Goal: Answer question/provide support: Share knowledge or assist other users

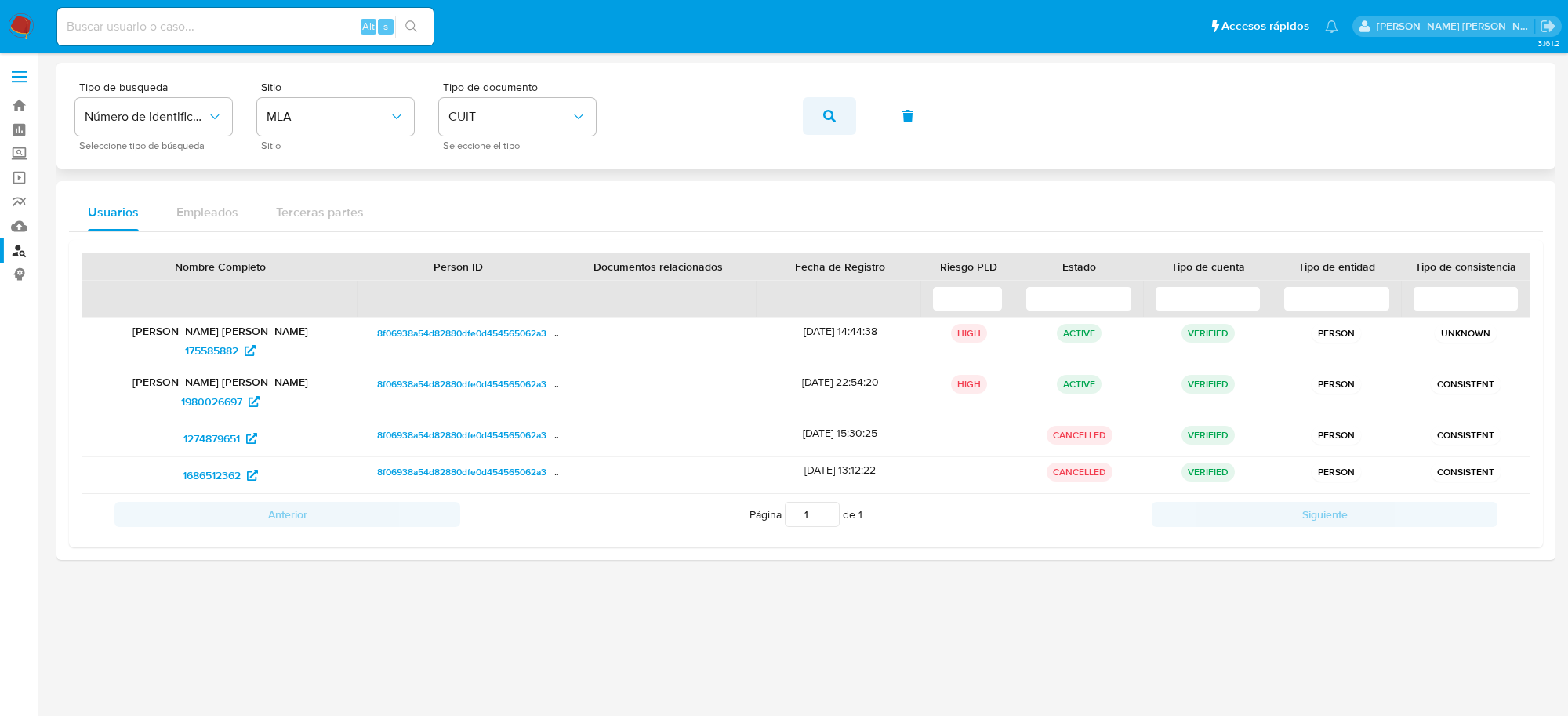
click at [828, 121] on icon "button" at bounding box center [829, 116] width 12 height 12
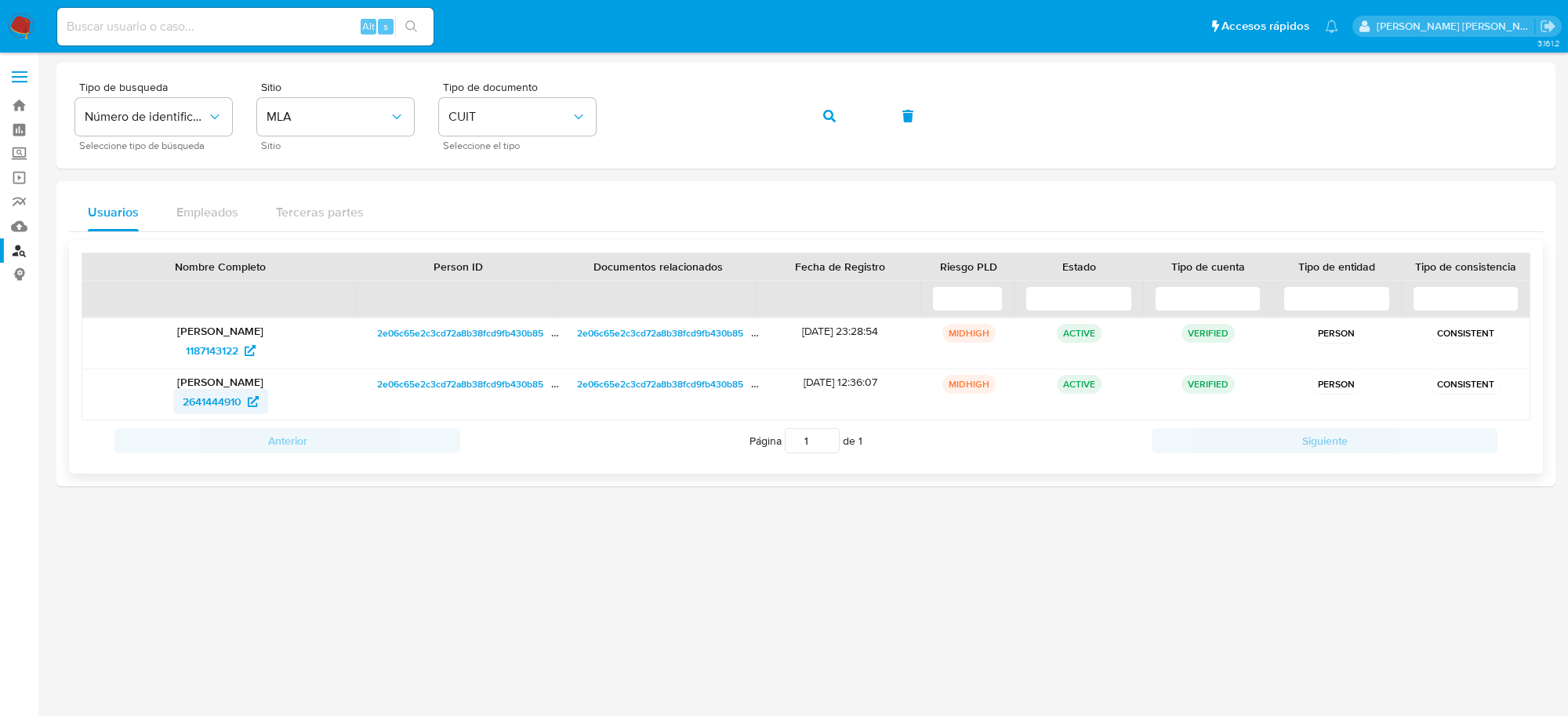
click at [213, 398] on span "2641444910" at bounding box center [212, 401] width 59 height 26
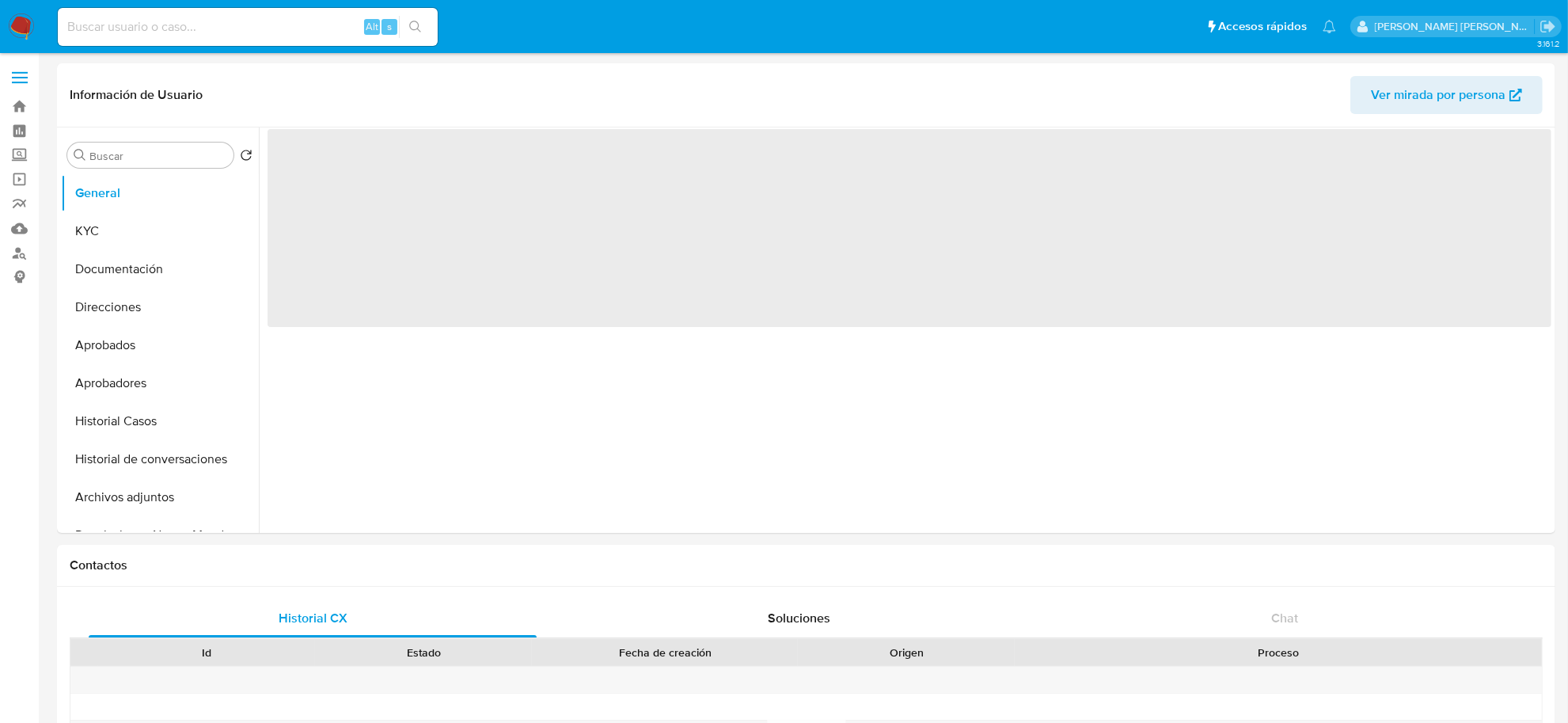
select select "10"
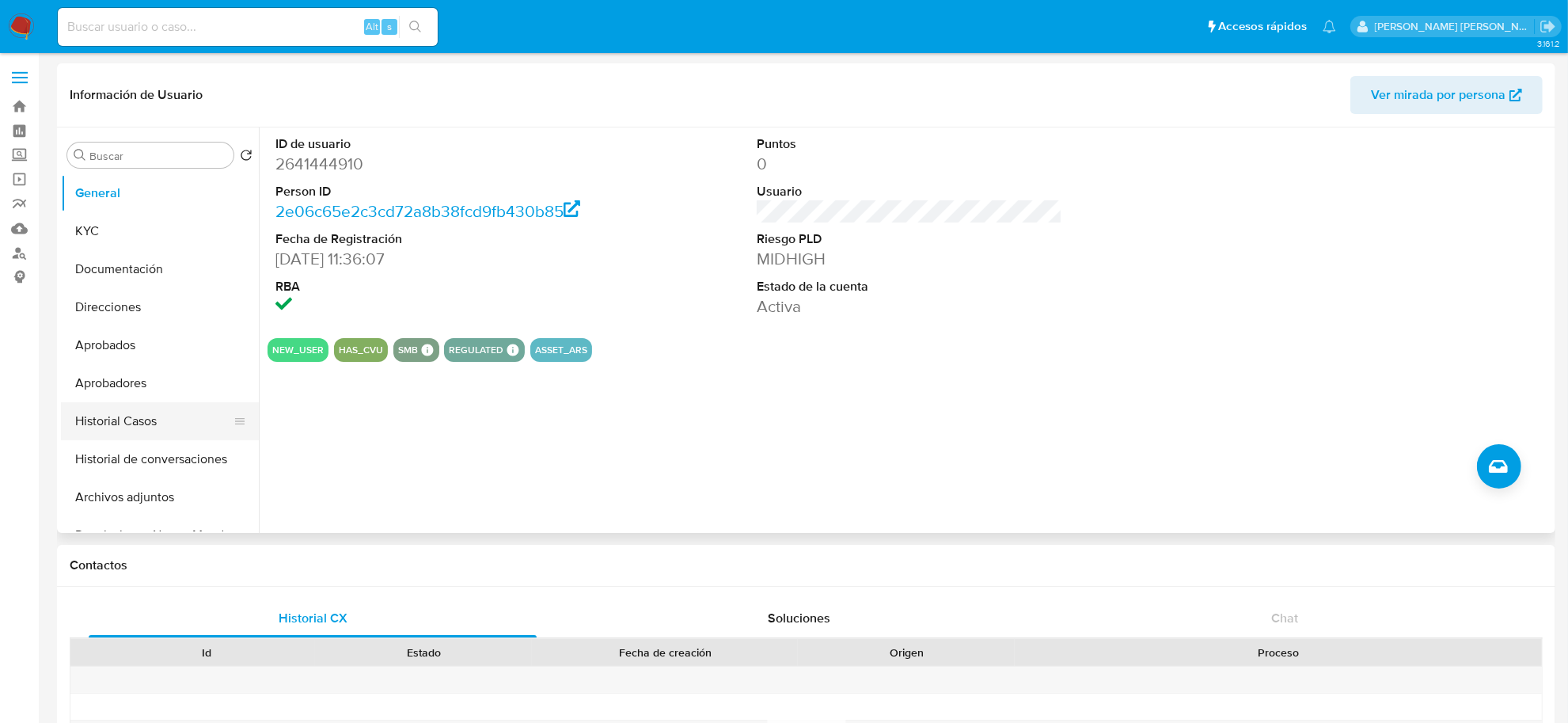
click at [135, 417] on button "Historial Casos" at bounding box center [154, 421] width 186 height 38
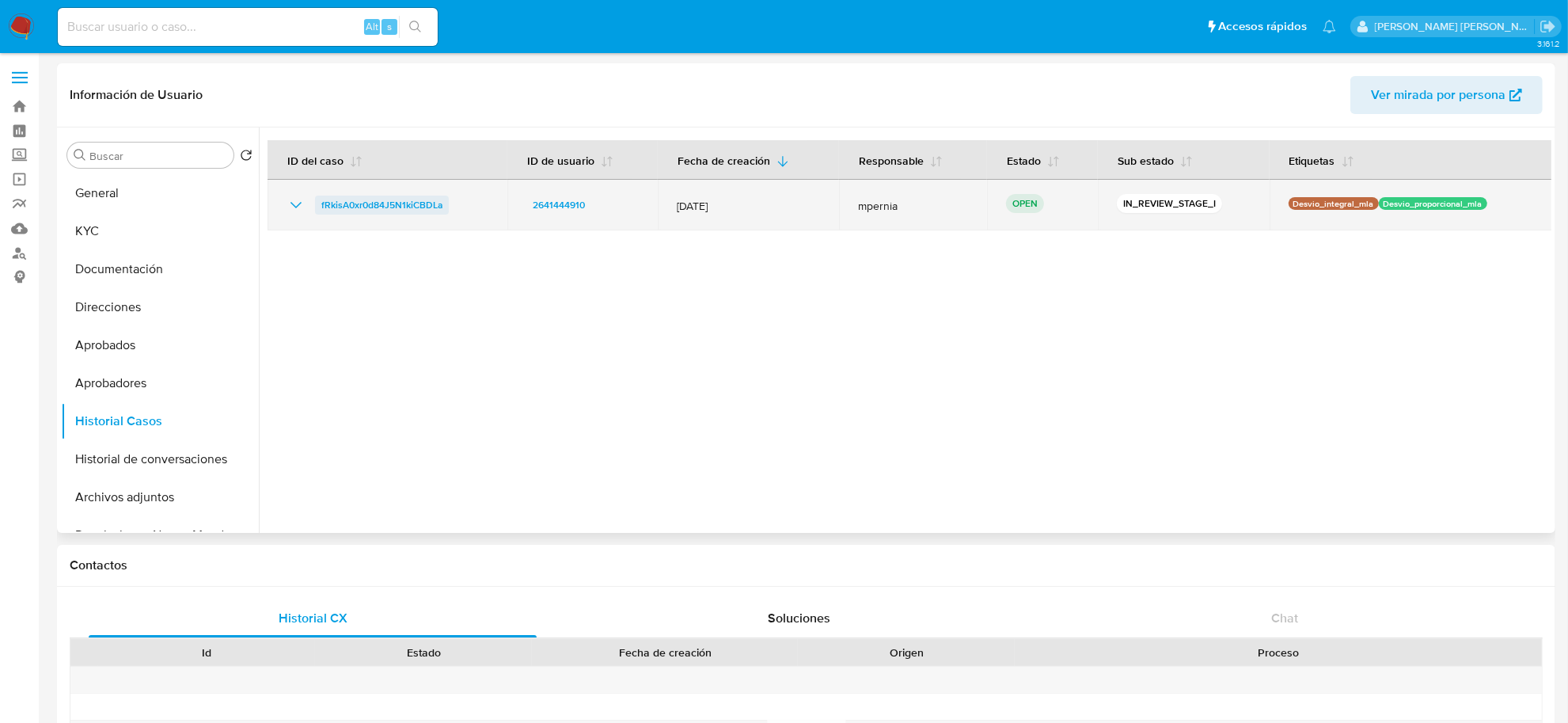
click at [364, 208] on span "fRkisA0xr0d84J5N1kiCBDLa" at bounding box center [382, 204] width 121 height 19
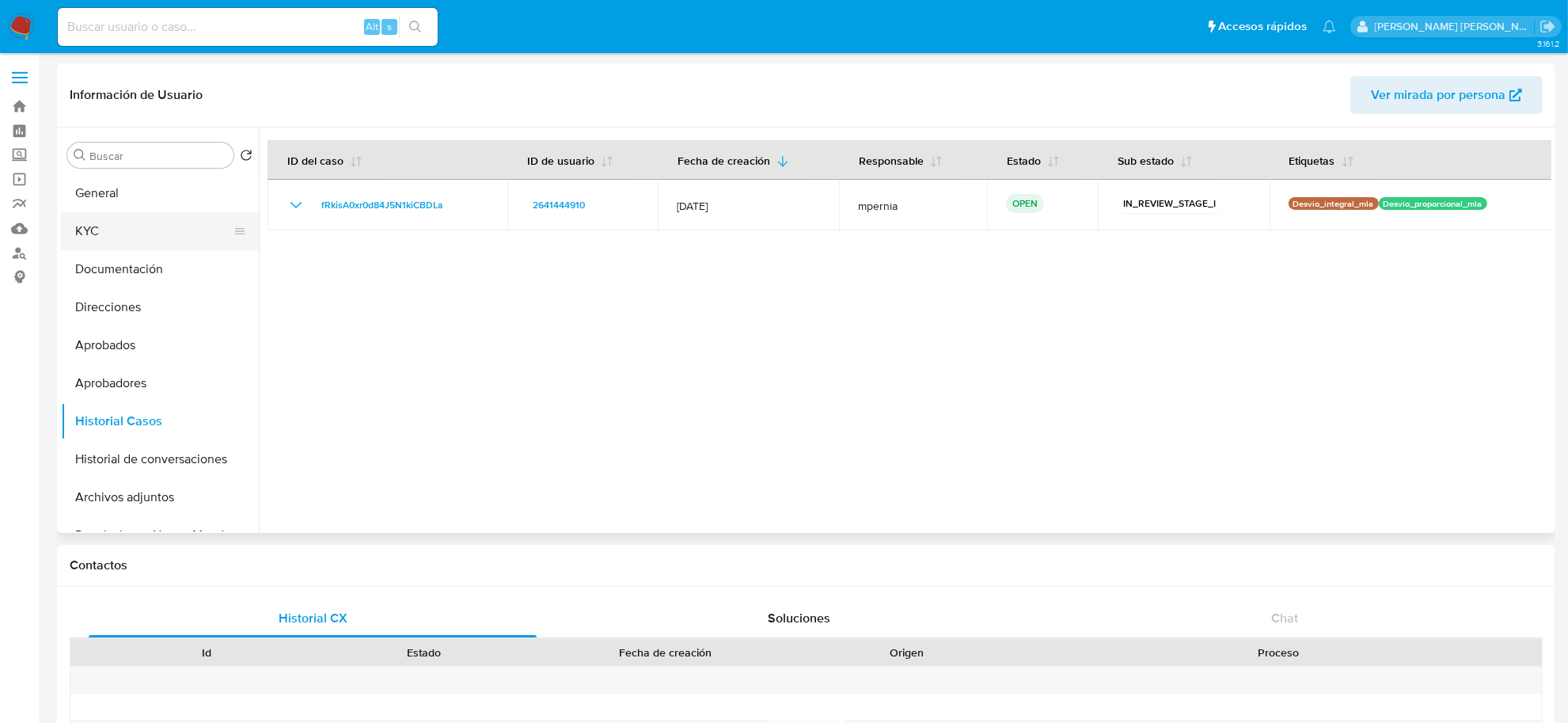
click at [103, 236] on button "KYC" at bounding box center [154, 231] width 186 height 38
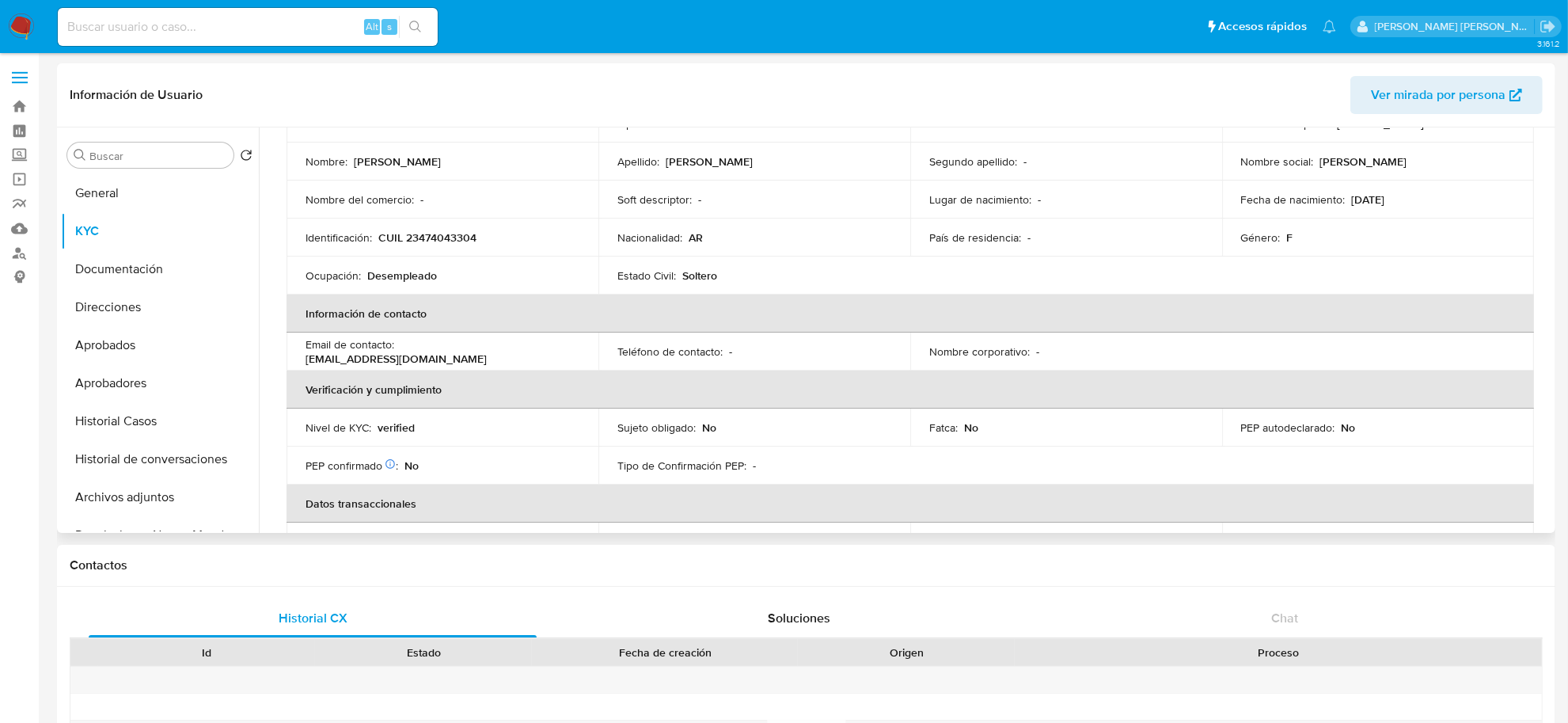
scroll to position [198, 0]
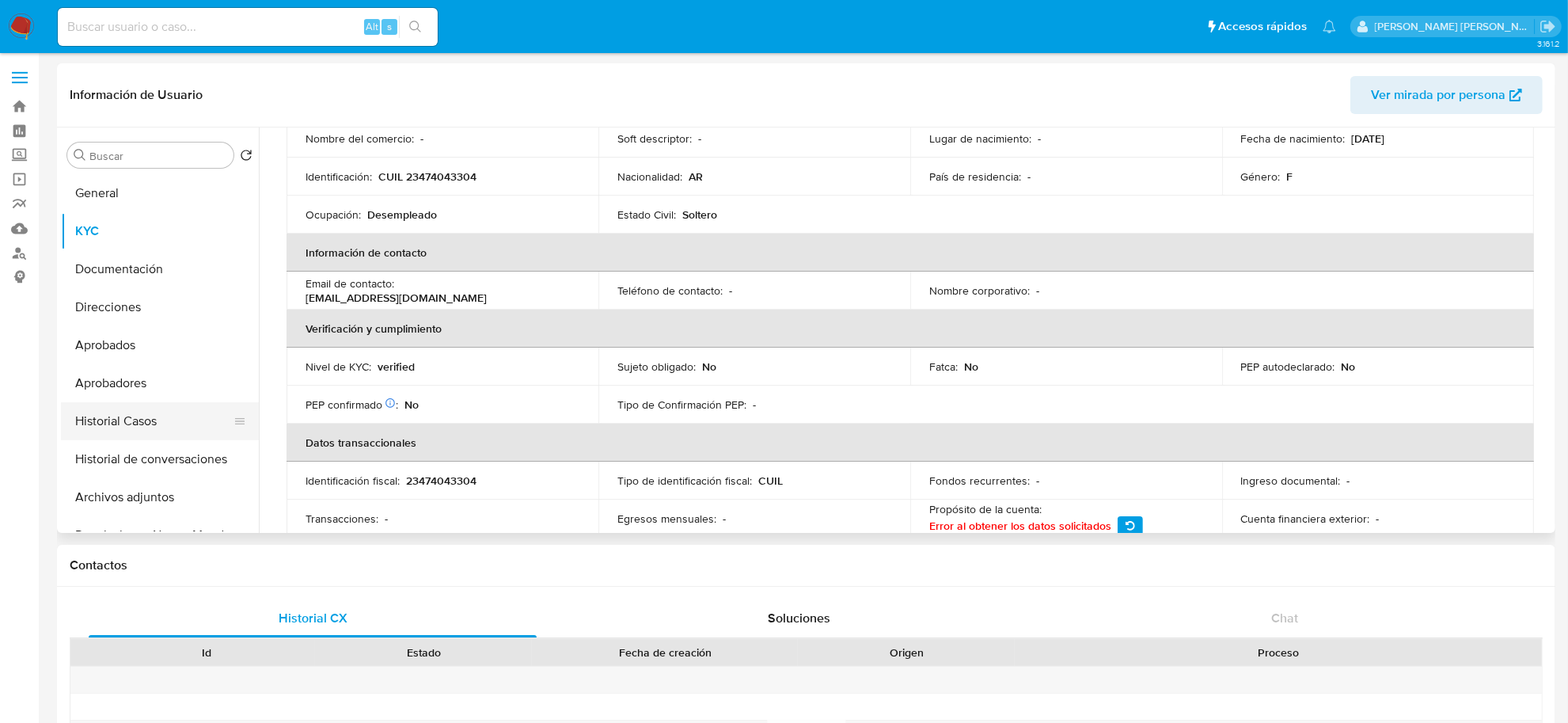
click at [112, 416] on button "Historial Casos" at bounding box center [154, 421] width 186 height 38
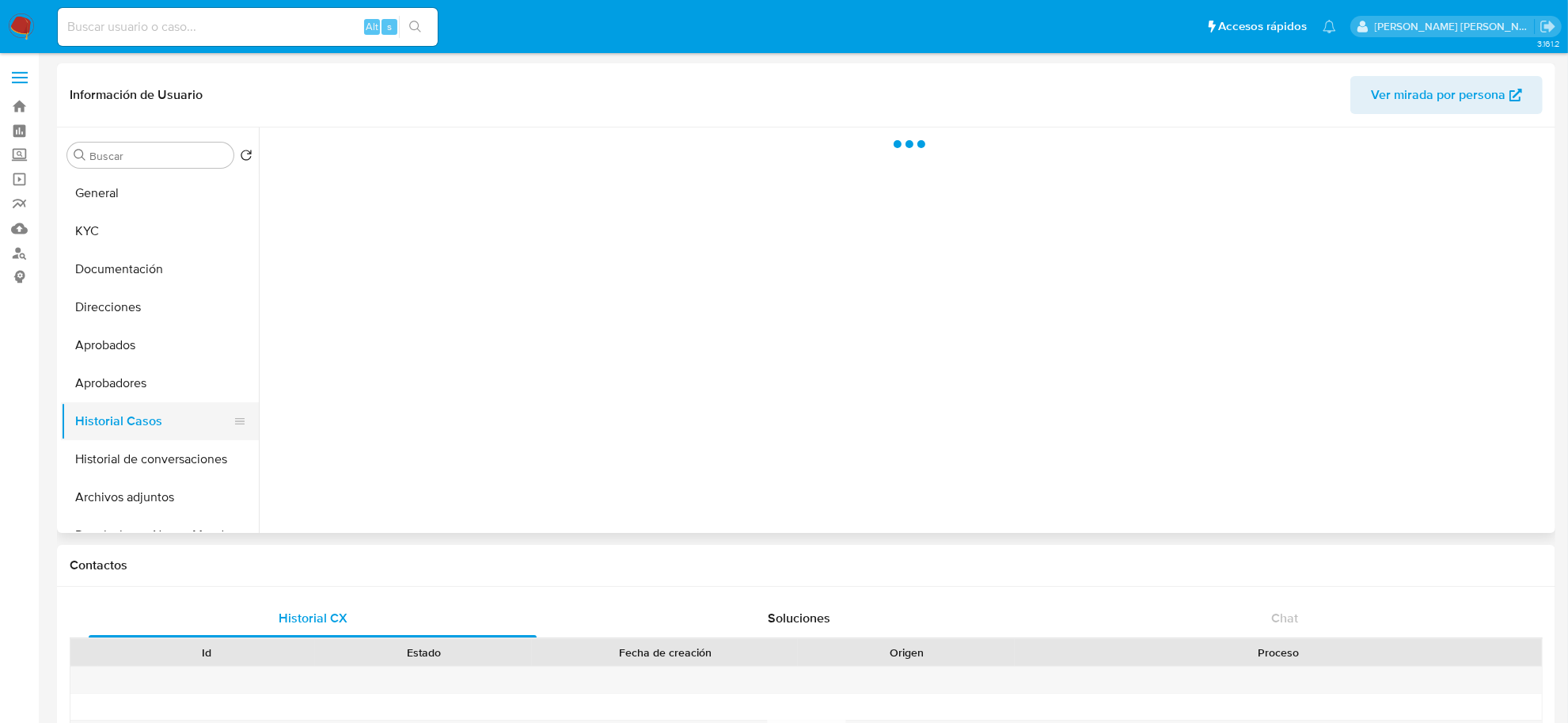
scroll to position [0, 0]
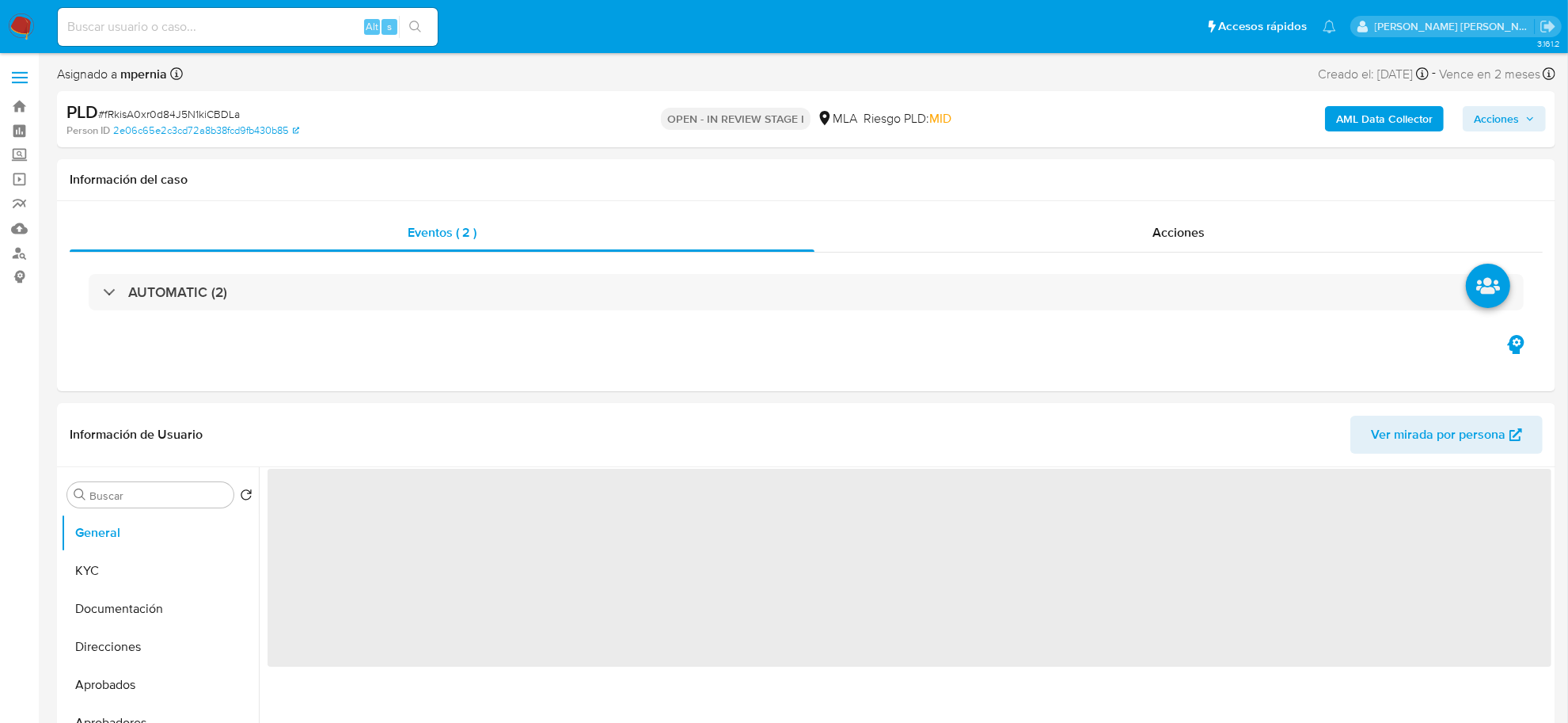
select select "10"
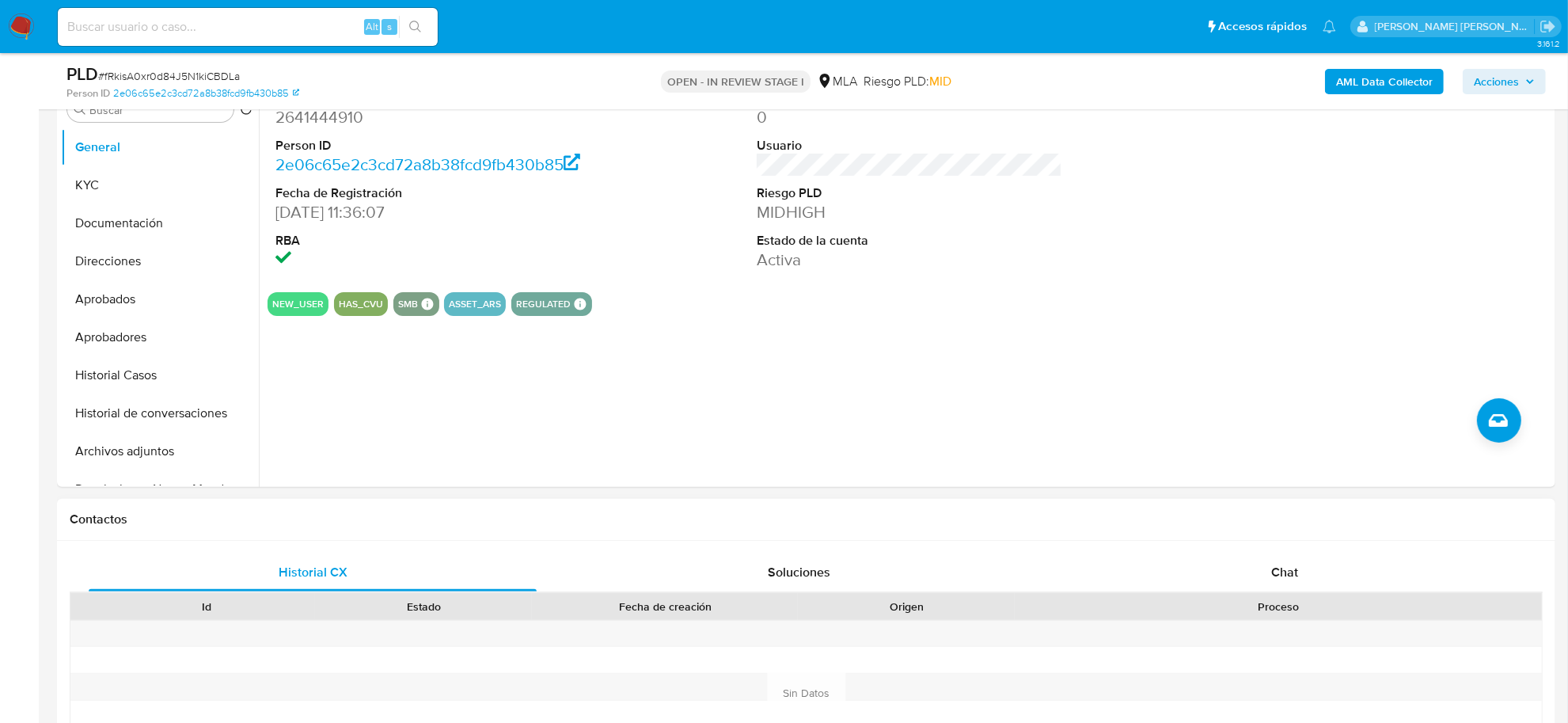
scroll to position [495, 0]
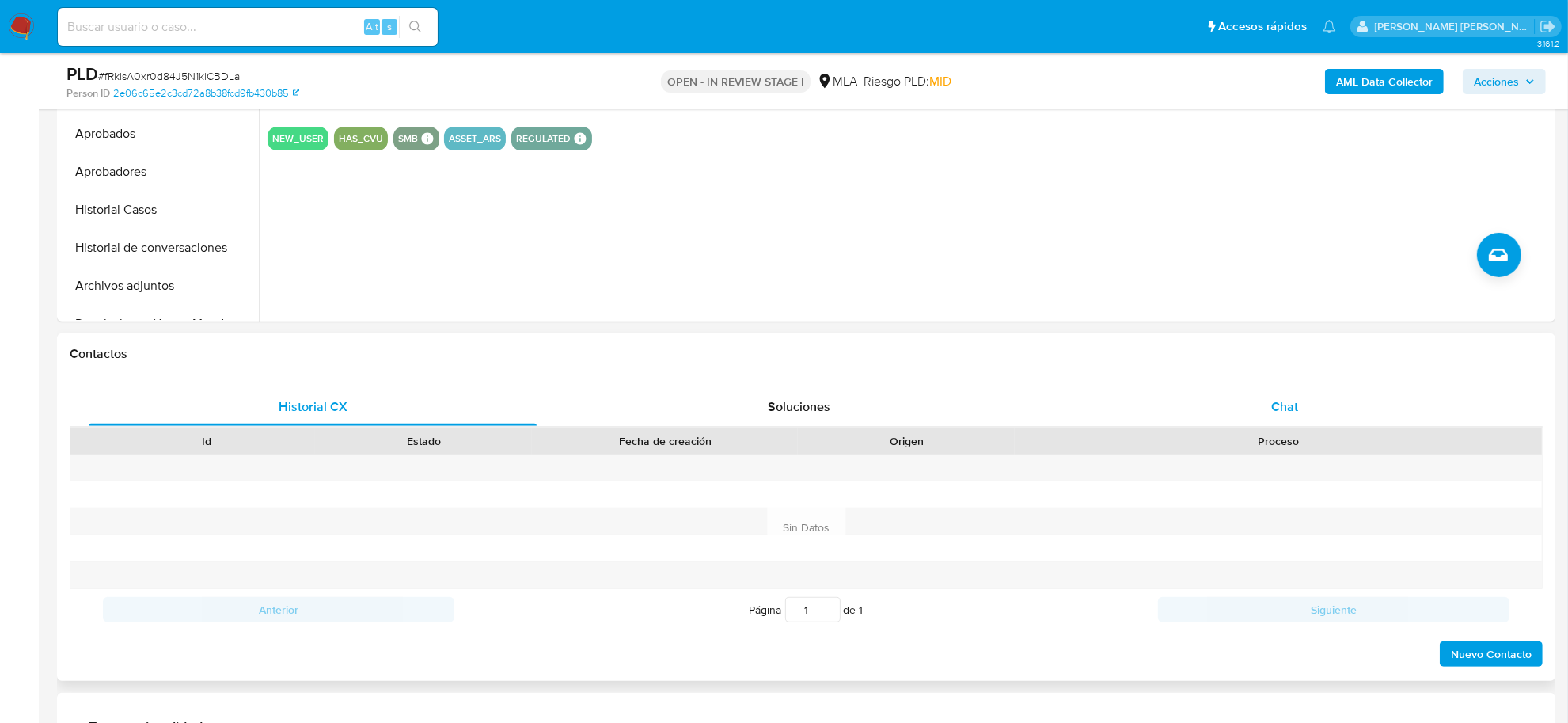
drag, startPoint x: 1288, startPoint y: 416, endPoint x: 1243, endPoint y: 420, distance: 45.2
click at [1288, 416] on span "Chat" at bounding box center [1285, 407] width 27 height 19
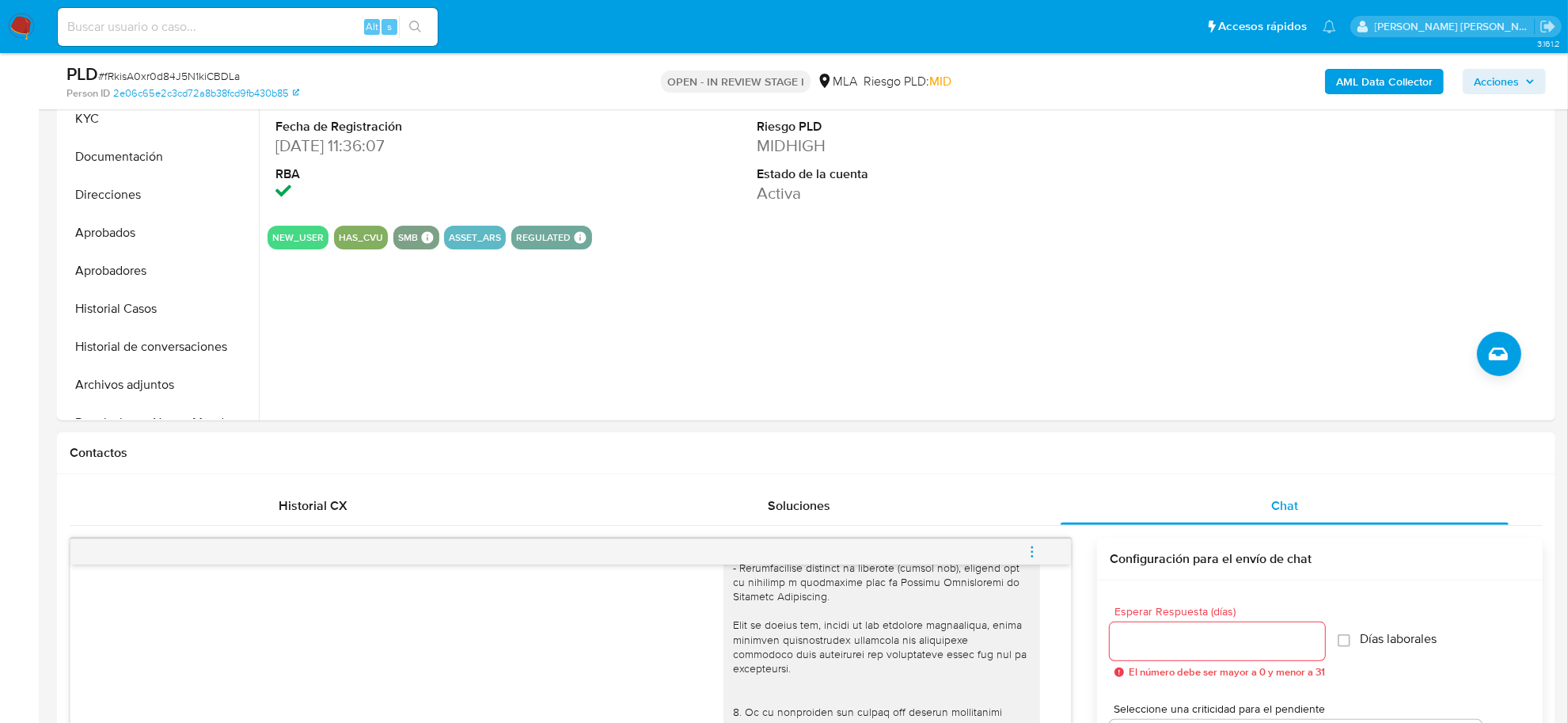
scroll to position [0, 0]
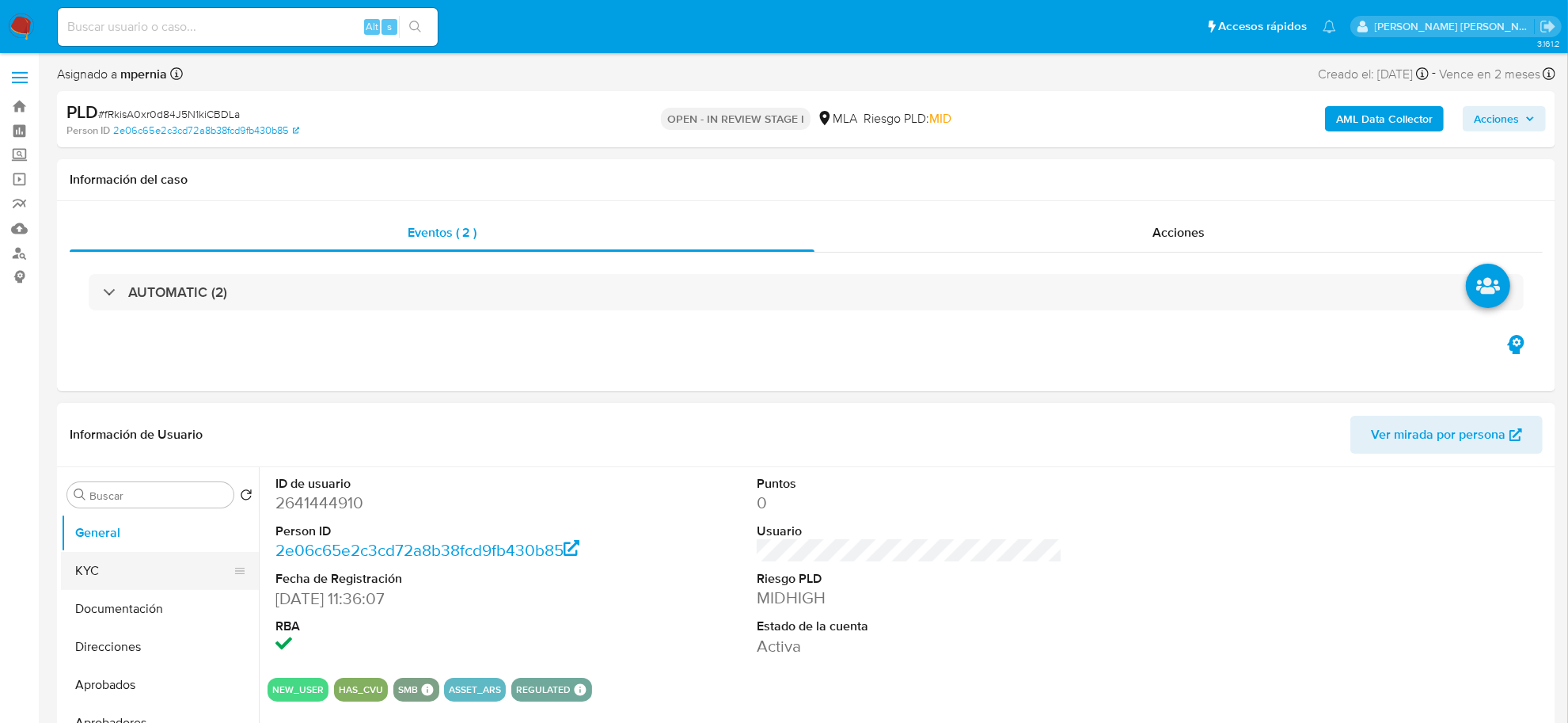
click at [98, 584] on button "KYC" at bounding box center [154, 570] width 186 height 38
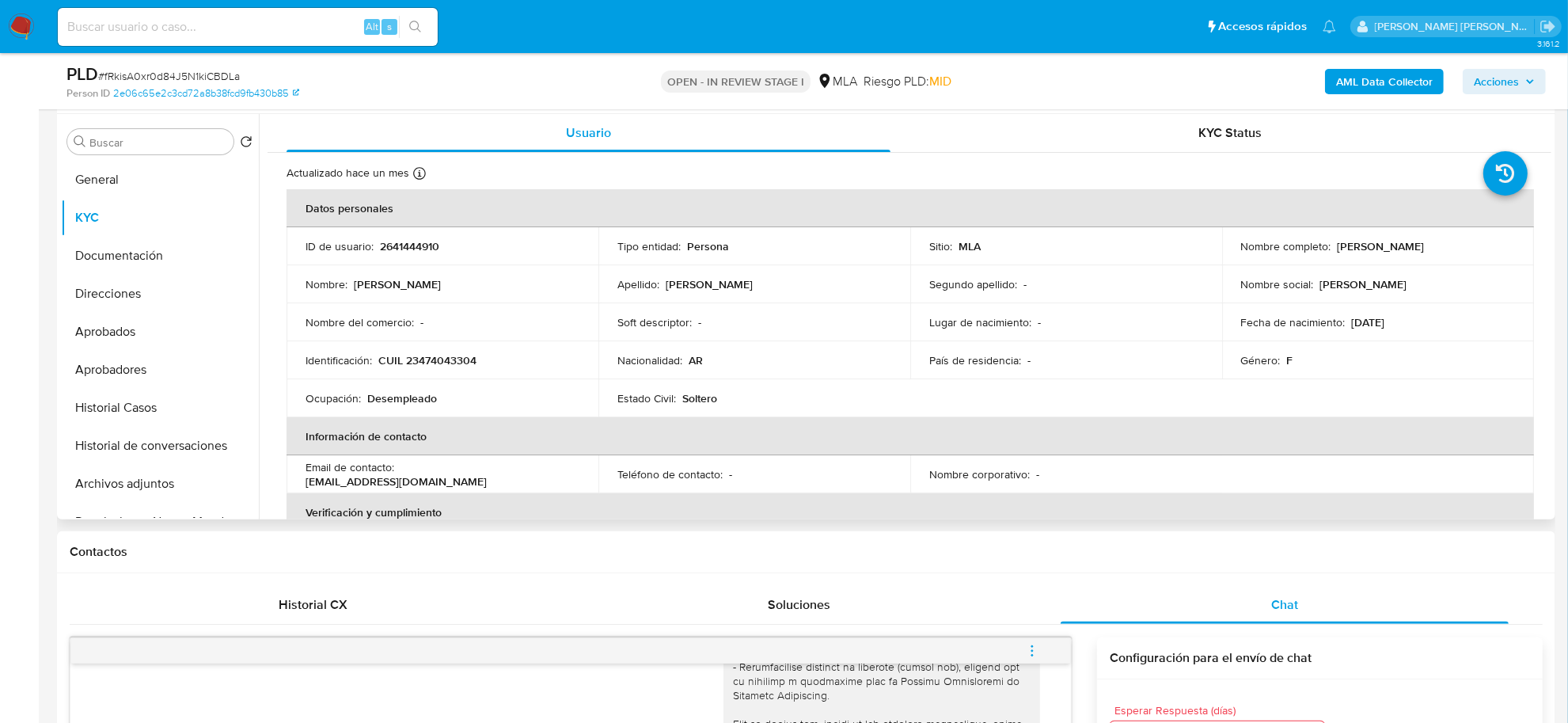
drag, startPoint x: 1334, startPoint y: 244, endPoint x: 1434, endPoint y: 252, distance: 100.3
click at [1434, 252] on div "Nombre completo : Ludmila Arredondo" at bounding box center [1378, 246] width 273 height 14
click at [99, 293] on button "Direcciones" at bounding box center [154, 293] width 186 height 38
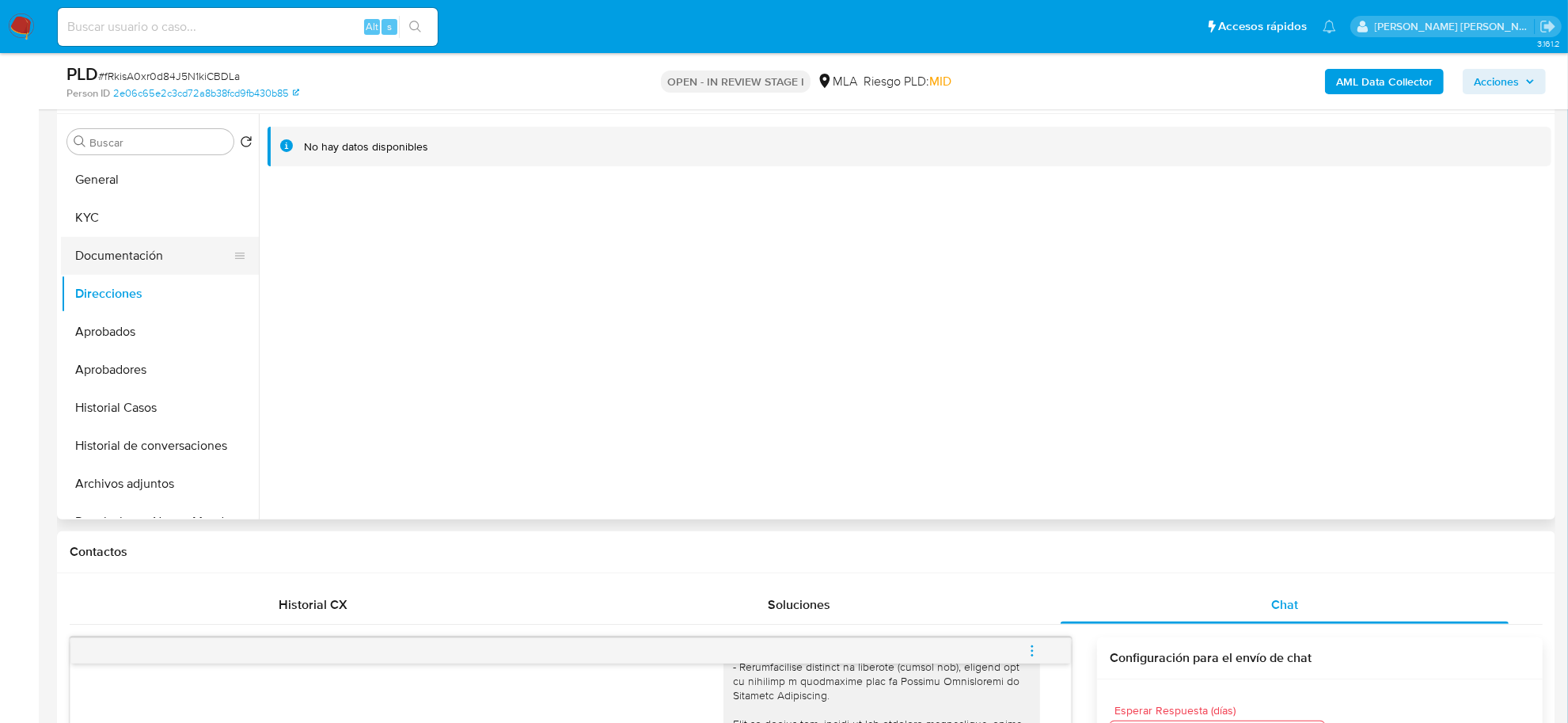
click at [137, 252] on button "Documentación" at bounding box center [154, 256] width 186 height 38
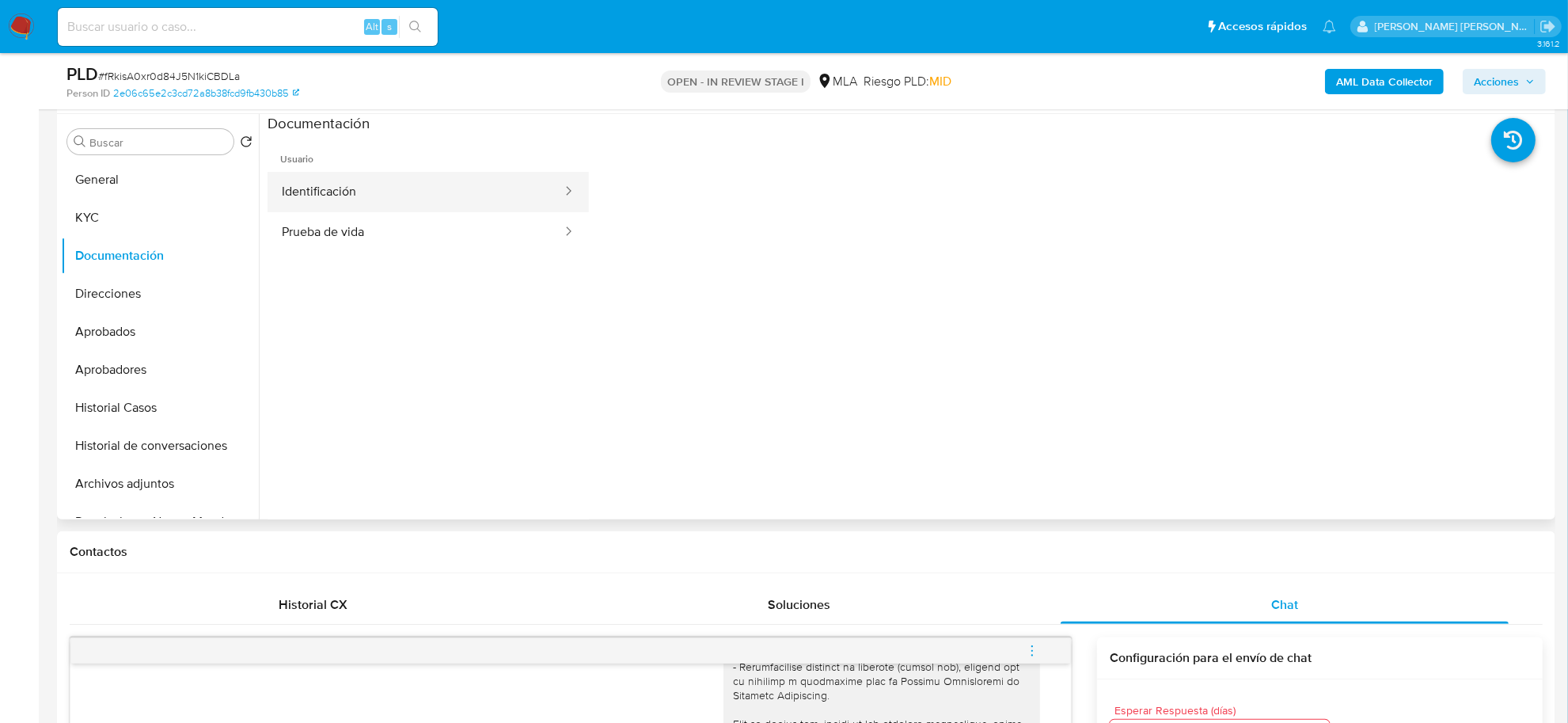
click at [416, 190] on button "Identificación" at bounding box center [415, 191] width 296 height 40
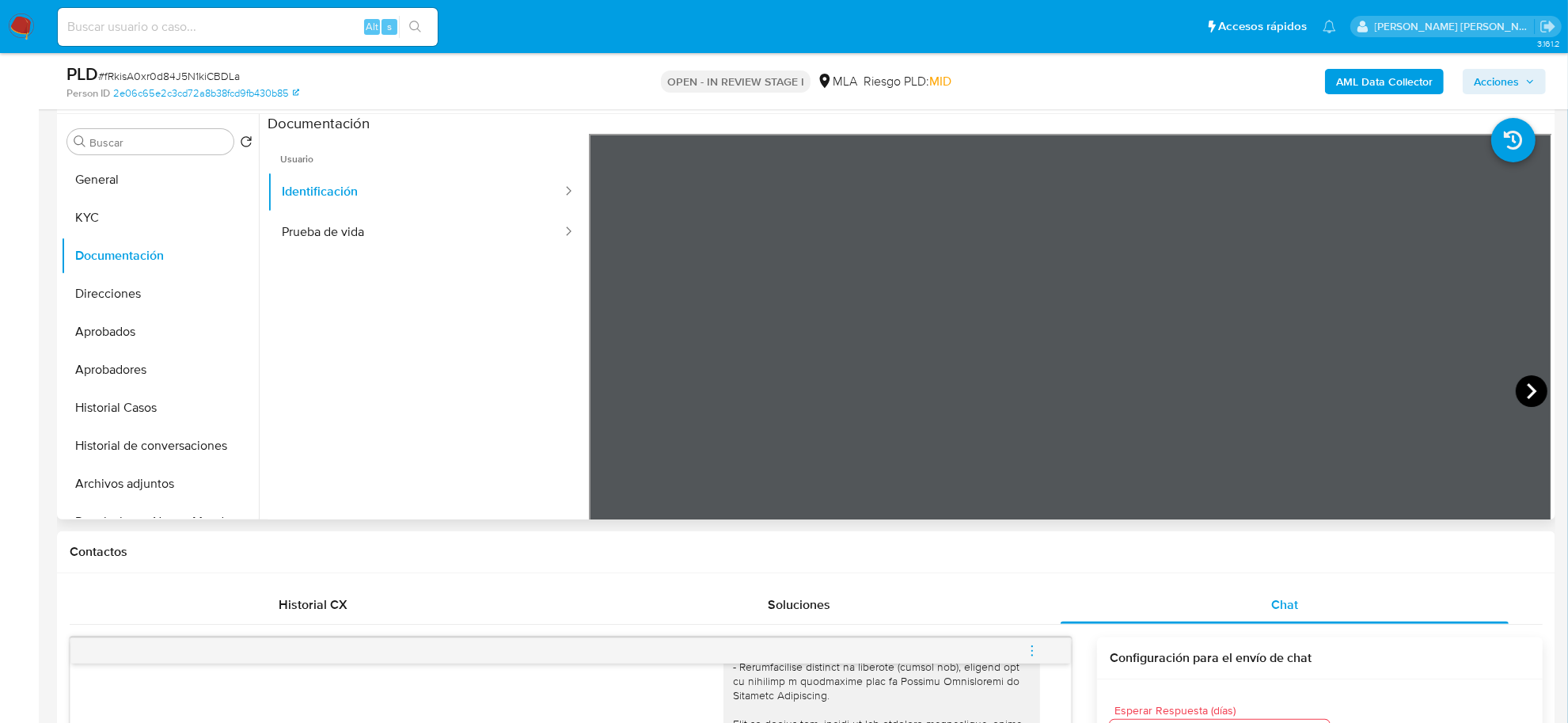
click at [1528, 393] on icon at bounding box center [1532, 392] width 10 height 16
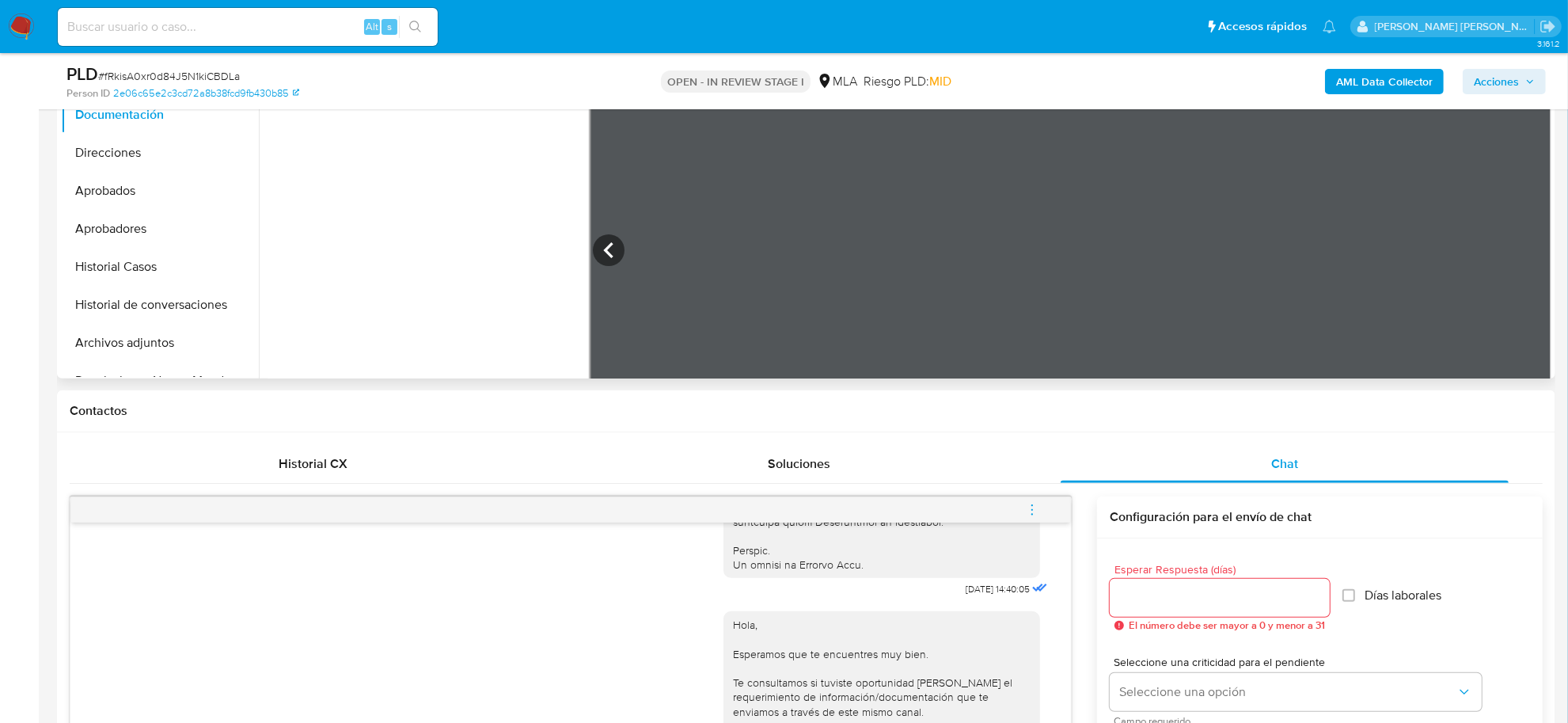
scroll to position [297, 0]
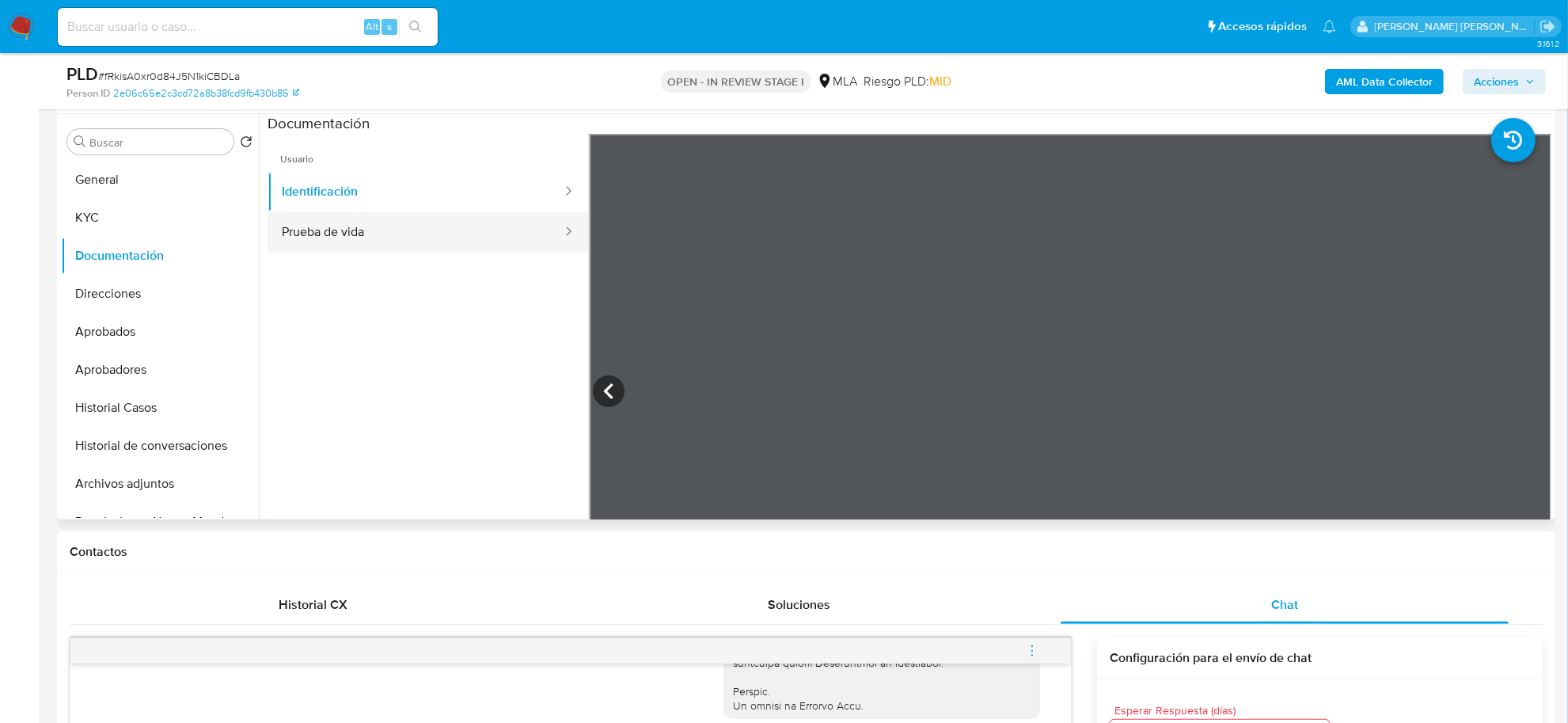
click at [329, 239] on button "Prueba de vida" at bounding box center [415, 232] width 296 height 40
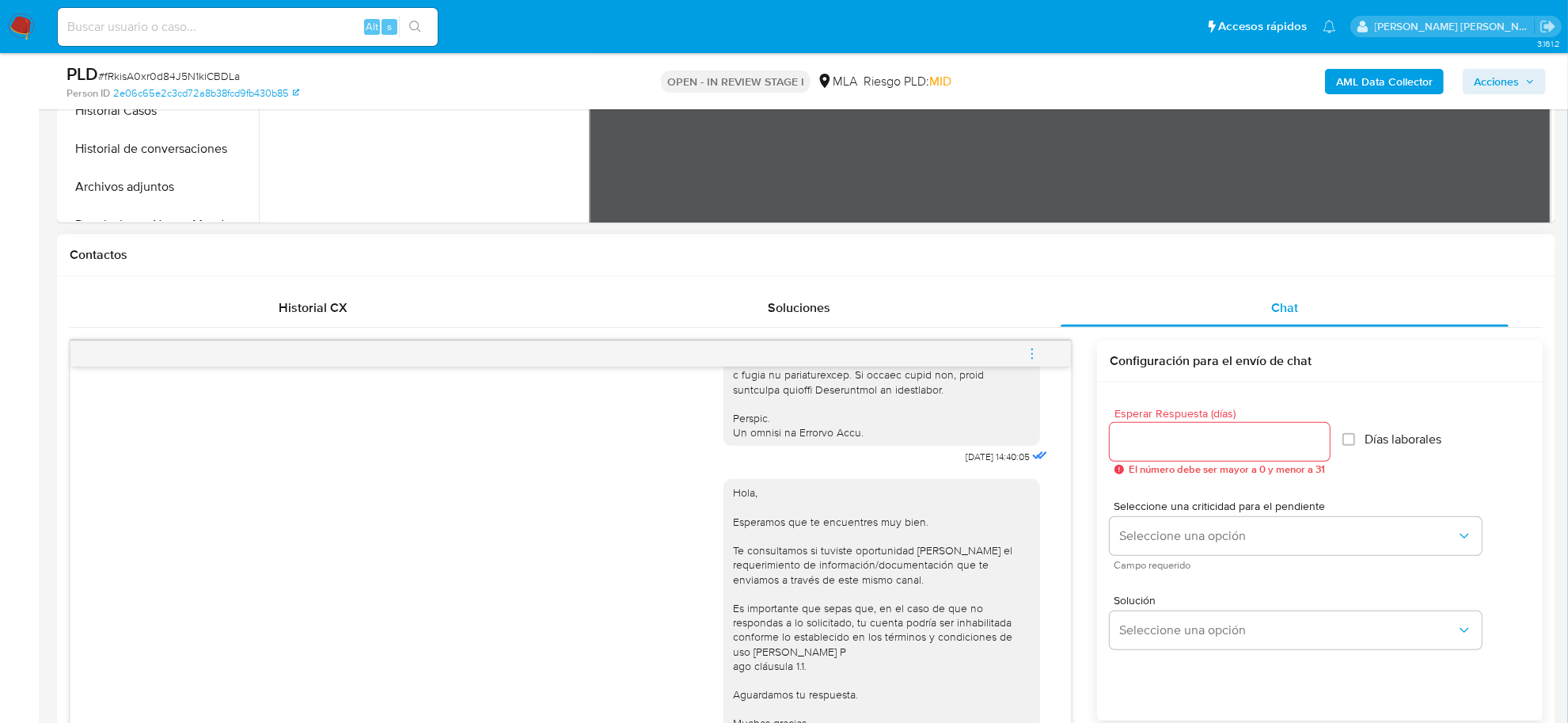
scroll to position [544, 0]
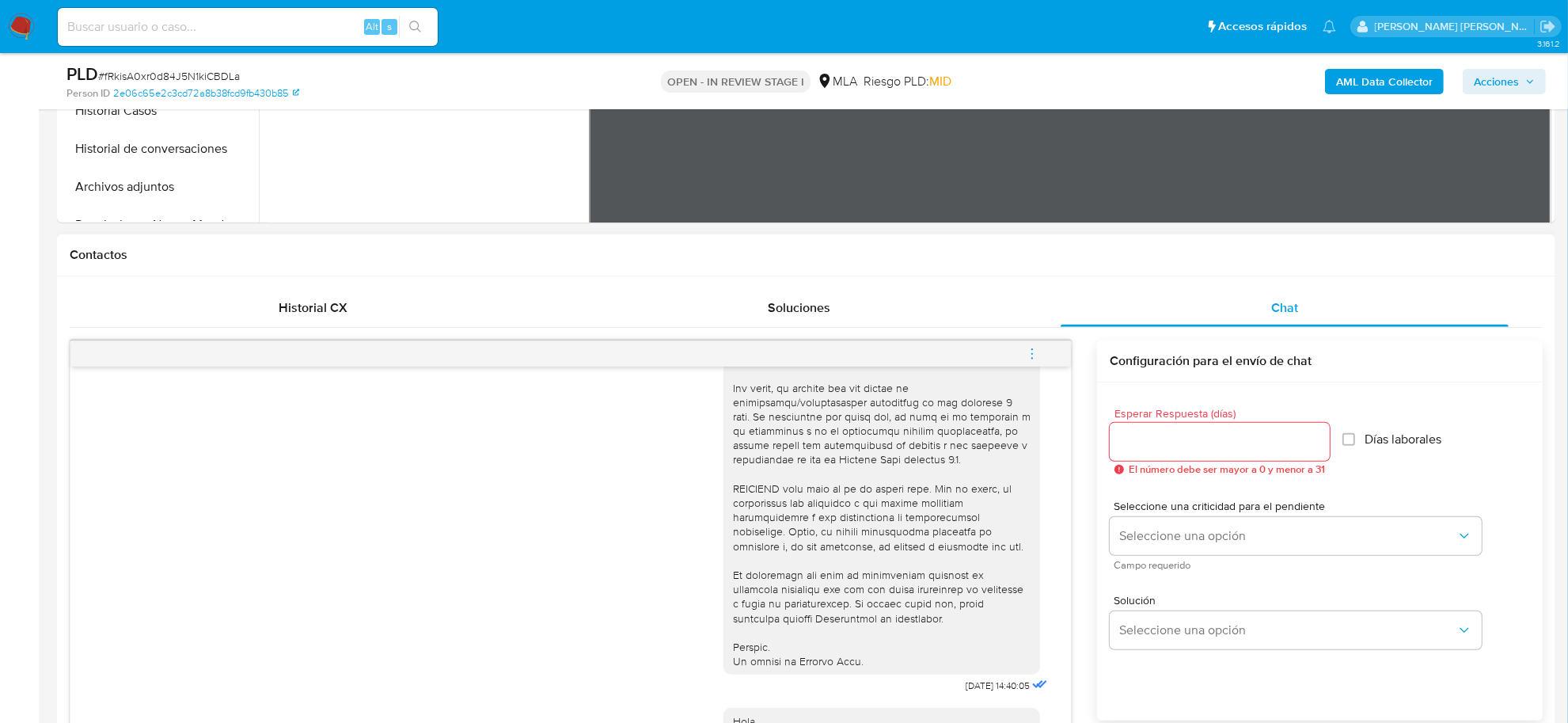
click at [1033, 346] on span "menu-action" at bounding box center [1033, 354] width 14 height 38
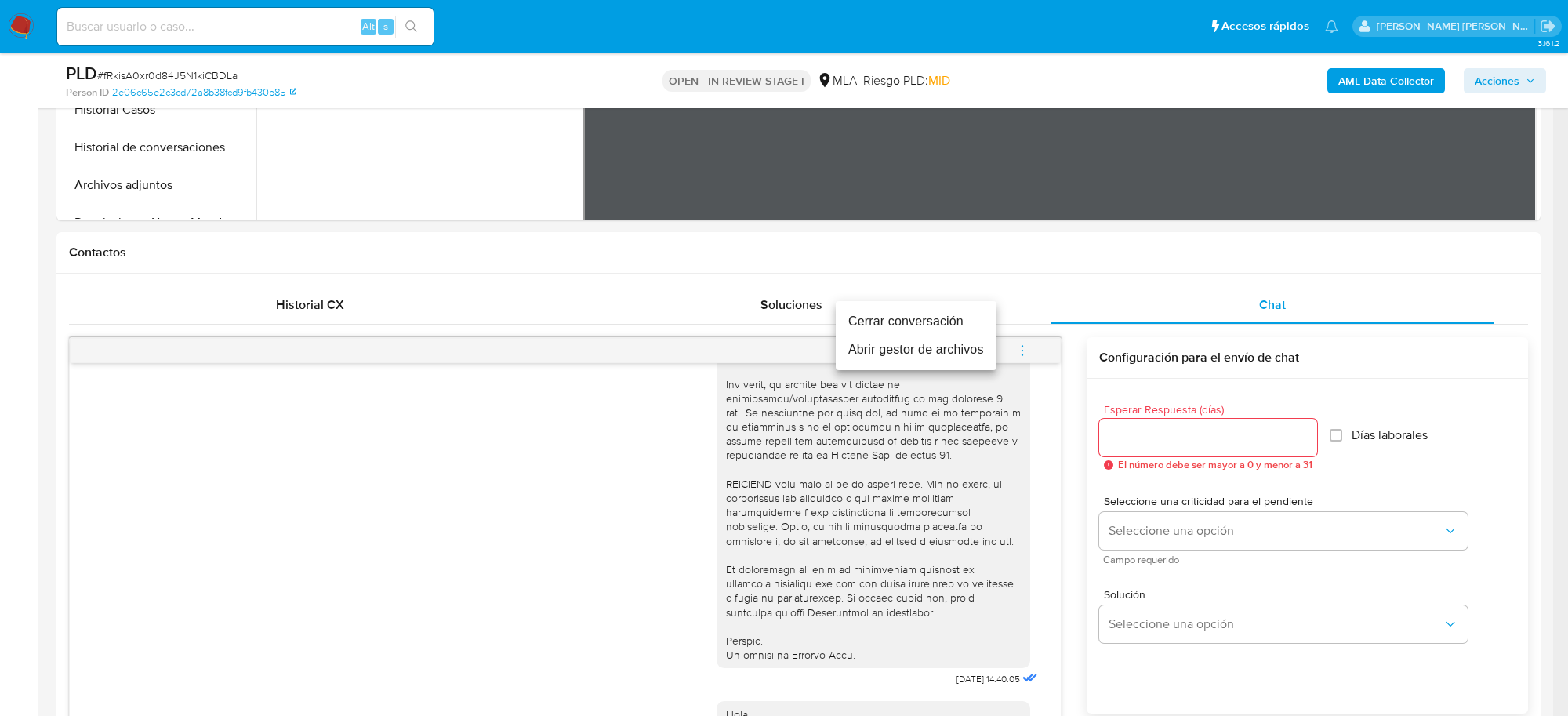
click at [944, 311] on li "Cerrar conversación" at bounding box center [915, 321] width 161 height 28
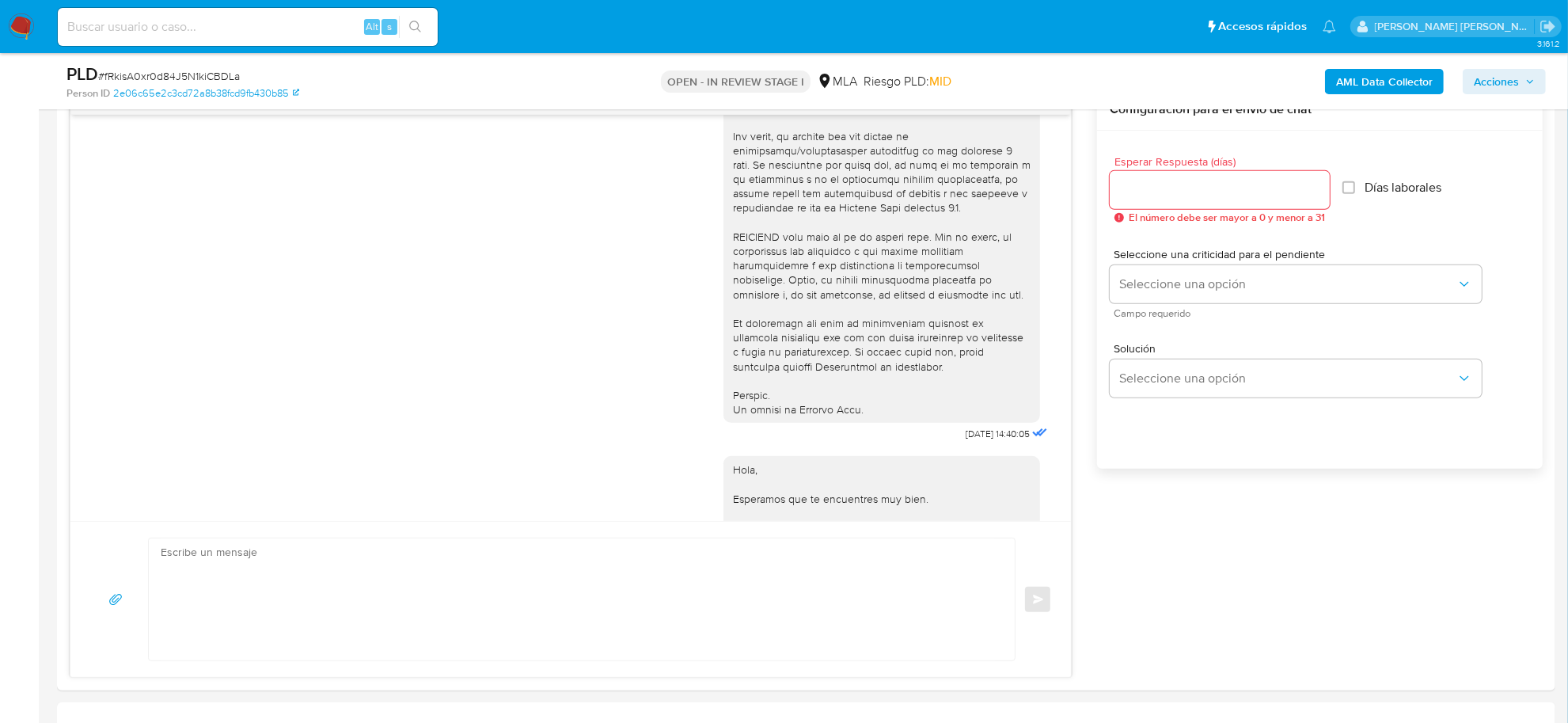
scroll to position [989, 0]
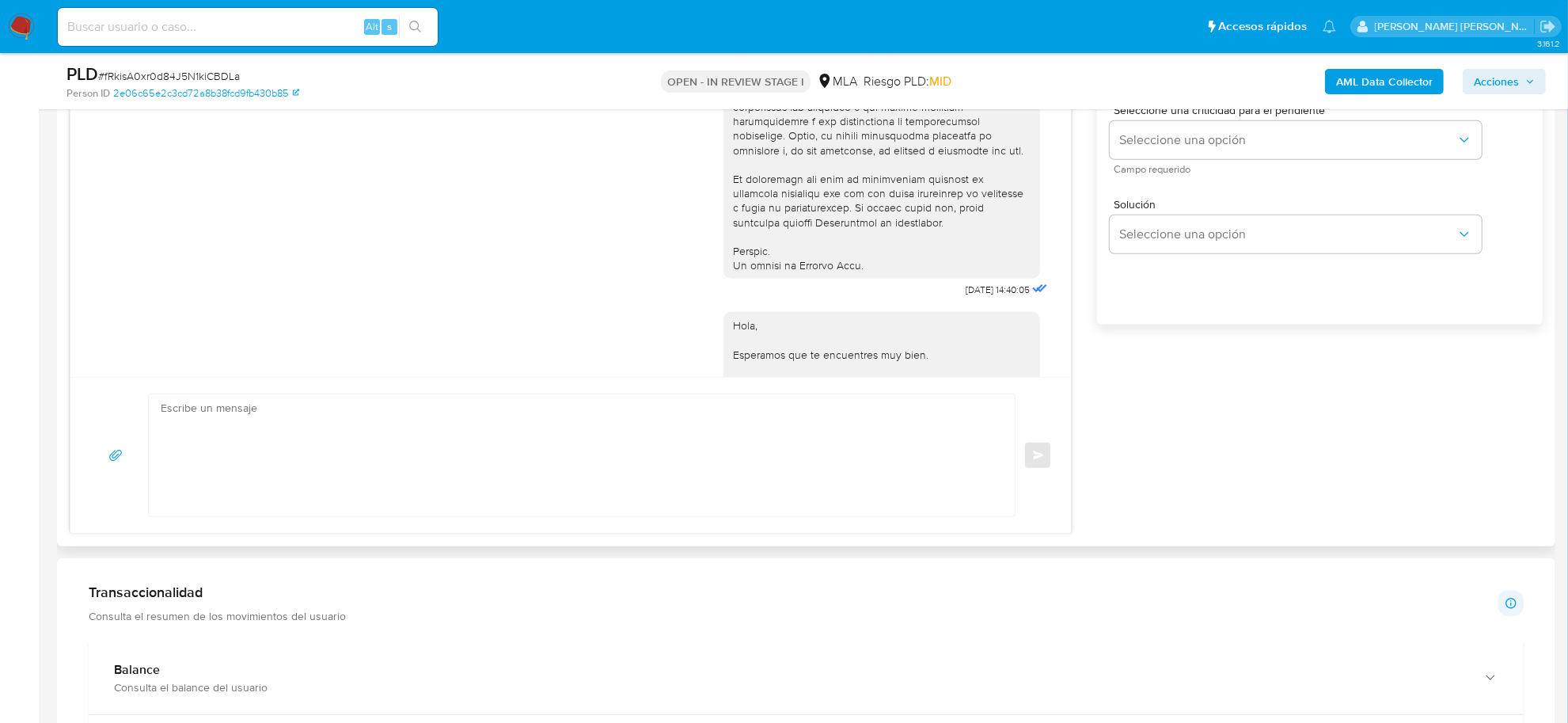
click at [1263, 491] on div "17/09/2025 14:40:05 Hola, Esperamos que te encuentres muy bien. Te consultamos …" at bounding box center [805, 239] width 1473 height 589
click at [1144, 521] on div "17/09/2025 14:40:05 Hola, Esperamos que te encuentres muy bien. Te consultamos …" at bounding box center [805, 239] width 1473 height 589
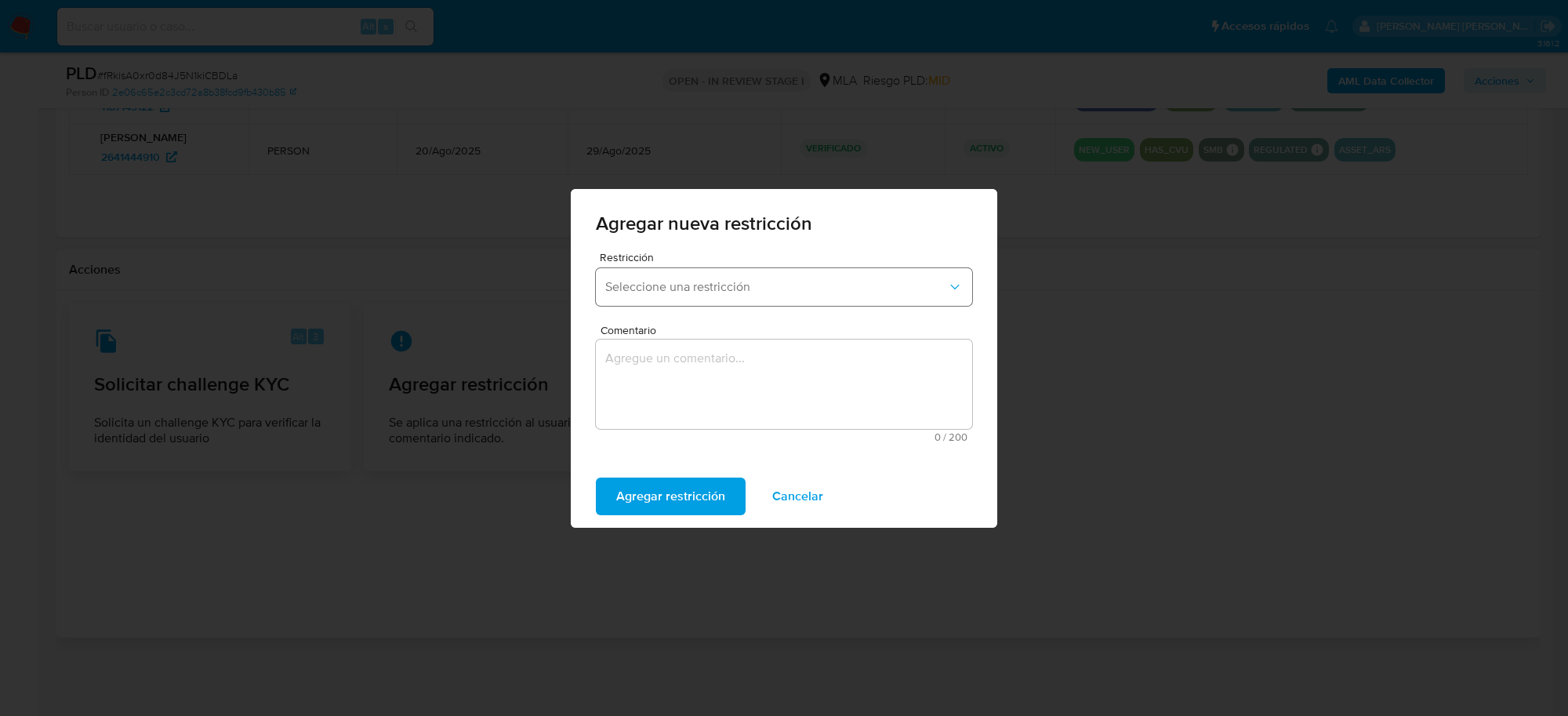
click at [781, 295] on button "Seleccione una restricción" at bounding box center [784, 287] width 376 height 38
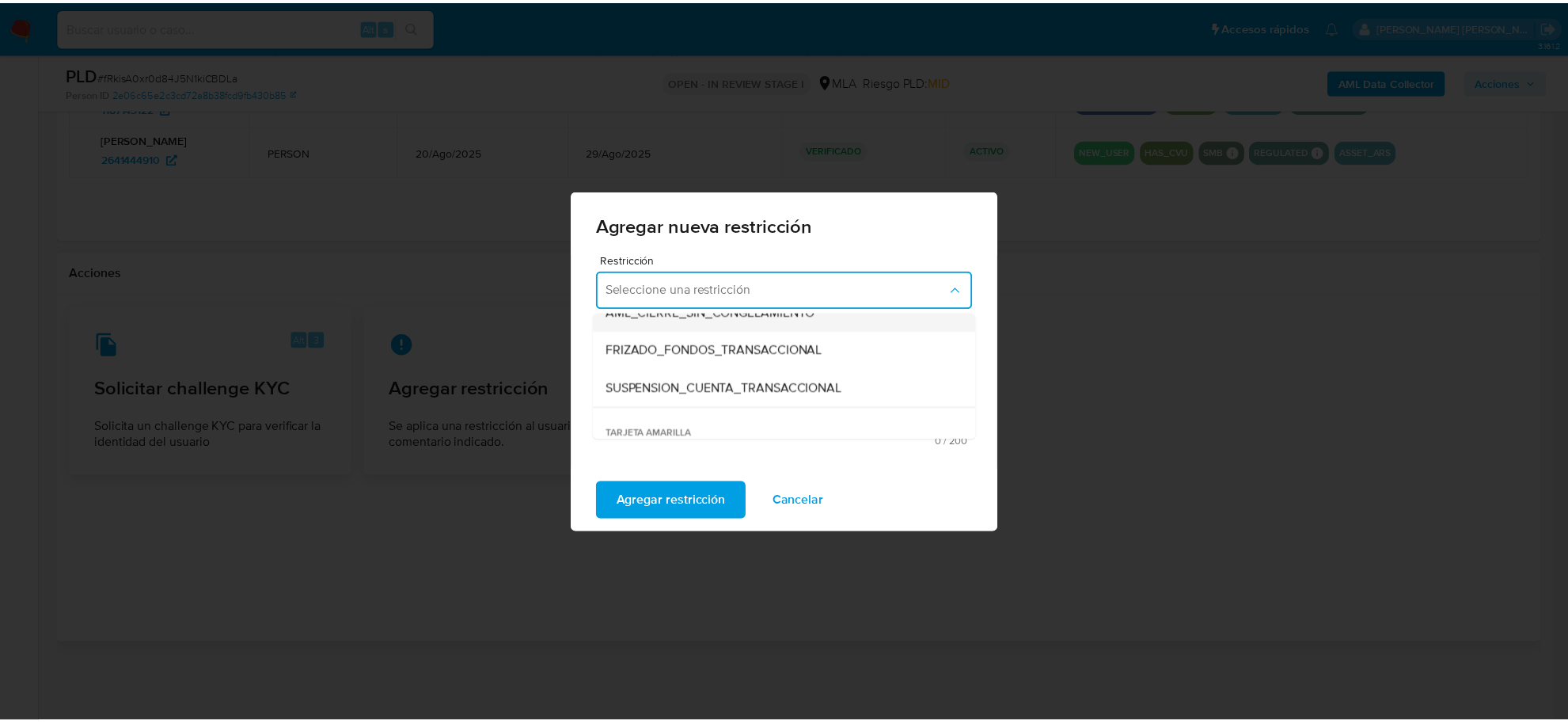
scroll to position [198, 0]
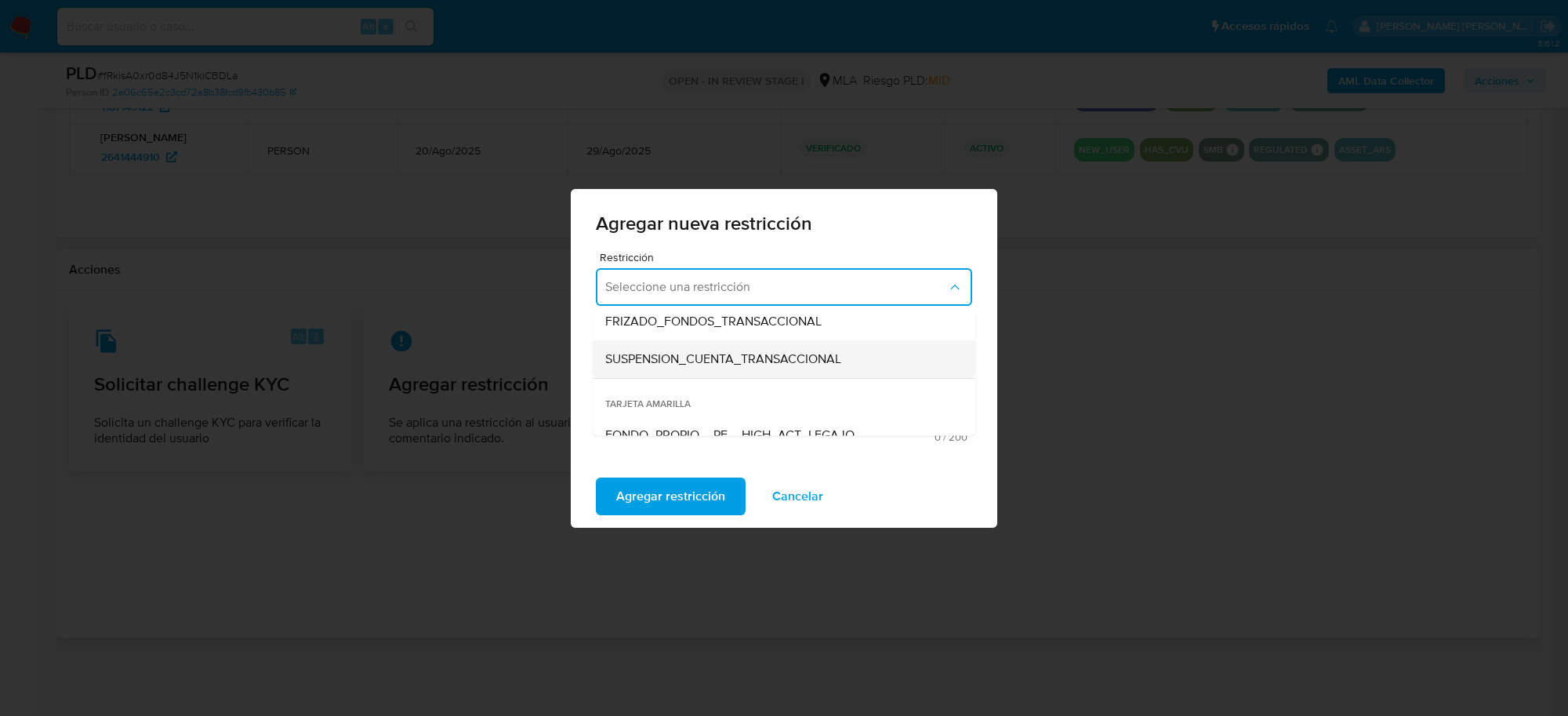
click at [698, 357] on span "SUSPENSION_CUENTA_TRANSACCIONAL" at bounding box center [723, 359] width 236 height 16
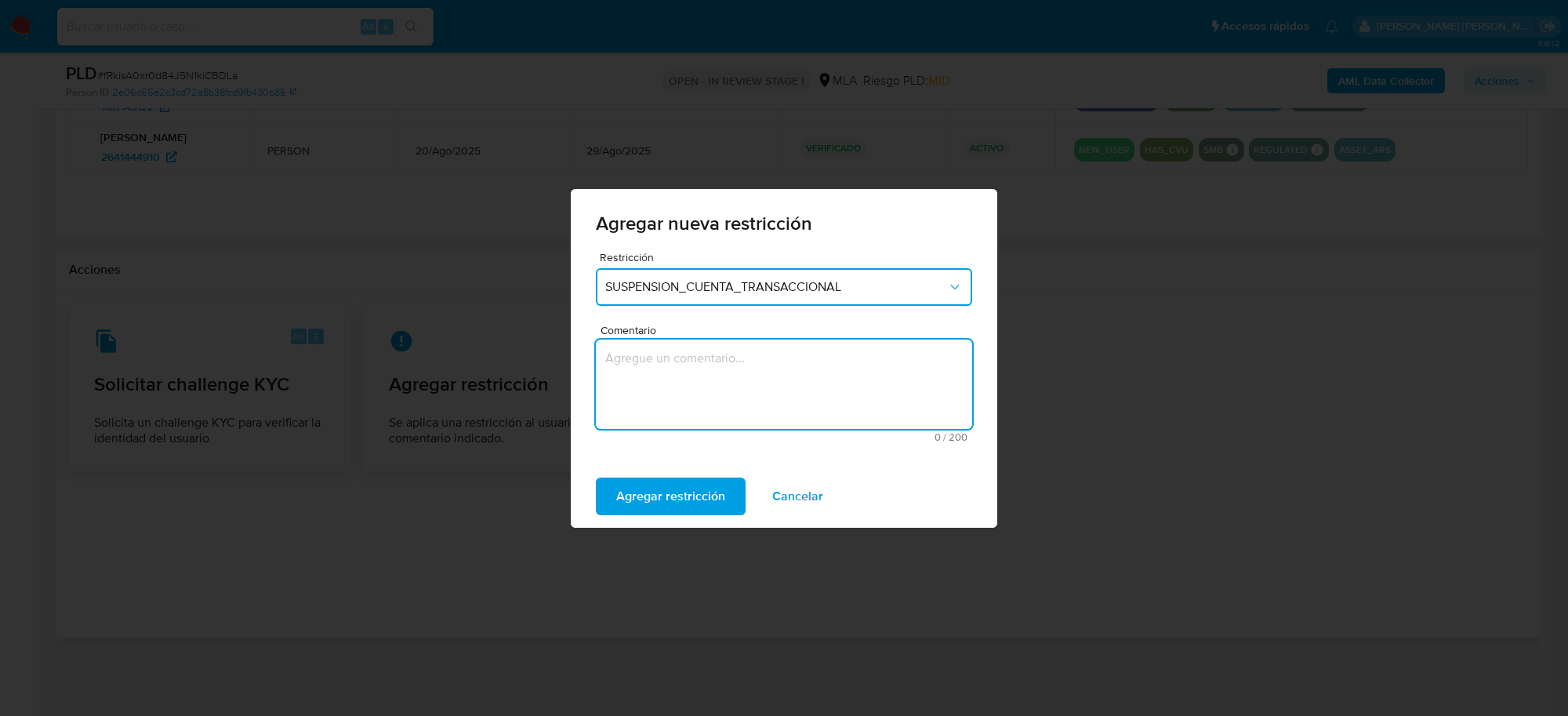
click at [697, 369] on textarea "Comentario" at bounding box center [784, 384] width 376 height 90
type textarea "AML"
click at [696, 498] on span "Agregar restricción" at bounding box center [671, 496] width 109 height 34
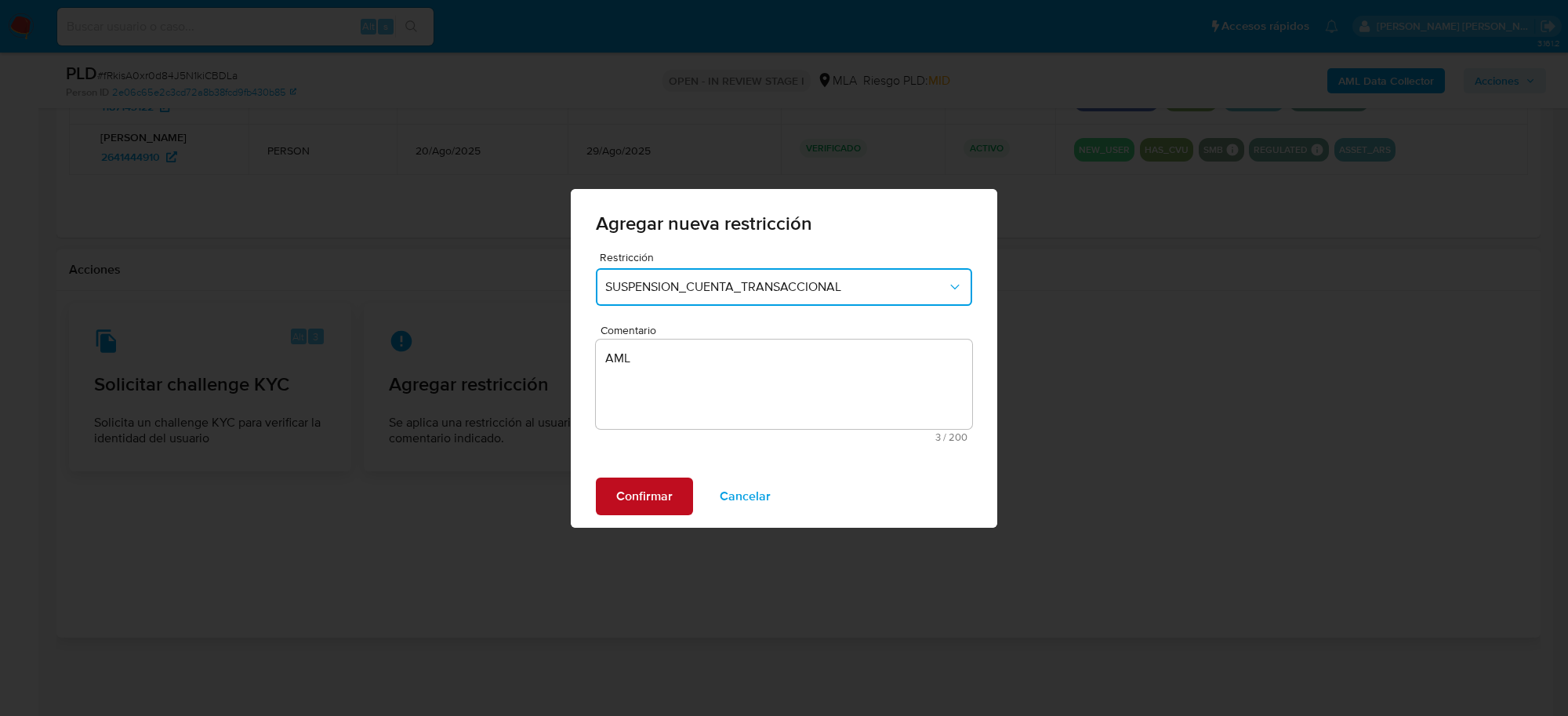
click at [638, 499] on span "Confirmar" at bounding box center [645, 496] width 56 height 34
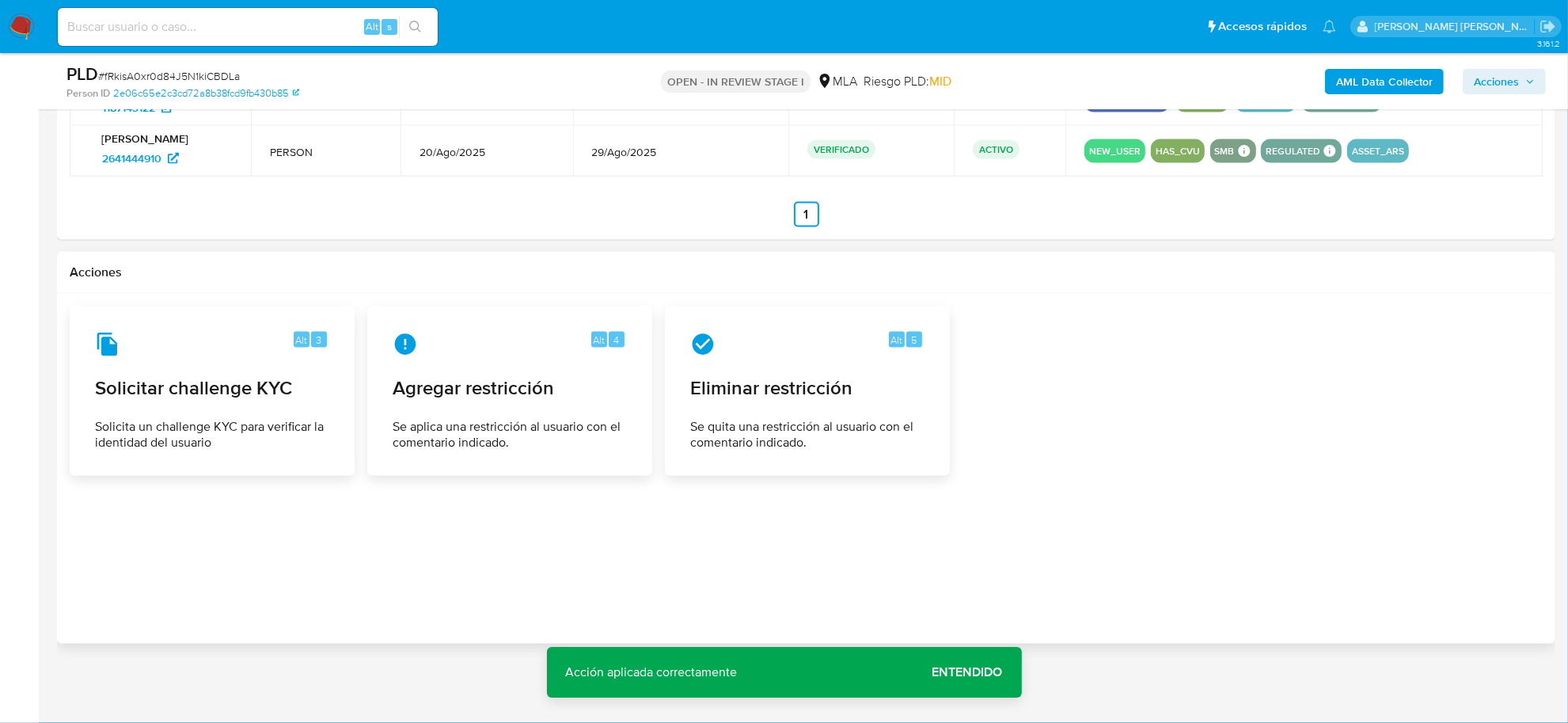
click at [1427, 79] on b "AML Data Collector" at bounding box center [1384, 82] width 97 height 26
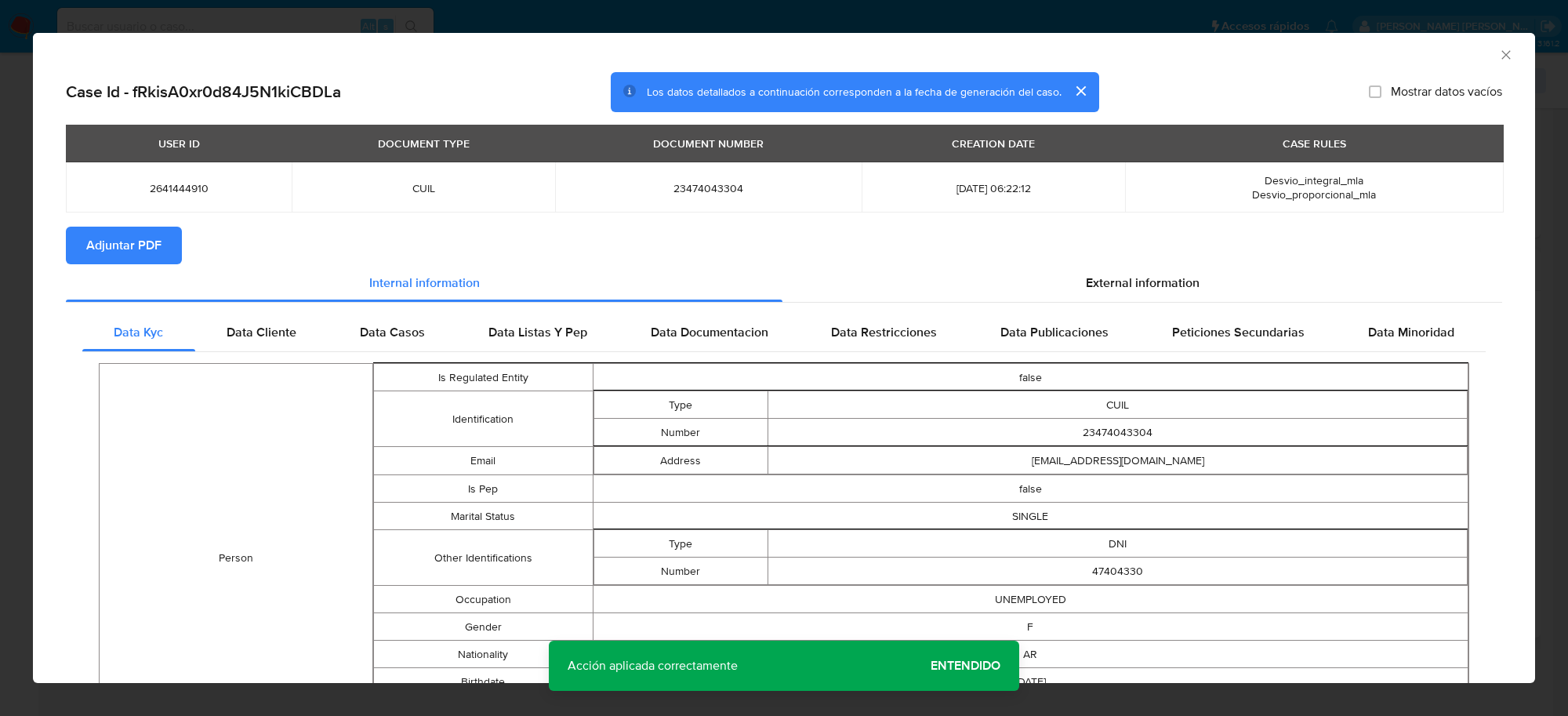
click at [138, 247] on span "Adjuntar PDF" at bounding box center [124, 245] width 76 height 34
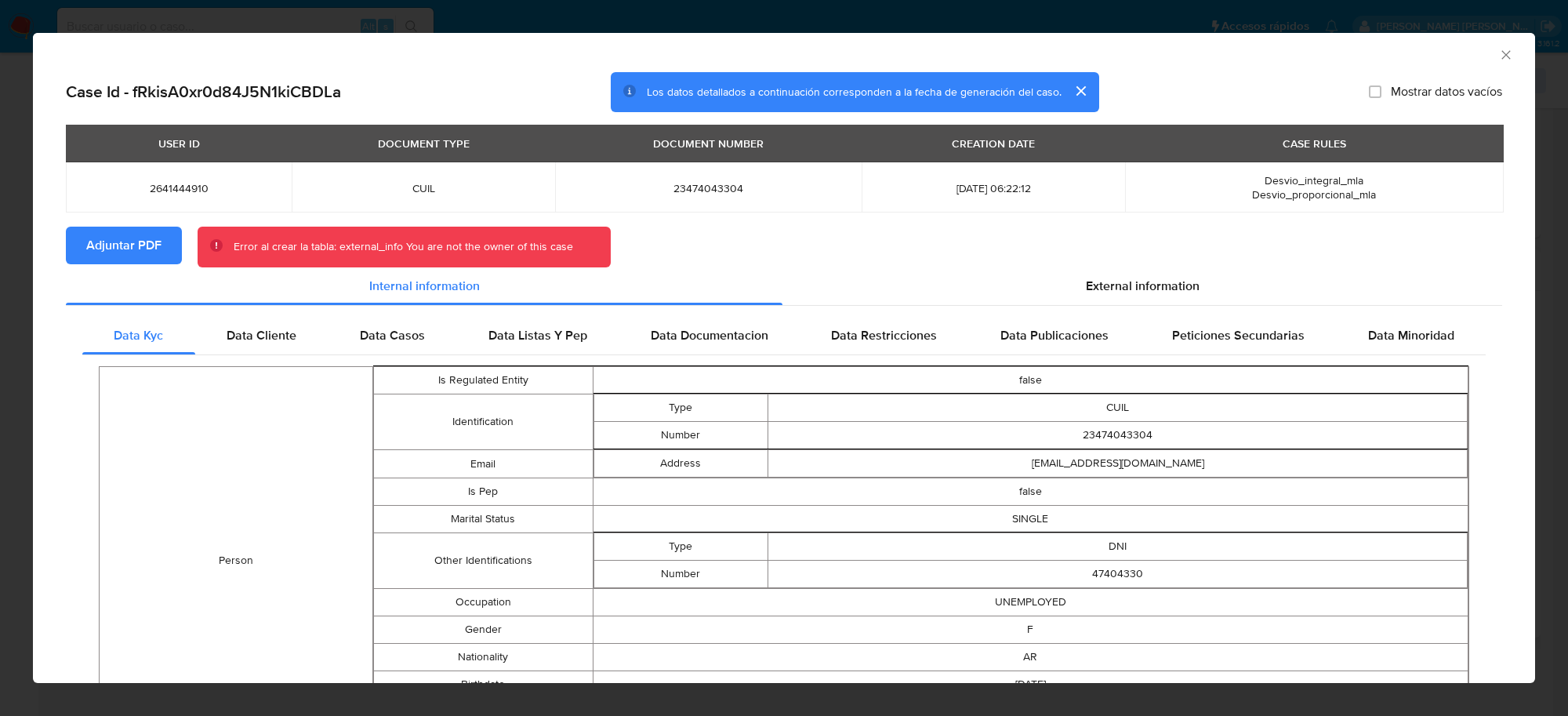
click at [1499, 55] on icon "Cerrar ventana" at bounding box center [1506, 55] width 16 height 16
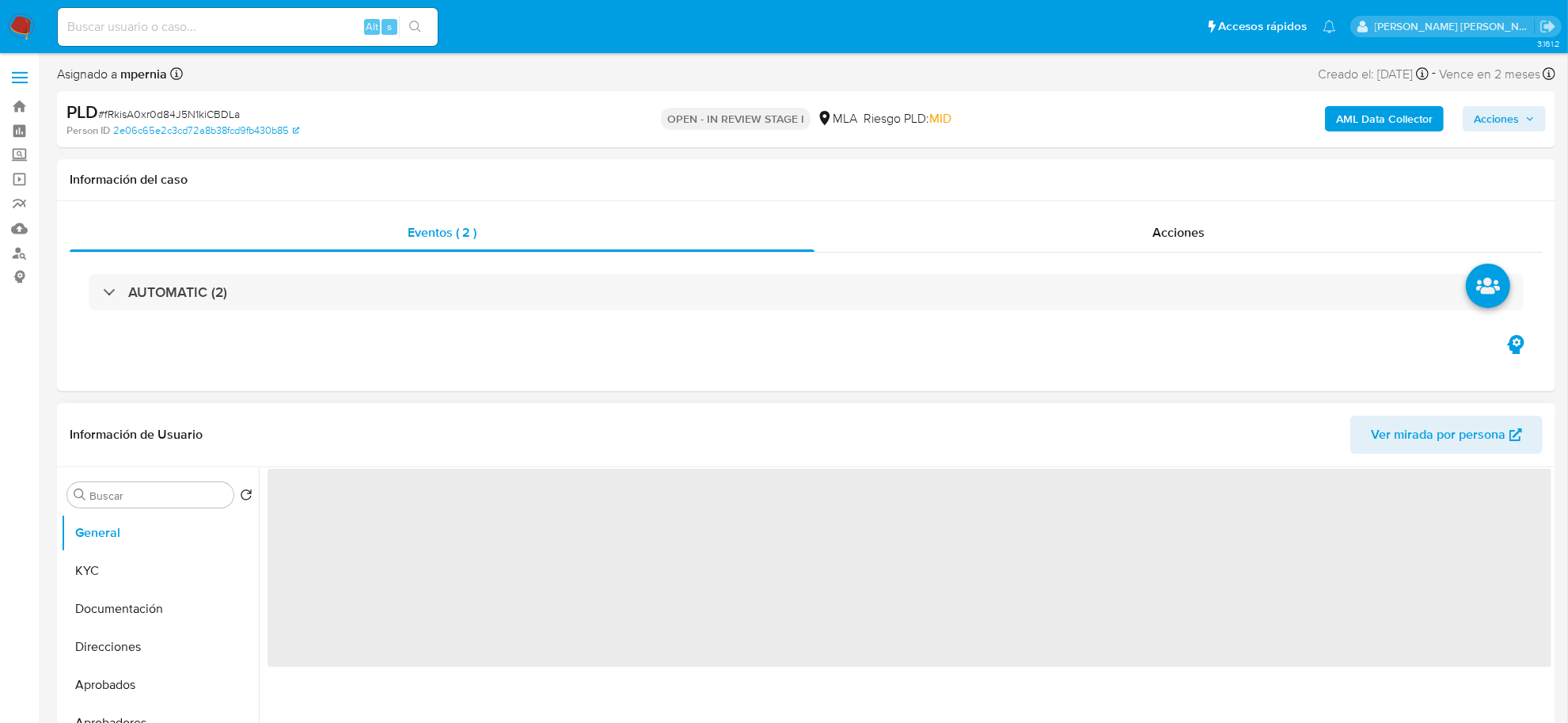
select select "10"
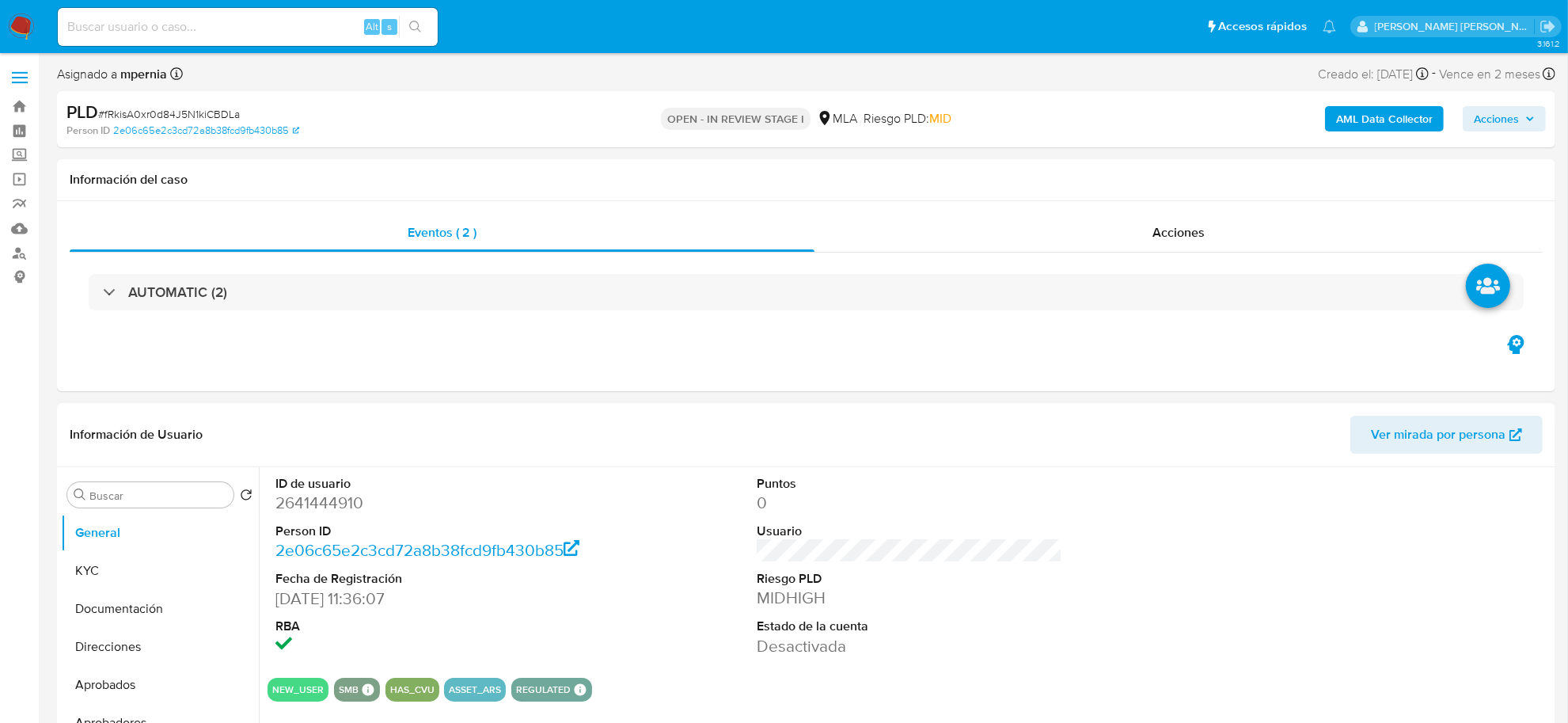
click at [1343, 121] on b "AML Data Collector" at bounding box center [1384, 118] width 97 height 26
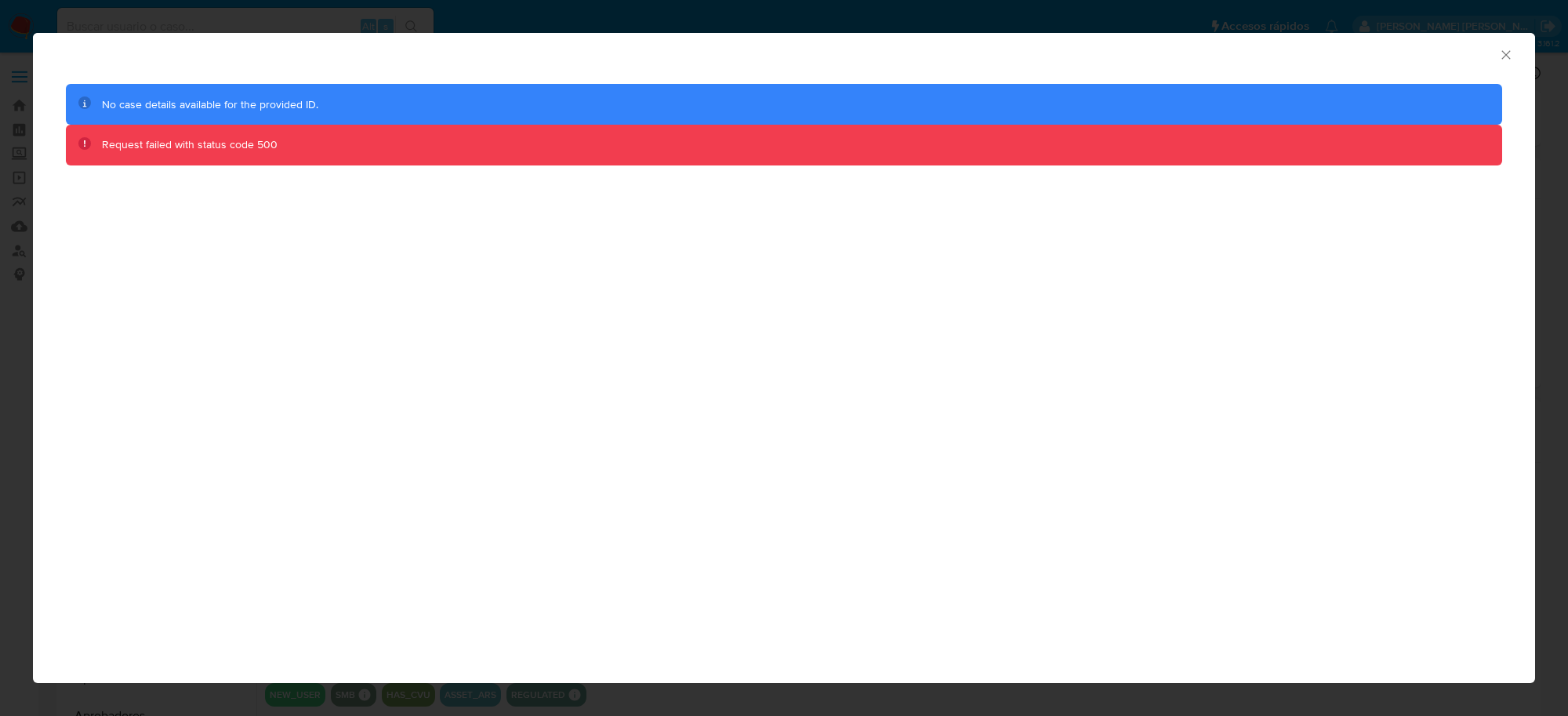
click at [1500, 57] on icon "Cerrar ventana" at bounding box center [1506, 55] width 16 height 16
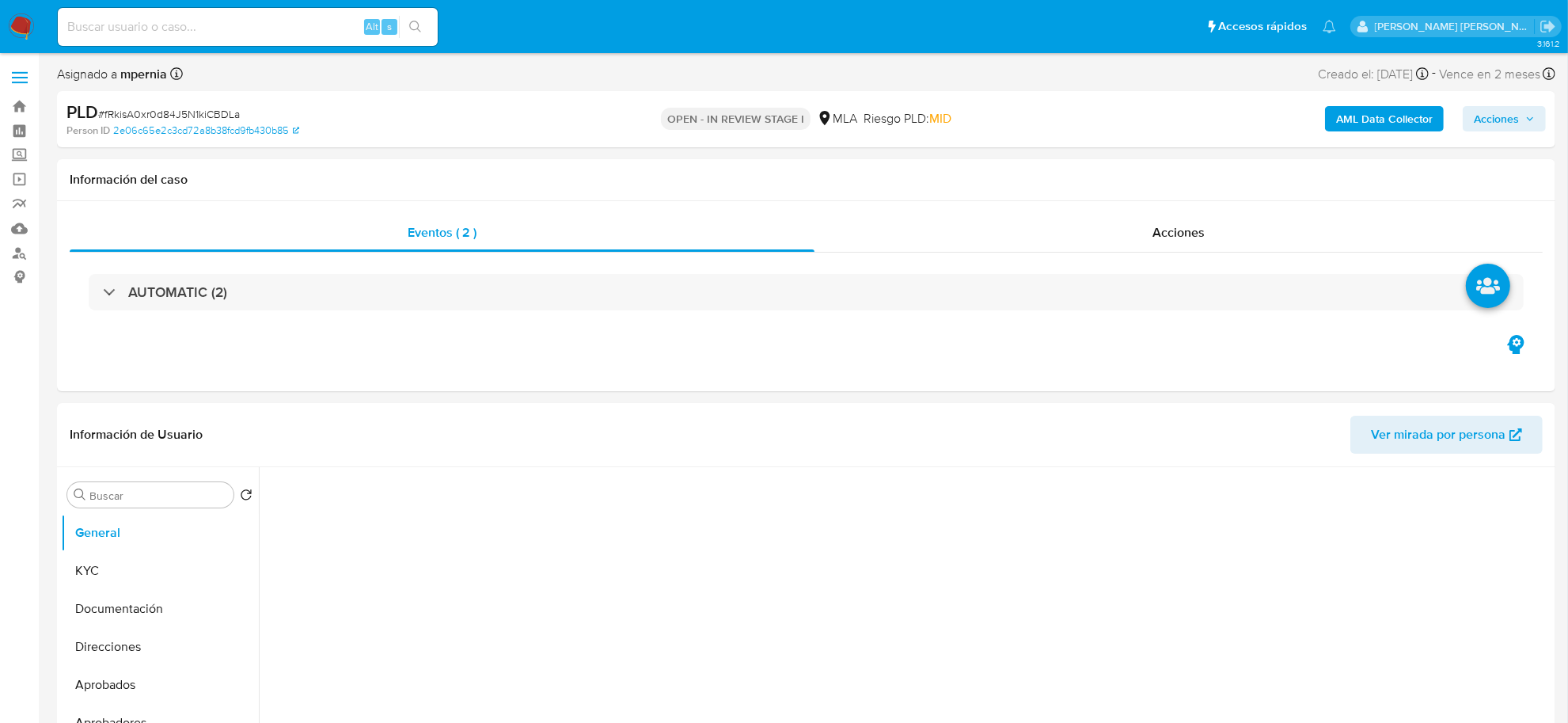
select select "10"
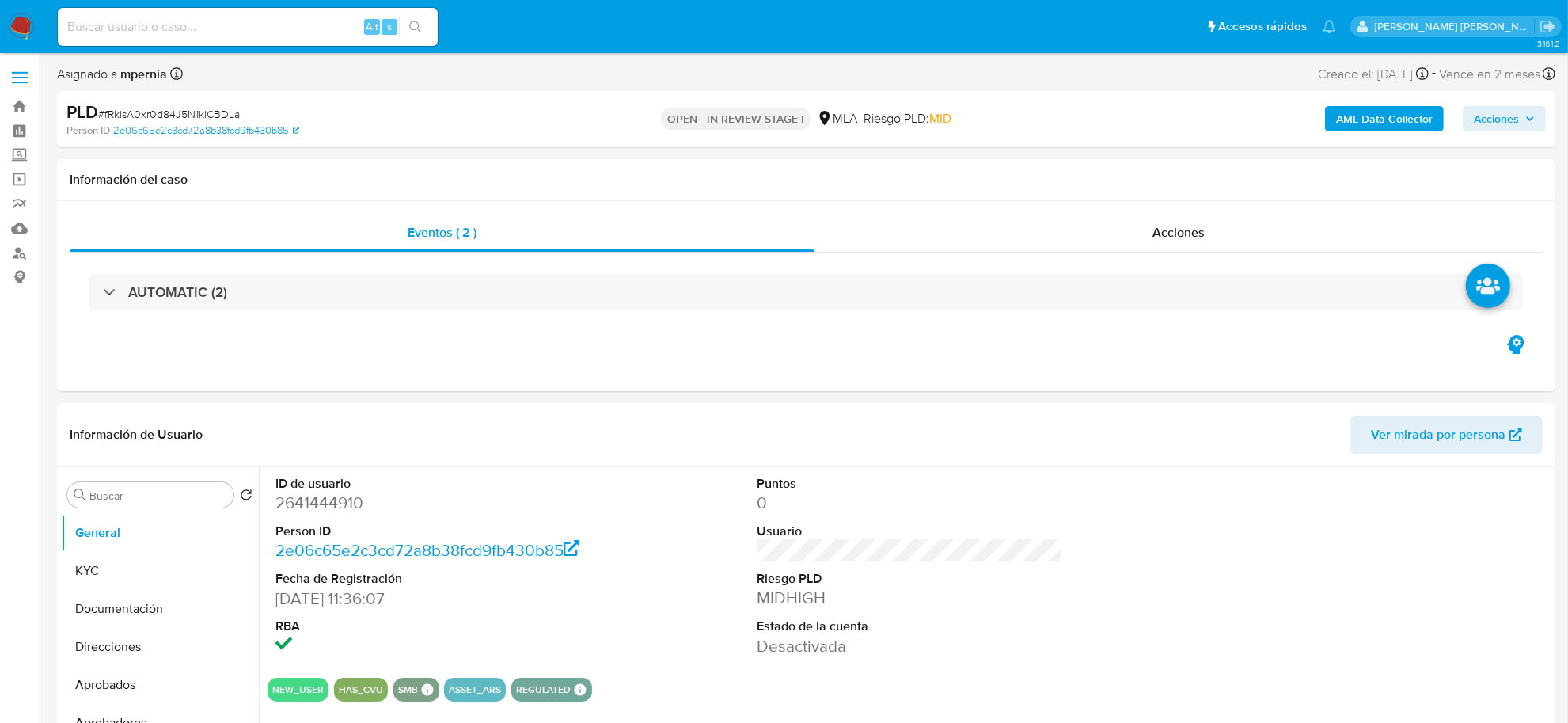
click at [1362, 131] on b "AML Data Collector" at bounding box center [1384, 118] width 97 height 26
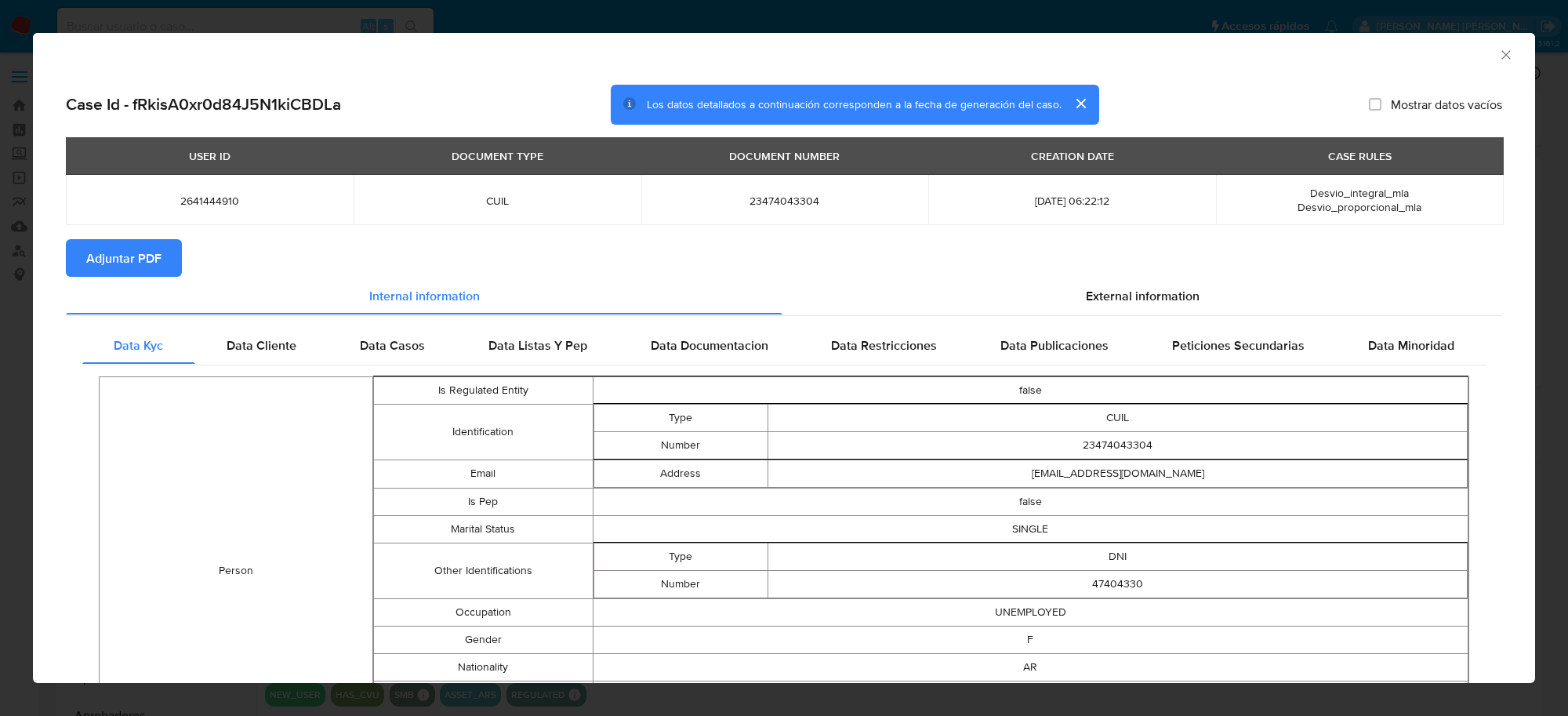
click at [140, 275] on span "Adjuntar PDF" at bounding box center [124, 258] width 76 height 34
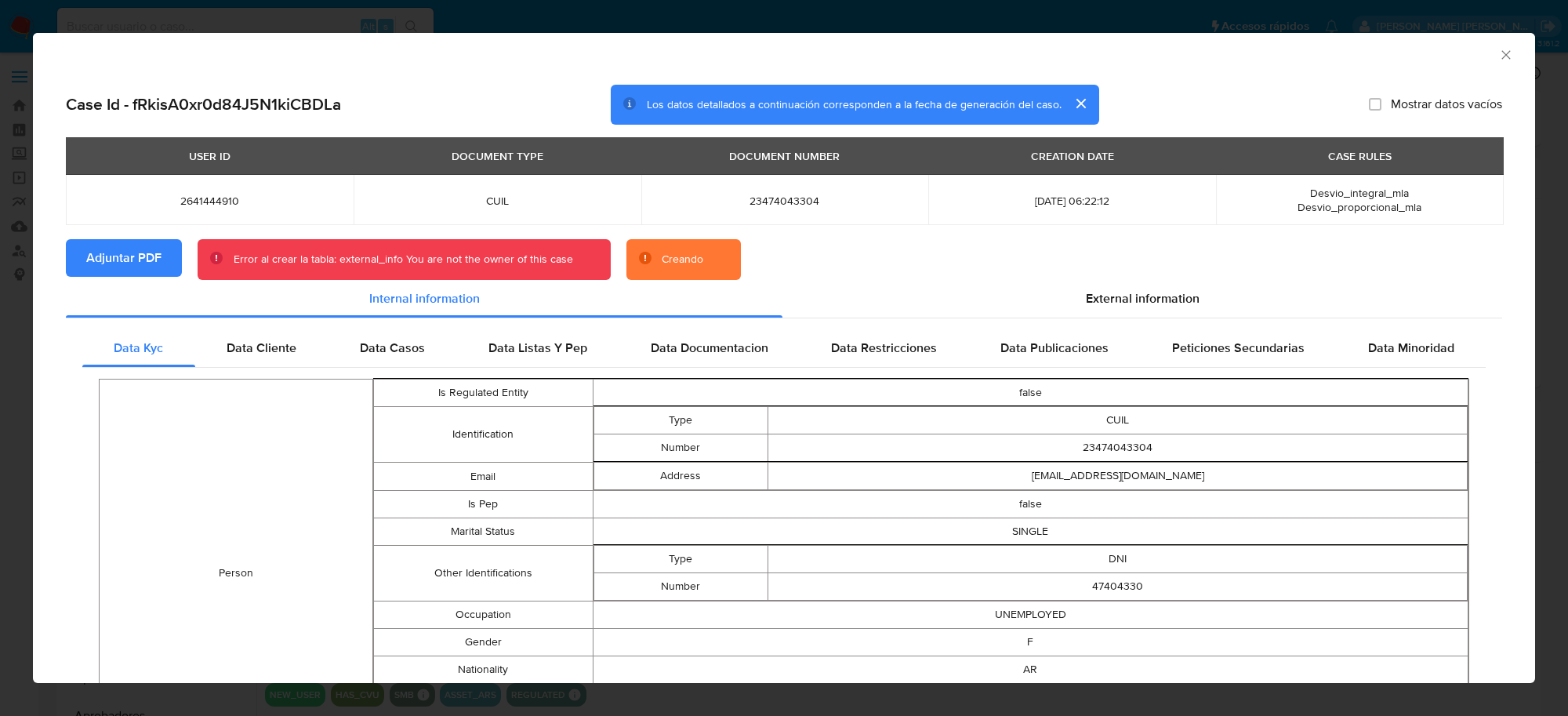
click at [1499, 52] on icon "Cerrar ventana" at bounding box center [1506, 55] width 16 height 16
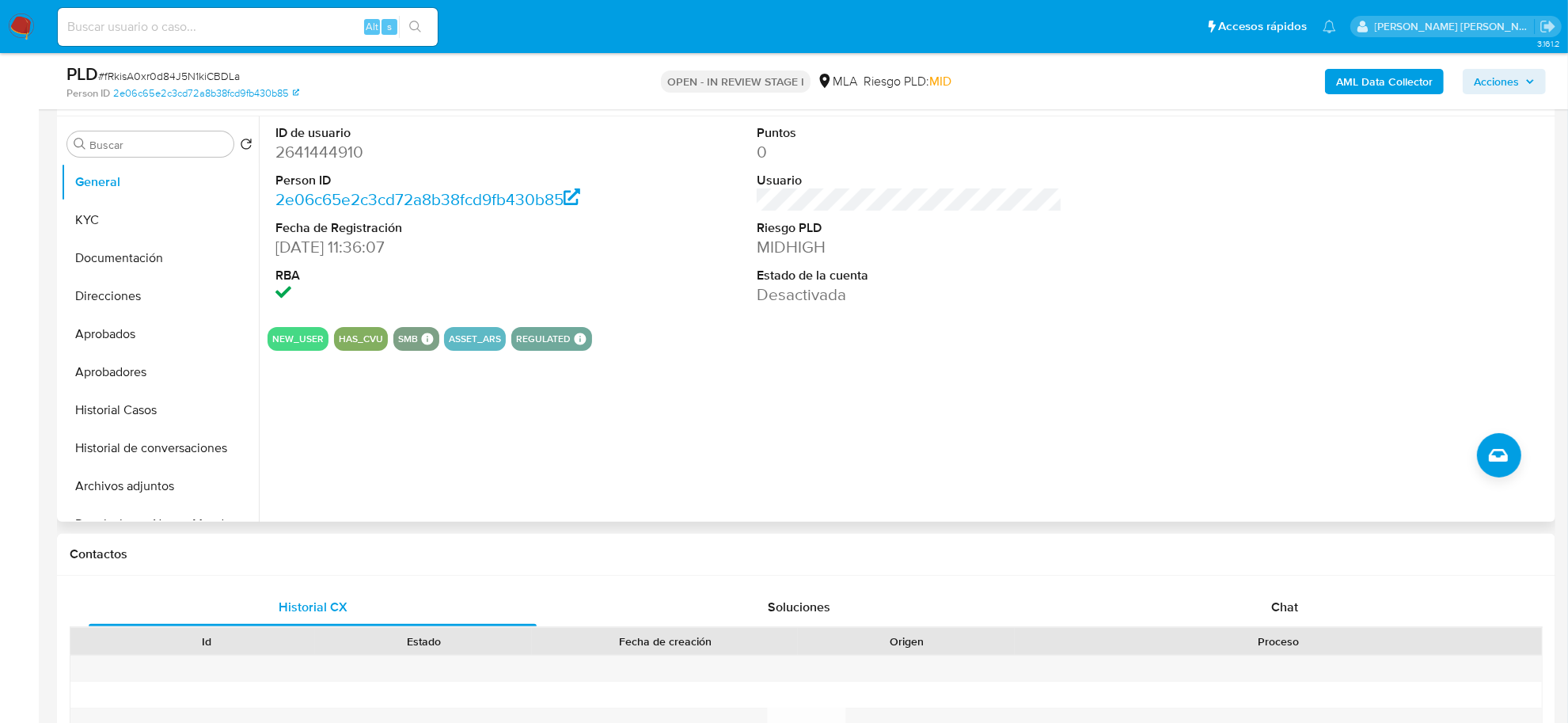
scroll to position [297, 0]
click at [129, 485] on button "Archivos adjuntos" at bounding box center [154, 483] width 186 height 38
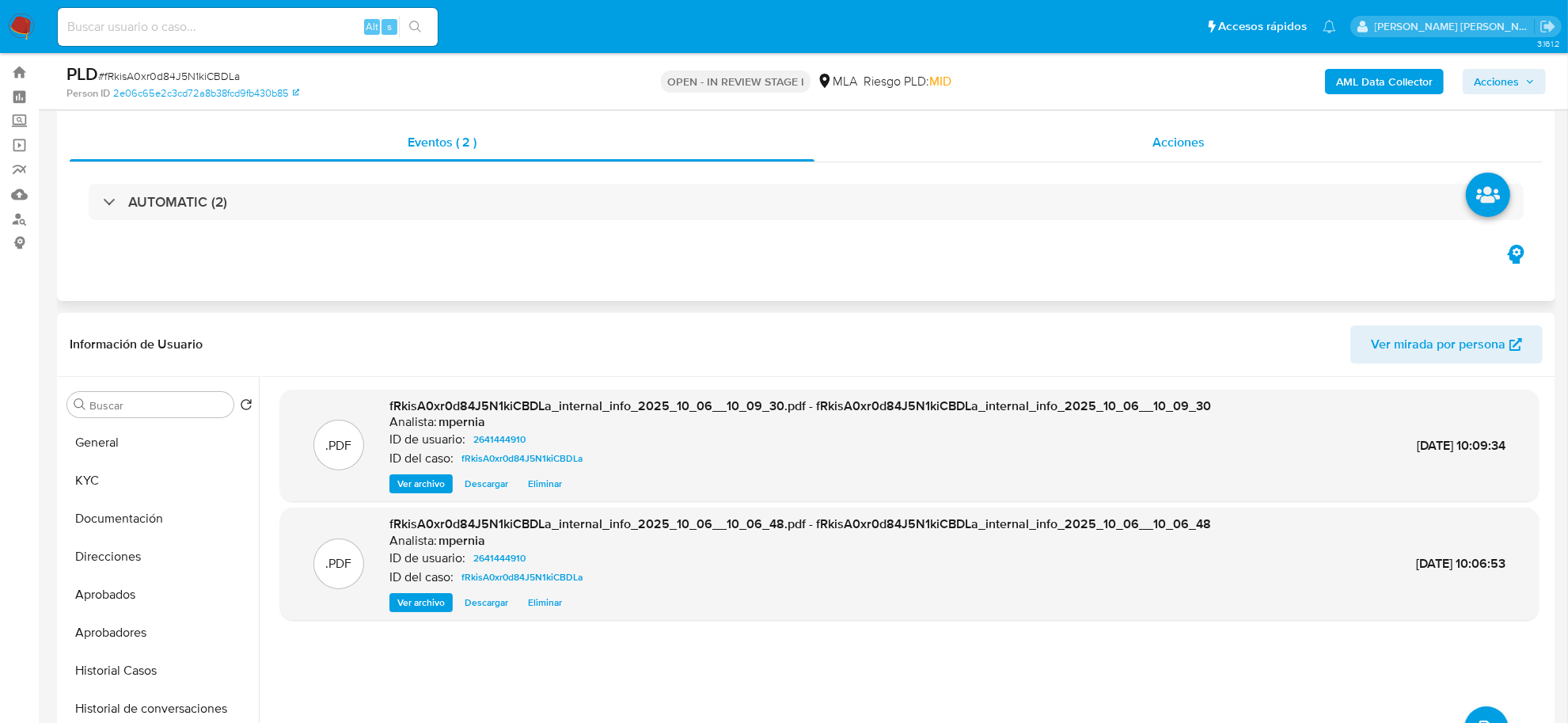
scroll to position [0, 0]
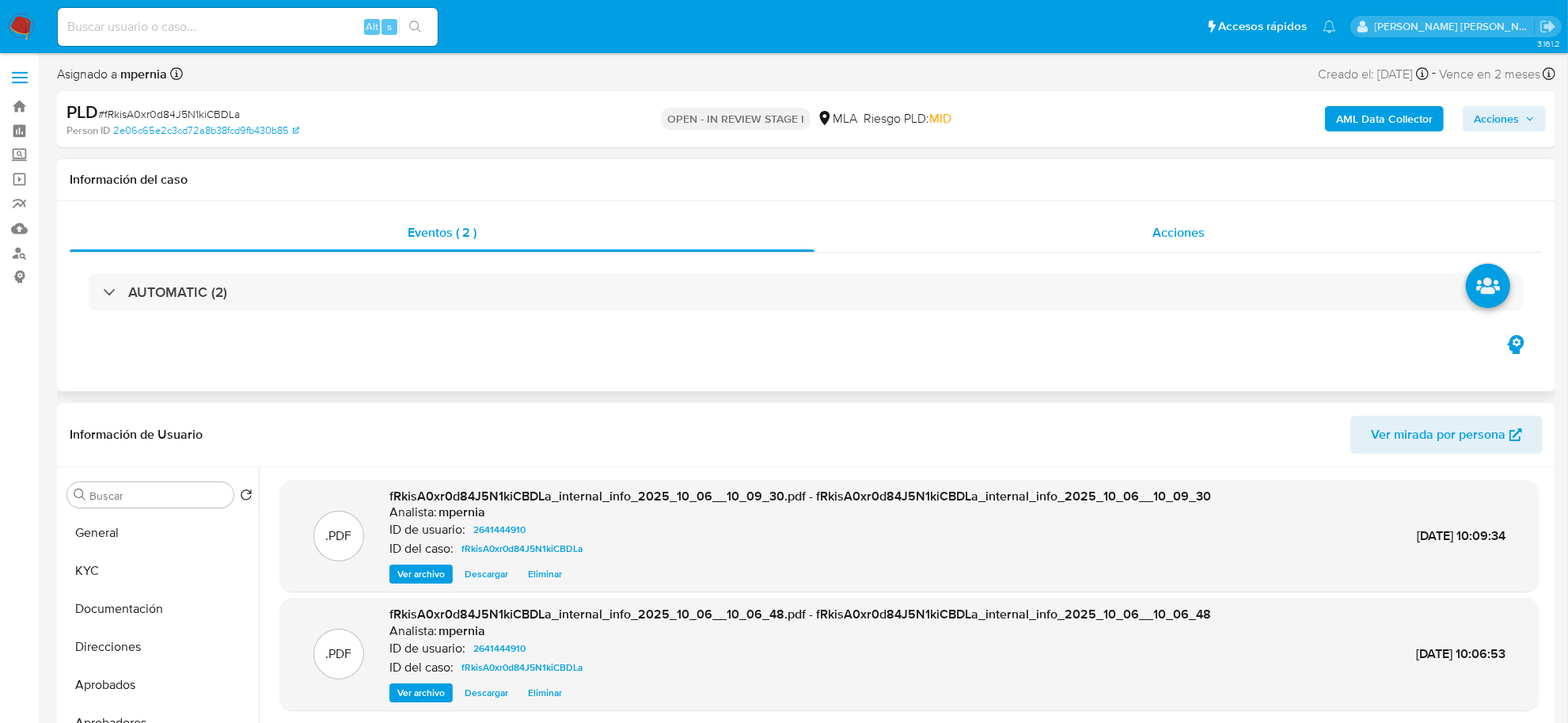
click at [1168, 228] on span "Acciones" at bounding box center [1178, 232] width 52 height 19
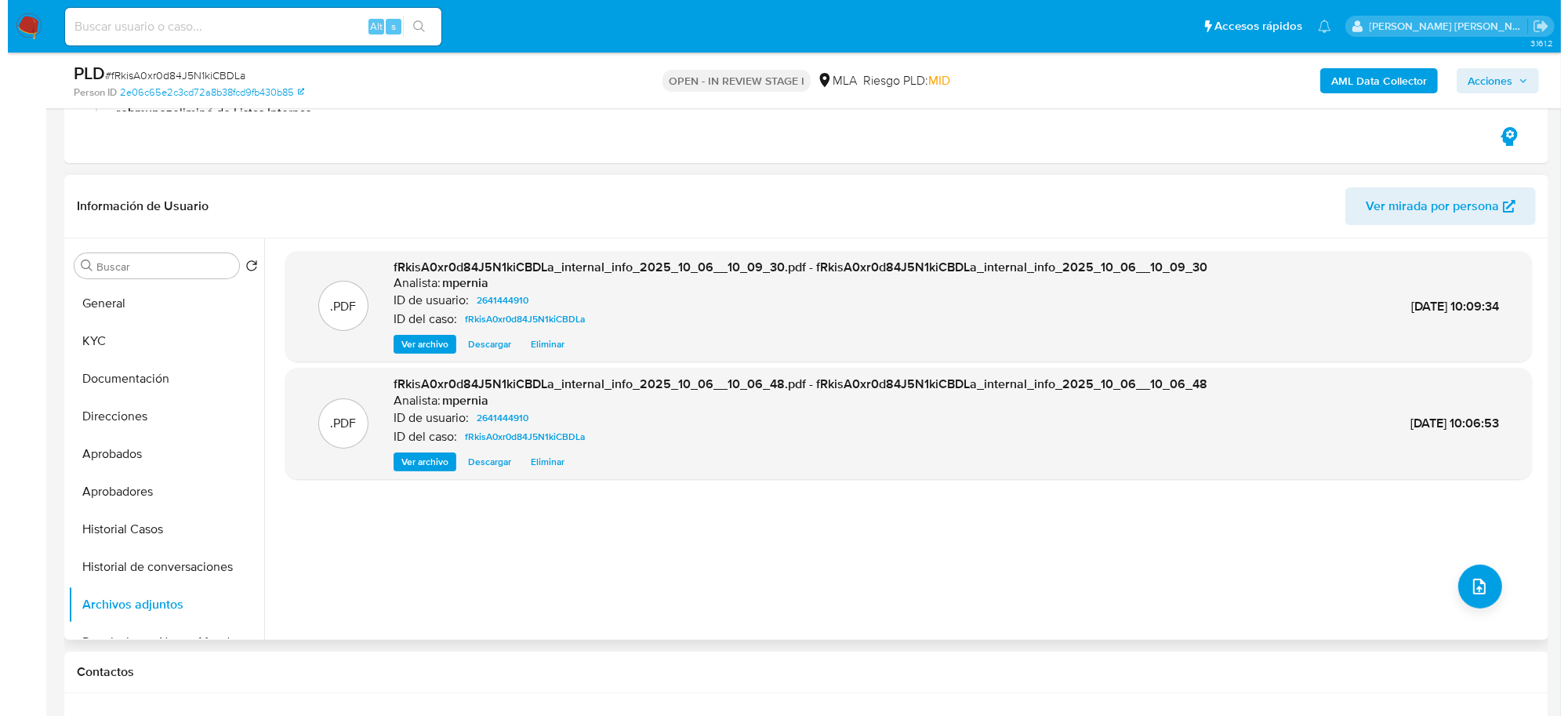
scroll to position [294, 0]
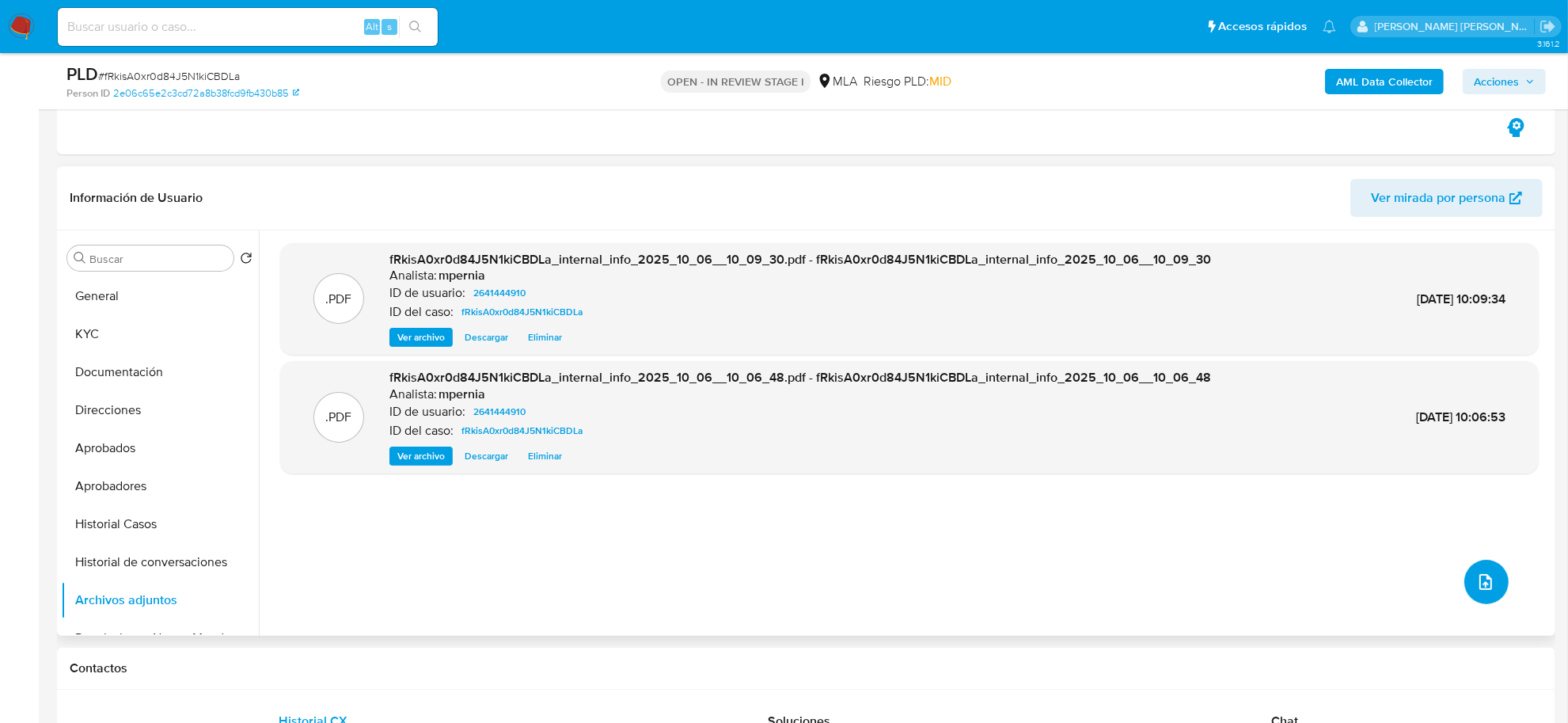
click at [1477, 590] on icon "upload-file" at bounding box center [1485, 582] width 19 height 19
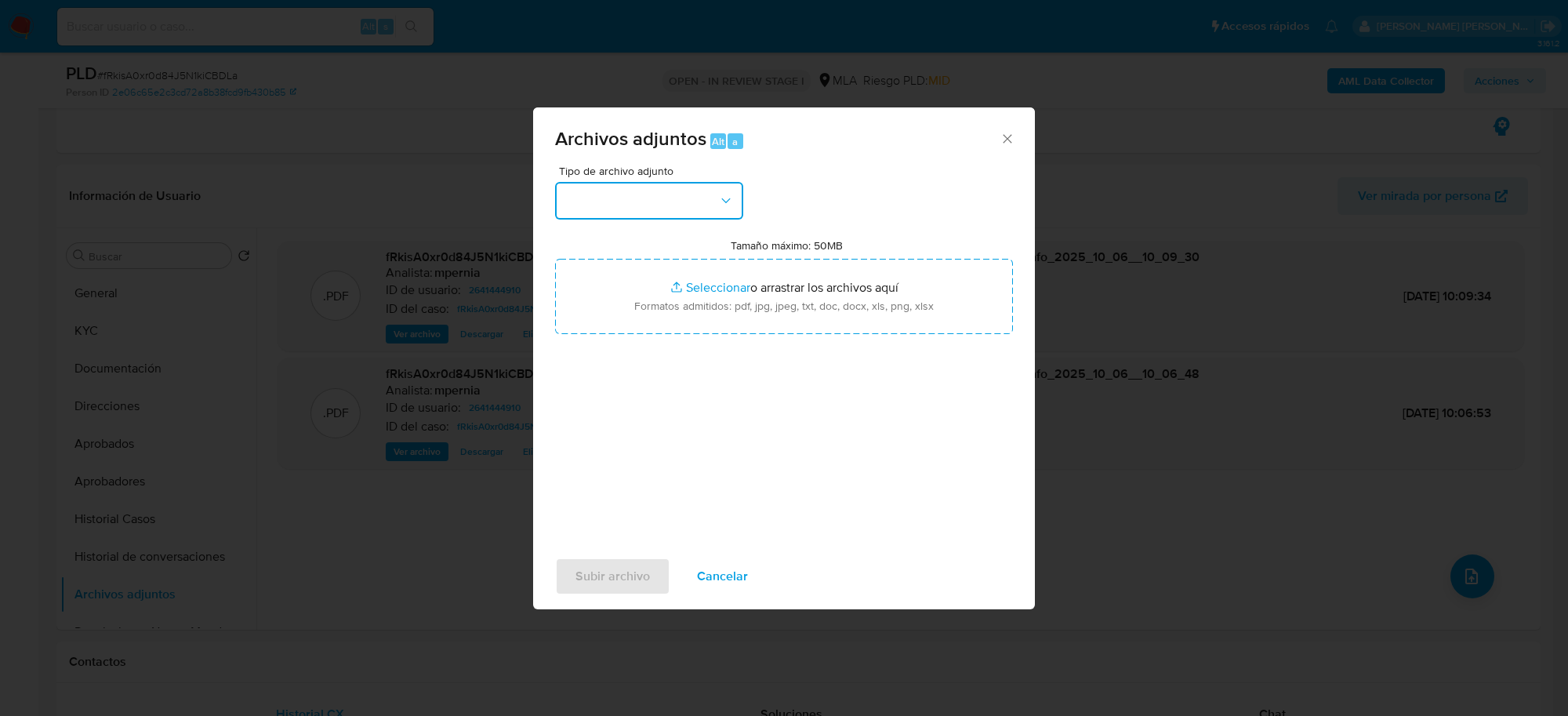
click at [638, 202] on button "button" at bounding box center [649, 201] width 188 height 38
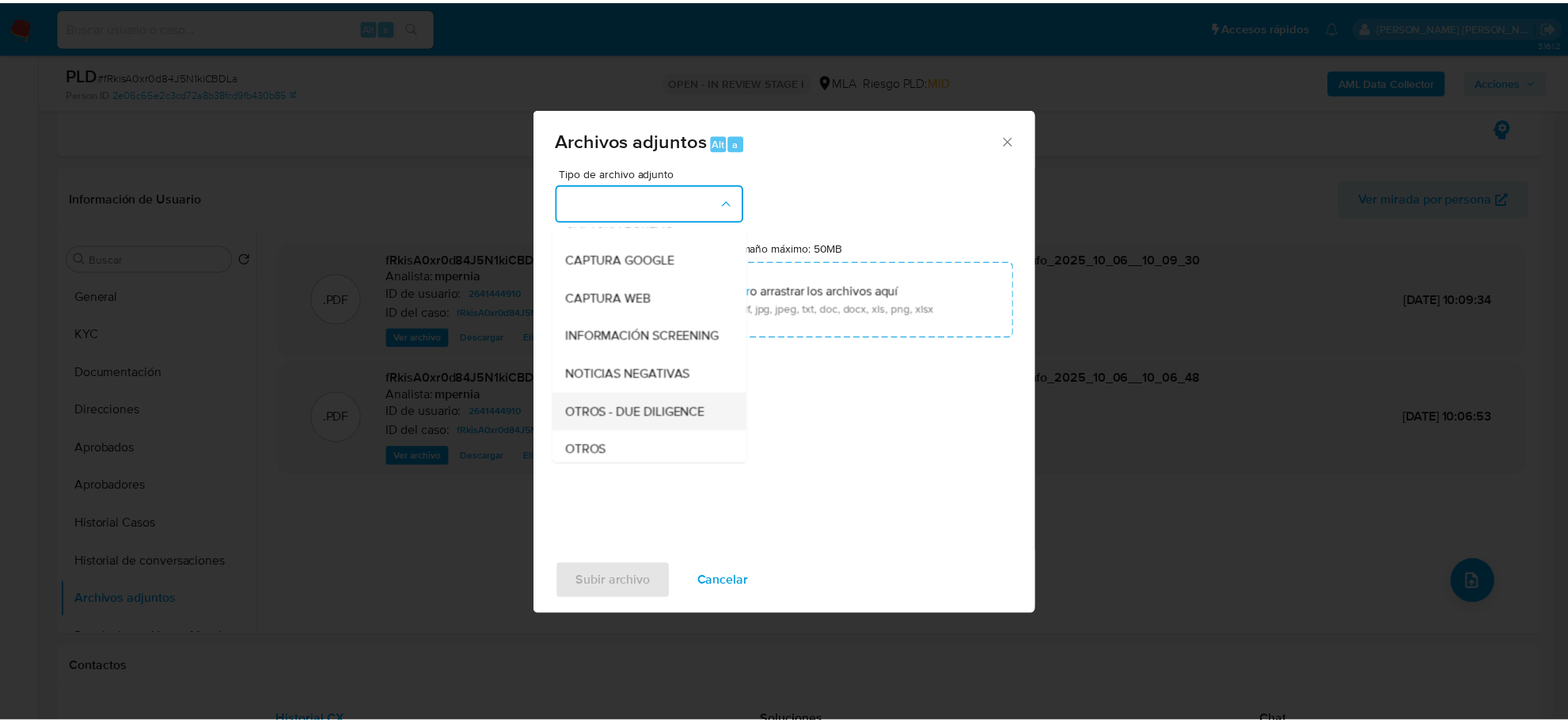
scroll to position [198, 0]
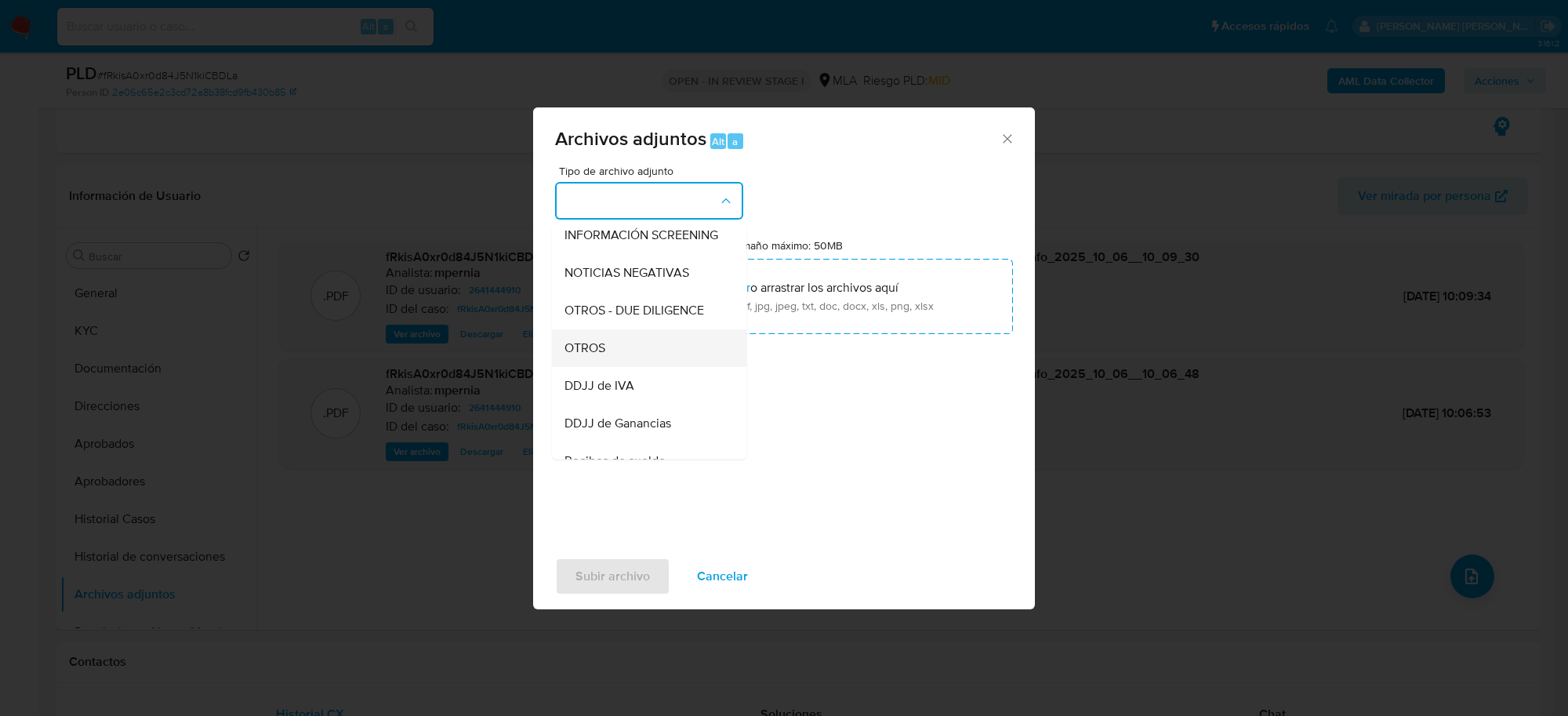
click at [609, 366] on div "OTROS" at bounding box center [645, 347] width 160 height 38
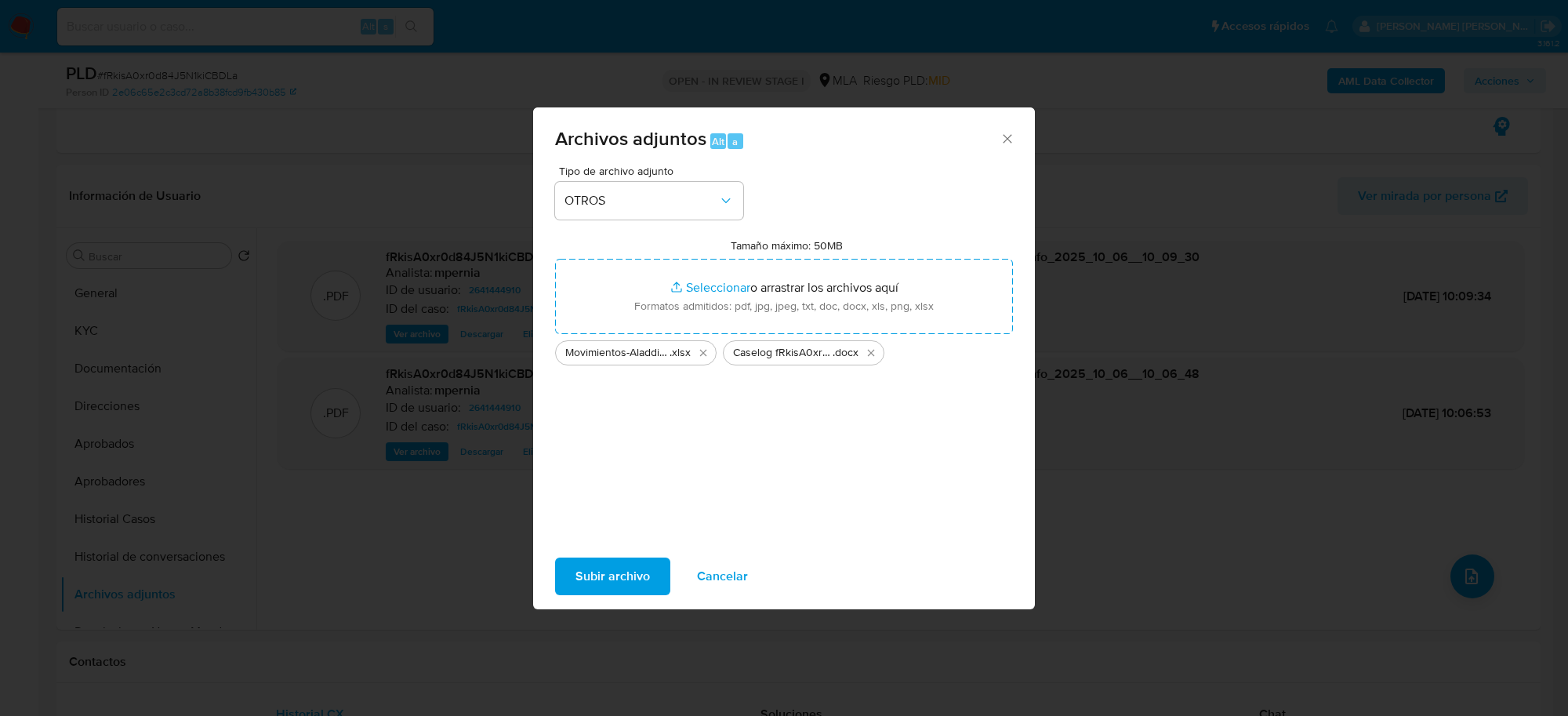
click at [613, 574] on span "Subir archivo" at bounding box center [612, 576] width 75 height 34
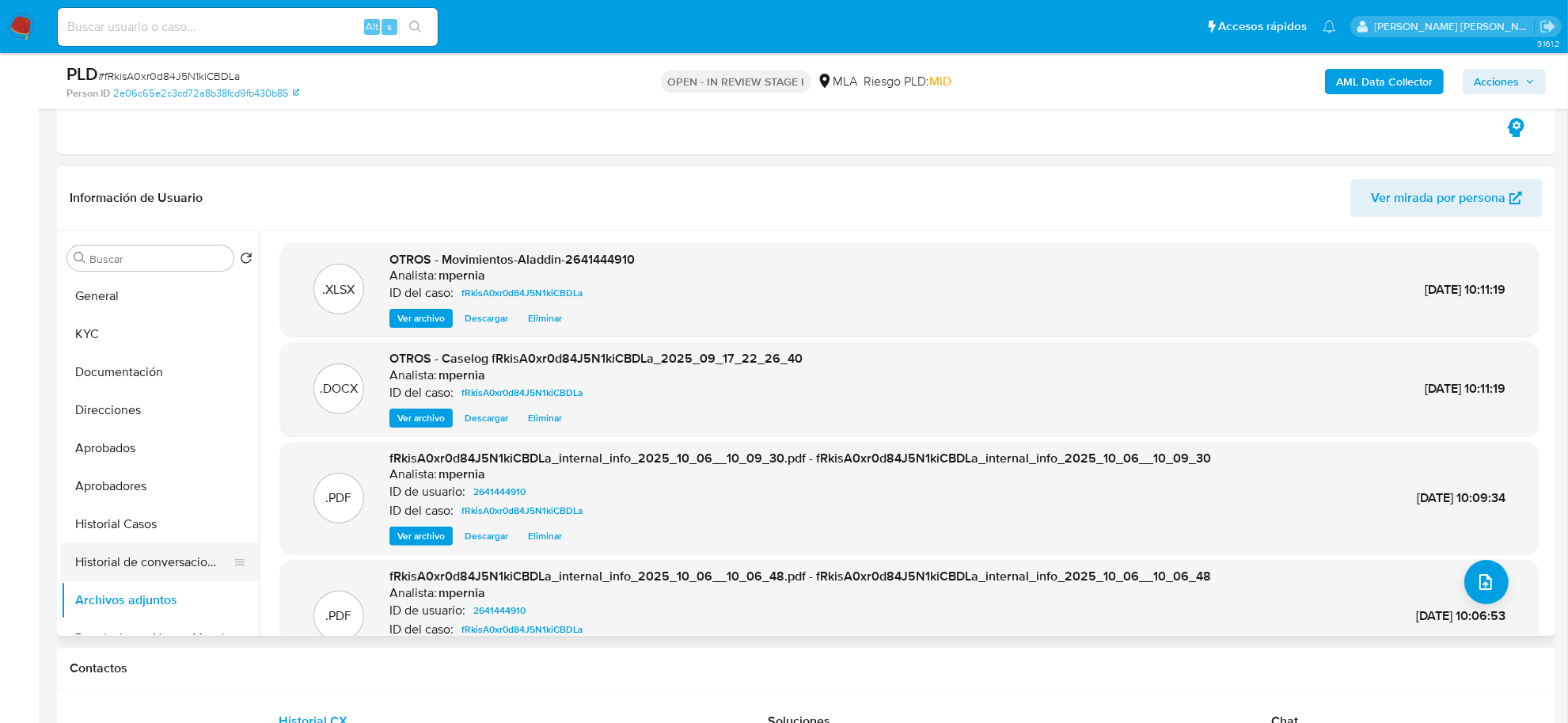
click at [158, 566] on button "Historial de conversaciones" at bounding box center [154, 562] width 186 height 38
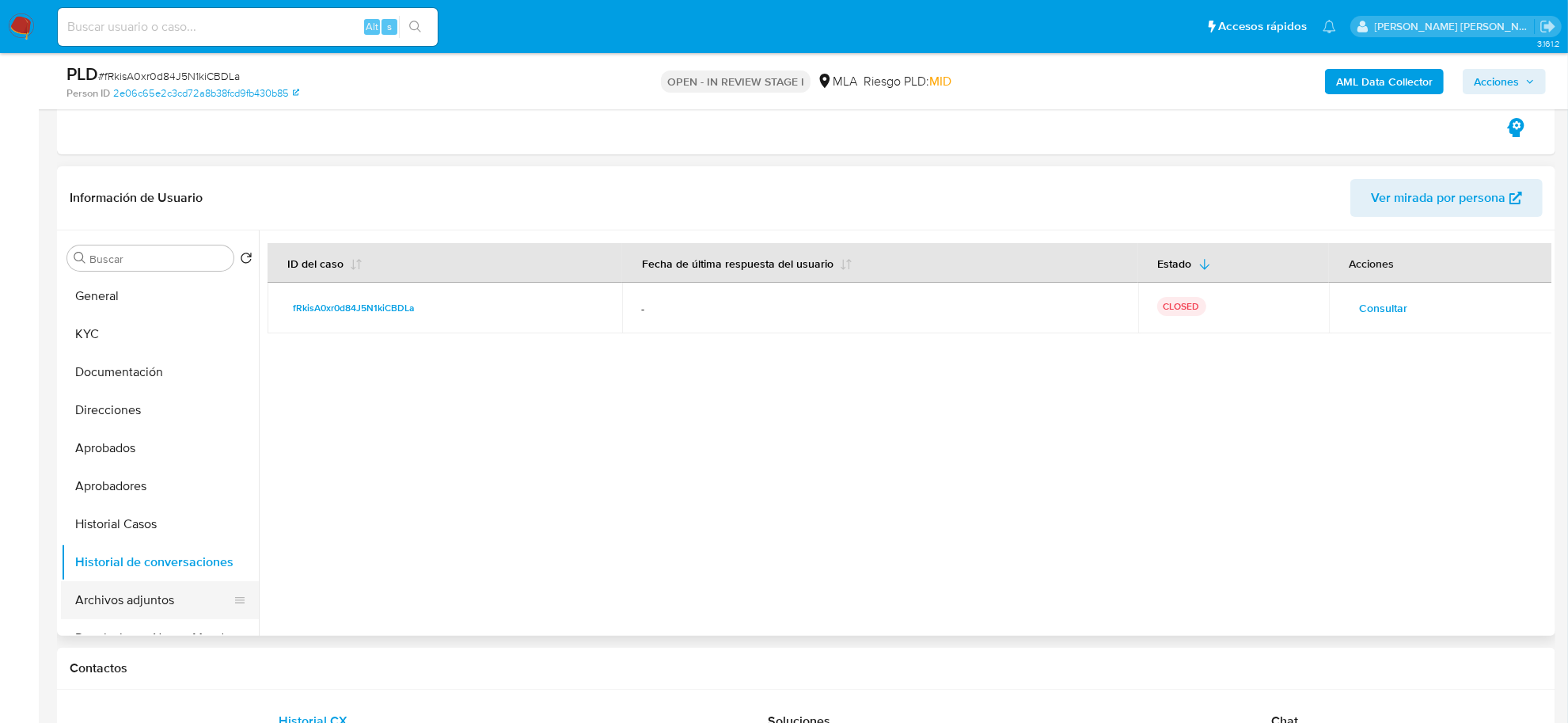
scroll to position [99, 0]
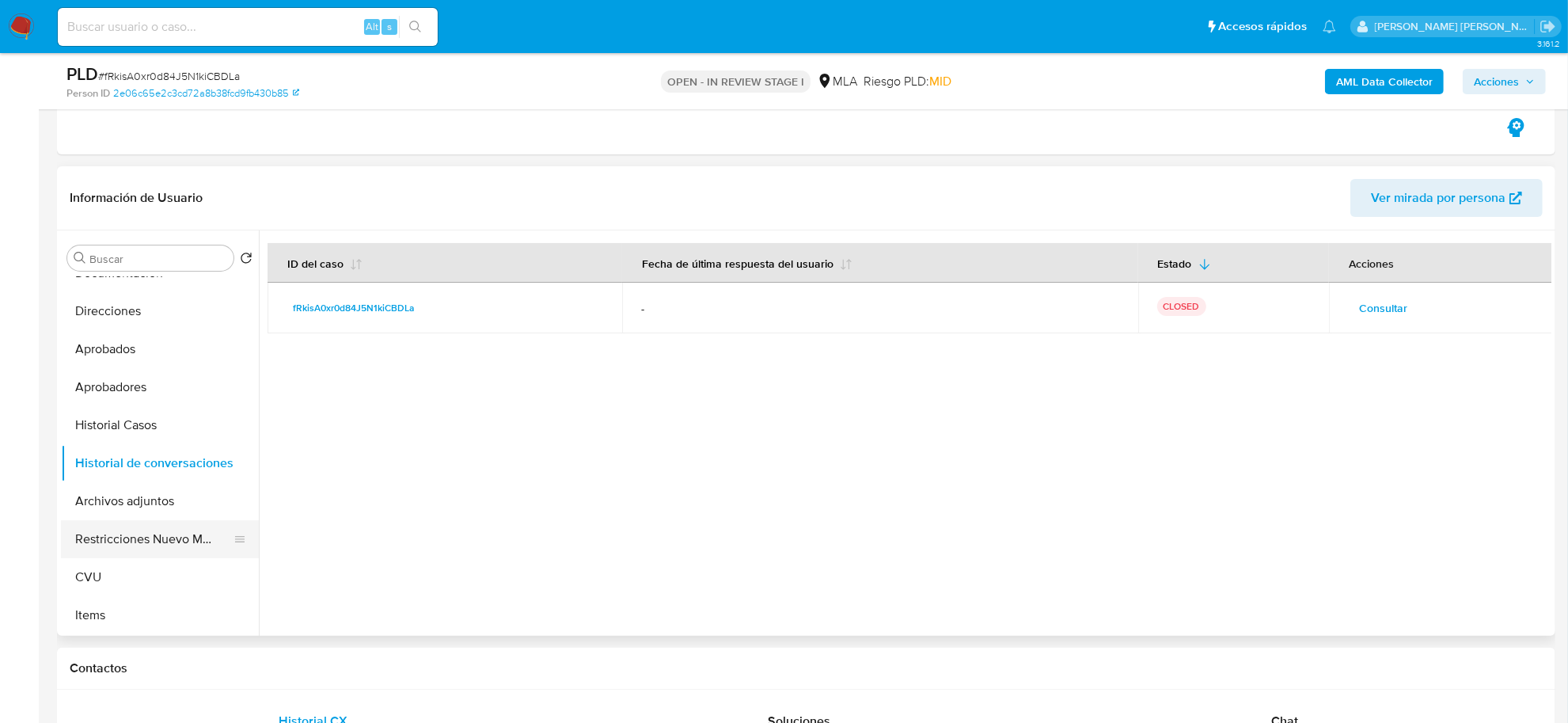
click at [136, 543] on button "Restricciones Nuevo Mundo" at bounding box center [154, 539] width 186 height 38
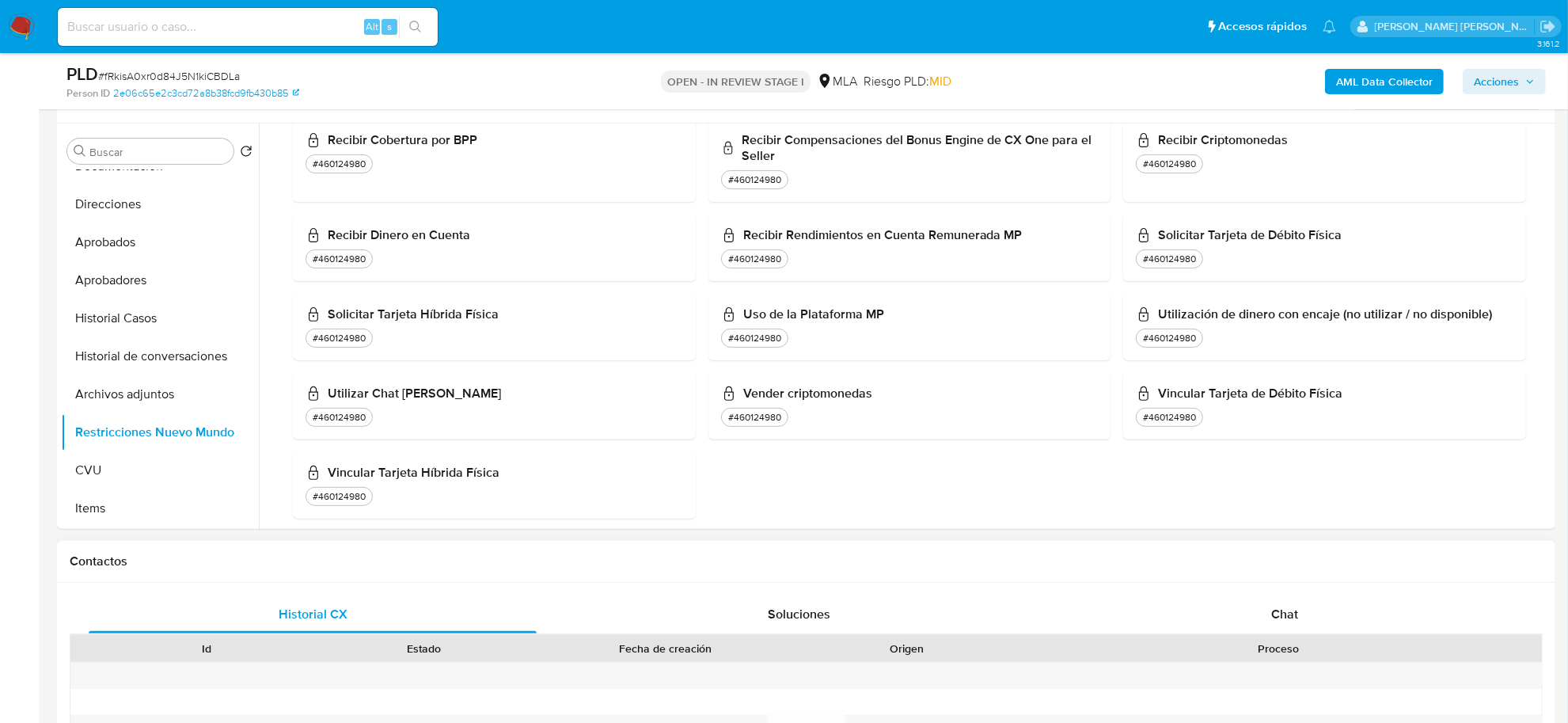
scroll to position [594, 0]
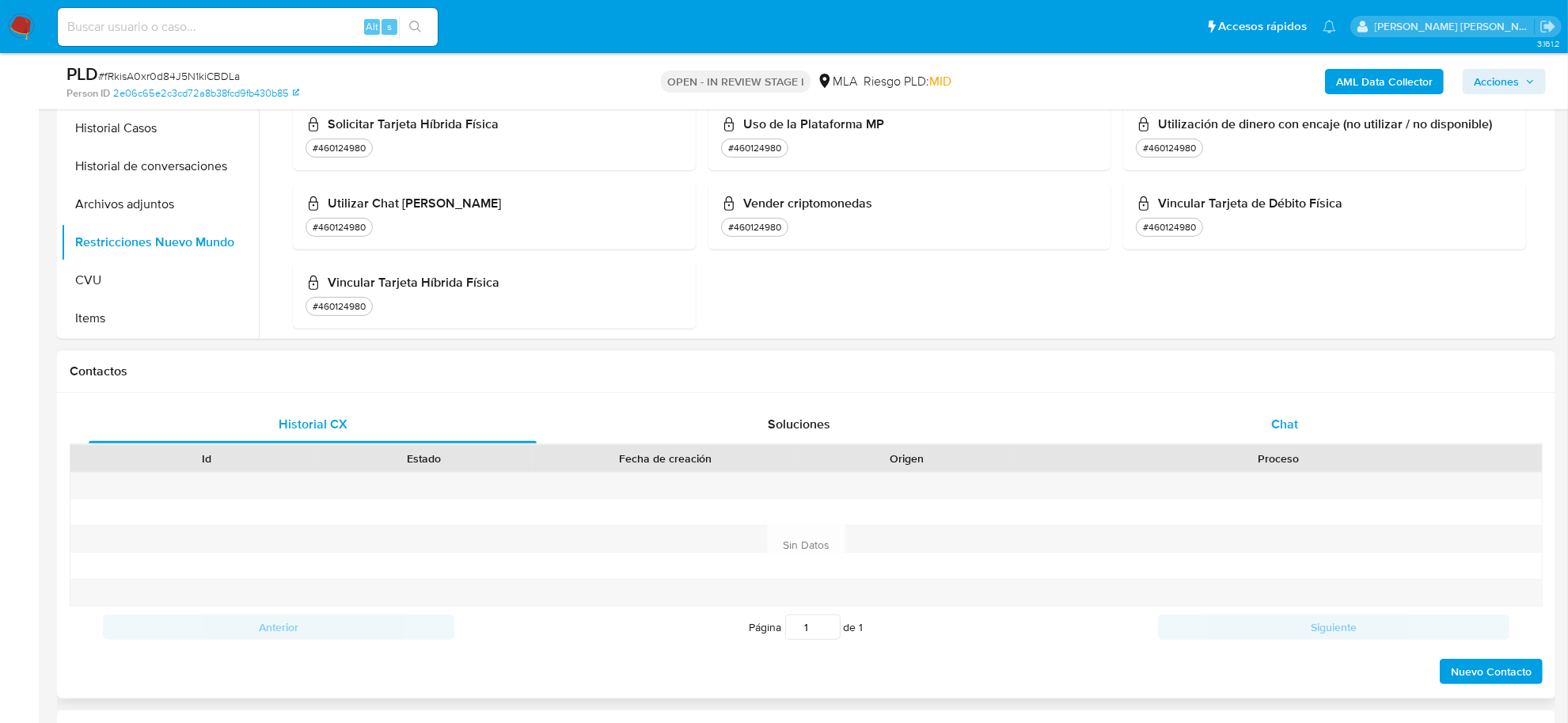
click at [1276, 424] on span "Chat" at bounding box center [1285, 424] width 27 height 19
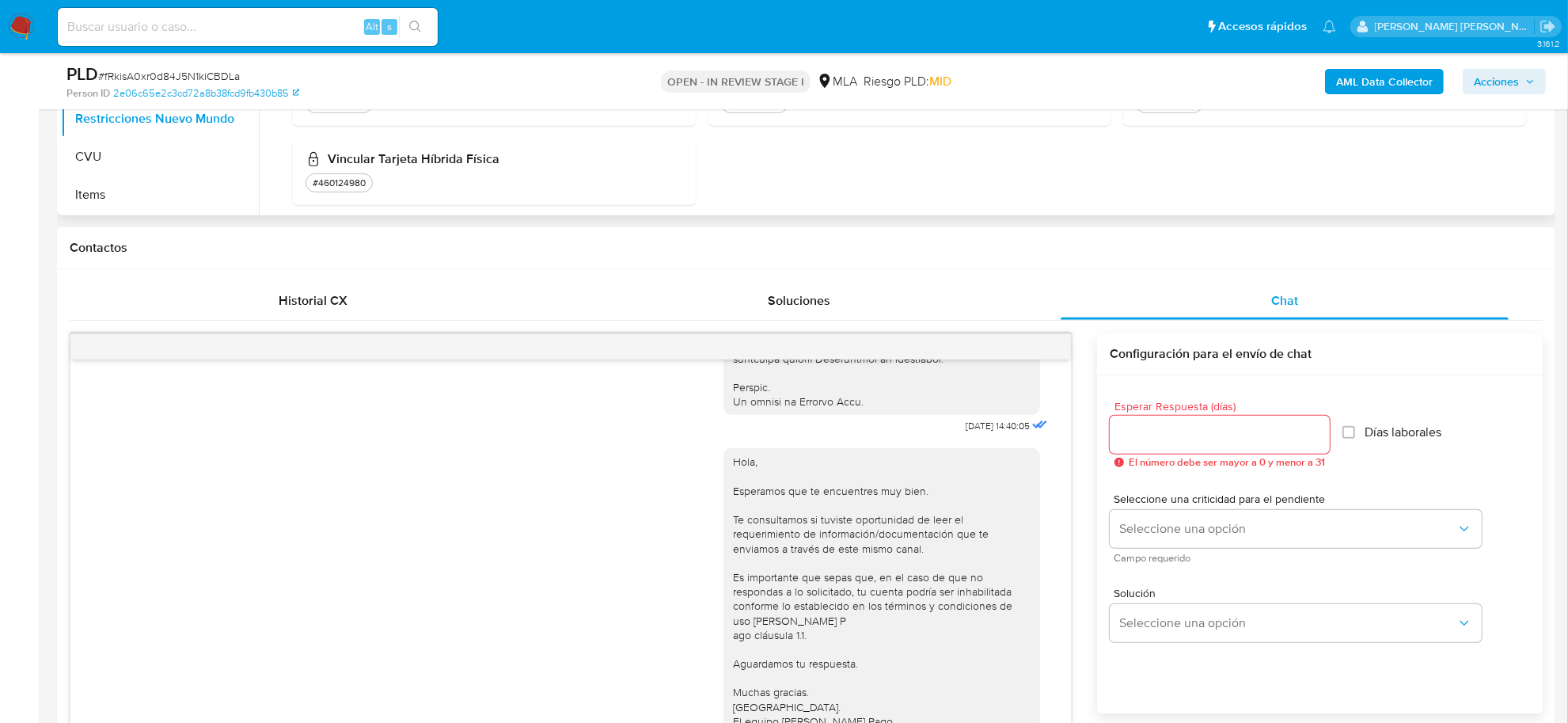
scroll to position [495, 0]
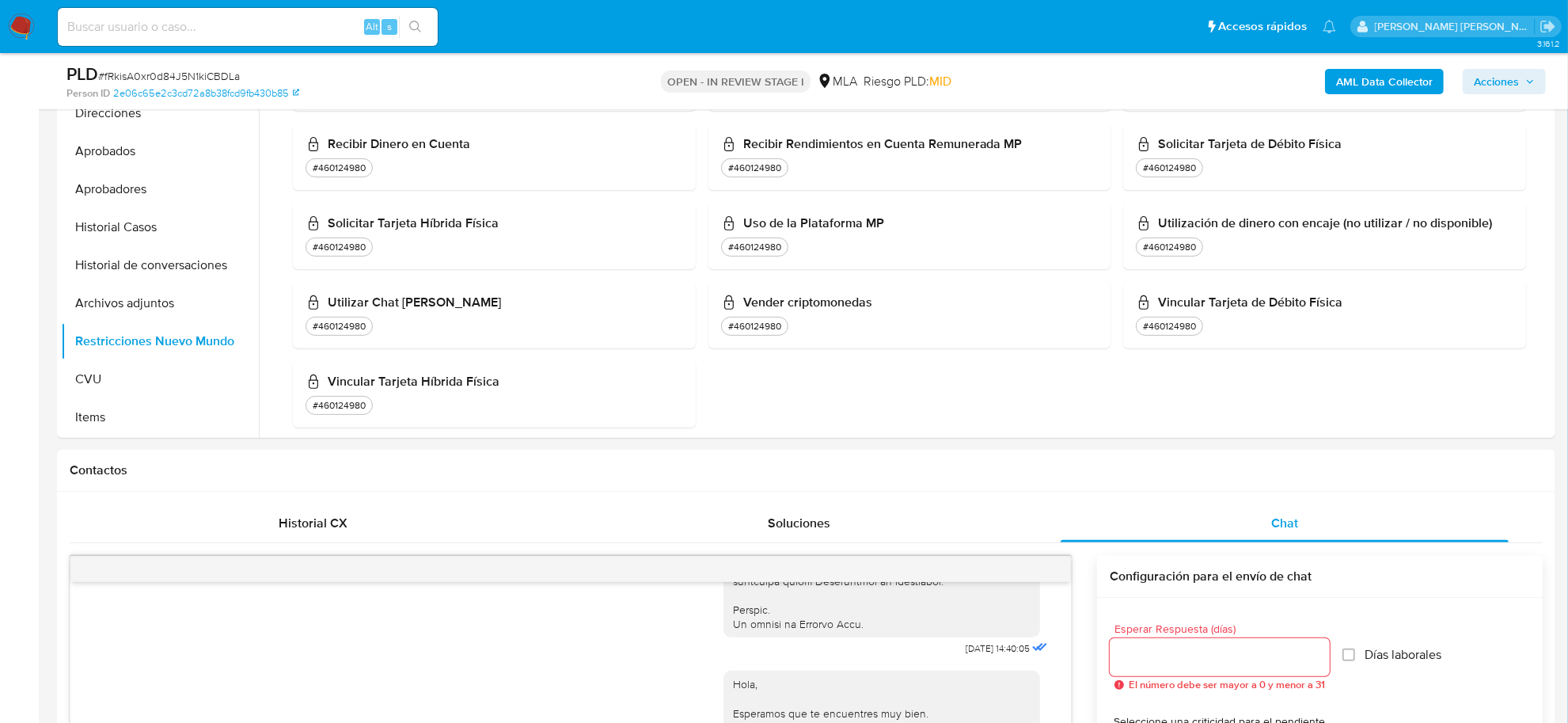
drag, startPoint x: 1502, startPoint y: 79, endPoint x: 1493, endPoint y: 91, distance: 15.0
click at [1502, 80] on span "Acciones" at bounding box center [1496, 82] width 45 height 26
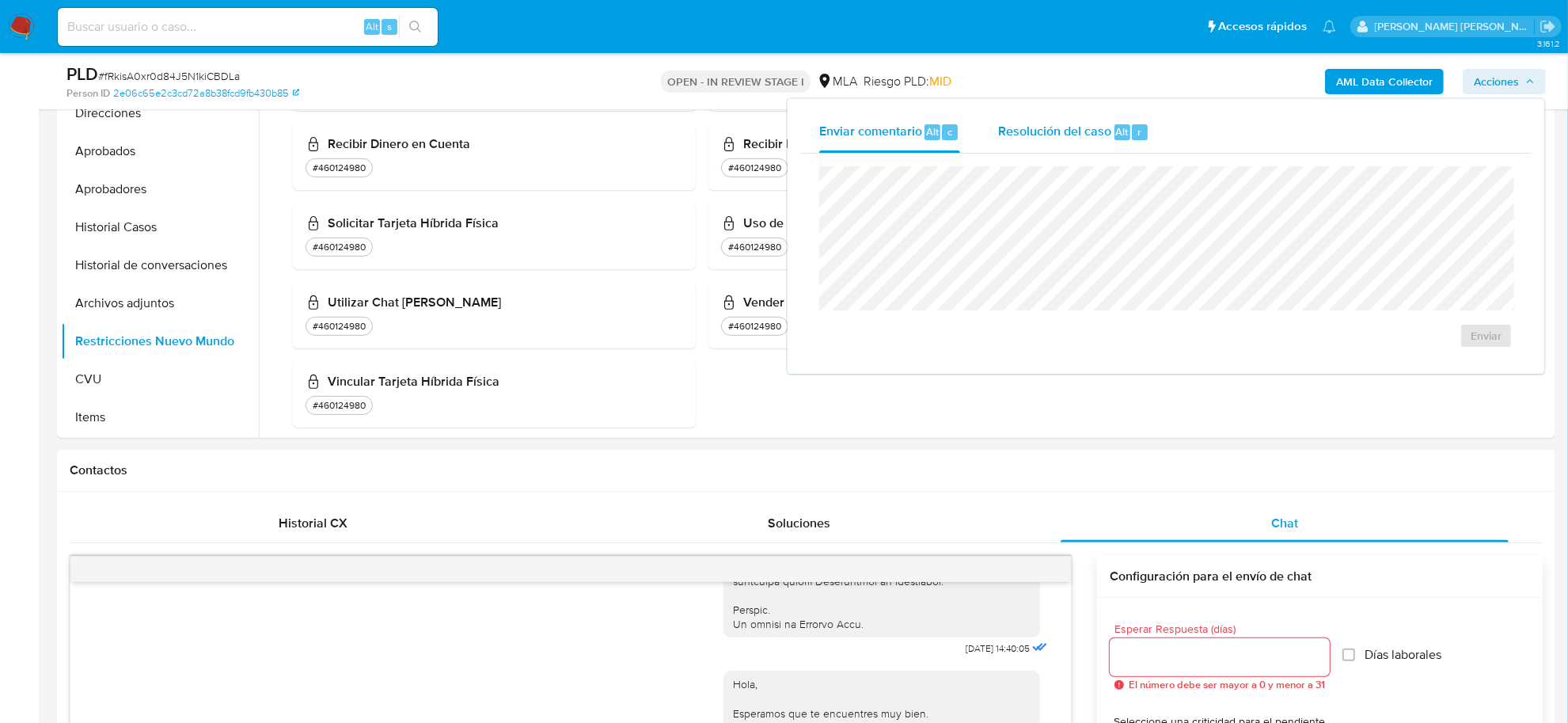
click at [1033, 135] on span "Resolución del caso" at bounding box center [1054, 131] width 113 height 19
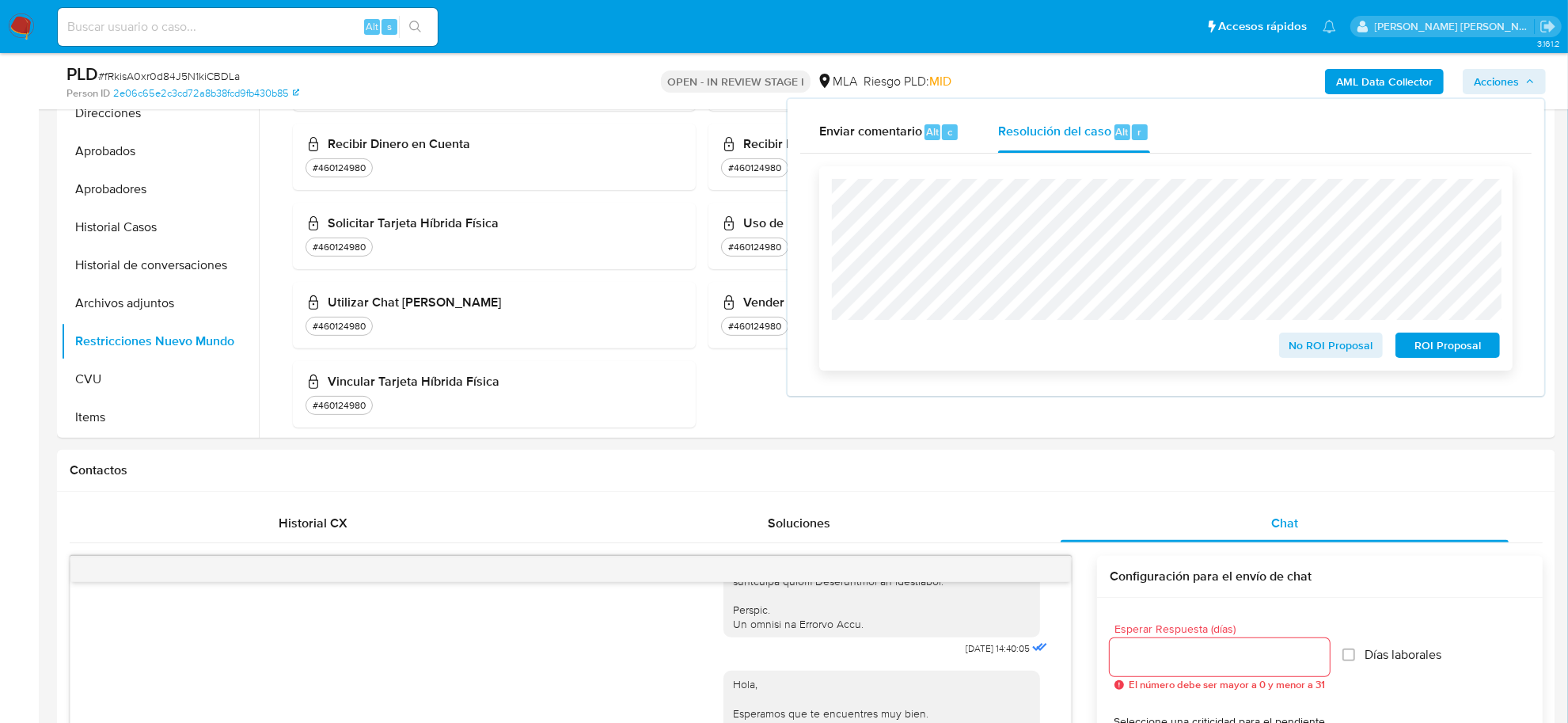
click at [1461, 349] on span "ROI Proposal" at bounding box center [1447, 345] width 83 height 22
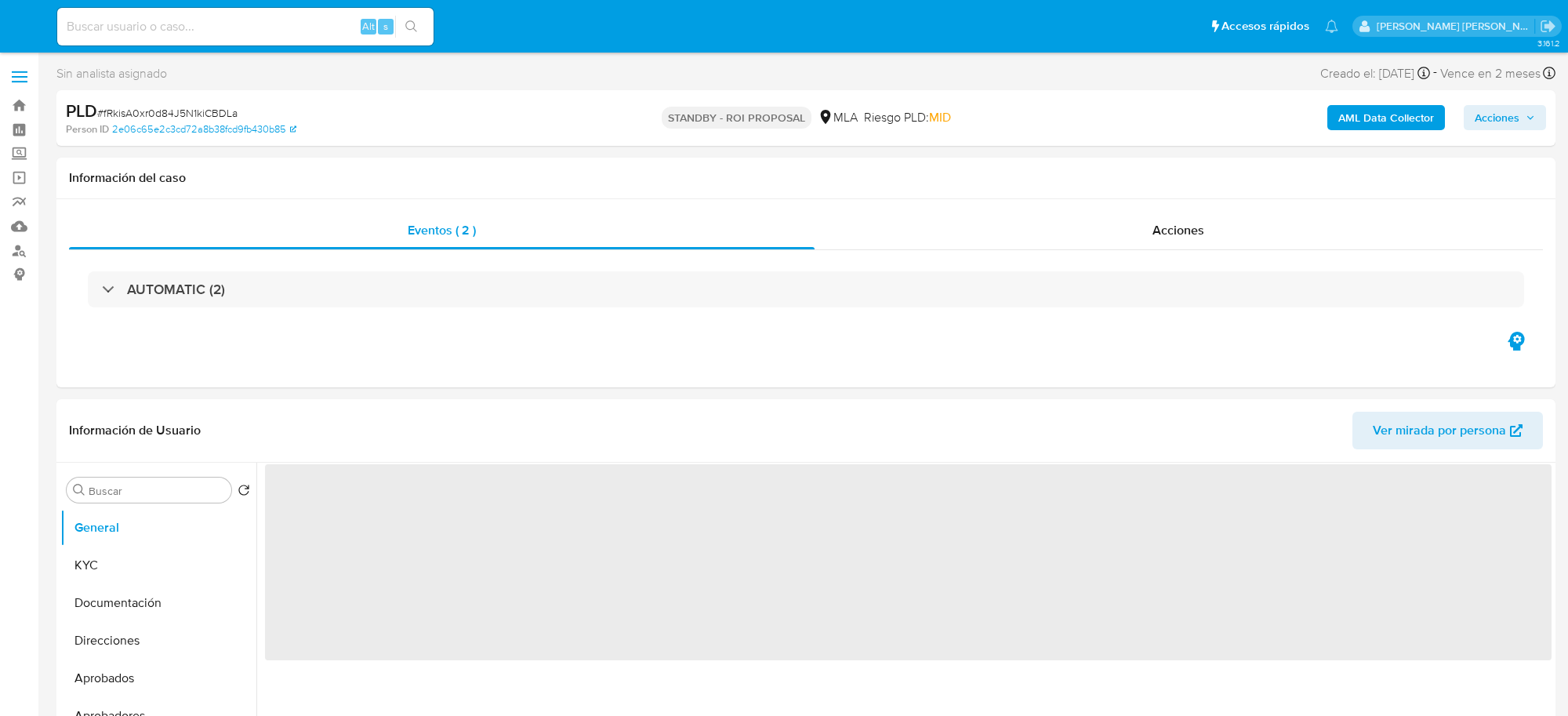
select select "10"
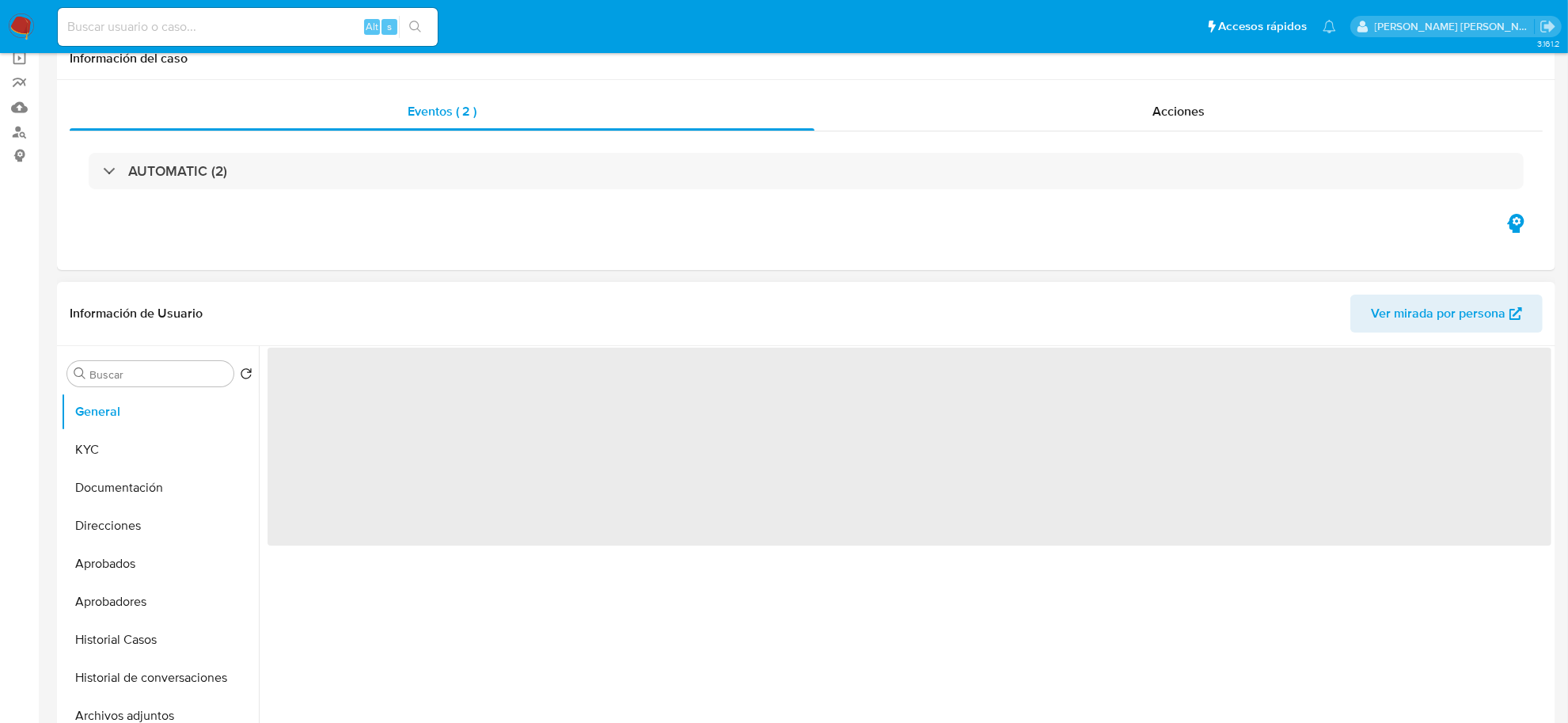
scroll to position [198, 0]
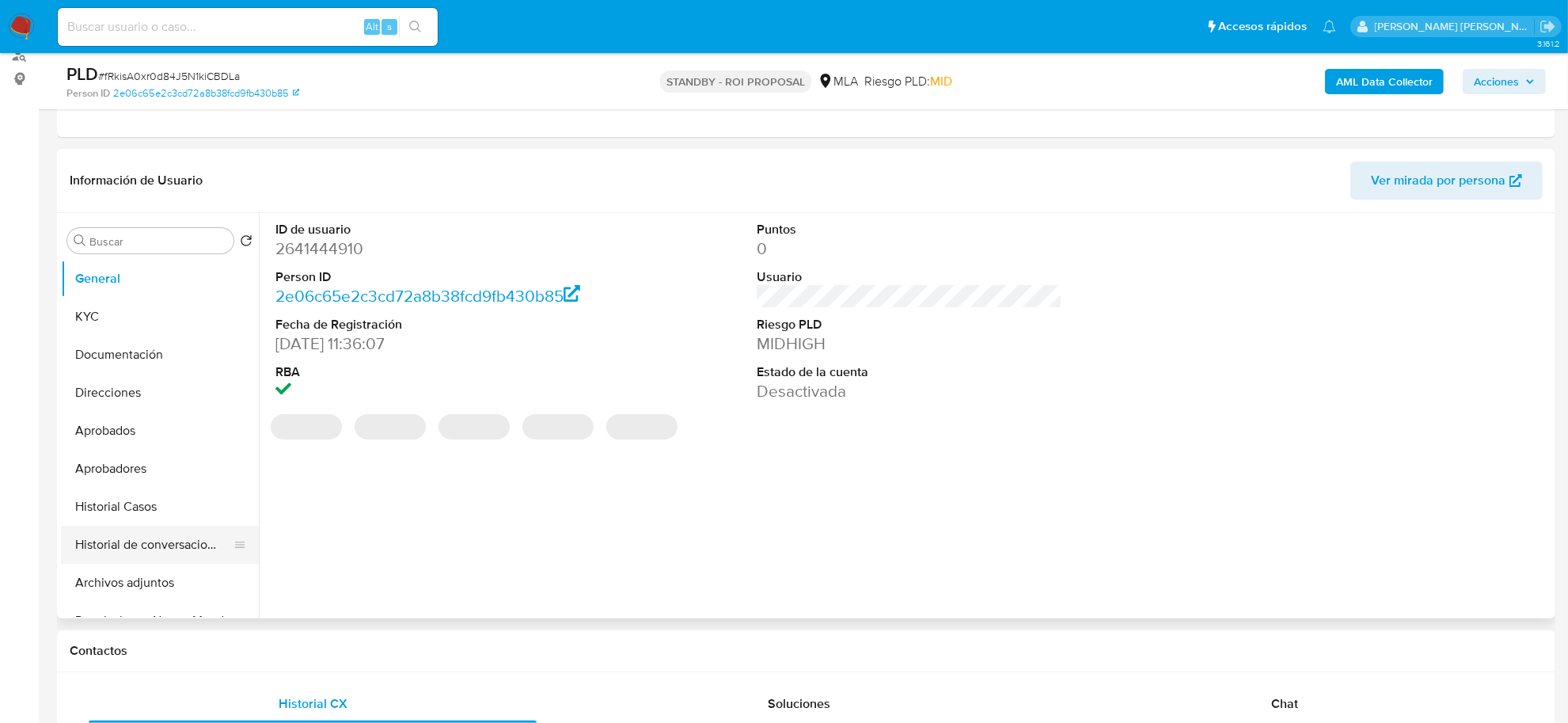
select select "10"
click at [127, 586] on button "Archivos adjuntos" at bounding box center [154, 583] width 186 height 38
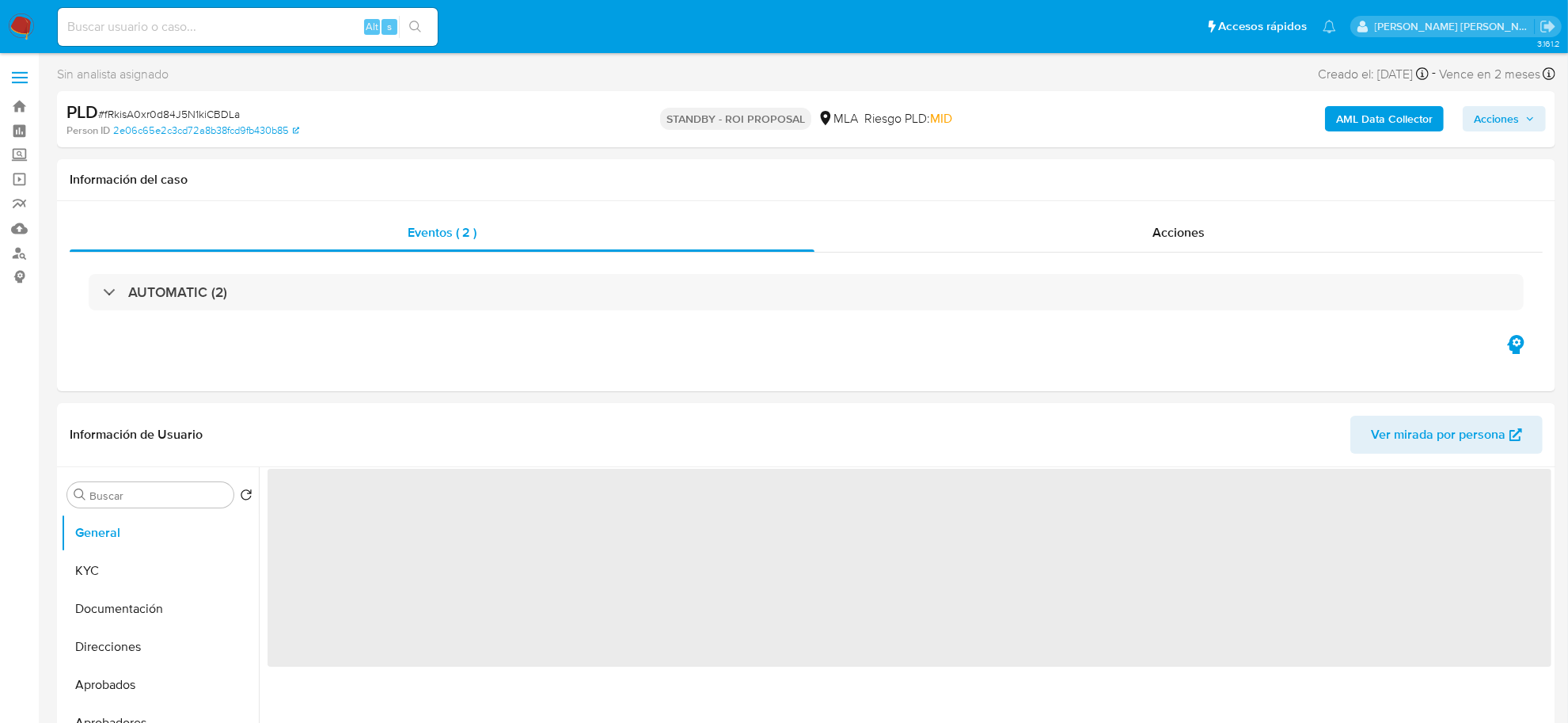
select select "10"
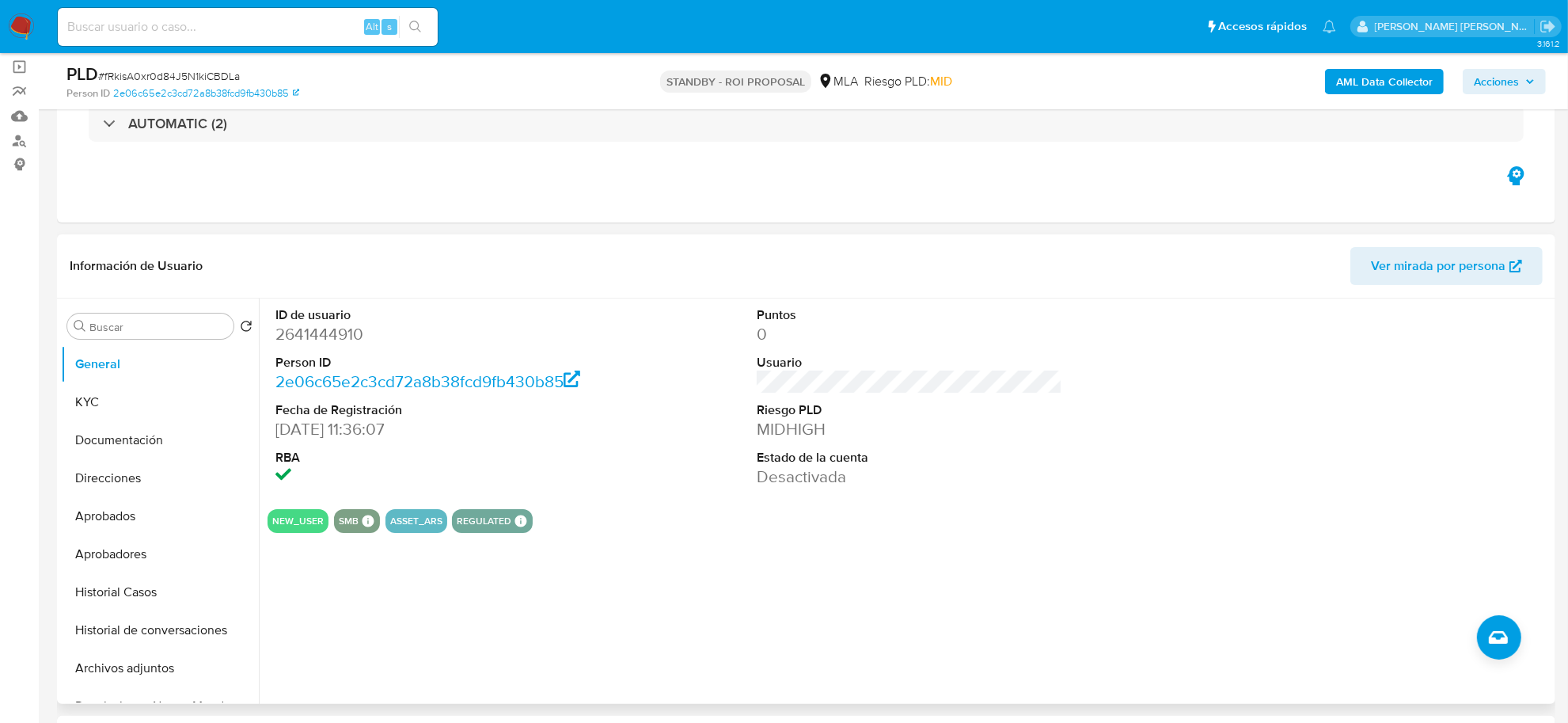
scroll to position [198, 0]
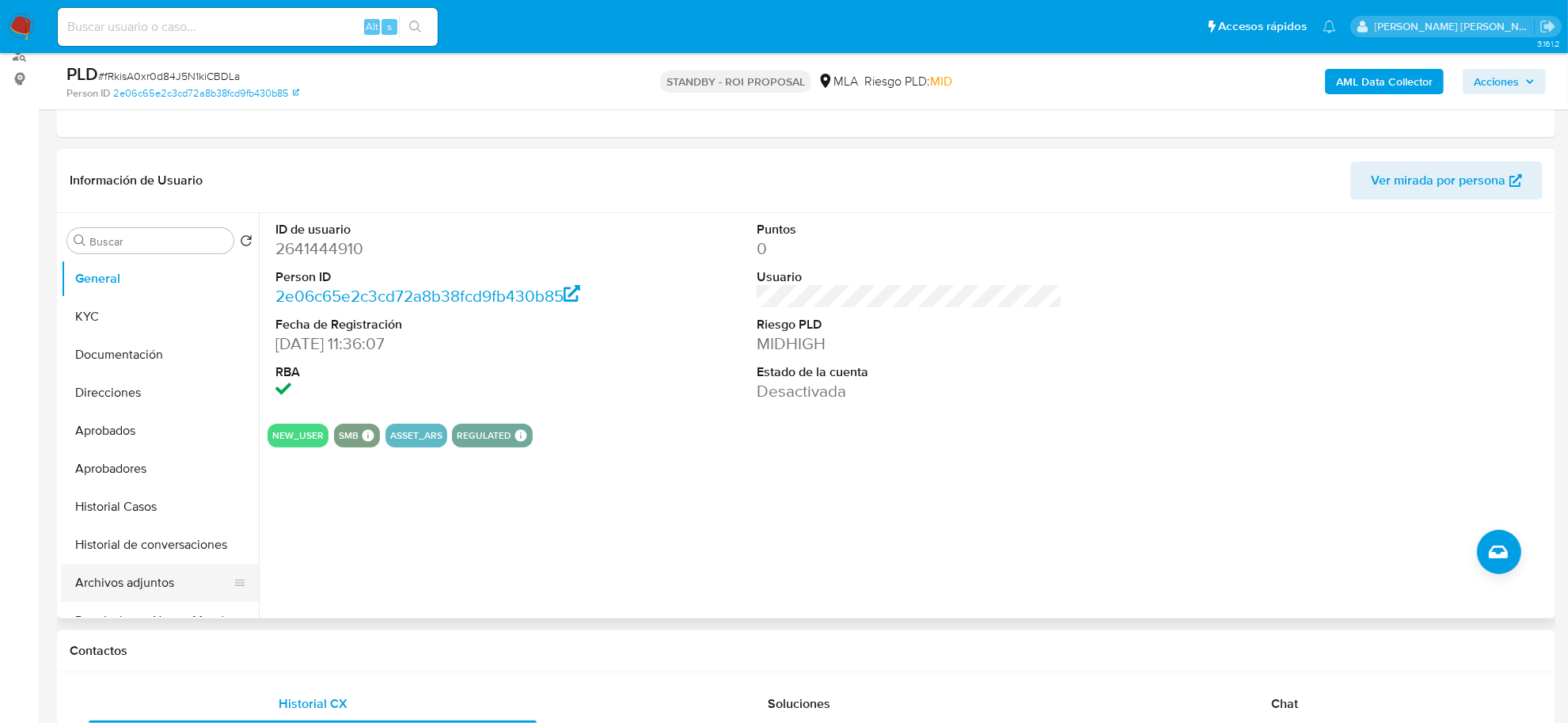
click at [123, 580] on button "Archivos adjuntos" at bounding box center [154, 583] width 186 height 38
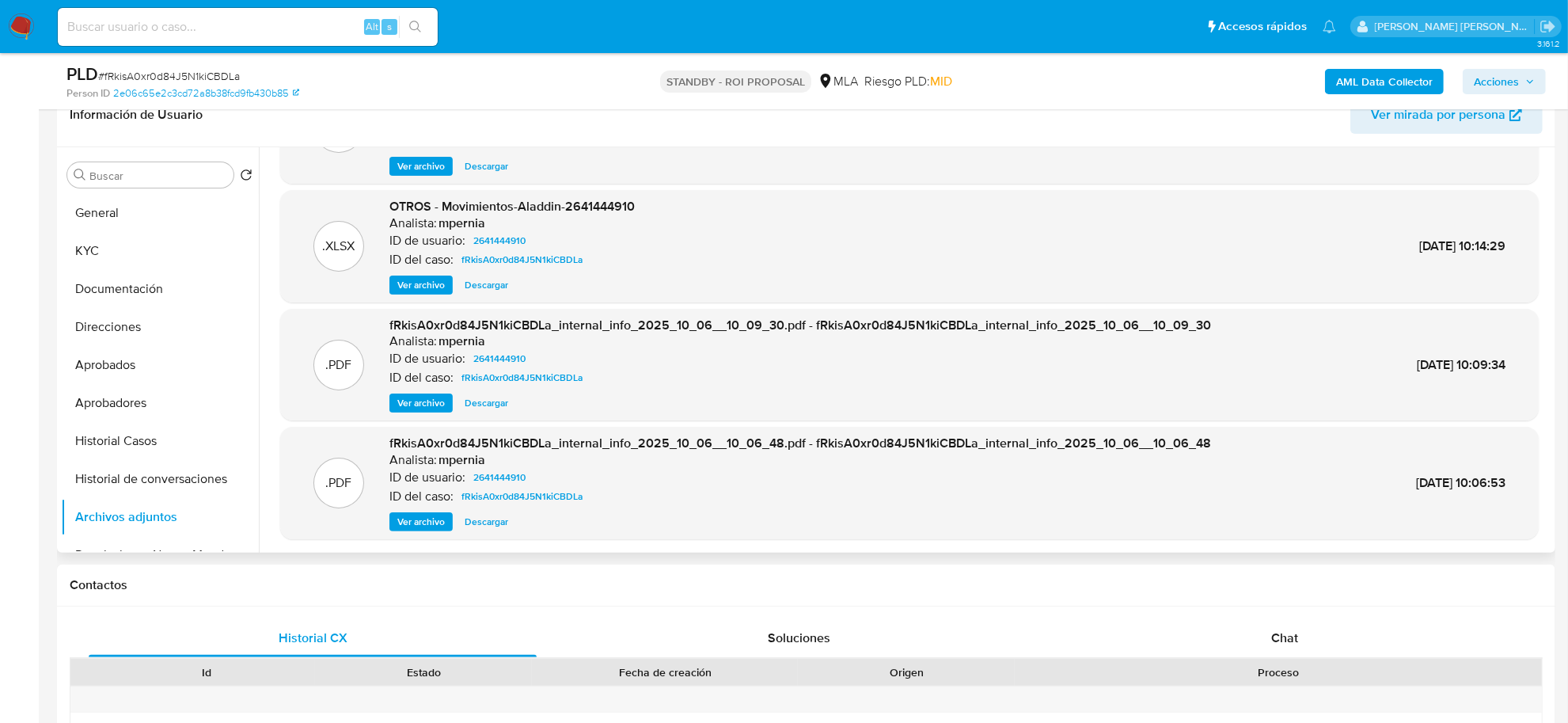
scroll to position [297, 0]
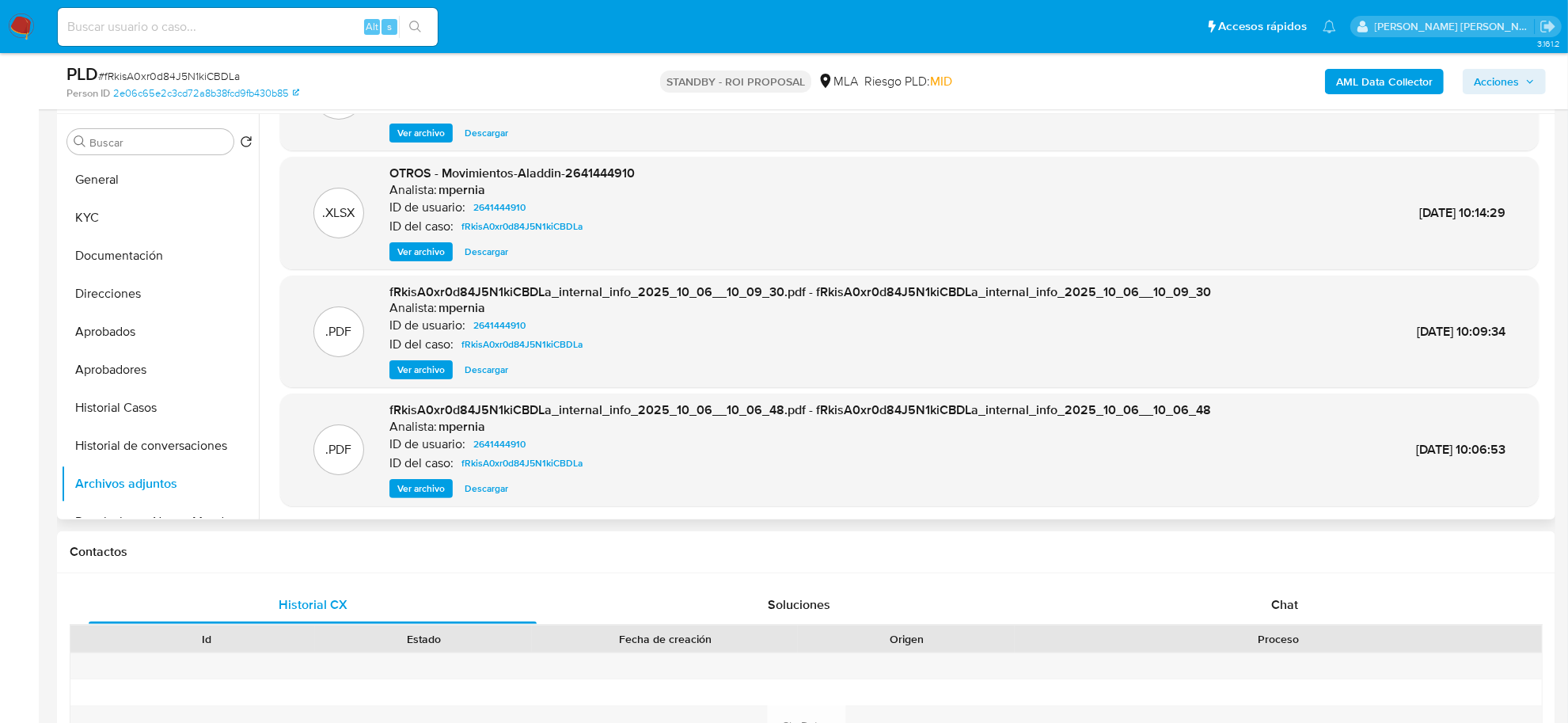
click at [412, 486] on span "Ver archivo" at bounding box center [421, 489] width 47 height 16
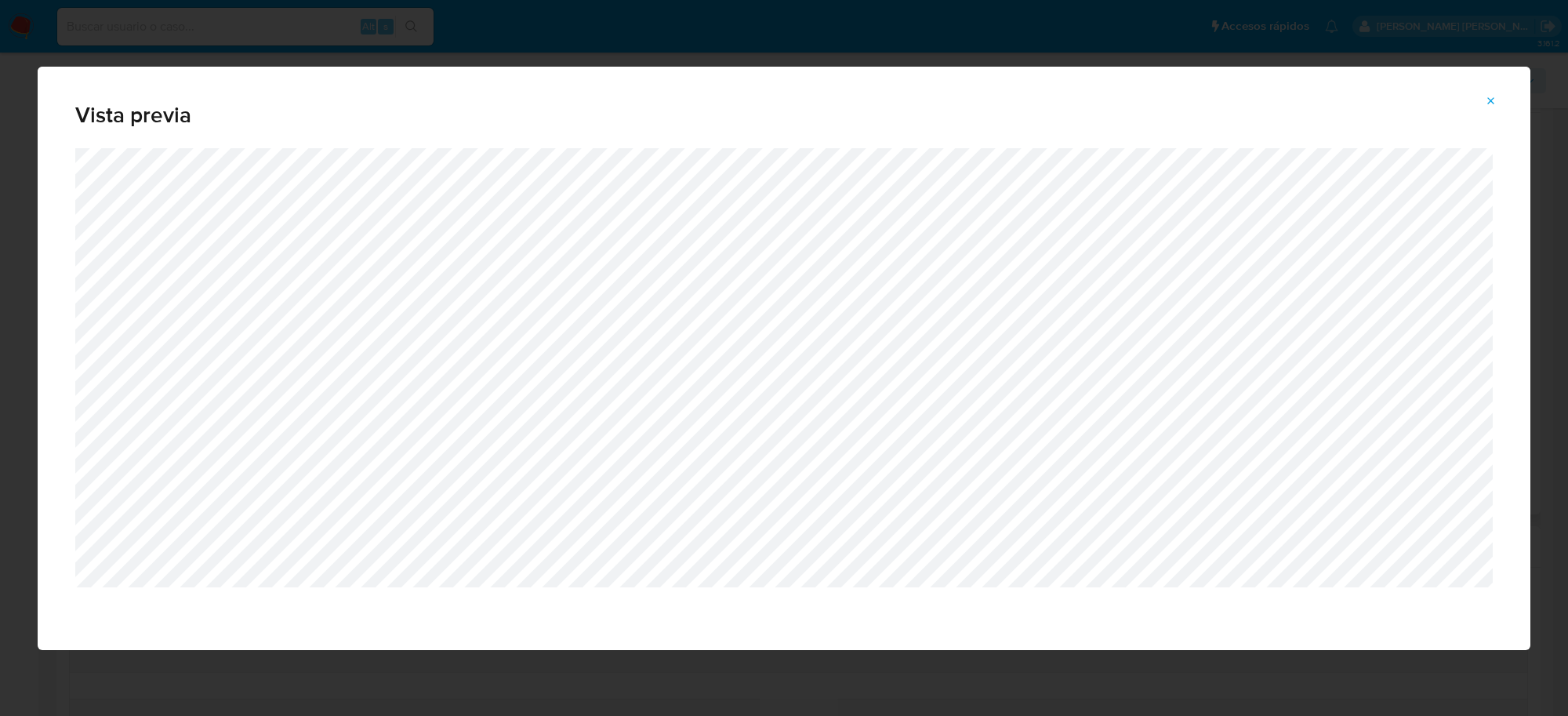
click at [1487, 102] on icon "Attachment preview" at bounding box center [1491, 101] width 12 height 12
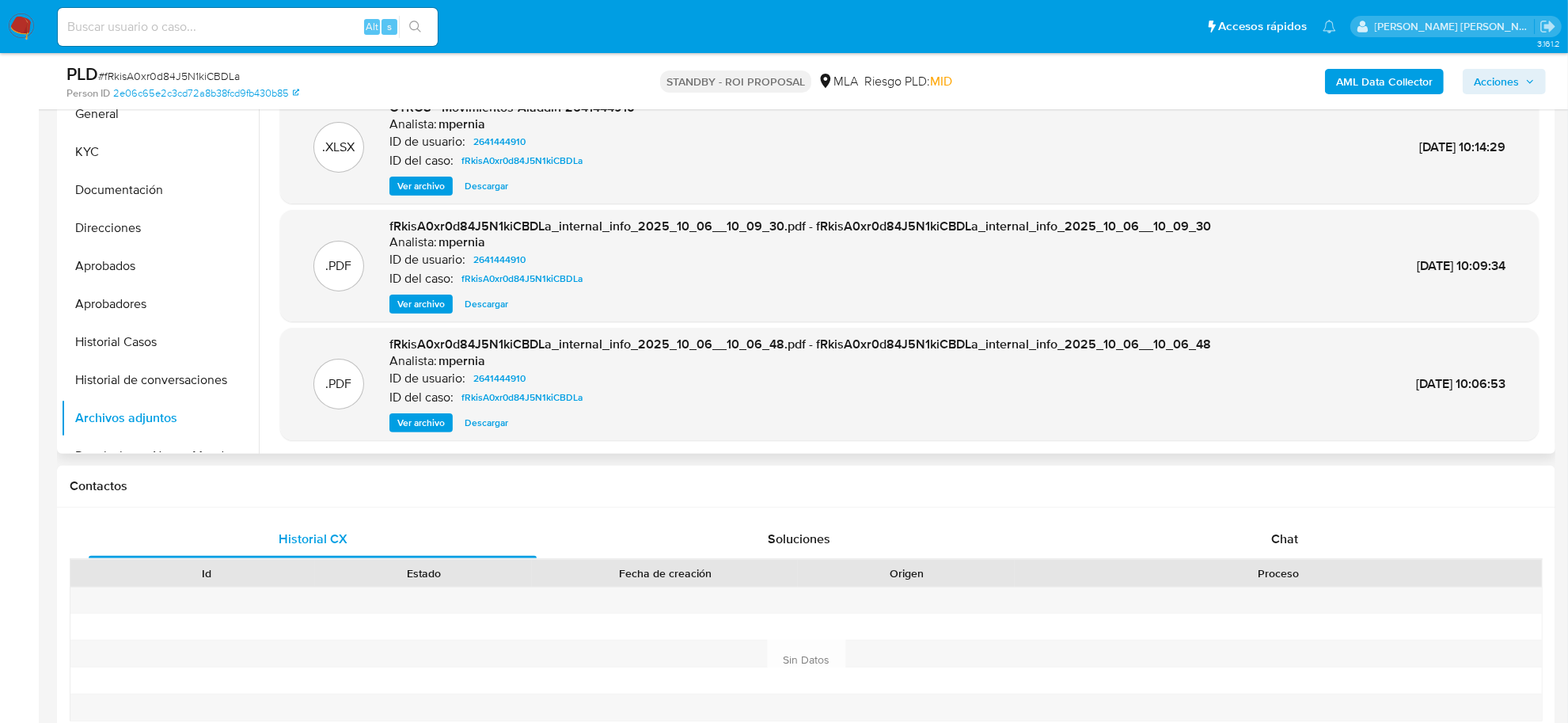
scroll to position [396, 0]
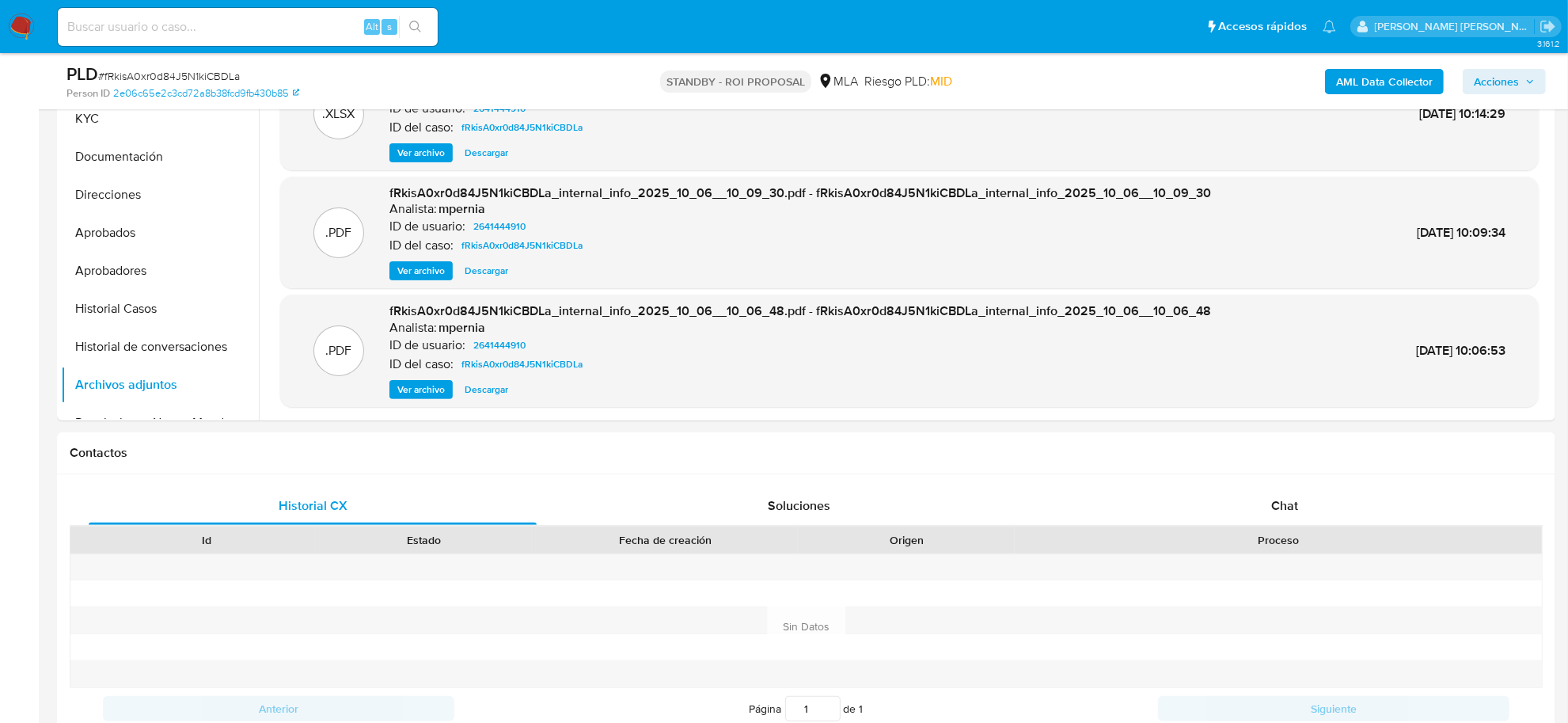
click at [428, 398] on span "Ver archivo" at bounding box center [421, 390] width 47 height 16
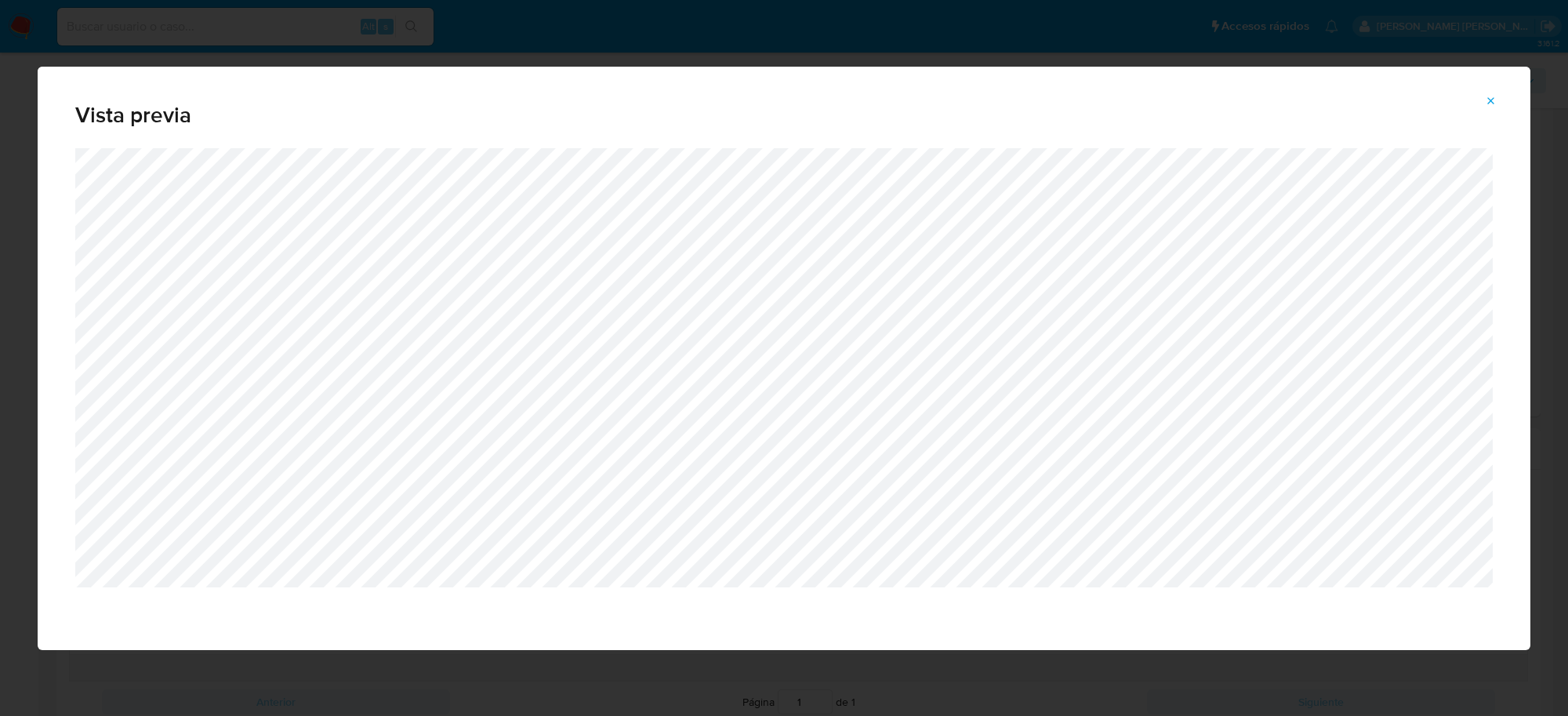
click at [1495, 98] on icon "Attachment preview" at bounding box center [1491, 101] width 12 height 12
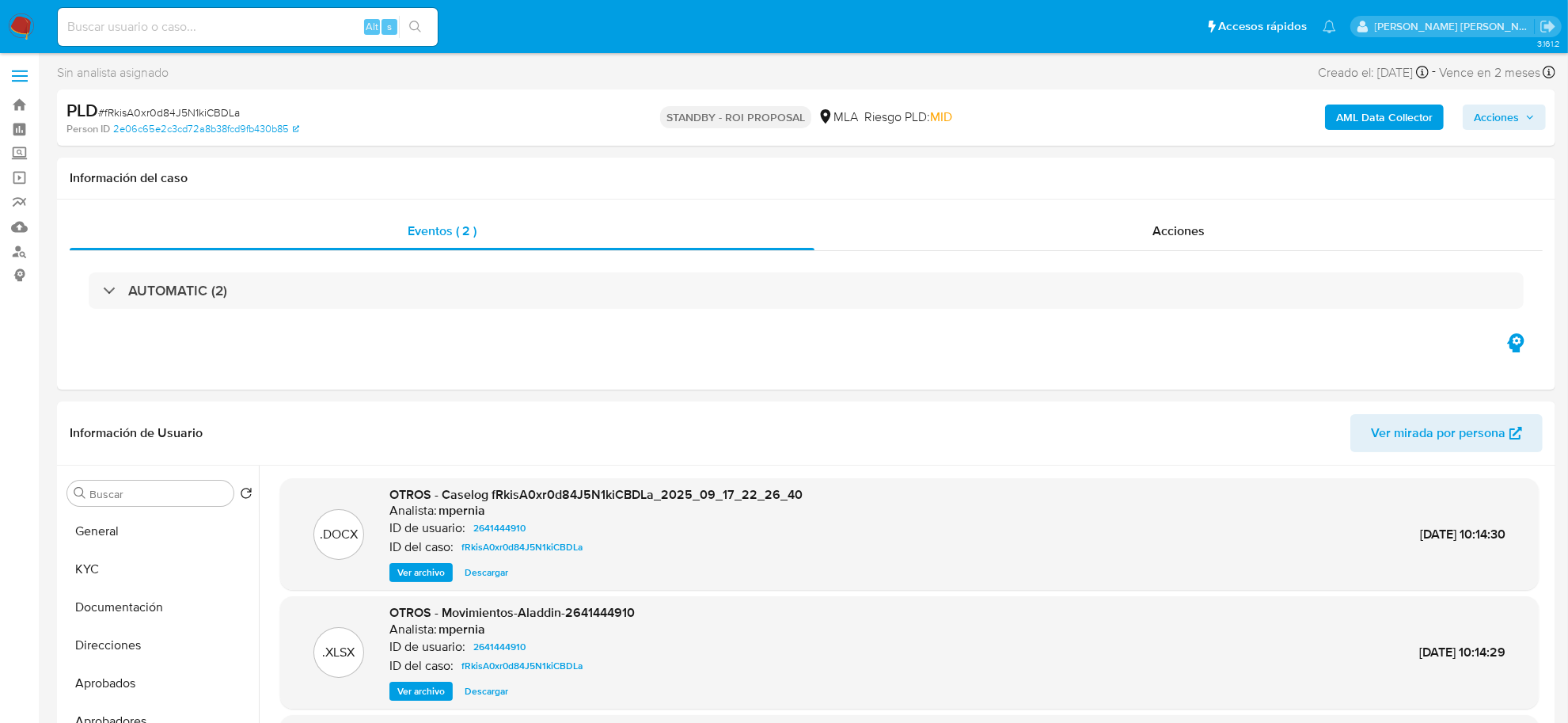
scroll to position [0, 0]
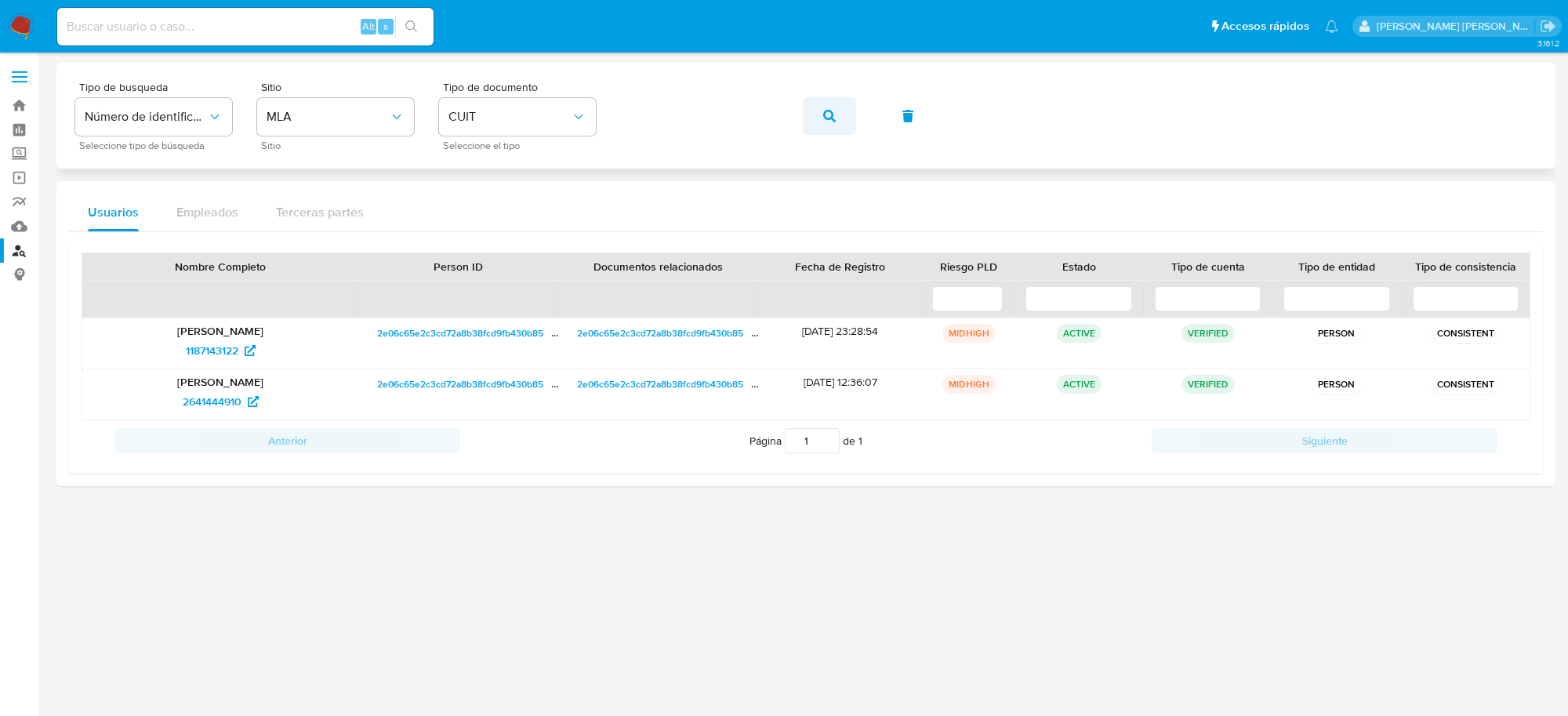
click at [832, 110] on icon "button" at bounding box center [829, 116] width 12 height 12
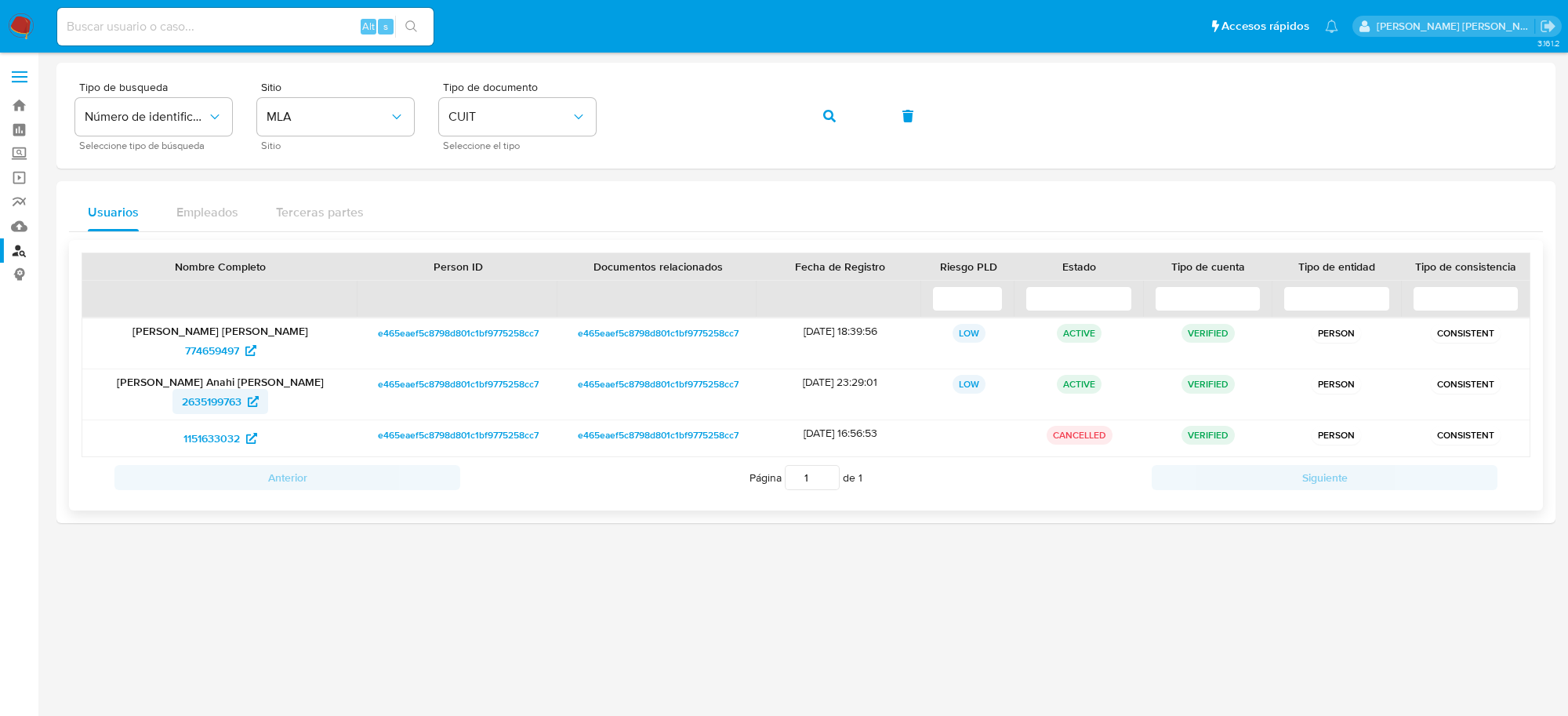
click at [208, 405] on span "2635199763" at bounding box center [212, 401] width 60 height 26
click at [828, 112] on icon "button" at bounding box center [829, 116] width 12 height 12
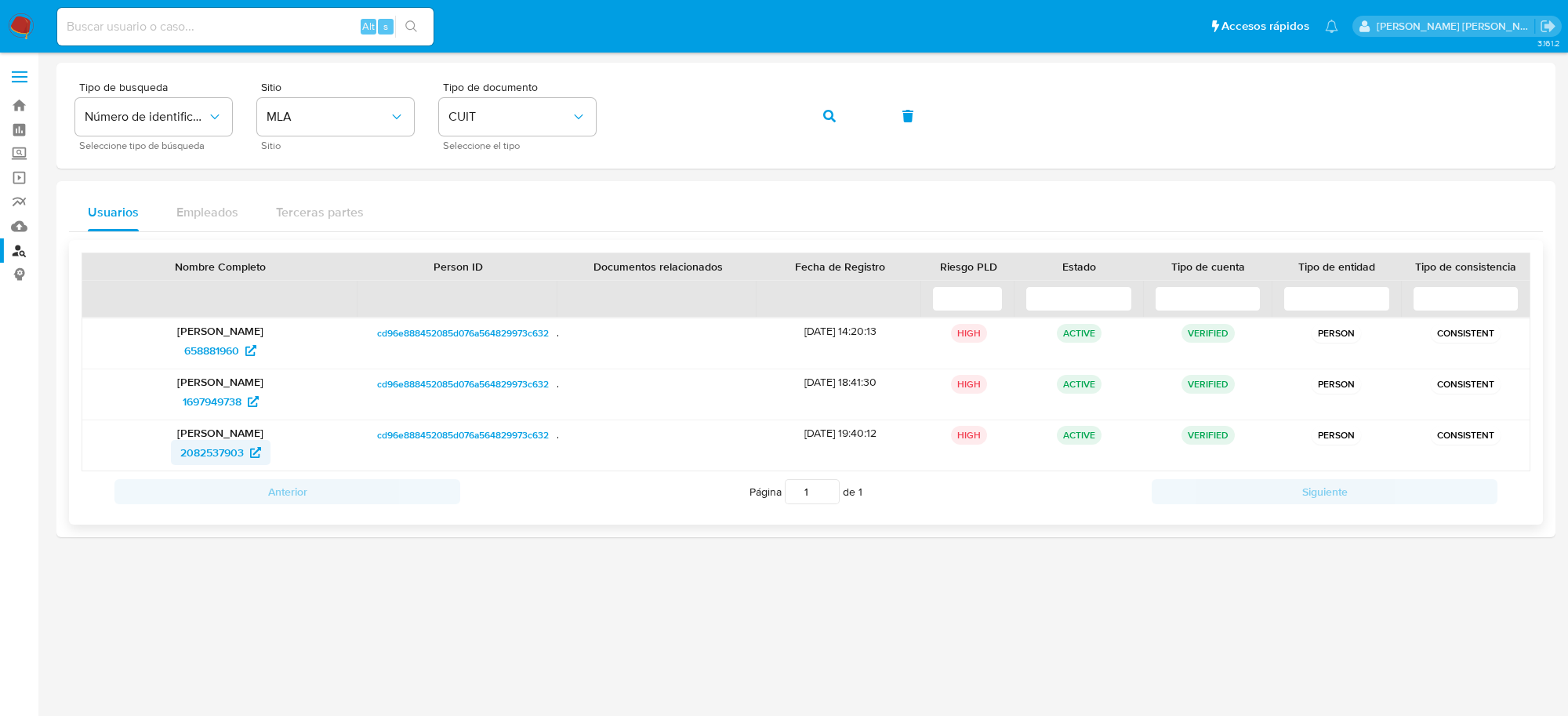
click at [230, 445] on span "2082537903" at bounding box center [212, 452] width 63 height 26
click at [206, 460] on span "2082537903" at bounding box center [212, 452] width 63 height 26
click at [828, 107] on span "button" at bounding box center [829, 115] width 12 height 34
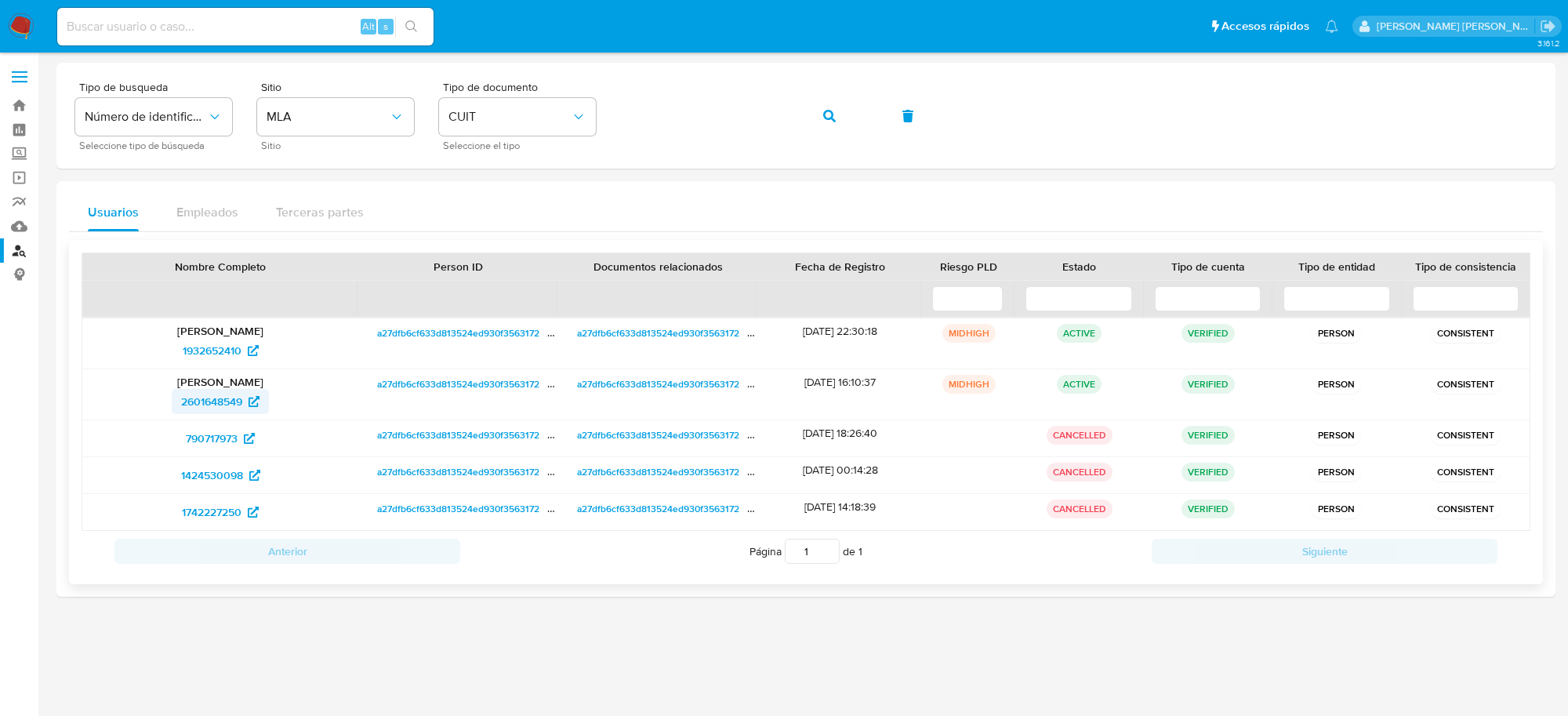
click at [205, 406] on span "2601648549" at bounding box center [212, 401] width 62 height 26
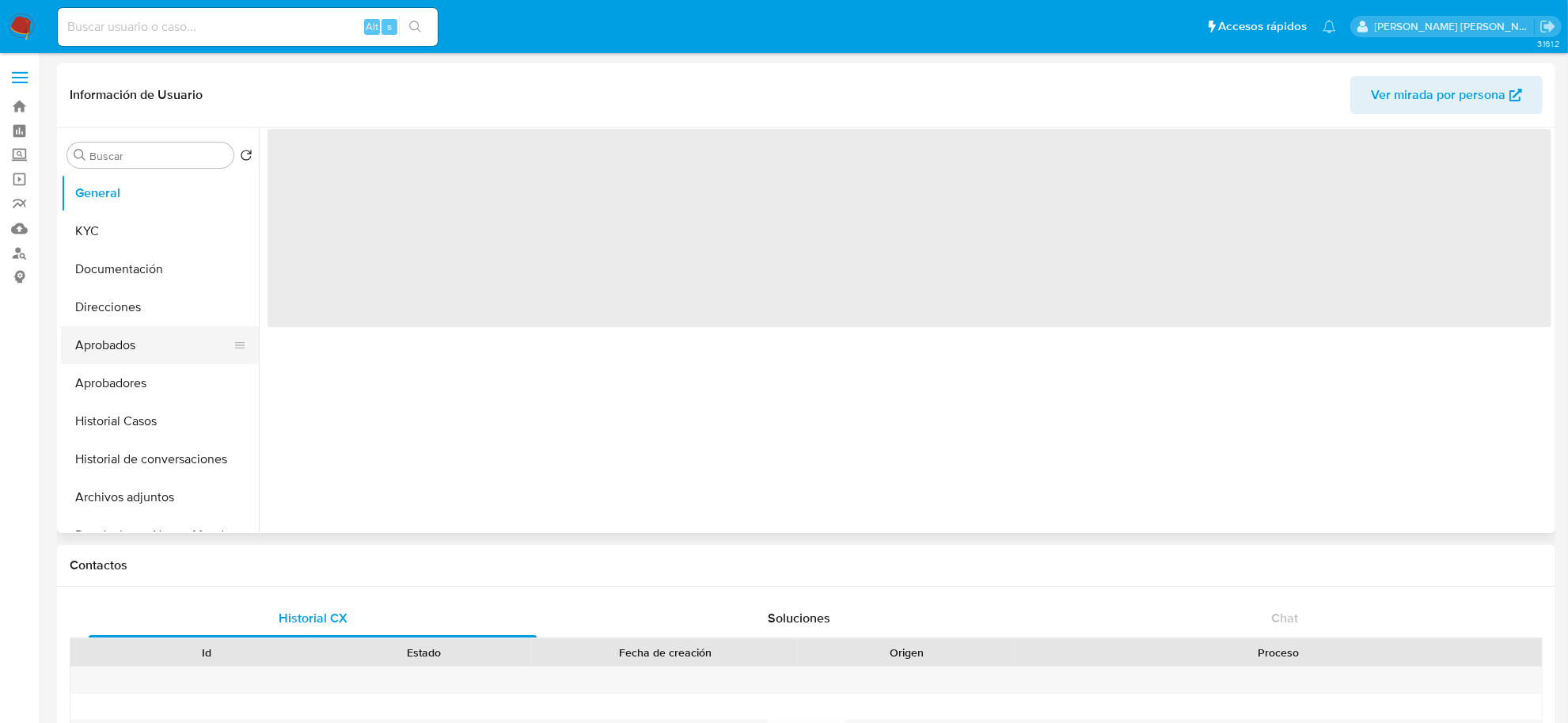
select select "10"
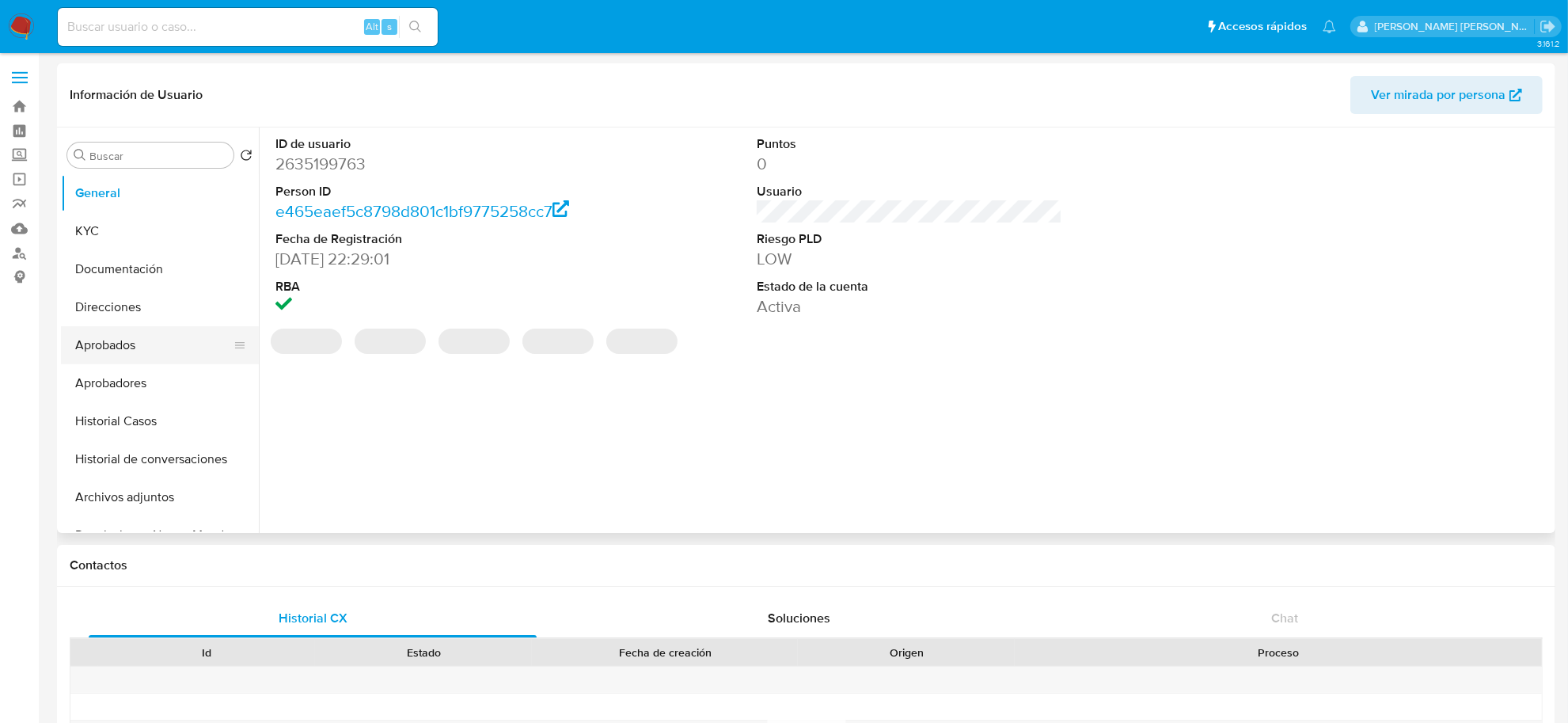
click at [108, 339] on button "Aprobados" at bounding box center [154, 345] width 186 height 38
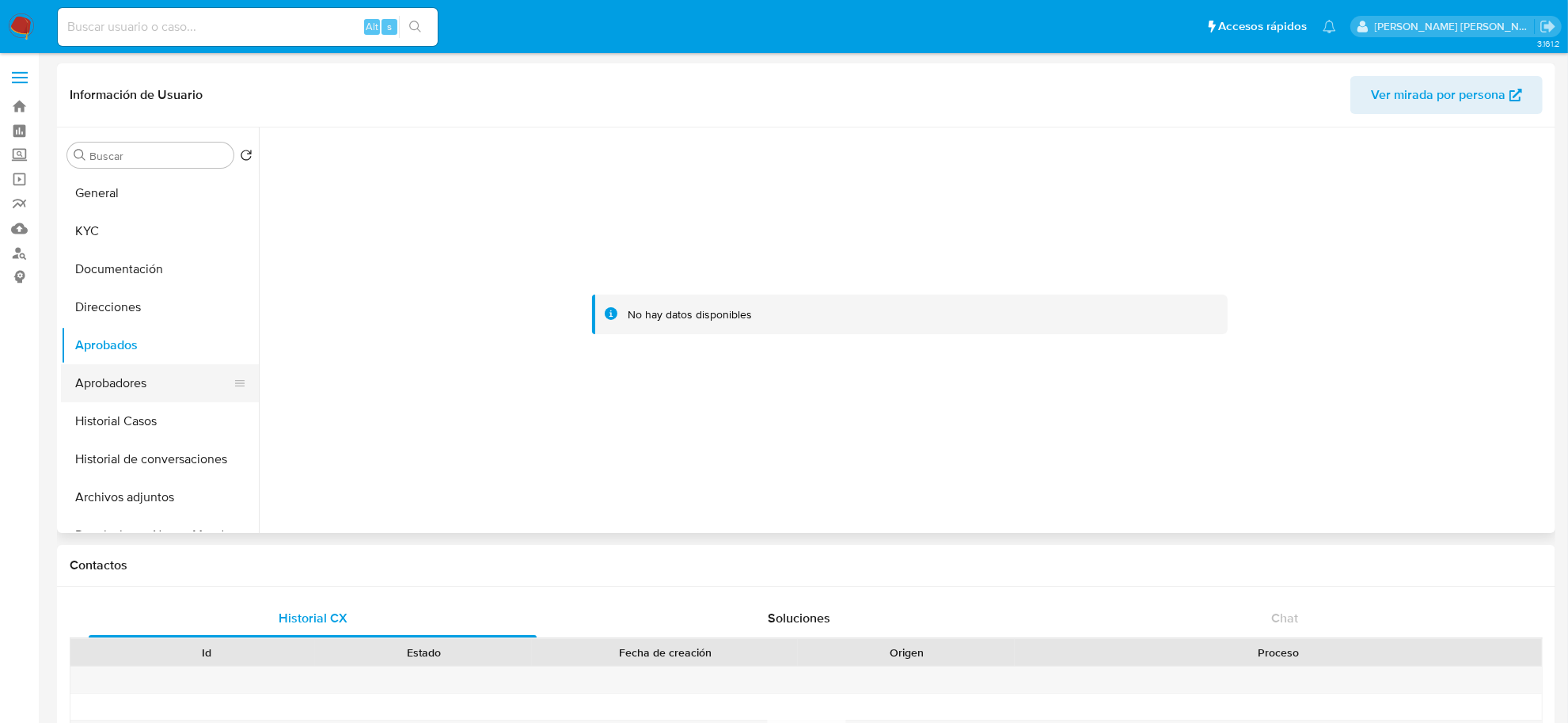
click at [128, 378] on button "Aprobadores" at bounding box center [154, 383] width 186 height 38
click at [125, 421] on button "Historial Casos" at bounding box center [154, 421] width 186 height 38
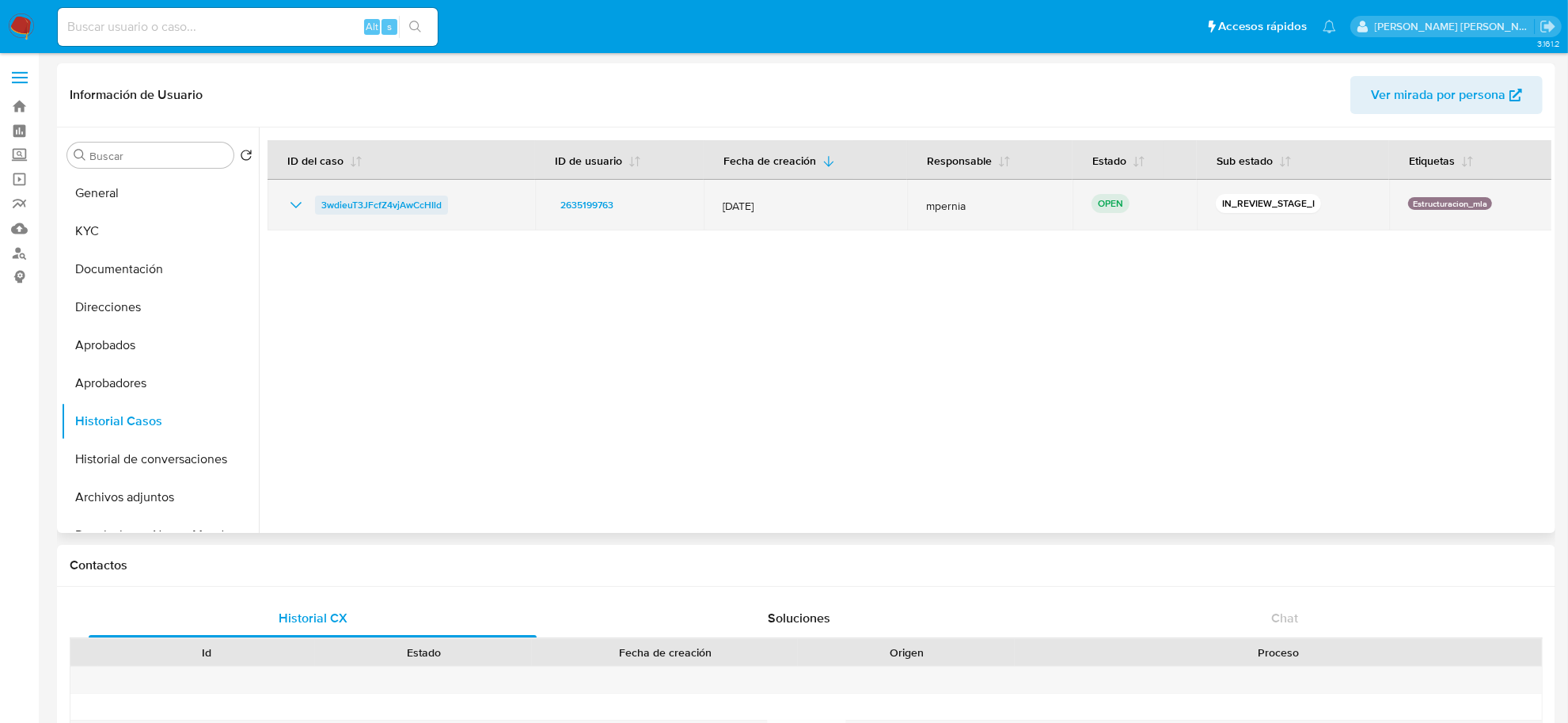
click at [381, 206] on span "3wdieuT3JFcfZ4vjAwCcHIld" at bounding box center [382, 204] width 121 height 19
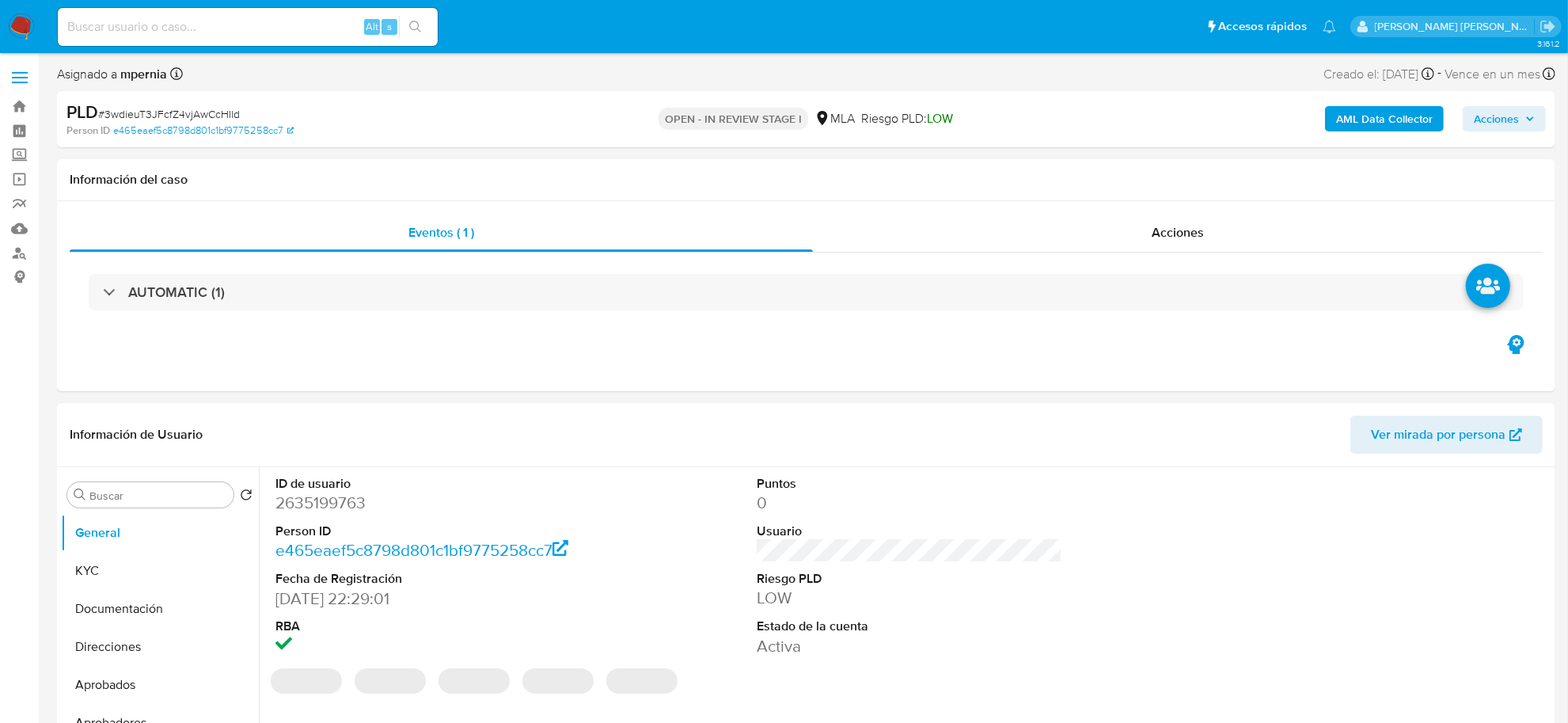
select select "10"
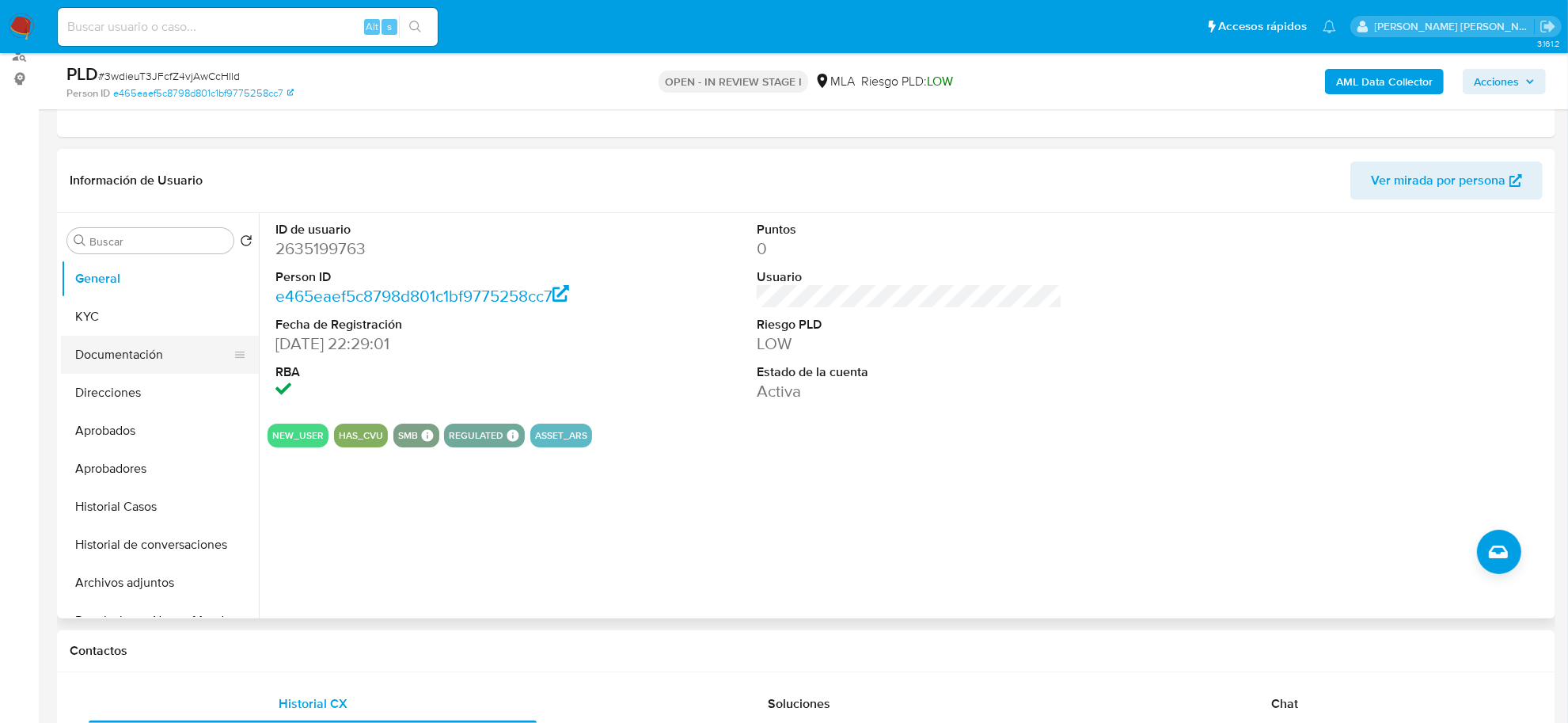
click at [120, 362] on button "Documentación" at bounding box center [154, 354] width 186 height 38
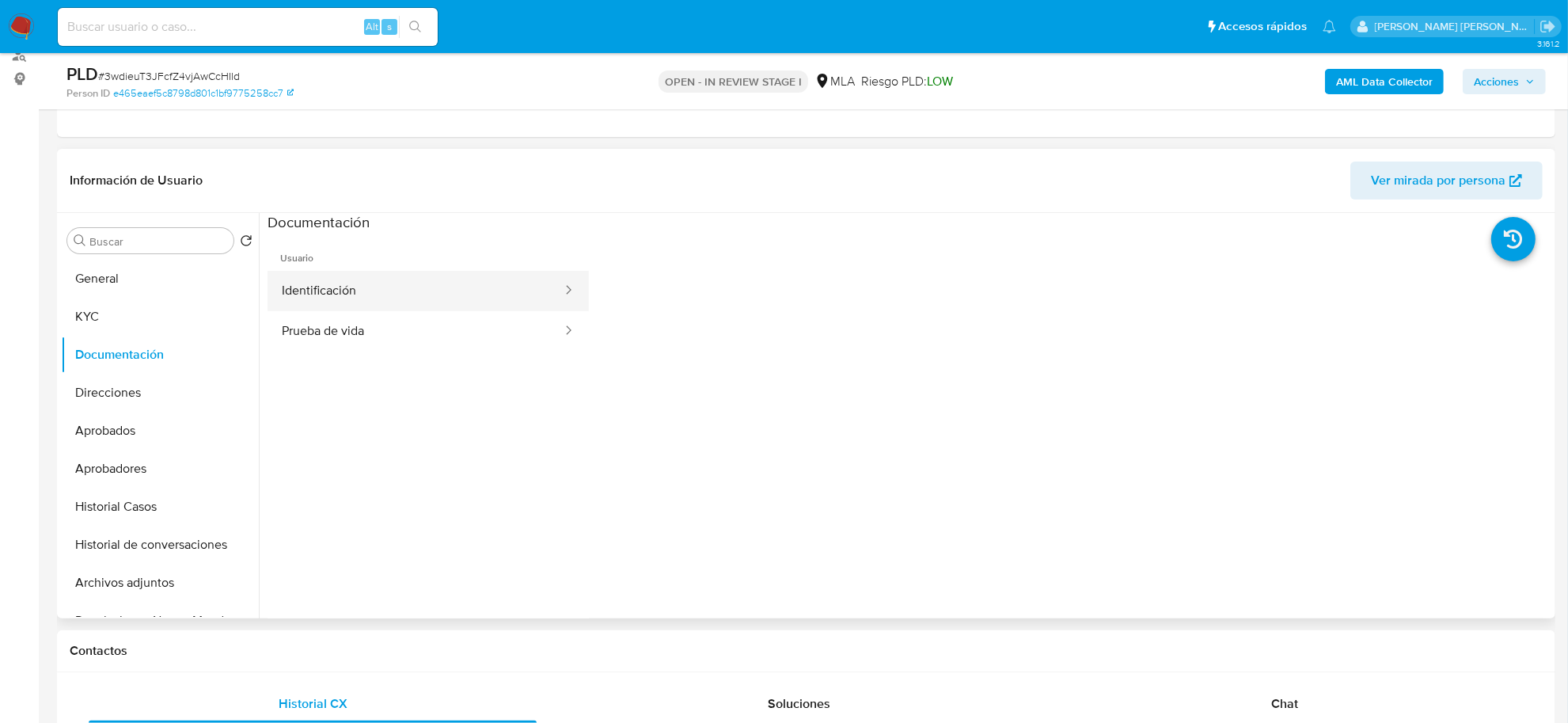
click at [361, 285] on button "Identificación" at bounding box center [415, 290] width 296 height 40
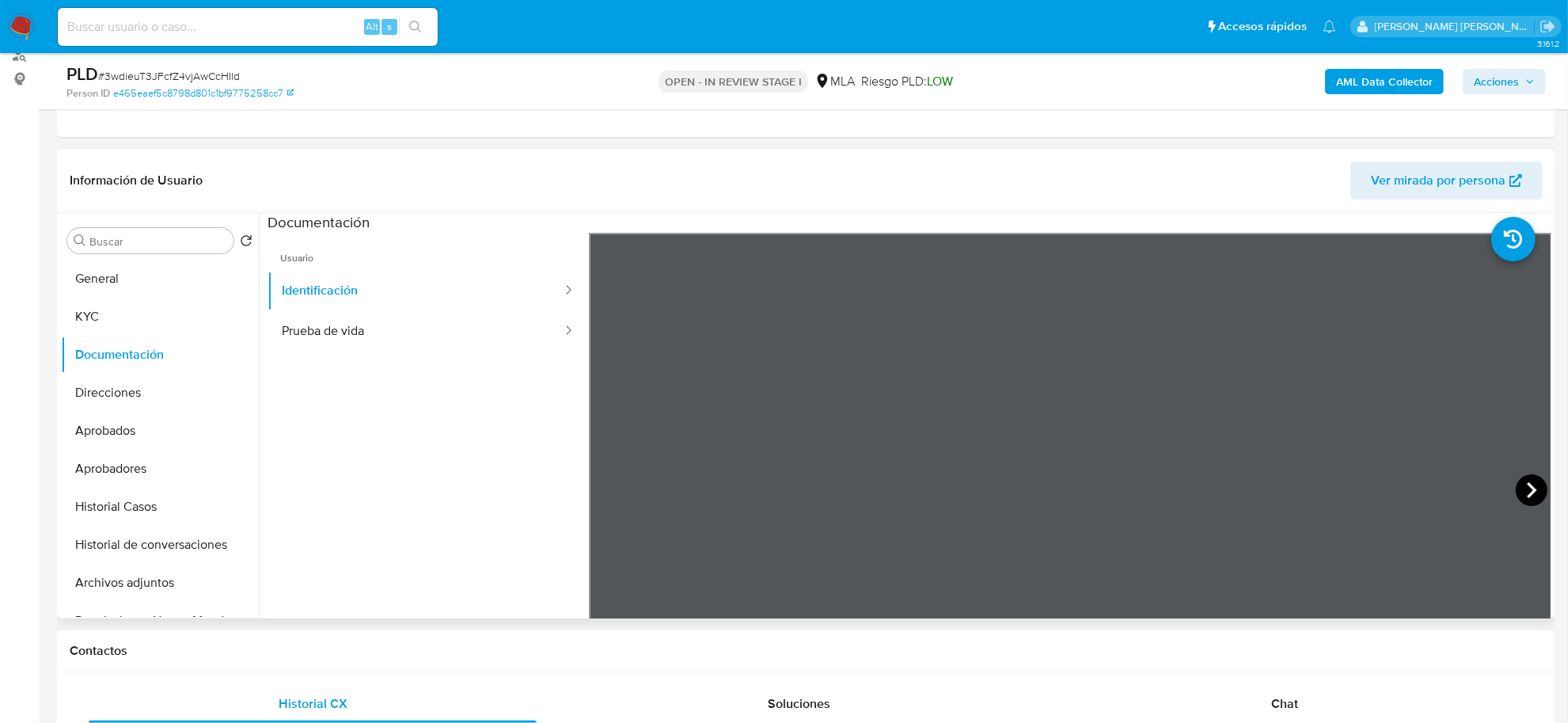
click at [1532, 477] on icon at bounding box center [1532, 490] width 32 height 32
click at [376, 334] on button "Prueba de vida" at bounding box center [415, 330] width 296 height 40
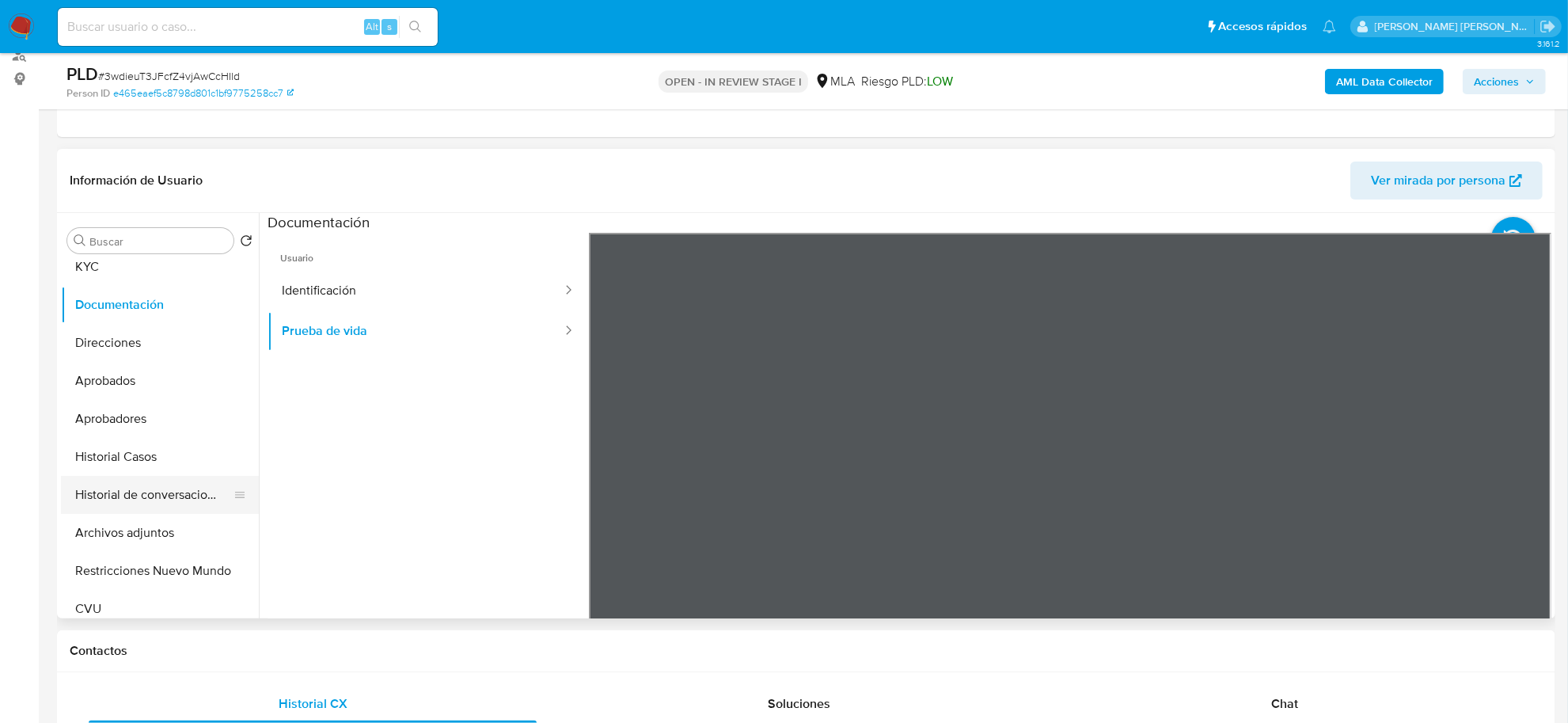
scroll to position [99, 0]
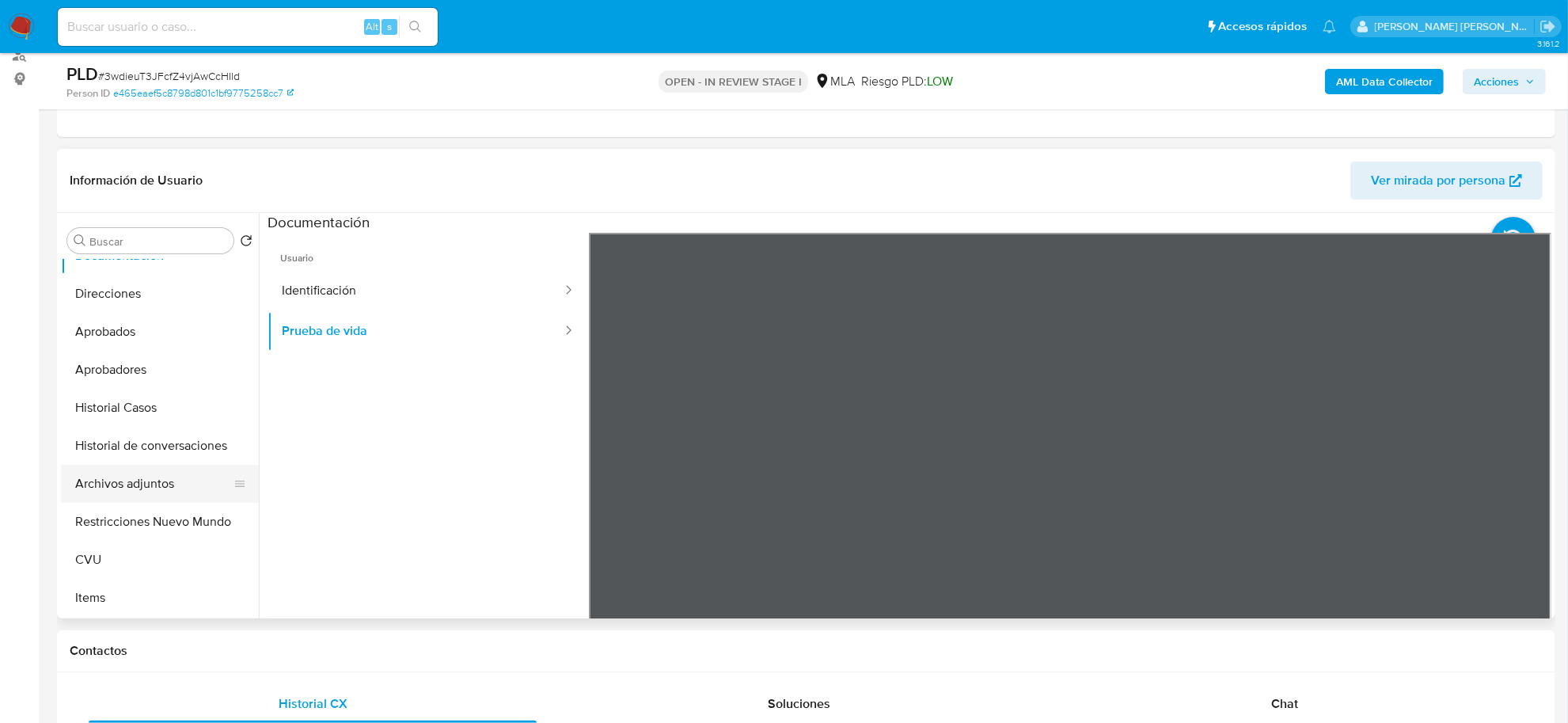
click at [129, 493] on button "Archivos adjuntos" at bounding box center [154, 483] width 186 height 38
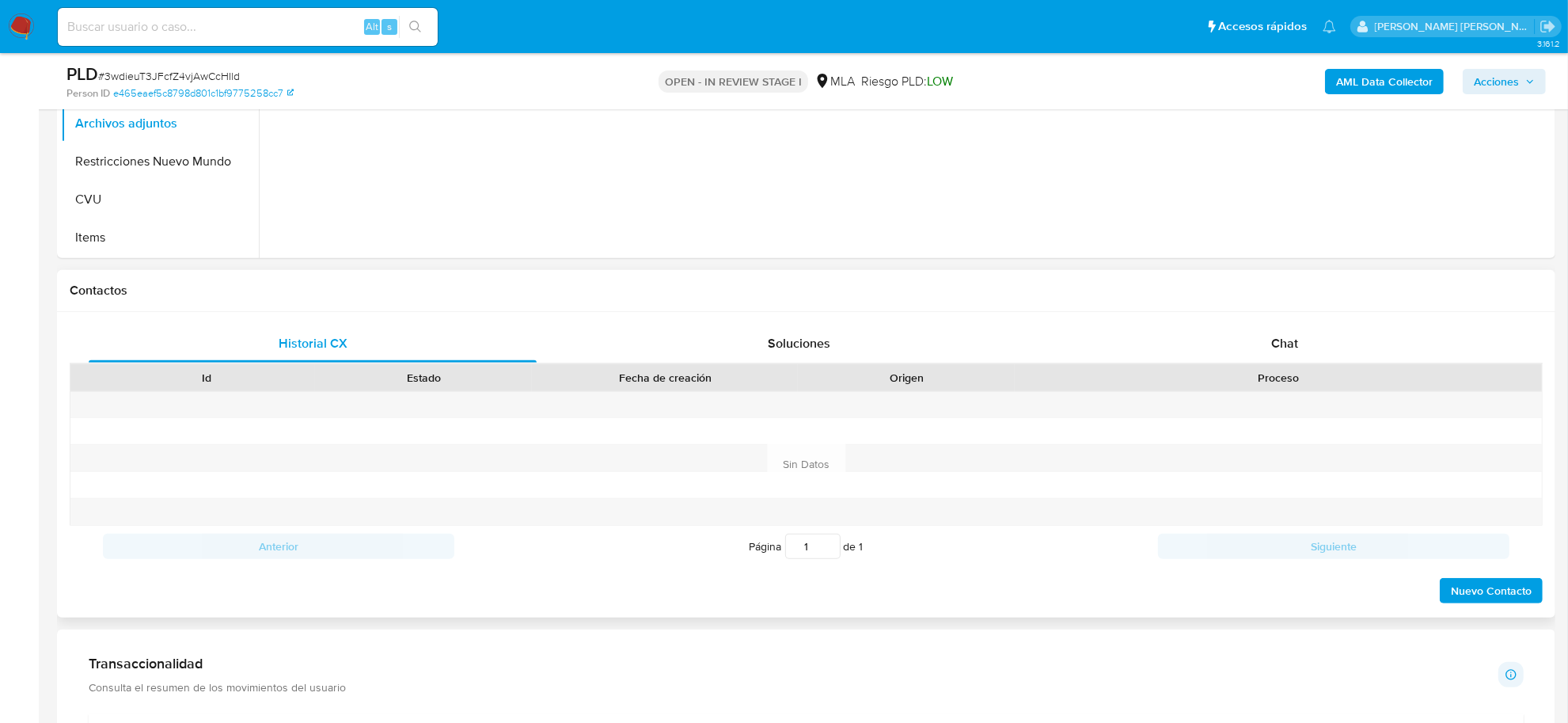
scroll to position [594, 0]
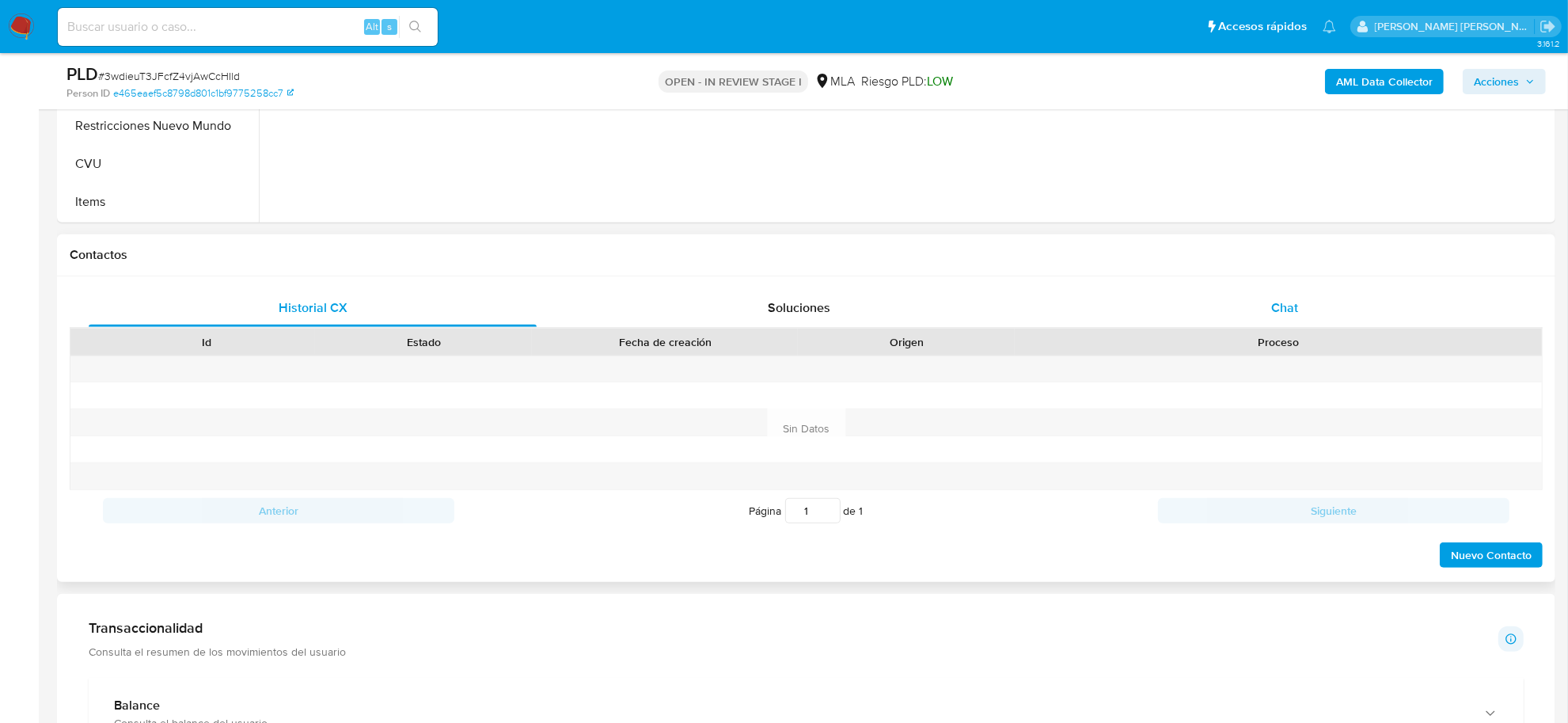
click at [1282, 306] on span "Chat" at bounding box center [1285, 307] width 27 height 19
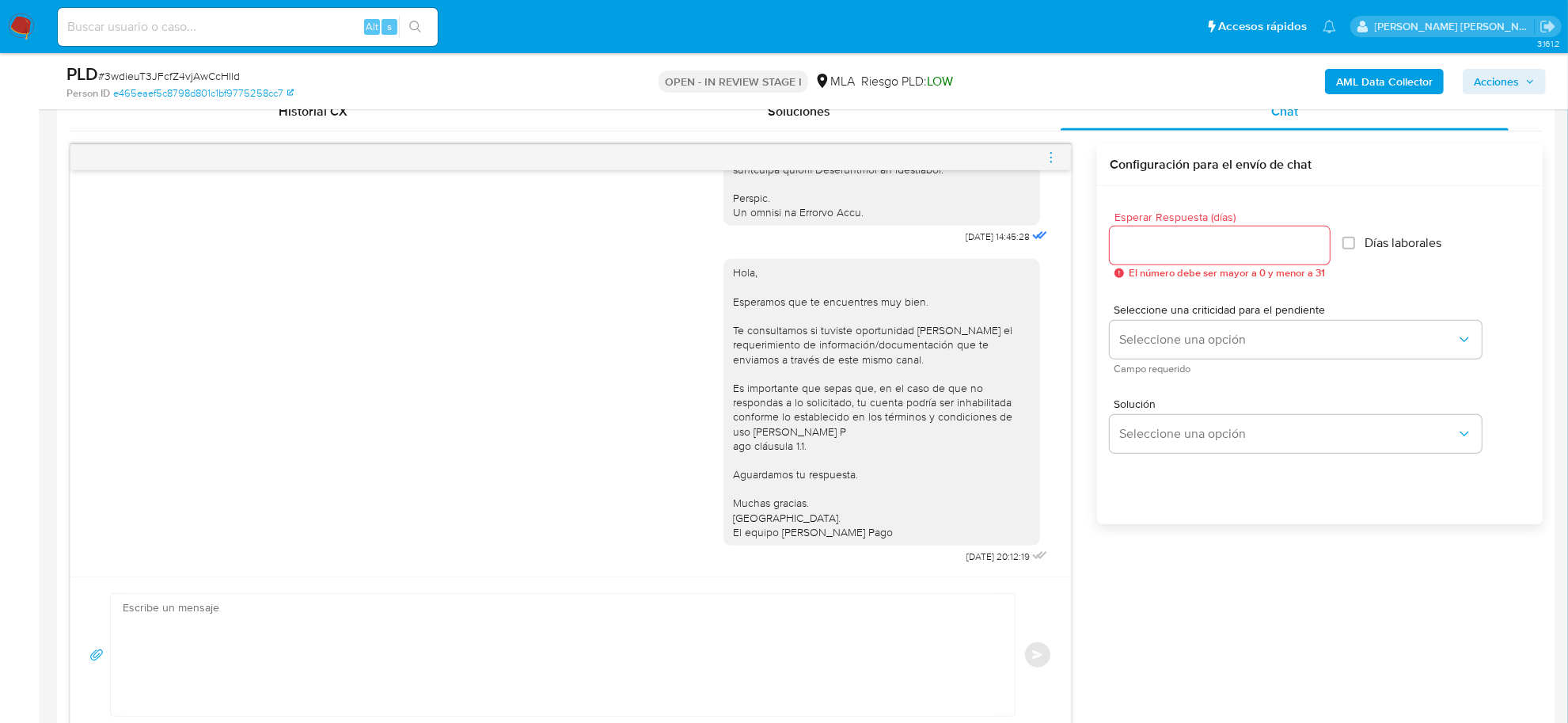
scroll to position [792, 0]
click at [1049, 155] on icon "menu-action" at bounding box center [1051, 156] width 14 height 14
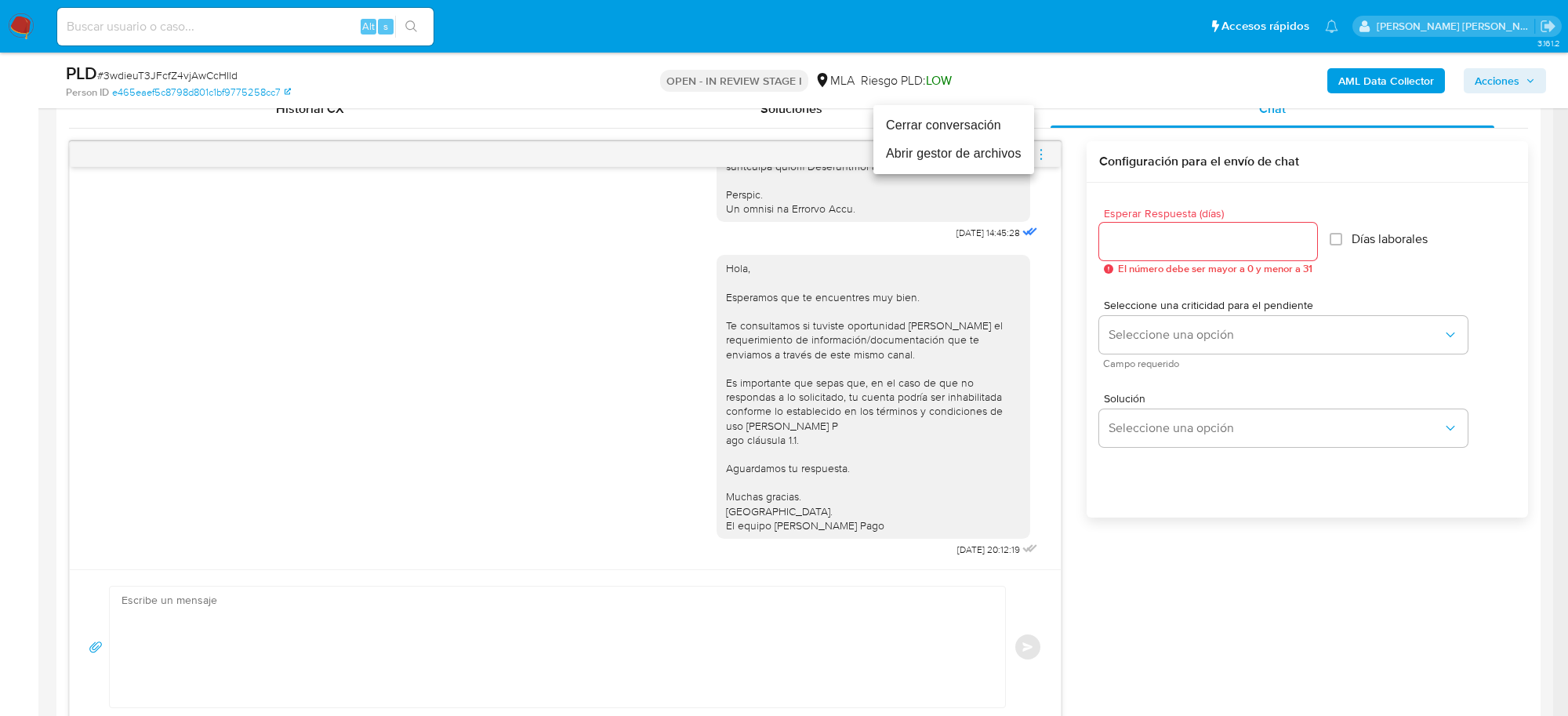
click at [909, 127] on li "Cerrar conversación" at bounding box center [953, 126] width 161 height 28
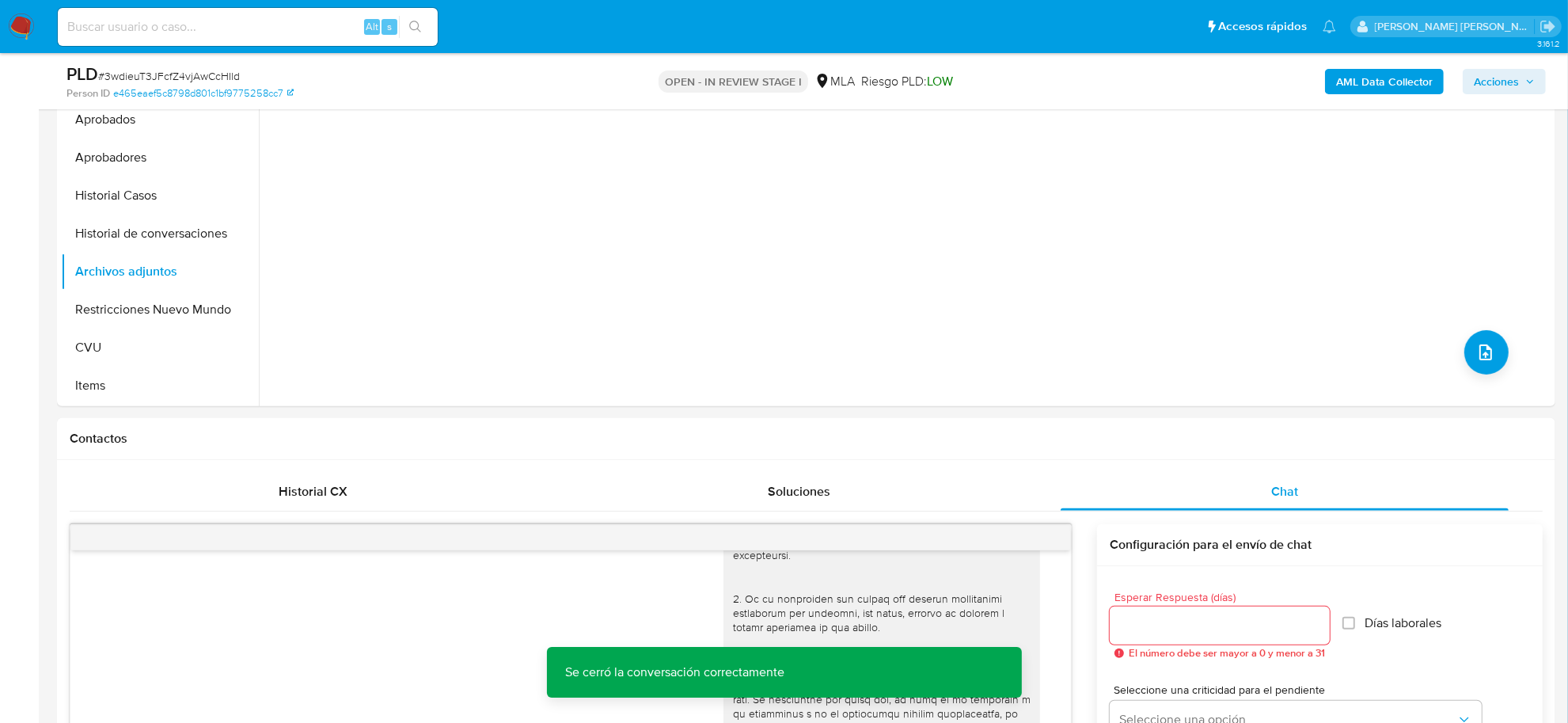
scroll to position [396, 0]
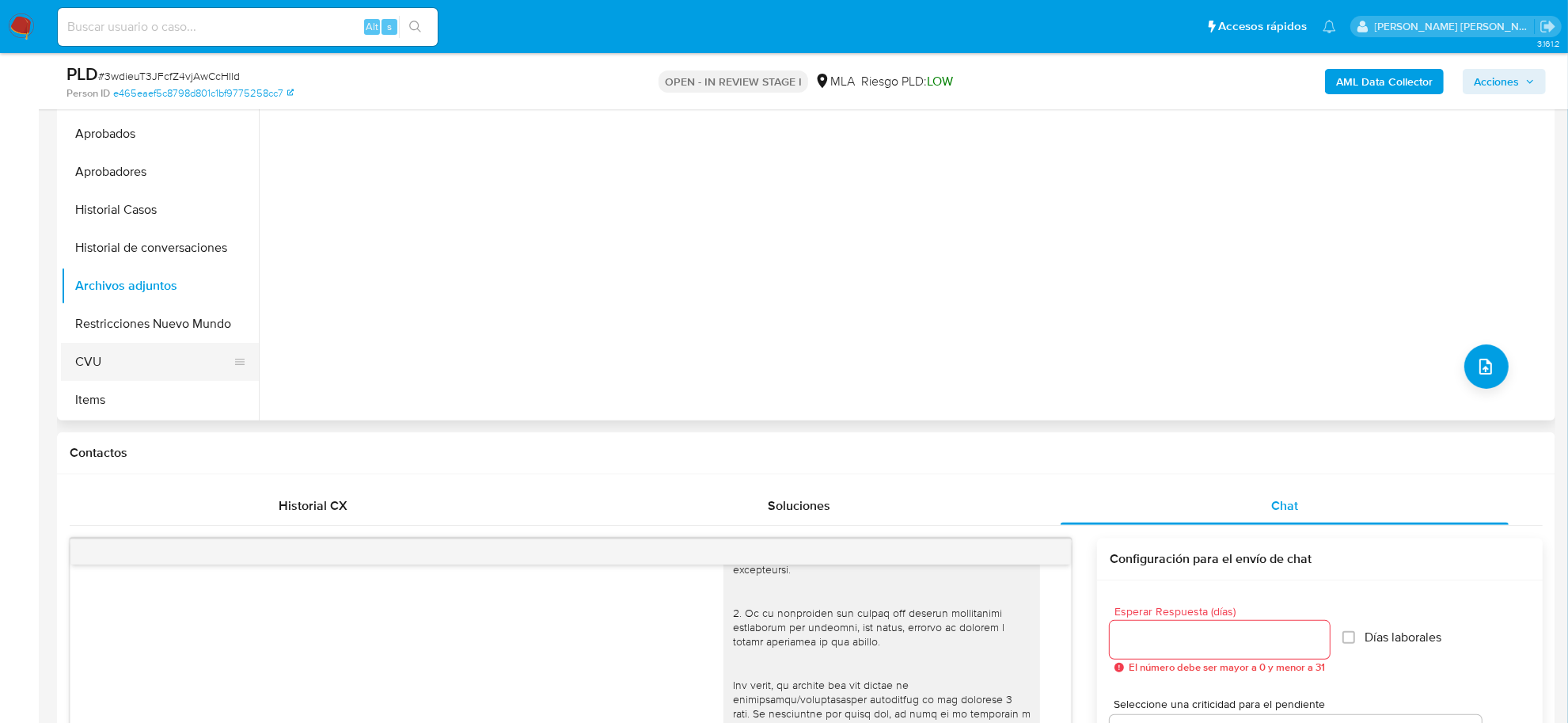
click at [112, 375] on button "CVU" at bounding box center [154, 362] width 186 height 38
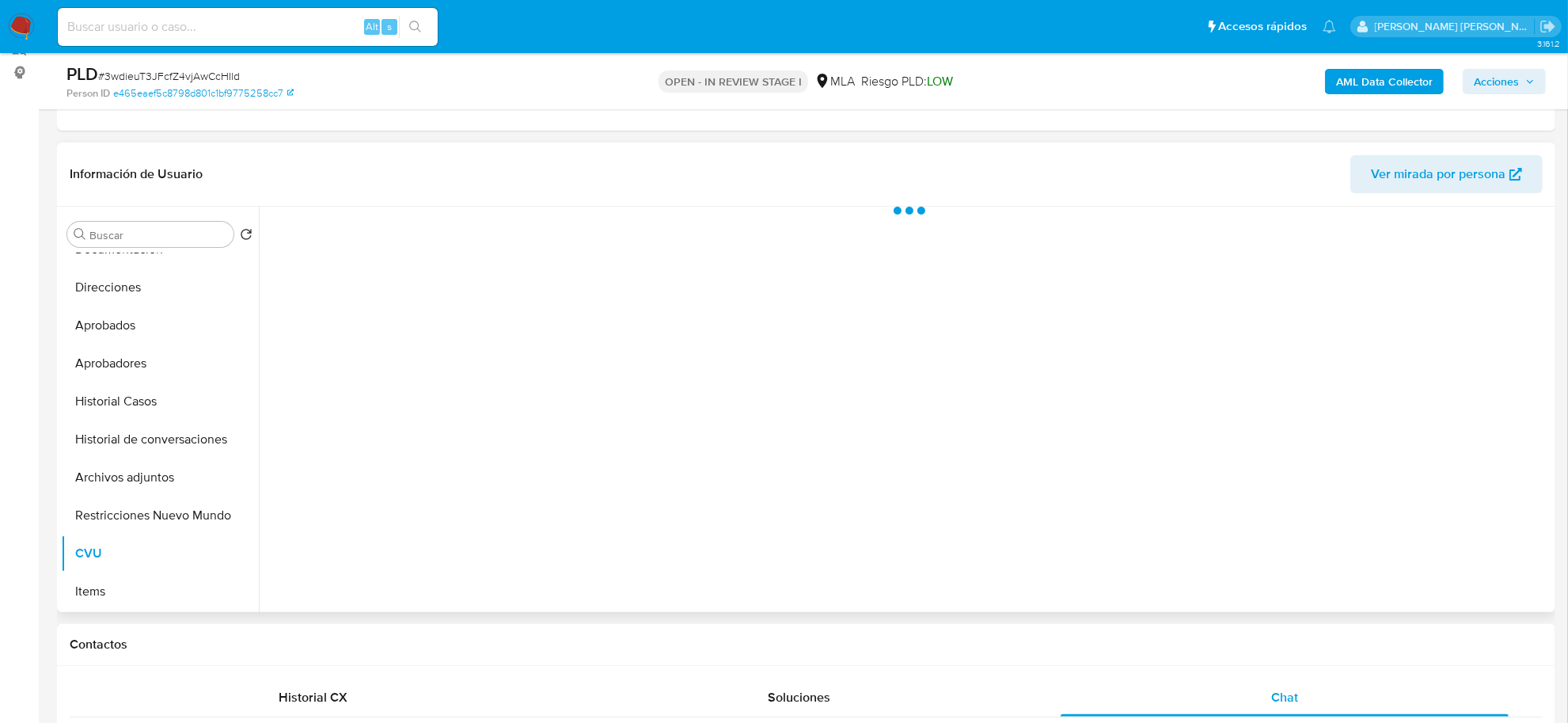
scroll to position [198, 0]
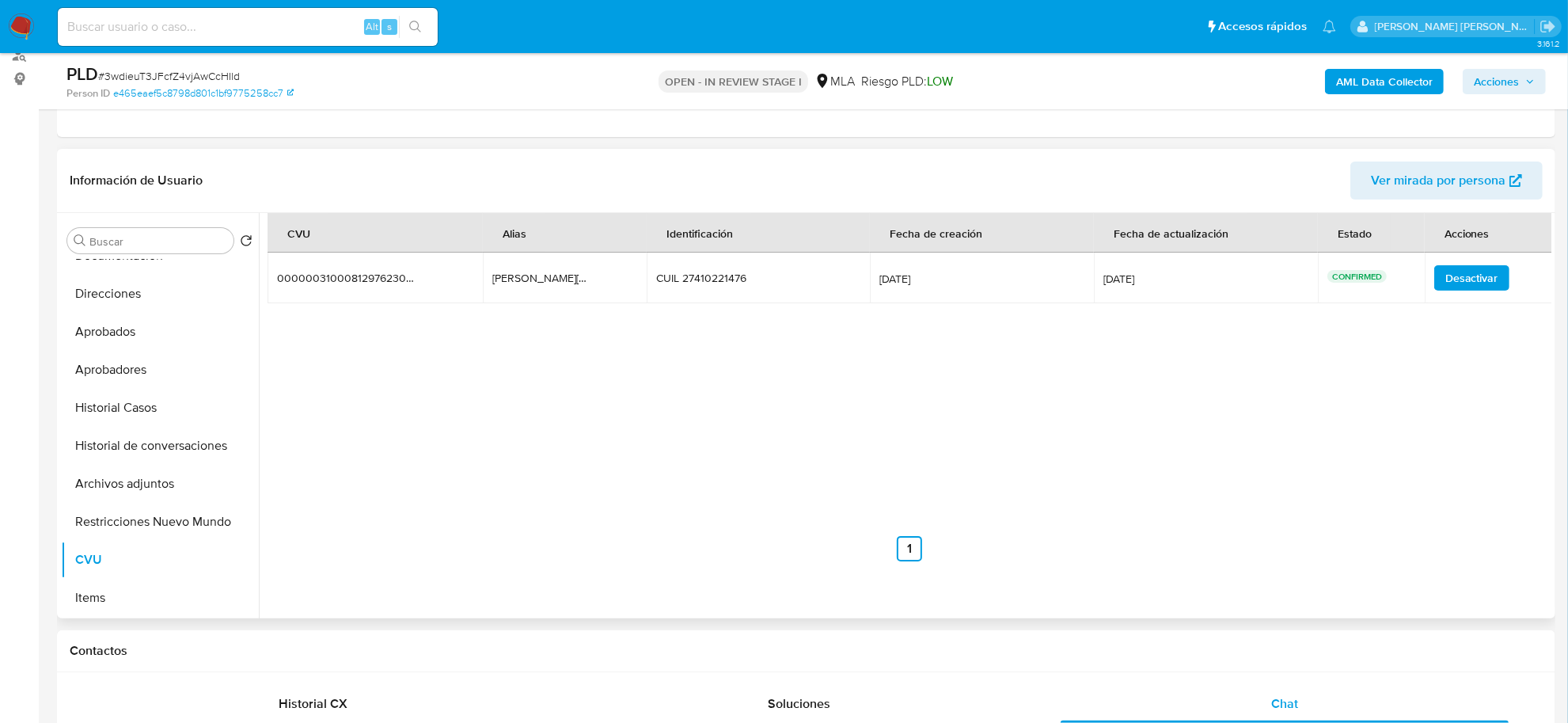
drag, startPoint x: 492, startPoint y: 274, endPoint x: 609, endPoint y: 287, distance: 117.7
click at [617, 285] on td "agustina.147.digo.mp agustina.147.digo.mp" at bounding box center [565, 277] width 164 height 51
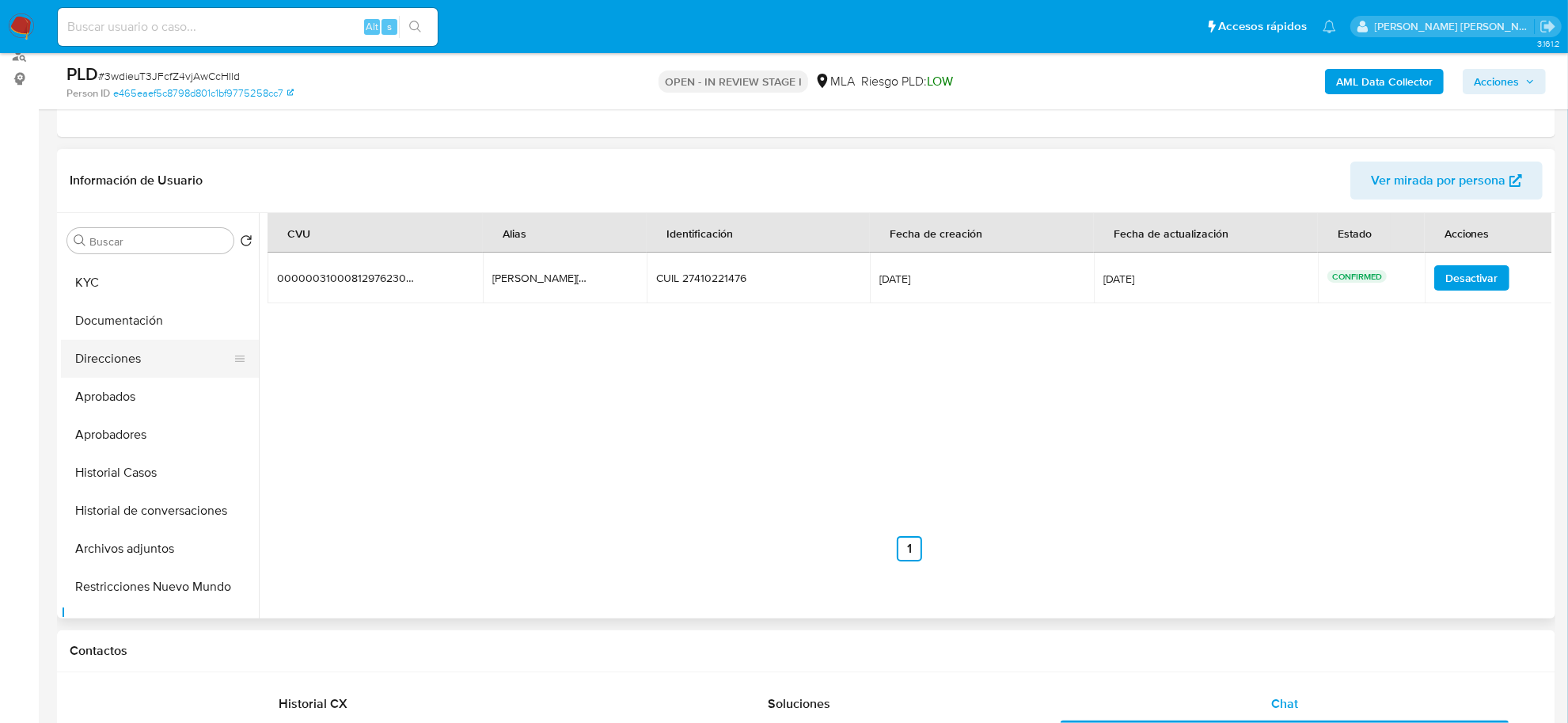
scroll to position [0, 0]
click at [107, 314] on button "KYC" at bounding box center [154, 316] width 186 height 38
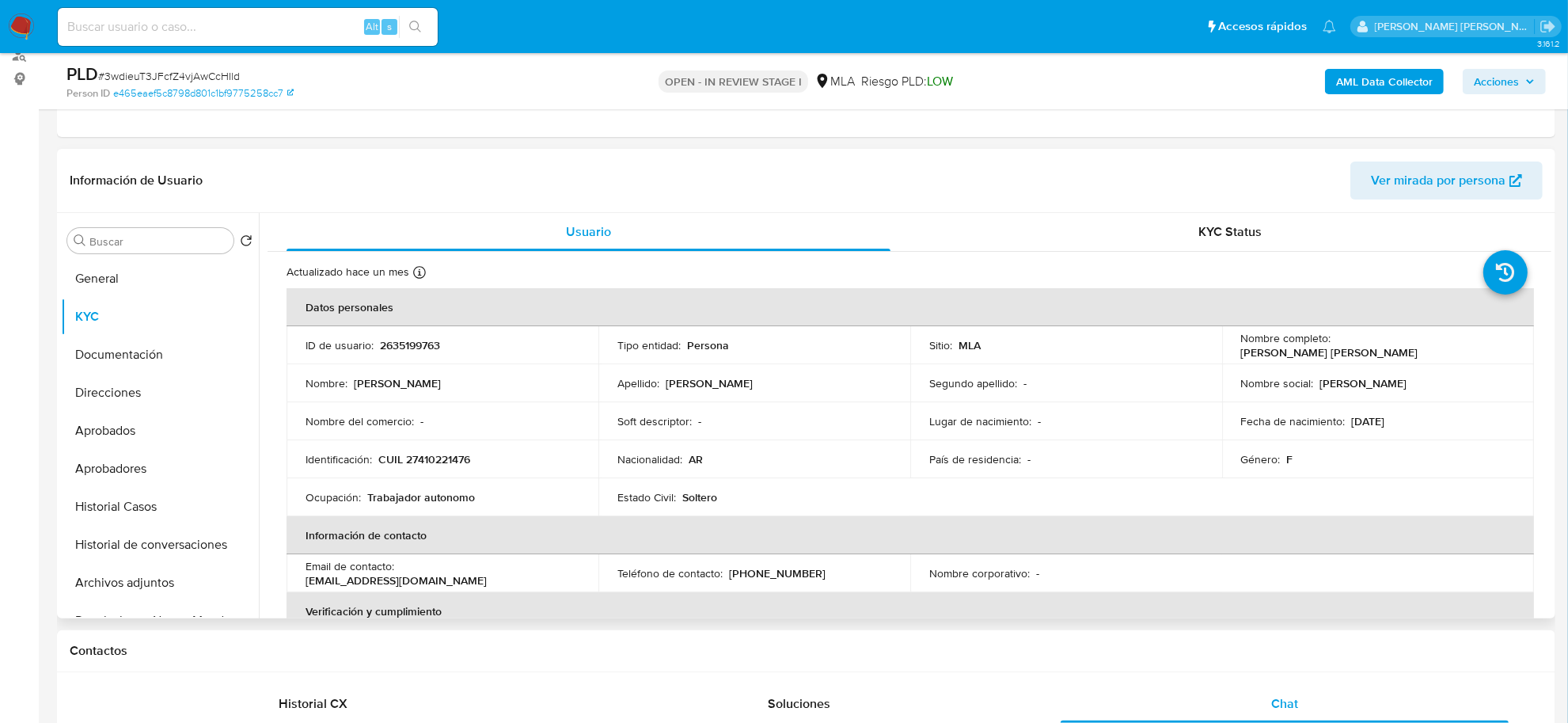
drag, startPoint x: 1330, startPoint y: 343, endPoint x: 1496, endPoint y: 354, distance: 166.4
click at [1496, 354] on td "Nombre completo : Agustina Anahi Ayelen Gonzalez" at bounding box center [1378, 345] width 312 height 38
click at [1351, 80] on b "AML Data Collector" at bounding box center [1384, 82] width 97 height 26
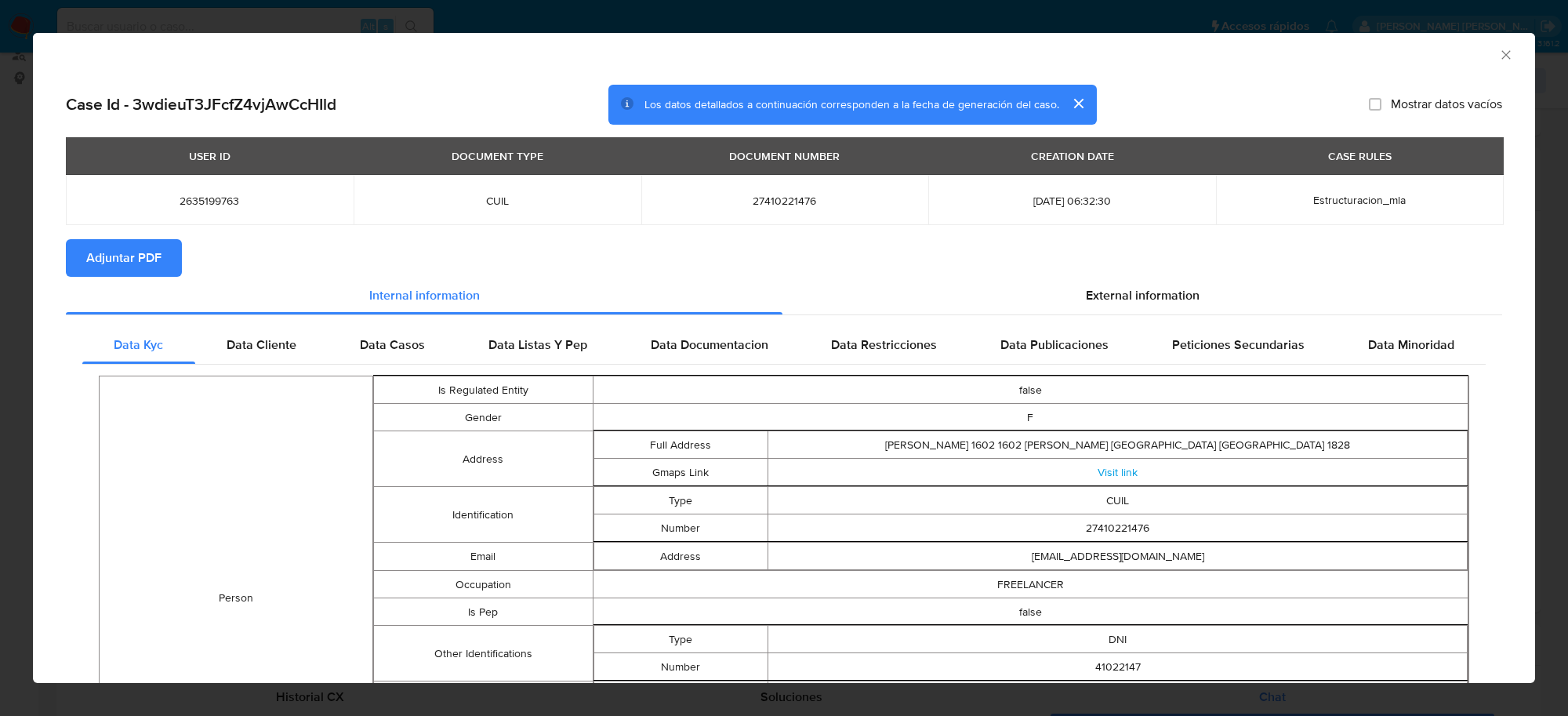
click at [127, 255] on span "Adjuntar PDF" at bounding box center [124, 258] width 76 height 34
click at [1499, 59] on icon "Cerrar ventana" at bounding box center [1506, 55] width 16 height 16
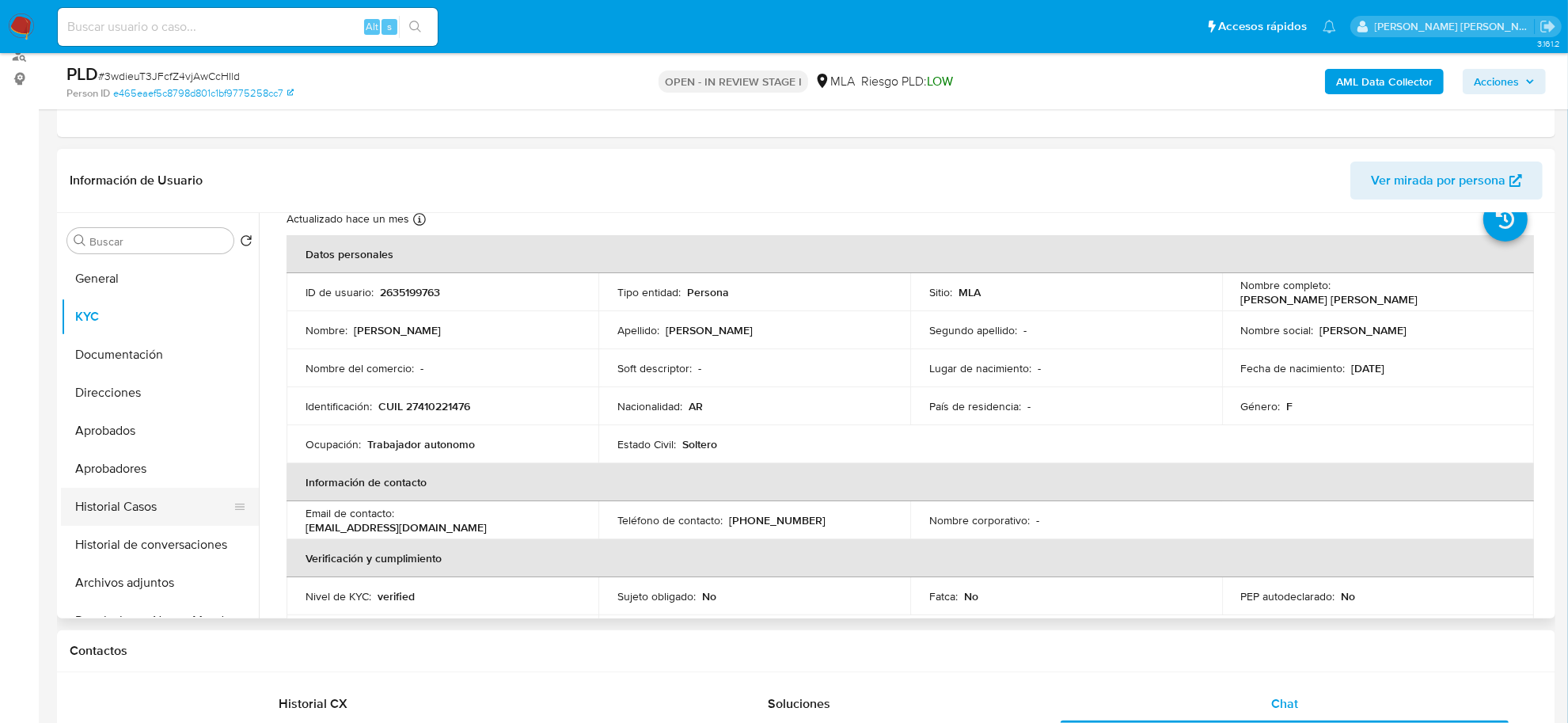
scroll to position [99, 0]
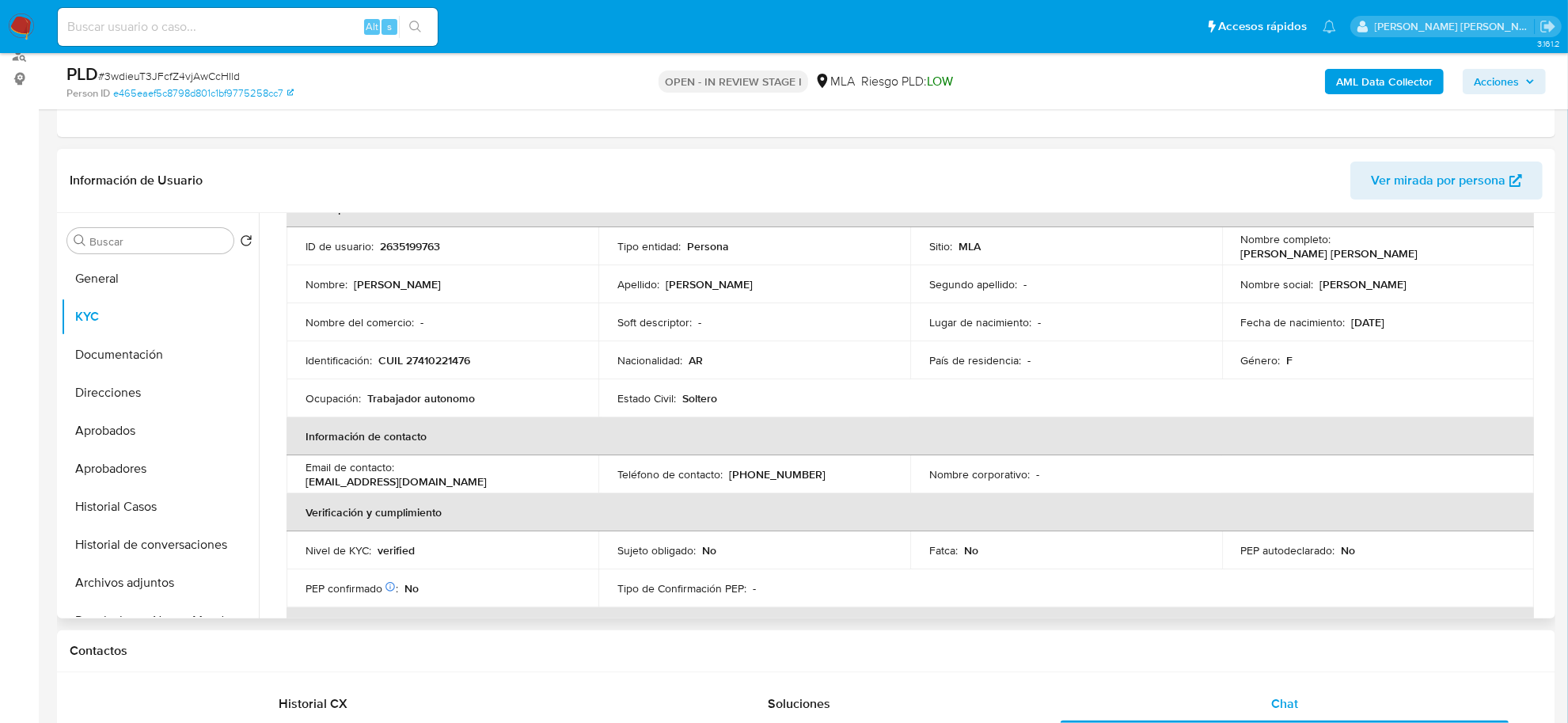
drag, startPoint x: 123, startPoint y: 586, endPoint x: 287, endPoint y: 459, distance: 207.4
click at [123, 587] on button "Archivos adjuntos" at bounding box center [160, 583] width 198 height 38
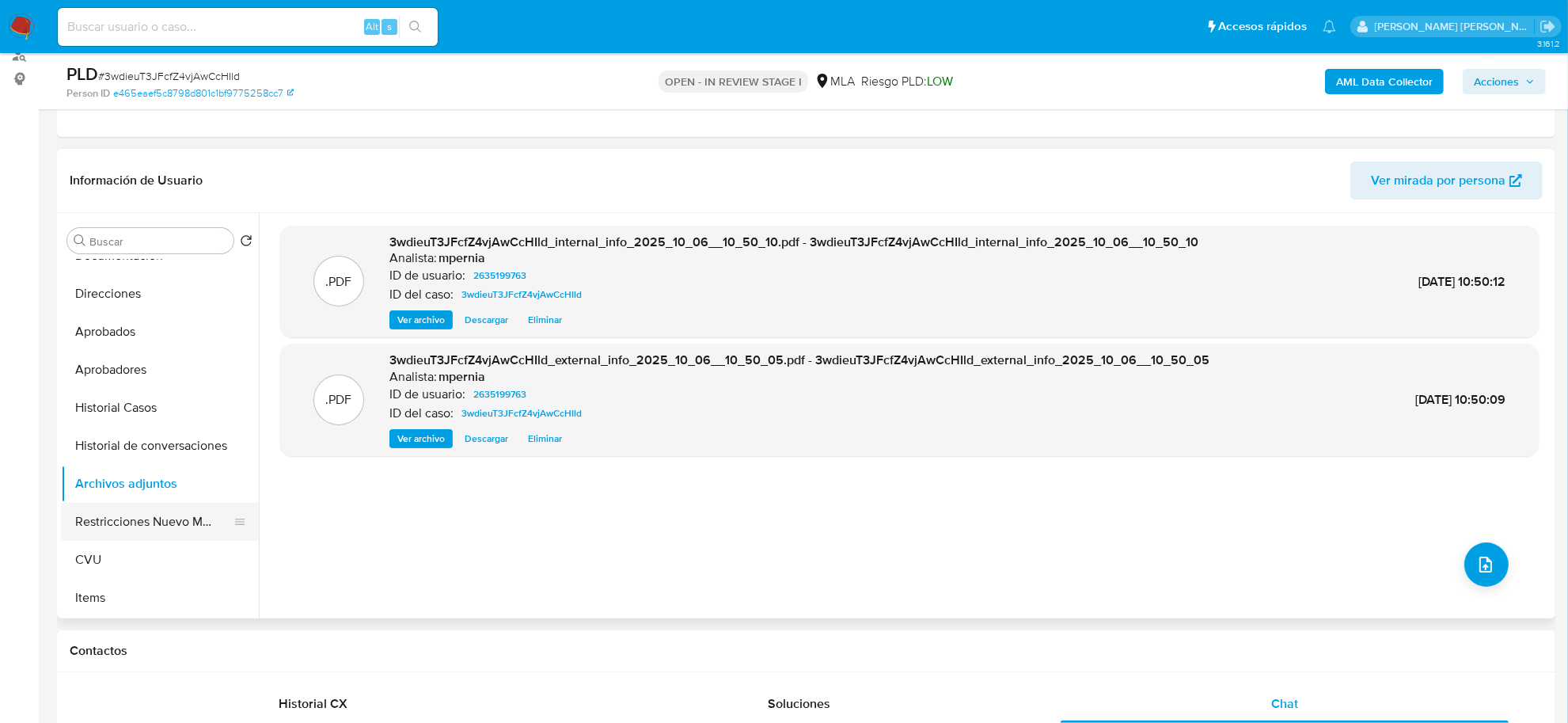
click at [144, 528] on button "Restricciones Nuevo Mundo" at bounding box center [154, 521] width 186 height 38
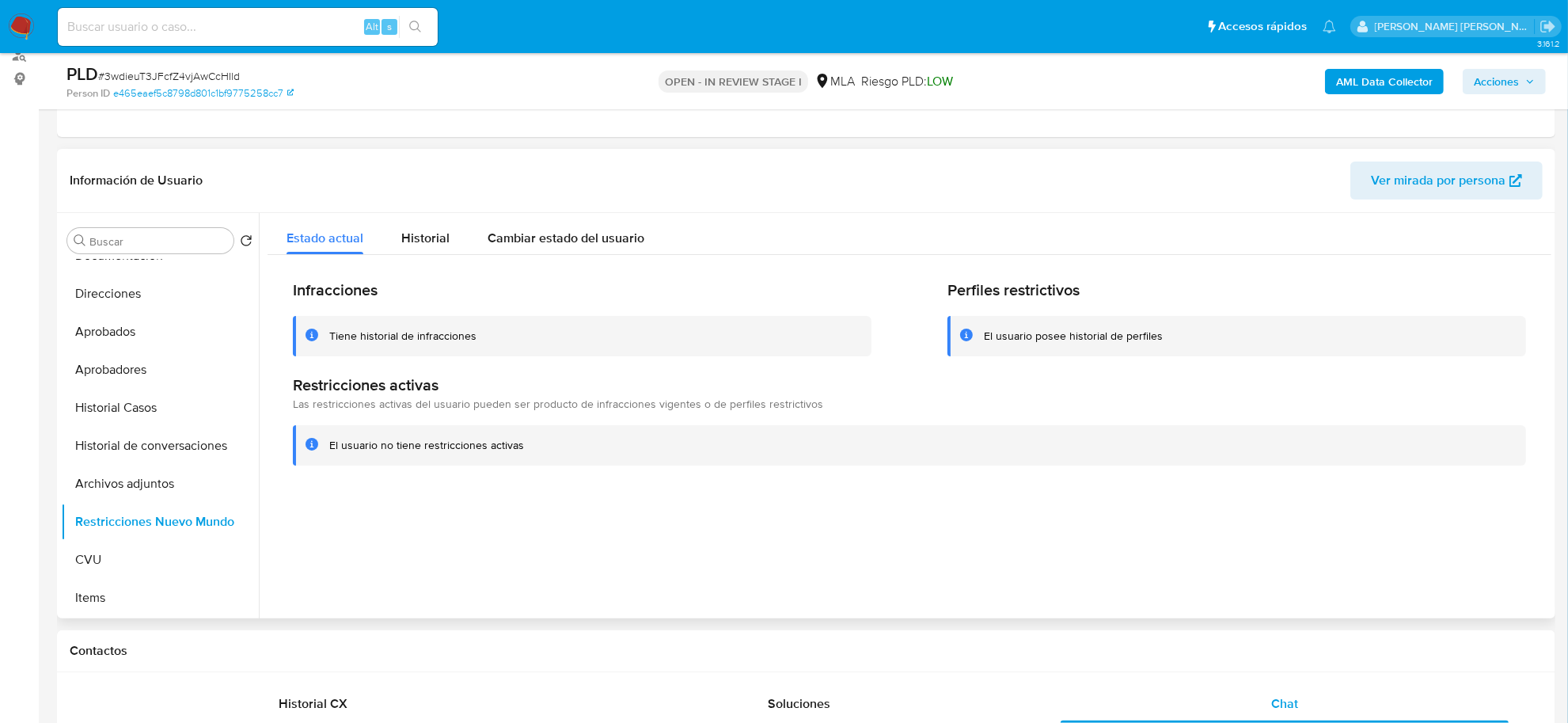
click at [681, 586] on div at bounding box center [906, 416] width 1293 height 405
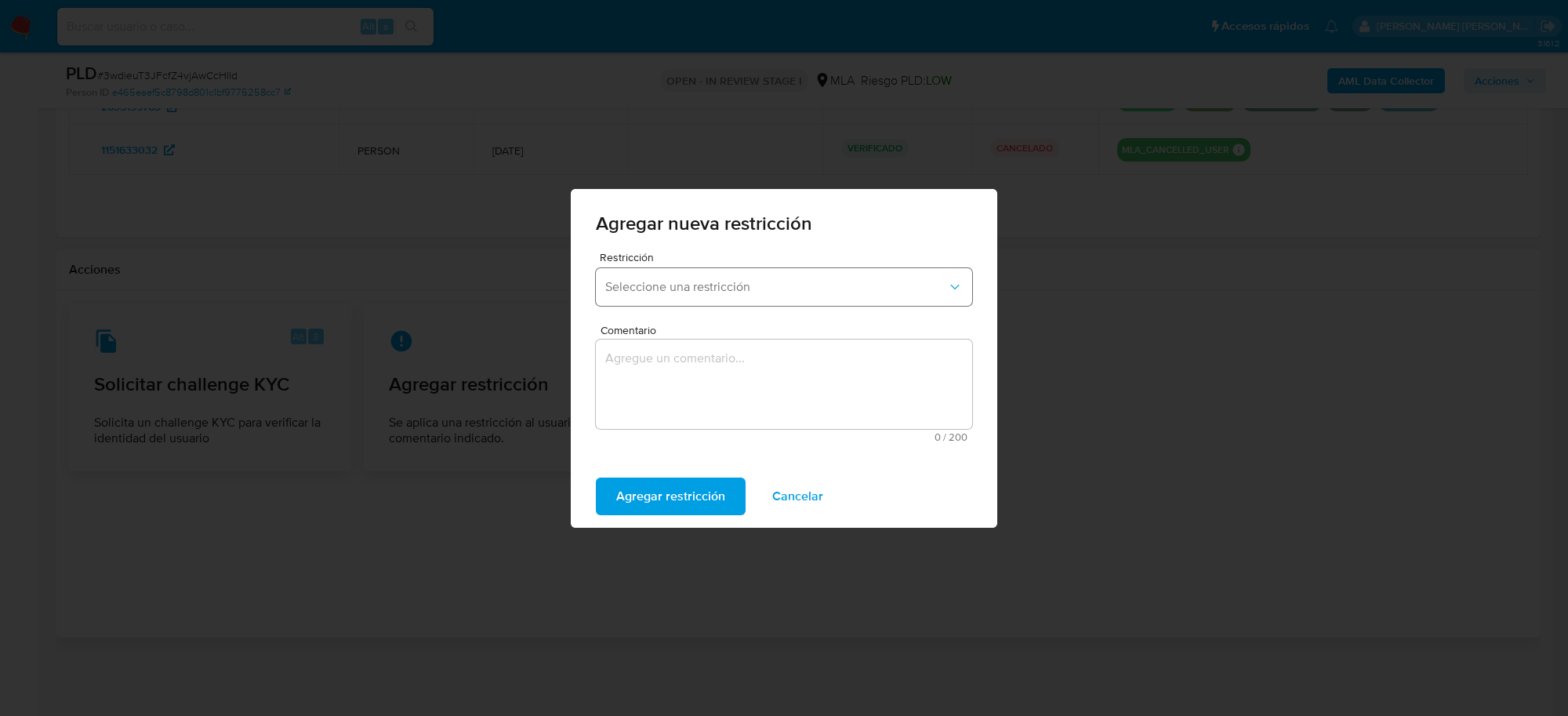
click at [762, 302] on button "Seleccione una restricción" at bounding box center [784, 287] width 376 height 38
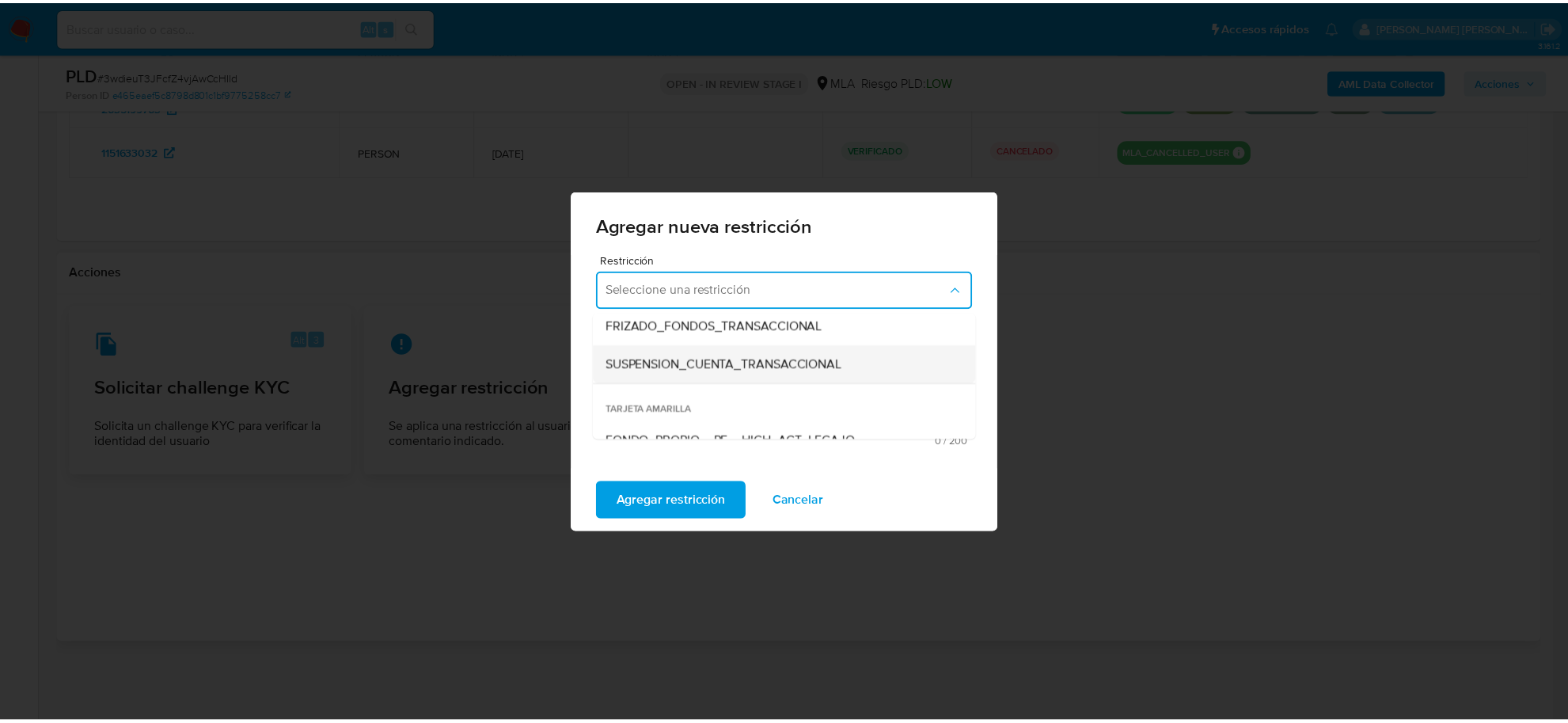
scroll to position [198, 0]
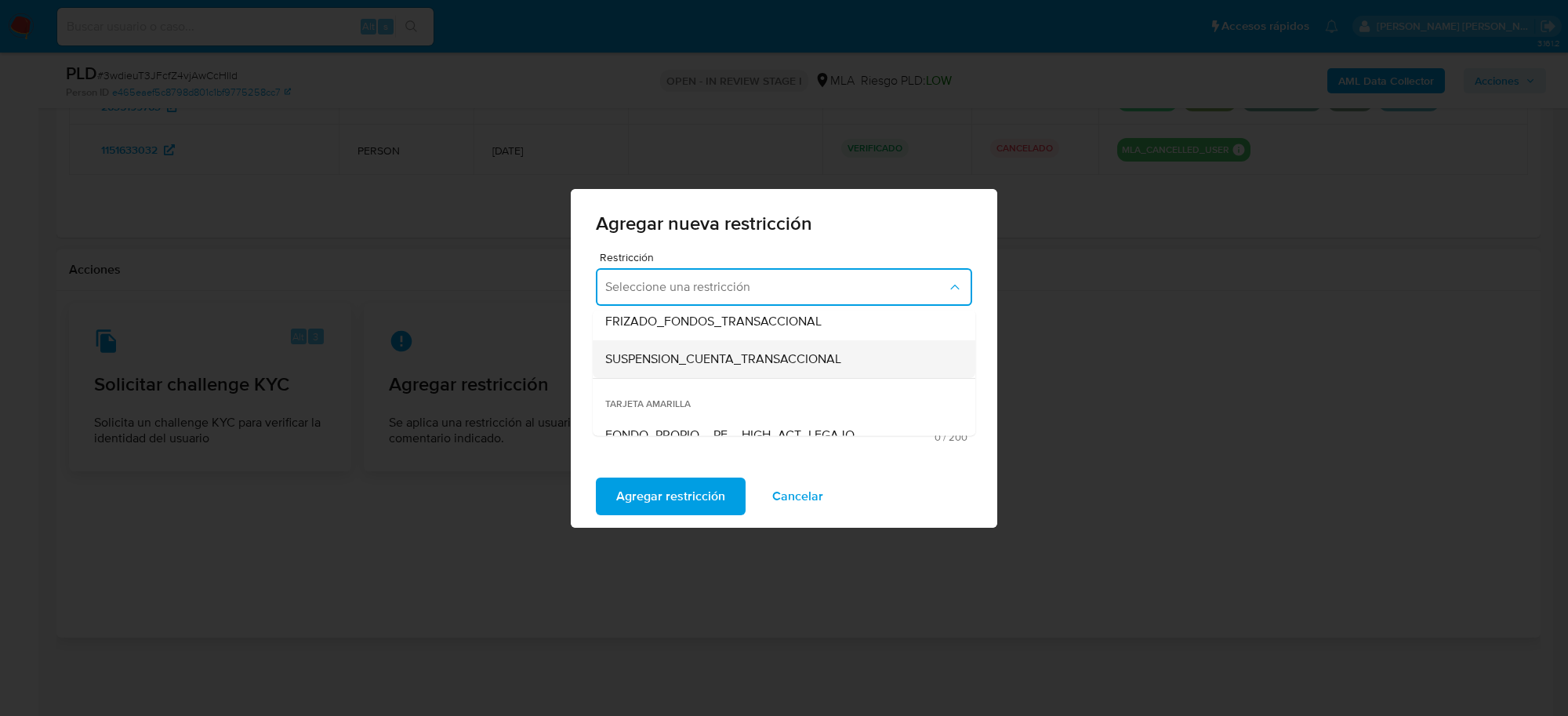
click at [748, 362] on span "SUSPENSION_CUENTA_TRANSACCIONAL" at bounding box center [723, 359] width 236 height 16
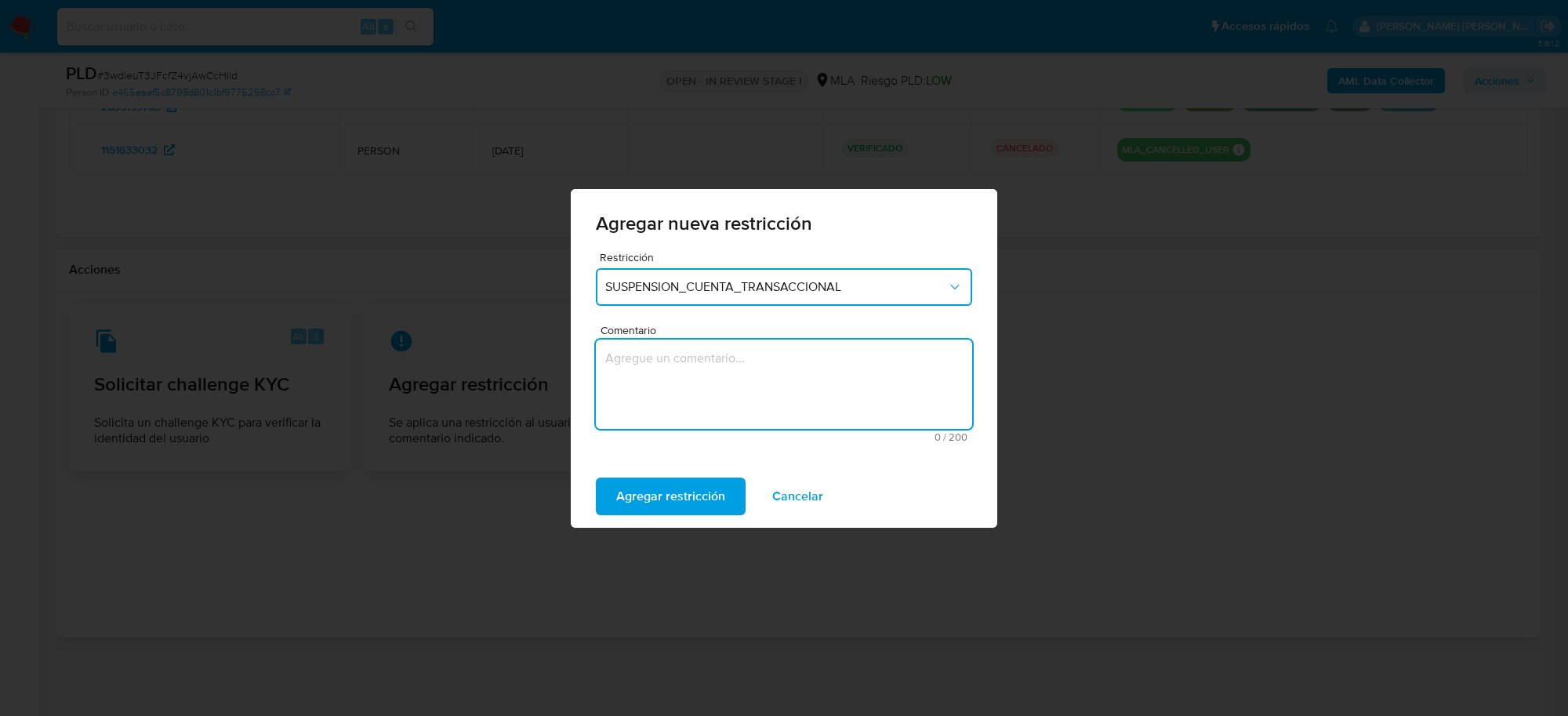
click at [748, 365] on textarea "Comentario" at bounding box center [784, 384] width 376 height 90
type textarea "AML"
click at [721, 491] on button "Agregar restricción" at bounding box center [671, 496] width 150 height 38
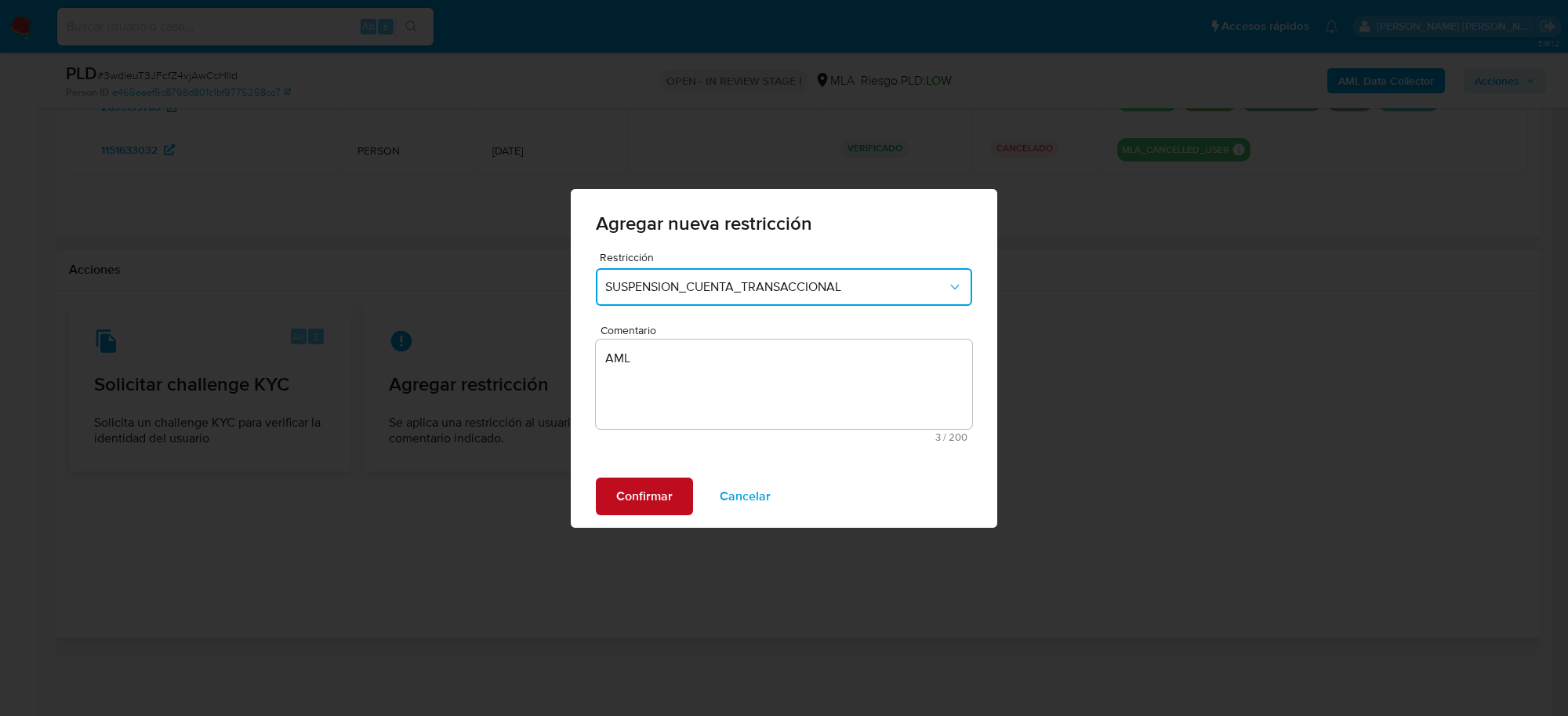
click at [676, 490] on button "Confirmar" at bounding box center [645, 496] width 98 height 38
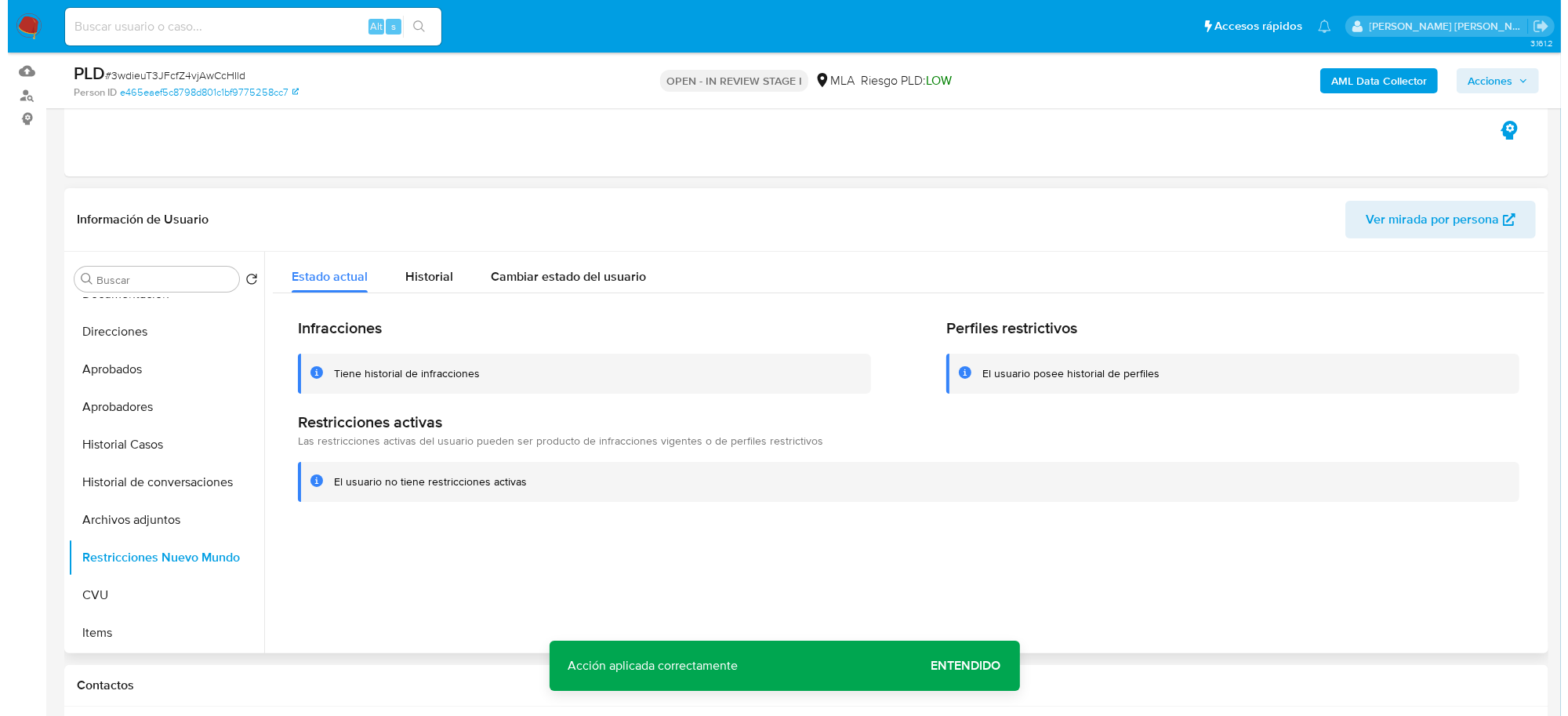
scroll to position [153, 0]
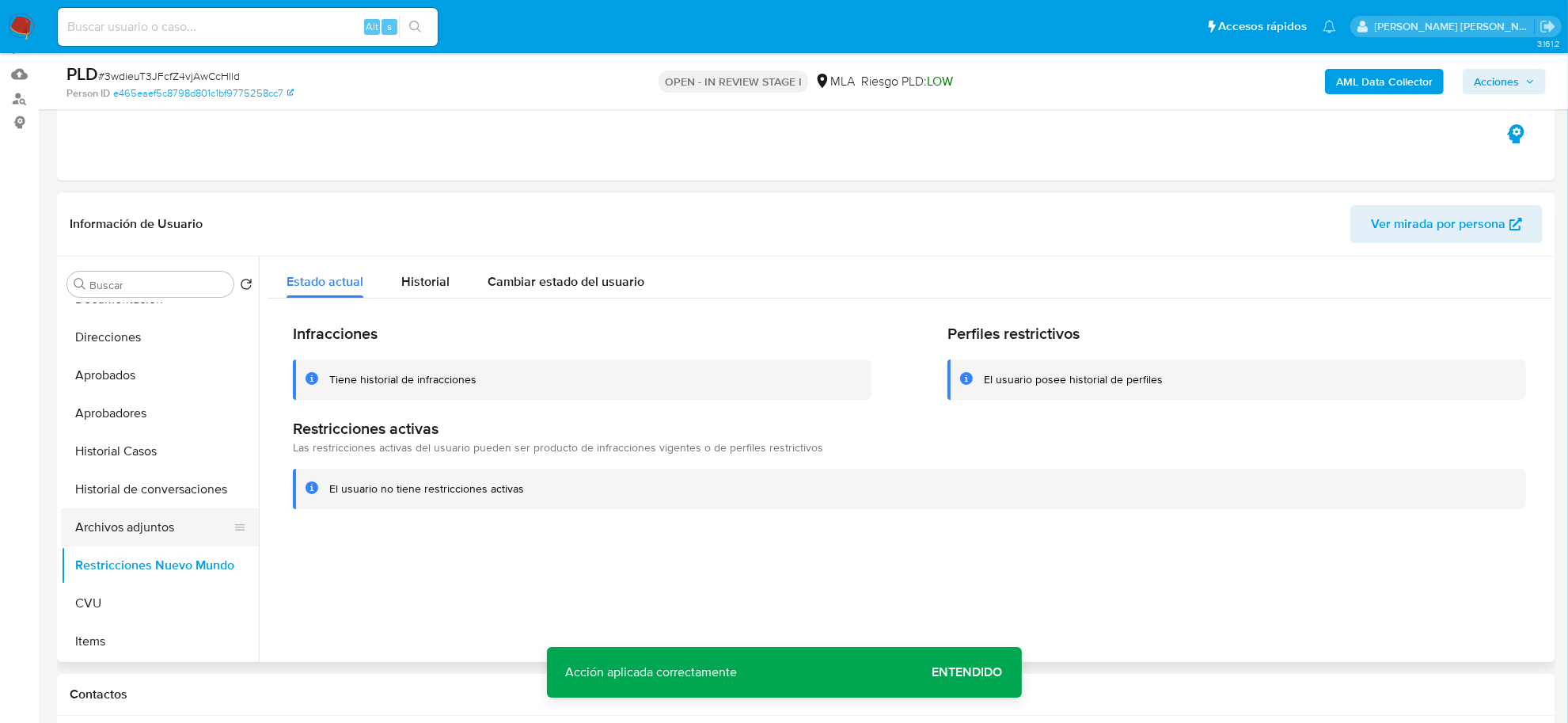
click at [128, 520] on button "Archivos adjuntos" at bounding box center [154, 527] width 186 height 38
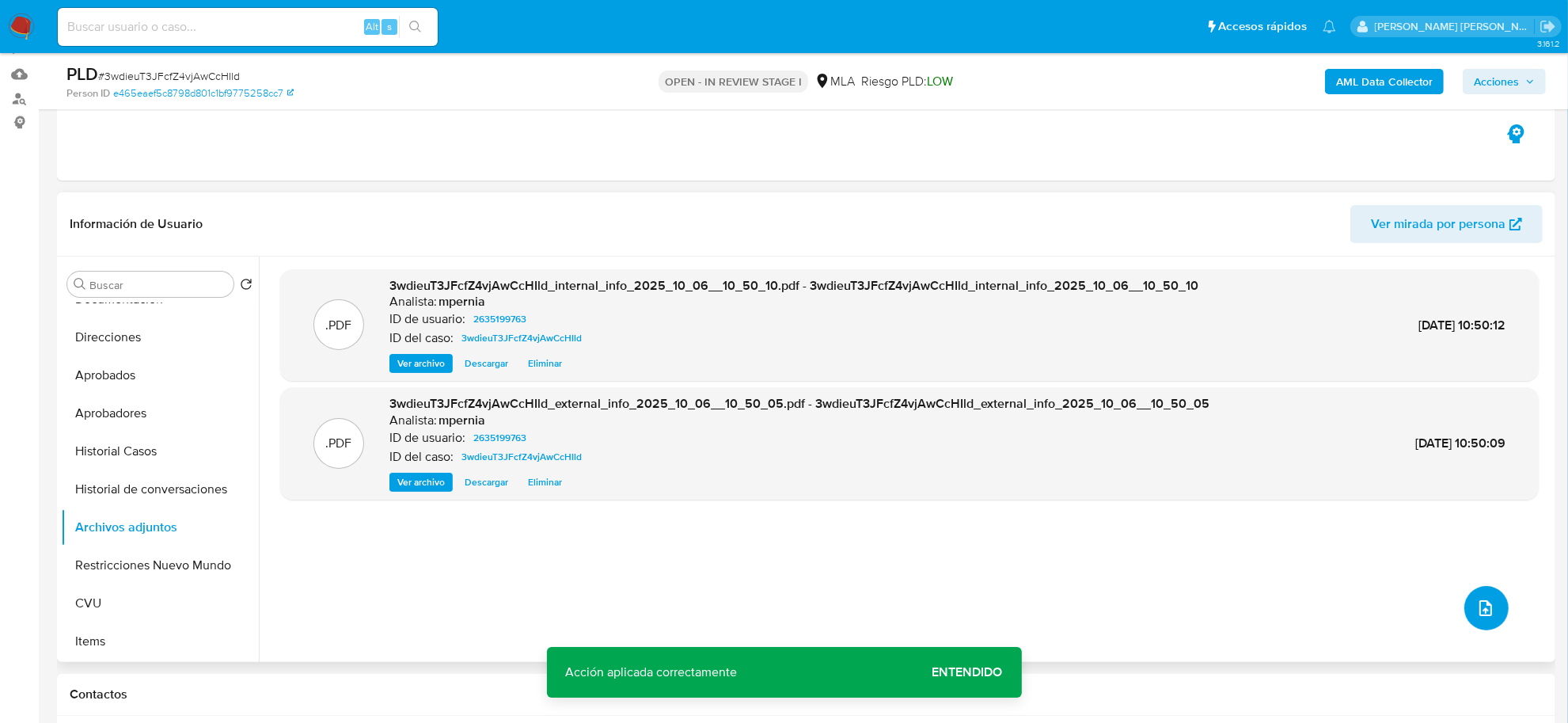
click at [1465, 616] on button "upload-file" at bounding box center [1486, 608] width 44 height 44
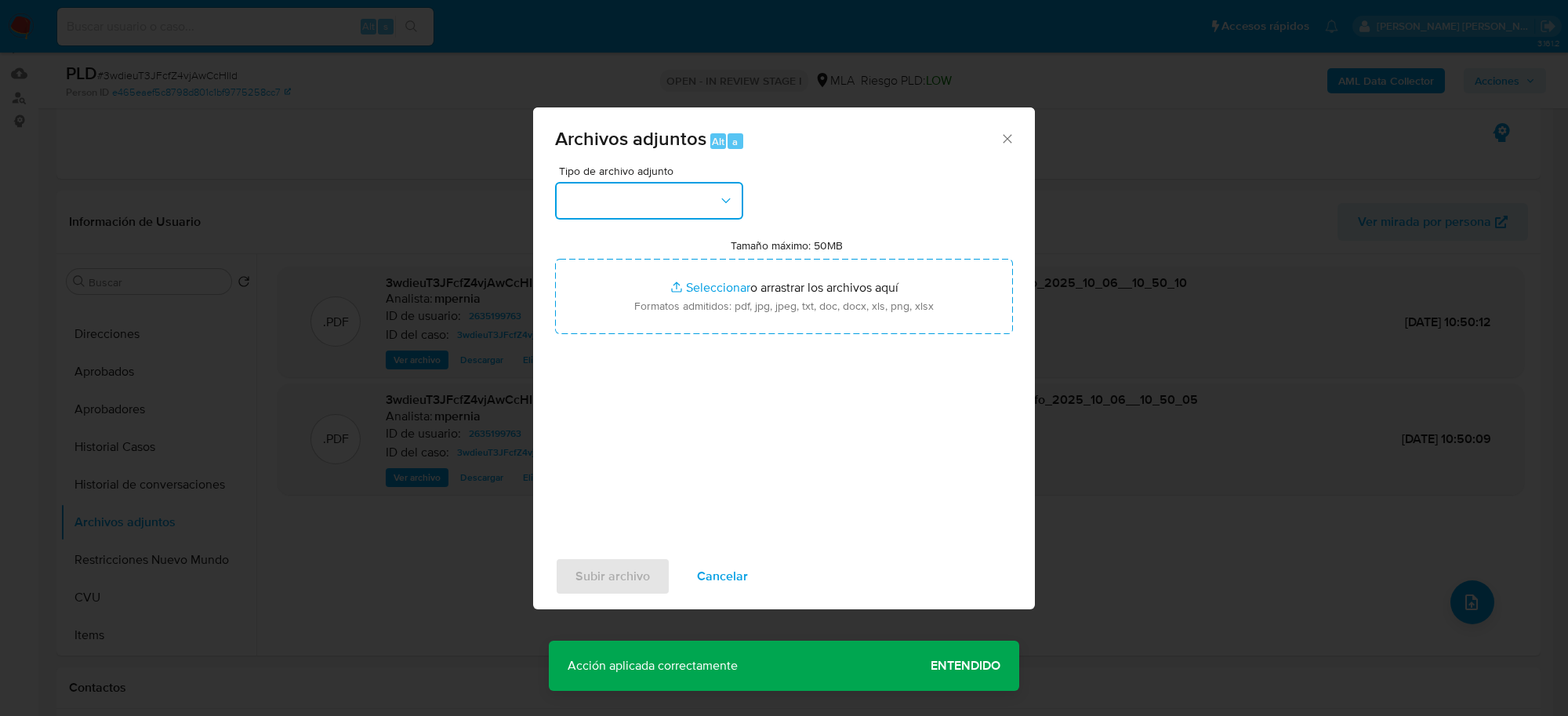
drag, startPoint x: 675, startPoint y: 193, endPoint x: 686, endPoint y: 221, distance: 30.1
click at [675, 194] on button "button" at bounding box center [649, 201] width 188 height 38
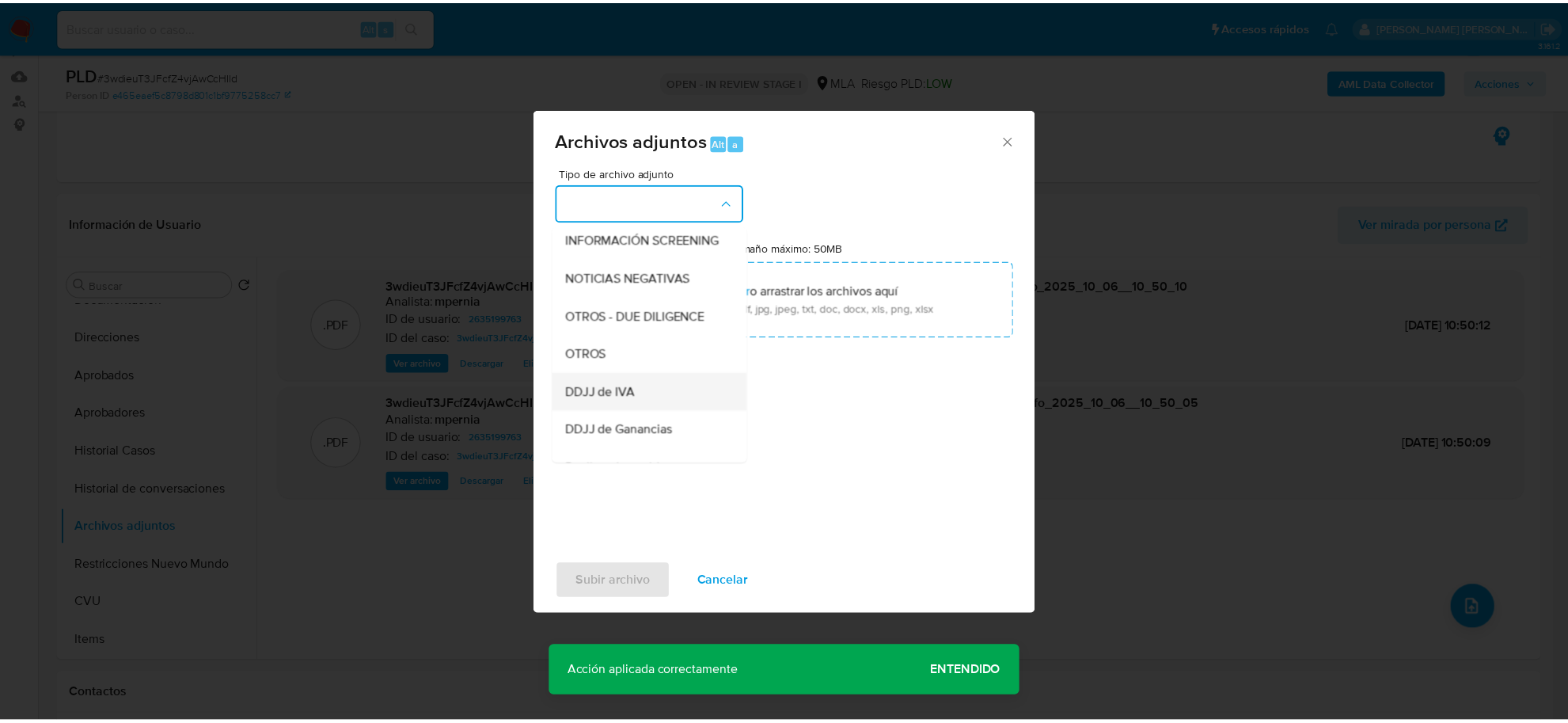
scroll to position [198, 0]
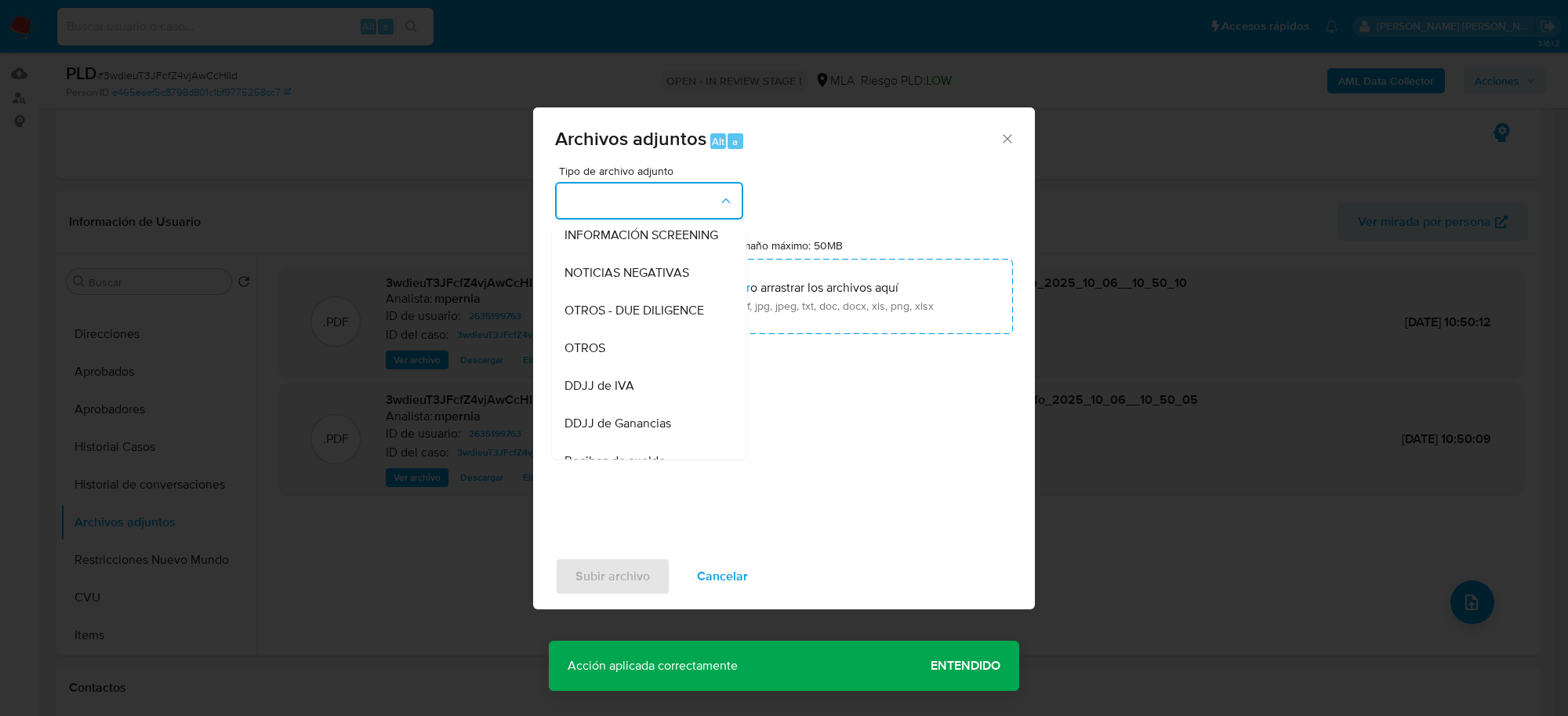
click at [645, 367] on div "OTROS" at bounding box center [645, 347] width 160 height 38
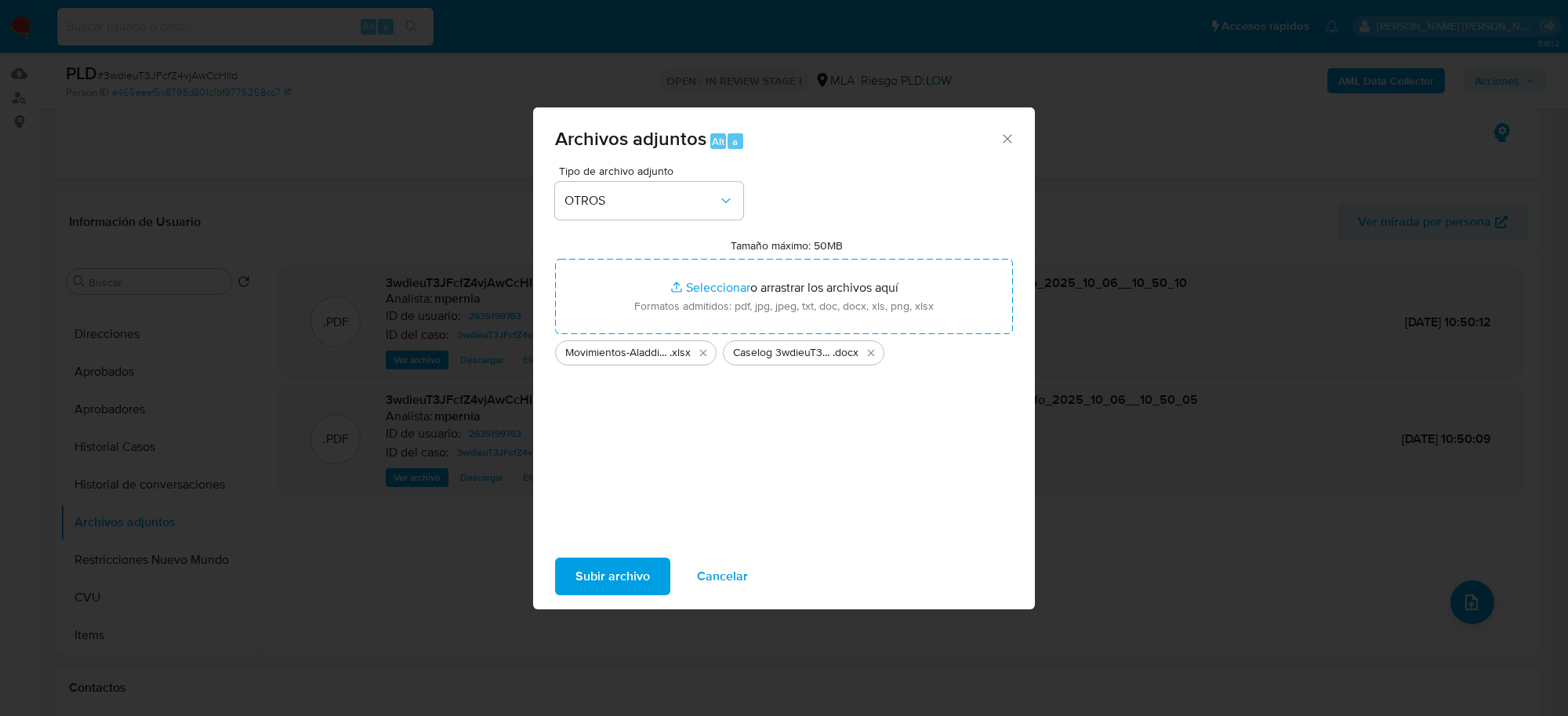
click at [594, 563] on span "Subir archivo" at bounding box center [612, 576] width 75 height 34
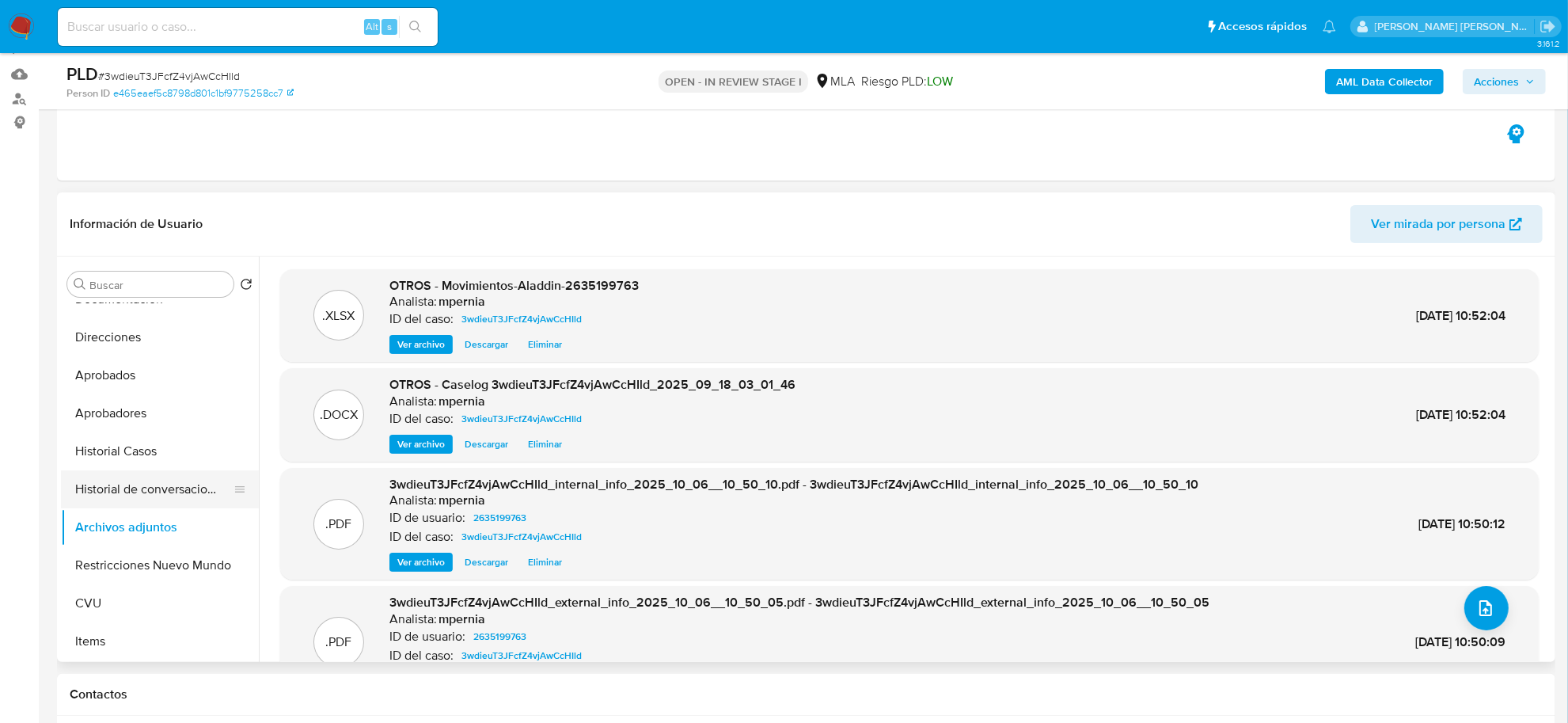
click at [152, 487] on button "Historial de conversaciones" at bounding box center [154, 489] width 186 height 38
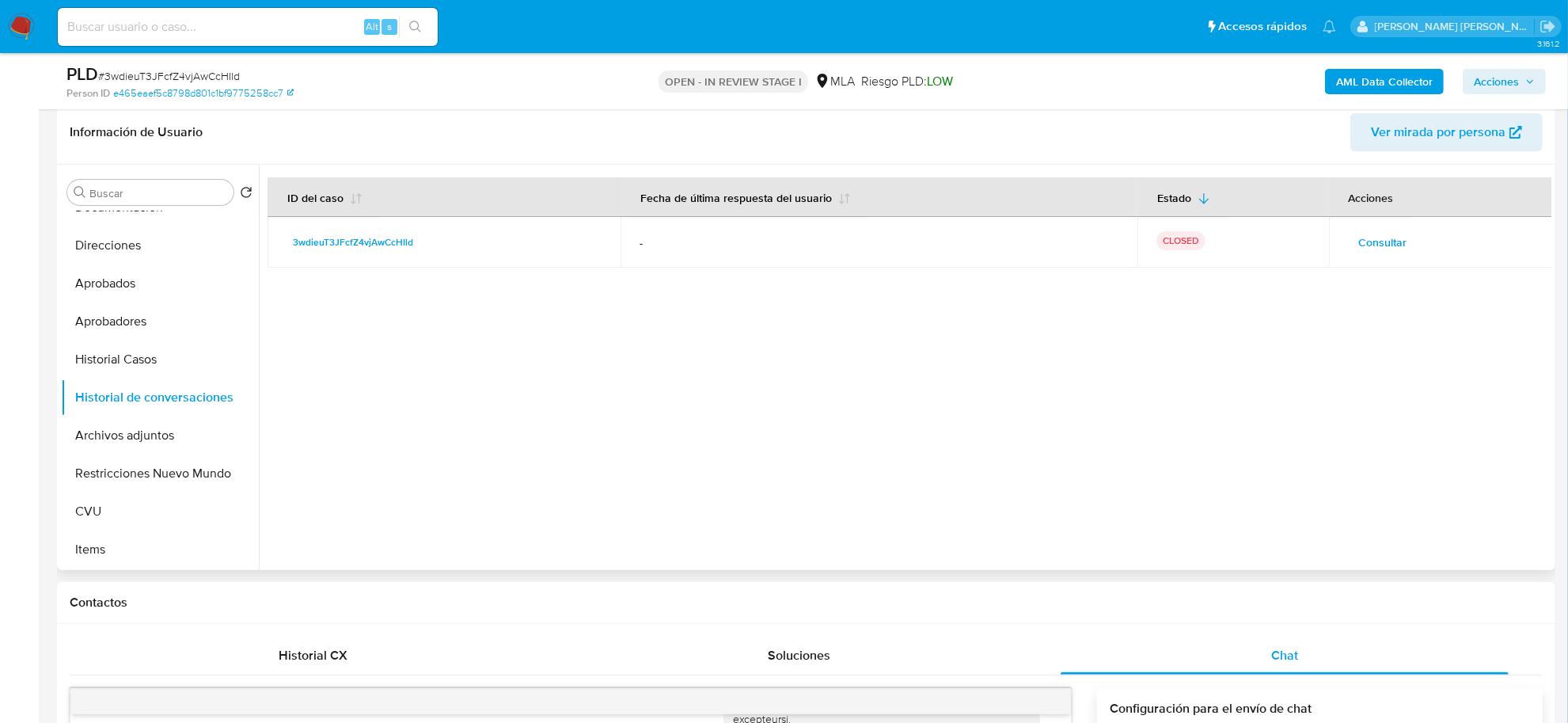
scroll to position [155, 0]
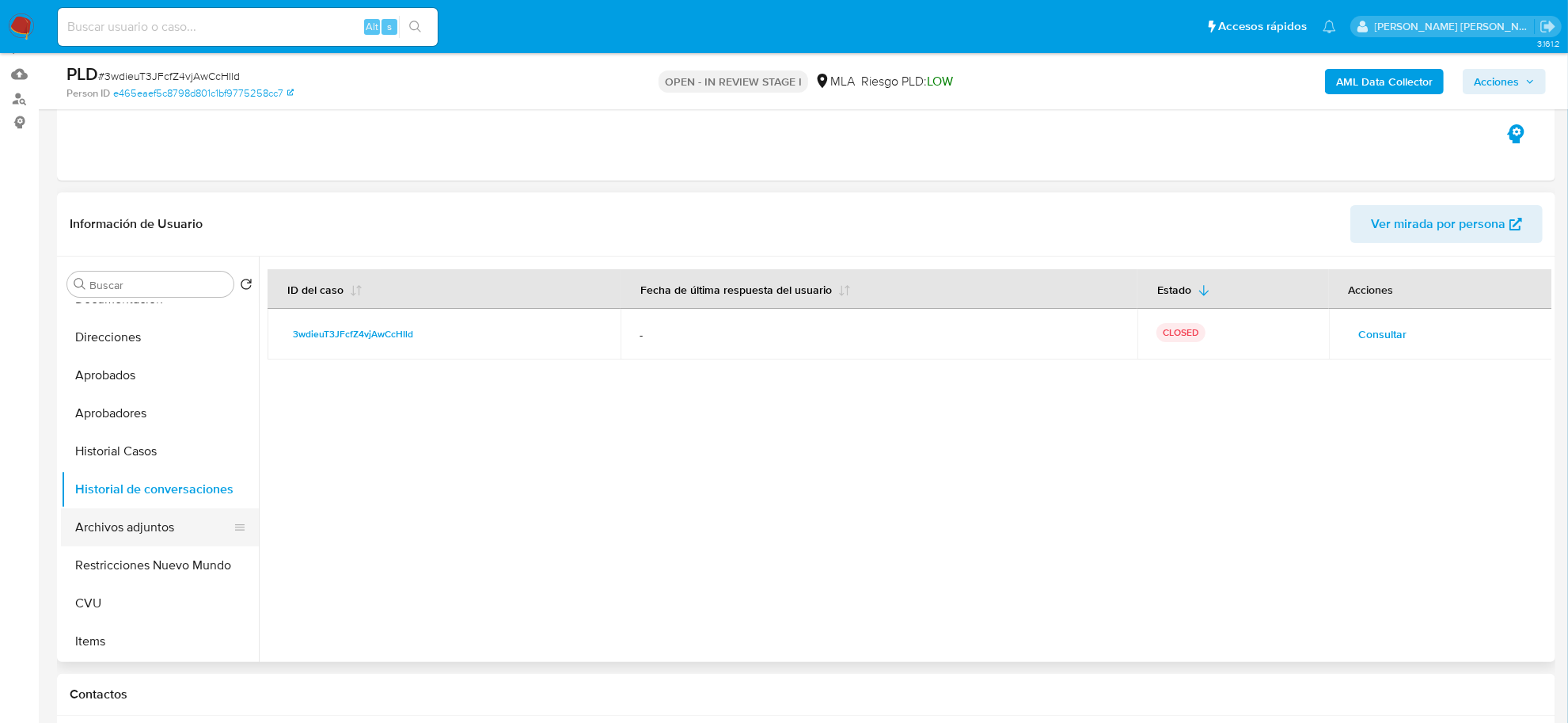
click at [111, 520] on button "Archivos adjuntos" at bounding box center [154, 527] width 186 height 38
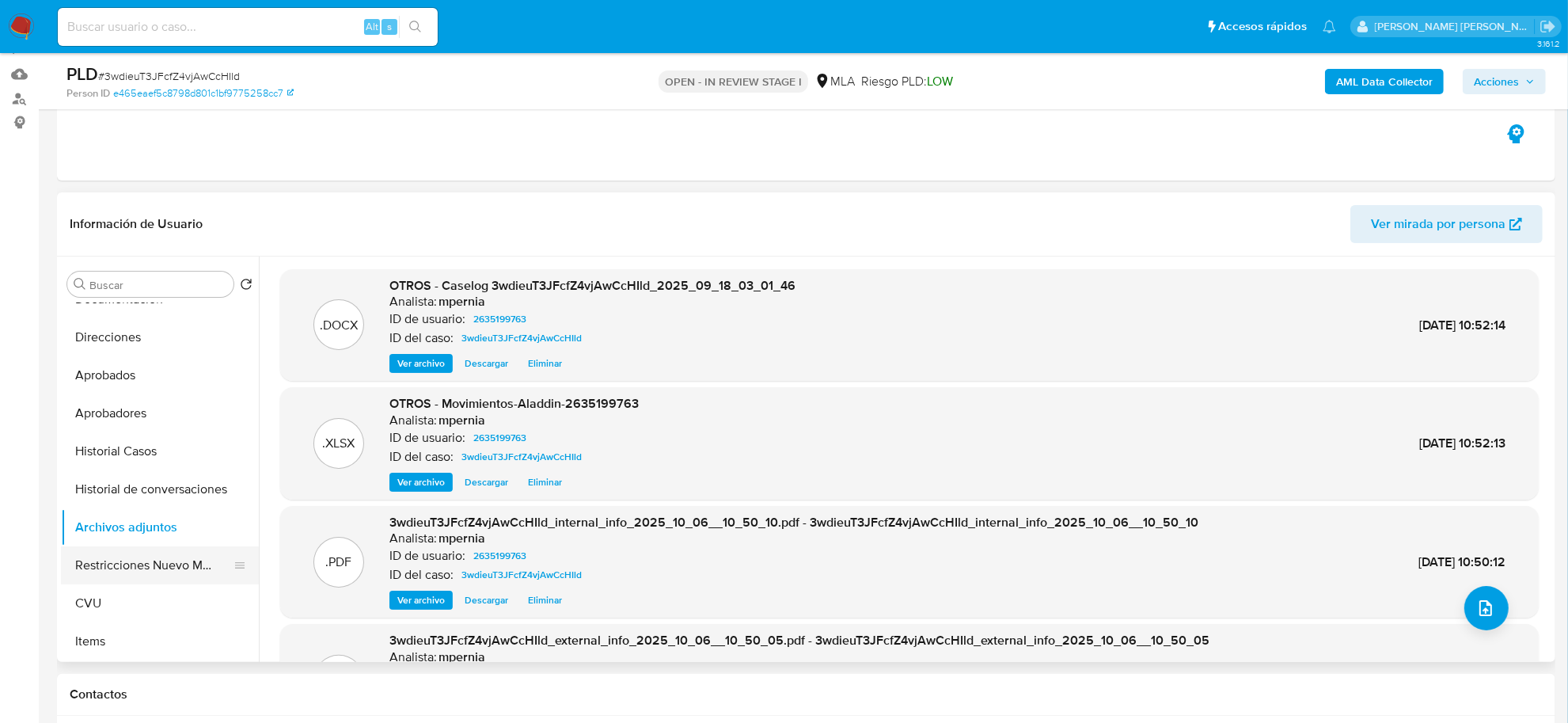
click at [171, 564] on button "Restricciones Nuevo Mundo" at bounding box center [154, 565] width 186 height 38
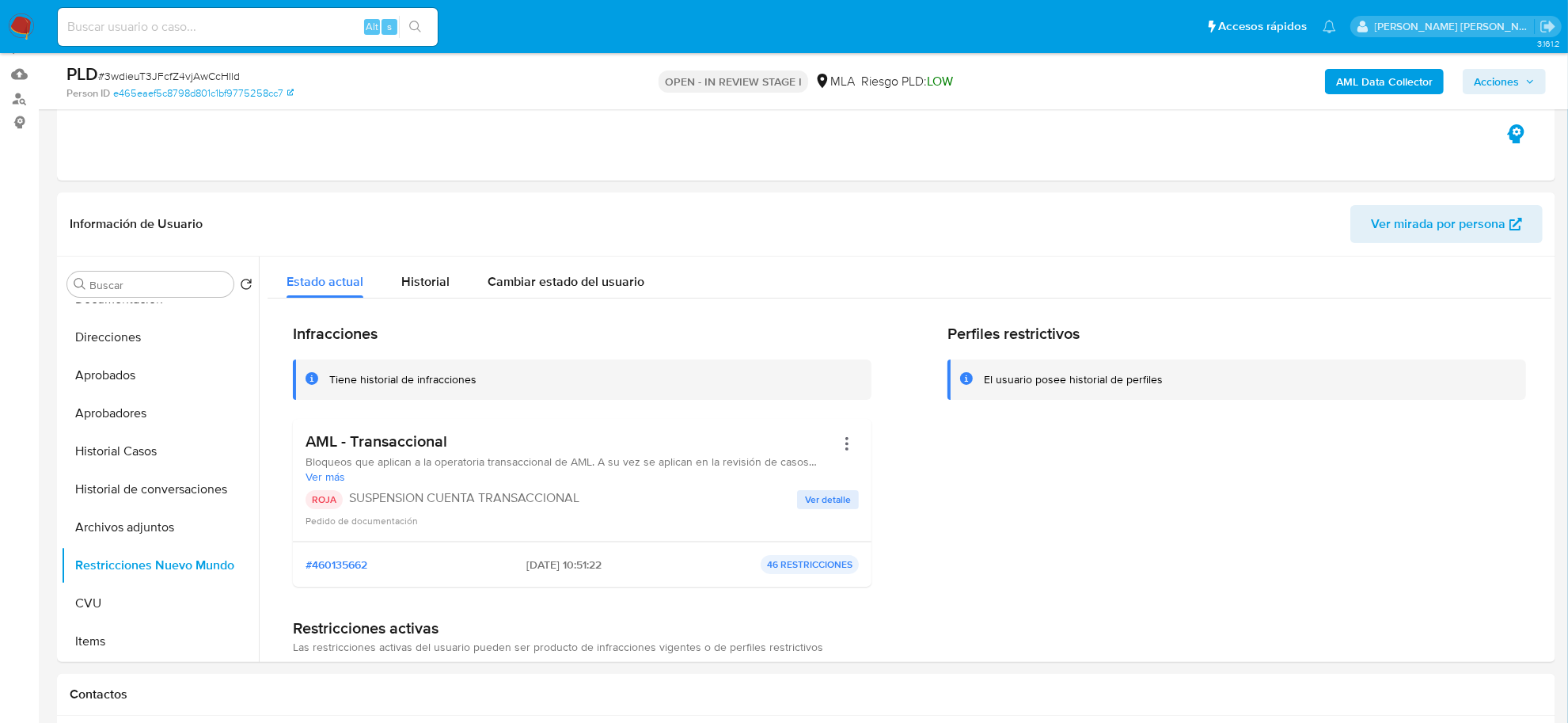
drag, startPoint x: 1488, startPoint y: 76, endPoint x: 1340, endPoint y: 95, distance: 149.2
click at [1488, 77] on span "Acciones" at bounding box center [1496, 82] width 45 height 26
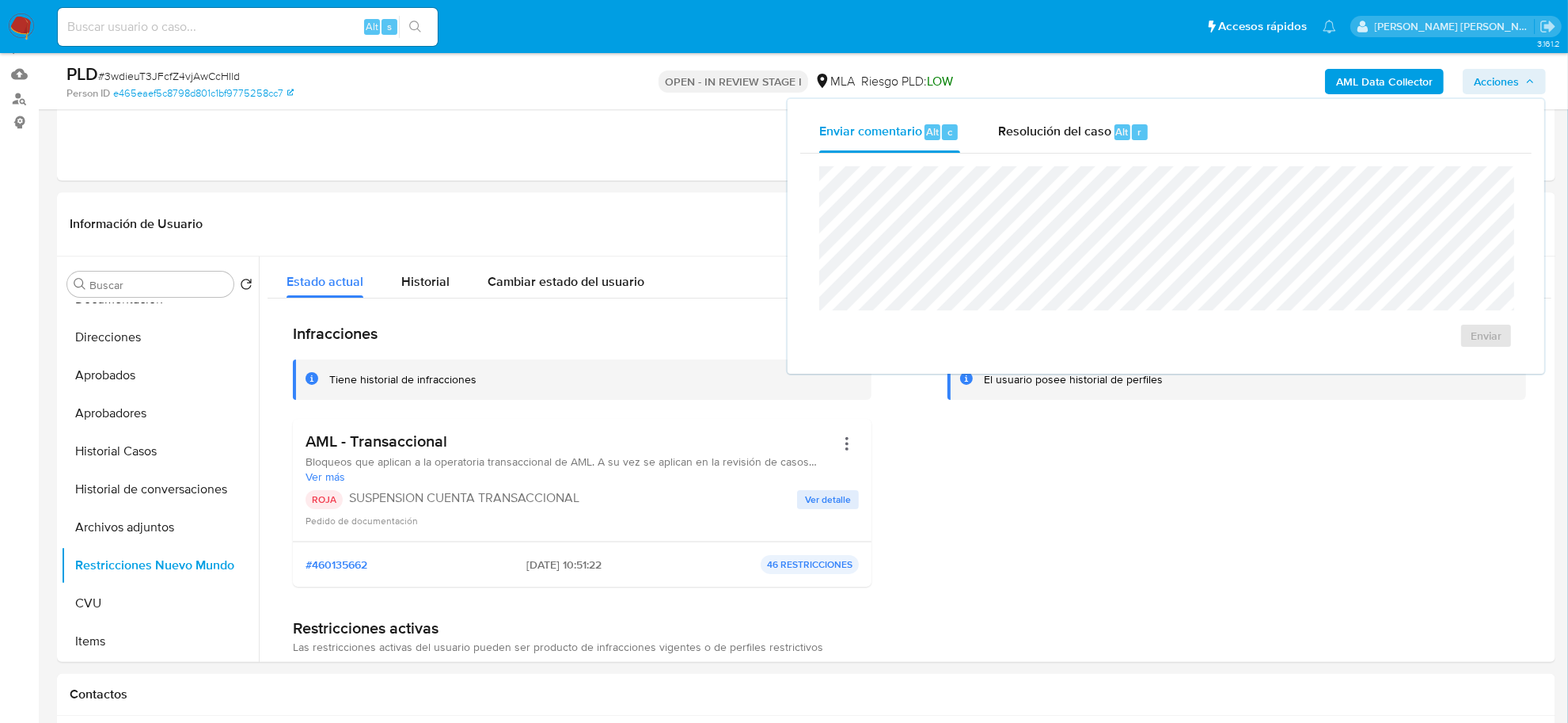
drag, startPoint x: 1089, startPoint y: 140, endPoint x: 1093, endPoint y: 158, distance: 18.4
click at [1092, 152] on div "Enviar comentario Alt c Resolución del caso Alt r Enviar" at bounding box center [1166, 236] width 732 height 250
click at [1055, 137] on span "Resolución del caso" at bounding box center [1054, 131] width 113 height 19
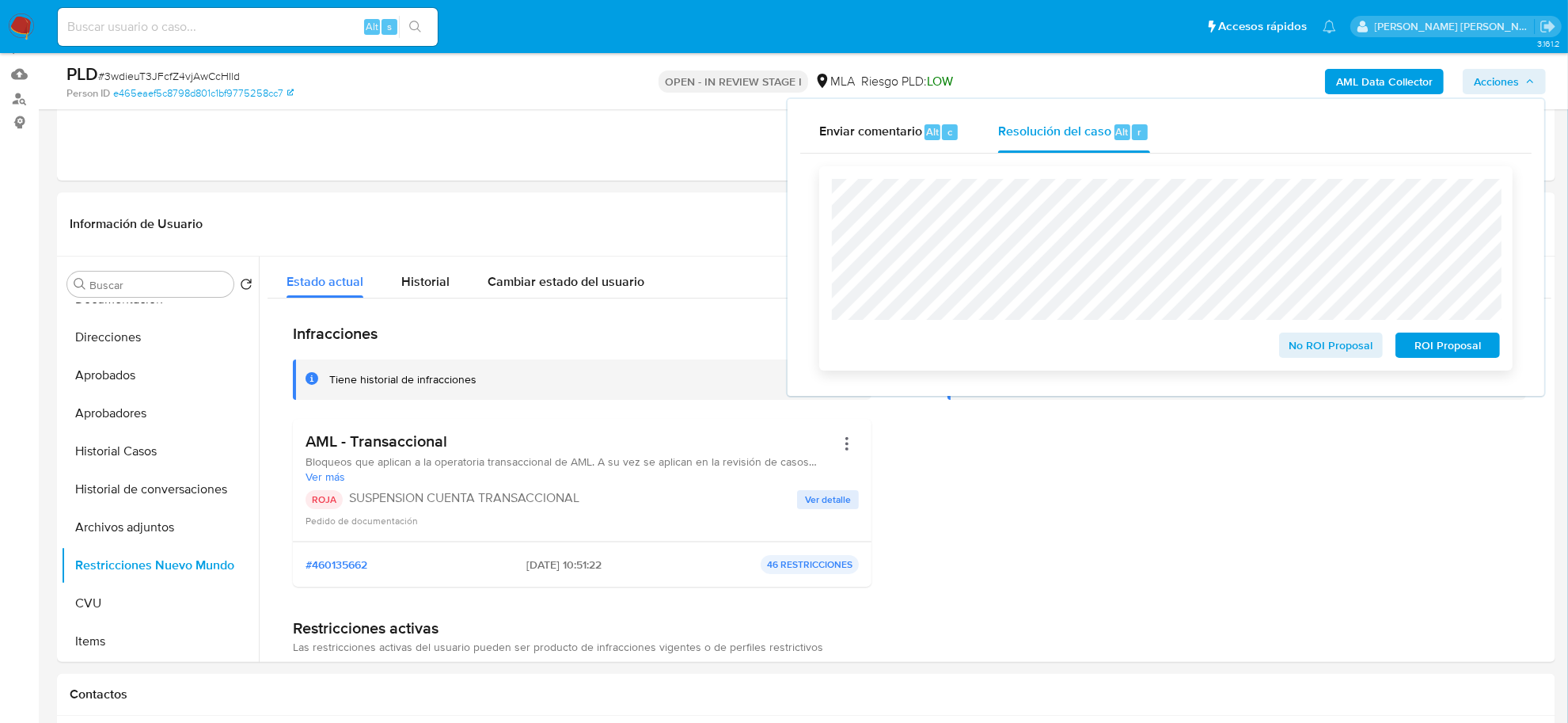
click at [1441, 346] on span "ROI Proposal" at bounding box center [1447, 345] width 83 height 22
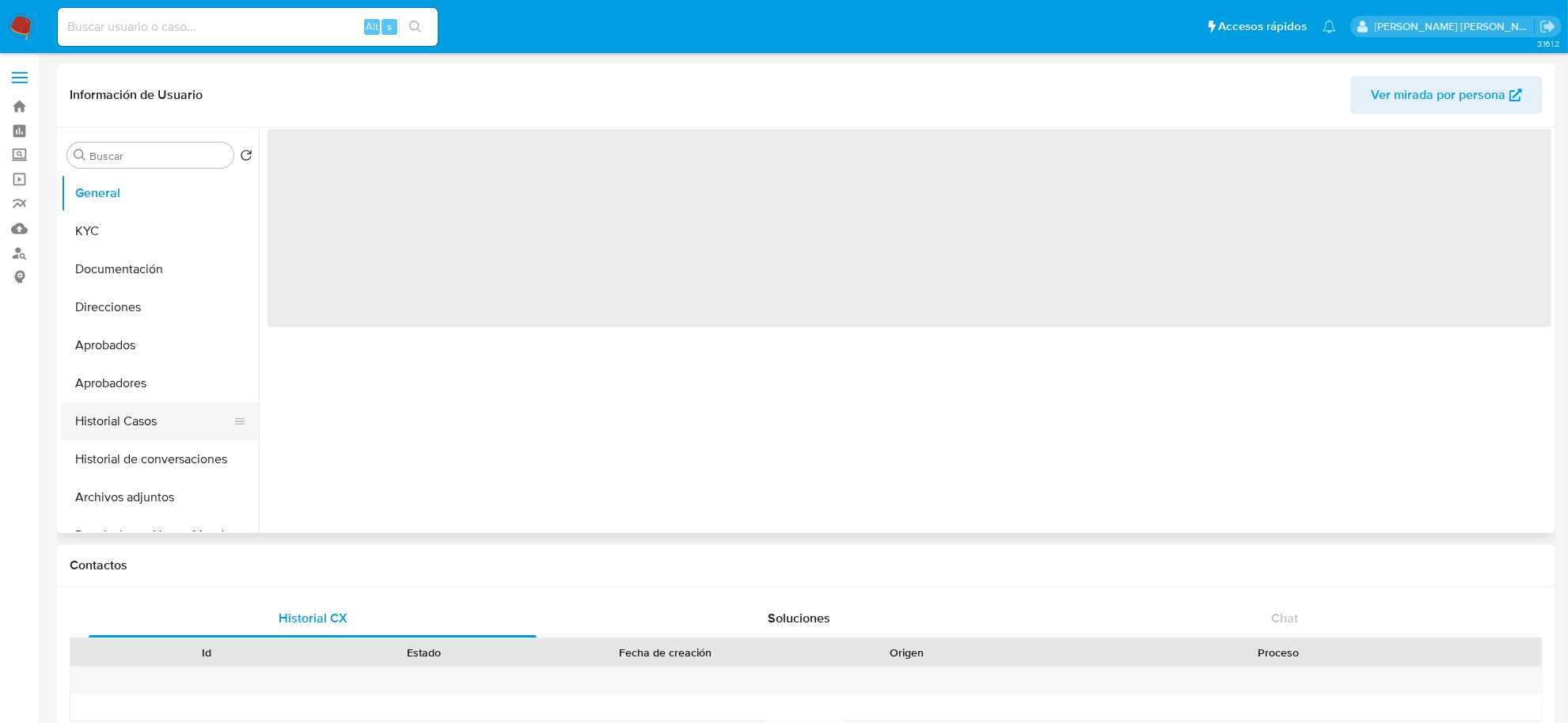
select select "10"
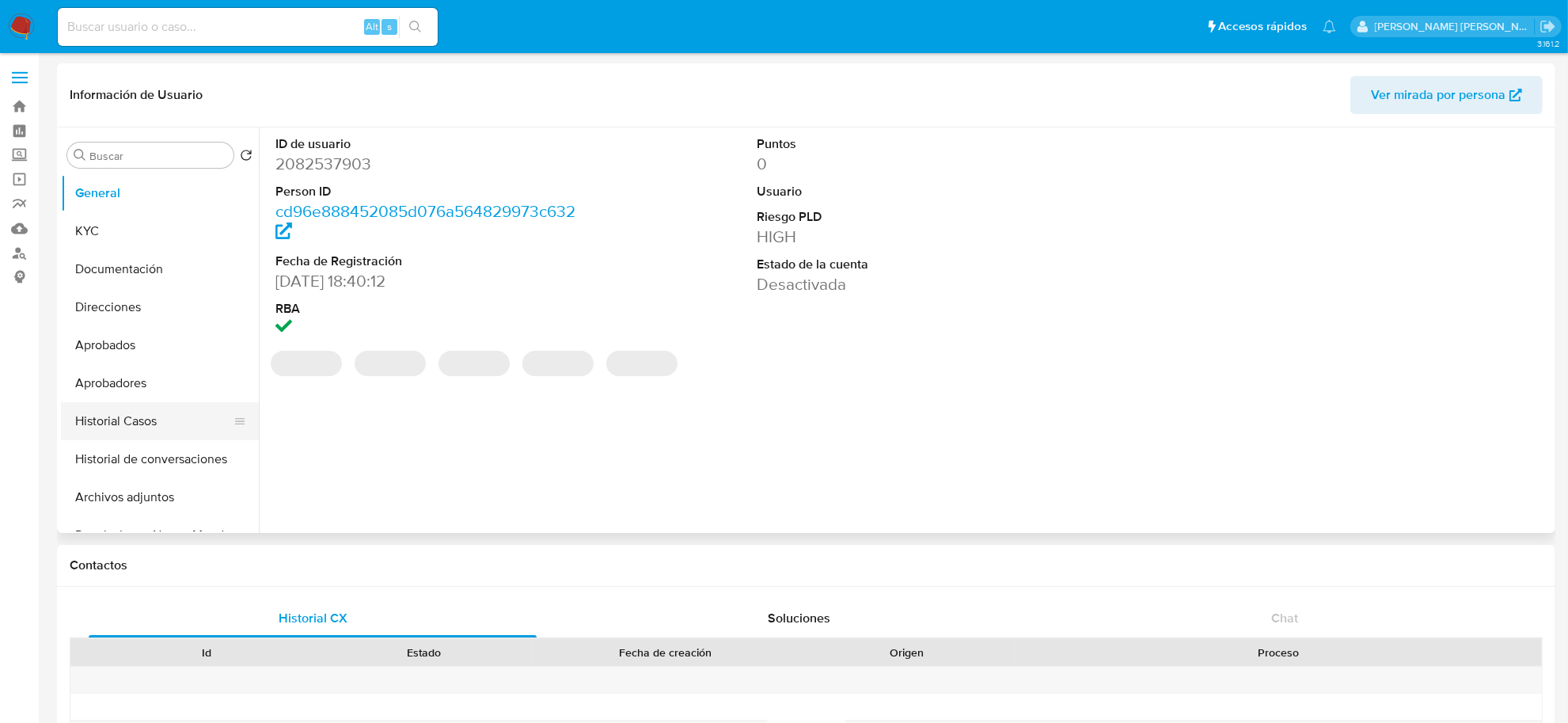
click at [113, 412] on button "Historial Casos" at bounding box center [154, 421] width 186 height 38
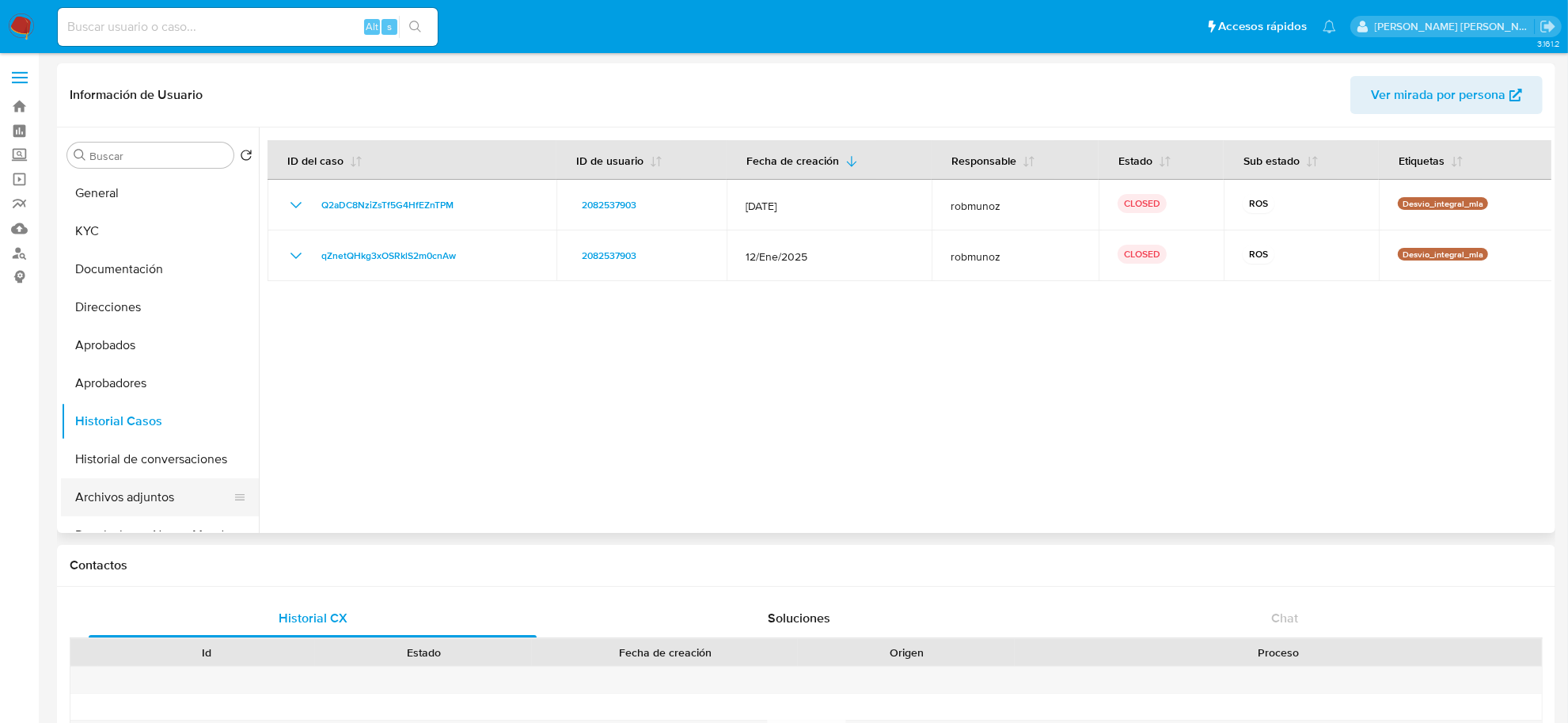
click at [131, 501] on button "Archivos adjuntos" at bounding box center [154, 497] width 186 height 38
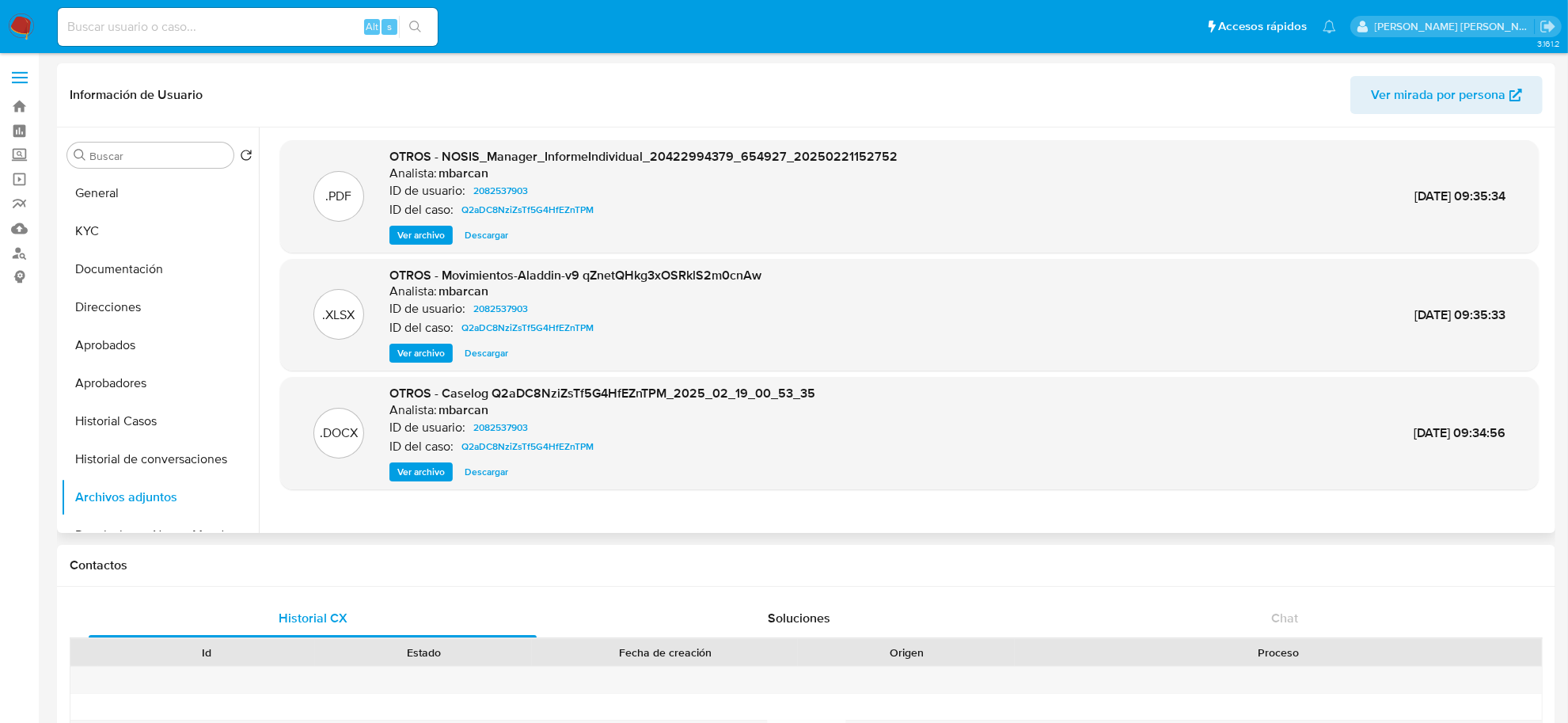
click at [405, 480] on span "Ver archivo" at bounding box center [421, 472] width 47 height 16
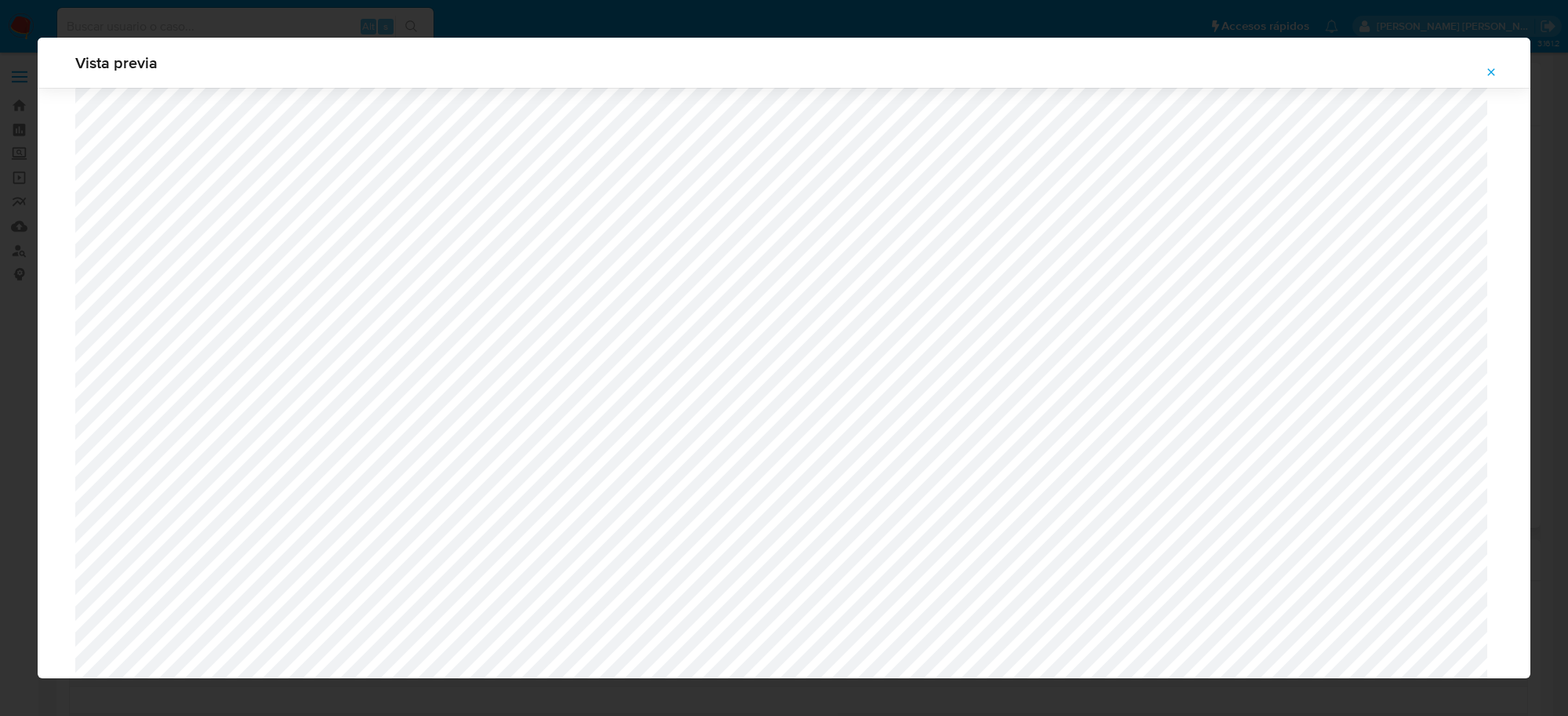
scroll to position [654, 0]
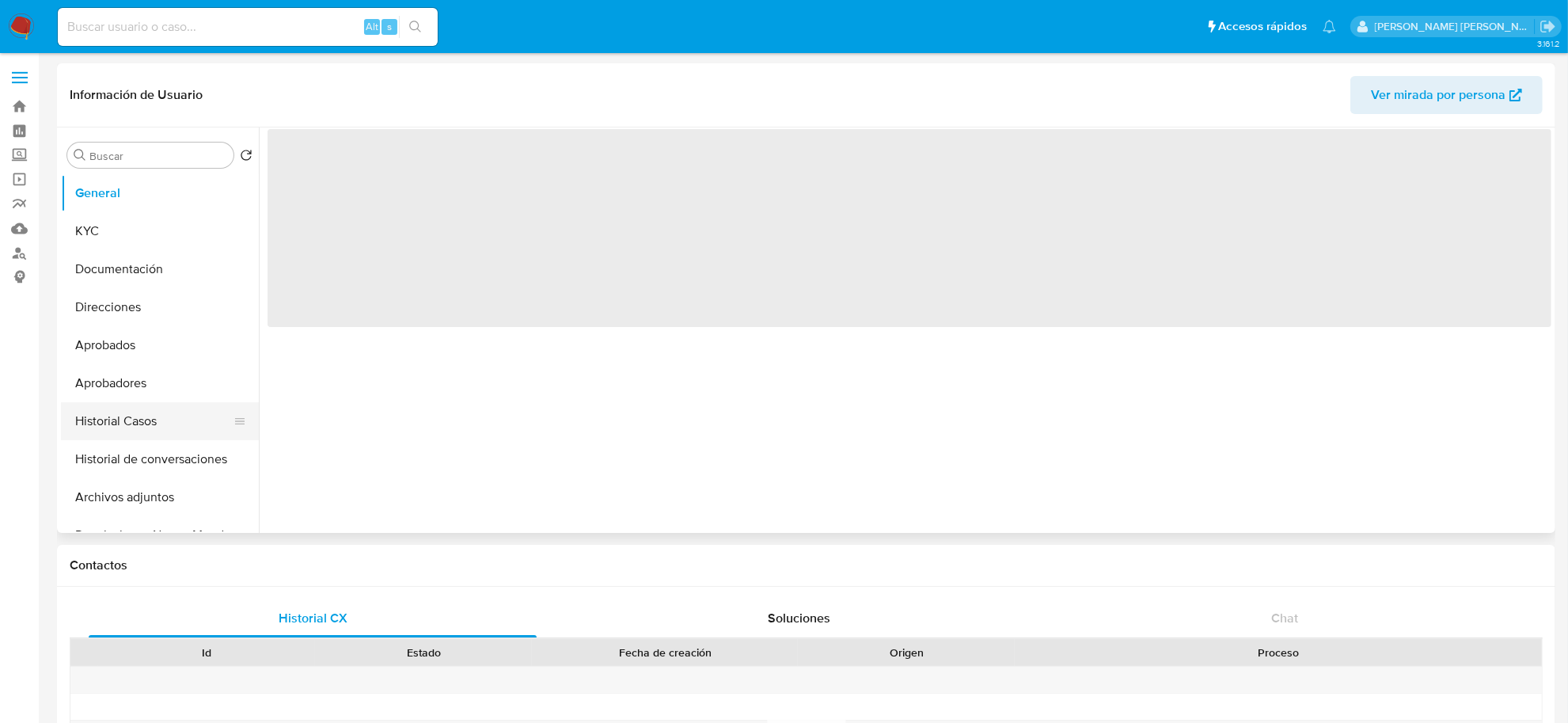
click at [127, 420] on button "Historial Casos" at bounding box center [154, 421] width 186 height 38
select select "10"
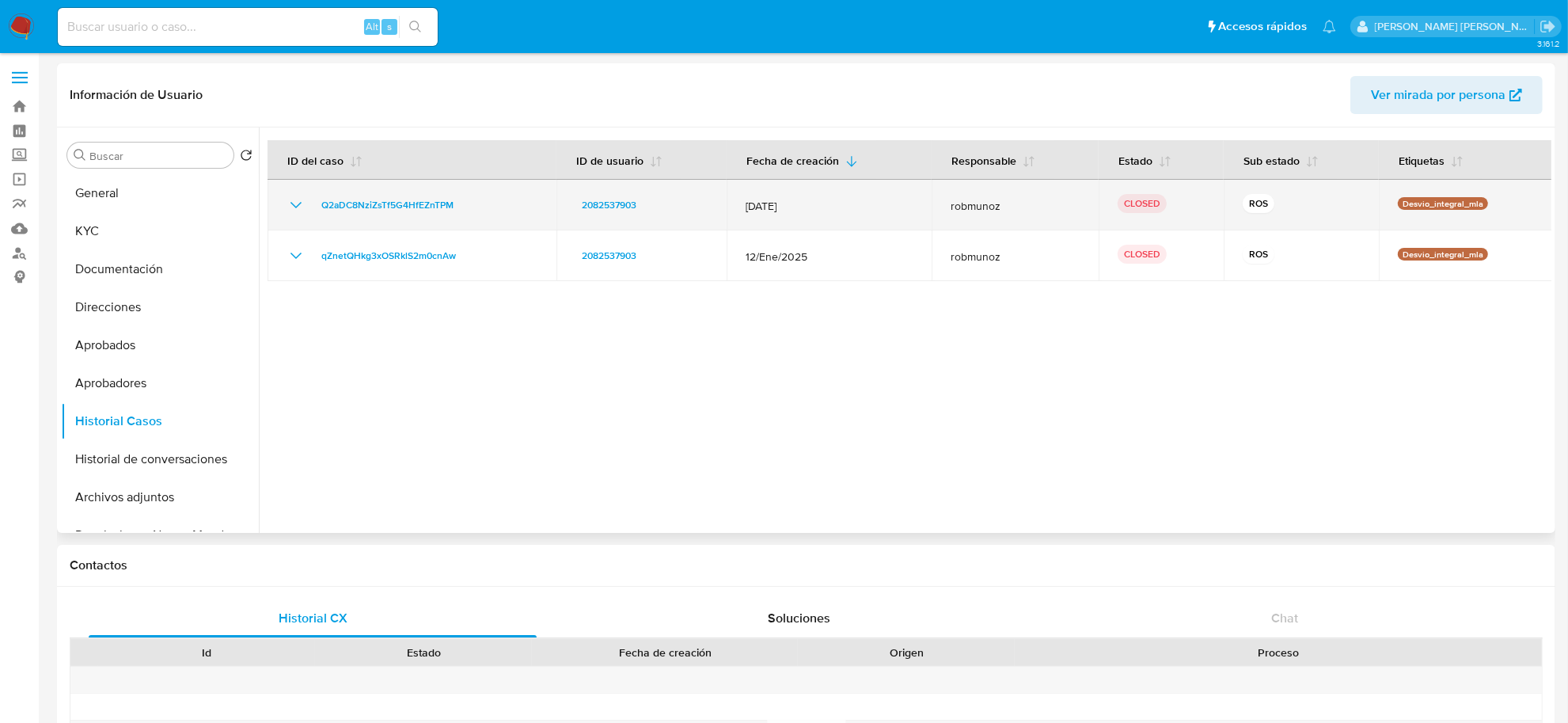
drag, startPoint x: 301, startPoint y: 200, endPoint x: 358, endPoint y: 216, distance: 59.2
click at [301, 200] on icon "Mostrar/Ocultar" at bounding box center [296, 204] width 19 height 19
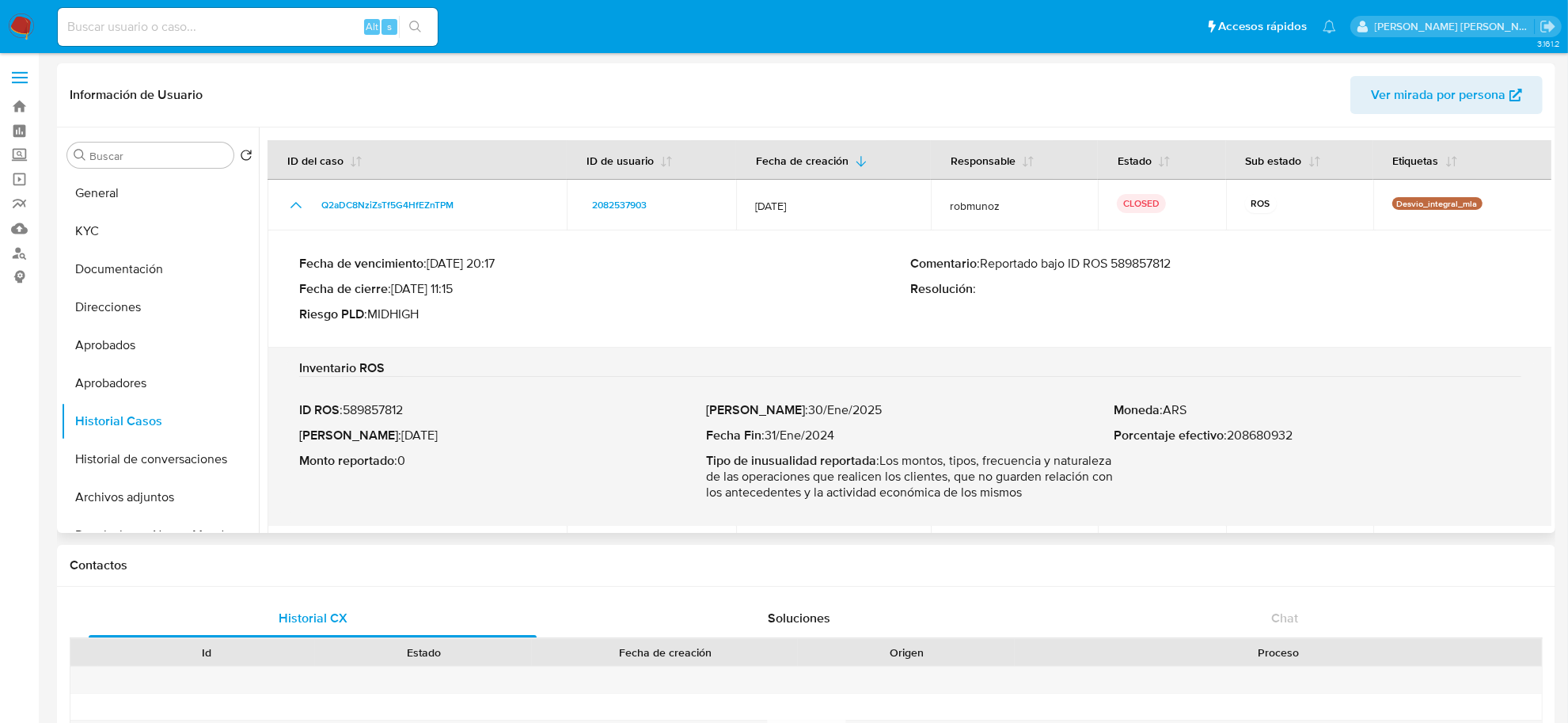
drag, startPoint x: 983, startPoint y: 267, endPoint x: 1180, endPoint y: 264, distance: 197.0
click at [1180, 264] on p "Comentario : Reportado bajo ID ROS 589857812" at bounding box center [1216, 264] width 611 height 16
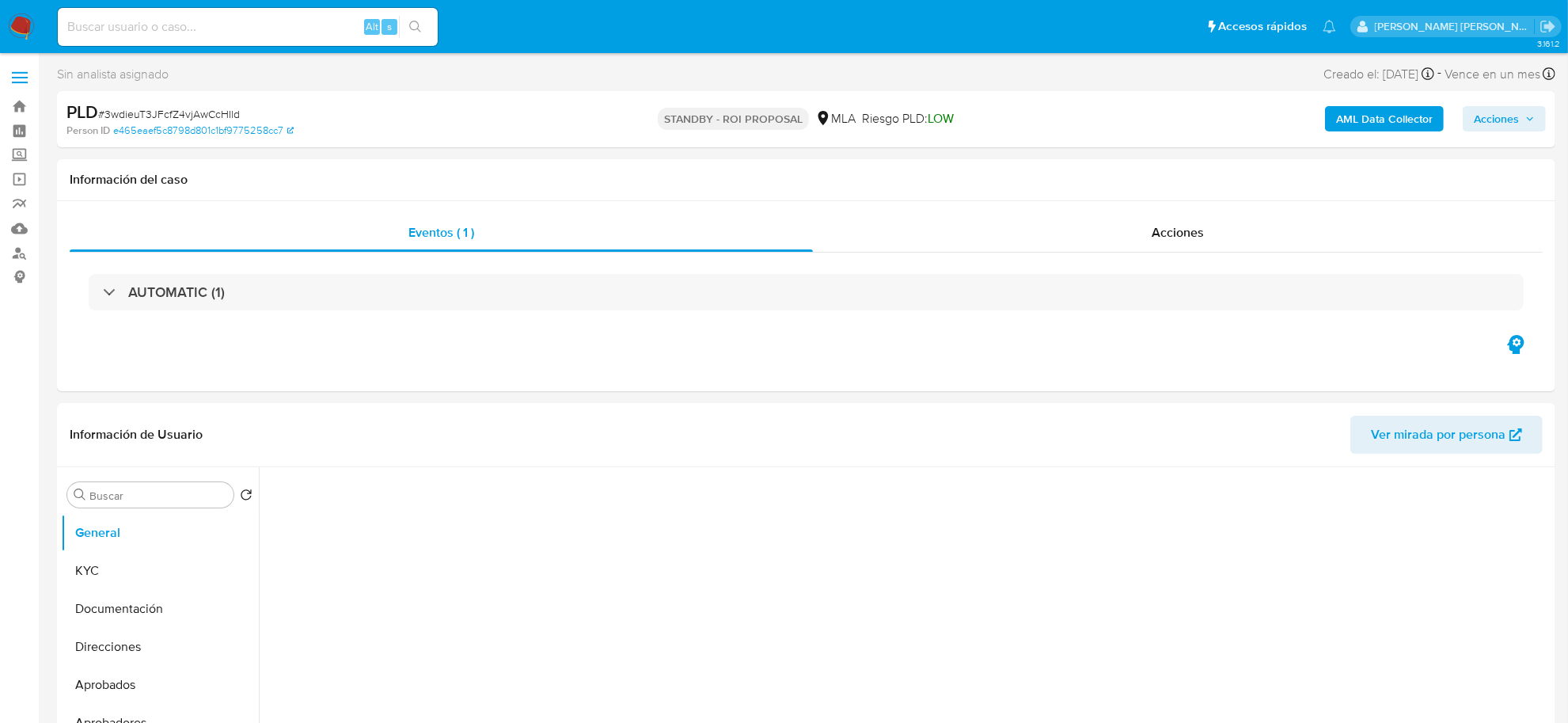
select select "10"
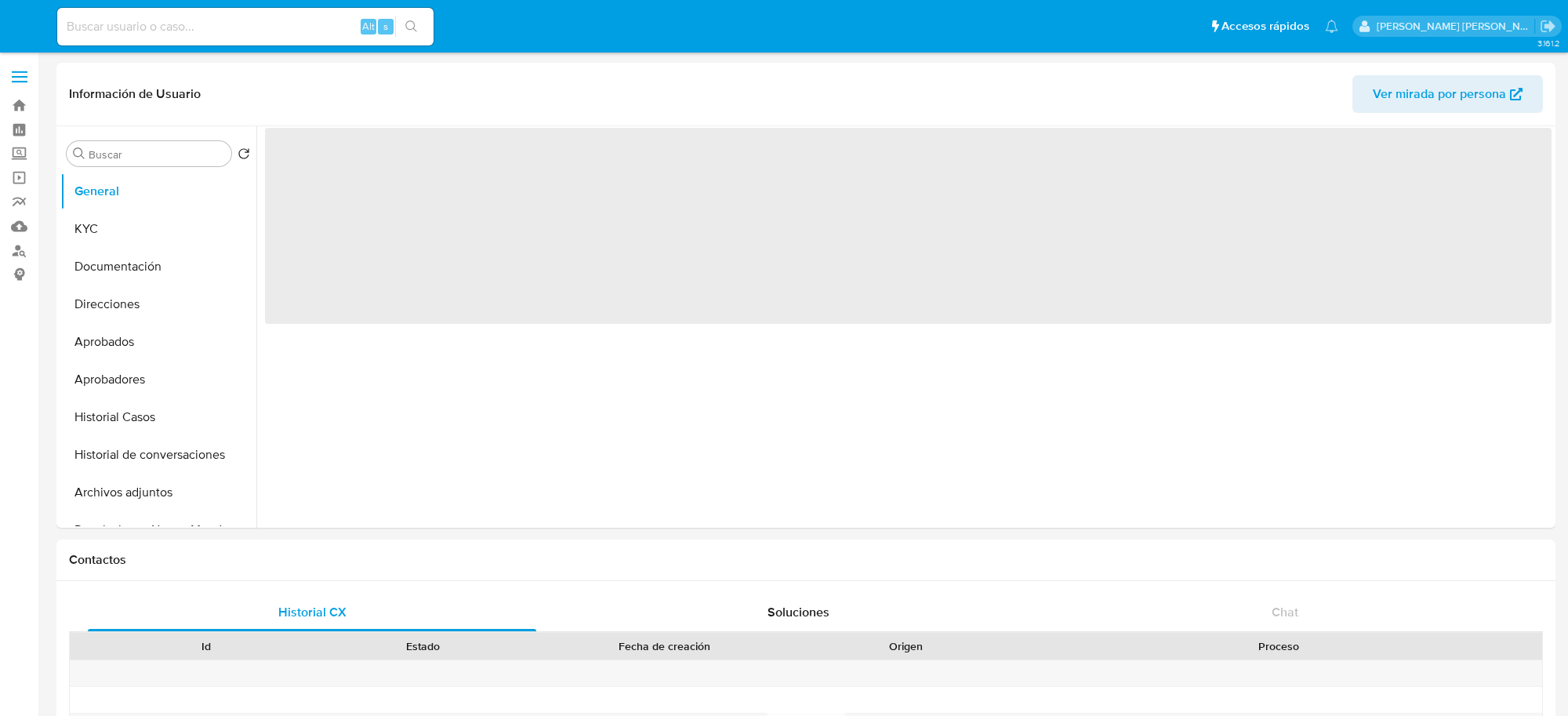
select select "10"
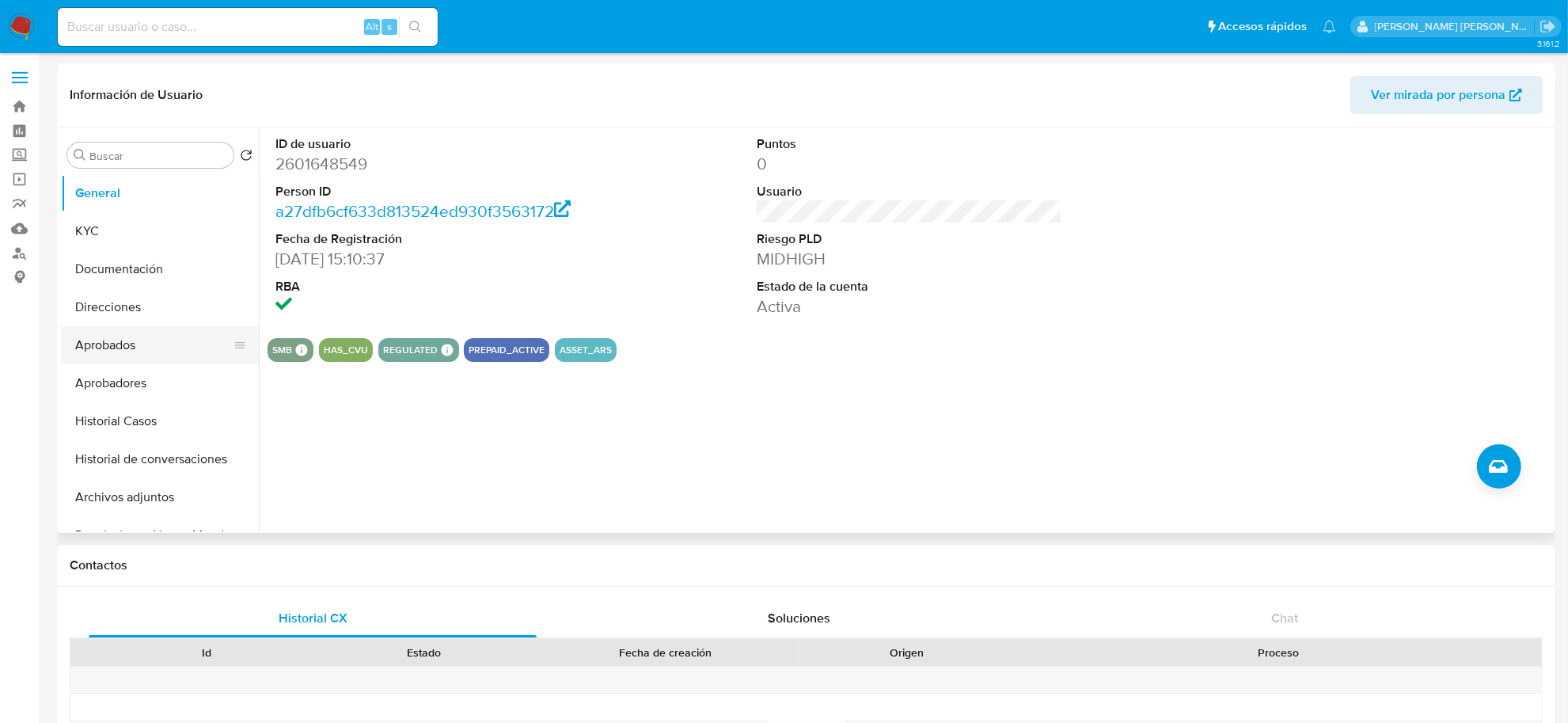
click at [108, 341] on button "Aprobados" at bounding box center [154, 345] width 186 height 38
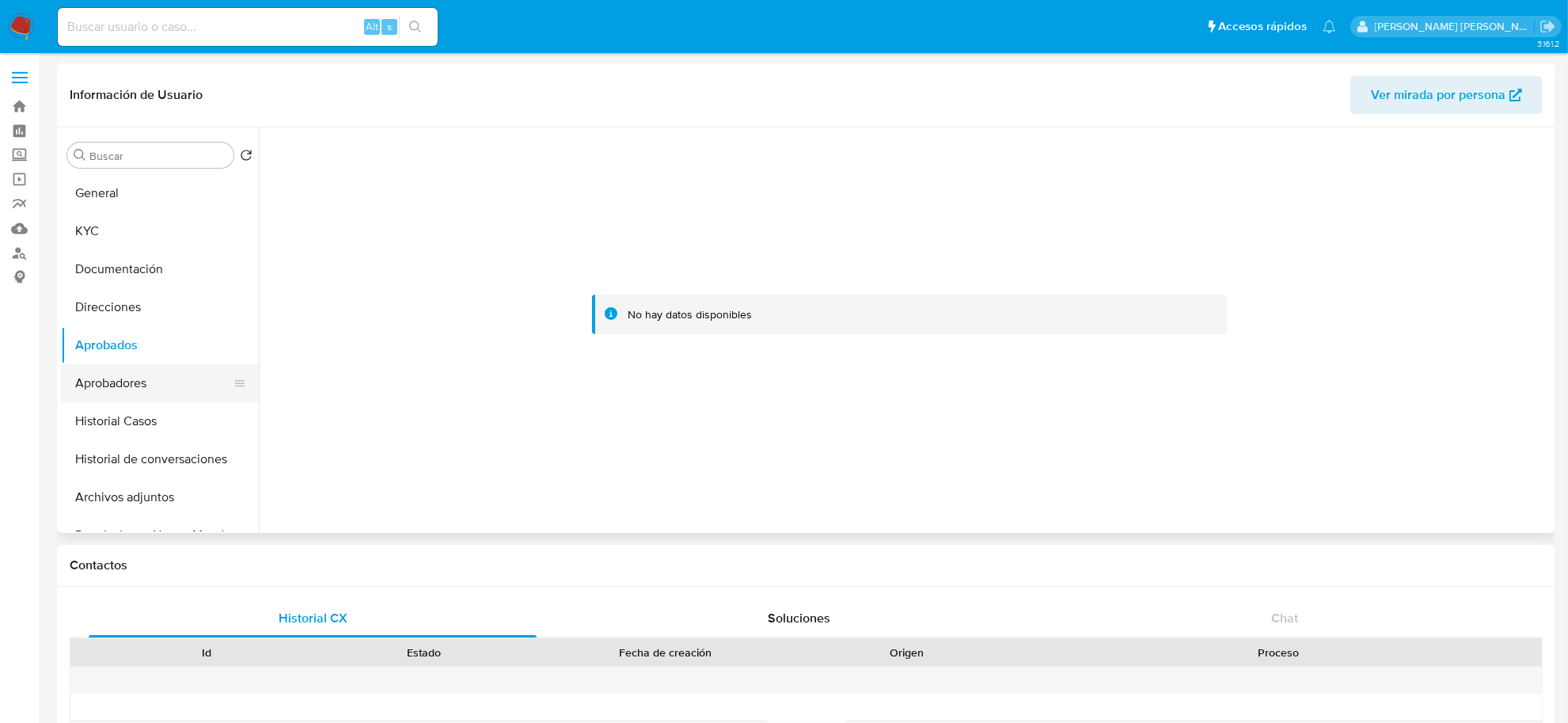
click at [143, 374] on button "Aprobadores" at bounding box center [154, 383] width 186 height 38
click at [121, 416] on button "Historial Casos" at bounding box center [154, 421] width 186 height 38
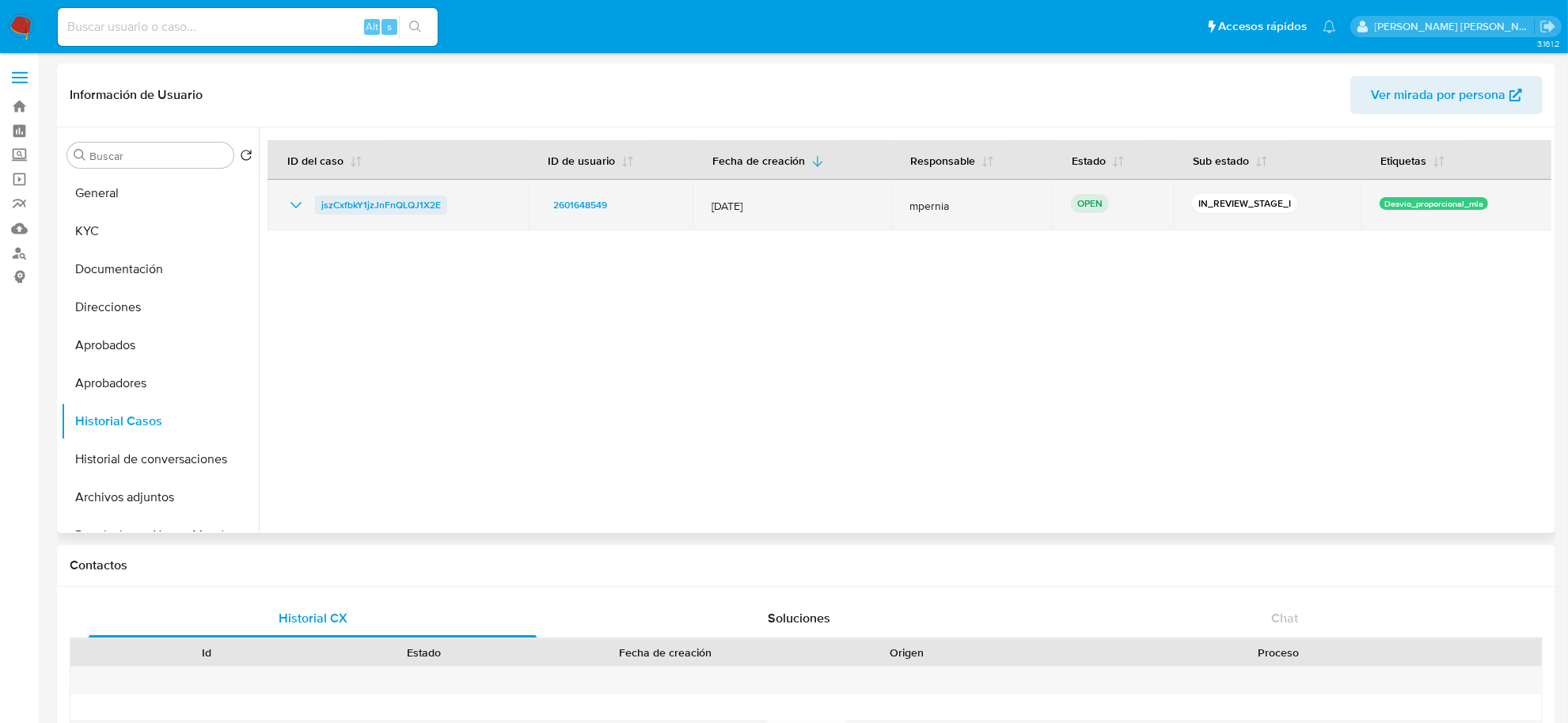
click at [404, 211] on span "jszCxfbkY1jzJnFnQLQJ1X2E" at bounding box center [381, 204] width 120 height 19
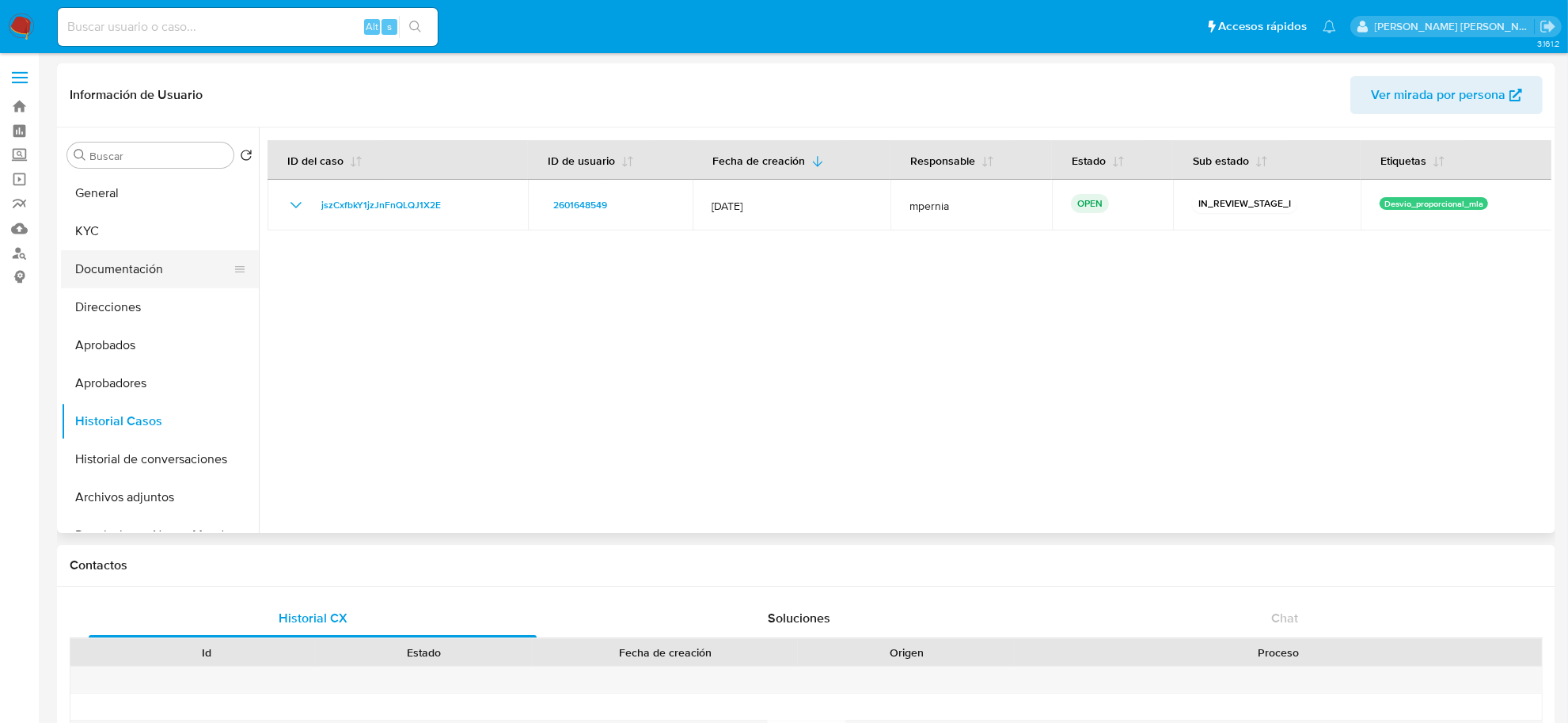
click at [135, 255] on button "Documentación" at bounding box center [154, 269] width 186 height 38
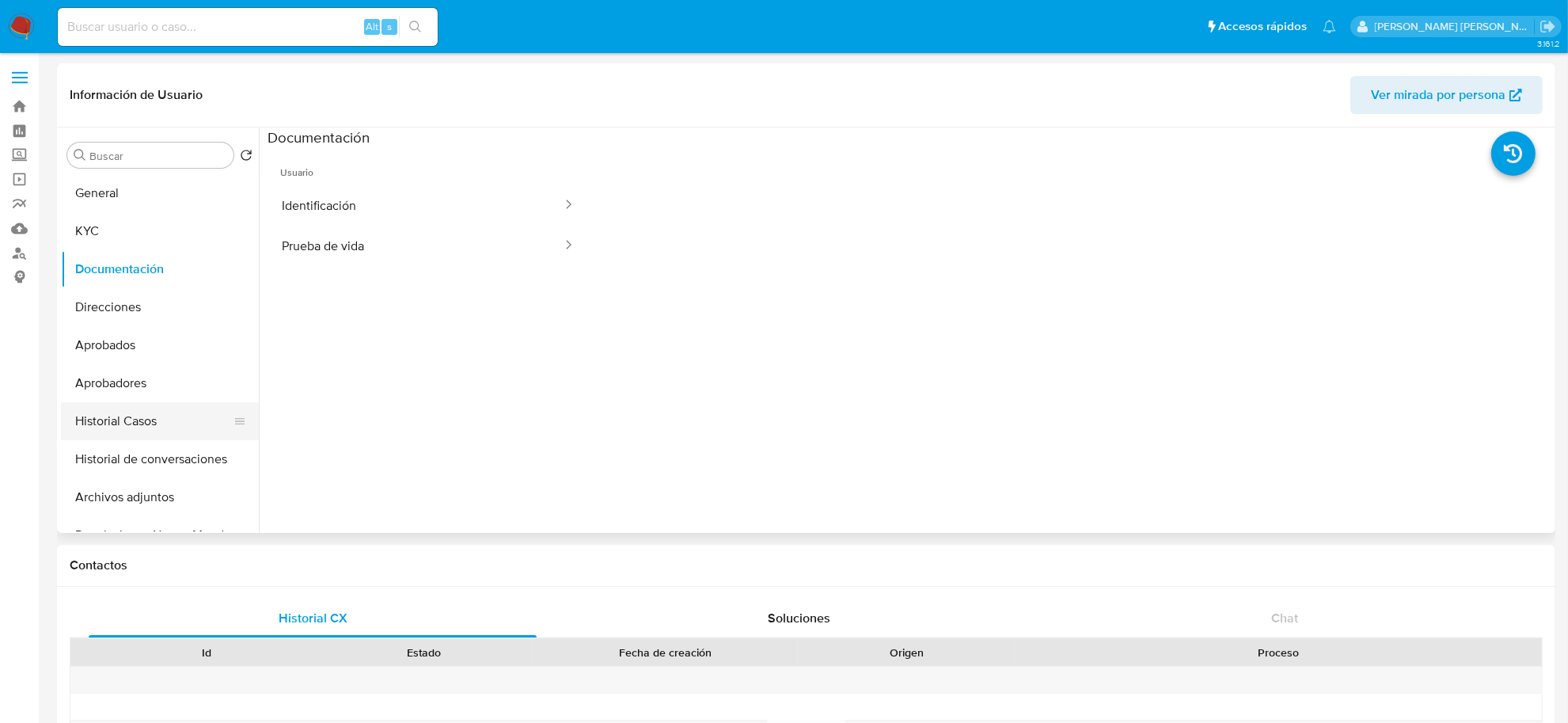
click at [100, 427] on button "Historial Casos" at bounding box center [154, 421] width 186 height 38
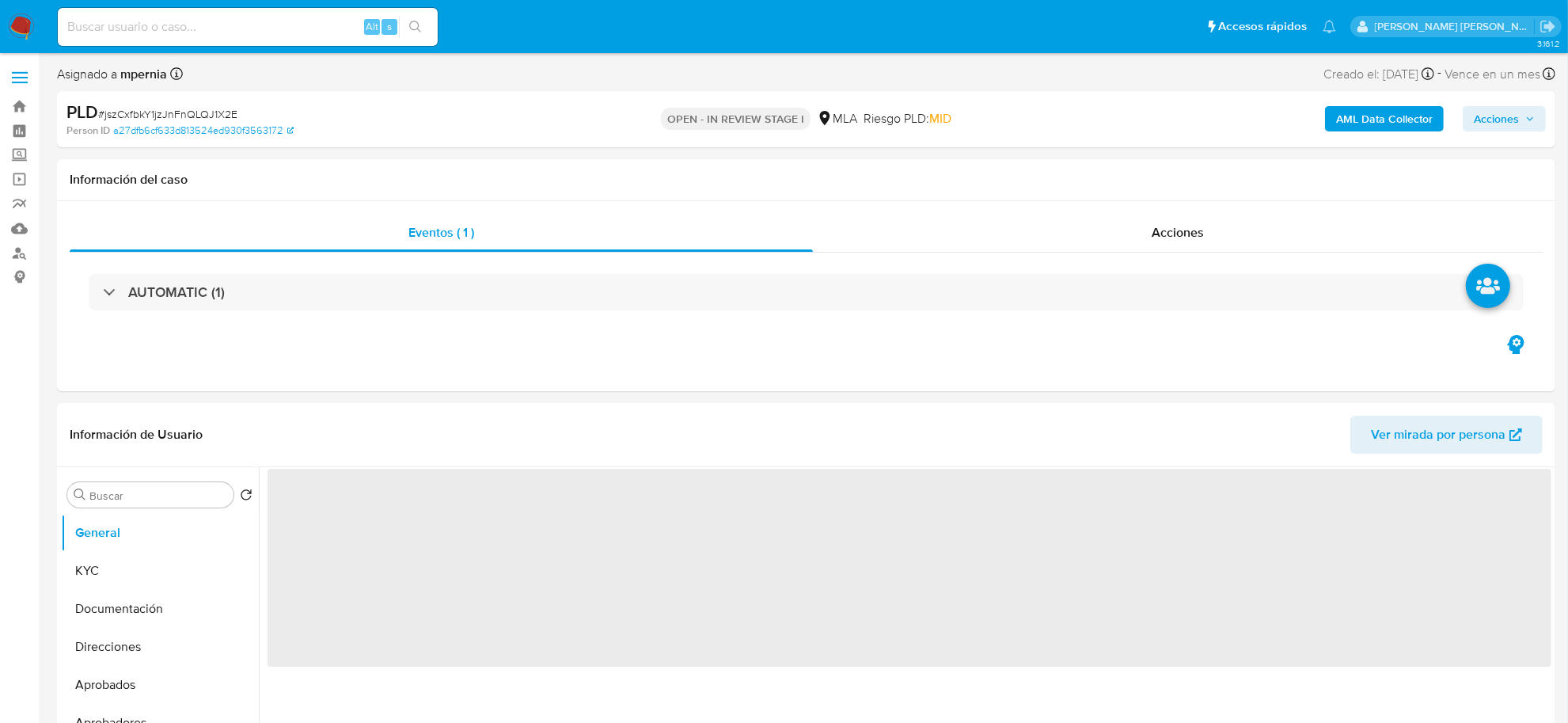
select select "10"
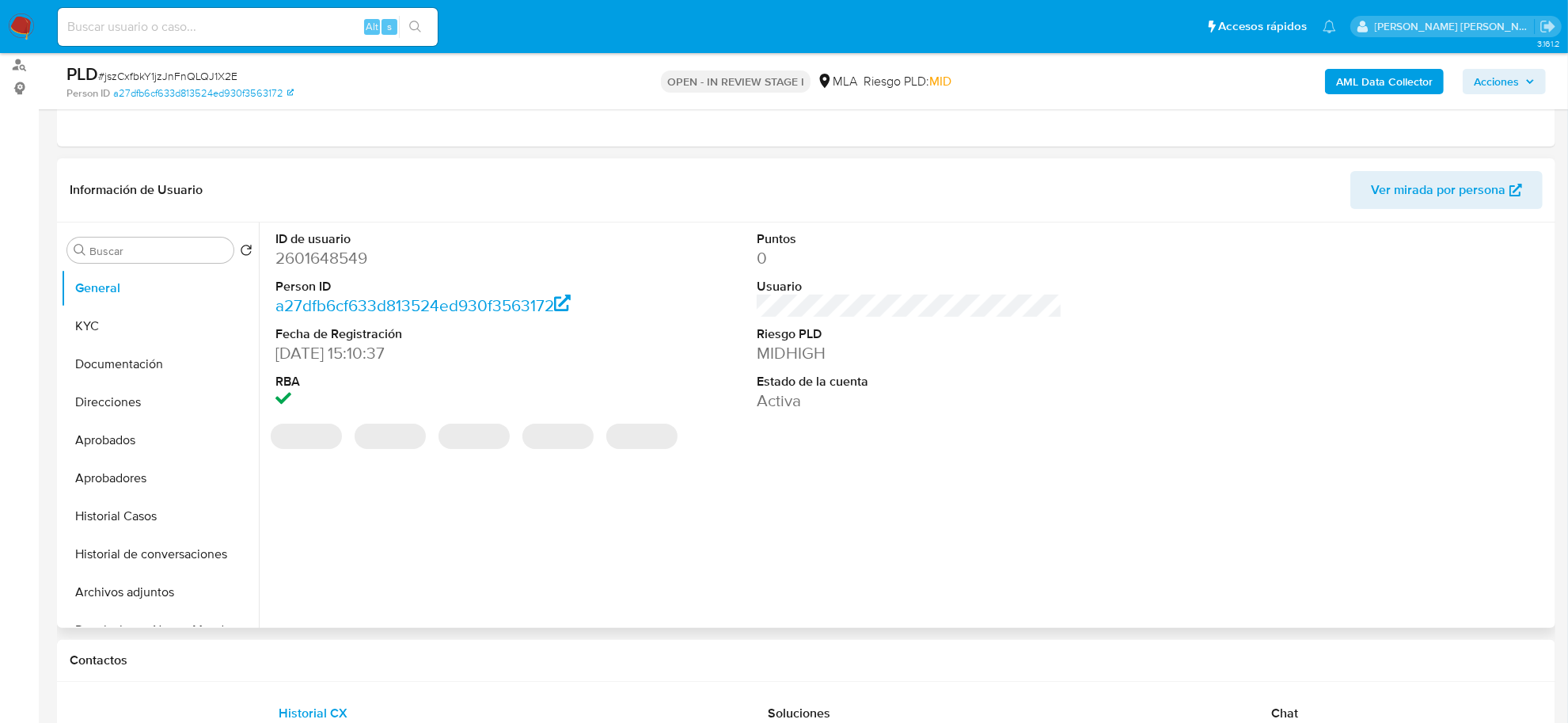
scroll to position [198, 0]
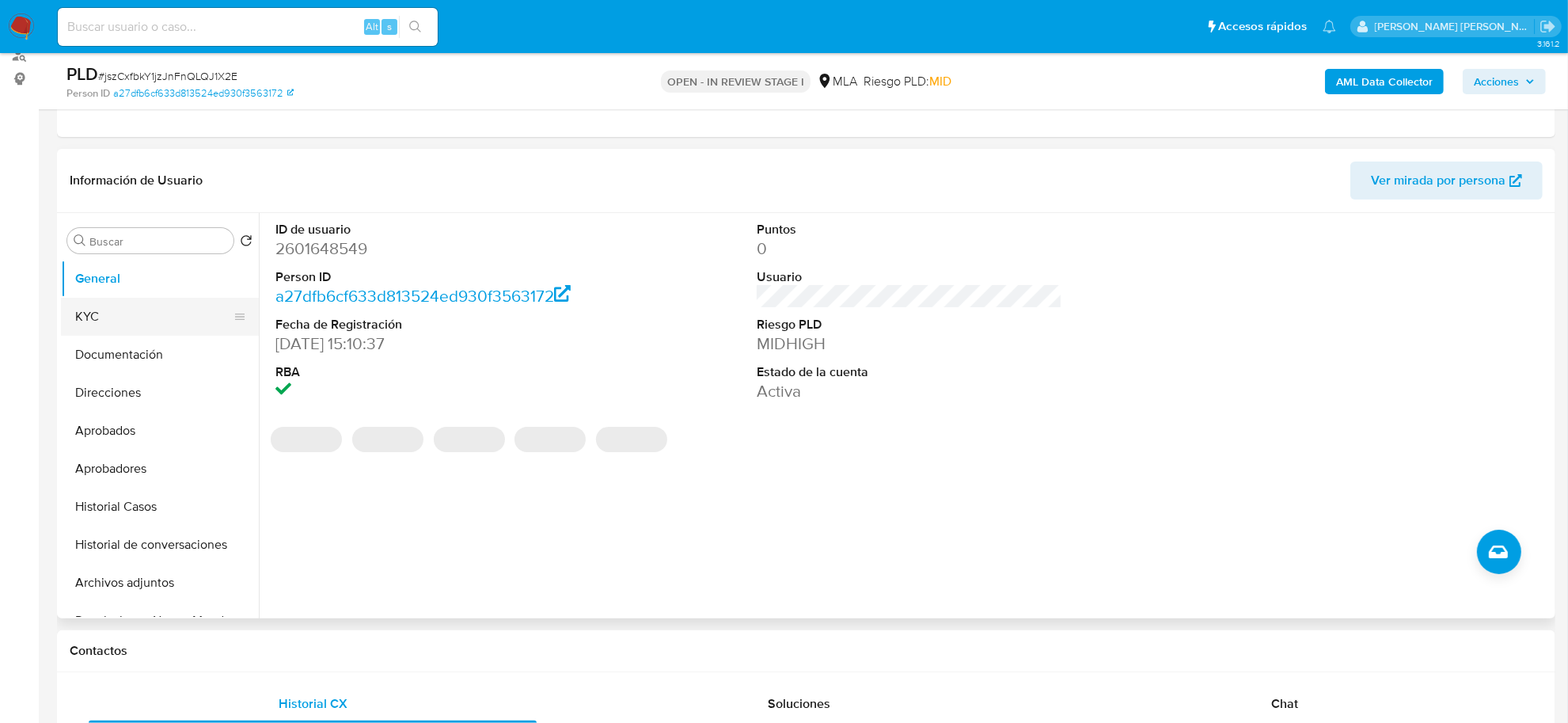
click at [100, 317] on button "KYC" at bounding box center [154, 316] width 186 height 38
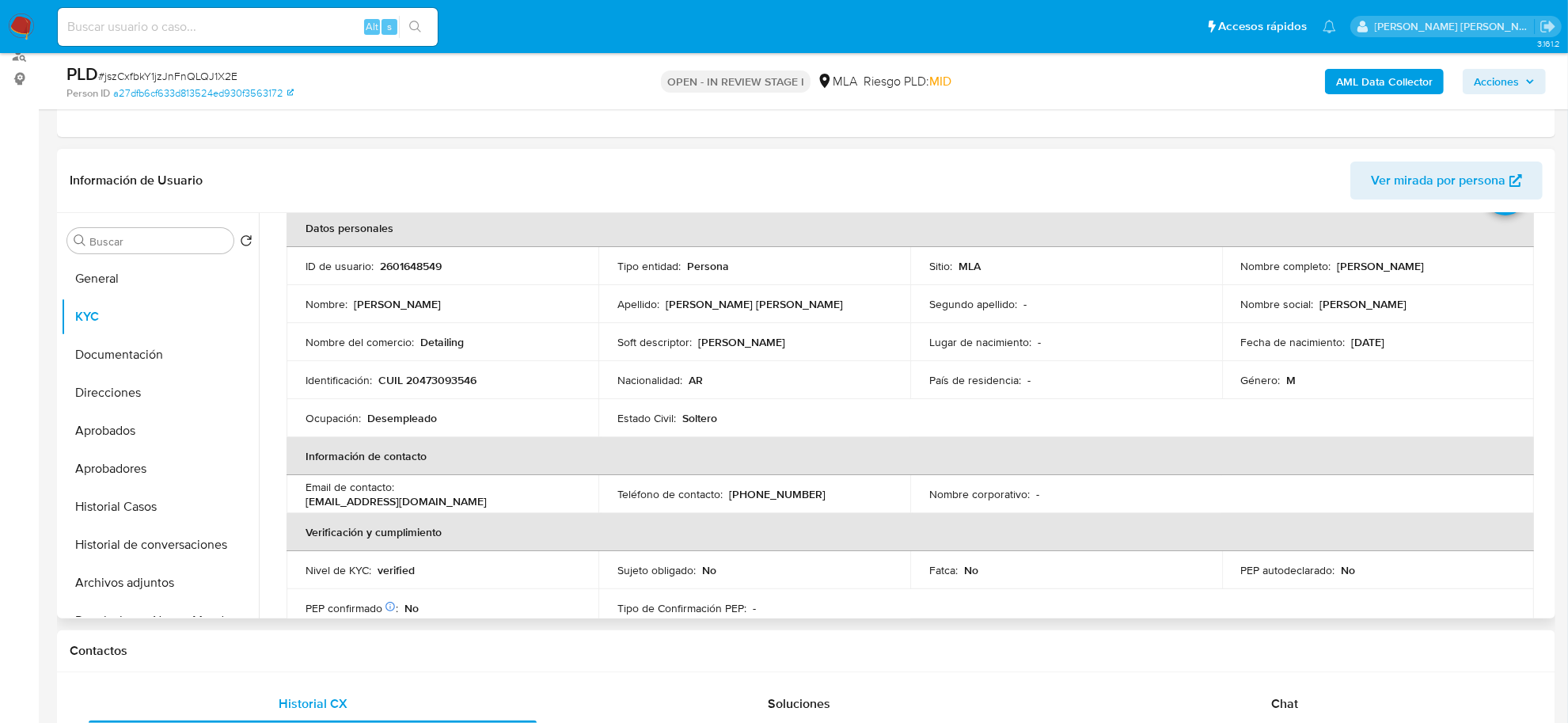
scroll to position [76, 0]
drag, startPoint x: 1331, startPoint y: 267, endPoint x: 1462, endPoint y: 274, distance: 131.2
click at [1462, 274] on div "Nombre completo : Andres Cardozo Almeida" at bounding box center [1378, 268] width 273 height 14
click at [136, 362] on button "Documentación" at bounding box center [154, 354] width 186 height 38
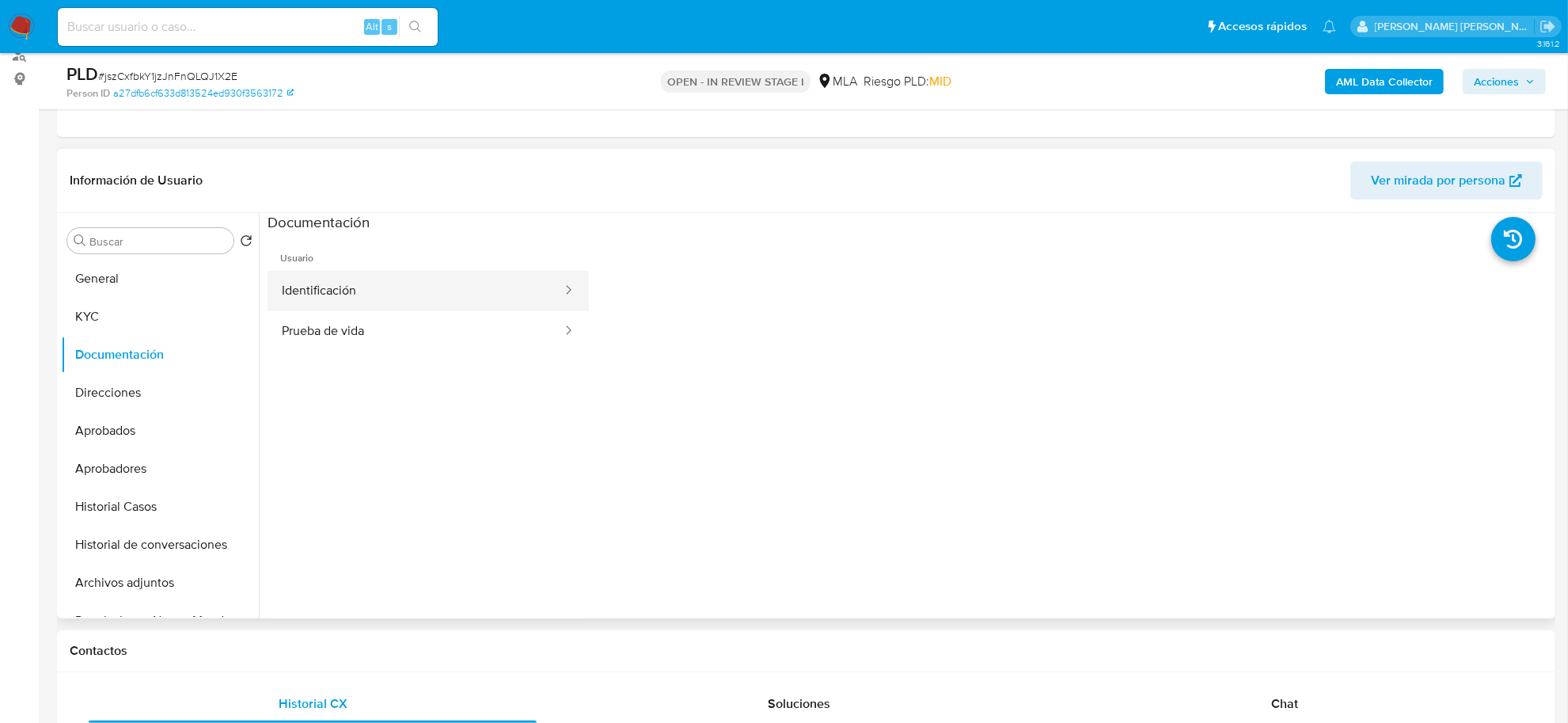
click at [360, 289] on button "Identificación" at bounding box center [415, 290] width 296 height 40
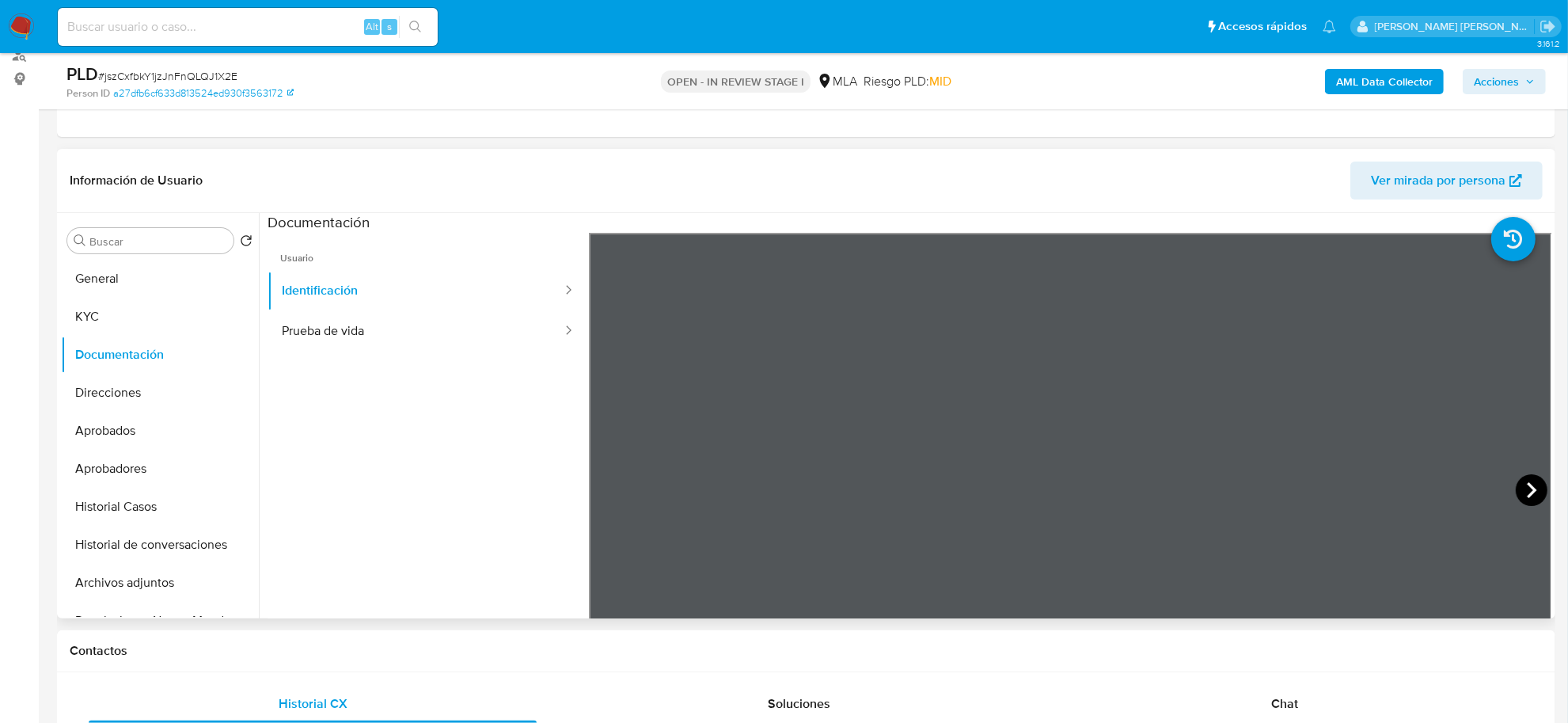
click at [1516, 483] on icon at bounding box center [1532, 490] width 32 height 32
click at [317, 338] on button "Prueba de vida" at bounding box center [415, 330] width 296 height 40
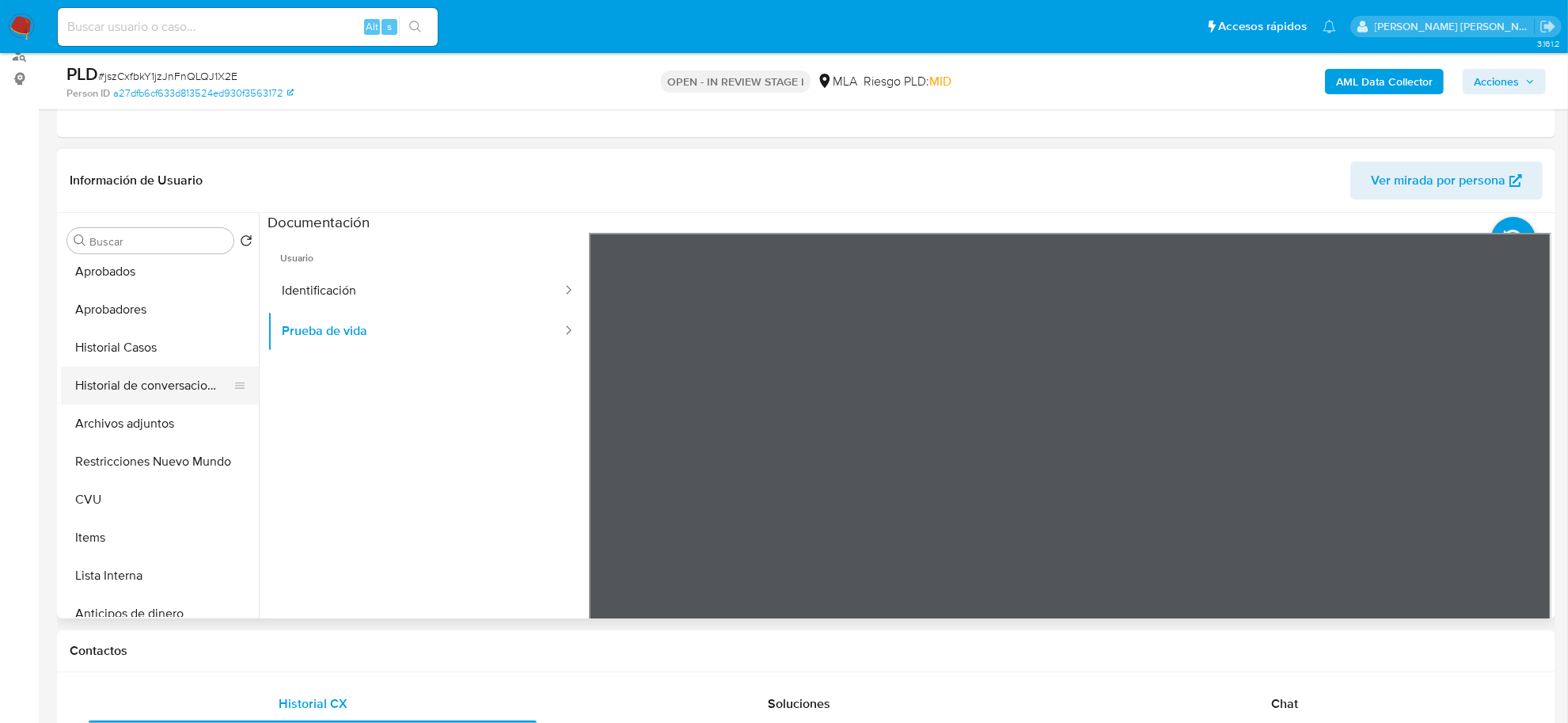
scroll to position [198, 0]
click at [93, 465] on button "CVU" at bounding box center [154, 460] width 186 height 38
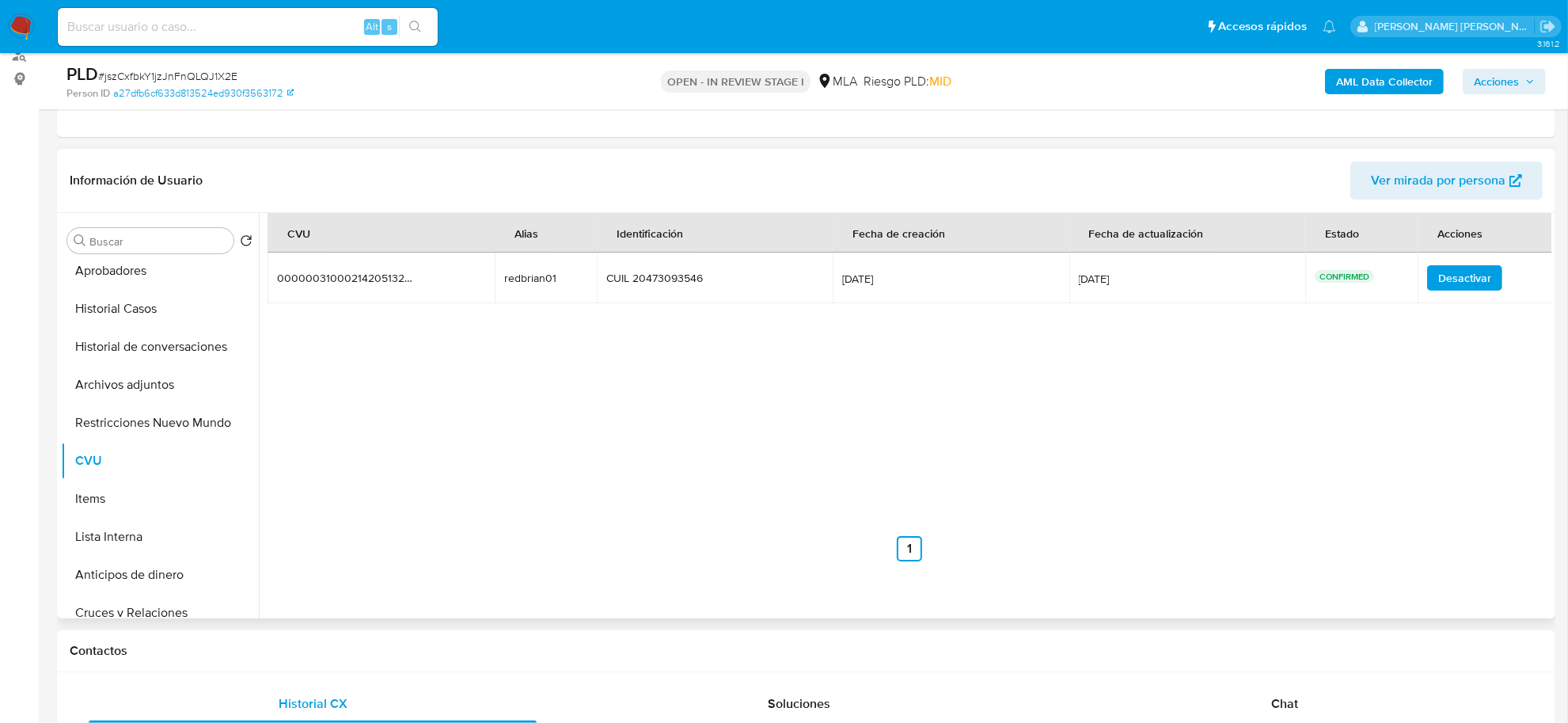
drag, startPoint x: 562, startPoint y: 279, endPoint x: 495, endPoint y: 287, distance: 67.5
click at [495, 287] on td "redbrian01 redbrian01" at bounding box center [545, 277] width 102 height 51
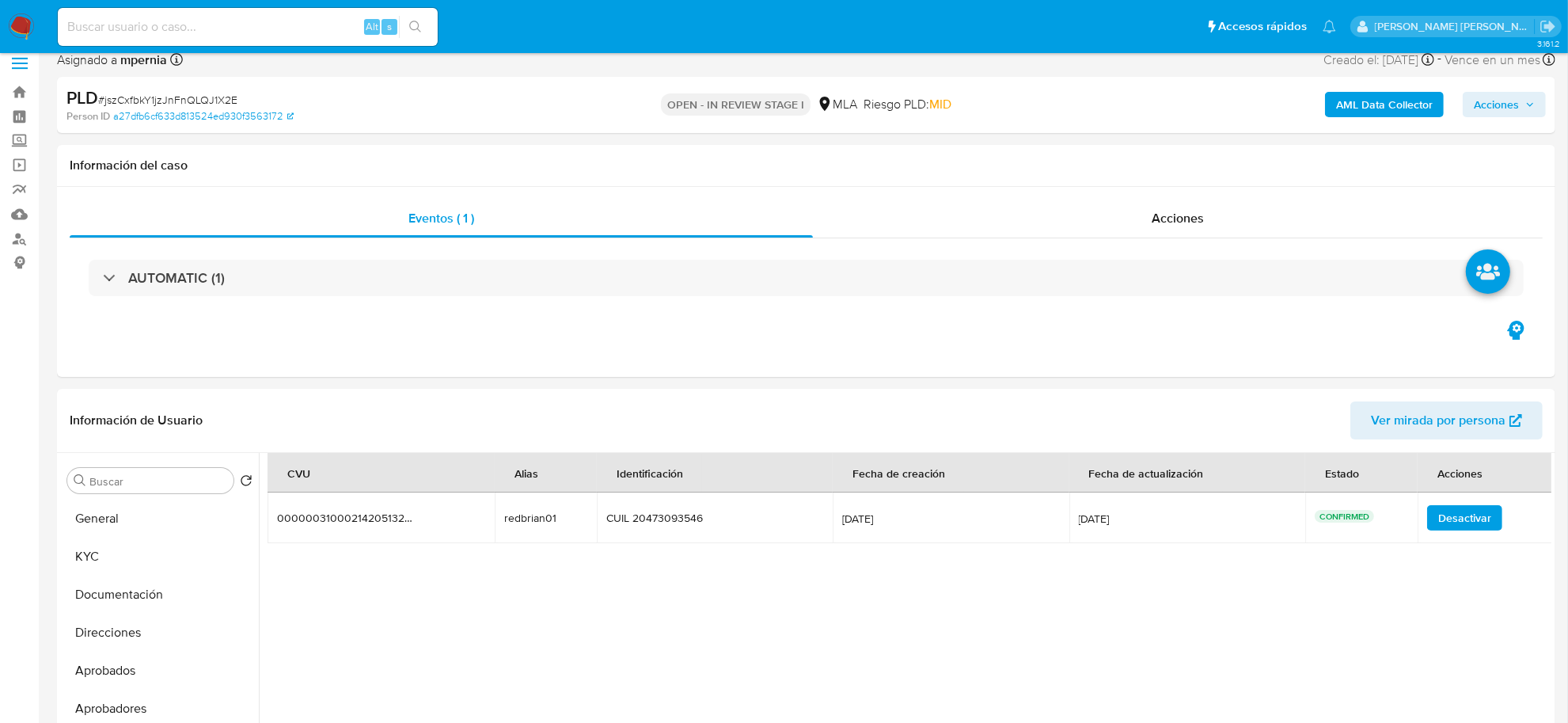
scroll to position [0, 0]
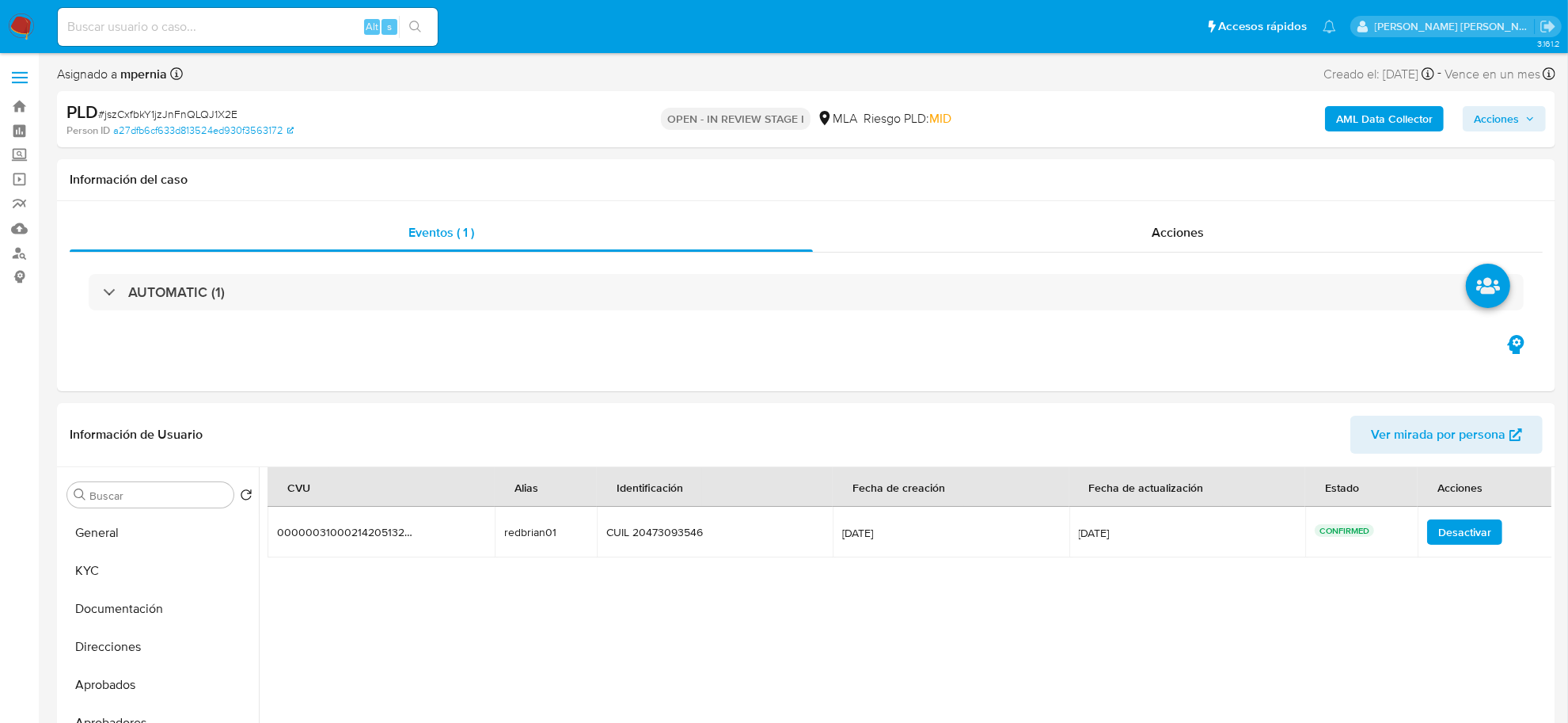
click at [1395, 131] on b "AML Data Collector" at bounding box center [1384, 118] width 97 height 26
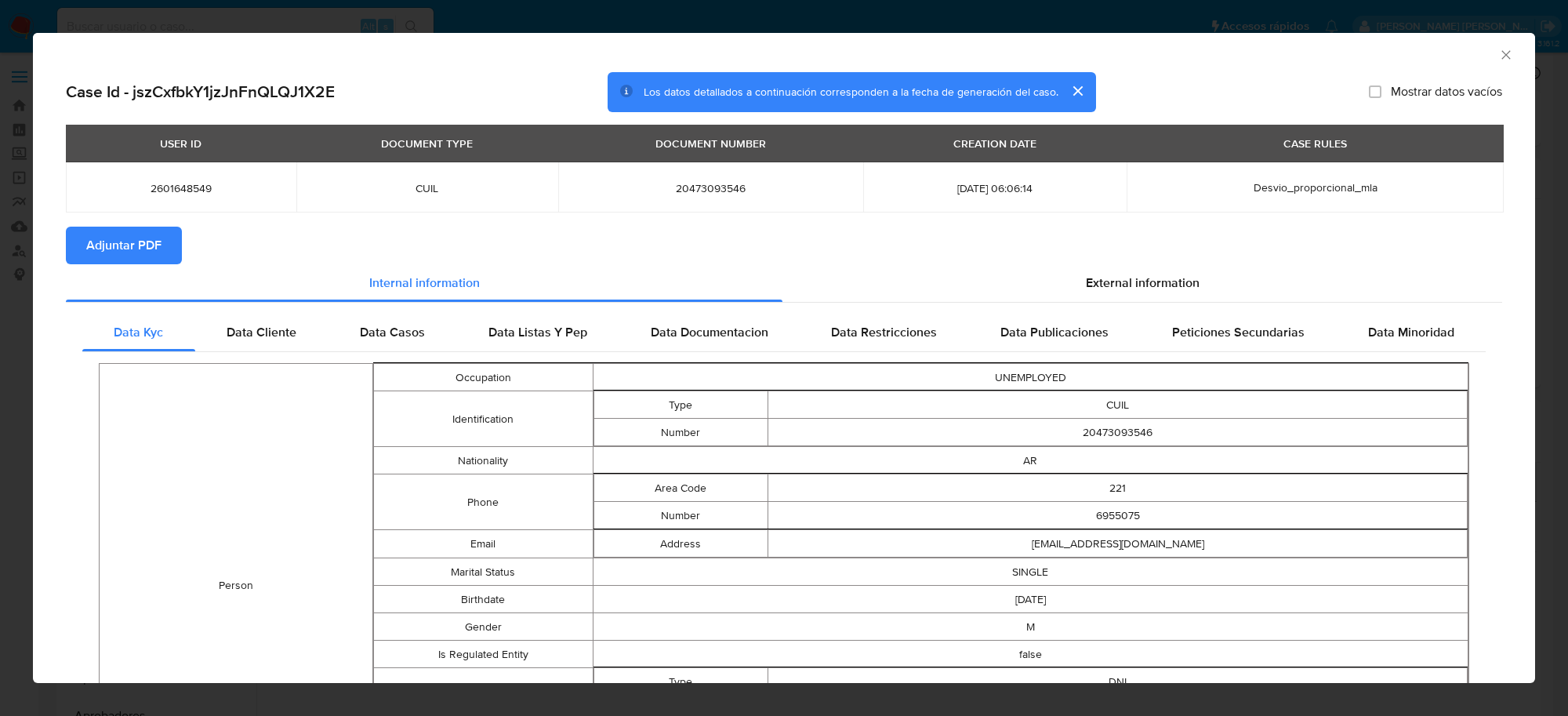
click at [134, 232] on span "Adjuntar PDF" at bounding box center [124, 245] width 76 height 34
click at [1499, 56] on icon "Cerrar ventana" at bounding box center [1506, 55] width 16 height 16
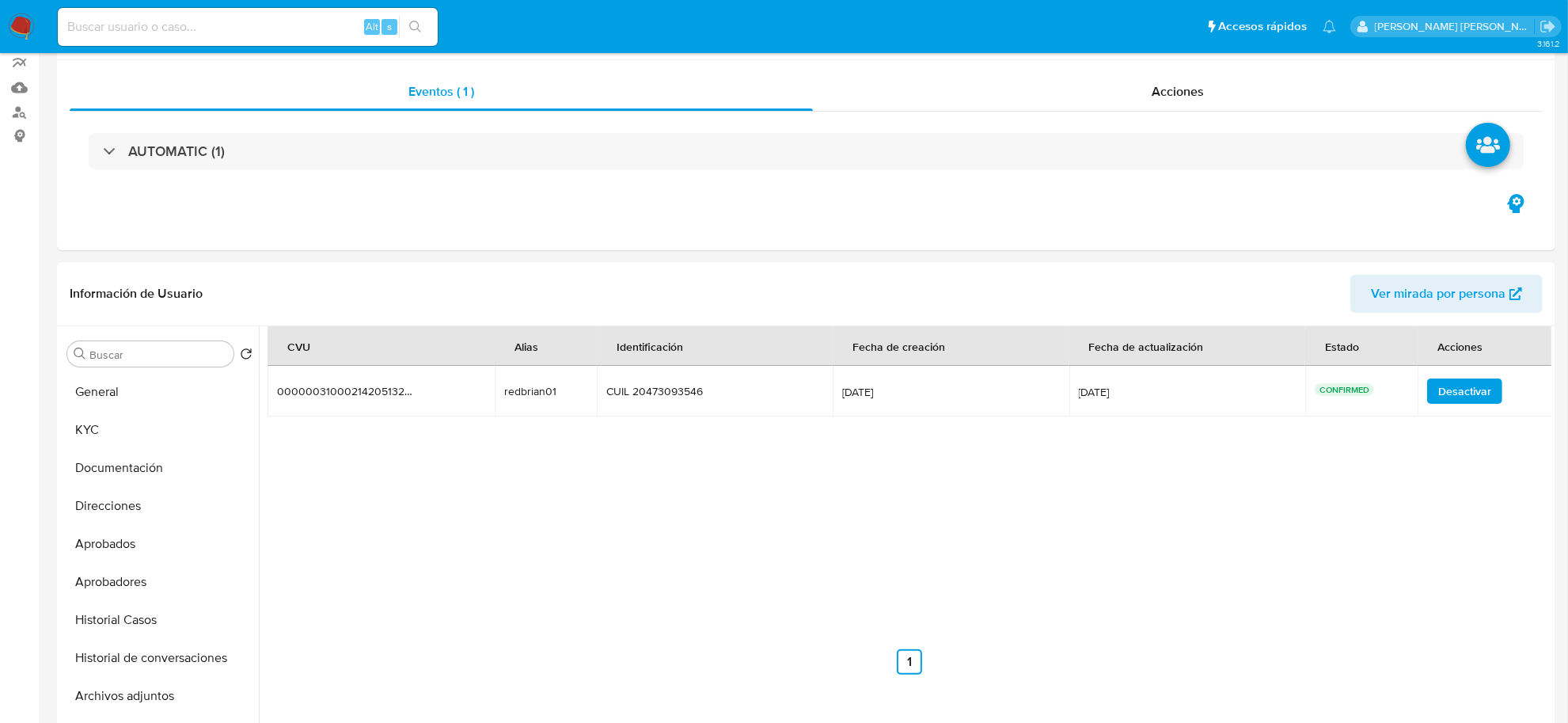
scroll to position [396, 0]
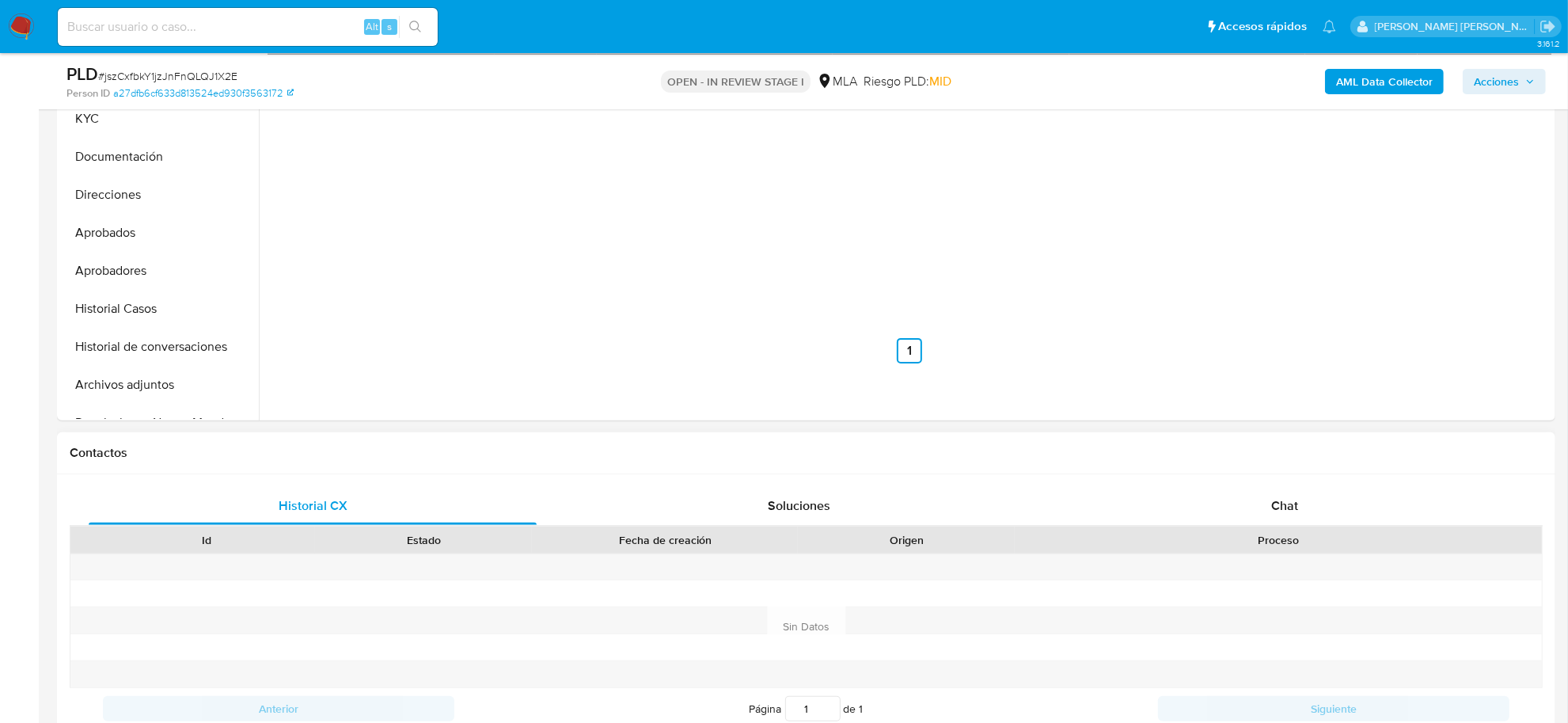
drag, startPoint x: 1295, startPoint y: 507, endPoint x: 1164, endPoint y: 479, distance: 134.0
click at [1295, 507] on span "Chat" at bounding box center [1285, 505] width 27 height 19
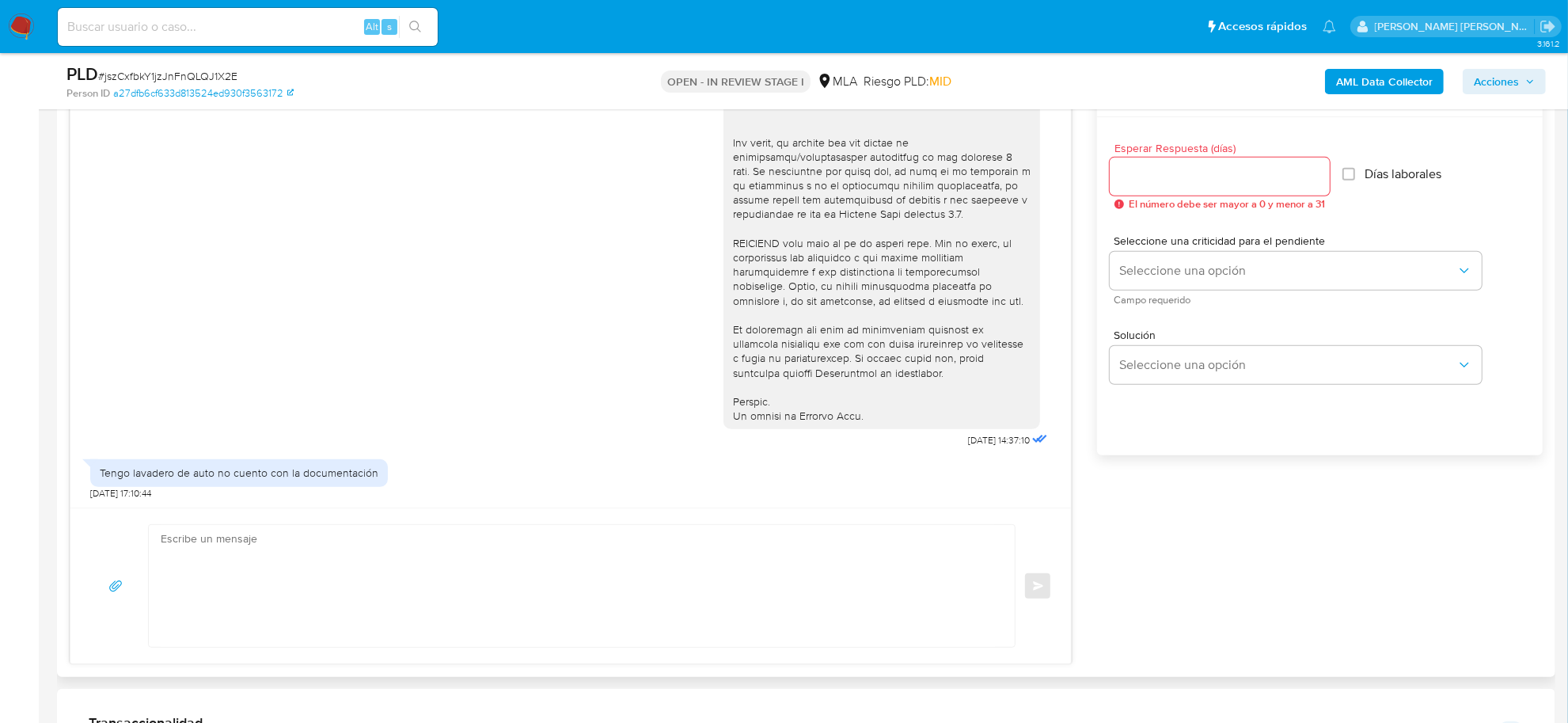
scroll to position [891, 0]
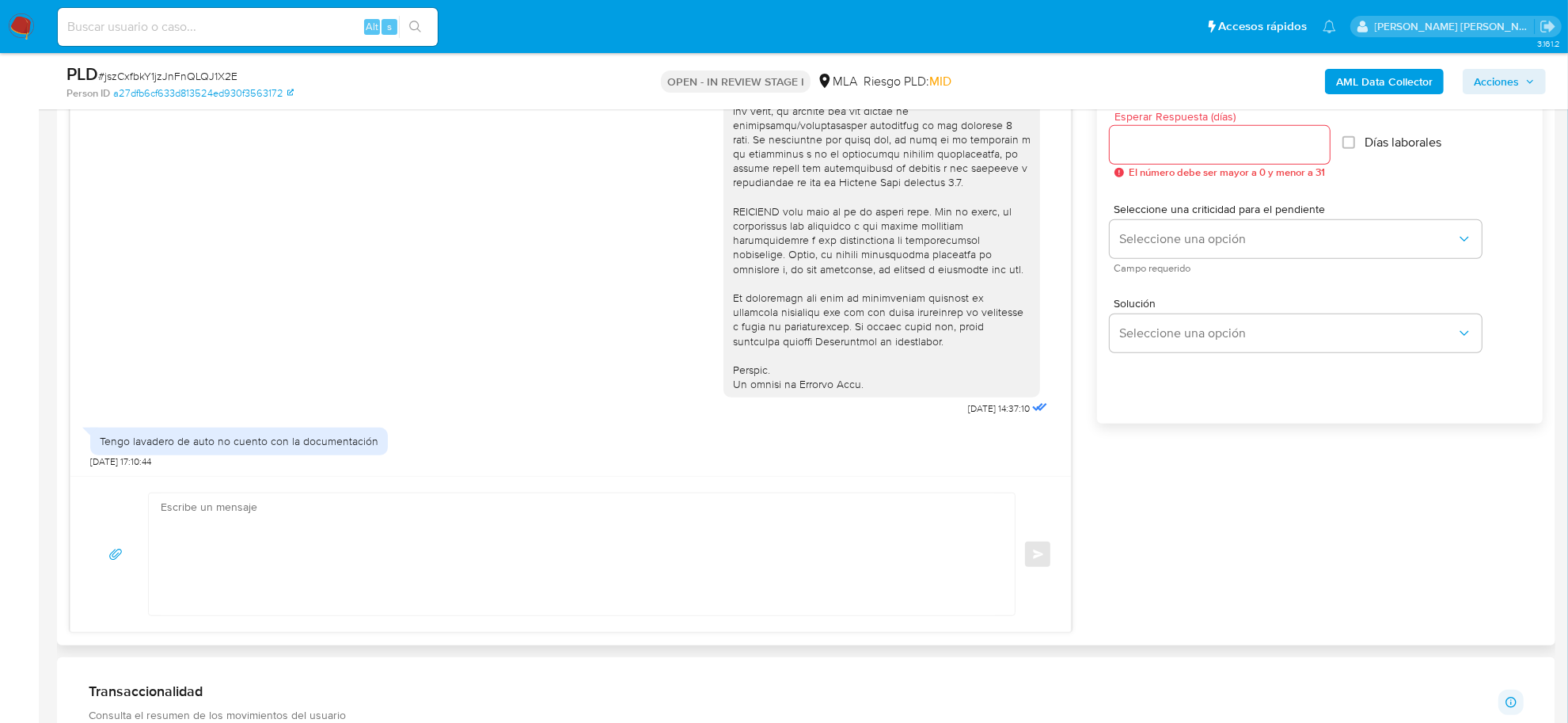
click at [220, 446] on div "Tengo lavadero de auto no cuento con la documentación" at bounding box center [239, 441] width 279 height 14
copy div "Tengo lavadero de auto no cuento con la documentación"
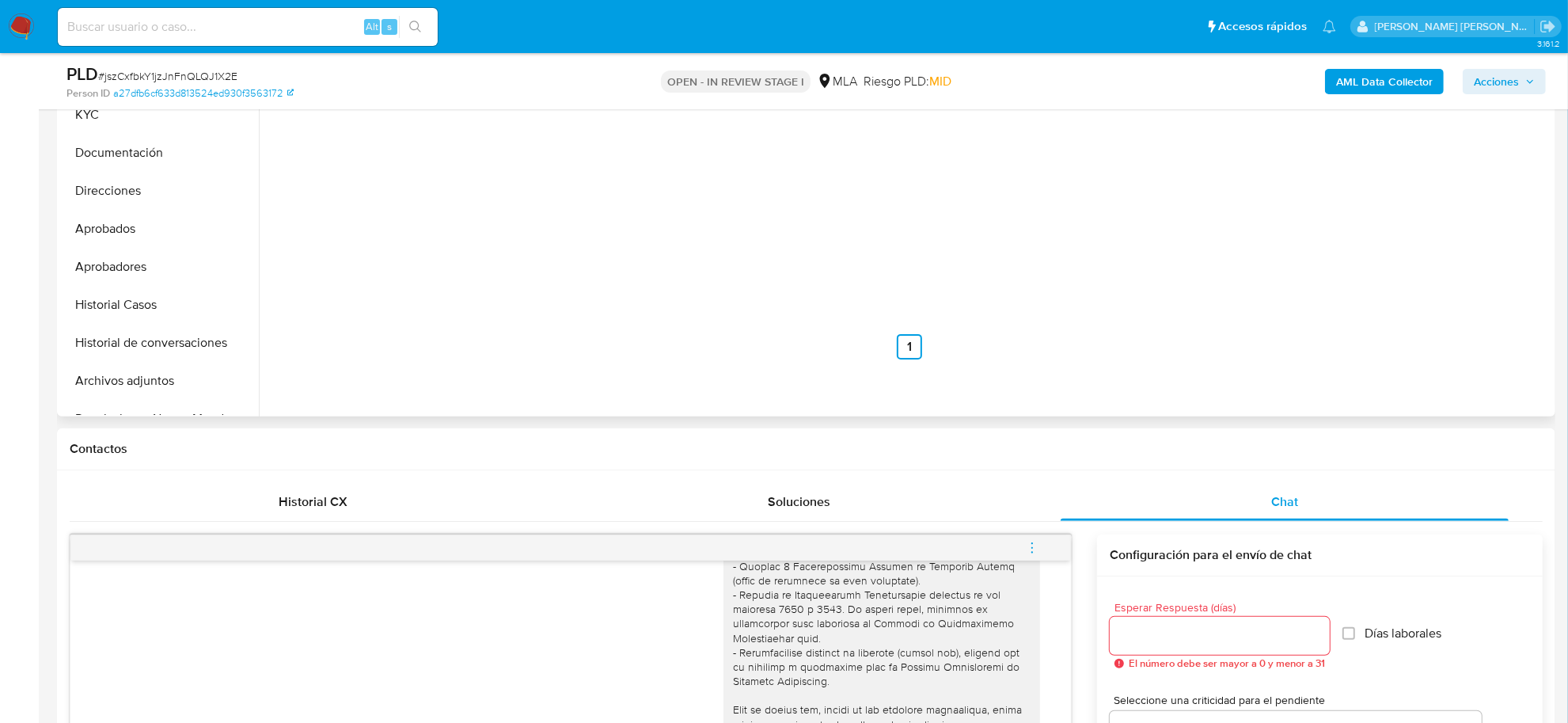
scroll to position [198, 0]
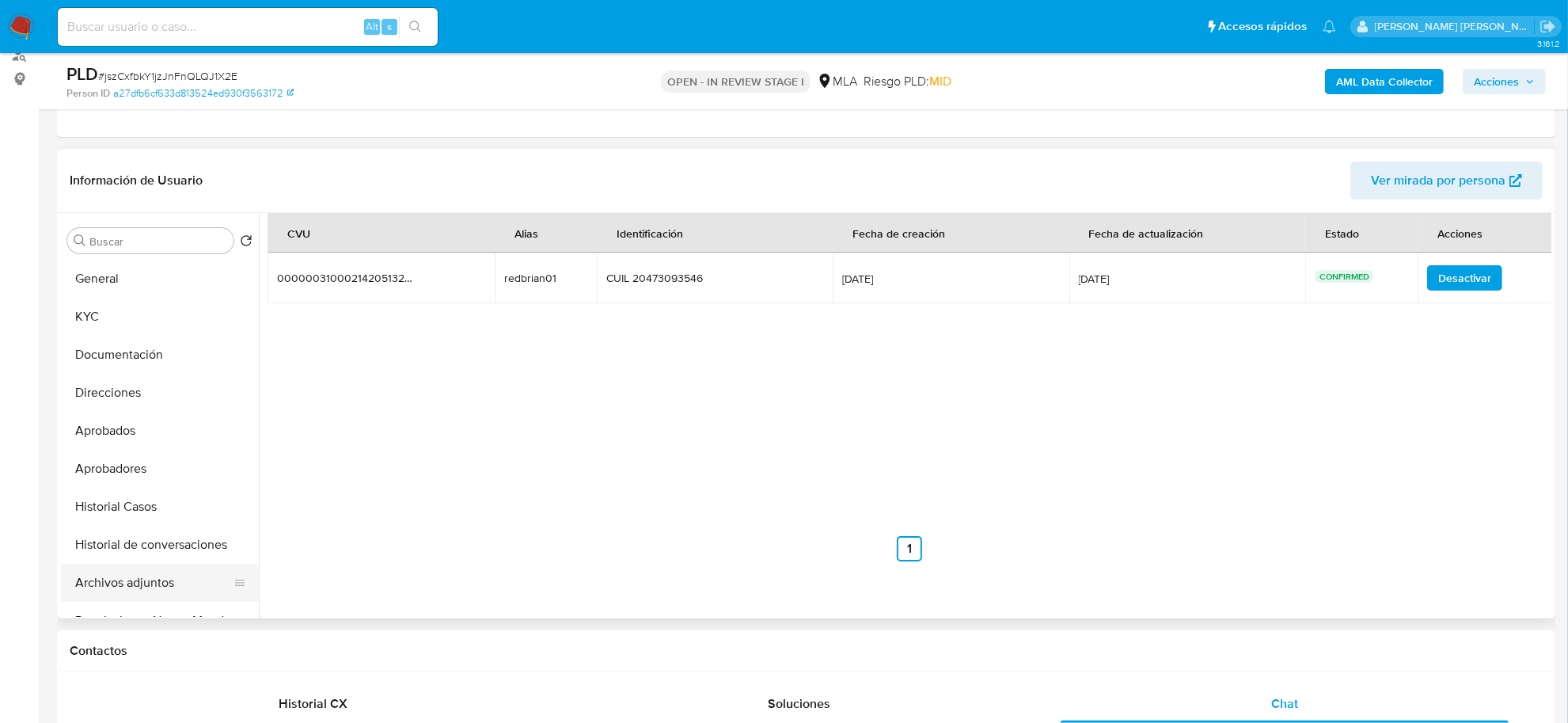
click at [121, 573] on button "Archivos adjuntos" at bounding box center [154, 583] width 186 height 38
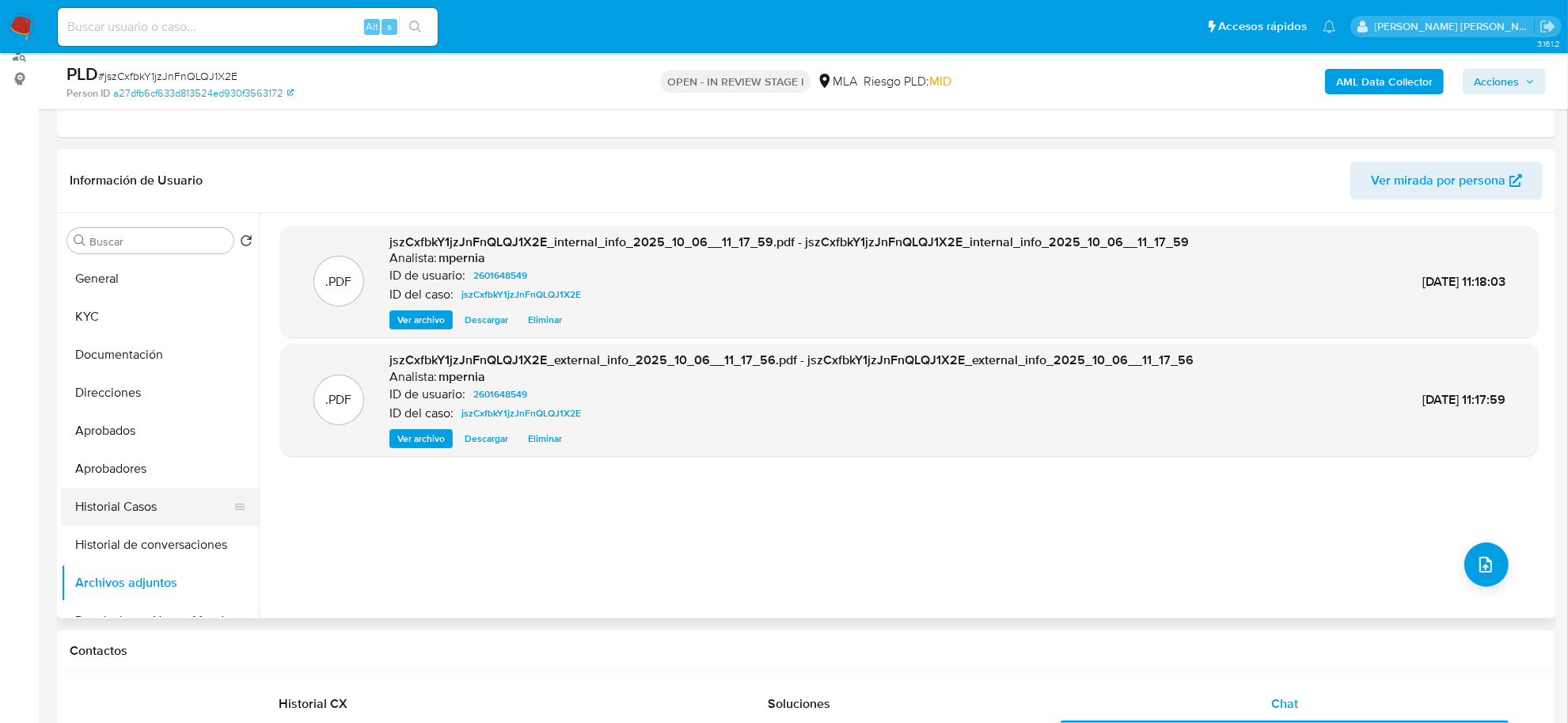
drag, startPoint x: 76, startPoint y: 489, endPoint x: 115, endPoint y: 544, distance: 67.4
click at [80, 493] on button "Historial Casos" at bounding box center [160, 506] width 198 height 38
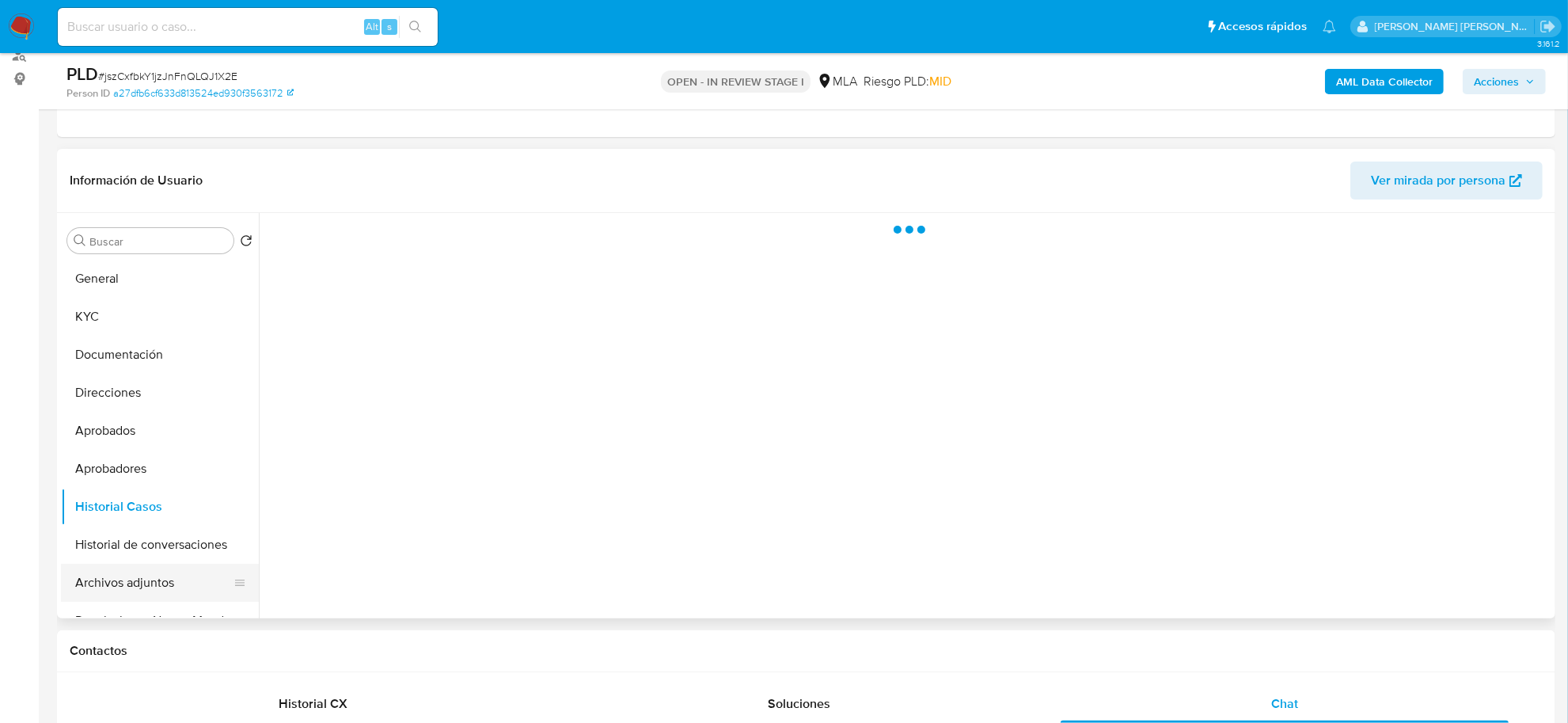
click at [133, 586] on button "Archivos adjuntos" at bounding box center [154, 583] width 186 height 38
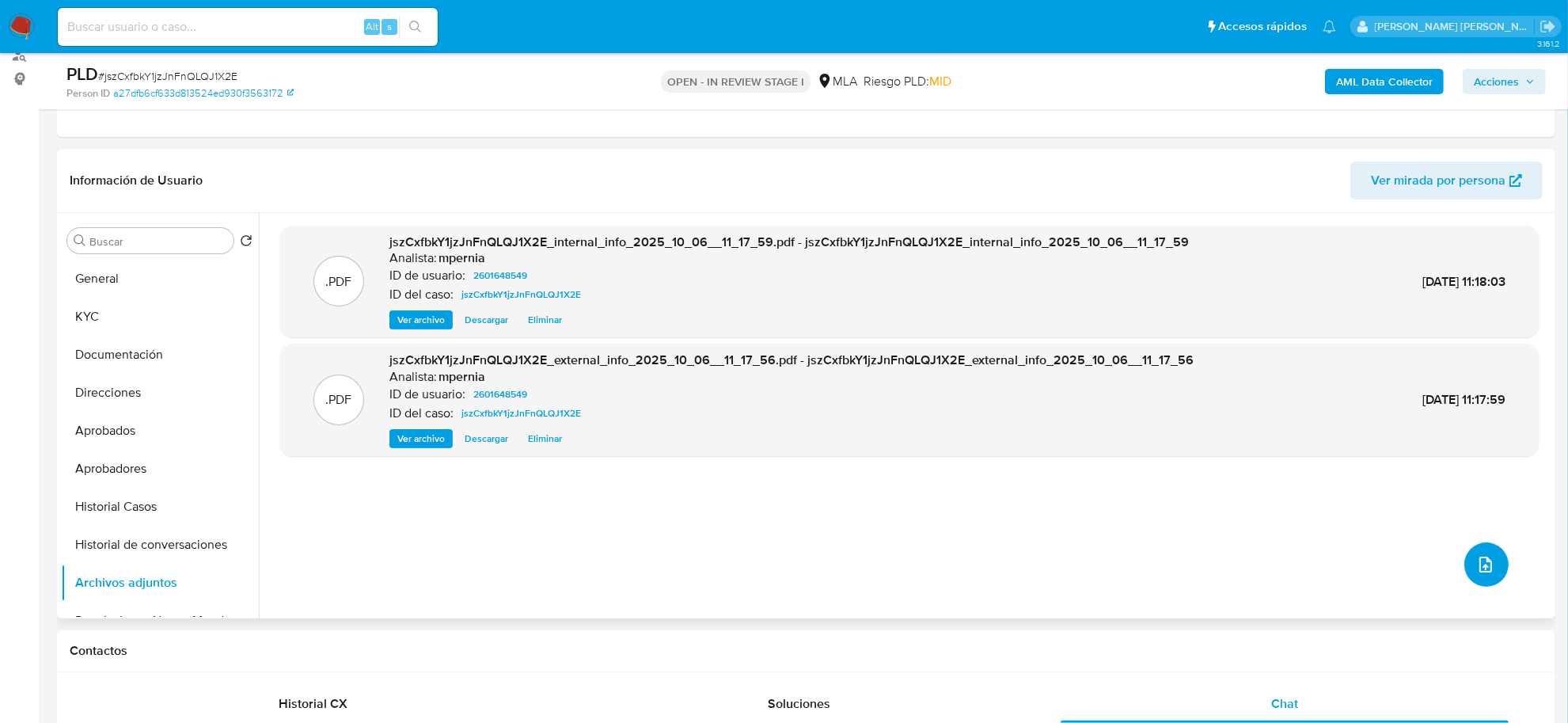
click at [1497, 563] on button "upload-file" at bounding box center [1486, 565] width 44 height 44
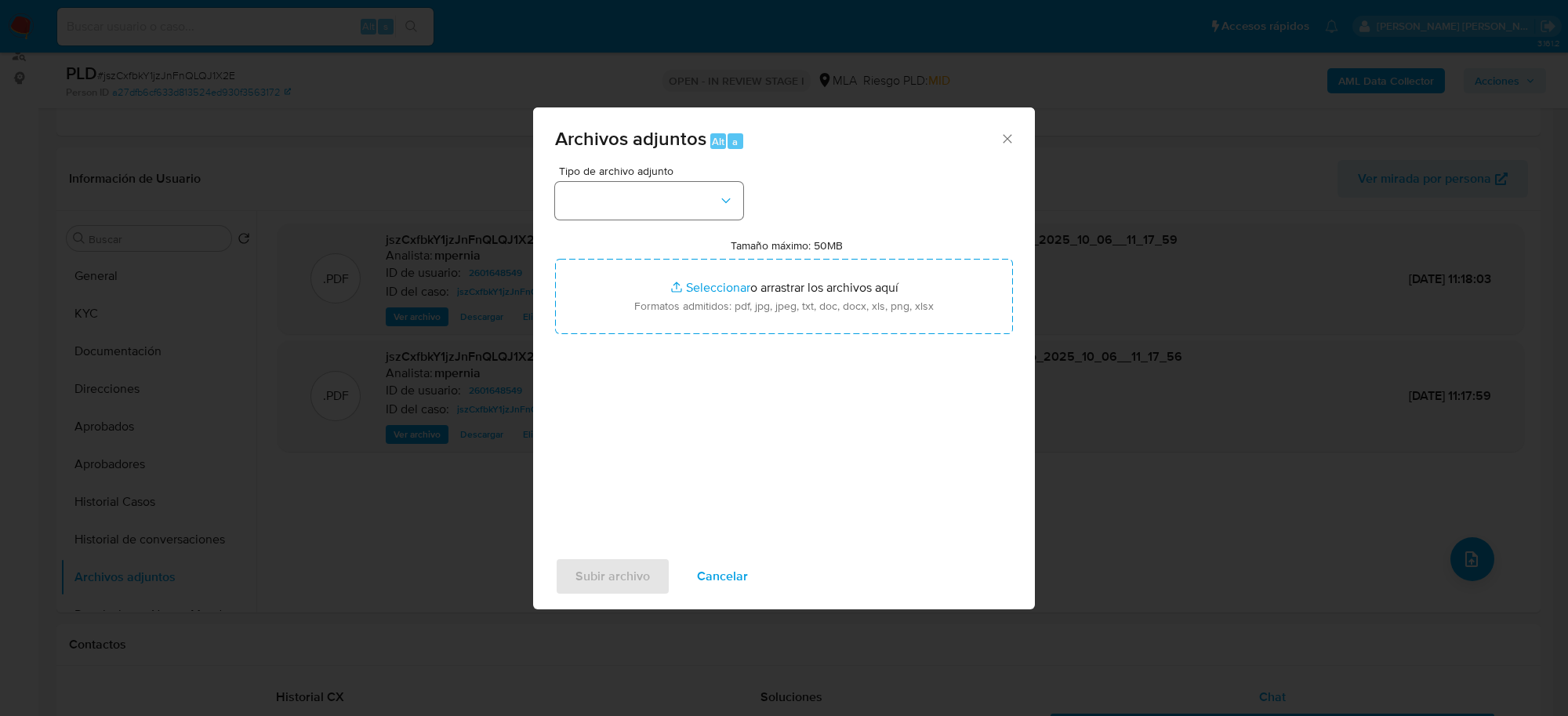
drag, startPoint x: 681, startPoint y: 235, endPoint x: 670, endPoint y: 216, distance: 22.0
click at [675, 223] on div "Tipo de archivo adjunto Tamaño máximo: 50MB Seleccionar archivos Seleccionar o …" at bounding box center [784, 350] width 458 height 370
click at [670, 216] on button "button" at bounding box center [649, 201] width 188 height 38
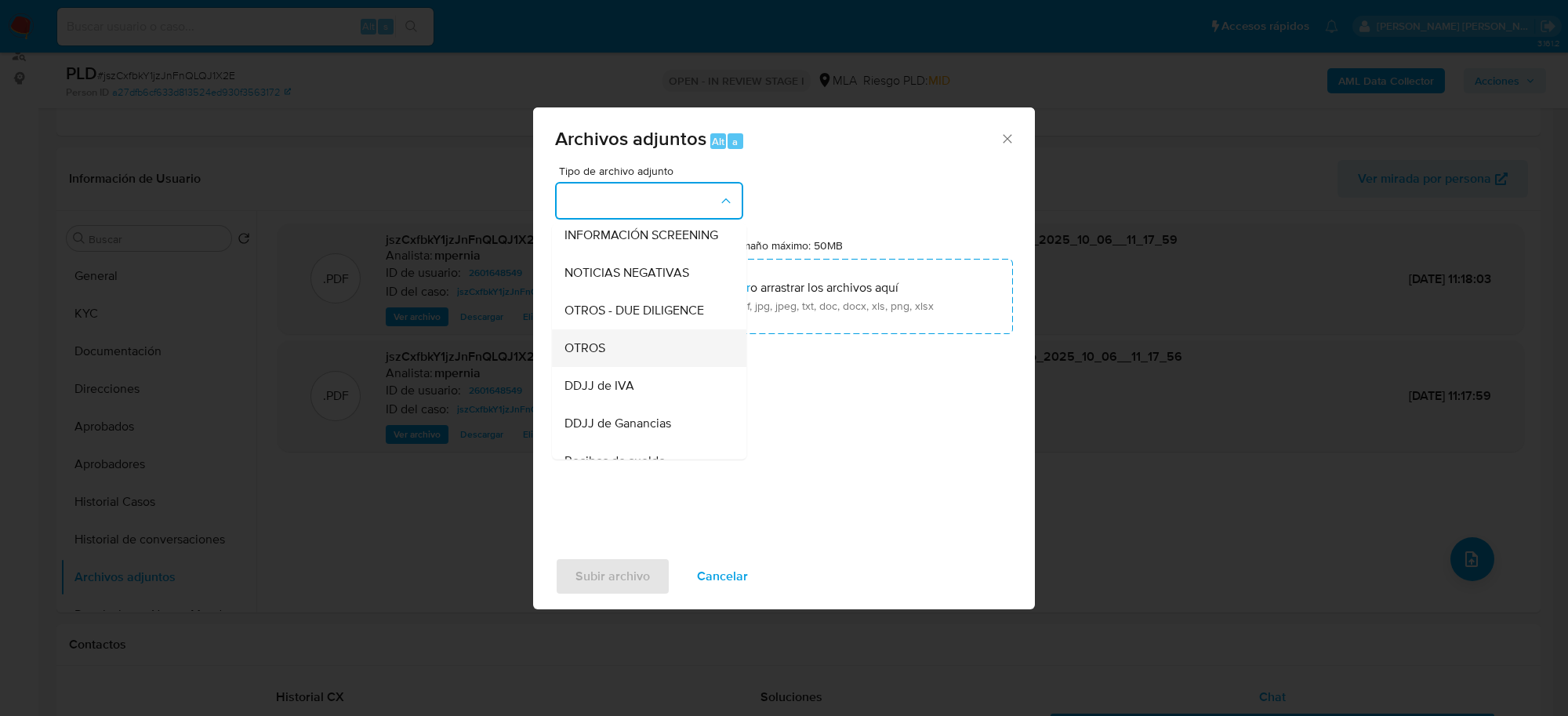
click at [605, 356] on span "OTROS" at bounding box center [585, 348] width 40 height 16
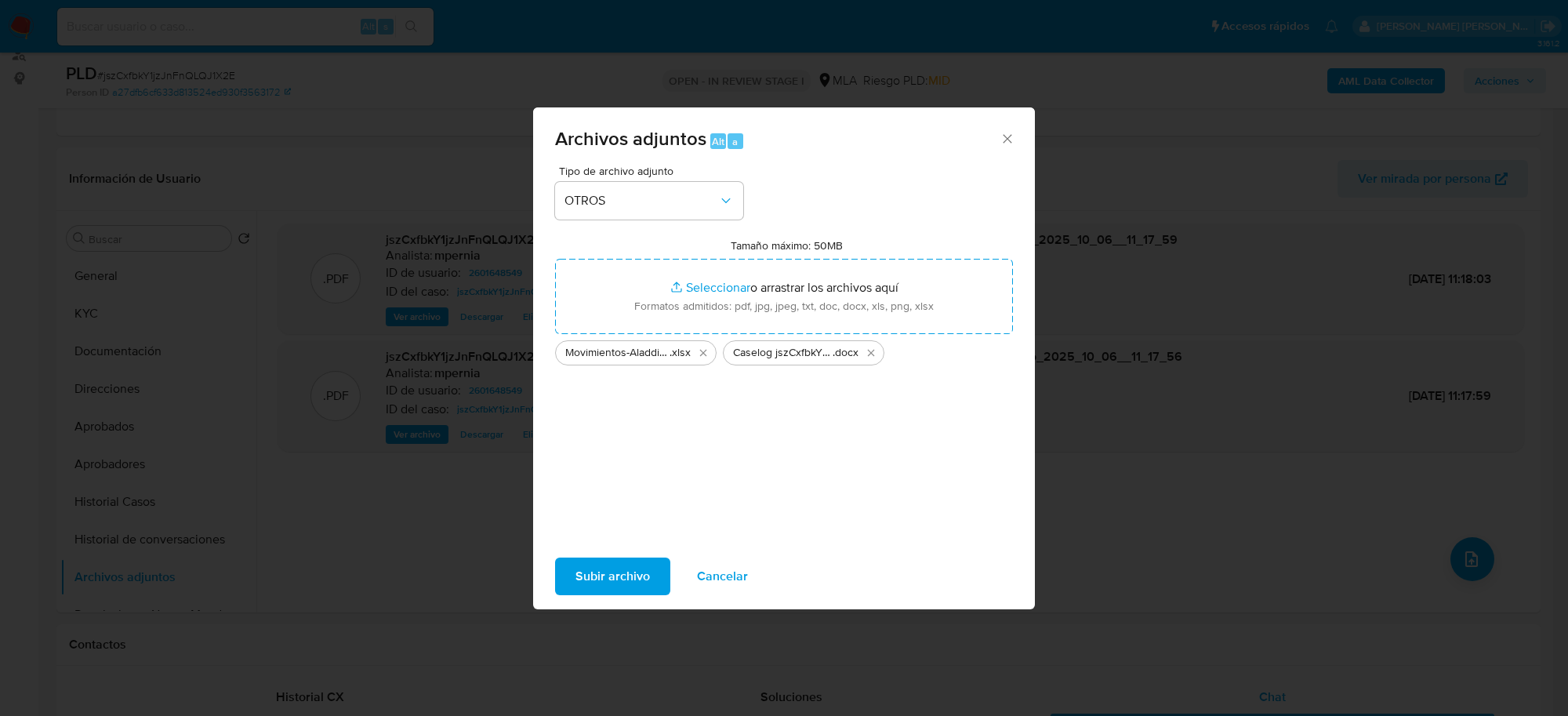
click at [632, 574] on span "Subir archivo" at bounding box center [612, 576] width 75 height 34
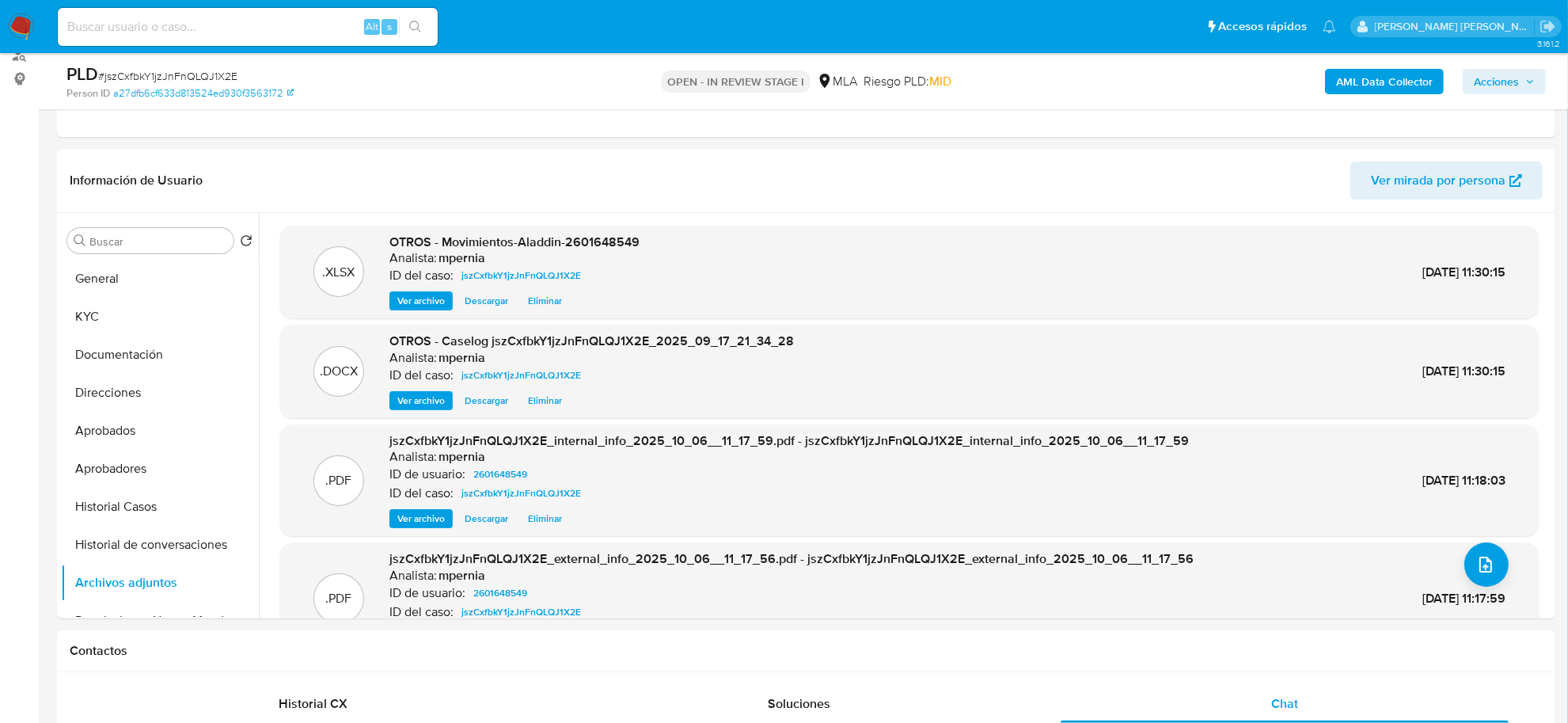
click at [203, 77] on span "# jszCxfbkY1jzJnFnQLQJ1X2E" at bounding box center [168, 76] width 139 height 16
copy span "jszCxfbkY1jzJnFnQLQJ1X2E"
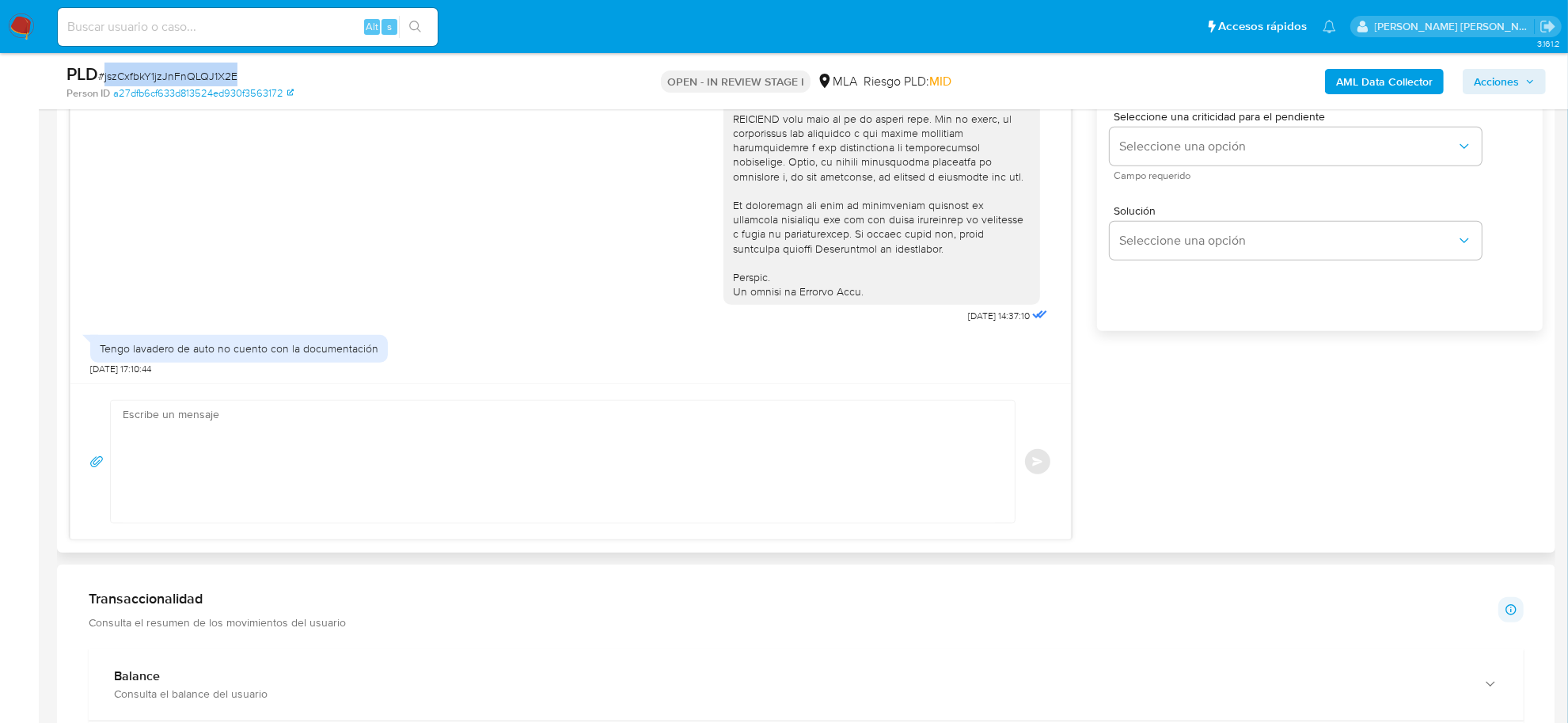
scroll to position [989, 0]
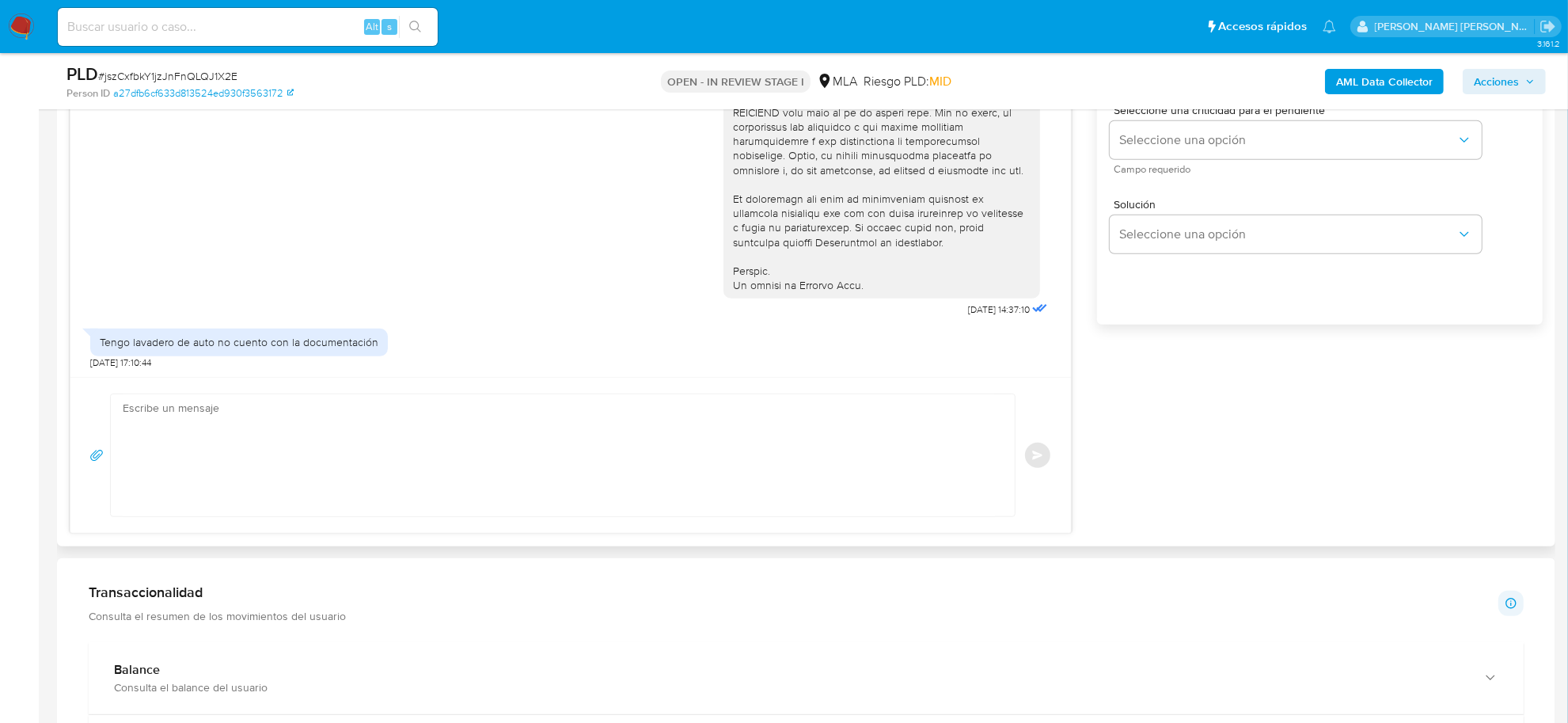
click at [270, 421] on textarea at bounding box center [558, 455] width 872 height 122
click at [362, 443] on textarea at bounding box center [558, 455] width 872 height 122
paste textarea "Muchas gracias por la respuesta. Analizamos tu caso y notamos que la informació…"
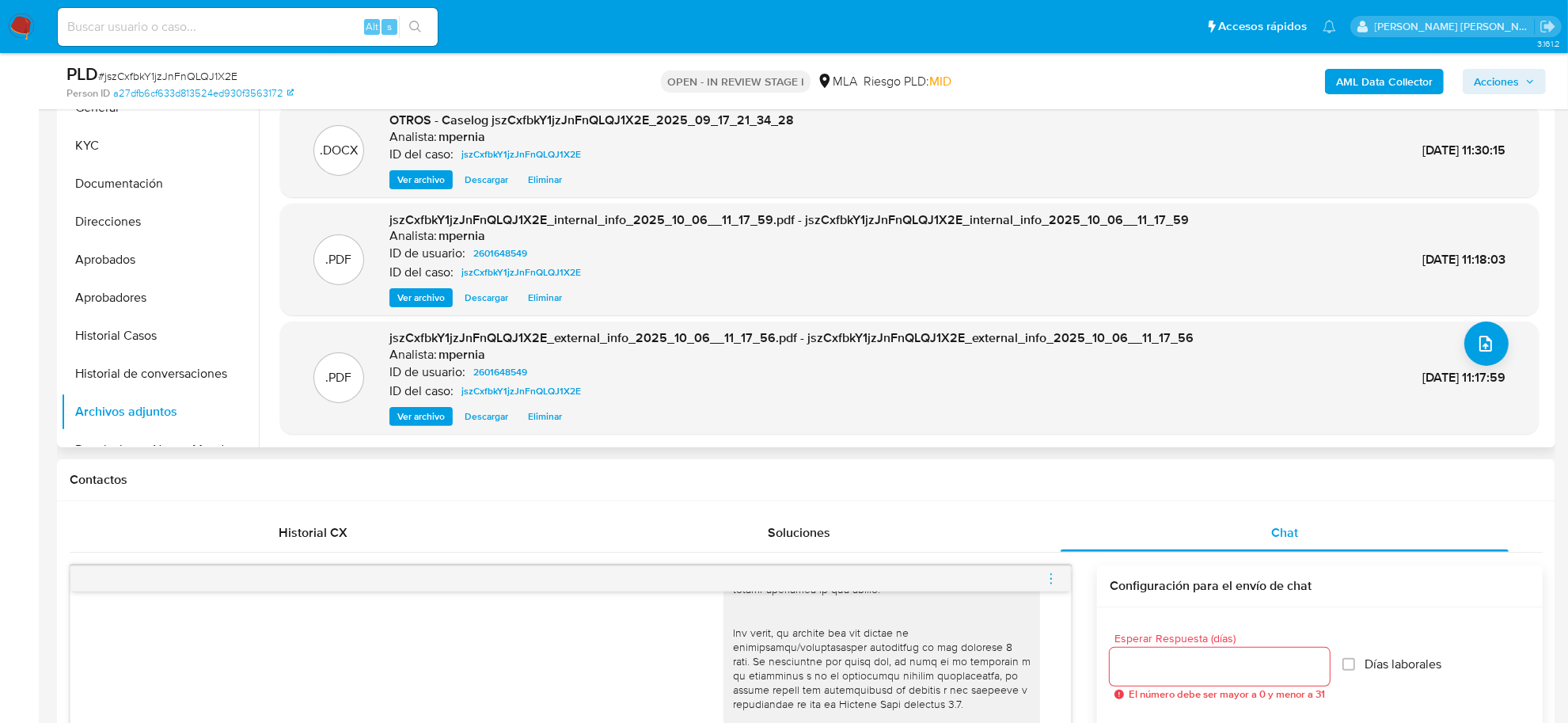
scroll to position [297, 0]
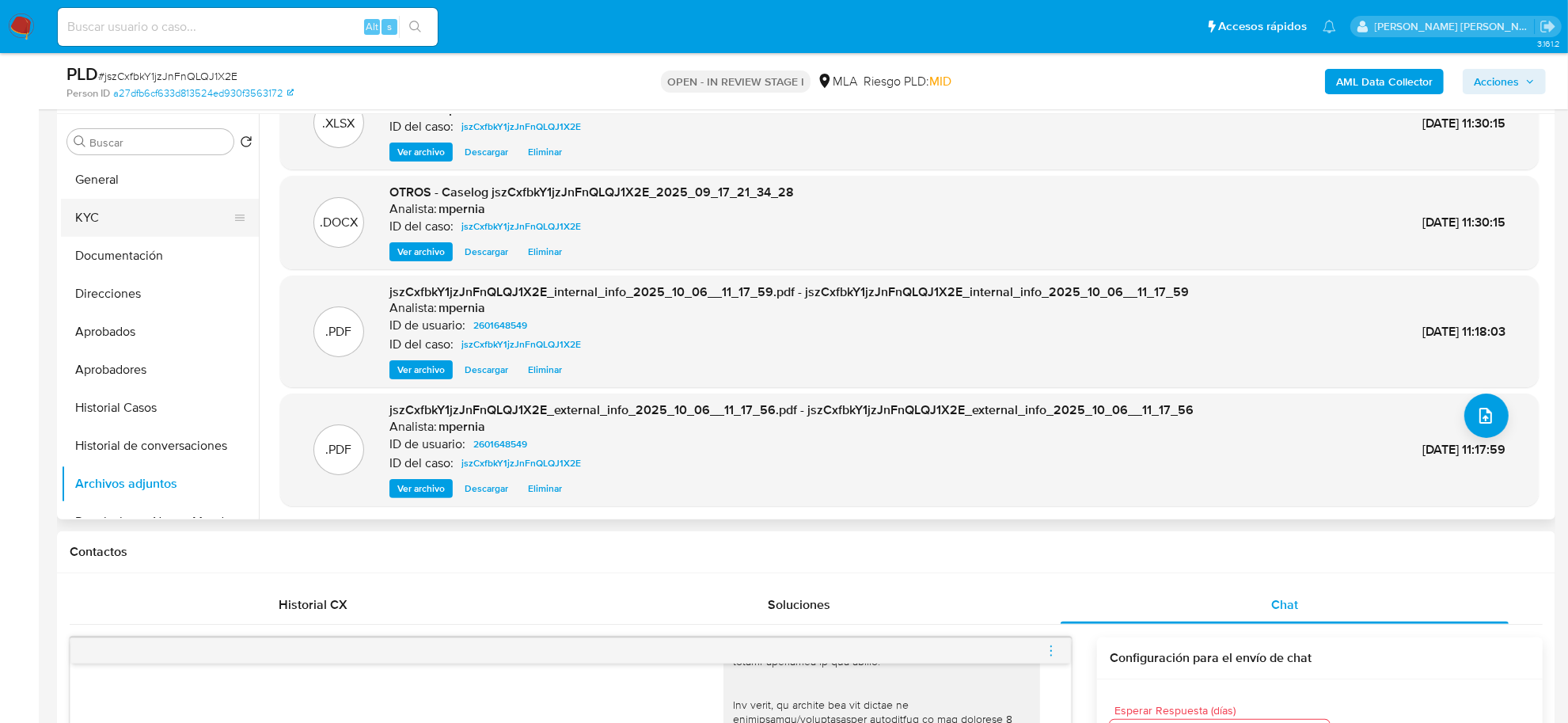
click at [95, 218] on button "KYC" at bounding box center [154, 218] width 186 height 38
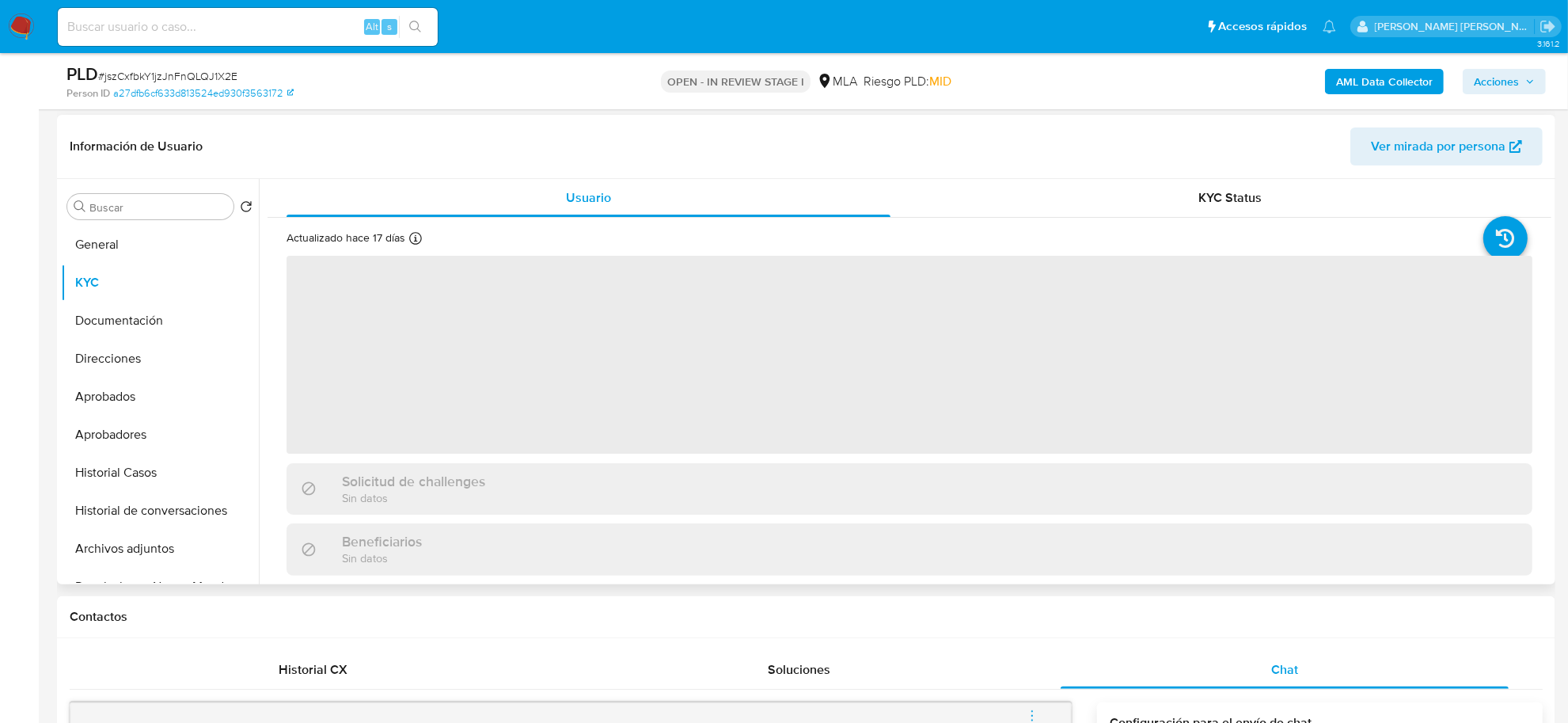
scroll to position [198, 0]
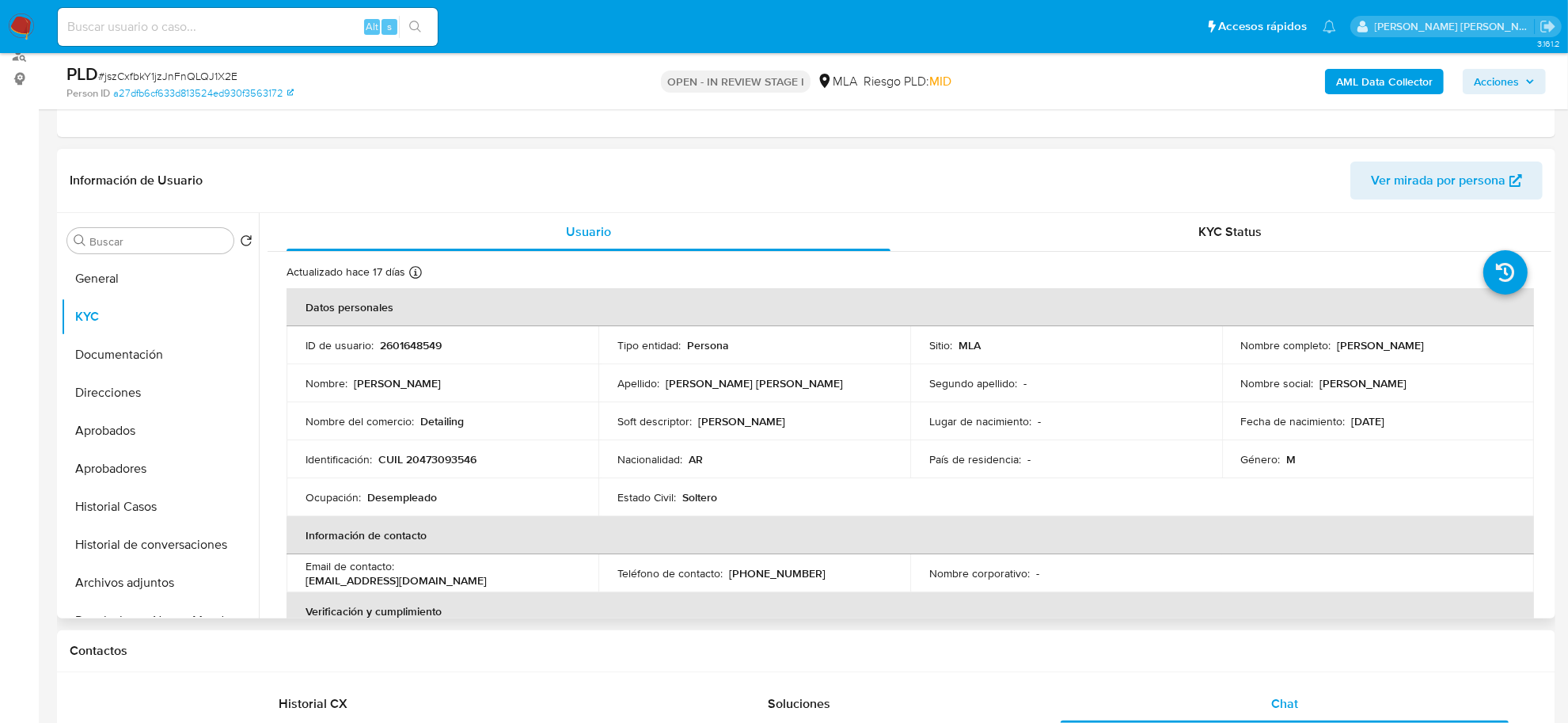
drag, startPoint x: 1330, startPoint y: 340, endPoint x: 1414, endPoint y: 348, distance: 84.4
click at [1414, 348] on div "Nombre completo : Andres Cardozo Almeida" at bounding box center [1378, 346] width 273 height 14
copy div "Andres Cardozo"
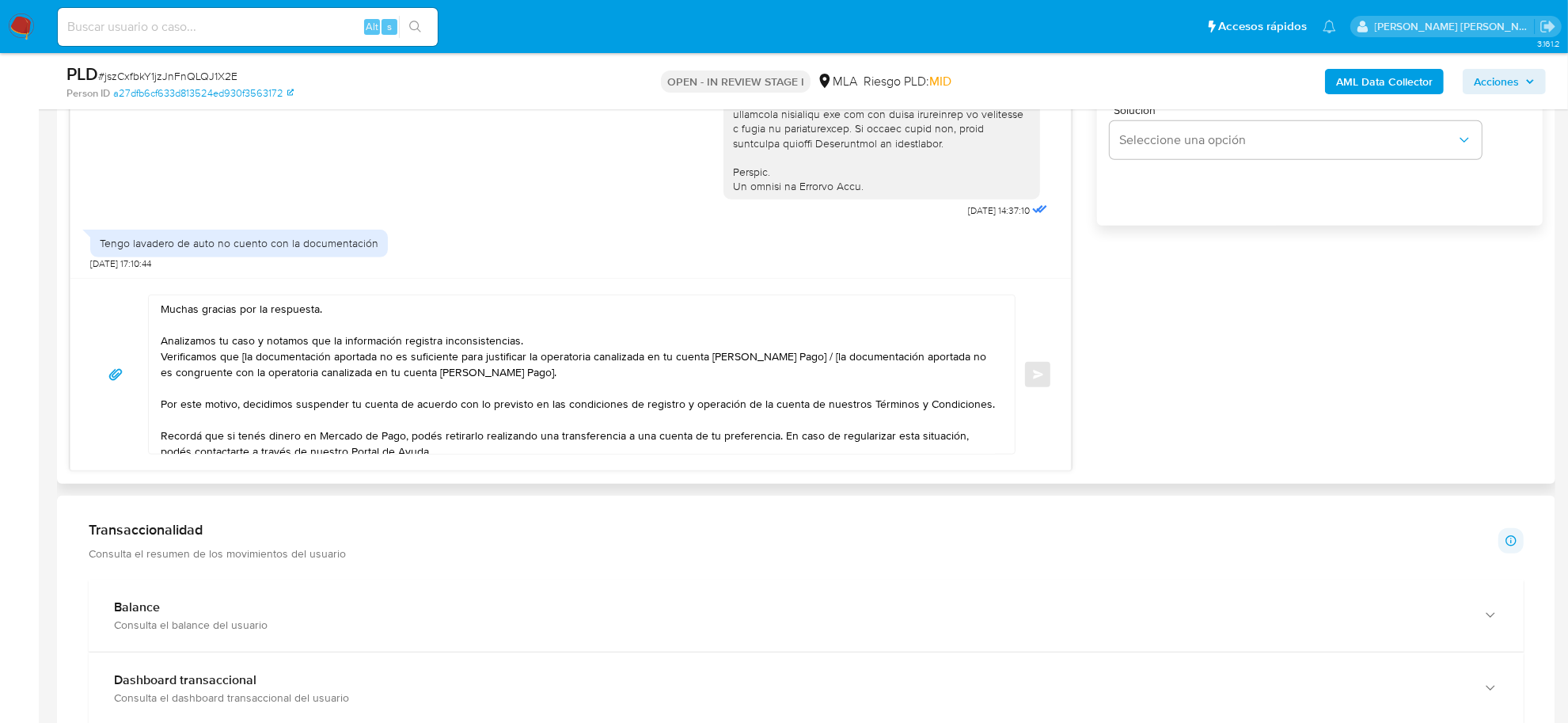
scroll to position [891, 0]
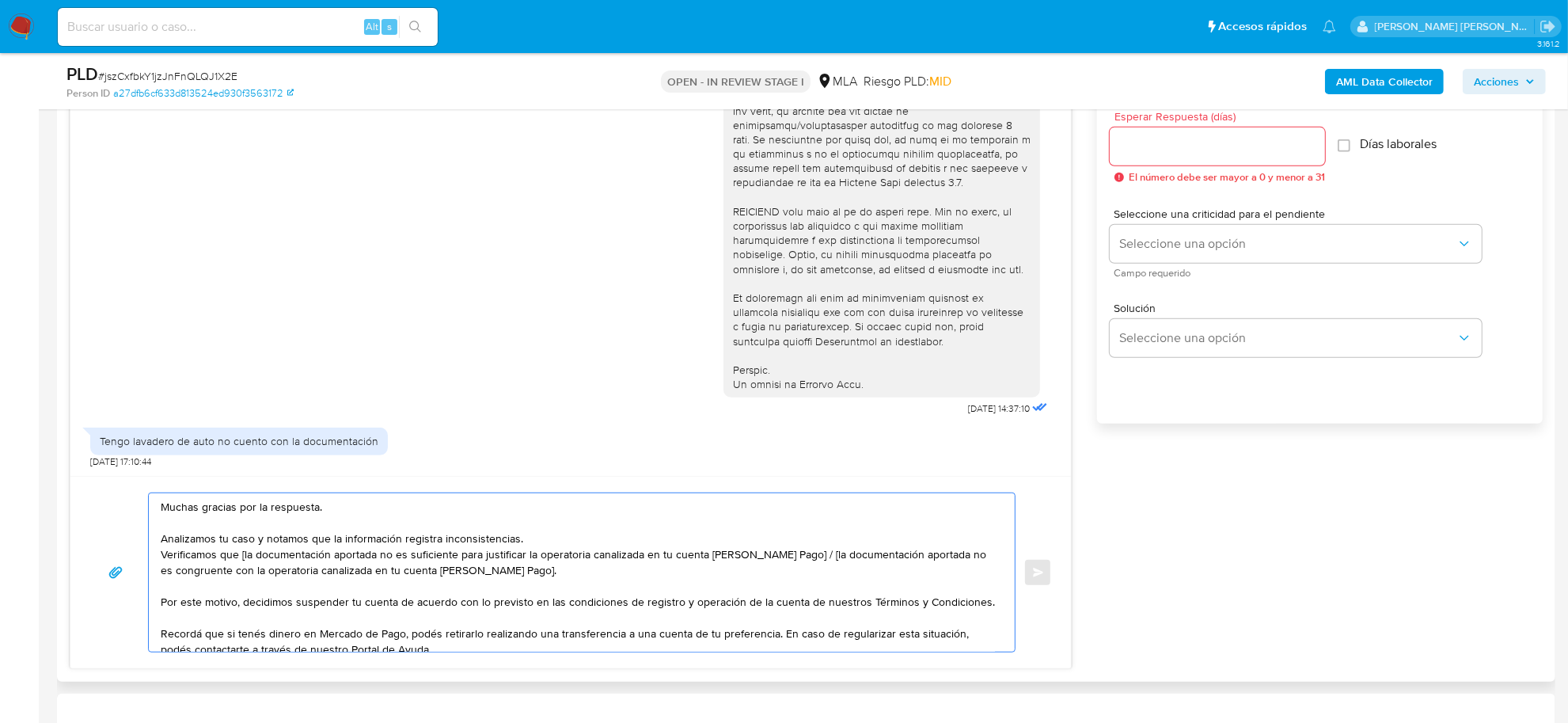
click at [161, 507] on textarea "Muchas gracias por la respuesta. Analizamos tu caso y notamos que la informació…" at bounding box center [578, 572] width 835 height 158
paste textarea "Andres Cardozo"
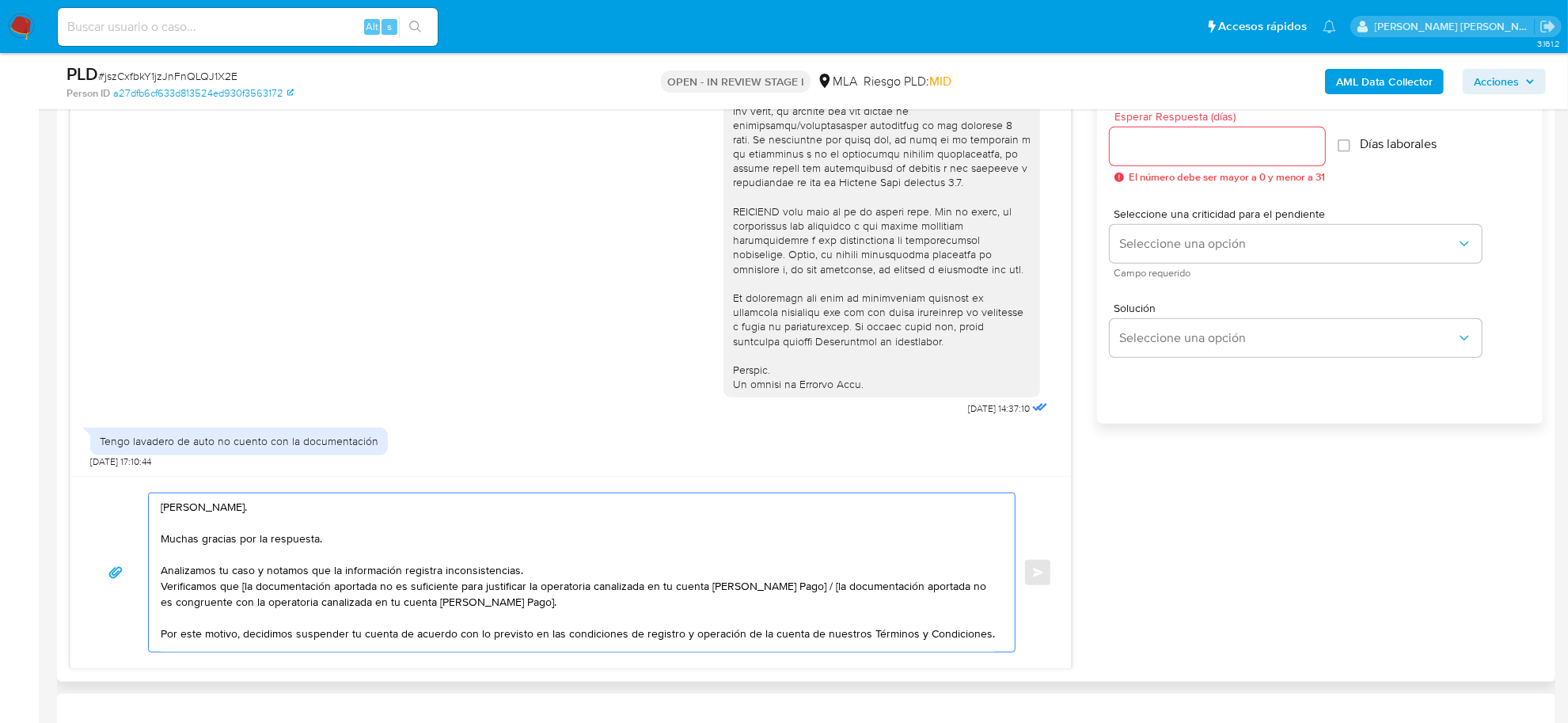
drag, startPoint x: 258, startPoint y: 572, endPoint x: 167, endPoint y: 591, distance: 93.0
click at [167, 591] on textarea "Andres Cardozo. Muchas gracias por la respuesta. Analizamos tu caso y notamos q…" at bounding box center [578, 572] width 835 height 158
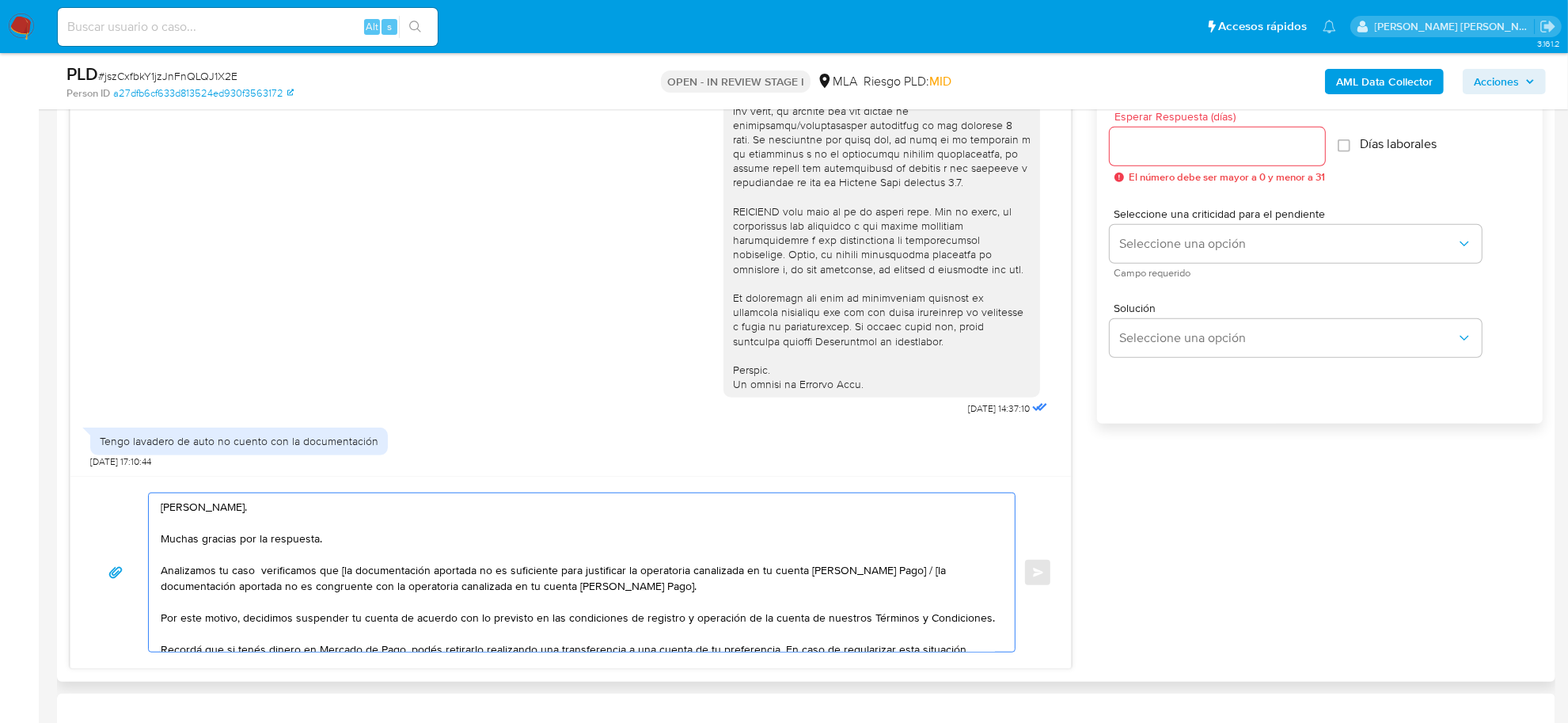
drag, startPoint x: 337, startPoint y: 568, endPoint x: 432, endPoint y: 568, distance: 95.0
click at [432, 568] on textarea "Andres Cardozo. Muchas gracias por la respuesta. Analizamos tu caso verificamos…" at bounding box center [578, 572] width 835 height 158
click at [396, 571] on textarea "Andres Cardozo. Muchas gracias por la respuesta. Analizamos tu caso verificamos…" at bounding box center [578, 572] width 835 height 158
click at [610, 573] on textarea "Andres Cardozo. Muchas gracias por la respuesta. Analizamos tu caso verificamos…" at bounding box center [578, 572] width 835 height 158
click at [725, 574] on textarea "Andres Cardozo. Muchas gracias por la respuesta. Analizamos tu caso verificamos…" at bounding box center [578, 572] width 835 height 158
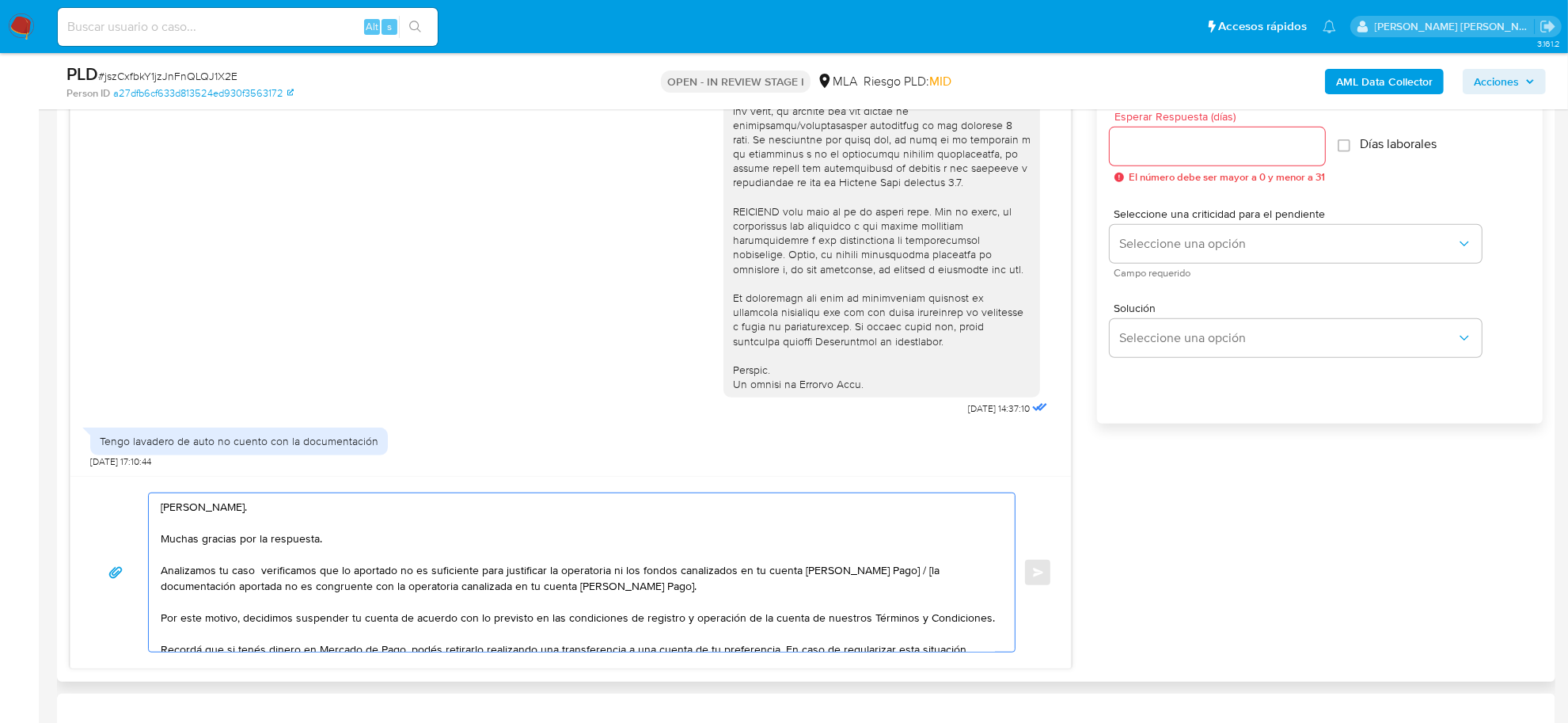
drag, startPoint x: 884, startPoint y: 573, endPoint x: 884, endPoint y: 584, distance: 11.0
click at [884, 584] on textarea "Andres Cardozo. Muchas gracias por la respuesta. Analizamos tu caso verificamos…" at bounding box center [578, 572] width 835 height 158
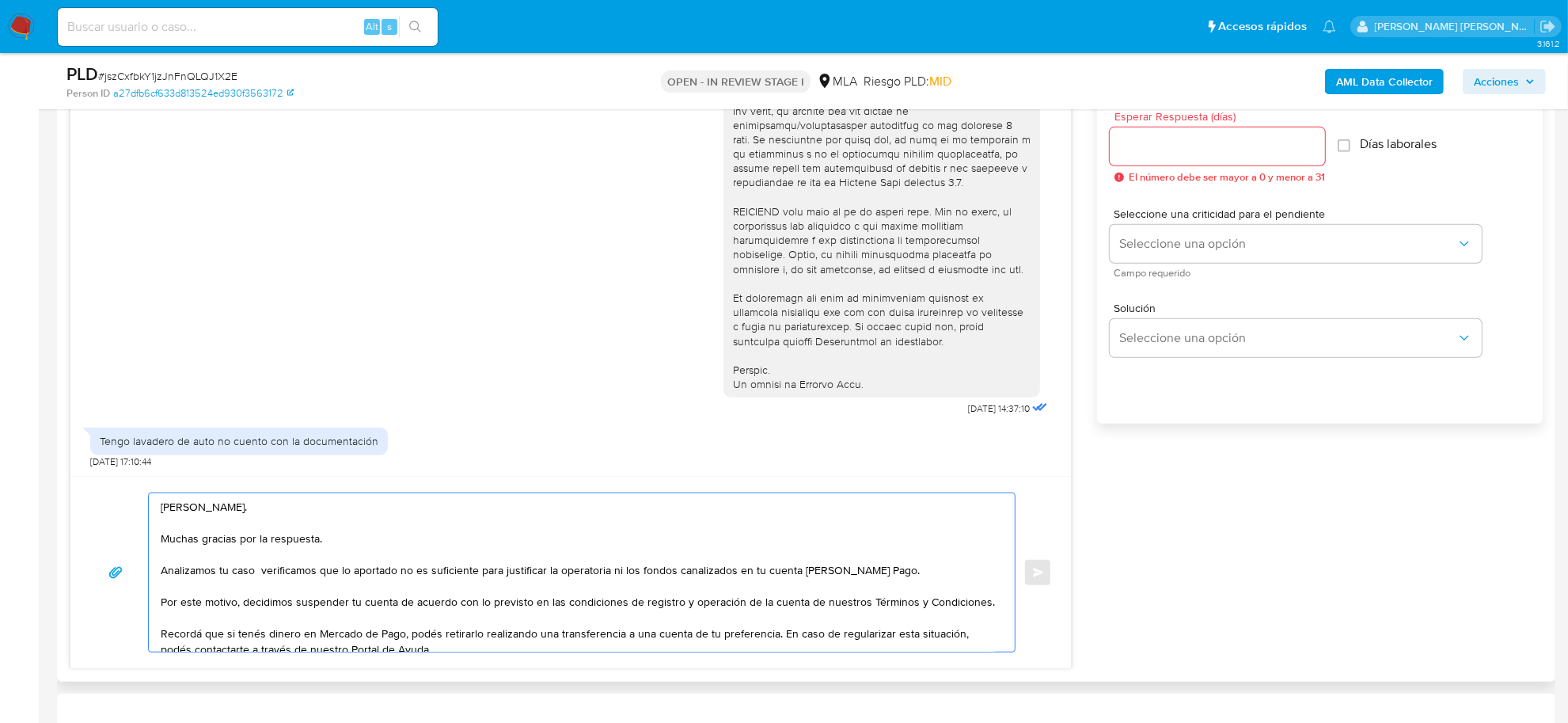
scroll to position [58, 0]
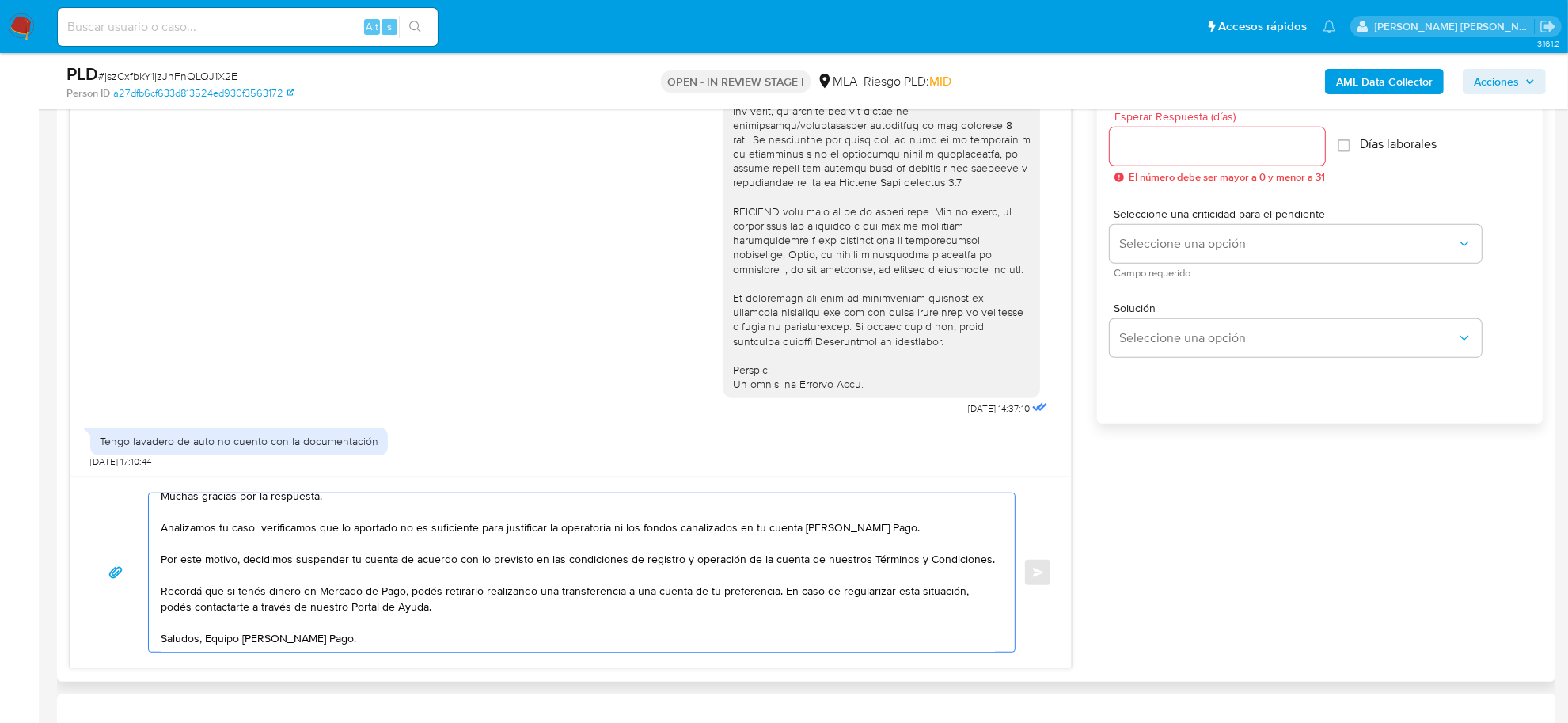
click at [778, 576] on textarea "Andres Cardozo. Muchas gracias por la respuesta. Analizamos tu caso verificamos…" at bounding box center [578, 572] width 835 height 158
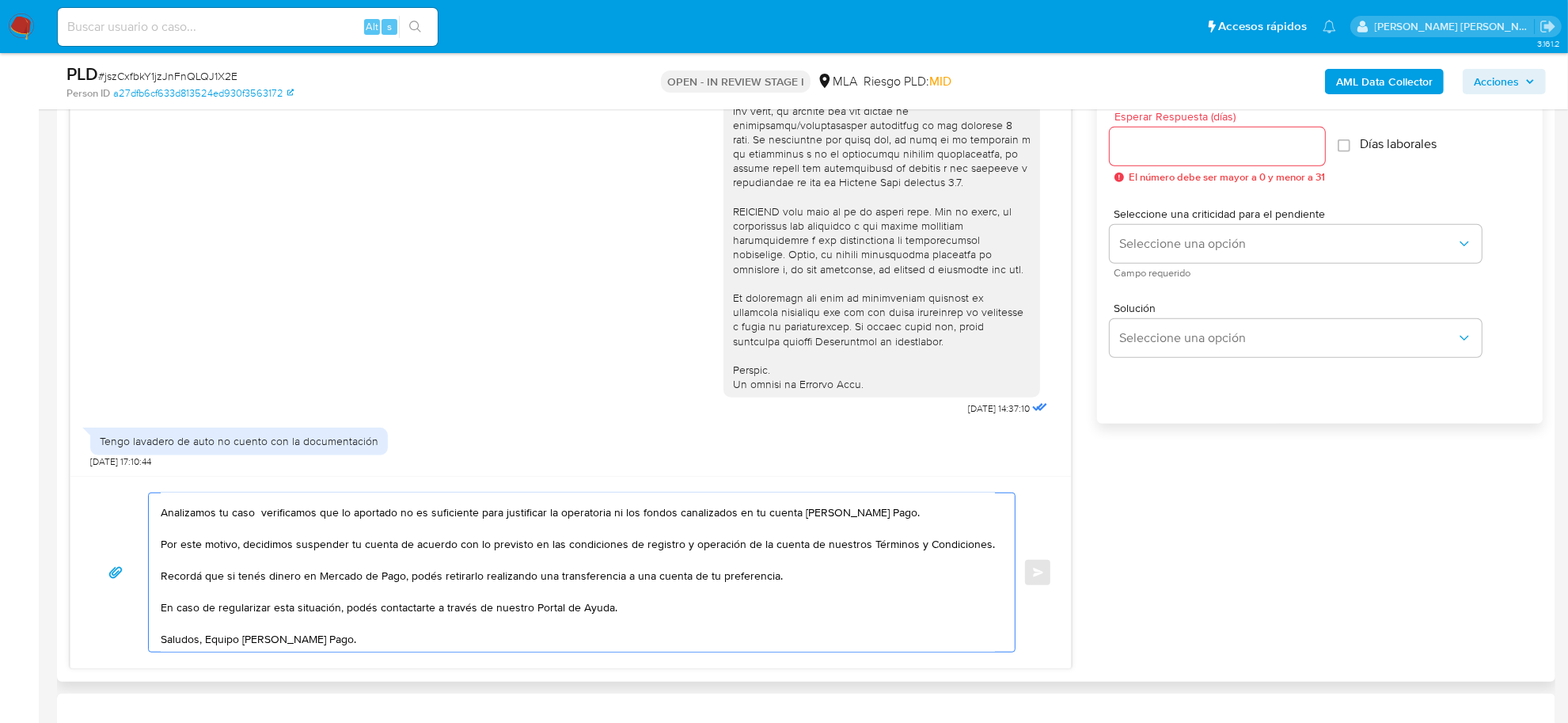
click at [208, 647] on textarea "Andres Cardozo. Muchas gracias por la respuesta. Analizamos tu caso verificamos…" at bounding box center [578, 572] width 835 height 158
click at [206, 644] on textarea "Andres Cardozo. Muchas gracias por la respuesta. Analizamos tu caso verificamos…" at bounding box center [578, 572] width 835 height 158
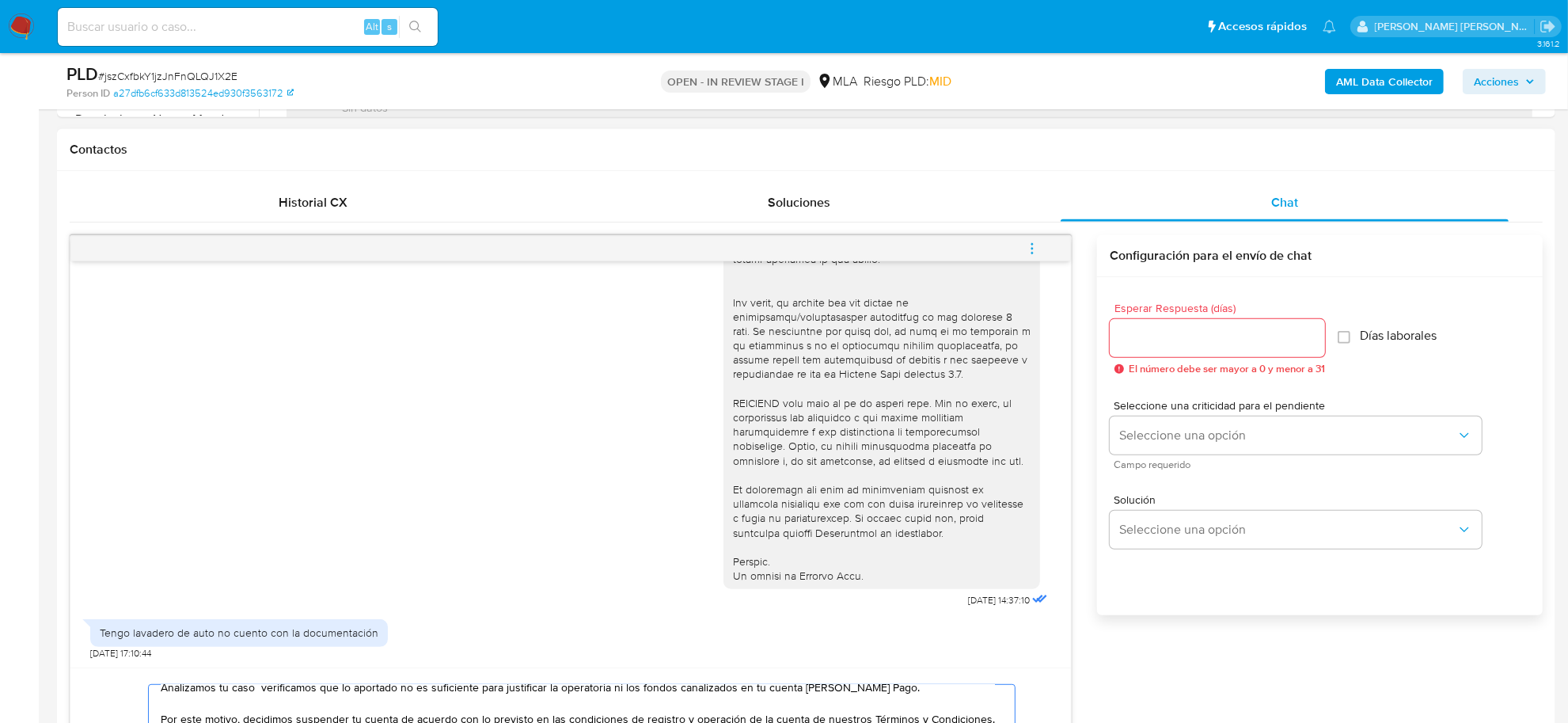
scroll to position [693, 0]
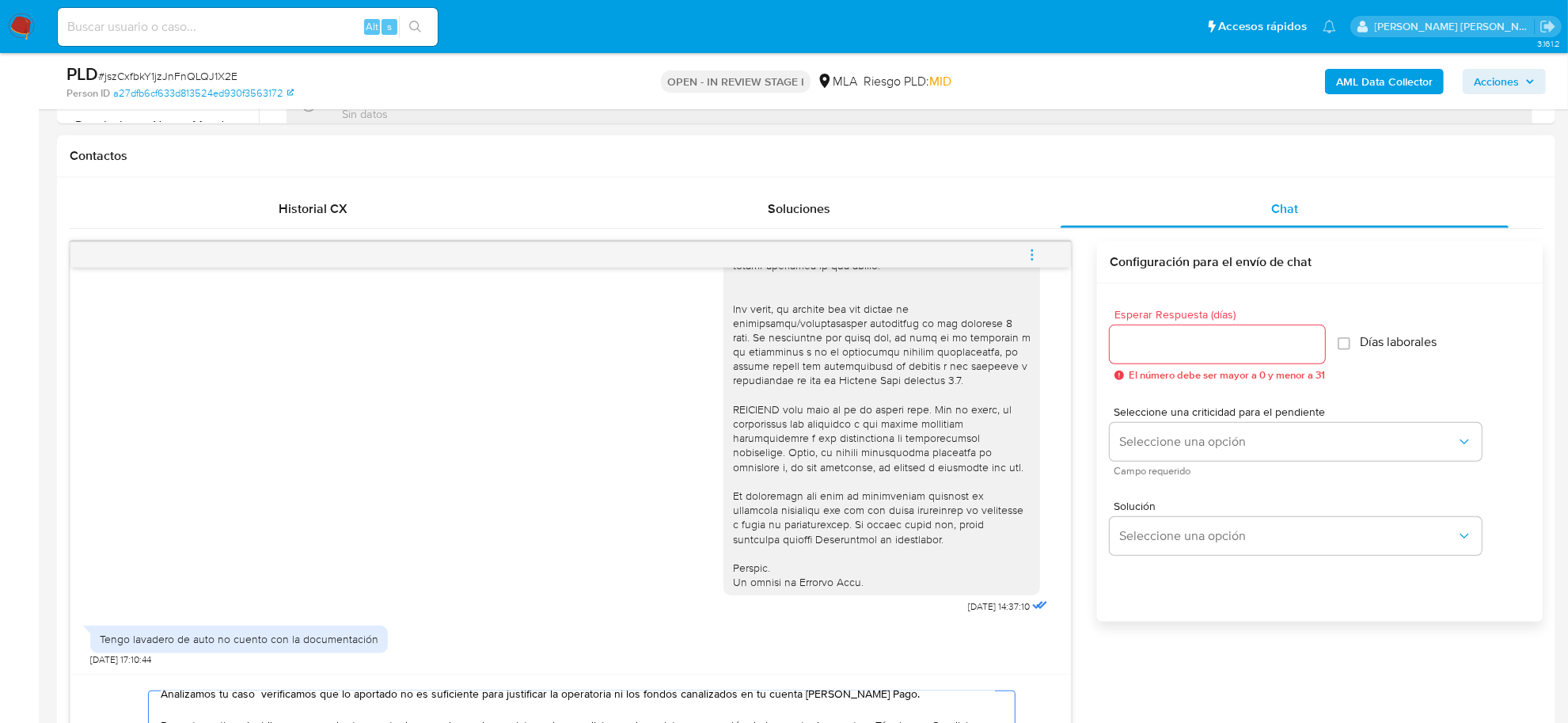
type textarea "Andres Cardozo. Muchas gracias por la respuesta. Analizamos tu caso verificamos…"
click at [1208, 339] on input "Esperar Respuesta (días)" at bounding box center [1217, 344] width 216 height 20
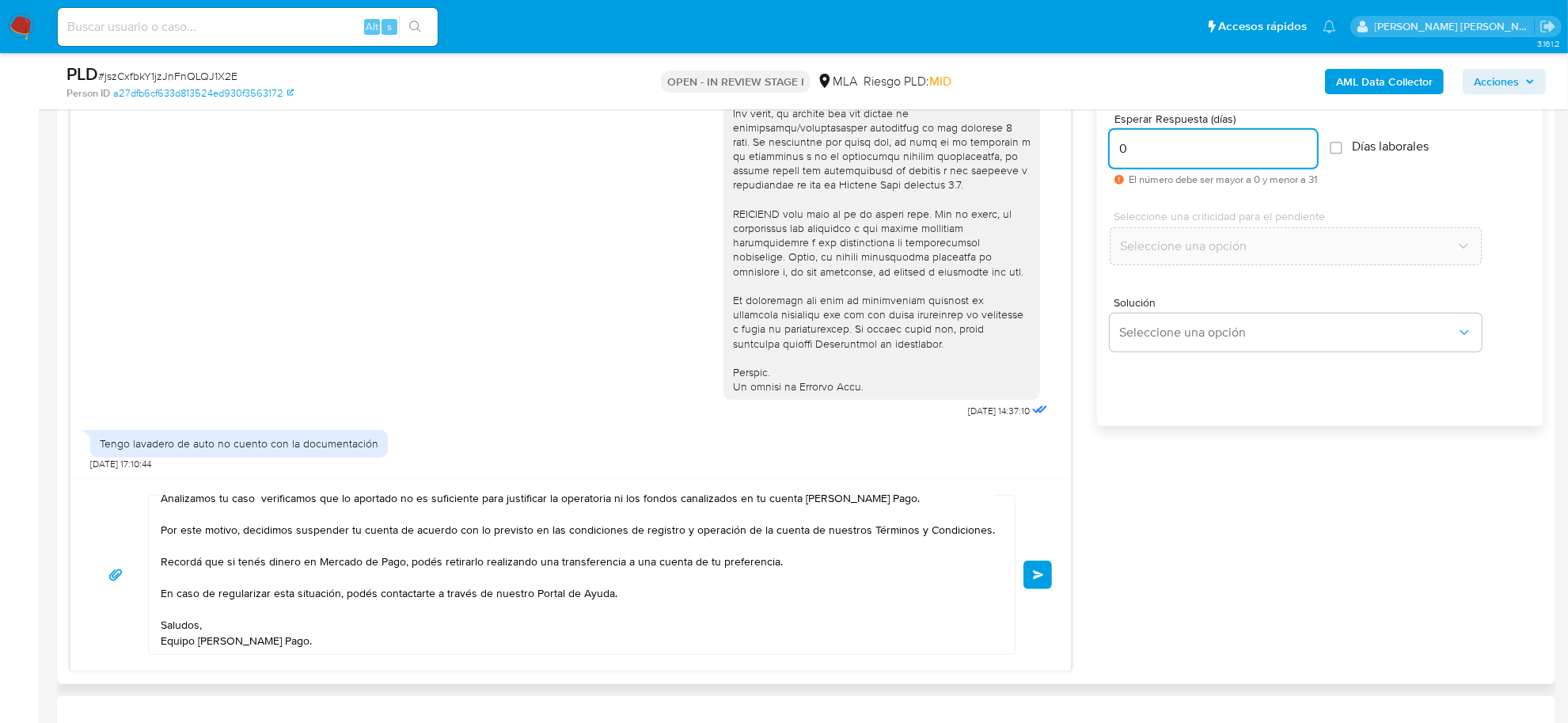
scroll to position [891, 0]
type input "0"
click at [1039, 570] on span "Enviar" at bounding box center [1038, 572] width 11 height 10
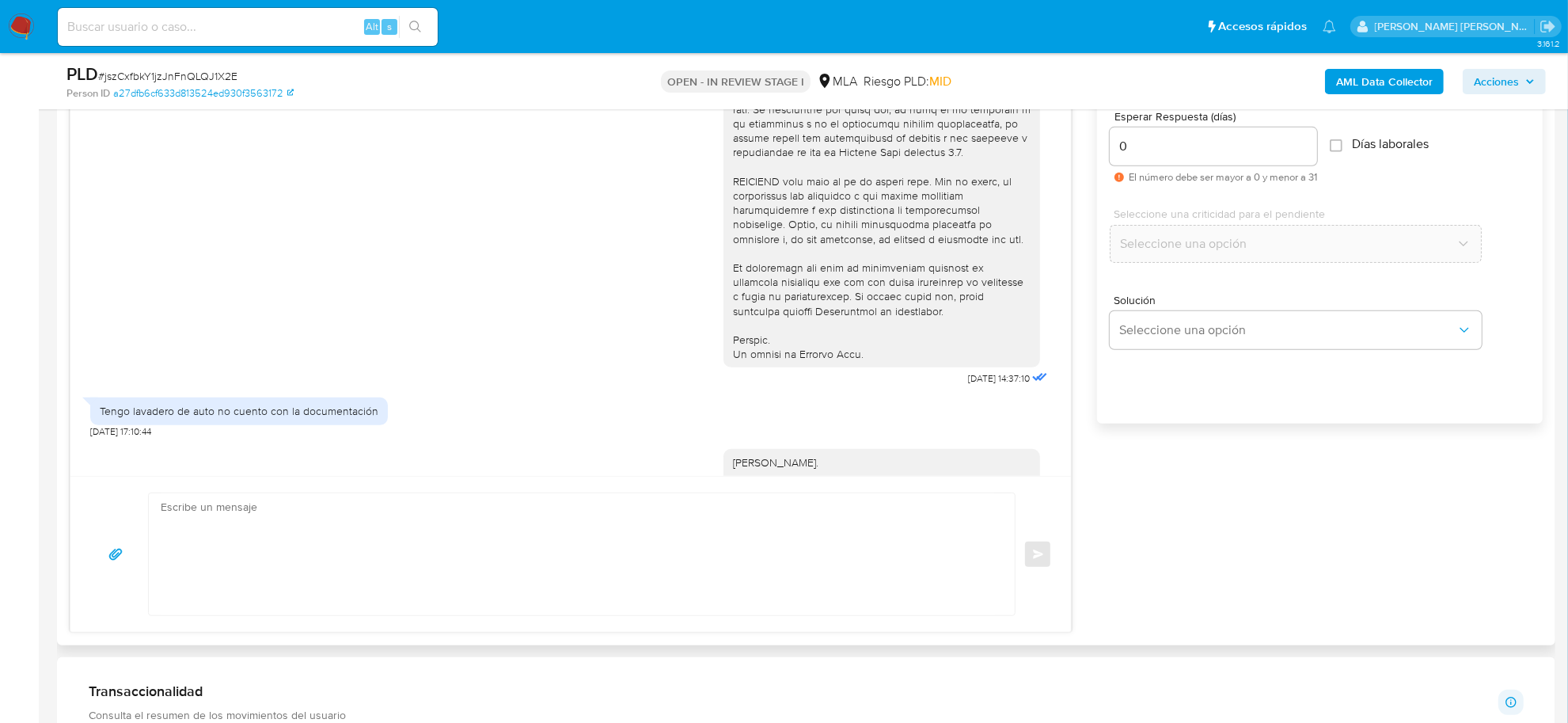
scroll to position [902, 0]
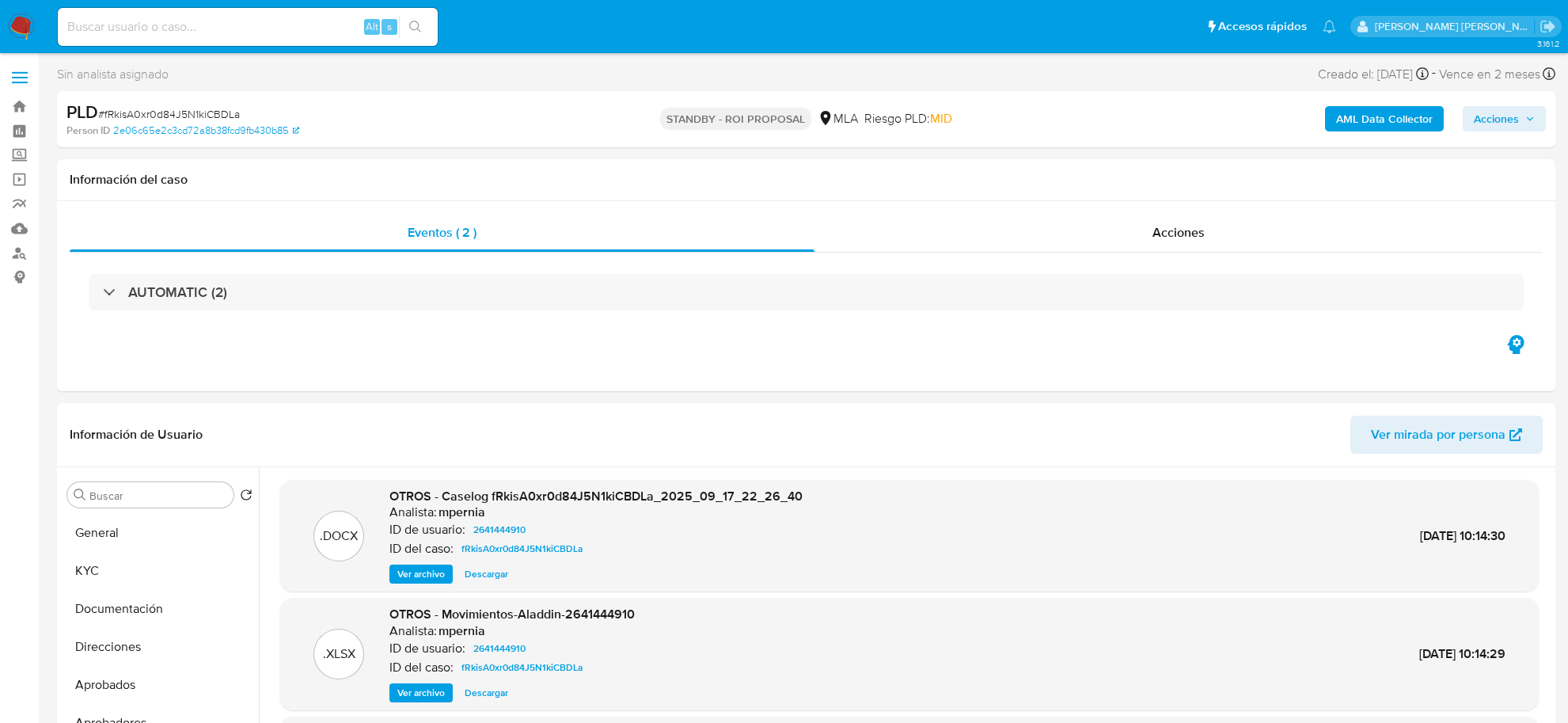
select select "10"
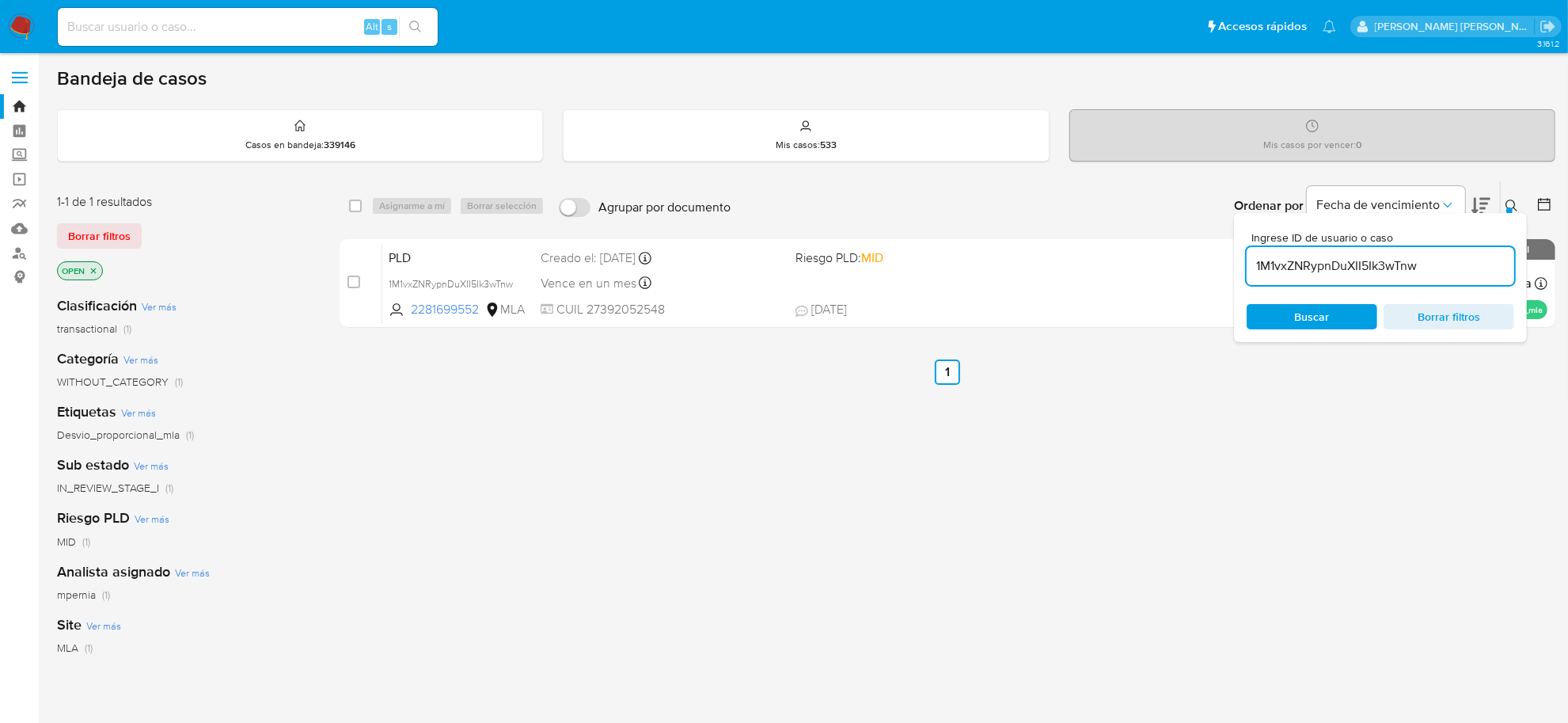
click at [1390, 262] on input "1M1vxZNRypnDuXII5Ik3wTnw" at bounding box center [1380, 266] width 267 height 20
paste input "jszCxfbkY1jzJnFnQLQJ1X2E"
type input "jszCxfbkY1jzJnFnQLQJ1X2E"
click at [352, 207] on input "checkbox" at bounding box center [355, 206] width 12 height 12
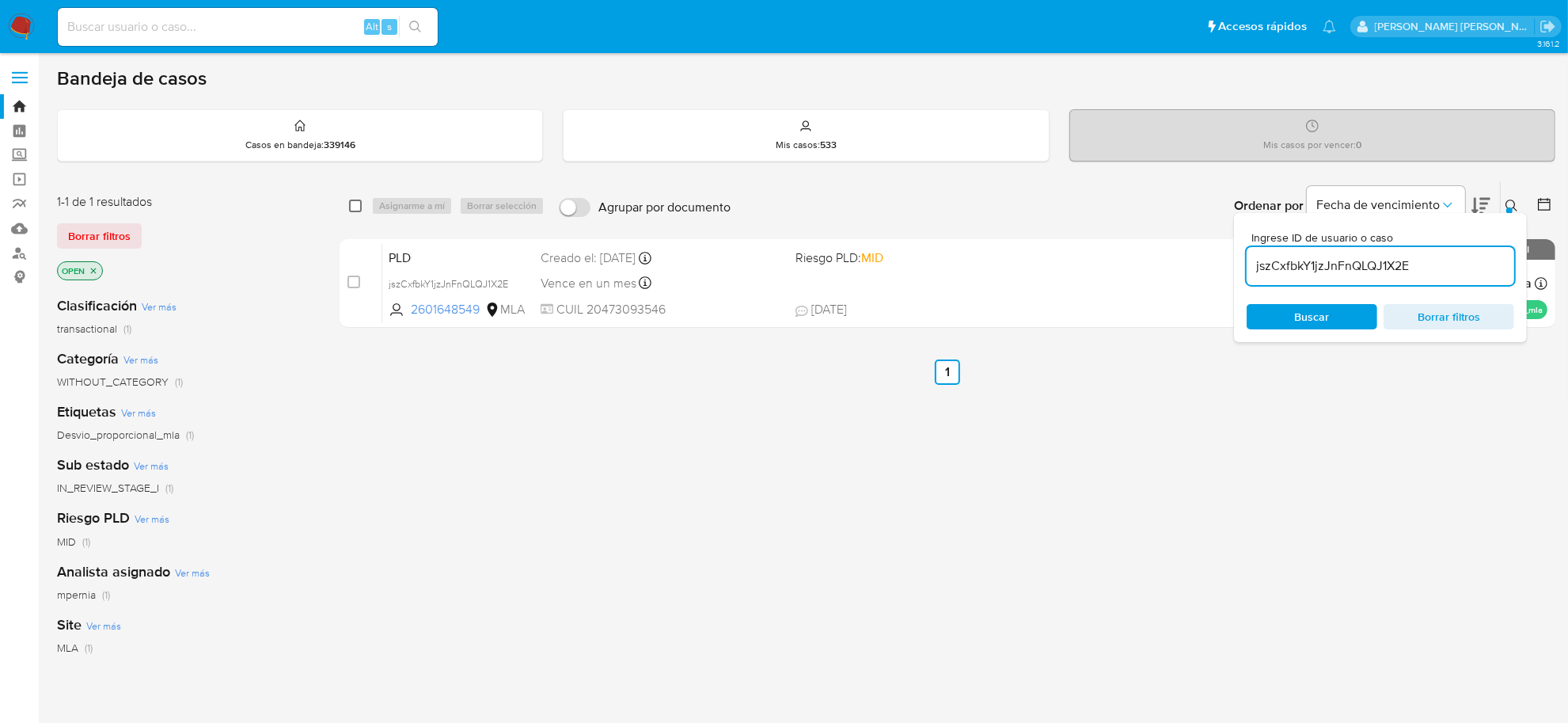
checkbox input "true"
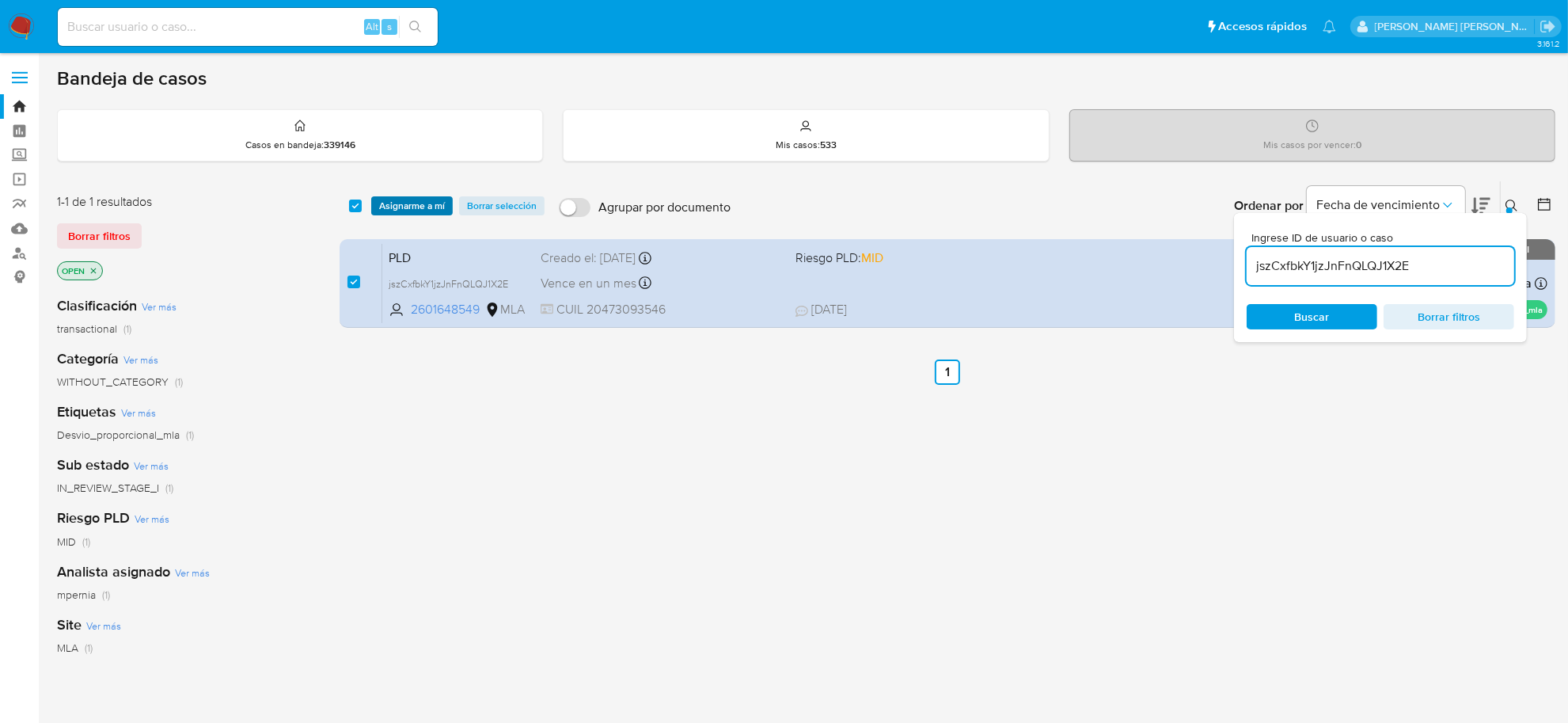
click at [406, 208] on span "Asignarme a mí" at bounding box center [412, 206] width 66 height 16
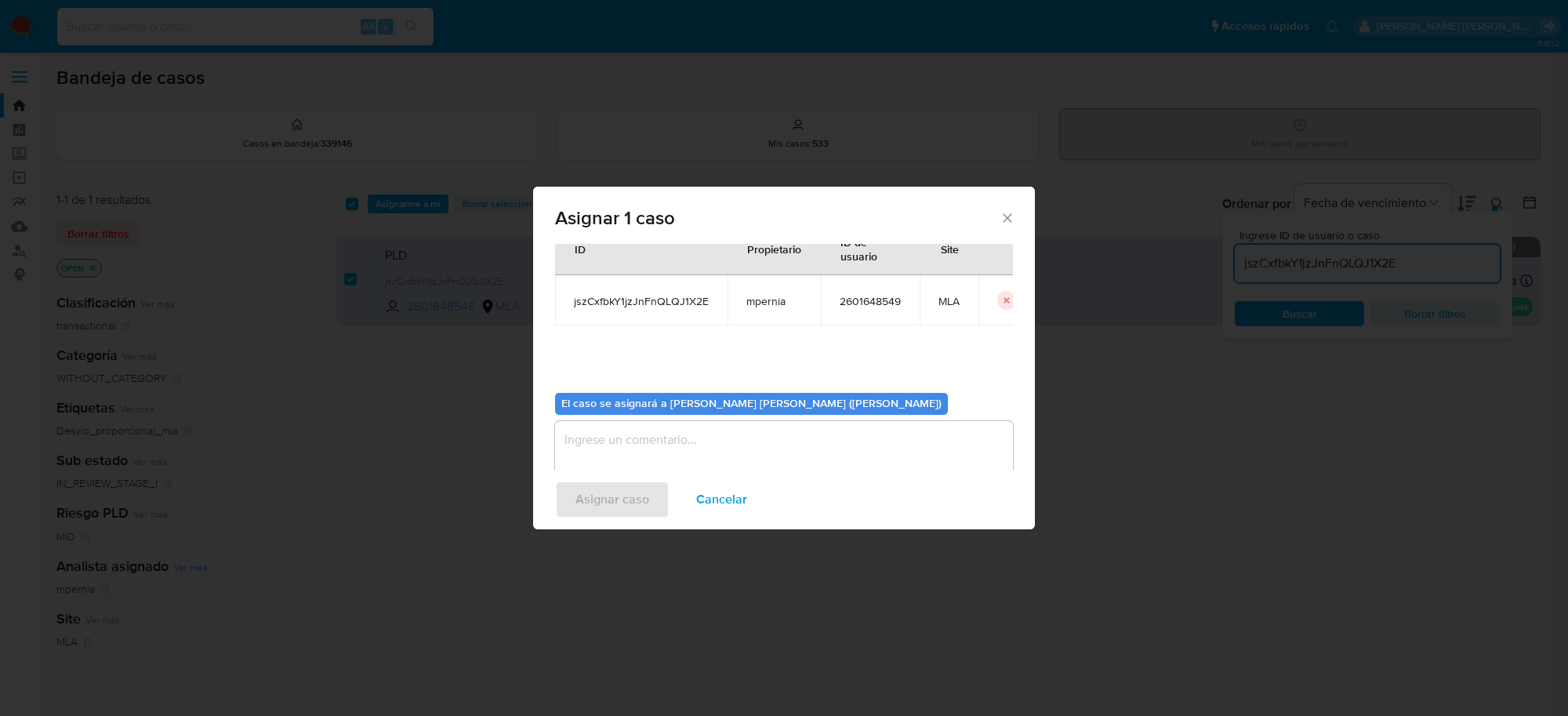
scroll to position [80, 0]
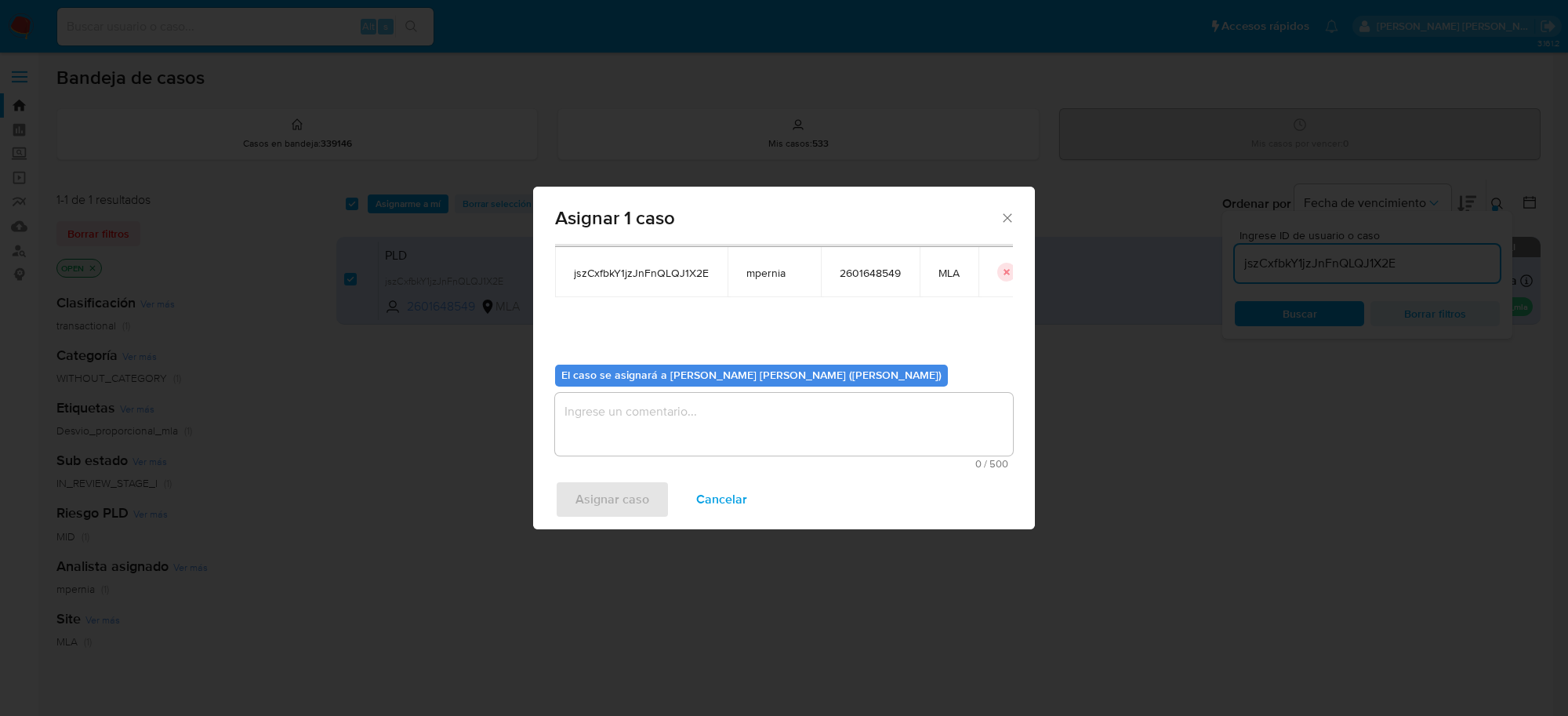
click at [696, 435] on textarea "assign-modal" at bounding box center [784, 424] width 458 height 62
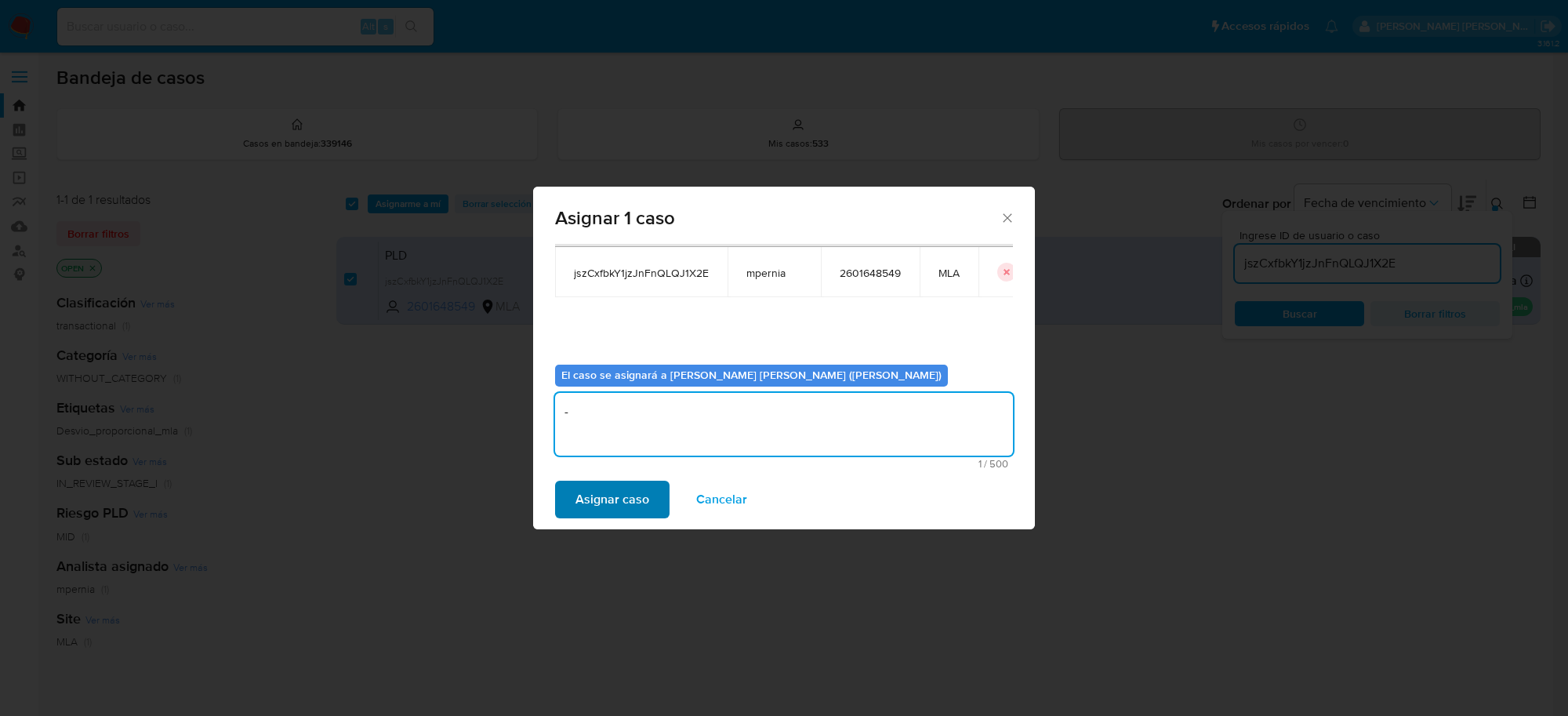
type textarea "-"
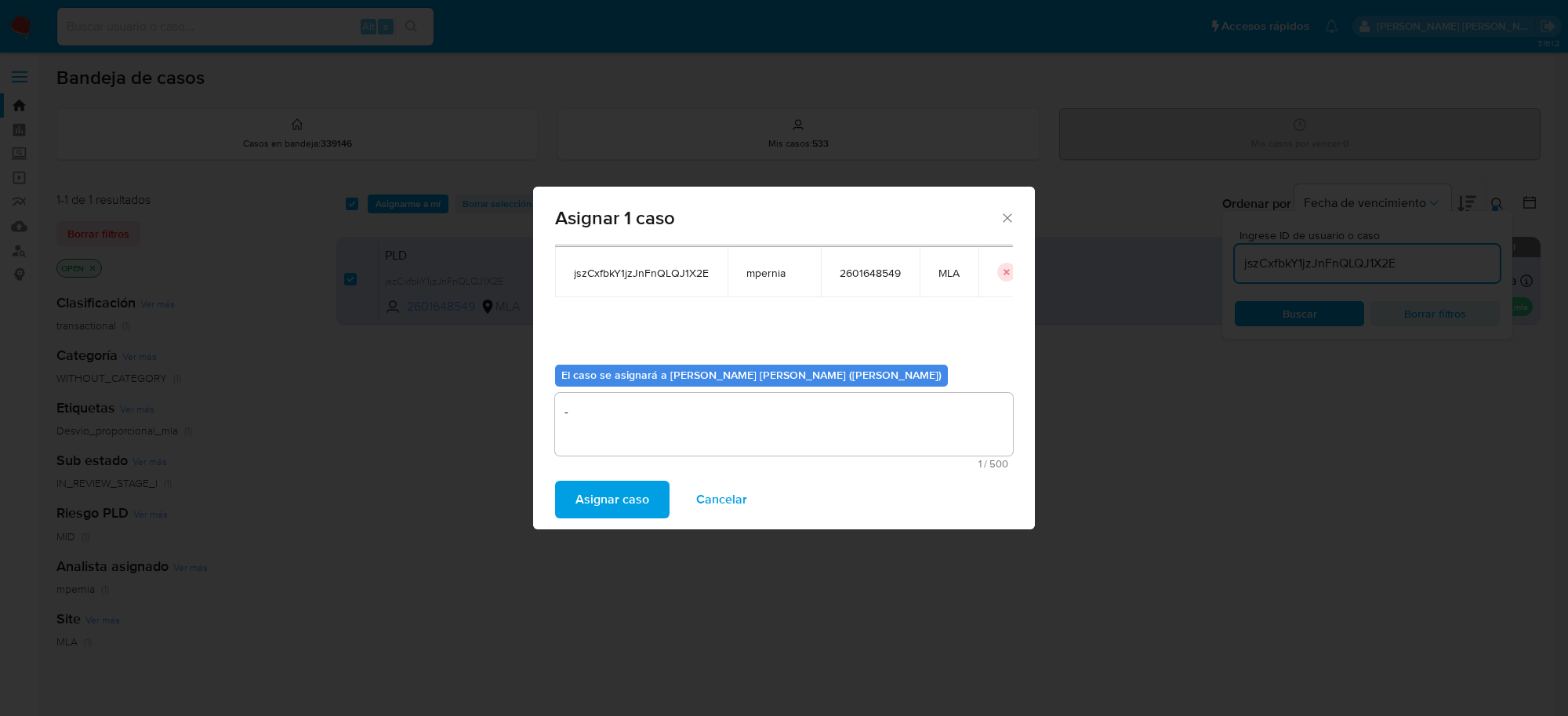
click at [643, 493] on span "Asignar caso" at bounding box center [612, 499] width 74 height 34
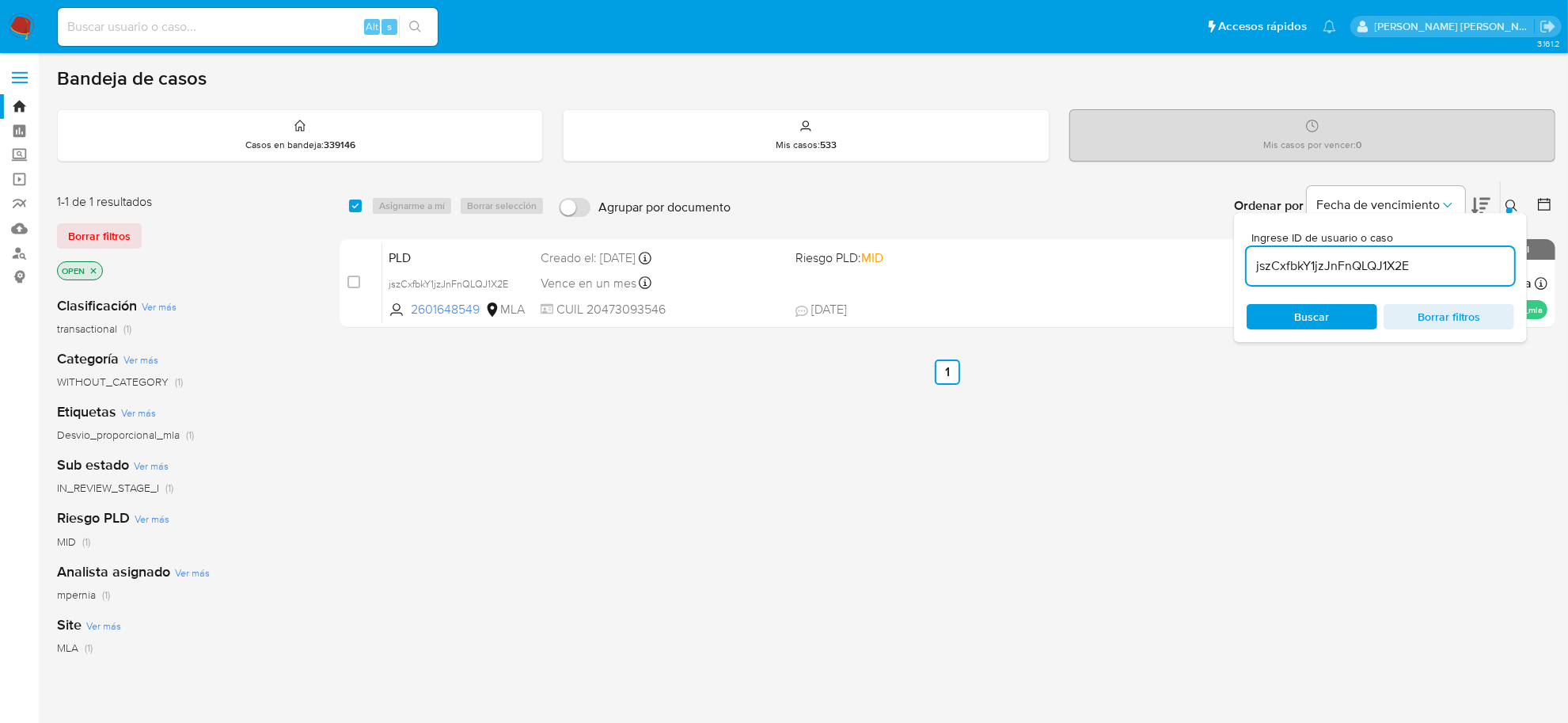
click at [1327, 259] on input "jszCxfbkY1jzJnFnQLQJ1X2E" at bounding box center [1380, 266] width 267 height 20
paste input "s5a1foyFLNwxoEwoNuoYbCyy"
type input "s5a1foyFLNwxoEwoNuoYbCyy"
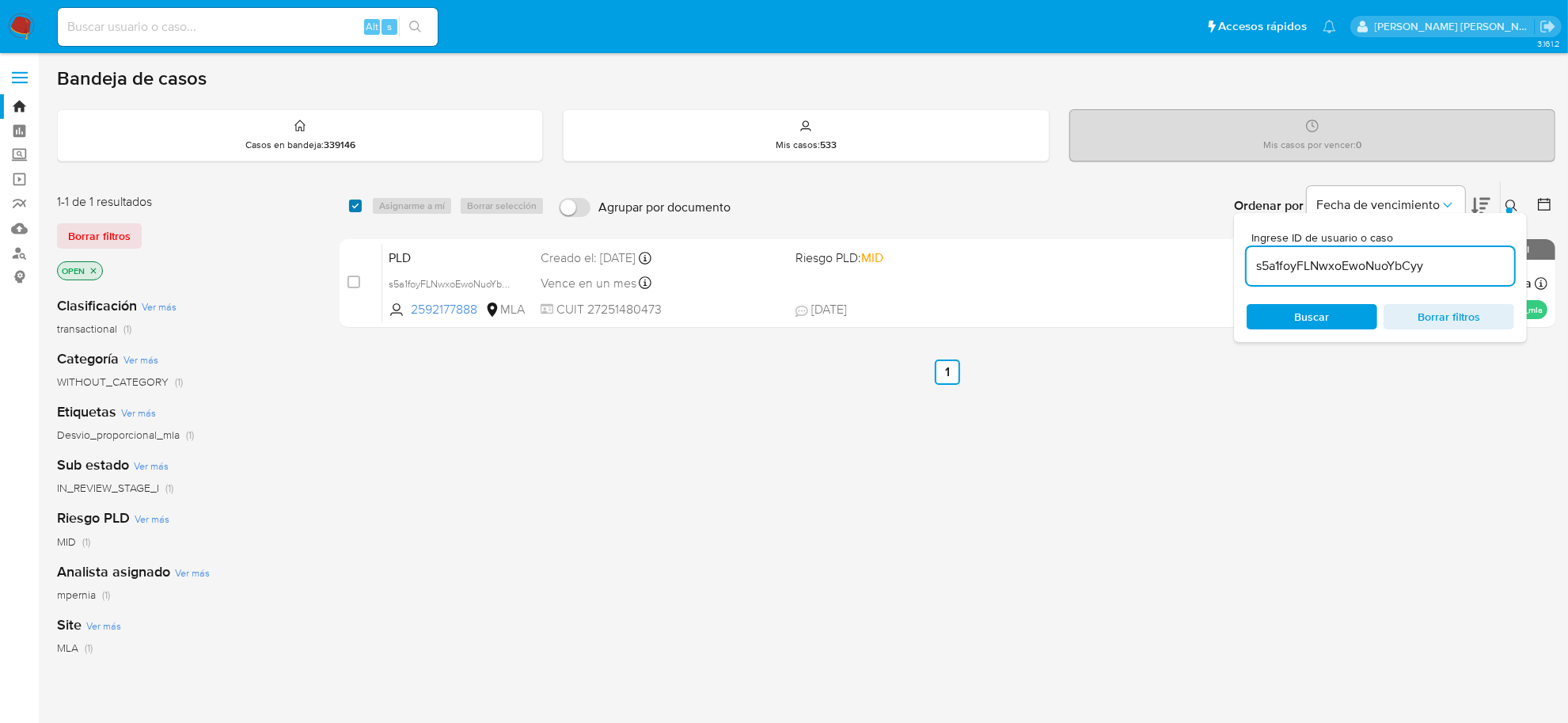
drag, startPoint x: 349, startPoint y: 201, endPoint x: 374, endPoint y: 203, distance: 25.1
click at [351, 201] on input "checkbox" at bounding box center [355, 206] width 12 height 12
checkbox input "true"
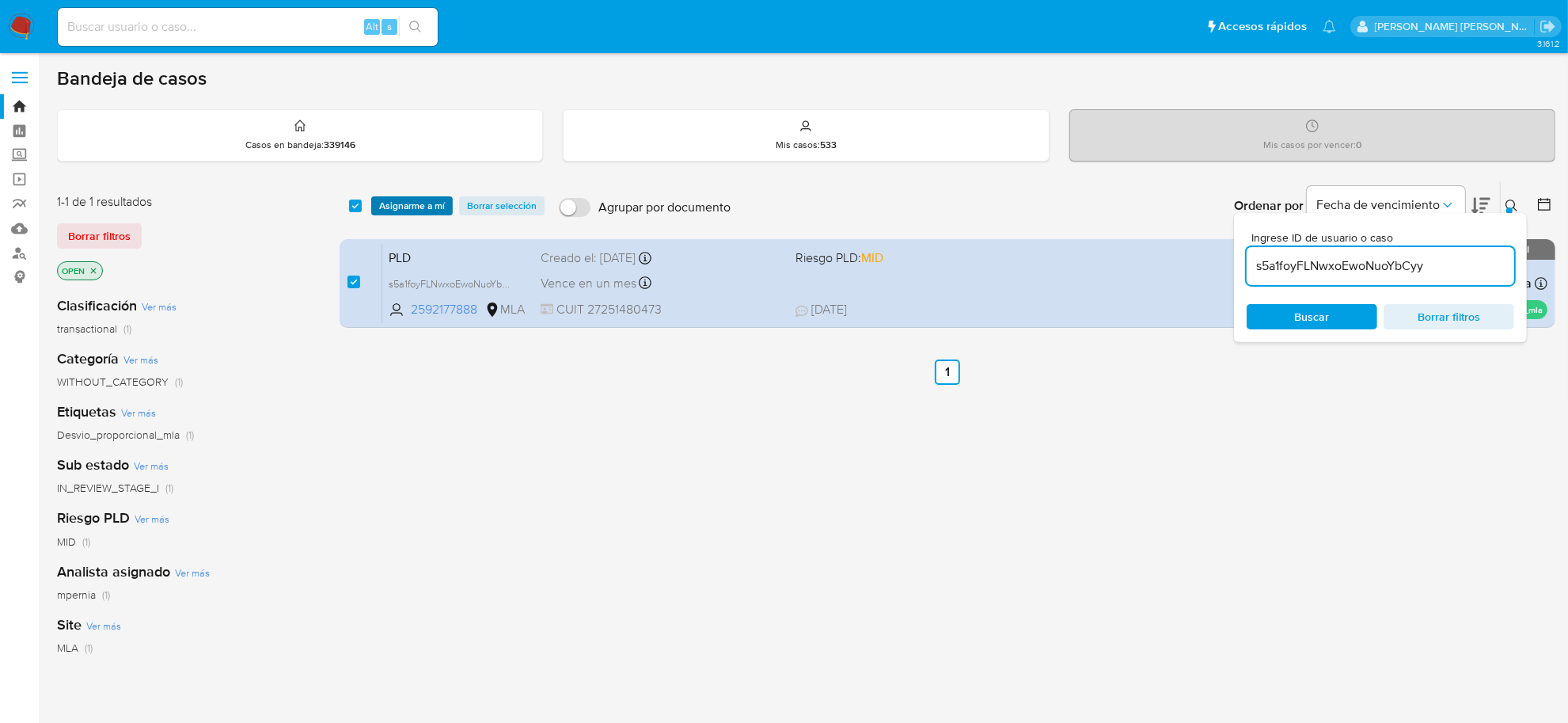
click at [397, 206] on span "Asignarme a mí" at bounding box center [412, 206] width 66 height 16
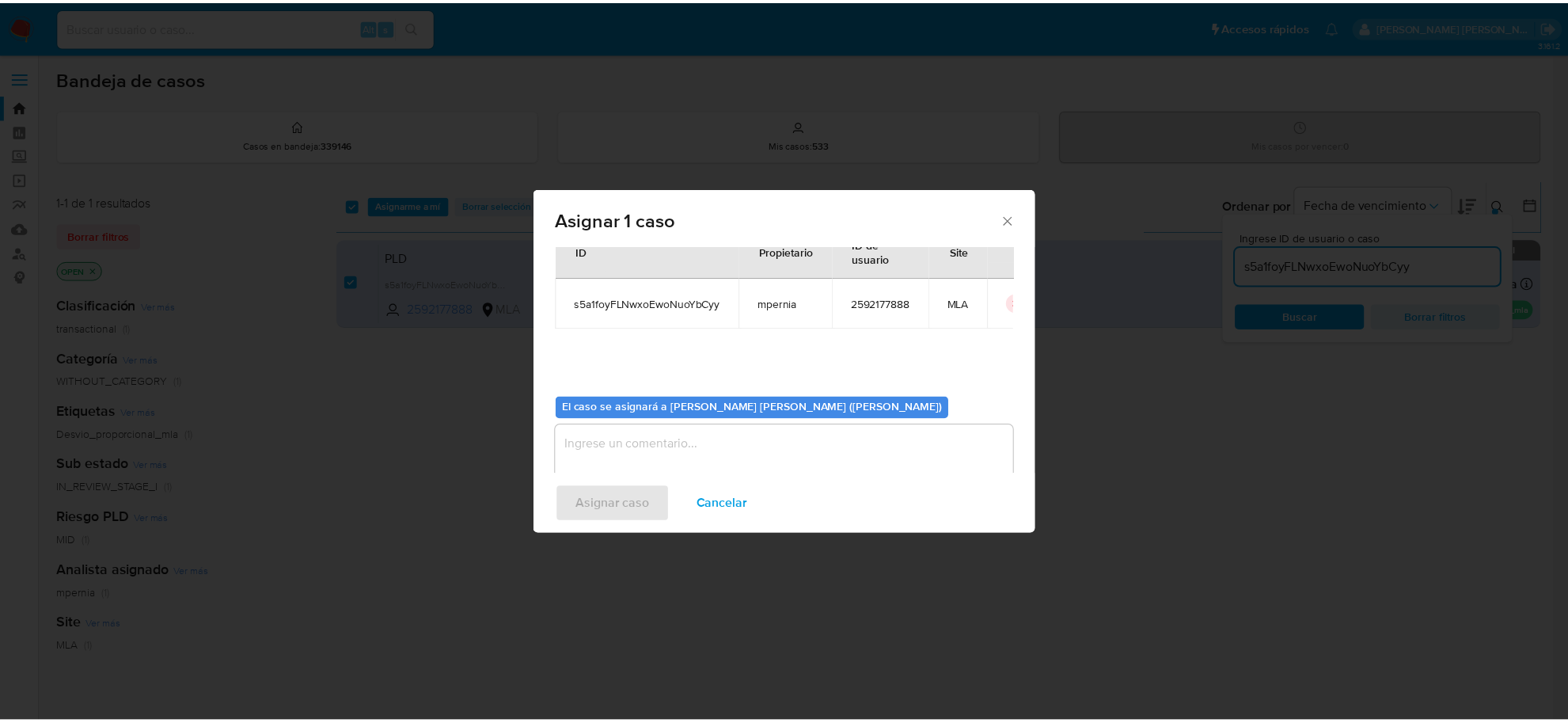
scroll to position [81, 0]
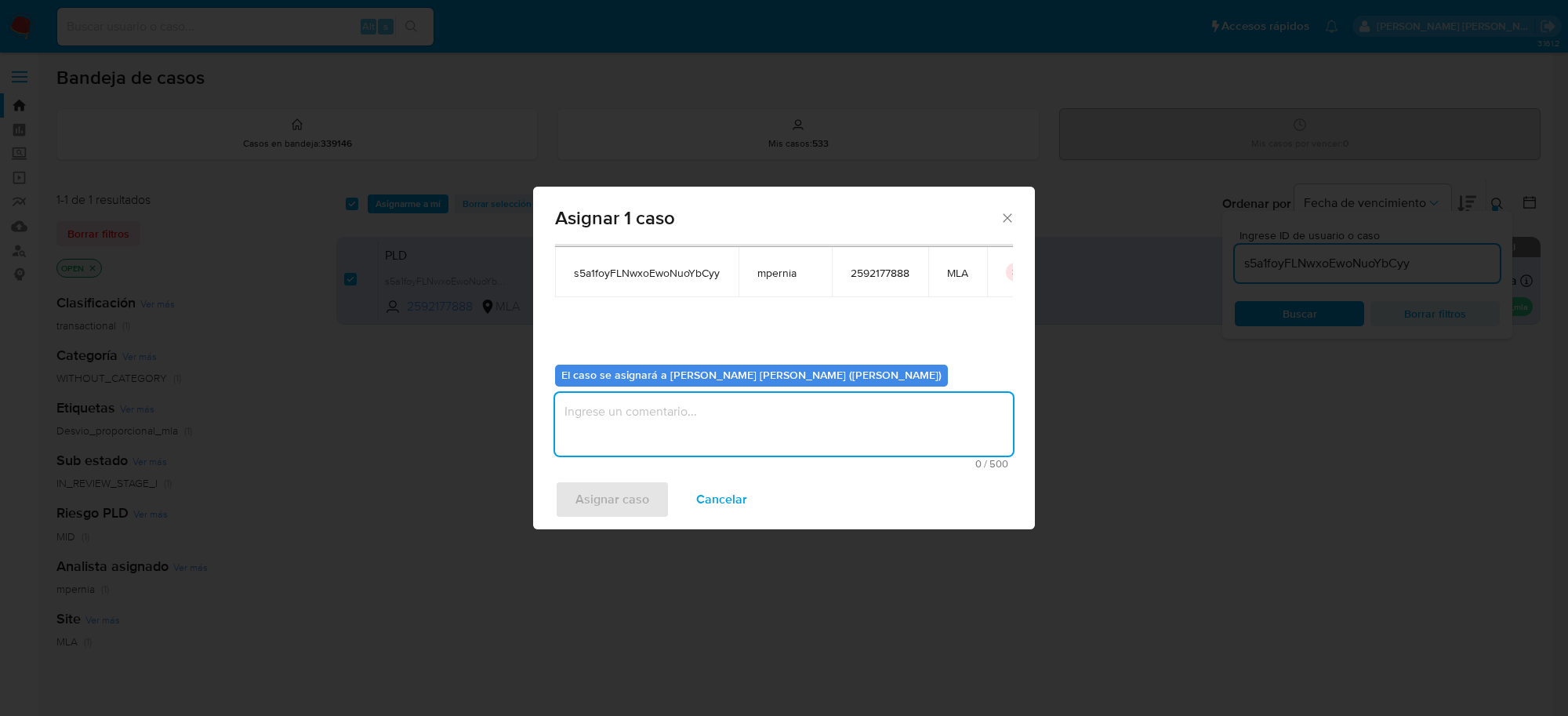
click at [670, 427] on textarea "assign-modal" at bounding box center [784, 424] width 458 height 62
type textarea "-"
click at [639, 495] on span "Asignar caso" at bounding box center [612, 499] width 74 height 34
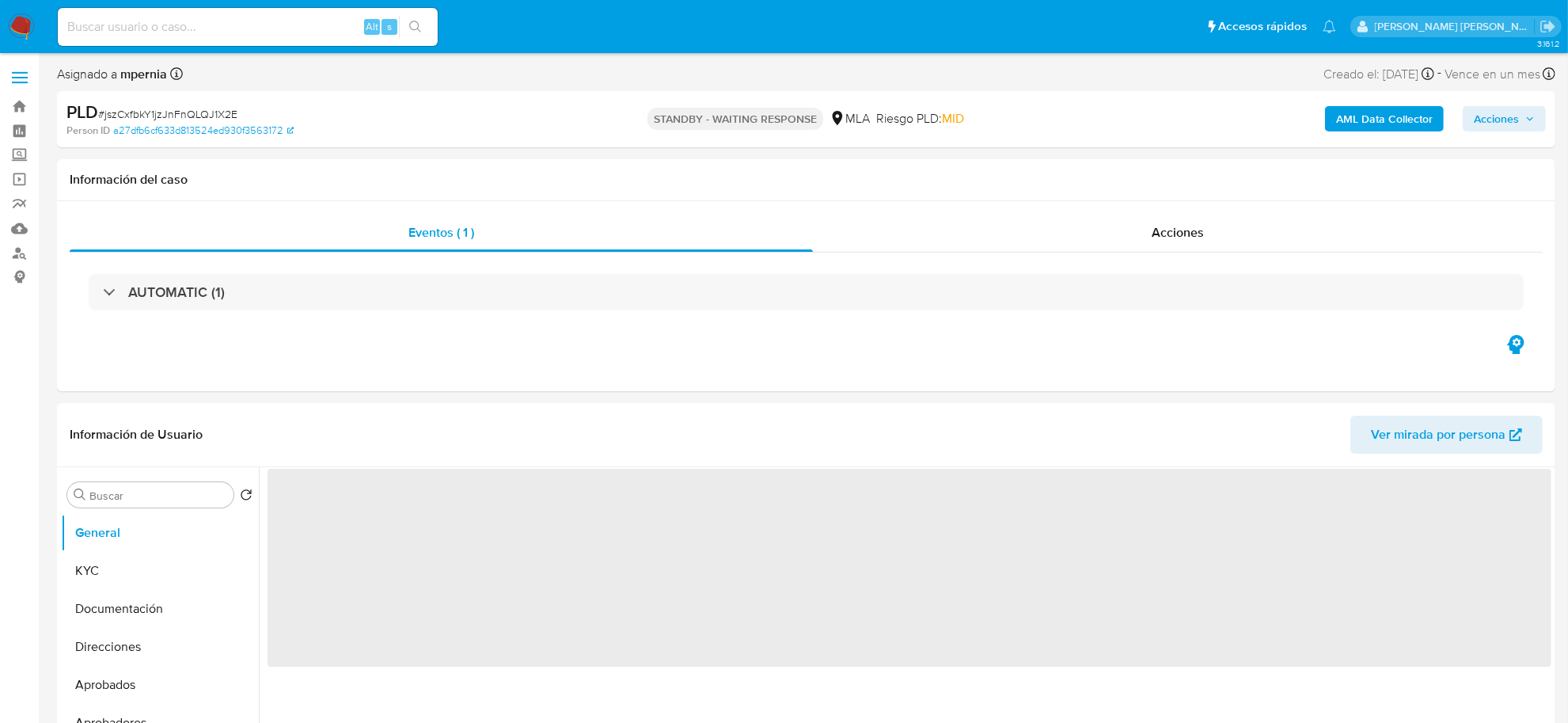
select select "10"
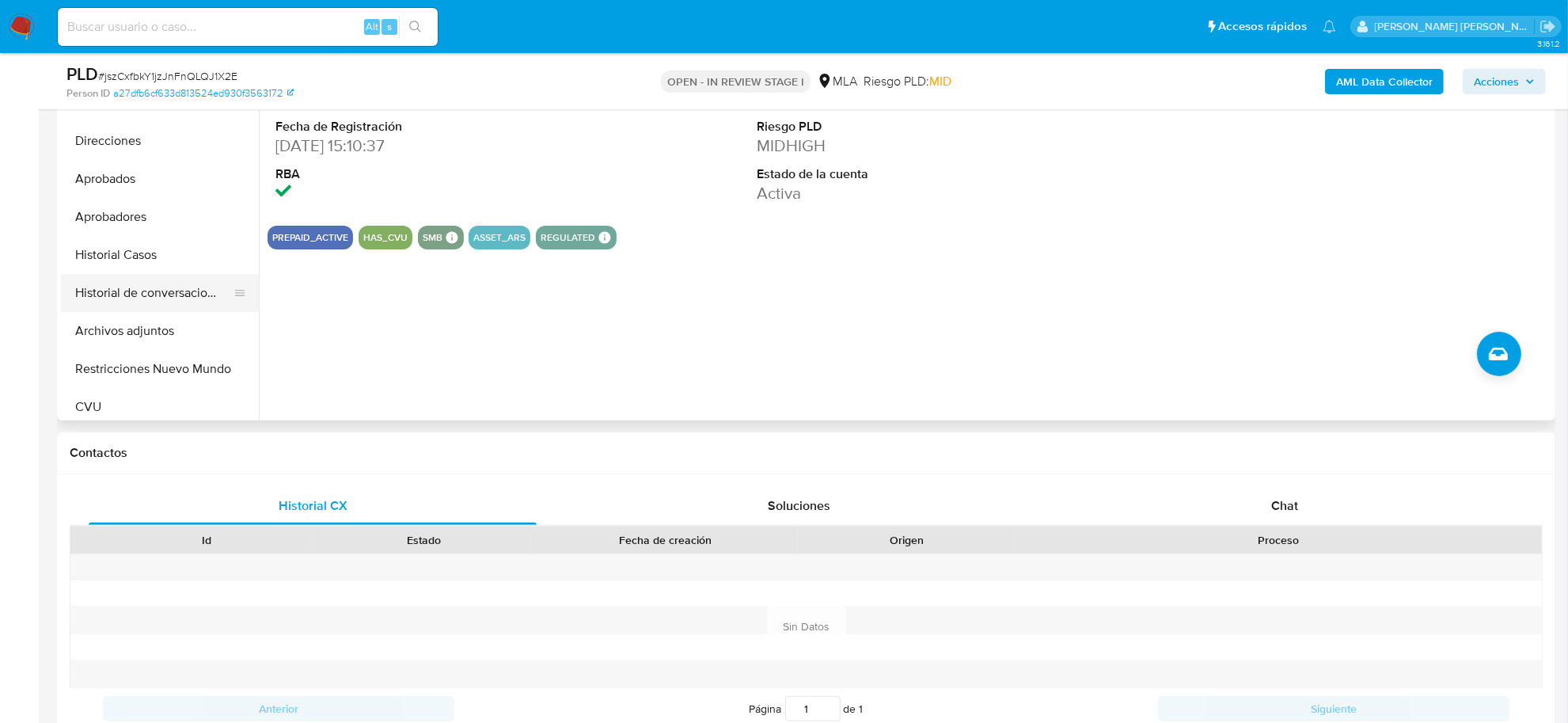
scroll to position [99, 0]
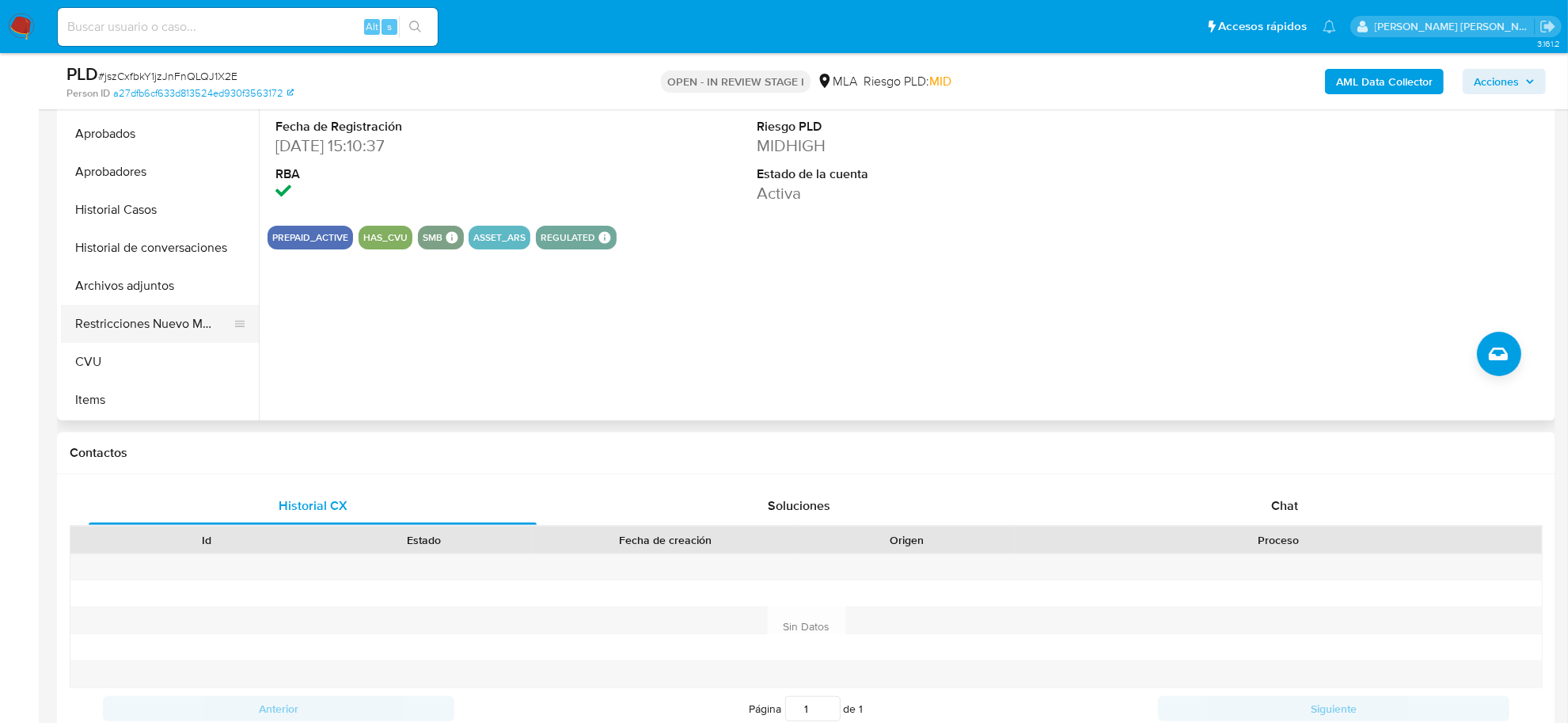
click at [129, 325] on button "Restricciones Nuevo Mundo" at bounding box center [154, 323] width 186 height 38
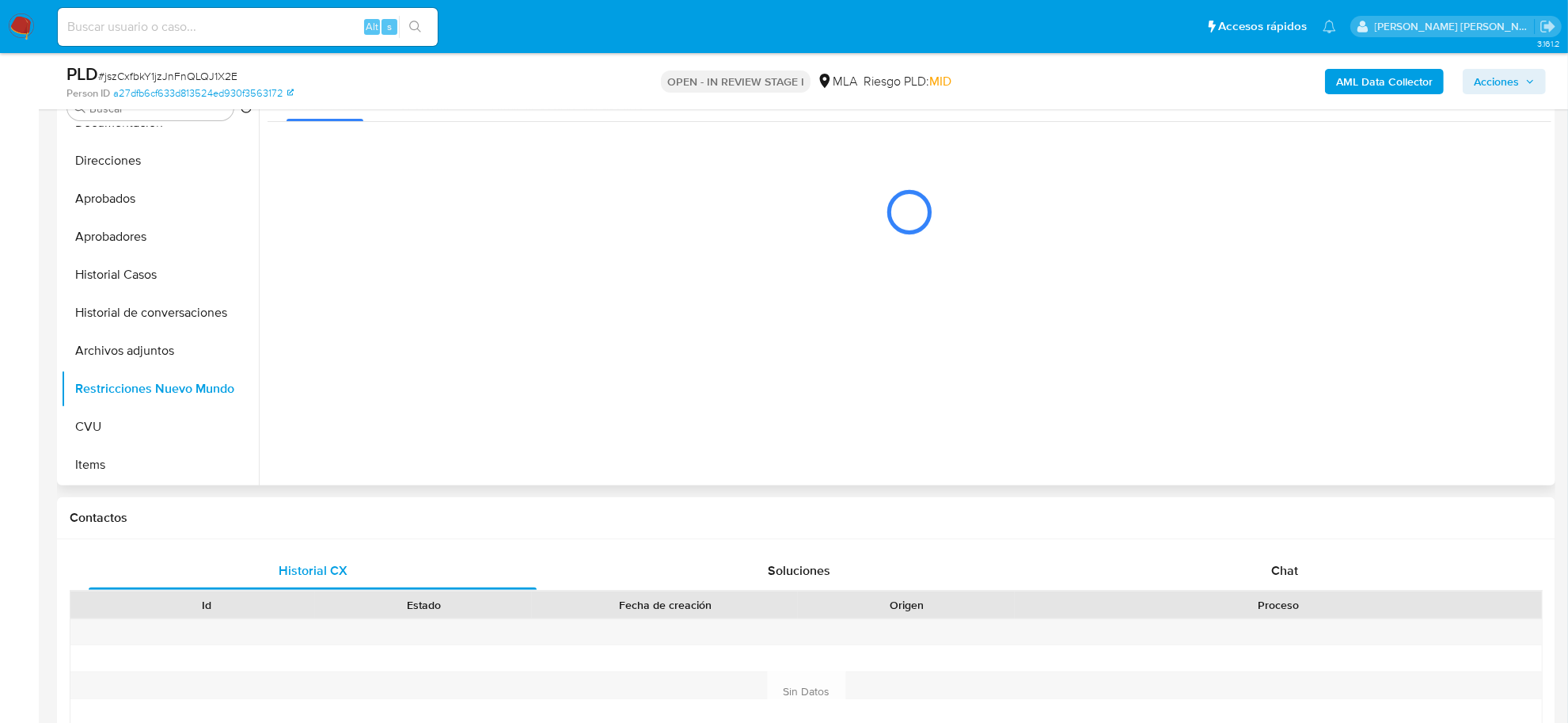
scroll to position [297, 0]
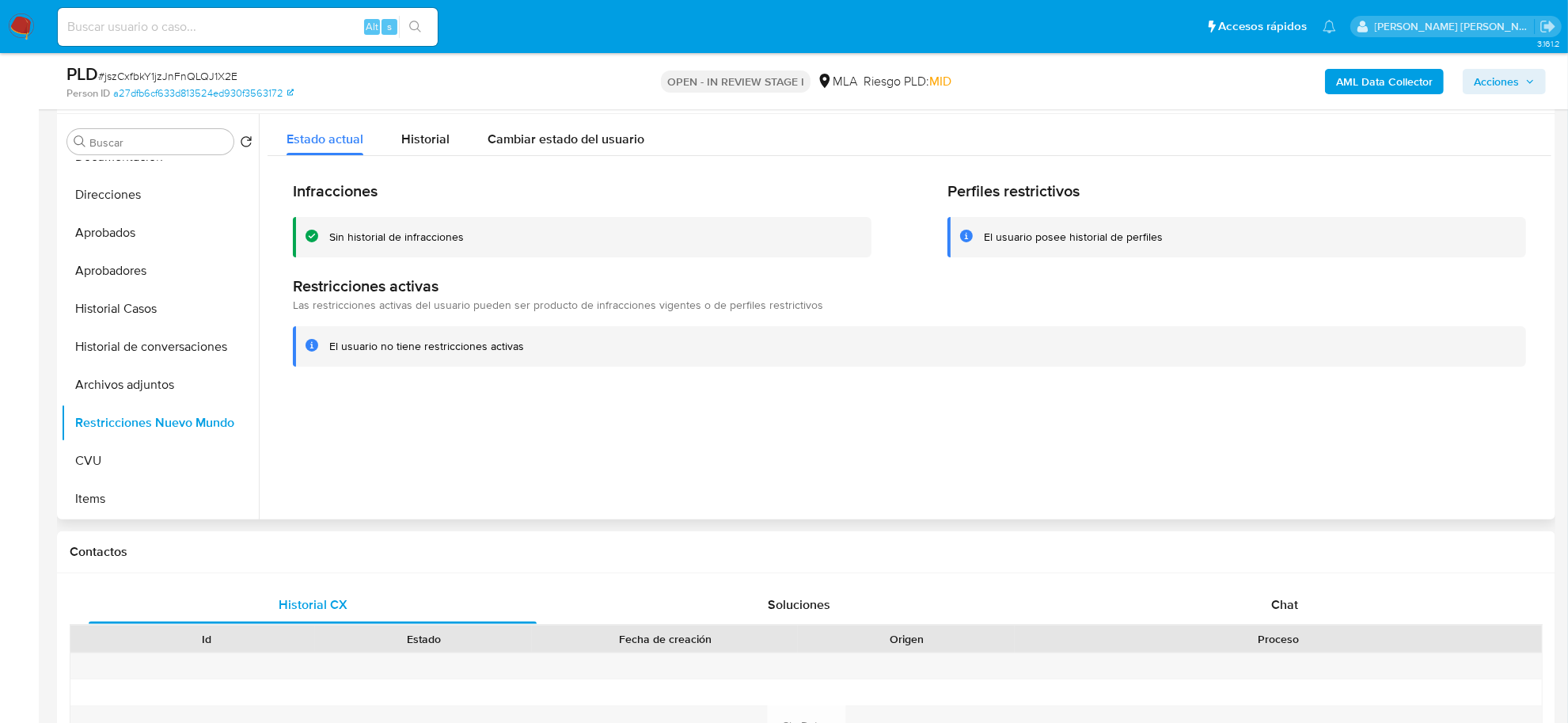
click at [820, 491] on div at bounding box center [906, 316] width 1293 height 405
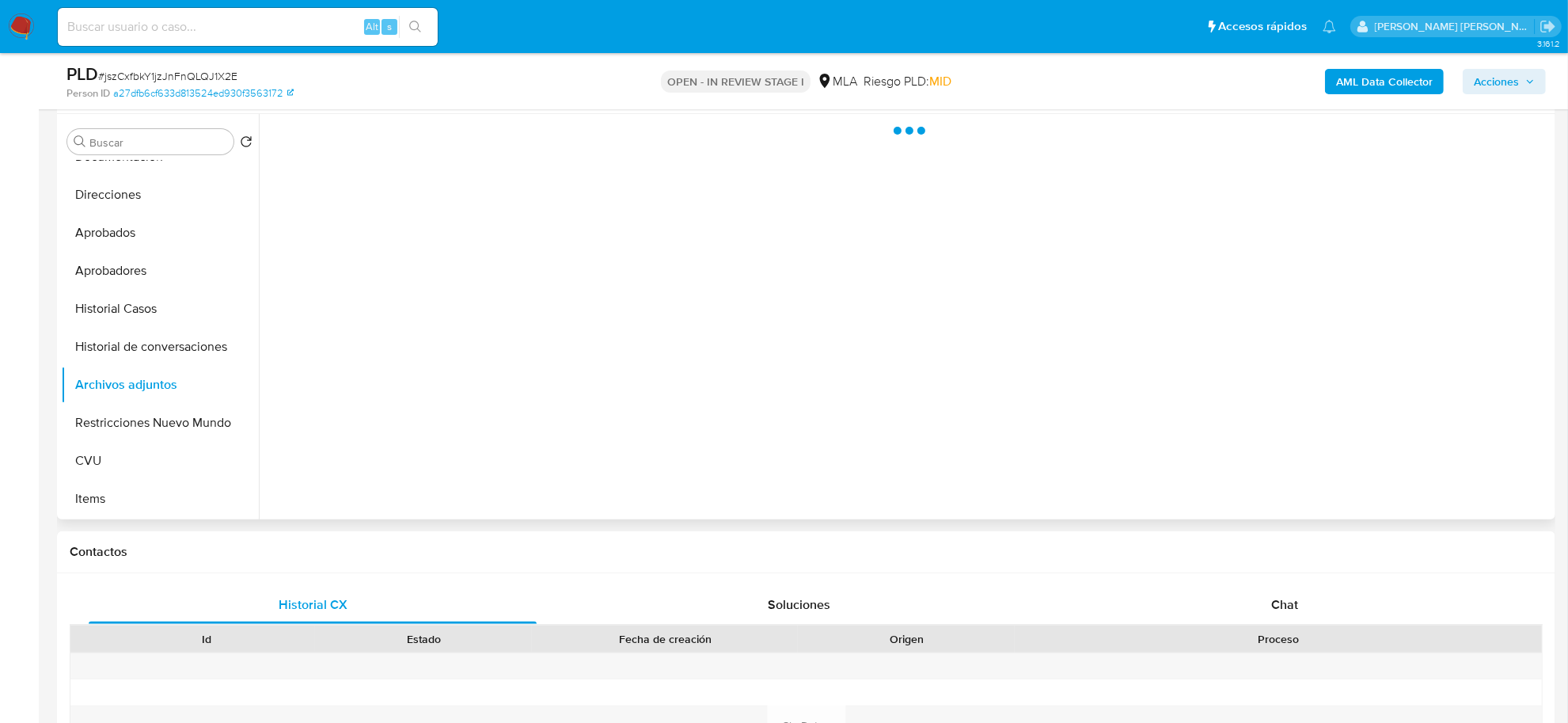
scroll to position [219, 0]
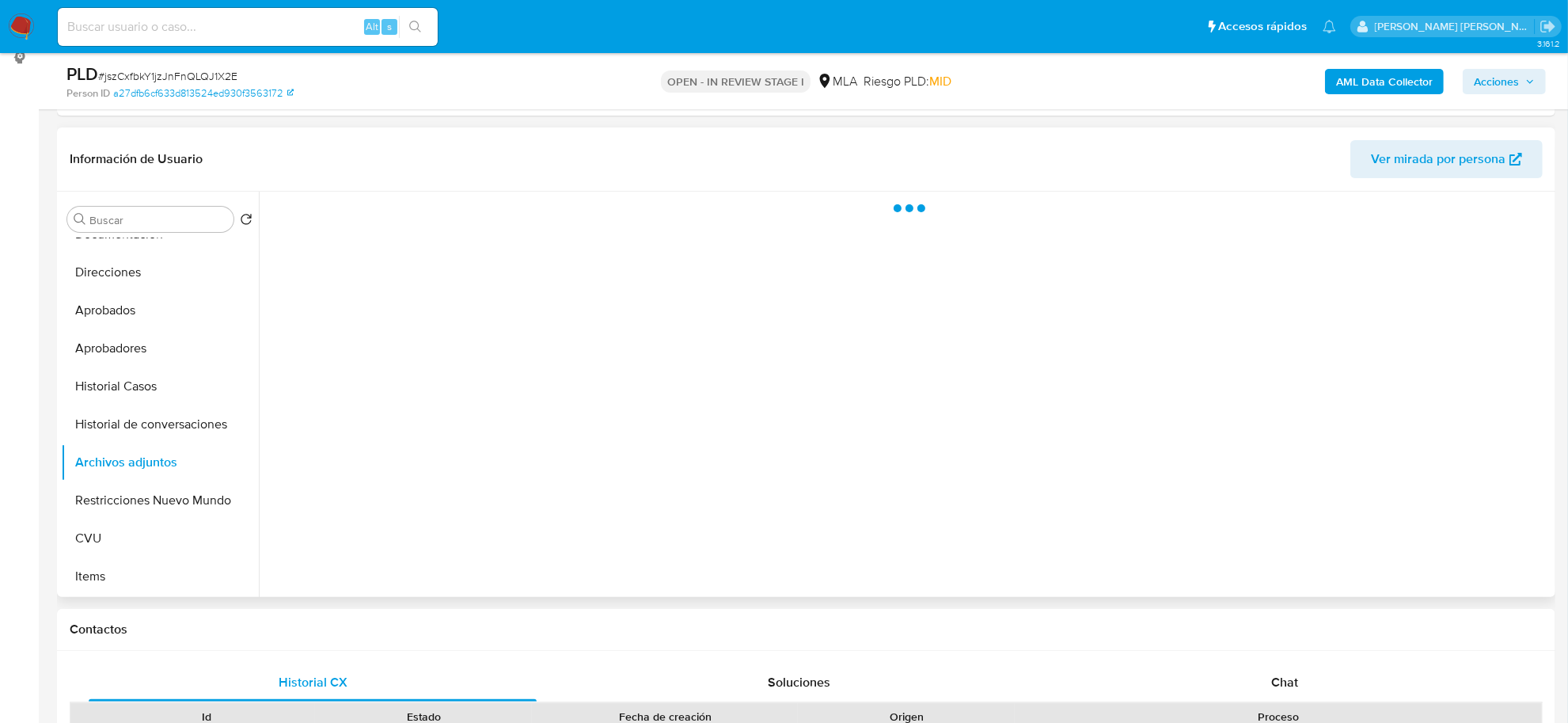
click at [1073, 536] on div at bounding box center [906, 394] width 1293 height 405
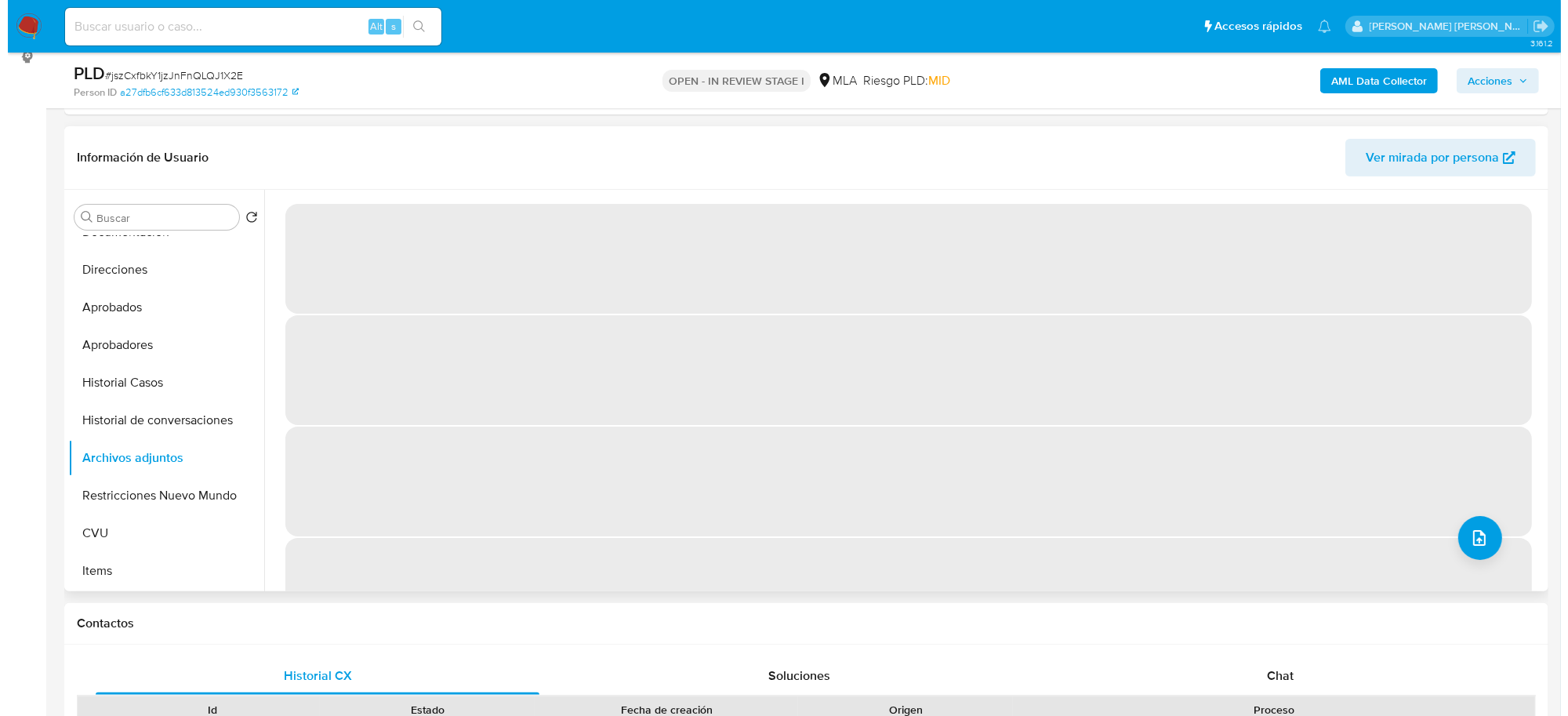
scroll to position [2248, 0]
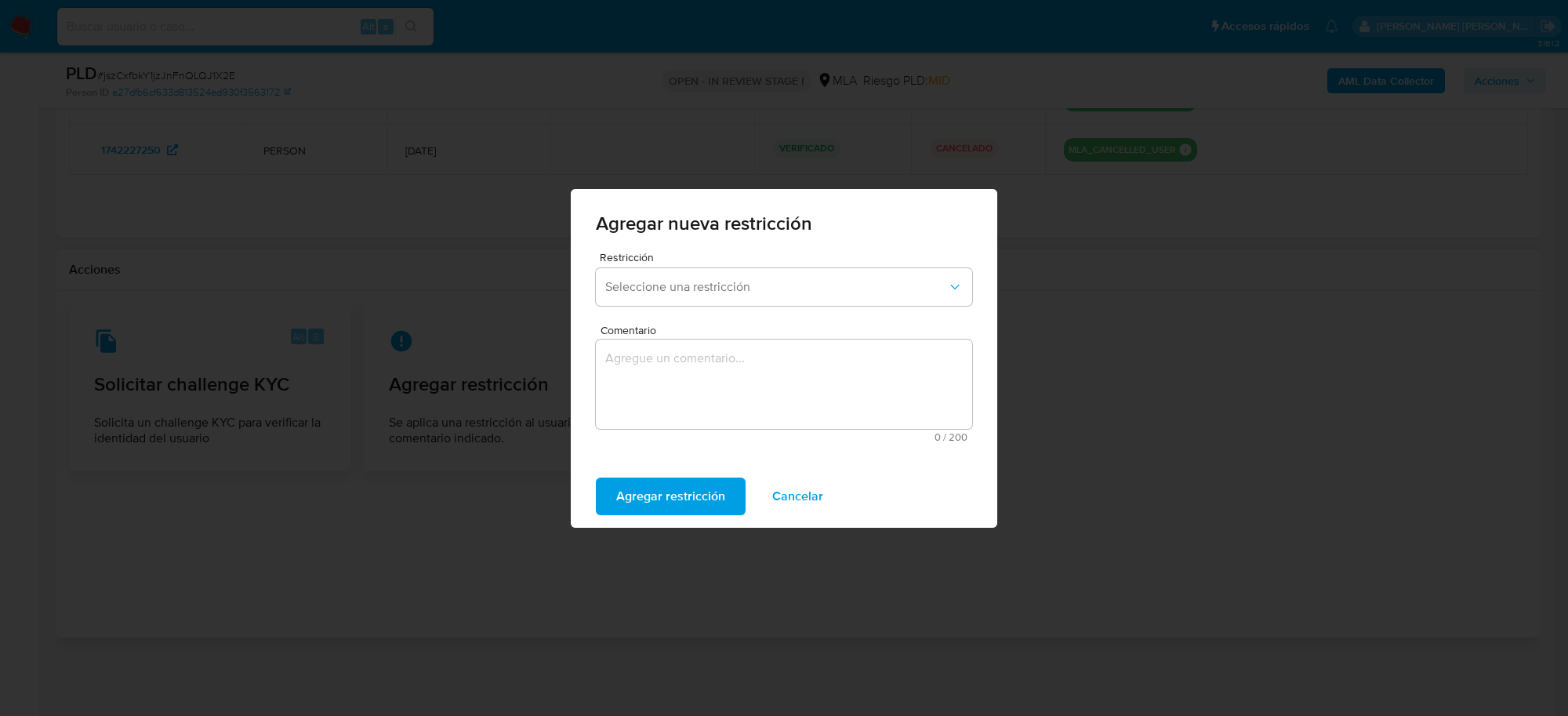
click at [723, 308] on div "Restricción Seleccione una restricción" at bounding box center [784, 281] width 376 height 61
click at [719, 304] on div "Restricción Seleccione una restricción" at bounding box center [784, 281] width 376 height 61
click at [716, 296] on button "Seleccione una restricción" at bounding box center [784, 287] width 376 height 38
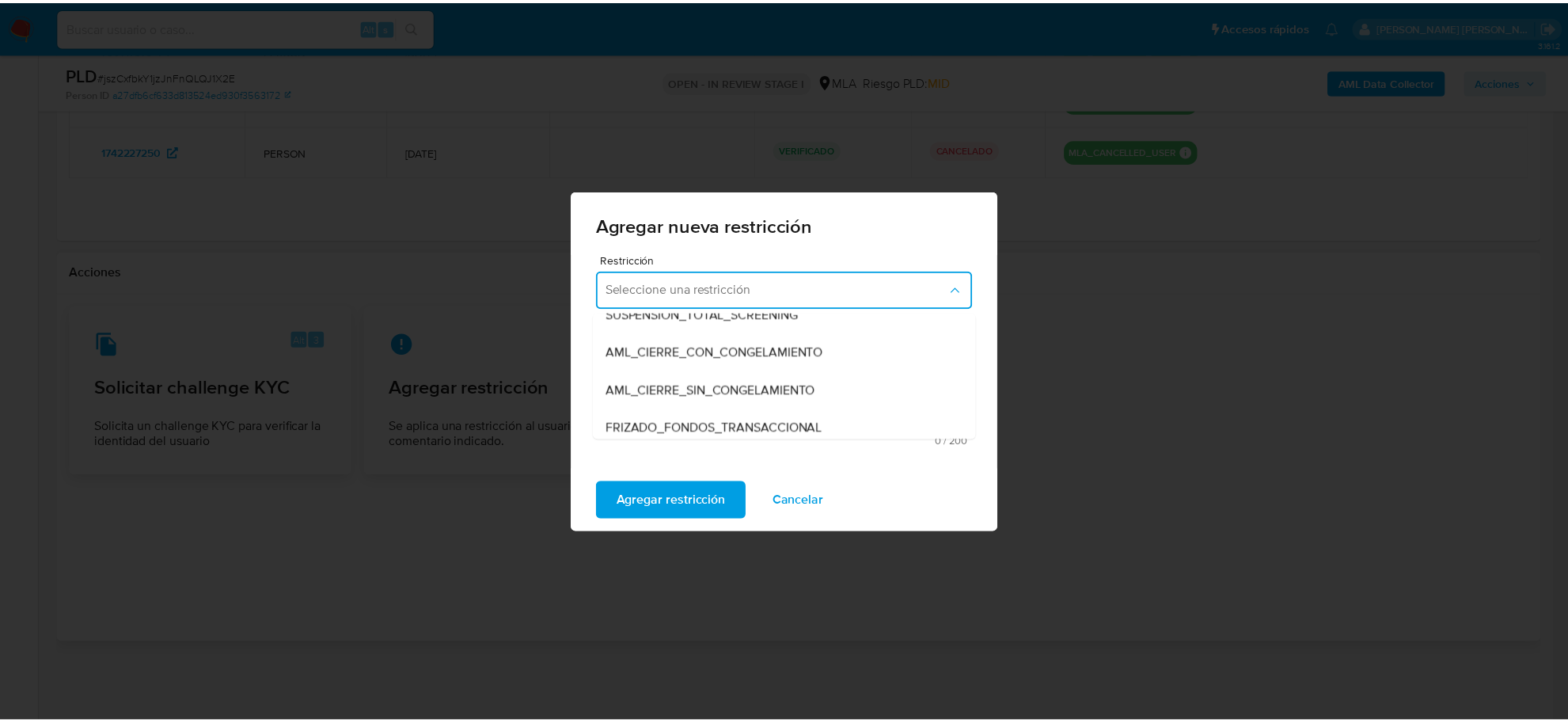
scroll to position [198, 0]
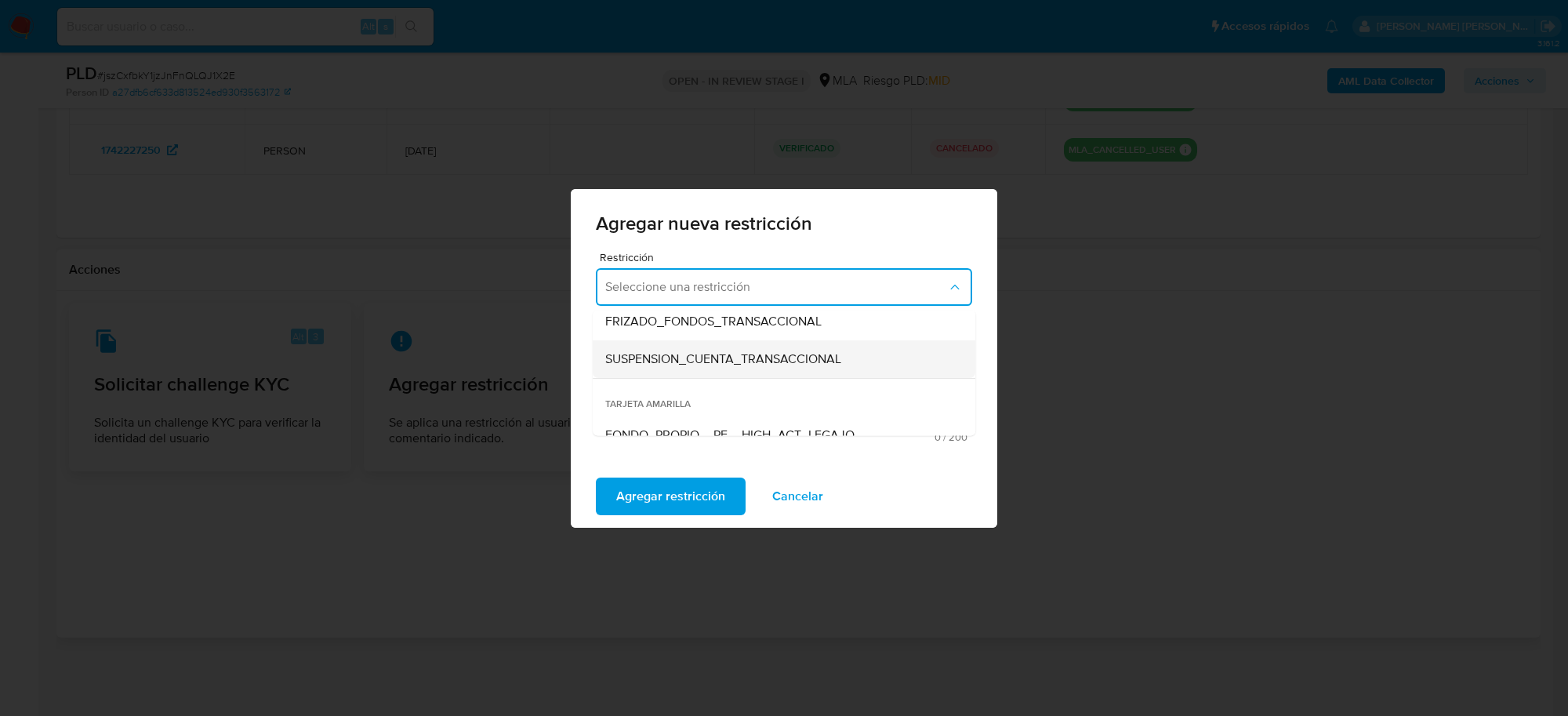
click at [687, 358] on span "SUSPENSION_CUENTA_TRANSACCIONAL" at bounding box center [723, 359] width 236 height 16
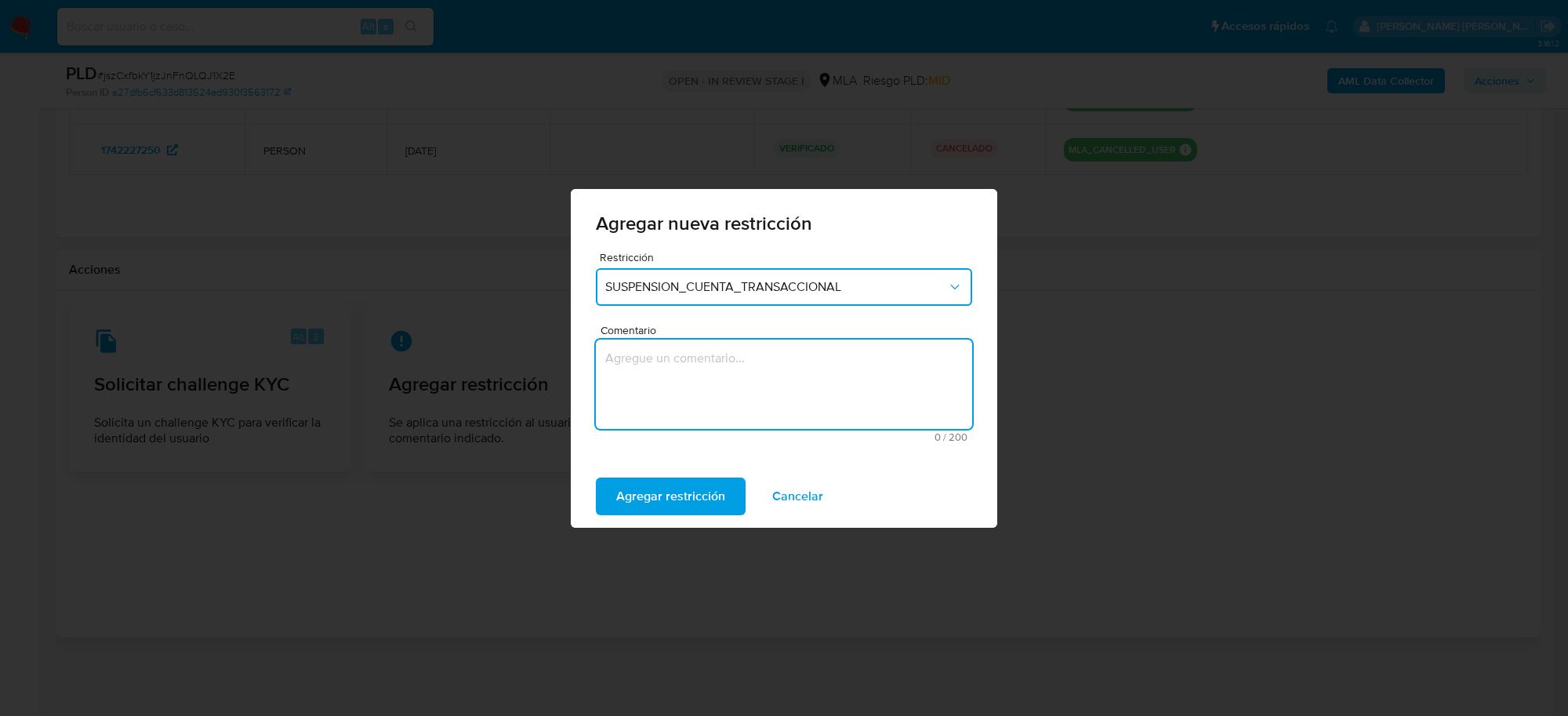
click at [695, 390] on textarea "Comentario" at bounding box center [784, 384] width 376 height 90
type textarea "AML"
click at [627, 499] on span "Agregar restricción" at bounding box center [671, 496] width 109 height 34
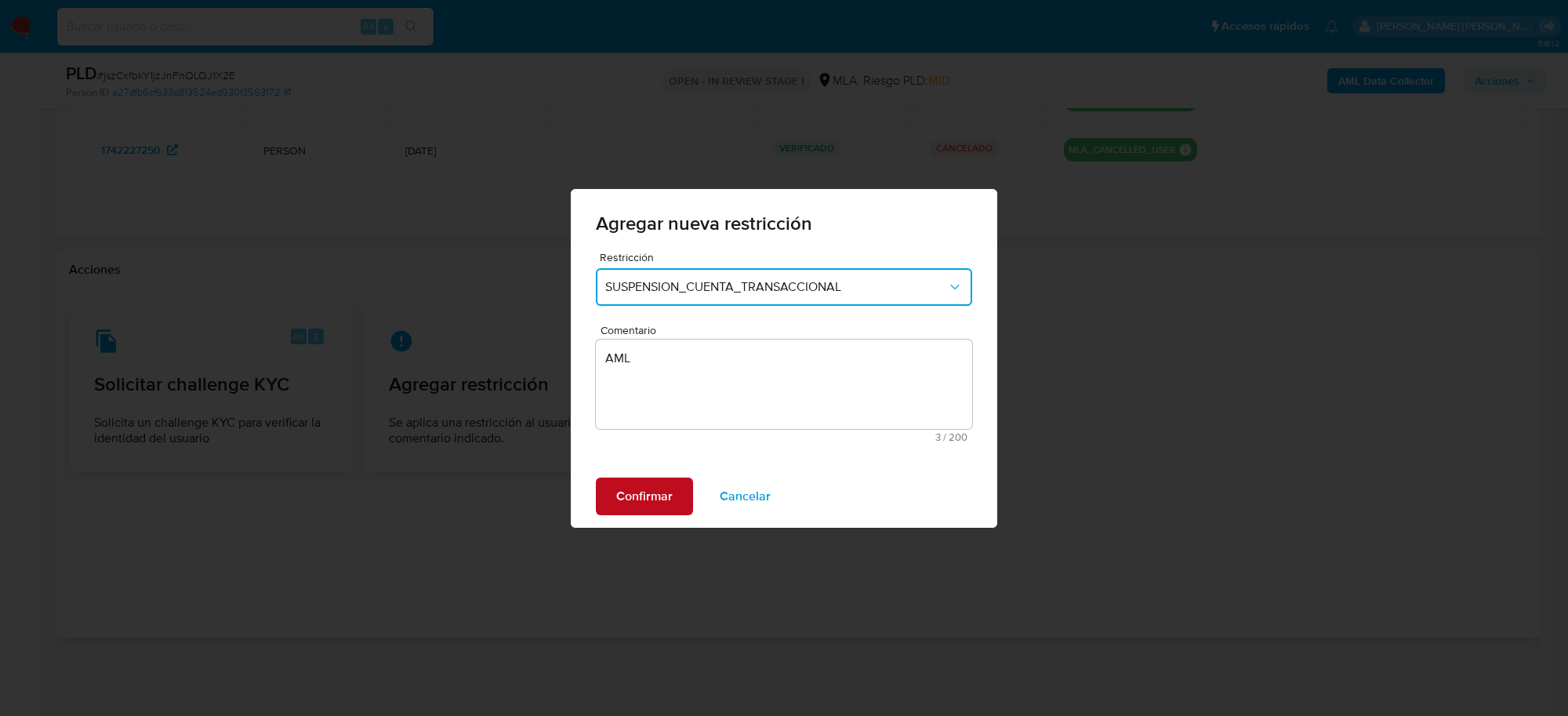
click at [627, 499] on span "Confirmar" at bounding box center [645, 496] width 56 height 34
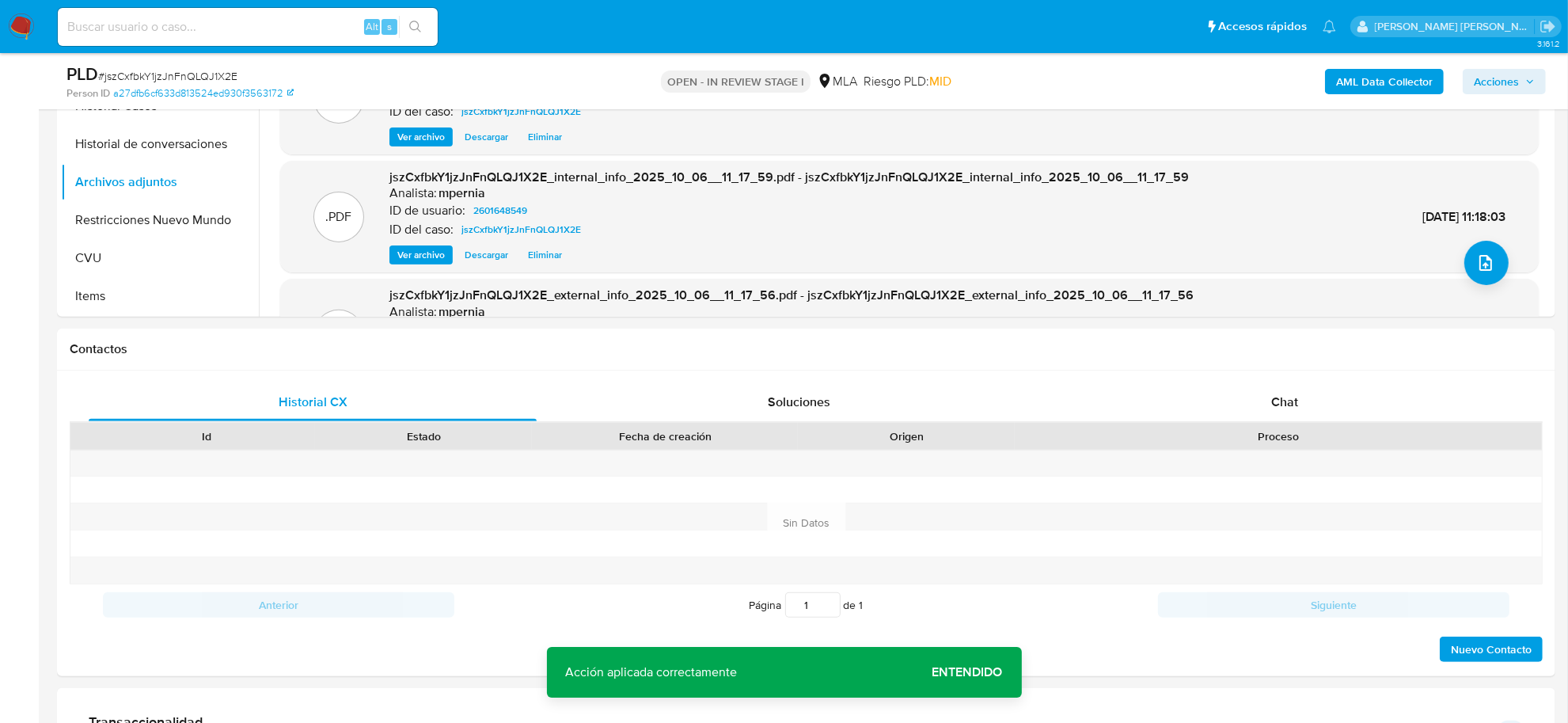
scroll to position [489, 0]
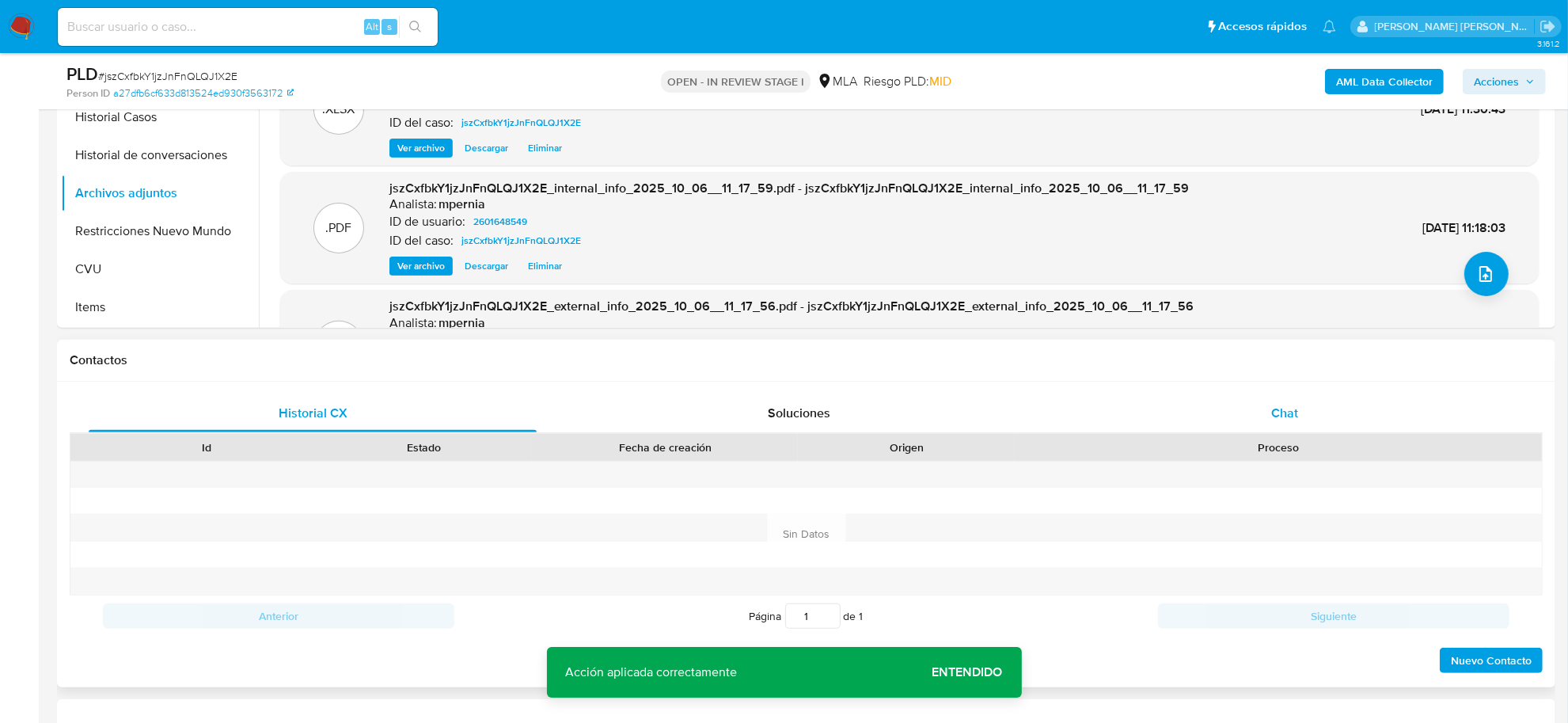
click at [1269, 405] on div "Chat" at bounding box center [1285, 413] width 448 height 38
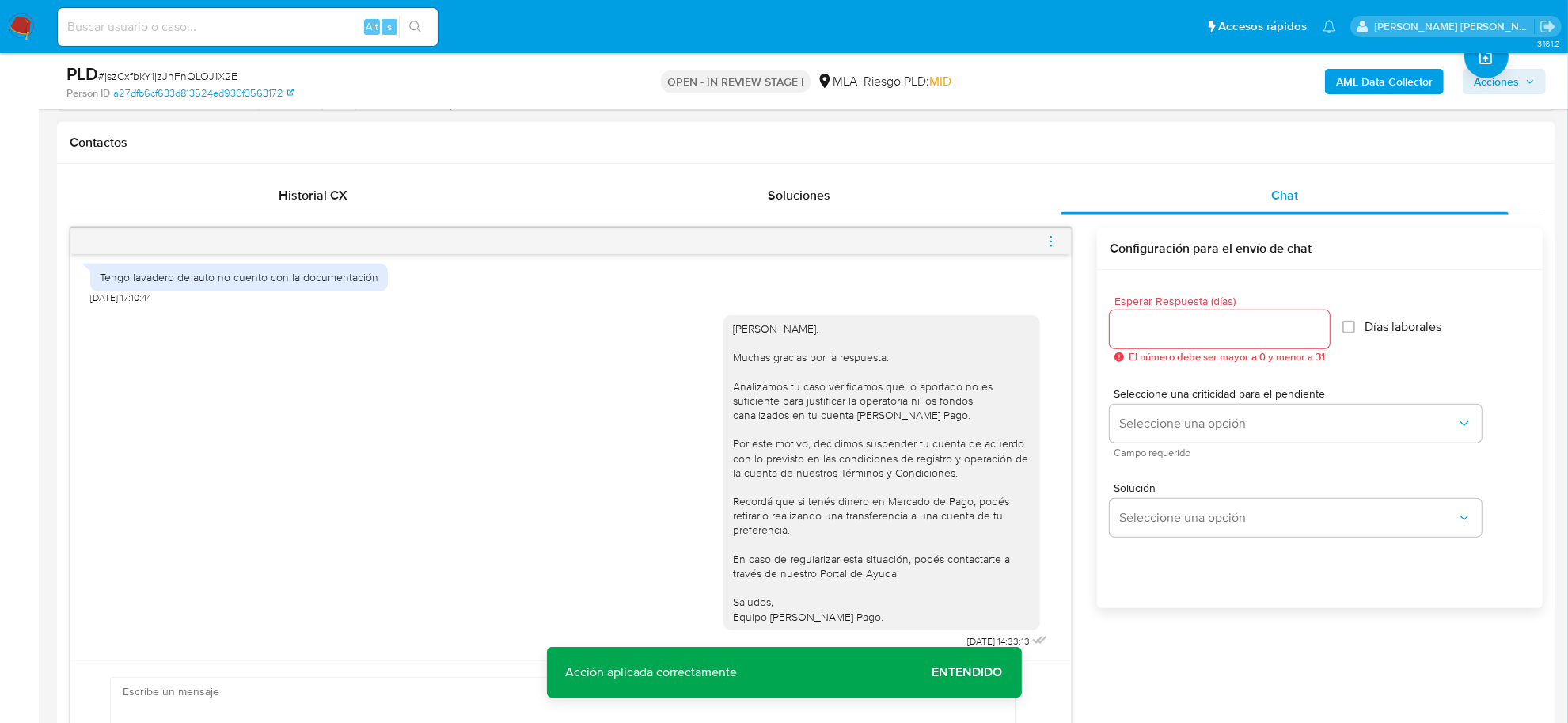
scroll to position [687, 0]
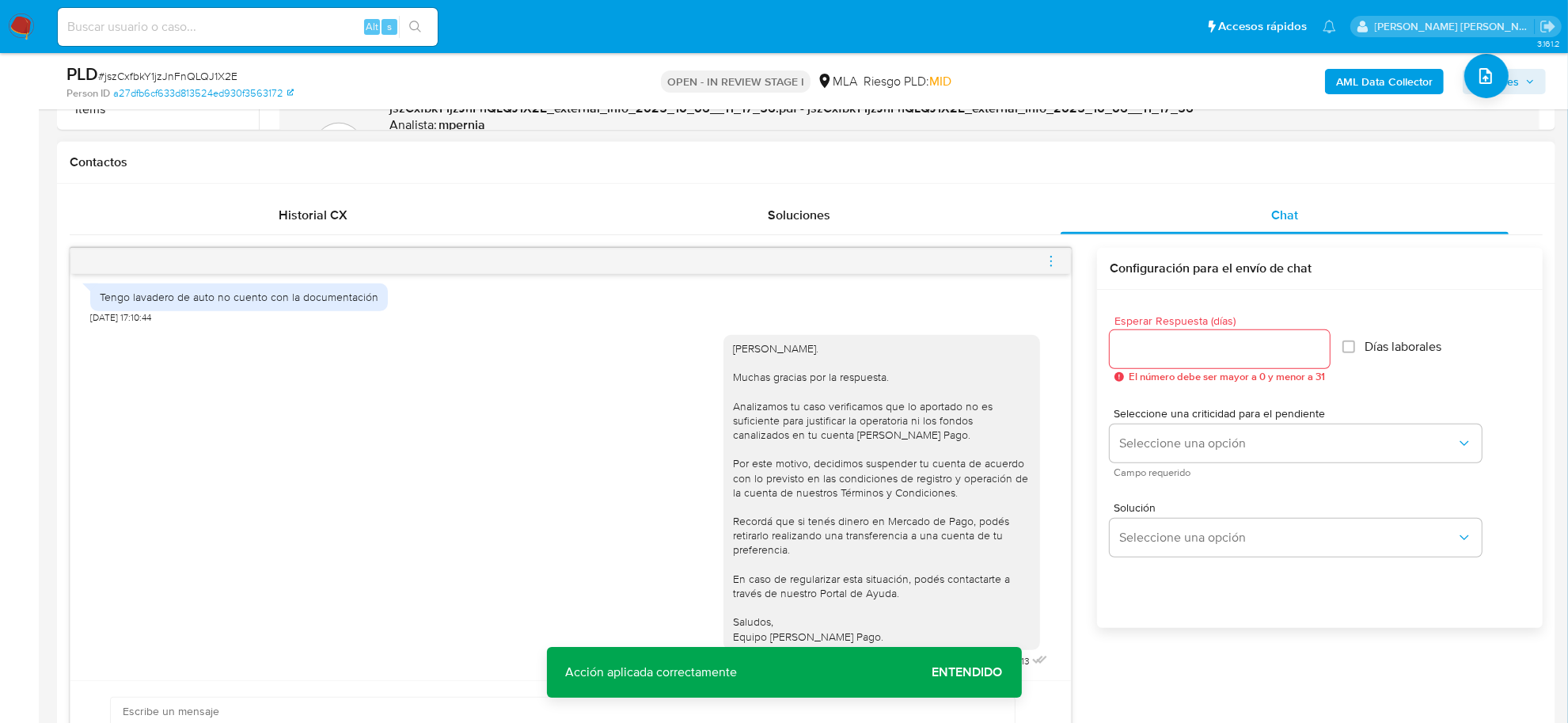
click at [1050, 264] on icon "menu-action" at bounding box center [1051, 261] width 14 height 14
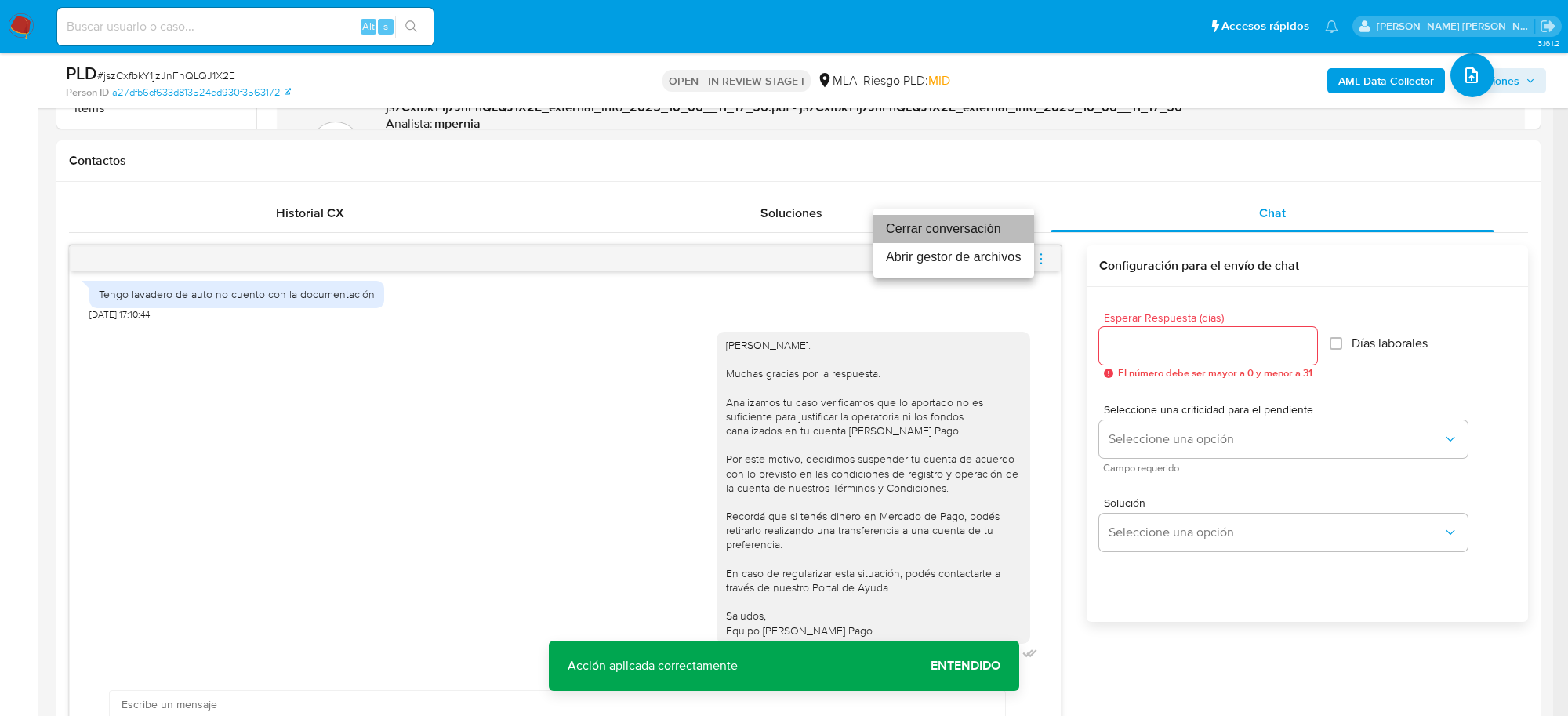
click at [923, 230] on li "Cerrar conversación" at bounding box center [953, 229] width 161 height 28
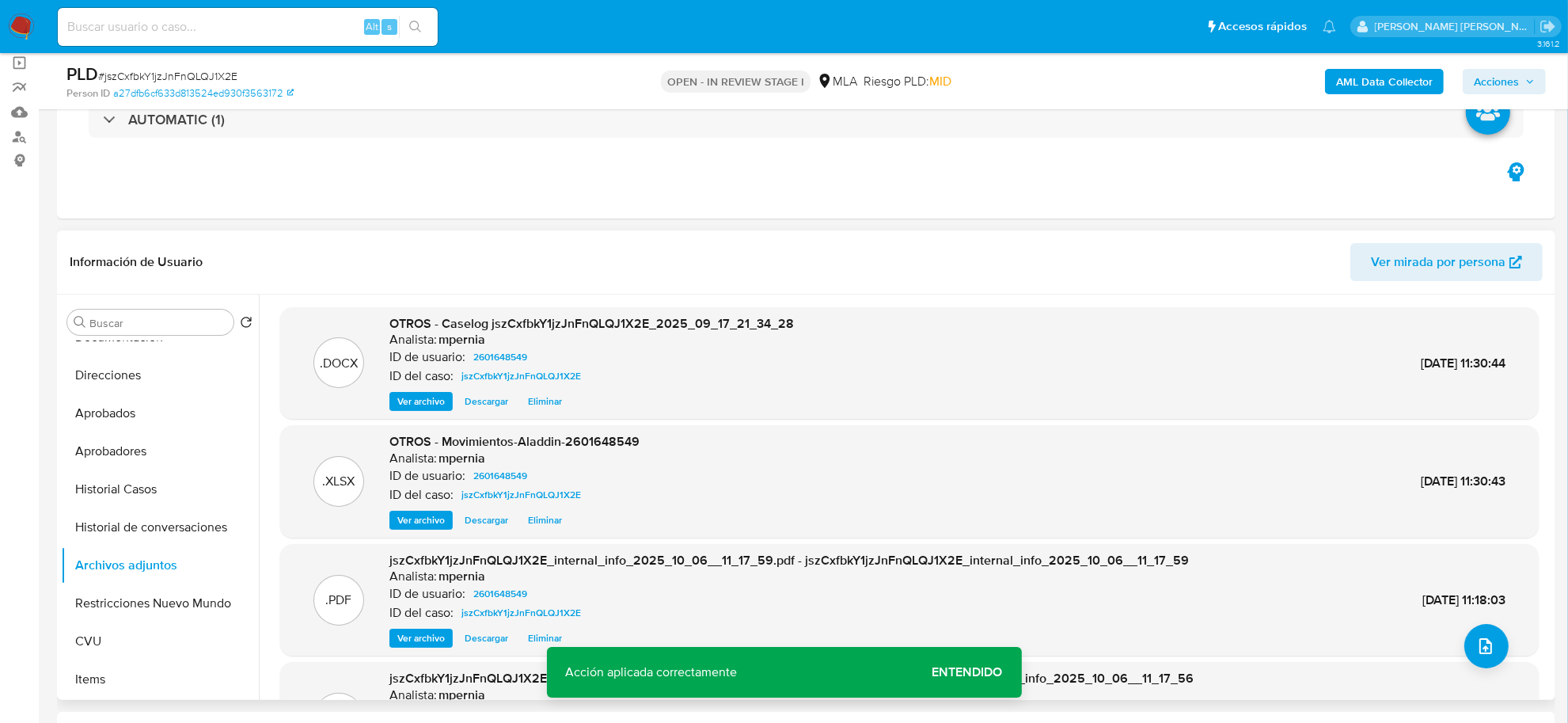
scroll to position [92, 0]
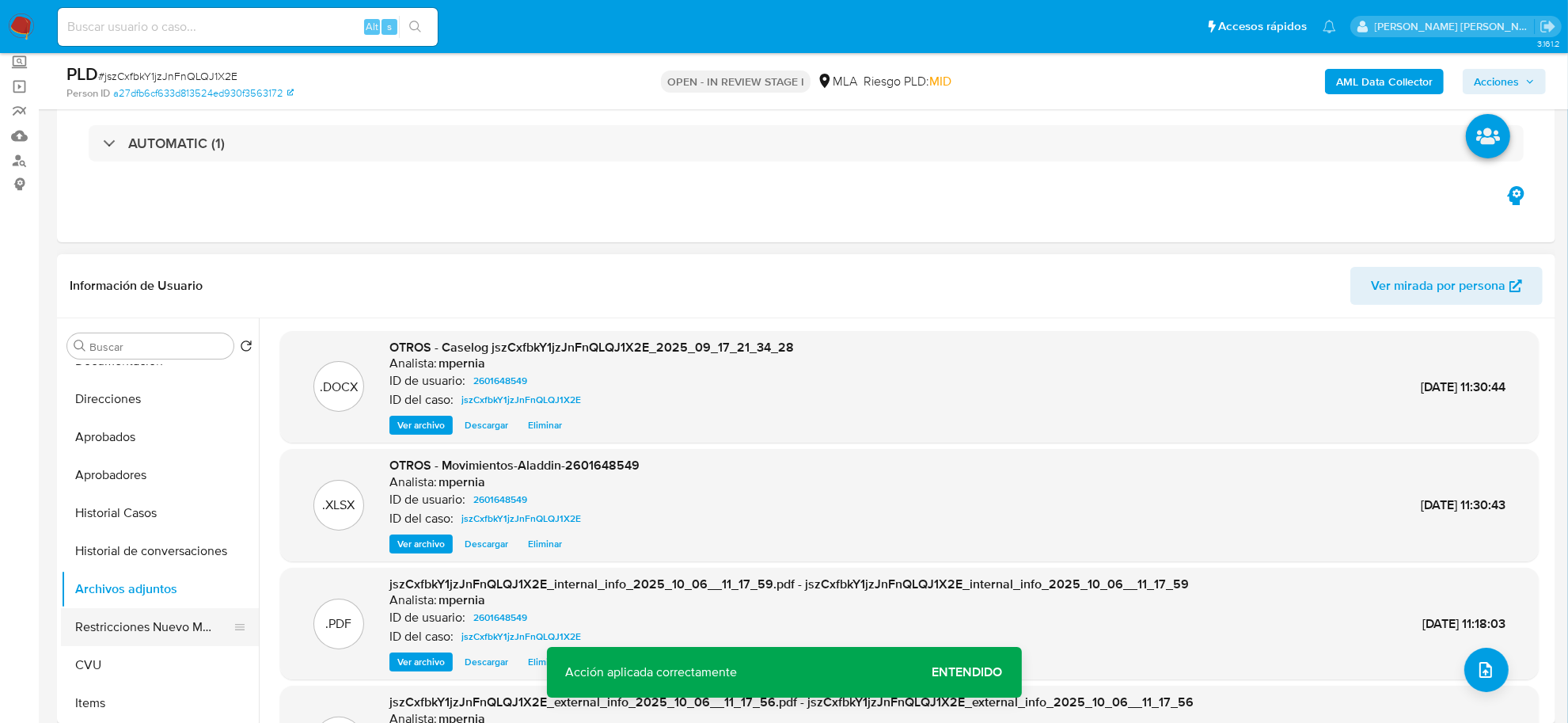
click at [120, 630] on button "Restricciones Nuevo Mundo" at bounding box center [154, 627] width 186 height 38
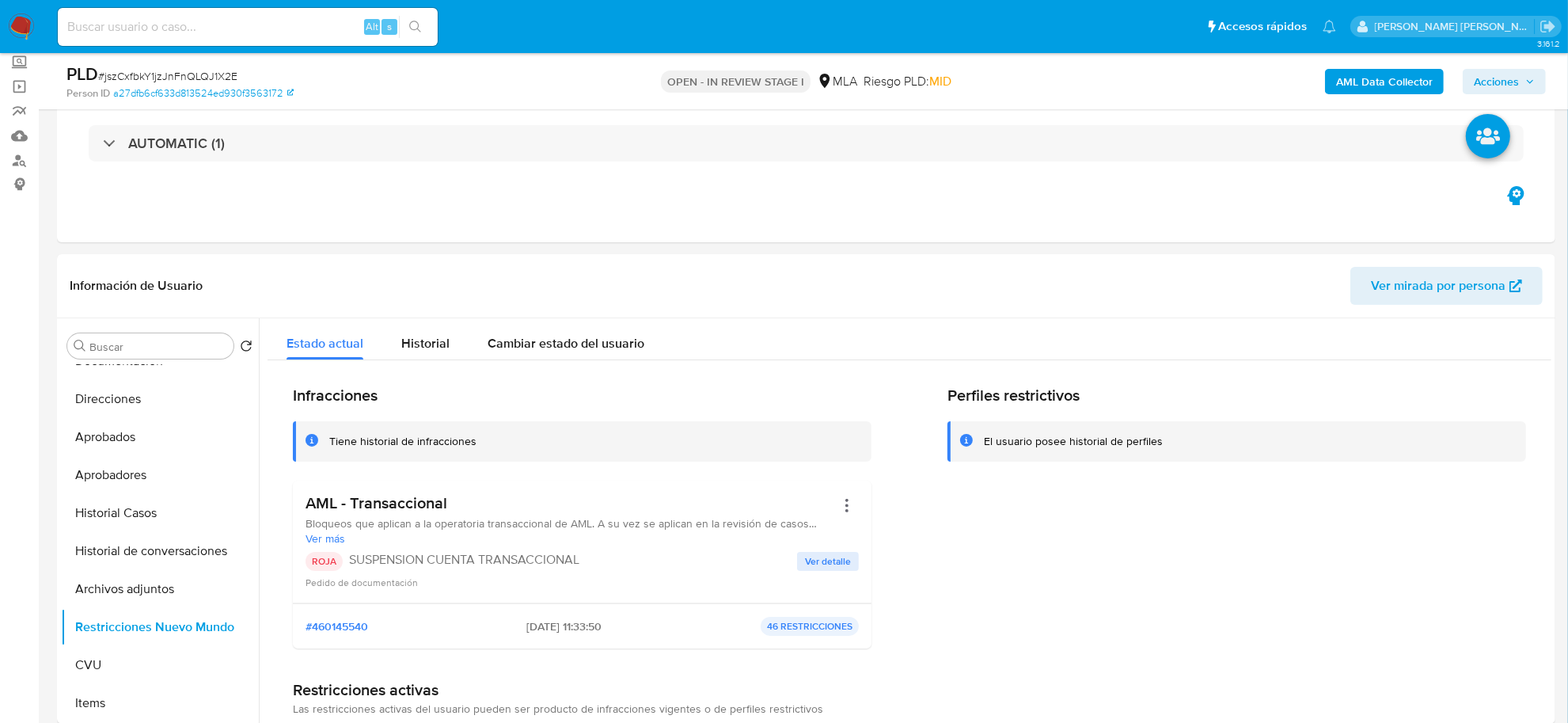
click at [1501, 75] on span "Acciones" at bounding box center [1496, 82] width 45 height 26
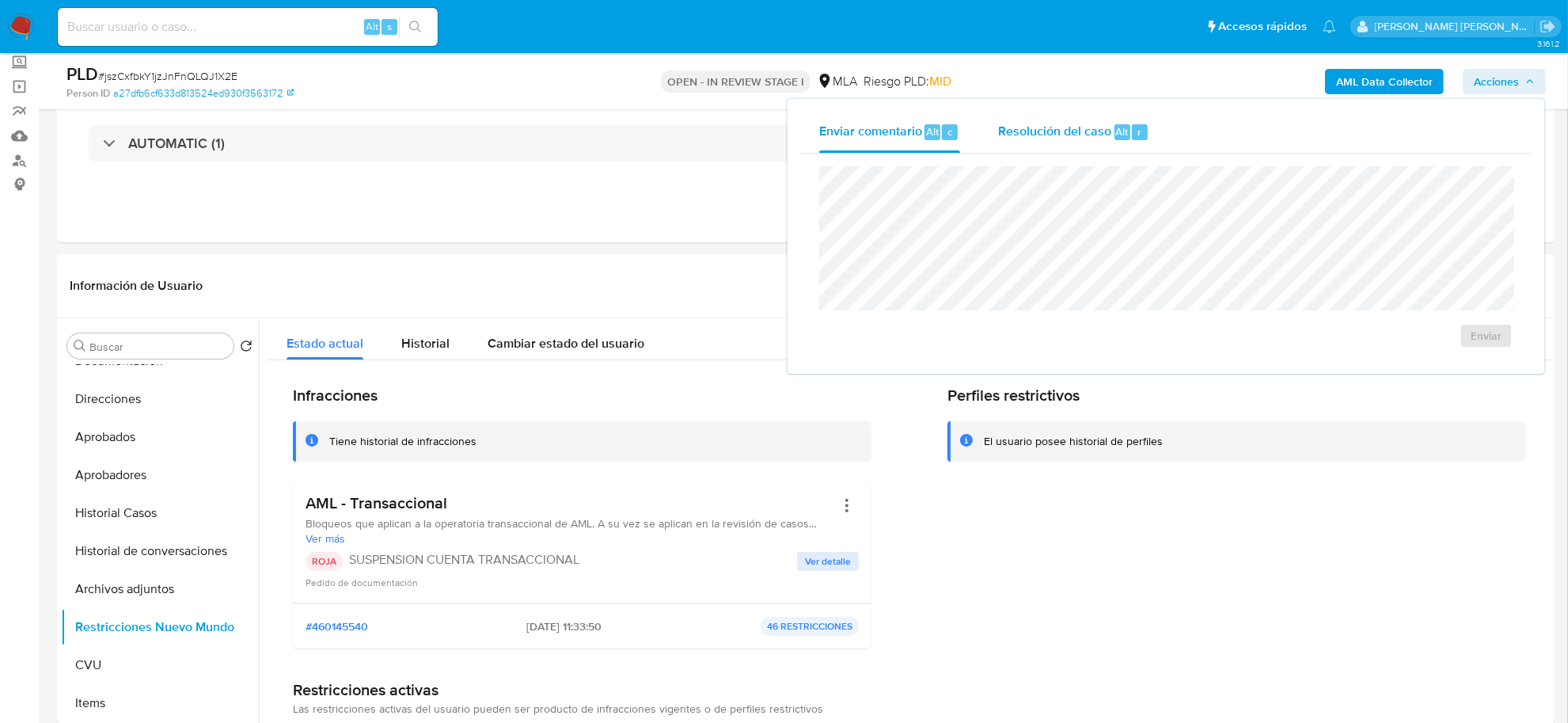
click at [1065, 131] on span "Resolución del caso" at bounding box center [1054, 131] width 113 height 19
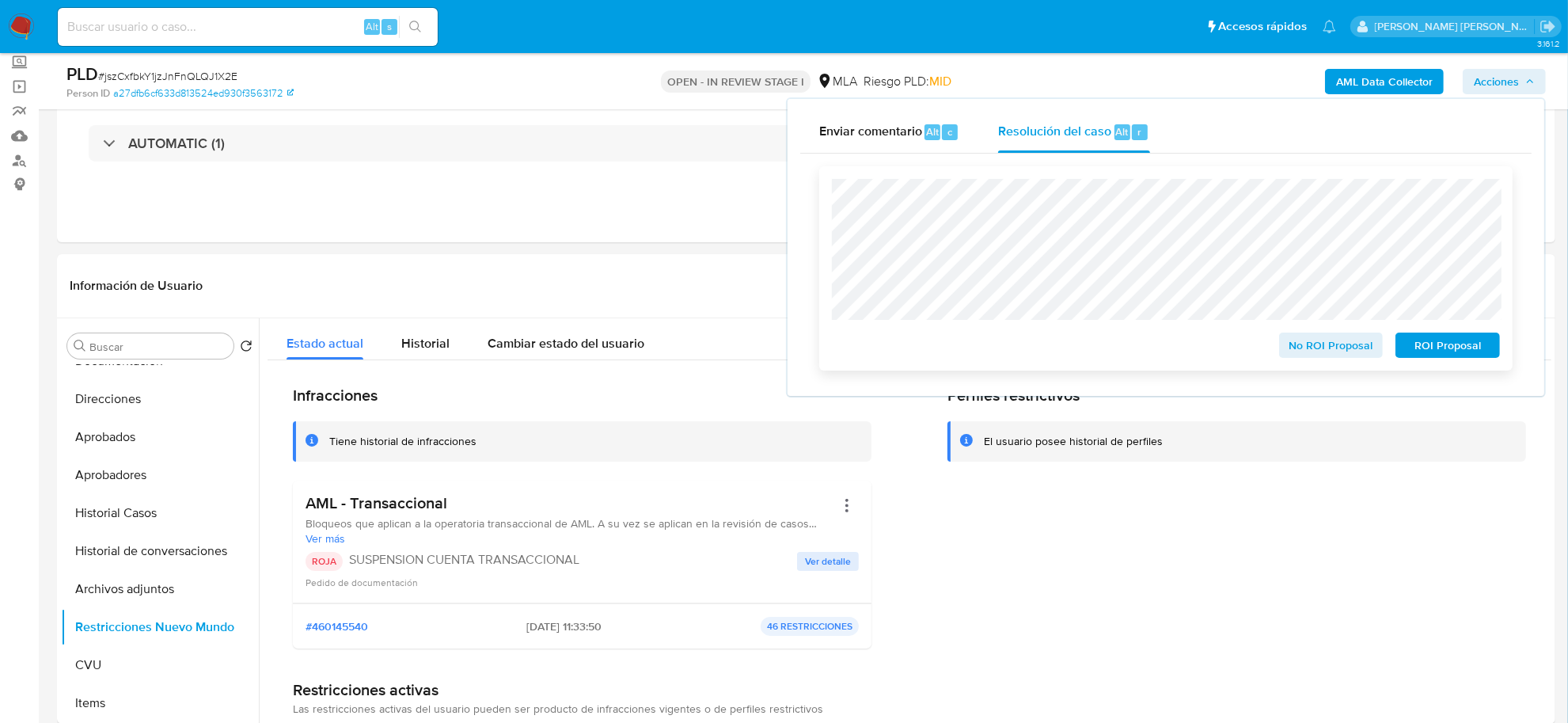
click at [1434, 340] on span "ROI Proposal" at bounding box center [1447, 345] width 83 height 22
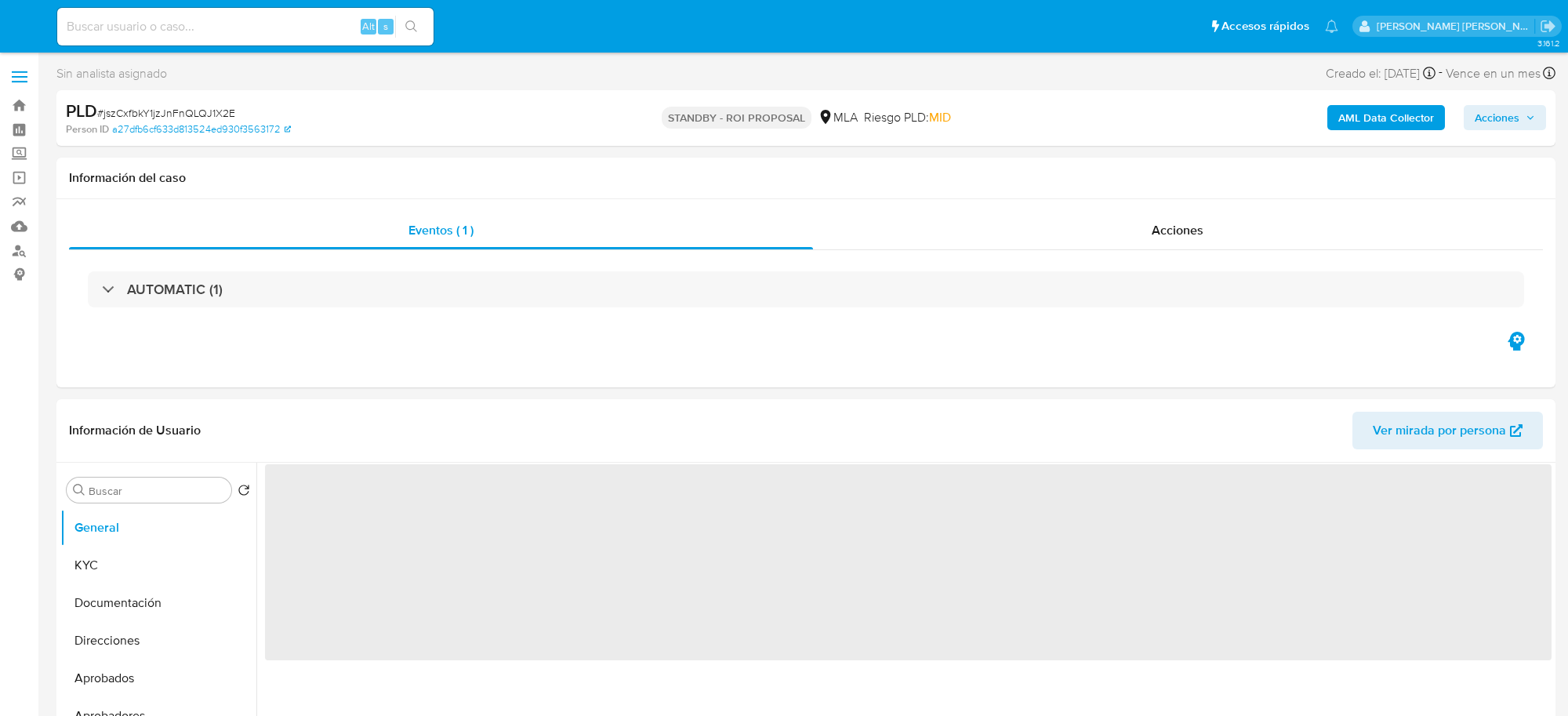
select select "10"
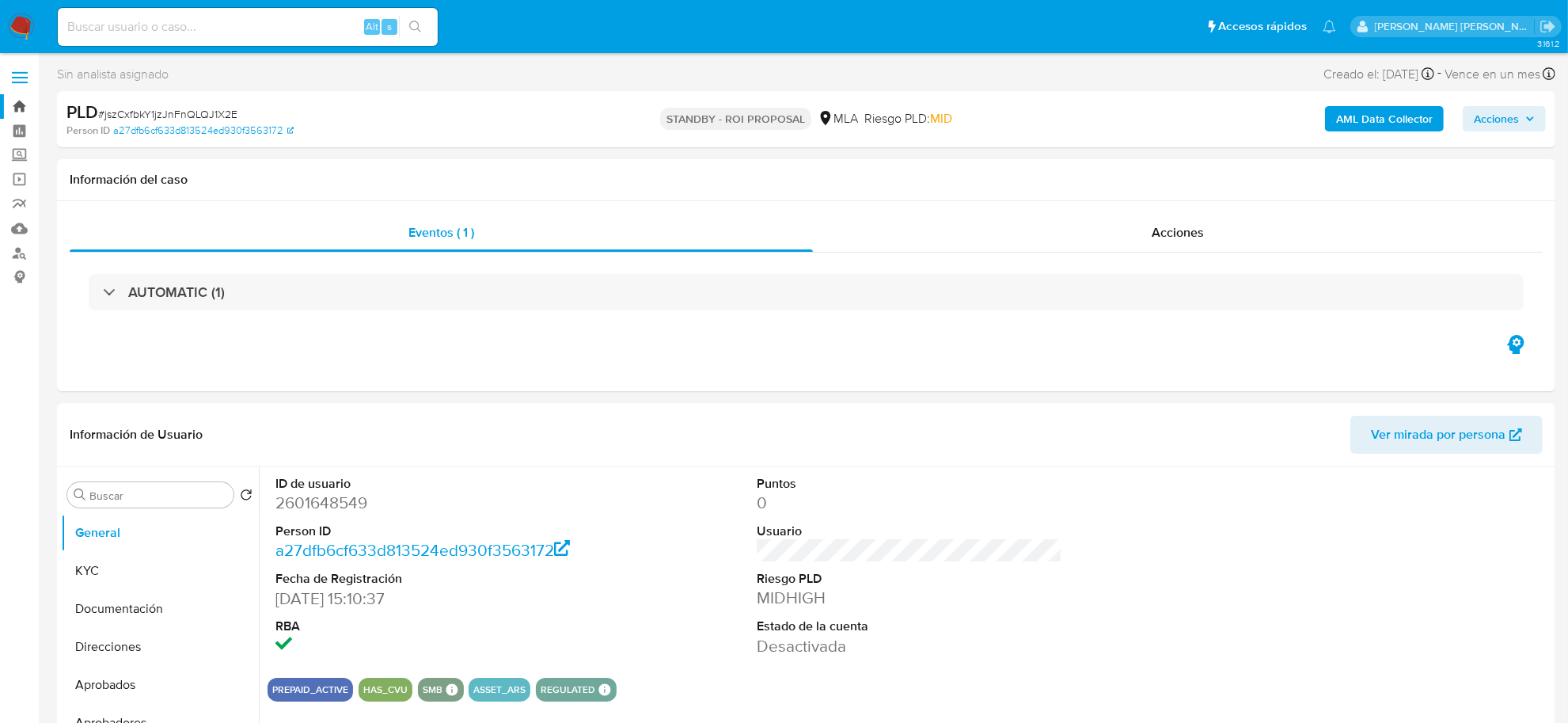
click at [28, 113] on link "Bandeja" at bounding box center [94, 107] width 188 height 25
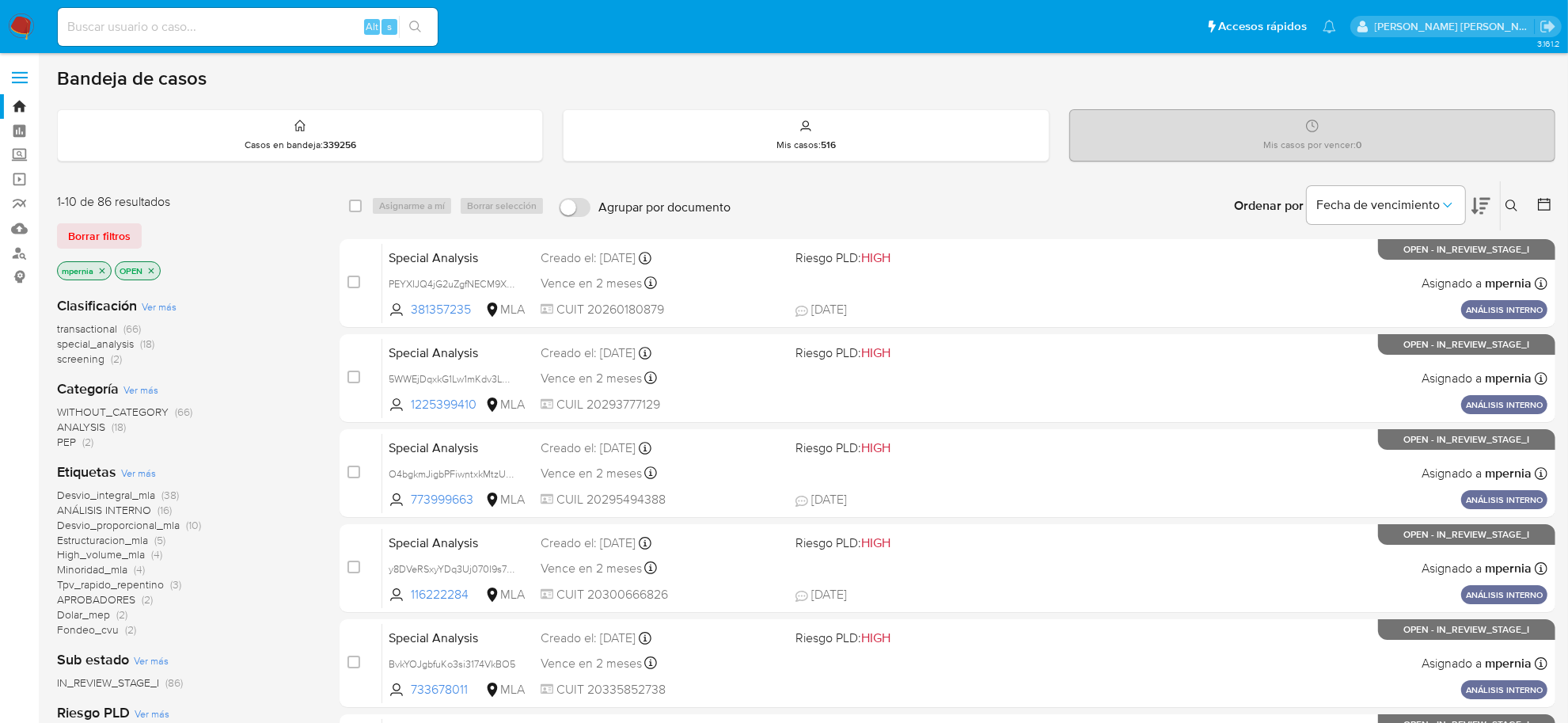
click at [98, 327] on span "transactional" at bounding box center [87, 329] width 60 height 16
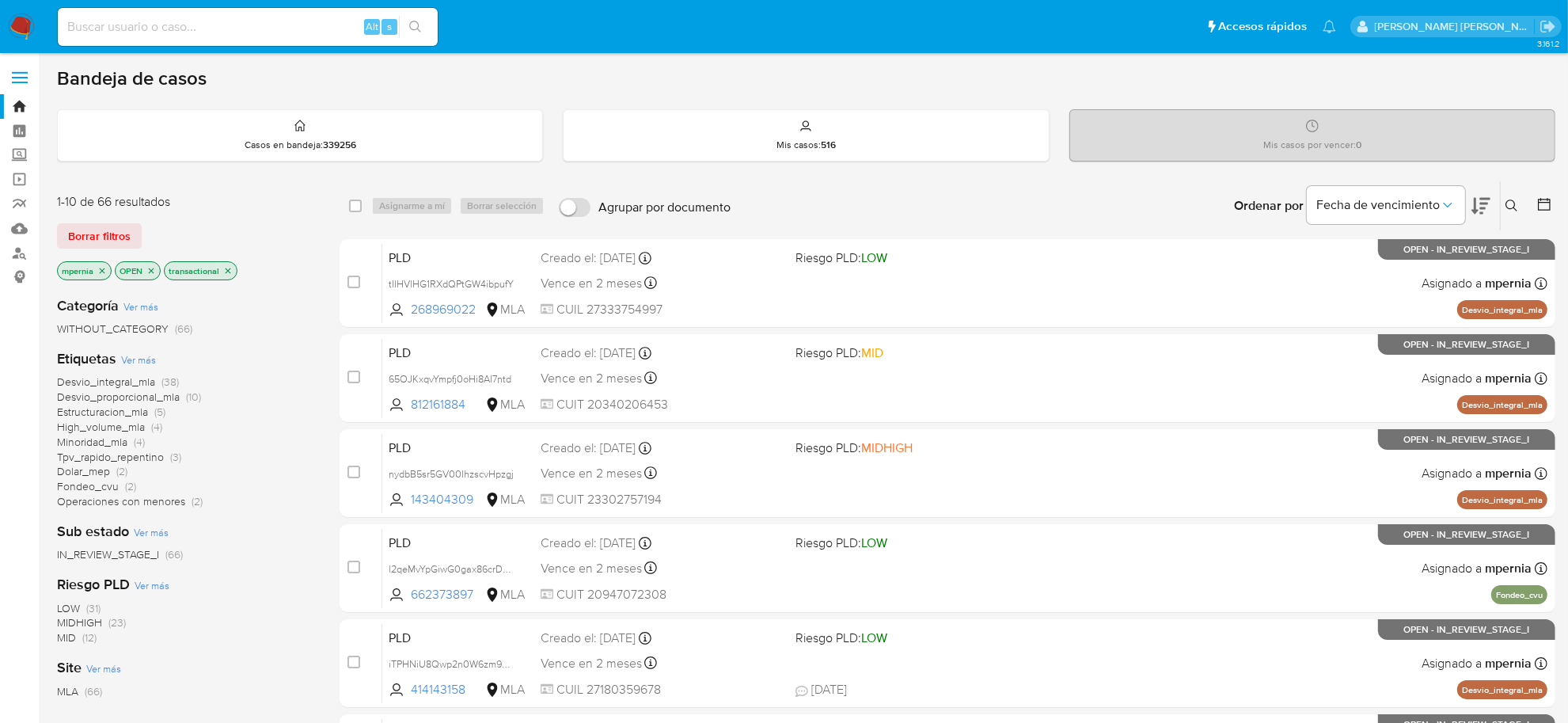
click at [98, 274] on icon "close-filter" at bounding box center [102, 271] width 10 height 10
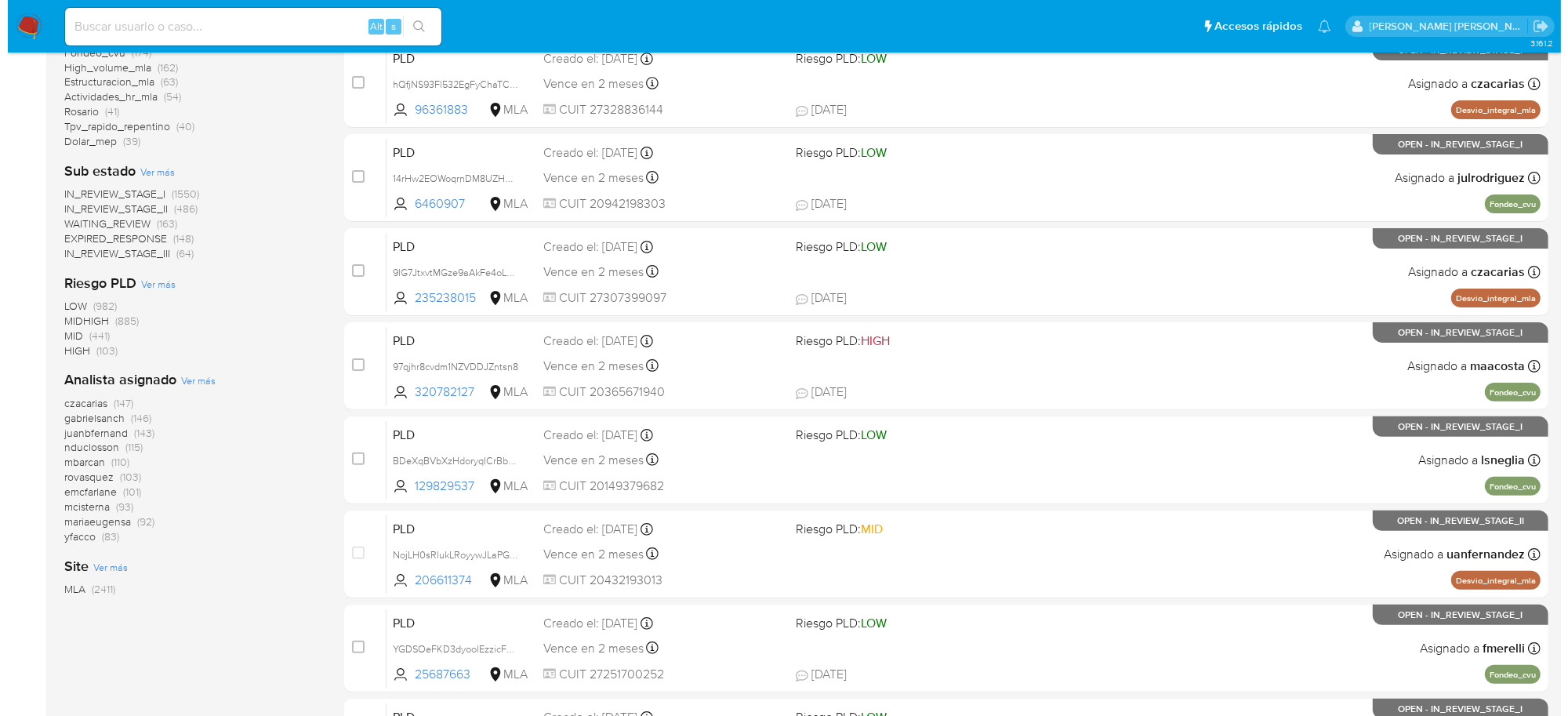
scroll to position [392, 0]
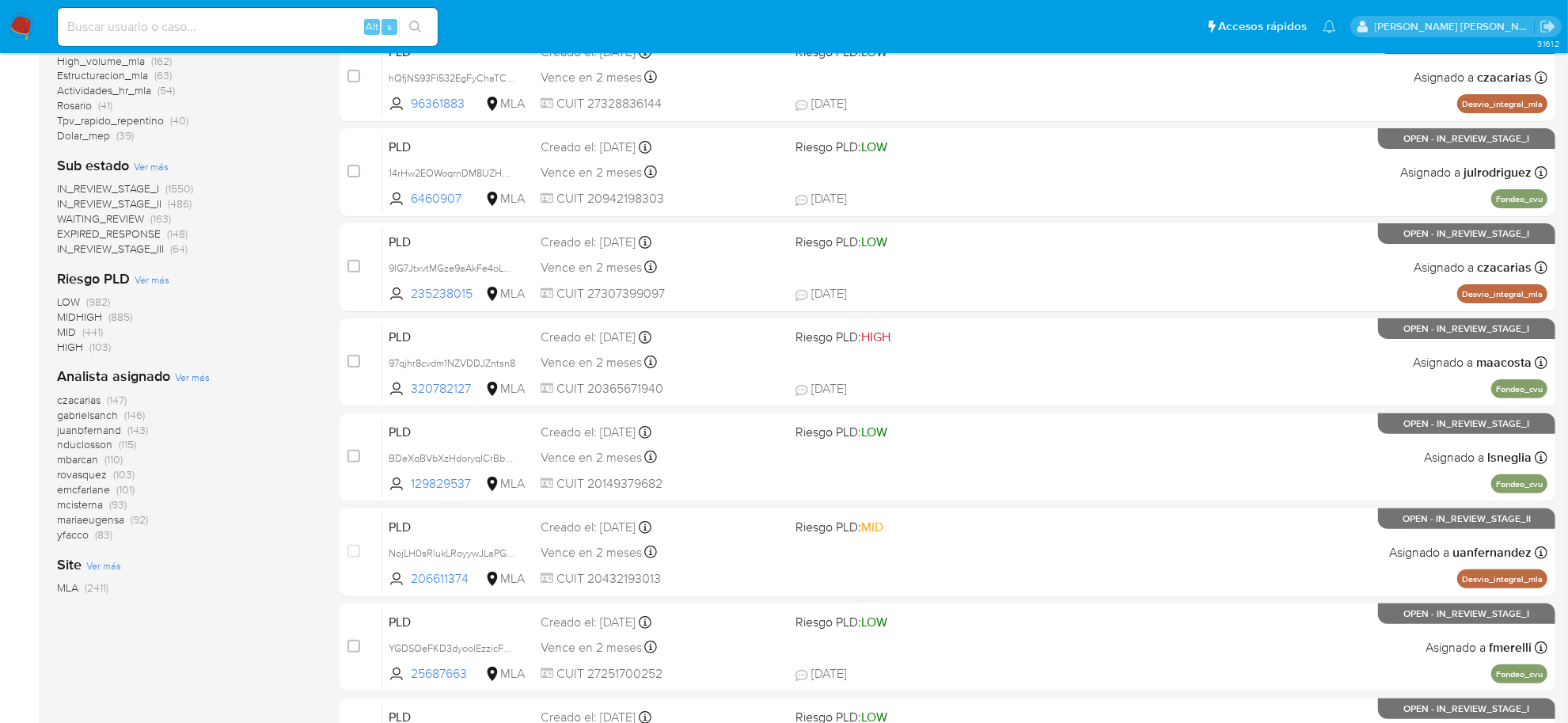
click at [206, 373] on span "Ver más" at bounding box center [192, 377] width 35 height 14
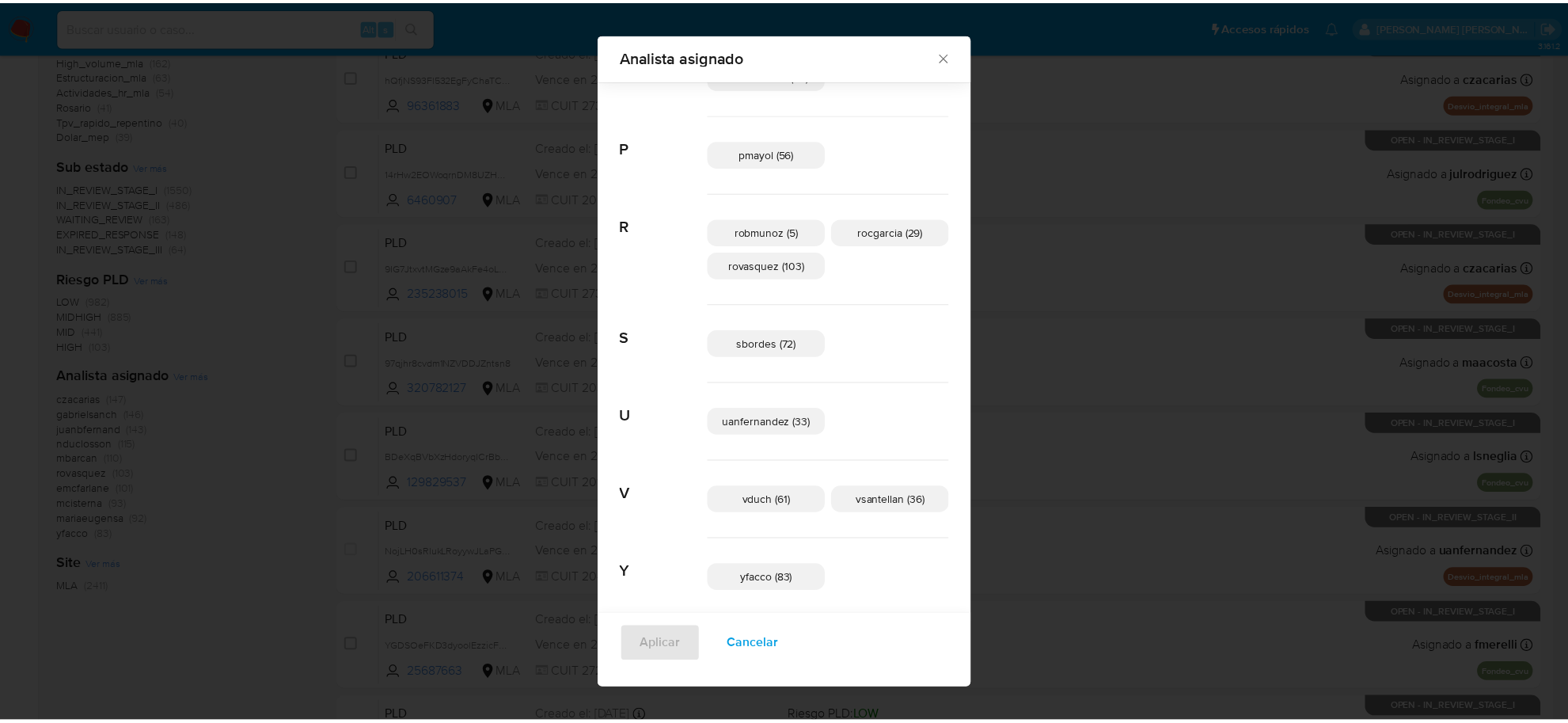
scroll to position [1032, 0]
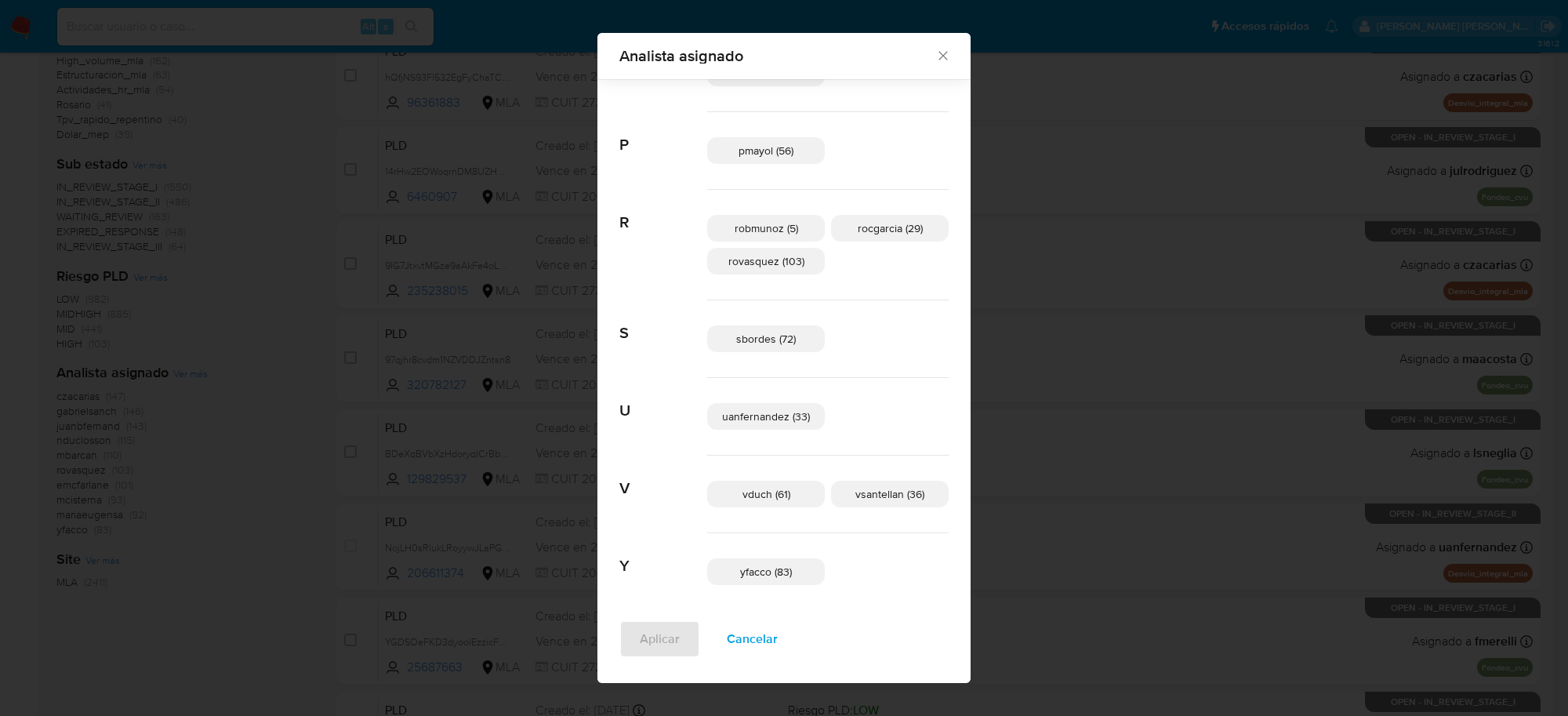
click at [936, 51] on icon "Cerrar" at bounding box center [944, 55] width 16 height 16
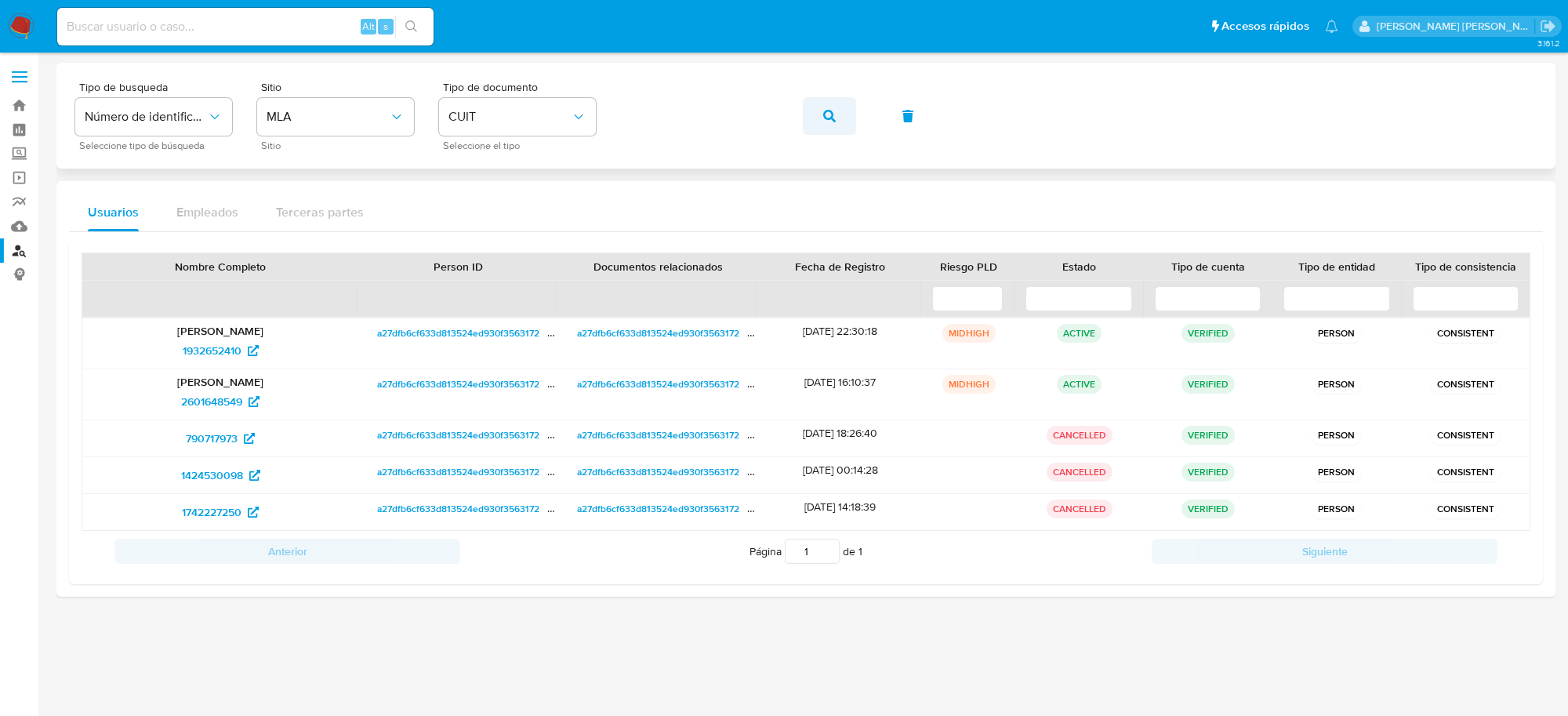
click at [828, 119] on icon "button" at bounding box center [829, 116] width 12 height 12
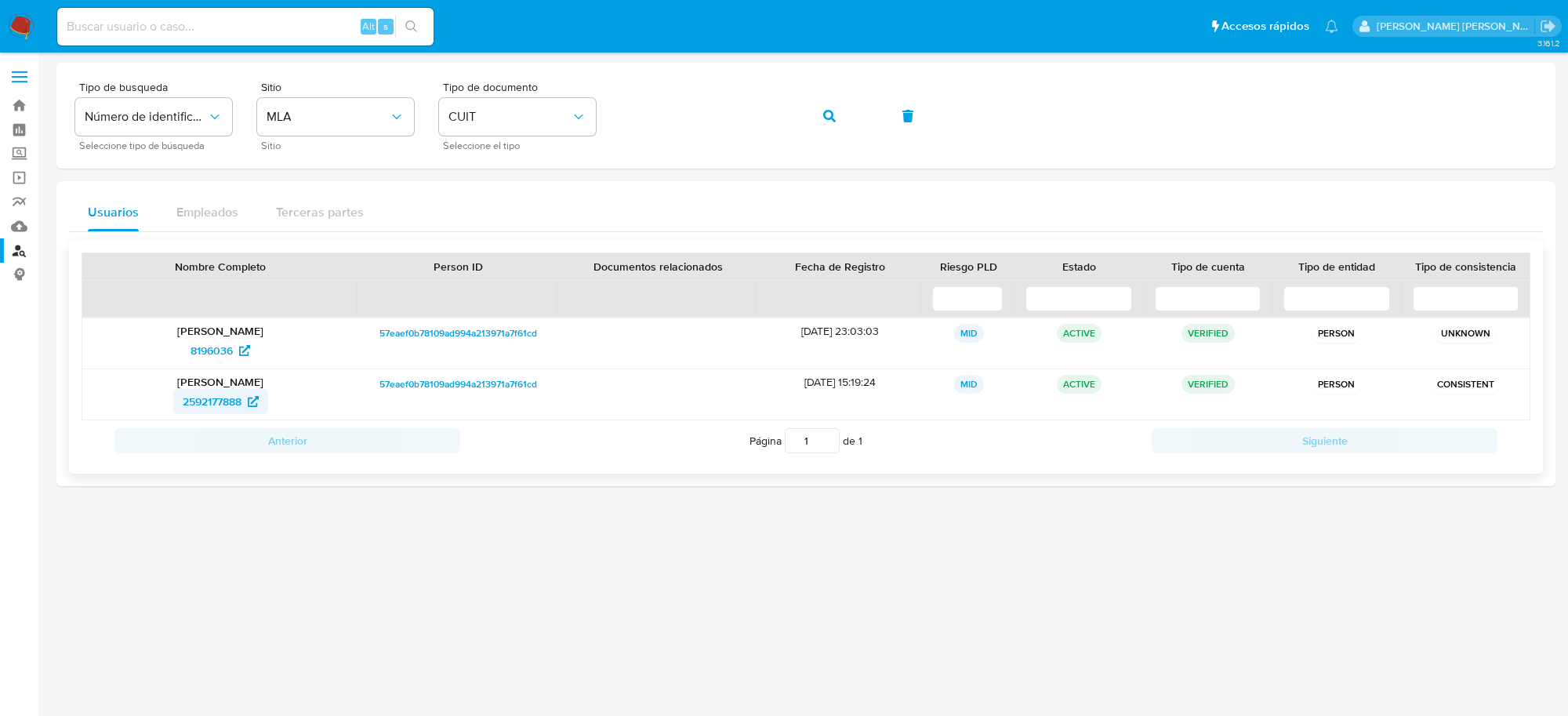
click at [198, 402] on span "2592177888" at bounding box center [212, 401] width 59 height 26
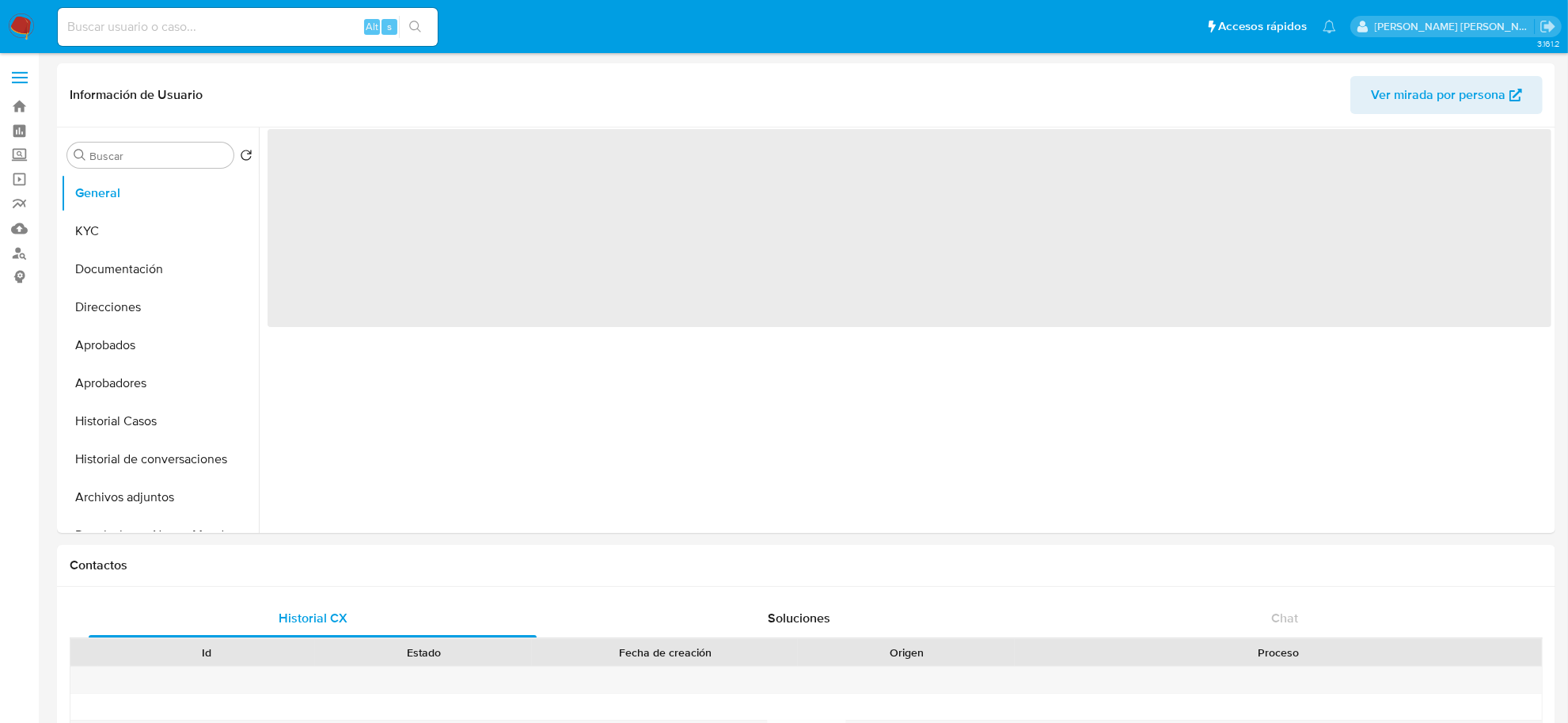
select select "10"
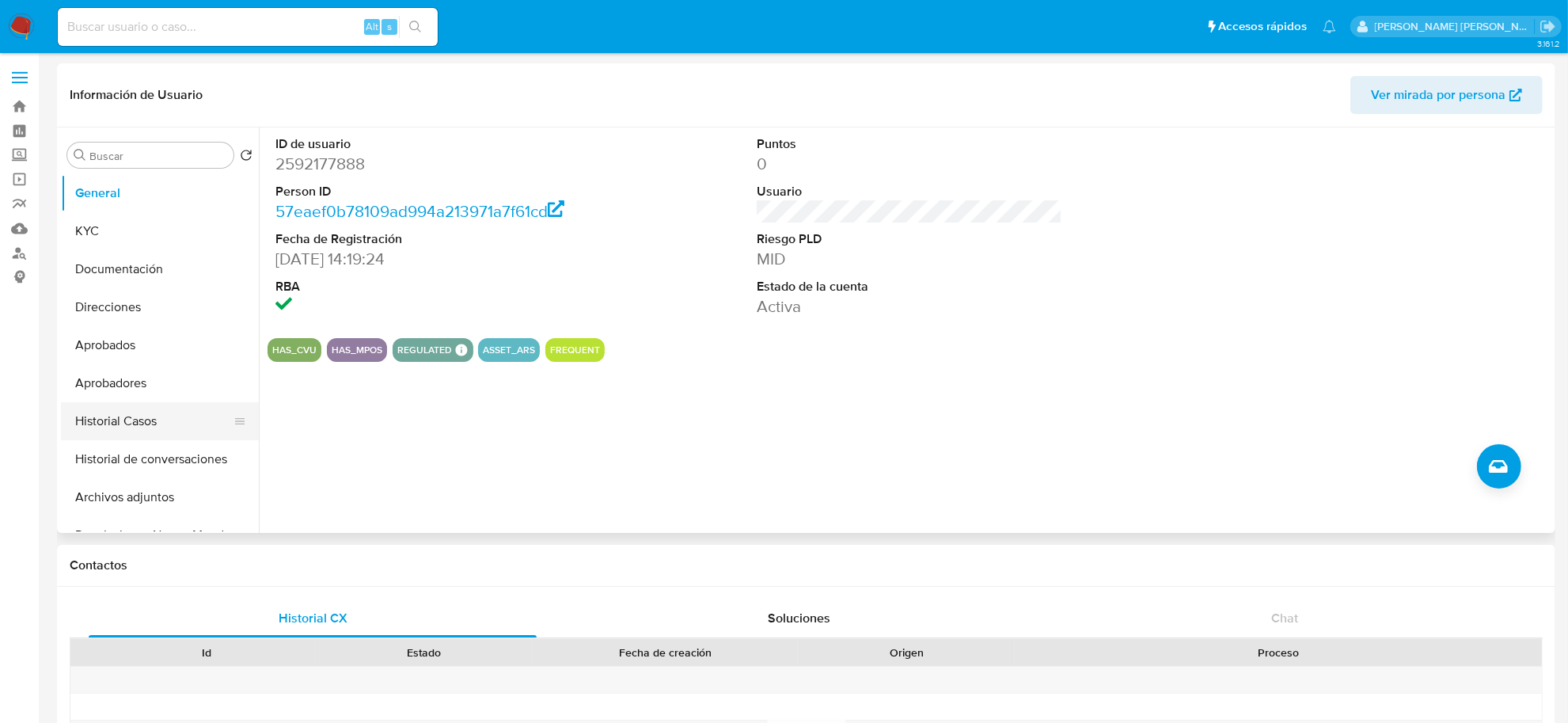
click at [111, 430] on button "Historial Casos" at bounding box center [154, 421] width 186 height 38
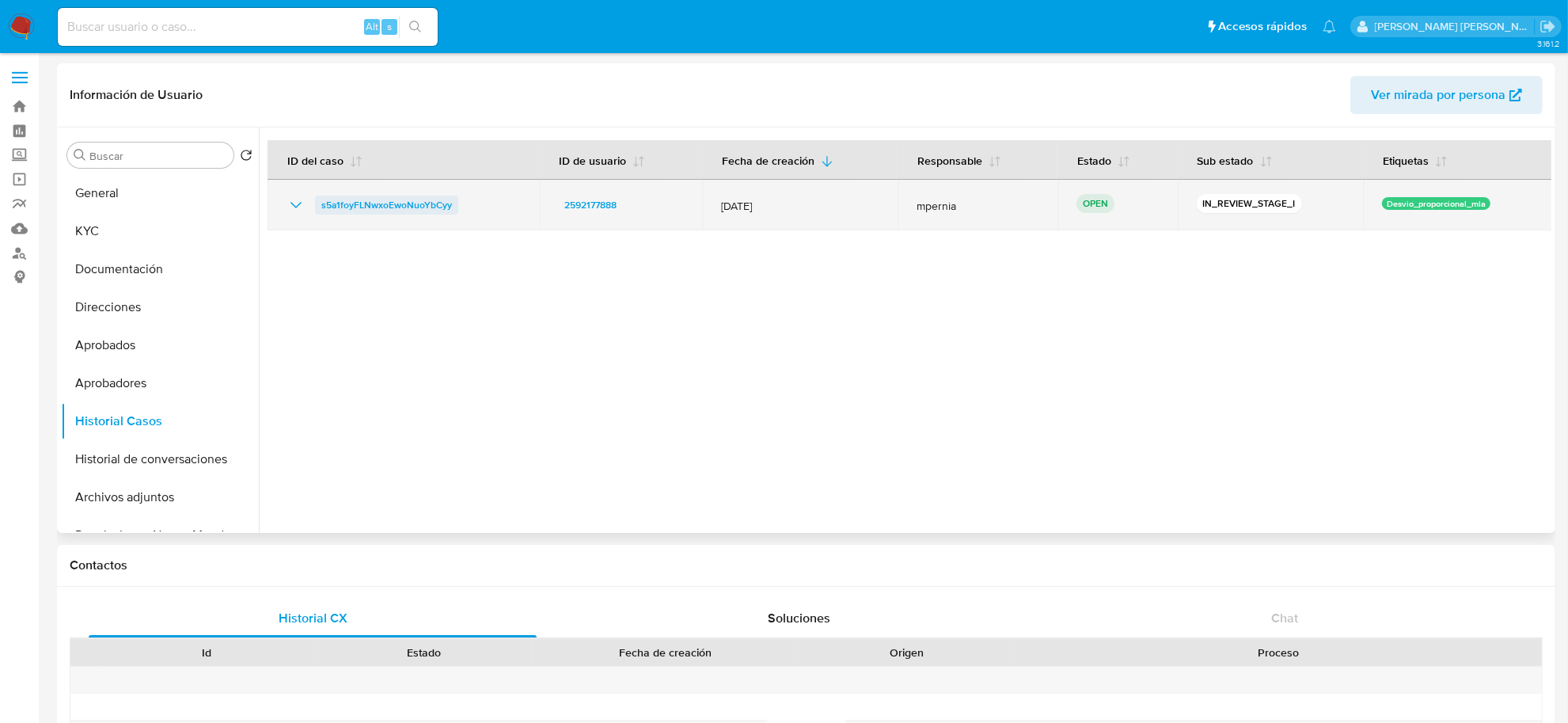
click at [422, 210] on span "s5a1foyFLNwxoEwoNuoYbCyy" at bounding box center [386, 204] width 131 height 19
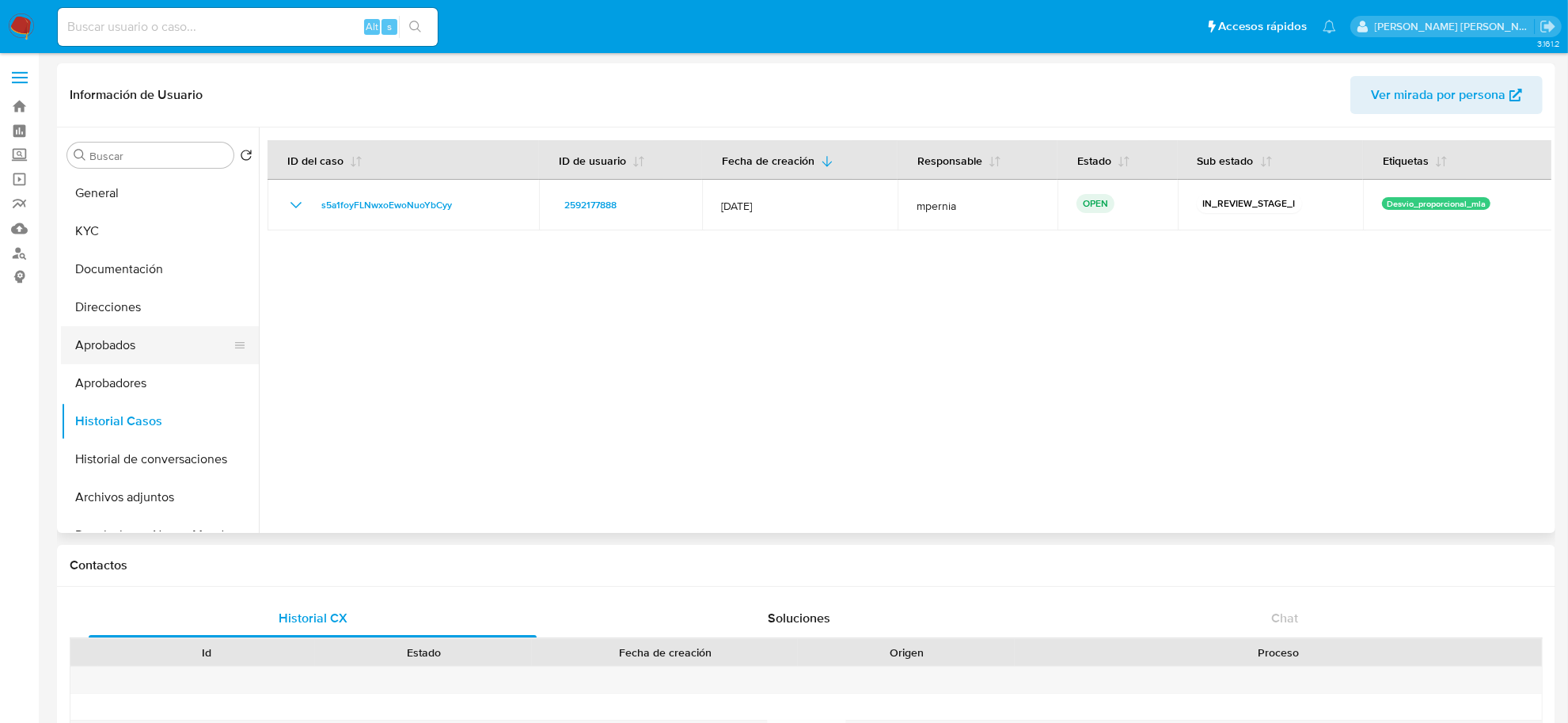
click at [116, 353] on button "Aprobados" at bounding box center [154, 345] width 186 height 38
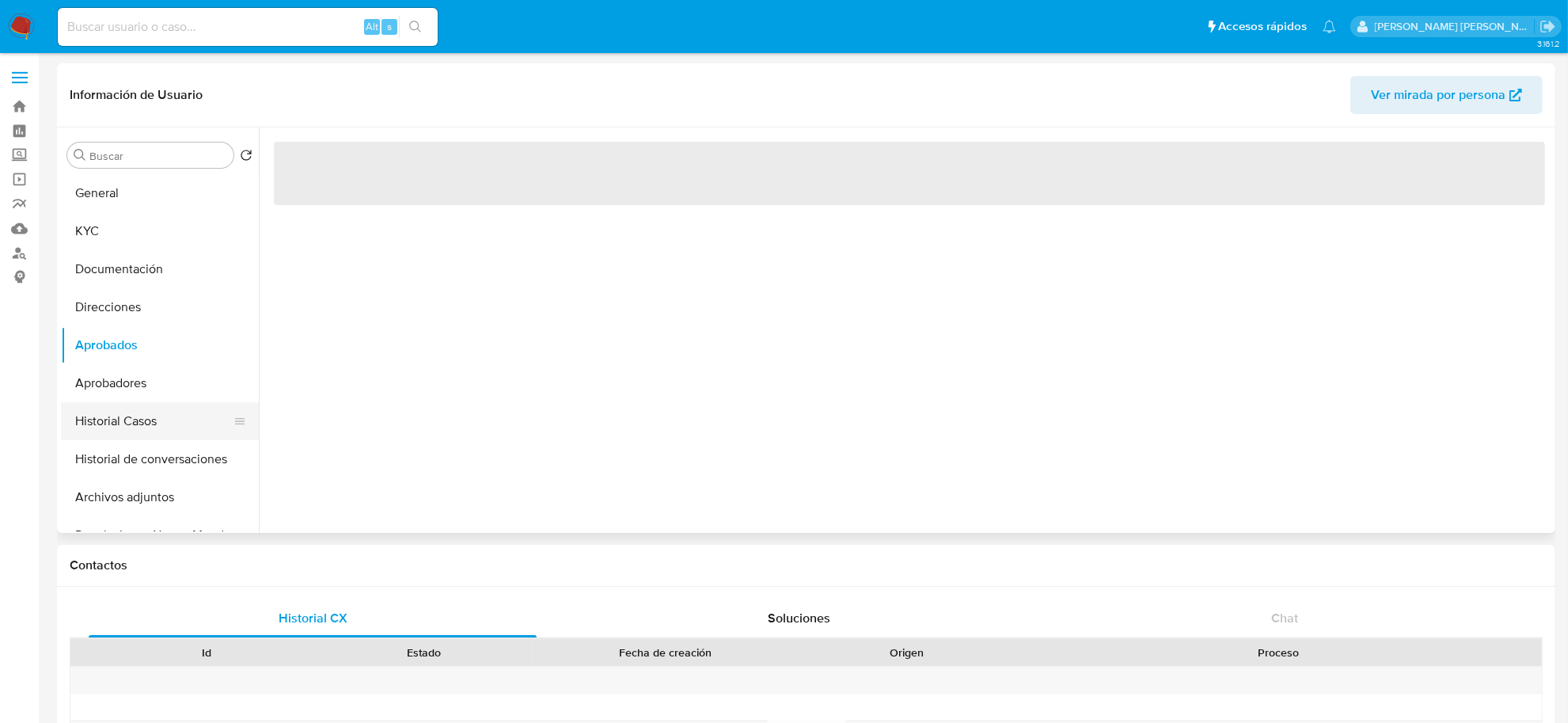
click at [104, 432] on button "Historial Casos" at bounding box center [154, 421] width 186 height 38
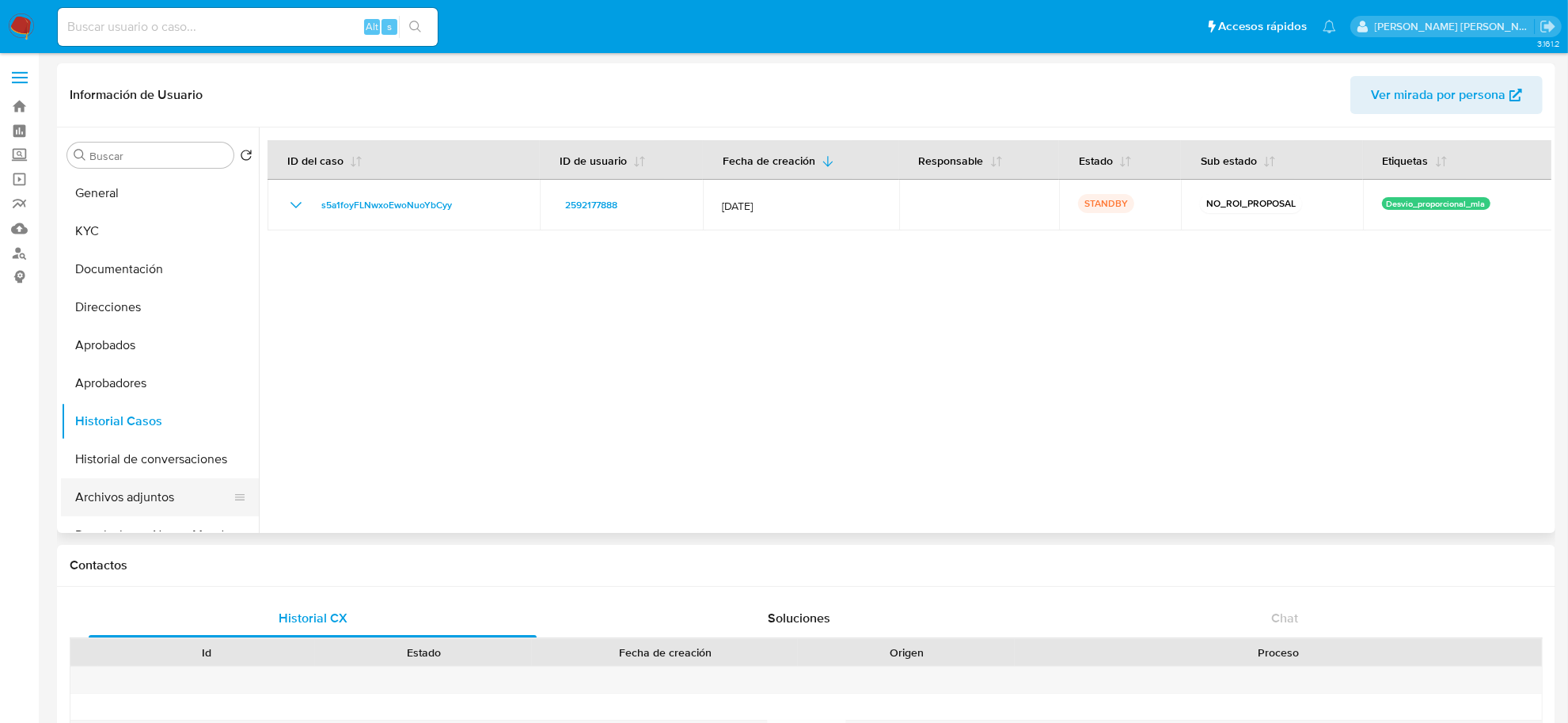
click at [129, 493] on button "Archivos adjuntos" at bounding box center [154, 497] width 186 height 38
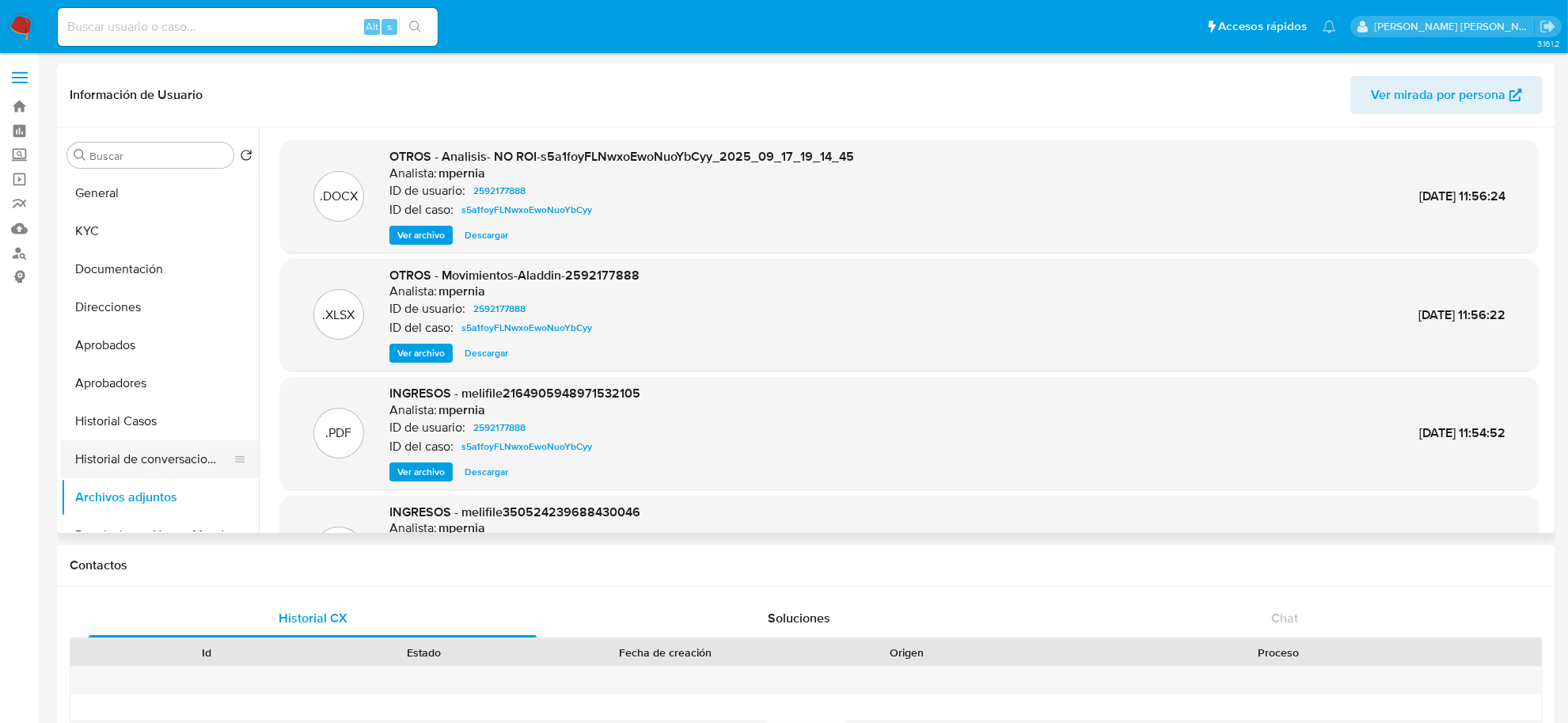
click at [141, 456] on button "Historial de conversaciones" at bounding box center [154, 459] width 186 height 38
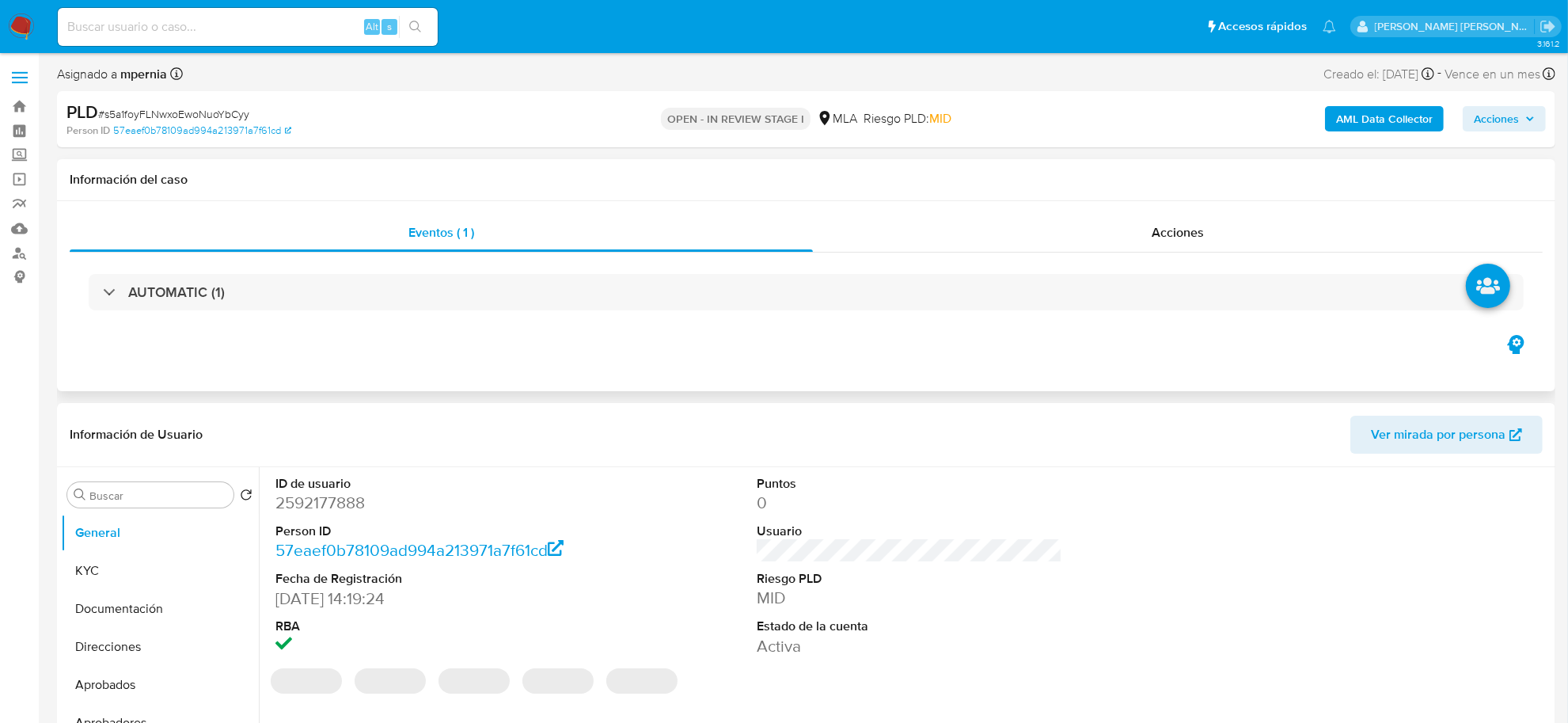
select select "10"
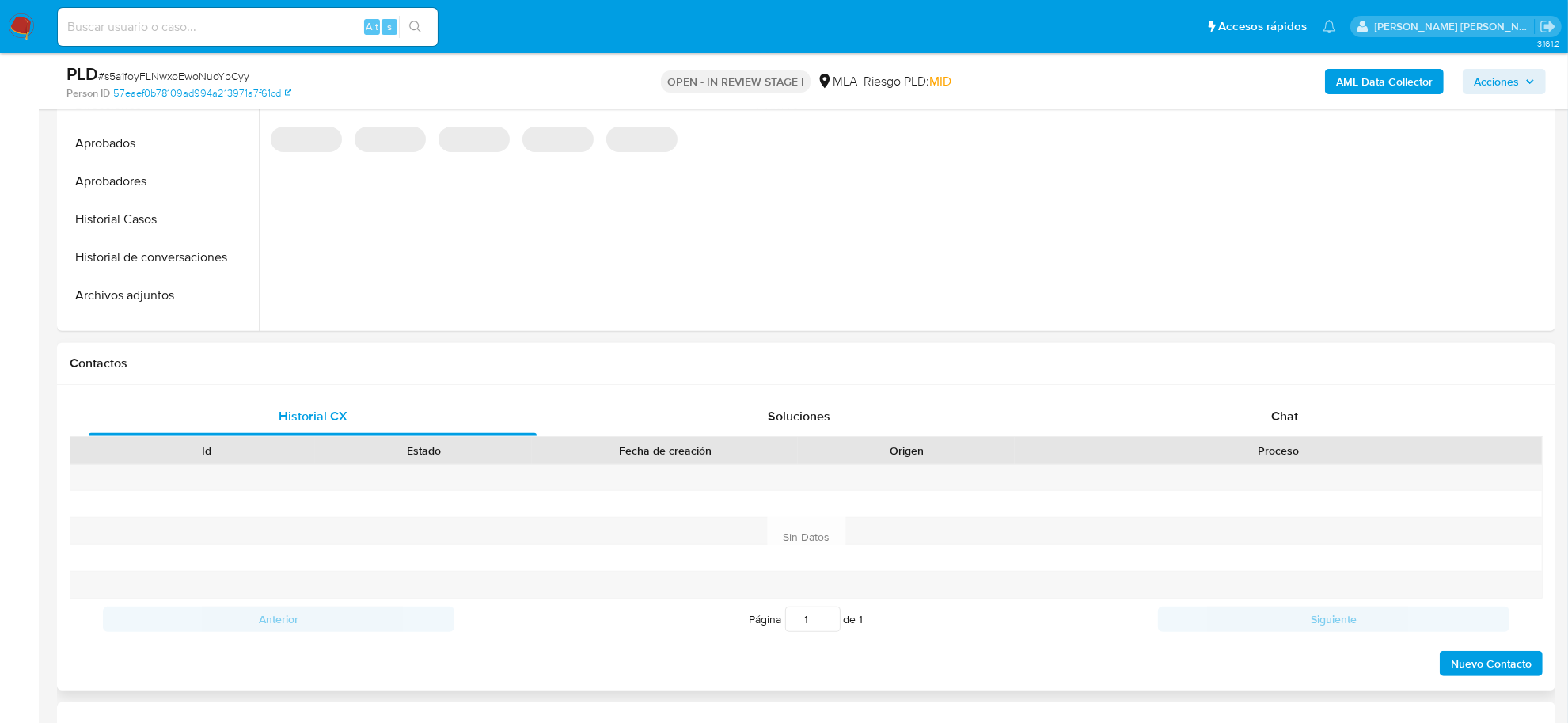
scroll to position [594, 0]
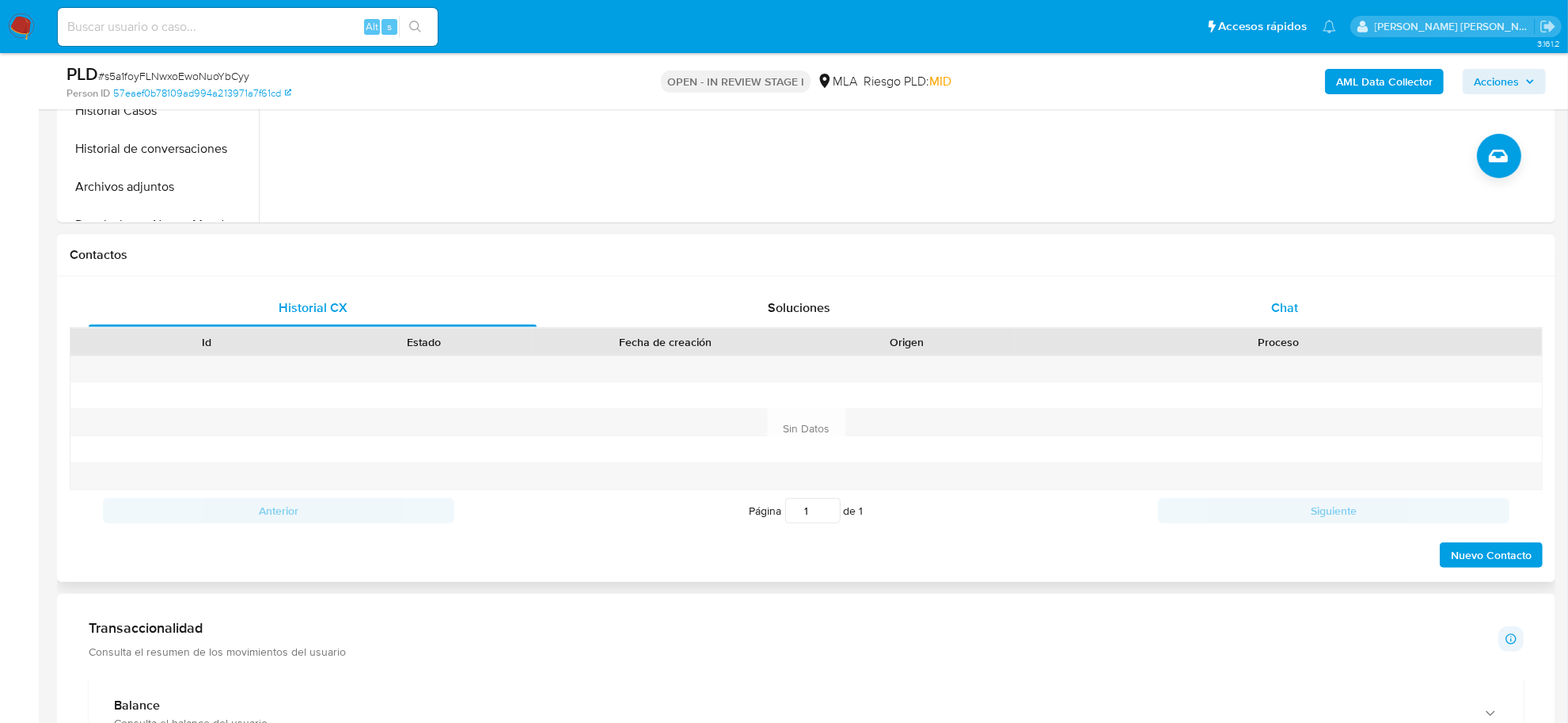
click at [1274, 314] on span "Chat" at bounding box center [1285, 307] width 27 height 19
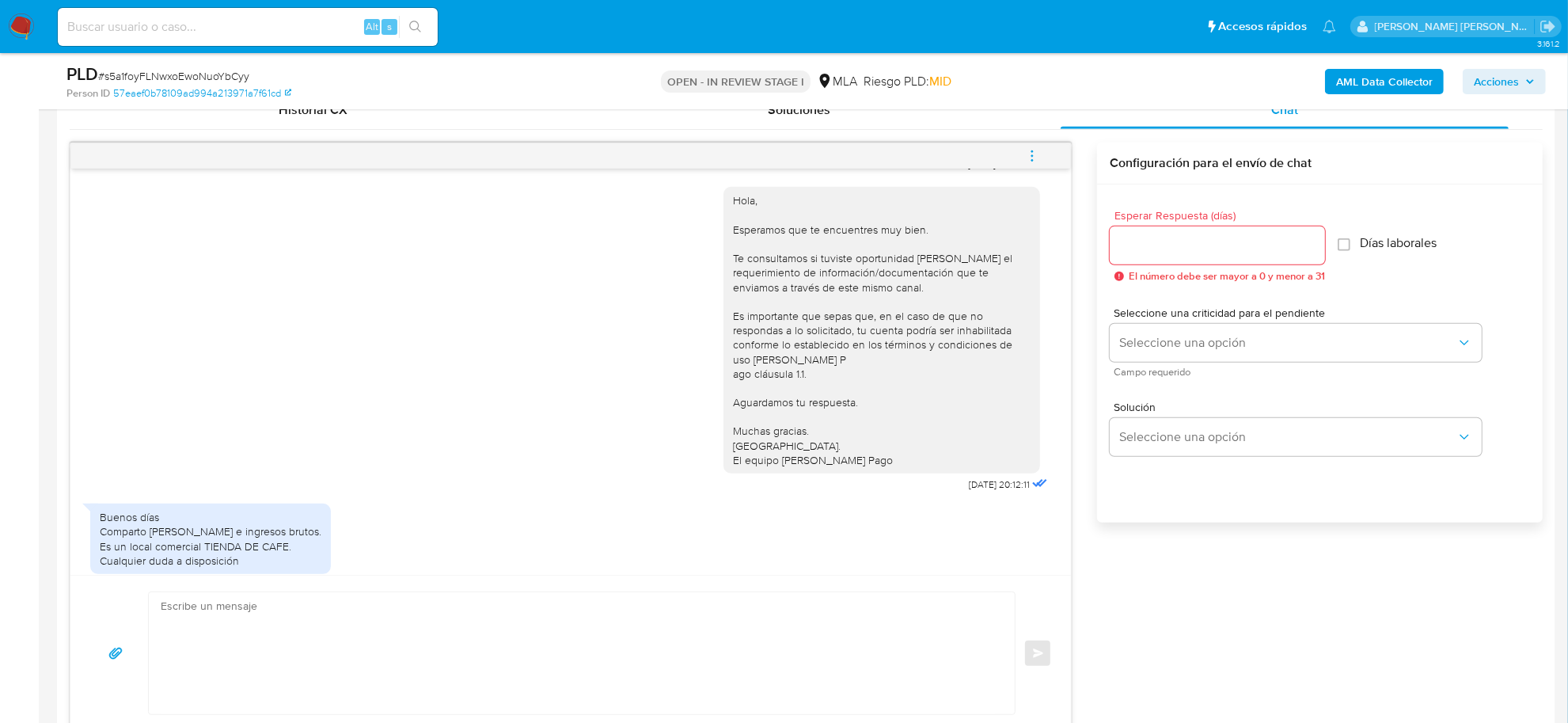
scroll to position [810, 0]
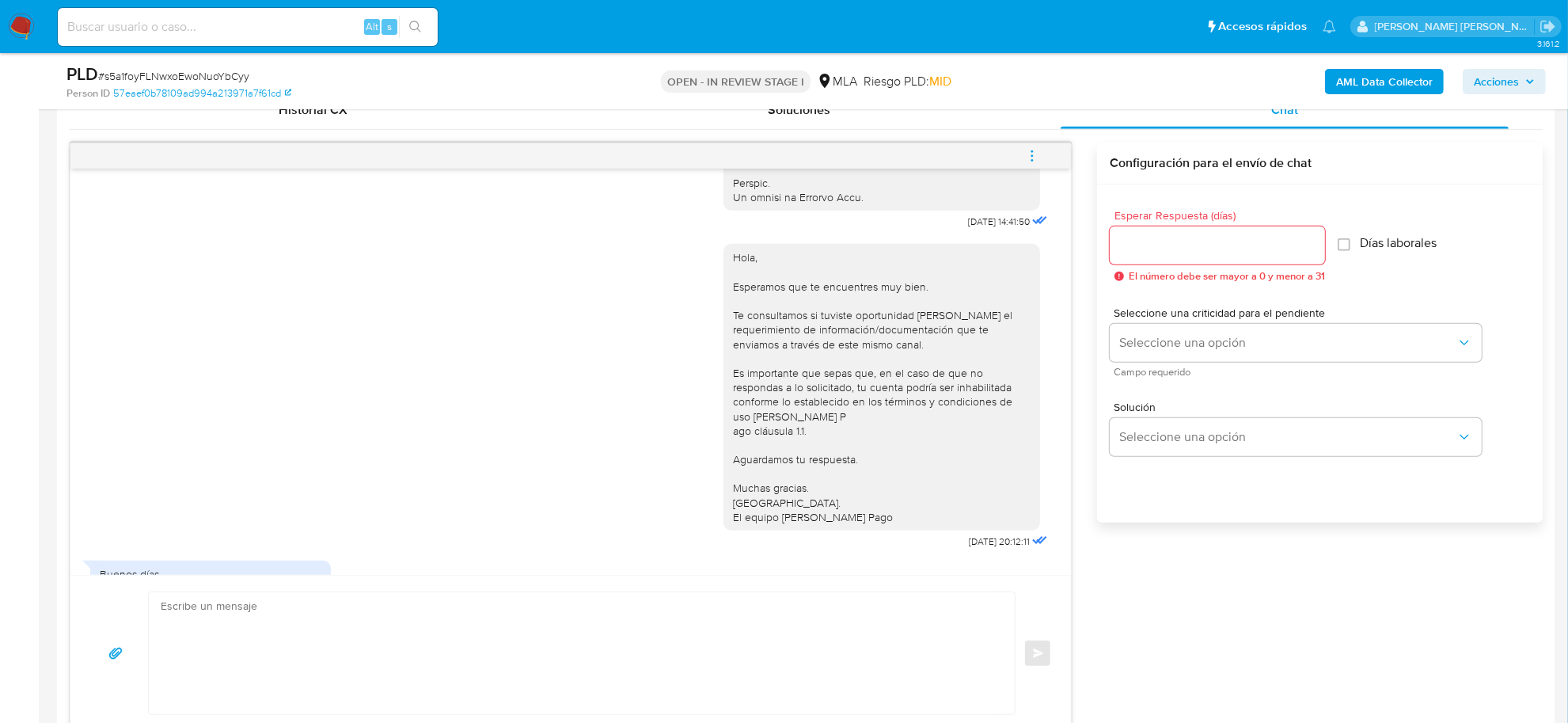
click at [1031, 148] on span "menu-action" at bounding box center [1033, 155] width 14 height 38
click at [931, 159] on li "Abrir gestor de archivos" at bounding box center [924, 155] width 162 height 28
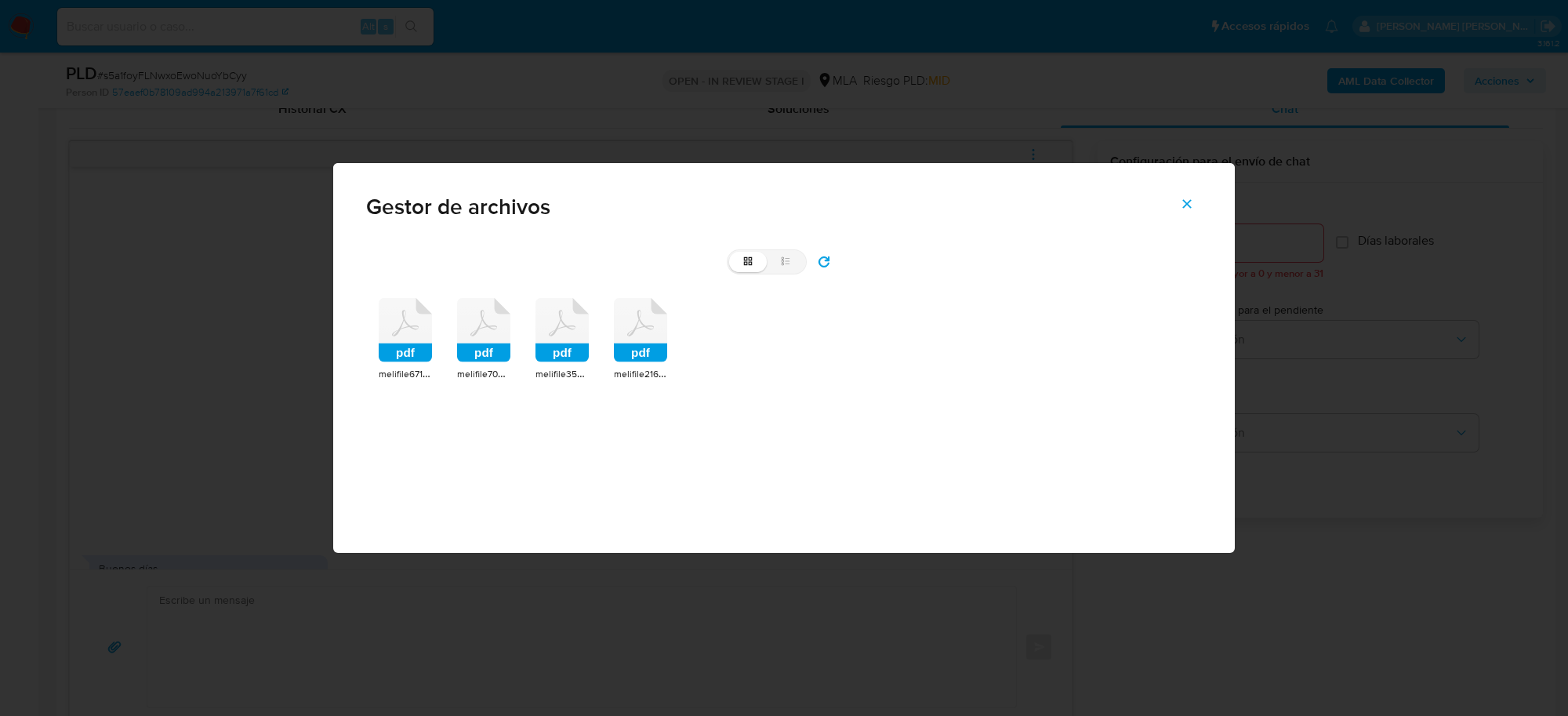
click at [397, 323] on icon at bounding box center [405, 330] width 54 height 64
click at [397, 343] on rect at bounding box center [405, 352] width 54 height 18
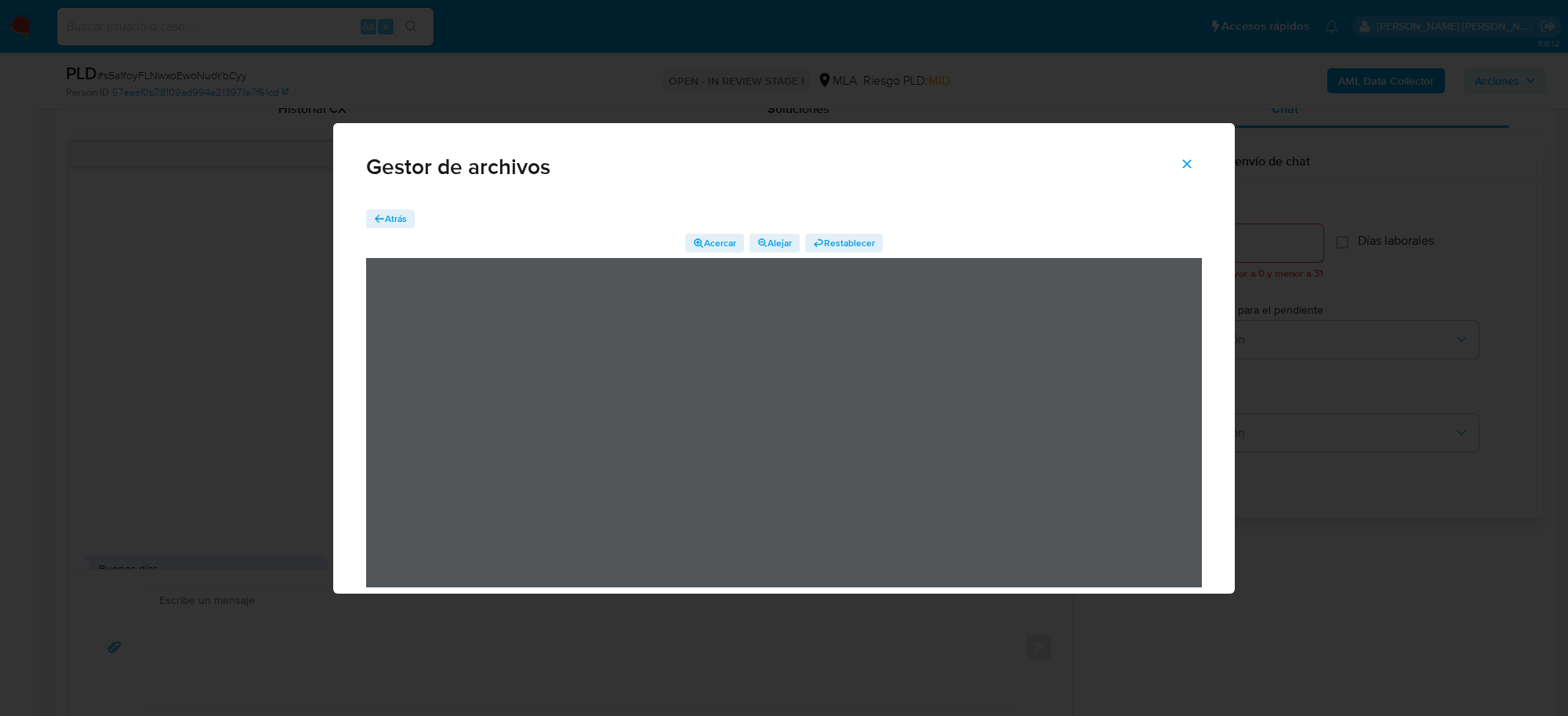
click at [402, 209] on span "Atrás" at bounding box center [396, 218] width 22 height 18
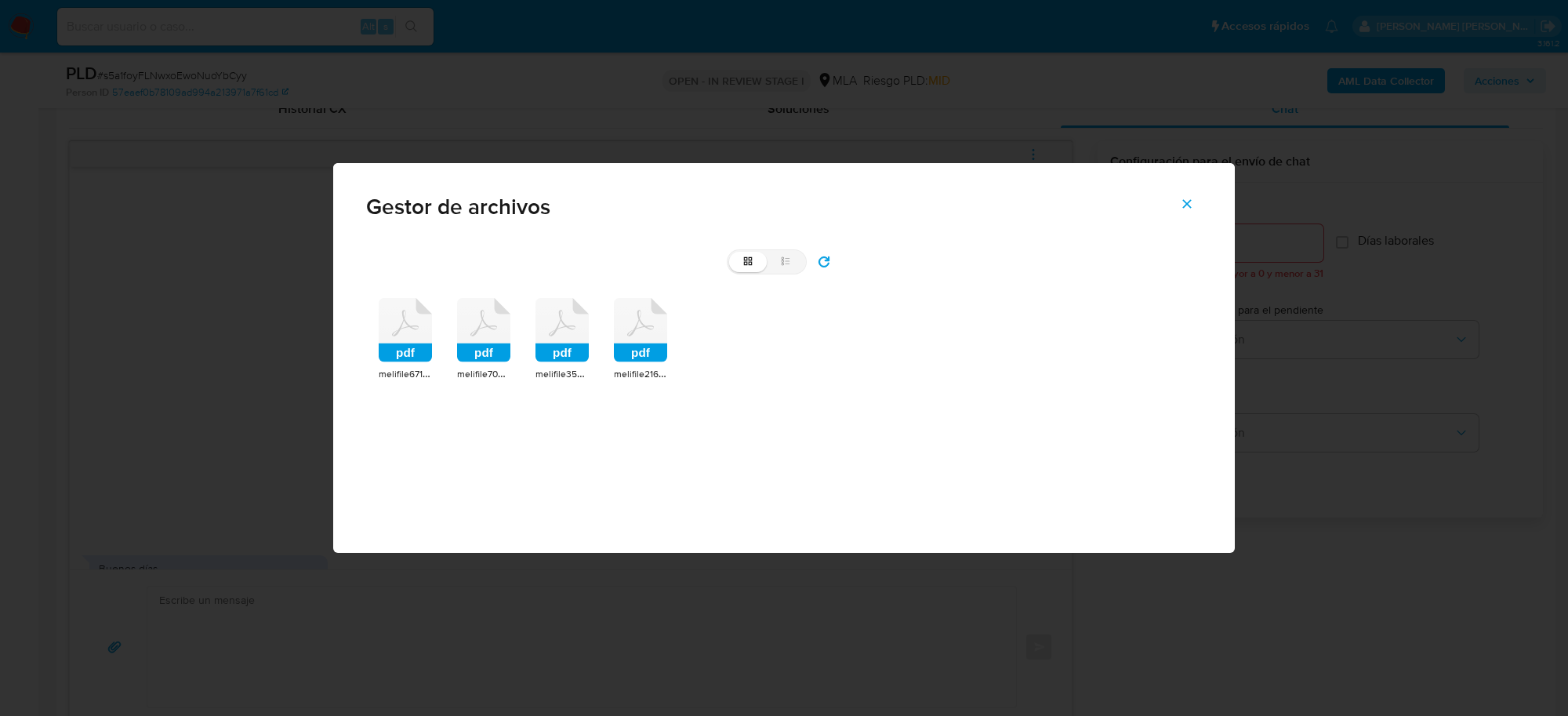
click at [477, 353] on rect at bounding box center [484, 352] width 54 height 18
click at [477, 365] on span "melifile7098464213013938812.pdf" at bounding box center [529, 373] width 142 height 16
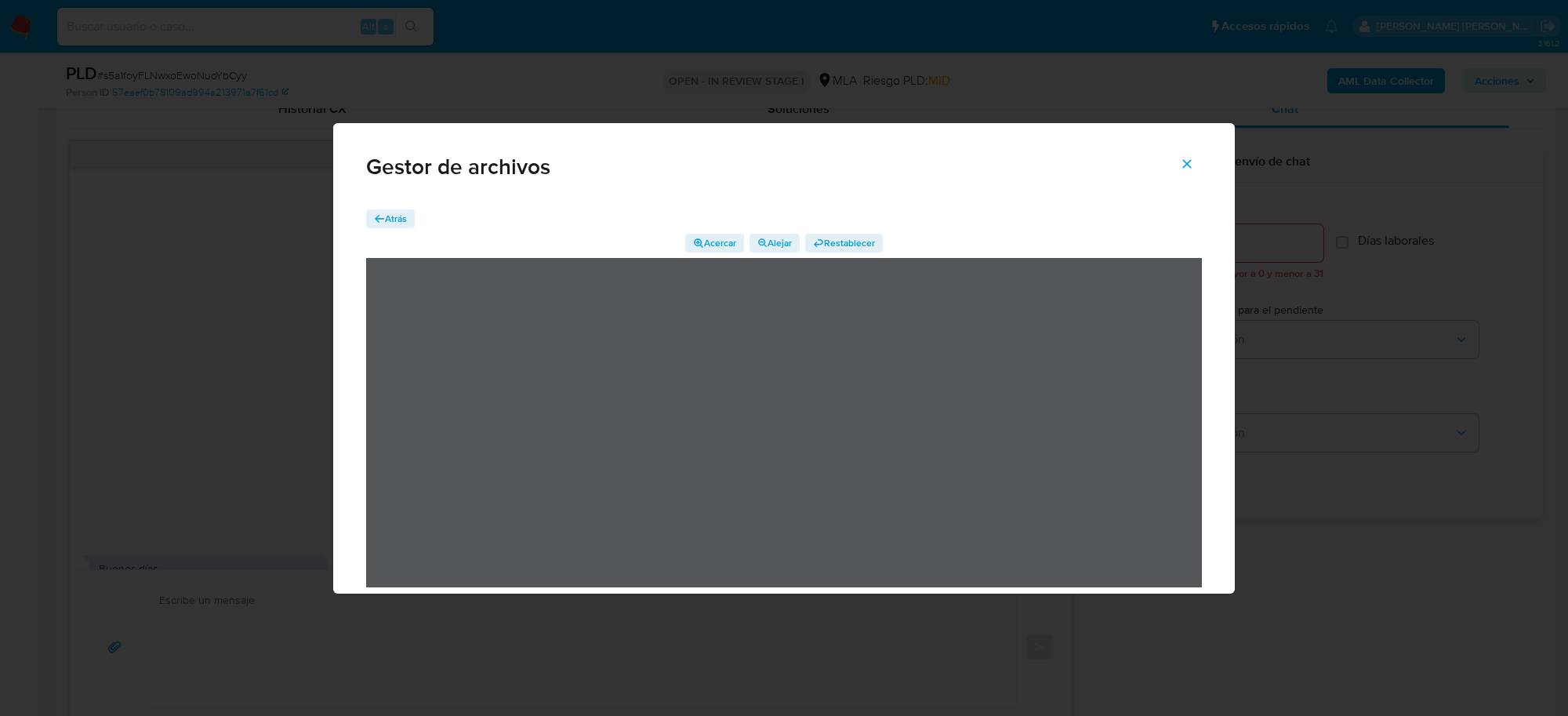
click at [401, 216] on span "Atrás" at bounding box center [396, 218] width 22 height 18
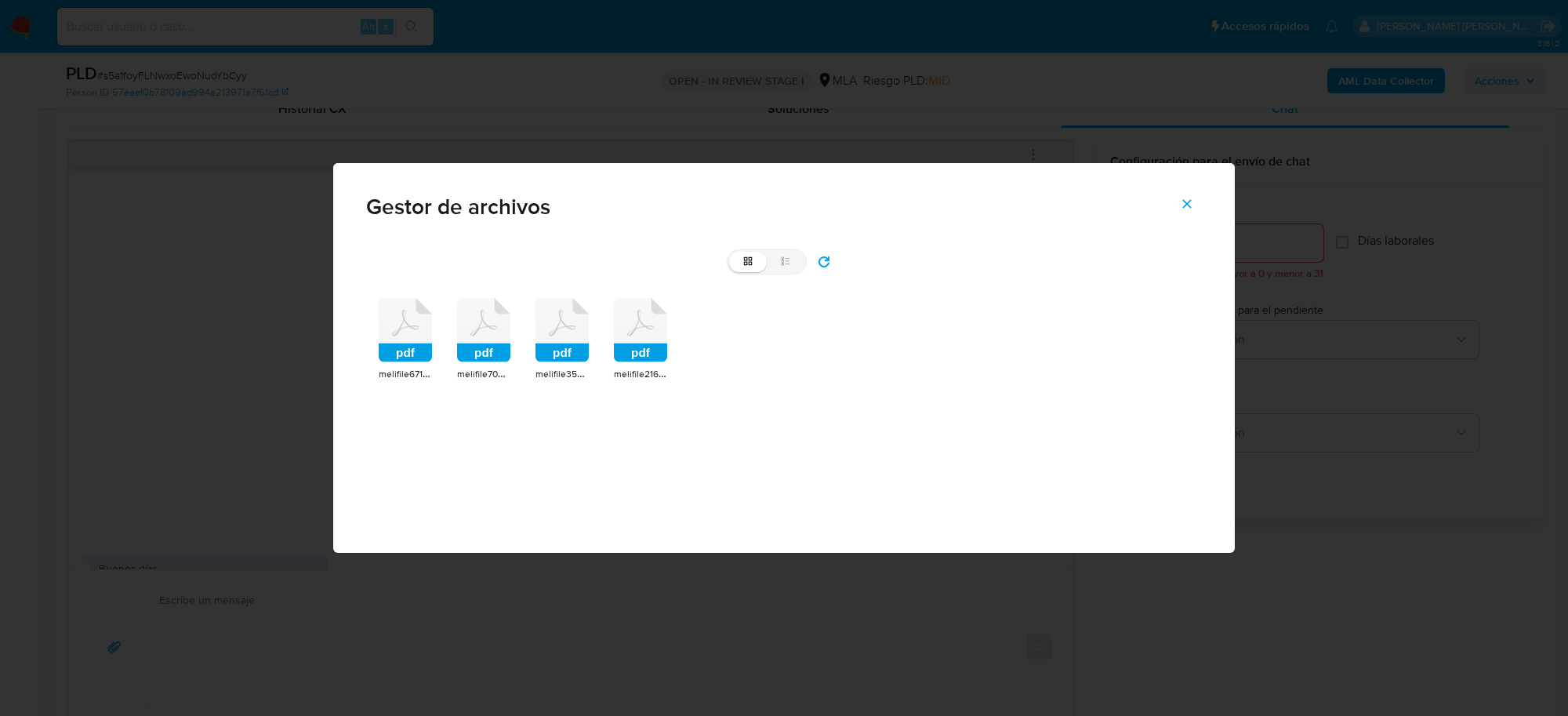
click at [584, 345] on rect at bounding box center [562, 352] width 54 height 18
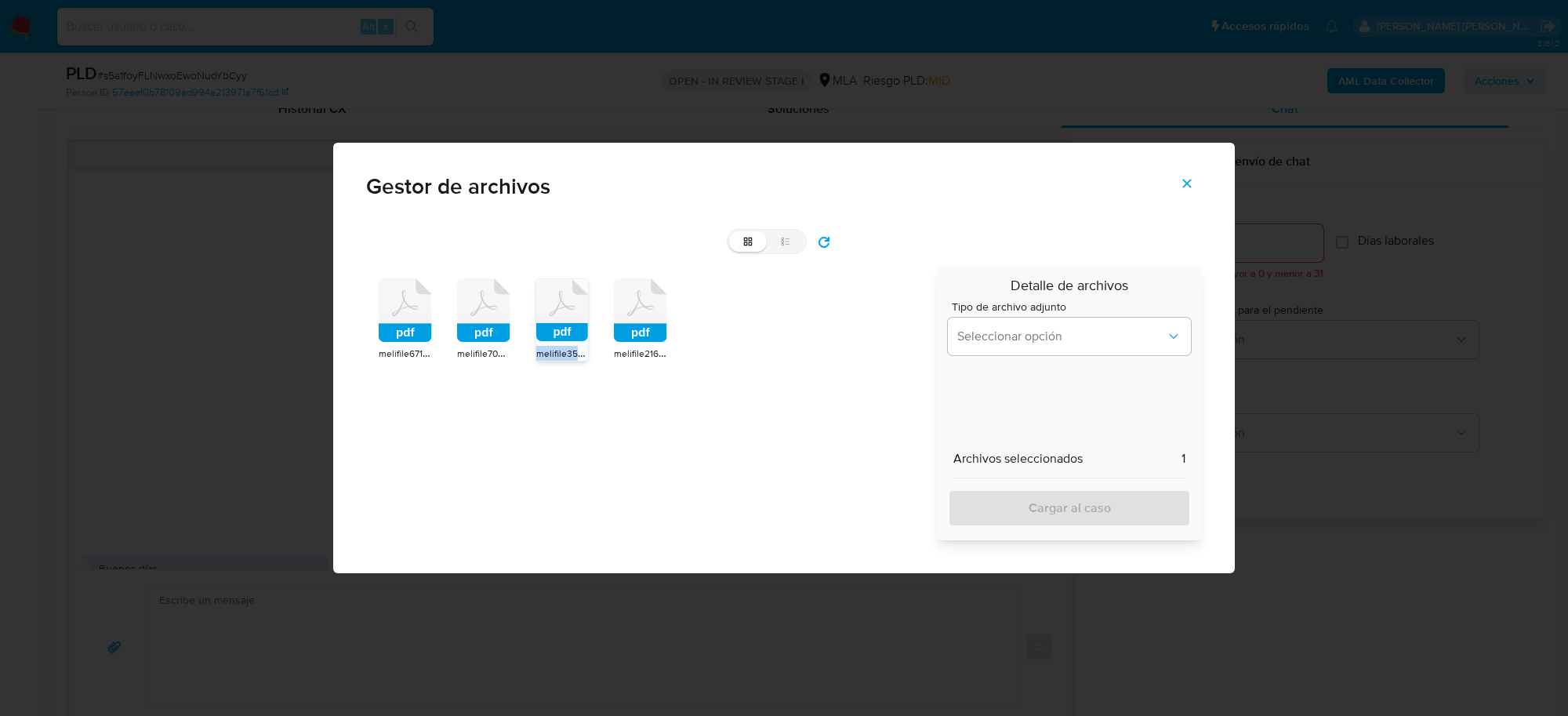
click at [584, 345] on span "melifile350524239688430046.pdf" at bounding box center [609, 353] width 145 height 16
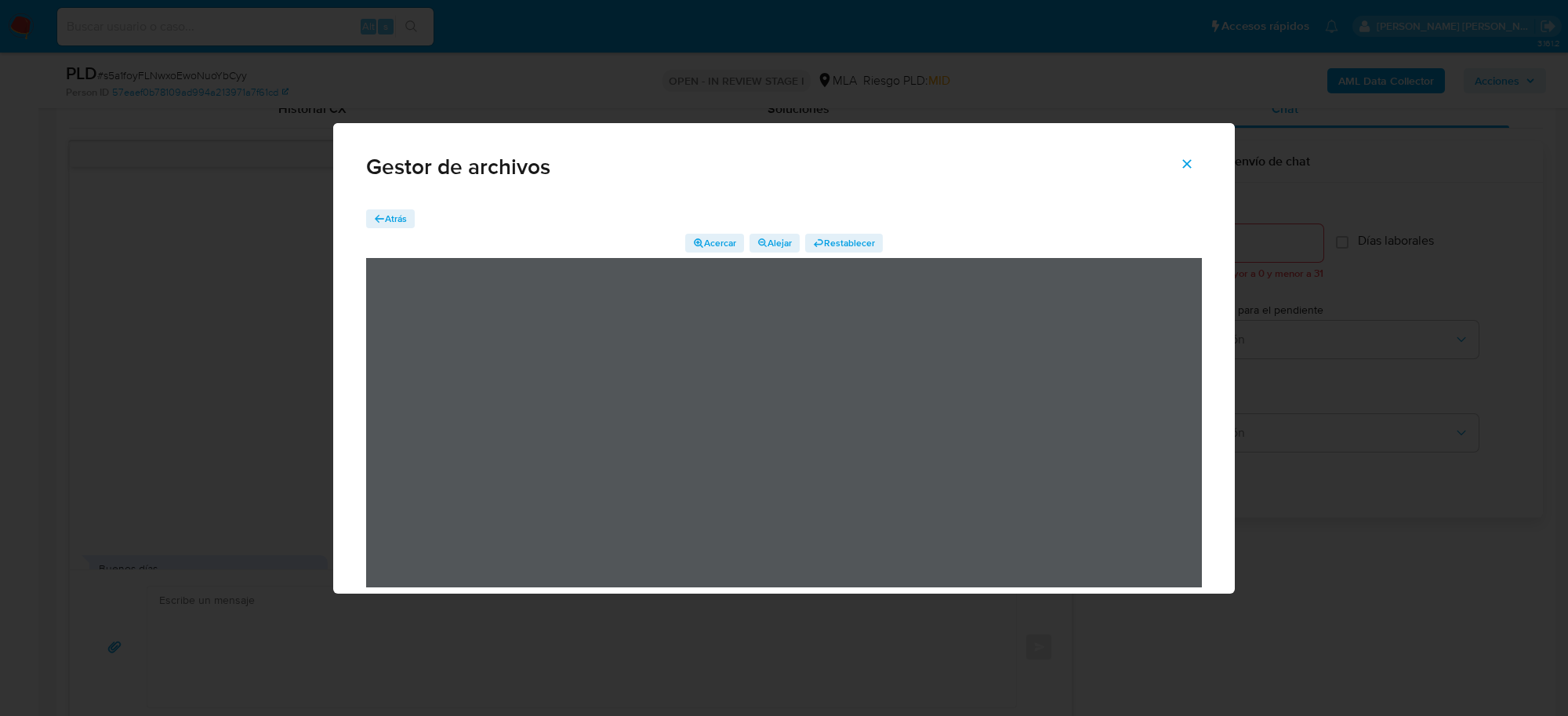
click at [390, 216] on span "Atrás" at bounding box center [396, 218] width 22 height 18
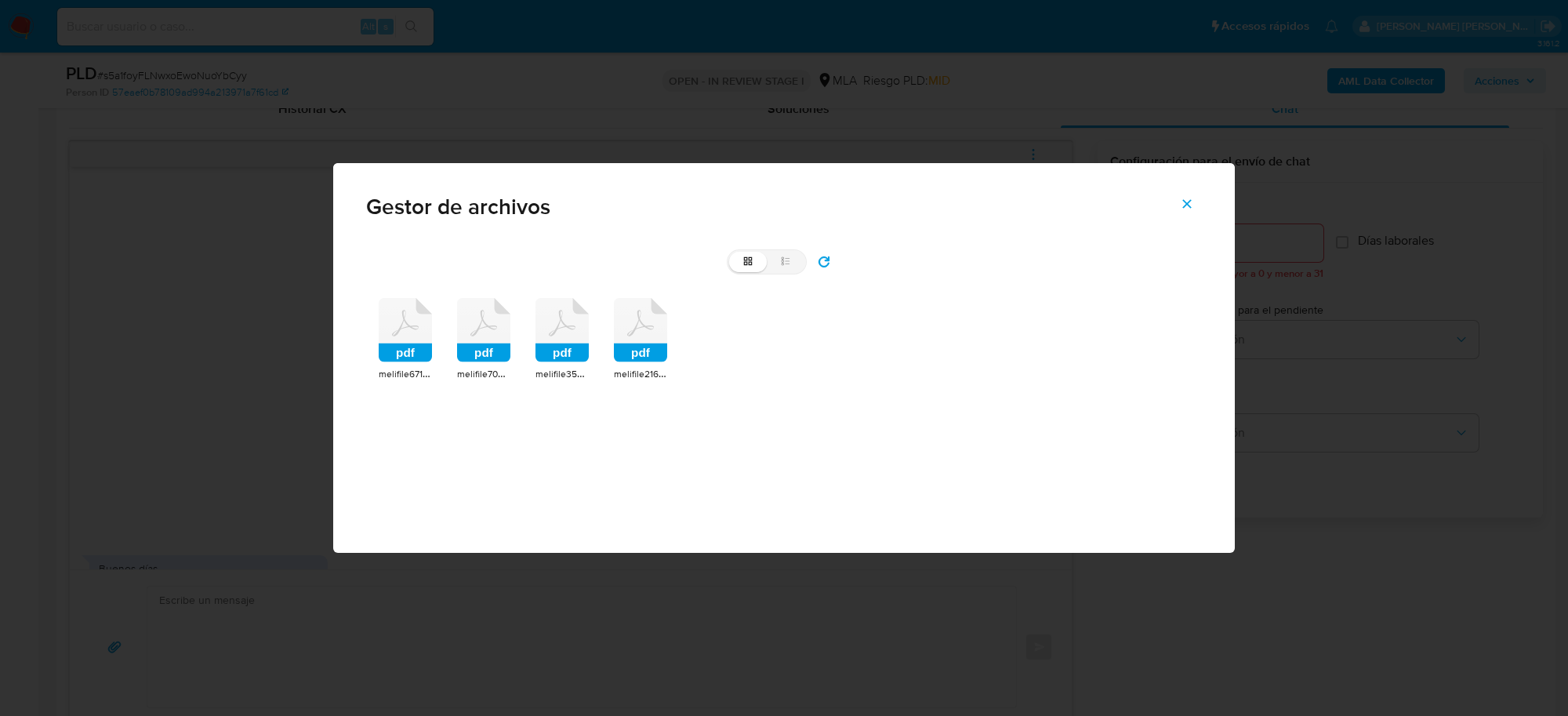
click at [624, 355] on rect at bounding box center [640, 352] width 54 height 18
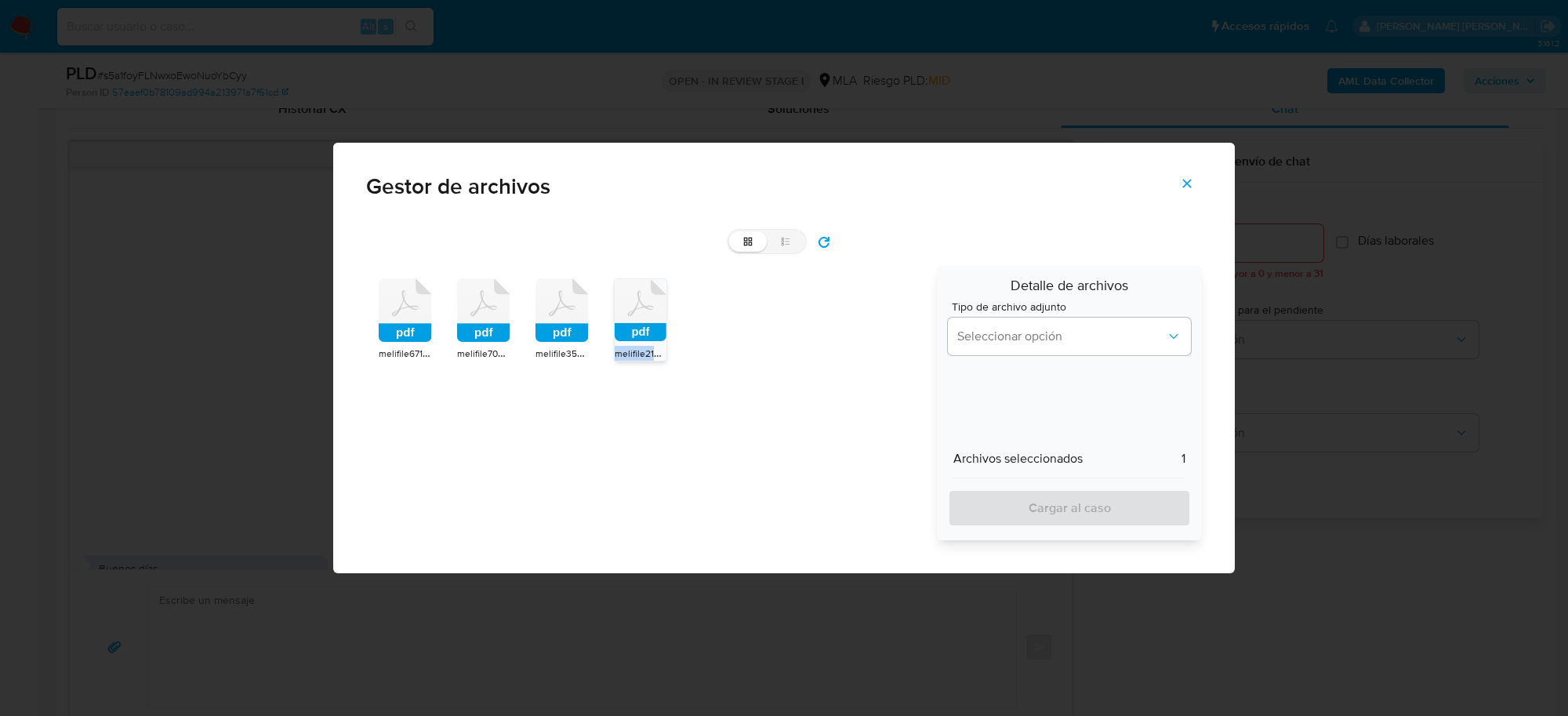
click at [624, 355] on span "melifile2164905948971532105.pdf" at bounding box center [686, 353] width 142 height 16
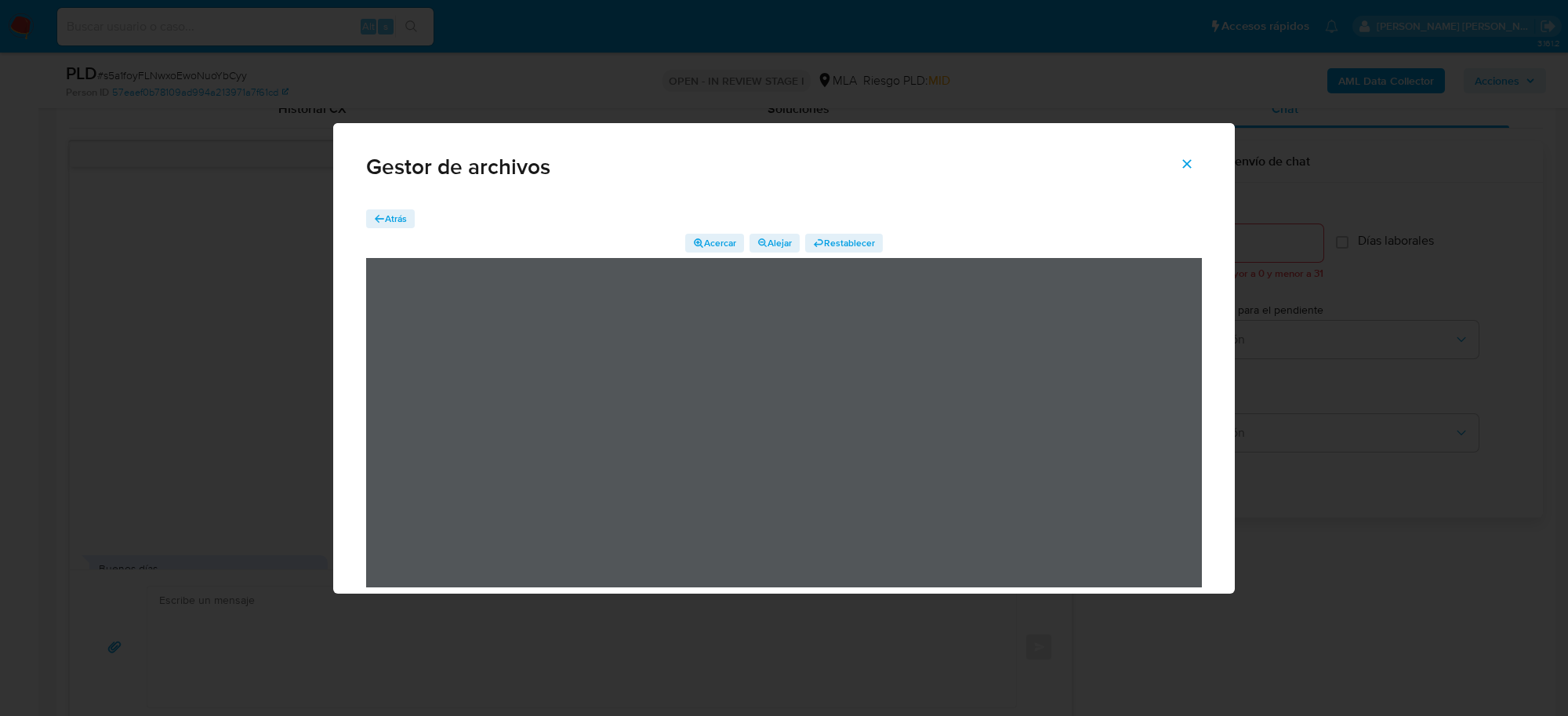
click at [1186, 163] on icon "Cerrar" at bounding box center [1187, 164] width 9 height 9
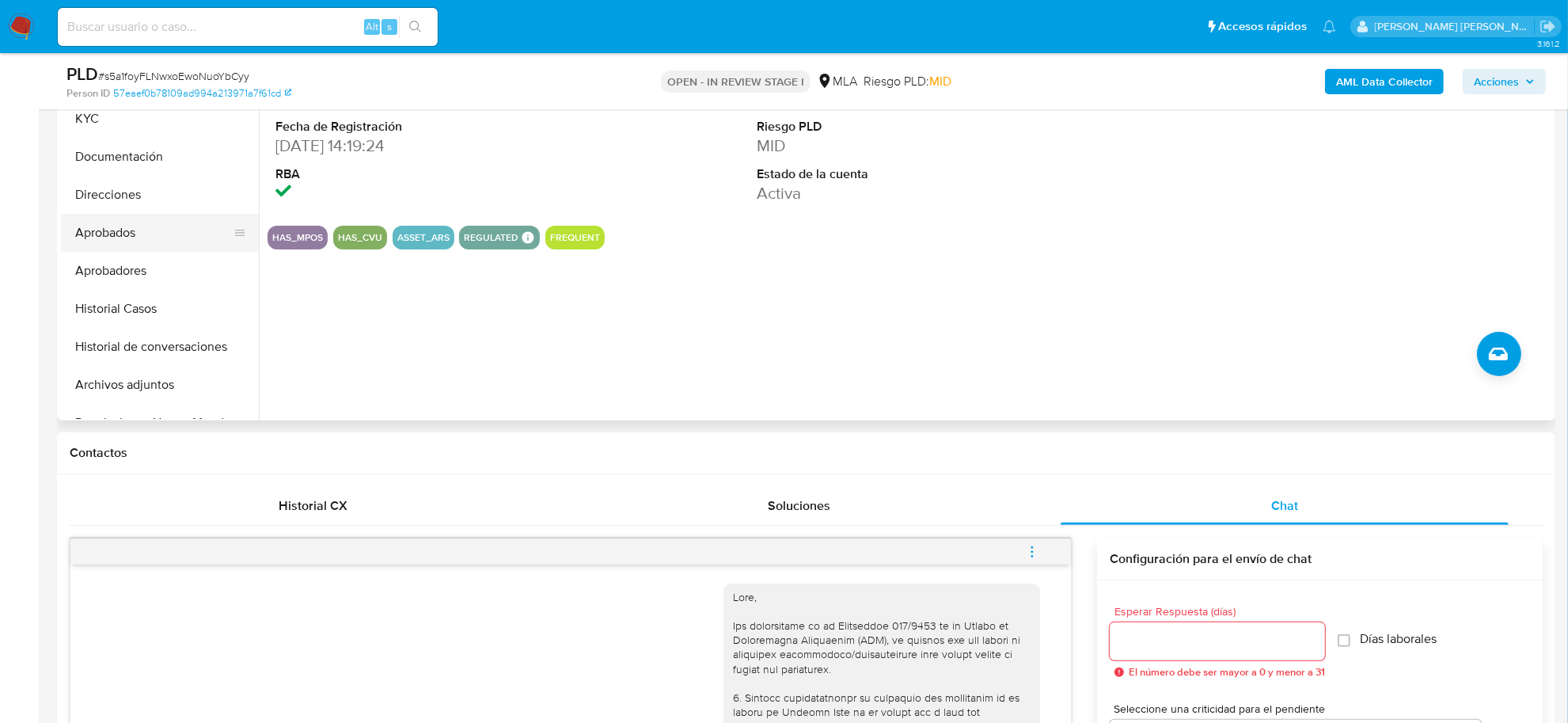
scroll to position [297, 0]
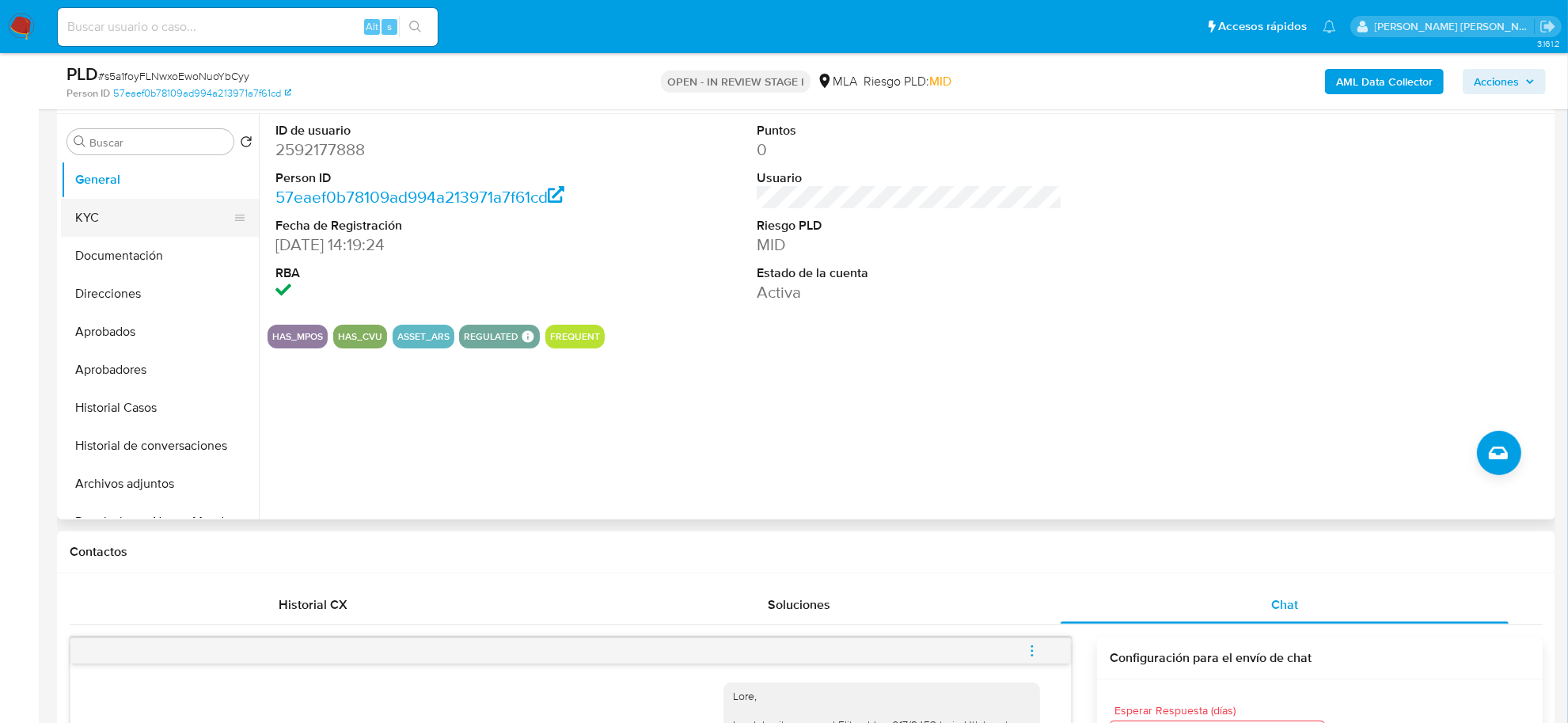
click at [95, 212] on button "KYC" at bounding box center [154, 218] width 186 height 38
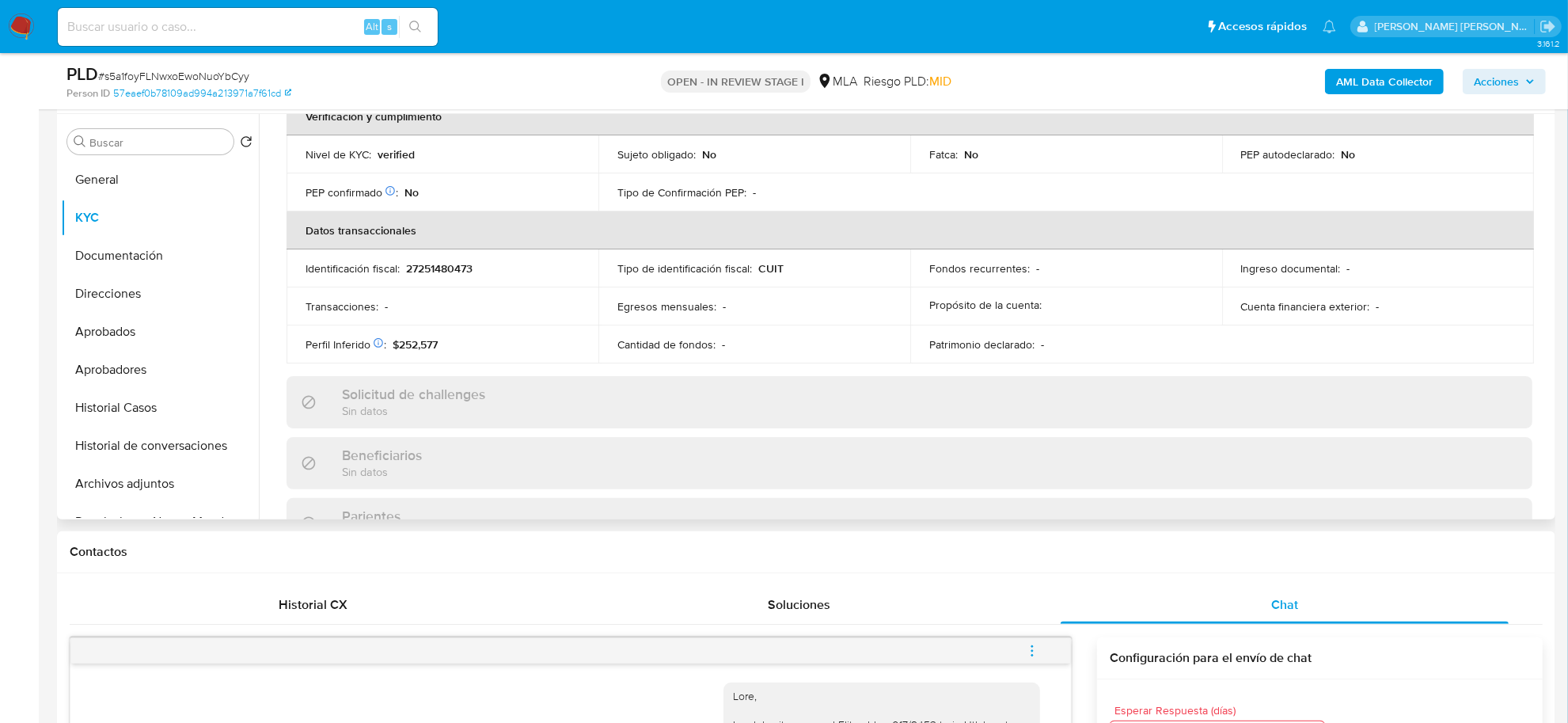
scroll to position [770, 0]
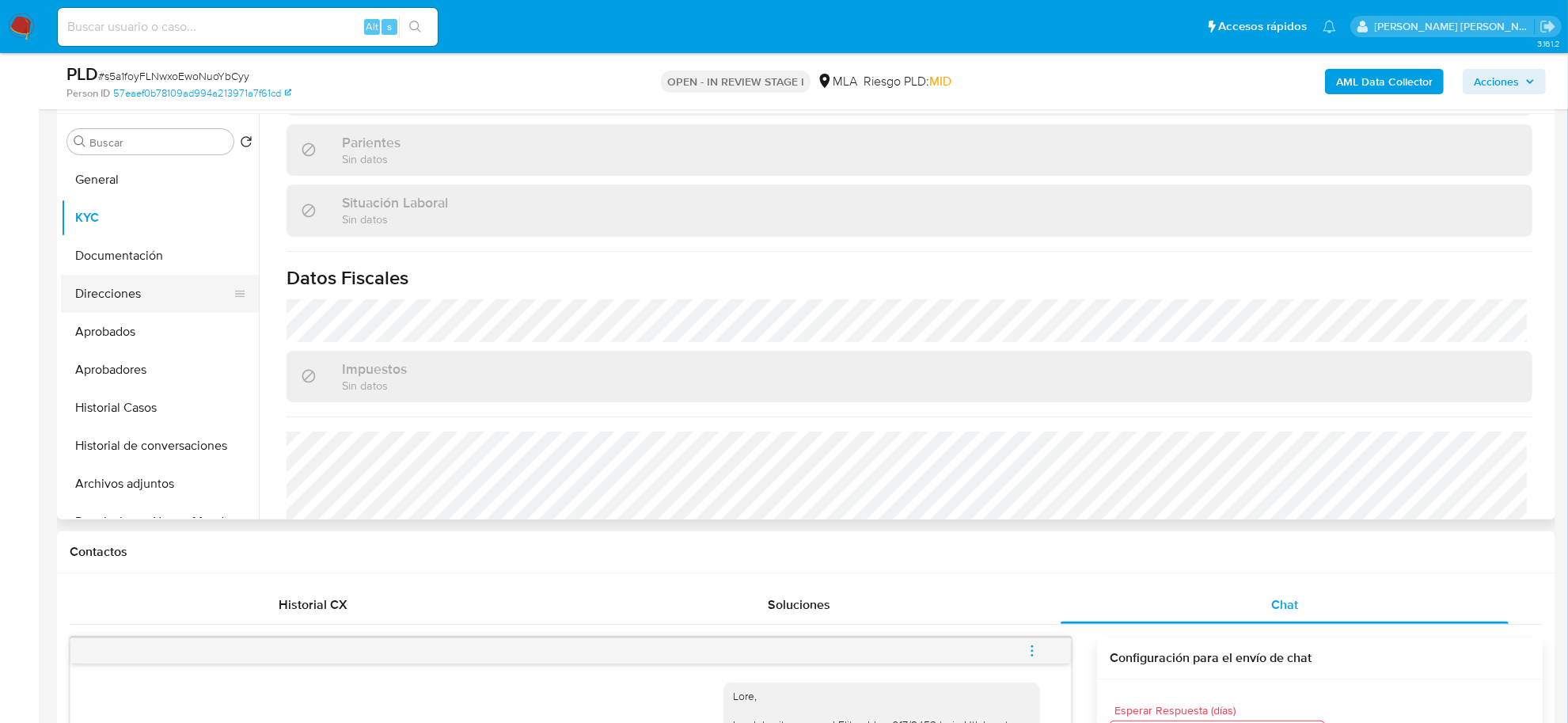
click at [121, 302] on button "Direcciones" at bounding box center [154, 293] width 186 height 38
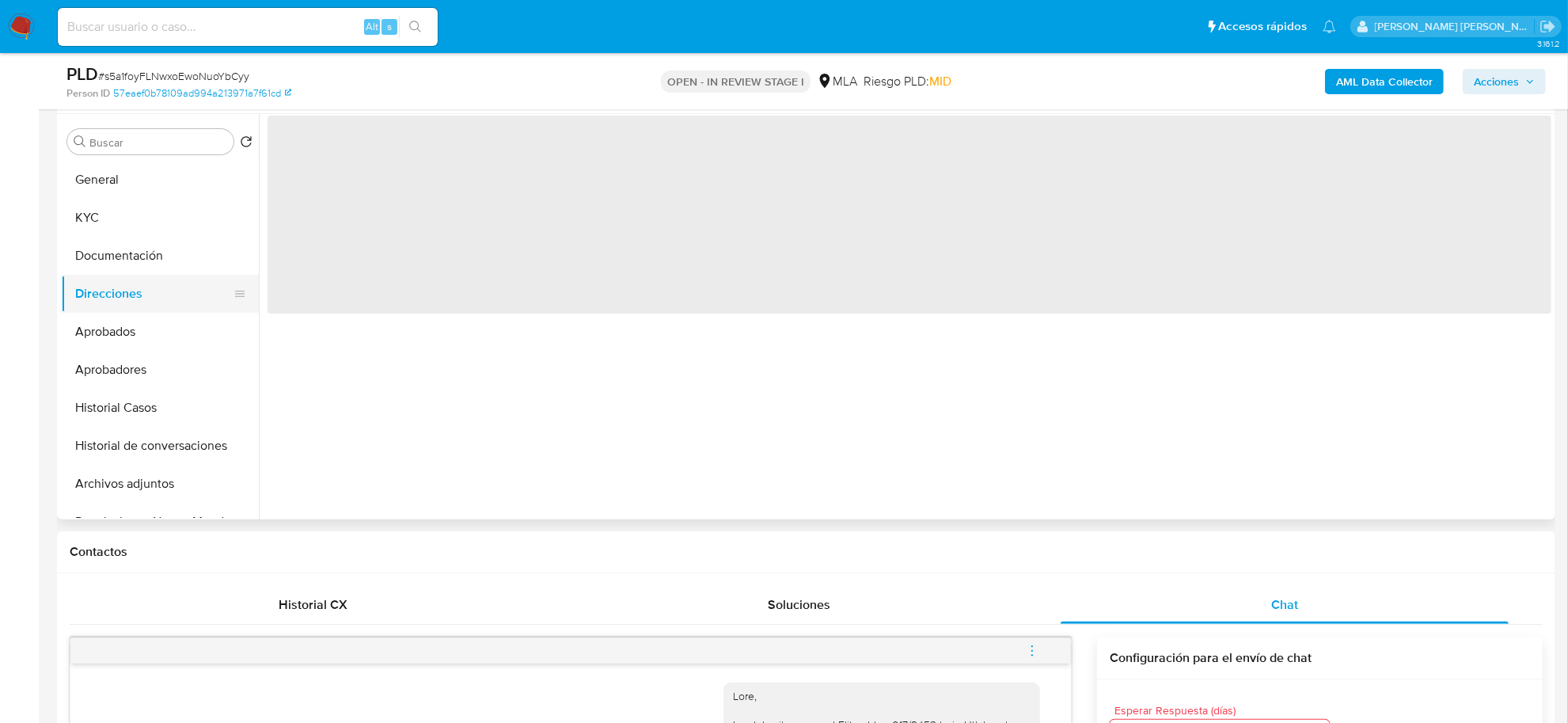
scroll to position [0, 0]
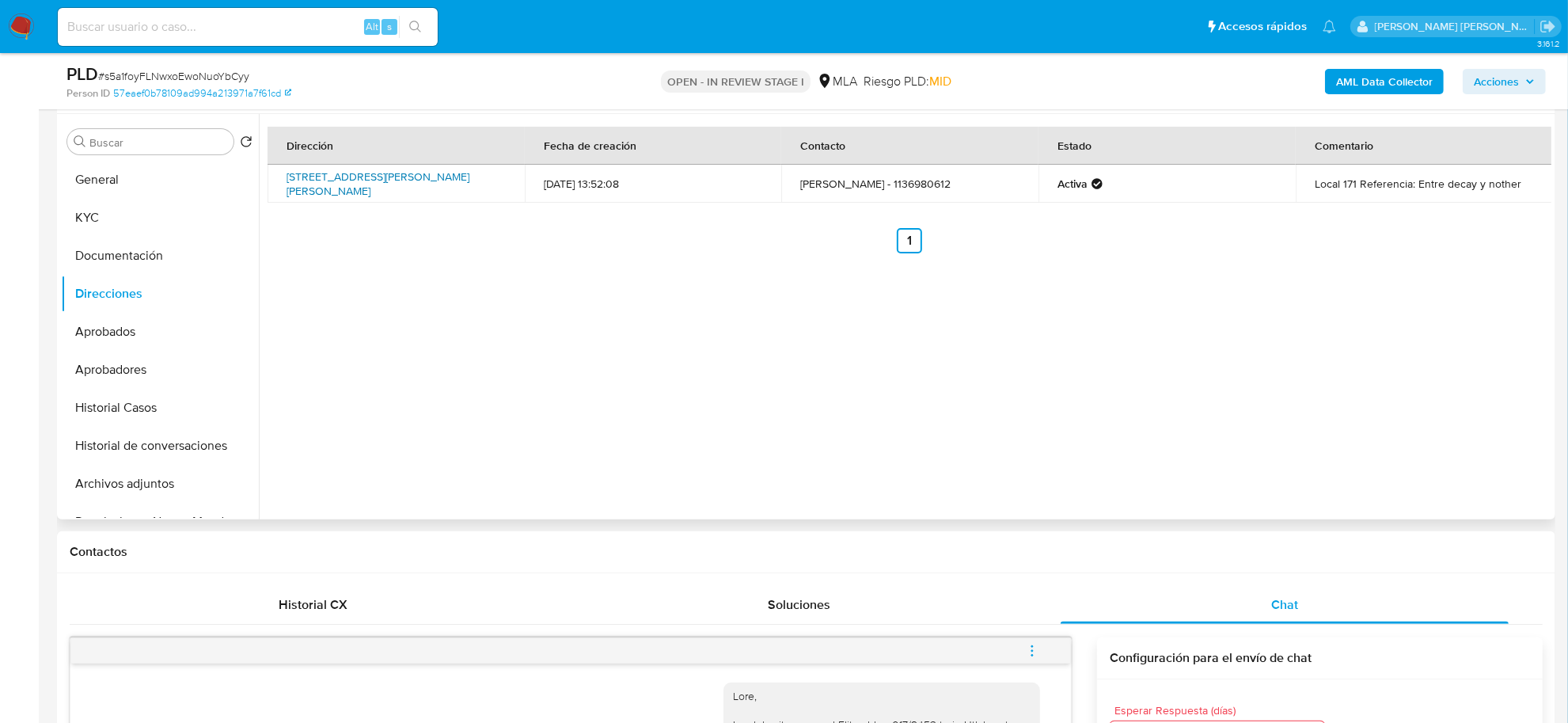
click at [424, 191] on link "Avenida Hipolito Yrigoyen 13298, Almirante Brown, Buenos Aires, 1846, Argentina…" at bounding box center [378, 184] width 183 height 30
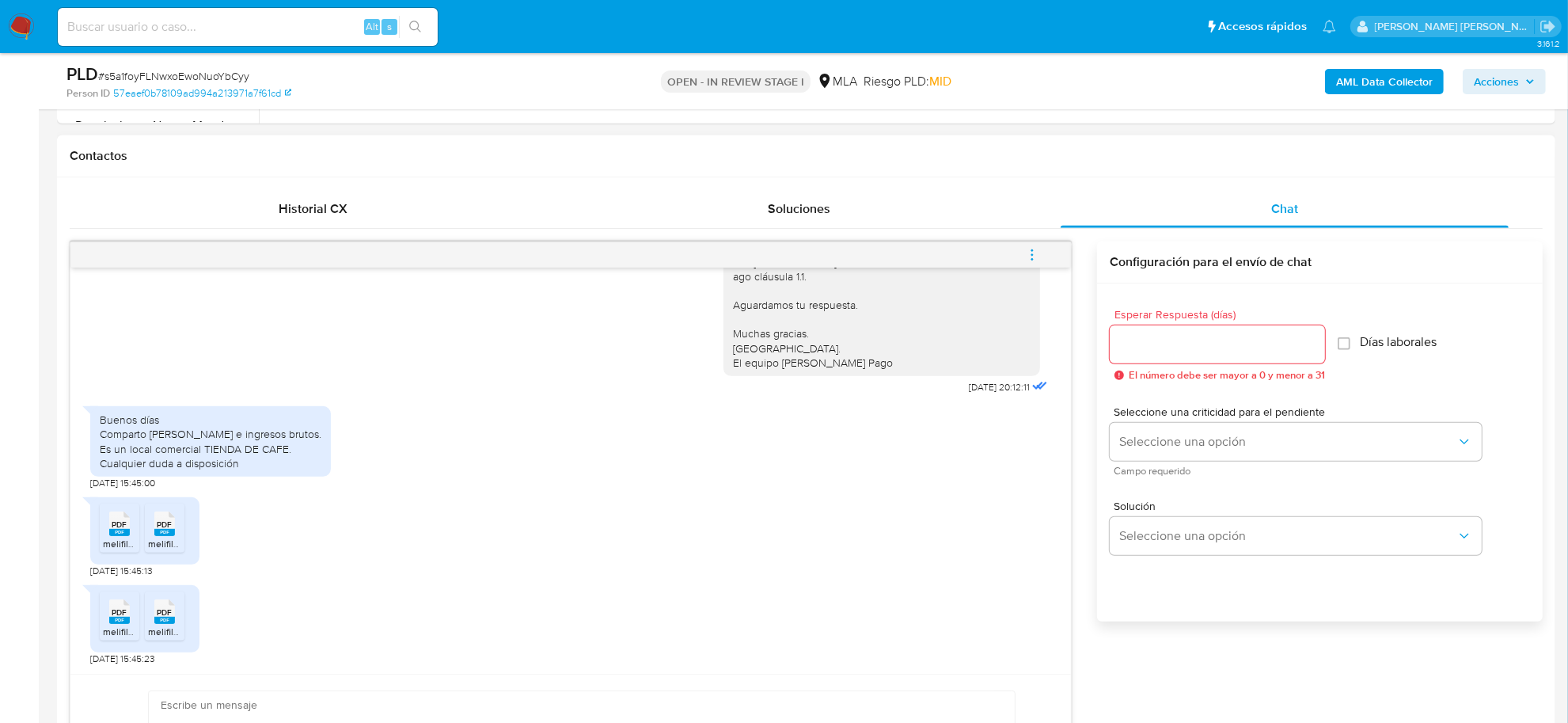
scroll to position [1107, 0]
drag, startPoint x: 99, startPoint y: 438, endPoint x: 297, endPoint y: 449, distance: 198.3
click at [297, 449] on div "Buenos días Comparto alta de arca e ingresos brutos. Es un local comercial TIEN…" at bounding box center [210, 441] width 241 height 70
copy div "Comparto alta de arca e ingresos brutos. Es un local comercial TIENDA DE CAFE."
click at [1034, 258] on icon "menu-action" at bounding box center [1033, 255] width 14 height 14
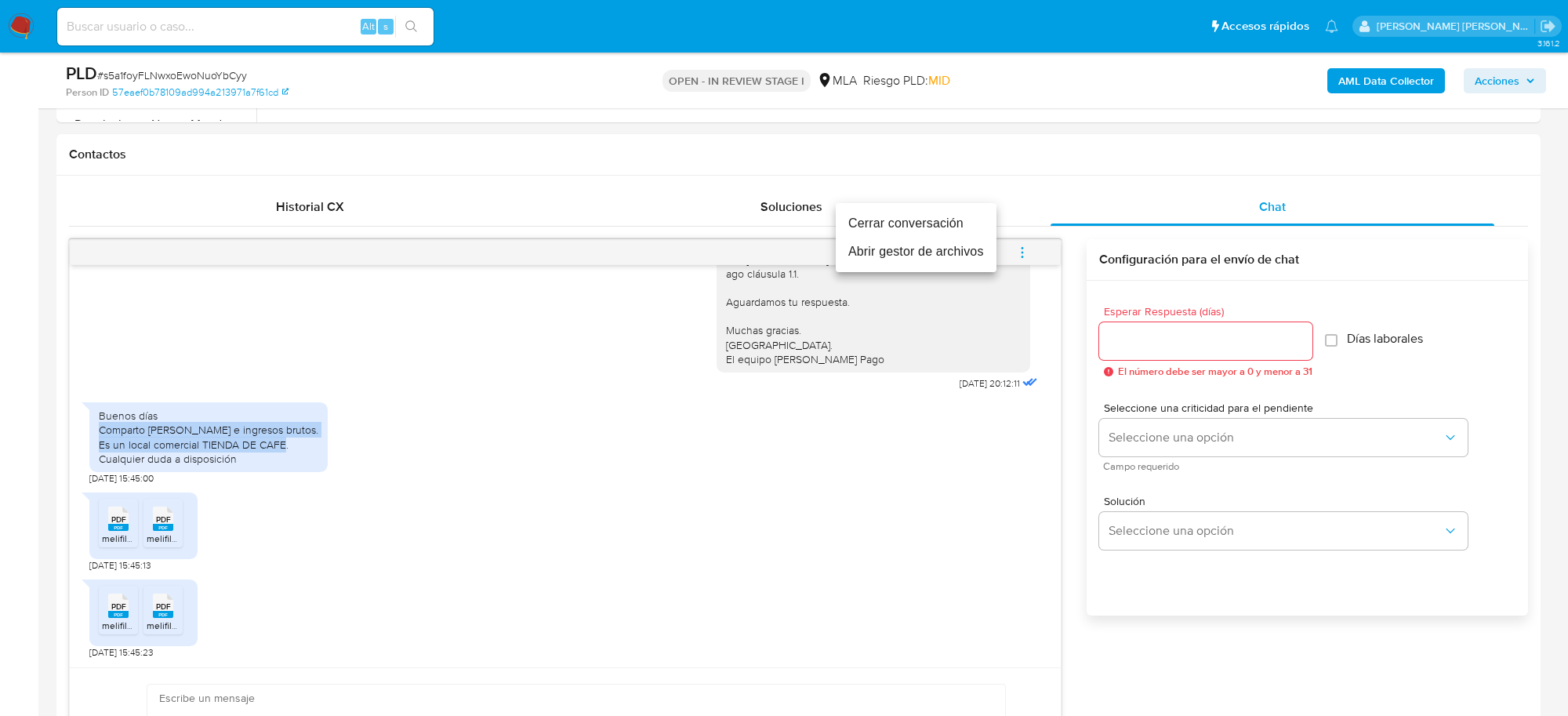
click at [890, 253] on li "Abrir gestor de archivos" at bounding box center [915, 252] width 161 height 28
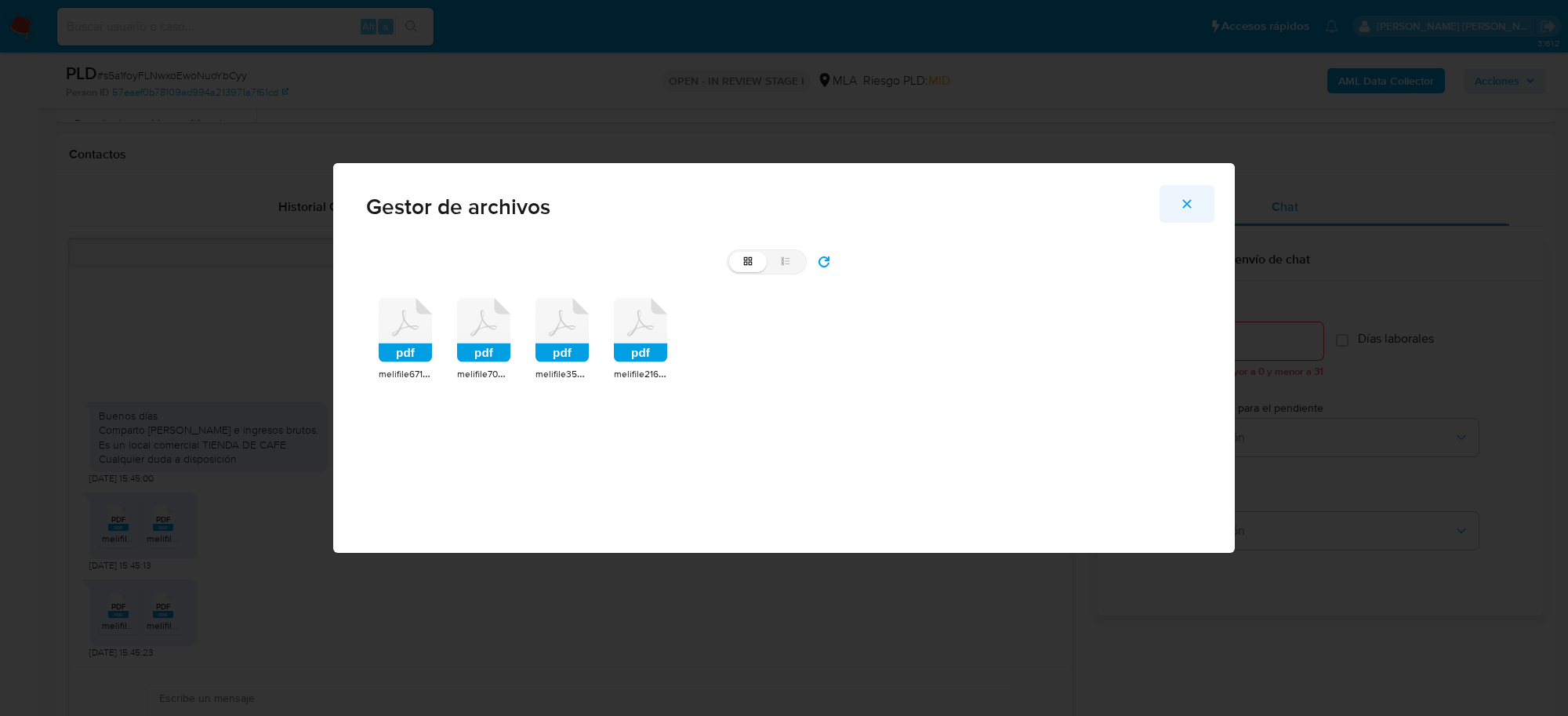
click at [1186, 206] on icon "Cerrar" at bounding box center [1187, 204] width 9 height 9
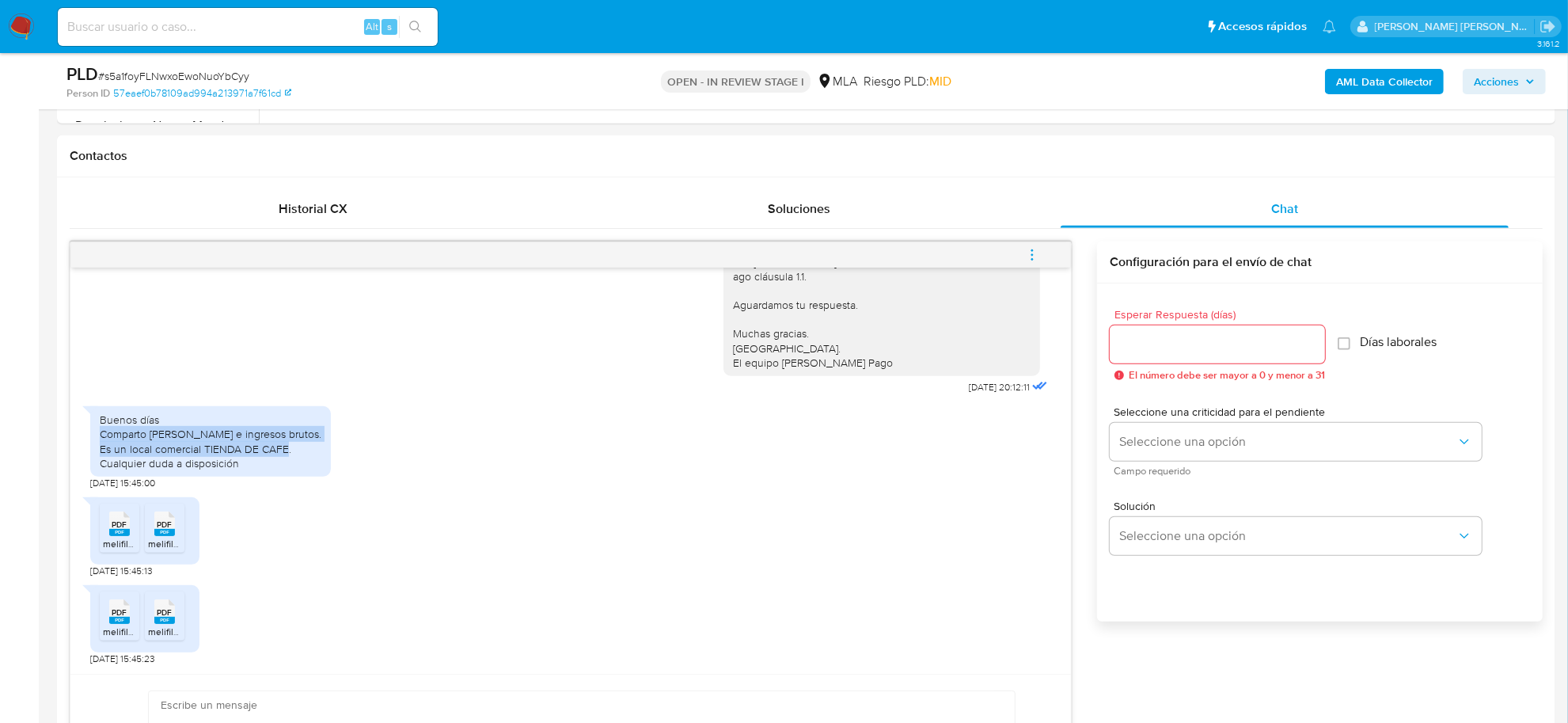
click at [1412, 69] on b "AML Data Collector" at bounding box center [1384, 82] width 97 height 26
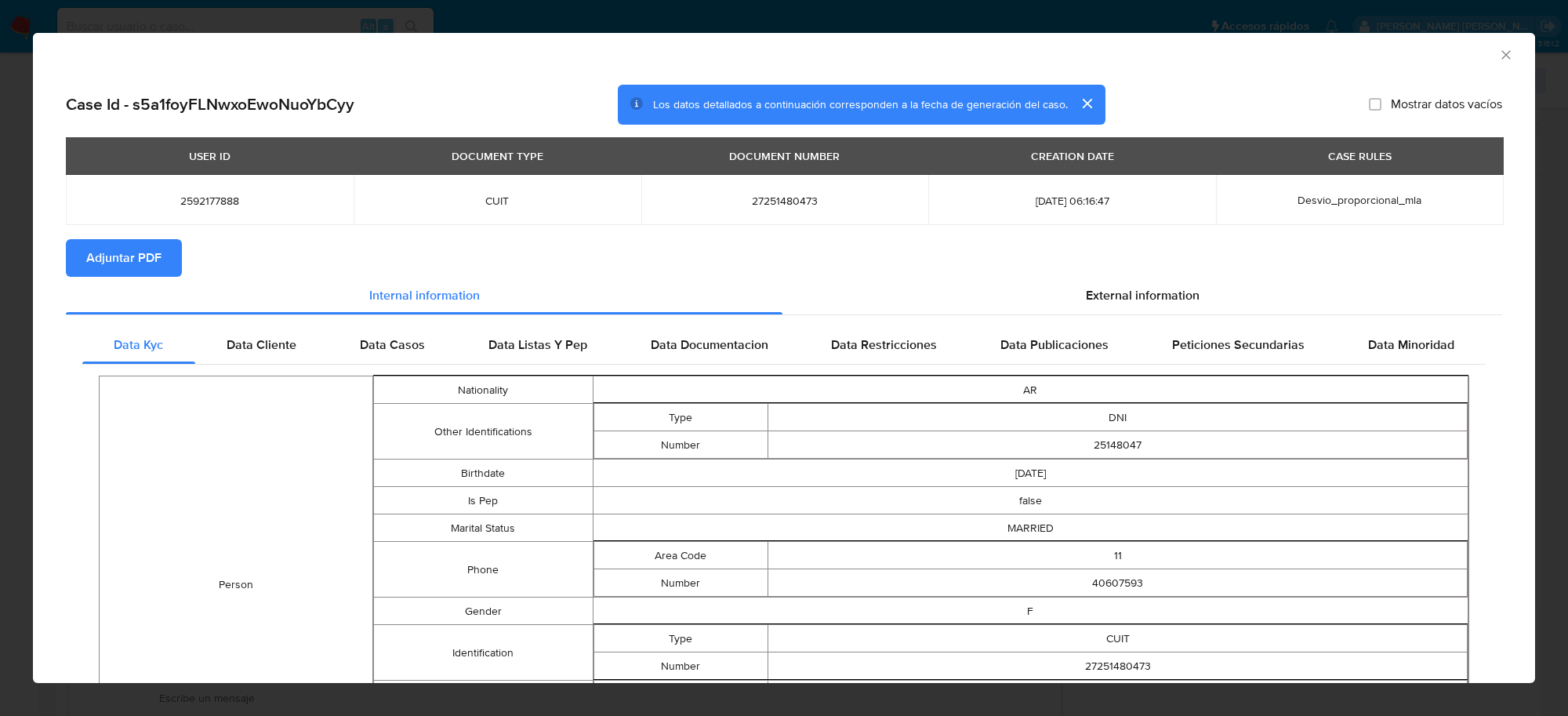
click at [112, 257] on span "Adjuntar PDF" at bounding box center [124, 258] width 76 height 34
click at [1499, 56] on icon "Cerrar ventana" at bounding box center [1506, 55] width 16 height 16
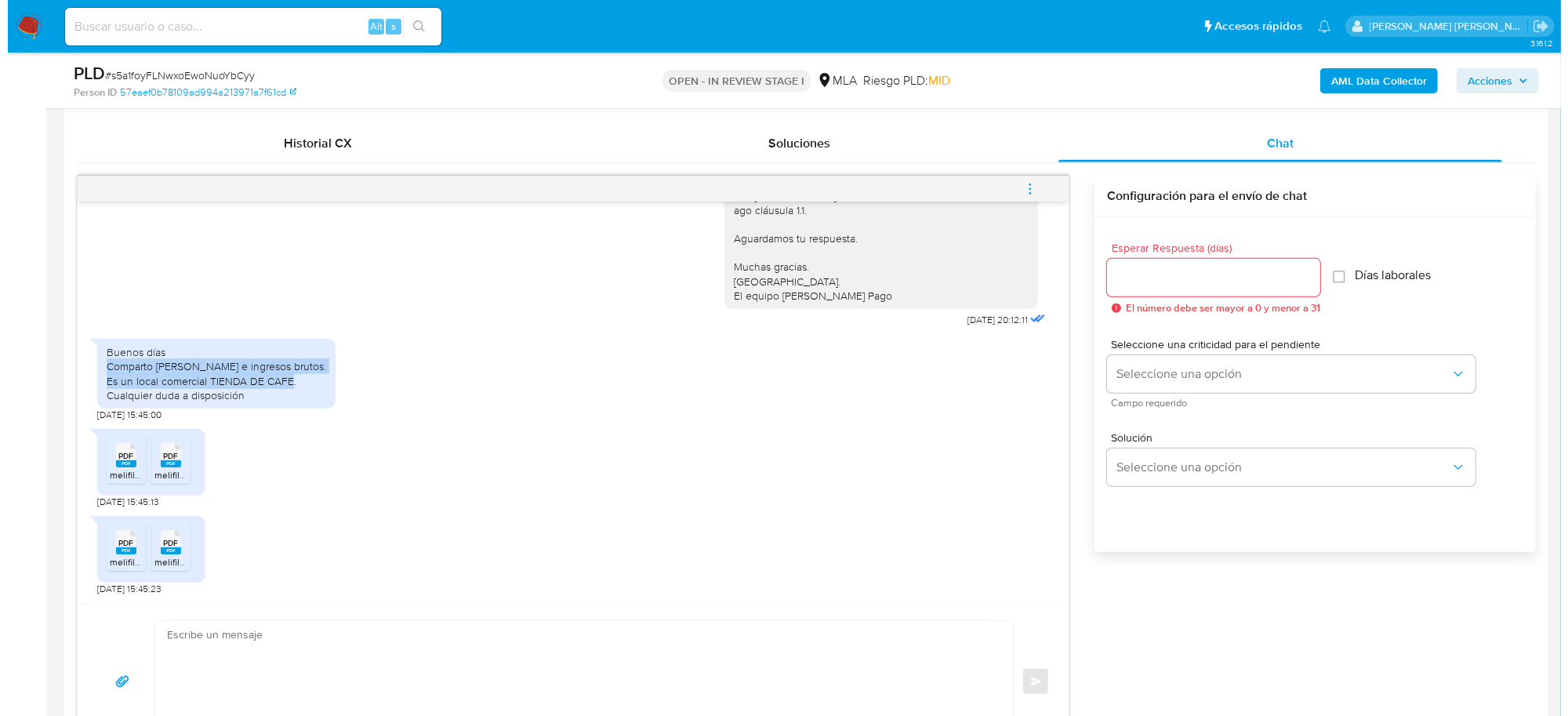
scroll to position [785, 0]
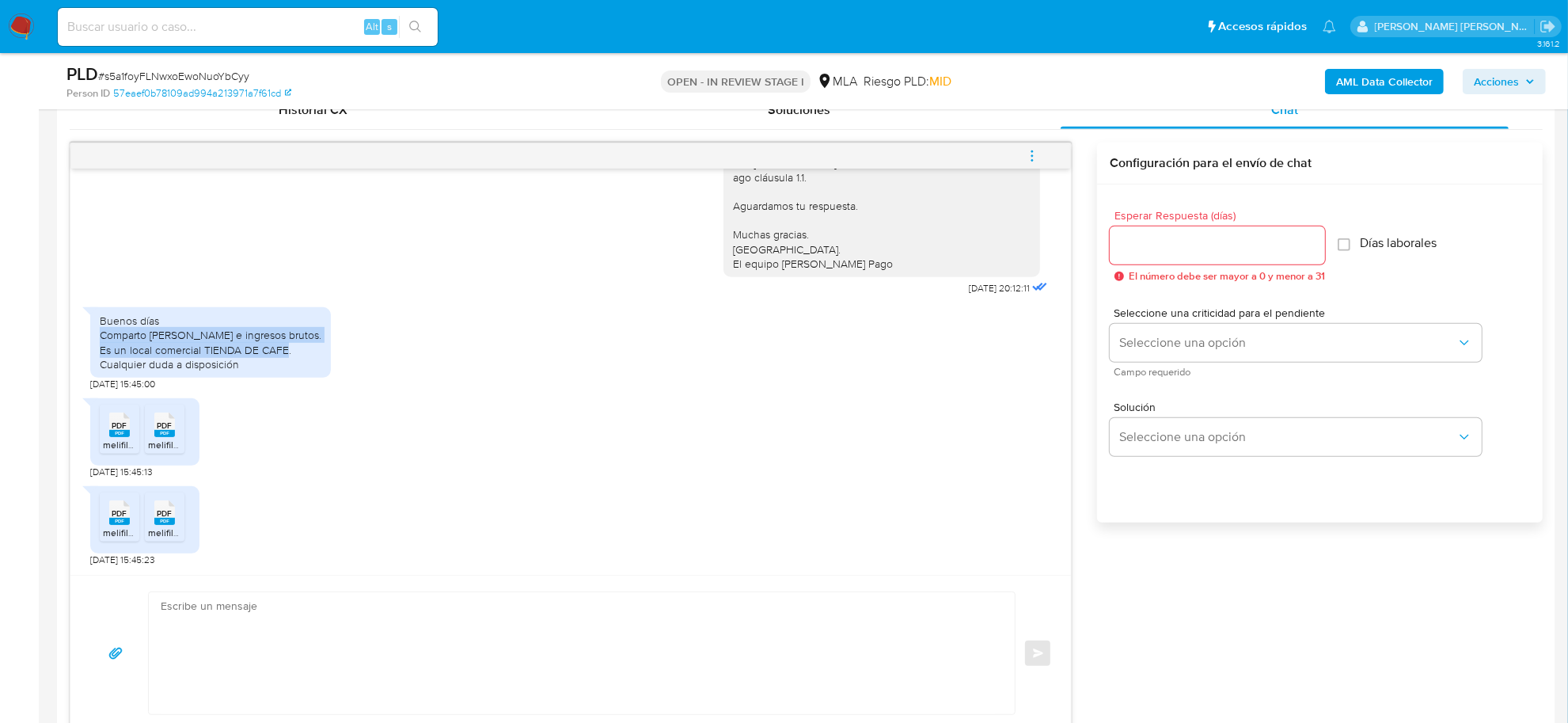
click at [1033, 163] on icon "menu-action" at bounding box center [1033, 156] width 14 height 14
click at [896, 152] on li "Abrir gestor de archivos" at bounding box center [924, 155] width 162 height 28
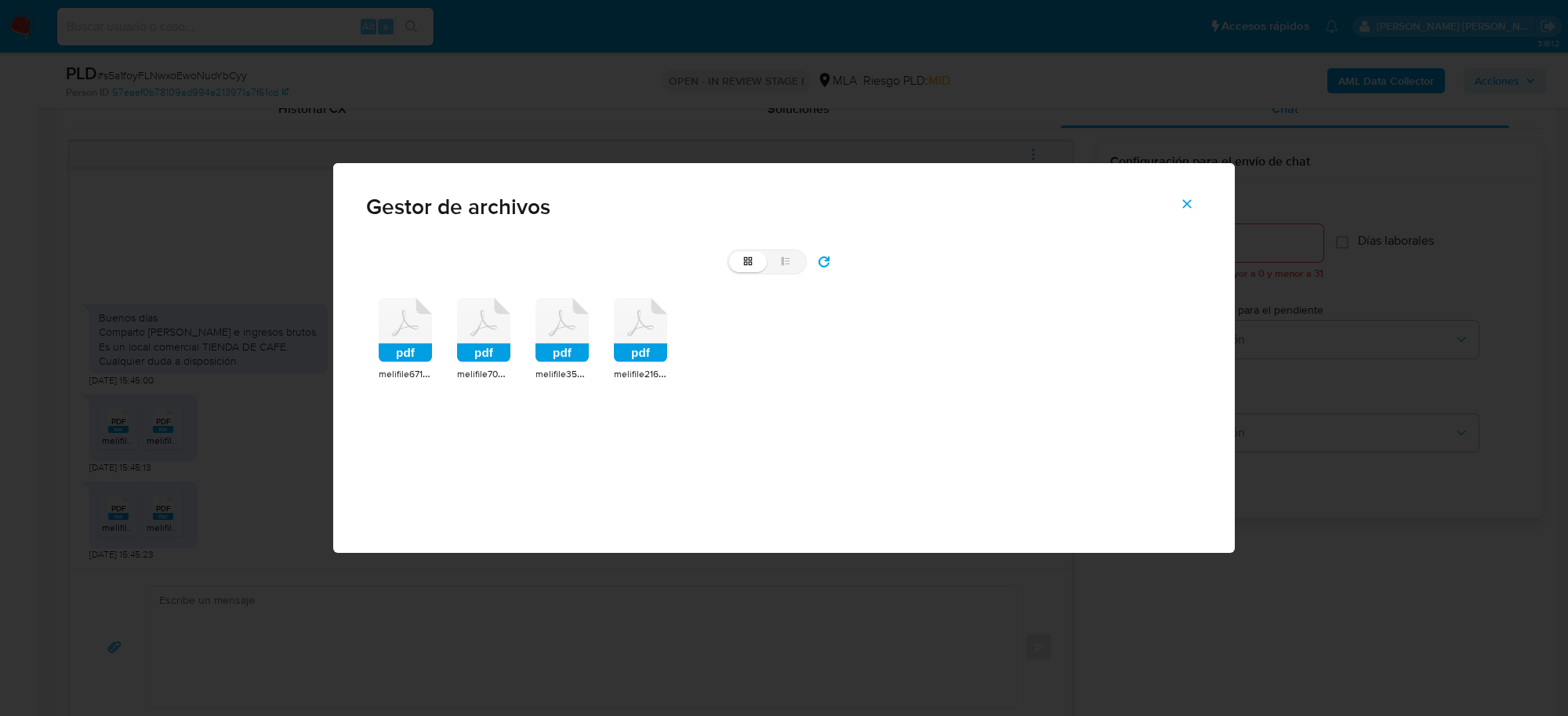
click at [393, 324] on icon at bounding box center [405, 330] width 54 height 64
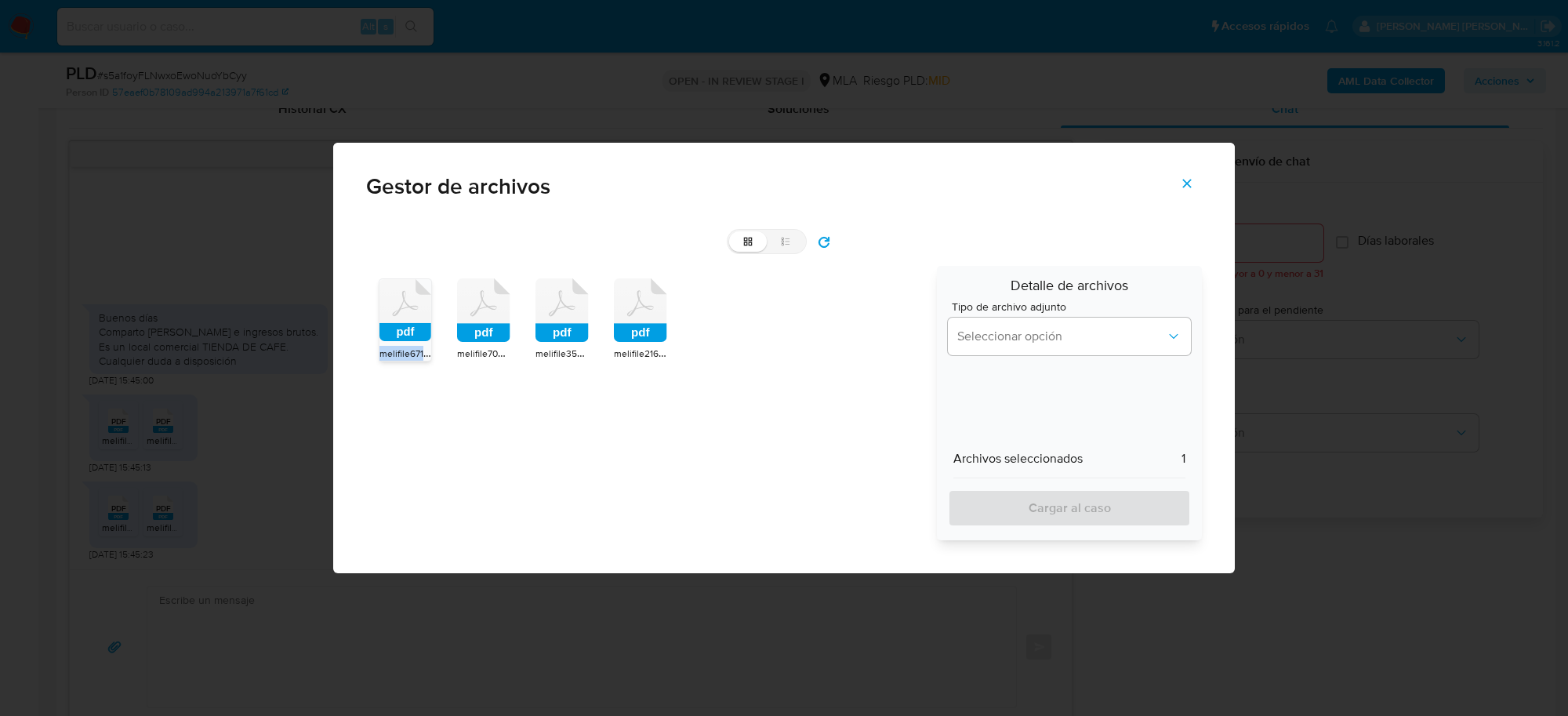
click at [393, 324] on rect at bounding box center [405, 332] width 52 height 18
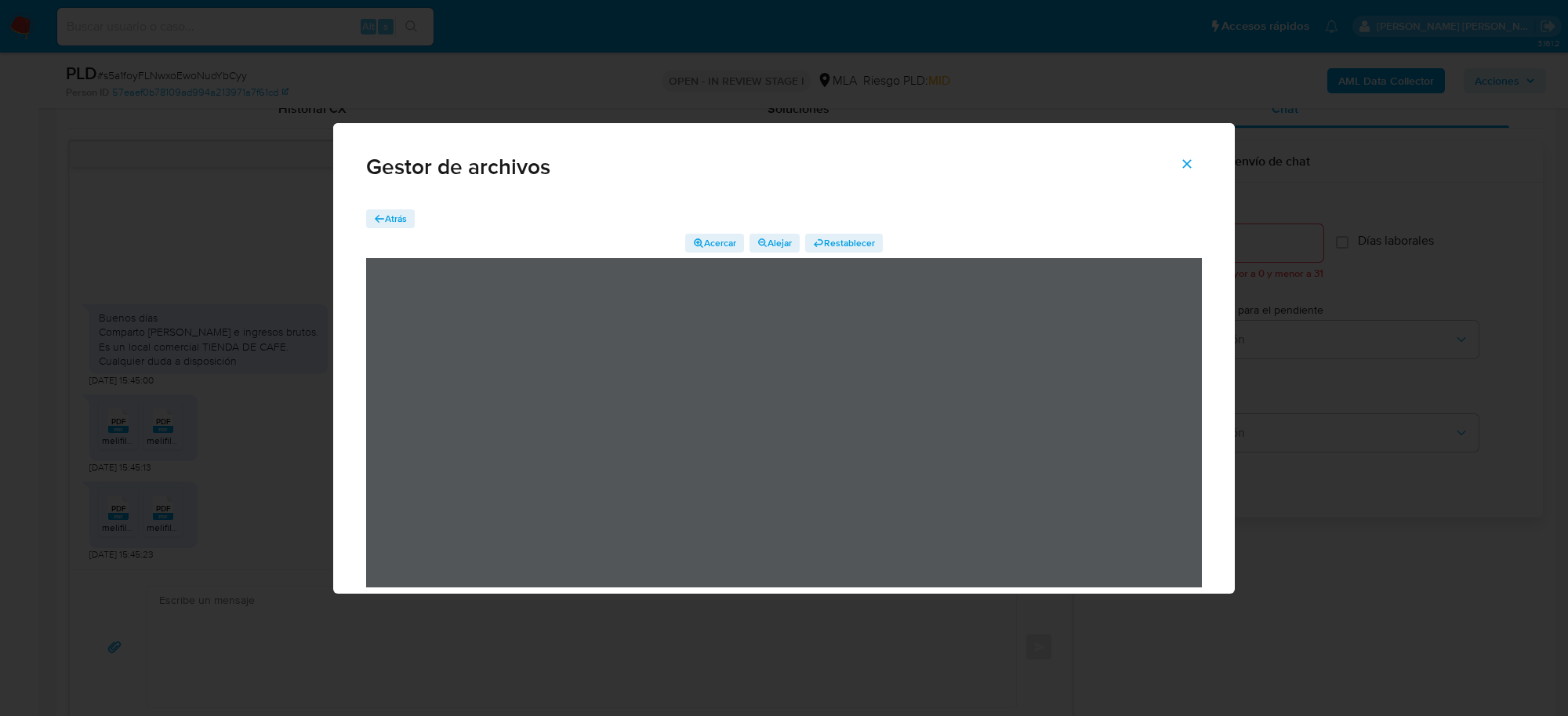
click at [390, 209] on span "Atrás" at bounding box center [396, 218] width 22 height 18
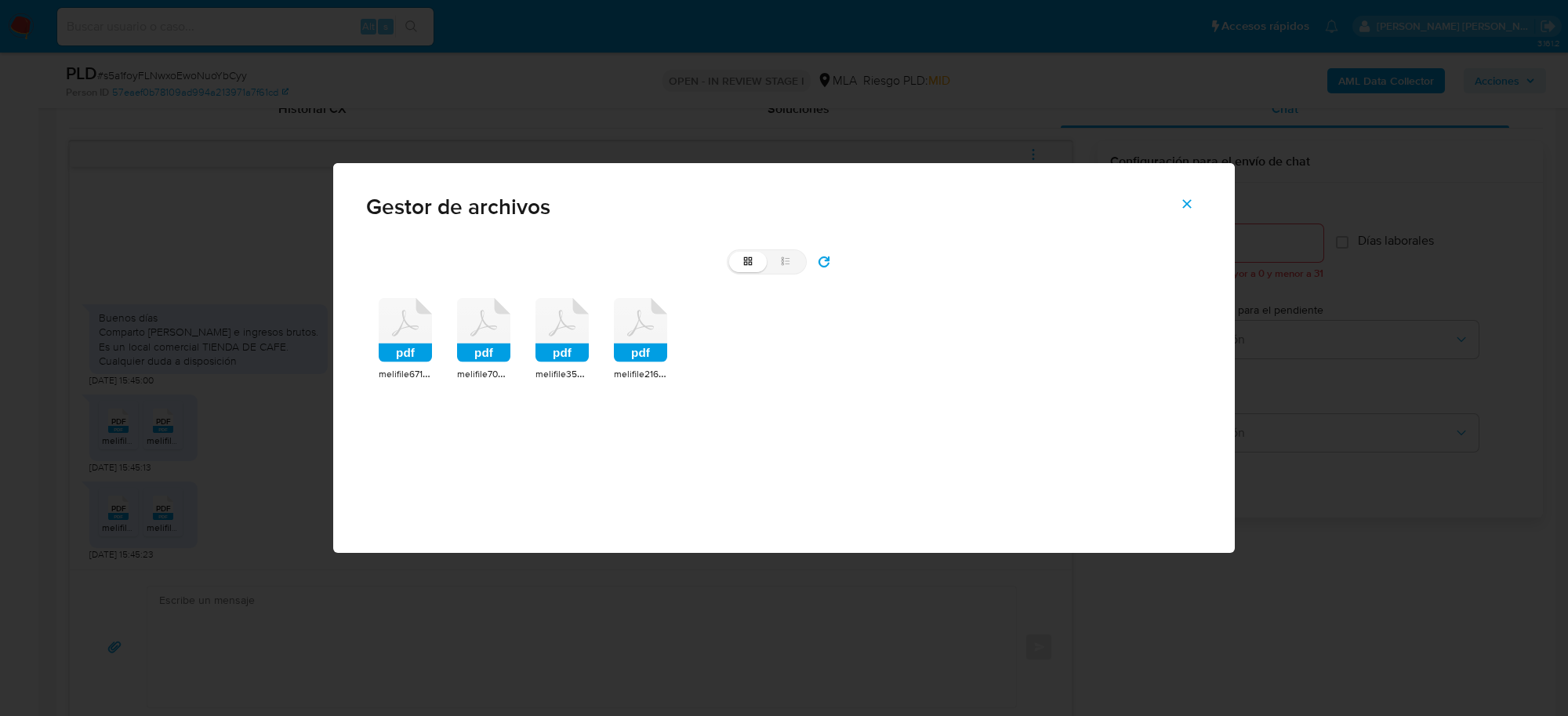
click at [465, 343] on rect at bounding box center [484, 352] width 54 height 18
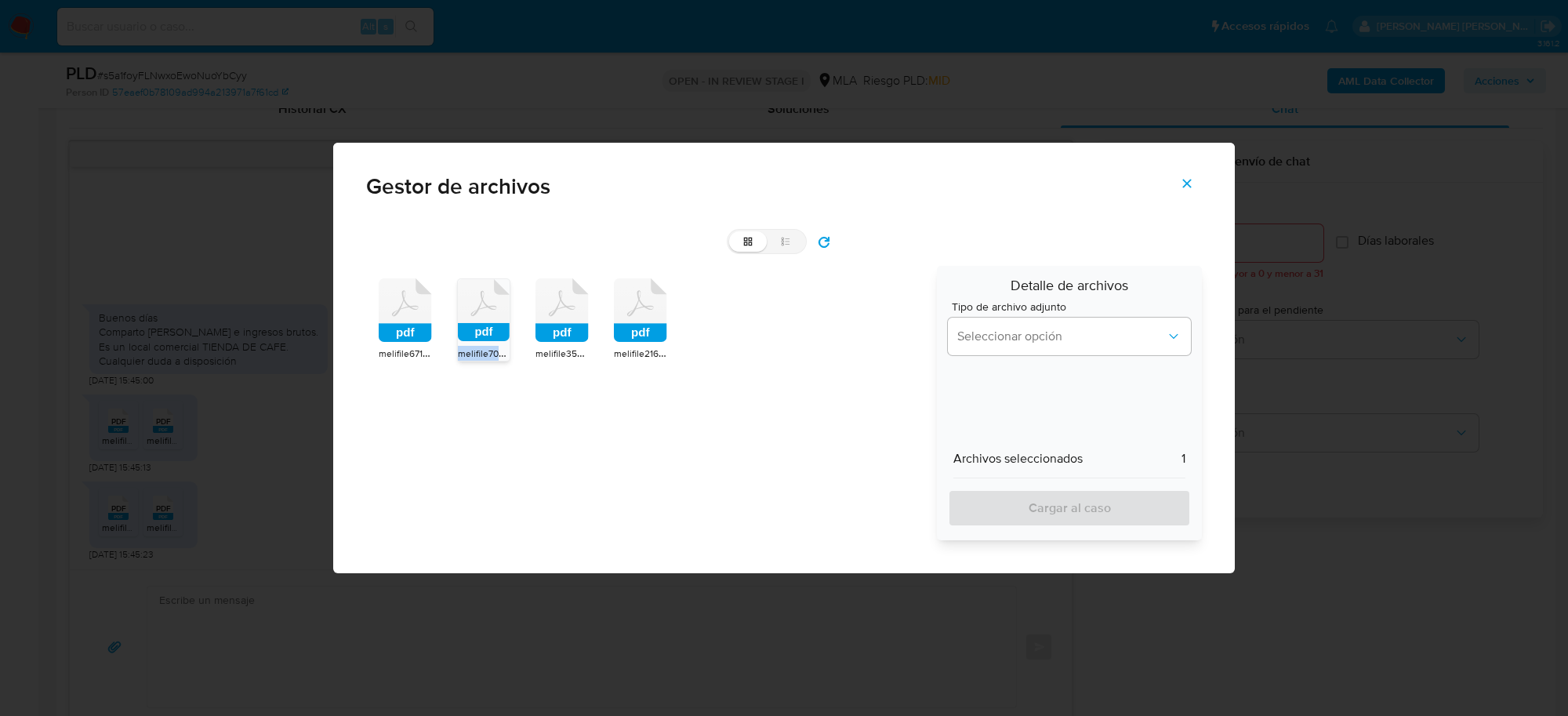
click at [465, 343] on div "pdf" at bounding box center [484, 312] width 52 height 67
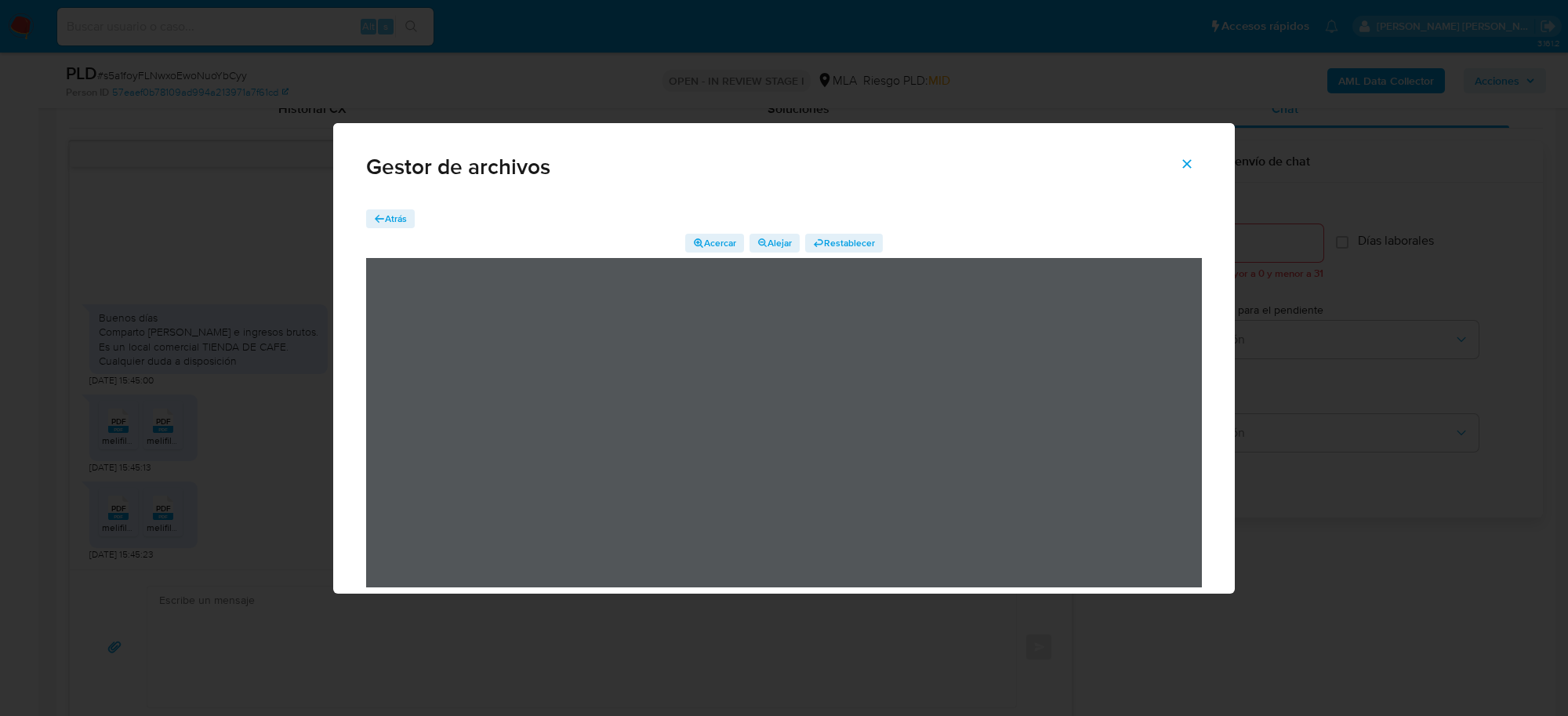
click at [397, 213] on span "Atrás" at bounding box center [396, 218] width 22 height 18
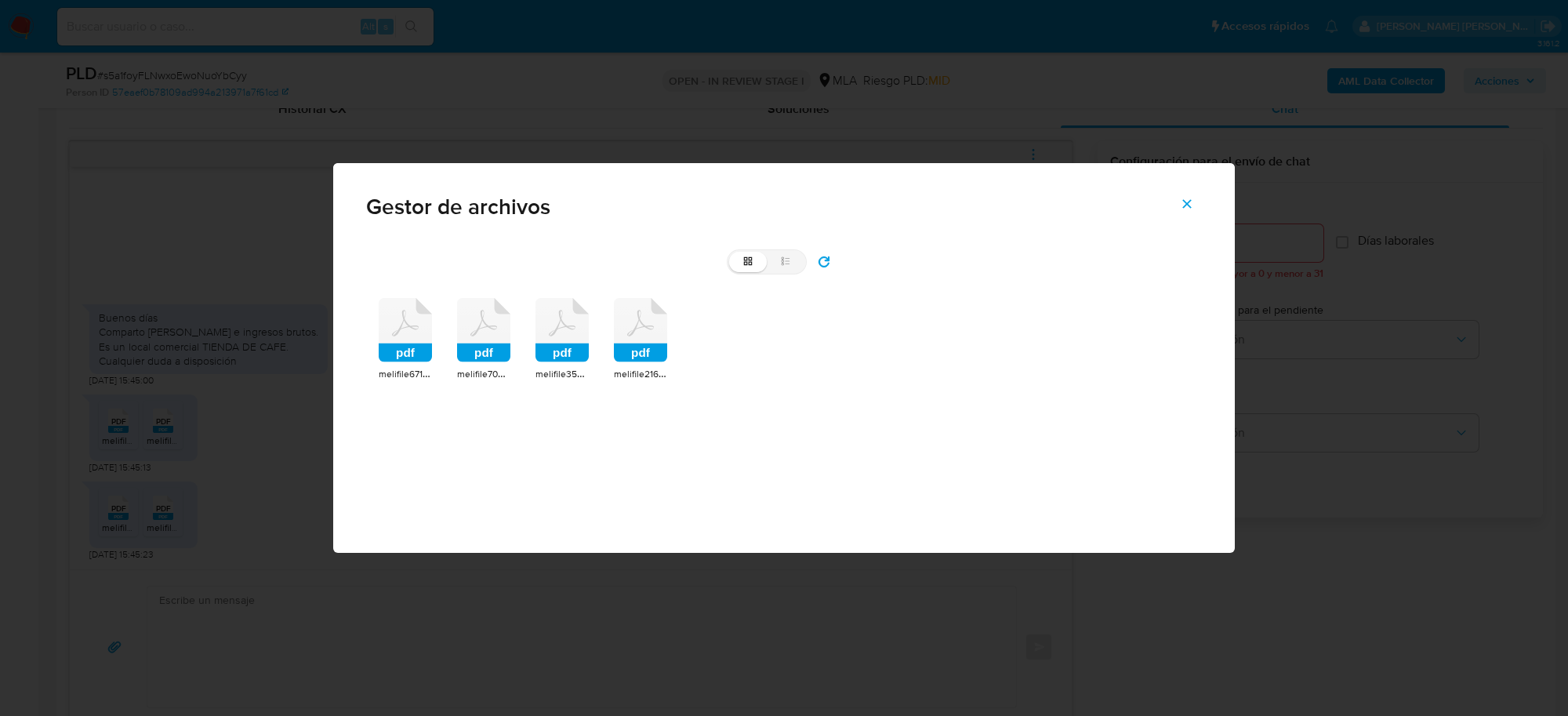
click at [557, 347] on rect at bounding box center [562, 352] width 54 height 18
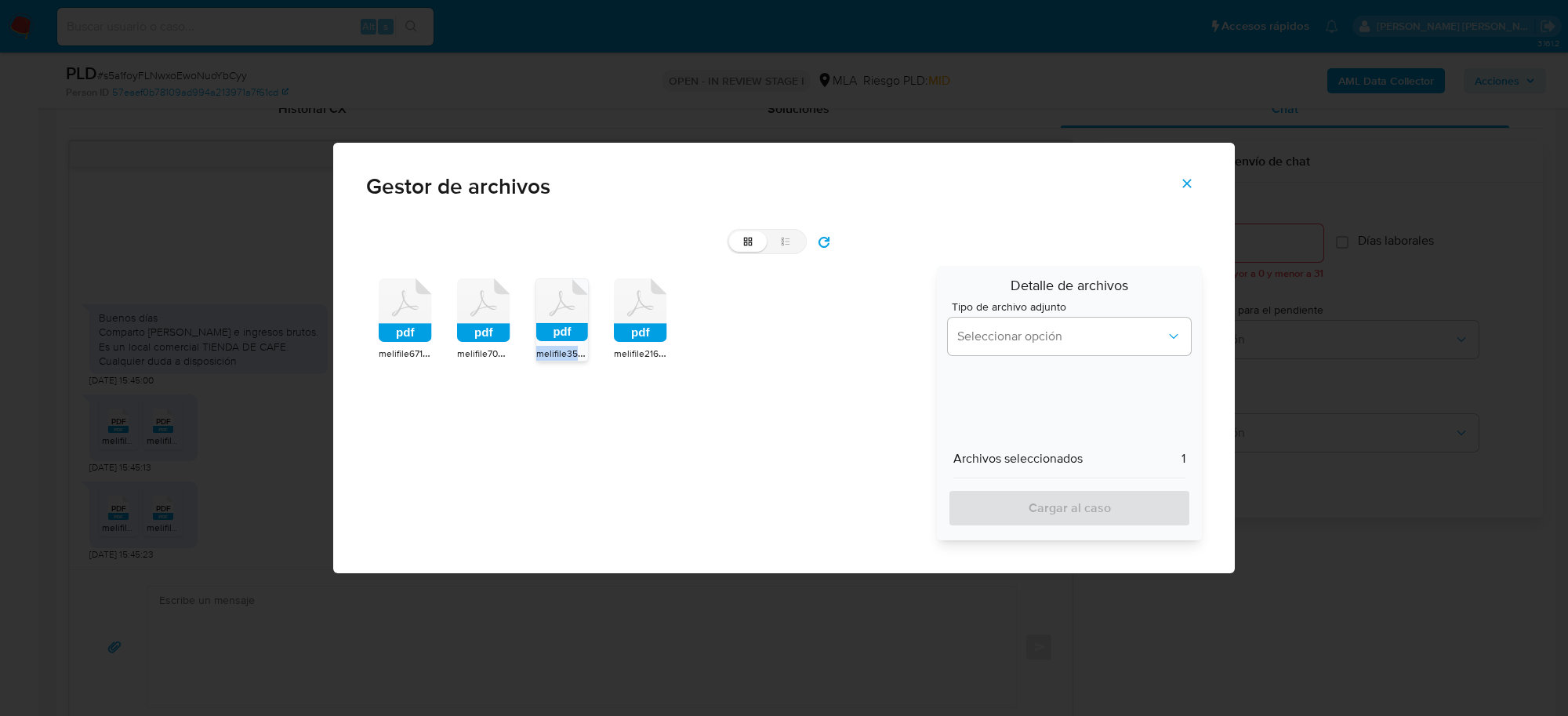
click at [557, 347] on span "melifile350524239688430046.pdf" at bounding box center [609, 353] width 145 height 16
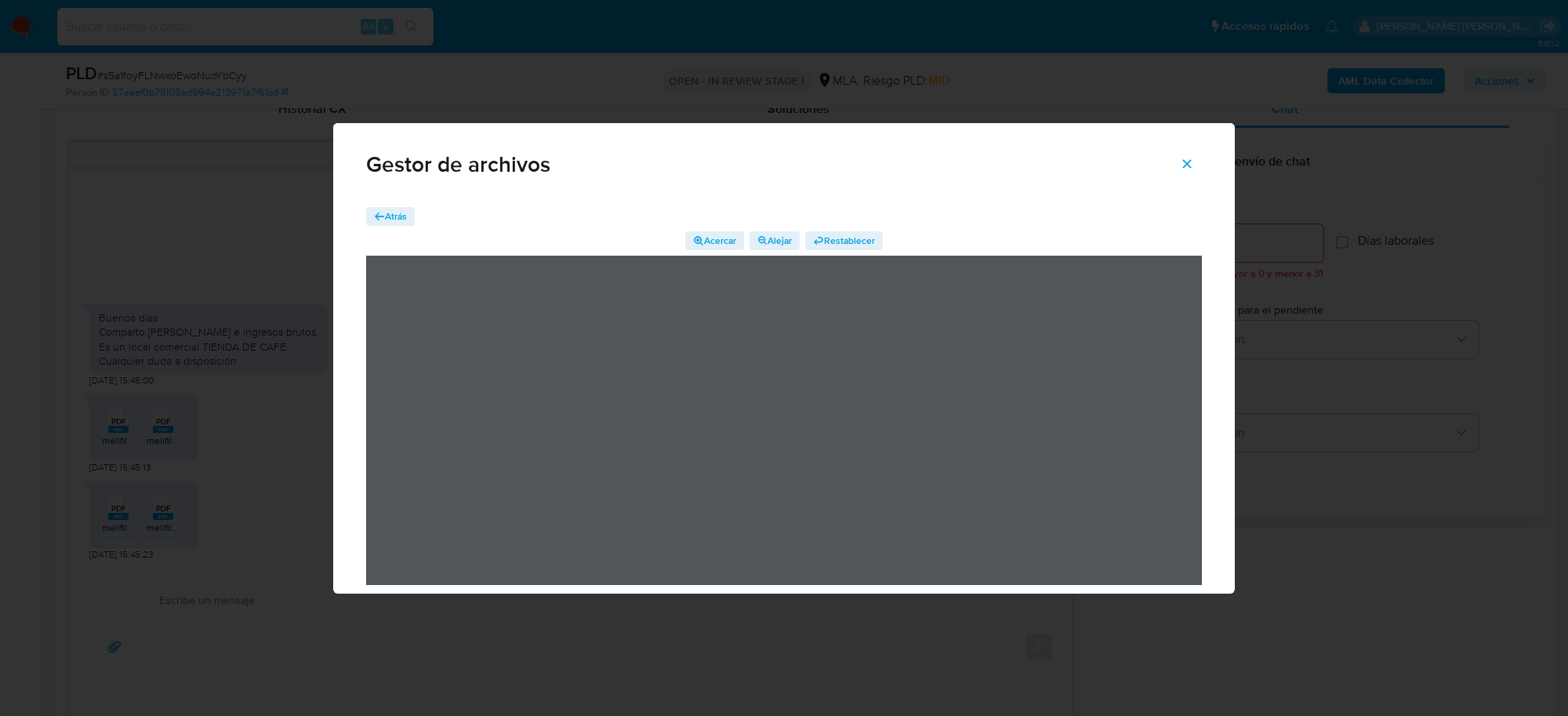
scroll to position [0, 0]
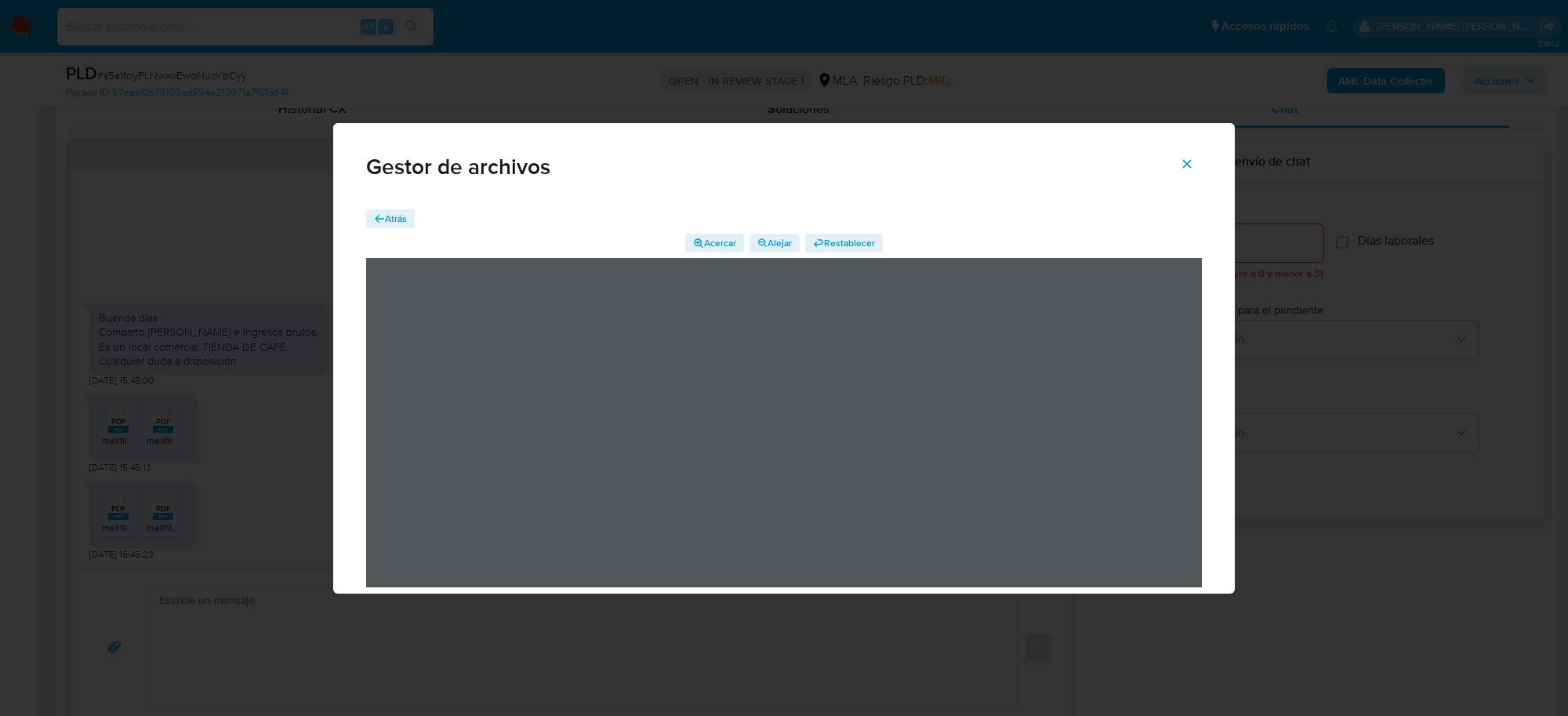
click at [1185, 163] on icon "Cerrar" at bounding box center [1187, 164] width 14 height 14
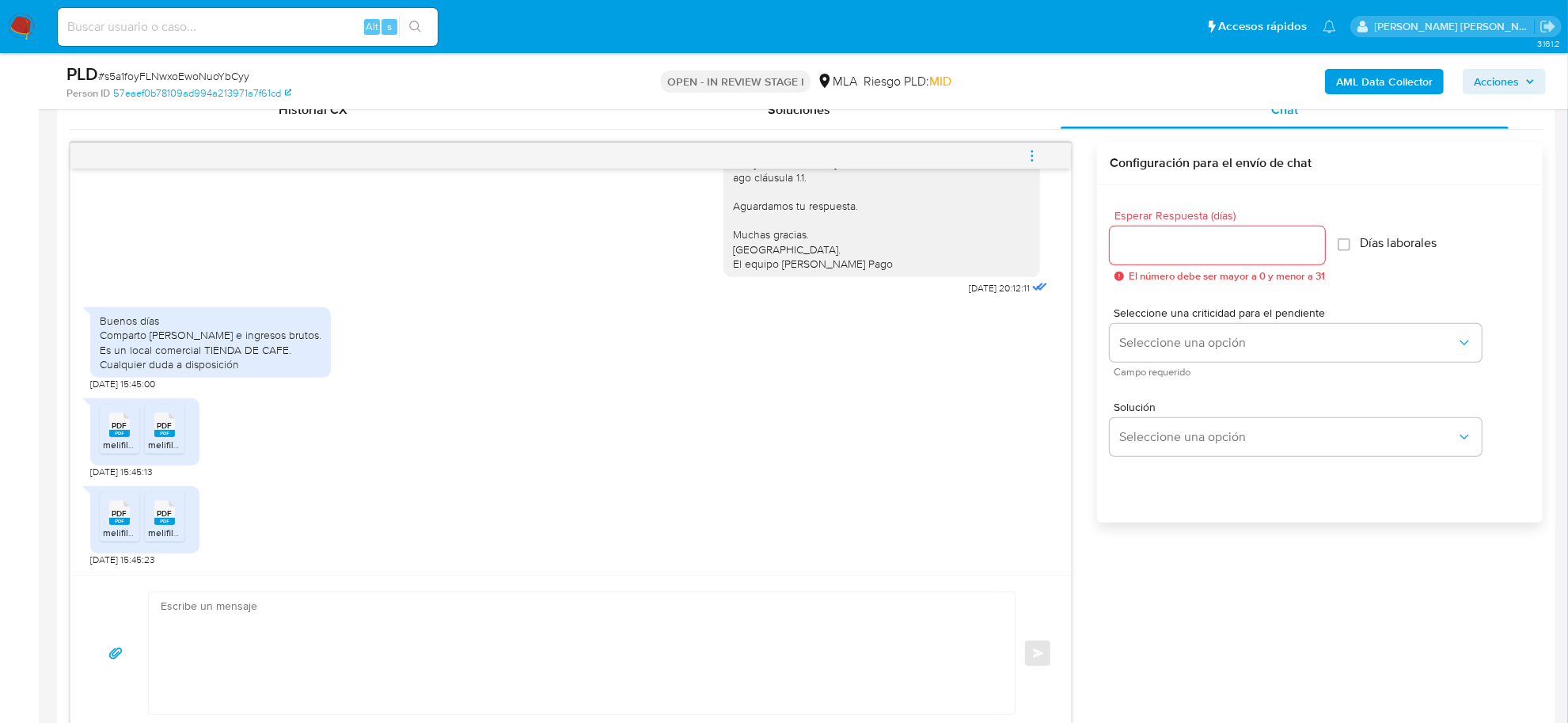
click at [1032, 155] on icon "menu-action" at bounding box center [1033, 156] width 14 height 14
click at [865, 161] on li "Abrir gestor de archivos" at bounding box center [924, 155] width 162 height 28
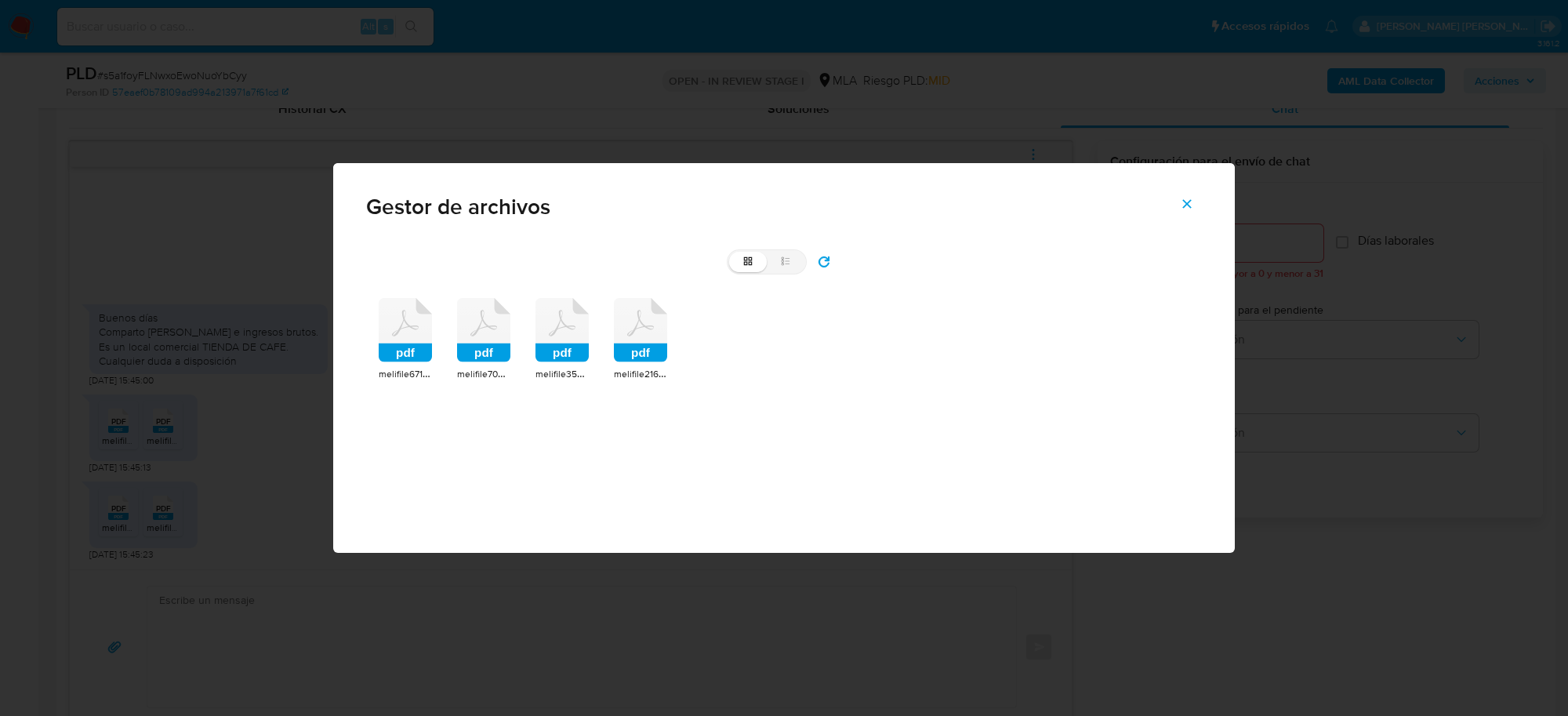
click at [653, 335] on icon at bounding box center [640, 330] width 54 height 64
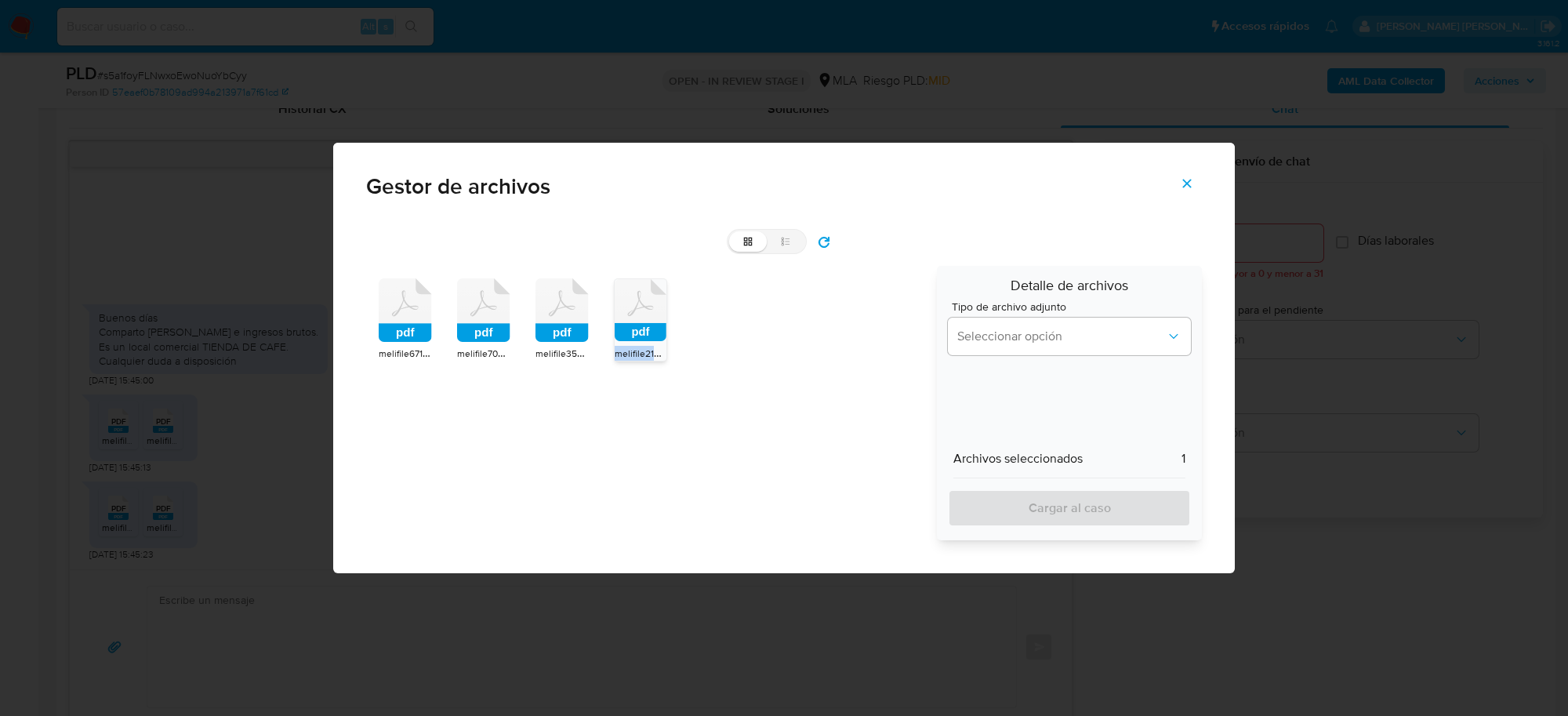
click at [653, 335] on rect at bounding box center [640, 332] width 52 height 18
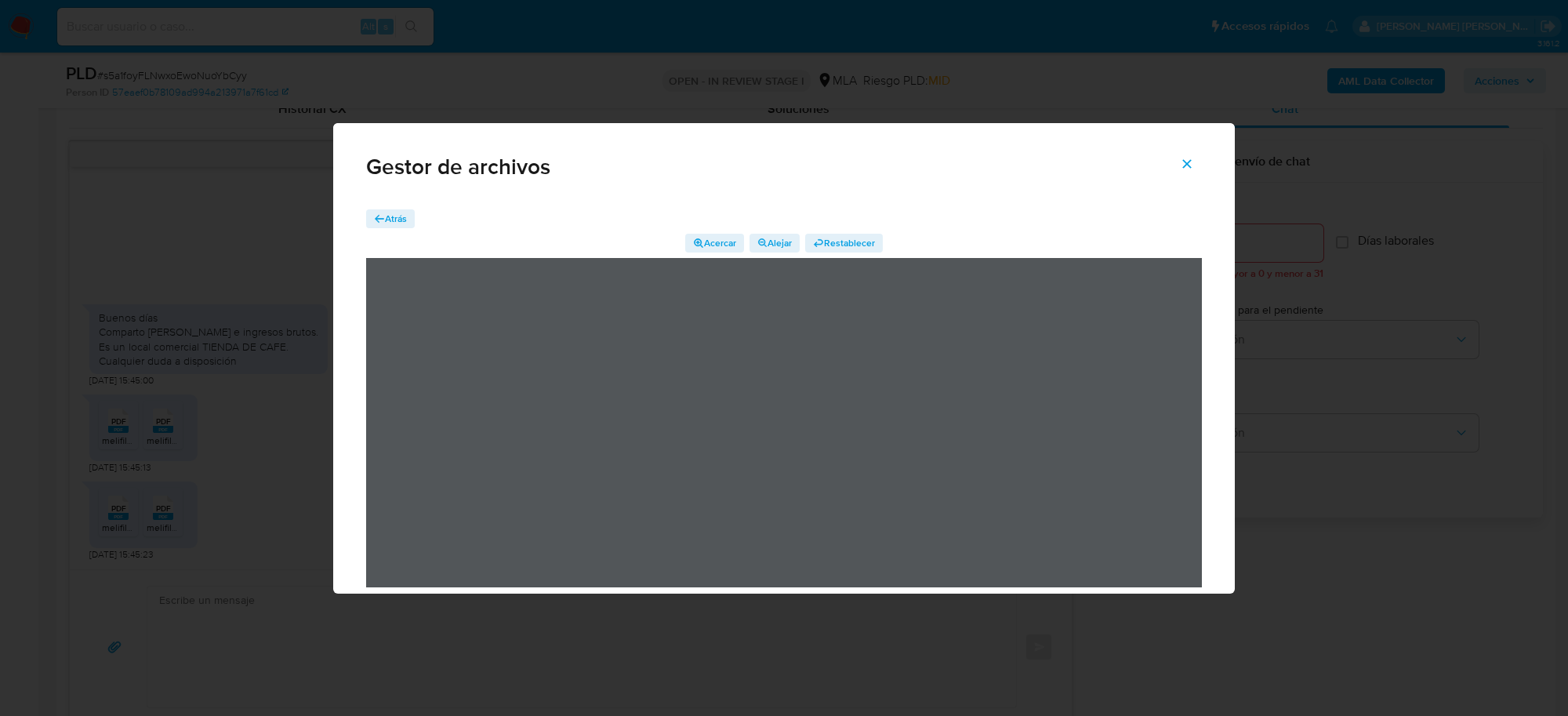
click at [1178, 163] on button "Cerrar" at bounding box center [1187, 164] width 55 height 38
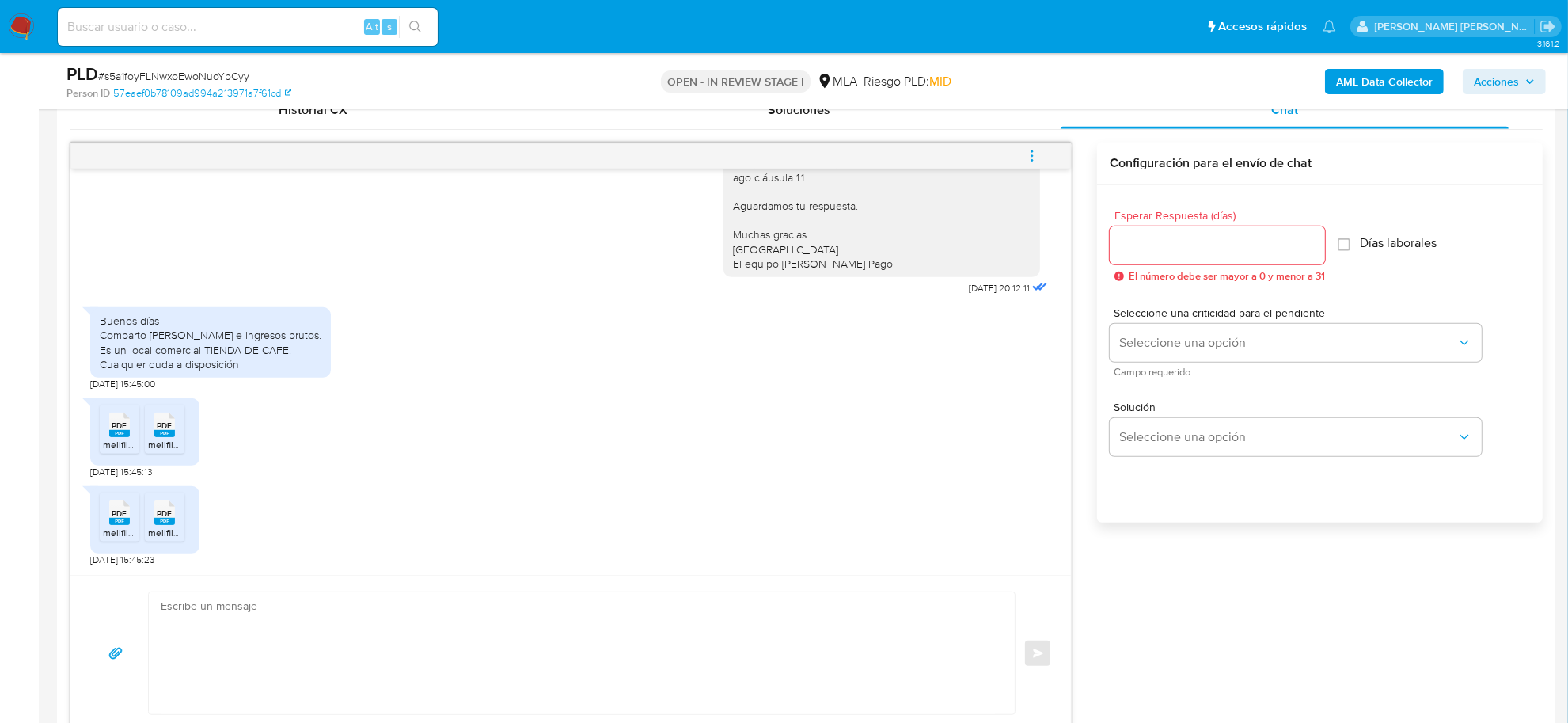
click at [207, 74] on span "# s5a1foyFLNwxoEwoNuoYbCyy" at bounding box center [174, 76] width 151 height 16
copy span "s5a1foyFLNwxoEwoNuoYbCyy"
click at [174, 622] on textarea at bounding box center [578, 653] width 835 height 122
click at [1037, 150] on icon "menu-action" at bounding box center [1033, 156] width 14 height 14
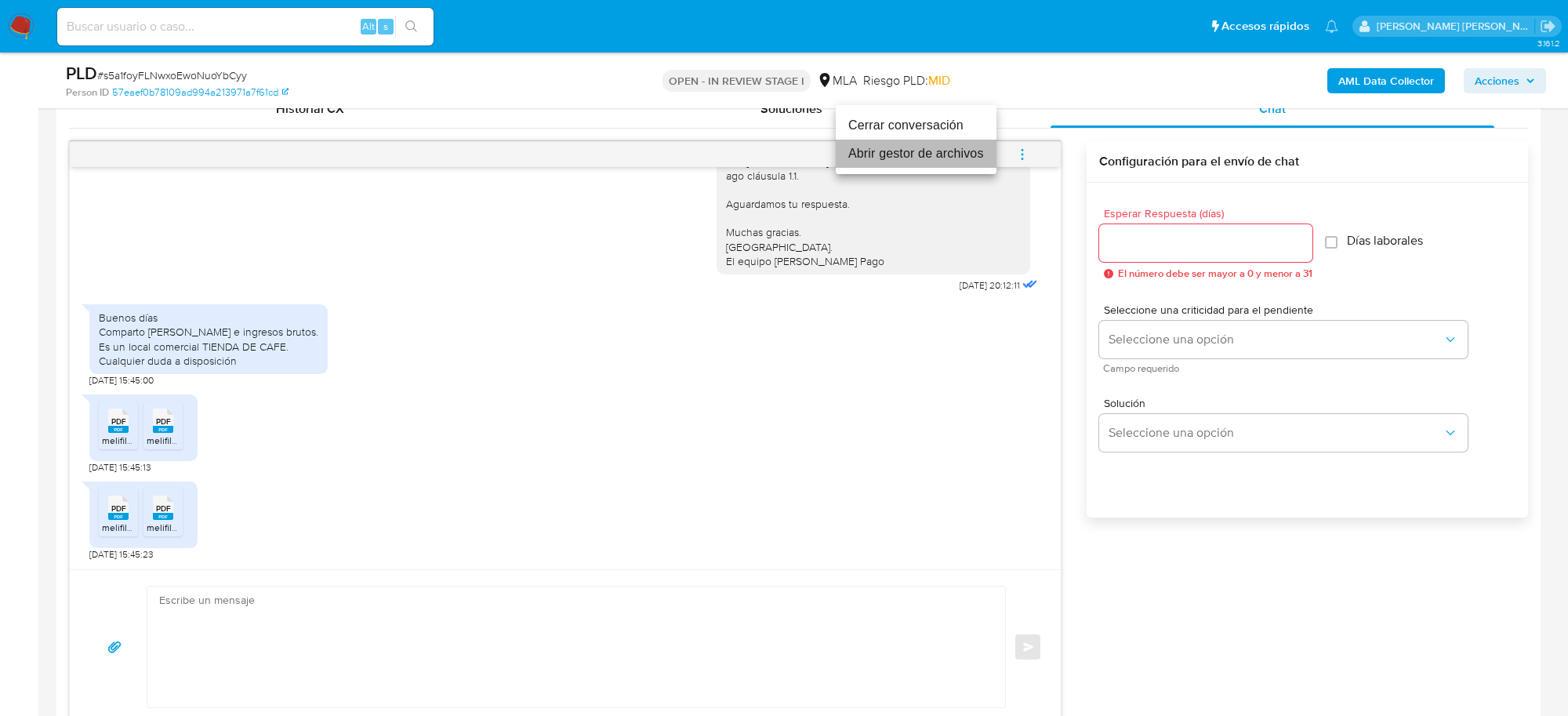
click at [890, 158] on li "Abrir gestor de archivos" at bounding box center [915, 154] width 161 height 28
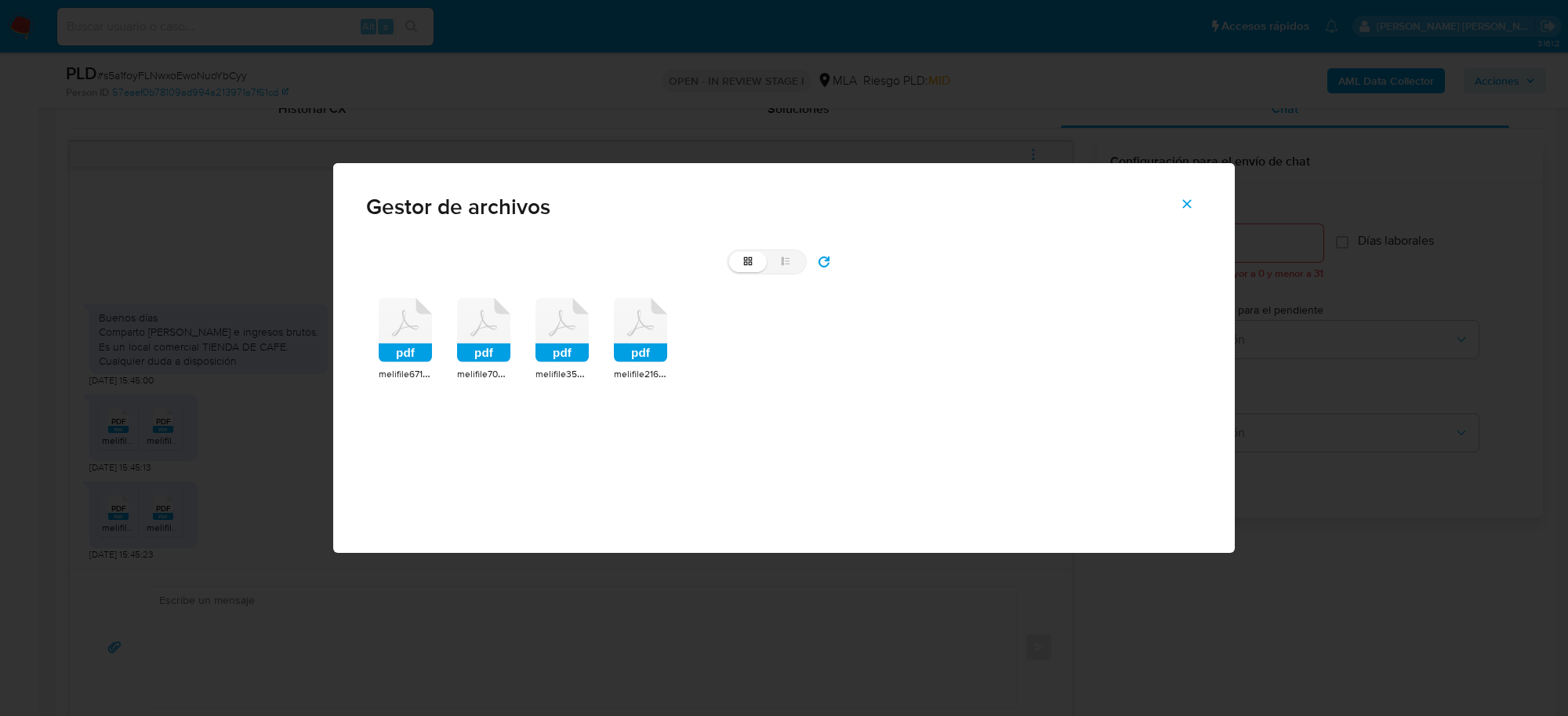
click at [427, 355] on rect at bounding box center [405, 352] width 54 height 18
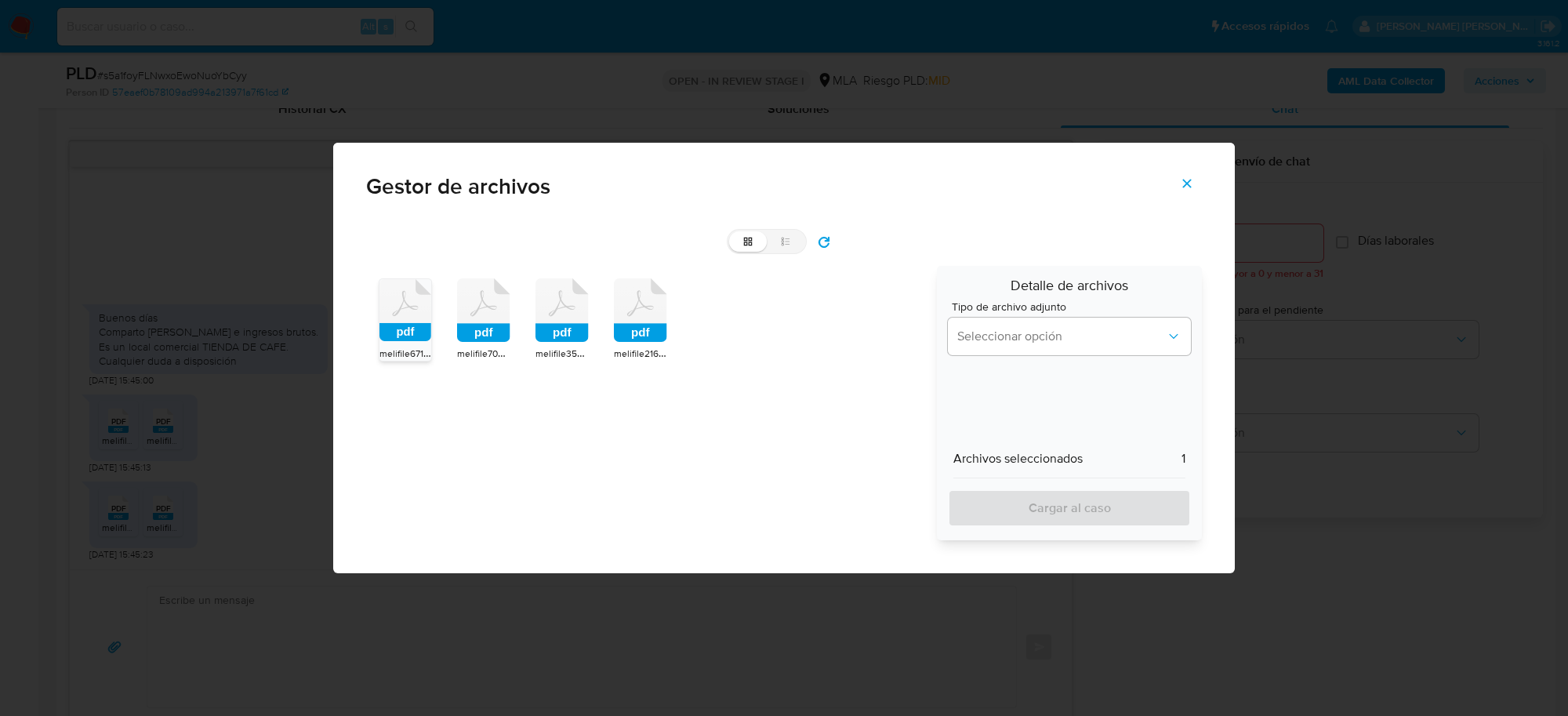
click at [492, 330] on rect at bounding box center [484, 332] width 54 height 18
drag, startPoint x: 543, startPoint y: 337, endPoint x: 619, endPoint y: 341, distance: 76.1
click at [545, 337] on rect at bounding box center [562, 332] width 54 height 18
drag, startPoint x: 636, startPoint y: 336, endPoint x: 713, endPoint y: 334, distance: 77.0
click at [668, 337] on div "pdf melifile6710660789743688658.pdf pdf melifile7098464213013938812.pdf pdf mel…" at bounding box center [645, 403] width 560 height 274
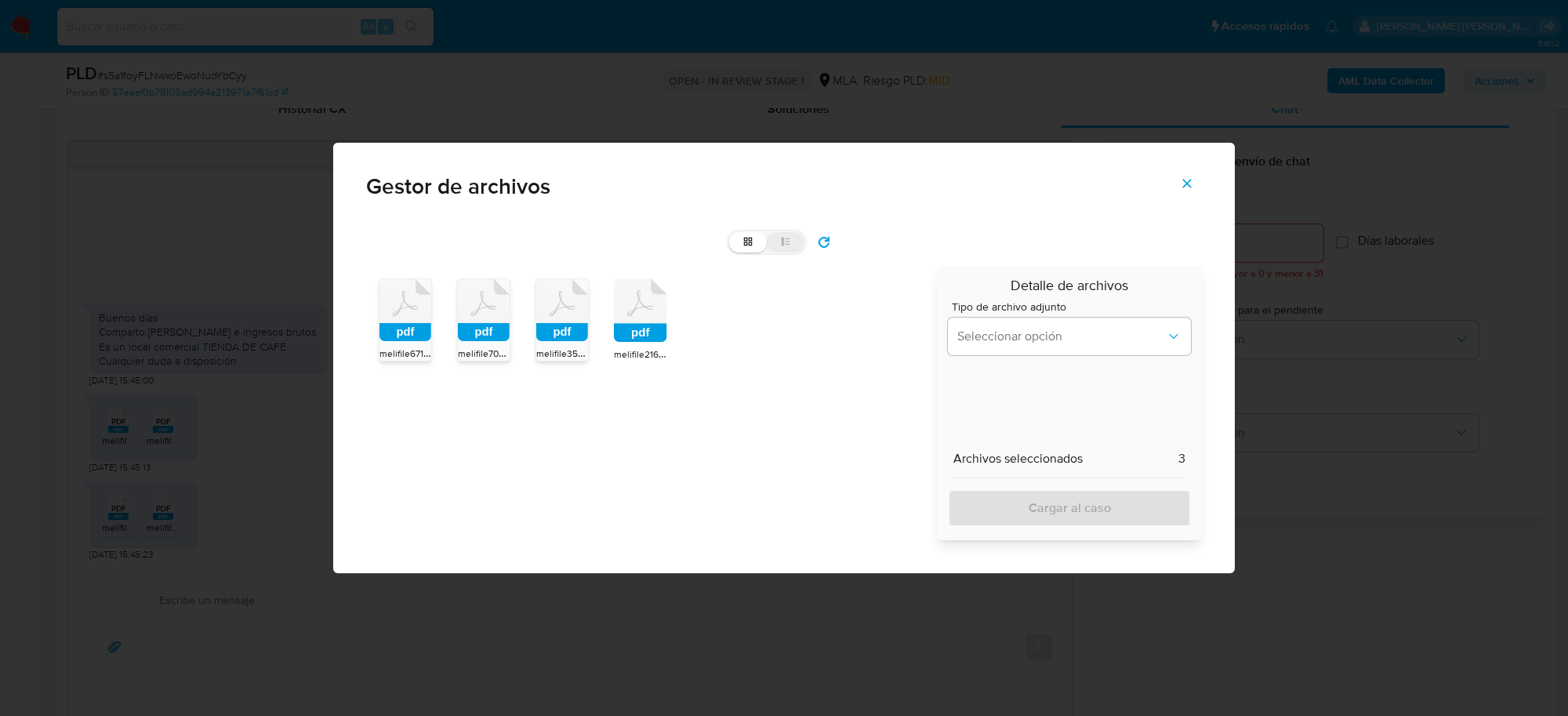
click at [791, 251] on label "list" at bounding box center [785, 242] width 38 height 20
click at [730, 233] on input "list" at bounding box center [729, 232] width 1 height 1
radio input "true"
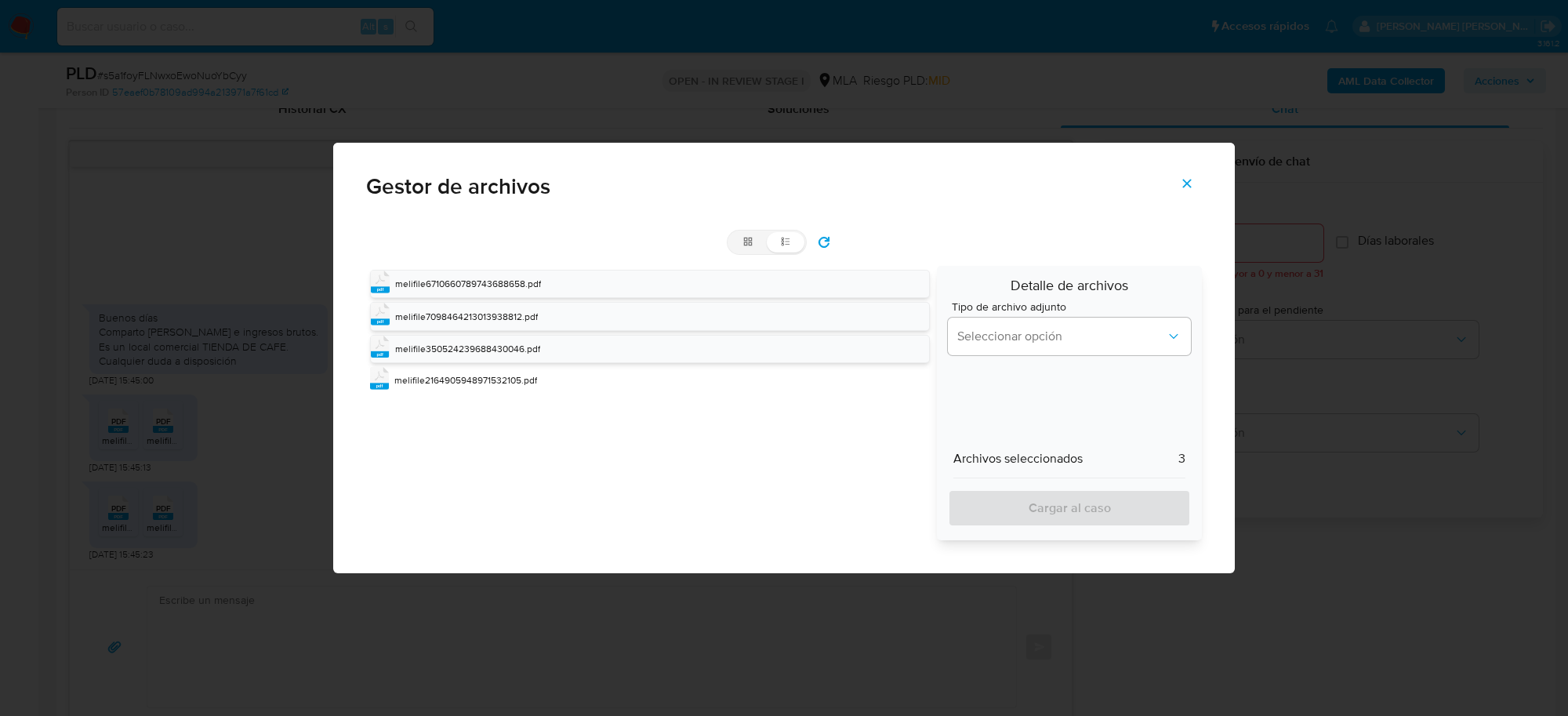
click at [463, 267] on div "pdf melifile6710660789743688658.pdf pdf melifile7098464213013938812.pdf pdf mel…" at bounding box center [645, 403] width 560 height 274
click at [471, 282] on span "melifile6710660789743688658.pdf" at bounding box center [468, 283] width 146 height 13
click at [469, 282] on span "melifile6710660789743688658.pdf" at bounding box center [467, 282] width 146 height 13
click at [469, 307] on div "pdf melifile7098464213013938812.pdf" at bounding box center [650, 316] width 560 height 28
click at [469, 307] on div "pdf melifile7098464213013938812.pdf" at bounding box center [650, 315] width 560 height 26
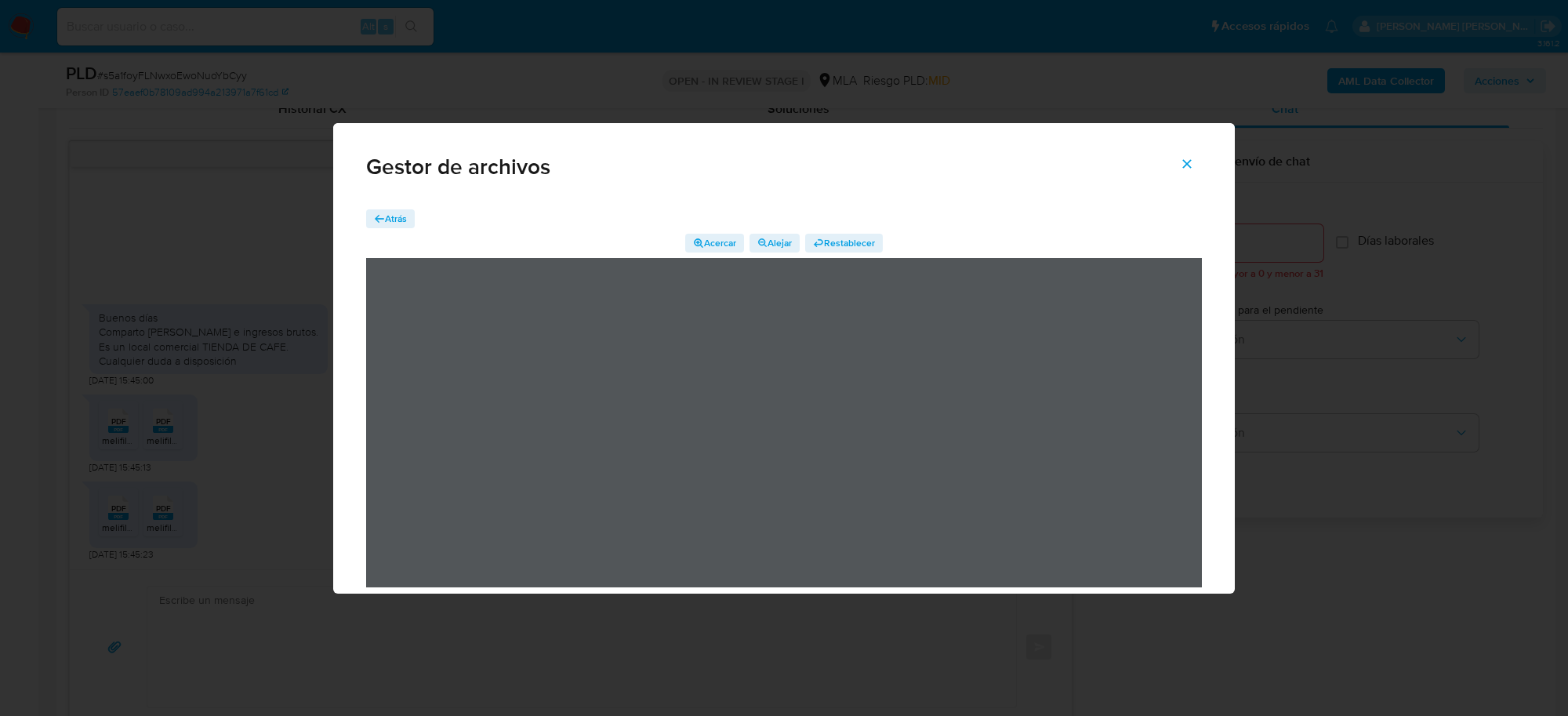
click at [394, 216] on span "Atrás" at bounding box center [396, 218] width 22 height 18
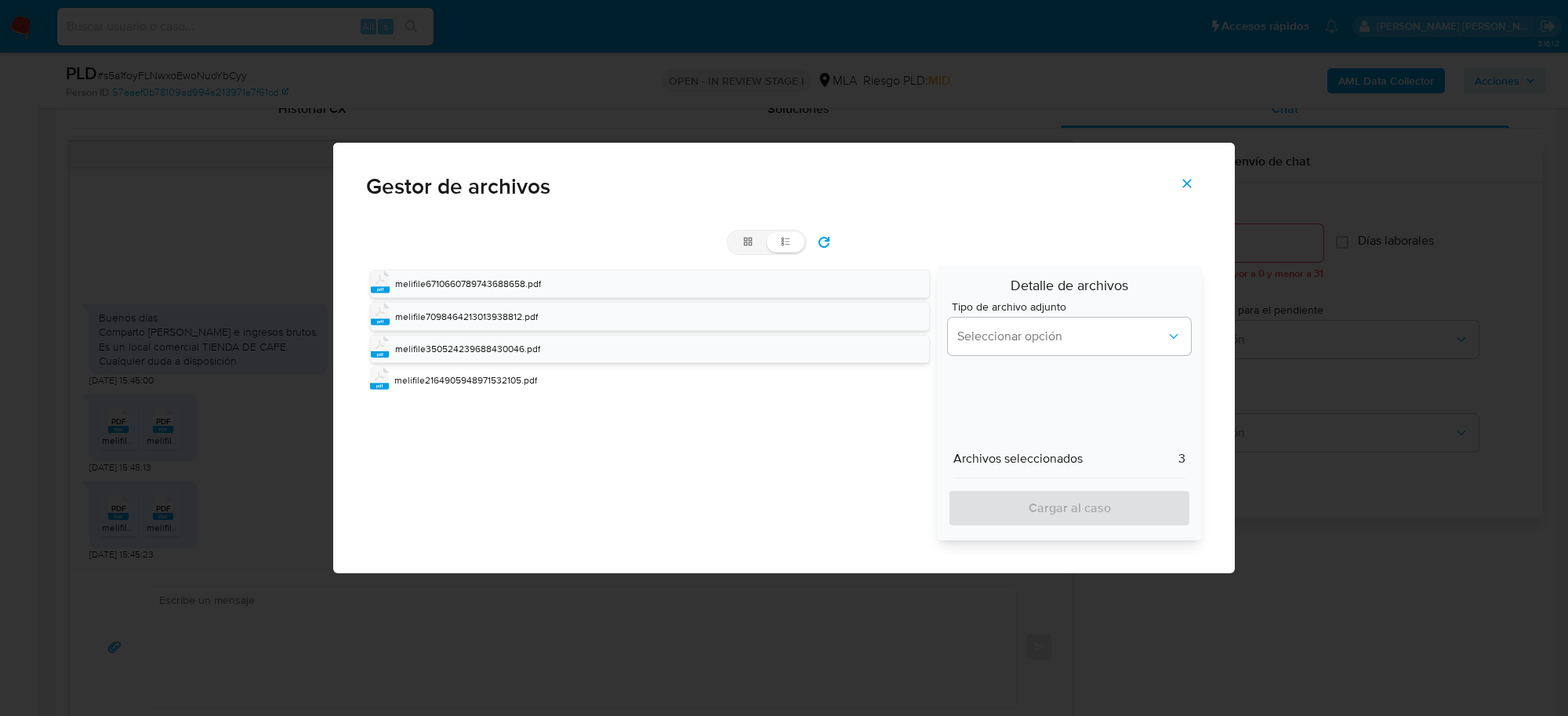
click at [836, 243] on button "refresh" at bounding box center [823, 242] width 34 height 26
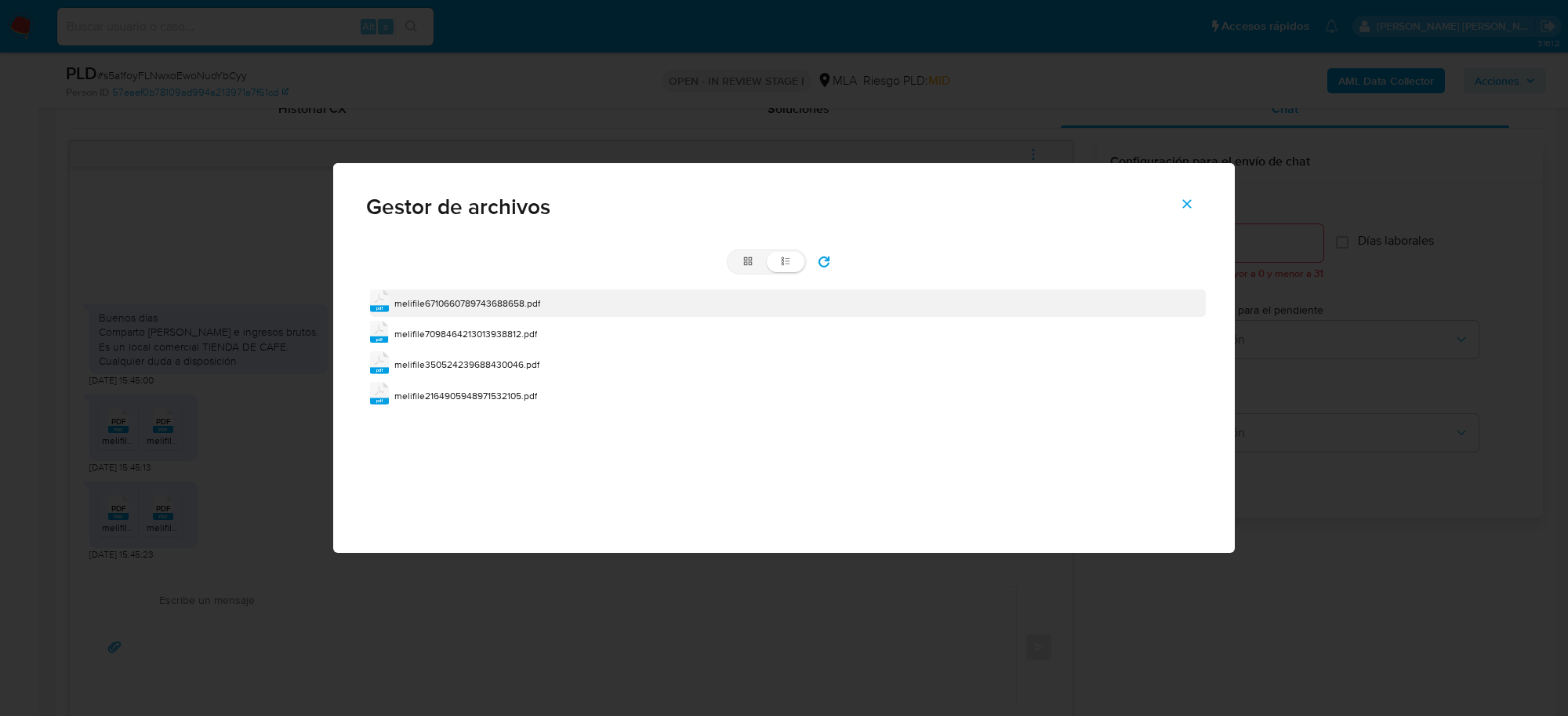
click at [514, 302] on span "melifile6710660789743688658.pdf" at bounding box center [467, 303] width 146 height 13
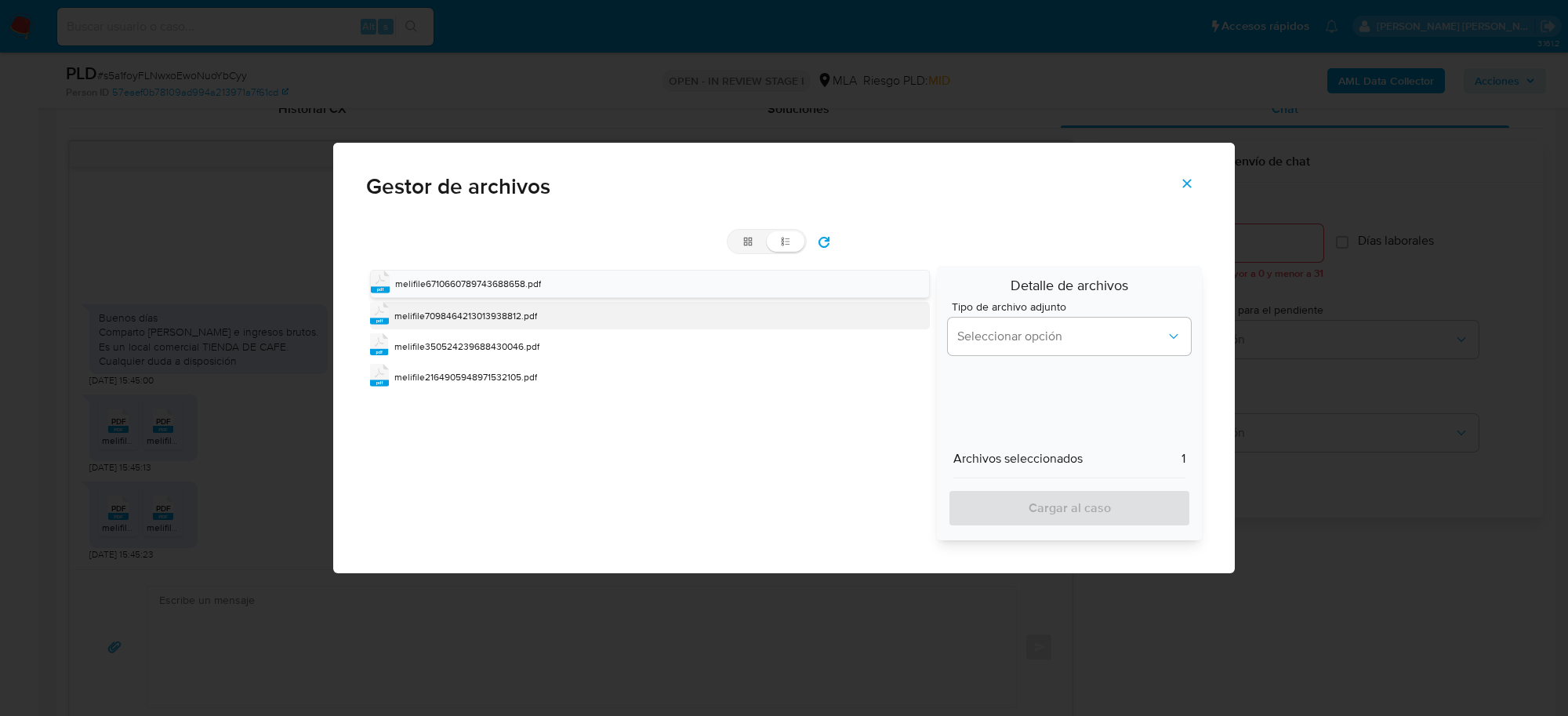
click at [500, 318] on span "melifile7098464213013938812.pdf" at bounding box center [465, 315] width 142 height 13
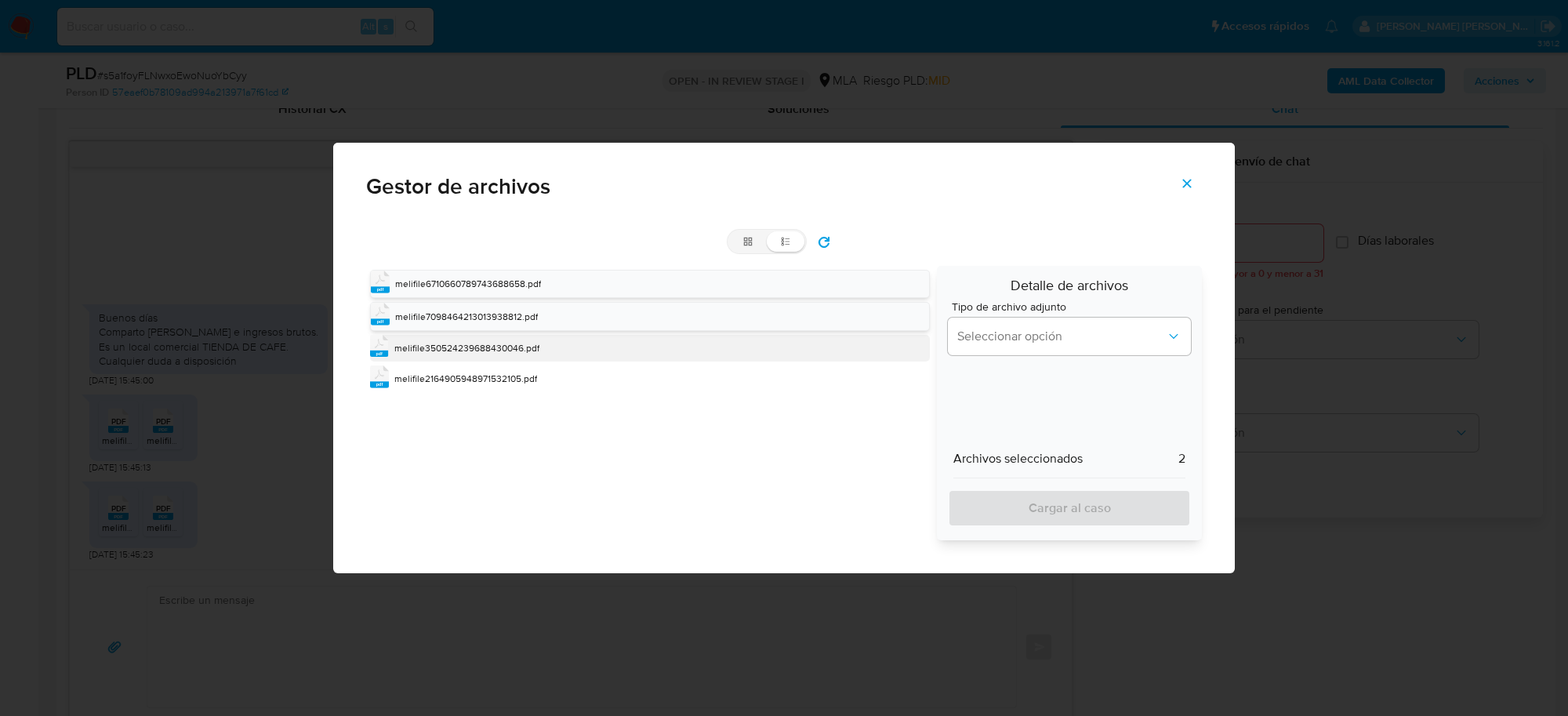
click at [502, 345] on span "melifile350524239688430046.pdf" at bounding box center [466, 347] width 145 height 13
click at [510, 382] on span "melifile2164905948971532105.pdf" at bounding box center [465, 379] width 142 height 13
click at [1119, 340] on span "Seleccionar opción" at bounding box center [1061, 337] width 208 height 16
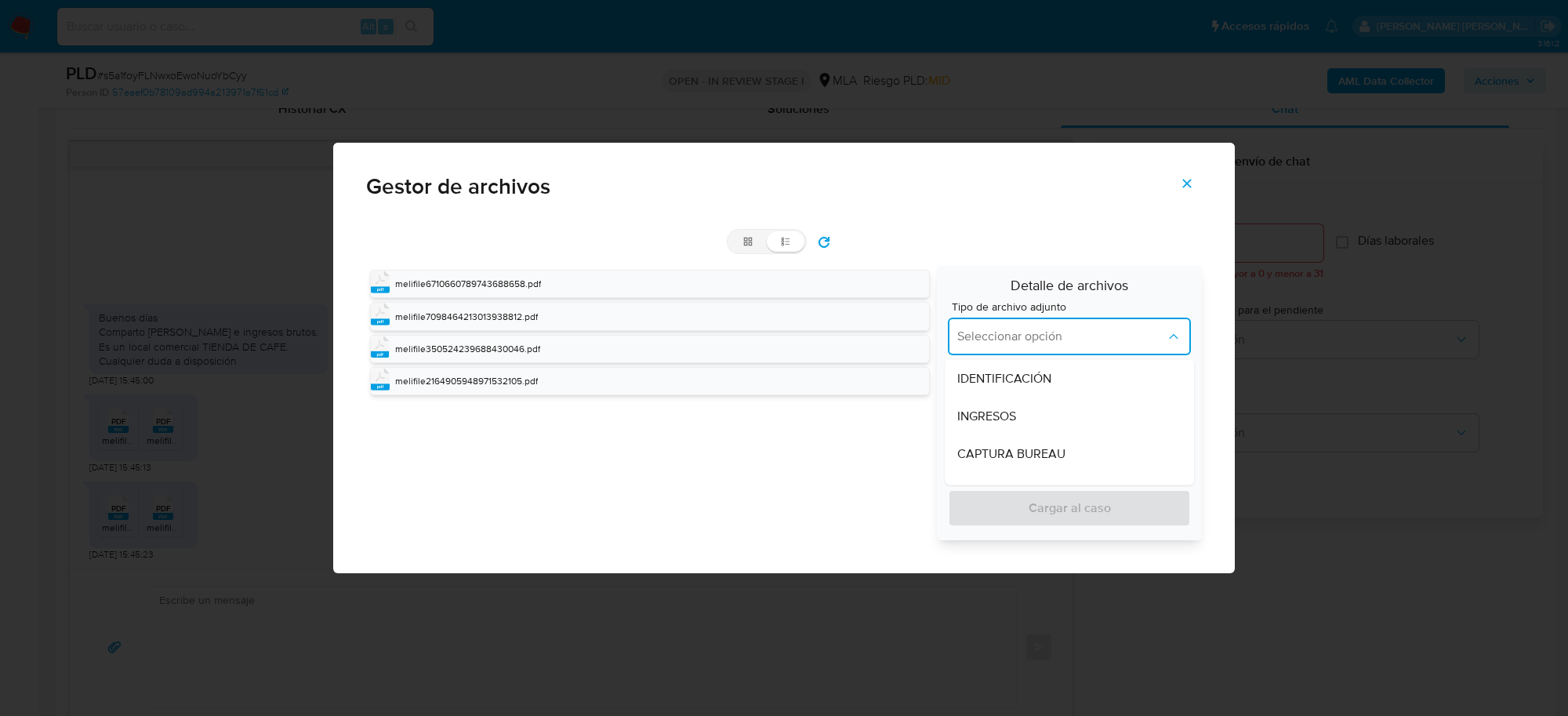
click at [1032, 413] on div "INGRESOS" at bounding box center [1069, 415] width 224 height 38
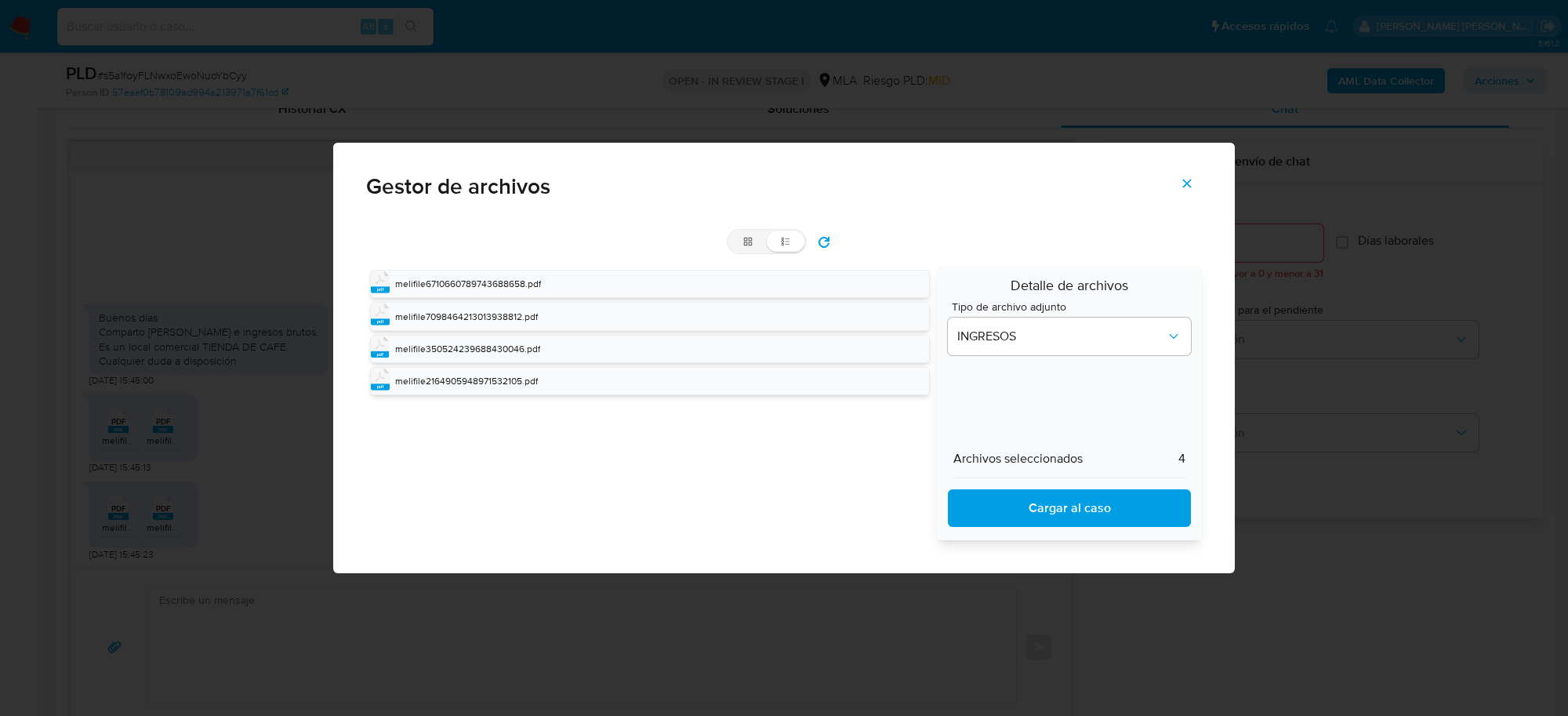
click at [1052, 511] on span "Cargar al caso" at bounding box center [1069, 508] width 202 height 34
click at [1182, 185] on icon "Cerrar" at bounding box center [1187, 184] width 14 height 14
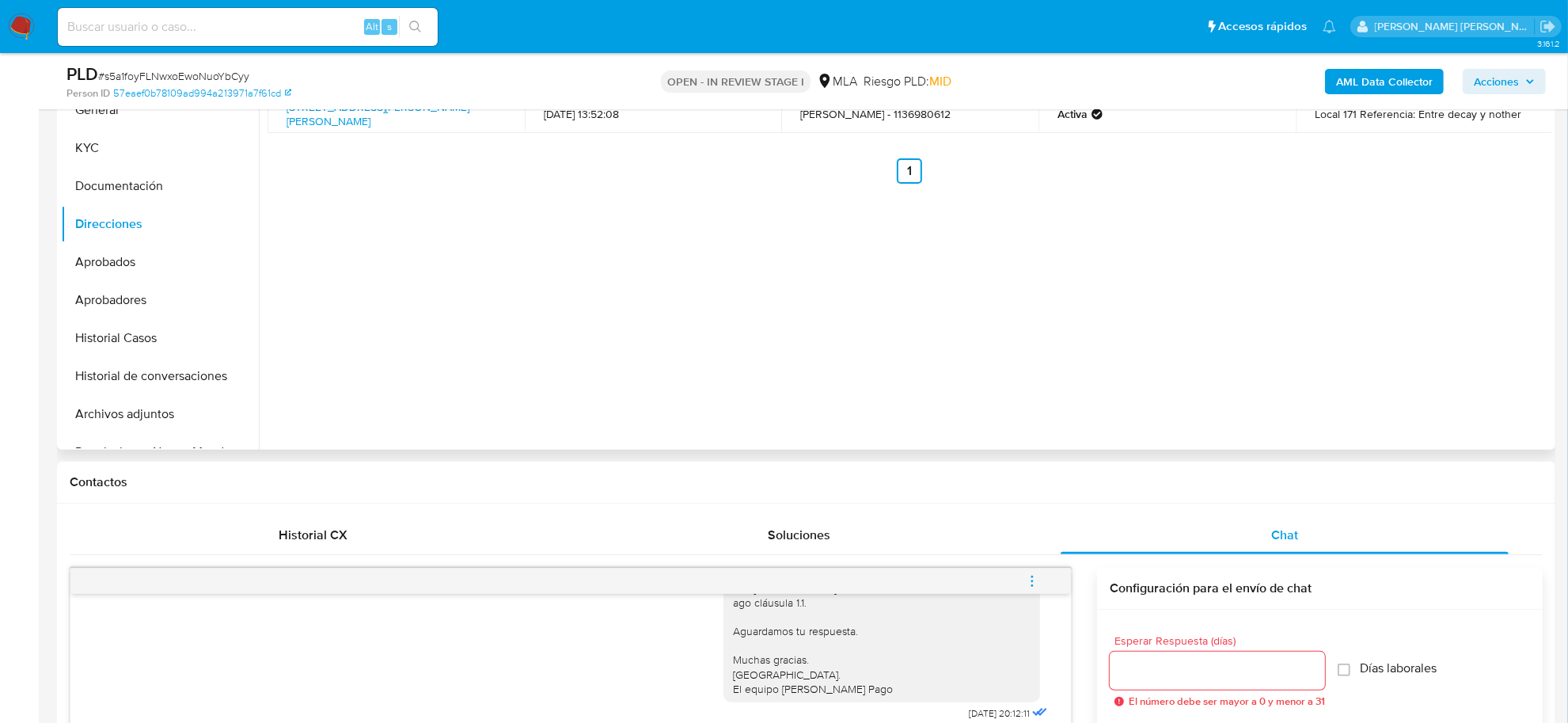
scroll to position [99, 0]
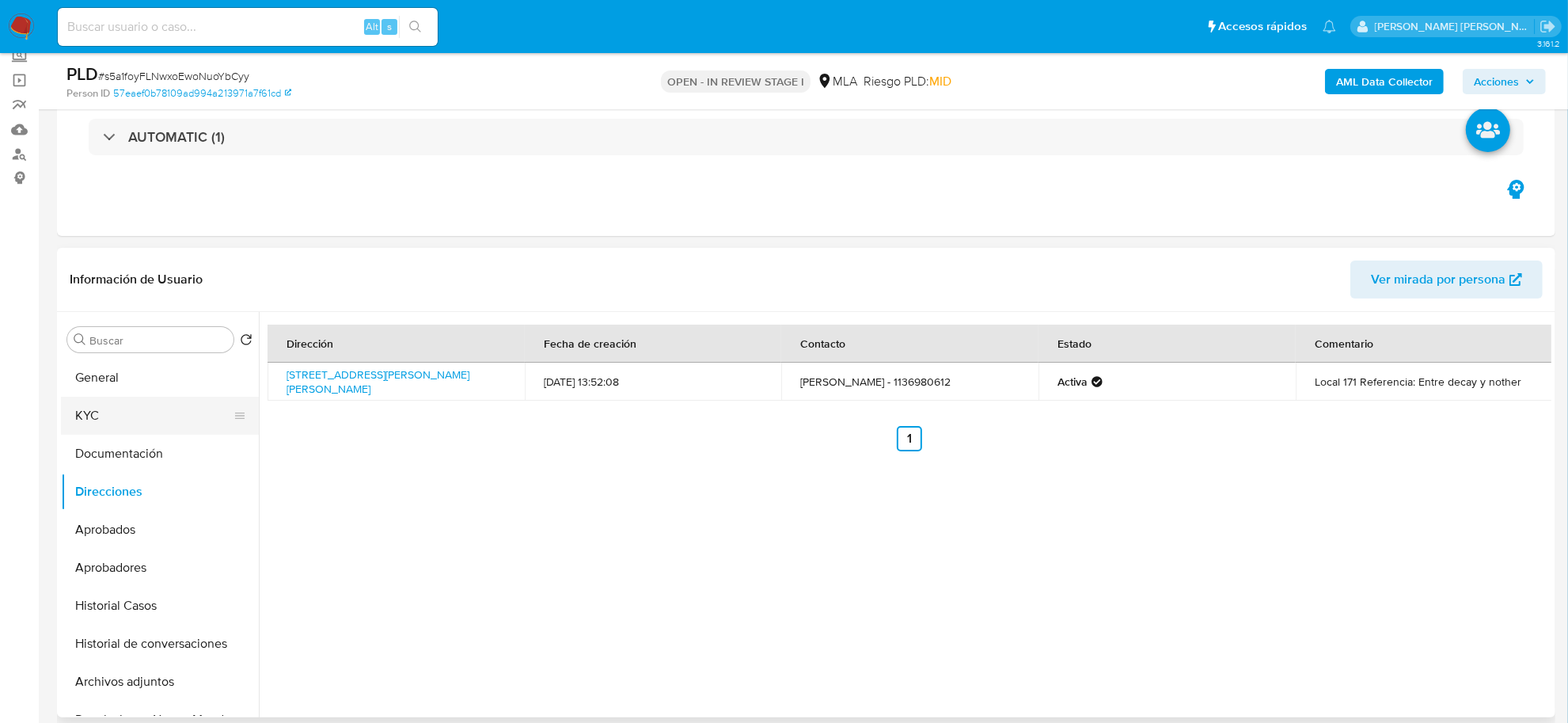
click at [127, 425] on button "KYC" at bounding box center [154, 416] width 186 height 38
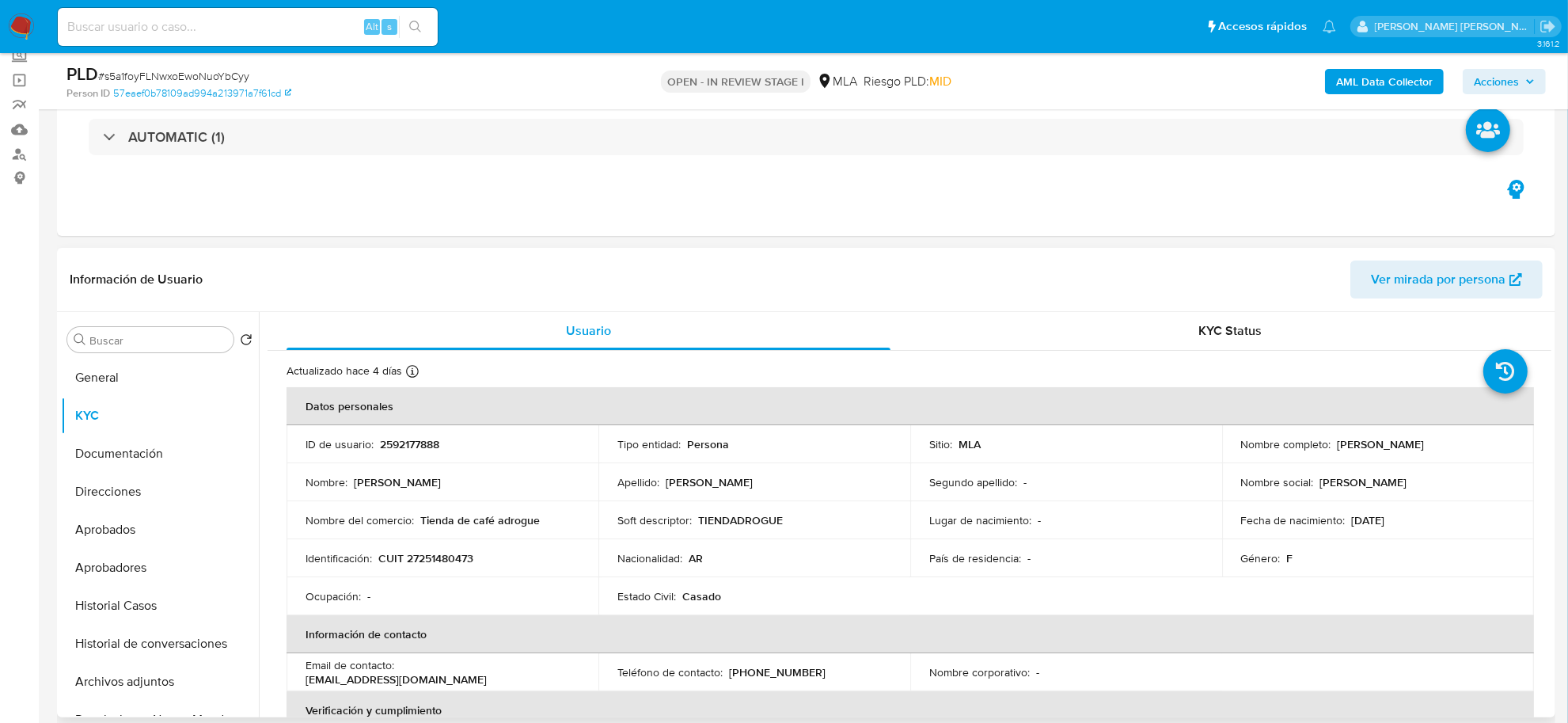
drag, startPoint x: 1330, startPoint y: 444, endPoint x: 1404, endPoint y: 445, distance: 74.0
click at [1404, 445] on div "Nombre completo : Gabriela Paola Gualano" at bounding box center [1378, 444] width 273 height 14
copy div "[PERSON_NAME]"
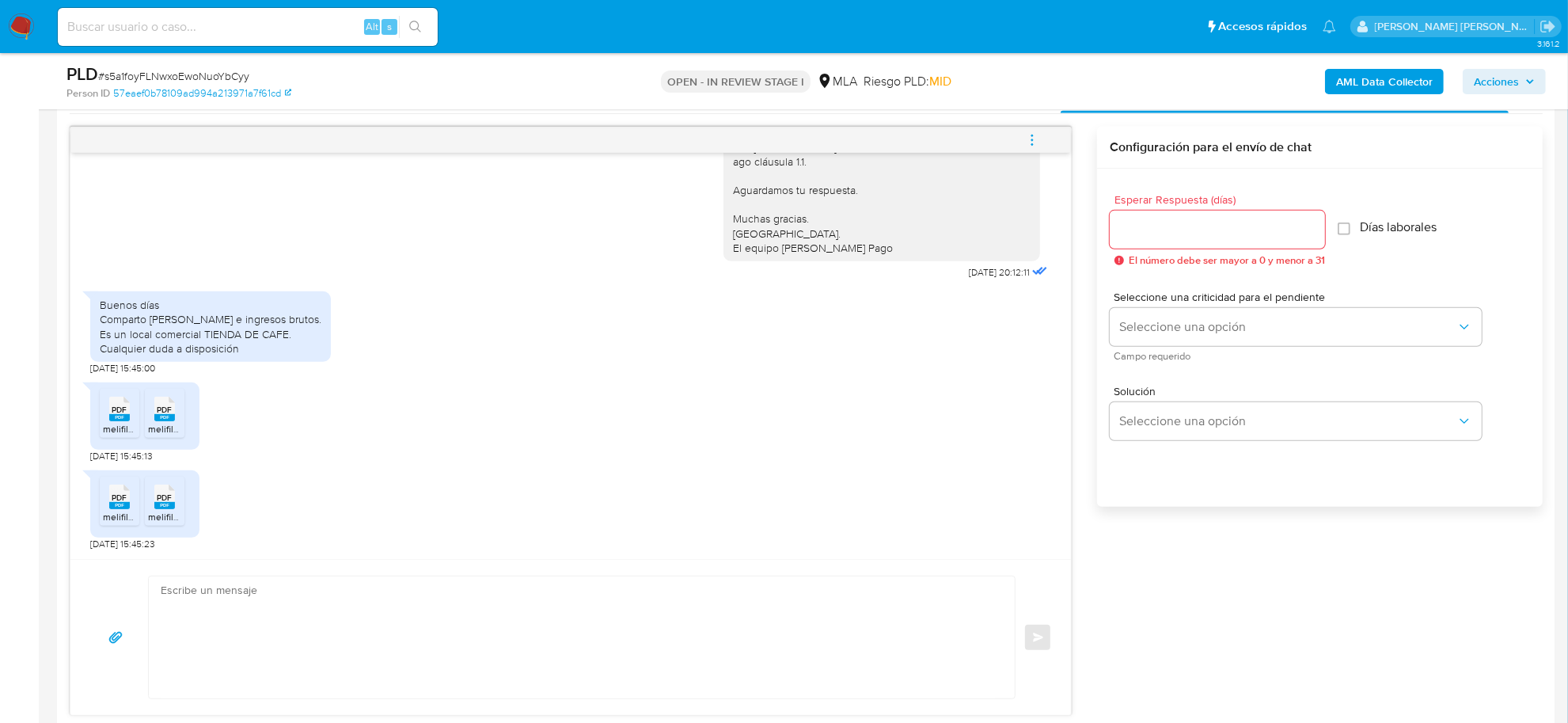
scroll to position [989, 0]
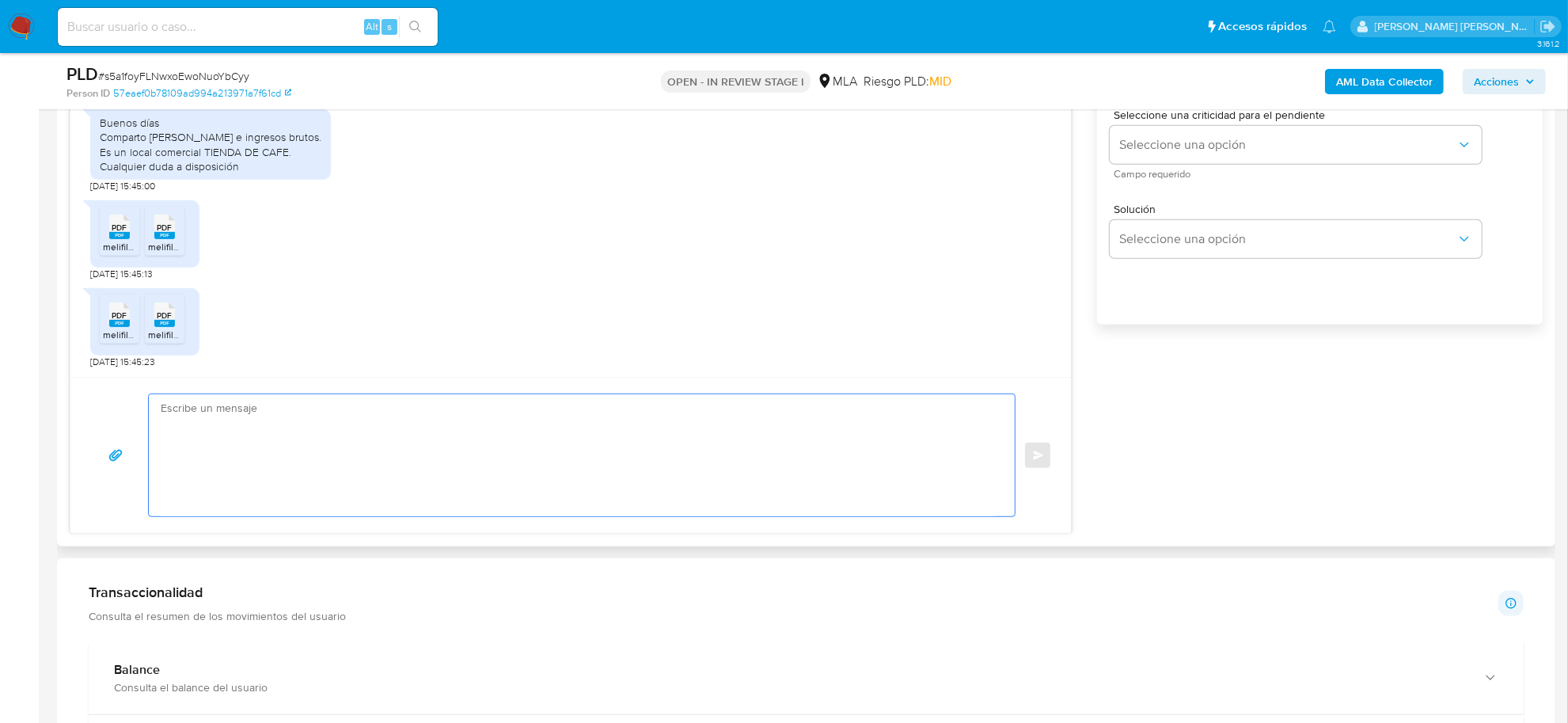
click at [243, 446] on textarea at bounding box center [578, 455] width 835 height 122
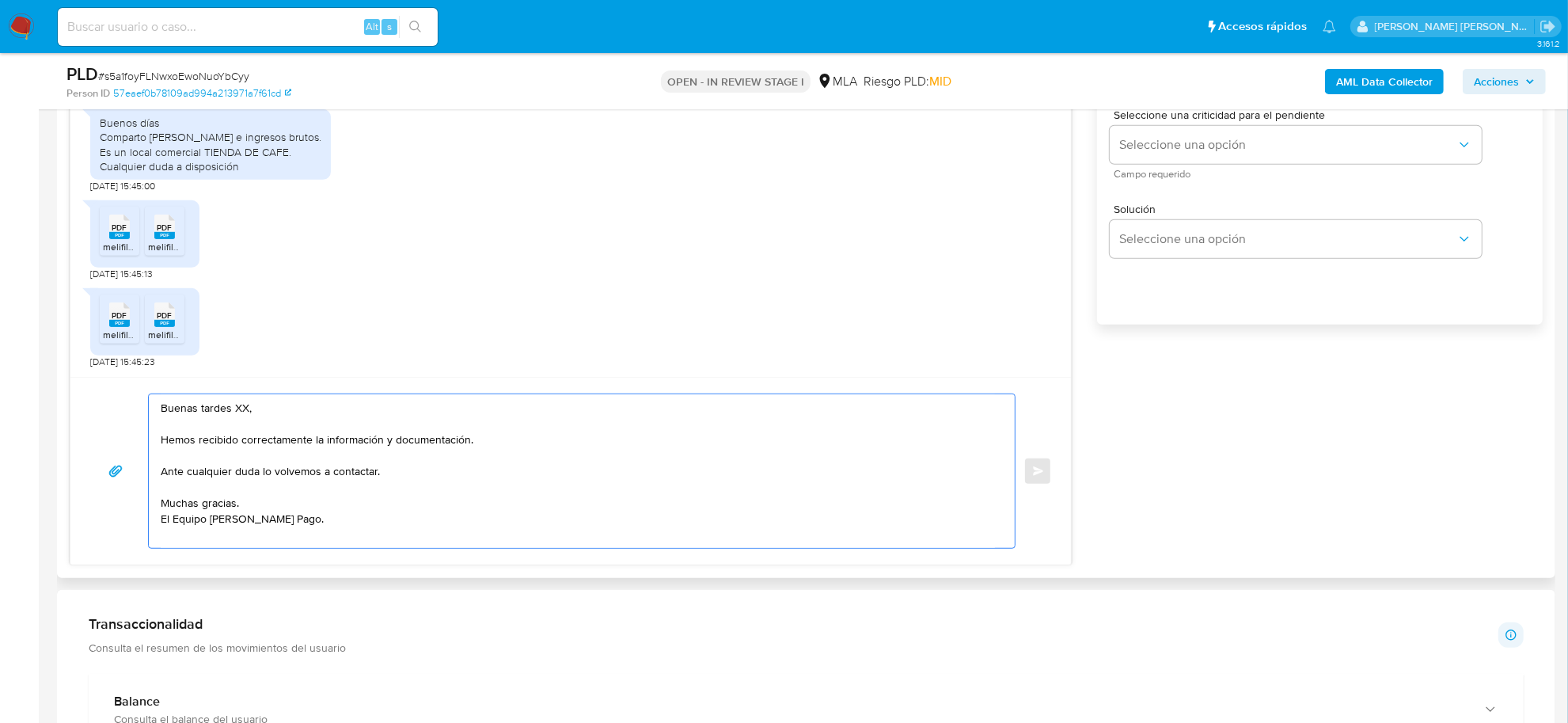
click at [242, 412] on textarea "Buenas tardes XX, Hemos recibido correctamente la información y documentación. …" at bounding box center [578, 471] width 835 height 154
paste textarea "[PERSON_NAME]"
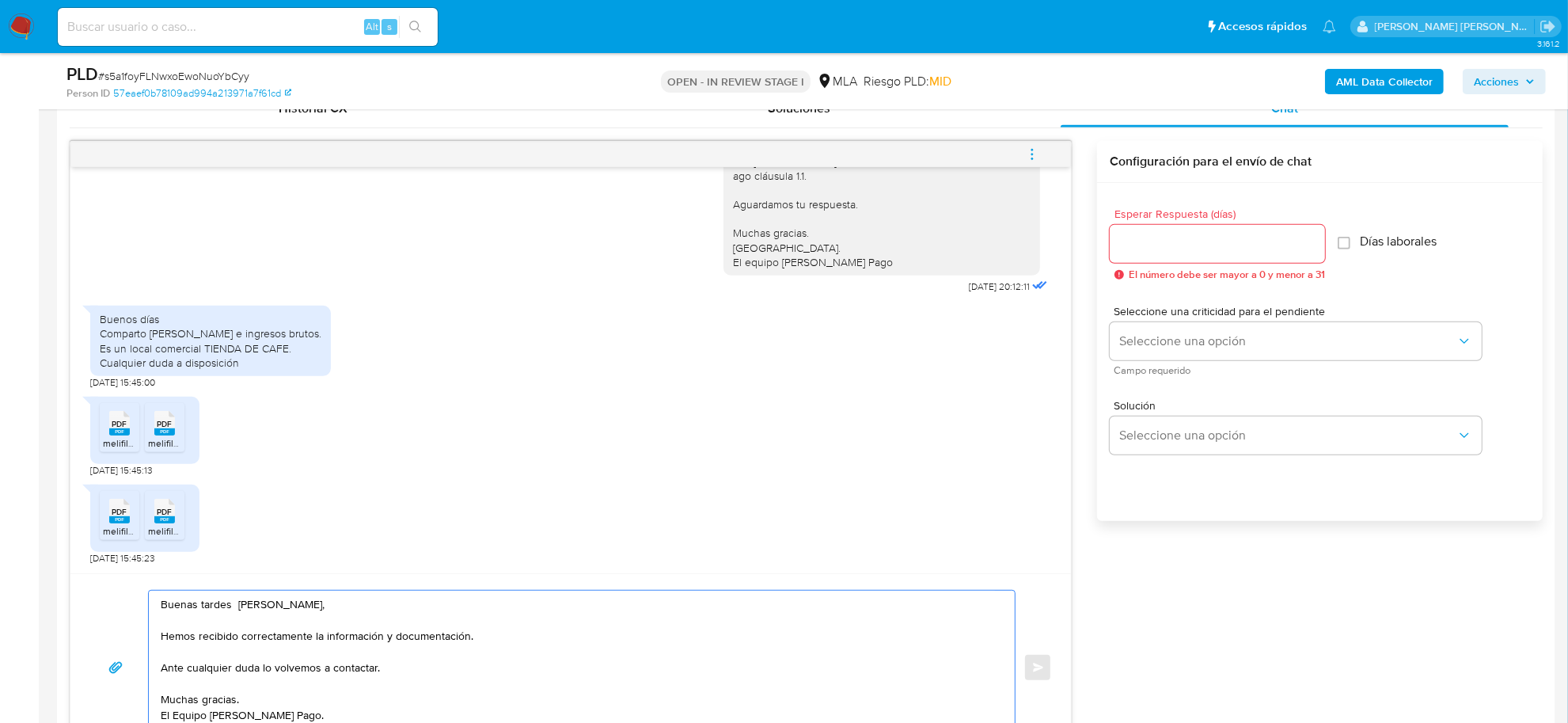
scroll to position [792, 0]
type textarea "Buenas tardes Gabriela Paola, Hemos recibido correctamente la información y doc…"
click at [1192, 235] on input "Esperar Respuesta (días)" at bounding box center [1217, 245] width 216 height 20
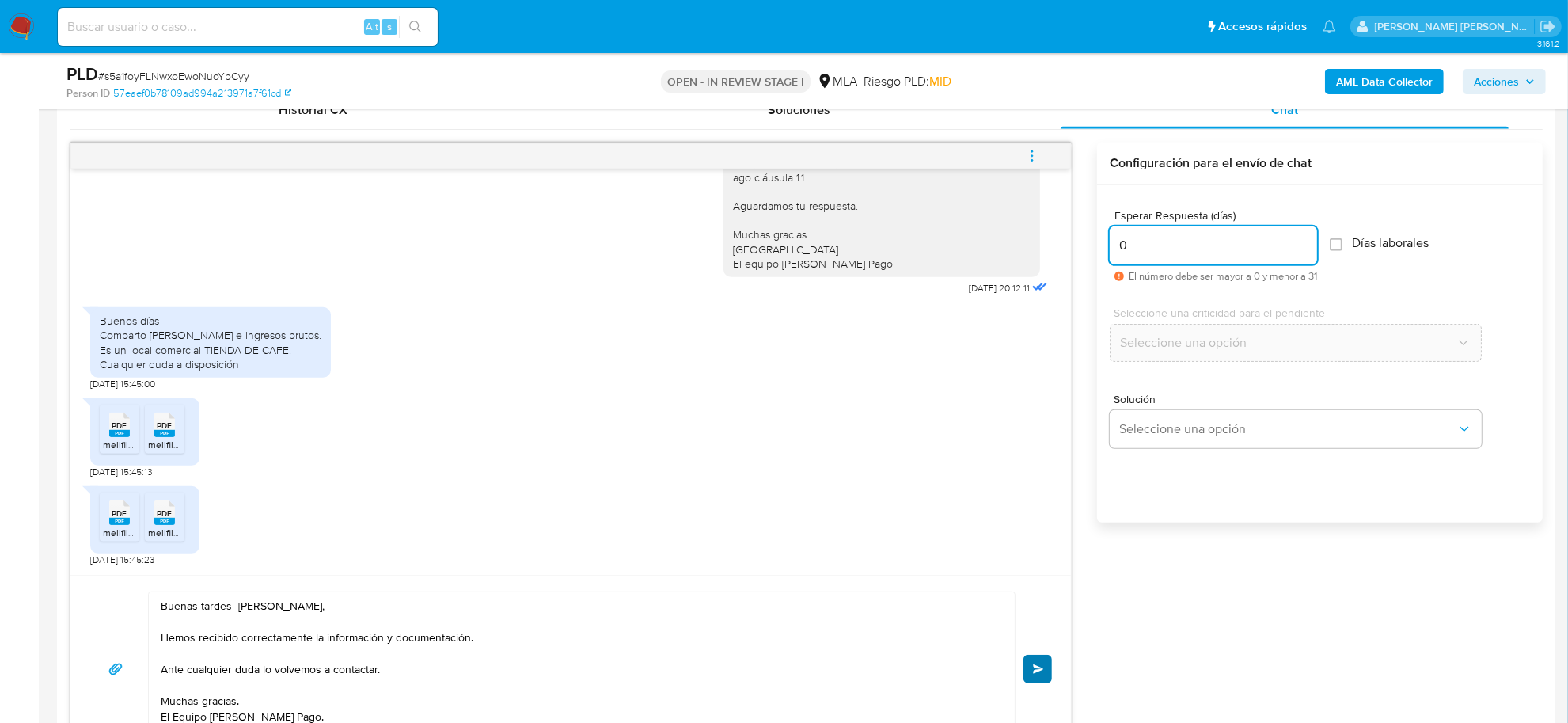
type input "0"
click at [1049, 663] on button "Enviar" at bounding box center [1038, 669] width 28 height 28
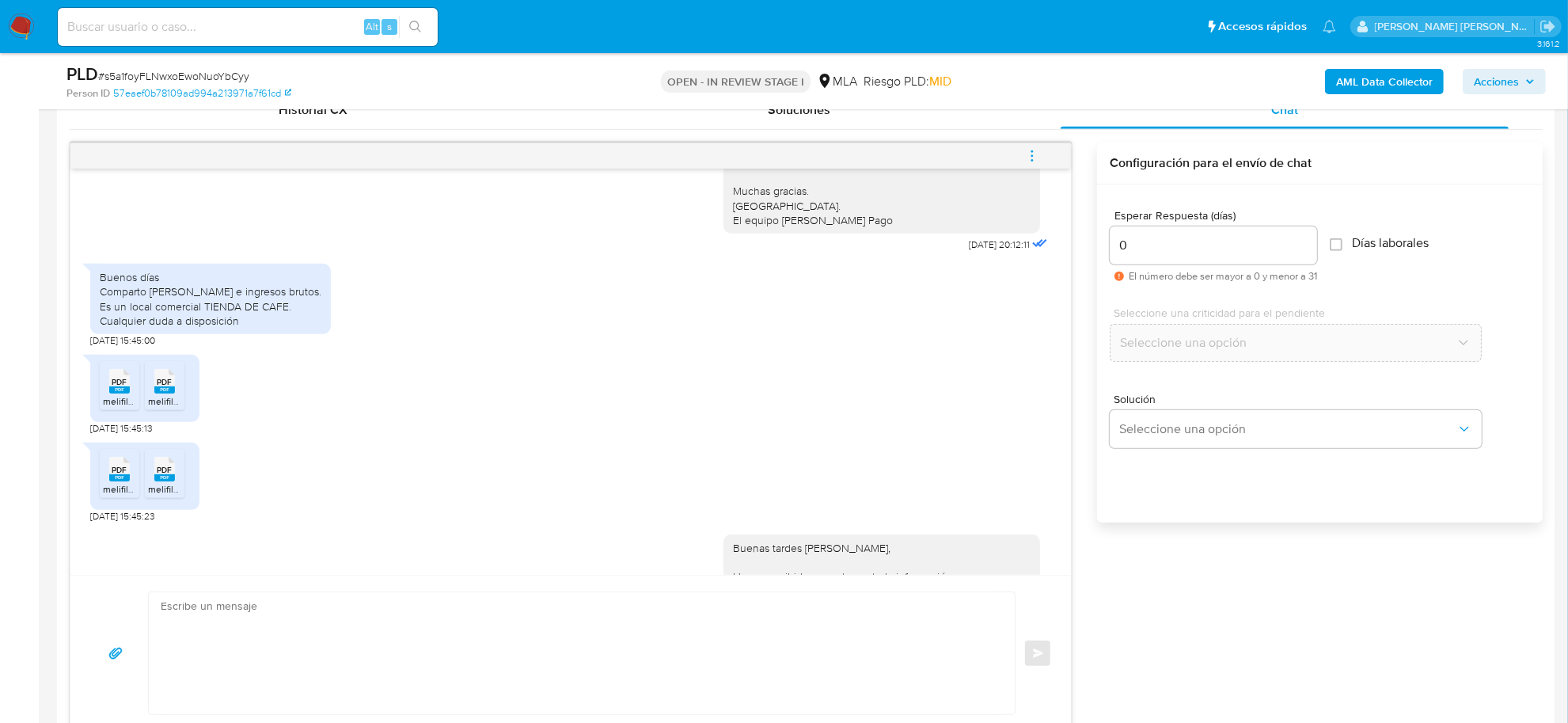
scroll to position [1284, 0]
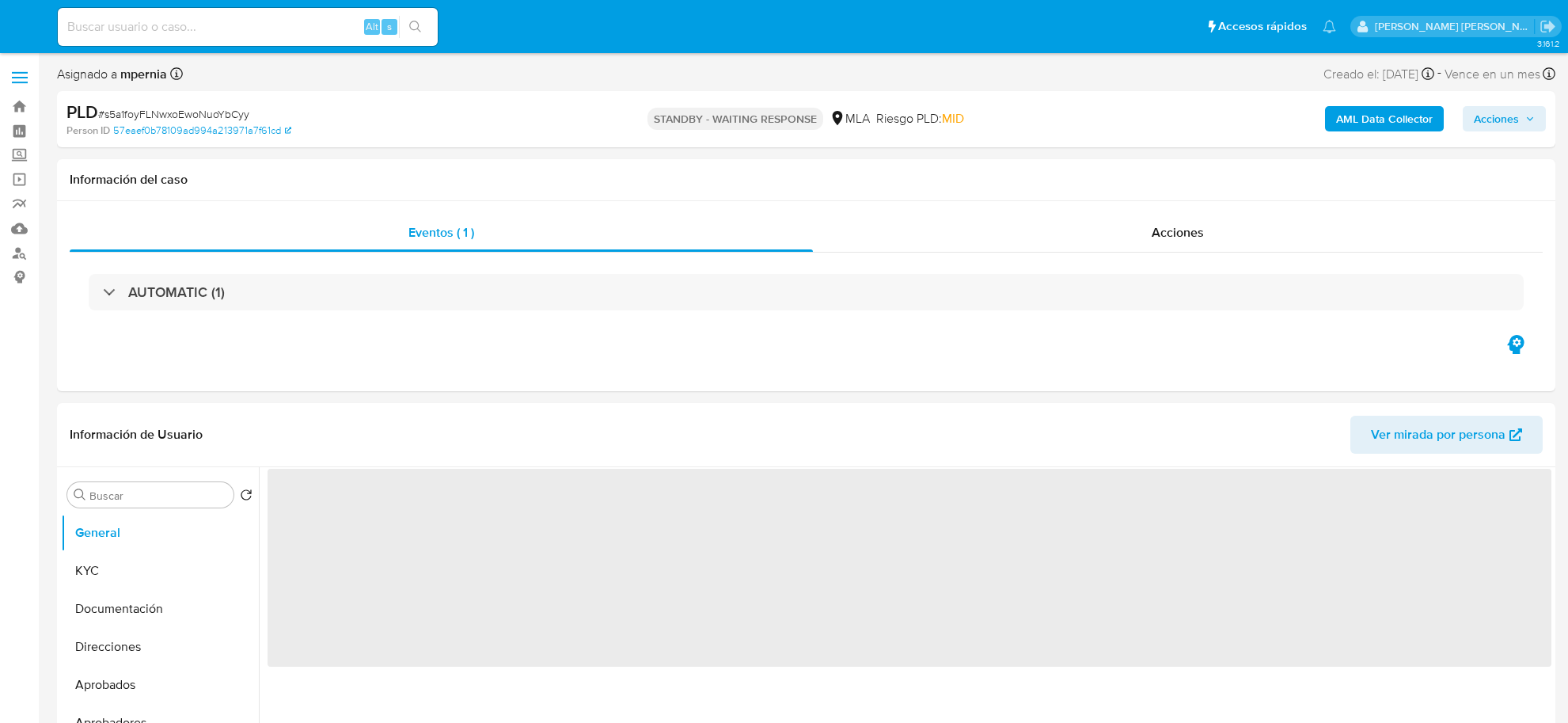
select select "10"
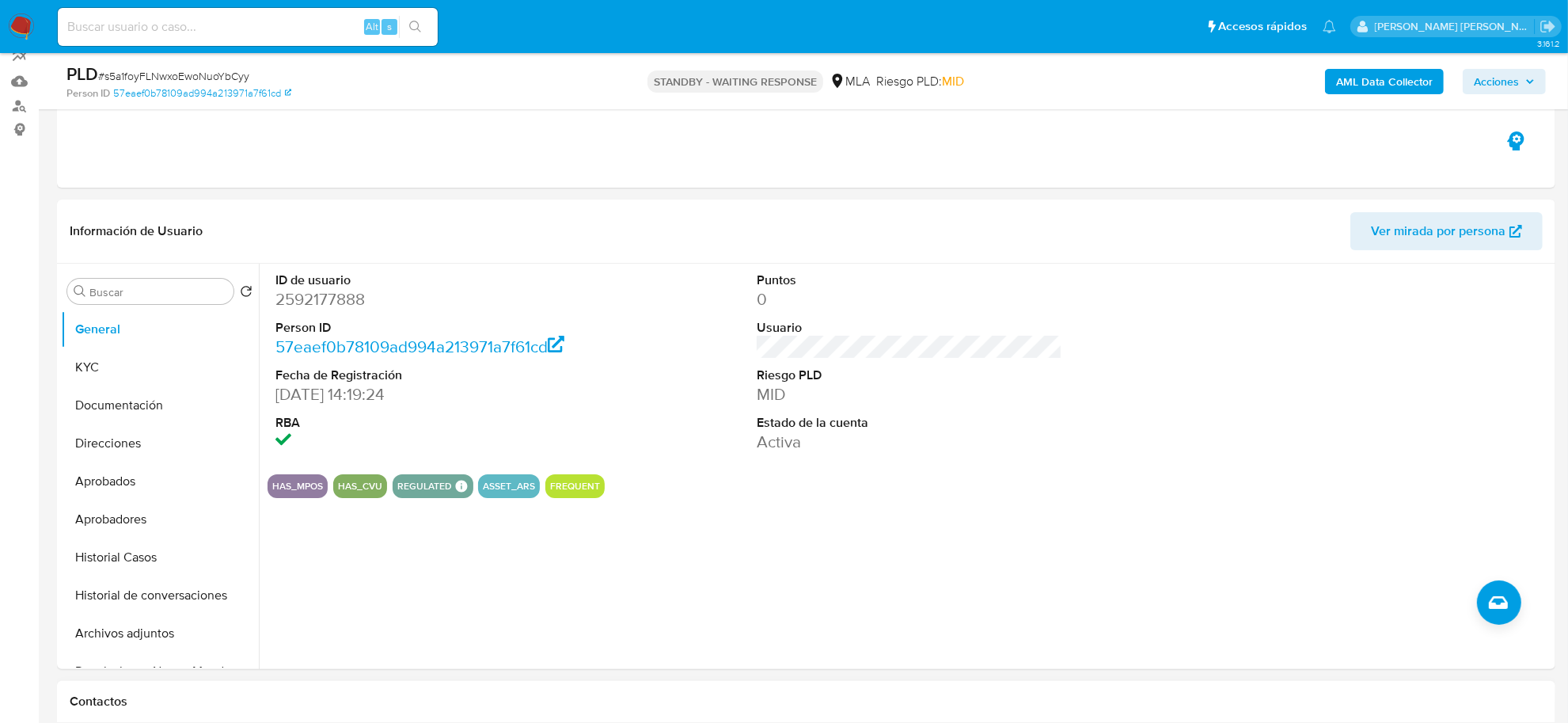
scroll to position [297, 0]
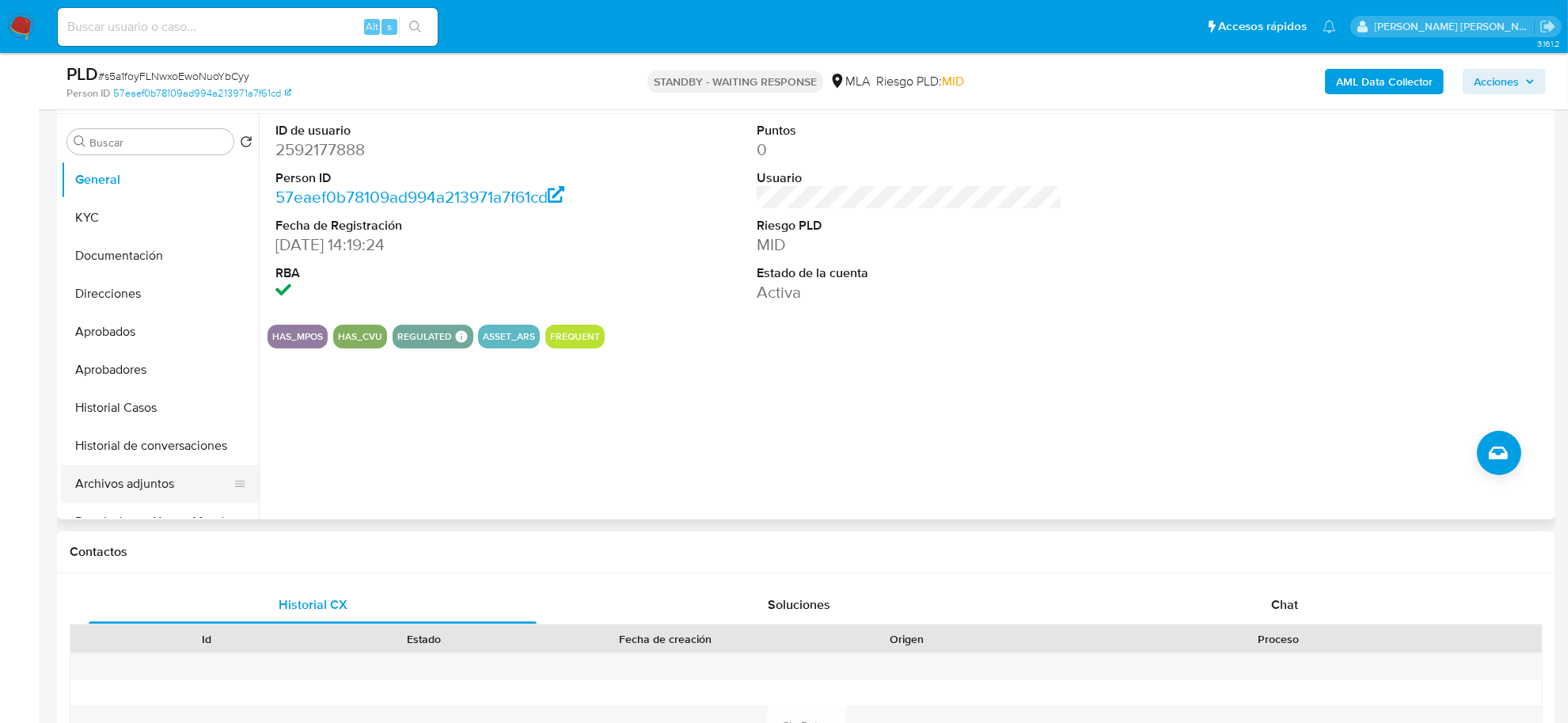
click at [132, 480] on button "Archivos adjuntos" at bounding box center [154, 483] width 186 height 38
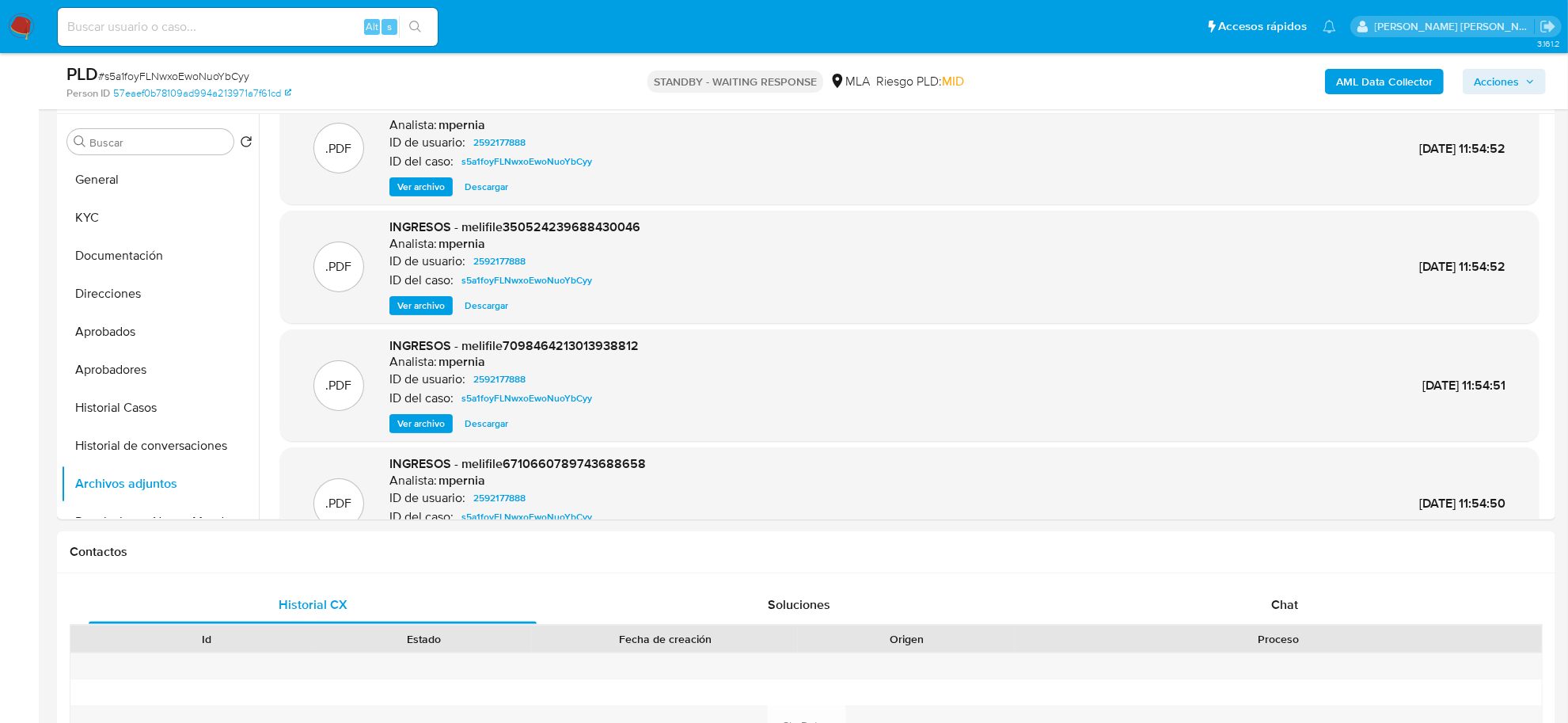
scroll to position [0, 0]
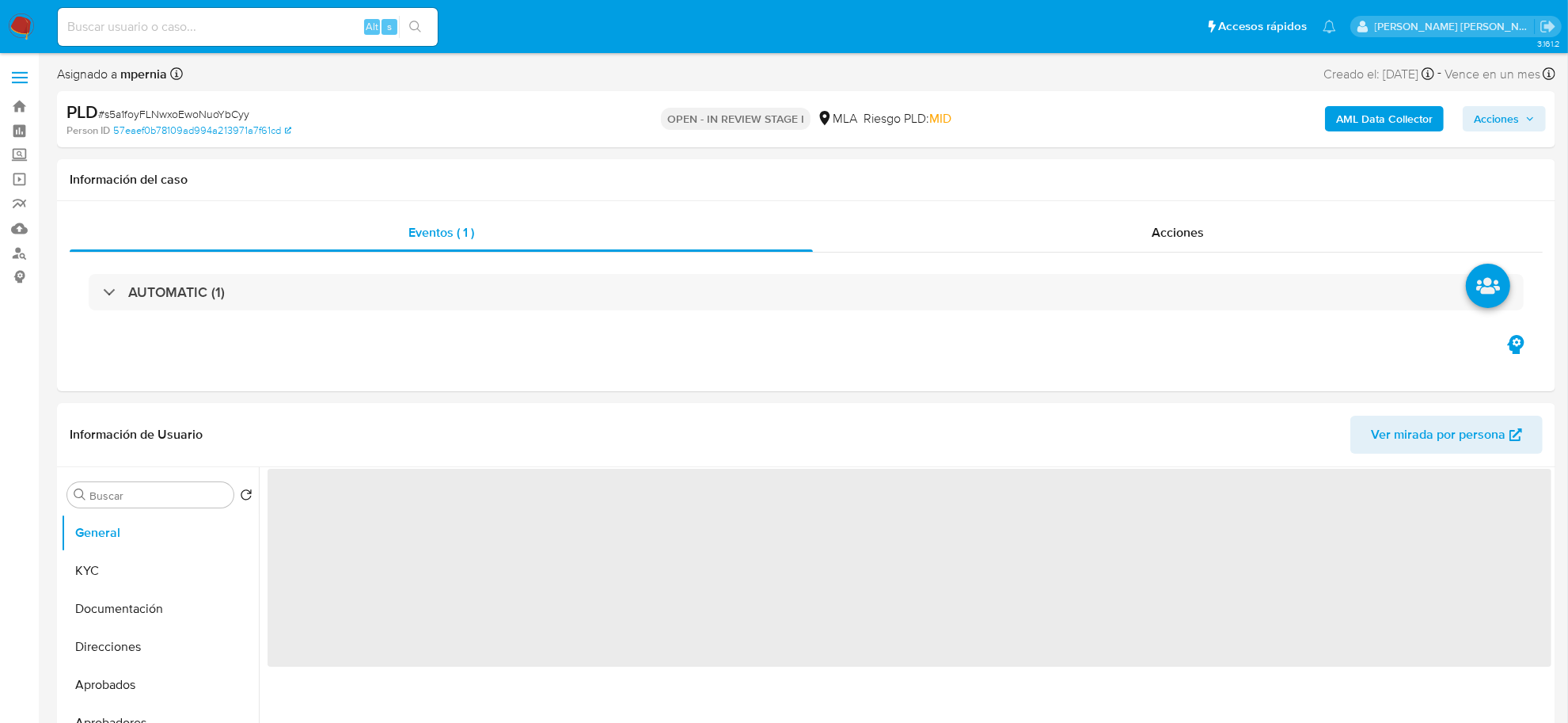
select select "10"
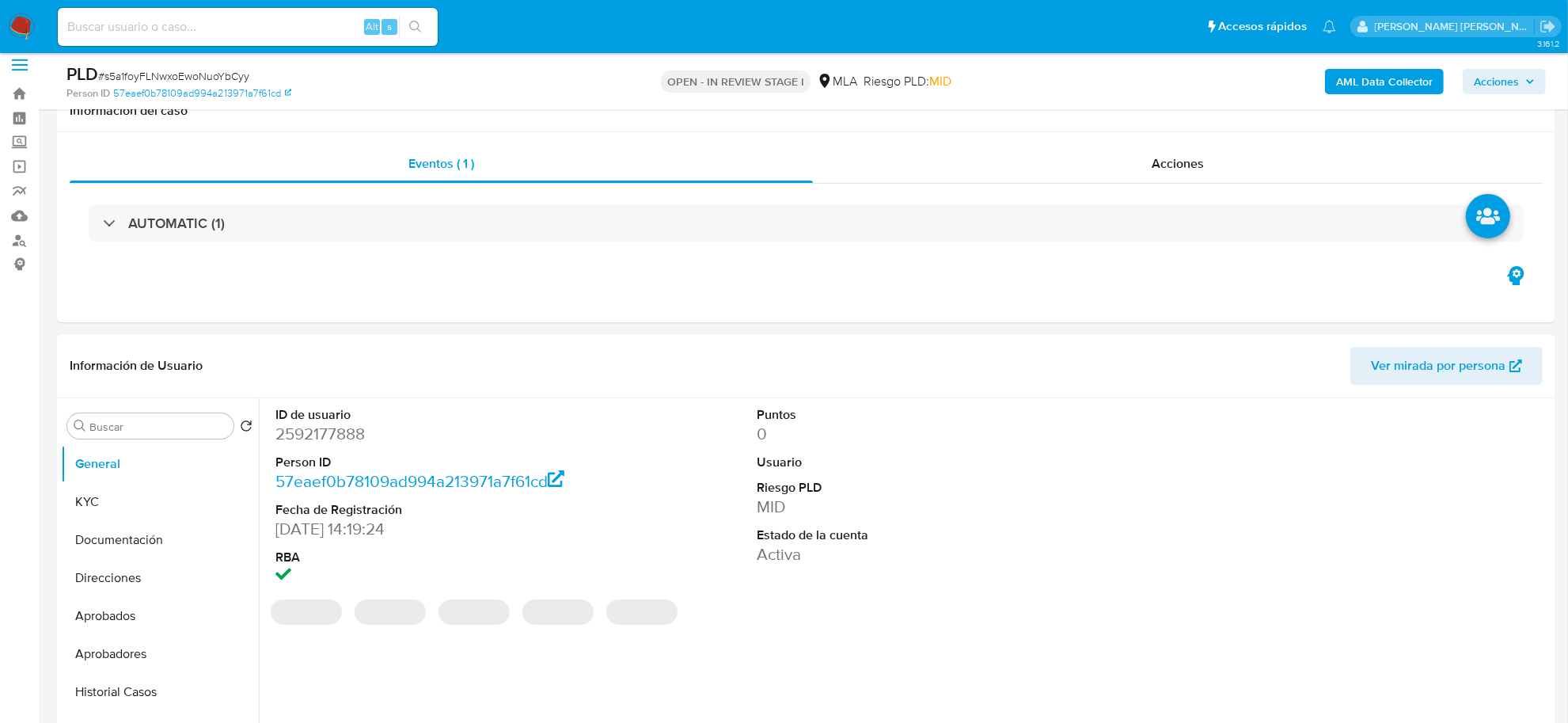
scroll to position [297, 0]
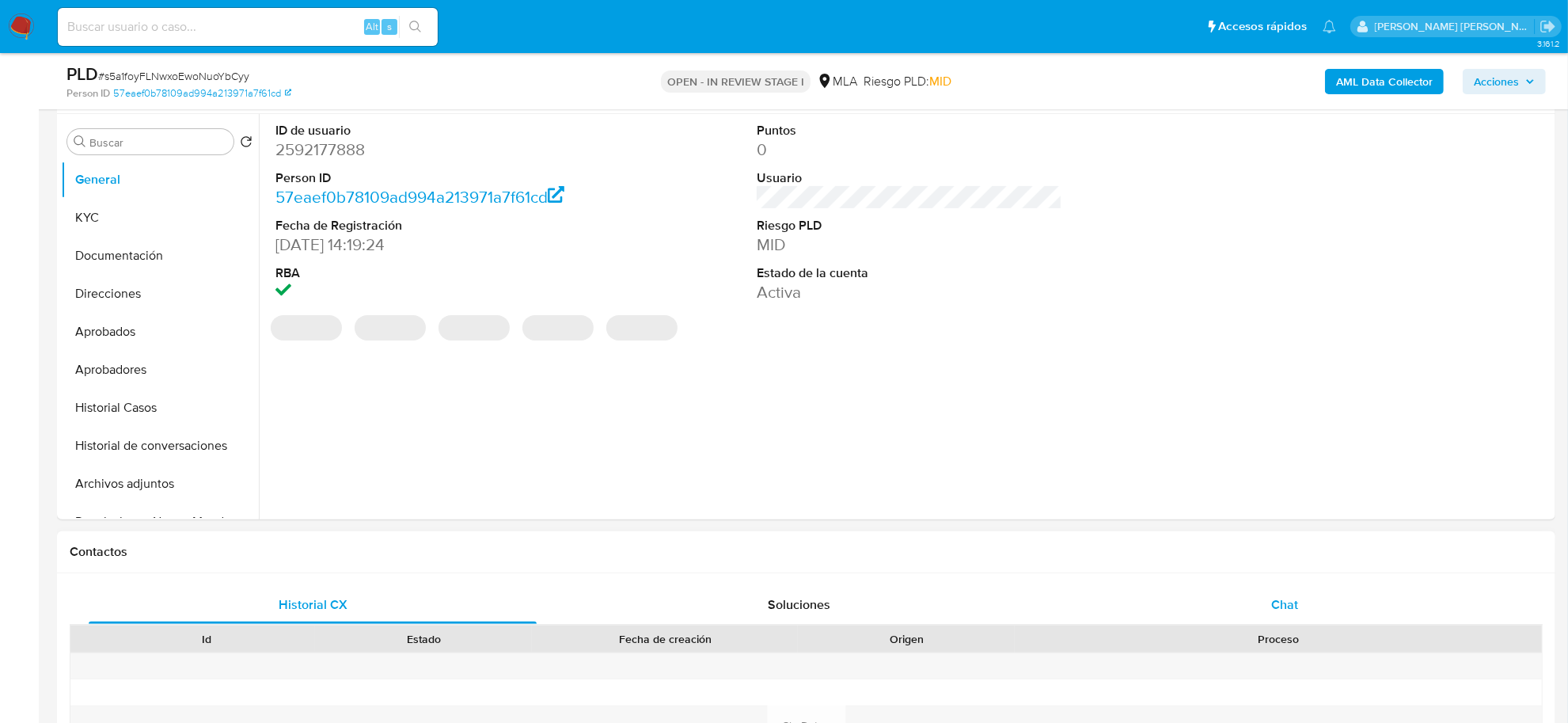
click at [1274, 602] on span "Chat" at bounding box center [1285, 604] width 27 height 19
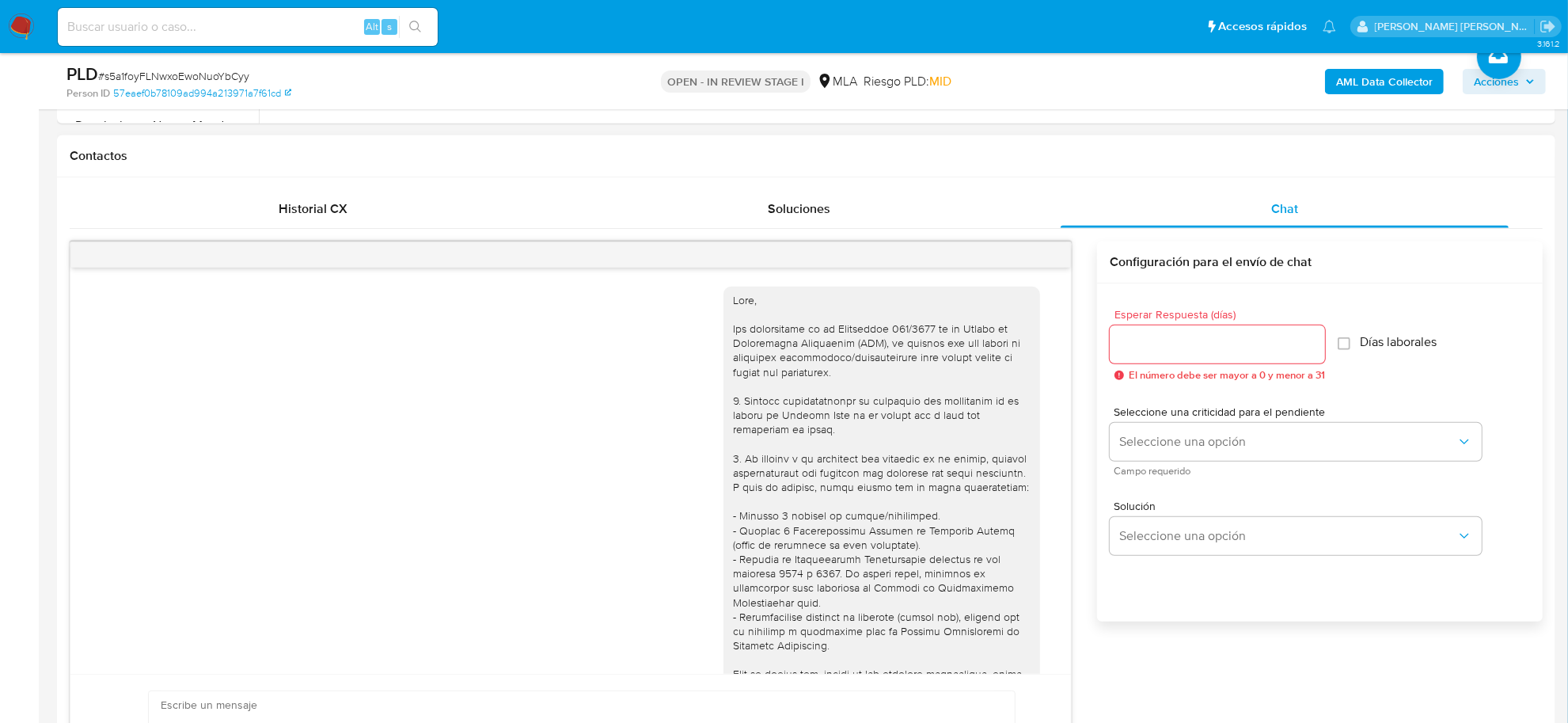
scroll to position [1284, 0]
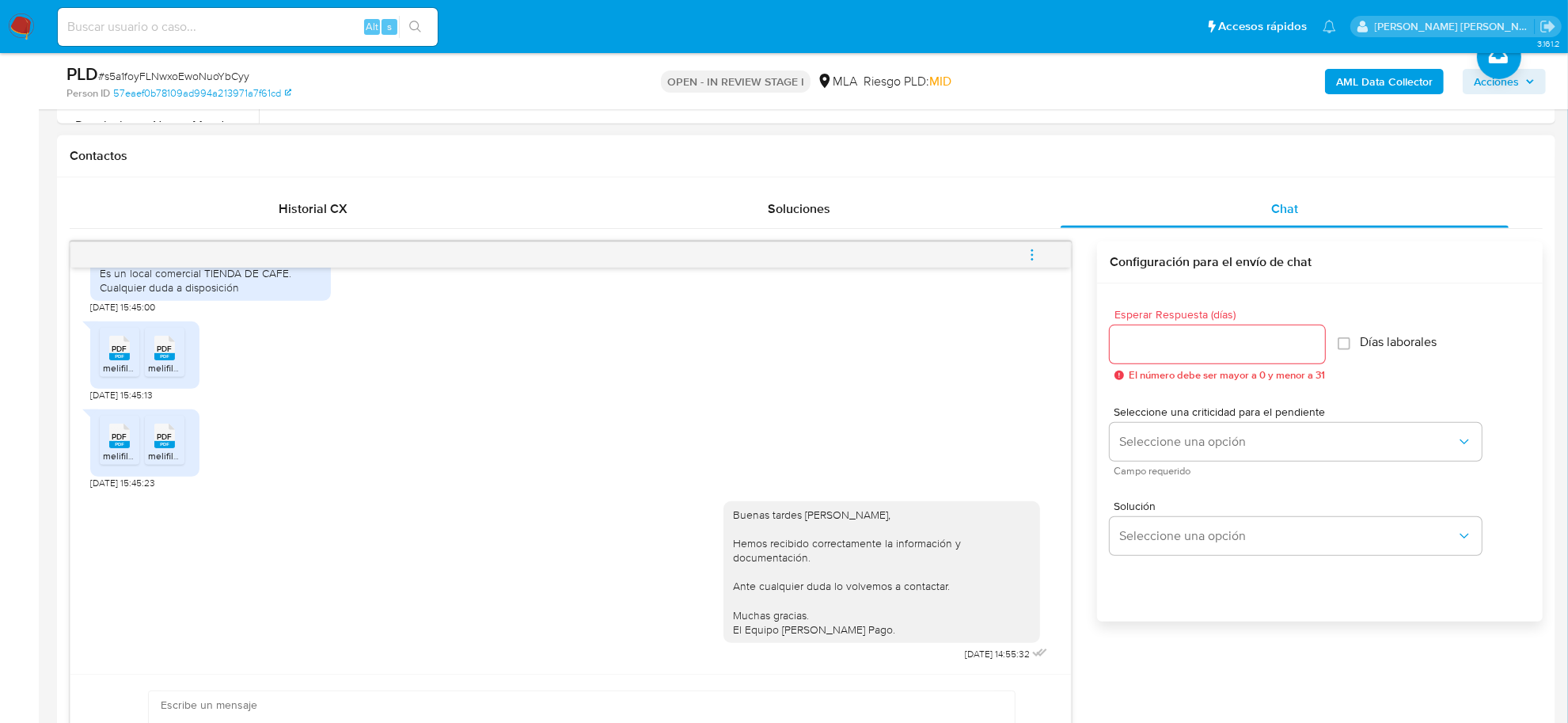
click at [1034, 250] on icon "menu-action" at bounding box center [1033, 255] width 14 height 14
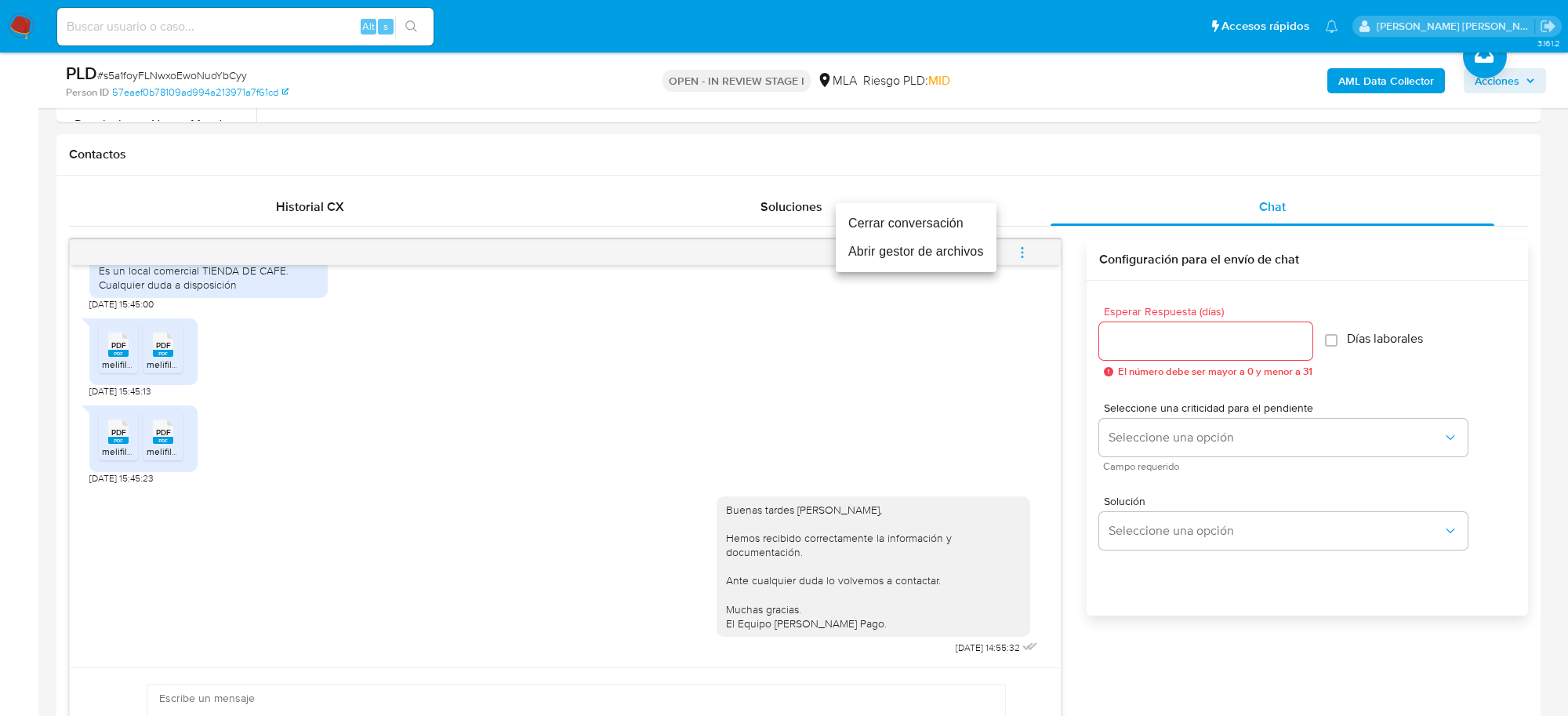
click at [930, 225] on li "Cerrar conversación" at bounding box center [915, 223] width 161 height 28
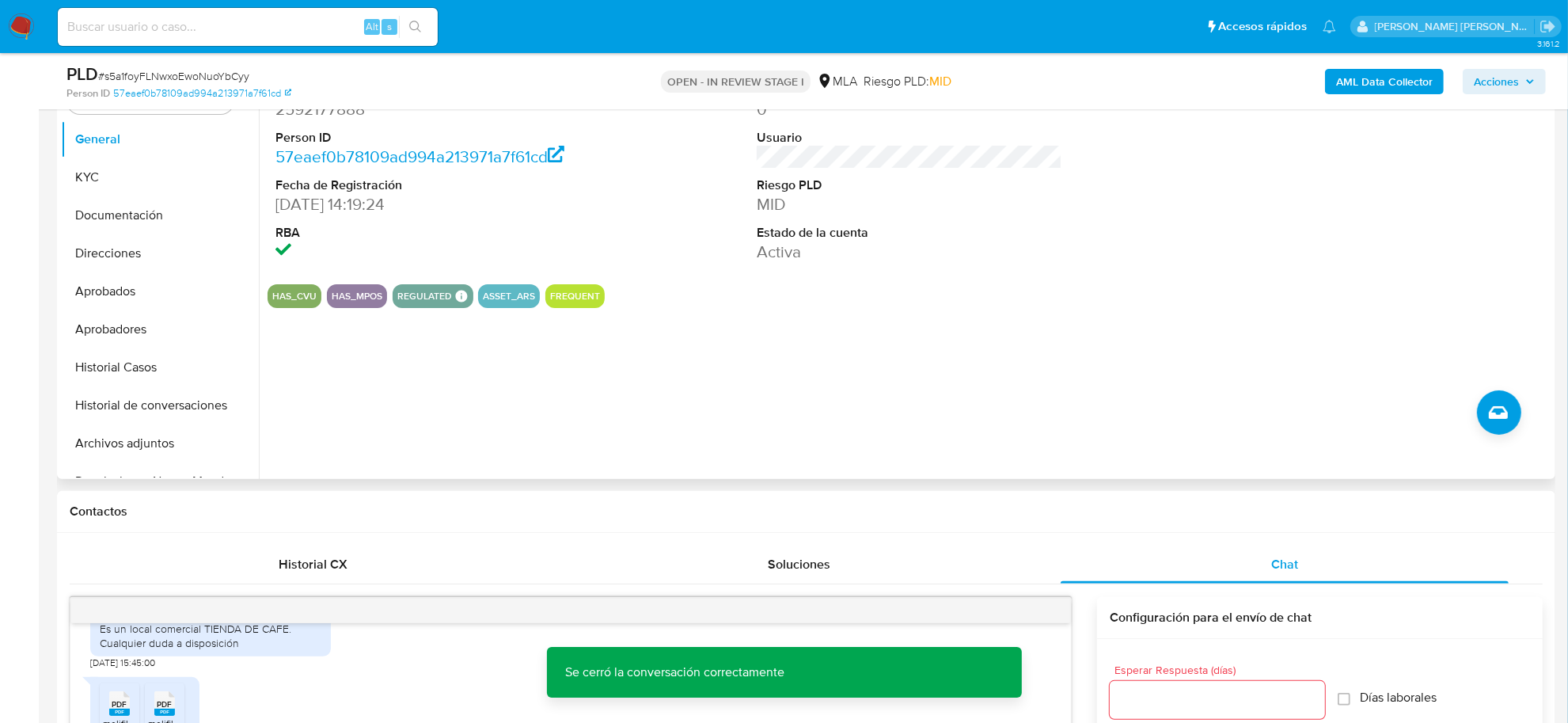
scroll to position [297, 0]
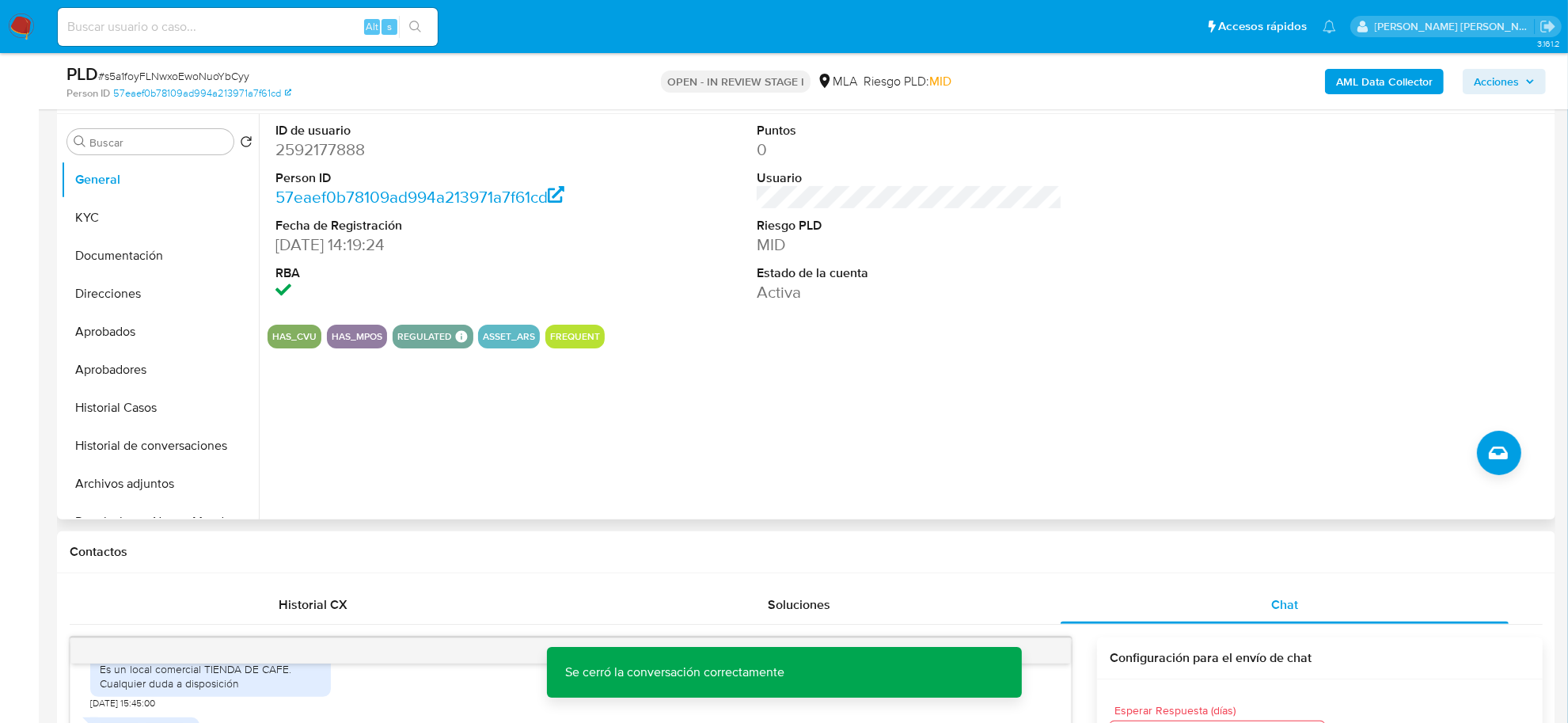
click at [1033, 384] on div "ID de usuario 2592177888 Person ID 57eaef0b78109ad994a213971a7f61cd Fecha de Re…" at bounding box center [906, 316] width 1293 height 405
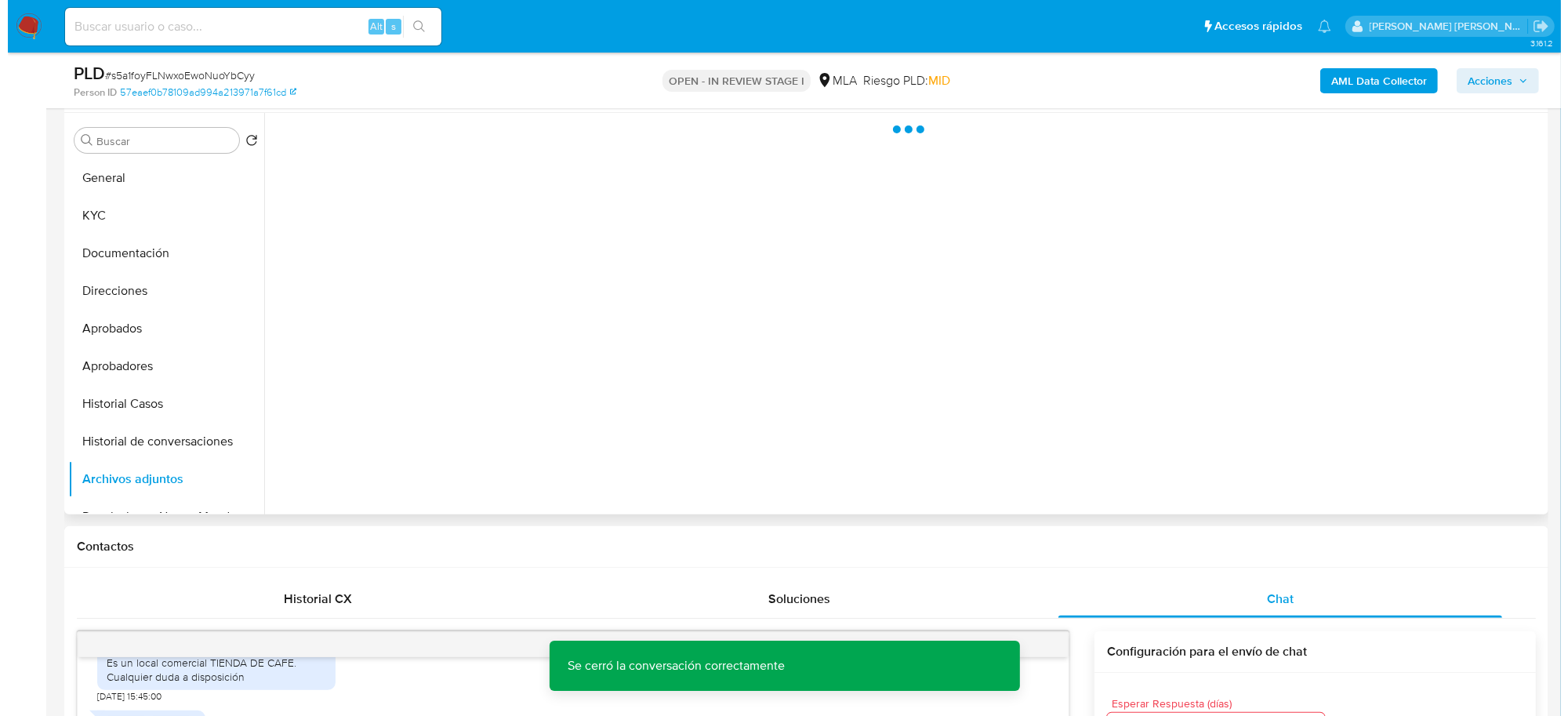
scroll to position [217, 0]
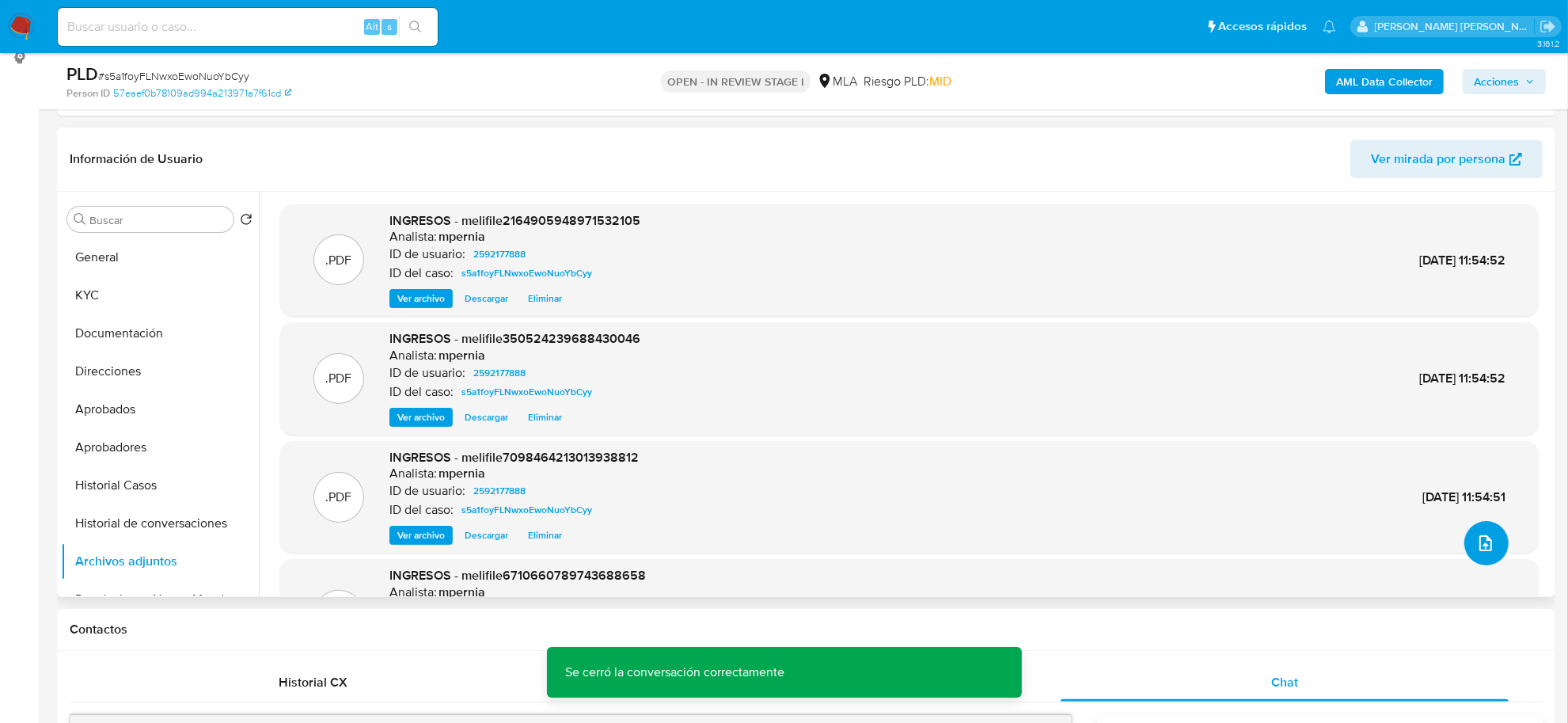
click at [1494, 535] on button "upload-file" at bounding box center [1486, 544] width 44 height 44
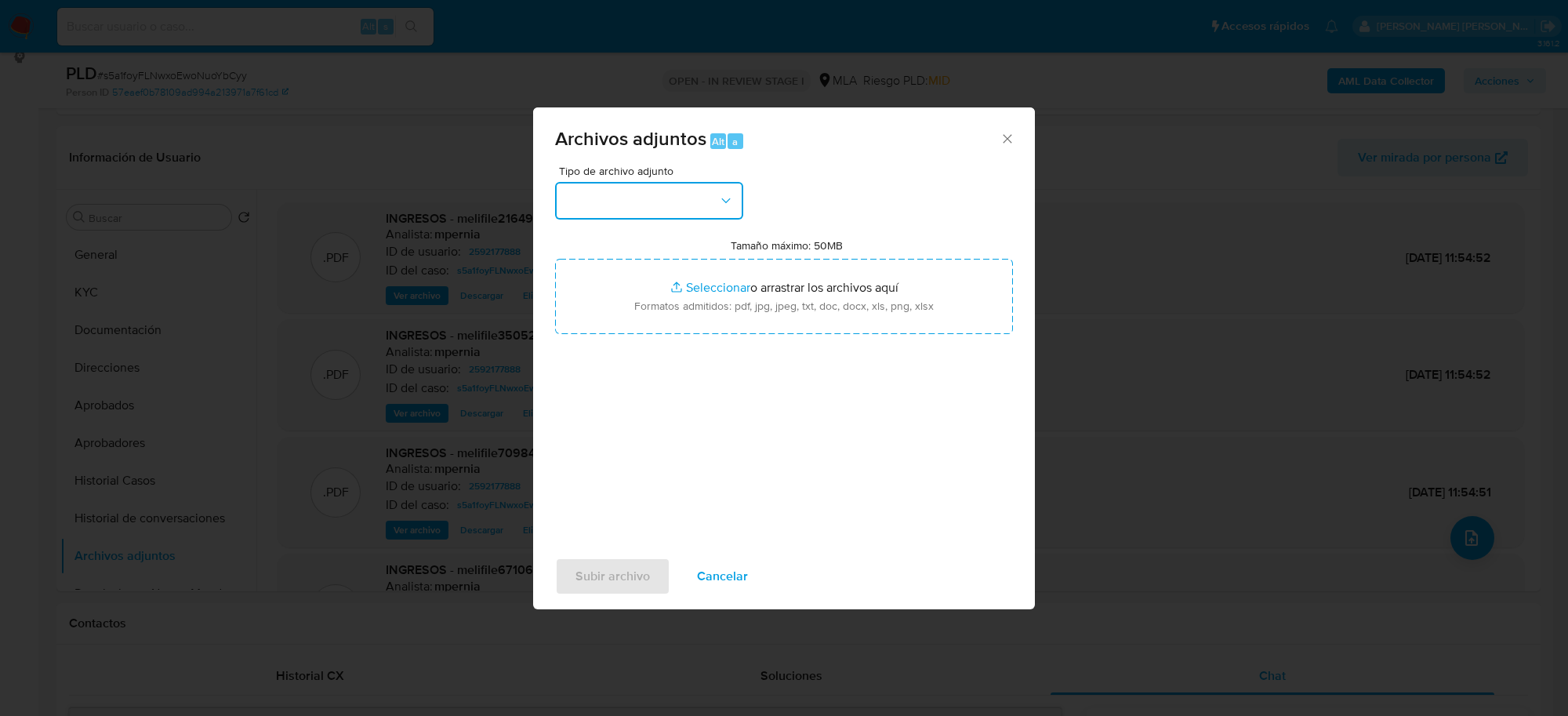
click at [655, 190] on button "button" at bounding box center [649, 201] width 188 height 38
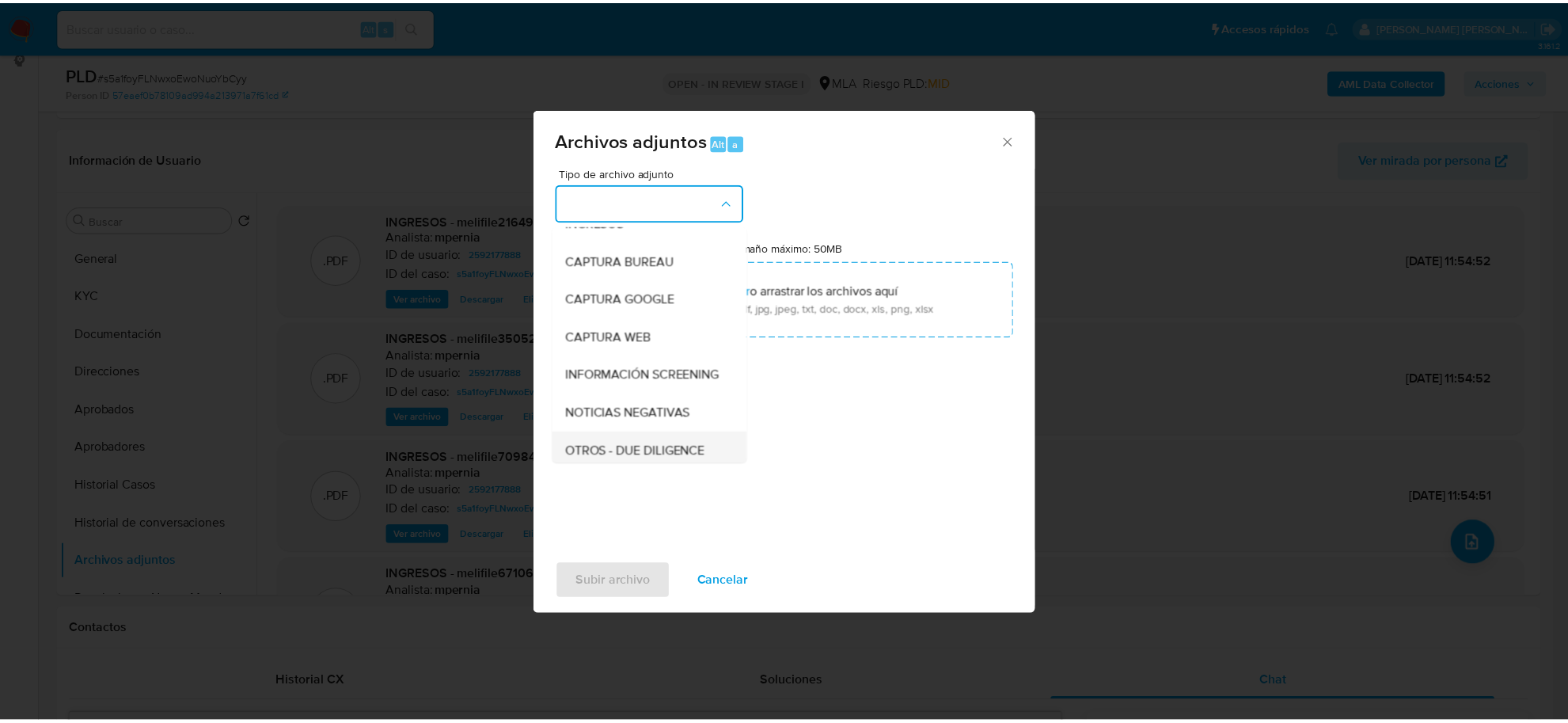
scroll to position [198, 0]
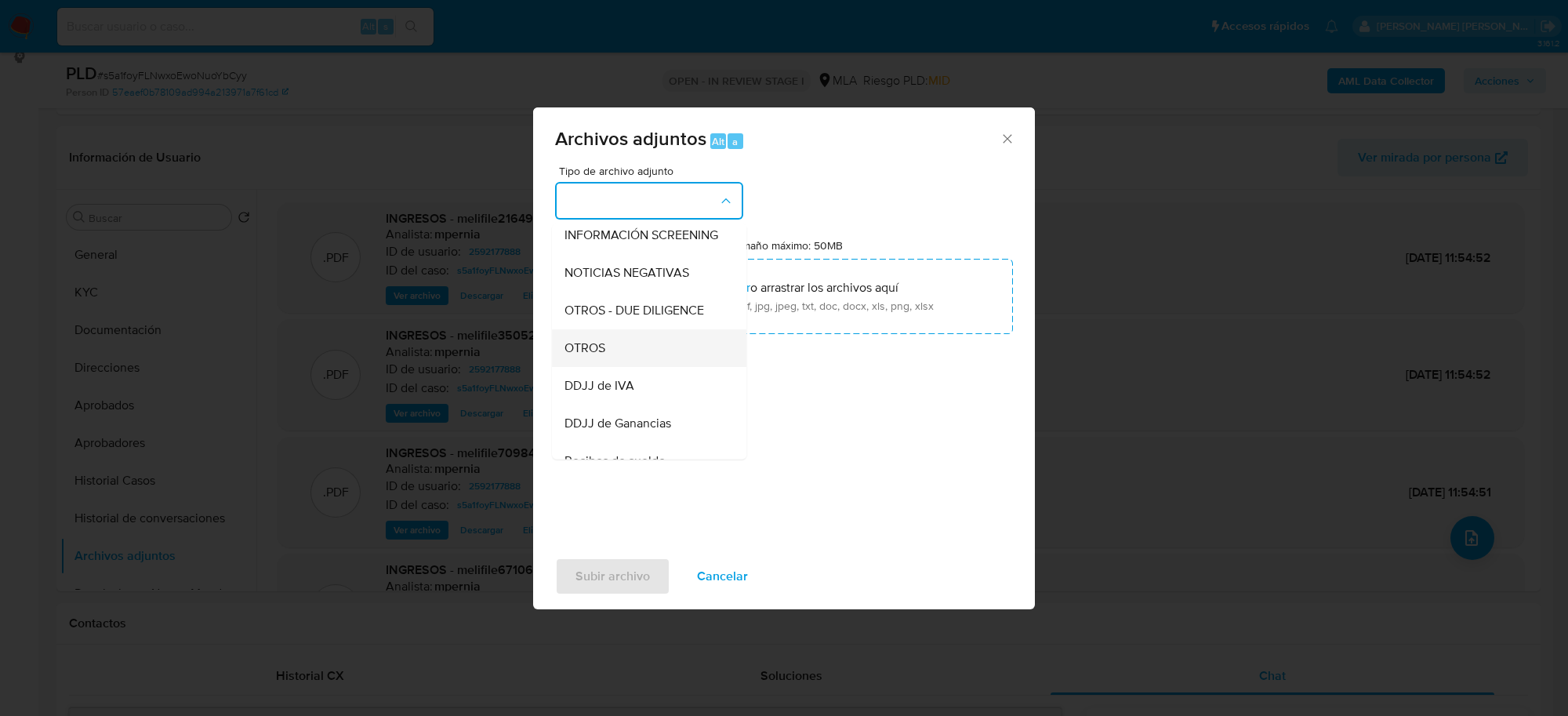
click at [611, 351] on div "OTROS" at bounding box center [645, 347] width 160 height 38
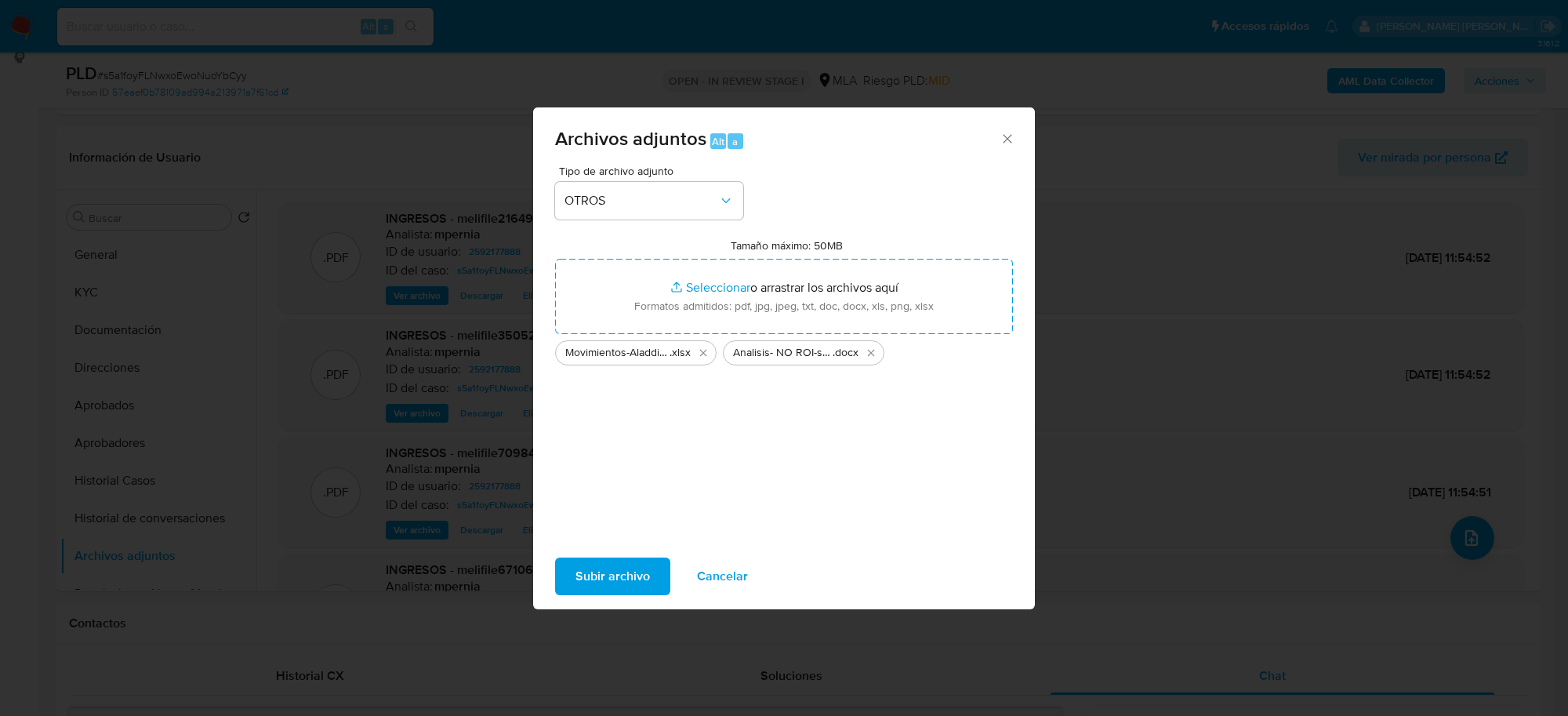
click at [589, 568] on span "Subir archivo" at bounding box center [612, 576] width 75 height 34
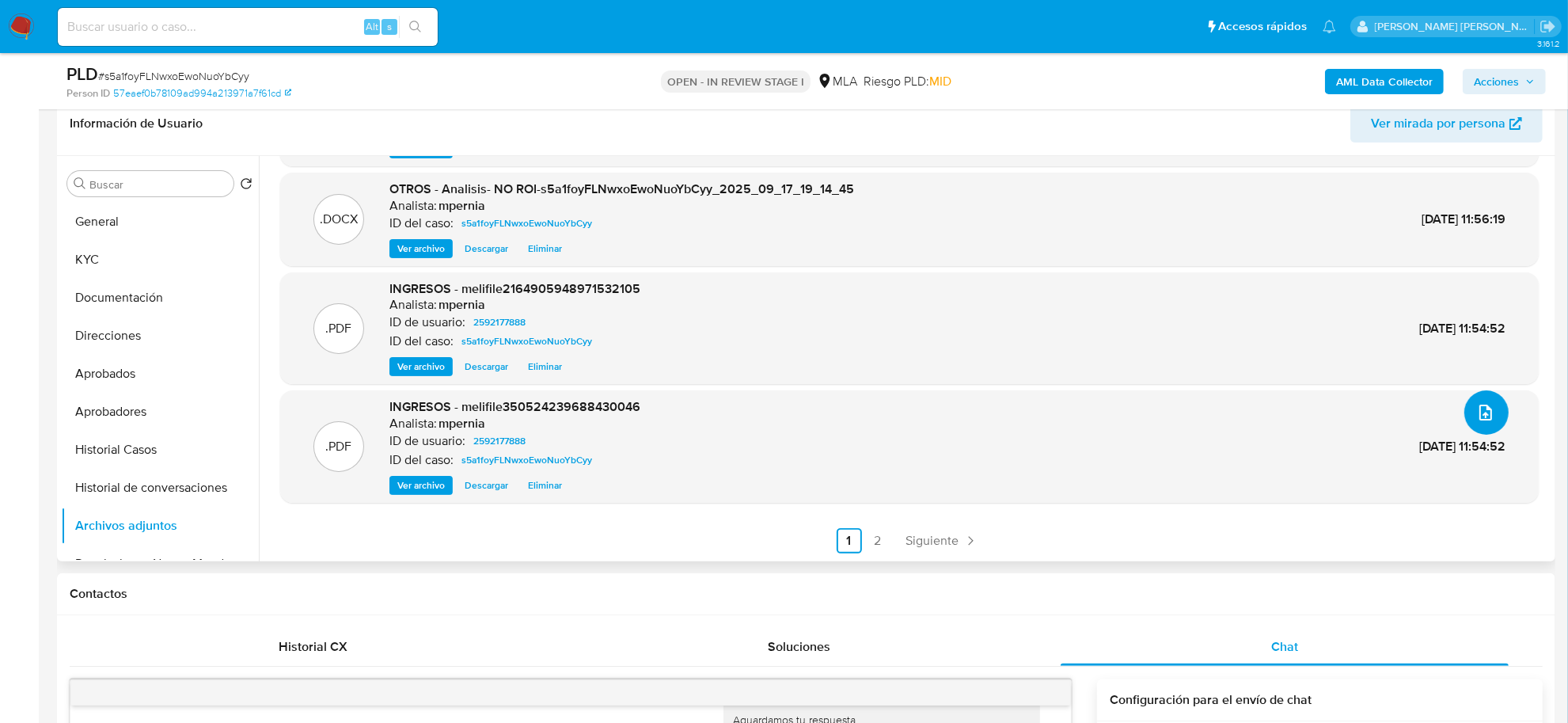
scroll to position [219, 0]
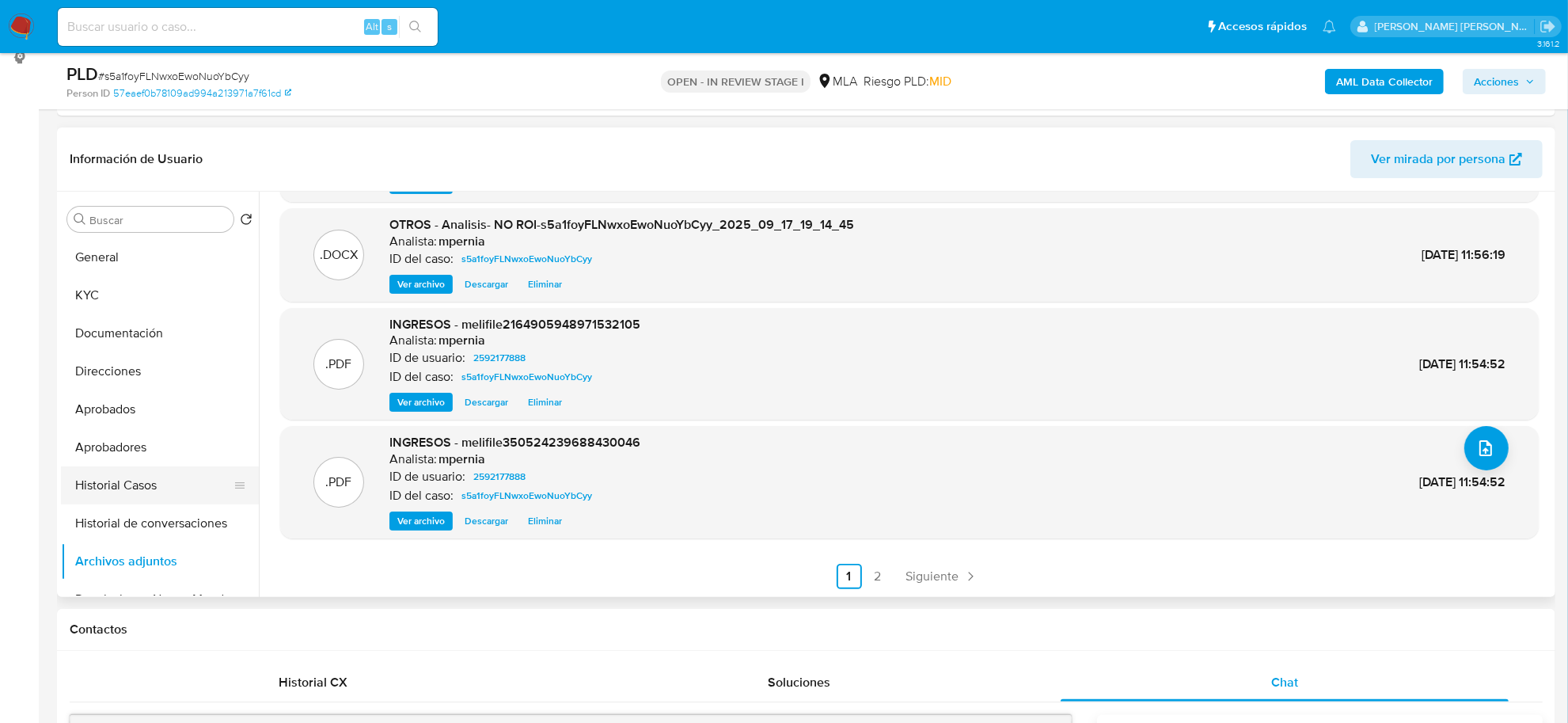
click at [155, 491] on button "Historial Casos" at bounding box center [154, 485] width 186 height 38
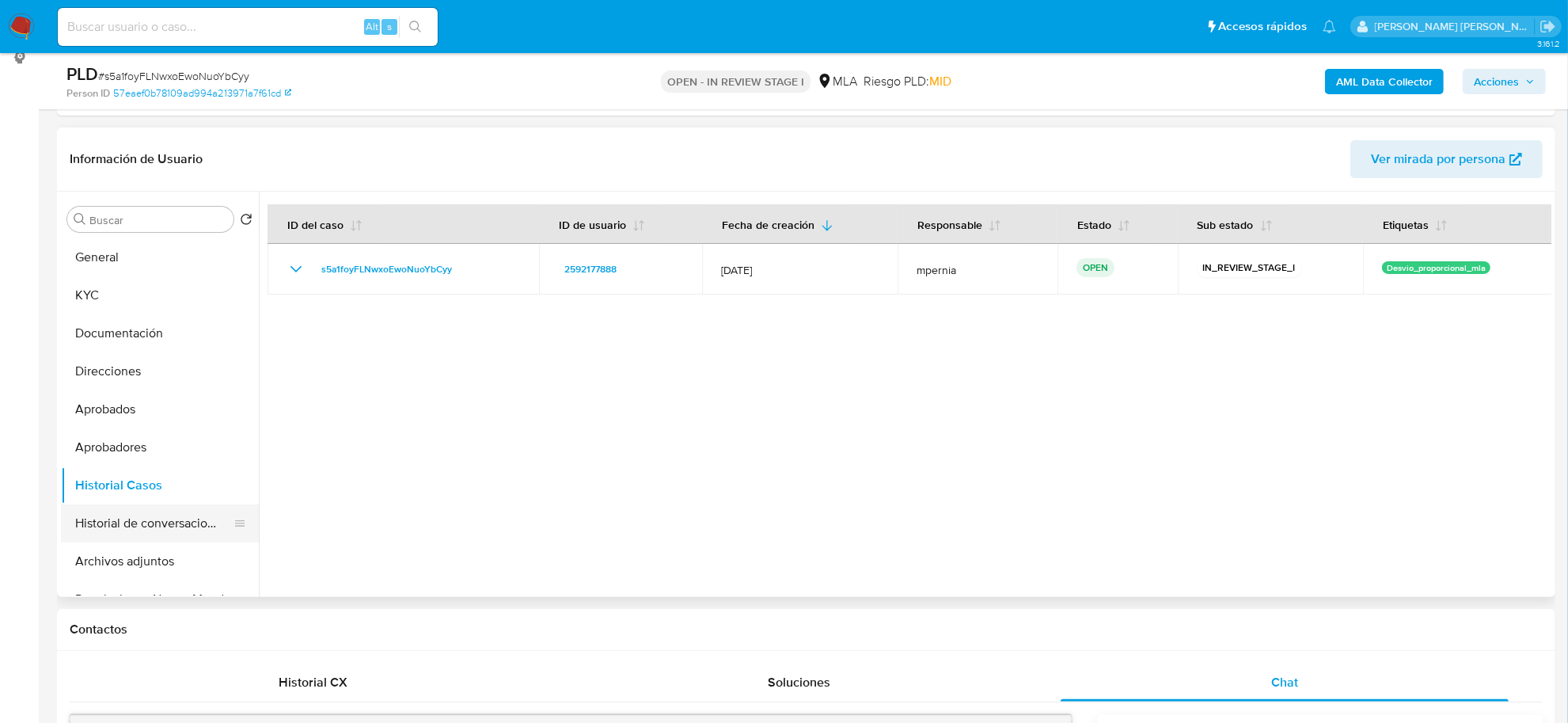
click at [171, 520] on button "Historial de conversaciones" at bounding box center [154, 523] width 186 height 38
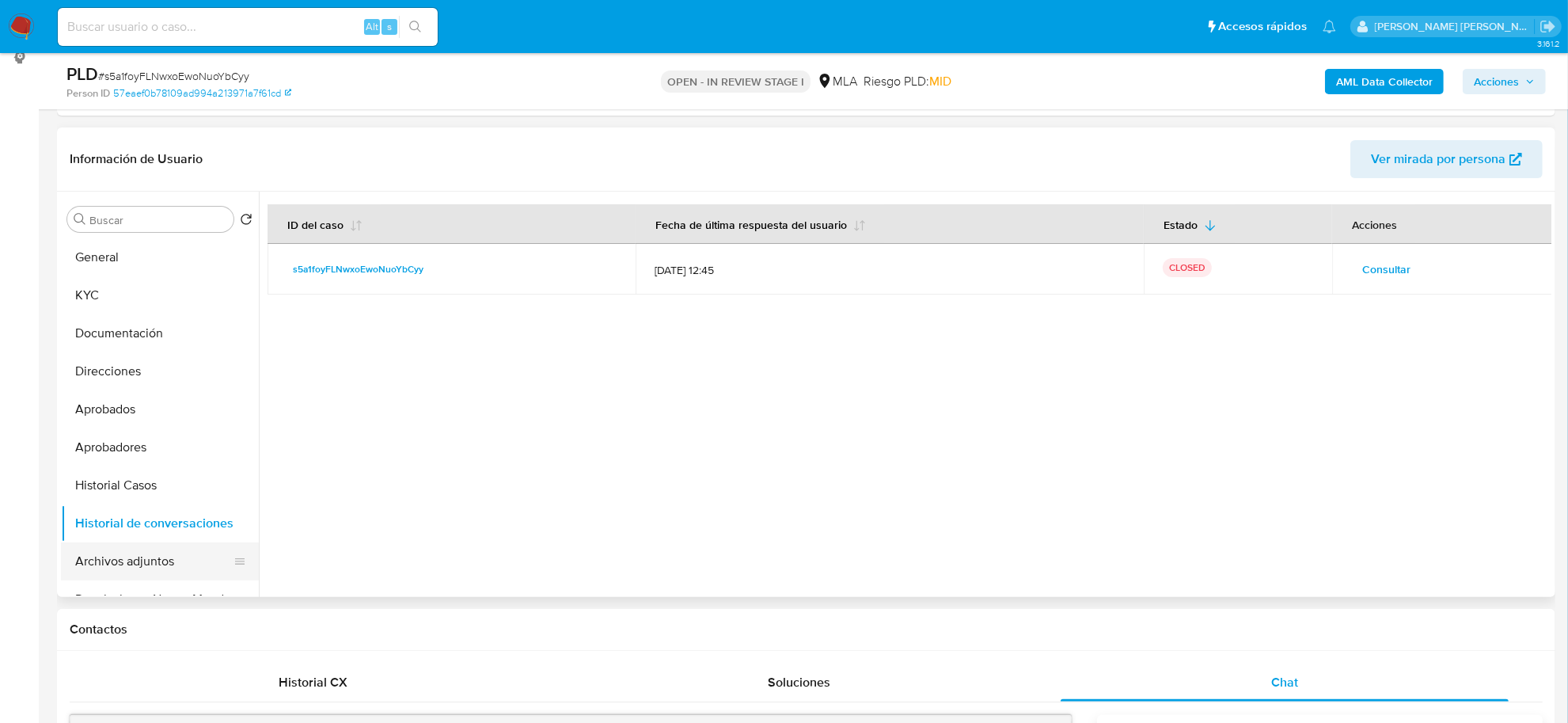
click at [171, 555] on button "Archivos adjuntos" at bounding box center [154, 561] width 186 height 38
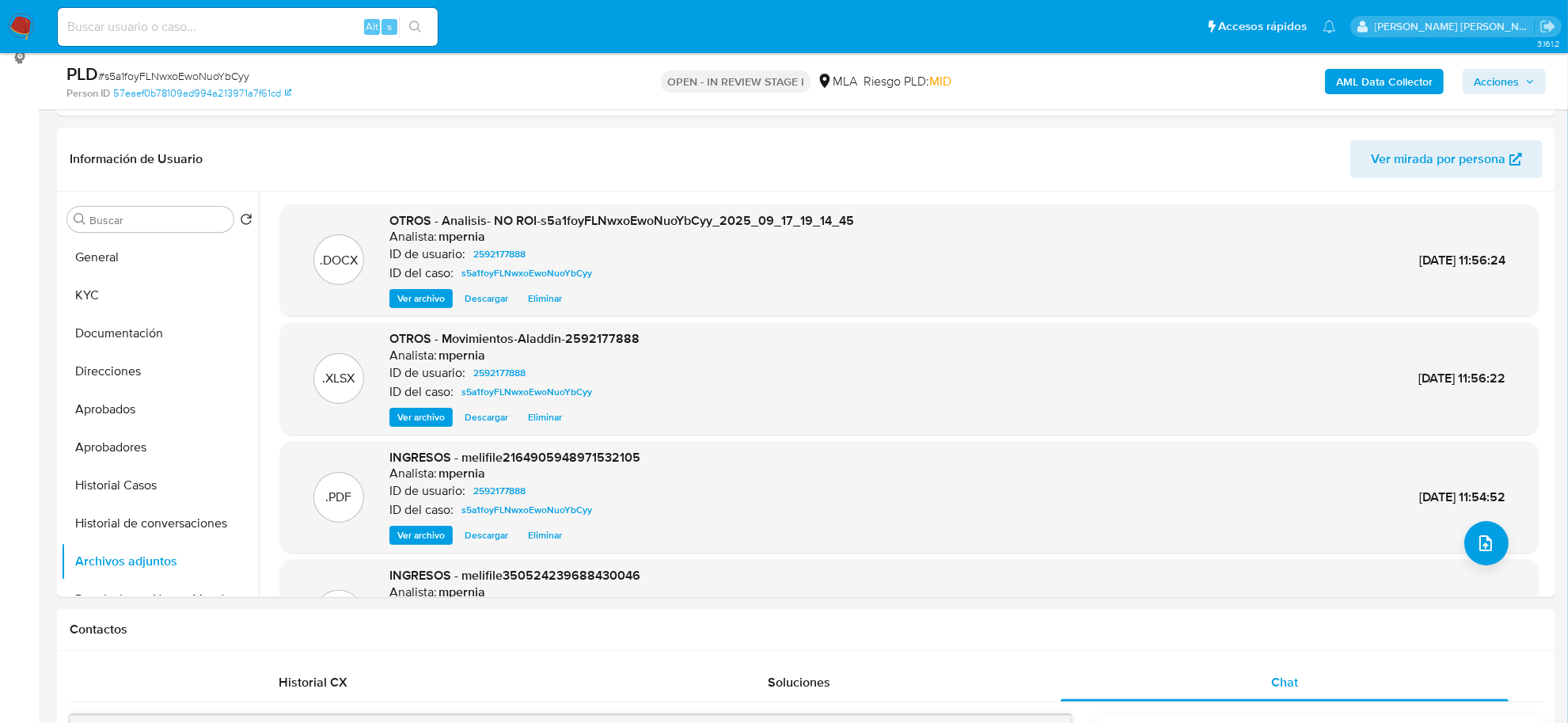
click at [1509, 81] on span "Acciones" at bounding box center [1496, 82] width 45 height 26
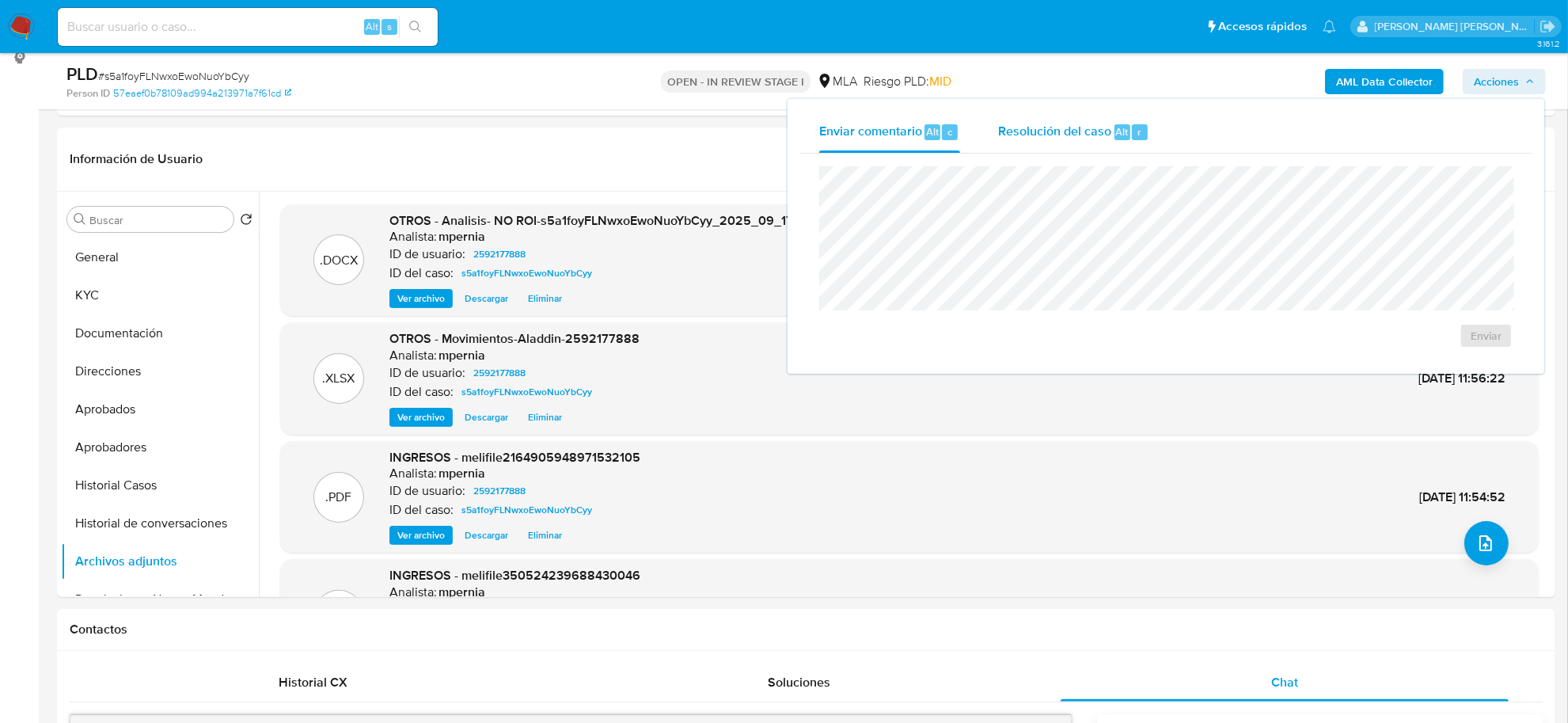
click at [1050, 137] on span "Resolución del caso" at bounding box center [1054, 131] width 113 height 19
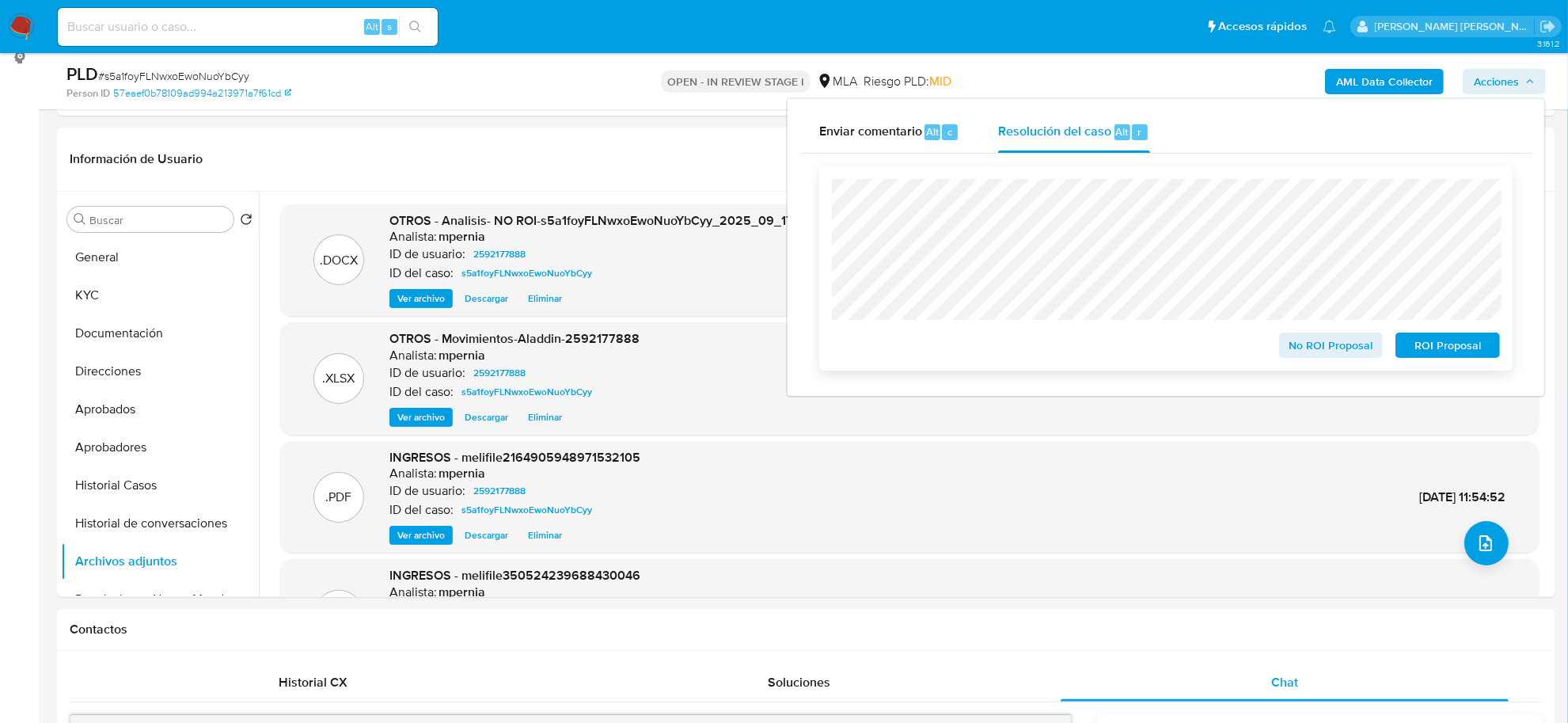
click at [1307, 354] on span "No ROI Proposal" at bounding box center [1331, 345] width 83 height 22
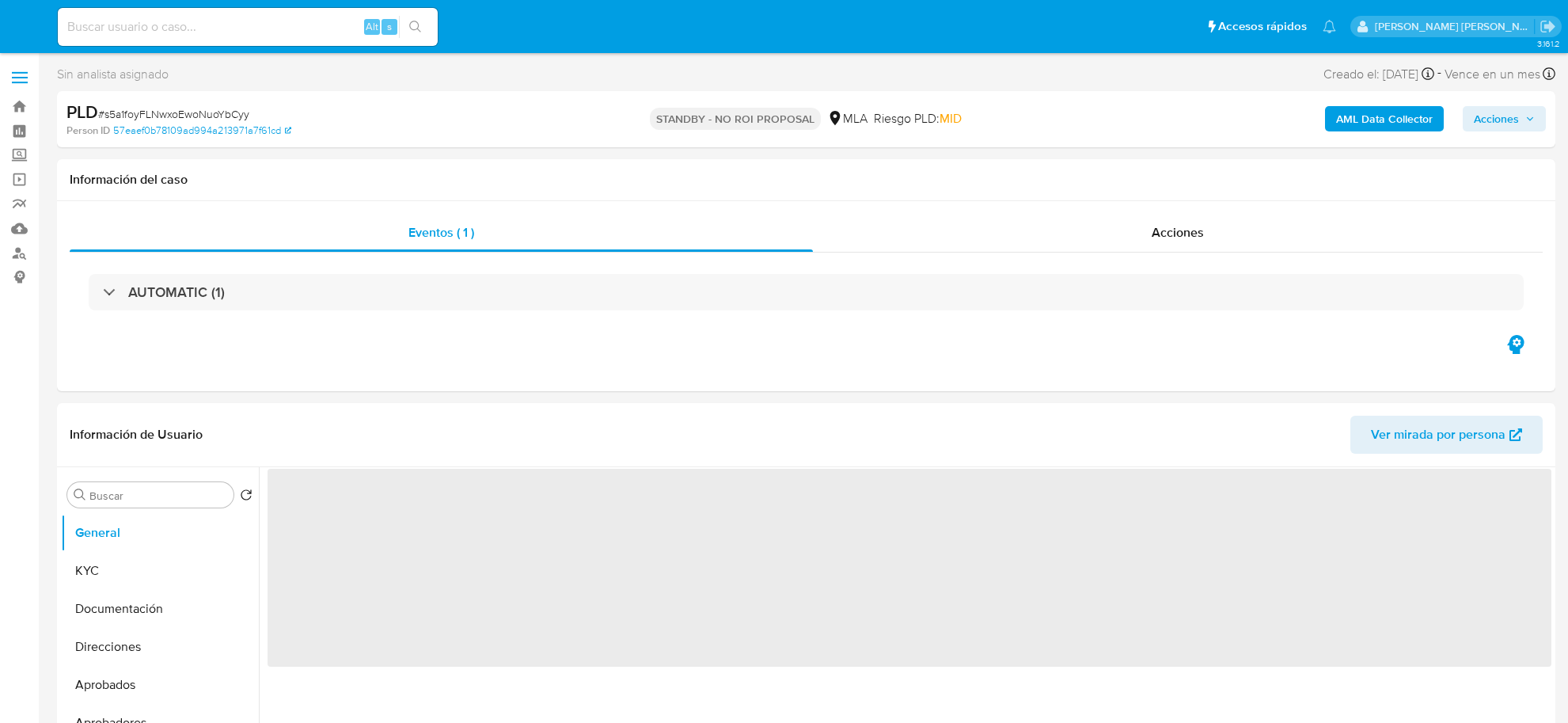
select select "10"
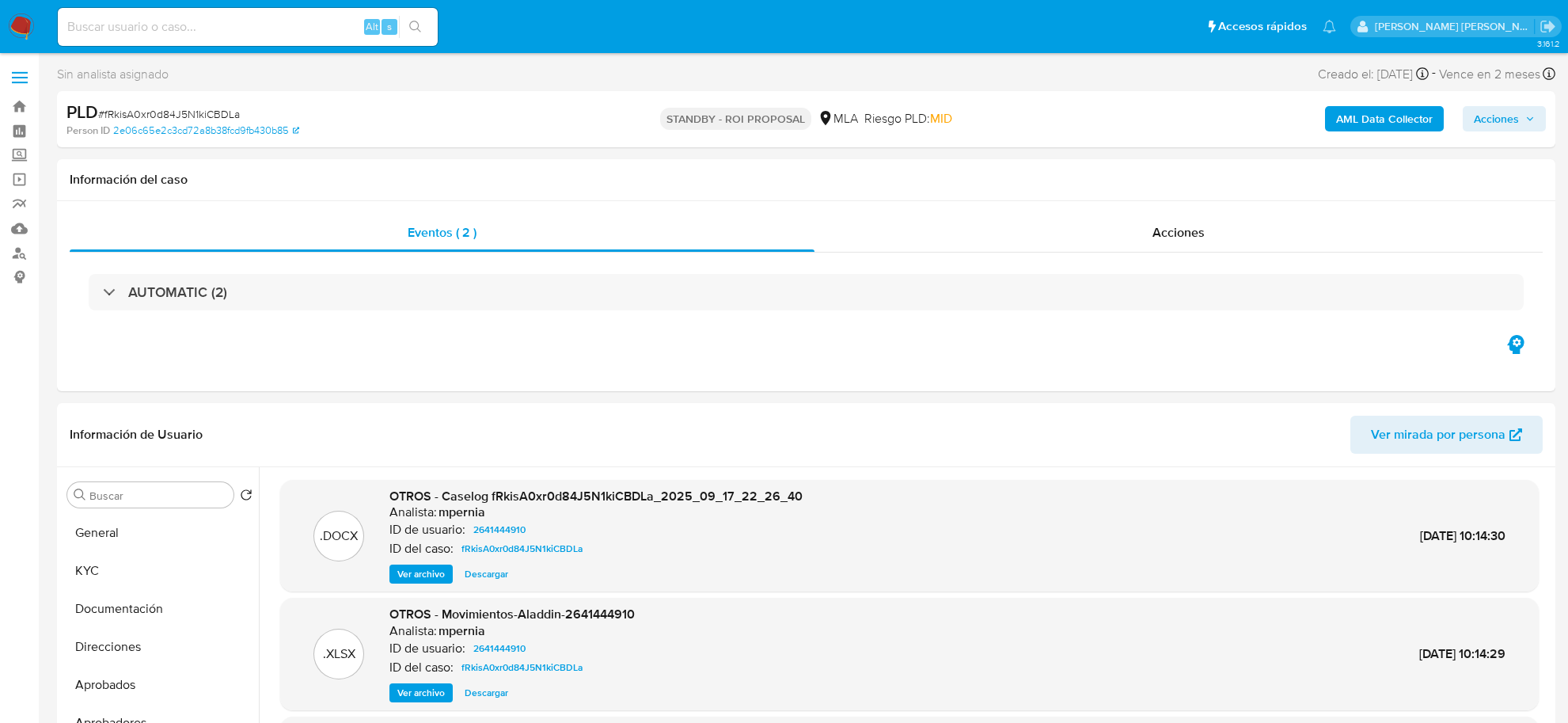
select select "10"
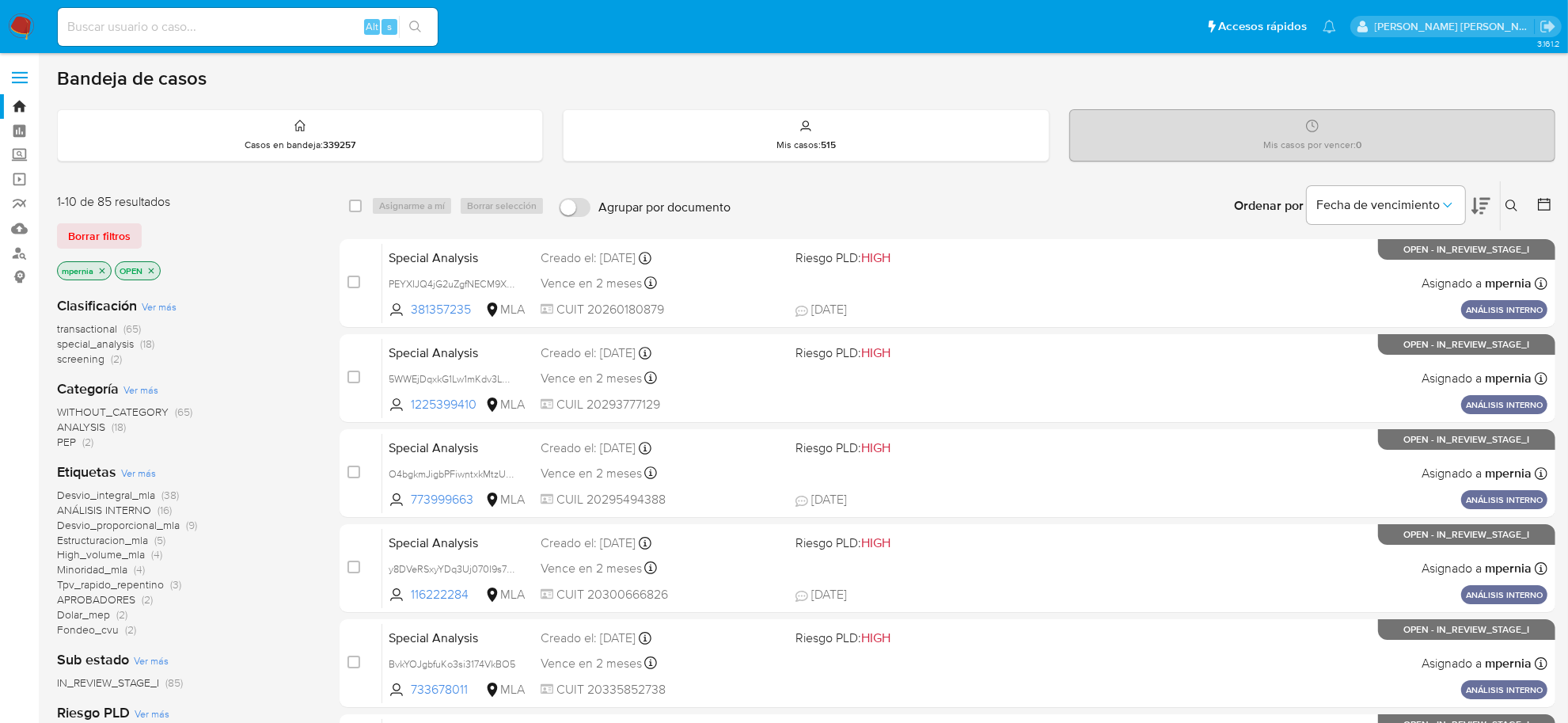
click at [73, 365] on span "screening" at bounding box center [80, 359] width 47 height 16
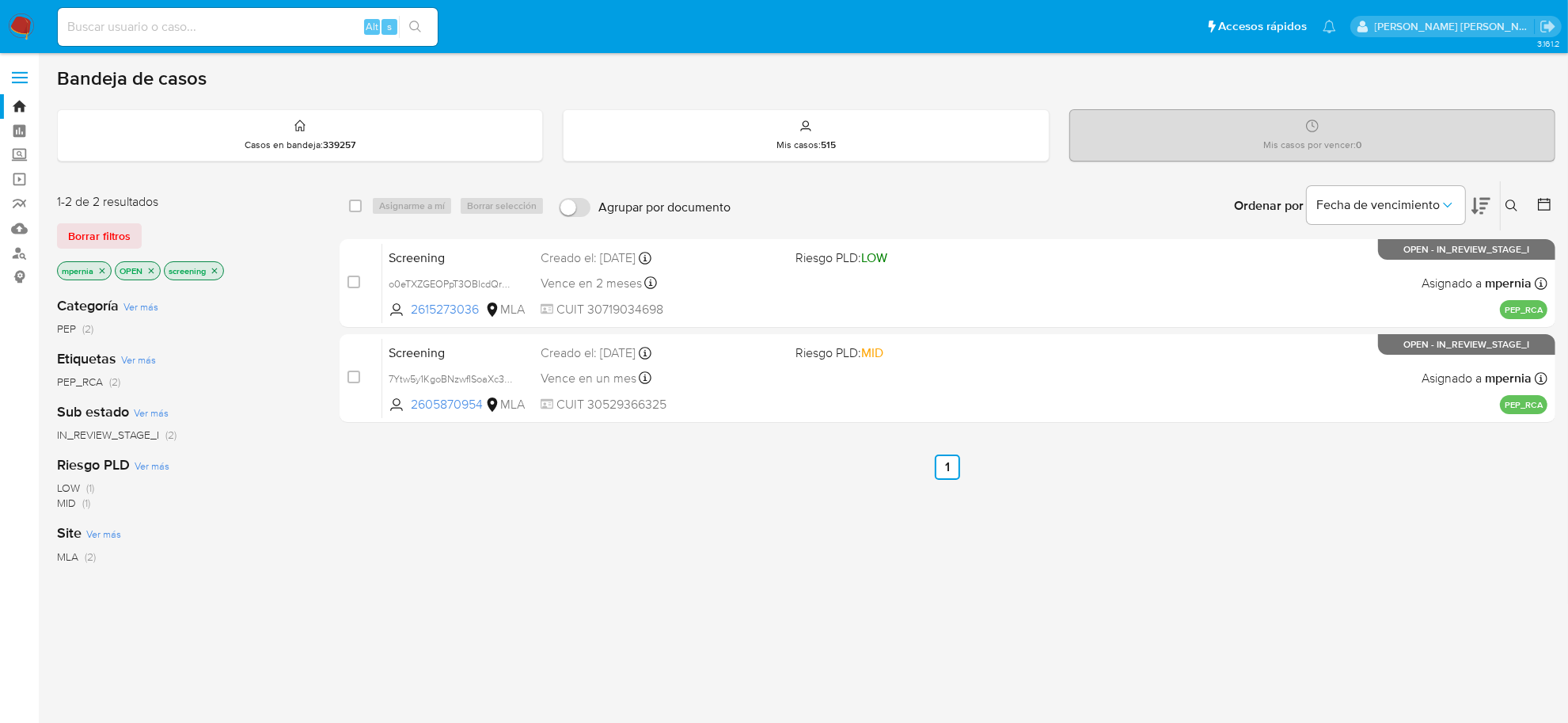
click at [106, 271] on icon "close-filter" at bounding box center [102, 271] width 10 height 10
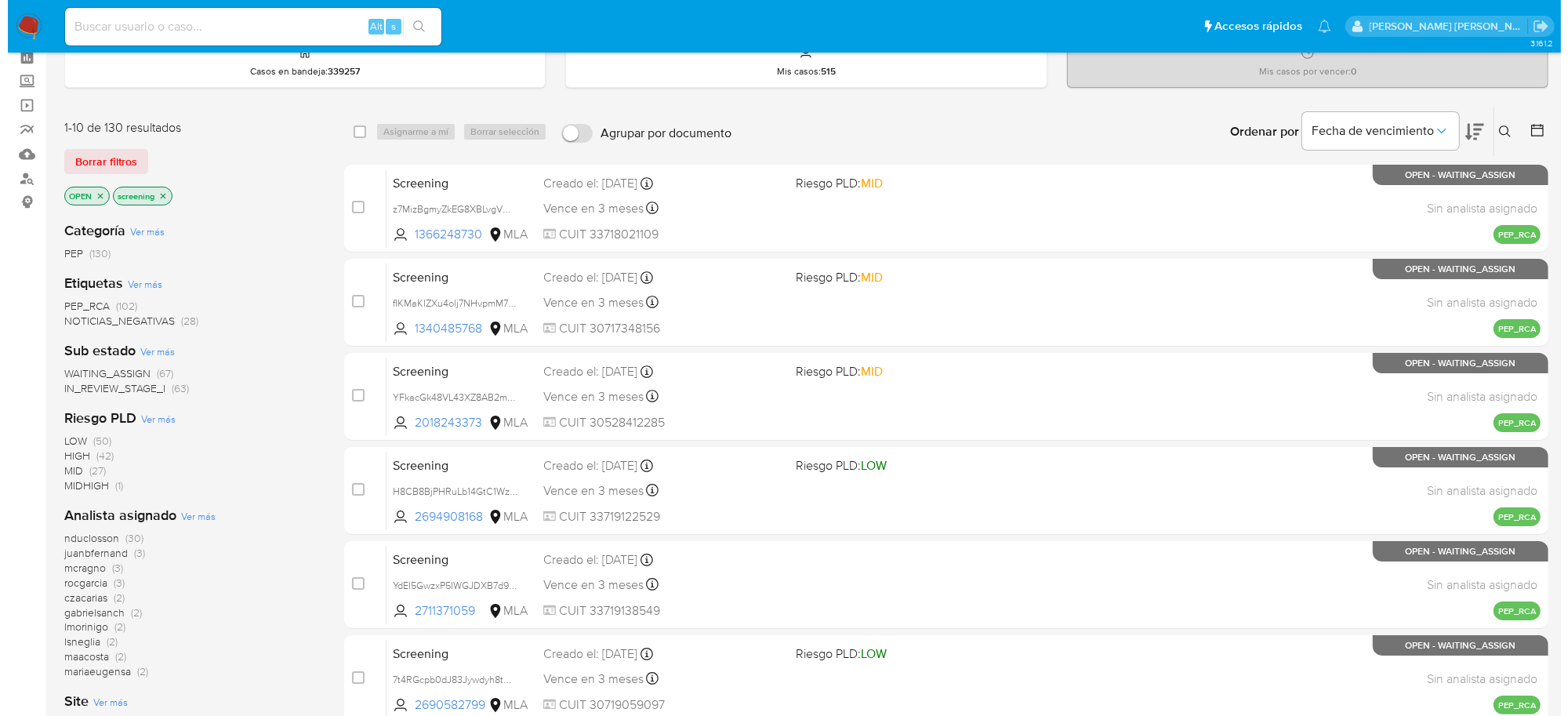
scroll to position [294, 0]
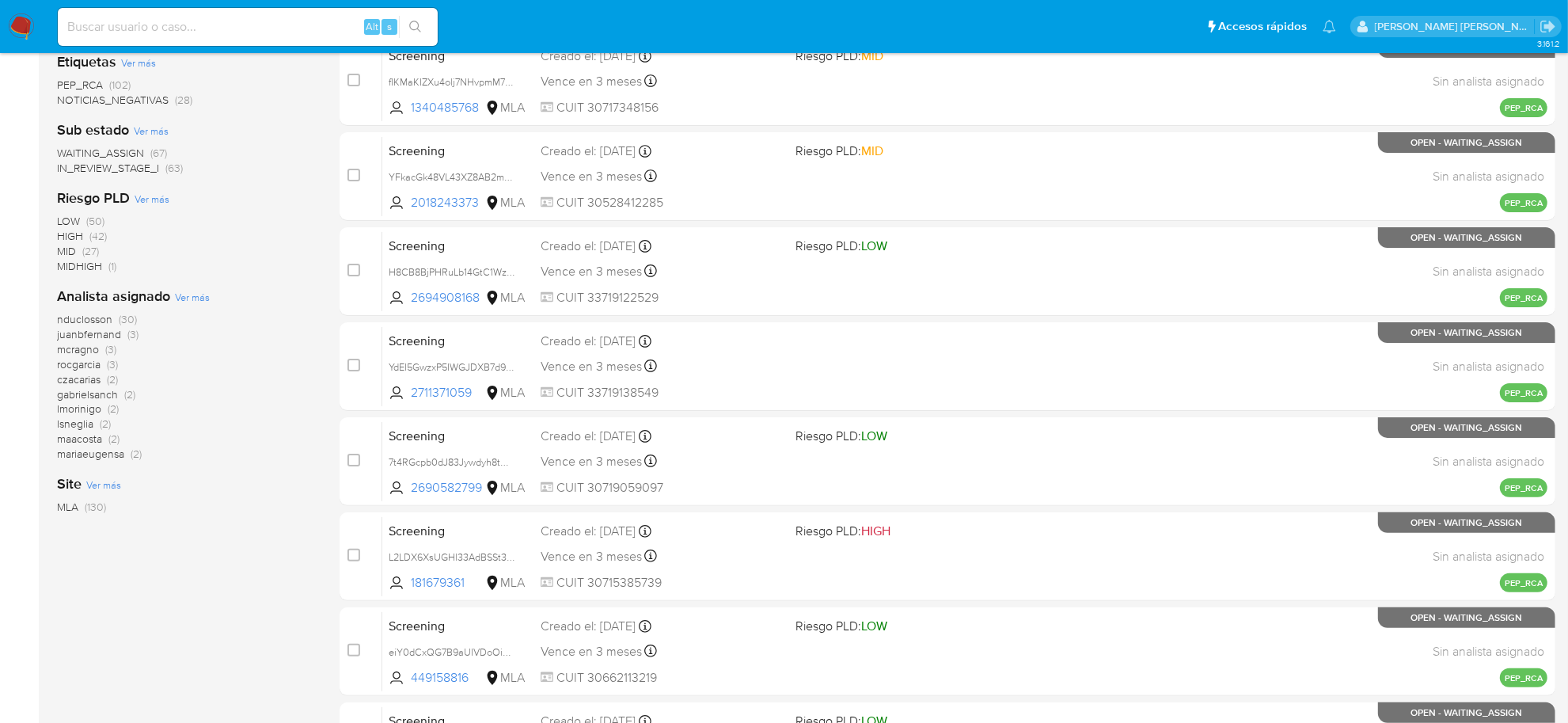
click at [193, 289] on div "Analista asignado Ver más nduclosson (30) juanbfernand (3) mcragno (3) rocgarci…" at bounding box center [186, 374] width 257 height 175
click at [194, 298] on span "Ver más" at bounding box center [192, 297] width 35 height 14
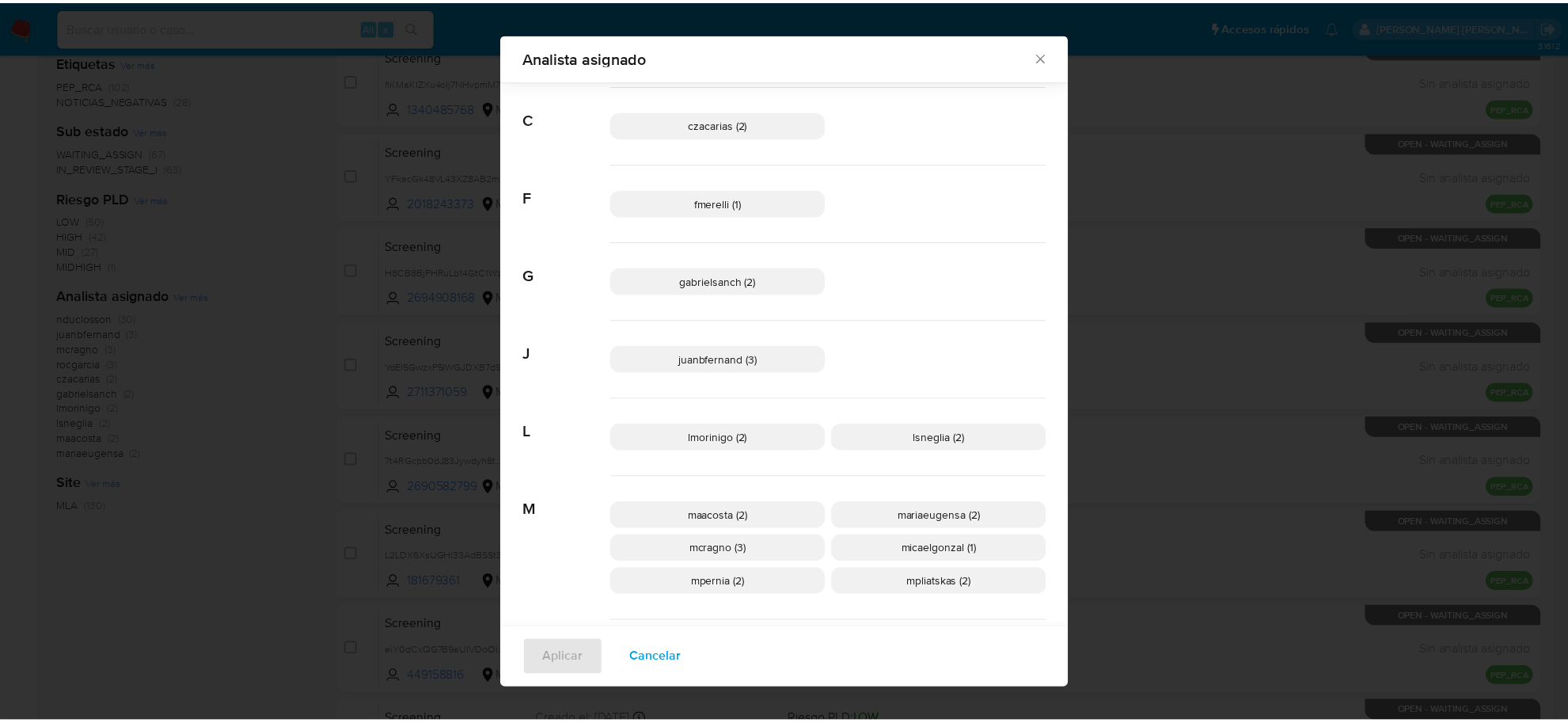
scroll to position [187, 0]
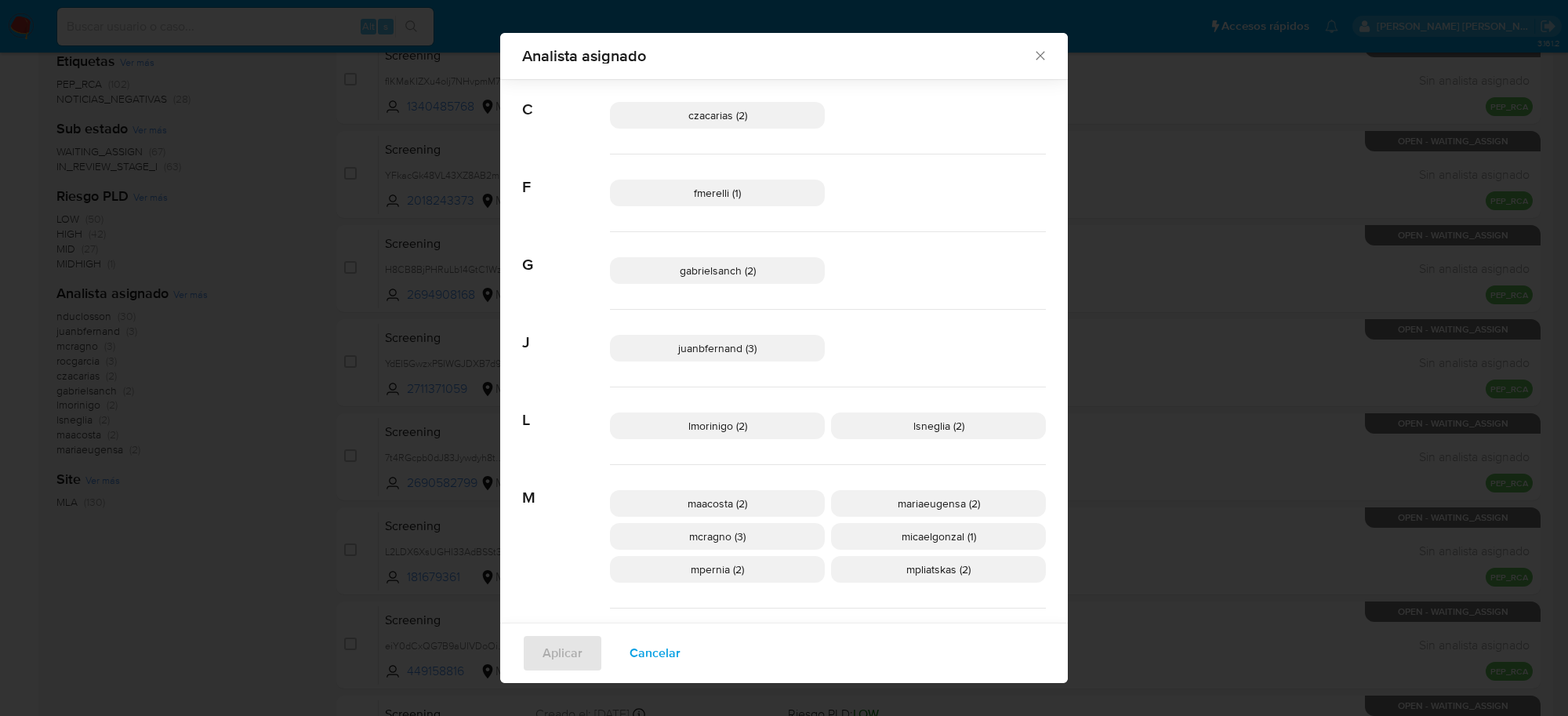
click at [1032, 56] on icon "Cerrar" at bounding box center [1040, 55] width 16 height 16
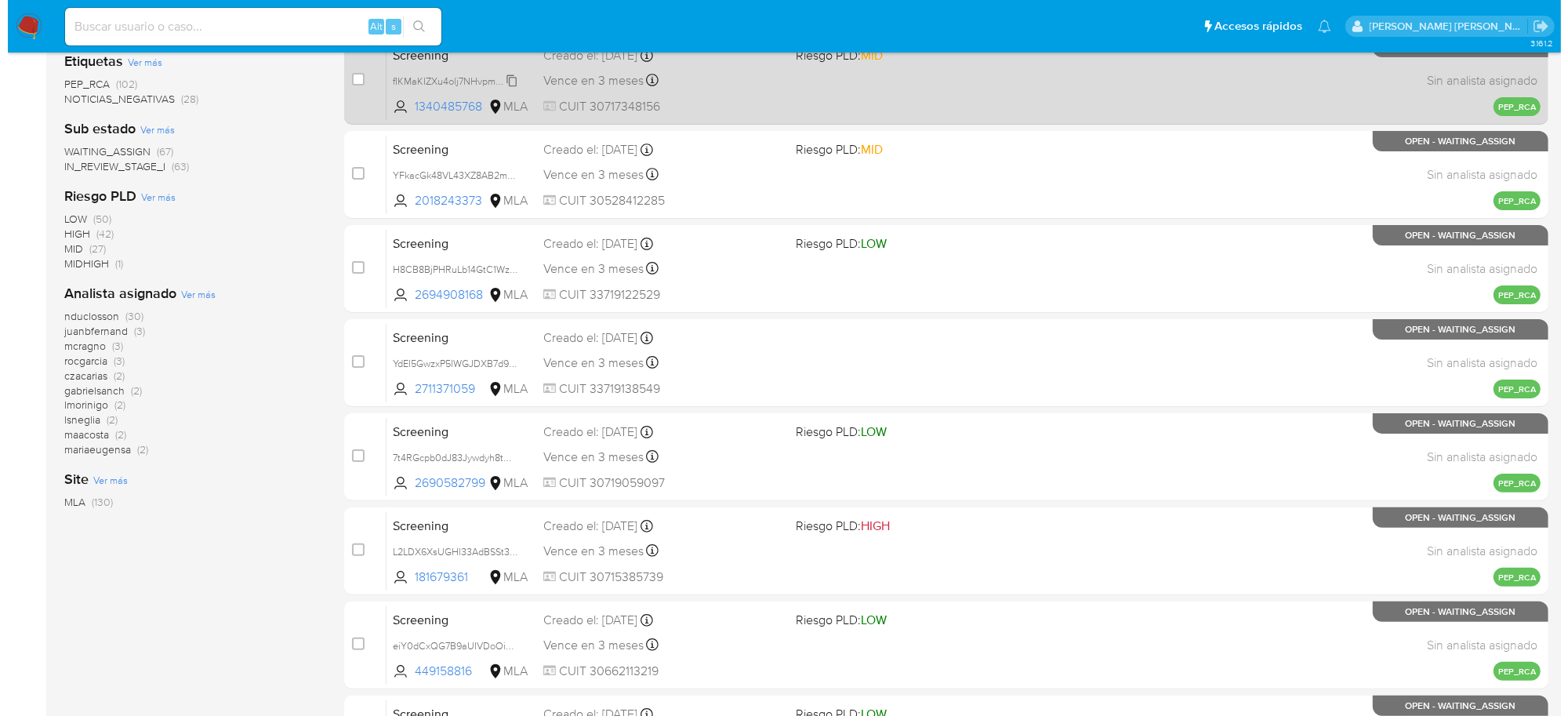
scroll to position [0, 0]
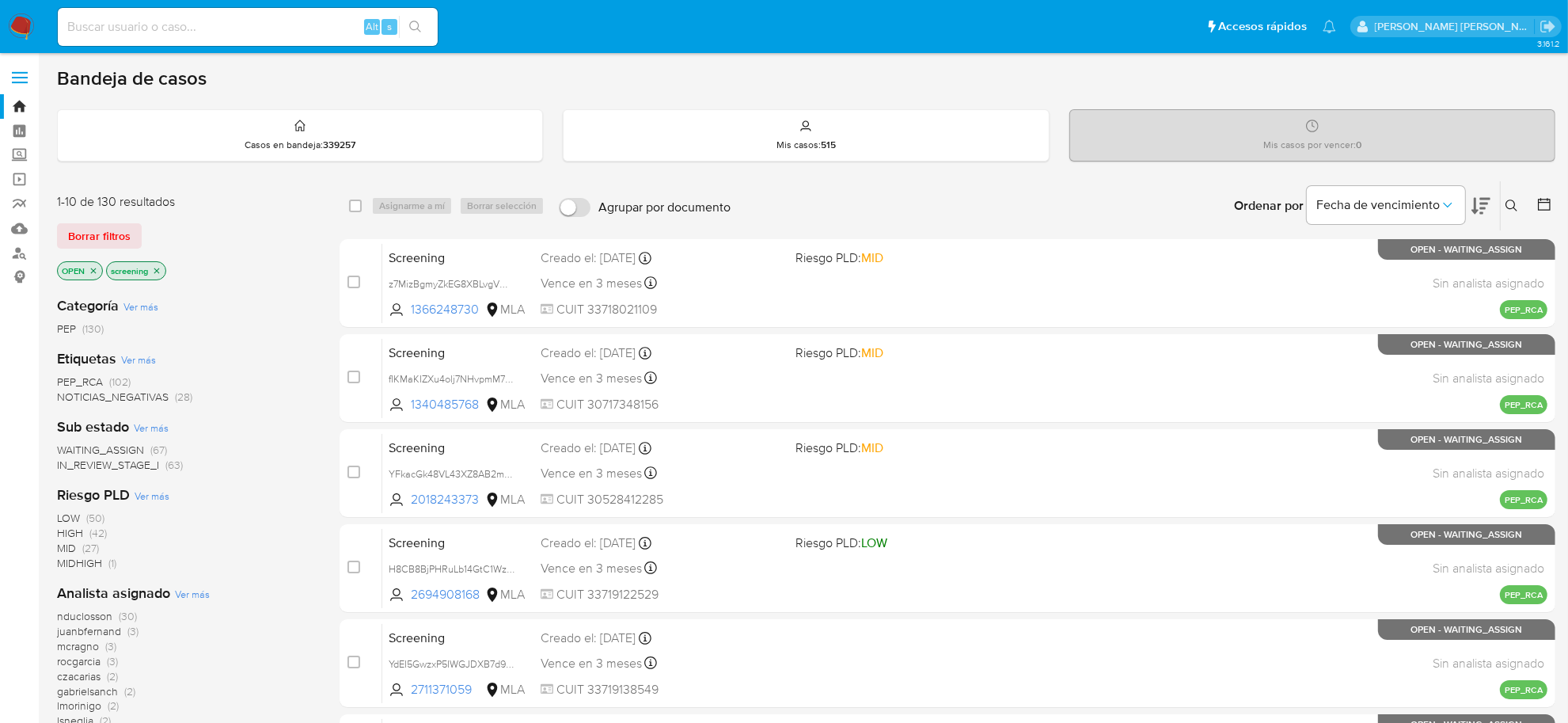
click at [95, 274] on icon "close-filter" at bounding box center [93, 271] width 10 height 10
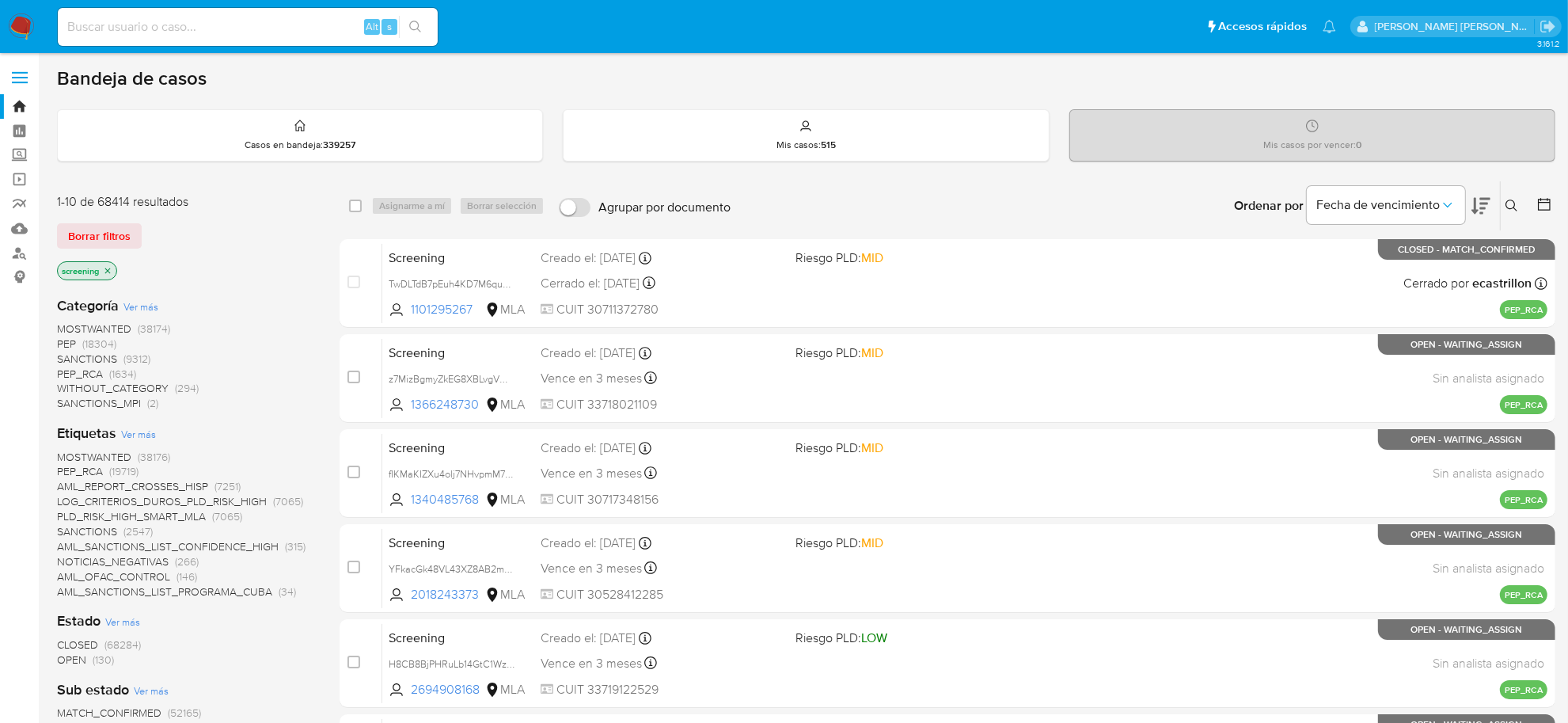
click at [1510, 204] on icon at bounding box center [1512, 206] width 12 height 12
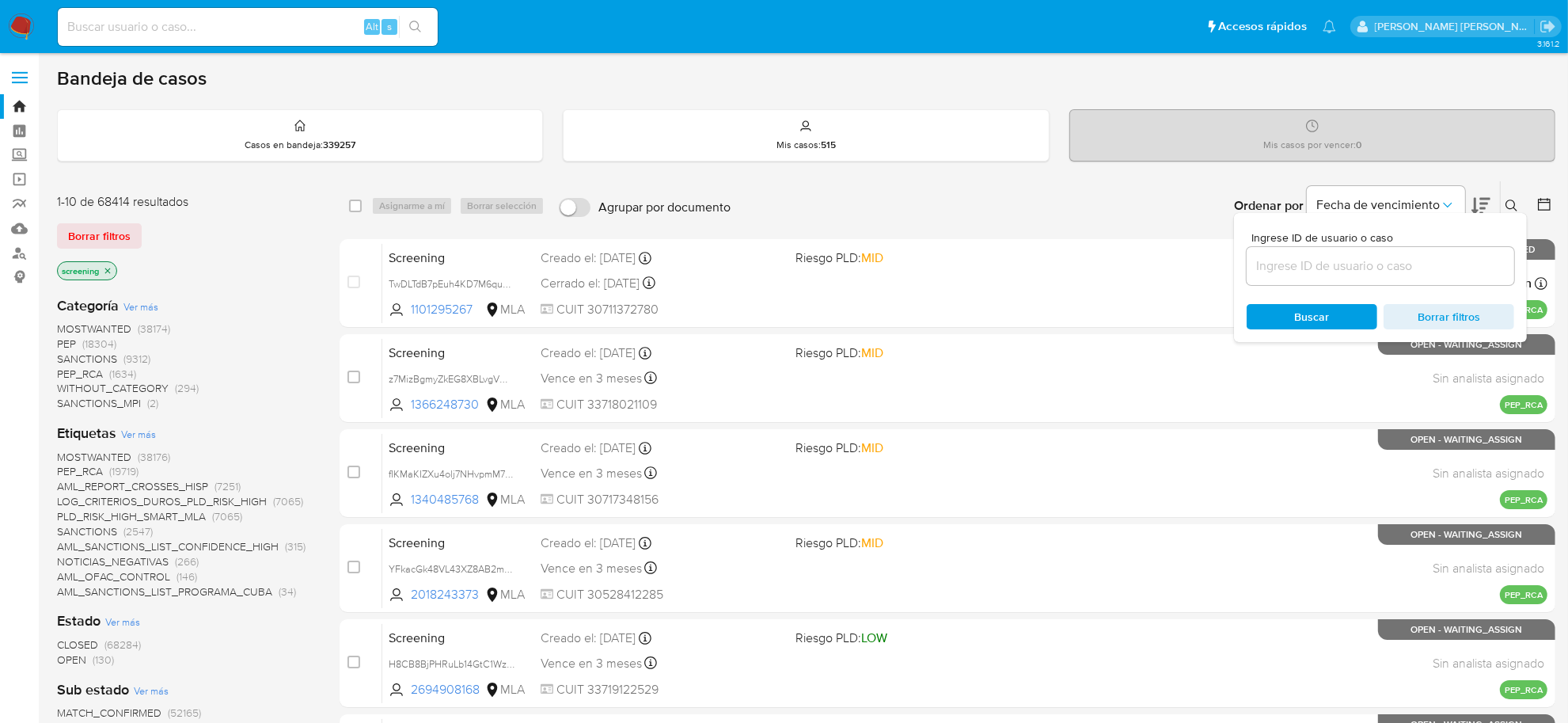
click at [1354, 269] on input at bounding box center [1380, 266] width 267 height 20
type input "165269553"
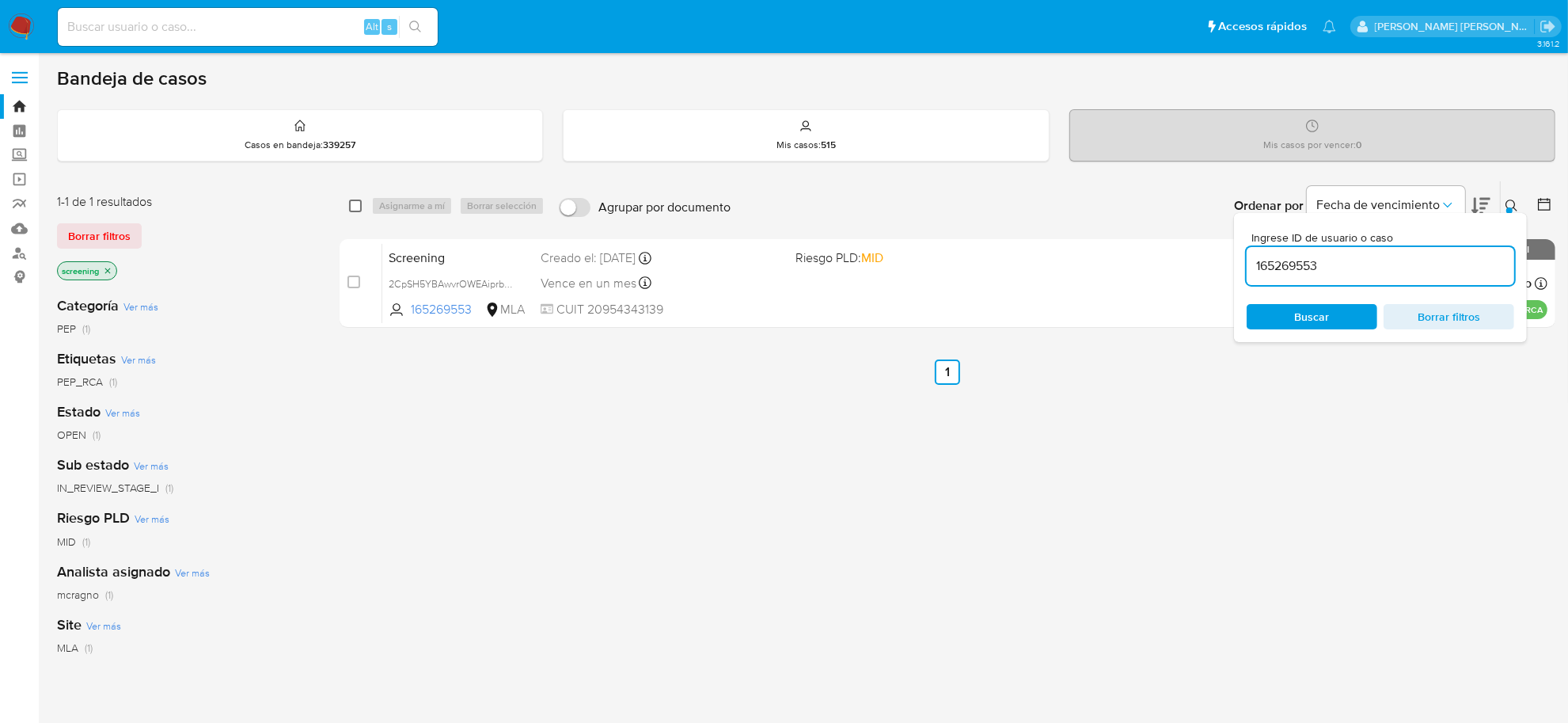
click at [352, 207] on input "checkbox" at bounding box center [355, 206] width 12 height 12
checkbox input "true"
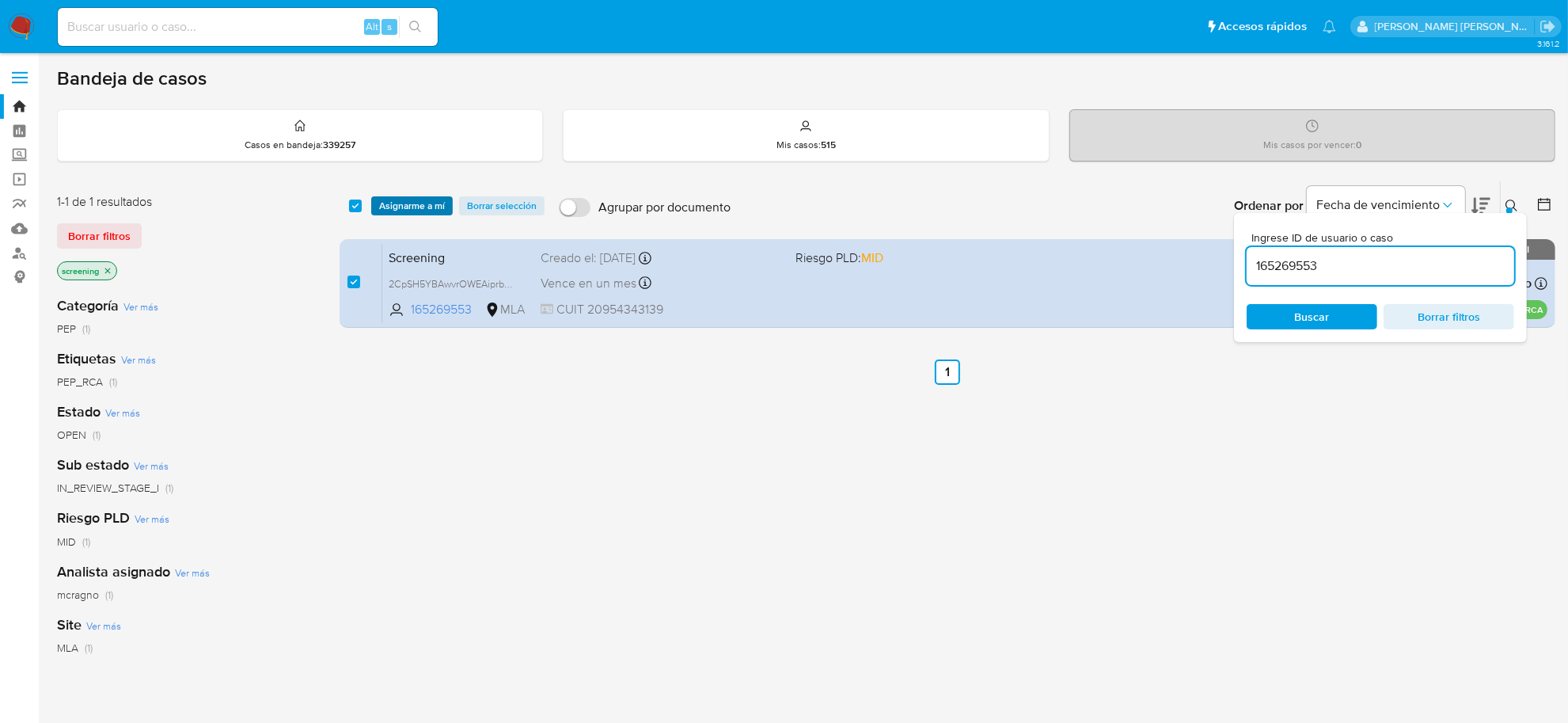
click at [386, 204] on span "Asignarme a mí" at bounding box center [412, 206] width 66 height 16
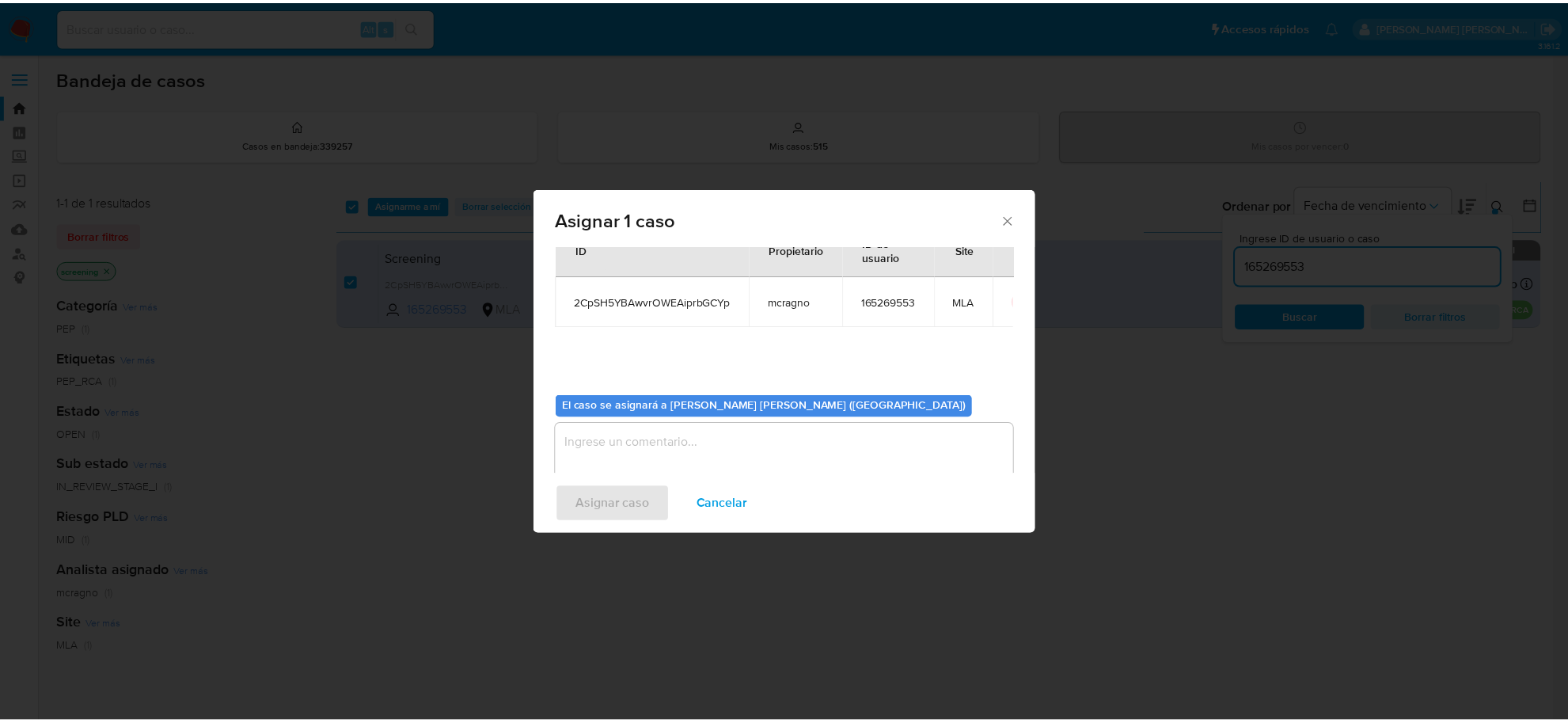
scroll to position [81, 0]
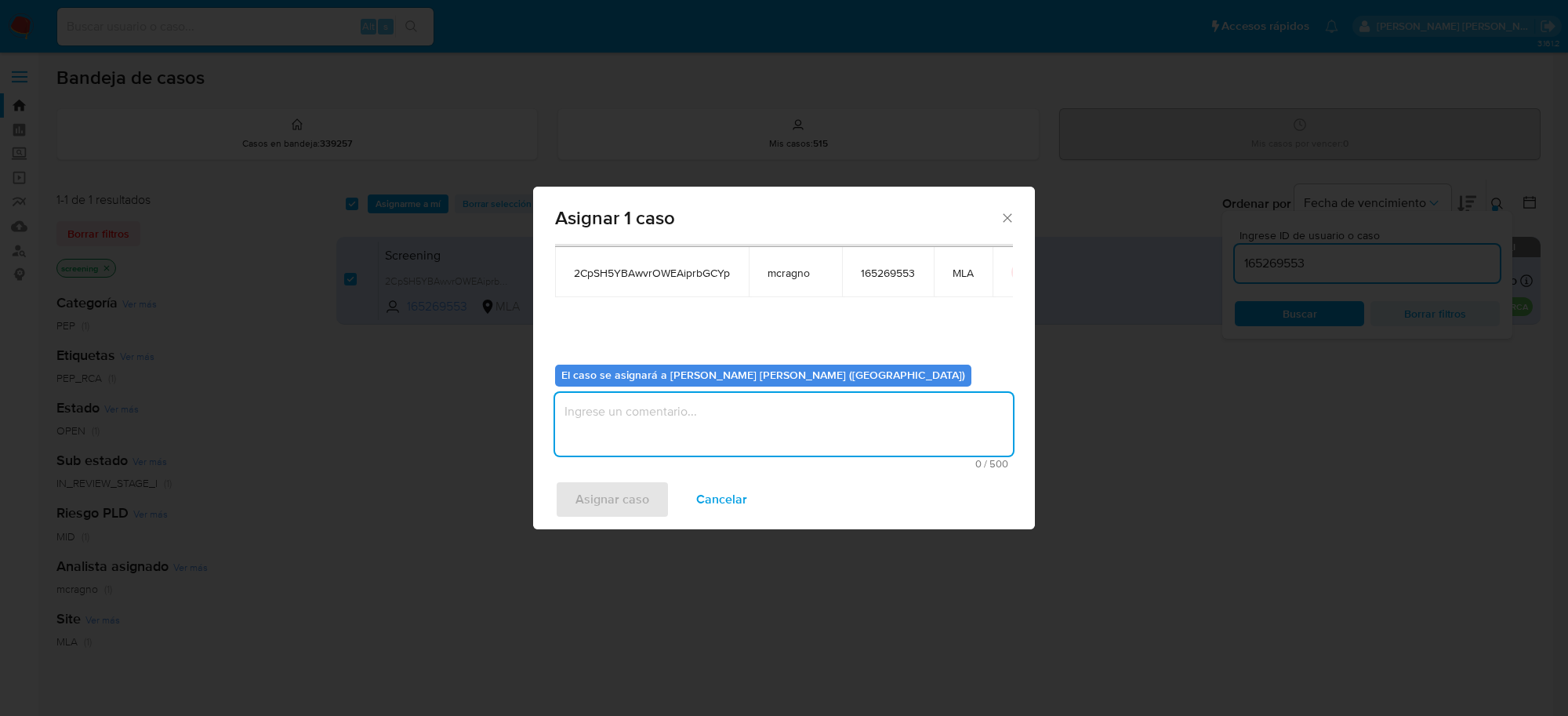
click at [647, 437] on textarea "assign-modal" at bounding box center [784, 424] width 458 height 62
type textarea "-"
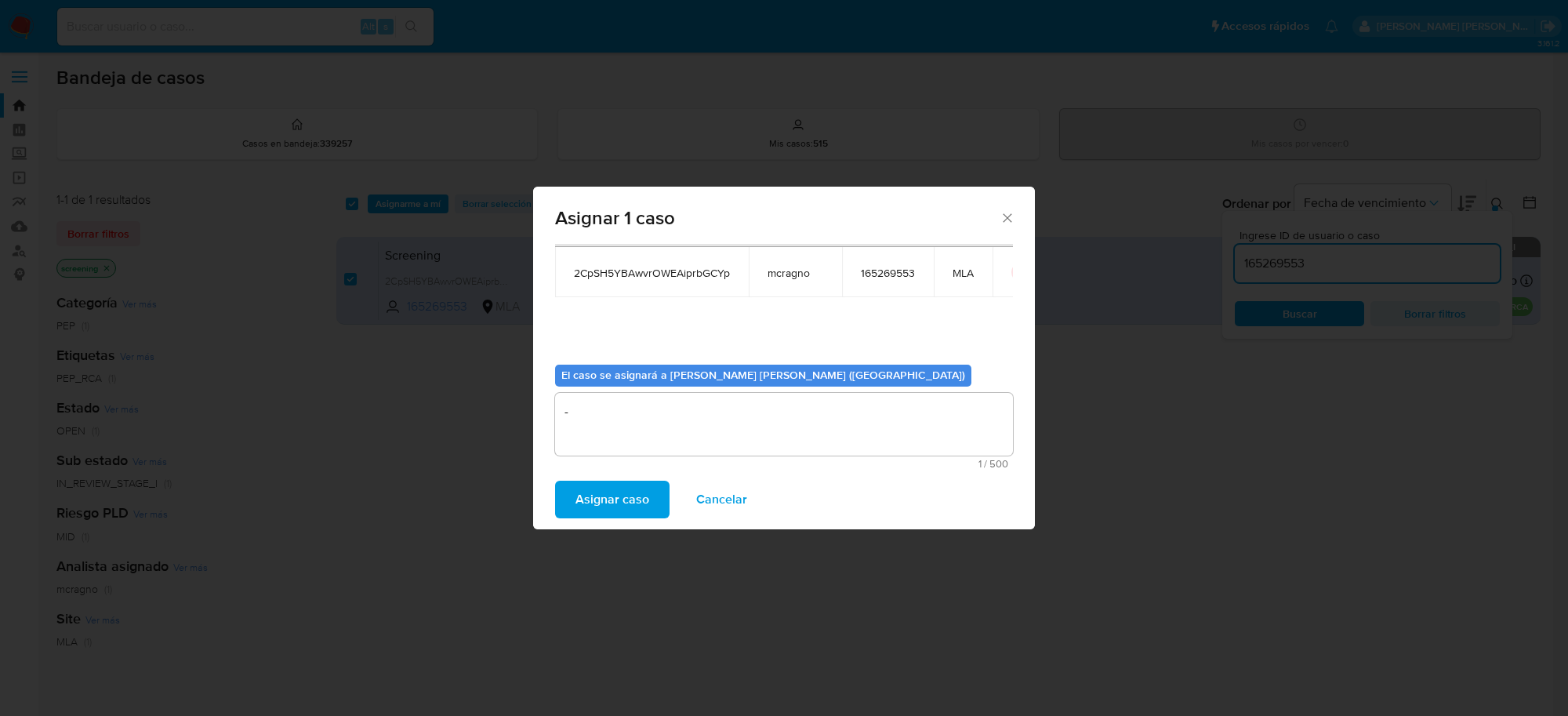
click at [608, 499] on span "Asignar caso" at bounding box center [612, 499] width 74 height 34
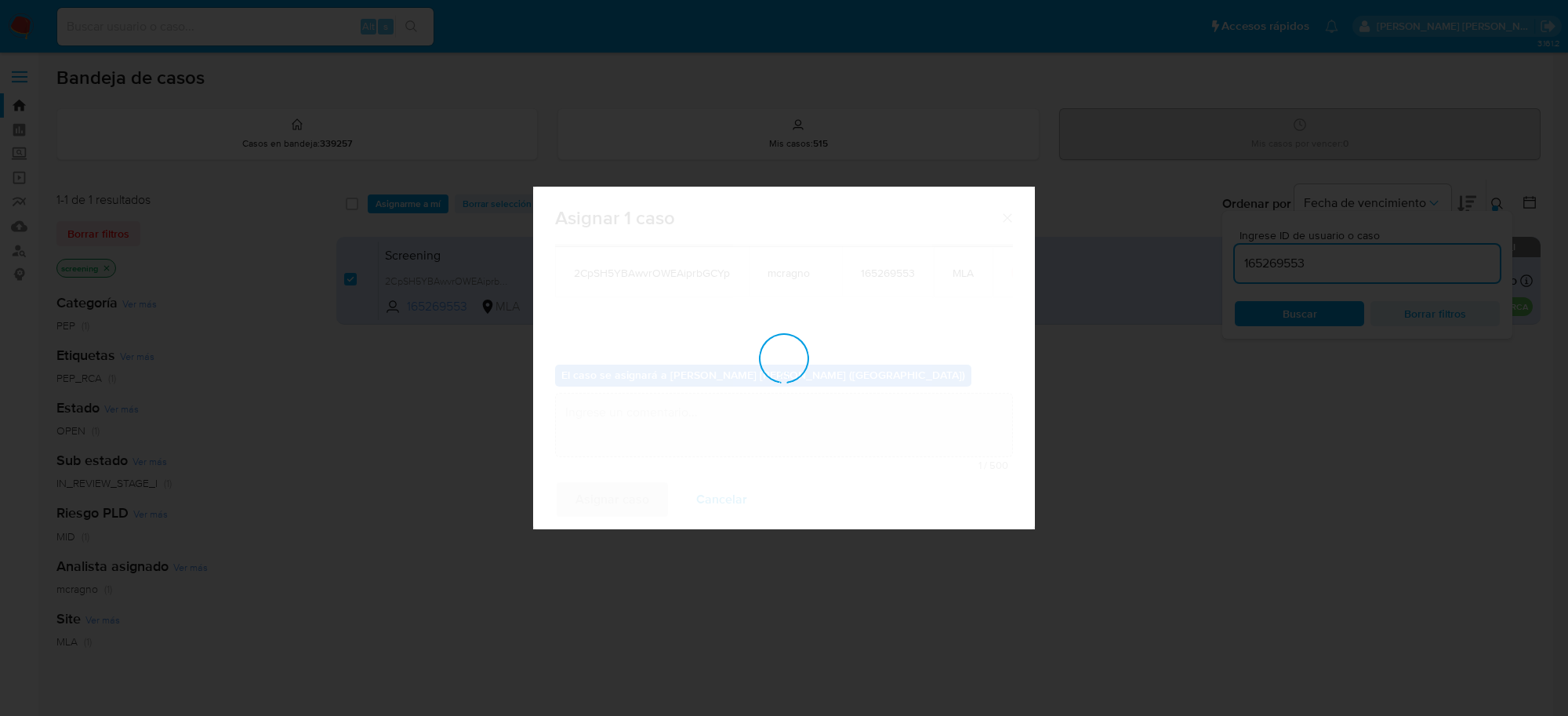
checkbox input "false"
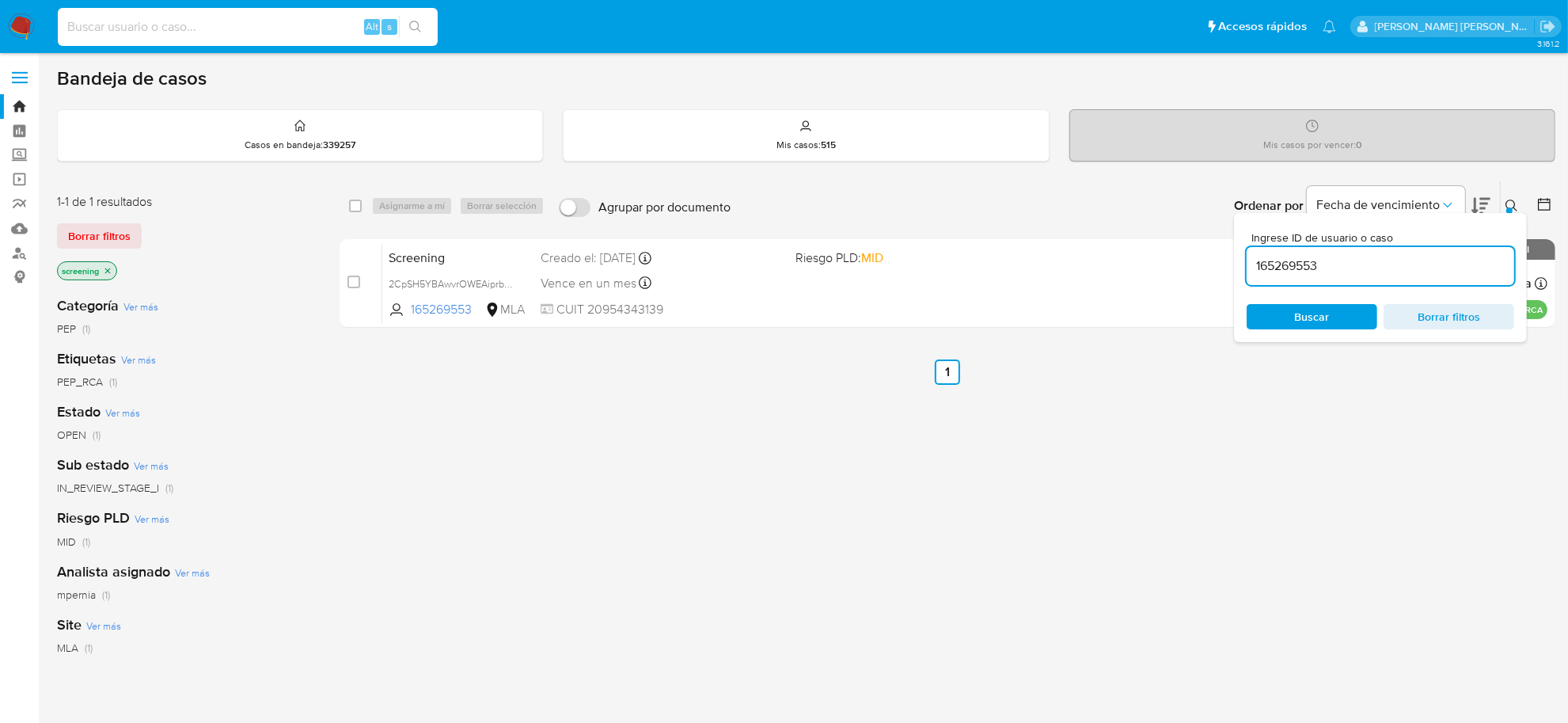
click at [166, 25] on input at bounding box center [248, 27] width 380 height 20
paste input "165269553"
type input "165269553"
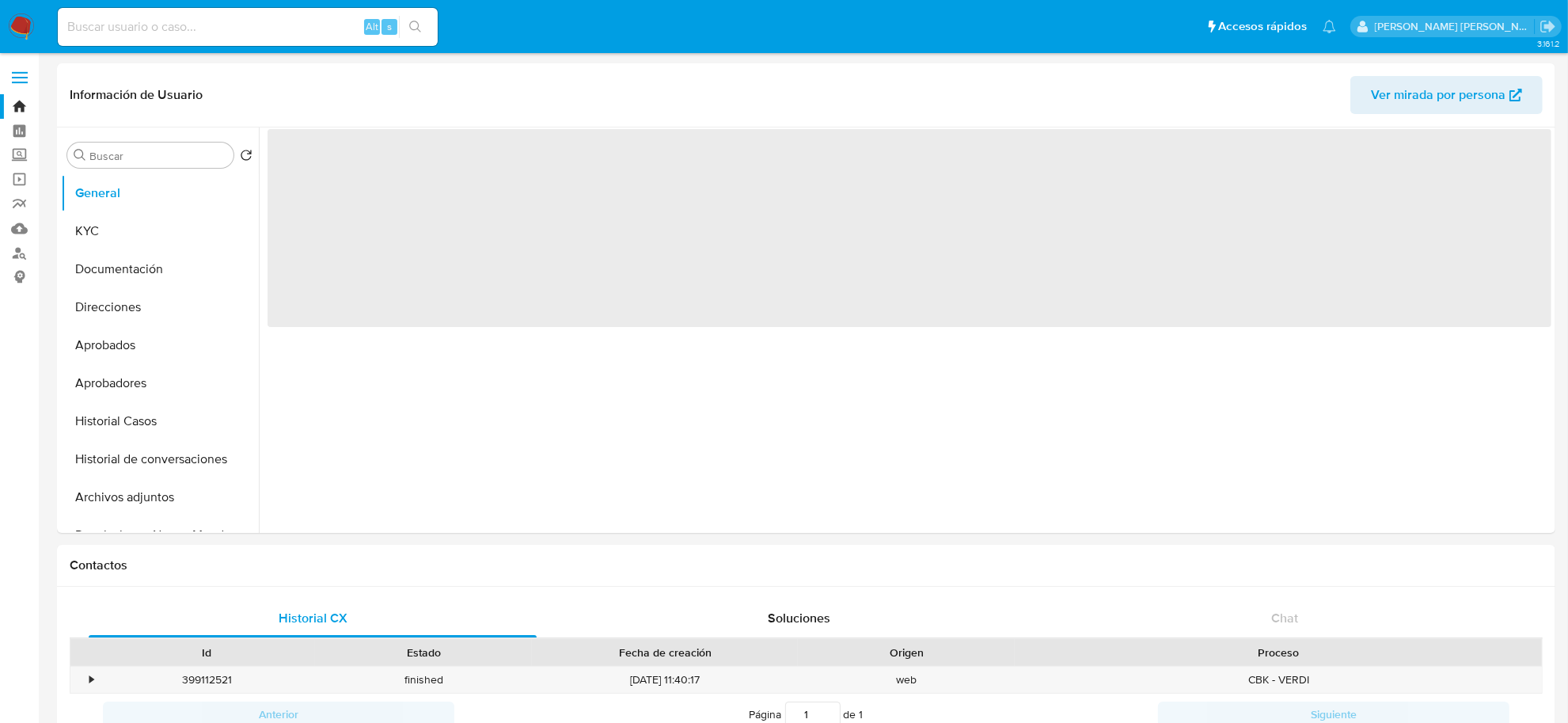
select select "10"
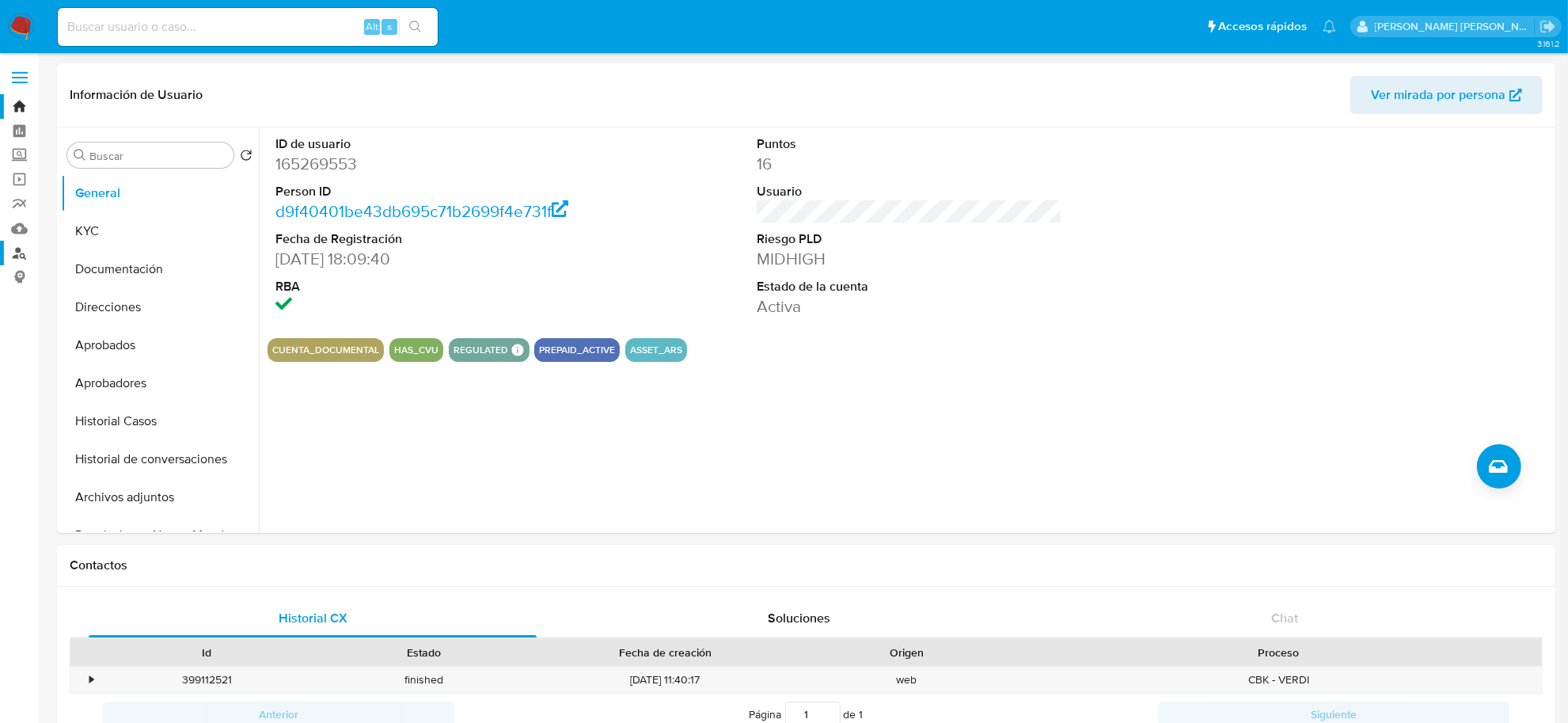
click at [17, 258] on link "Buscador de personas" at bounding box center [94, 253] width 188 height 25
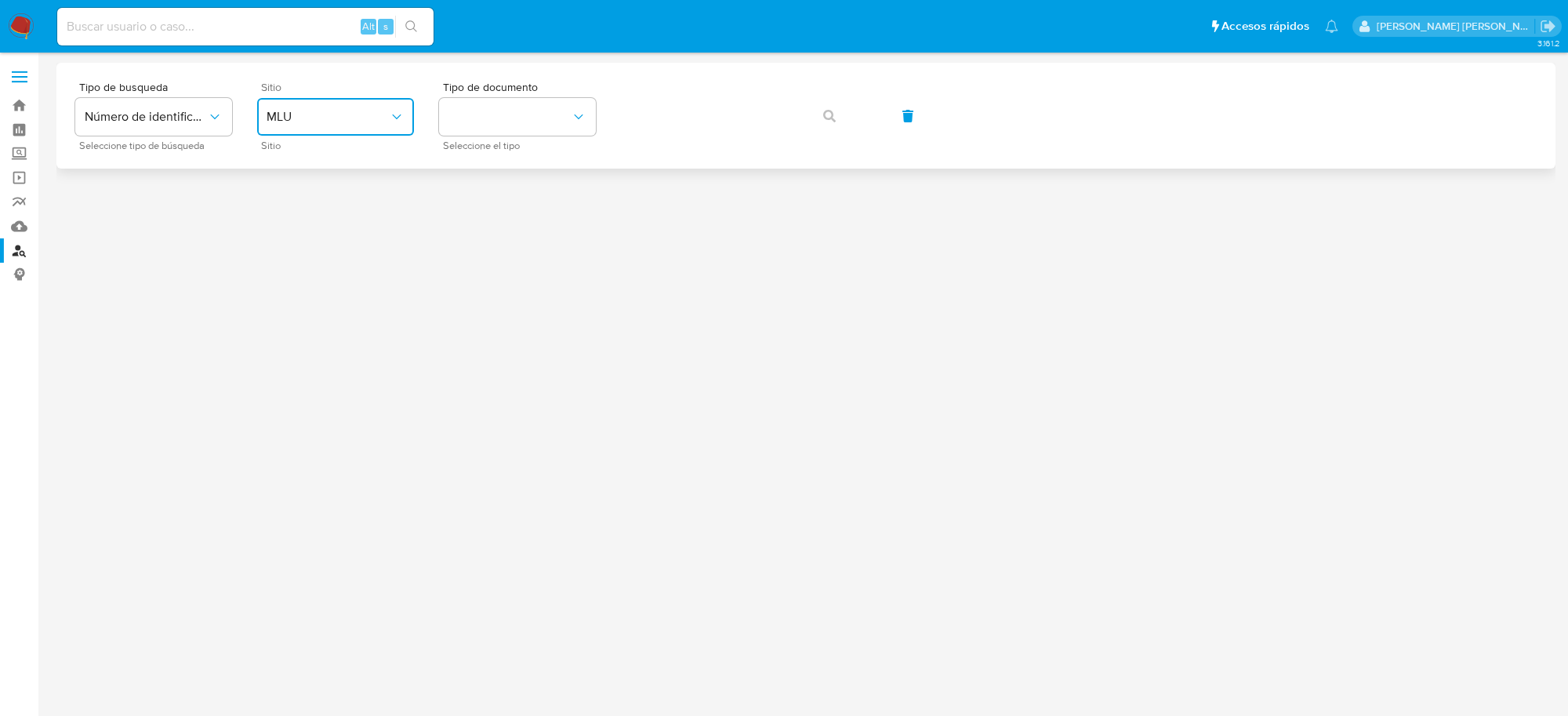
click at [351, 116] on span "MLU" at bounding box center [327, 117] width 122 height 16
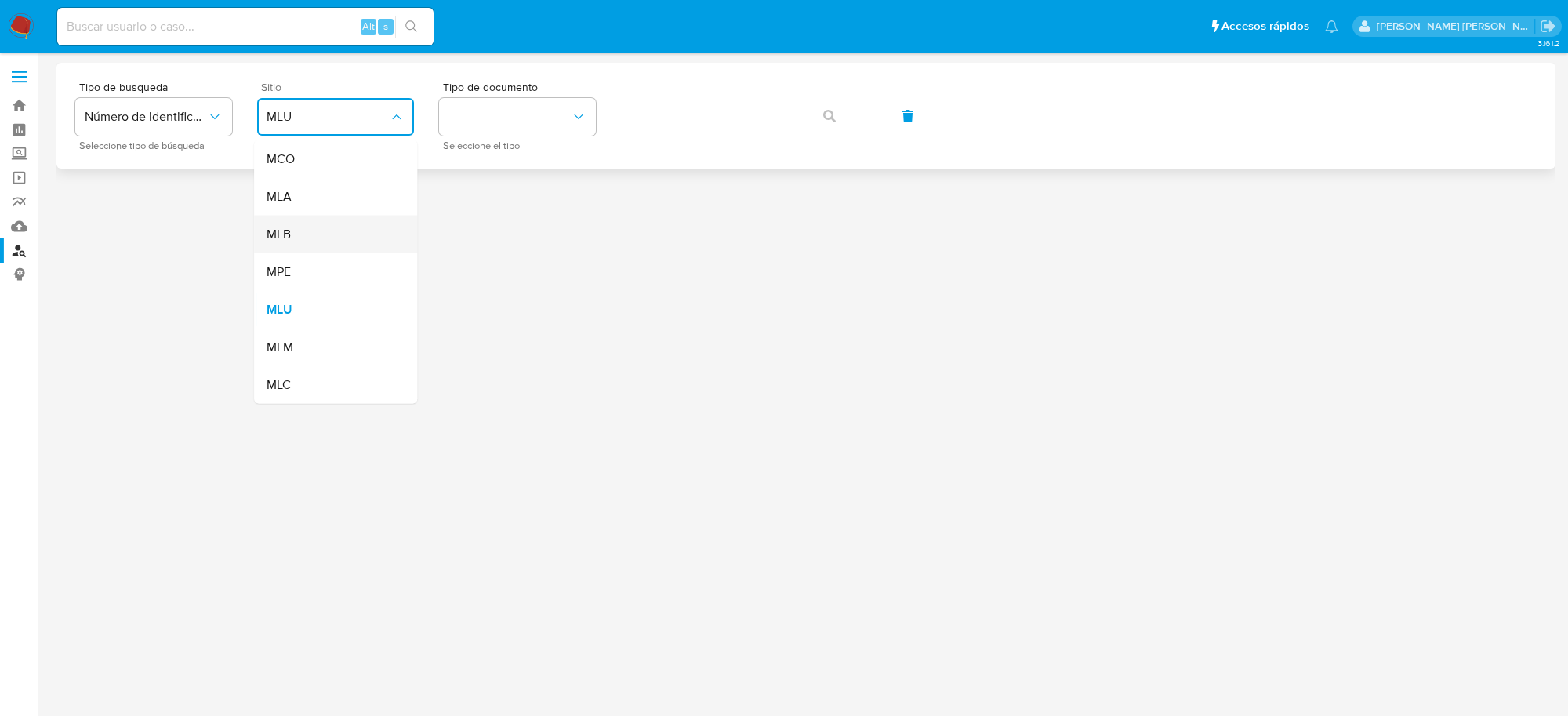
click at [291, 237] on span "MLB" at bounding box center [279, 235] width 25 height 16
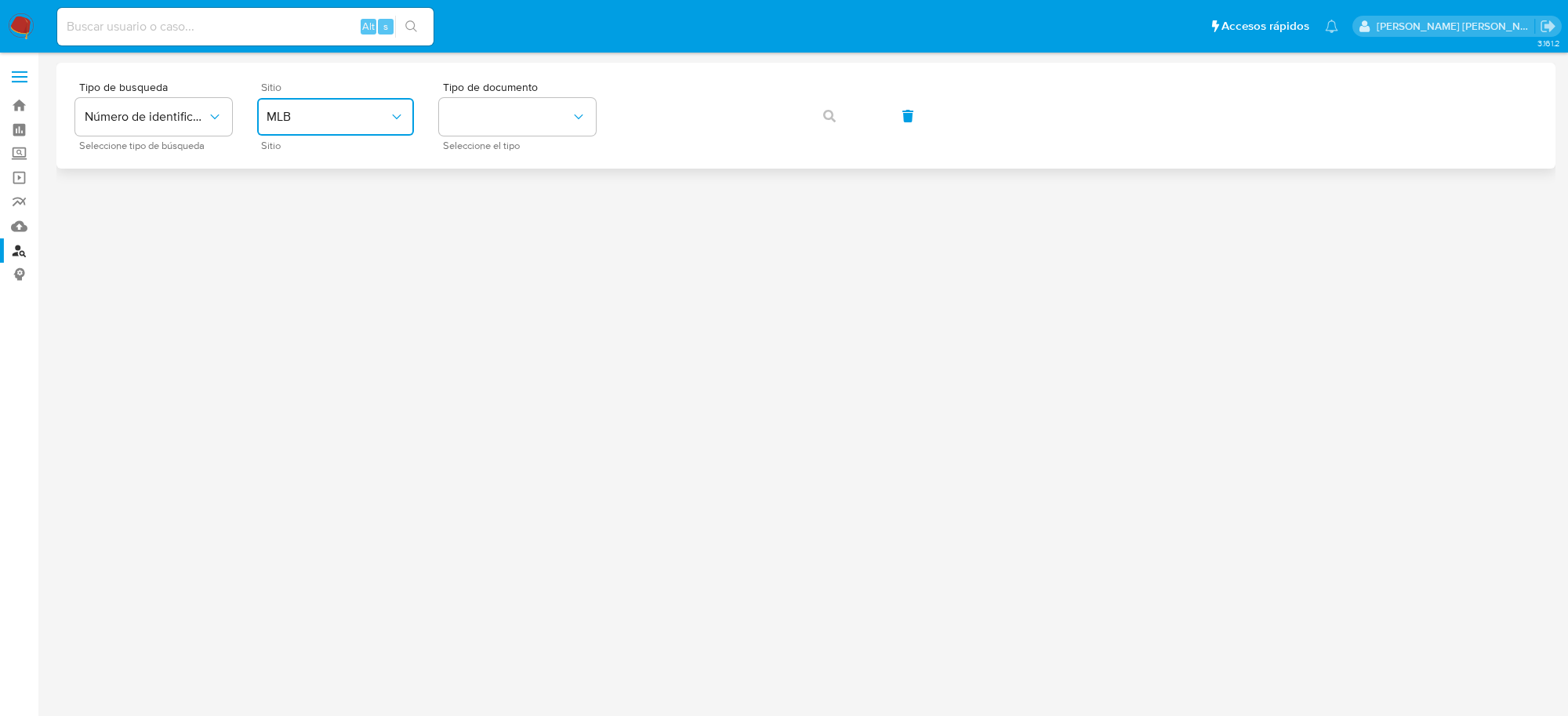
click at [329, 123] on span "MLB" at bounding box center [327, 117] width 122 height 16
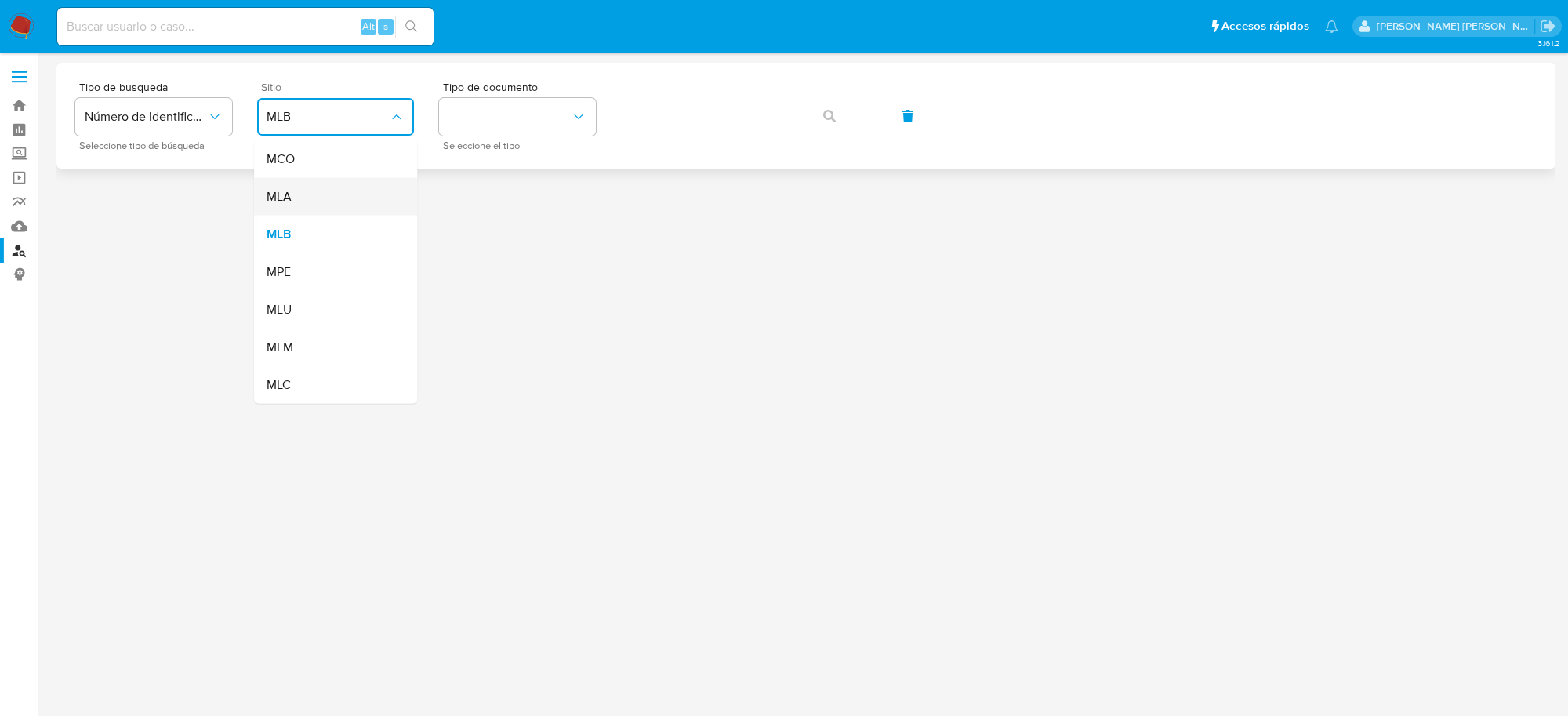
click at [295, 197] on div "MLA" at bounding box center [331, 196] width 128 height 38
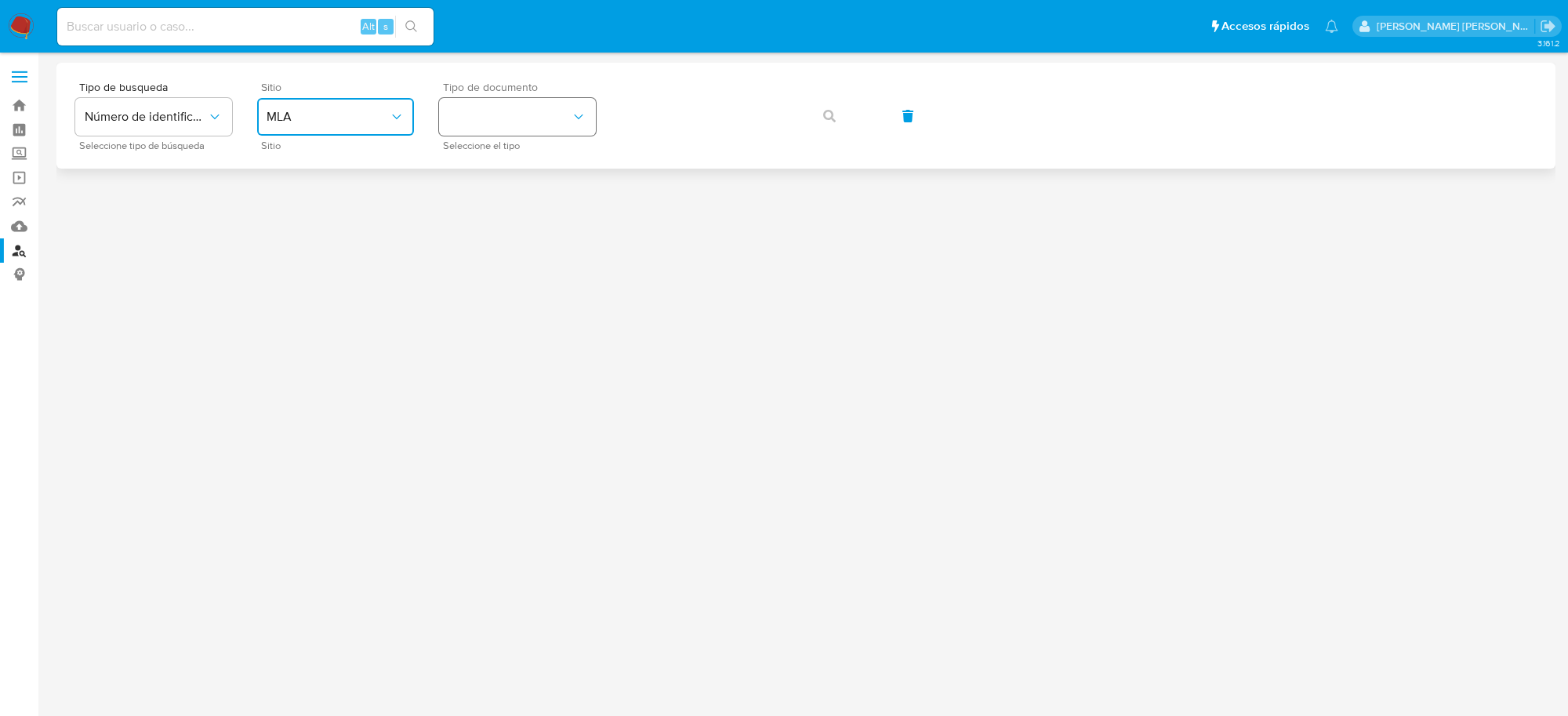
click at [566, 105] on button "identificationType" at bounding box center [517, 116] width 157 height 38
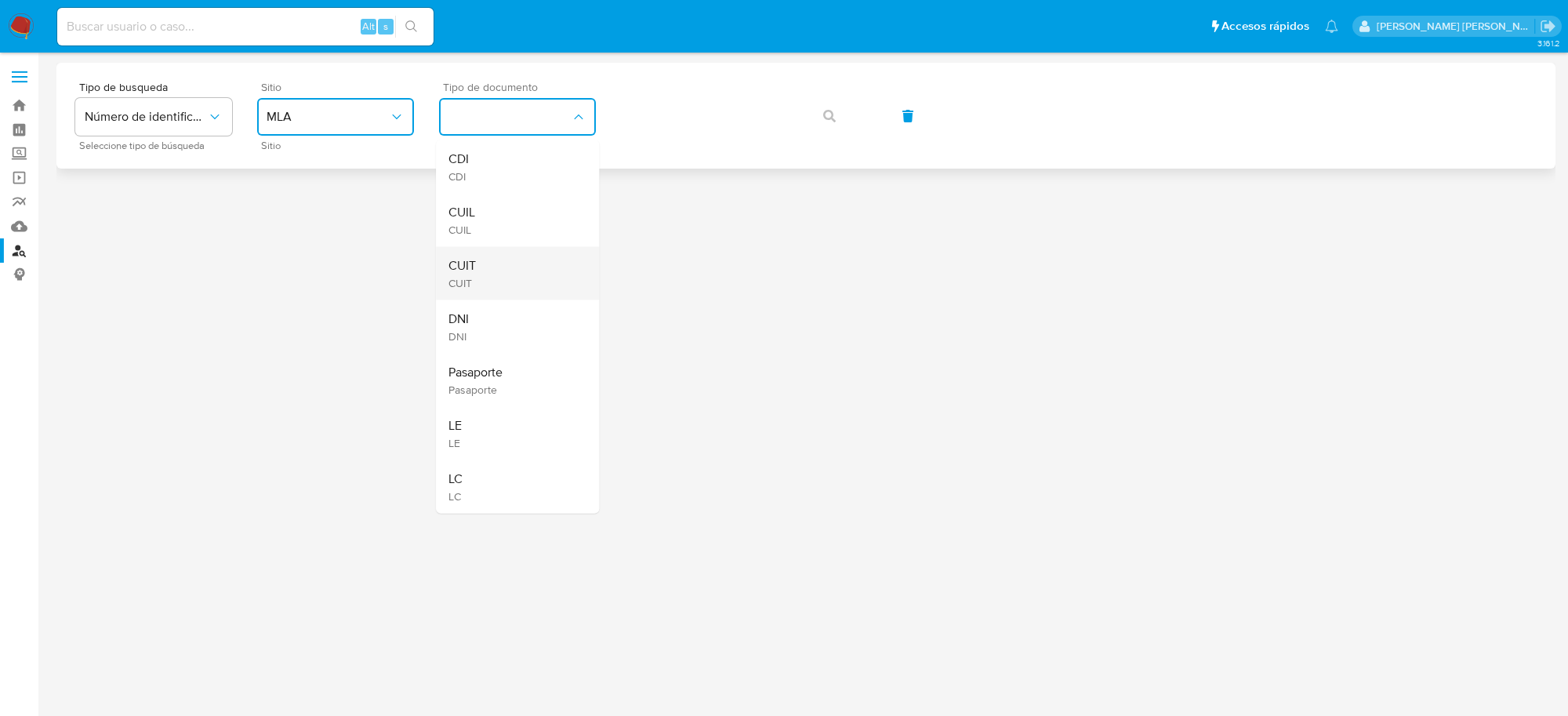
click at [475, 272] on span "CUIT" at bounding box center [462, 266] width 27 height 16
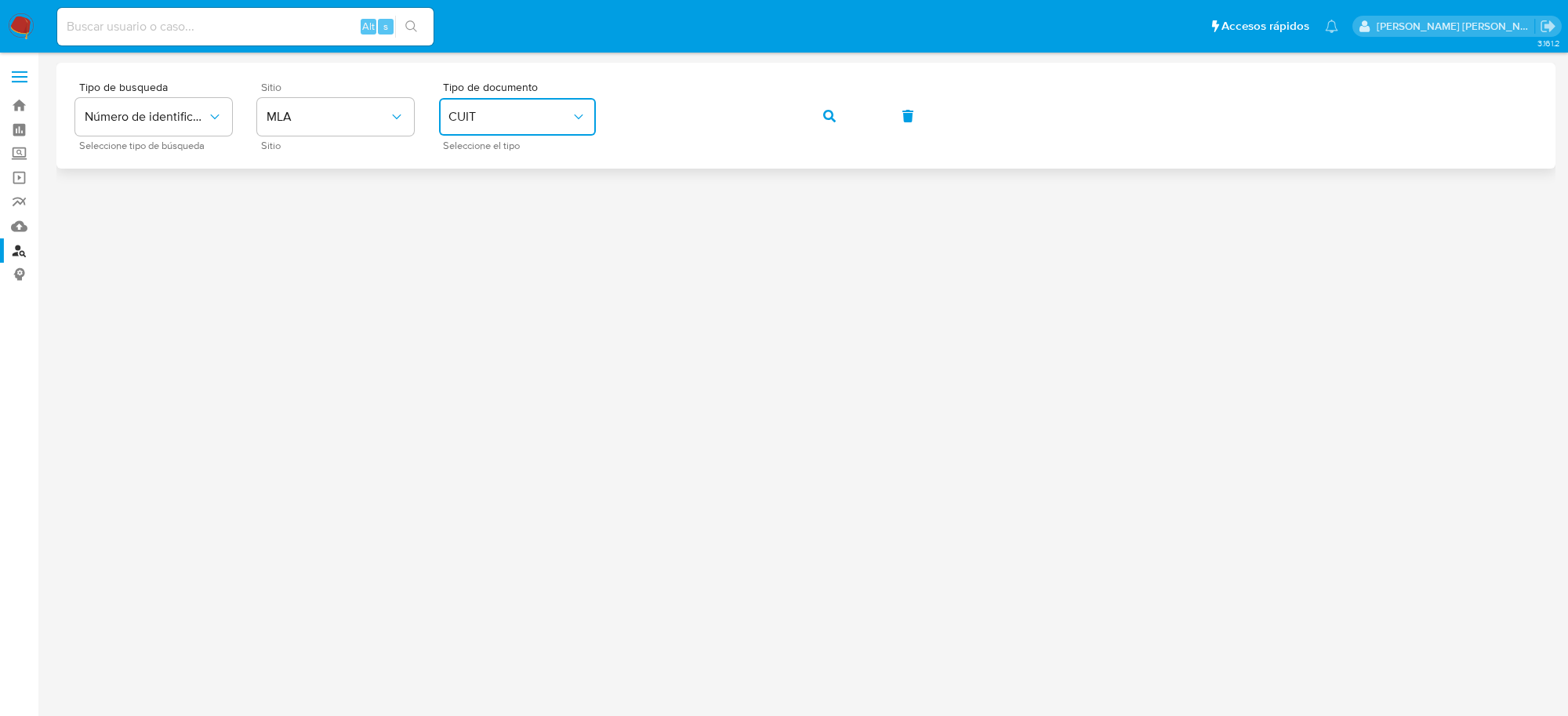
click at [820, 120] on button "button" at bounding box center [829, 116] width 54 height 38
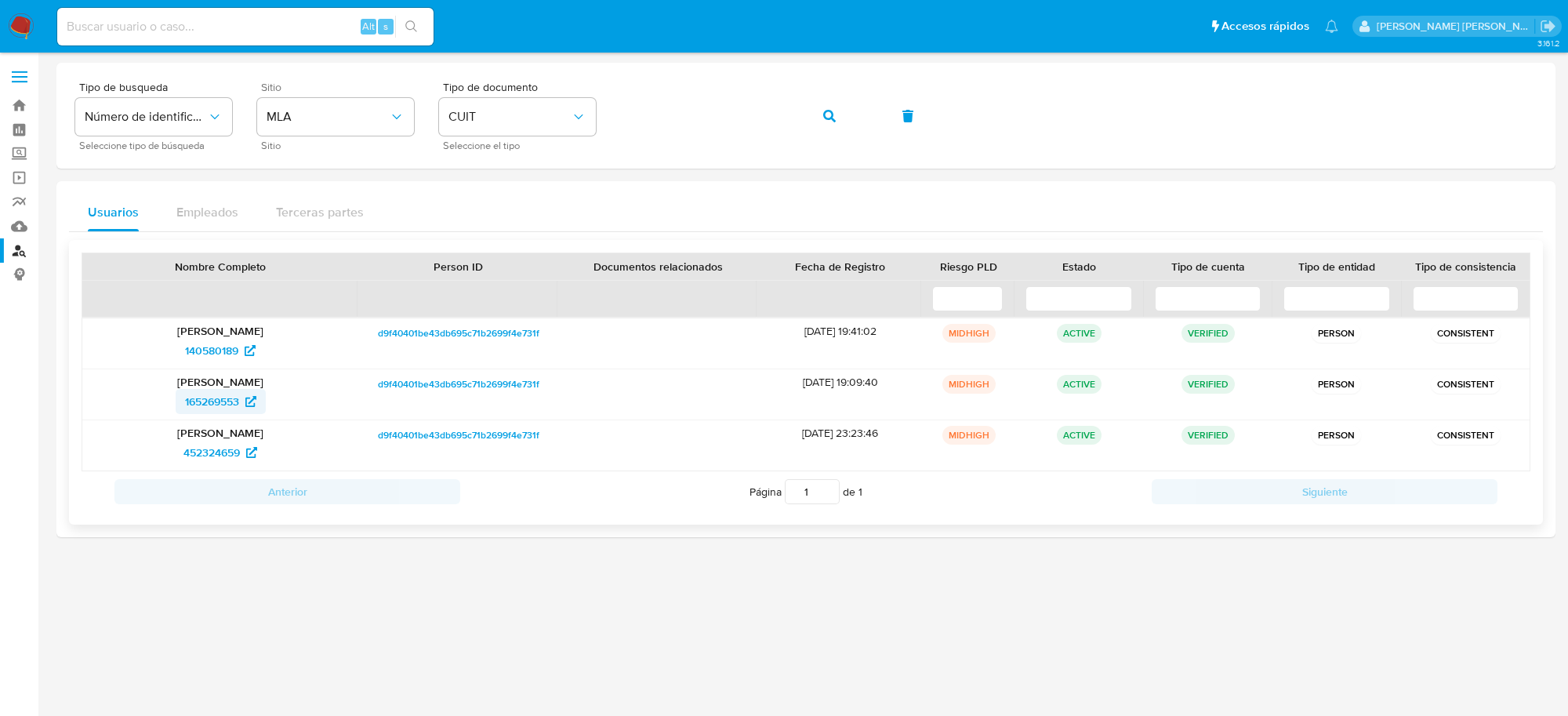
click at [213, 406] on span "165269553" at bounding box center [212, 401] width 55 height 26
click at [839, 113] on button "button" at bounding box center [829, 116] width 54 height 38
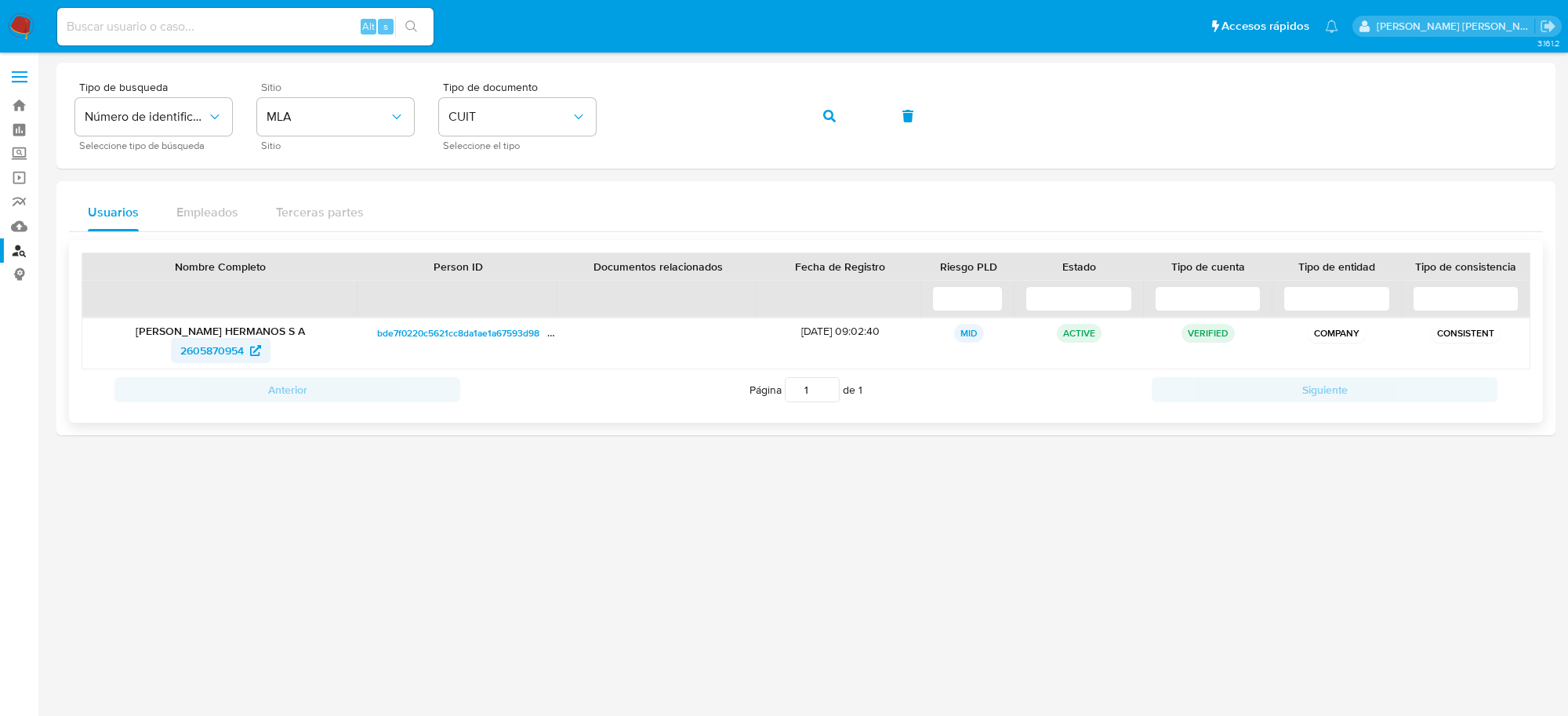
click at [204, 354] on span "2605870954" at bounding box center [212, 350] width 63 height 26
click at [831, 112] on icon "button" at bounding box center [829, 116] width 12 height 12
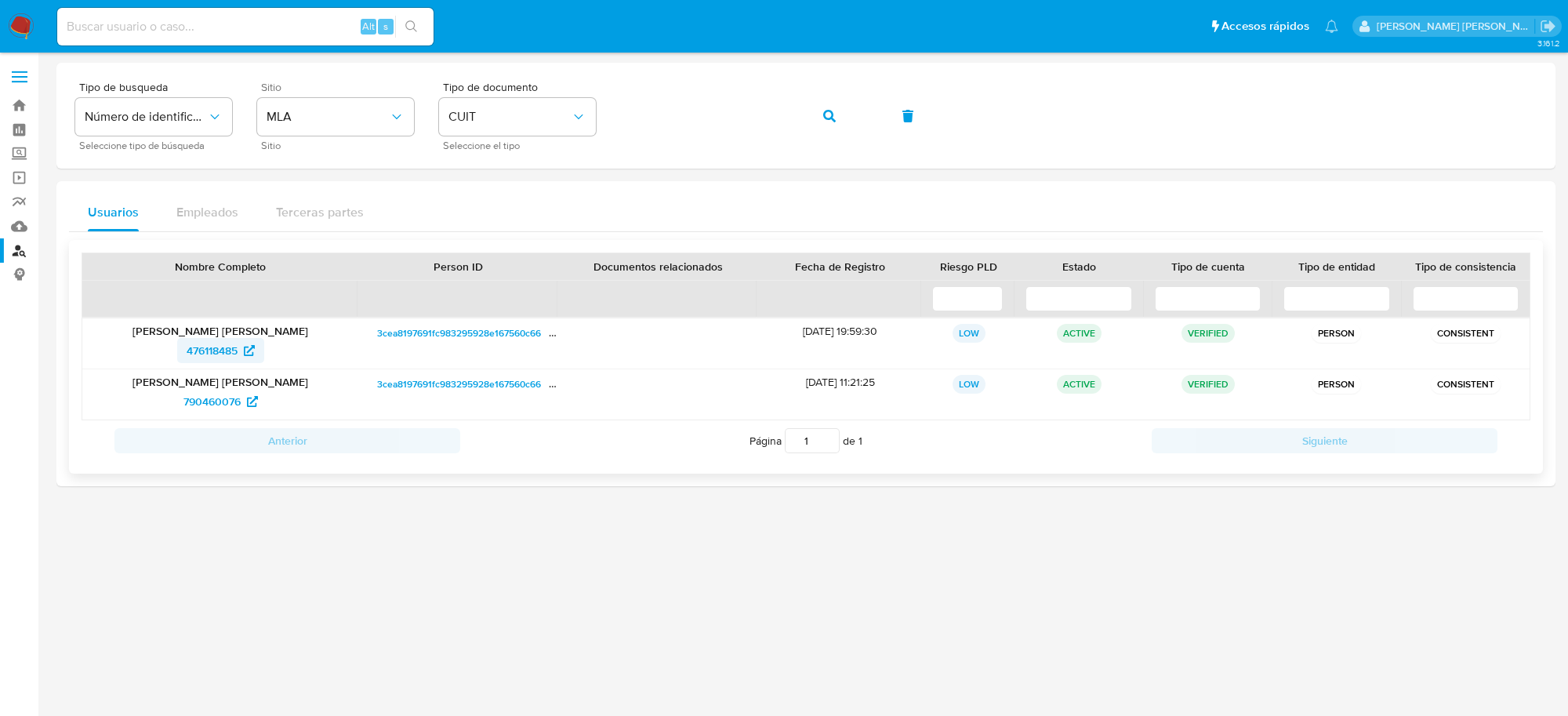
click at [205, 353] on span "476118485" at bounding box center [212, 350] width 51 height 26
click at [835, 129] on span "button" at bounding box center [829, 115] width 12 height 34
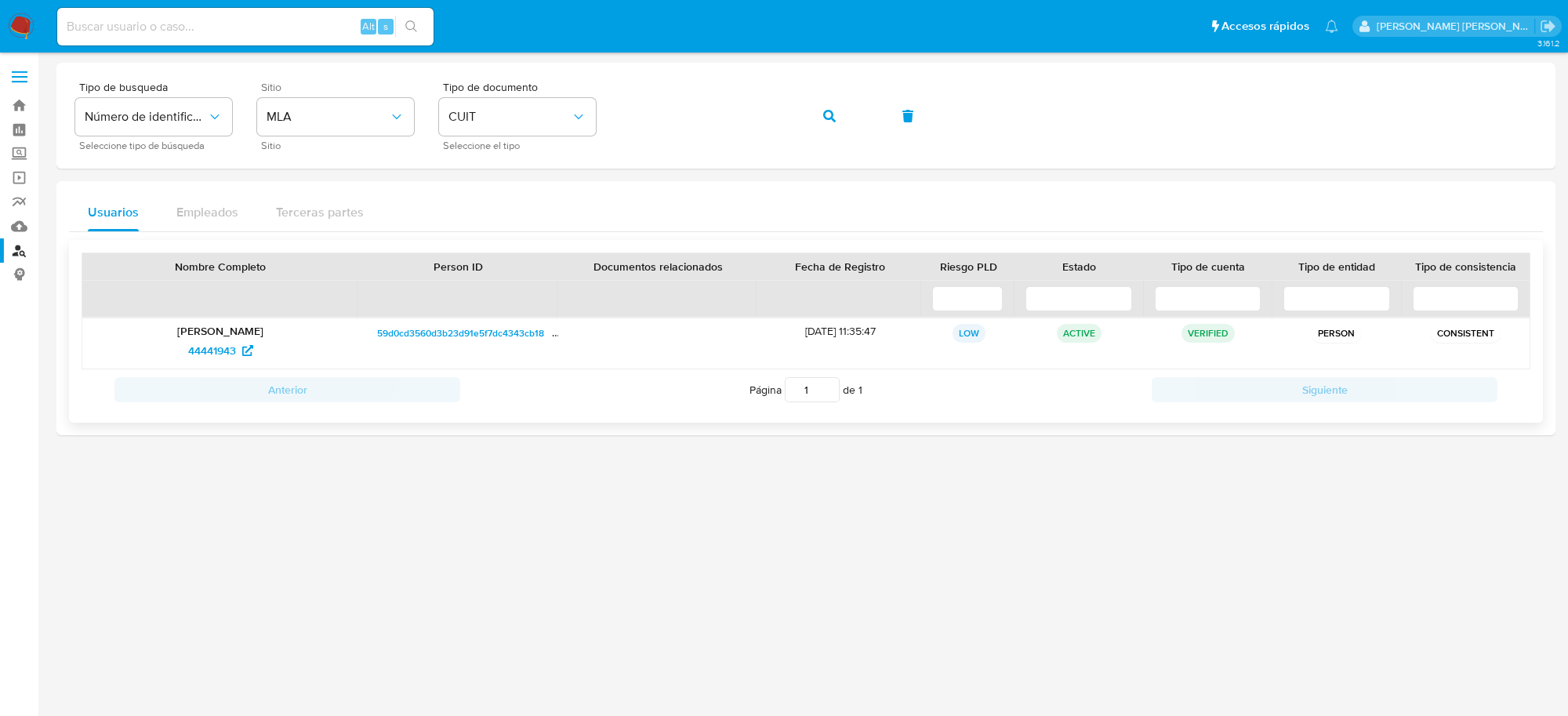
click at [422, 331] on span "59d0cd3560d3b23d91e5f7dc4343cb18" at bounding box center [461, 332] width 167 height 18
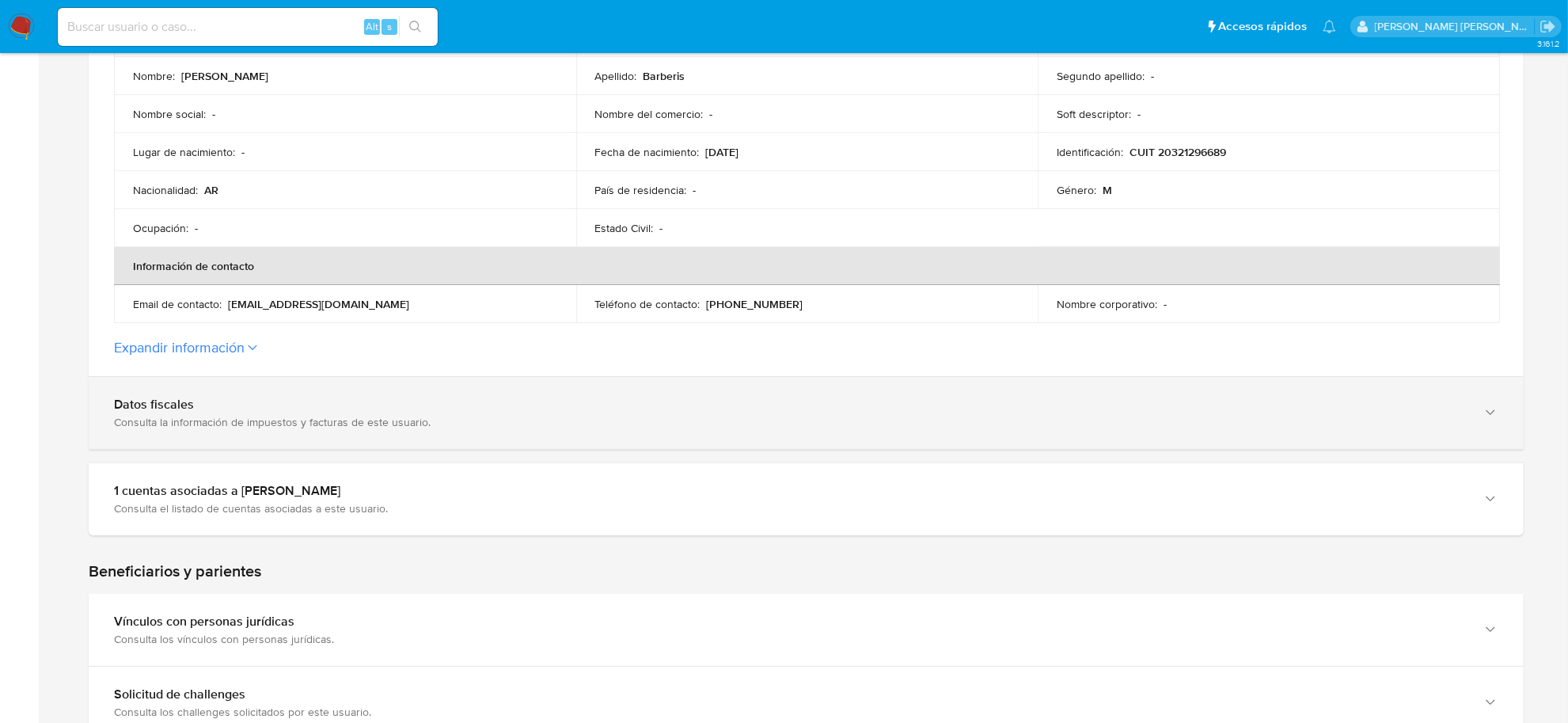
scroll to position [297, 0]
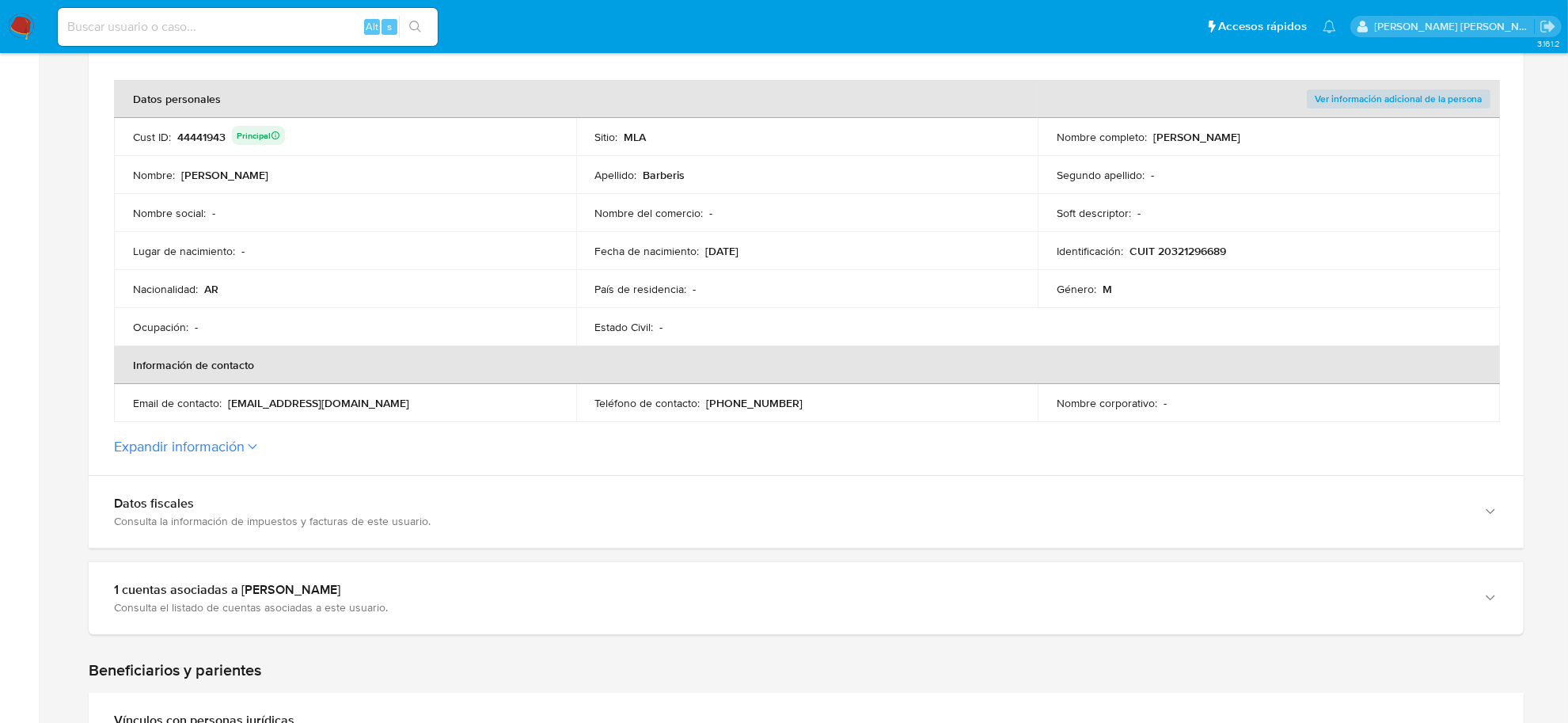
drag, startPoint x: 1160, startPoint y: 254, endPoint x: 1233, endPoint y: 258, distance: 73.1
click at [1233, 258] on td "Identificación : CUIT 20321296689" at bounding box center [1269, 250] width 463 height 38
drag, startPoint x: 1153, startPoint y: 132, endPoint x: 1306, endPoint y: 139, distance: 153.2
click at [1306, 139] on div "Nombre completo : Guillermo Federico Barberis" at bounding box center [1269, 137] width 424 height 14
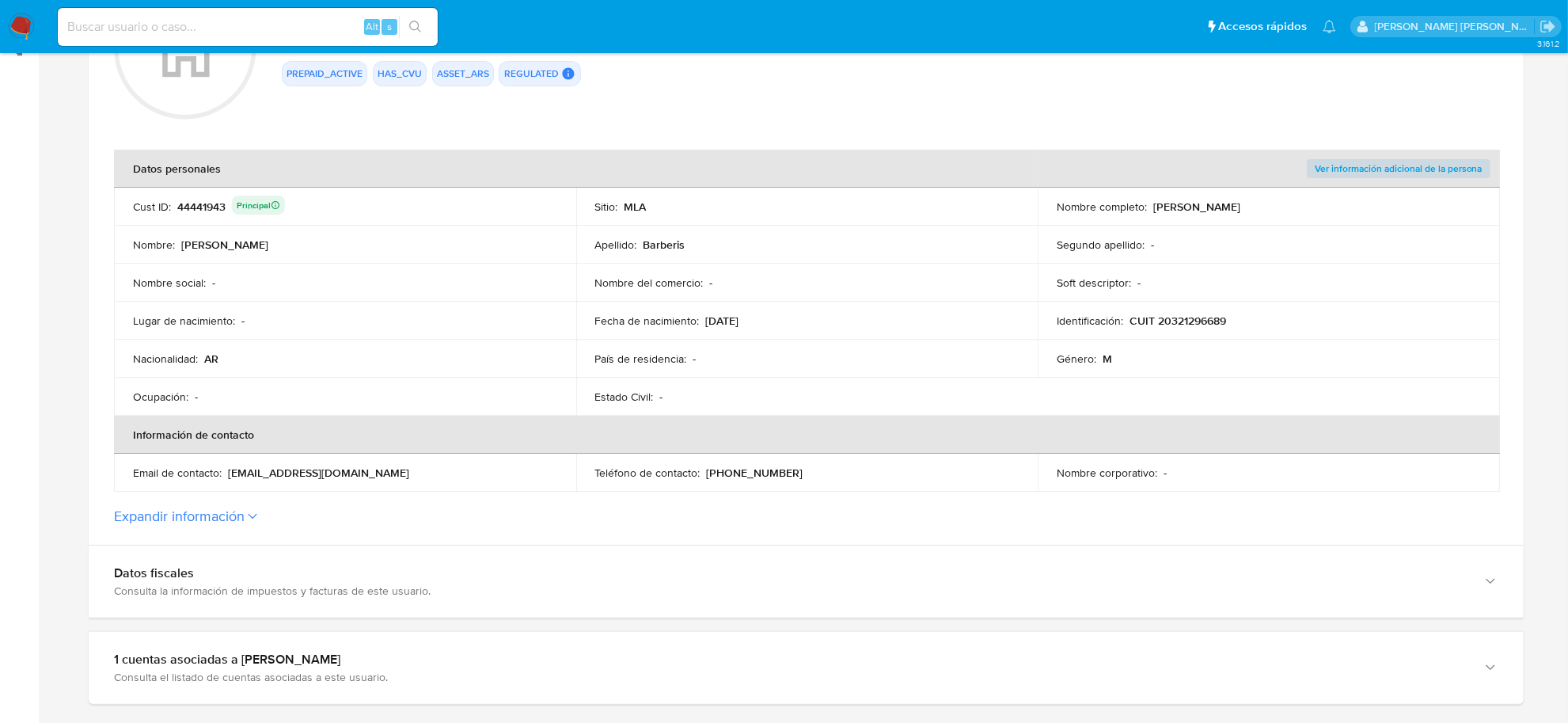
scroll to position [198, 0]
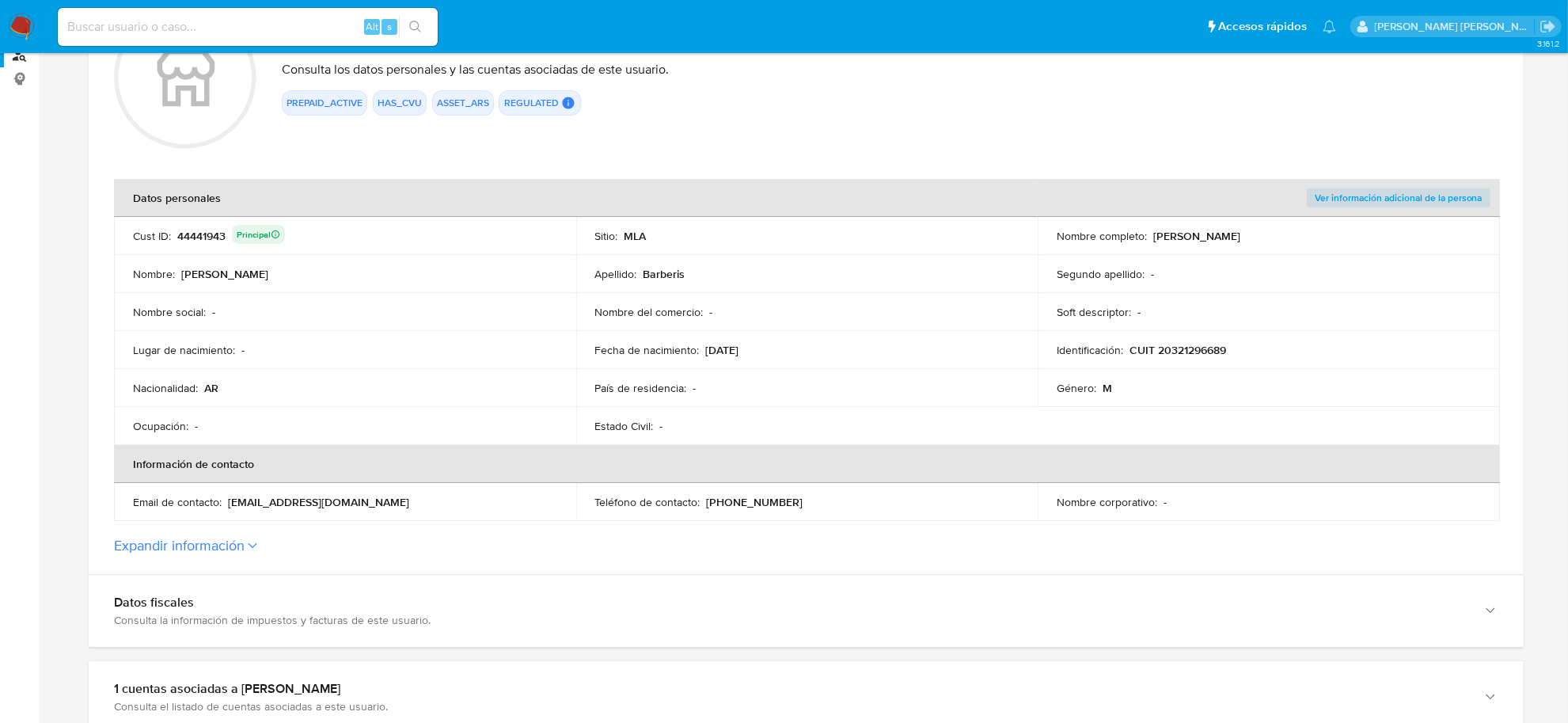
drag, startPoint x: 1130, startPoint y: 351, endPoint x: 1231, endPoint y: 362, distance: 101.6
click at [1231, 362] on td "Identificación : CUIT 20321296689" at bounding box center [1269, 350] width 463 height 38
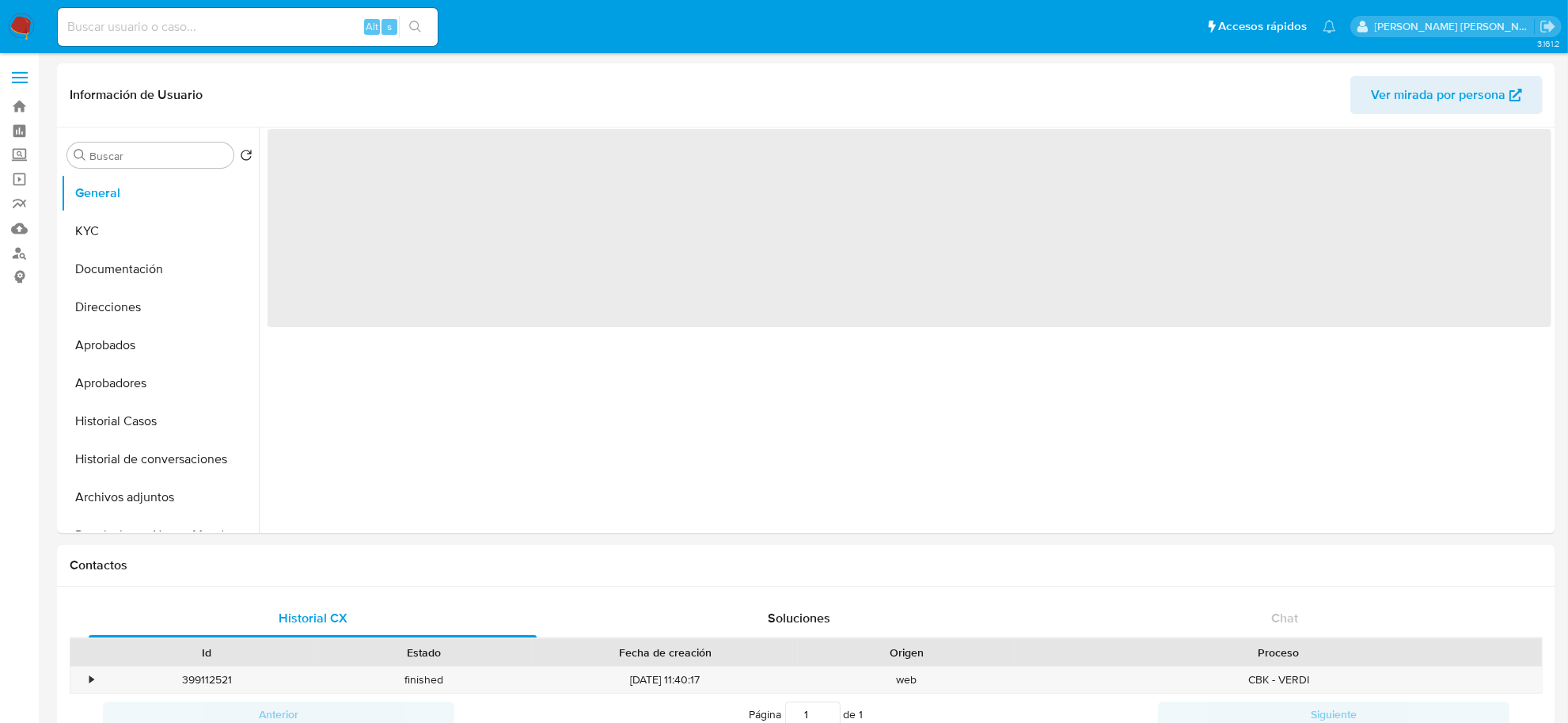
select select "10"
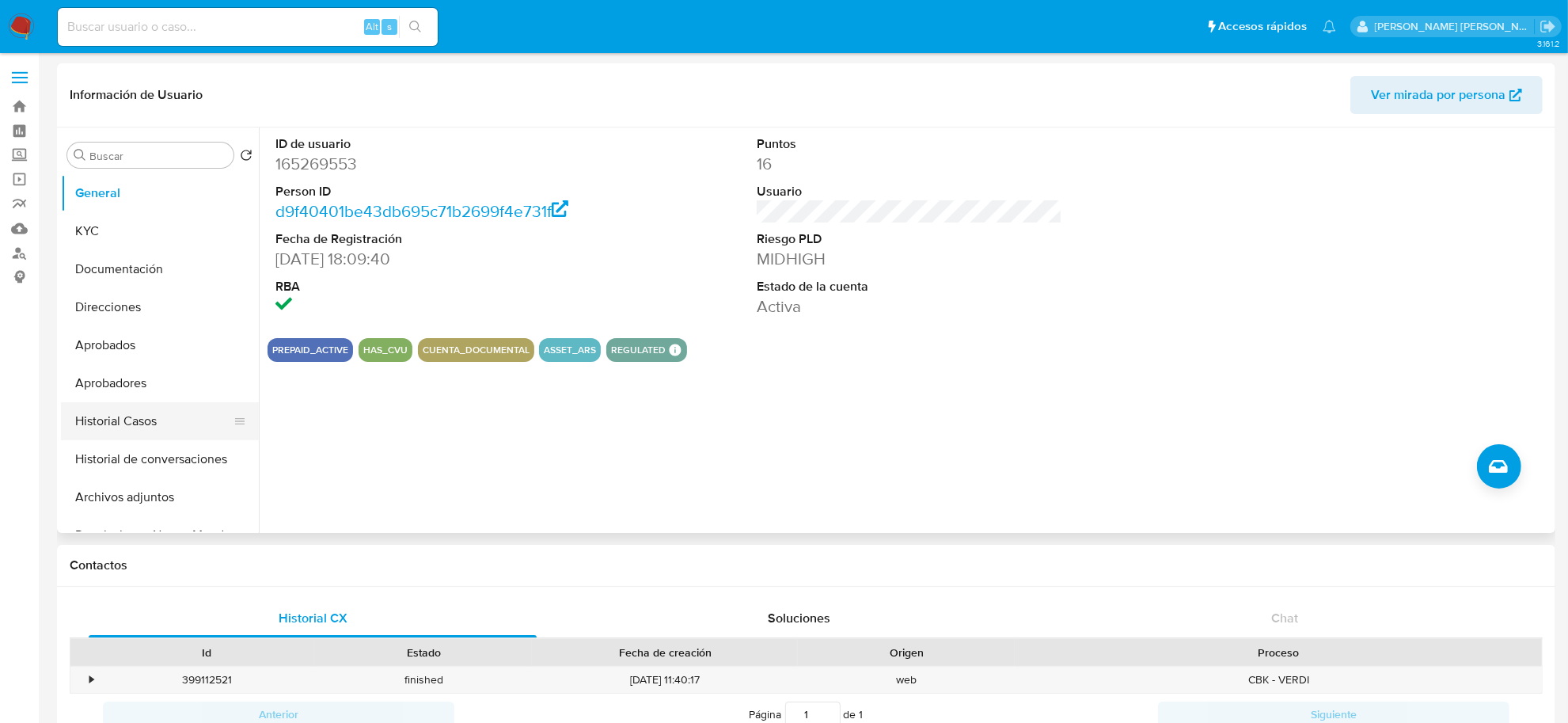
click at [97, 429] on button "Historial Casos" at bounding box center [154, 421] width 186 height 38
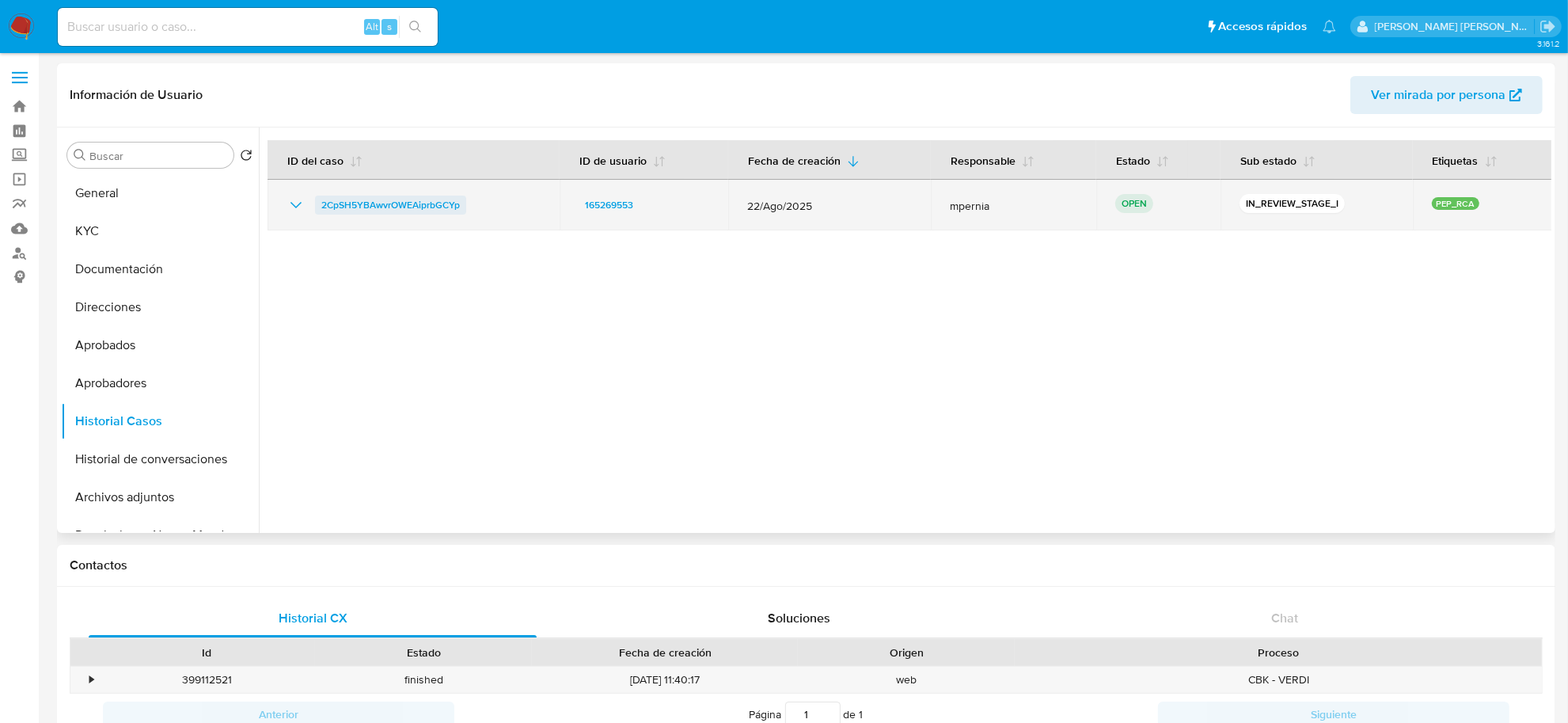
click at [398, 203] on span "2CpSH5YBAwvrOWEAiprbGCYp" at bounding box center [391, 204] width 139 height 19
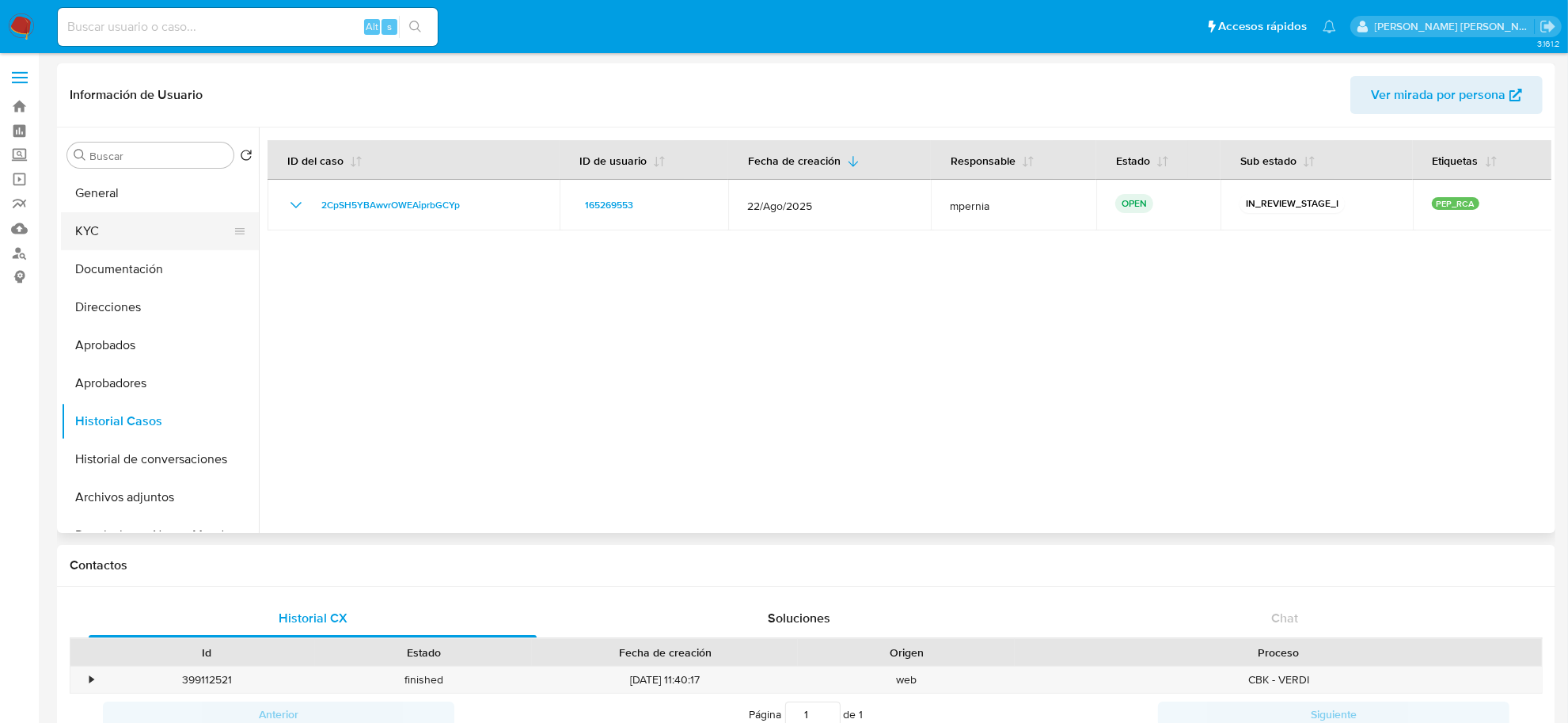
click at [91, 242] on button "KYC" at bounding box center [154, 231] width 186 height 38
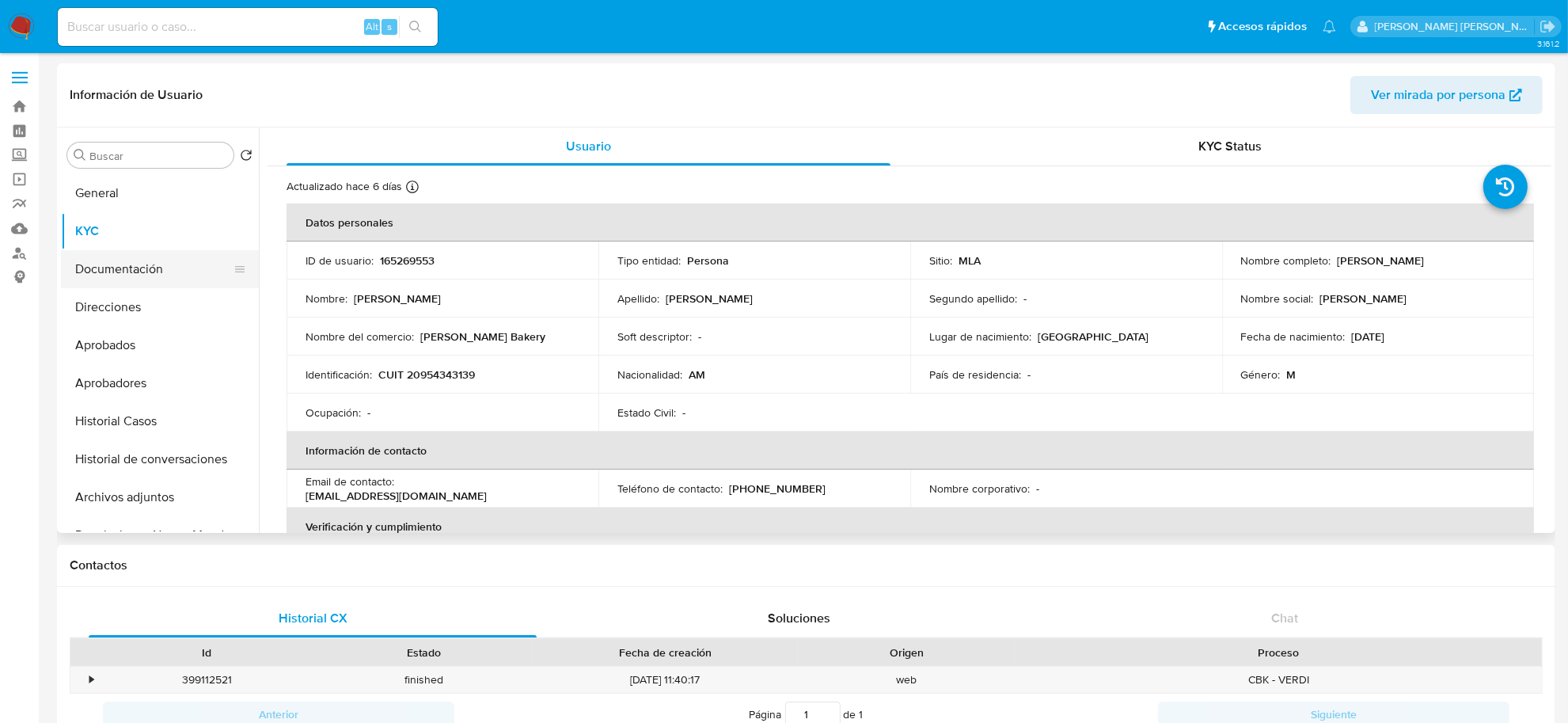
click at [113, 258] on button "Documentación" at bounding box center [154, 269] width 186 height 38
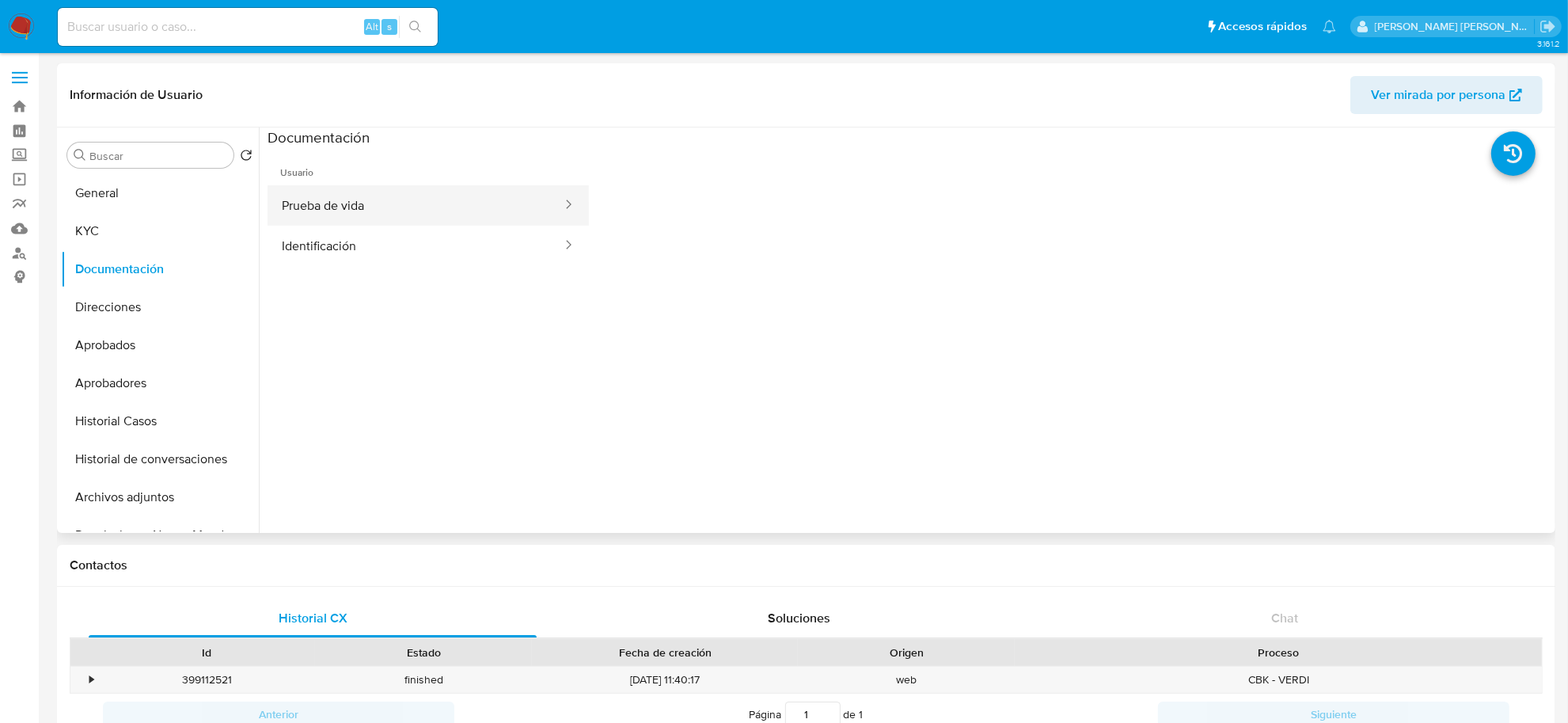
click at [348, 208] on button "Prueba de vida" at bounding box center [415, 205] width 296 height 40
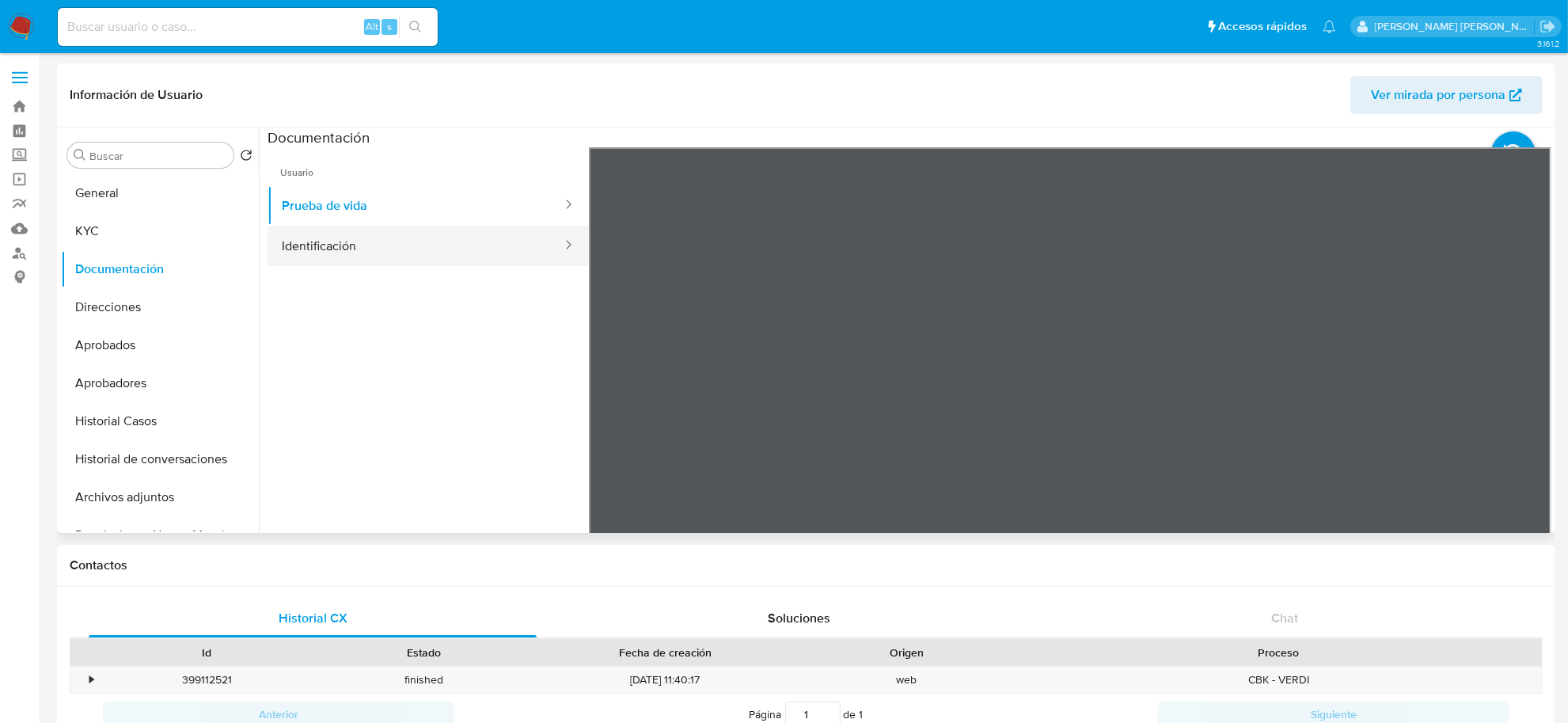
click at [357, 242] on button "Identificación" at bounding box center [415, 245] width 296 height 40
click at [1529, 402] on icon at bounding box center [1532, 405] width 32 height 32
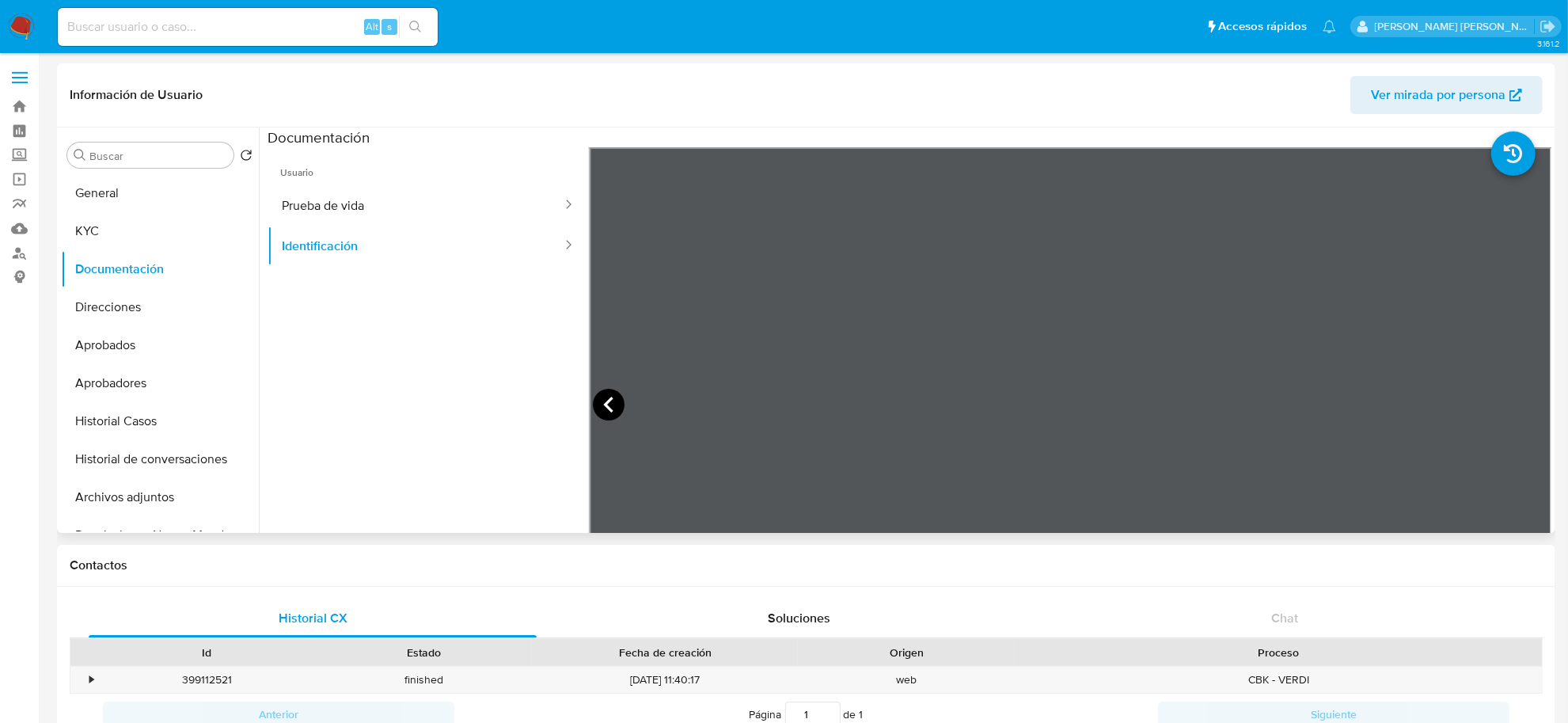
click at [595, 416] on icon at bounding box center [609, 405] width 32 height 32
click at [1526, 409] on icon at bounding box center [1532, 405] width 32 height 32
click at [608, 401] on icon at bounding box center [609, 405] width 32 height 32
click at [1536, 412] on icon at bounding box center [1532, 405] width 32 height 32
drag, startPoint x: 115, startPoint y: 417, endPoint x: 125, endPoint y: 417, distance: 10.0
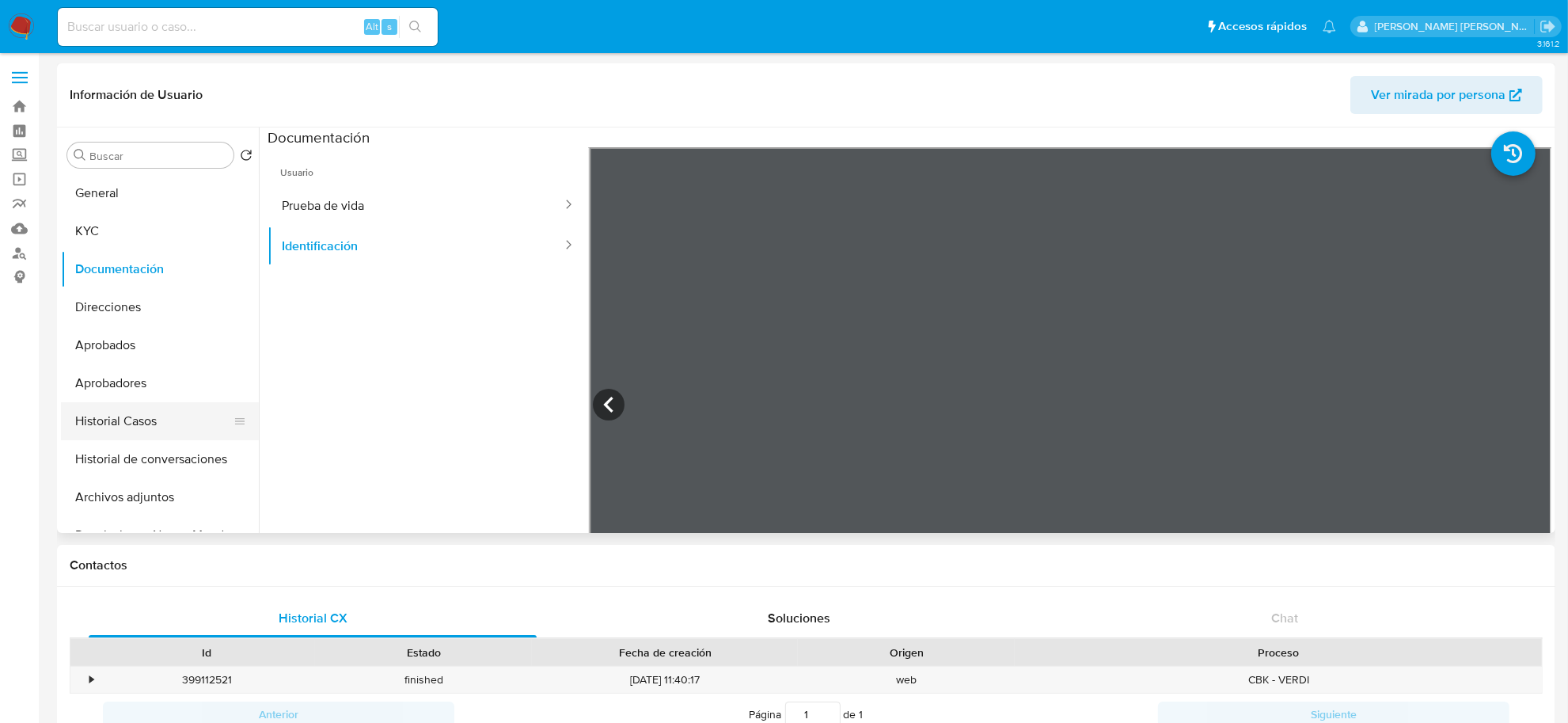
click at [113, 417] on button "Historial Casos" at bounding box center [154, 421] width 186 height 38
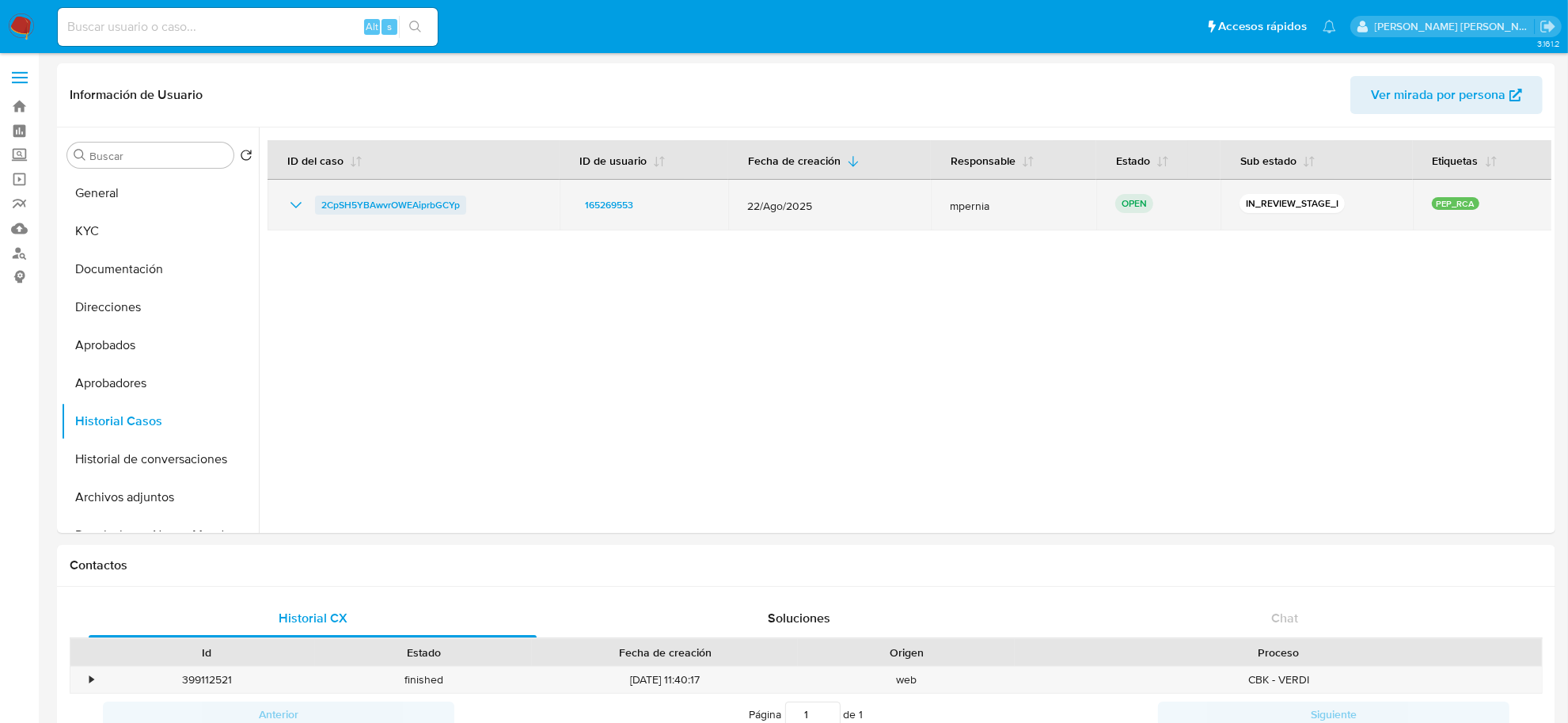
click at [348, 210] on span "2CpSH5YBAwvrOWEAiprbGCYp" at bounding box center [391, 204] width 139 height 19
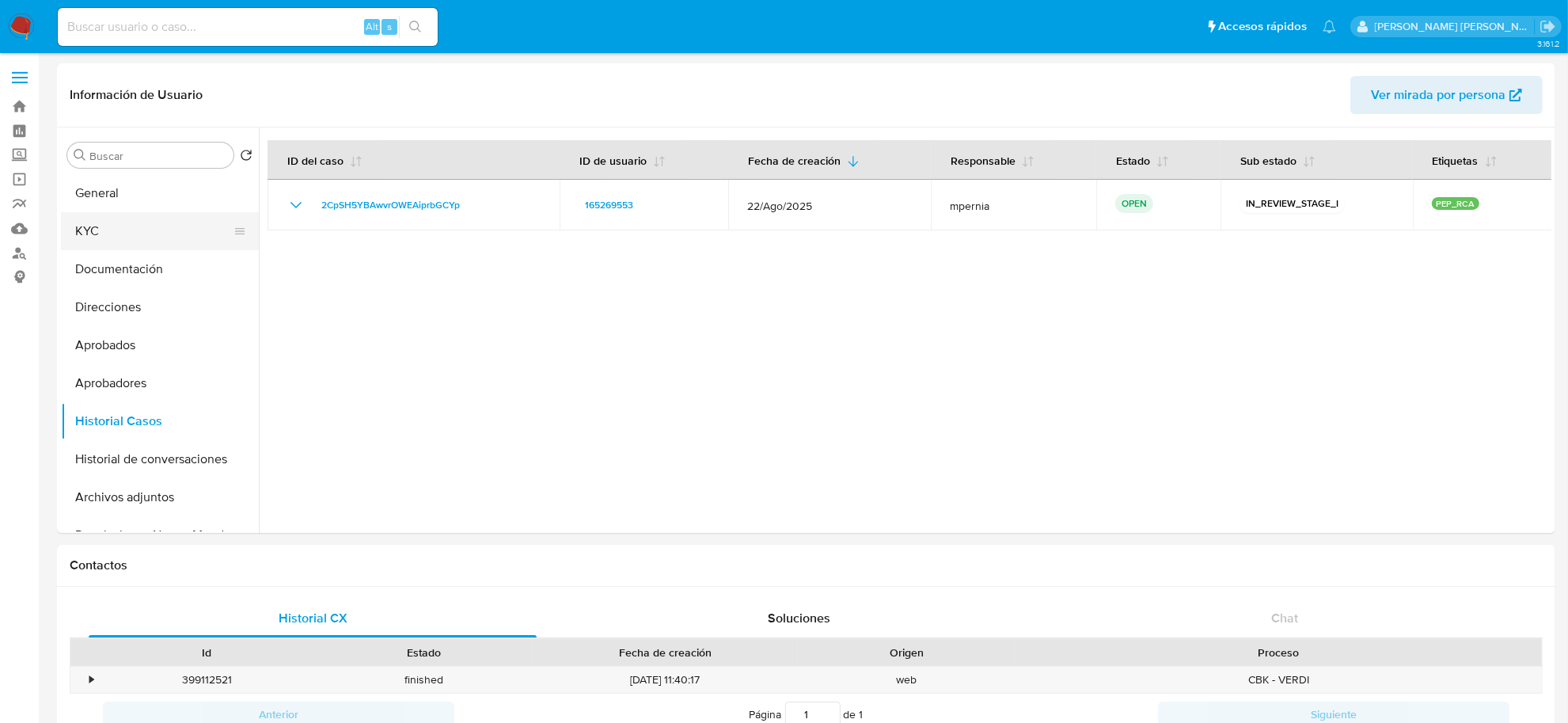
click at [127, 238] on button "KYC" at bounding box center [154, 231] width 186 height 38
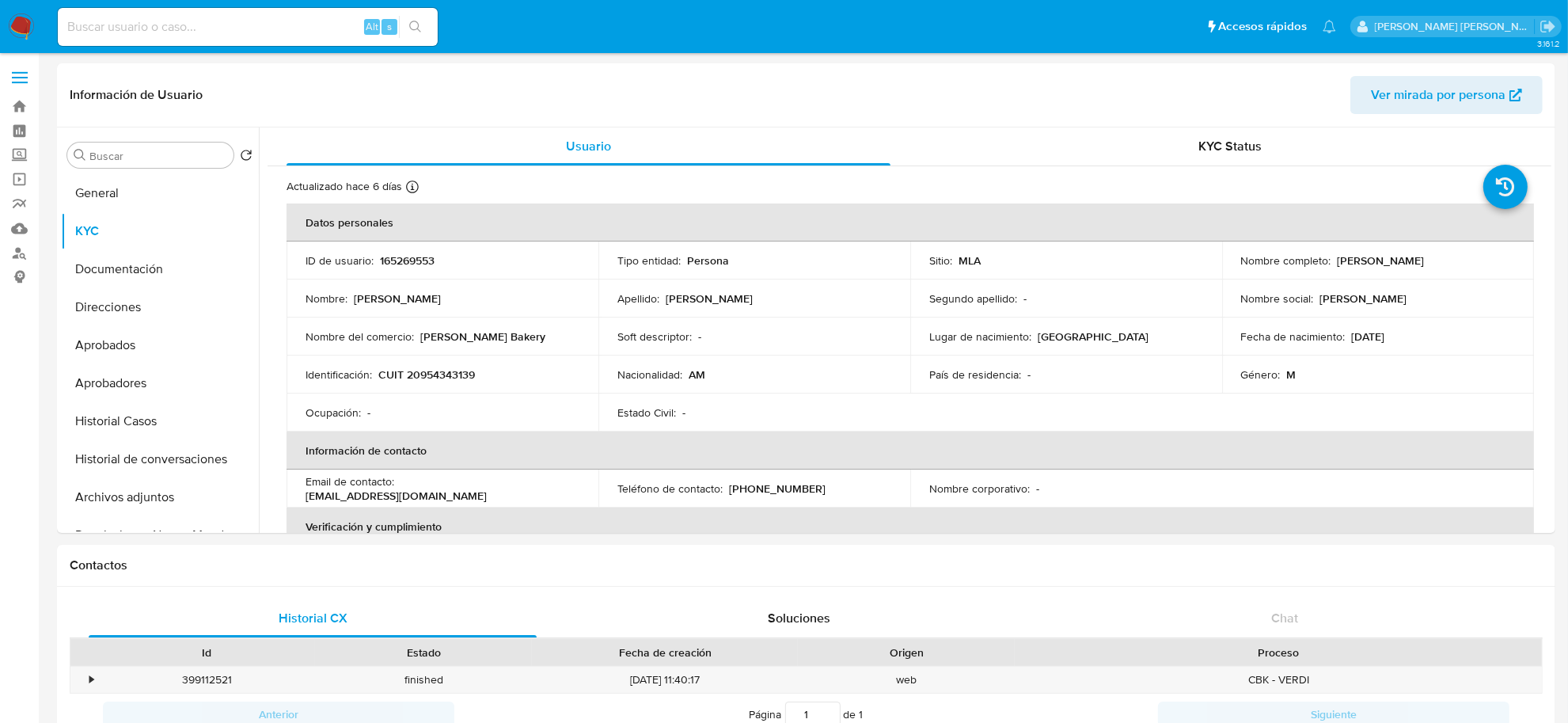
drag, startPoint x: 1348, startPoint y: 335, endPoint x: 1406, endPoint y: 338, distance: 58.1
click at [1406, 338] on div "Fecha de nacimiento : [DEMOGRAPHIC_DATA]" at bounding box center [1378, 337] width 273 height 14
copy p "[DATE]"
click at [113, 278] on button "Documentación" at bounding box center [154, 269] width 186 height 38
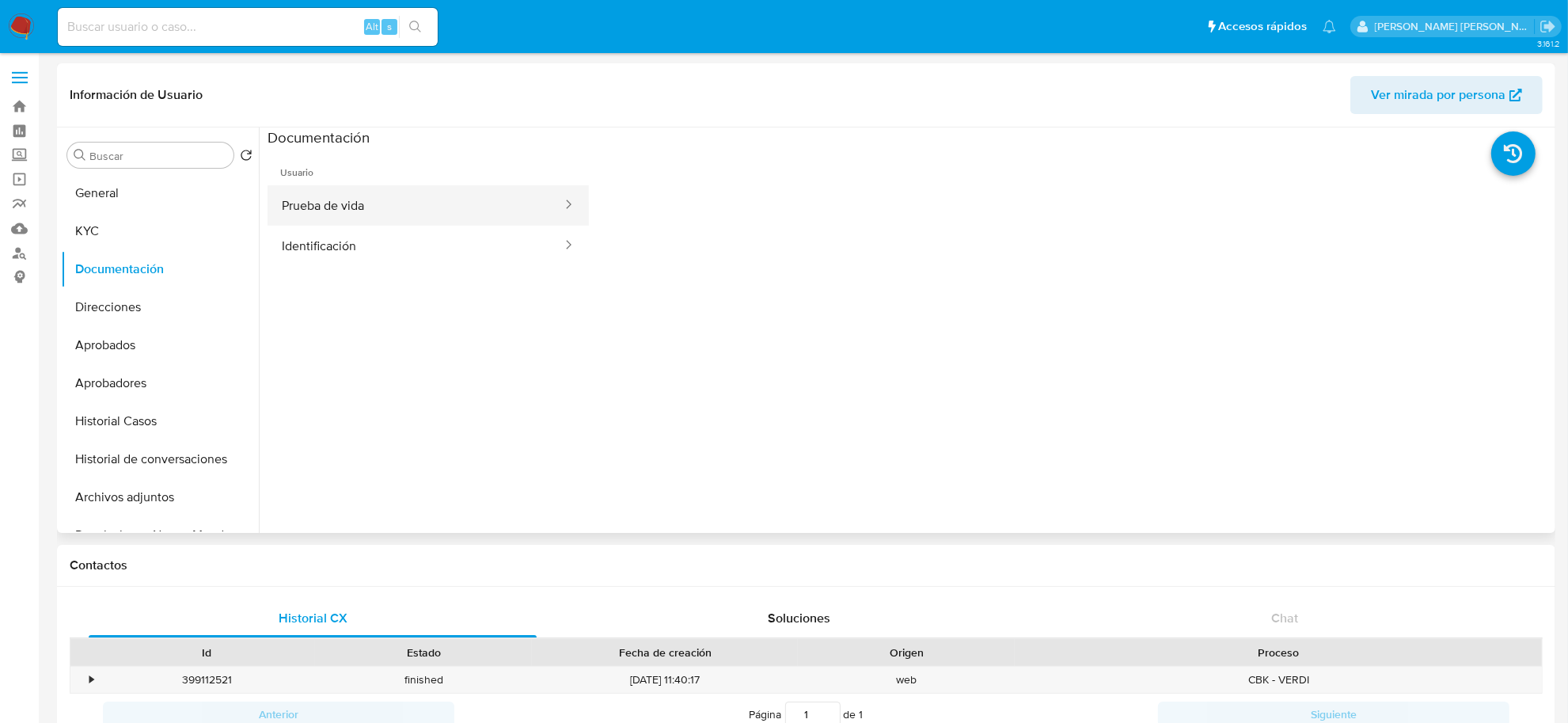
click at [368, 216] on button "Prueba de vida" at bounding box center [415, 205] width 296 height 40
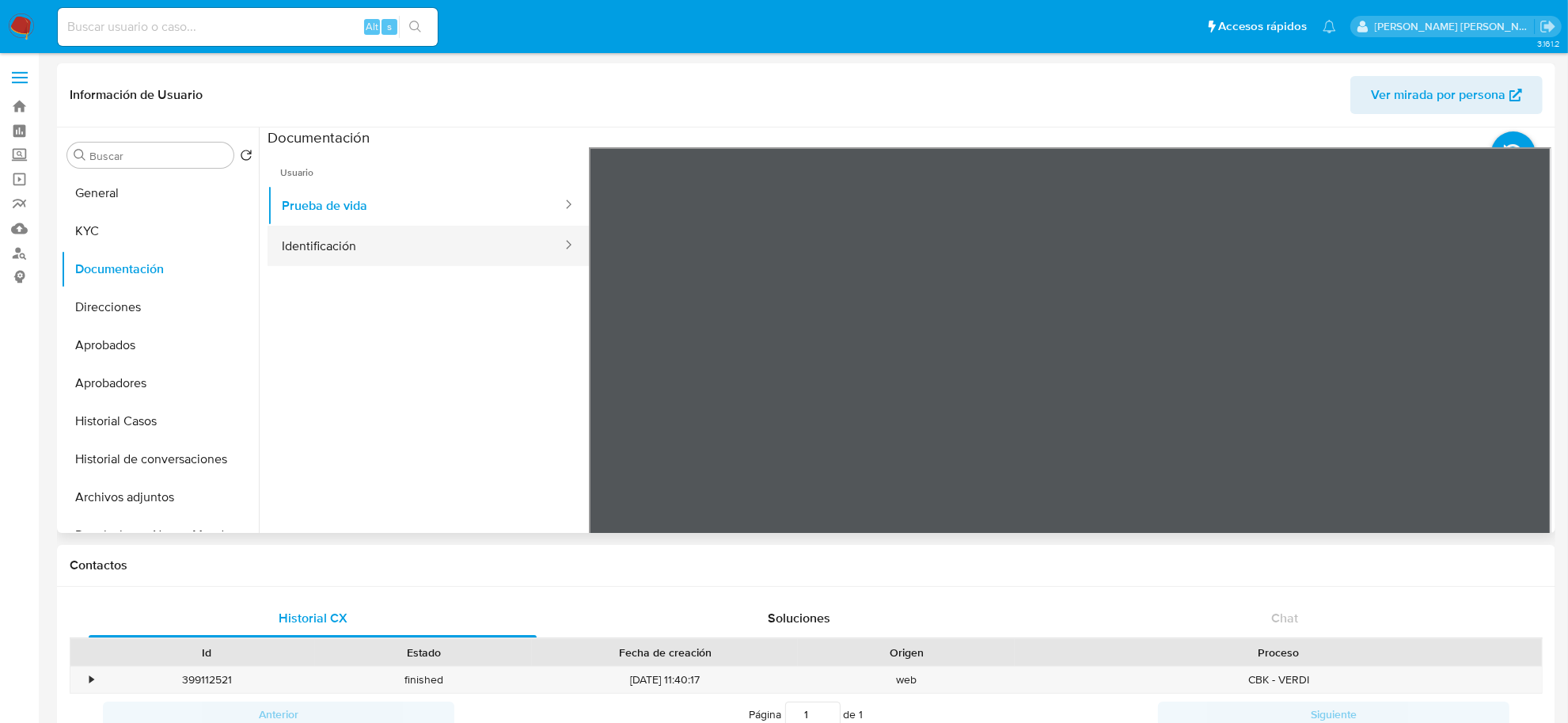
click at [370, 261] on button "Identificación" at bounding box center [415, 245] width 296 height 40
click at [1524, 393] on icon at bounding box center [1532, 405] width 32 height 32
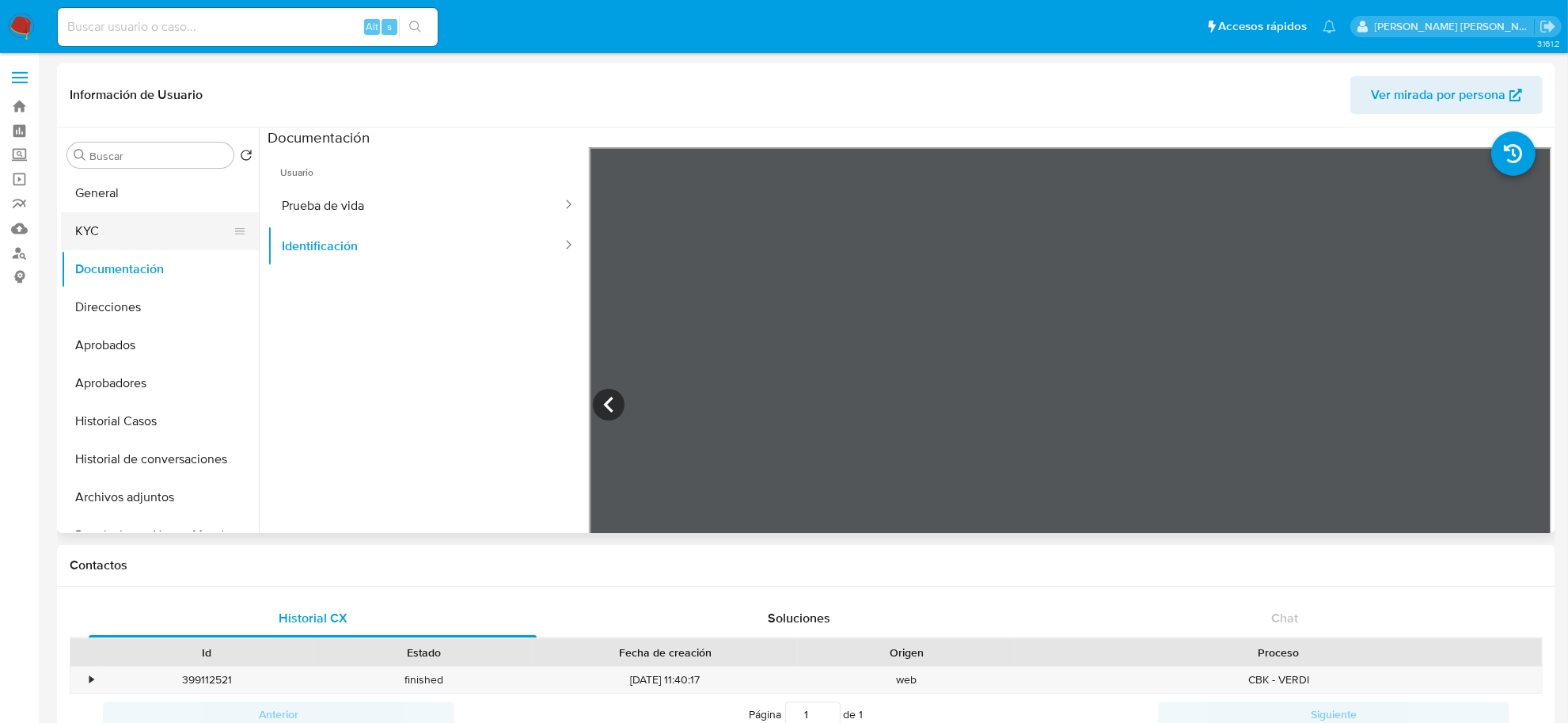
click at [79, 226] on button "KYC" at bounding box center [154, 231] width 186 height 38
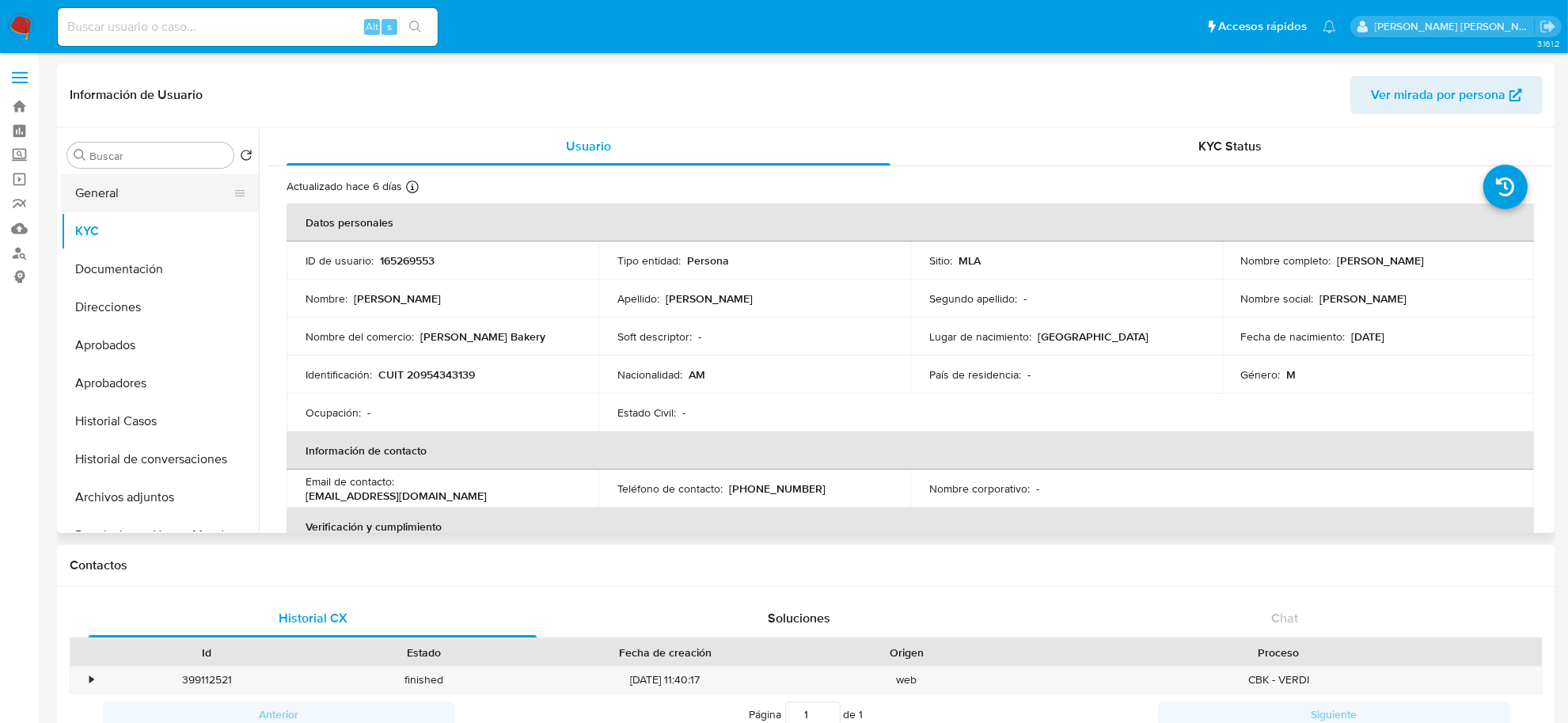
click at [108, 203] on button "General" at bounding box center [154, 193] width 186 height 38
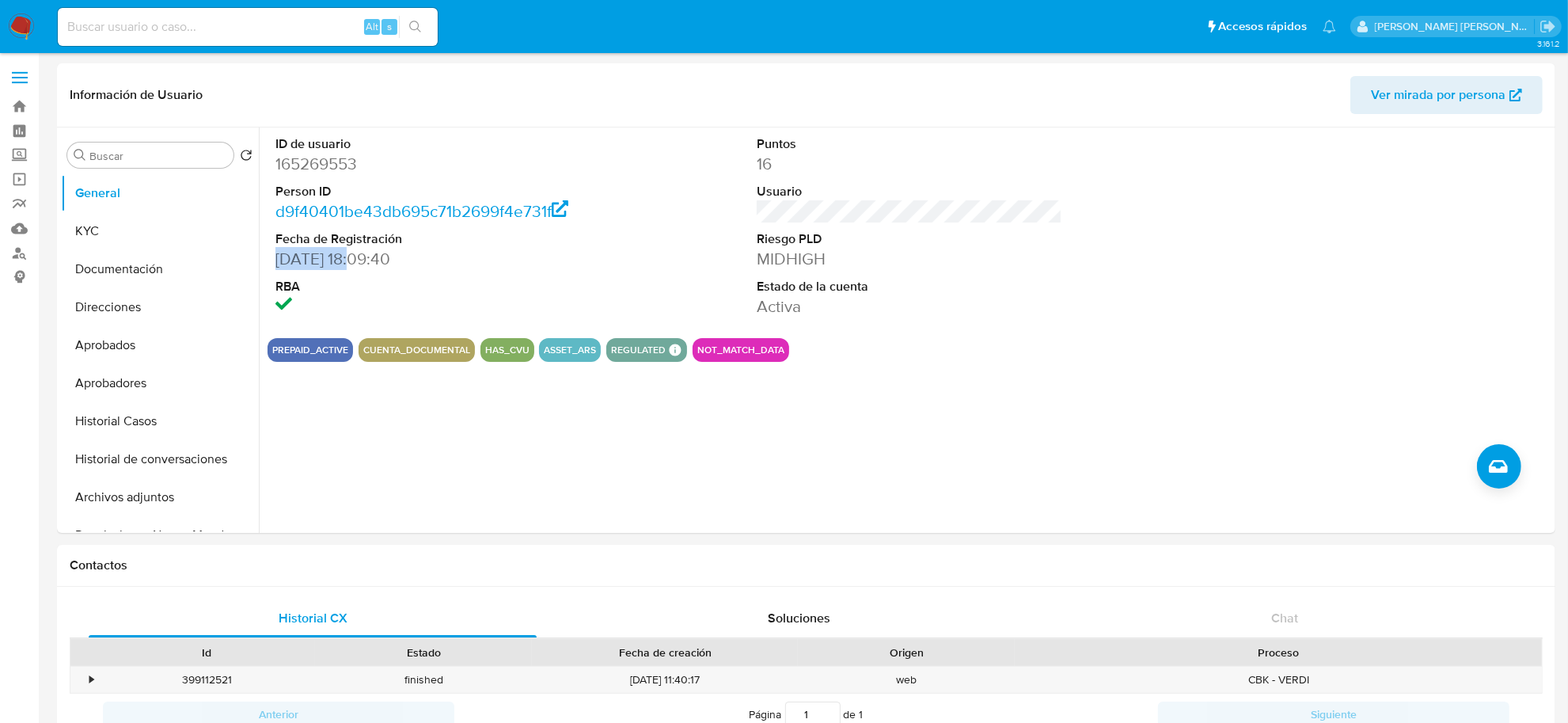
drag, startPoint x: 277, startPoint y: 258, endPoint x: 357, endPoint y: 266, distance: 80.4
click at [357, 266] on dd "[DATE] 18:09:40" at bounding box center [428, 258] width 305 height 22
copy dd "[DATE]"
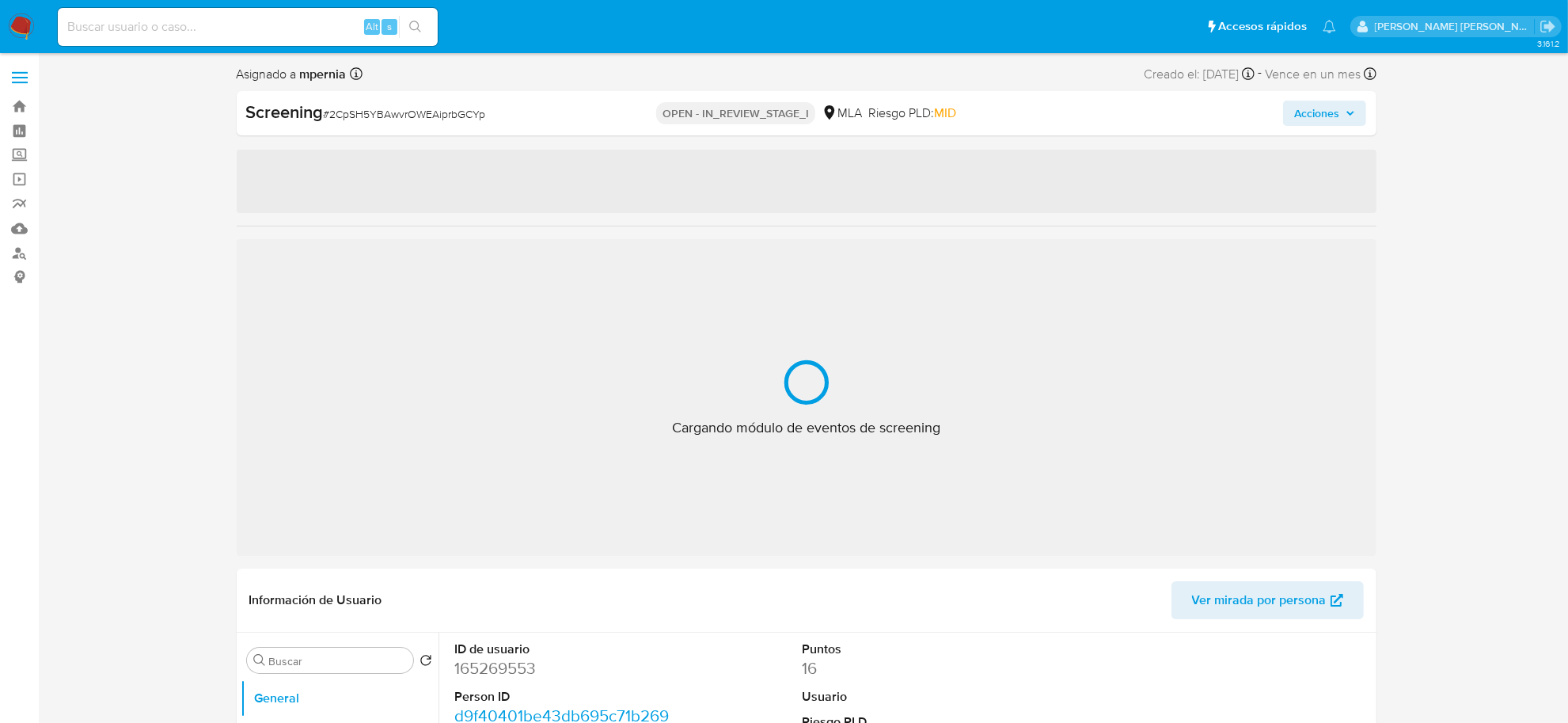
select select "10"
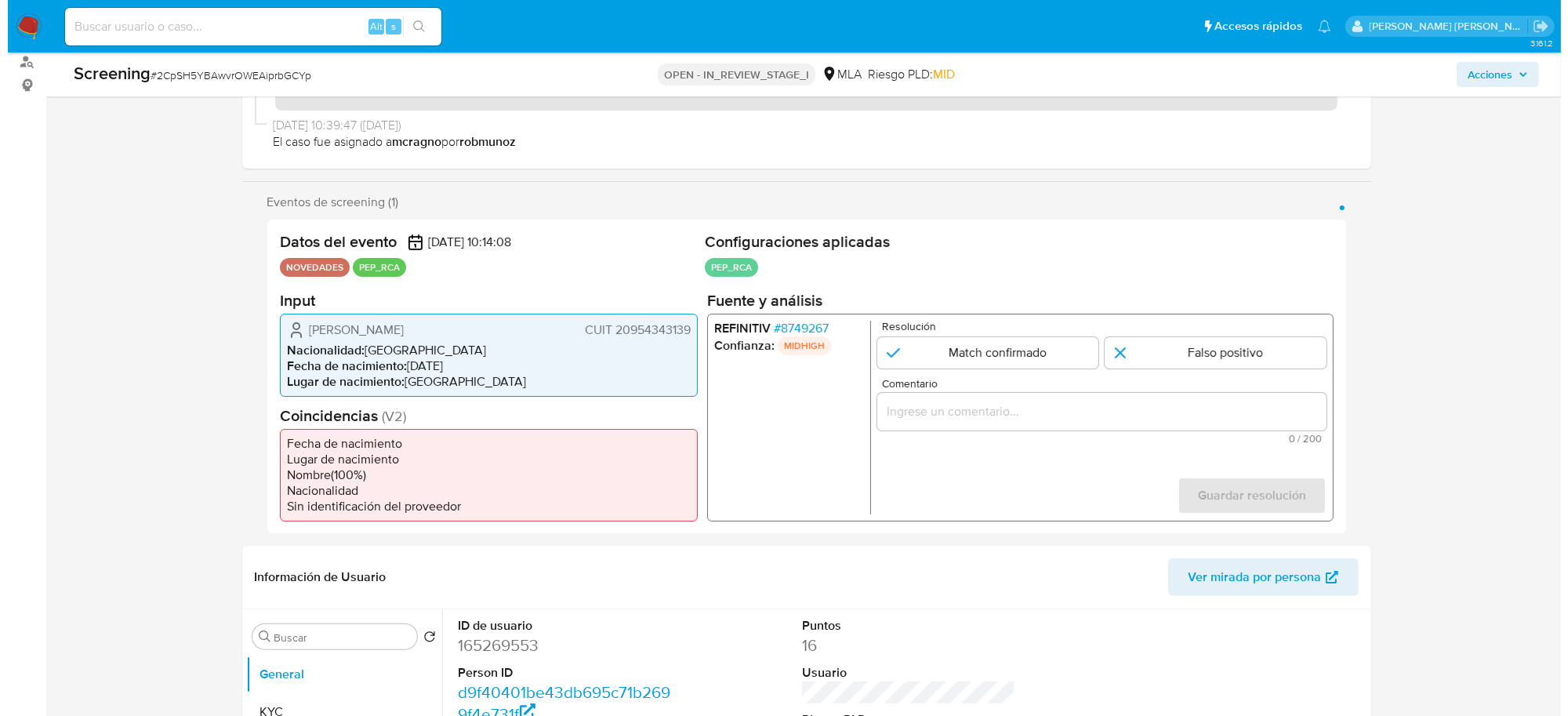
scroll to position [196, 0]
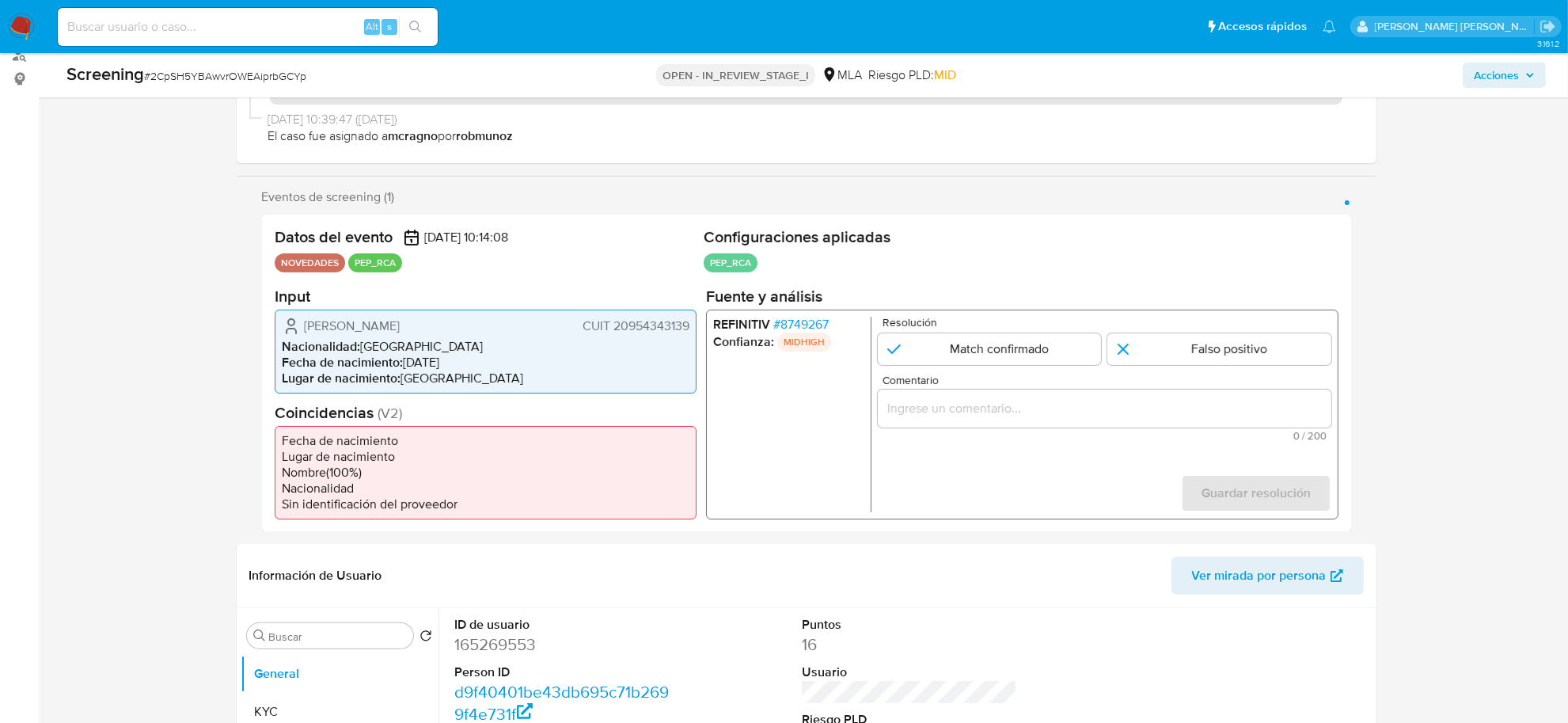
click at [797, 323] on span "# 8749267" at bounding box center [800, 324] width 55 height 16
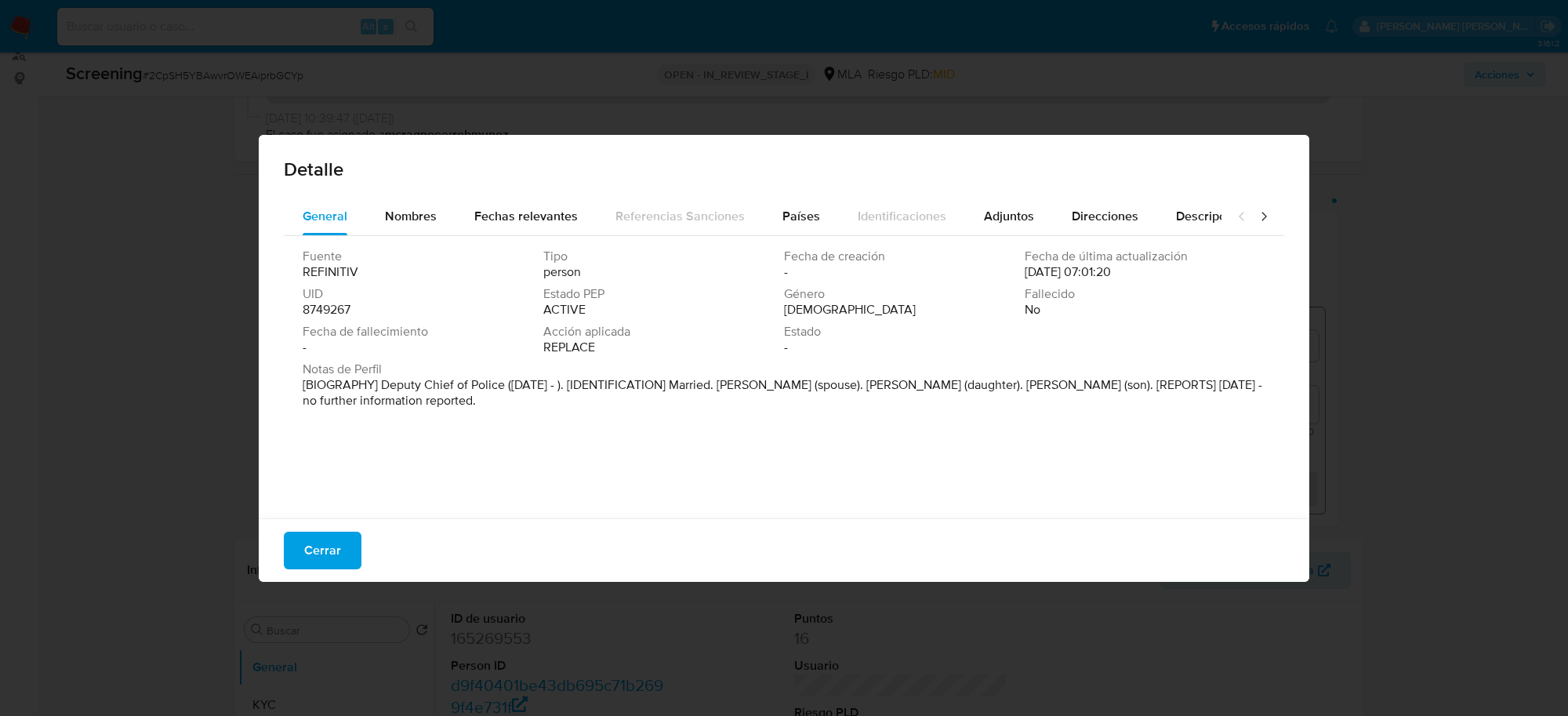
drag, startPoint x: 684, startPoint y: 380, endPoint x: 705, endPoint y: 421, distance: 46.1
click at [705, 421] on div "Fuente REFINITIV Tipo person Fecha de creación - Fecha de última actualización …" at bounding box center [784, 373] width 1001 height 274
click at [315, 553] on span "Cerrar" at bounding box center [323, 550] width 37 height 34
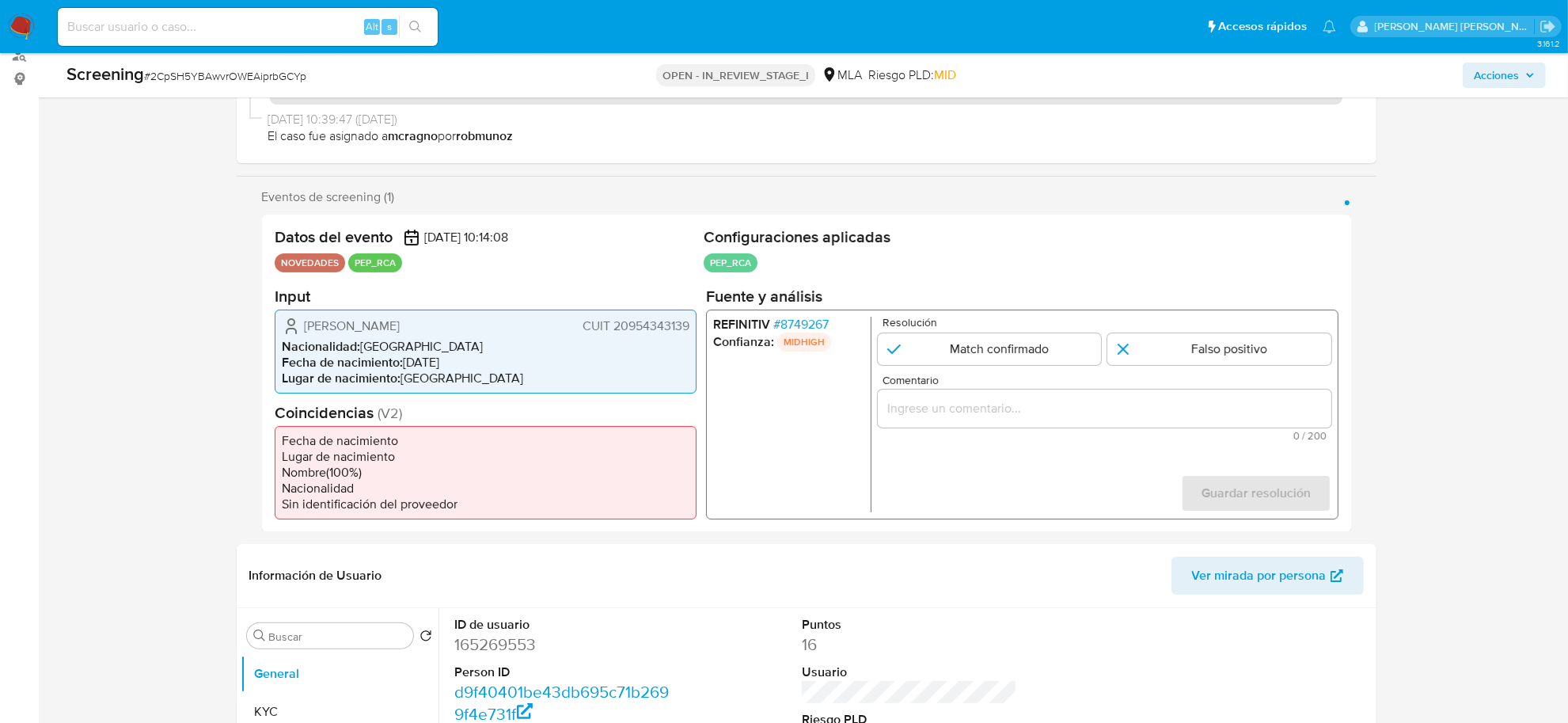
click at [812, 322] on span "# 8749267" at bounding box center [800, 324] width 55 height 16
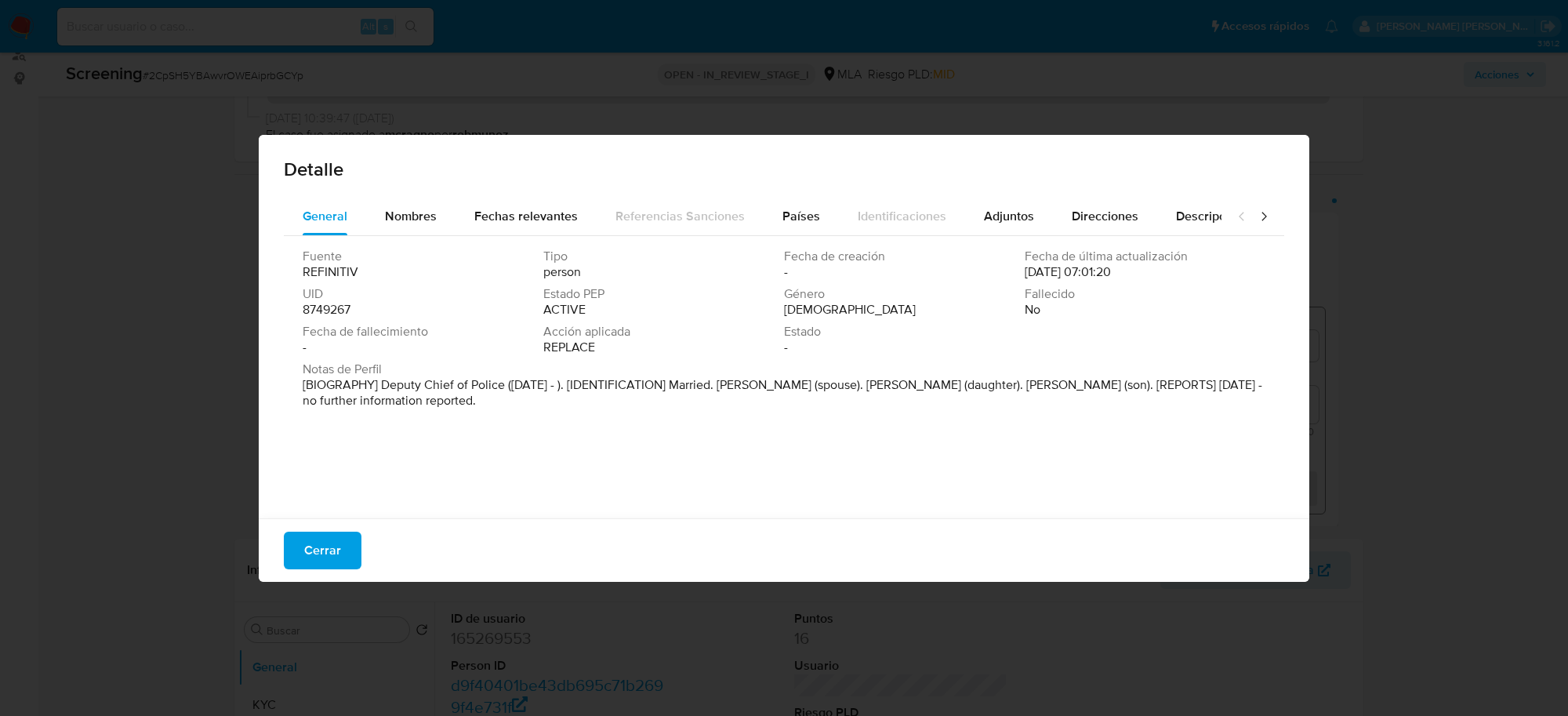
drag, startPoint x: 380, startPoint y: 387, endPoint x: 624, endPoint y: 401, distance: 244.4
click at [624, 401] on p "[BIOGRAPHY] Deputy Chief of Police ([DATE] - ). [IDENTIFICATION] Married. [PERS…" at bounding box center [782, 393] width 959 height 32
click at [426, 207] on span "Nombres" at bounding box center [411, 216] width 52 height 18
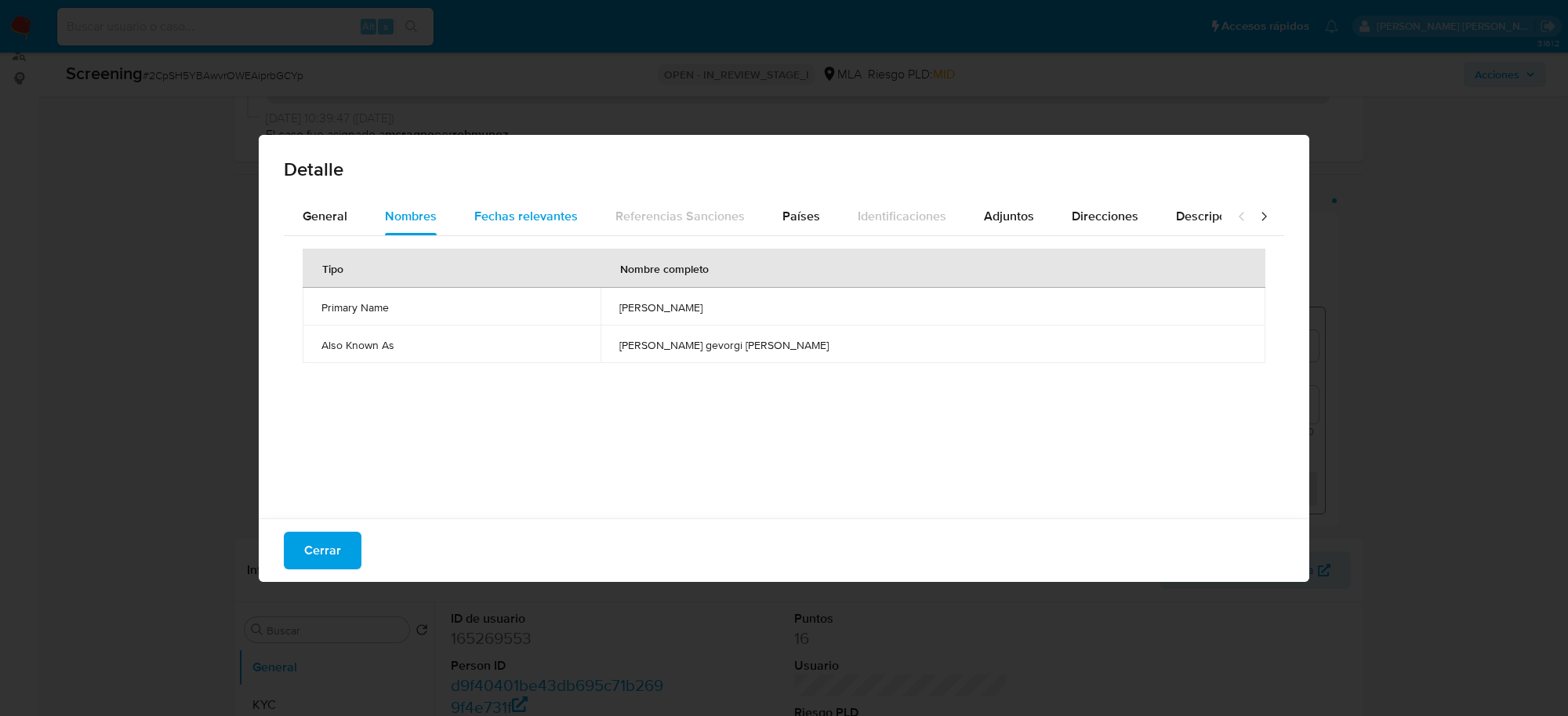
click at [485, 216] on span "Fechas relevantes" at bounding box center [526, 216] width 104 height 18
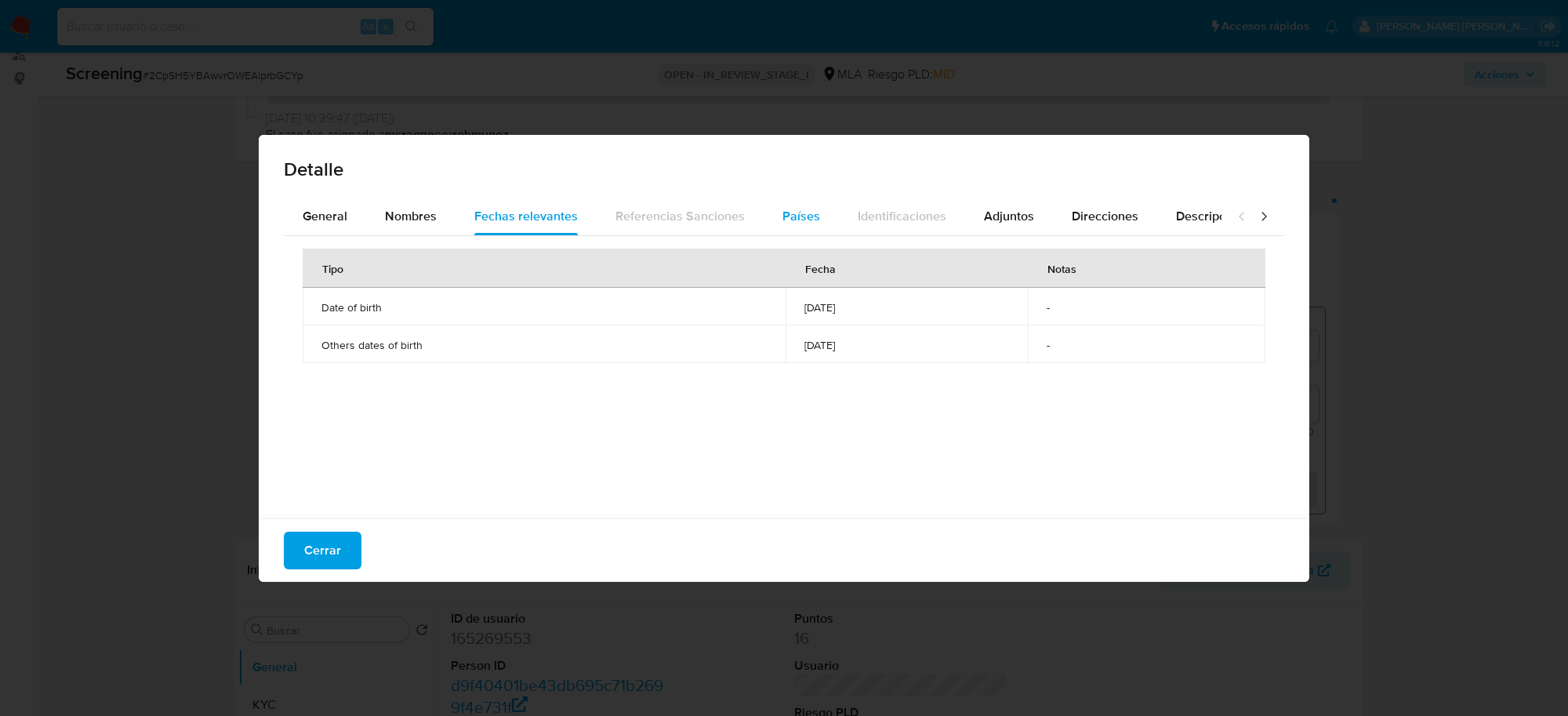
click at [797, 218] on span "Países" at bounding box center [801, 216] width 38 height 18
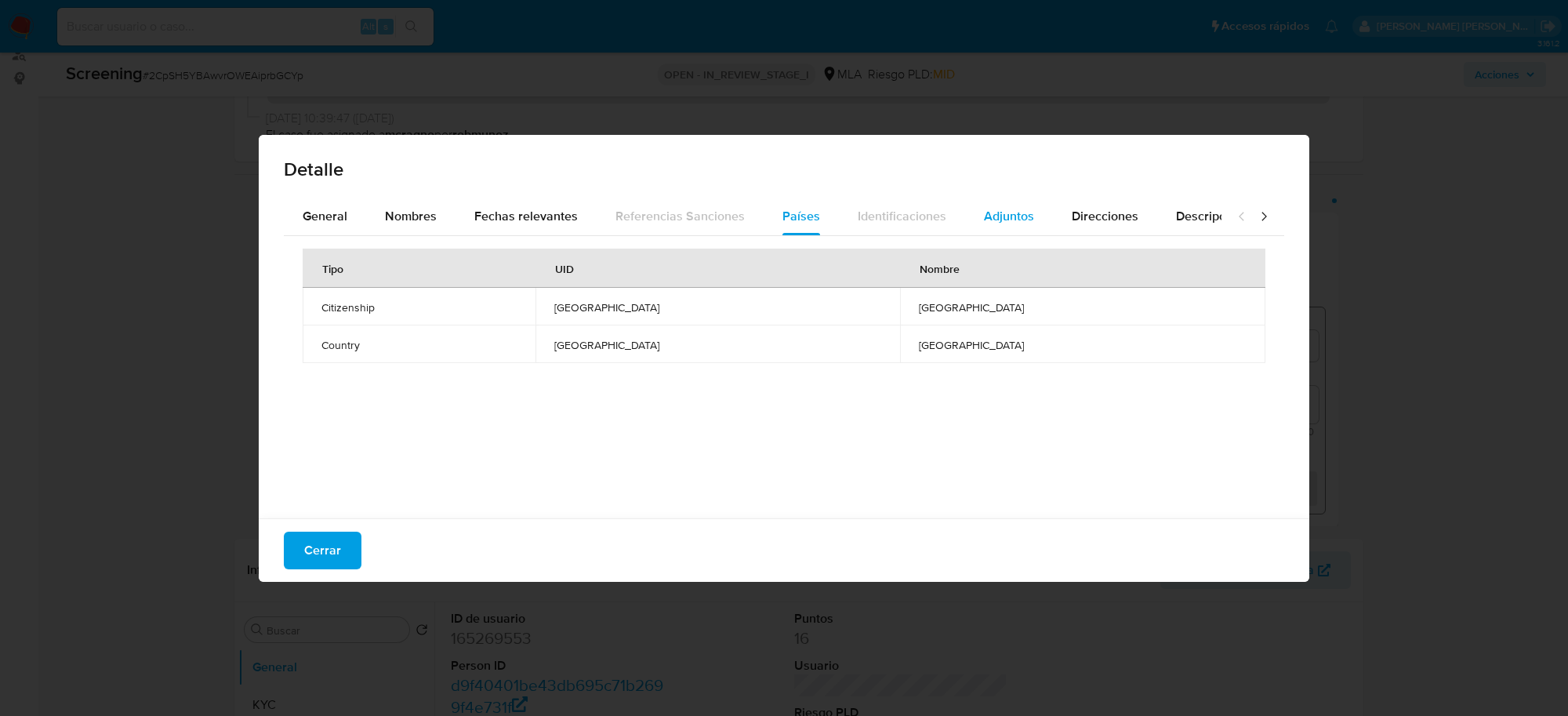
click at [1017, 213] on span "Adjuntos" at bounding box center [1009, 216] width 50 height 18
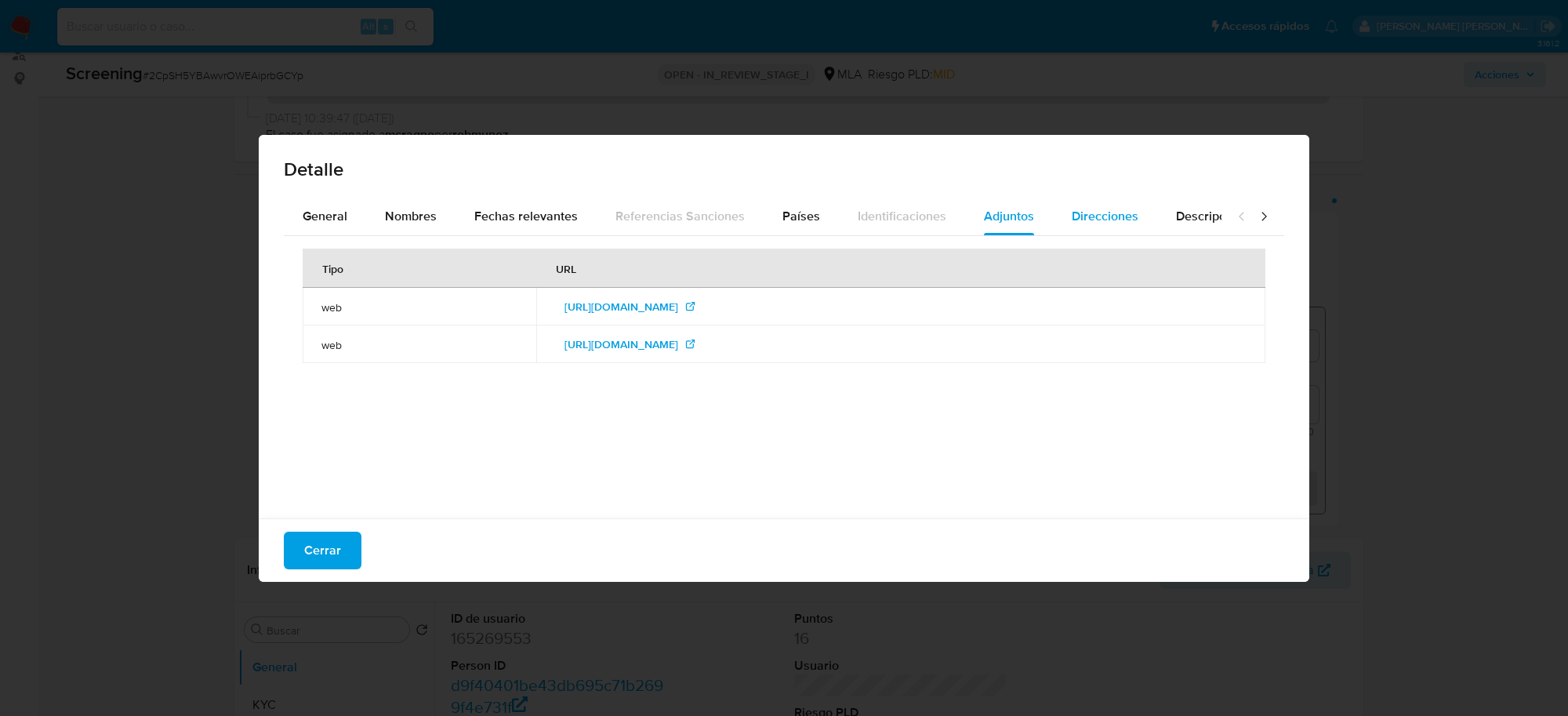
click at [1094, 213] on span "Direcciones" at bounding box center [1105, 216] width 67 height 18
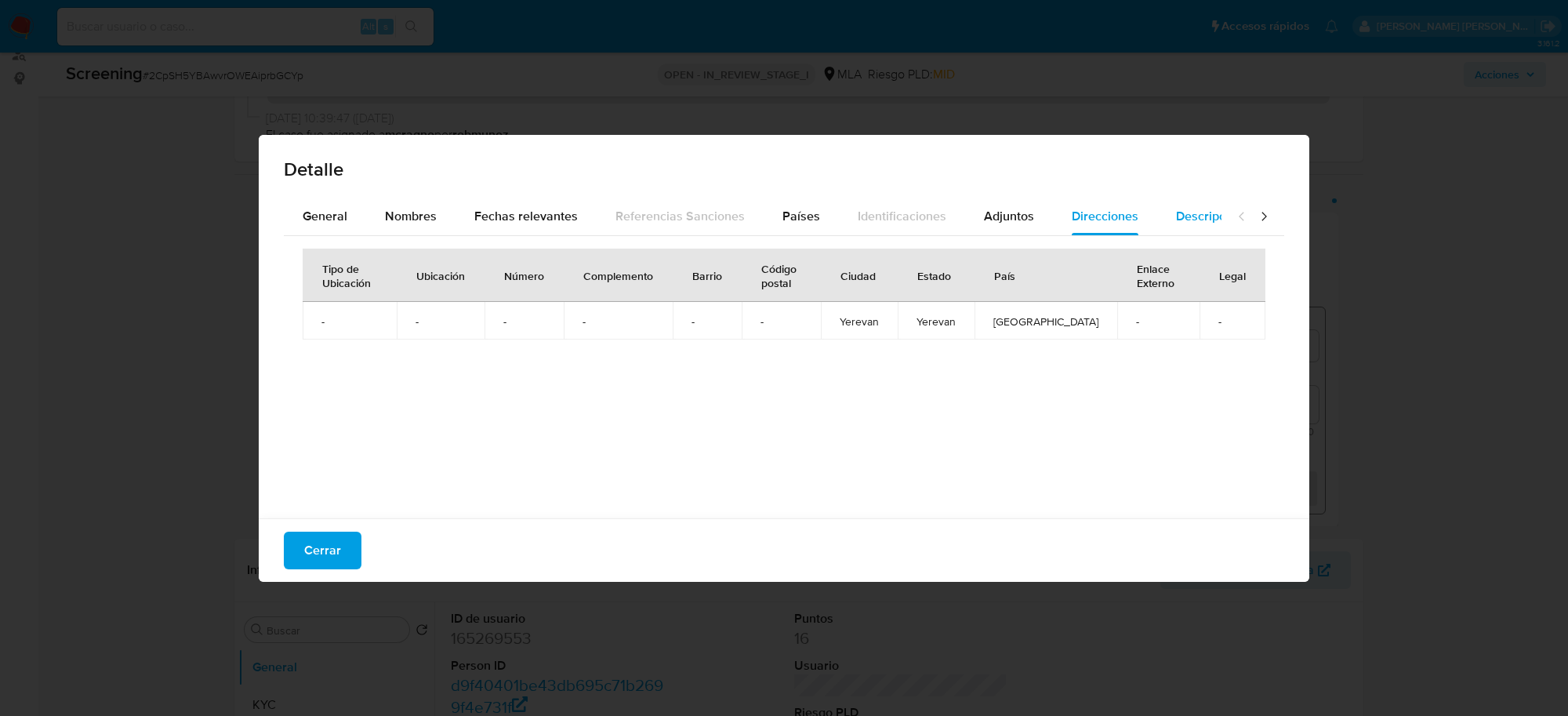
click at [1180, 213] on span "Descripciones" at bounding box center [1215, 216] width 80 height 18
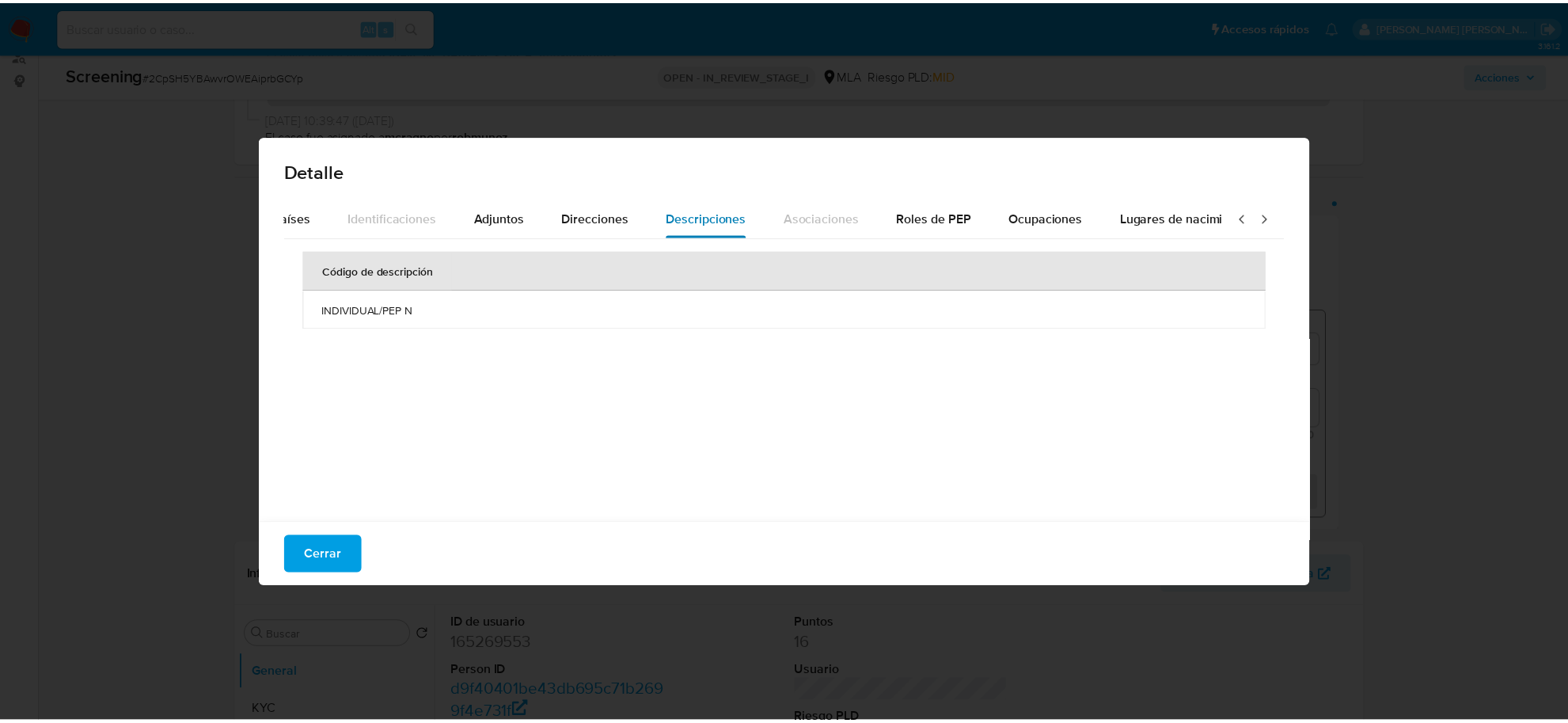
scroll to position [0, 563]
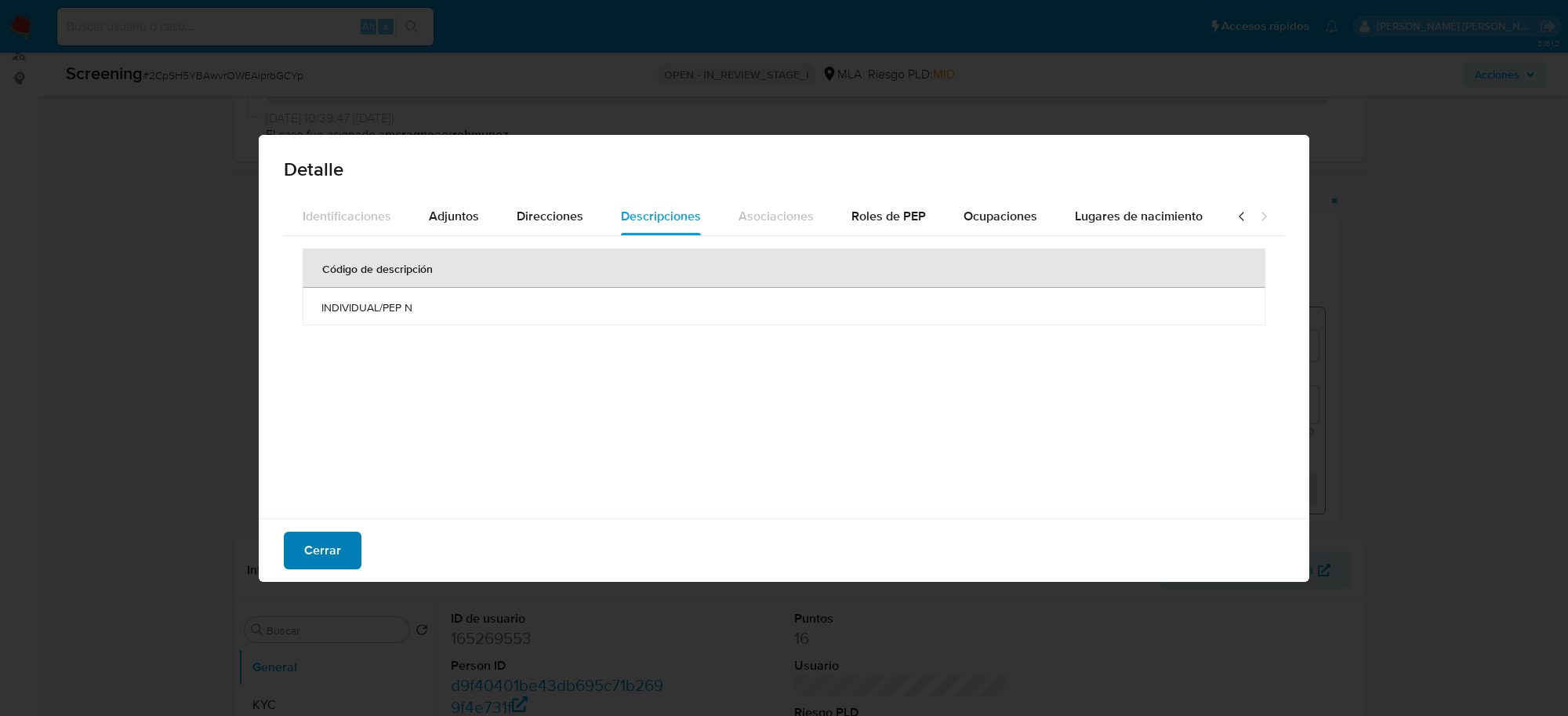
click at [300, 558] on button "Cerrar" at bounding box center [323, 550] width 77 height 38
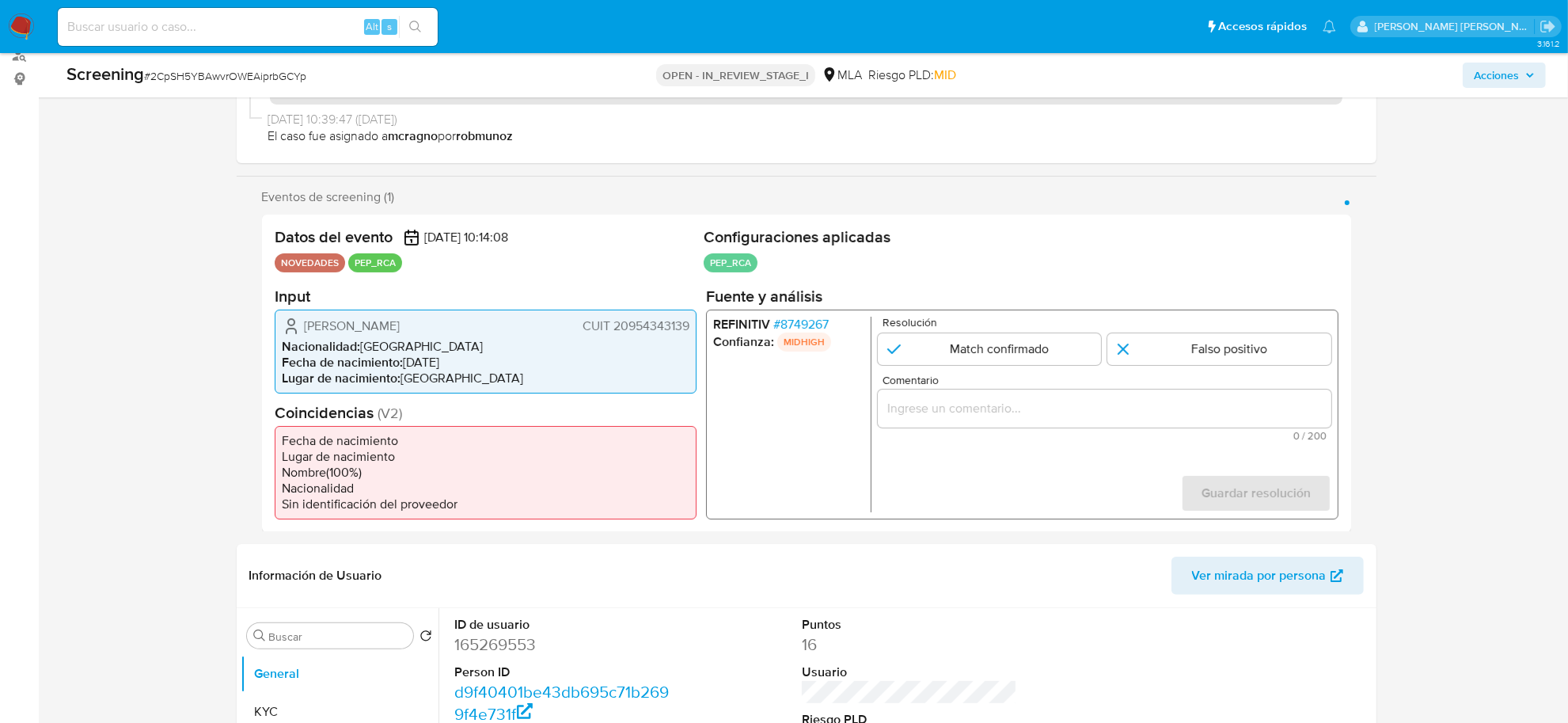
drag, startPoint x: 829, startPoint y: 322, endPoint x: 785, endPoint y: 330, distance: 44.7
click at [785, 330] on li "REFINITIV # 8749267" at bounding box center [788, 324] width 151 height 16
drag, startPoint x: 784, startPoint y: 457, endPoint x: 805, endPoint y: 396, distance: 64.5
click at [797, 433] on ul "REFINITIV # 8749267 Confianza: MIDHIGH" at bounding box center [791, 414] width 158 height 195
drag, startPoint x: 840, startPoint y: 326, endPoint x: 815, endPoint y: 330, distance: 25.3
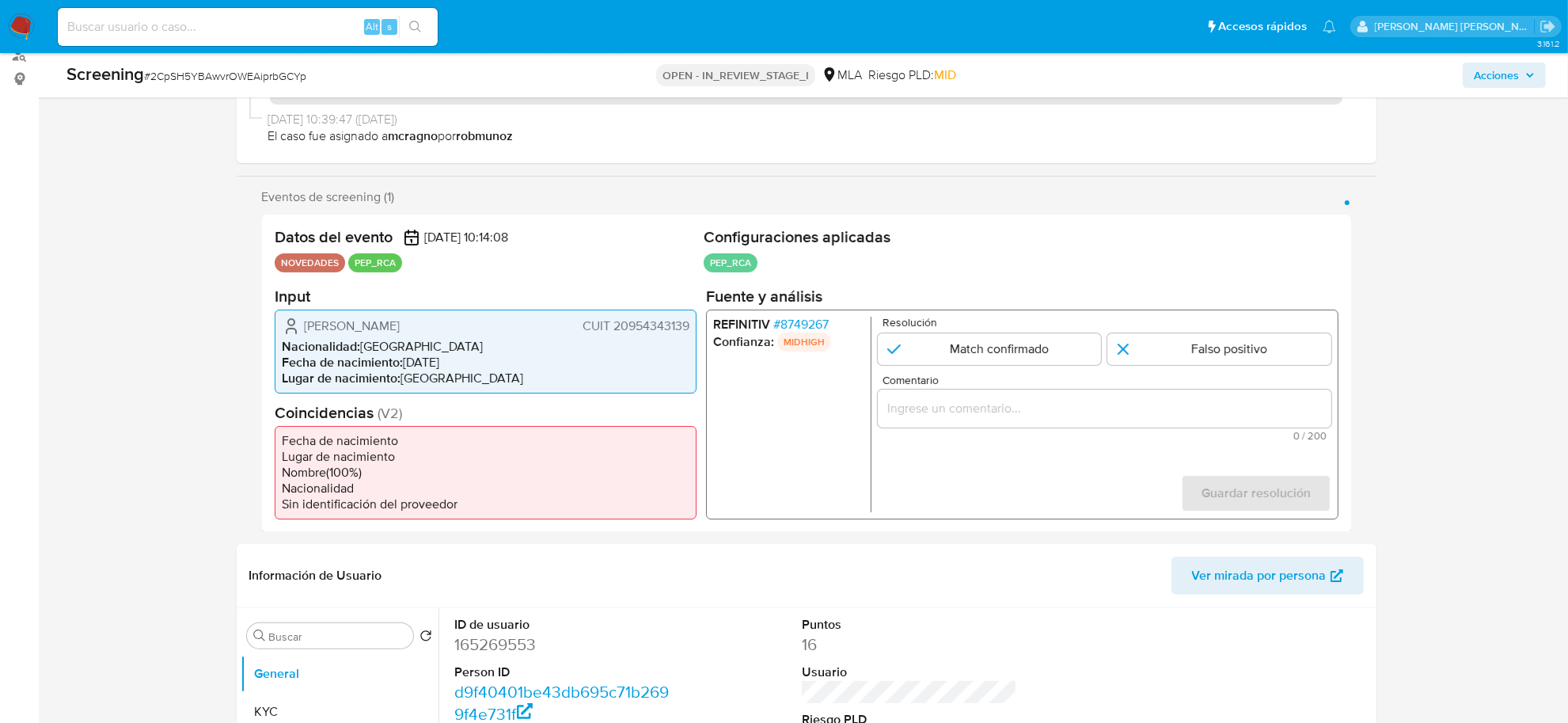
click at [821, 329] on li "REFINITIV # 8749267" at bounding box center [788, 324] width 151 height 16
click at [844, 330] on li "REFINITIV # 8749267" at bounding box center [788, 324] width 151 height 16
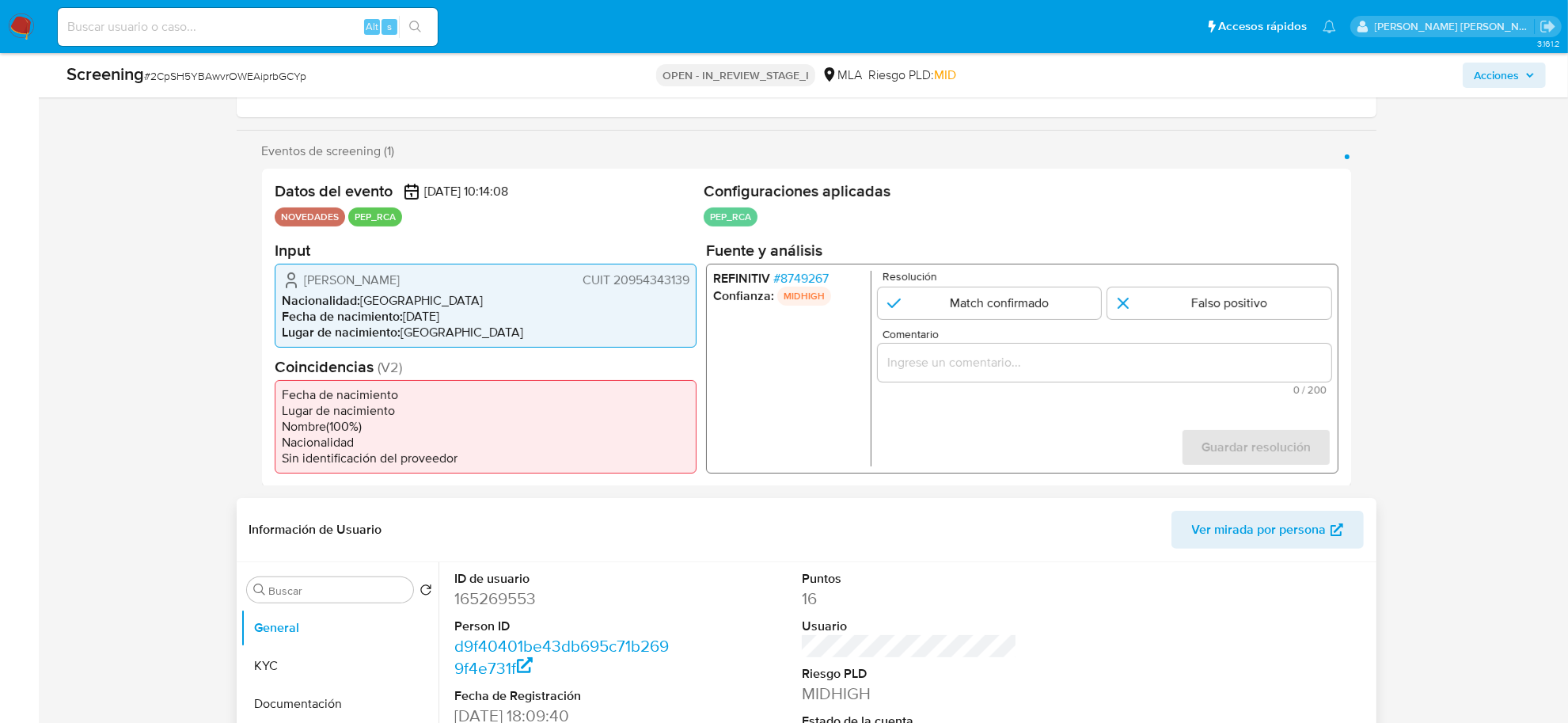
scroll to position [495, 0]
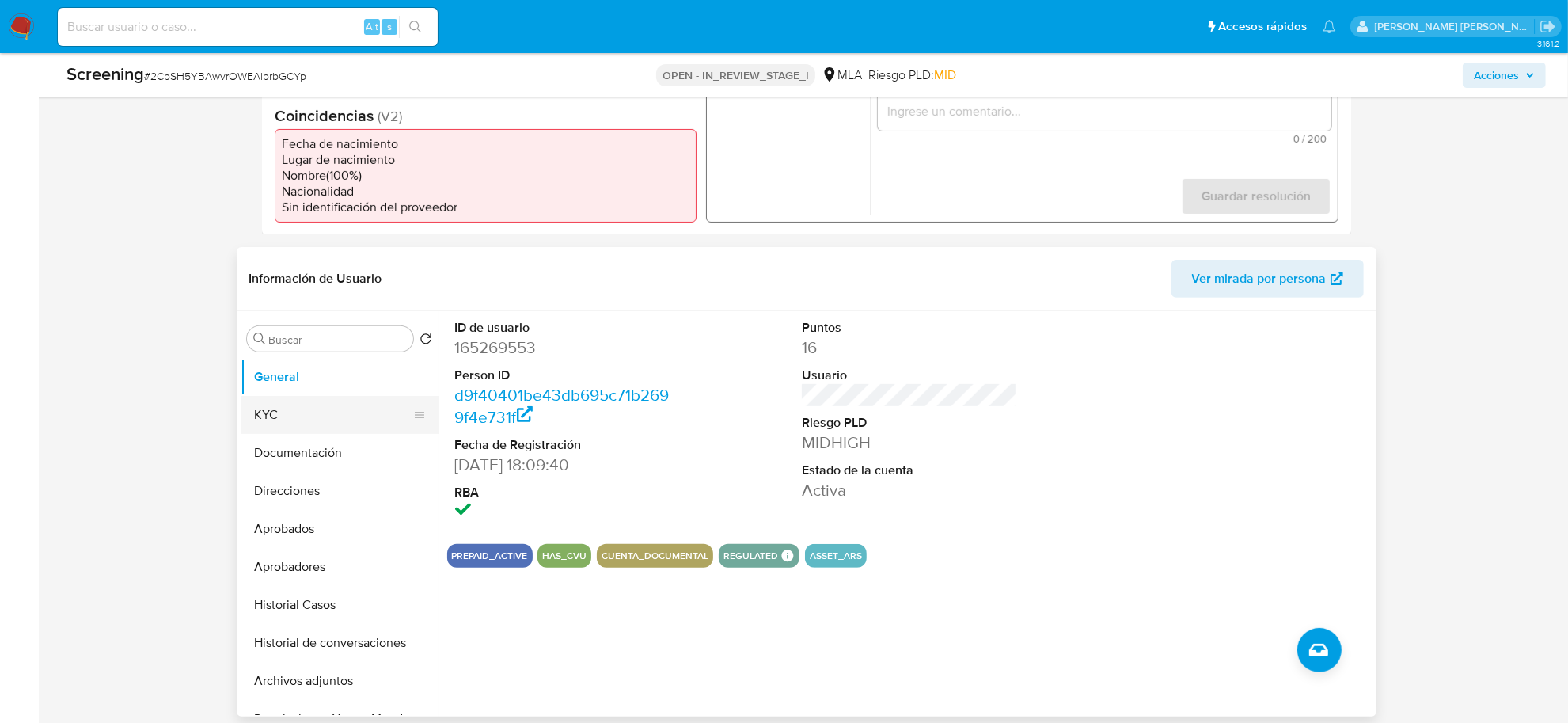
click at [277, 426] on button "KYC" at bounding box center [333, 415] width 186 height 38
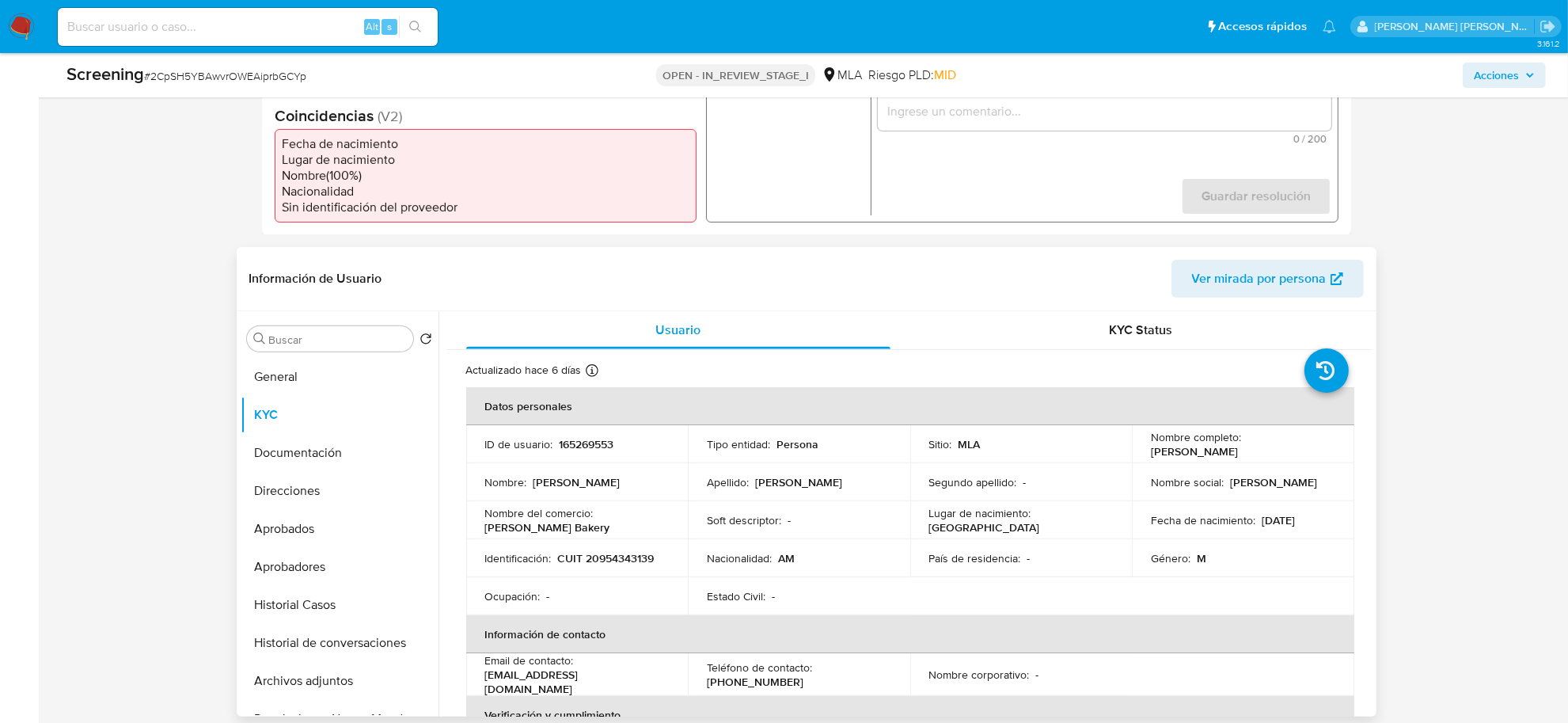
scroll to position [396, 0]
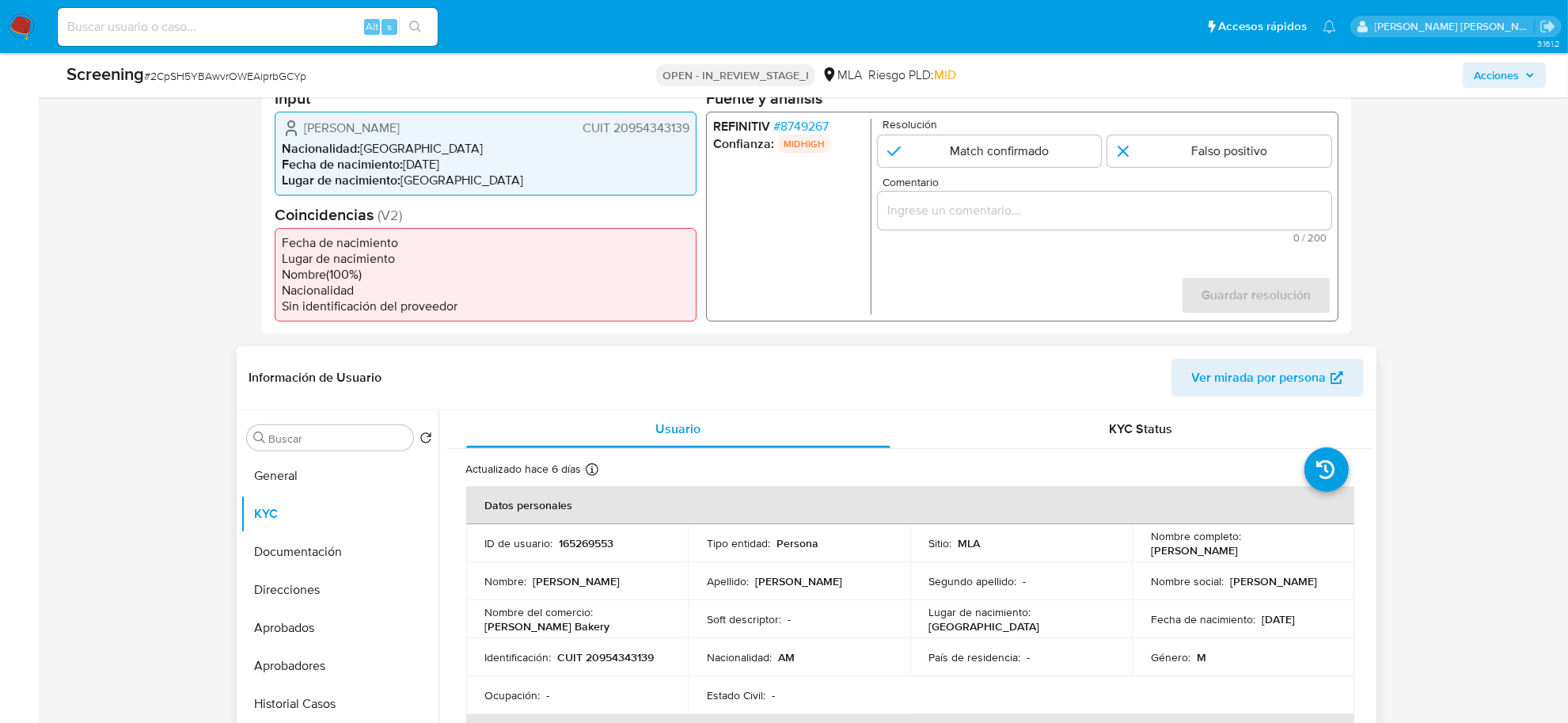
drag, startPoint x: 1145, startPoint y: 552, endPoint x: 1240, endPoint y: 557, distance: 95.1
click at [1240, 557] on div "Nombre completo : [PERSON_NAME]" at bounding box center [1243, 544] width 185 height 28
click at [303, 556] on button "Documentación" at bounding box center [333, 552] width 186 height 38
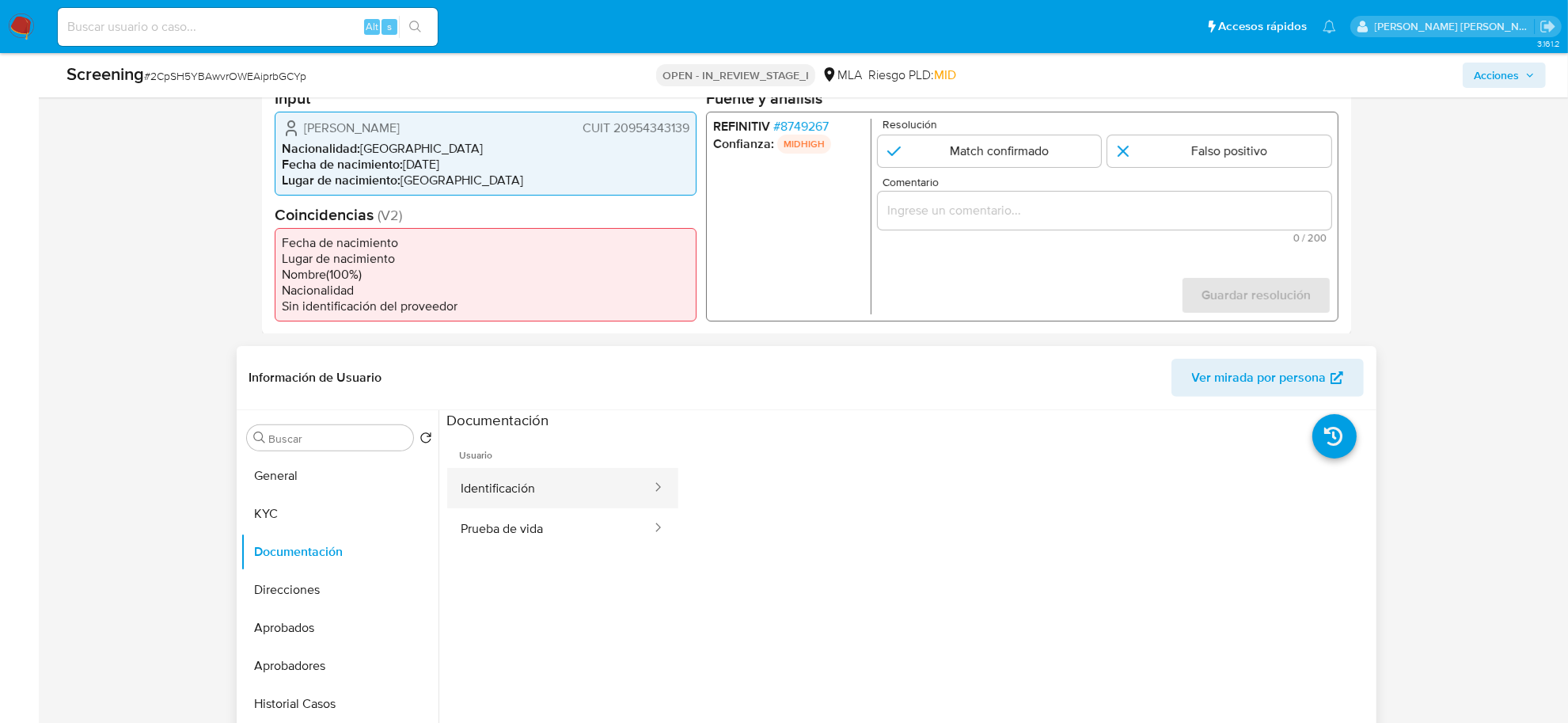
click at [548, 481] on button "Identificación" at bounding box center [550, 488] width 206 height 40
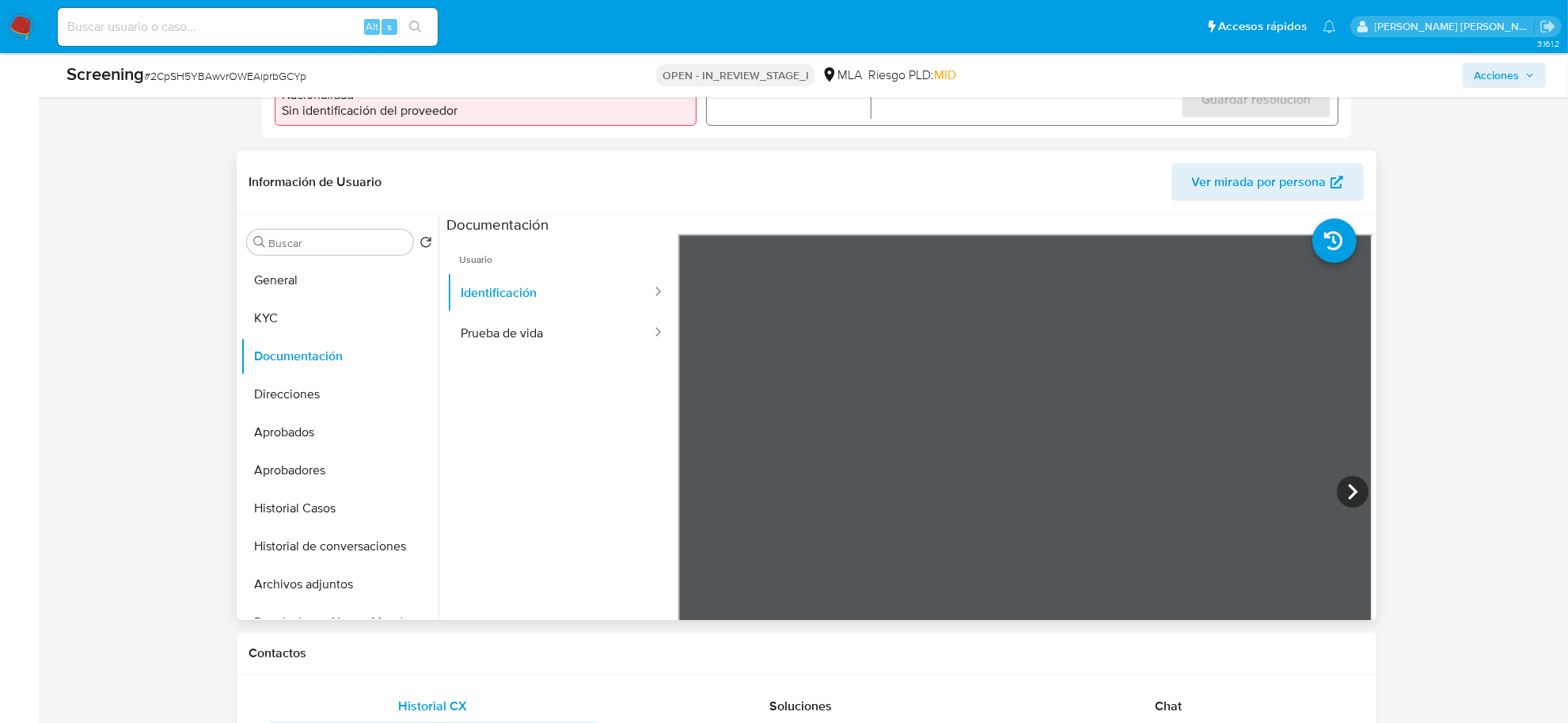
scroll to position [594, 0]
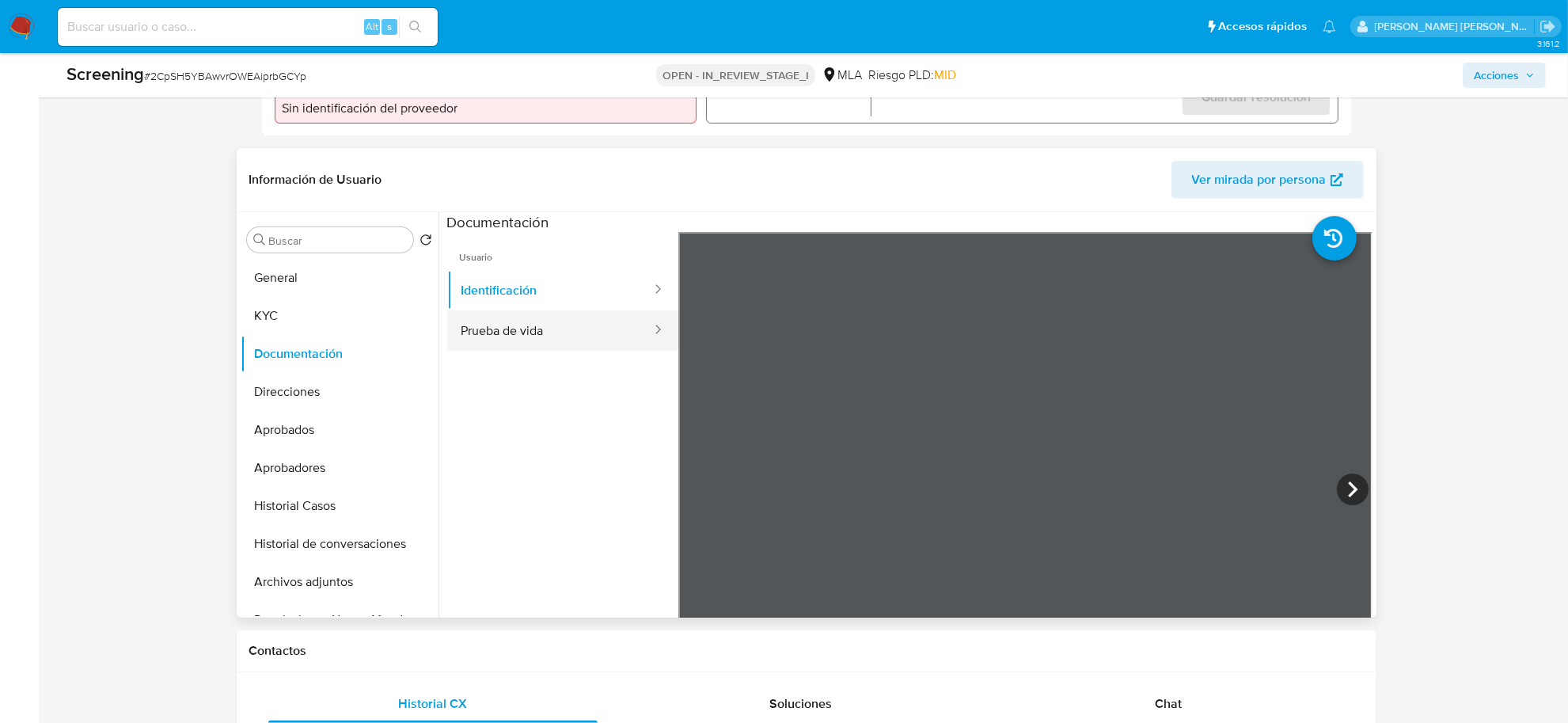
click at [505, 325] on button "Prueba de vida" at bounding box center [550, 330] width 206 height 40
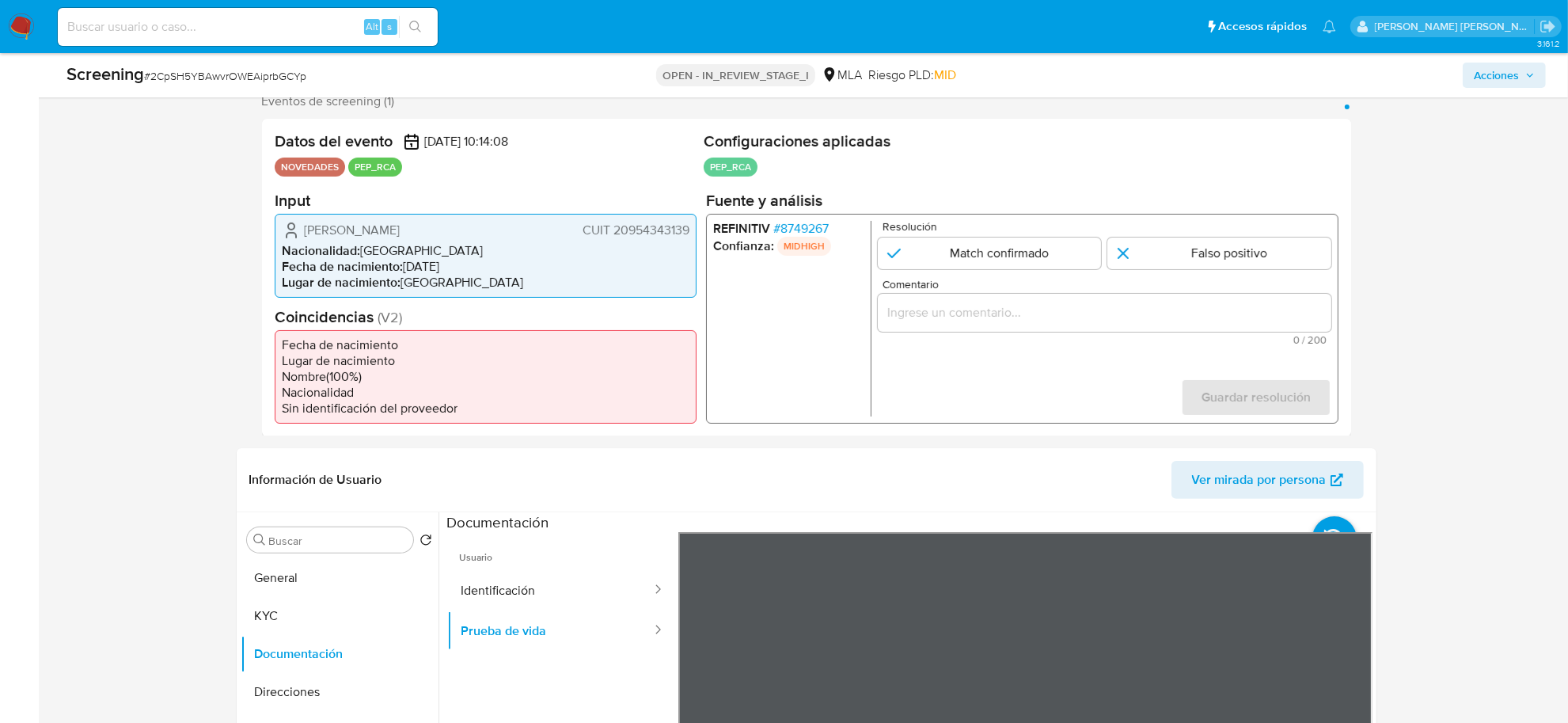
scroll to position [198, 0]
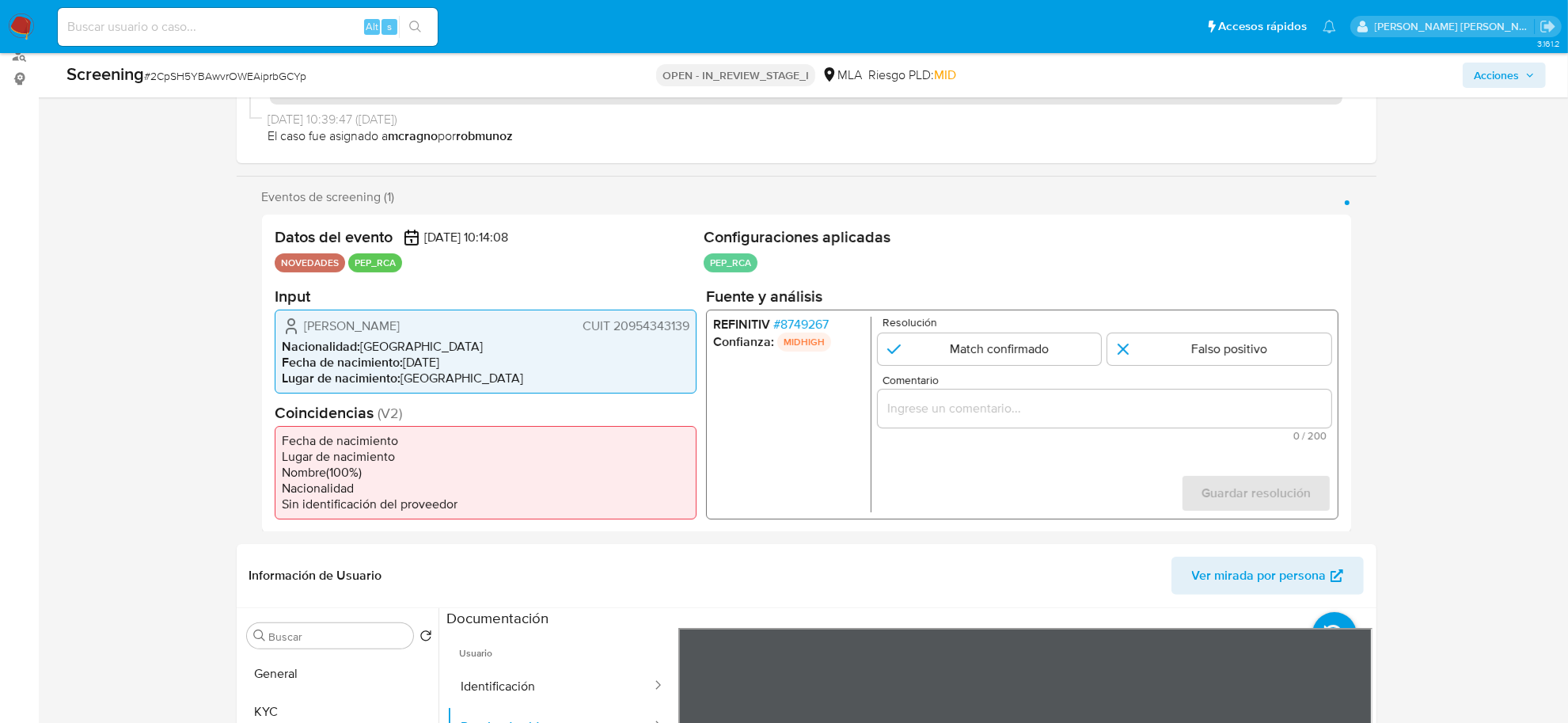
click at [804, 330] on span "# 8749267" at bounding box center [800, 324] width 55 height 16
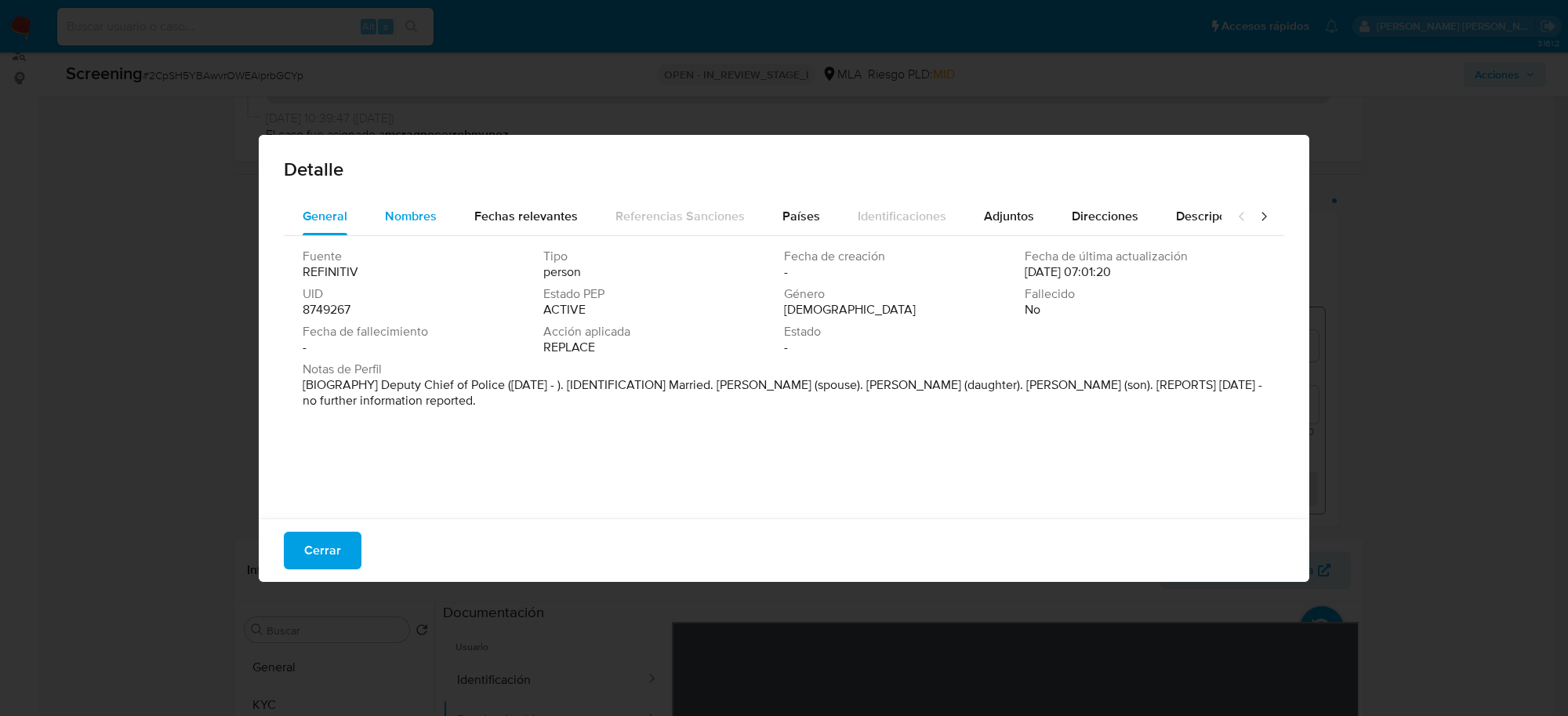
click at [418, 201] on div "Nombres" at bounding box center [411, 216] width 52 height 38
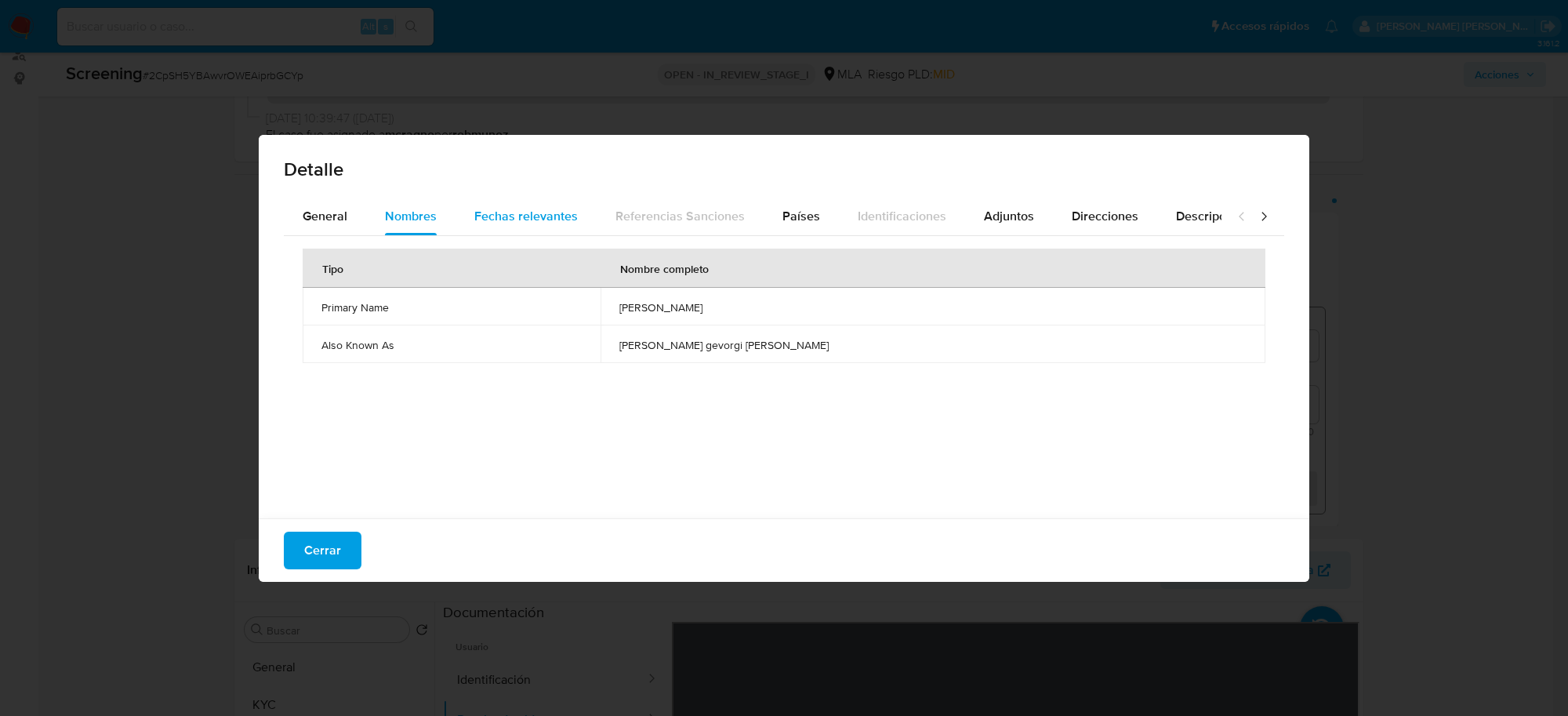
click at [520, 204] on div "Fechas relevantes" at bounding box center [526, 216] width 104 height 38
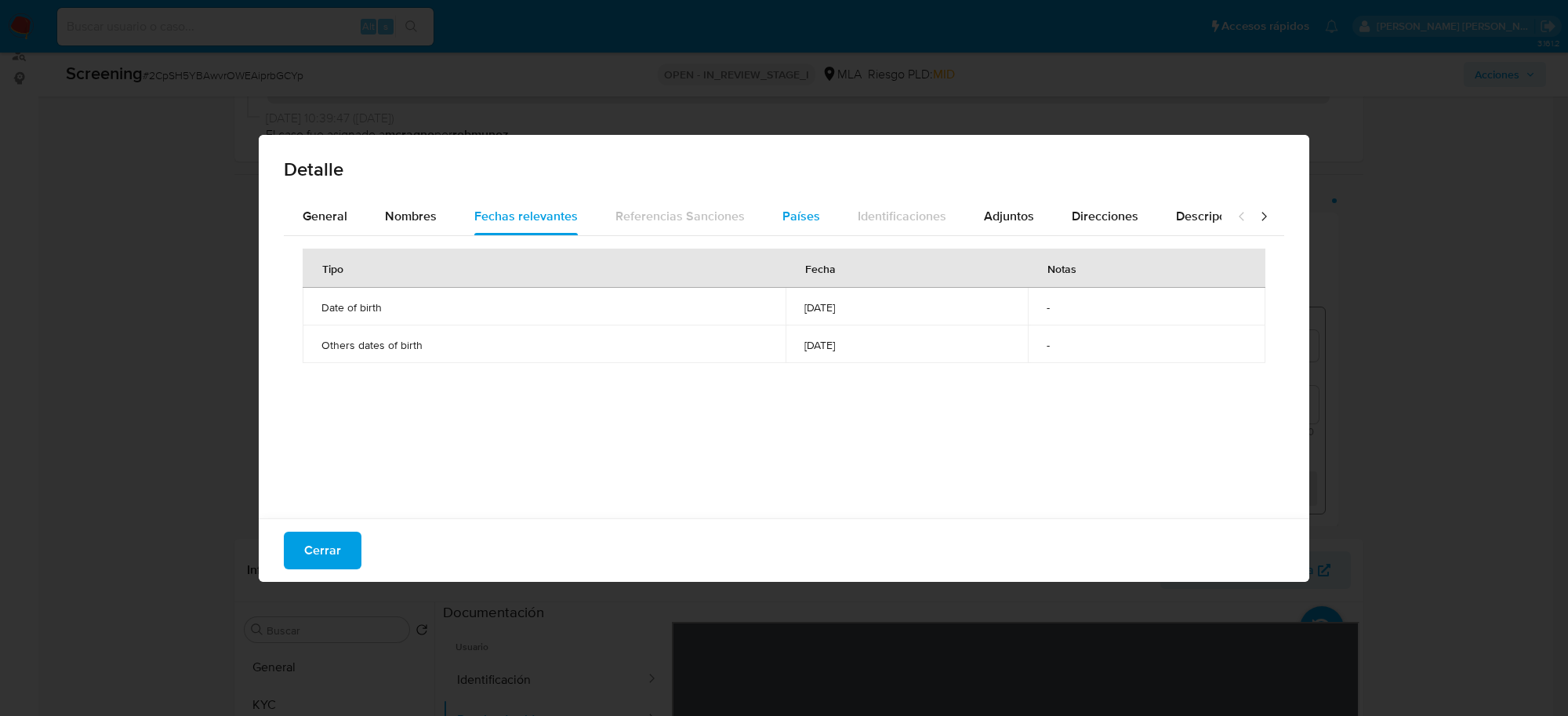
click at [801, 213] on span "Países" at bounding box center [801, 216] width 38 height 18
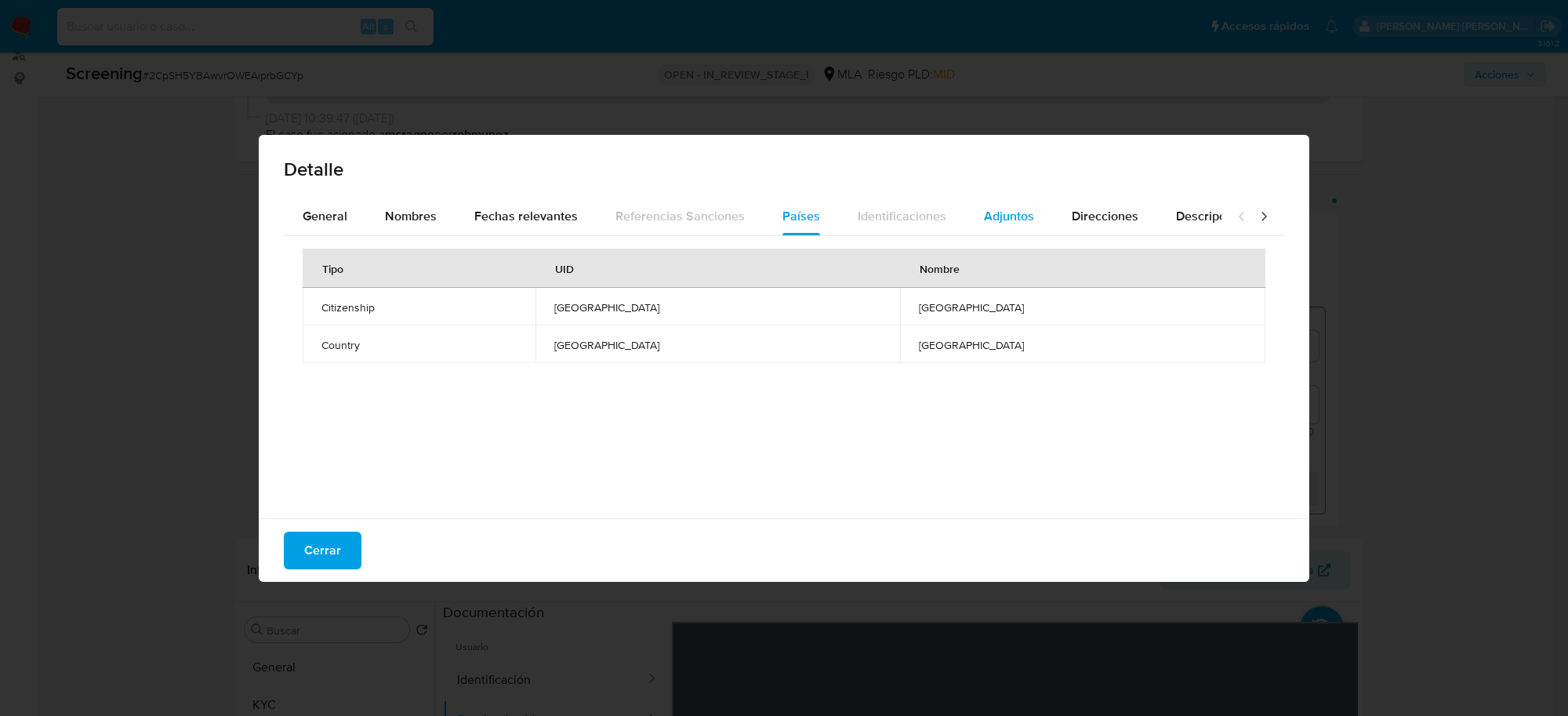
click at [993, 222] on span "Adjuntos" at bounding box center [1009, 216] width 50 height 18
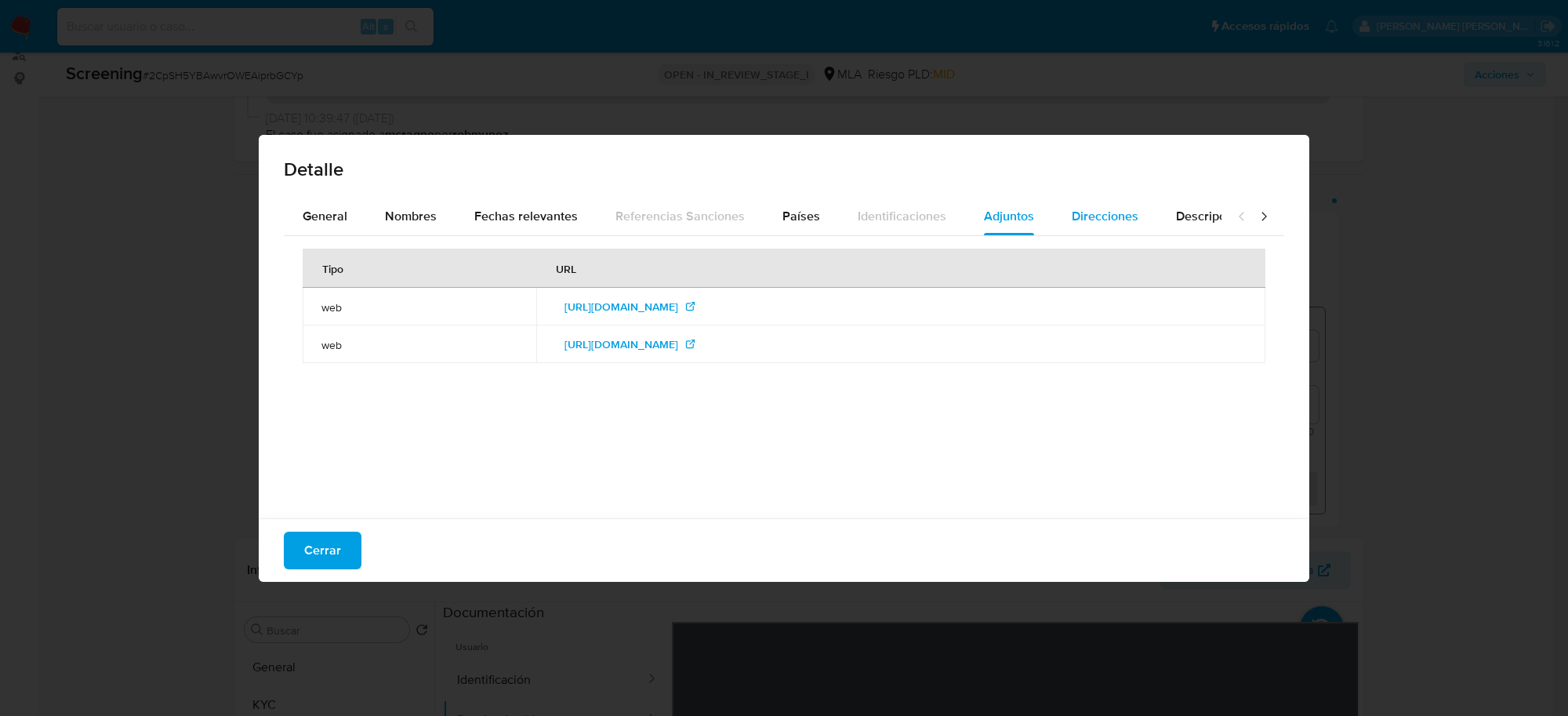
click at [1087, 224] on span "Direcciones" at bounding box center [1105, 216] width 67 height 18
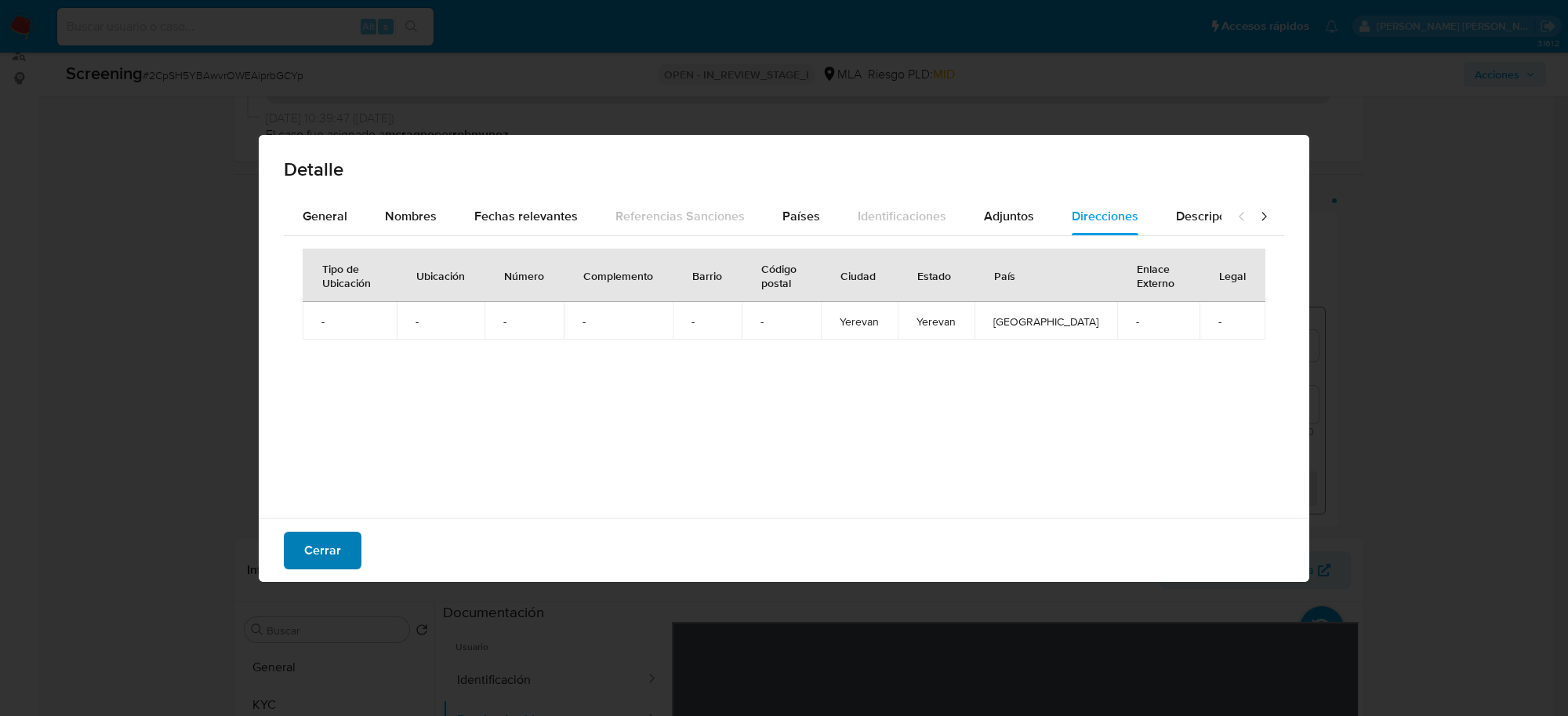
click at [307, 559] on span "Cerrar" at bounding box center [323, 550] width 37 height 34
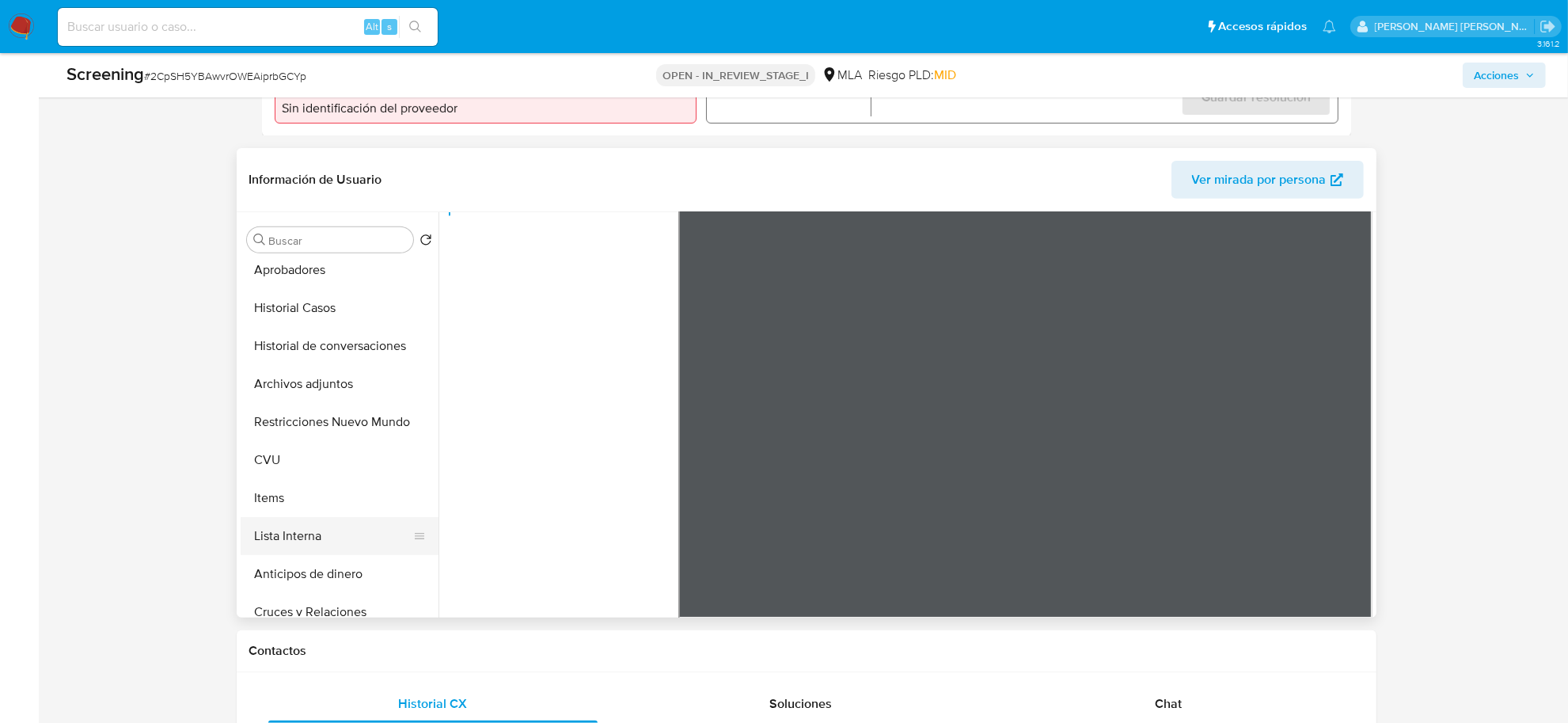
click at [330, 531] on button "Lista Interna" at bounding box center [333, 536] width 186 height 38
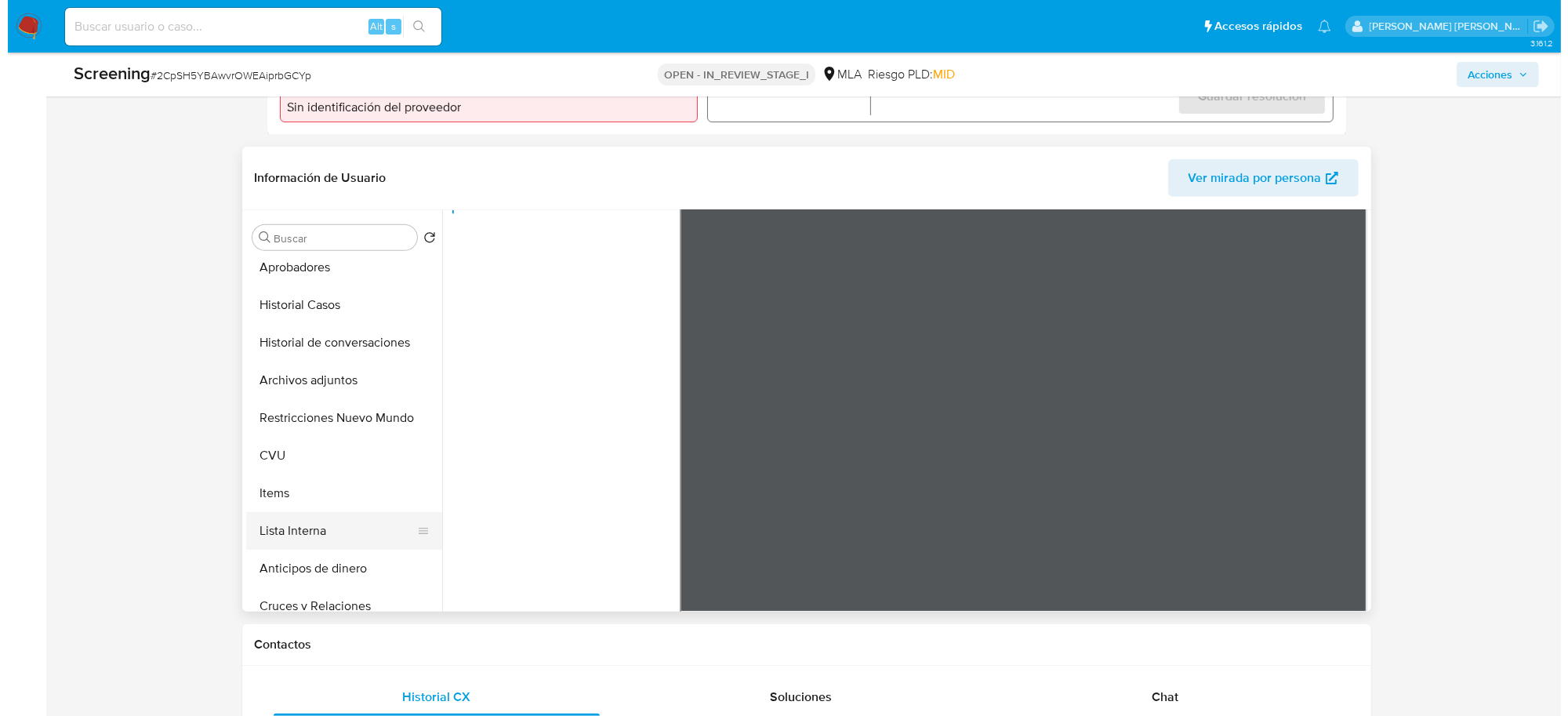
scroll to position [0, 0]
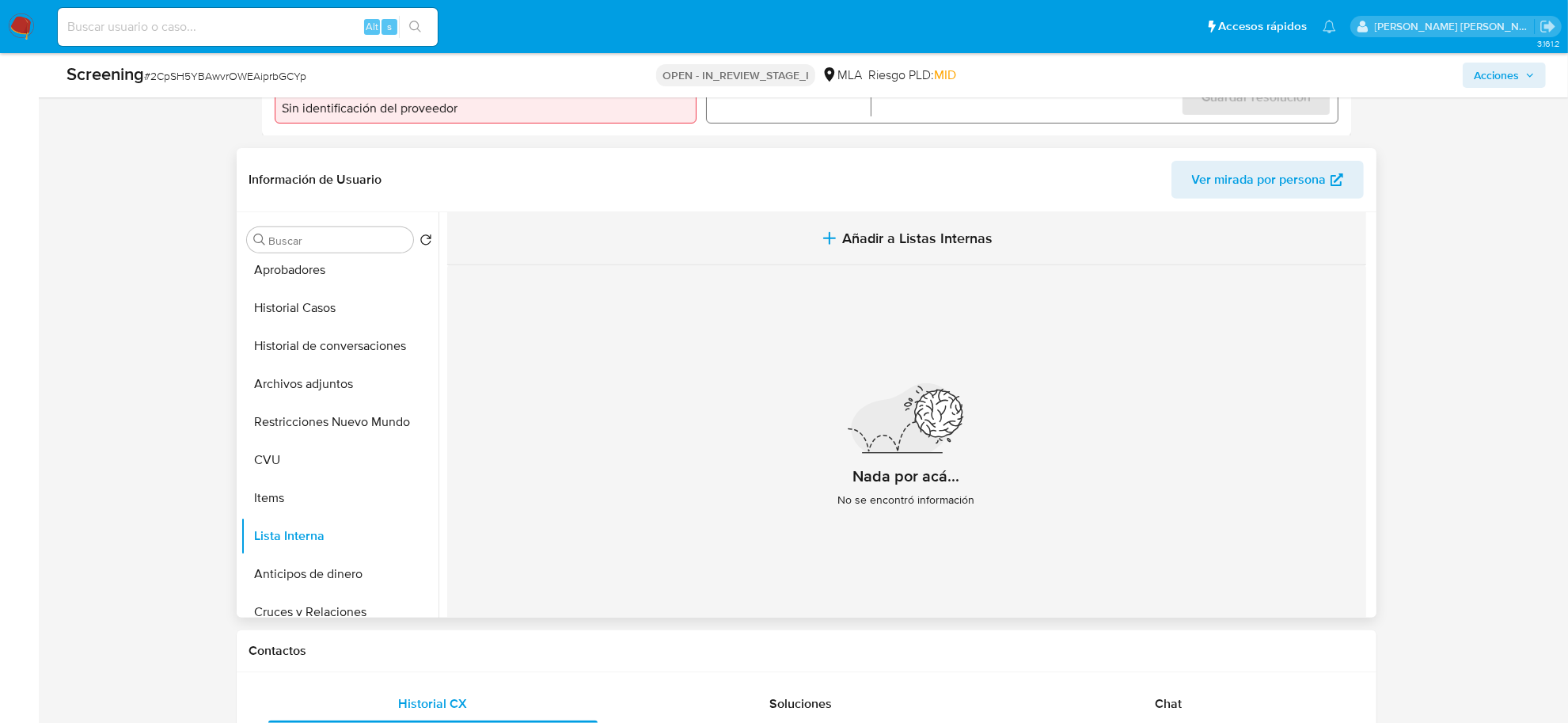
click at [863, 250] on button "Añadir a Listas Internas" at bounding box center [907, 239] width 919 height 53
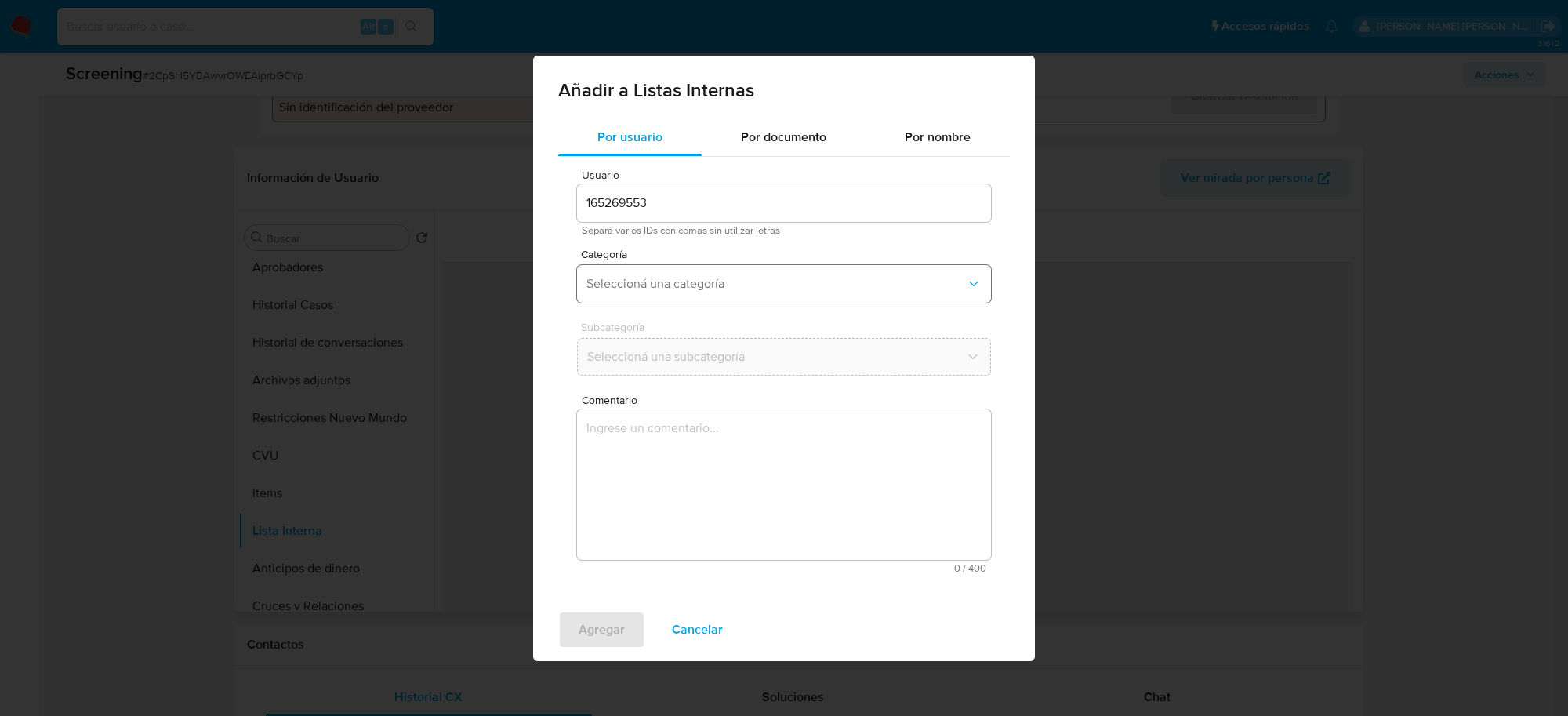
click at [726, 283] on span "Seleccioná una categoría" at bounding box center [777, 284] width 380 height 16
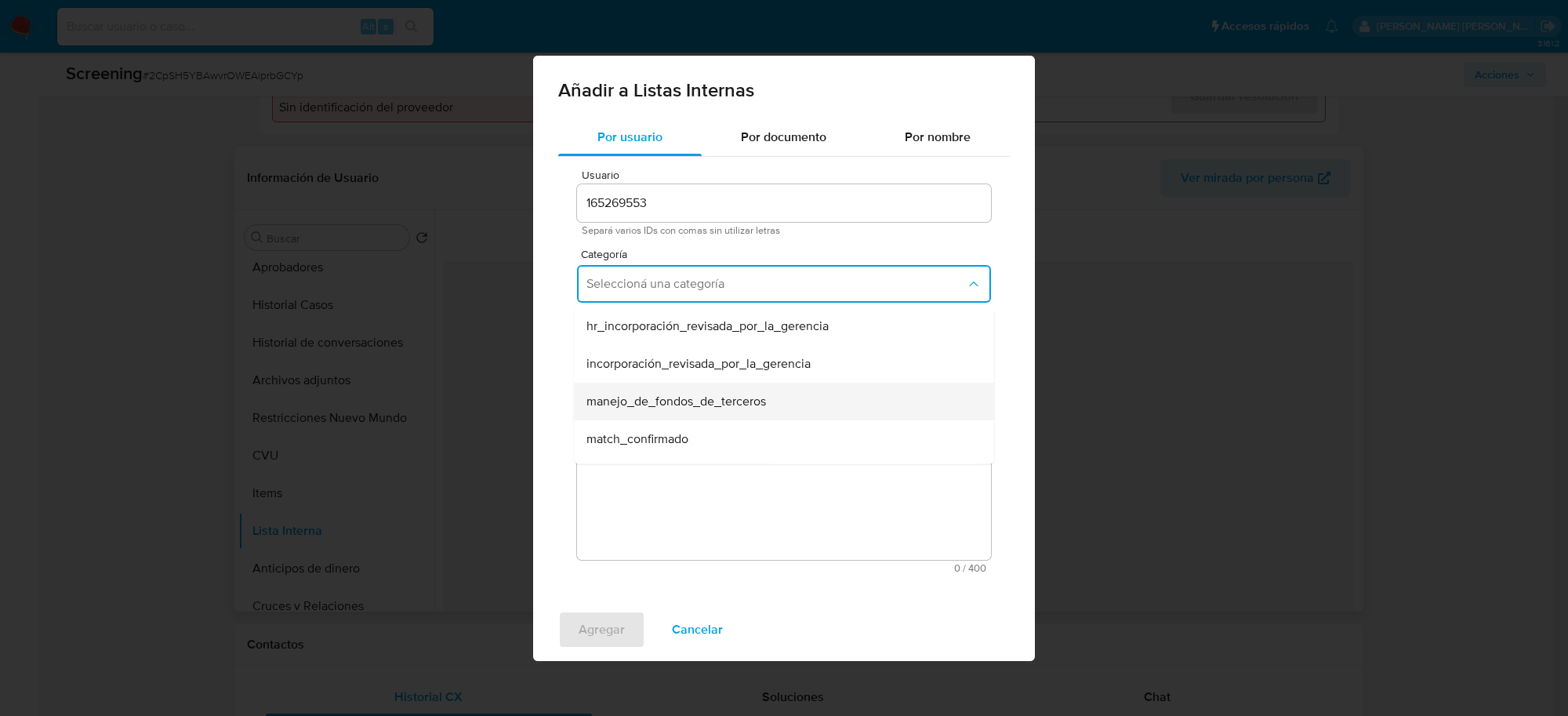
scroll to position [98, 0]
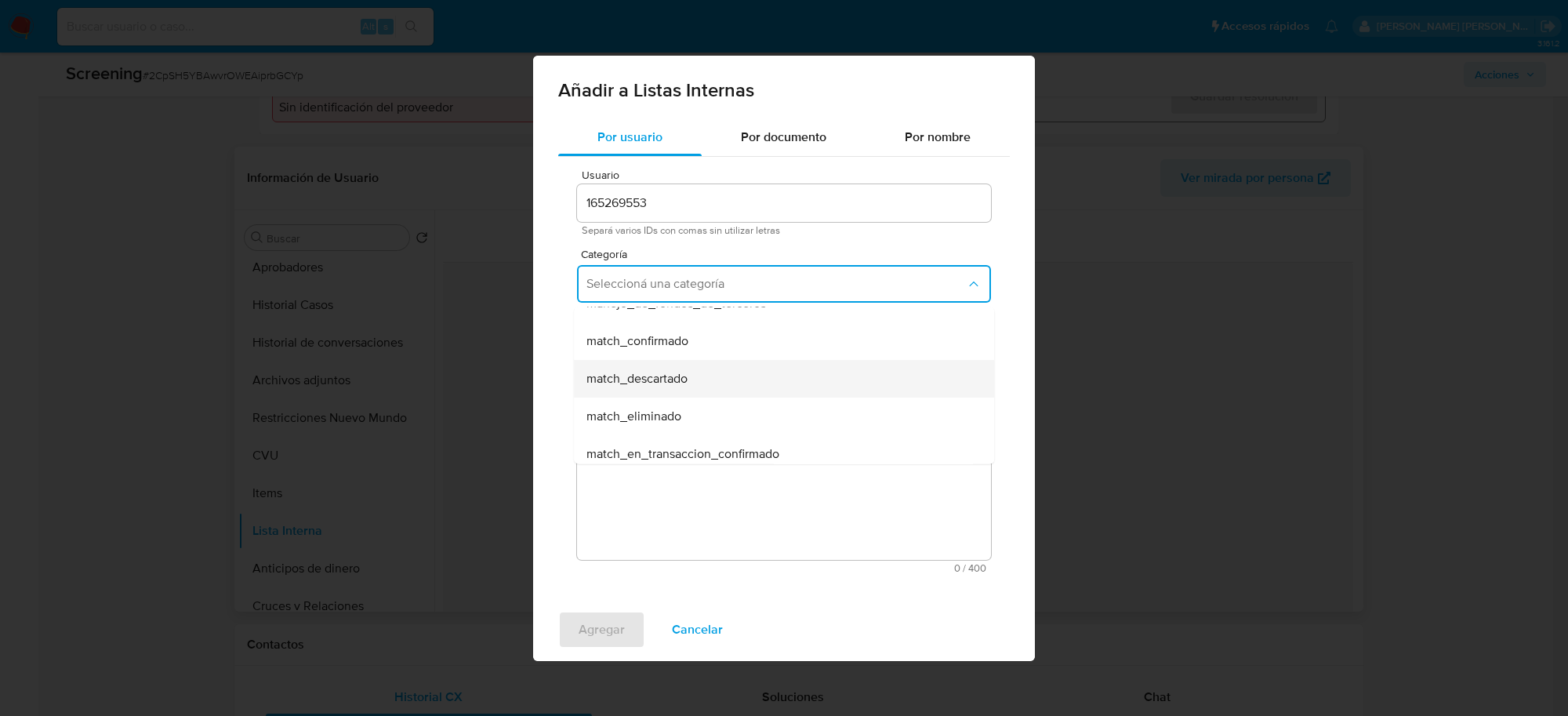
click at [667, 379] on span "match_descartado" at bounding box center [637, 378] width 101 height 16
click at [676, 351] on span "Seleccioná una subcategoría" at bounding box center [777, 357] width 380 height 16
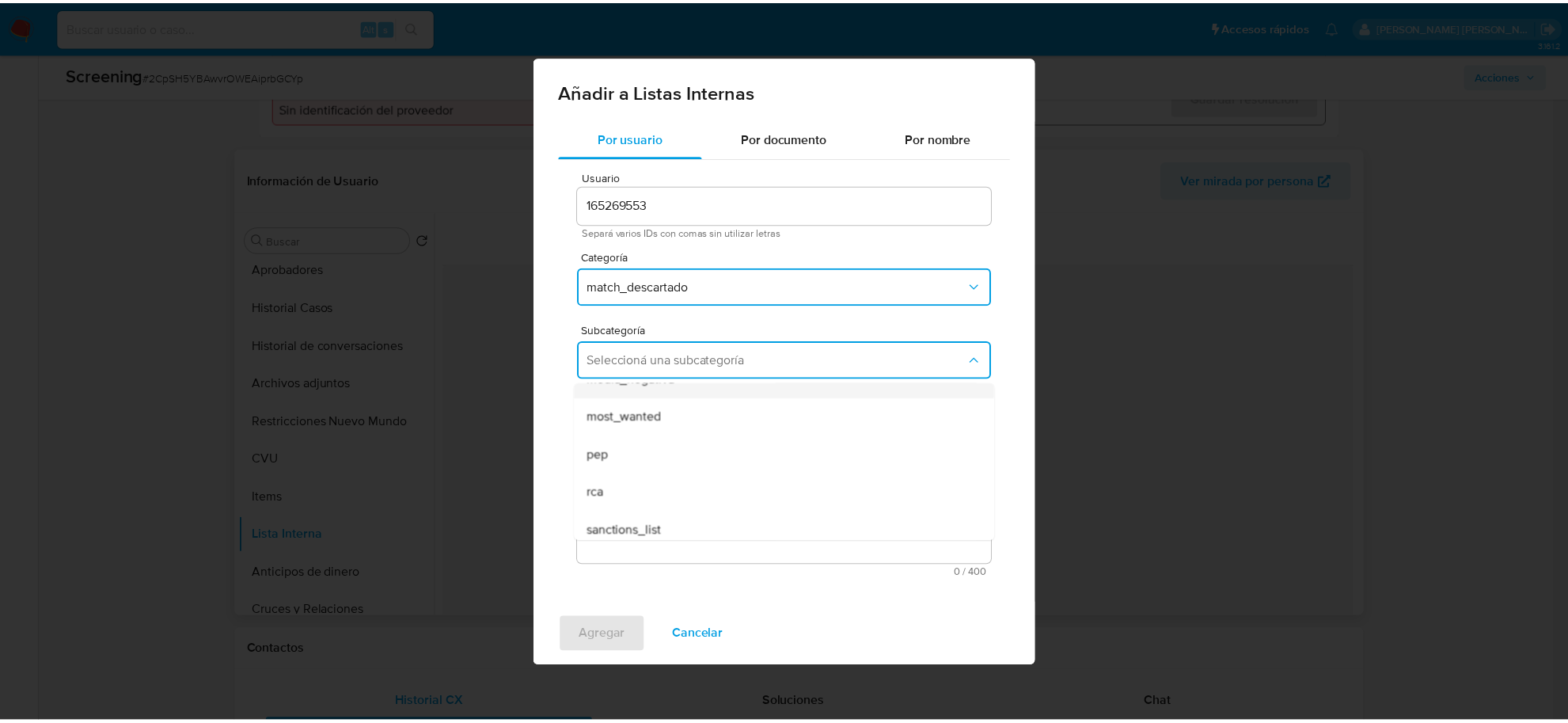
scroll to position [107, 0]
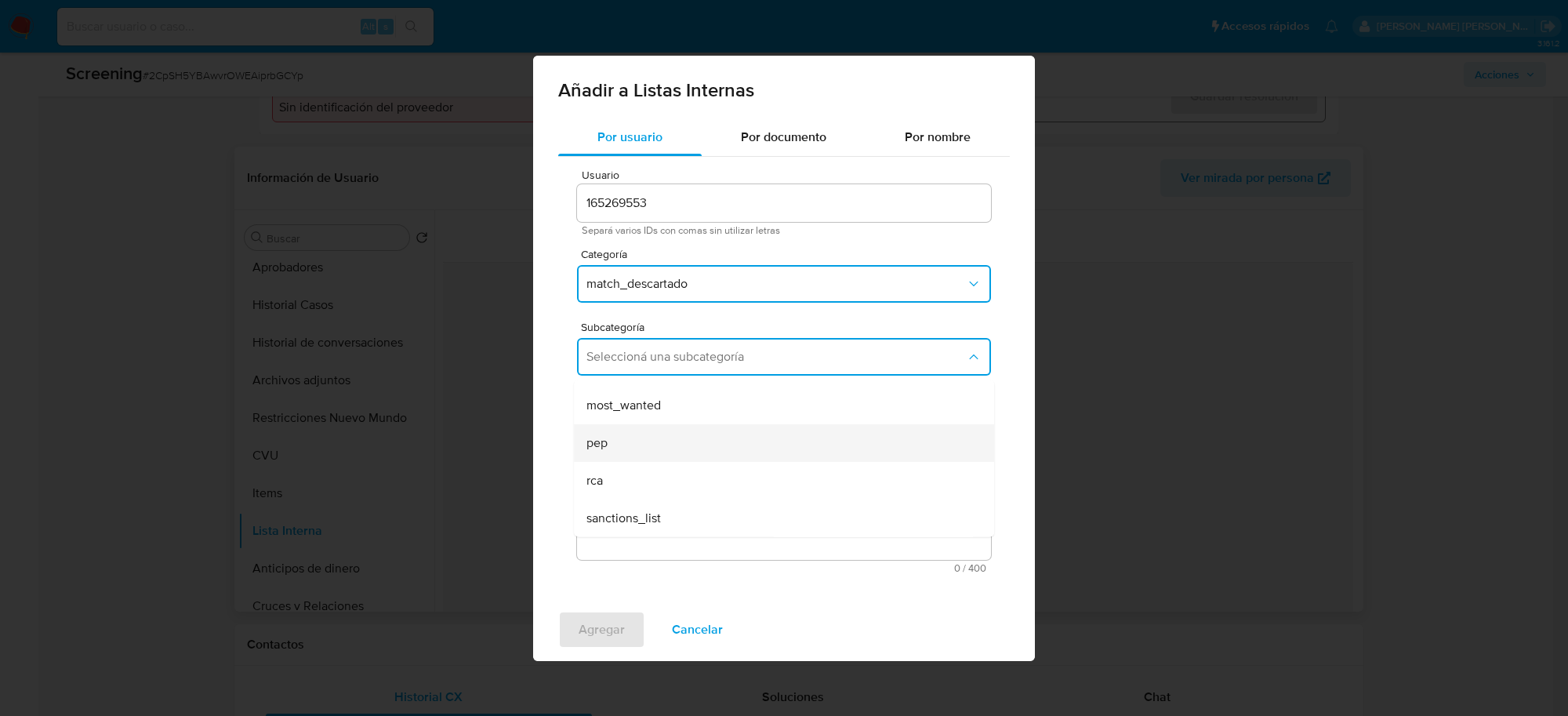
click at [638, 447] on div "pep" at bounding box center [779, 442] width 386 height 38
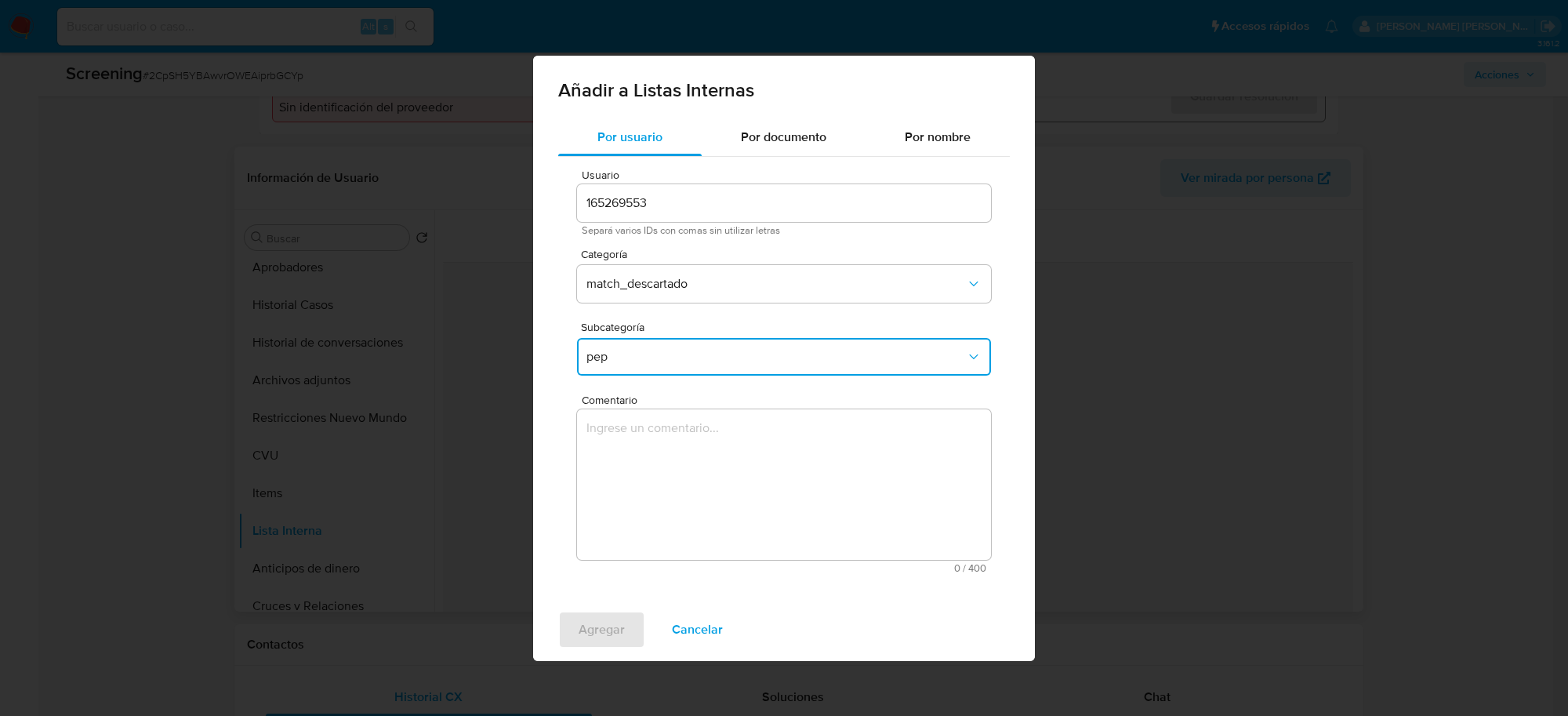
click at [643, 447] on textarea "Comentario" at bounding box center [784, 484] width 414 height 150
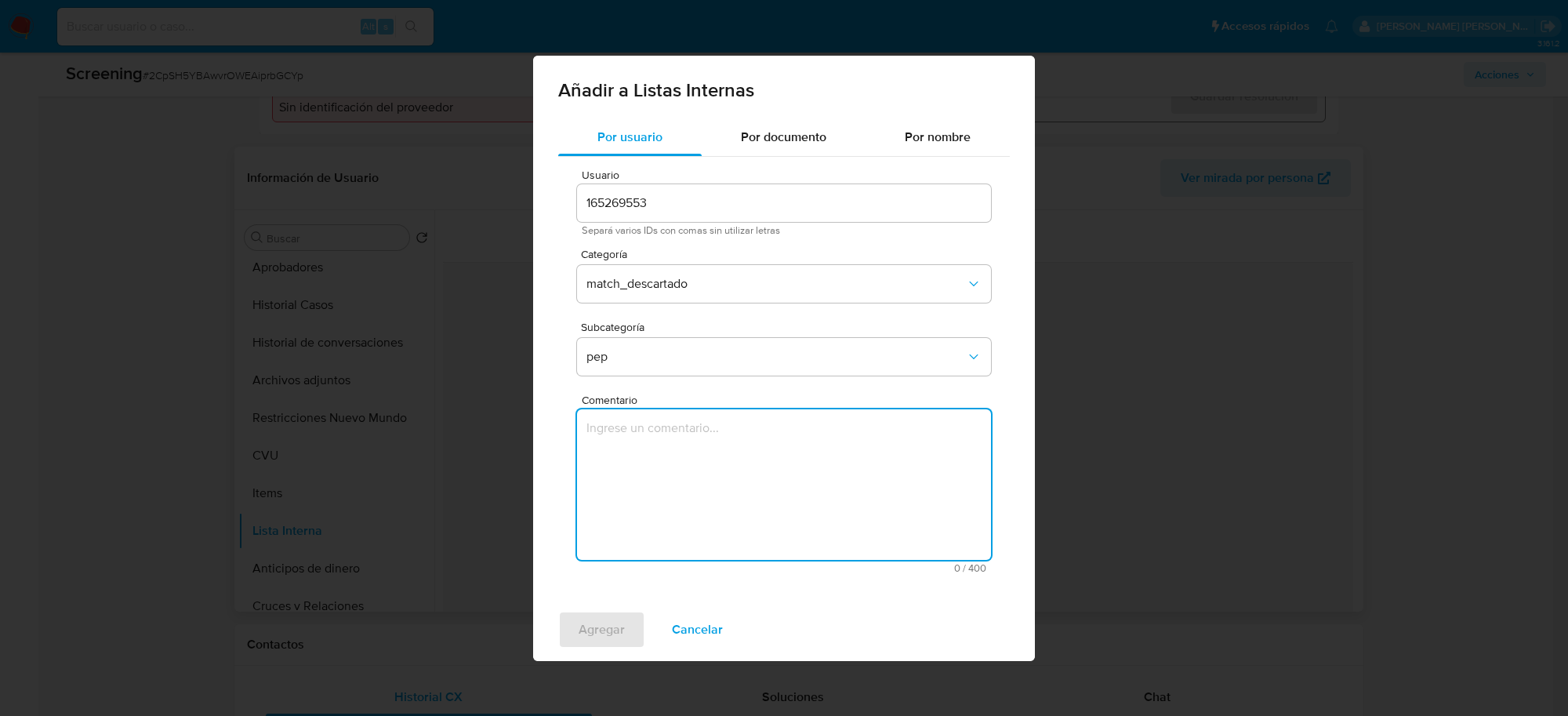
paste textarea "Se descarta el match debido a que (mencionar los motivos, ejemplo si no coincid…"
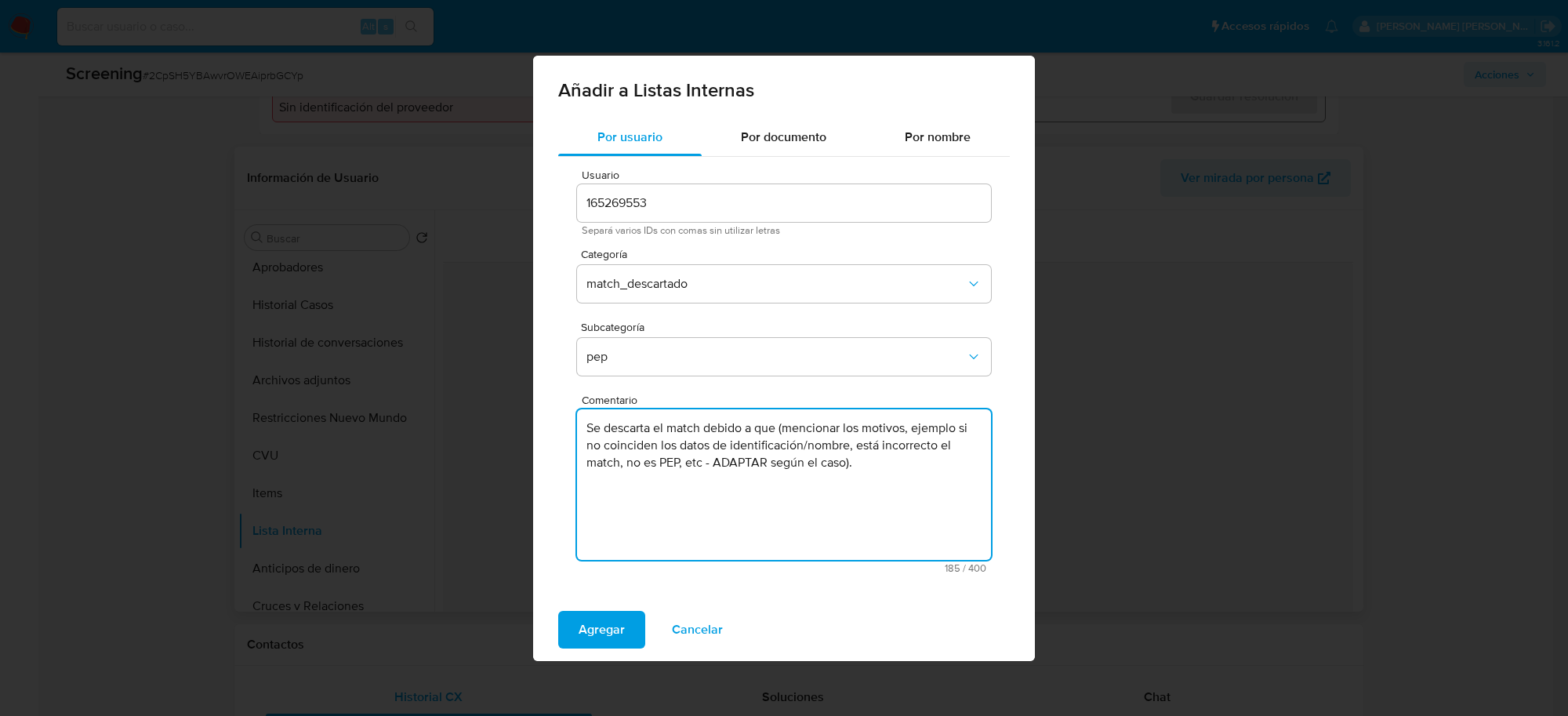
drag, startPoint x: 788, startPoint y: 423, endPoint x: 850, endPoint y: 465, distance: 74.9
click at [850, 465] on textarea "Se descarta el match debido a que (mencionar los motivos, ejemplo si no coincid…" at bounding box center [784, 484] width 414 height 150
paste textarea "Vardan Vardanyan 20954343139"
click at [782, 427] on textarea "Se descarta el match debido a que (Vardan Vardanyan 20954343139." at bounding box center [784, 484] width 414 height 150
click at [784, 427] on textarea "Se descarta el match debido a que (Vardan Vardanyan 20954343139." at bounding box center [784, 484] width 414 height 150
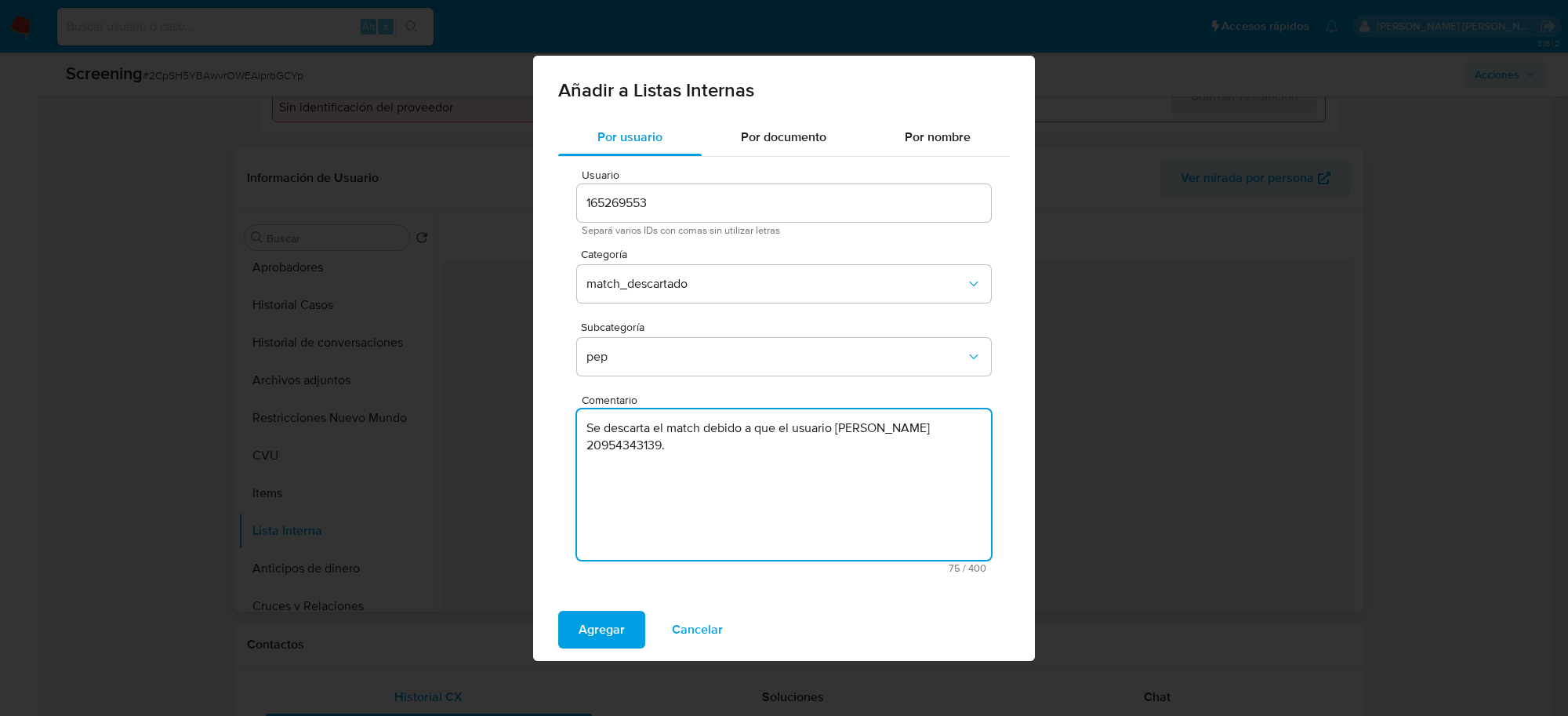
click at [590, 441] on textarea "Se descarta el match debido a que el usuario Vardan Vardanyan 20954343139." at bounding box center [784, 484] width 414 height 150
click at [692, 449] on textarea "Se descarta el match debido a que el usuario Vardan Vardanyan CUIT 20954343139." at bounding box center [784, 484] width 414 height 150
click at [950, 421] on textarea "Se descarta el match debido a que el usuario Vardan Vardanyan CUIT 20954343139,…" at bounding box center [784, 484] width 414 height 150
click at [813, 441] on textarea "Se descarta el match debido a que el usuario Vardan VardanyanCUIT 20954343139, …" at bounding box center [784, 484] width 414 height 150
drag, startPoint x: 668, startPoint y: 448, endPoint x: 687, endPoint y: 469, distance: 28.3
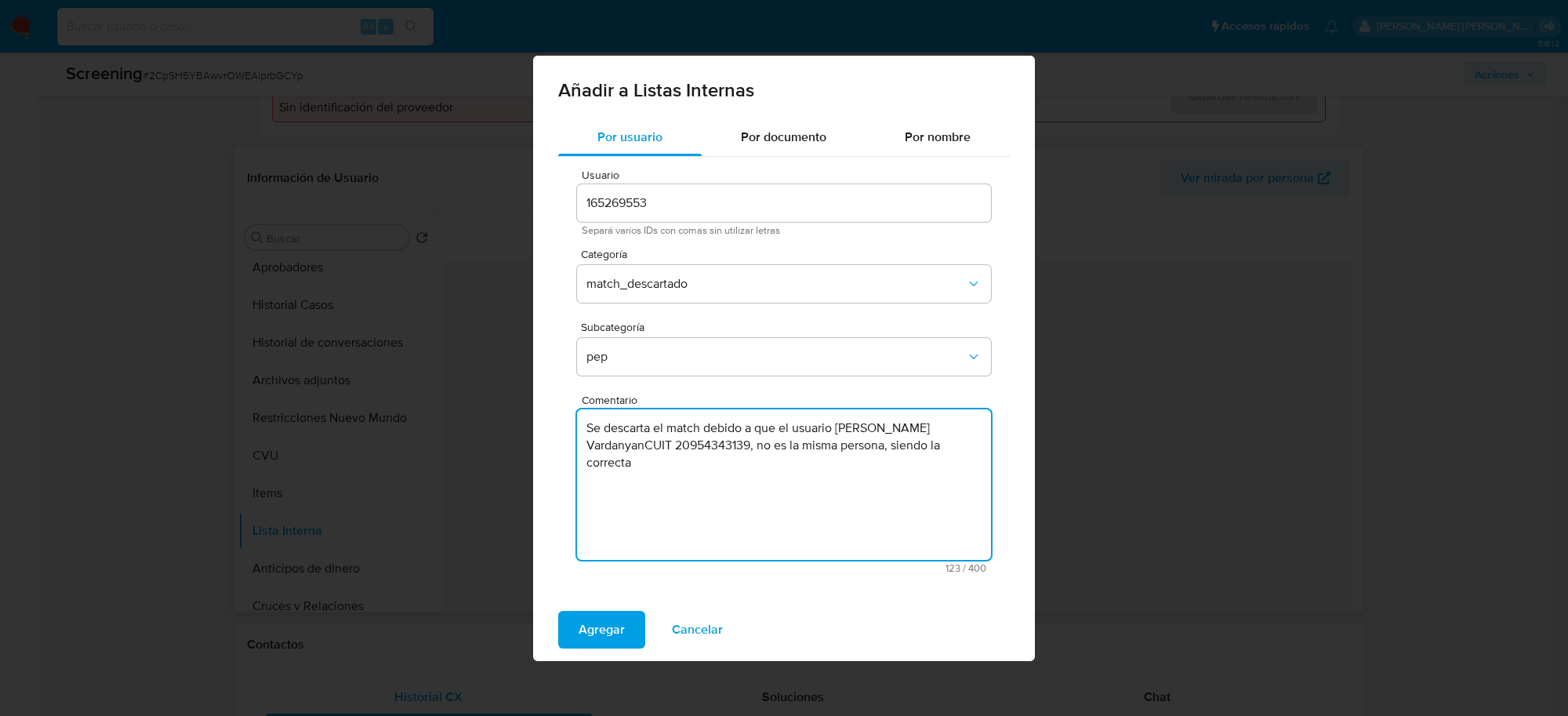
click at [668, 448] on textarea "Se descarta el match debido a que el usuario Vardan VardanyanCUIT 20954343139, …" at bounding box center [784, 484] width 414 height 150
click at [943, 466] on textarea "Se descarta el match debido a que el usuario Vardan VardanyanCUIT 20954343139, …" at bounding box center [784, 484] width 414 height 150
click at [935, 424] on textarea "Se descarta el match debido a que el usuario Vardan VardanyanCUIT 20954343139, …" at bounding box center [784, 484] width 414 height 150
click at [922, 466] on textarea "Se descarta el match debido a que el usuario Vardan Vardanyan CUIT 20954343139,…" at bounding box center [784, 484] width 414 height 150
paste textarea "vardan gevorgi vardanyan"
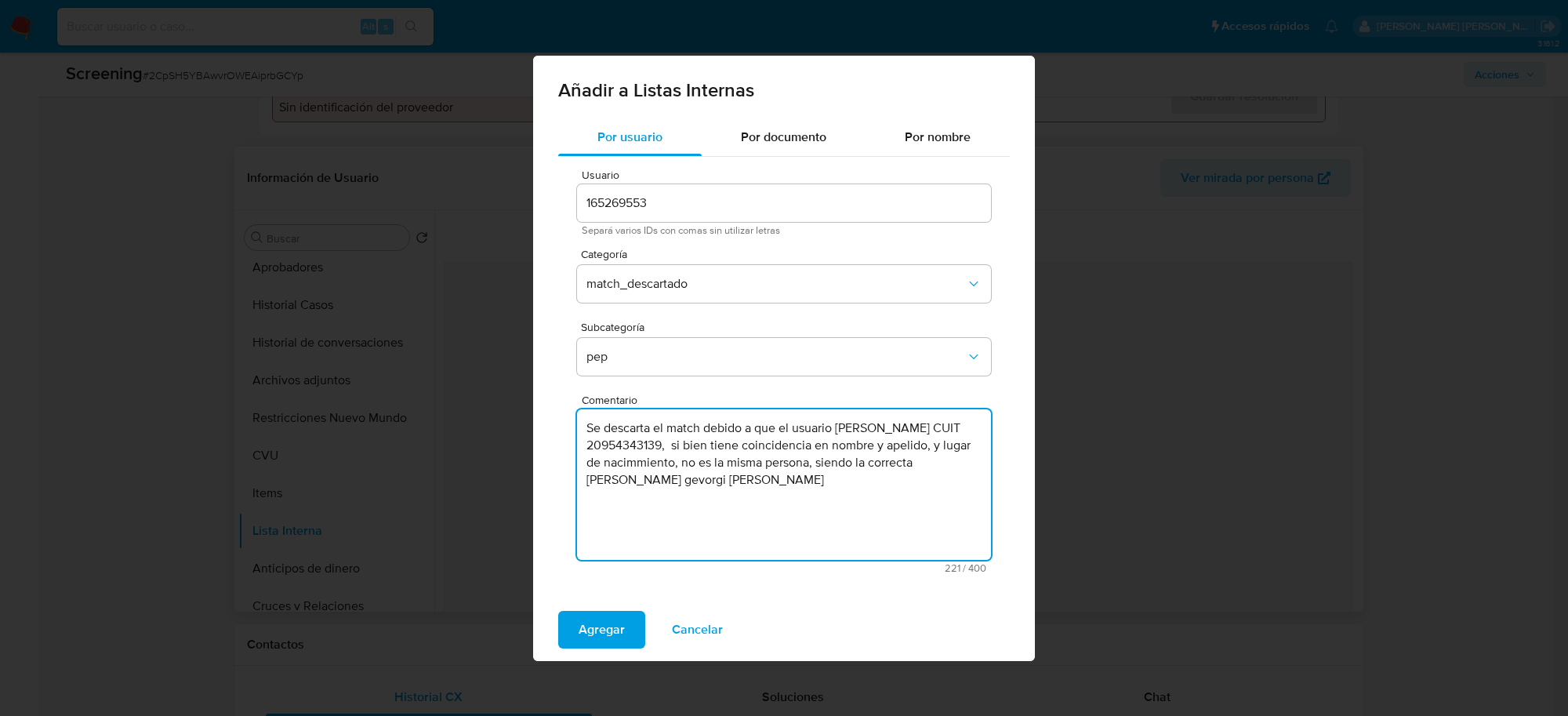
click at [922, 465] on textarea "Se descarta el match debido a que el usuario Vardan Vardanyan CUIT 20954343139,…" at bounding box center [784, 484] width 414 height 150
click at [594, 479] on textarea "Se descarta el match debido a que el usuario Vardan Vardanyan CUIT 20954343139,…" at bounding box center [784, 484] width 414 height 150
click at [640, 482] on textarea "Se descarta el match debido a que el usuario Vardan Vardanyan CUIT 20954343139,…" at bounding box center [784, 484] width 414 height 150
click at [710, 486] on textarea "Se descarta el match debido a que el usuario Vardan Vardanyan CUIT 20954343139,…" at bounding box center [784, 484] width 414 height 150
paste textarea "26-Sep-1984"
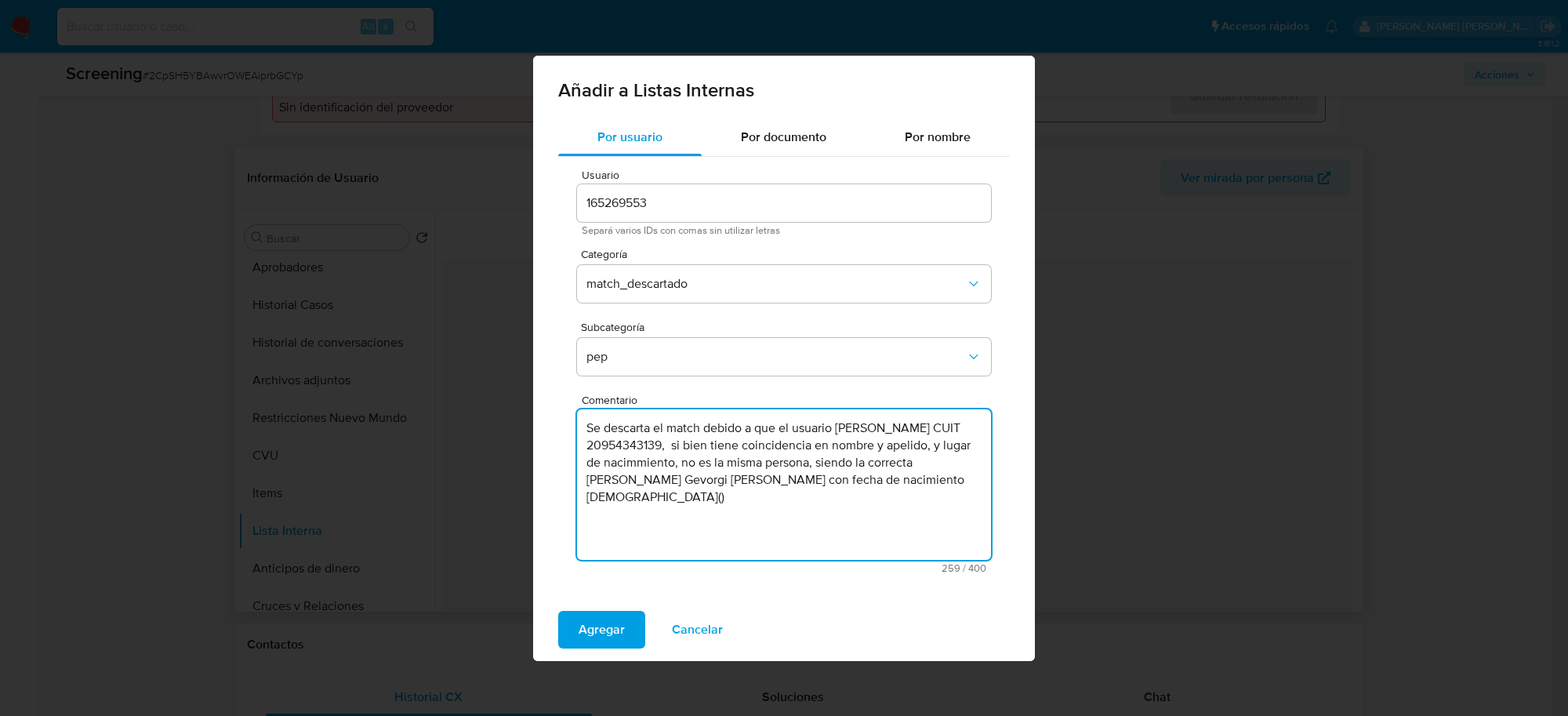
click at [908, 481] on textarea "Se descarta el match debido a que el usuario Vardan Vardanyan CUIT 20954343139,…" at bounding box center [784, 484] width 414 height 150
paste textarea "Subjefe de Policía (marzo de 2023)"
click at [628, 495] on textarea "Se descarta el match debido a que el usuario Vardan Vardanyan CUIT 20954343139,…" at bounding box center [784, 484] width 414 height 150
click at [716, 495] on textarea "Se descarta el match debido a que el usuario Vardan Vardanyan CUIT 20954343139,…" at bounding box center [784, 484] width 414 height 150
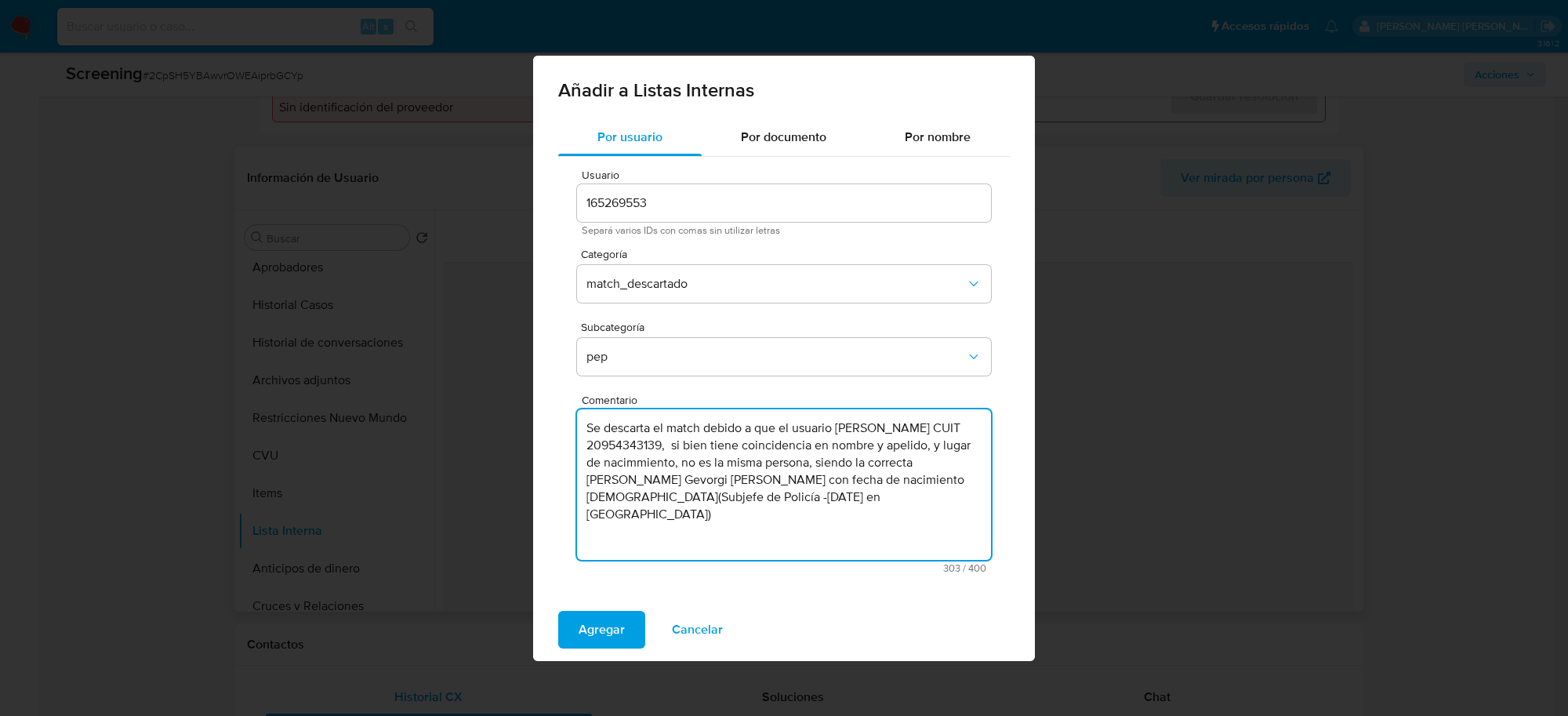
click at [737, 495] on textarea "Se descarta el match debido a que el usuario Vardan Vardanyan CUIT 20954343139,…" at bounding box center [784, 484] width 414 height 150
drag, startPoint x: 670, startPoint y: 447, endPoint x: 672, endPoint y: 463, distance: 16.1
click at [672, 463] on textarea "Se descarta el match debido a que el usuario Vardan Vardanyan CUIT 20954343139,…" at bounding box center [784, 484] width 414 height 150
paste textarea "6/12/1984"
click at [812, 444] on textarea "Se descarta el match debido a que el usuario Vardan Vardanyan CUIT 20954343139,…" at bounding box center [784, 484] width 414 height 150
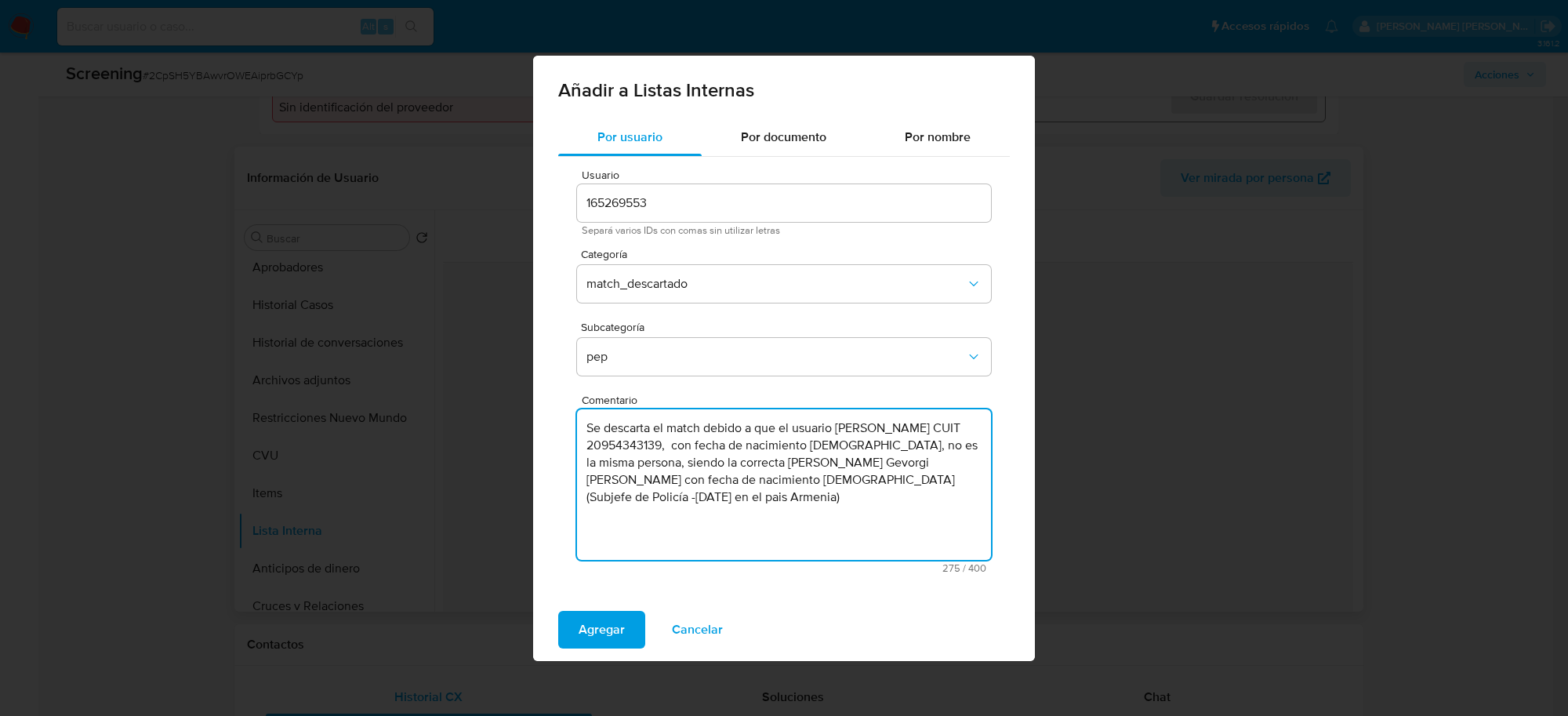
click at [868, 442] on textarea "Se descarta el match debido a que el usuario Vardan Vardanyan CUIT 20954343139,…" at bounding box center [784, 484] width 414 height 150
drag, startPoint x: 722, startPoint y: 461, endPoint x: 624, endPoint y: 463, distance: 98.0
click at [624, 463] on textarea "Se descarta el match debido a que el usuario Vardan Vardanyan CUIT 20954343139,…" at bounding box center [784, 484] width 414 height 150
click at [673, 445] on textarea "Se descarta el match debido a que el usuario Vardan Vardanyan CUIT 20954343139,…" at bounding box center [784, 484] width 414 height 150
click at [601, 459] on textarea "Se descarta el match debido a que el usuario Vardan Vardanyan CUIT 20954343139,…" at bounding box center [784, 484] width 414 height 150
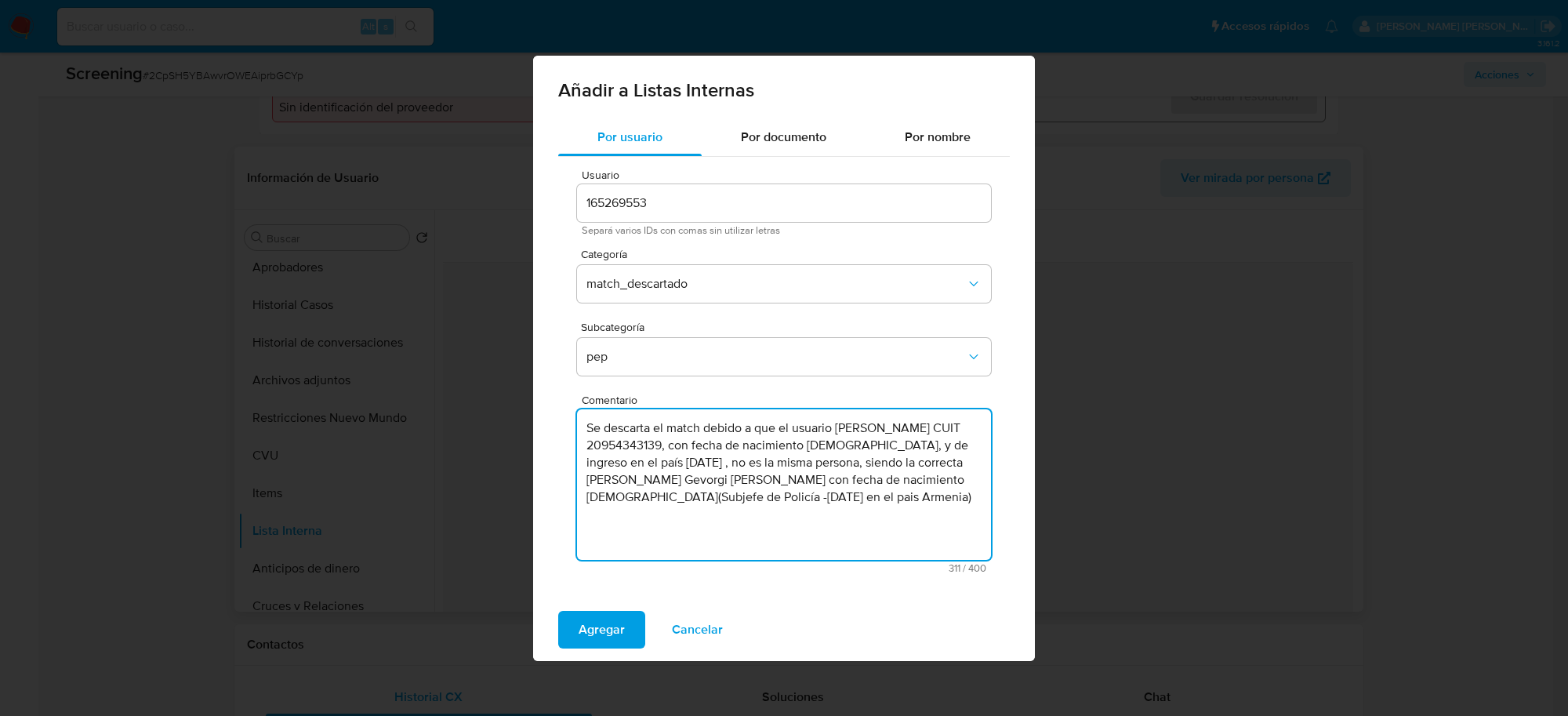
click at [759, 498] on textarea "Se descarta el match debido a que el usuario Vardan Vardanyan CUIT 20954343139,…" at bounding box center [784, 484] width 414 height 150
click at [829, 495] on textarea "Se descarta el match debido a que el usuario Vardan Vardanyan CUIT 20954343139,…" at bounding box center [784, 484] width 414 height 150
click at [676, 465] on textarea "Se descarta el match debido a que el usuario Vardan Vardanyan CUIT 20954343139,…" at bounding box center [784, 484] width 414 height 150
click at [769, 475] on textarea "Se descarta el match debido a que el usuario Vardan Vardanyan CUIT 20954343139,…" at bounding box center [784, 484] width 414 height 150
click at [866, 448] on textarea "Se descarta el match debido a que el usuario Vardan Vardanyan CUIT 20954343139,…" at bounding box center [784, 484] width 414 height 150
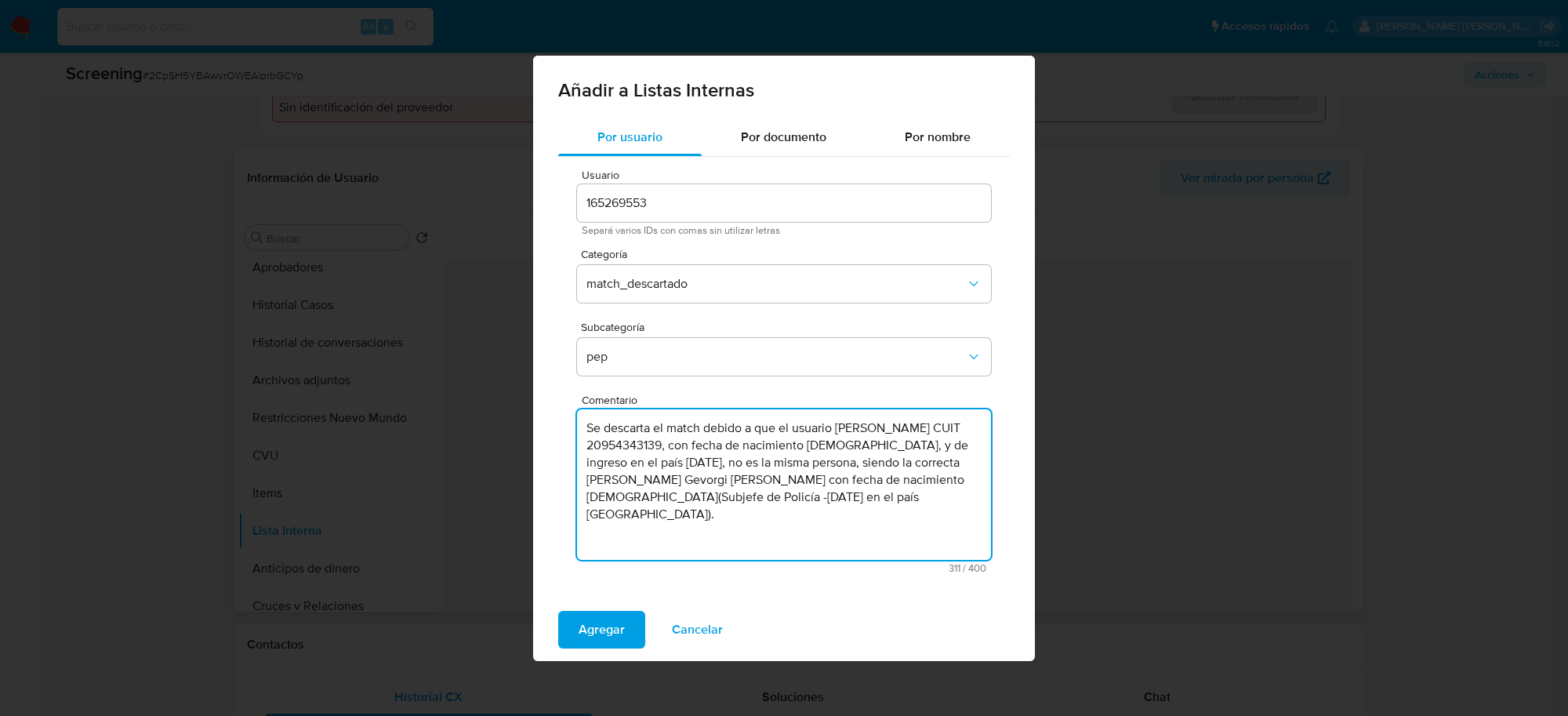
click at [864, 445] on textarea "Se descarta el match debido a que el usuario Vardan Vardanyan CUIT 20954343139,…" at bounding box center [784, 484] width 414 height 150
click at [664, 441] on textarea "Se descarta el match debido a que el usuario Vardan Vardanyan CUIT 20954343139,…" at bounding box center [784, 484] width 414 height 150
click at [647, 464] on textarea "Se descarta el match debido a que el usuario Vardan Vardanyan CUIT 20954343139 …" at bounding box center [784, 484] width 414 height 150
drag, startPoint x: 672, startPoint y: 463, endPoint x: 648, endPoint y: 464, distance: 24.0
click at [648, 464] on textarea "Se descarta el match debido a que el usuario Vardan Vardanyan CUIT 20954343139 …" at bounding box center [784, 484] width 414 height 150
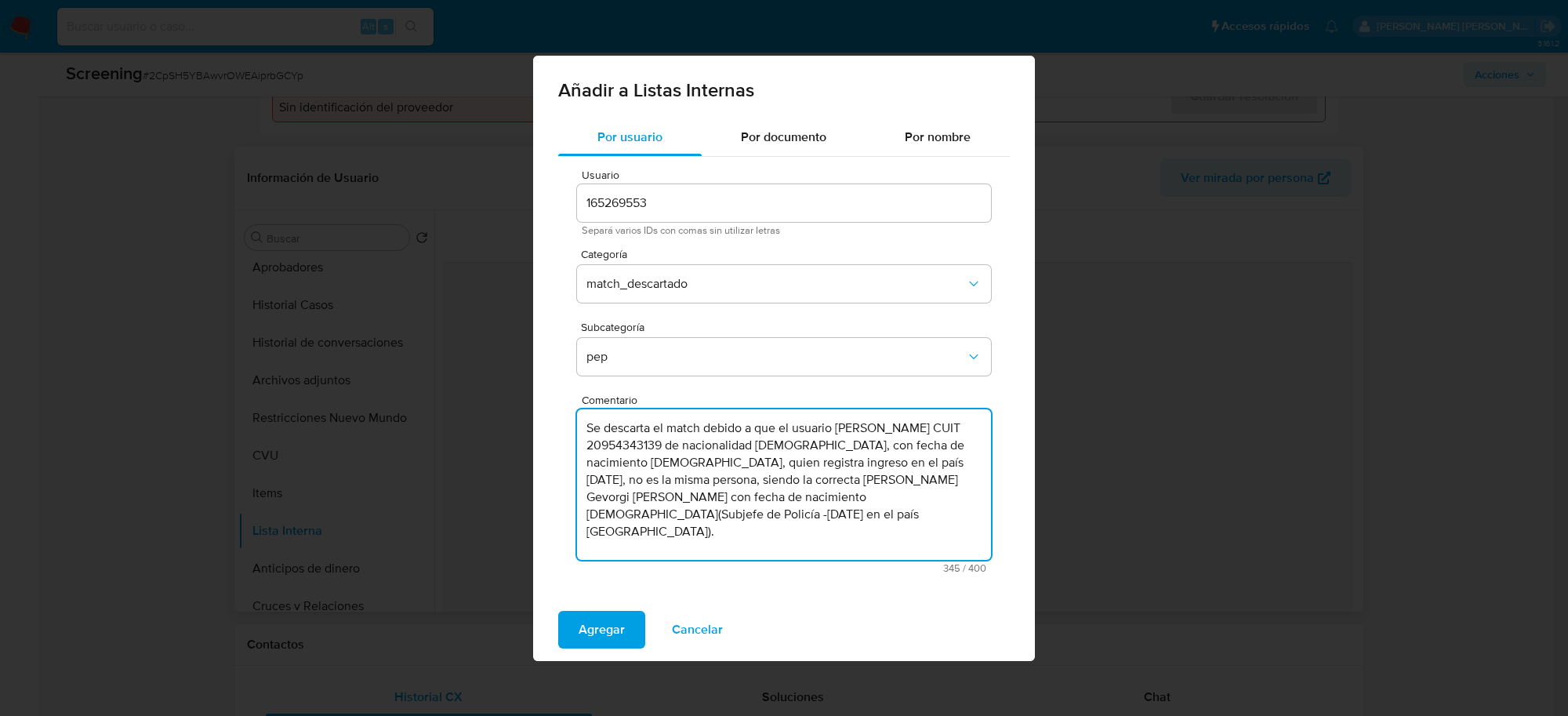
click at [888, 457] on textarea "Se descarta el match debido a que el usuario Vardan Vardanyan CUIT 20954343139 …" at bounding box center [784, 484] width 414 height 150
click at [770, 499] on textarea "Se descarta el match debido a que el usuario Vardan Vardanyan CUIT 20954343139 …" at bounding box center [784, 484] width 414 height 150
click at [712, 516] on textarea "Se descarta el match debido a que el usuario Vardan Vardanyan CUIT 20954343139 …" at bounding box center [784, 484] width 414 height 150
drag, startPoint x: 713, startPoint y: 514, endPoint x: 580, endPoint y: 424, distance: 160.6
click at [580, 424] on textarea "Se descarta el match debido a que el usuario Vardan Vardanyan CUIT 20954343139 …" at bounding box center [784, 484] width 414 height 150
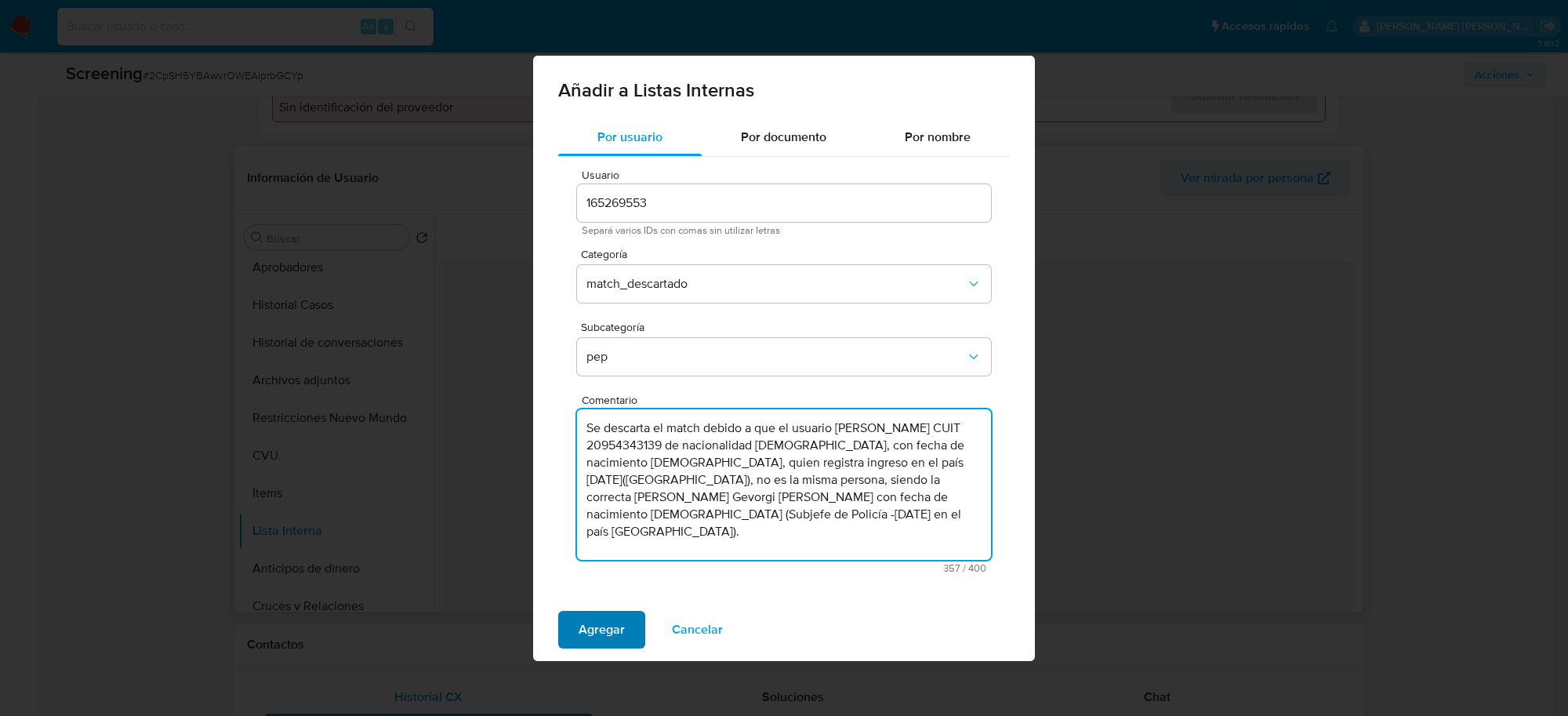
type textarea "Se descarta el match debido a que el usuario Vardan Vardanyan CUIT 20954343139 …"
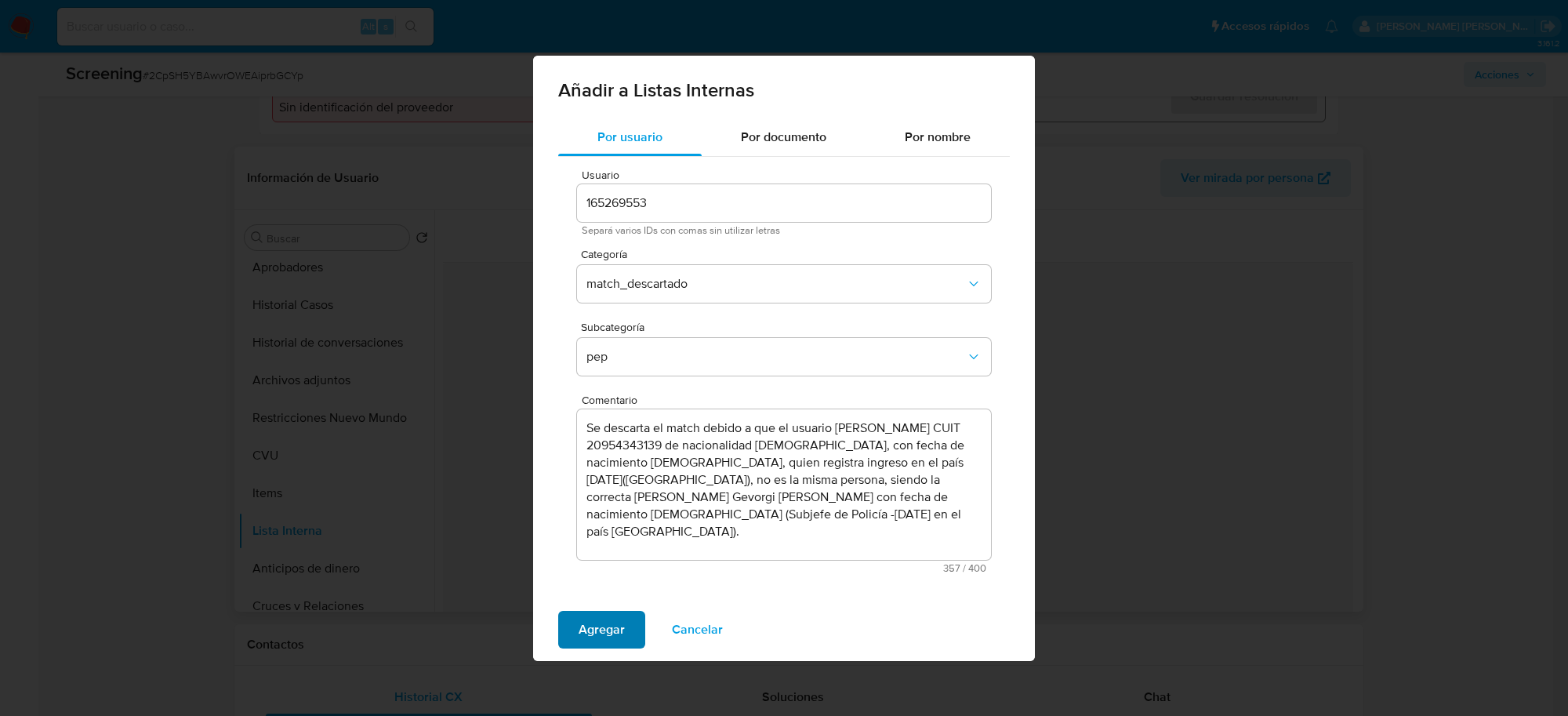
click at [589, 632] on span "Agregar" at bounding box center [602, 629] width 47 height 34
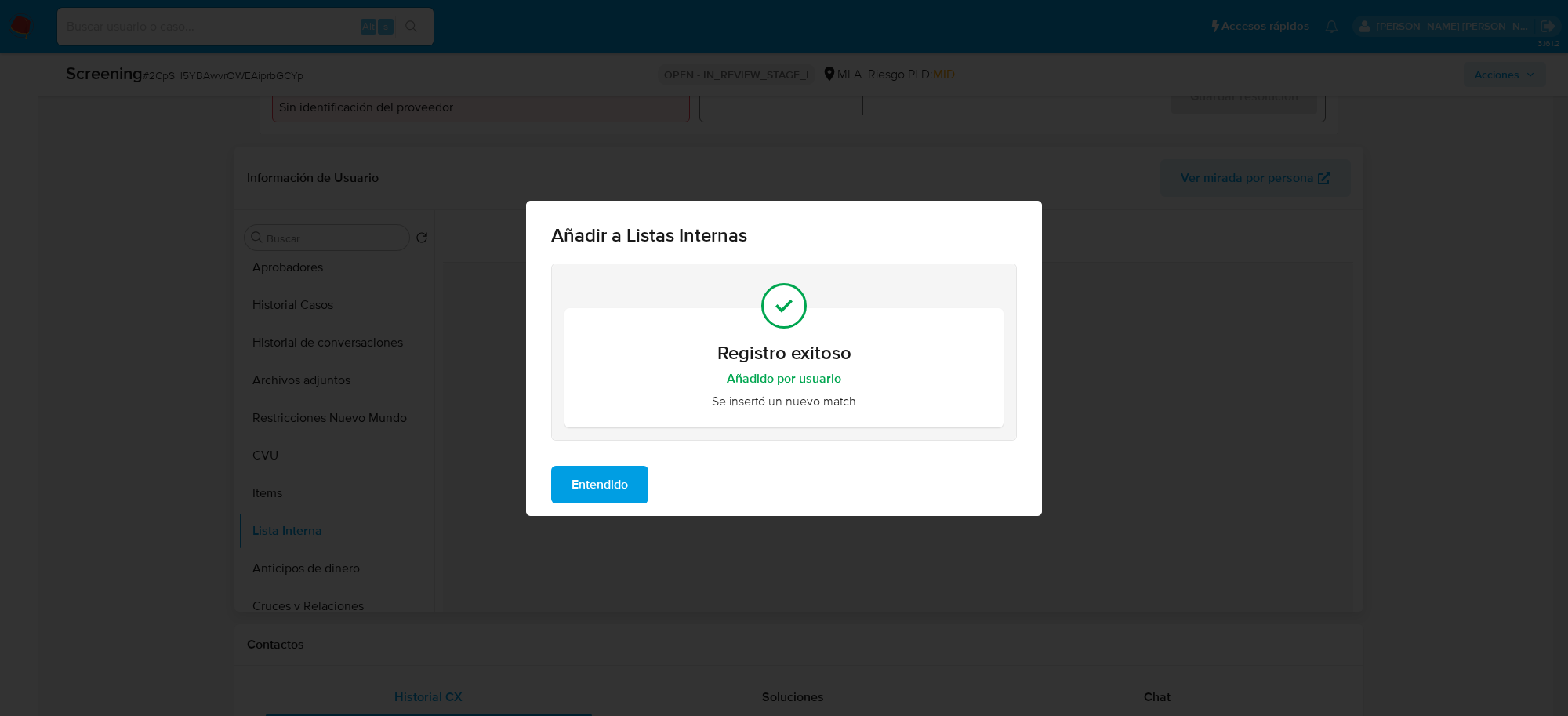
click at [613, 482] on span "Entendido" at bounding box center [600, 484] width 56 height 34
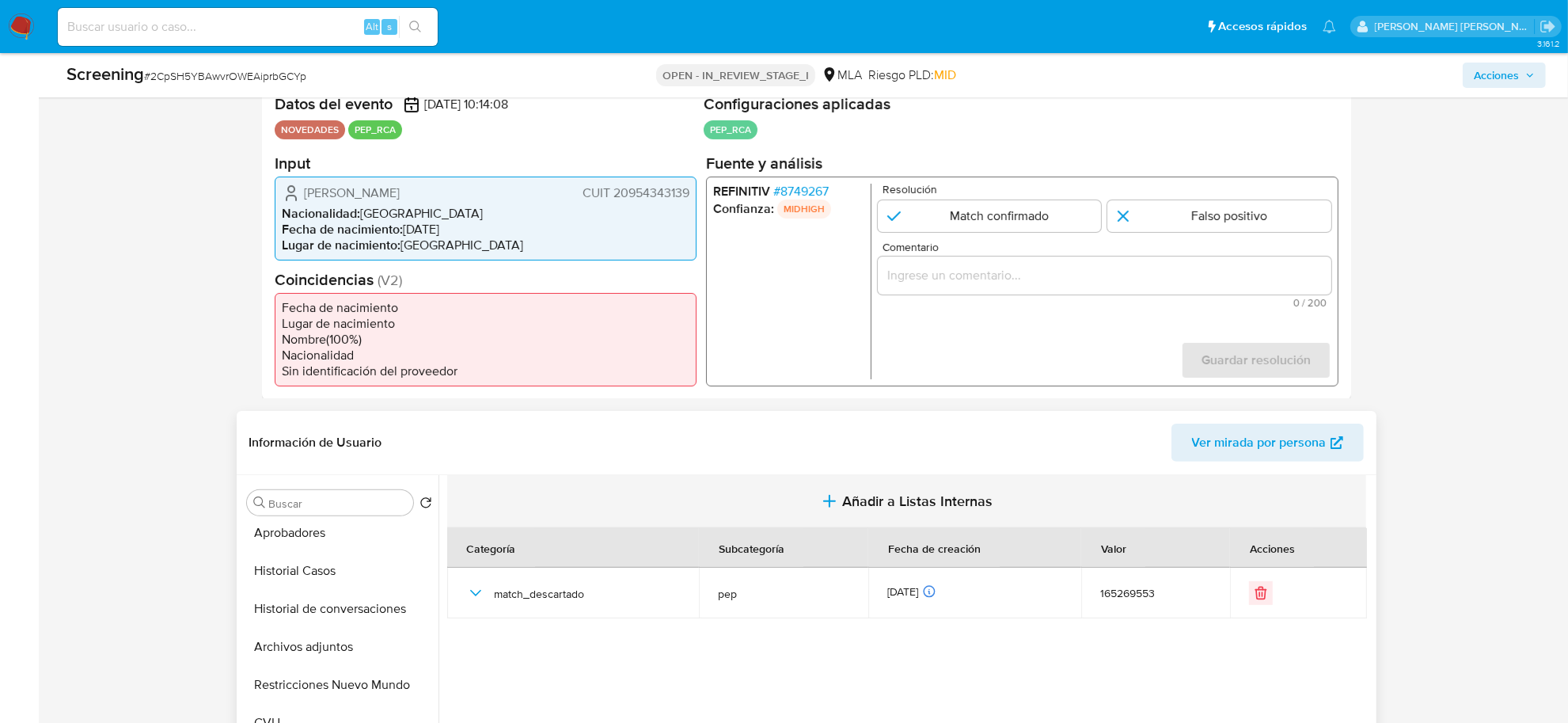
scroll to position [297, 0]
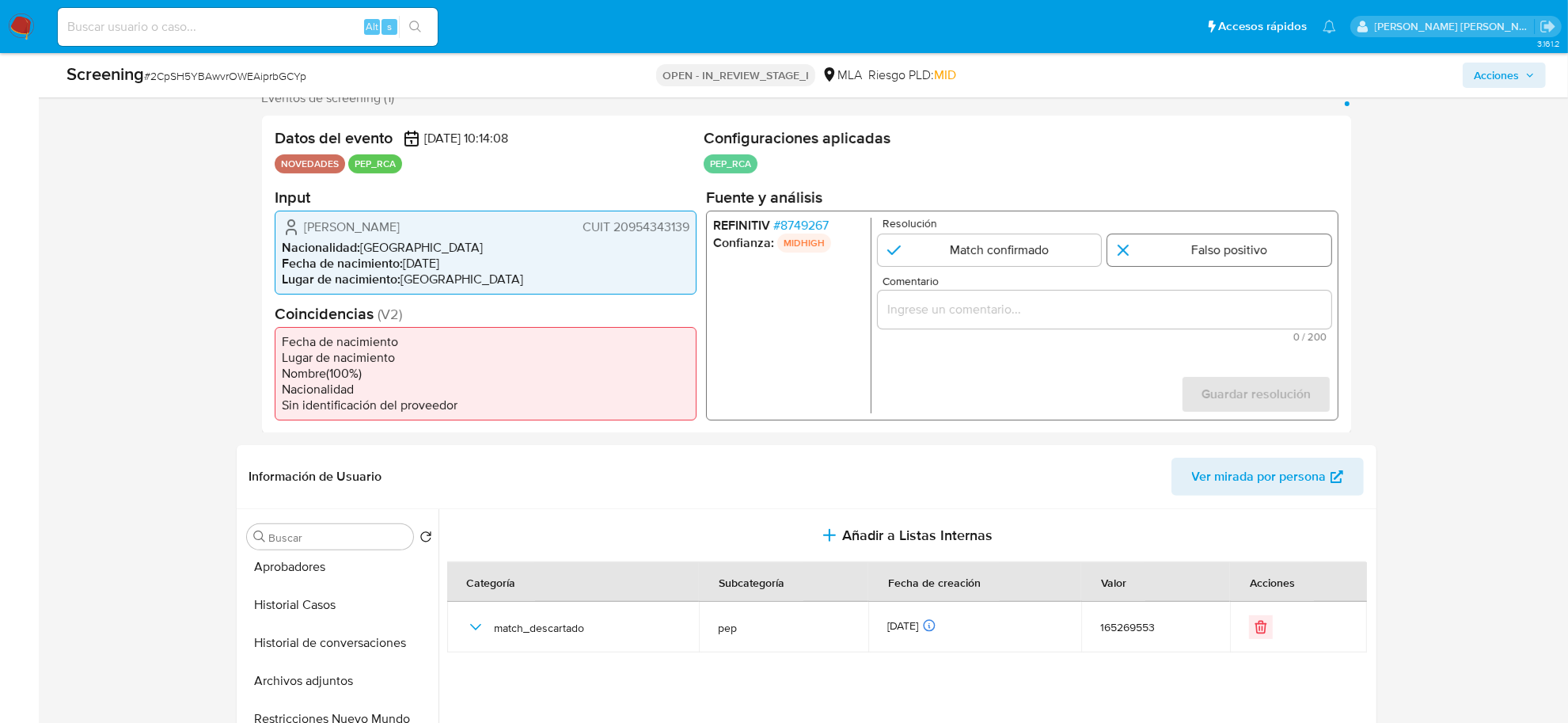
click at [1142, 263] on input "1 de 1" at bounding box center [1219, 250] width 224 height 32
radio input "true"
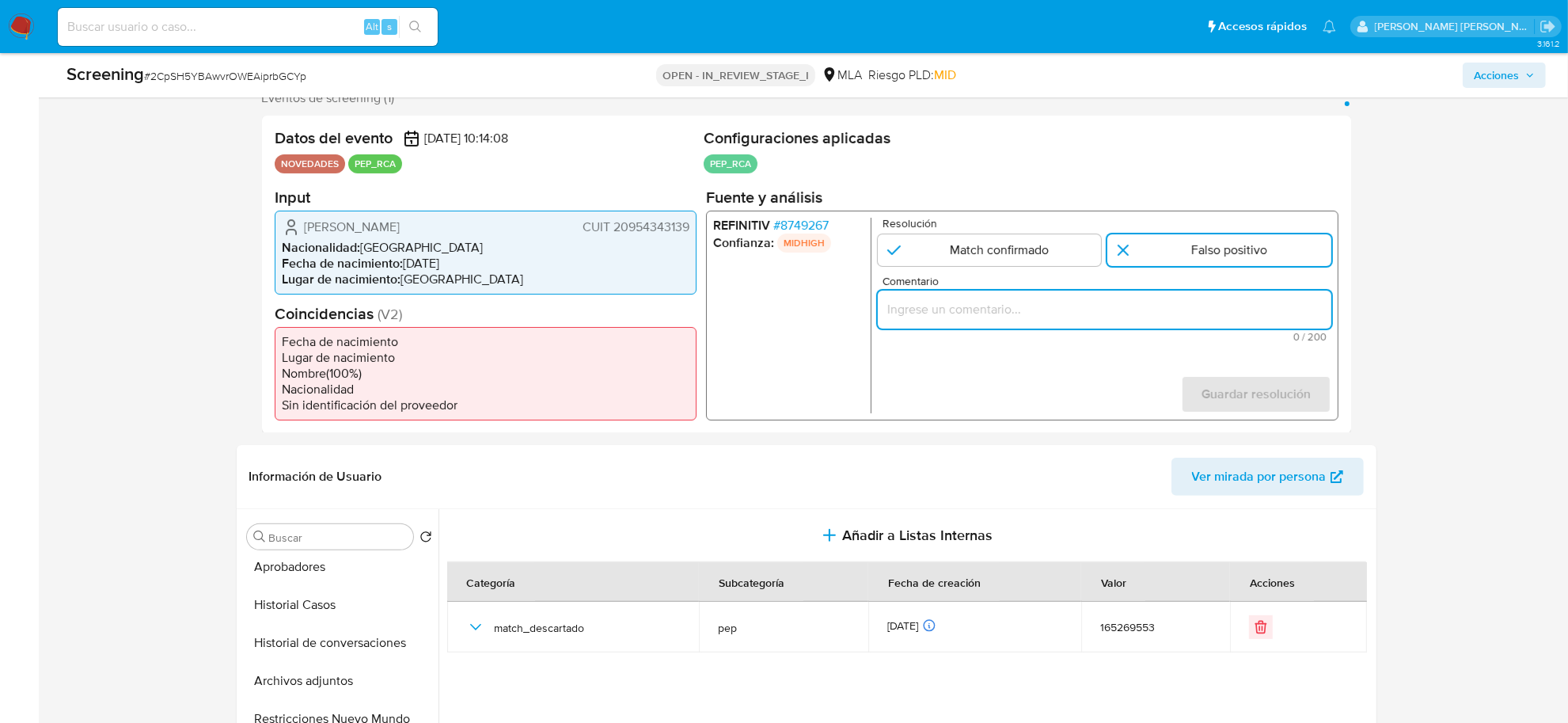
click at [1083, 314] on input "Comentario" at bounding box center [1104, 308] width 454 height 20
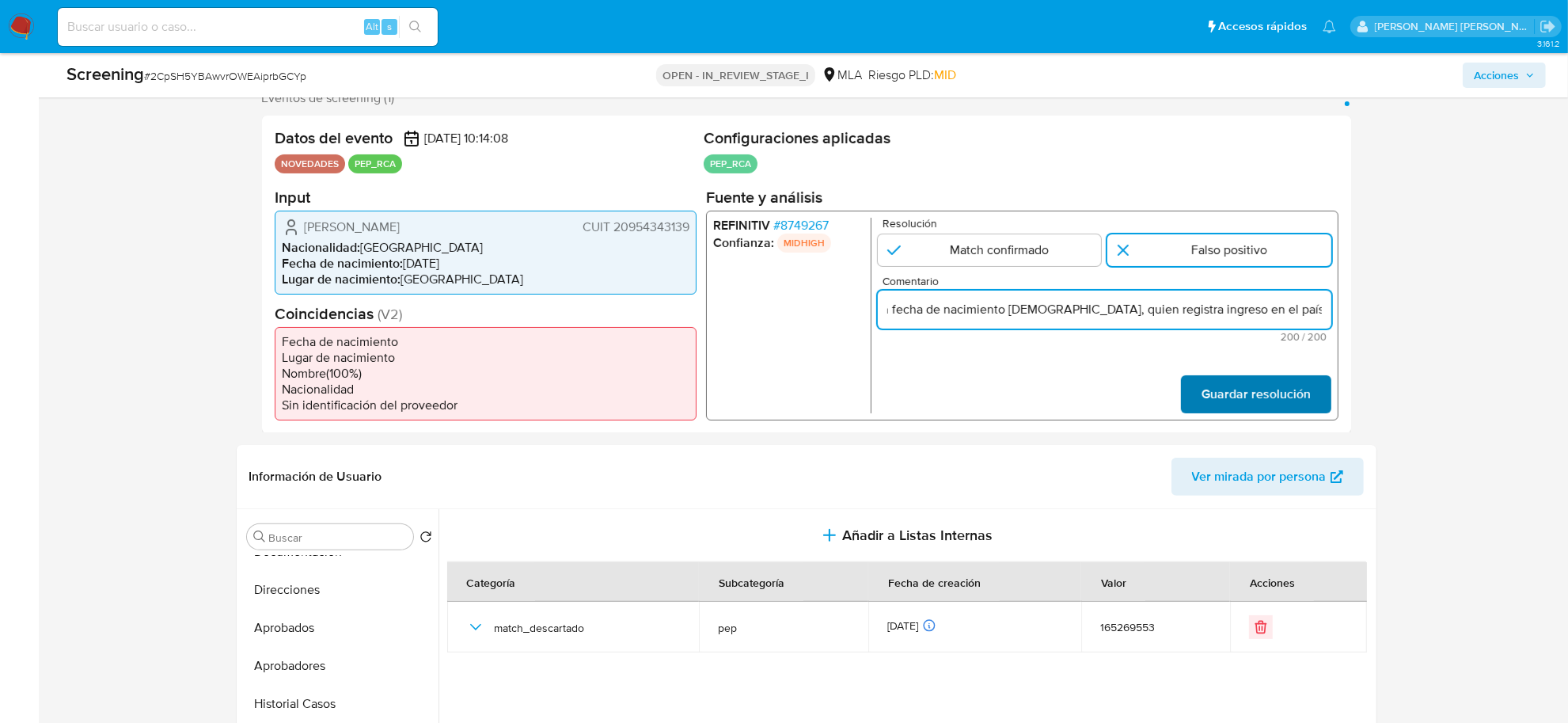
type input "Se descarta el match debido a que el usuario Vardan Vardanyan CUIT 20954343139 …"
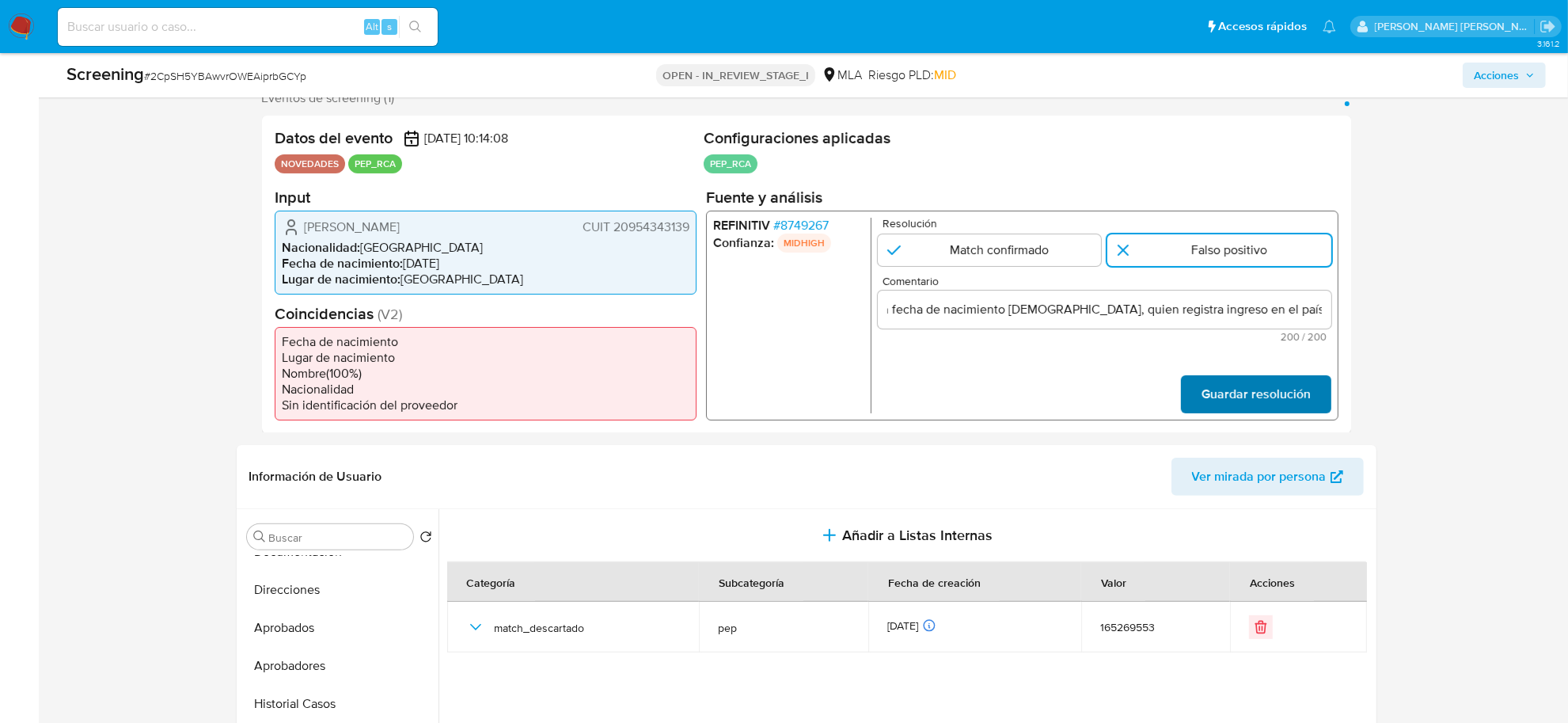
scroll to position [0, 0]
click at [1279, 400] on span "Guardar resolución" at bounding box center [1255, 393] width 109 height 35
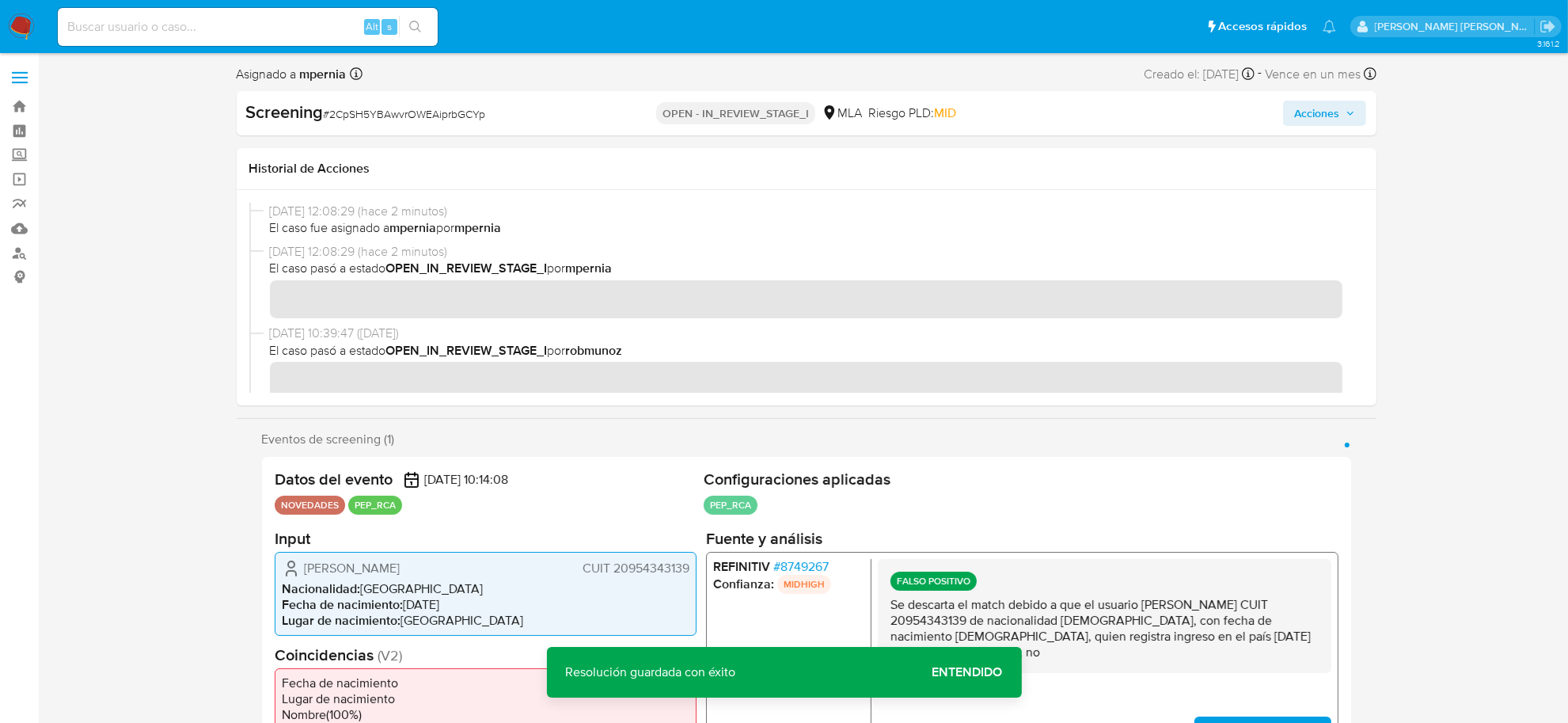
click at [1339, 113] on span "Acciones" at bounding box center [1317, 113] width 45 height 26
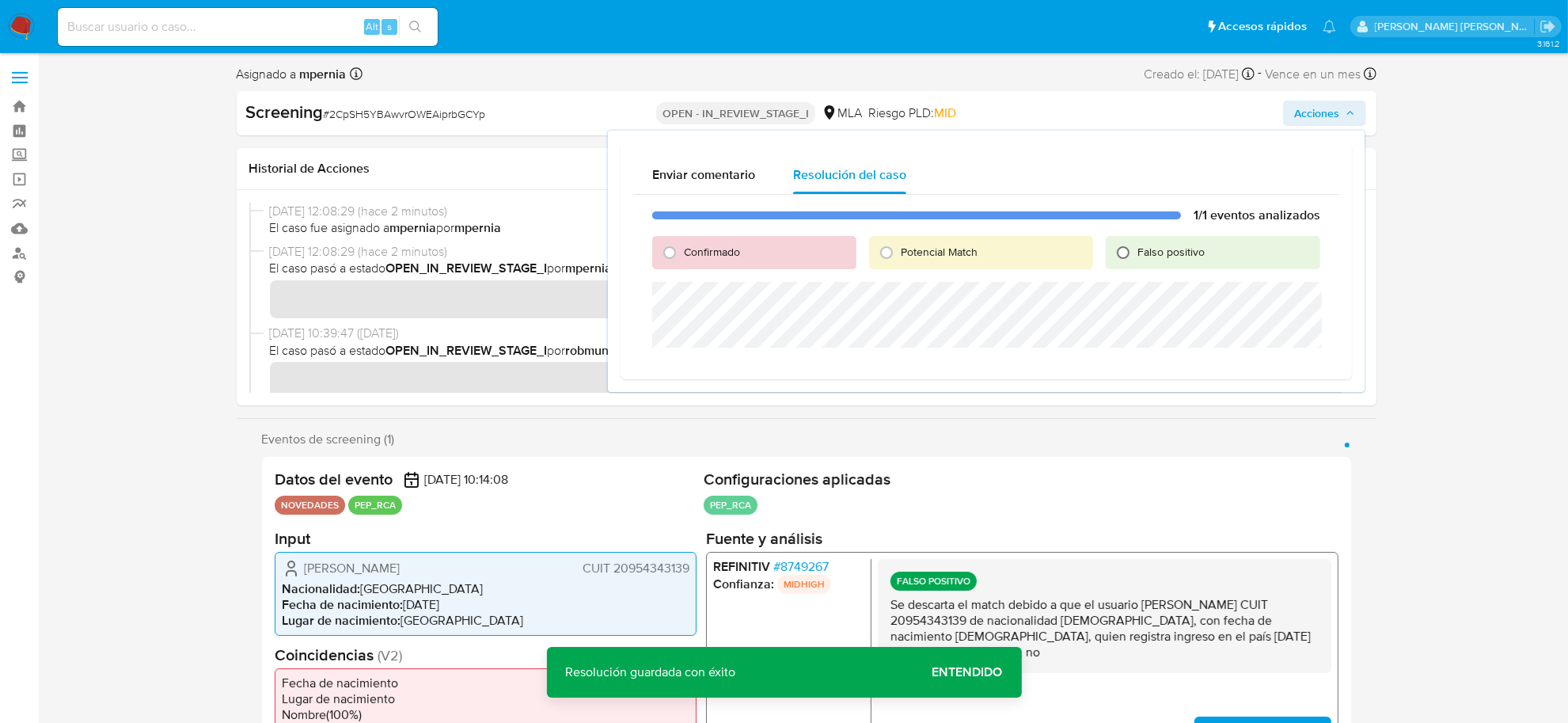
click at [1127, 250] on input "Falso positivo" at bounding box center [1123, 252] width 26 height 26
radio input "true"
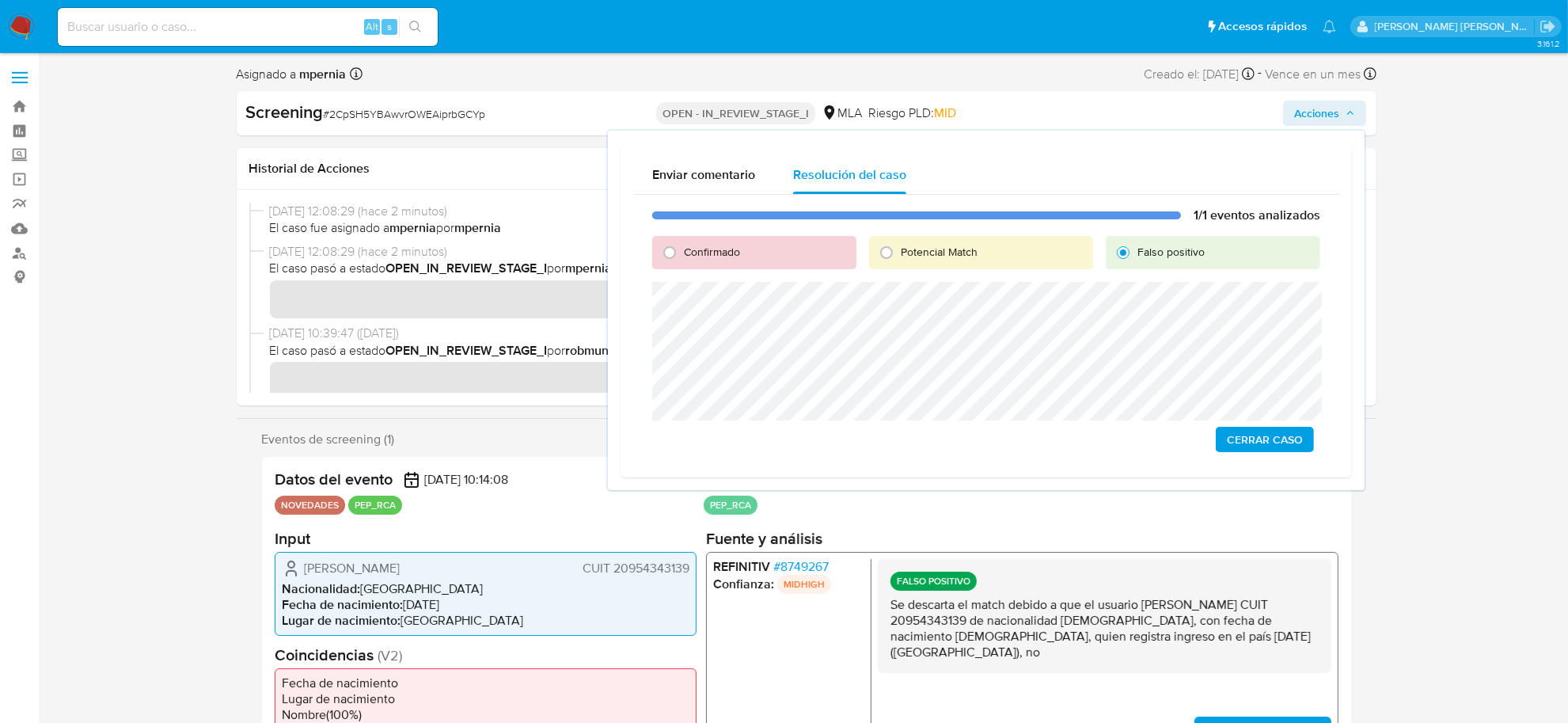
click at [1287, 438] on span "Cerrar Caso" at bounding box center [1265, 439] width 76 height 22
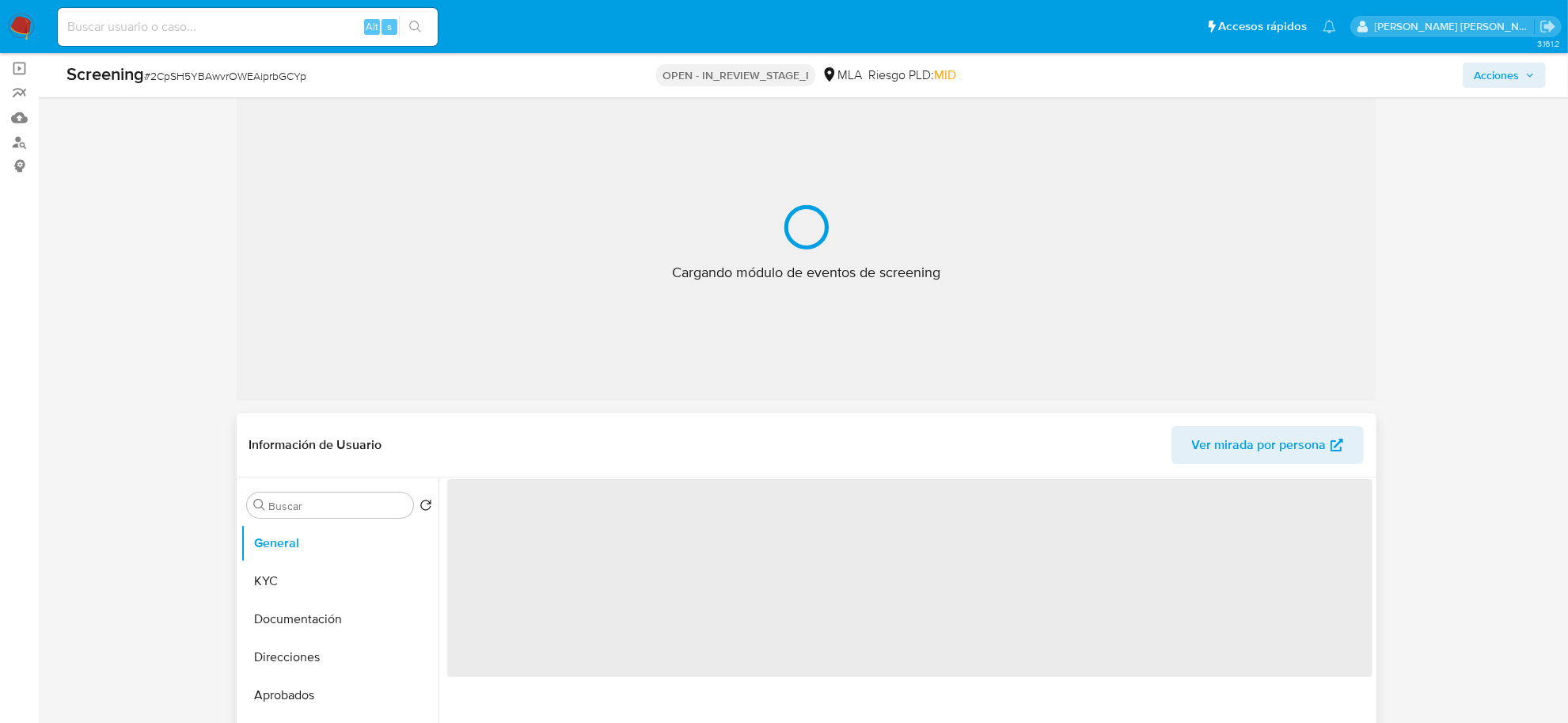
scroll to position [297, 0]
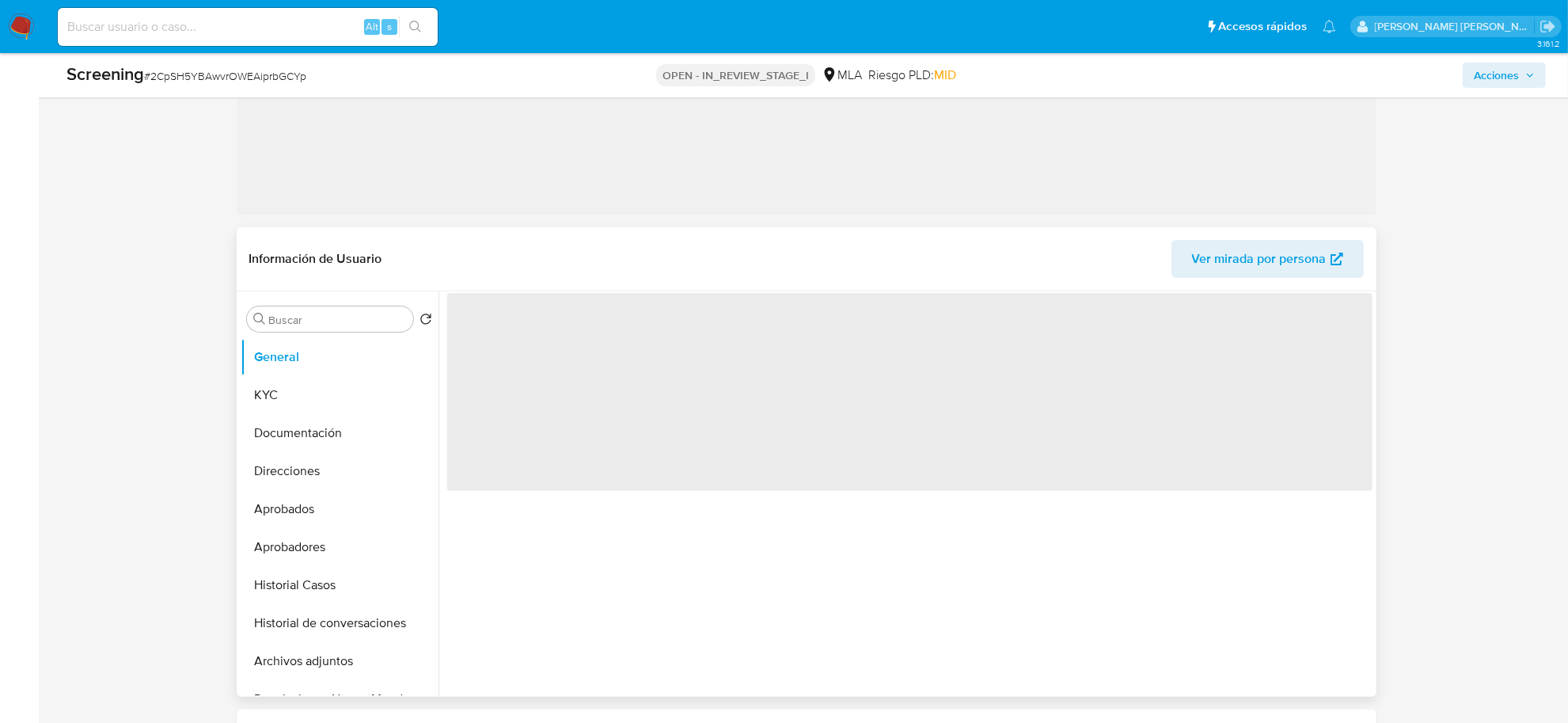
select select "10"
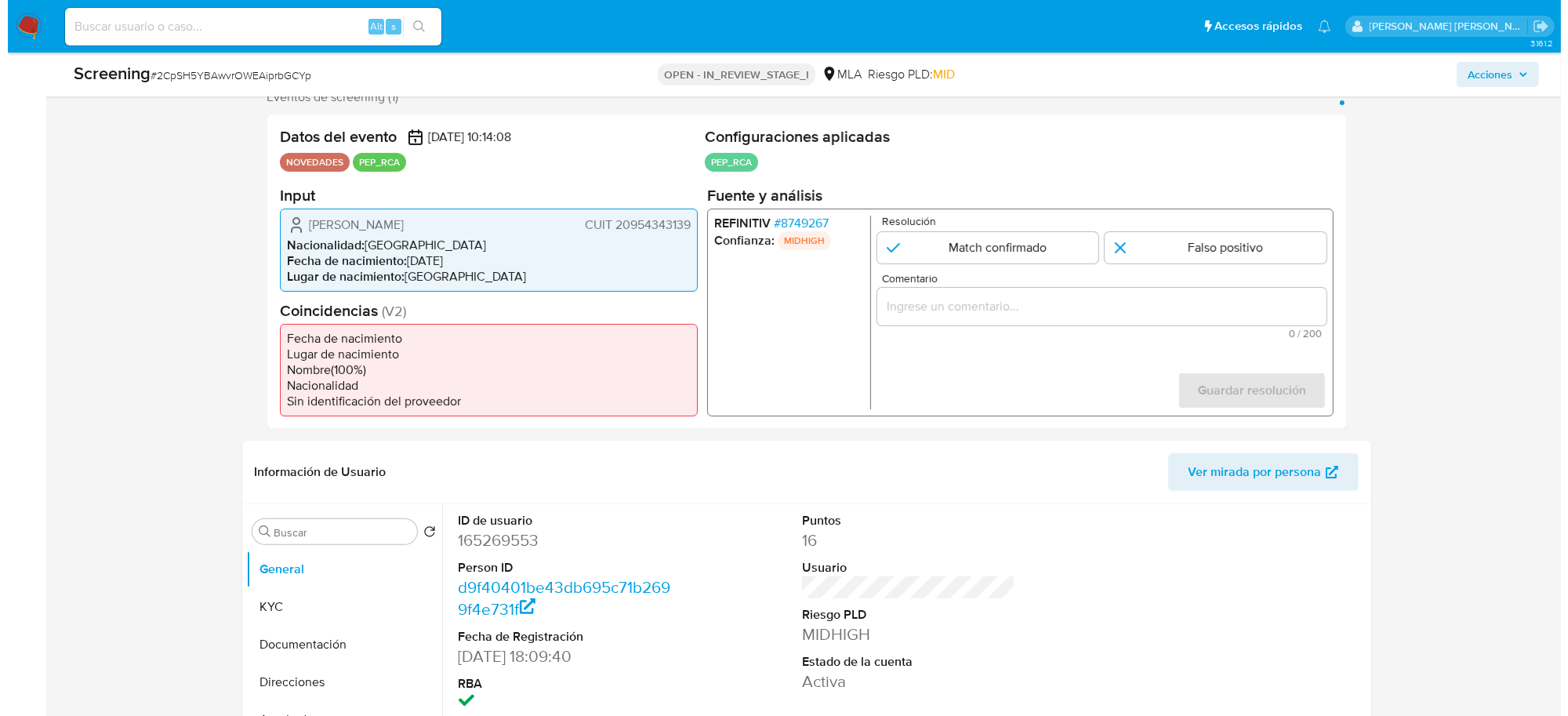
scroll to position [98, 0]
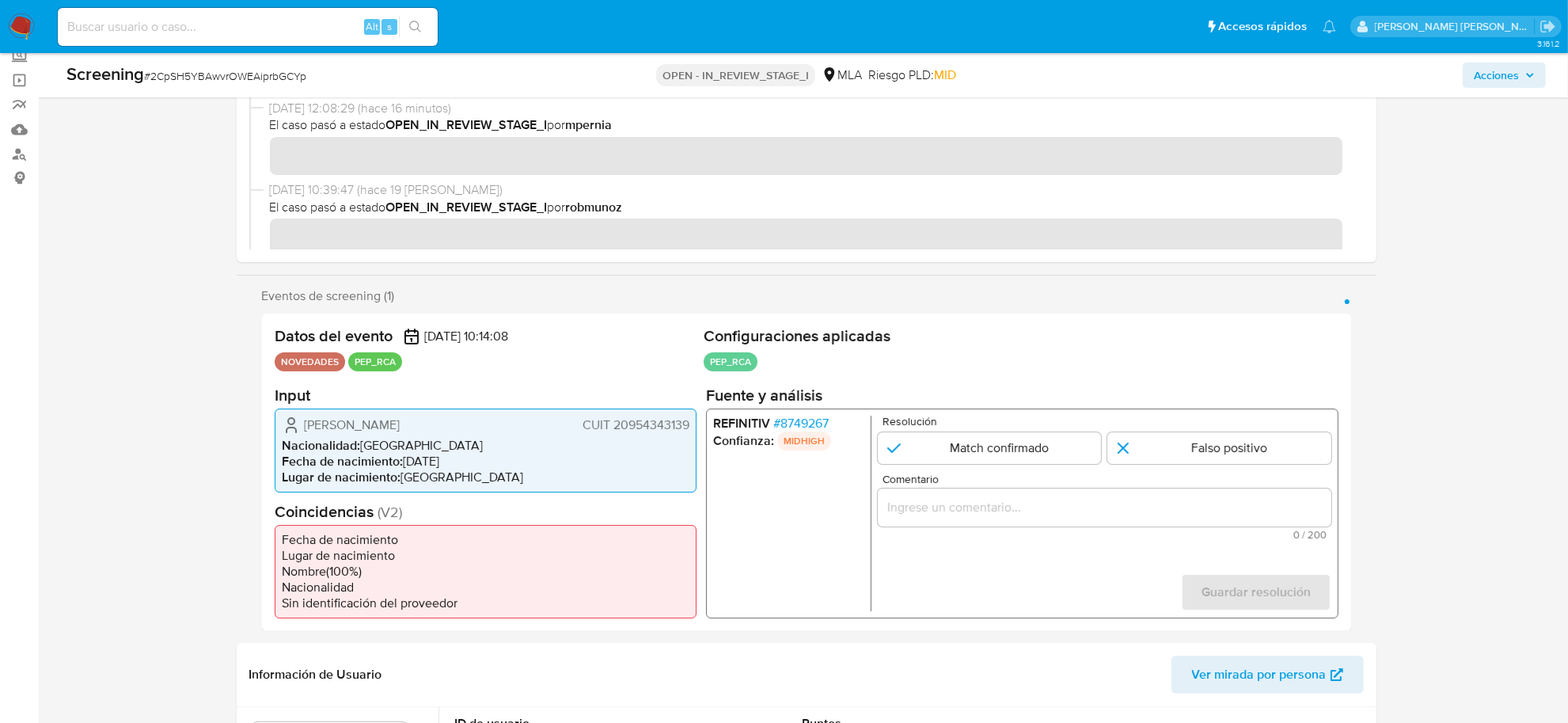
click at [788, 420] on span "# 8749267" at bounding box center [800, 423] width 55 height 16
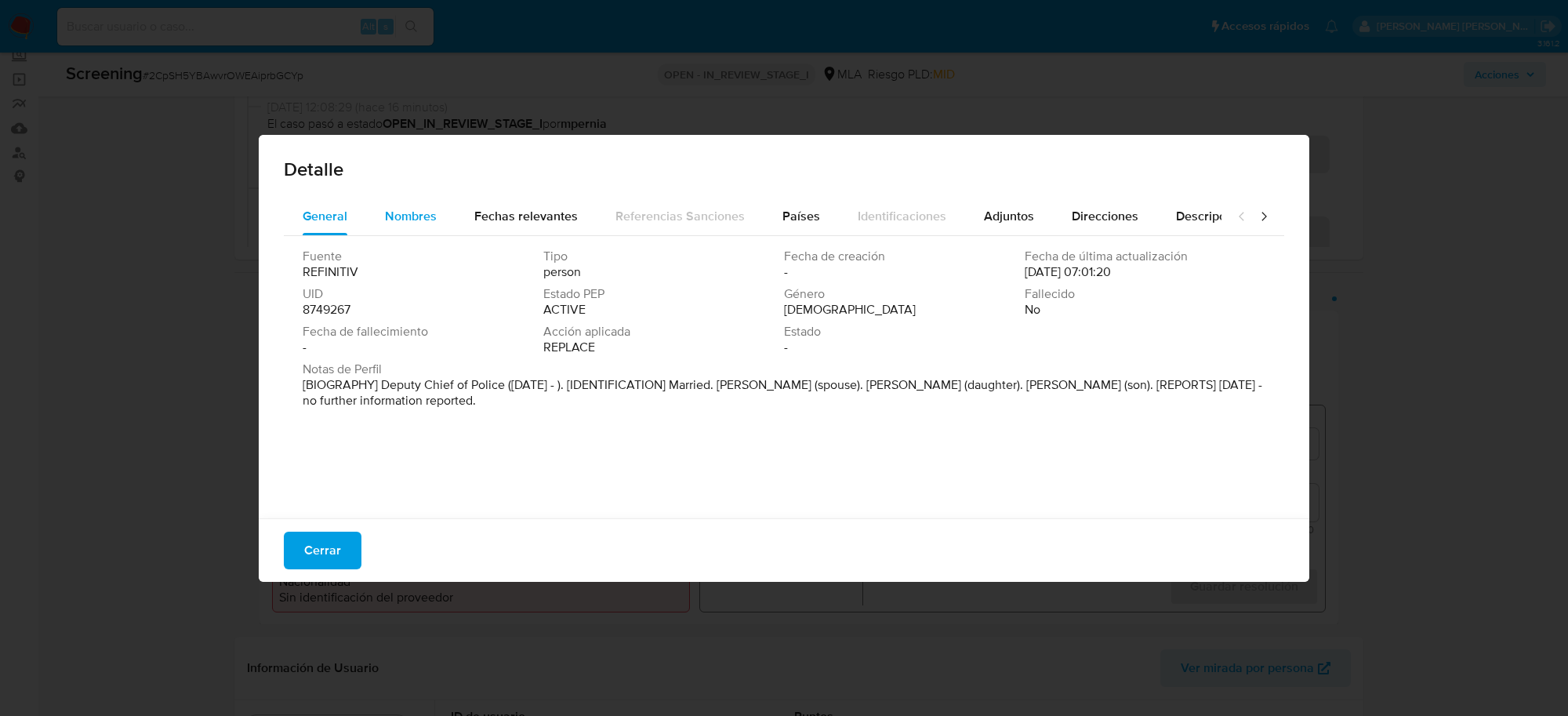
click at [425, 209] on span "Nombres" at bounding box center [411, 216] width 52 height 18
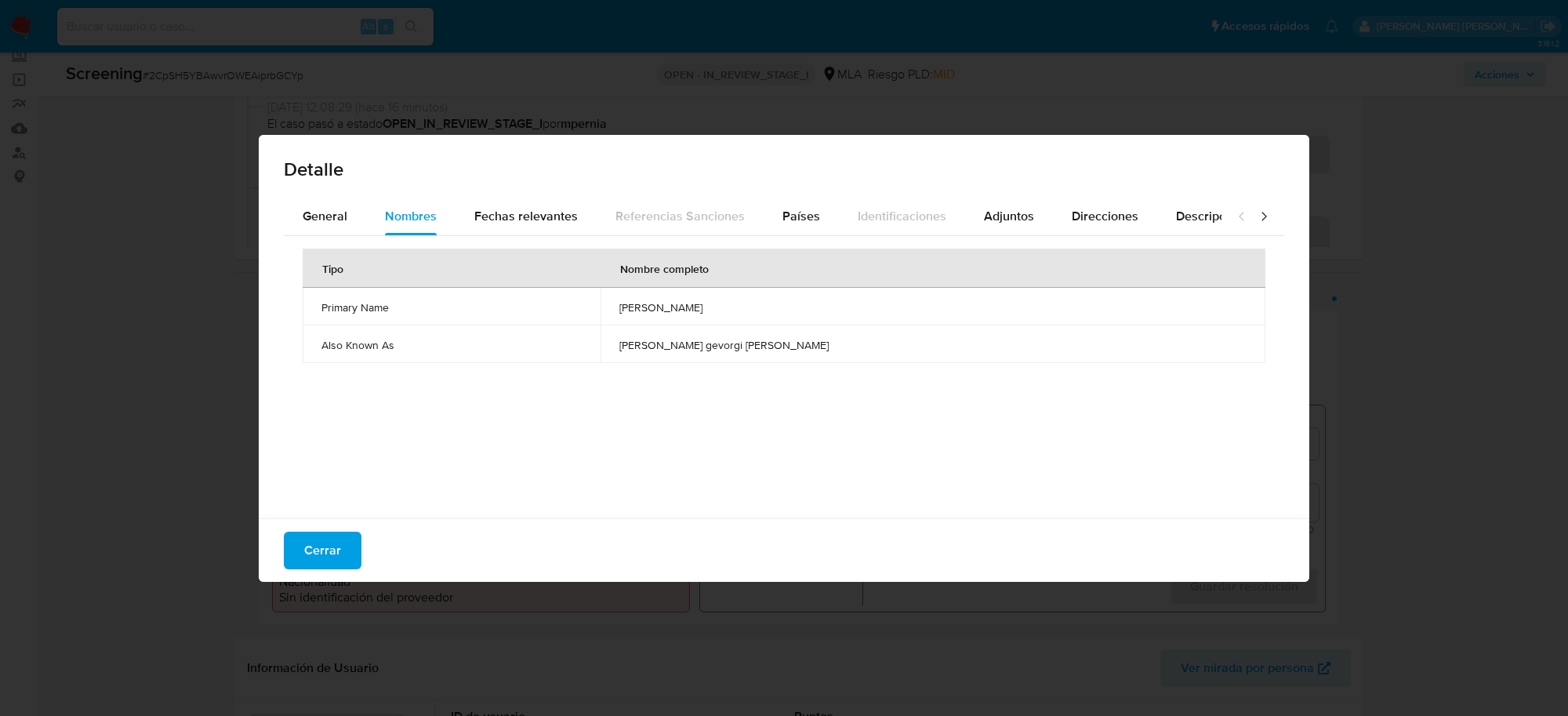
drag, startPoint x: 702, startPoint y: 345, endPoint x: 834, endPoint y: 349, distance: 132.1
click at [834, 349] on td "[PERSON_NAME] gevorgi [PERSON_NAME]" at bounding box center [933, 344] width 665 height 38
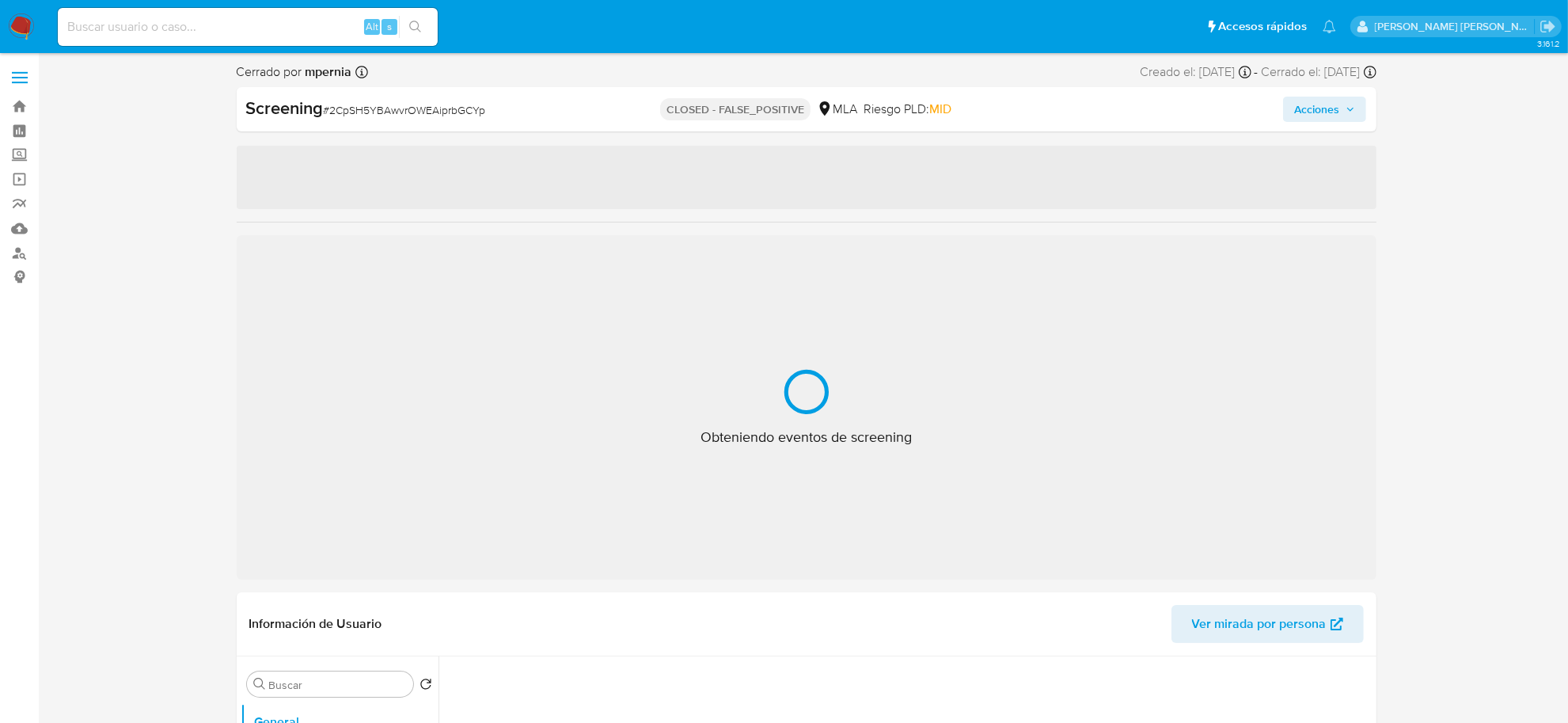
select select "10"
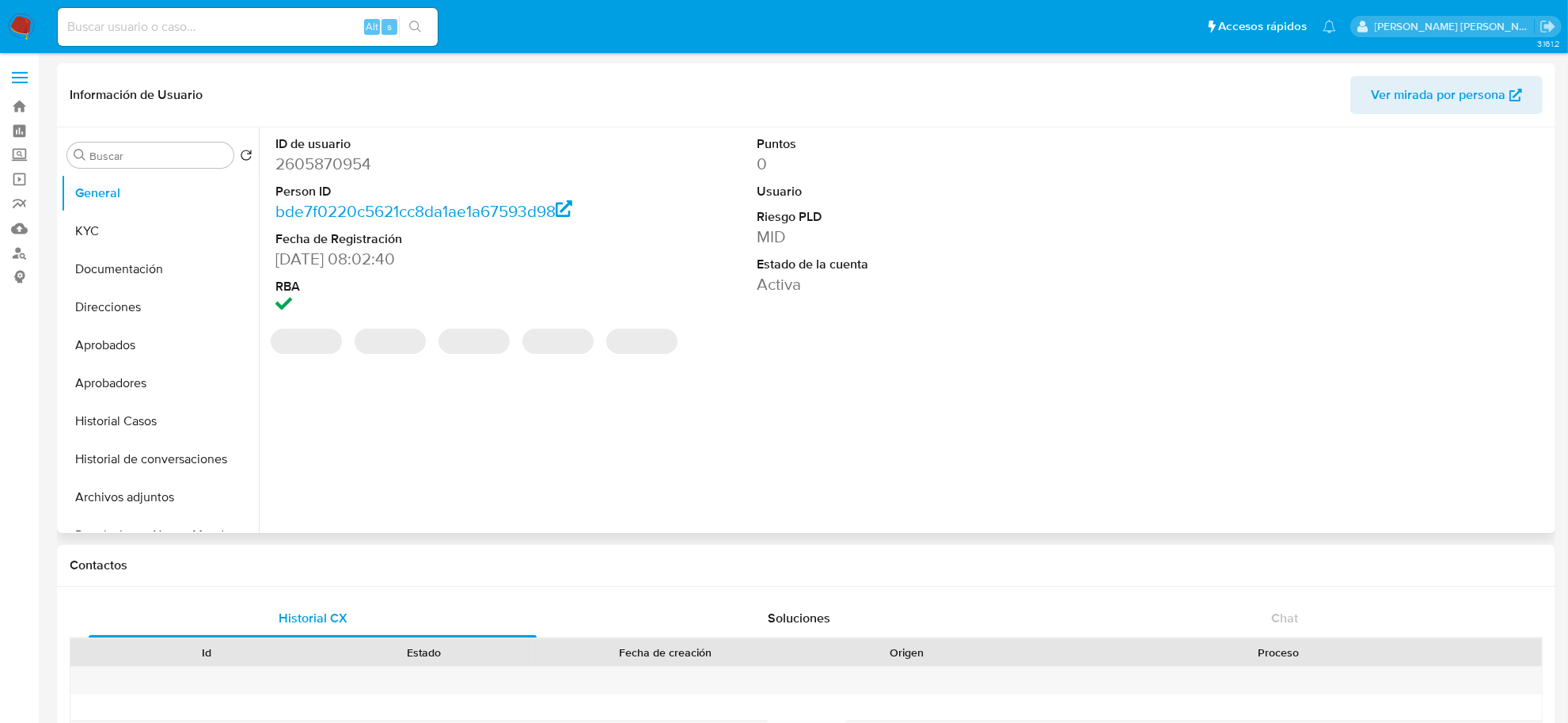
select select "10"
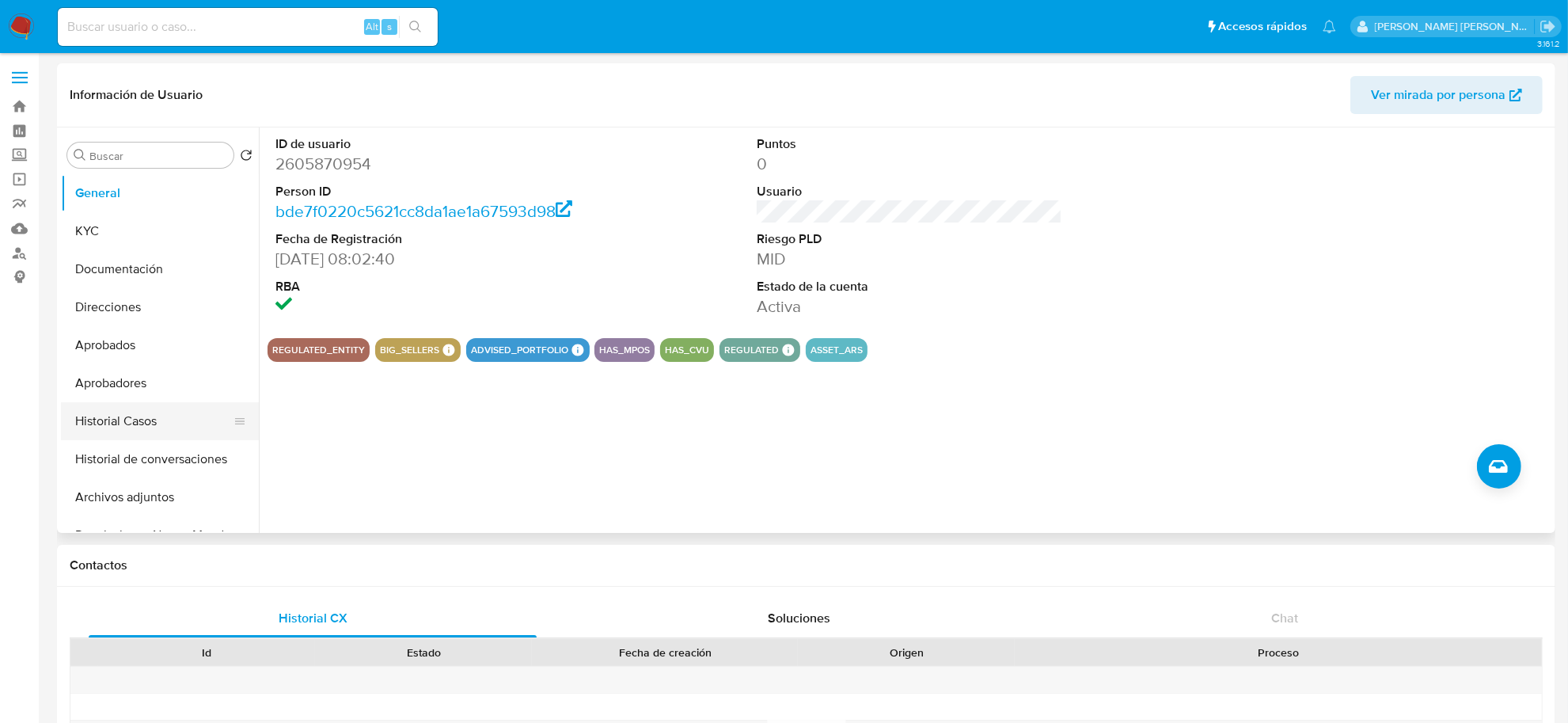
click at [149, 426] on button "Historial Casos" at bounding box center [154, 421] width 186 height 38
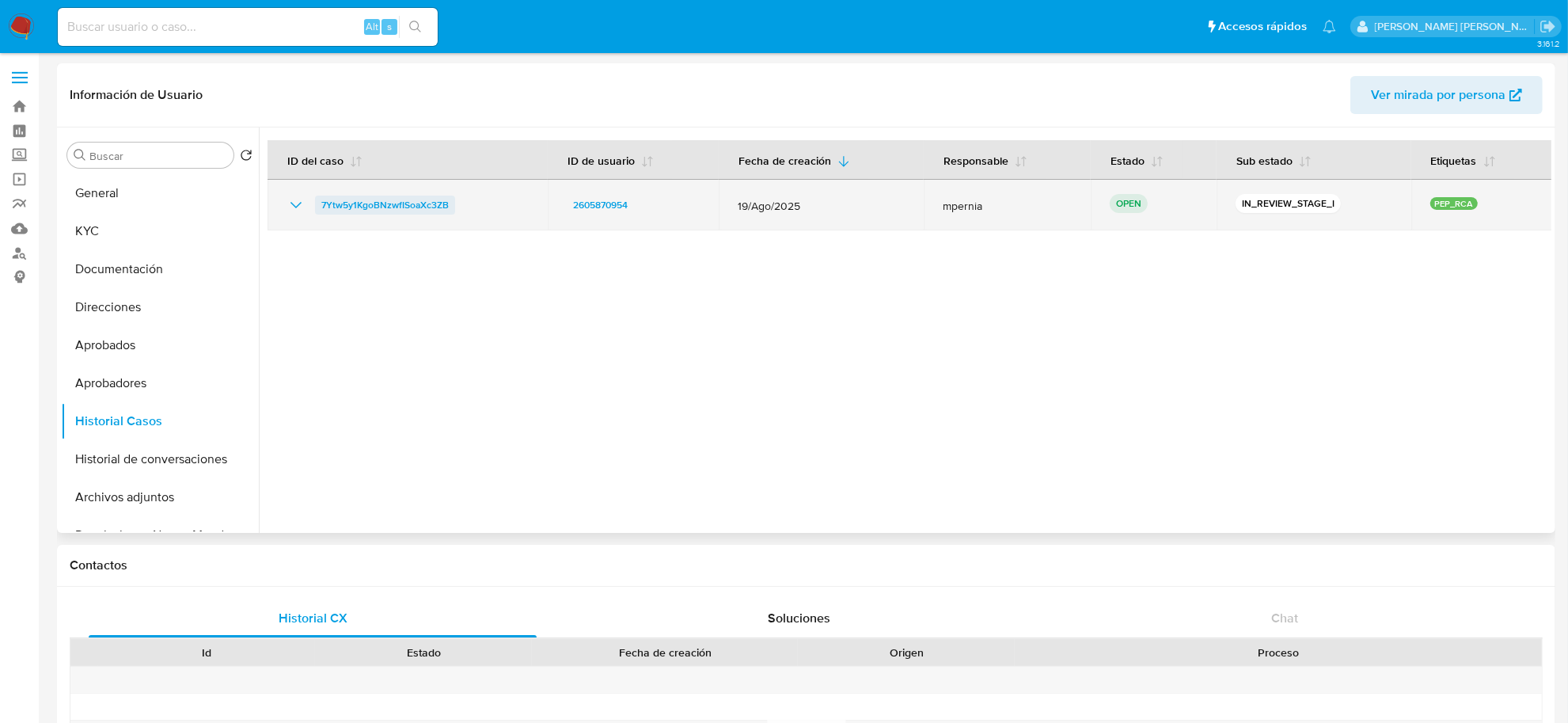
click at [392, 208] on span "7Ytw5y1KgoBNzwfISoaXc3ZB" at bounding box center [385, 204] width 128 height 19
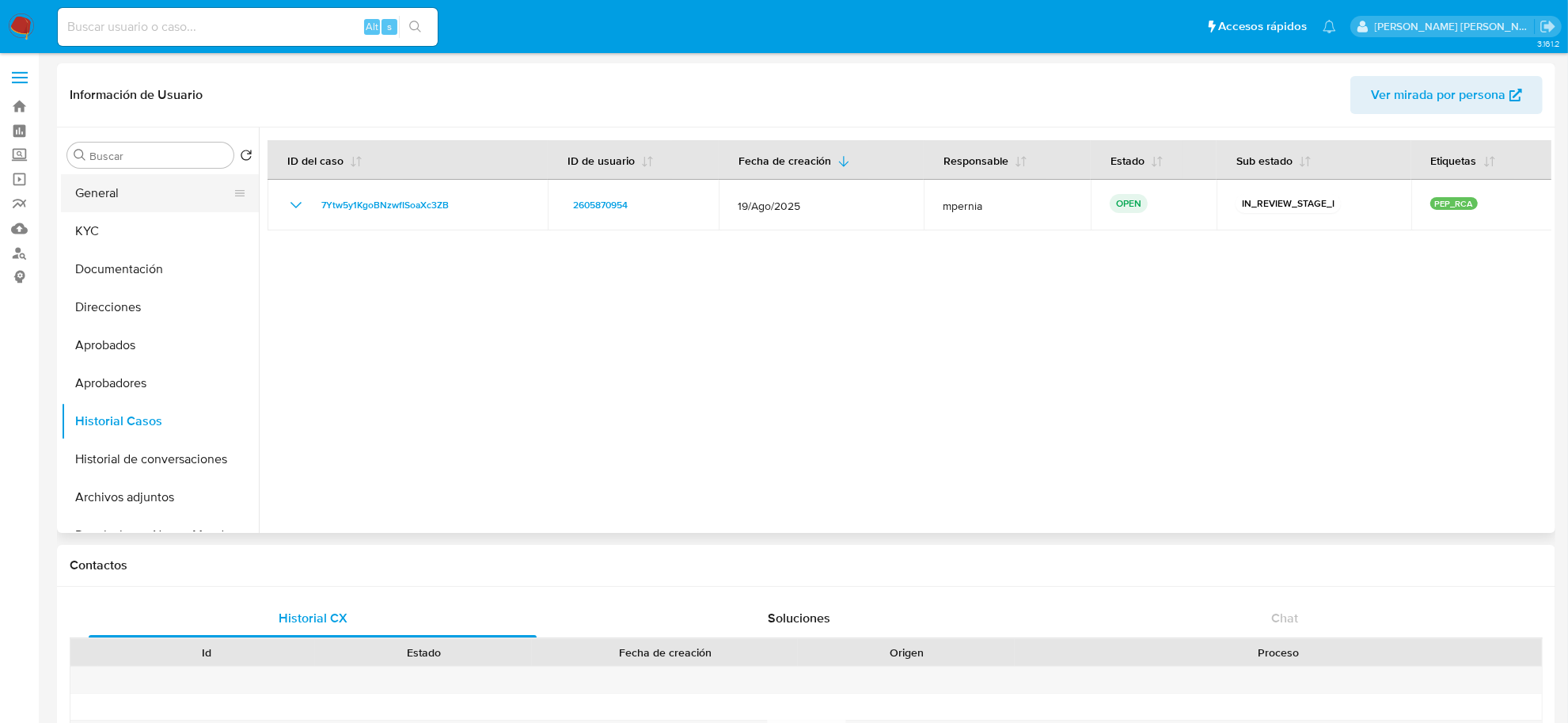
click at [131, 196] on button "General" at bounding box center [154, 193] width 186 height 38
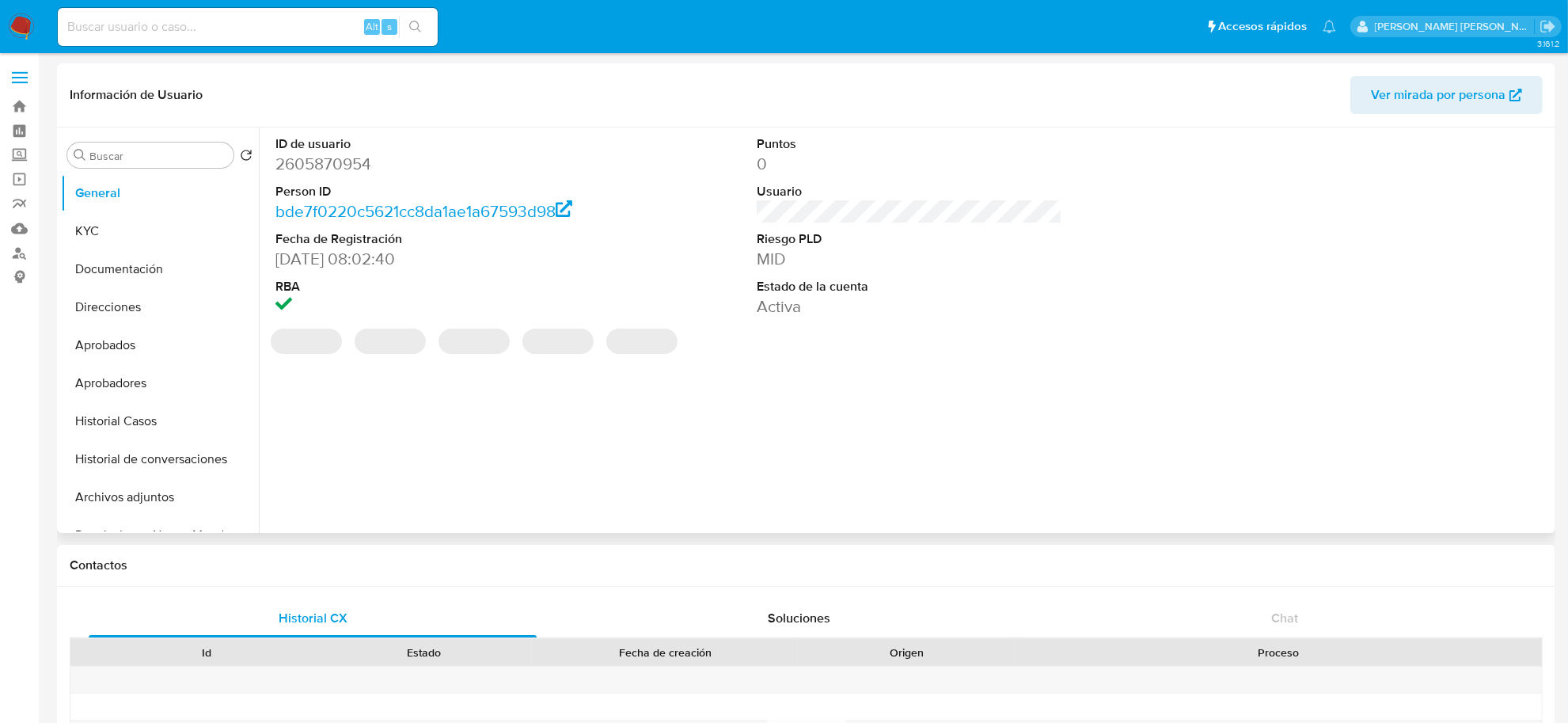
click at [313, 160] on dd "2605870954" at bounding box center [428, 163] width 305 height 22
copy dd "2605870954"
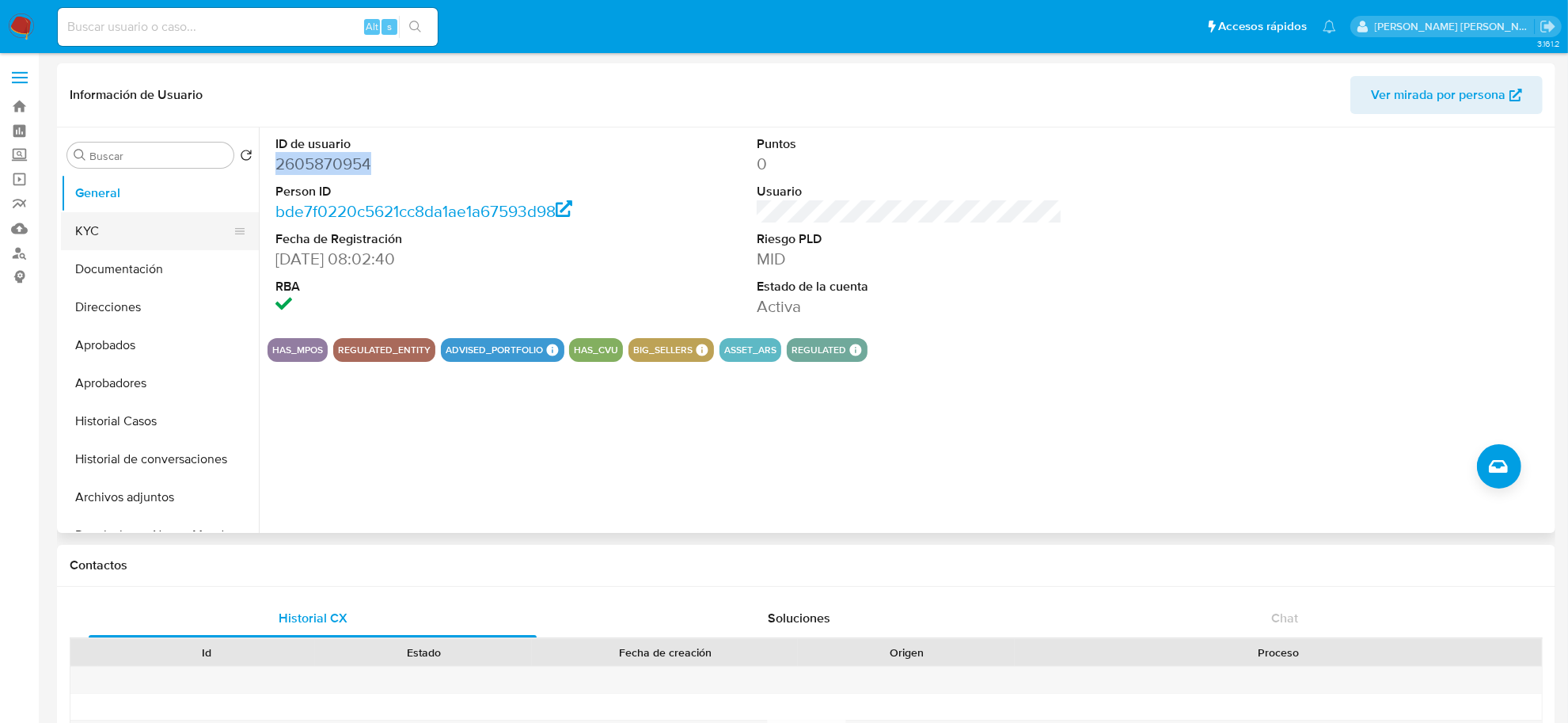
click at [111, 227] on button "KYC" at bounding box center [154, 231] width 186 height 38
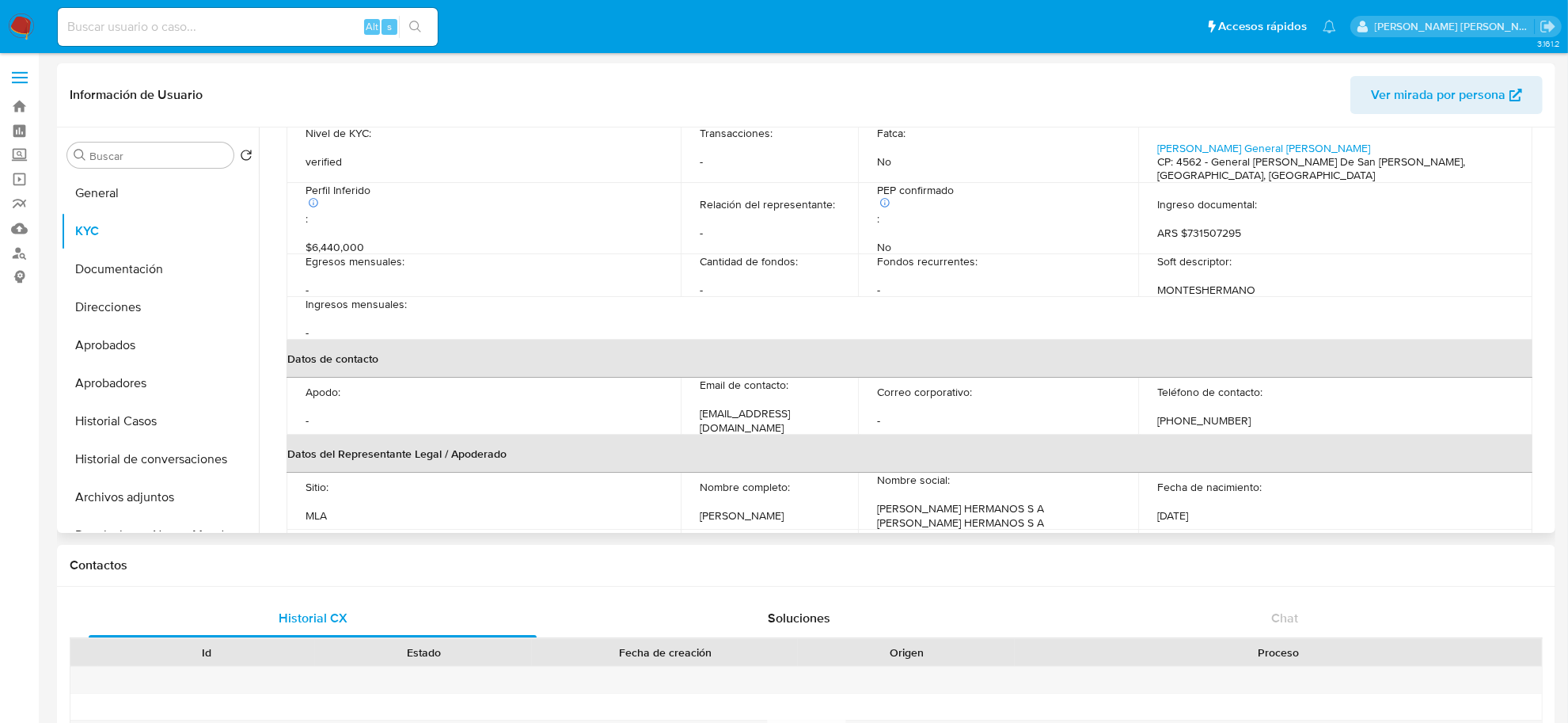
scroll to position [297, 0]
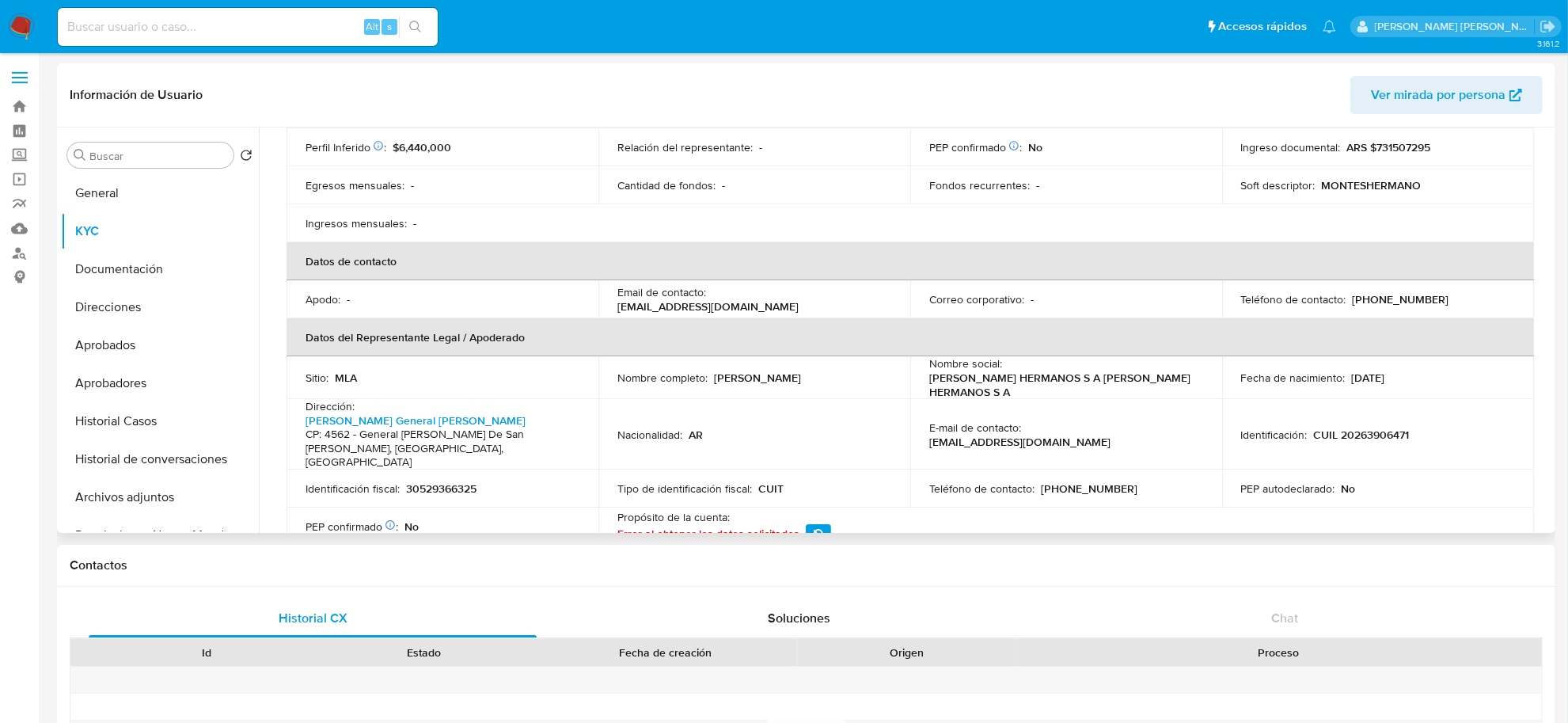
drag, startPoint x: 711, startPoint y: 362, endPoint x: 843, endPoint y: 369, distance: 132.2
click at [843, 370] on div "Nombre completo : [PERSON_NAME]" at bounding box center [754, 377] width 273 height 14
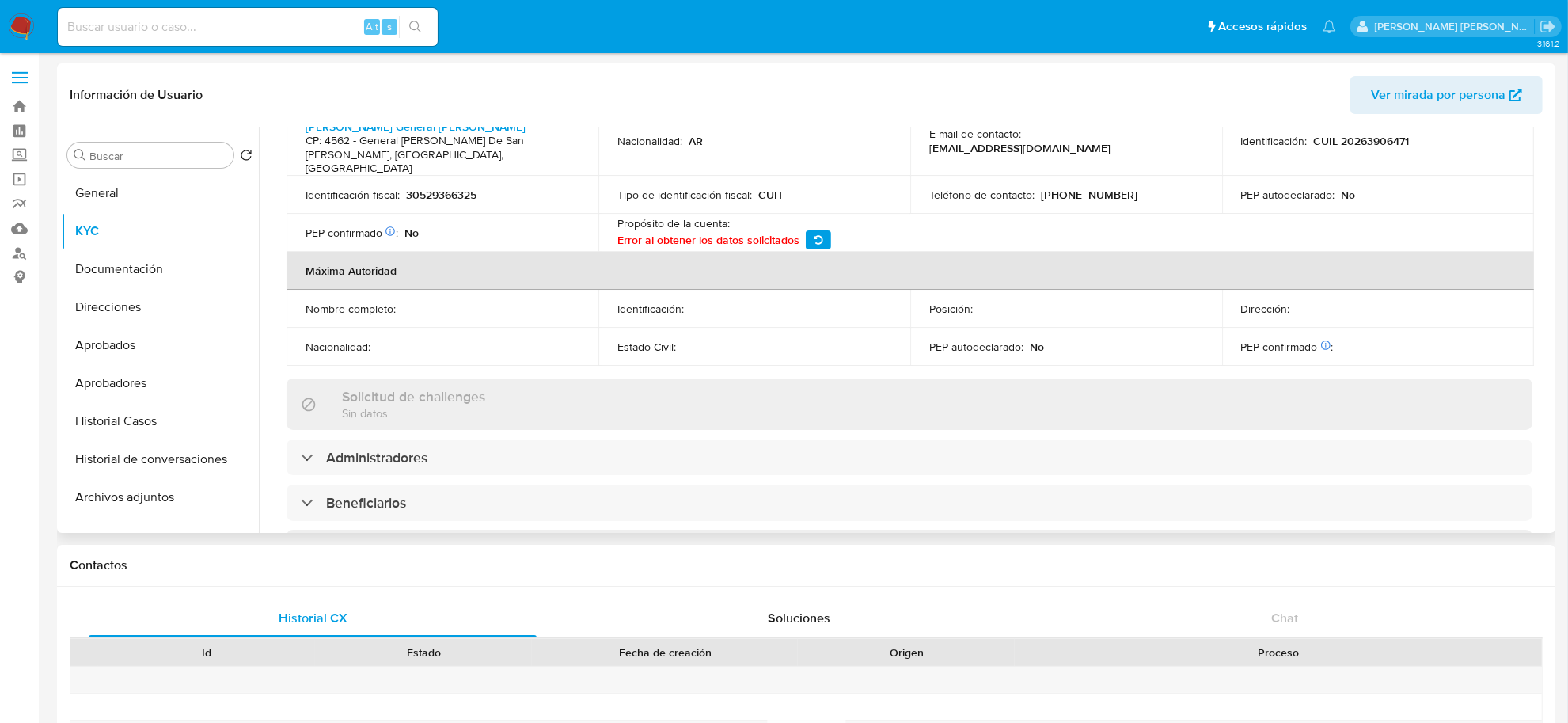
scroll to position [594, 0]
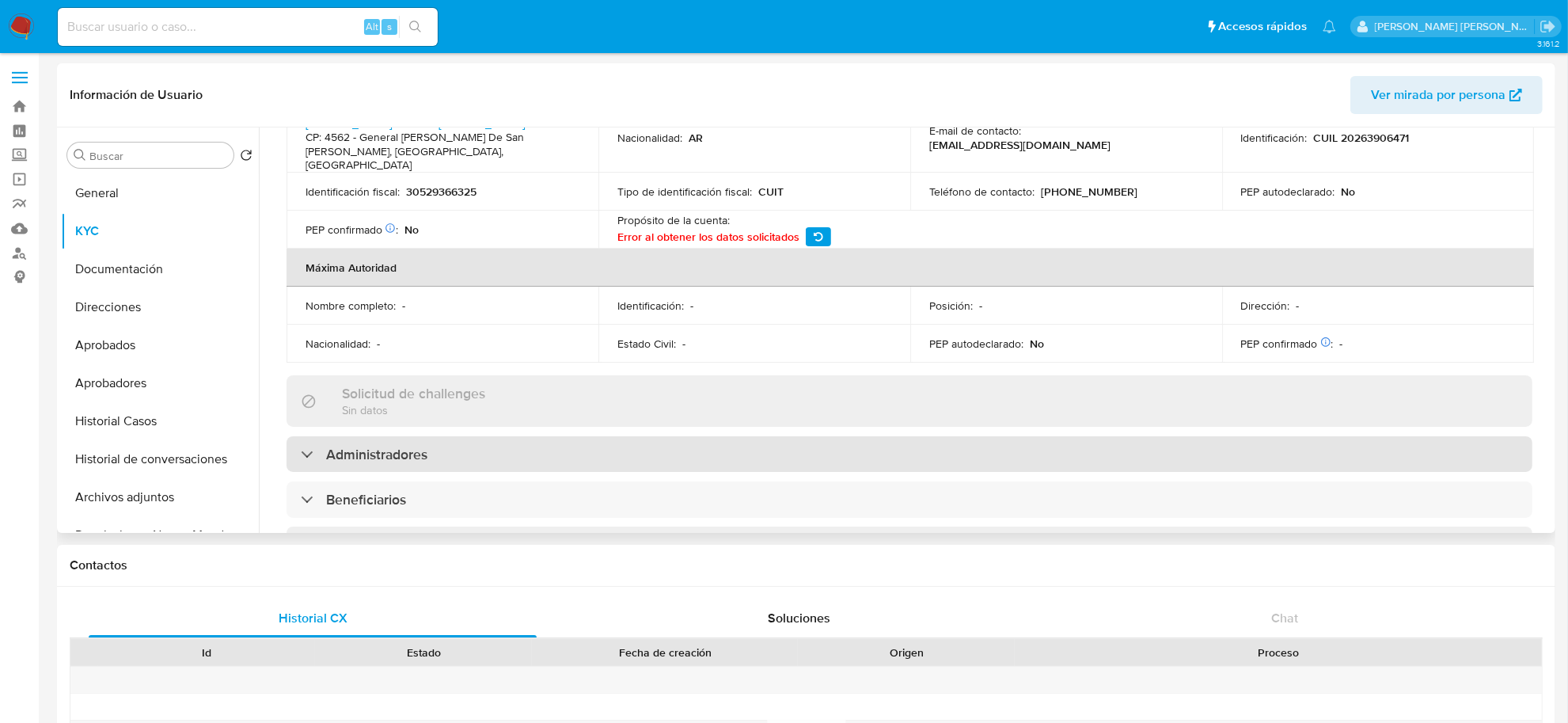
click at [346, 436] on div "Administradores" at bounding box center [909, 454] width 1246 height 36
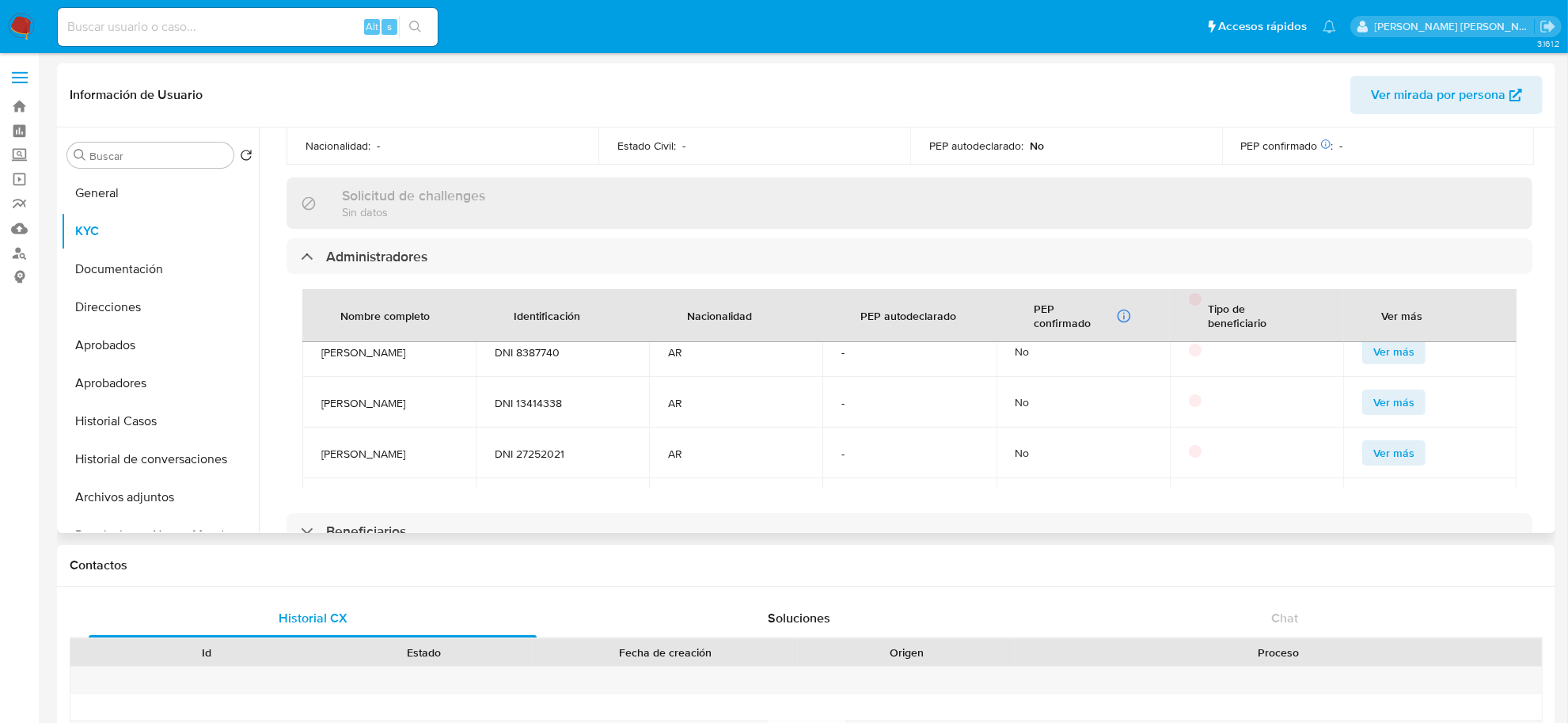
scroll to position [99, 0]
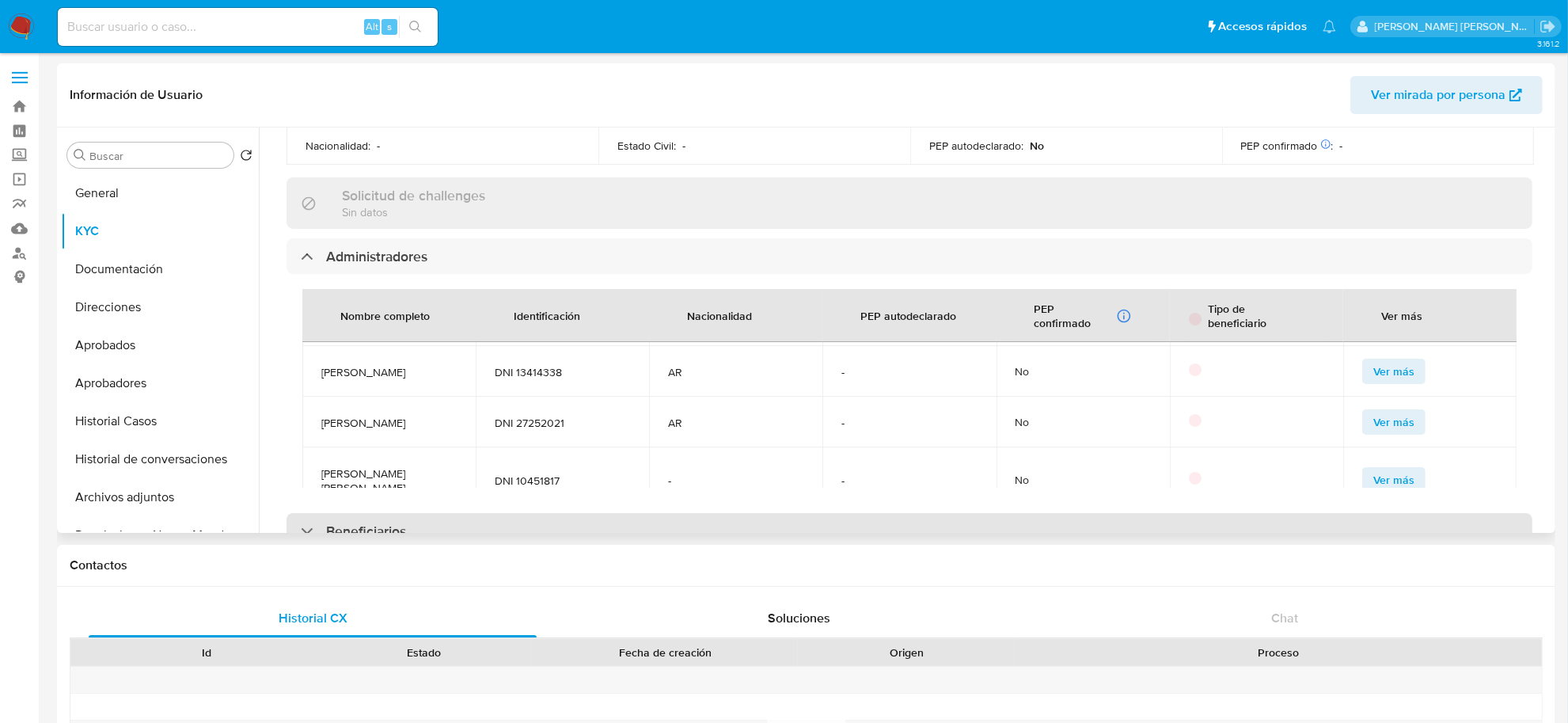
click at [378, 522] on h3 "Beneficiarios" at bounding box center [366, 531] width 80 height 18
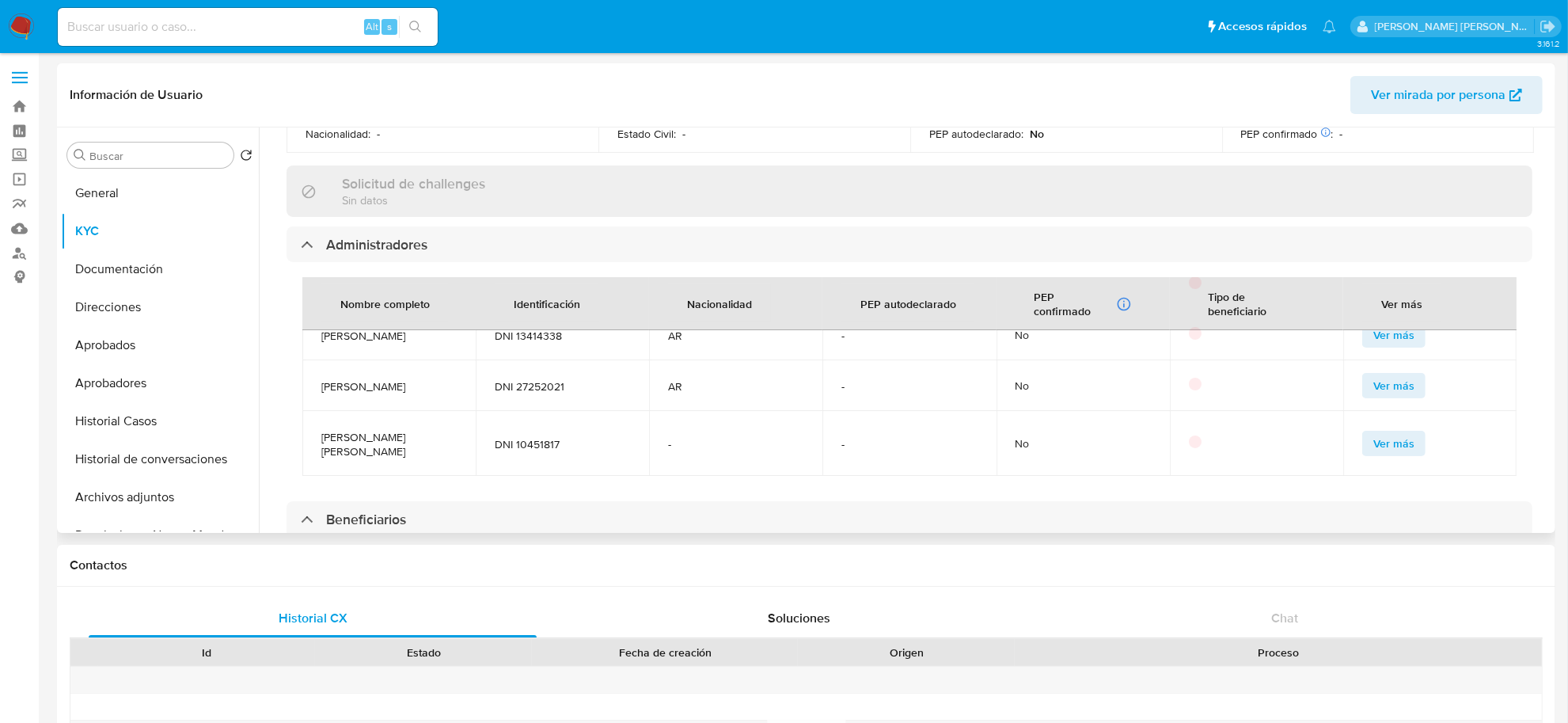
scroll to position [792, 0]
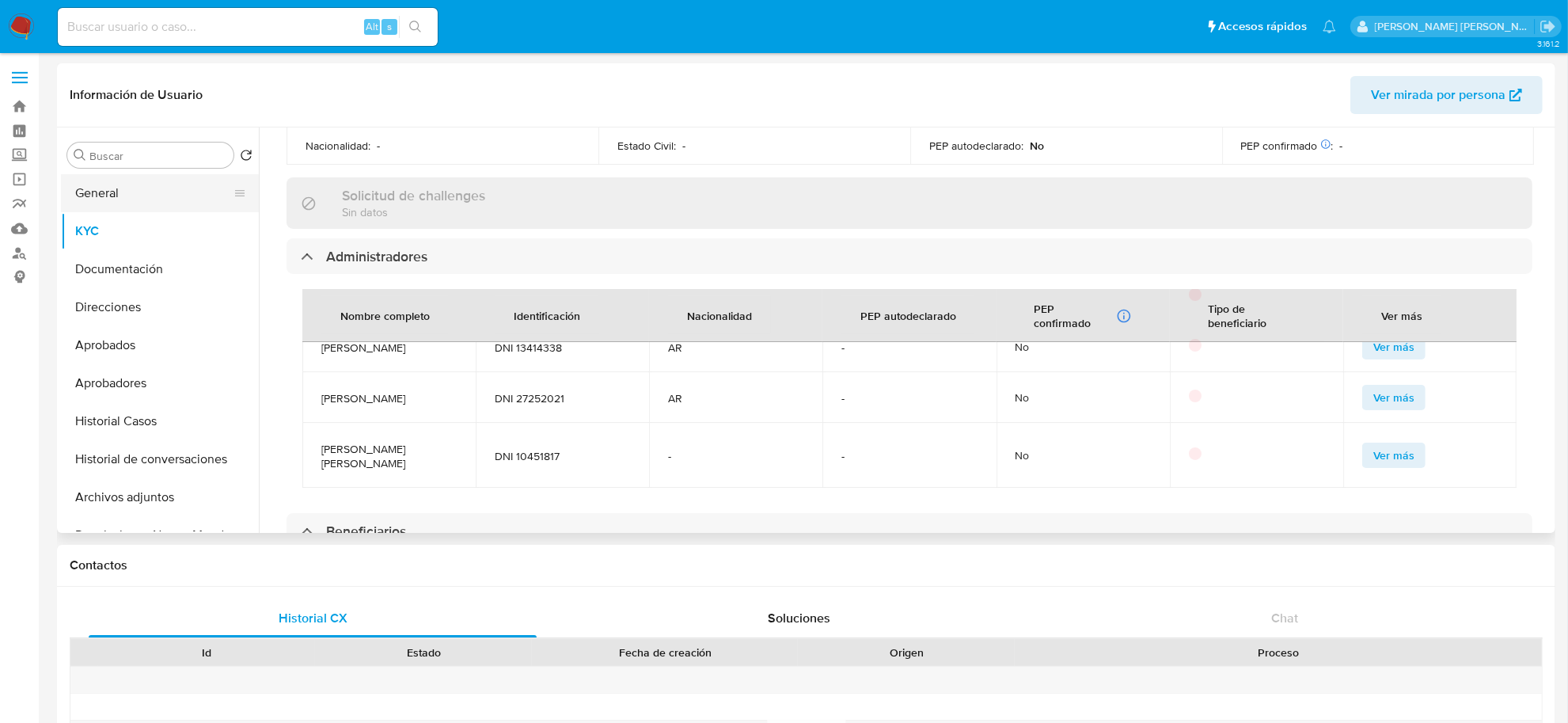
click at [89, 199] on button "General" at bounding box center [154, 193] width 186 height 38
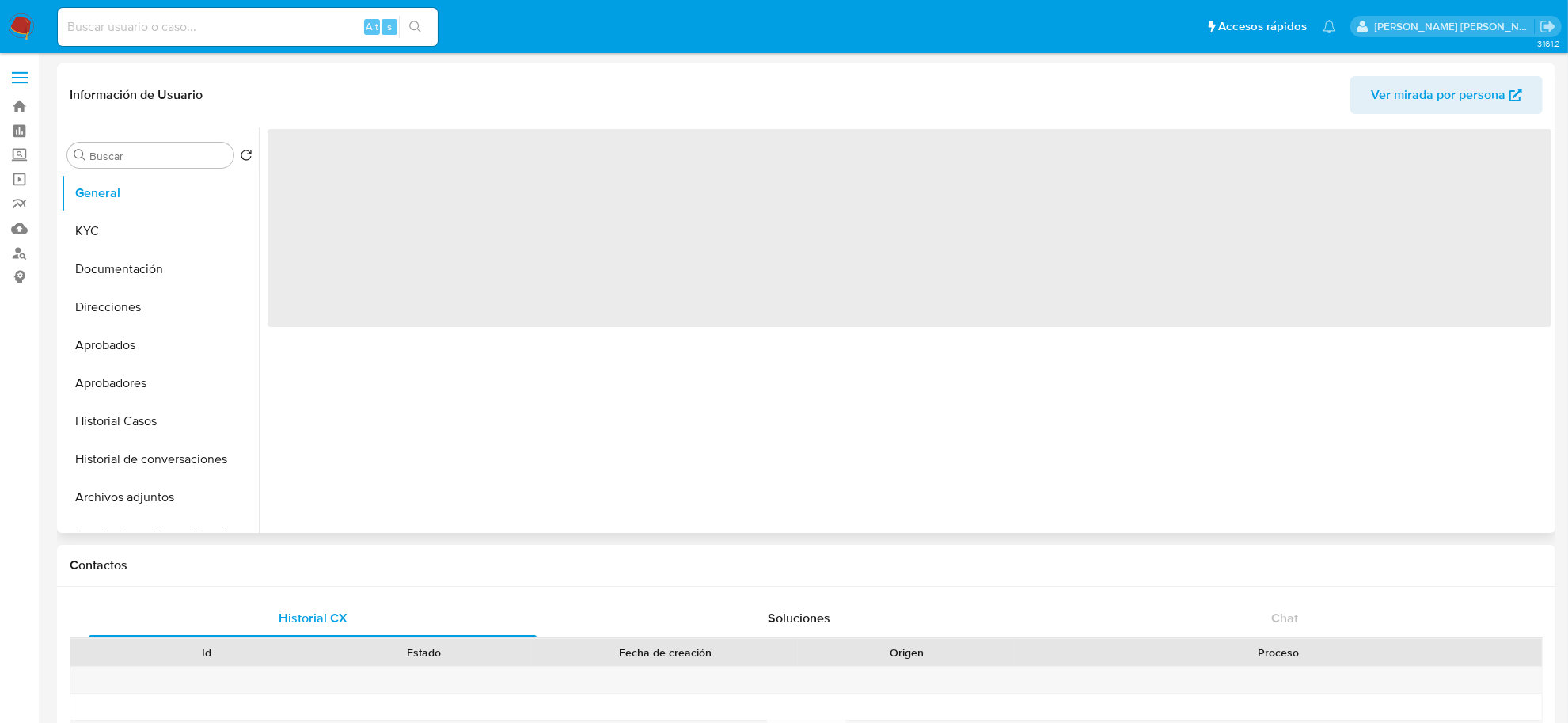
scroll to position [0, 0]
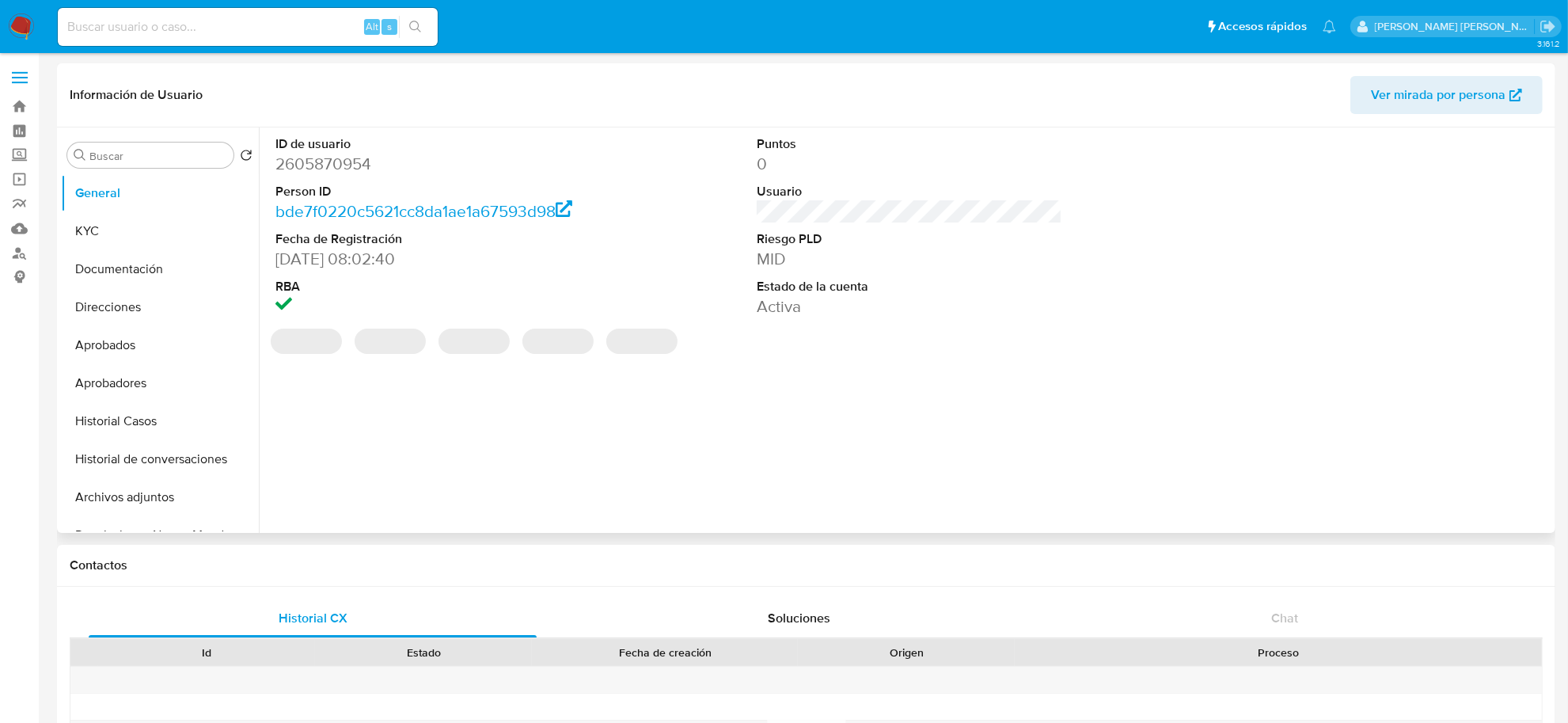
click at [329, 171] on dd "2605870954" at bounding box center [428, 163] width 305 height 22
click at [329, 171] on dd "2605870954" at bounding box center [428, 163] width 305 height 22
copy dd "2605870954"
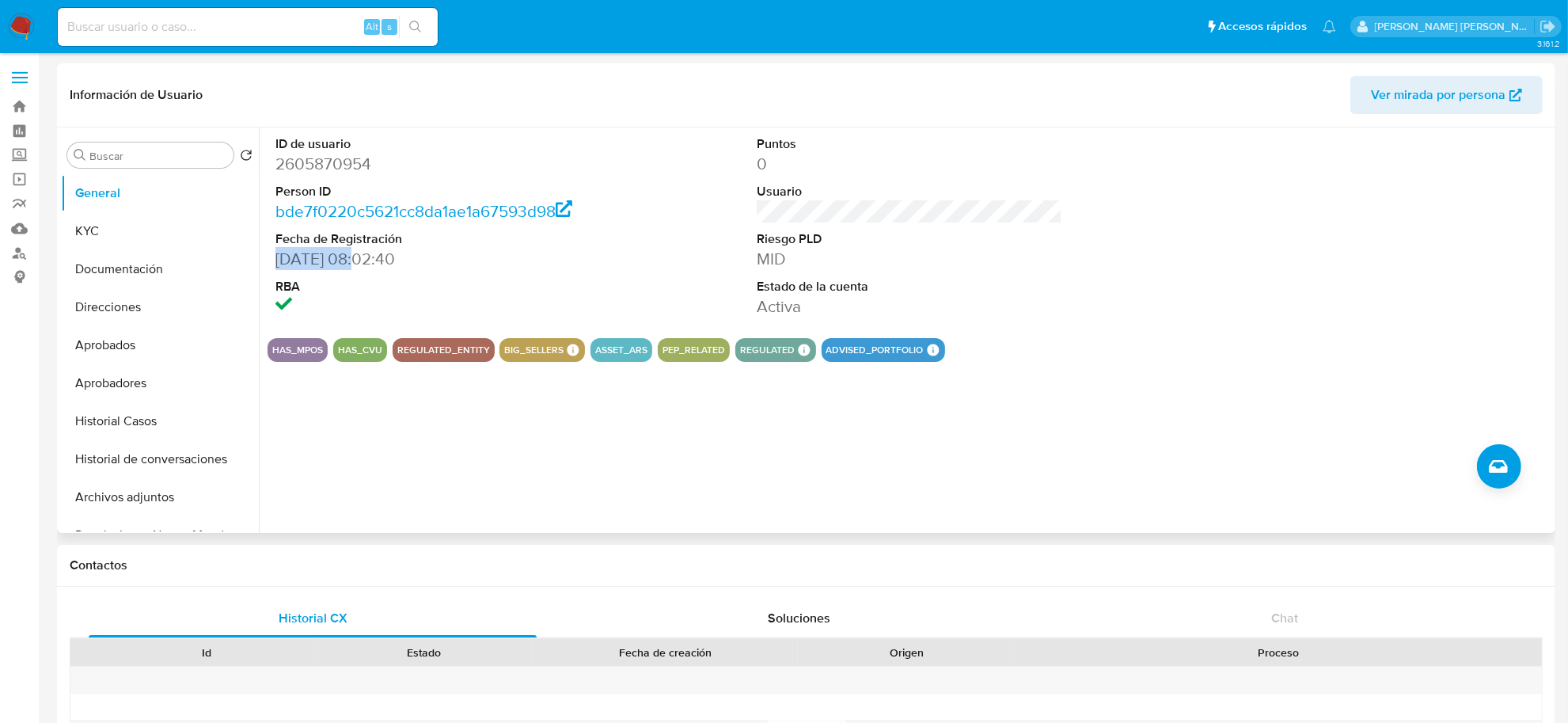
drag, startPoint x: 361, startPoint y: 258, endPoint x: 272, endPoint y: 258, distance: 89.0
click at [272, 258] on div "ID de usuario 2605870954 Person ID bde7f0220c5621cc8da1ae1a67593d98 Fecha de Re…" at bounding box center [428, 226] width 321 height 198
copy dd "[DATE]"
click at [131, 235] on button "KYC" at bounding box center [154, 231] width 186 height 38
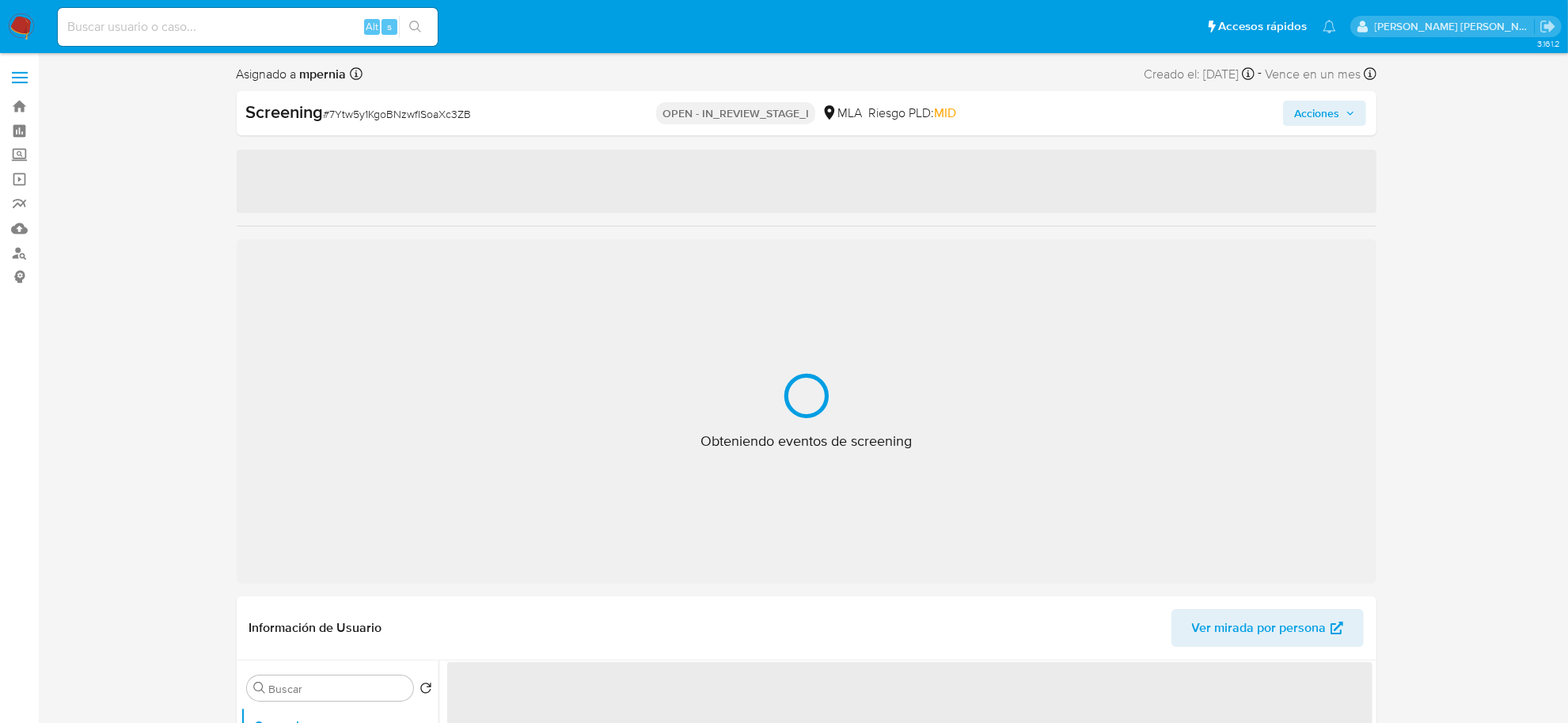
select select "10"
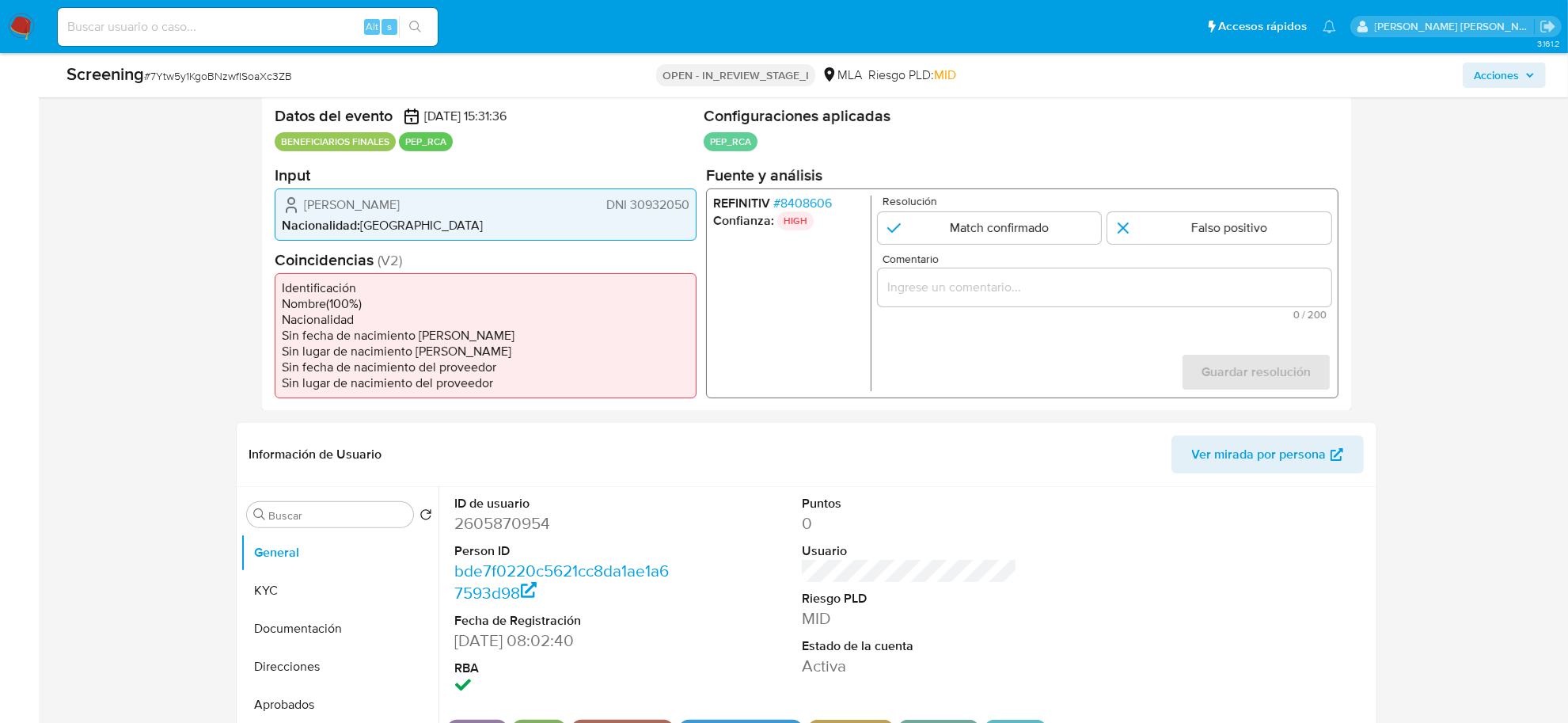
scroll to position [297, 0]
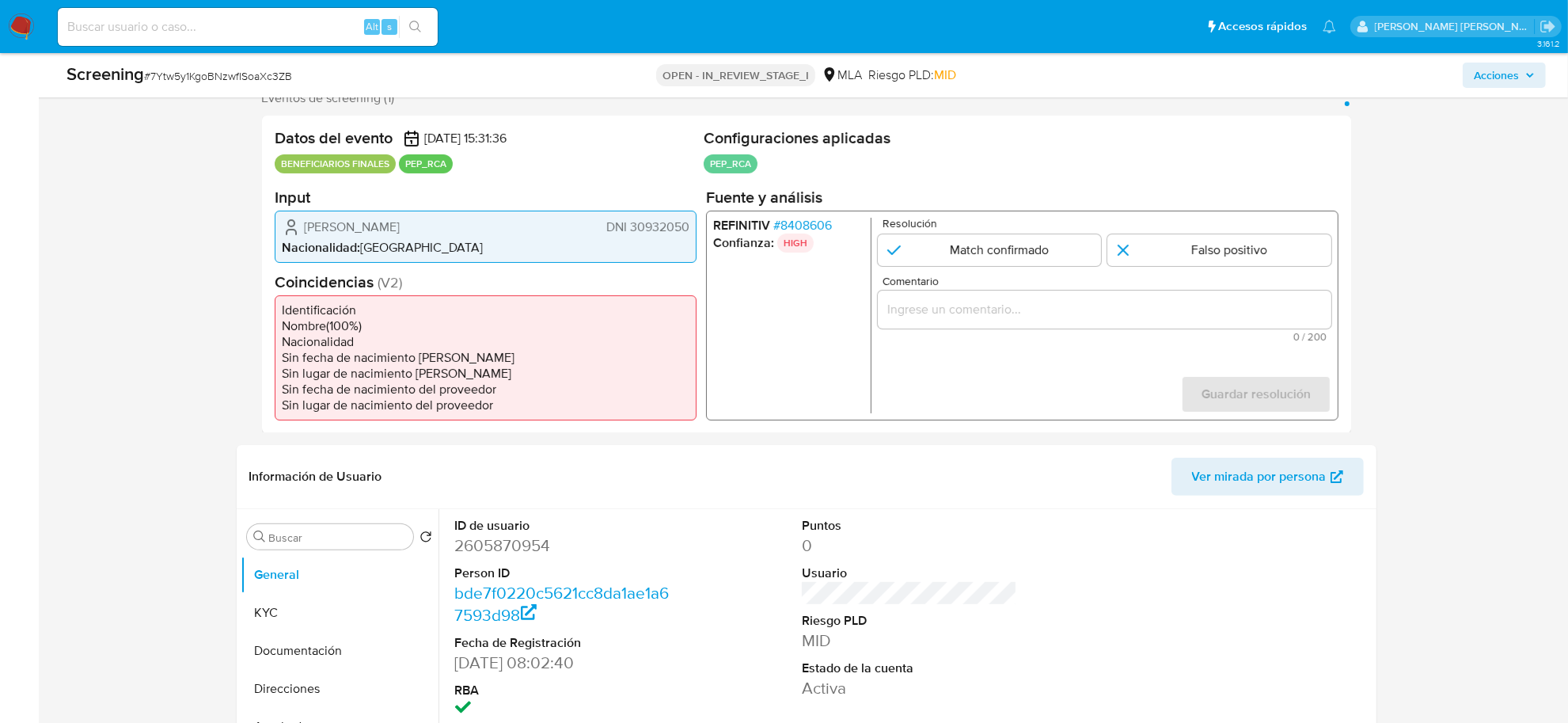
click at [400, 226] on span "[PERSON_NAME]" at bounding box center [352, 226] width 96 height 16
click at [646, 227] on span "DNI 30932050" at bounding box center [647, 226] width 83 height 16
click at [815, 222] on span "# 8408606" at bounding box center [802, 225] width 59 height 16
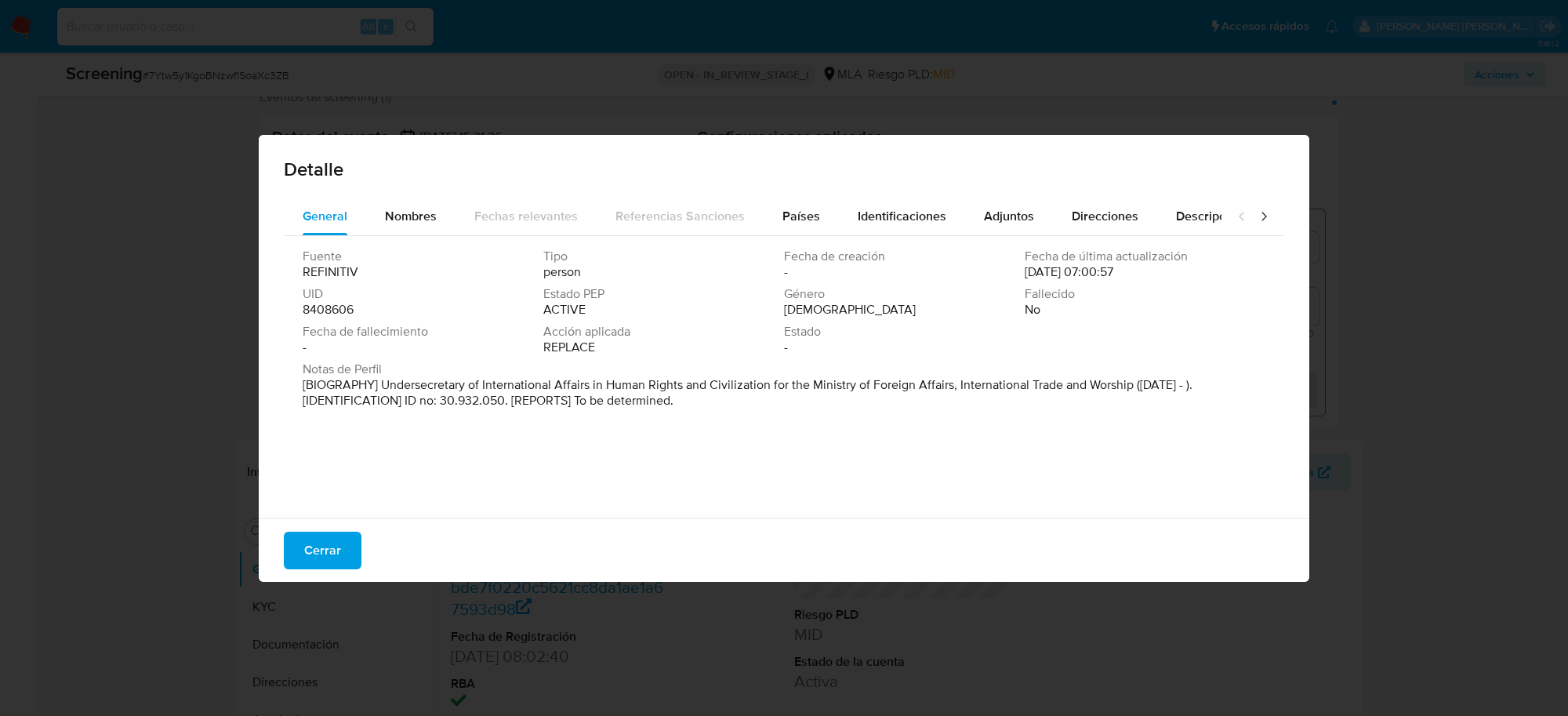
drag, startPoint x: 385, startPoint y: 379, endPoint x: 712, endPoint y: 397, distance: 327.5
click at [712, 397] on p "[BIOGRAPHY] Undersecretary of International Affairs in Human Rights and Civiliz…" at bounding box center [782, 393] width 959 height 32
click at [419, 207] on span "Nombres" at bounding box center [411, 216] width 52 height 18
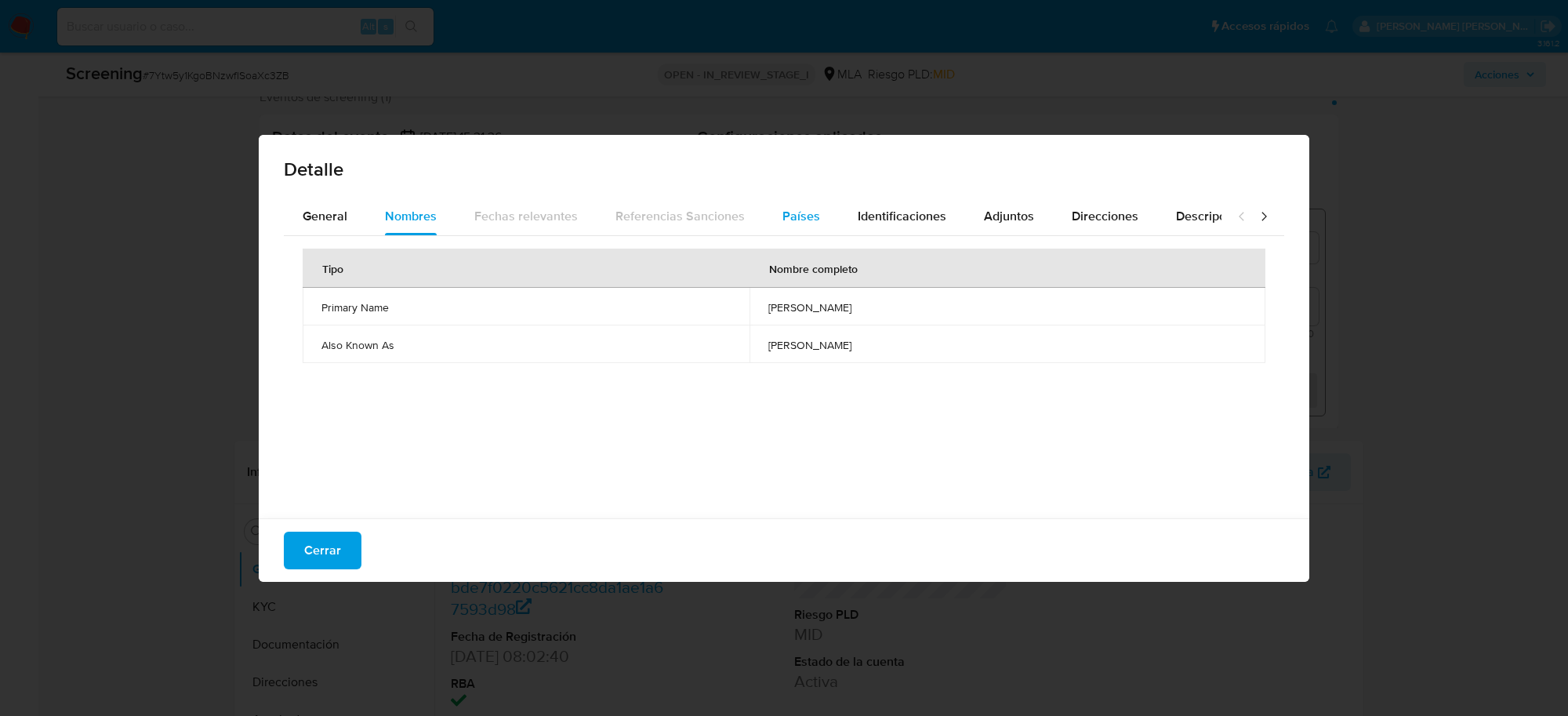
click at [801, 210] on span "Países" at bounding box center [801, 216] width 38 height 18
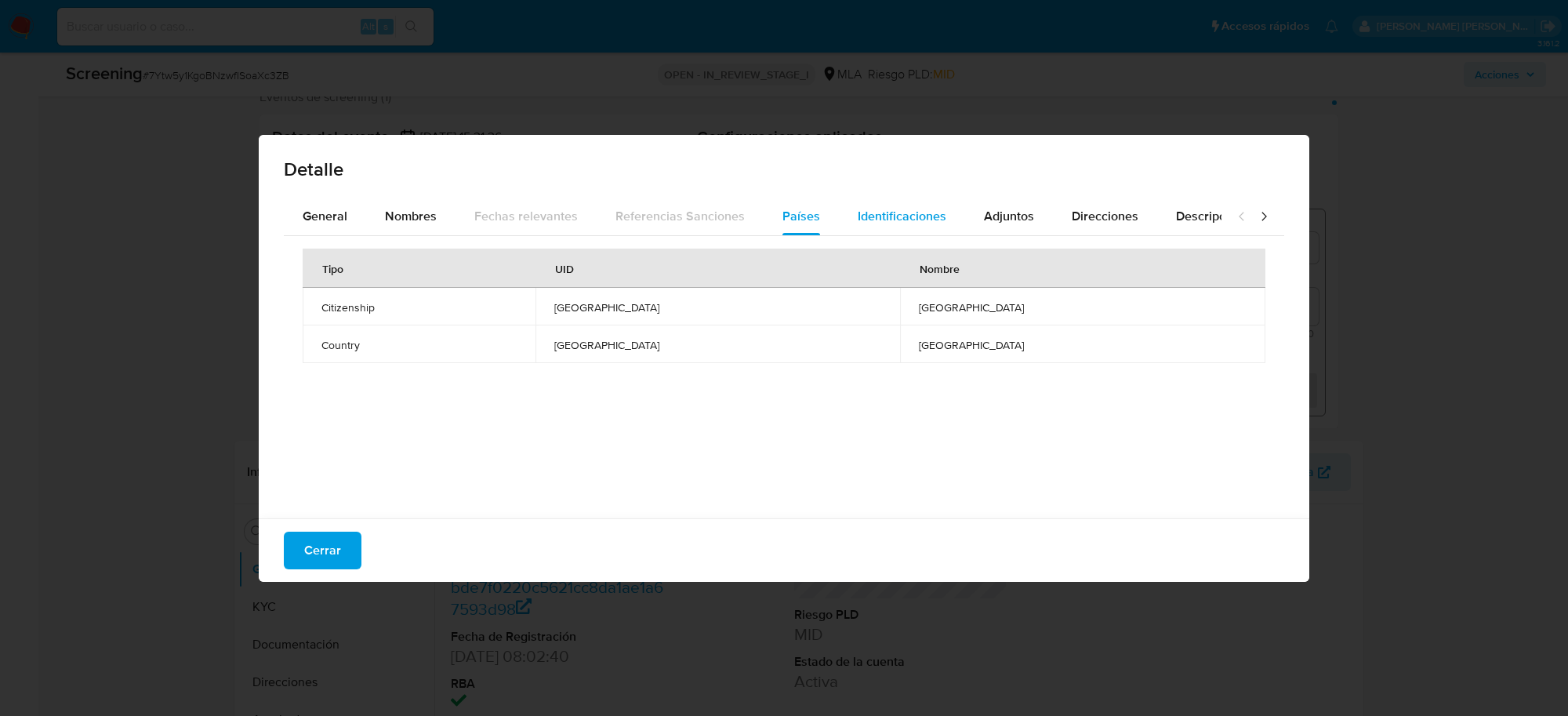
click at [887, 208] on span "Identificaciones" at bounding box center [901, 216] width 89 height 18
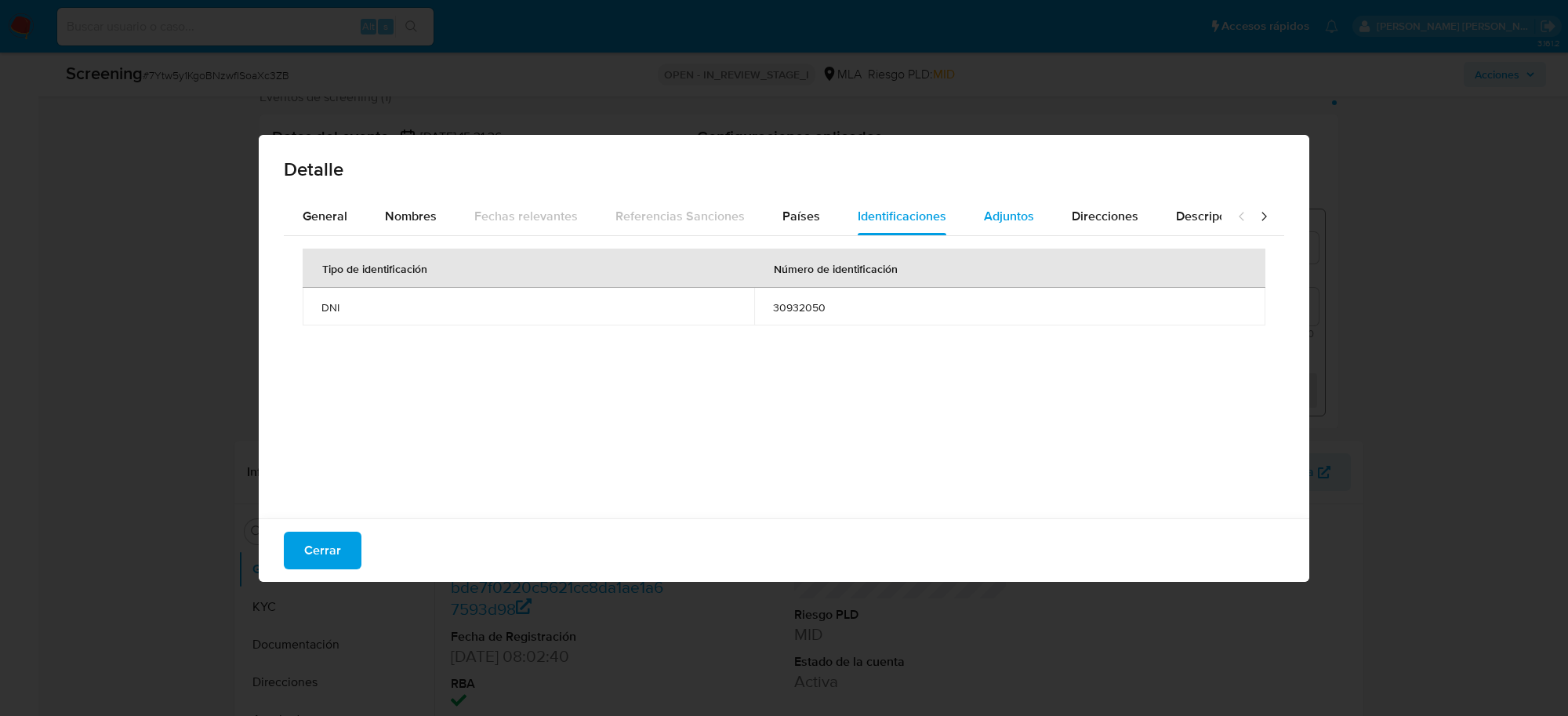
click at [985, 221] on span "Adjuntos" at bounding box center [1009, 216] width 50 height 18
click at [1088, 210] on span "Direcciones" at bounding box center [1105, 216] width 67 height 18
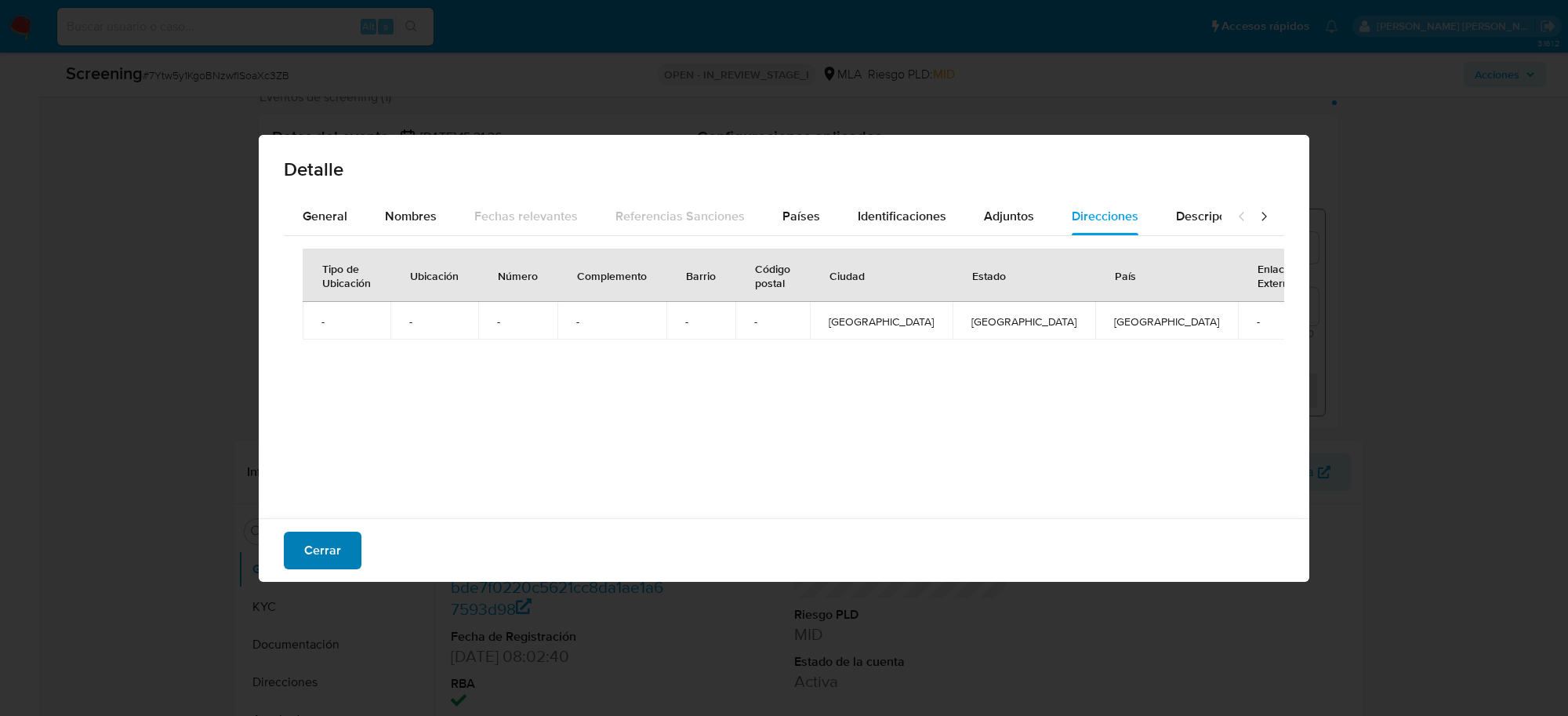
click at [307, 552] on span "Cerrar" at bounding box center [323, 550] width 37 height 34
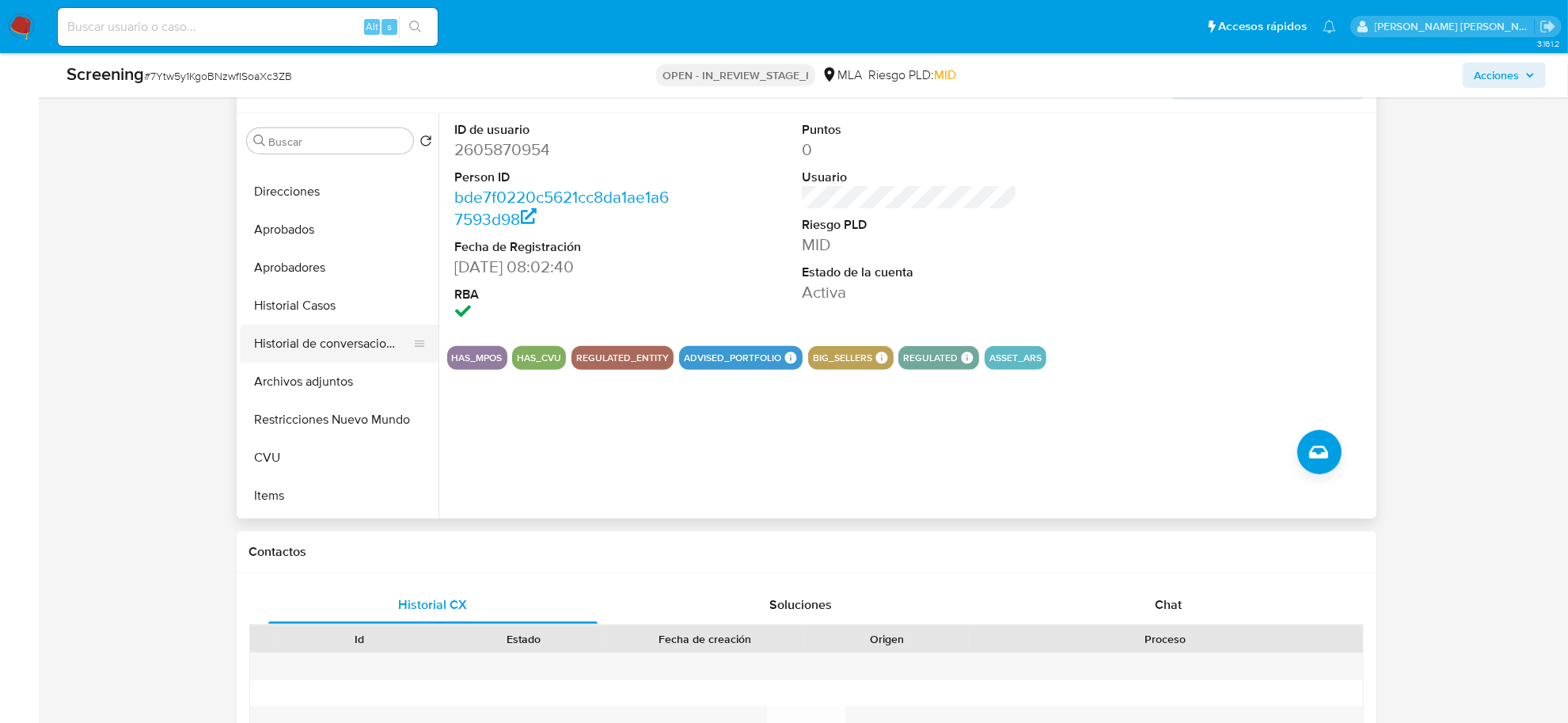
scroll to position [198, 0]
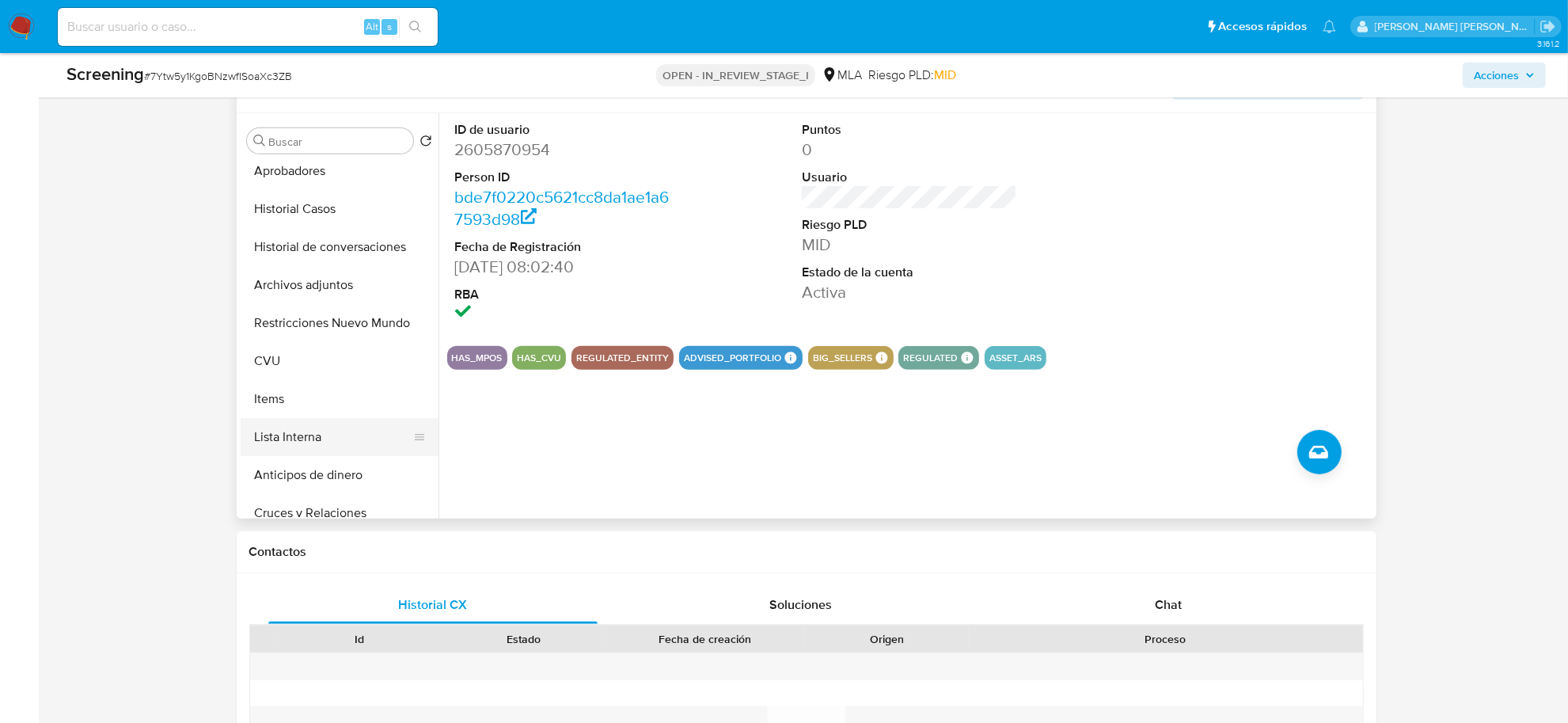
click at [301, 438] on button "Lista Interna" at bounding box center [333, 437] width 186 height 38
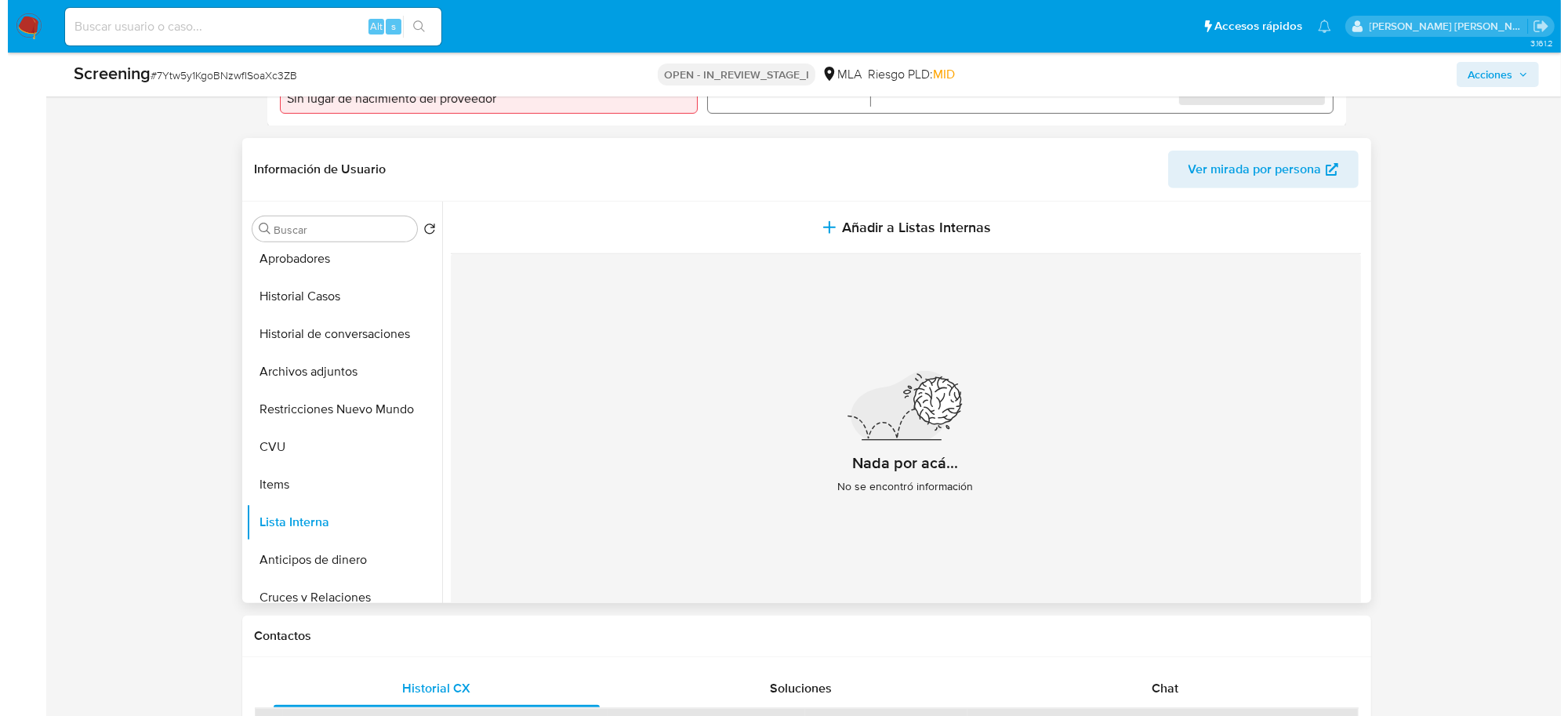
scroll to position [490, 0]
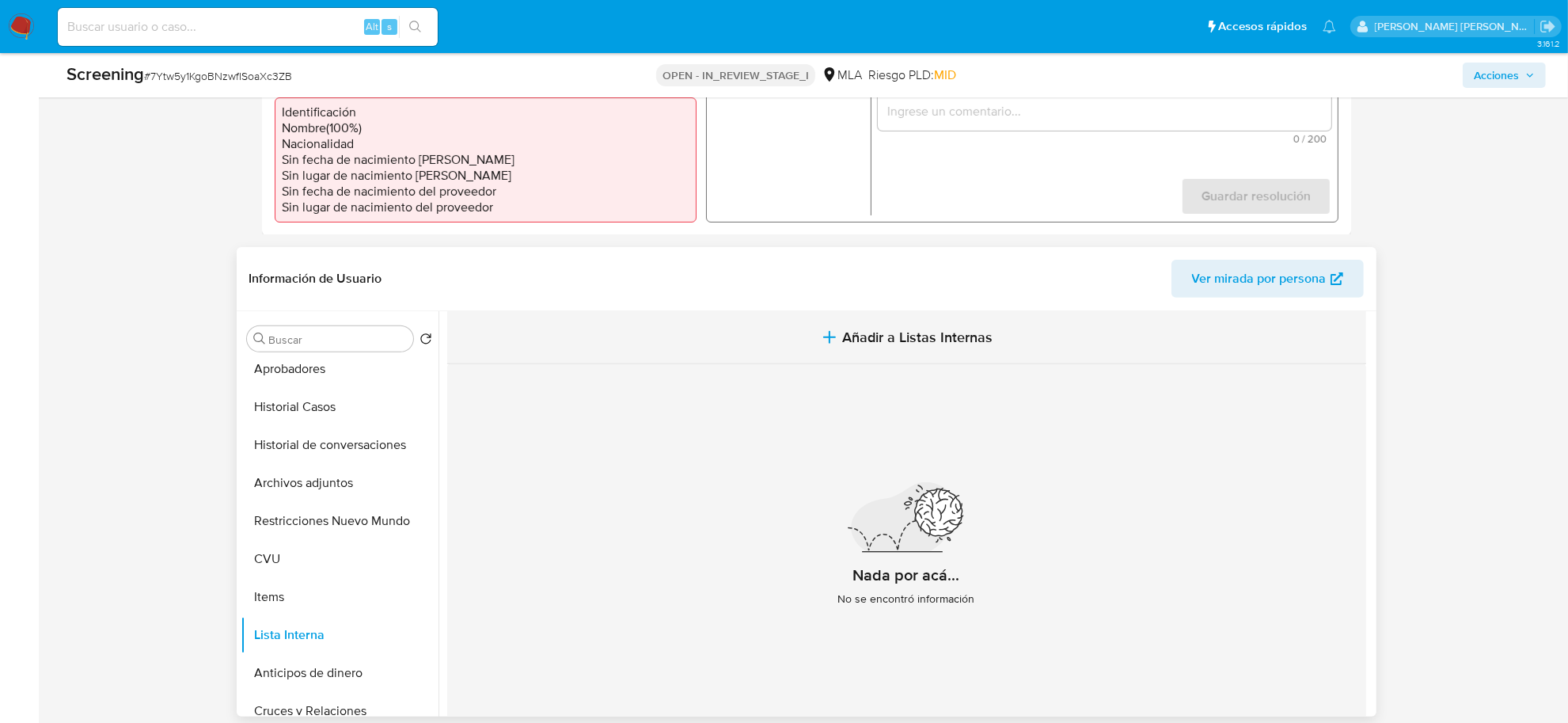
click at [913, 335] on span "Añadir a Listas Internas" at bounding box center [917, 338] width 150 height 18
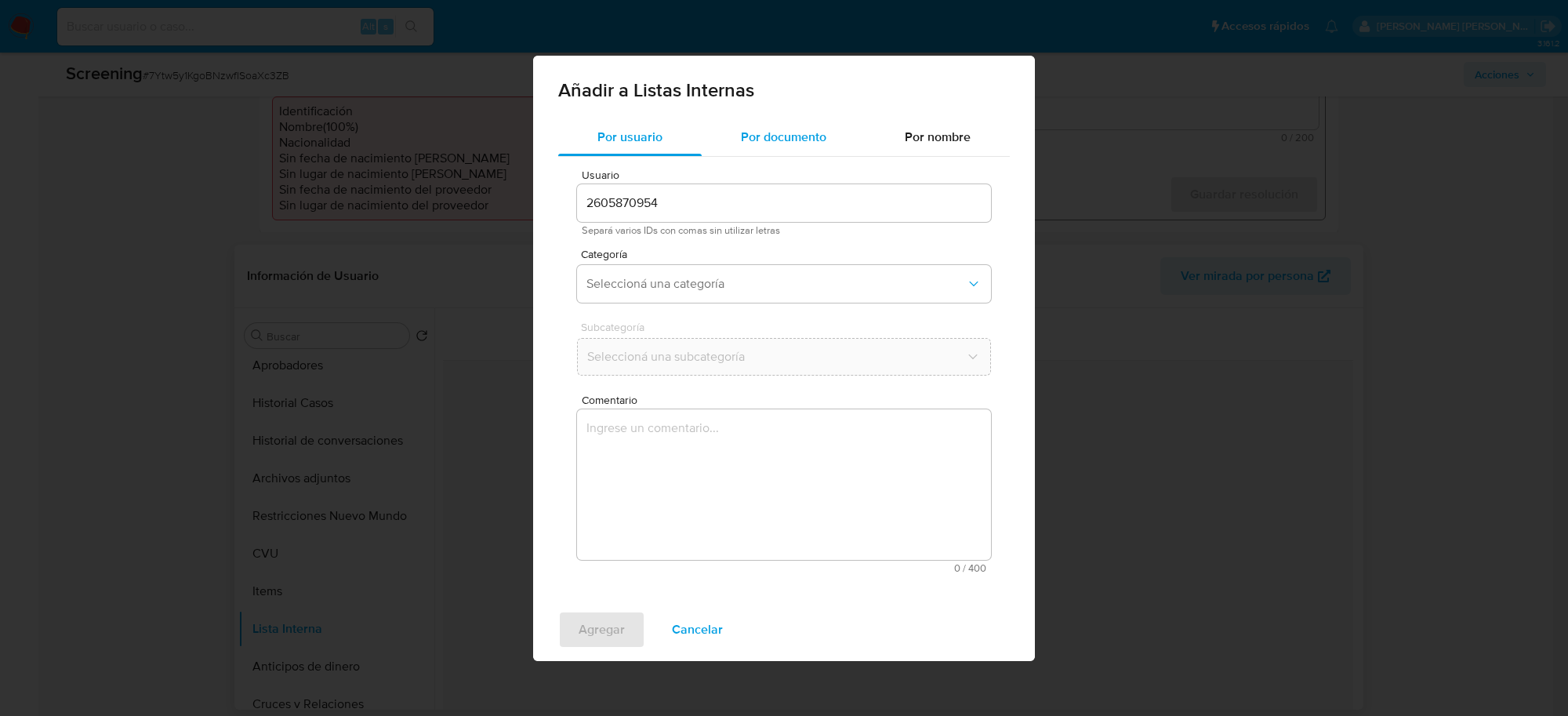
click at [783, 140] on span "Por documento" at bounding box center [784, 136] width 85 height 18
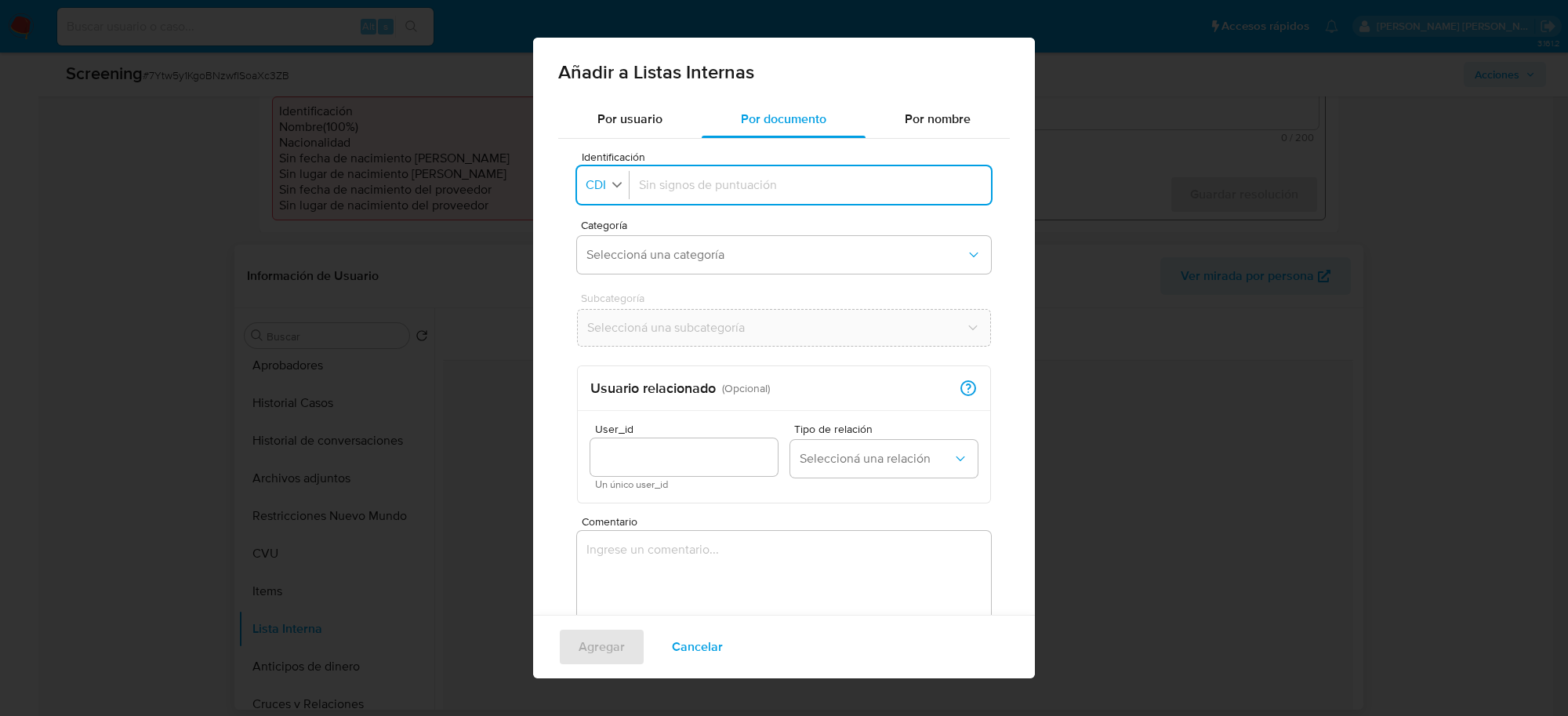
click at [614, 178] on icon "button" at bounding box center [617, 184] width 14 height 14
click at [596, 287] on span "CUIT" at bounding box center [601, 290] width 27 height 16
click at [682, 185] on input "Identificación" at bounding box center [814, 186] width 336 height 18
type input "20309320507"
click at [686, 255] on span "Seleccioná una categoría" at bounding box center [777, 255] width 380 height 16
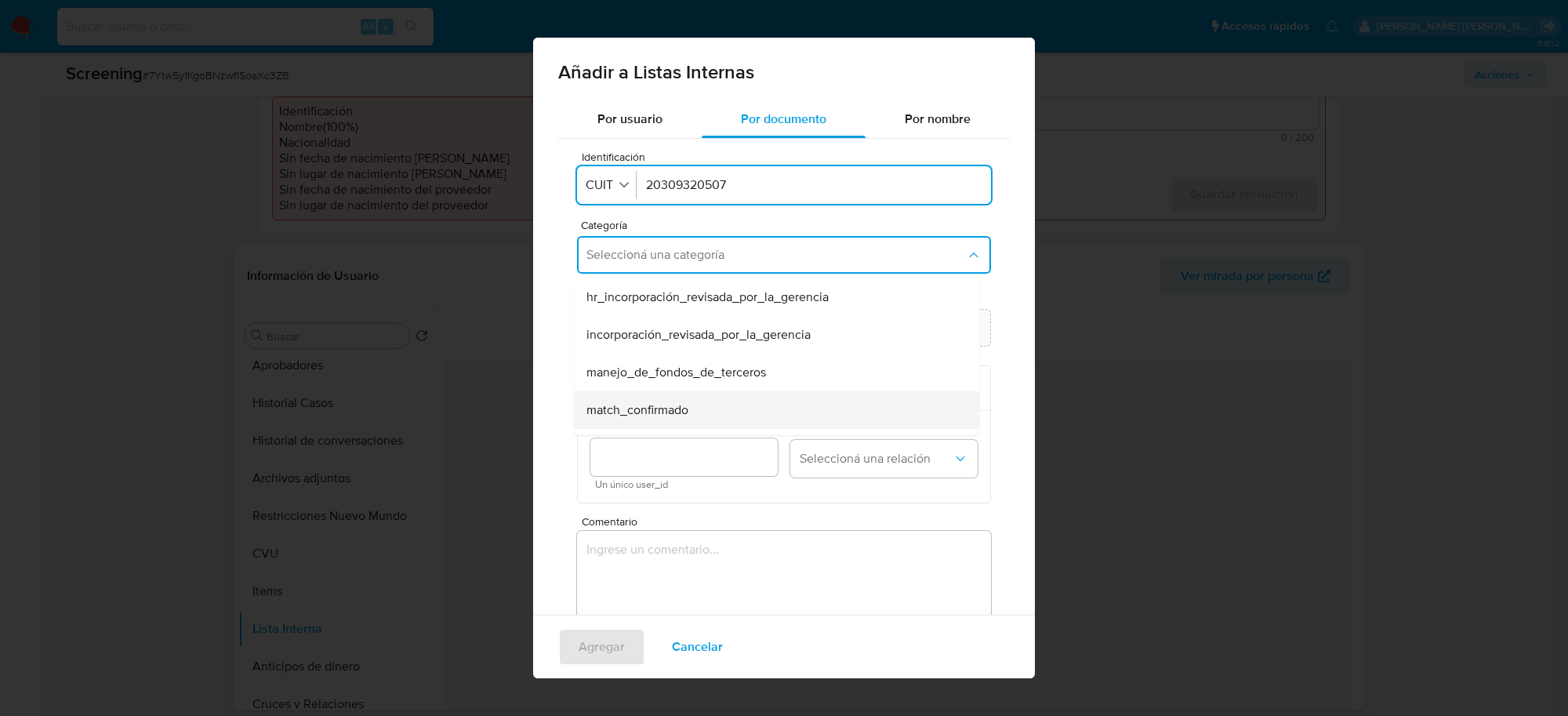
click at [660, 402] on span "match_confirmado" at bounding box center [638, 410] width 102 height 16
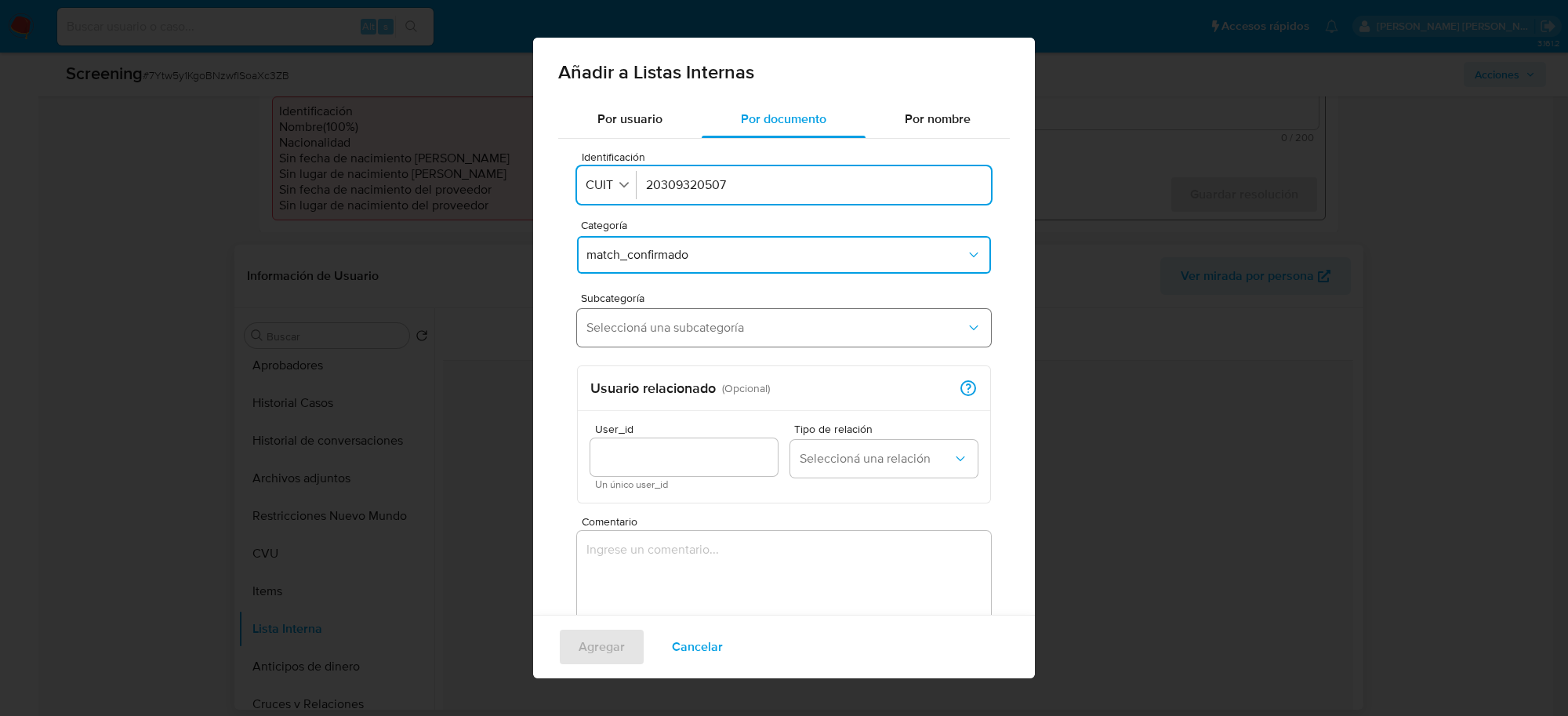
click at [660, 335] on button "Seleccioná una subcategoría" at bounding box center [784, 327] width 414 height 38
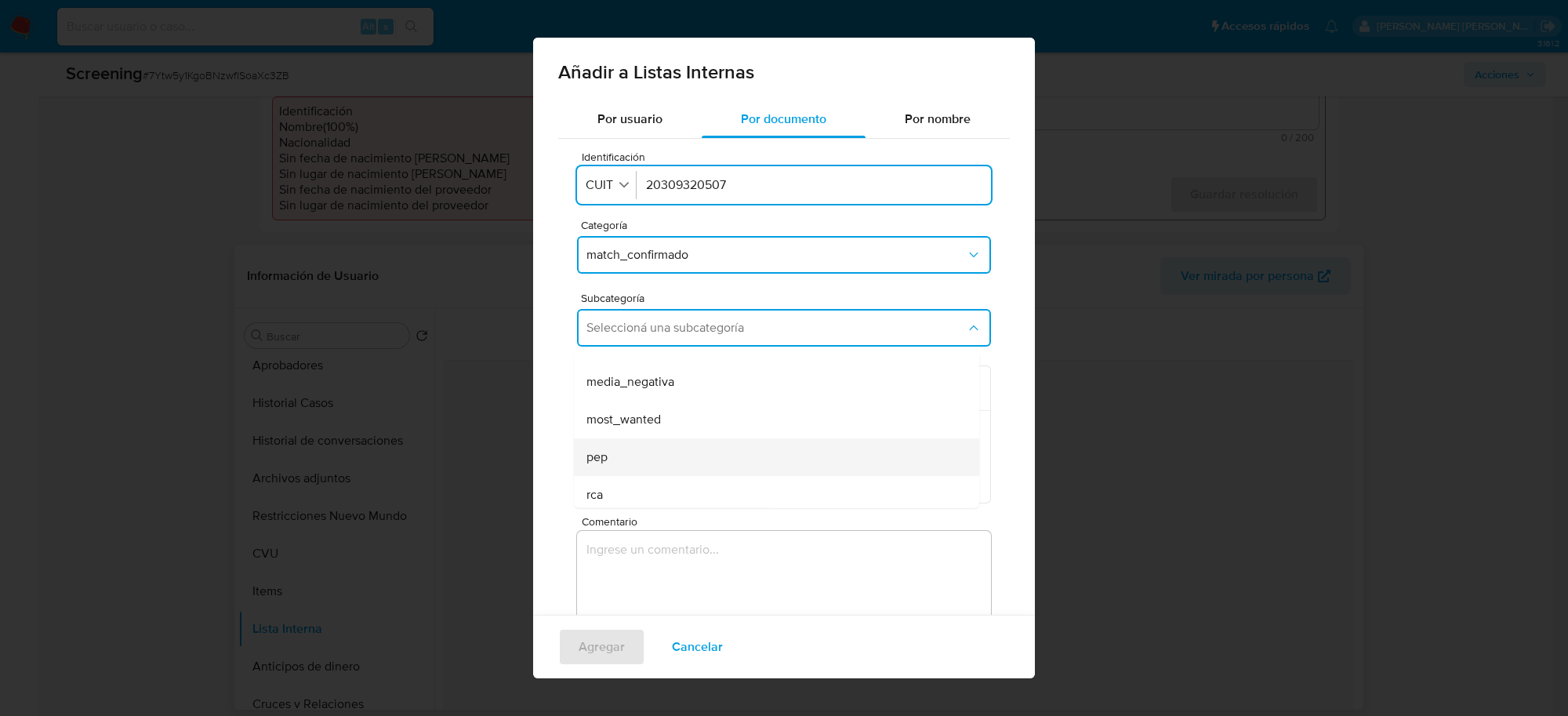
scroll to position [98, 0]
click at [602, 435] on div "pep" at bounding box center [772, 422] width 371 height 38
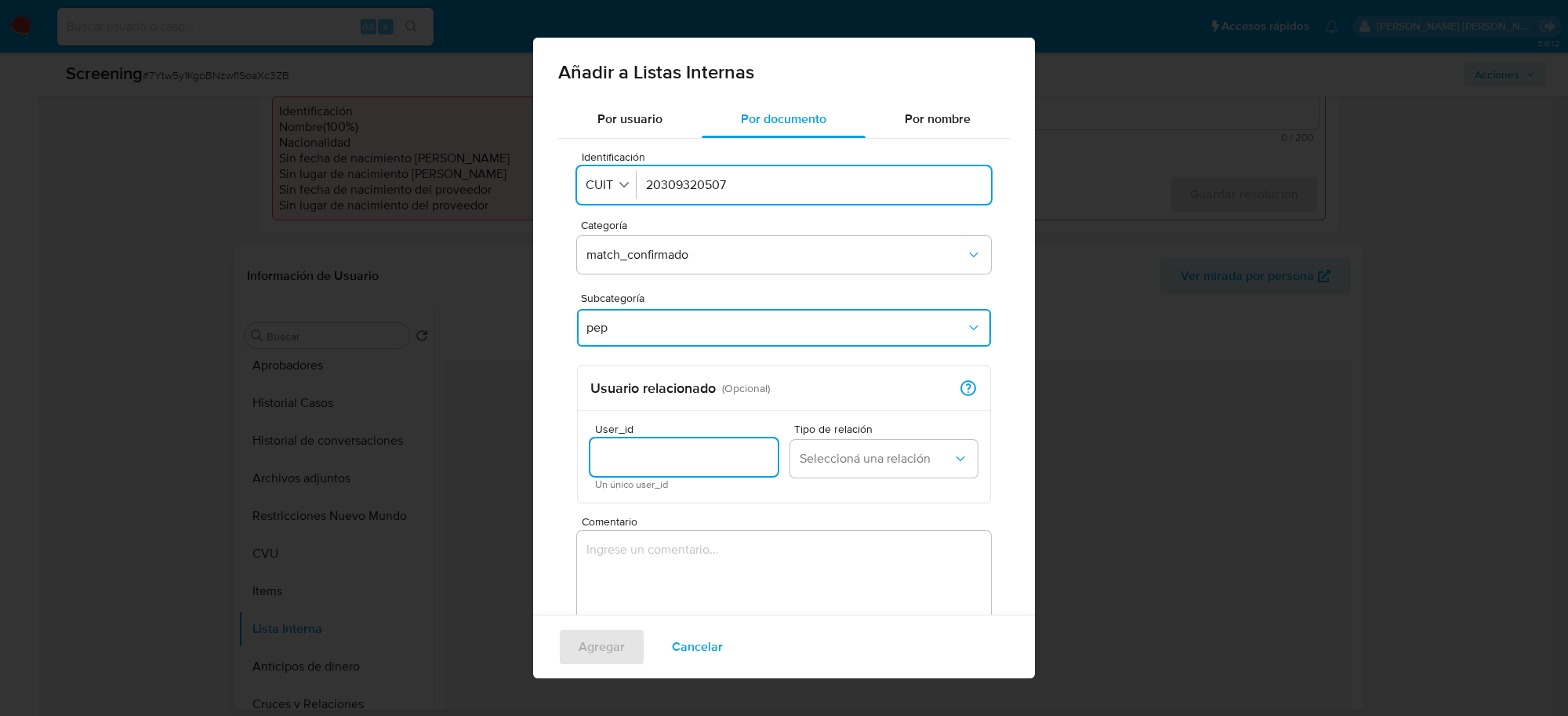
click at [667, 451] on input "User_id" at bounding box center [683, 457] width 187 height 20
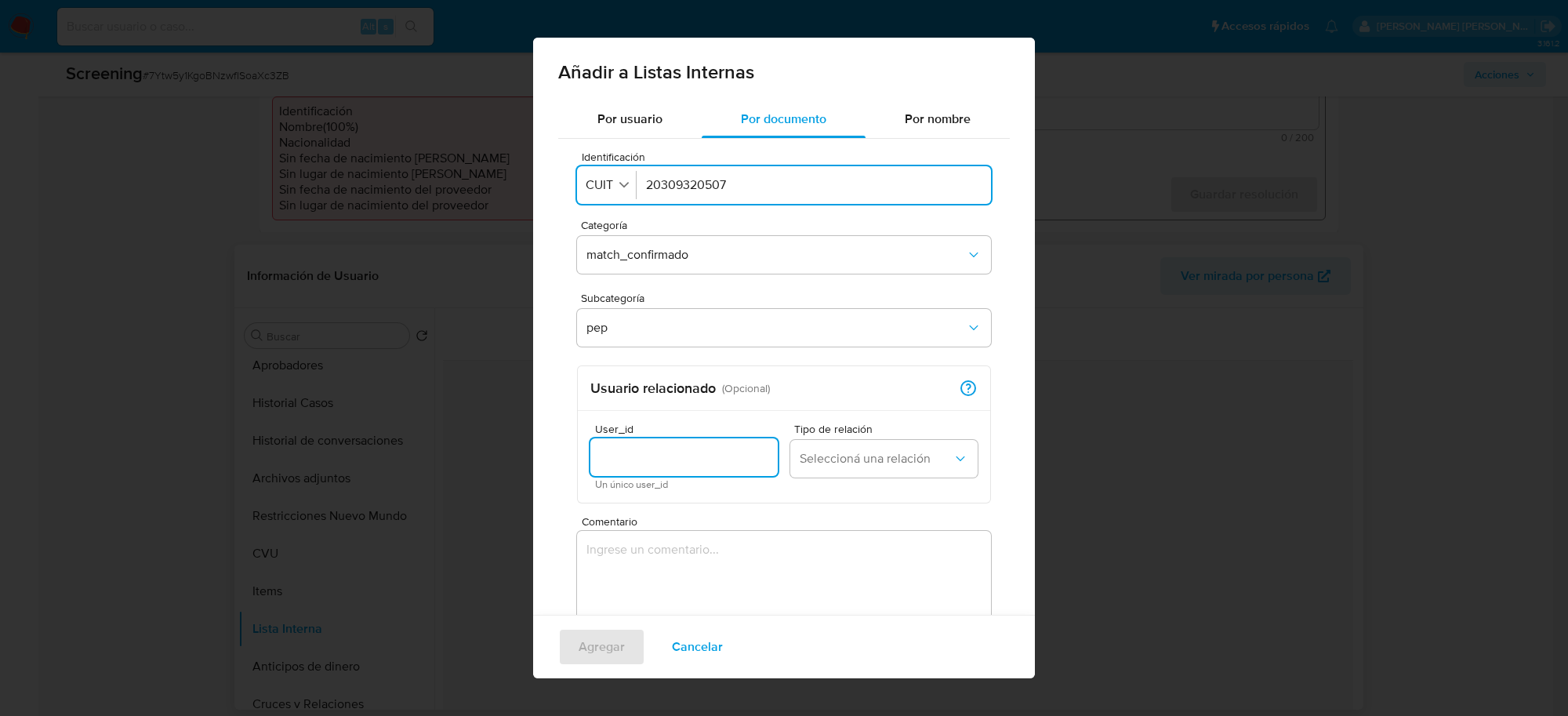
paste input "2605870954"
type input "2605870954"
click at [835, 456] on span "Seleccioná una relación" at bounding box center [876, 459] width 153 height 16
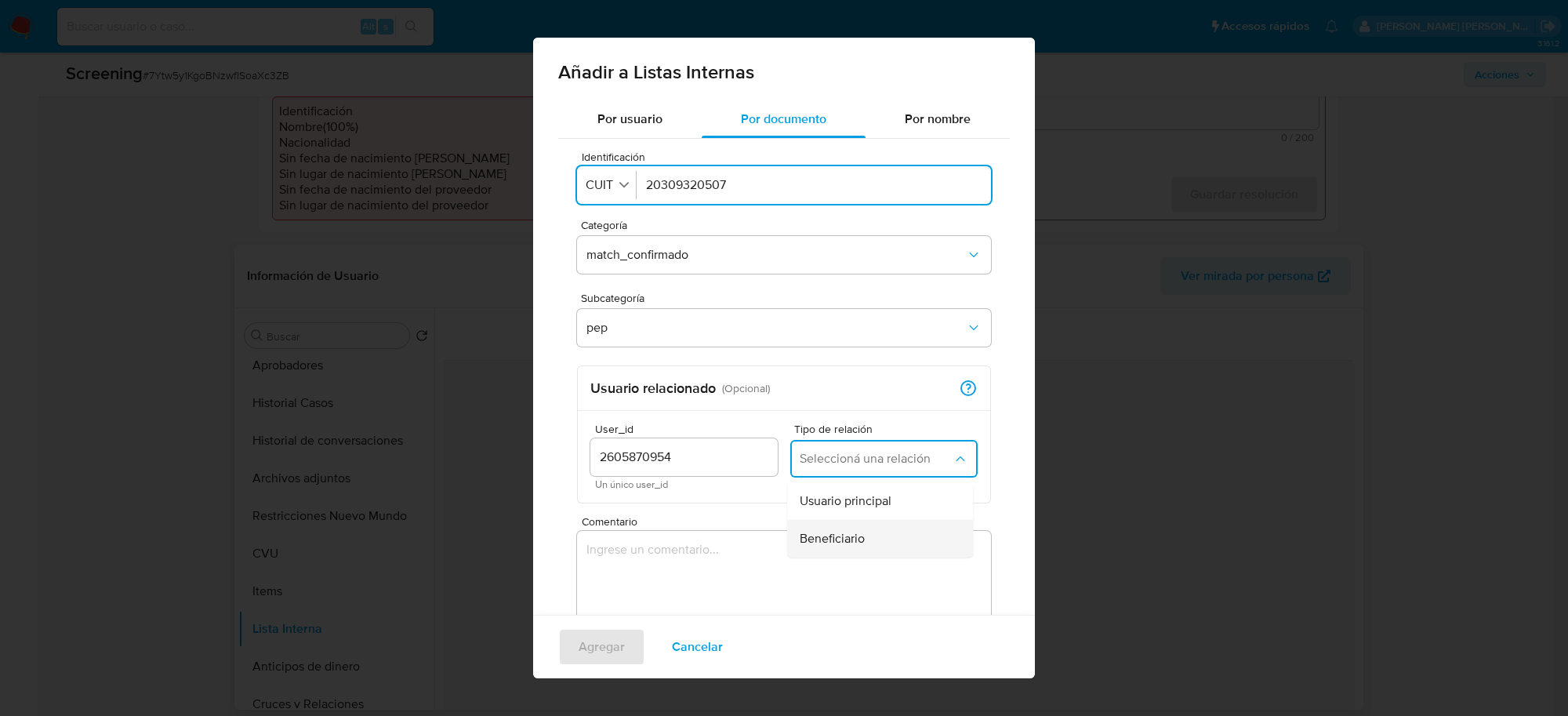
click at [840, 538] on span "Beneficiario" at bounding box center [832, 539] width 65 height 16
click at [668, 561] on textarea "Comentario" at bounding box center [784, 606] width 414 height 150
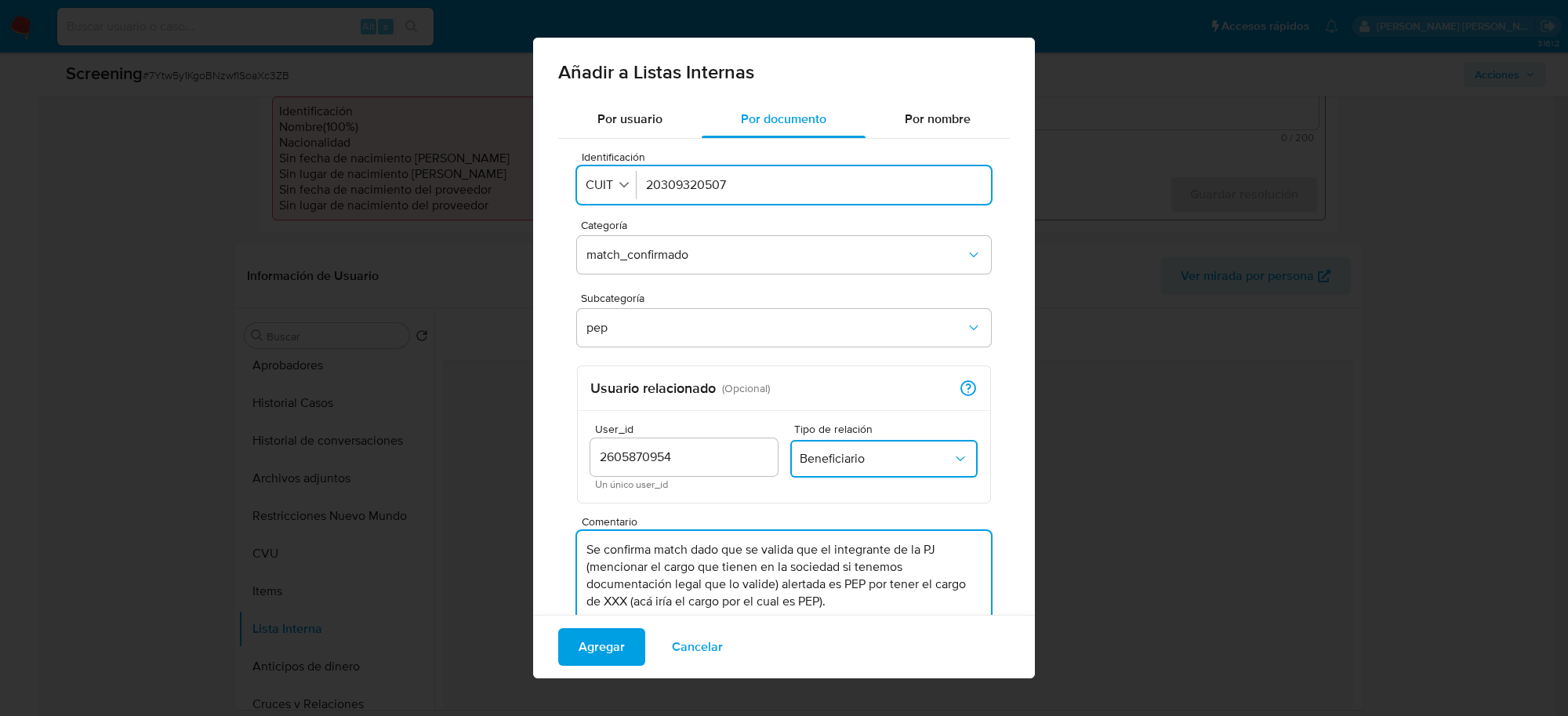
scroll to position [84, 0]
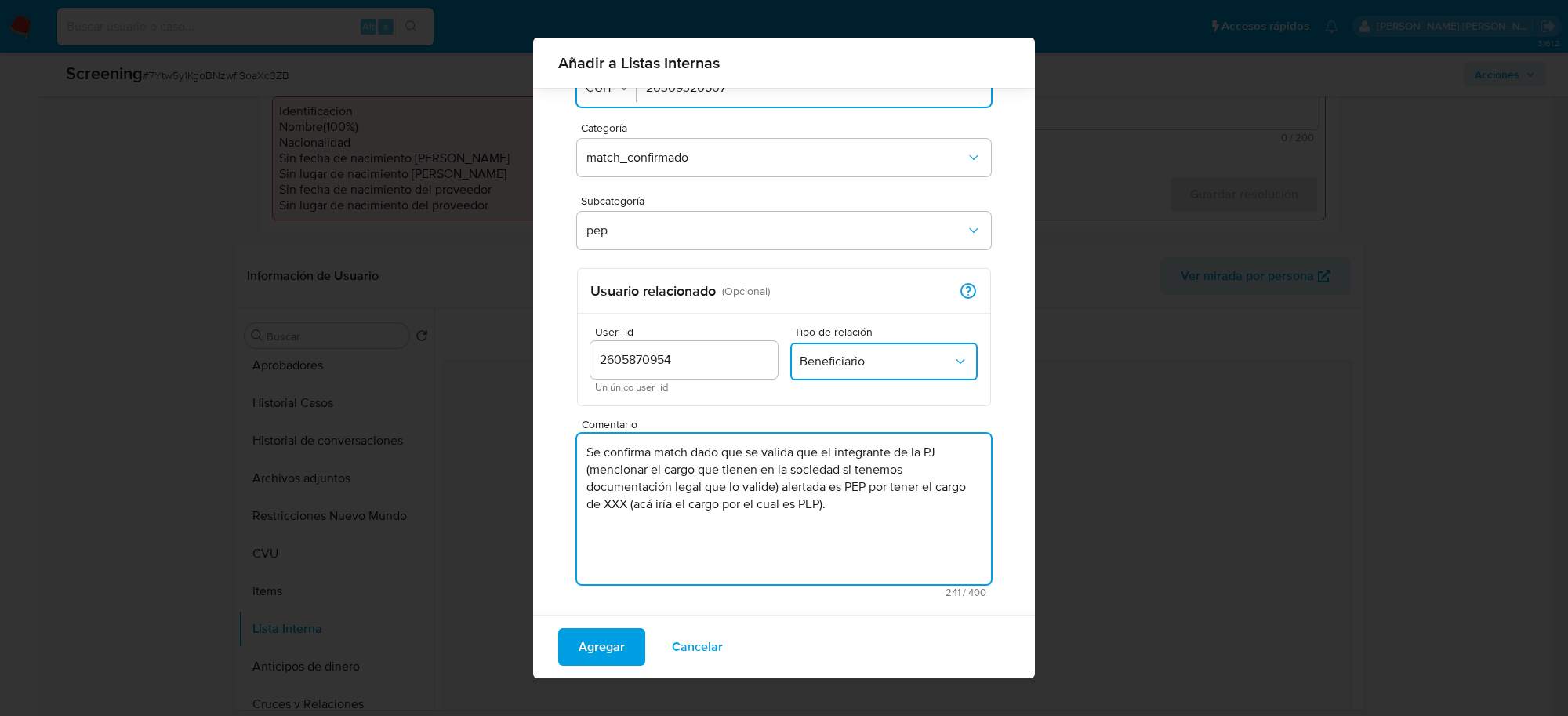
click at [589, 451] on textarea "Se confirma match dado que se valida que el integrante de la PJ (mencionar el c…" at bounding box center [784, 508] width 414 height 150
drag, startPoint x: 777, startPoint y: 488, endPoint x: 582, endPoint y: 468, distance: 196.0
click at [582, 468] on textarea "Se confirma match dado que se valida que el integrante de la PJ (mencionar el c…" at bounding box center [784, 508] width 414 height 150
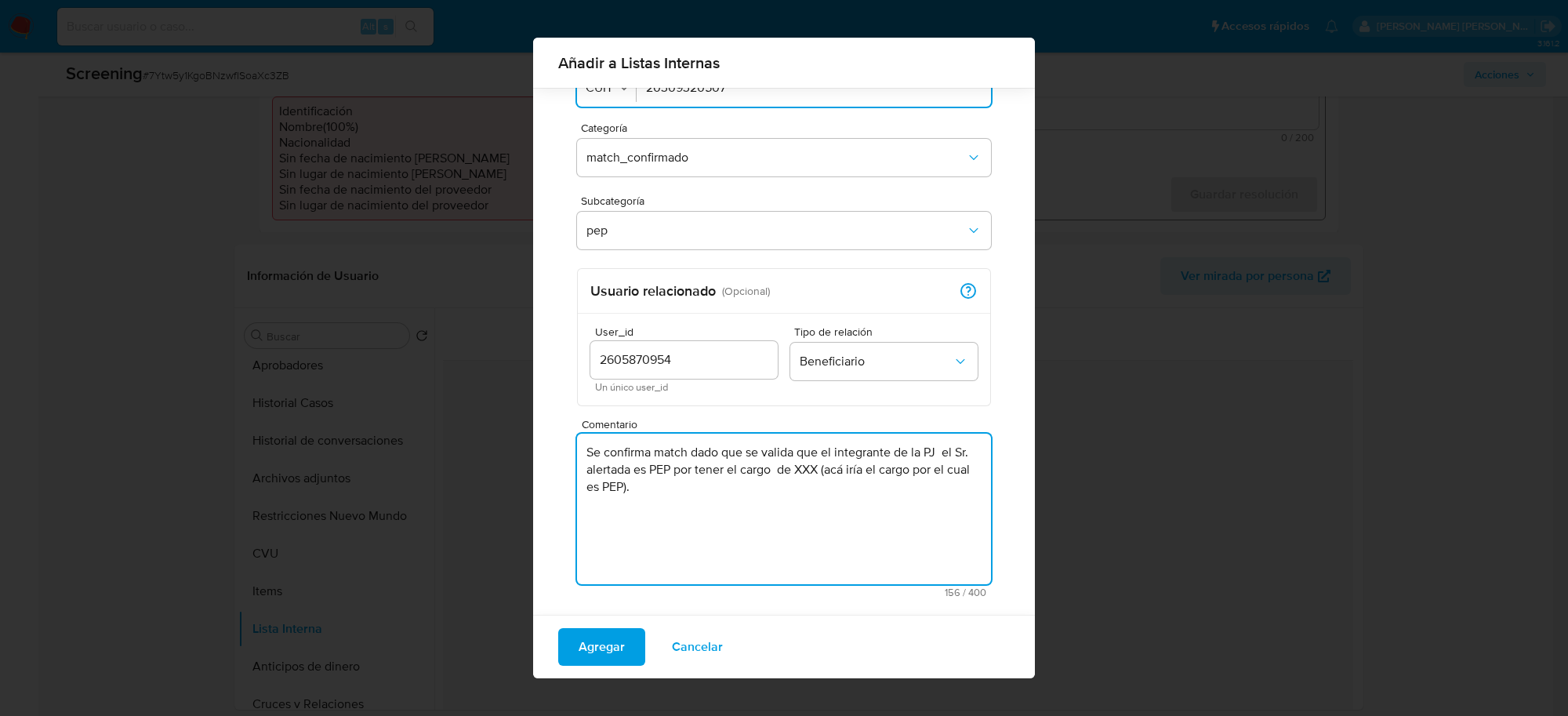
paste textarea "[PERSON_NAME] [PERSON_NAME]"
paste textarea "CUIT 20309320507"
drag, startPoint x: 688, startPoint y: 488, endPoint x: 909, endPoint y: 484, distance: 221.0
click at [909, 484] on textarea "Se confirma match dado que se valida que el integrante de la PJ el Sr. Martin F…" at bounding box center [784, 508] width 414 height 150
paste textarea "Subsecretario de Asuntos Internacionales en Derechos Humanos y Civilización del…"
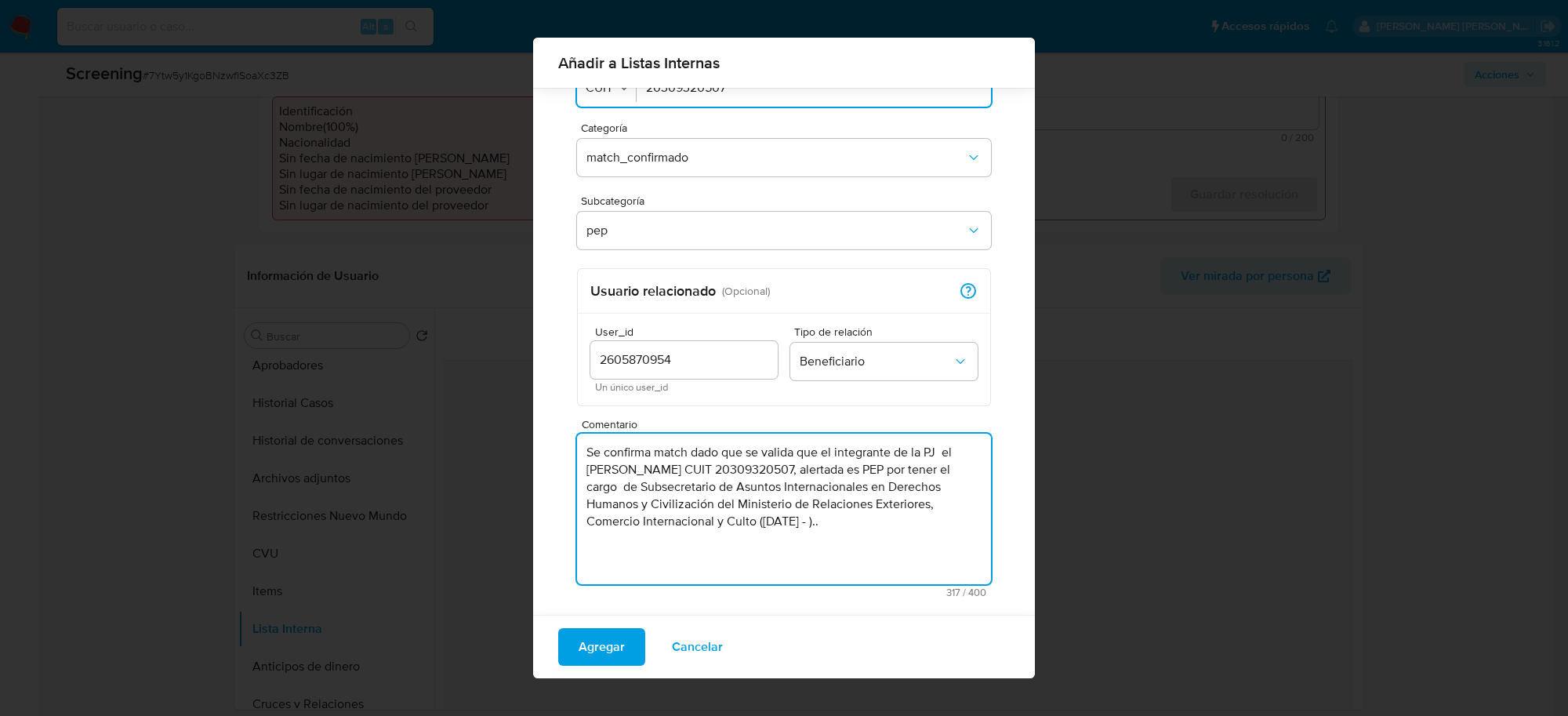
click at [900, 522] on textarea "Se confirma match dado que se valida que el integrante de la PJ el Sr. Martin F…" at bounding box center [784, 508] width 414 height 150
click at [938, 452] on textarea "Se confirma match dado que se valida que el integrante de la PJ el Sr. Martin F…" at bounding box center [784, 508] width 414 height 150
type textarea "Se confirma match dado que se valida que el integrante de la PJ, el [PERSON_NAM…"
drag, startPoint x: 907, startPoint y: 465, endPoint x: 879, endPoint y: 471, distance: 28.6
click at [879, 471] on textarea "Se confirma match dado que se valida que el integrante de la PJ, el [PERSON_NAM…" at bounding box center [784, 508] width 414 height 150
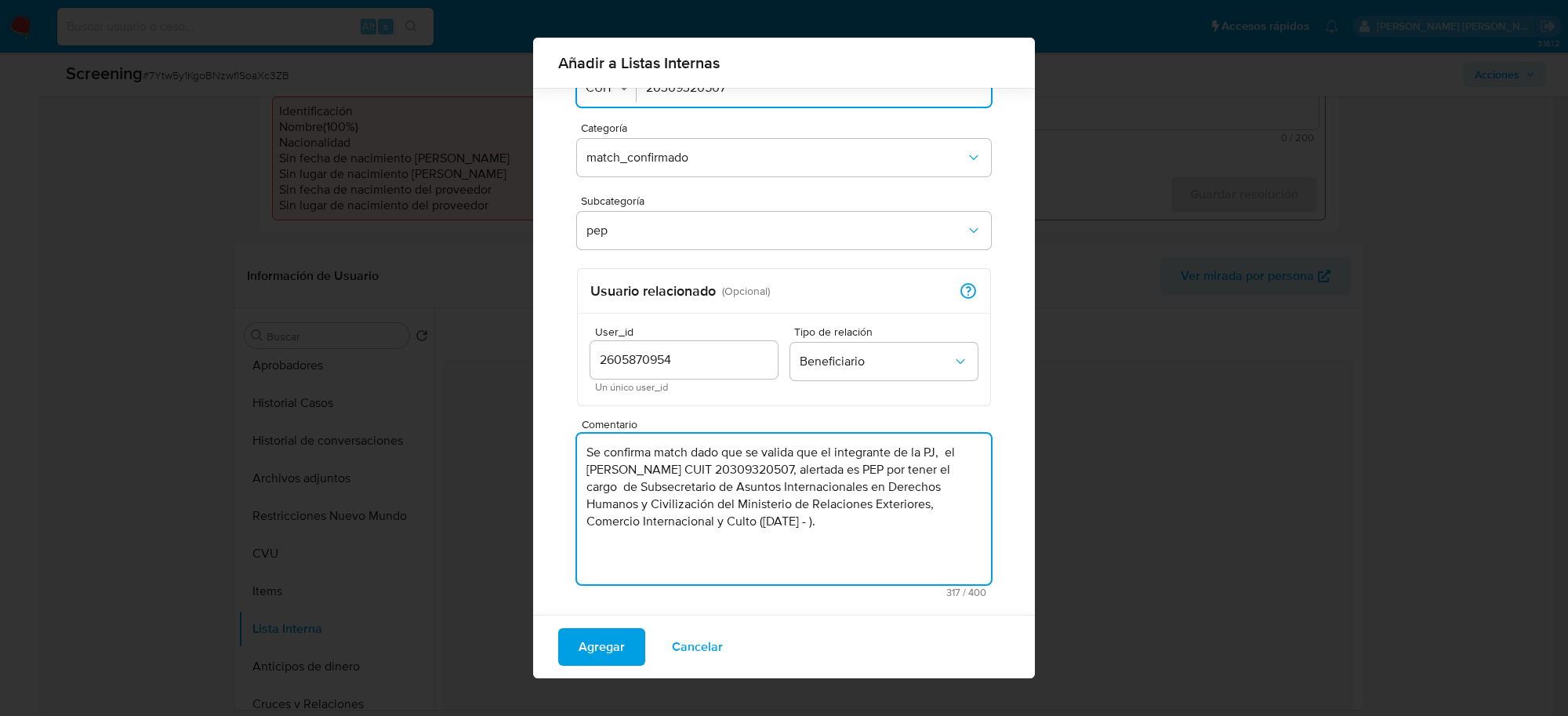
click at [891, 484] on textarea "Se confirma match dado que se valida que el integrante de la PJ, el [PERSON_NAM…" at bounding box center [784, 508] width 414 height 150
click at [698, 467] on textarea "Se confirma match dado que se valida que el integrante de la PJ, el [PERSON_NAM…" at bounding box center [784, 508] width 414 height 150
click at [784, 538] on textarea "Se confirma match dado que se valida que el integrante de la PJ, el [PERSON_NAM…" at bounding box center [784, 508] width 414 height 150
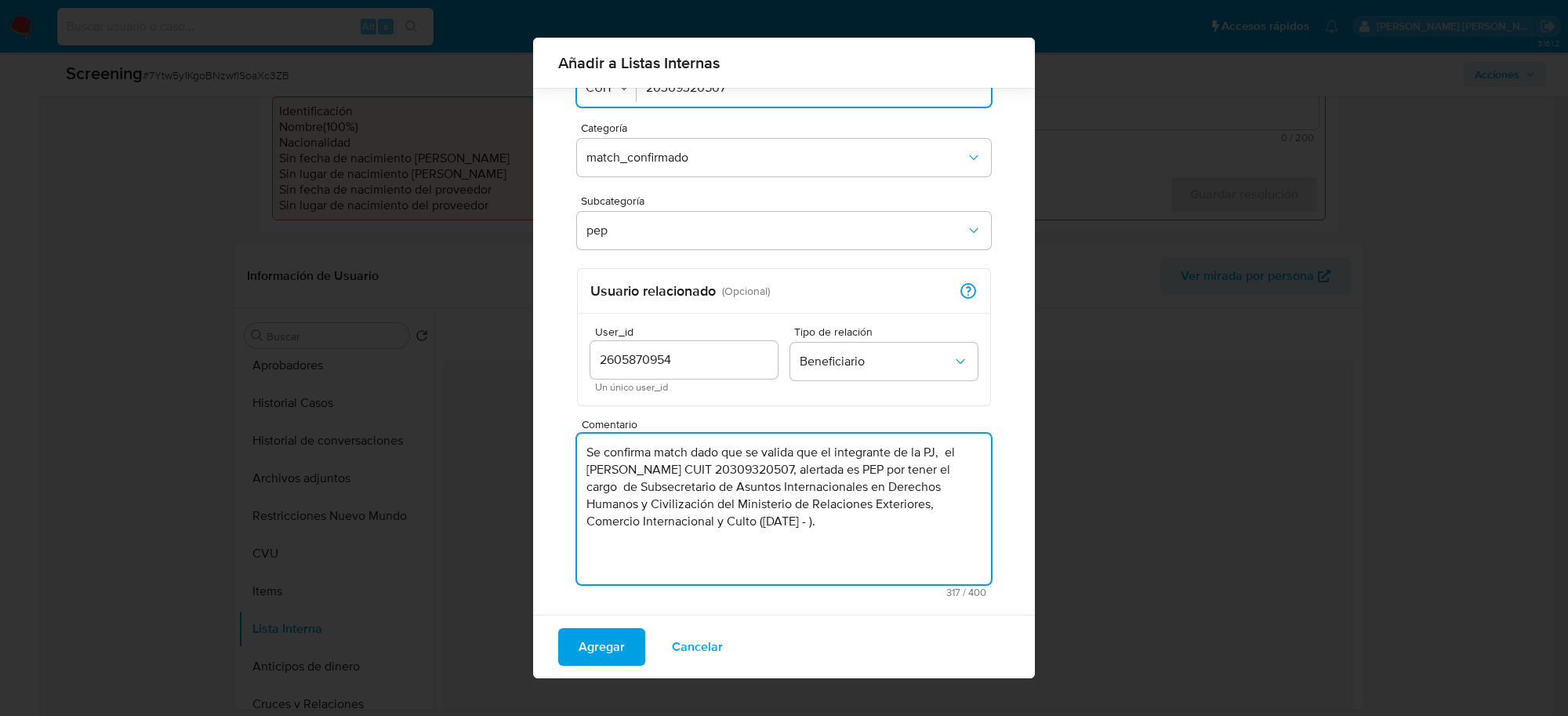
drag, startPoint x: 914, startPoint y: 516, endPoint x: 585, endPoint y: 440, distance: 337.7
click at [585, 440] on textarea "Se confirma match dado que se valida que el integrante de la PJ, el Sr. Martin …" at bounding box center [784, 508] width 414 height 150
type textarea "Se confirma match dado que se valida que el integrante de la PJ, el Sr. Martin …"
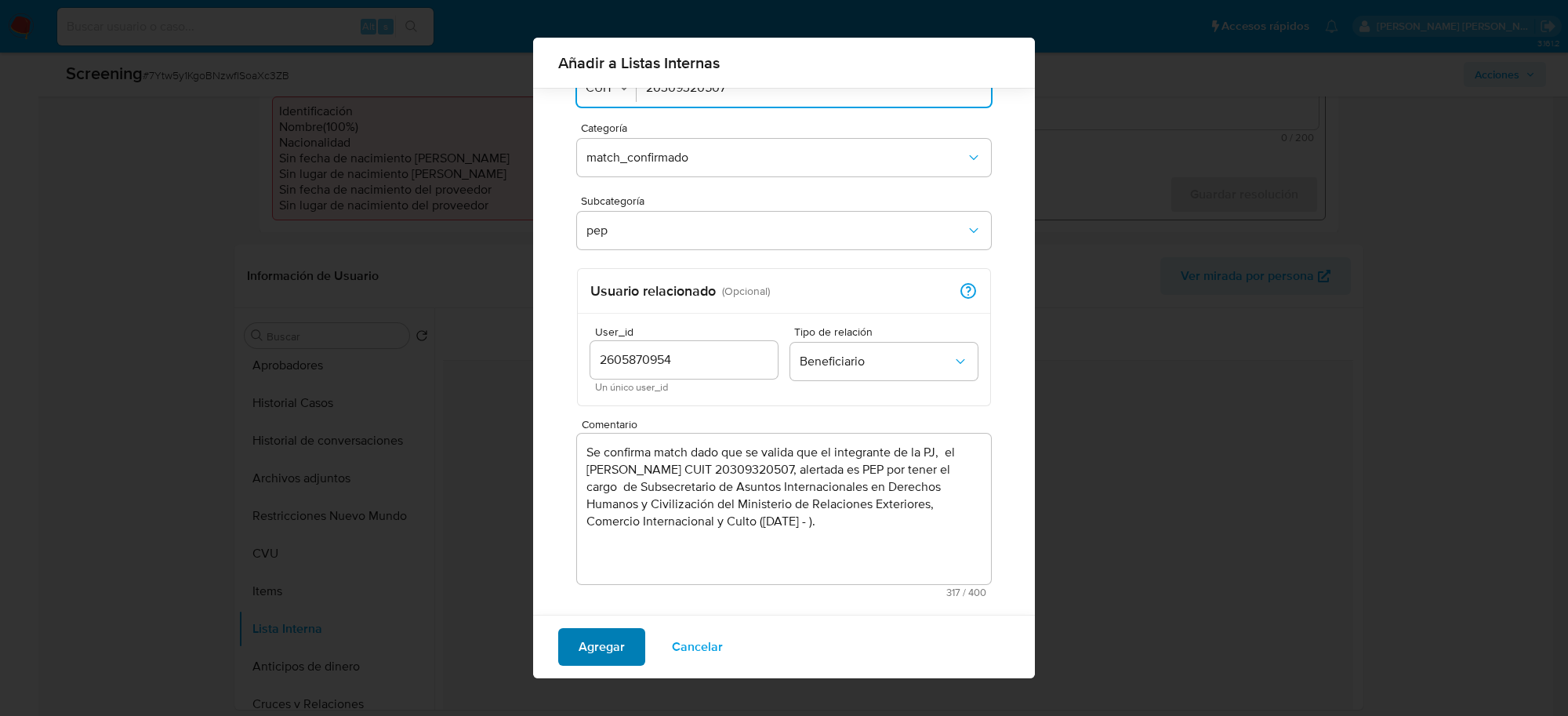
click at [612, 656] on span "Agregar" at bounding box center [602, 647] width 47 height 34
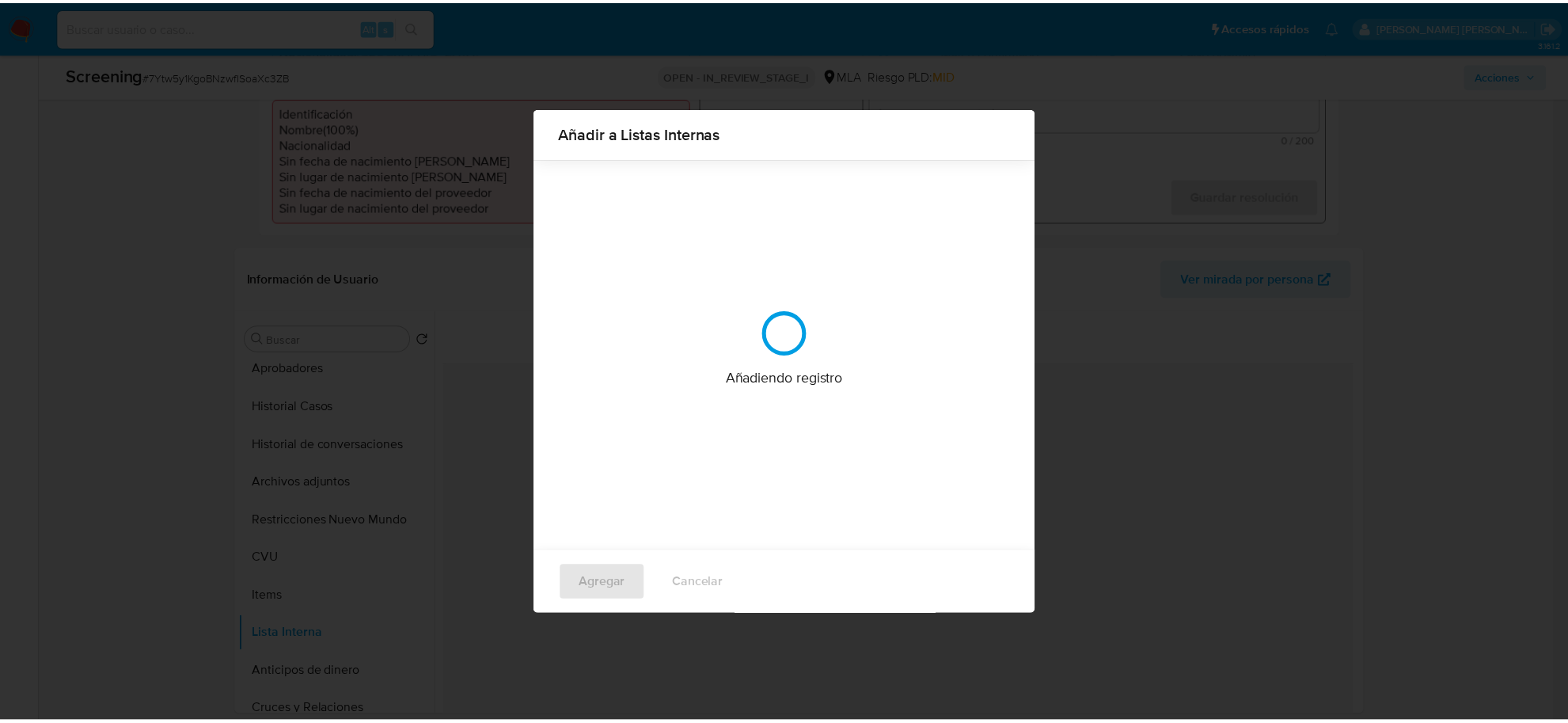
scroll to position [0, 0]
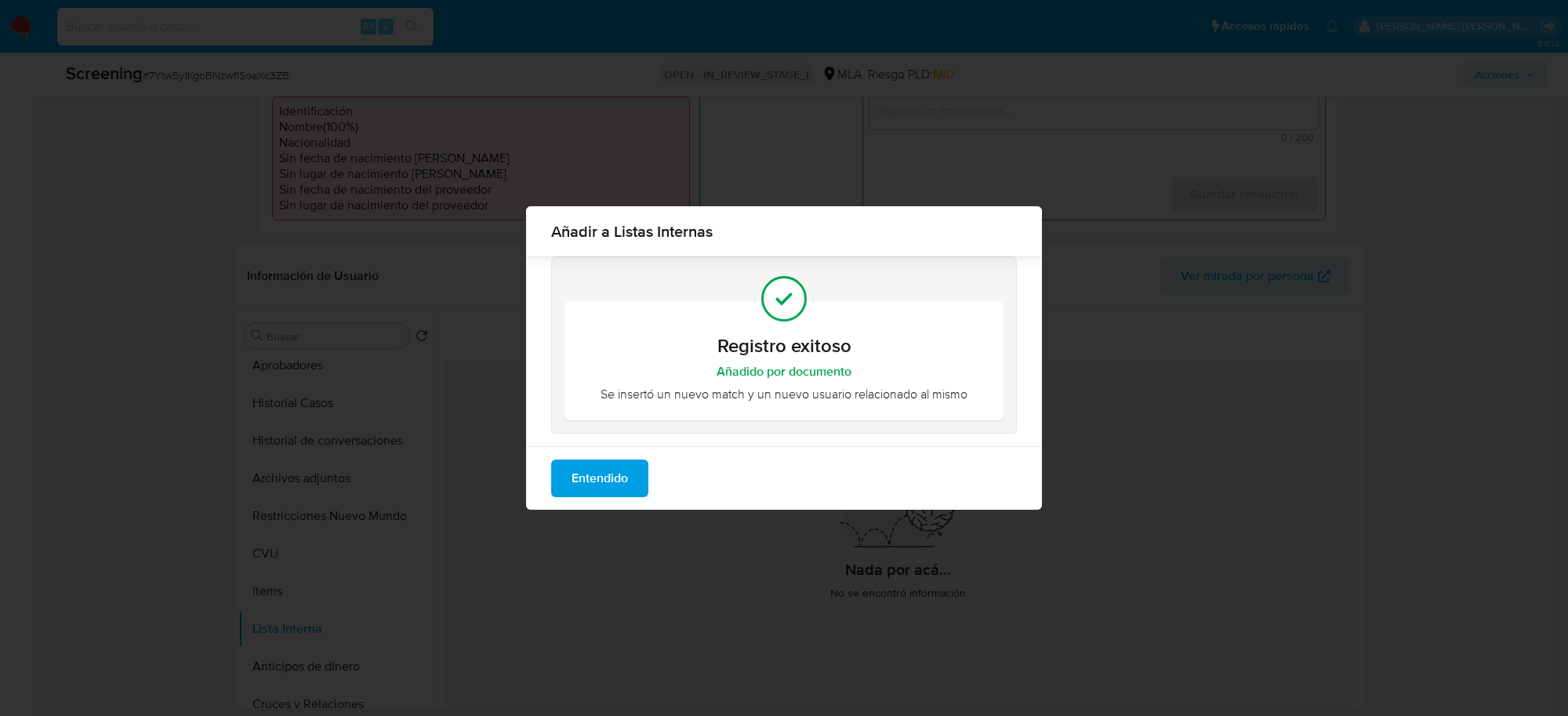
click at [617, 475] on span "Entendido" at bounding box center [600, 478] width 56 height 34
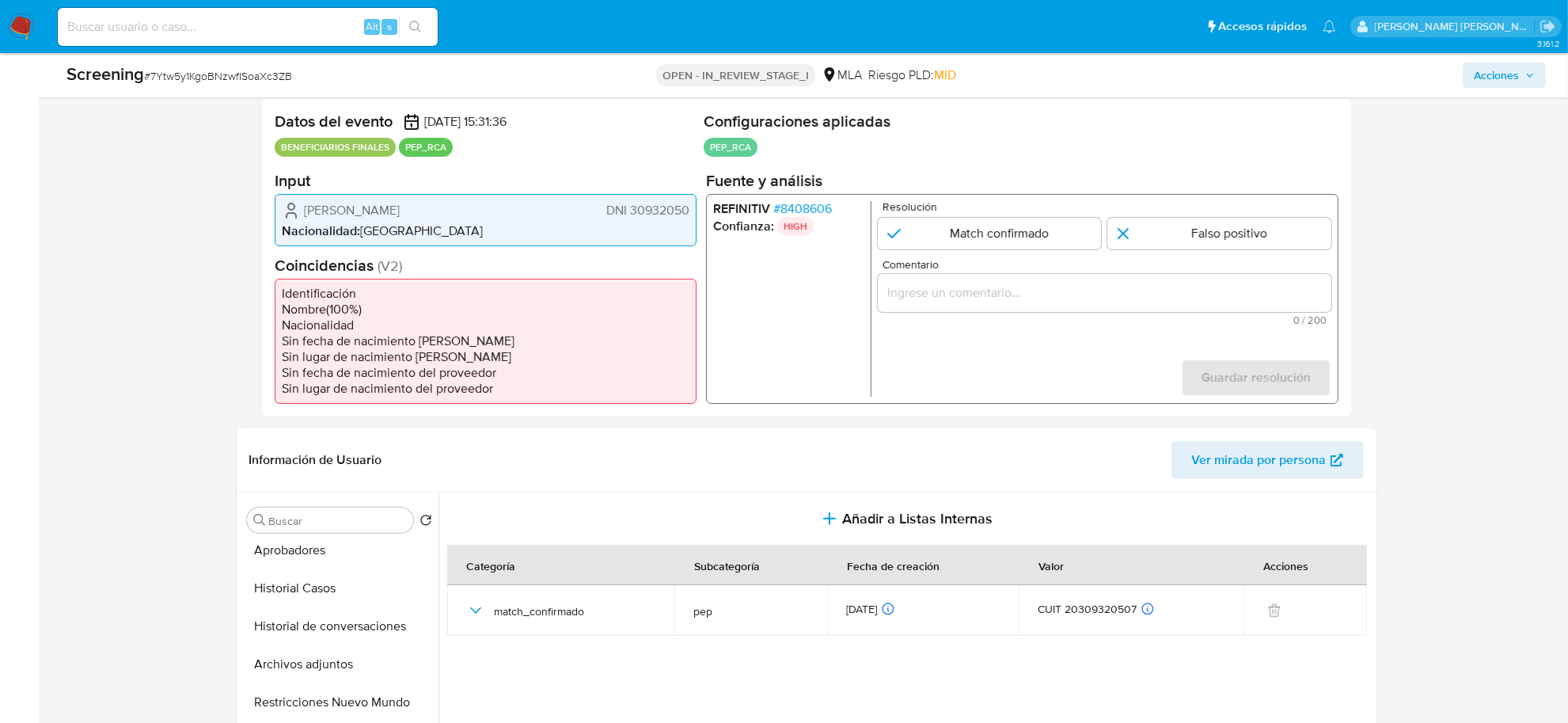
scroll to position [198, 0]
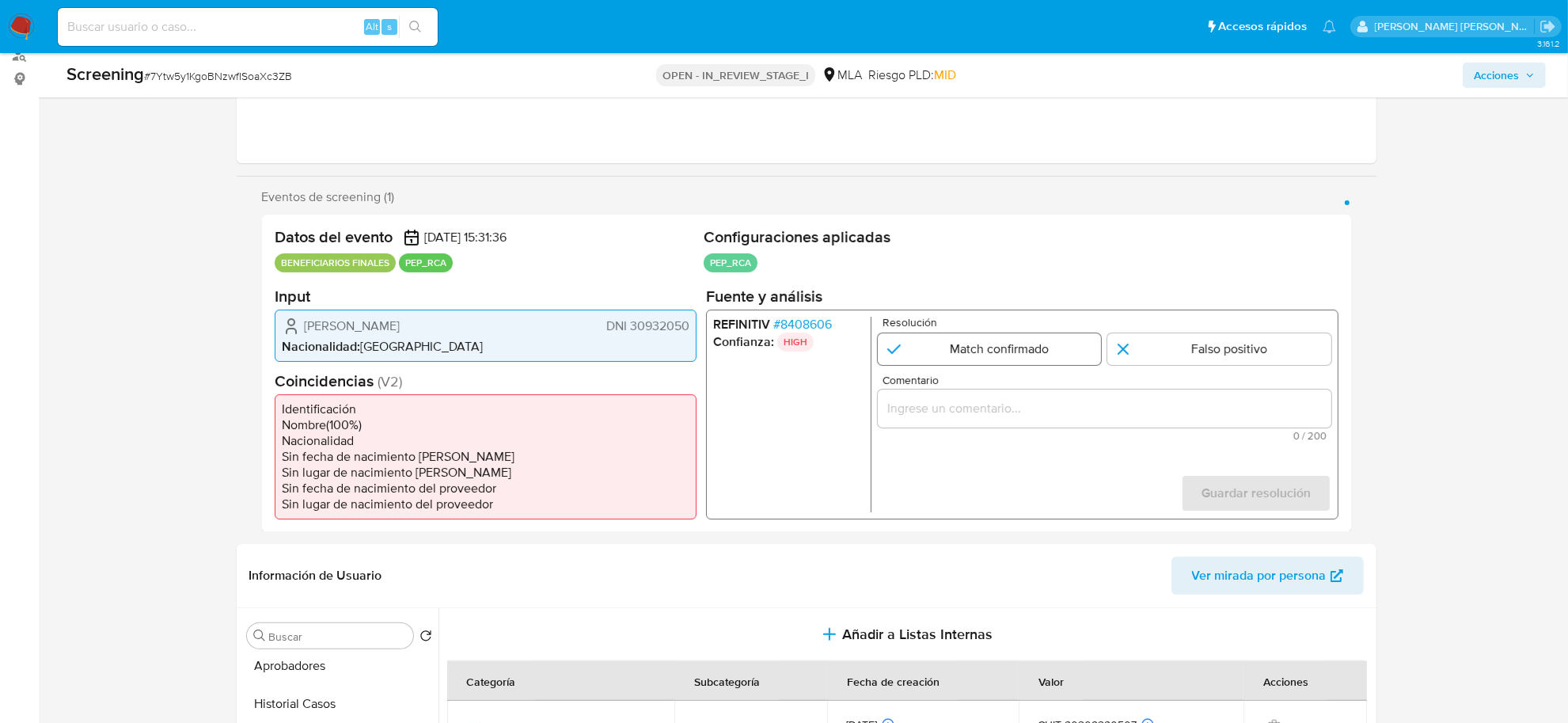
click at [1042, 354] on input "1 de 1" at bounding box center [989, 348] width 224 height 32
radio input "true"
click at [1018, 409] on input "Comentario" at bounding box center [1104, 408] width 454 height 20
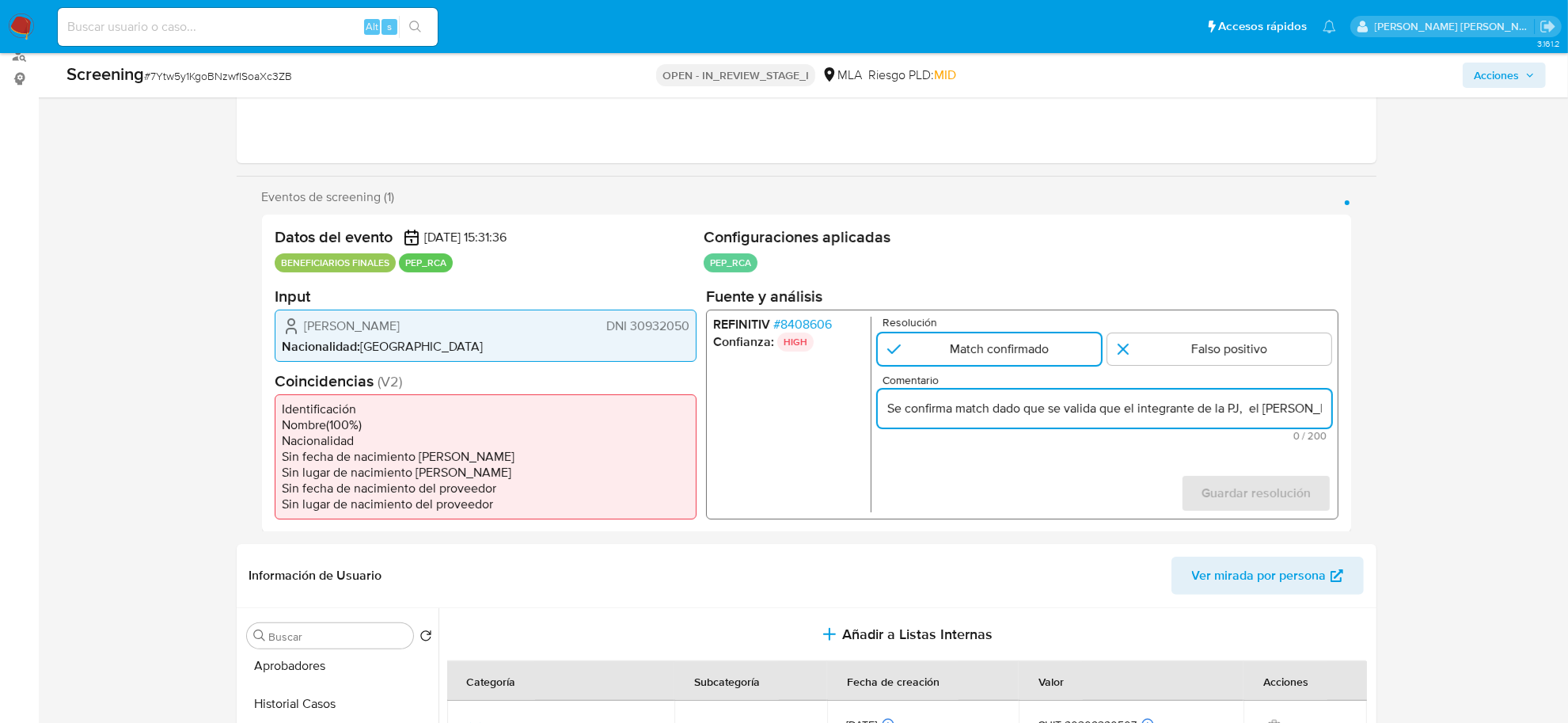
scroll to position [0, 697]
type input "Se confirma match dado que se valida que el integrante de la PJ, el Sr. Martin …"
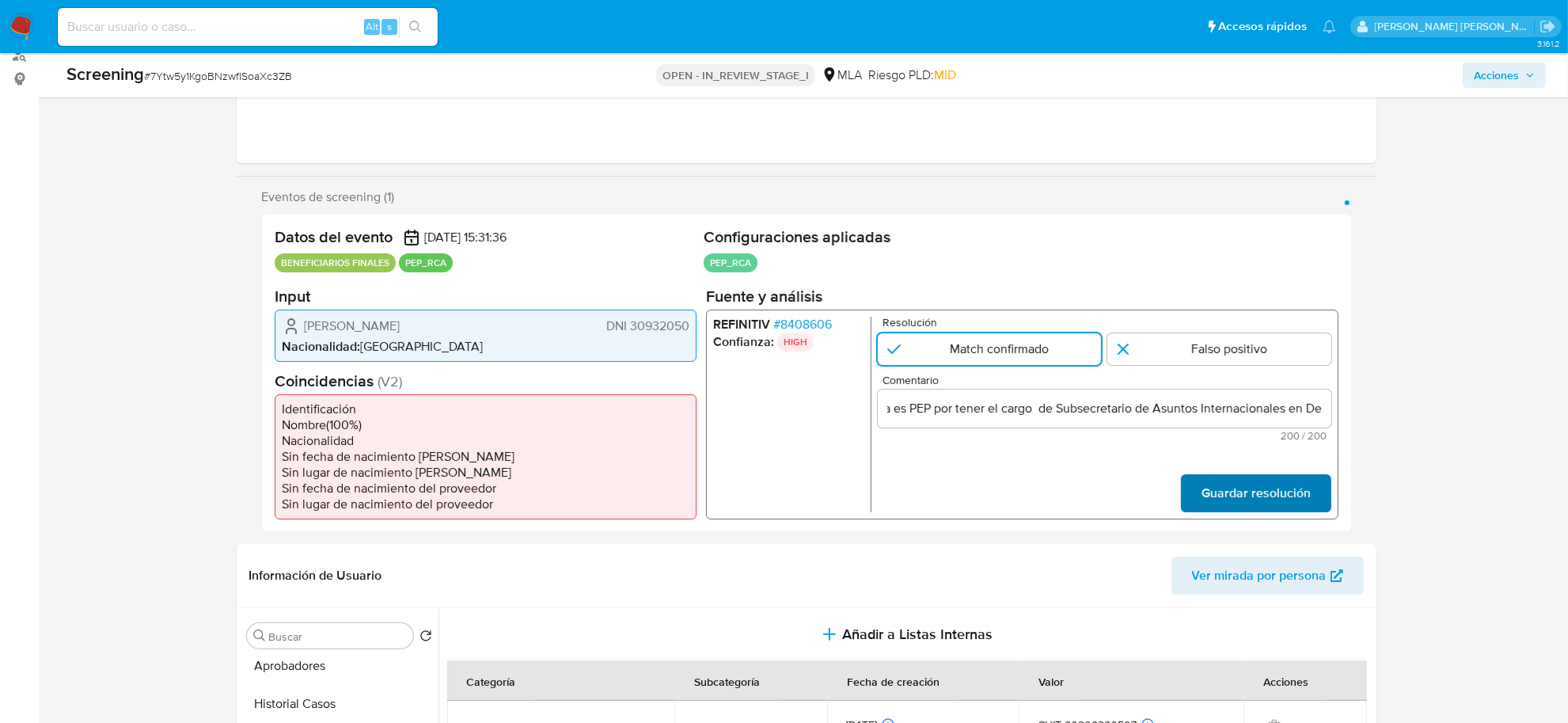
scroll to position [0, 0]
click at [1221, 497] on span "Guardar resolución" at bounding box center [1255, 492] width 109 height 35
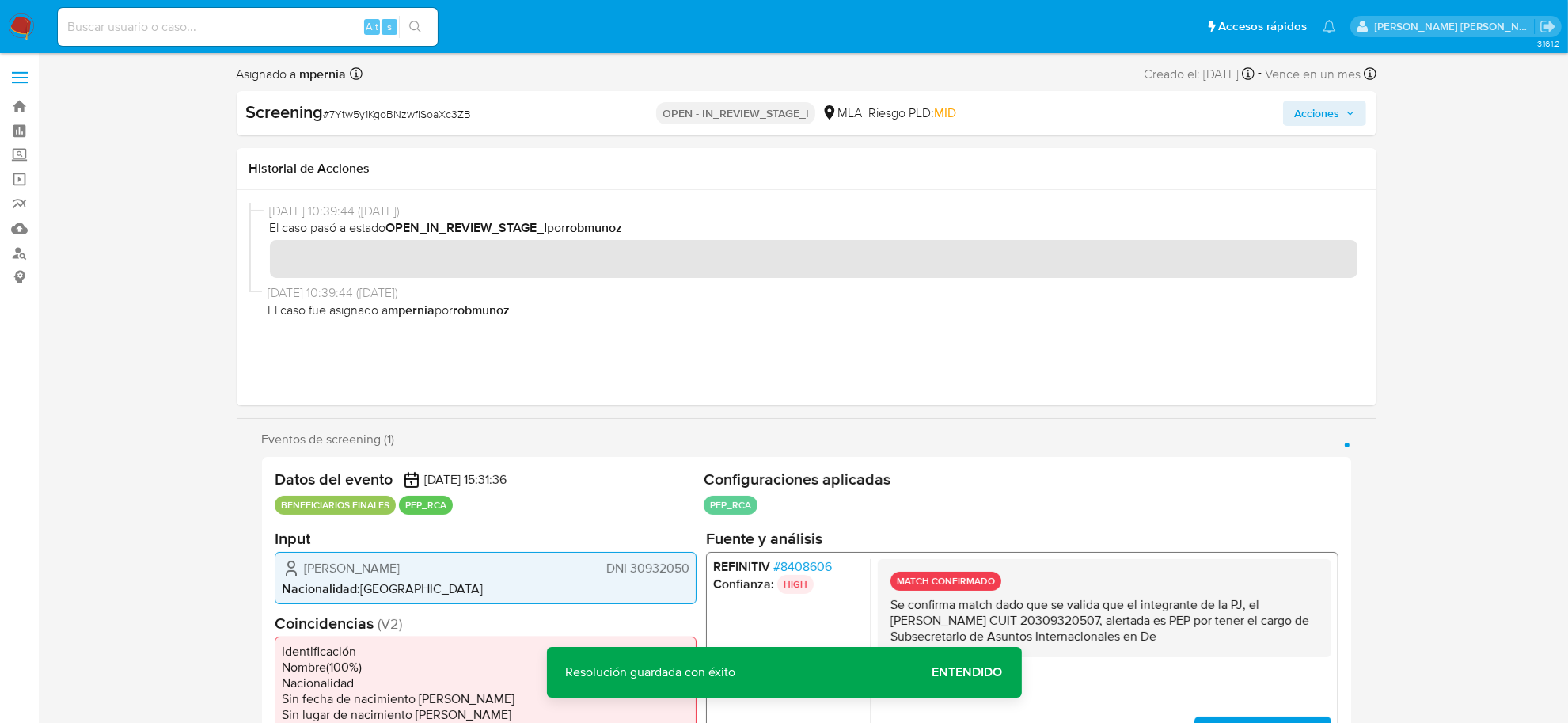
click at [1343, 102] on span "Acciones" at bounding box center [1325, 113] width 61 height 22
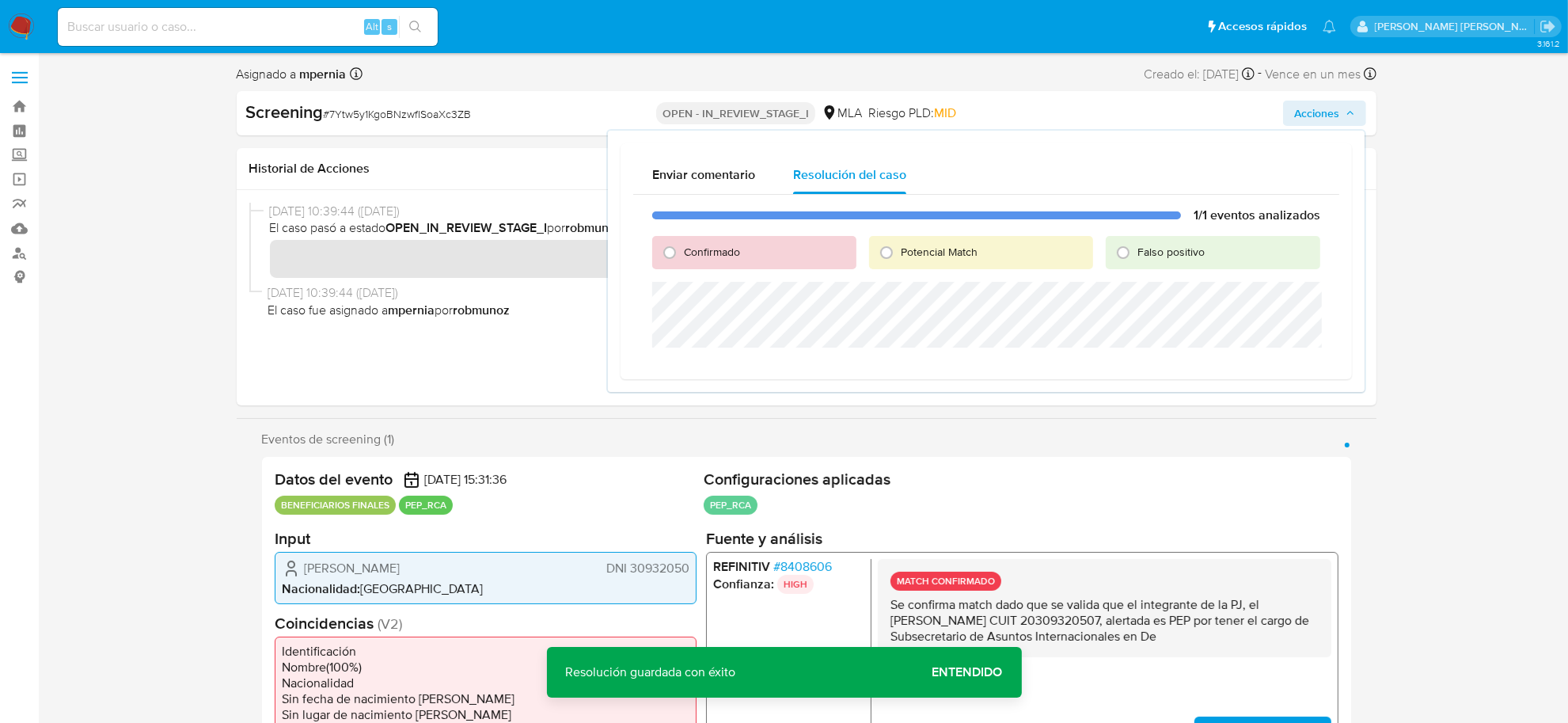
click at [695, 258] on span "Confirmado" at bounding box center [711, 252] width 56 height 16
click at [683, 258] on input "Confirmado" at bounding box center [669, 252] width 26 height 26
radio input "true"
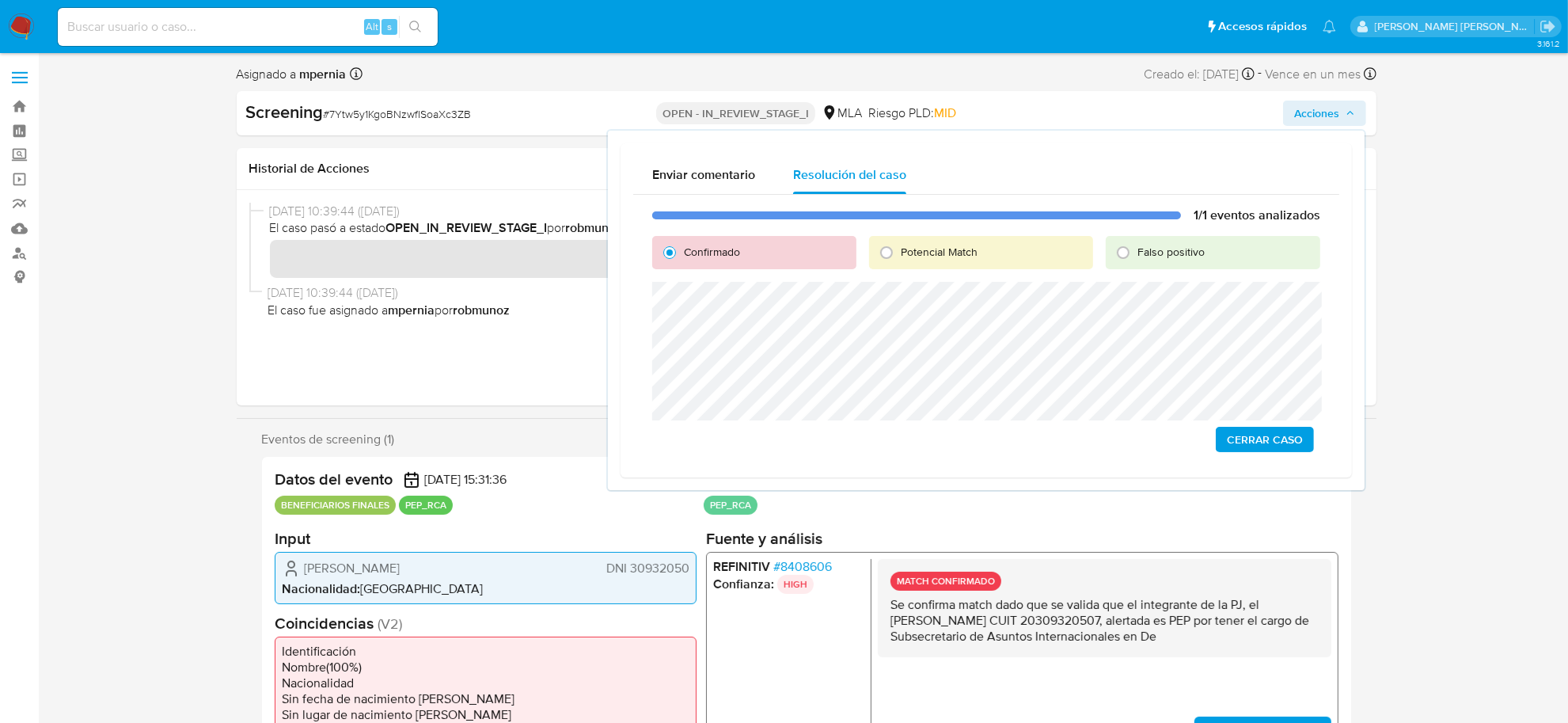
click at [1287, 440] on span "Cerrar Caso" at bounding box center [1265, 439] width 76 height 22
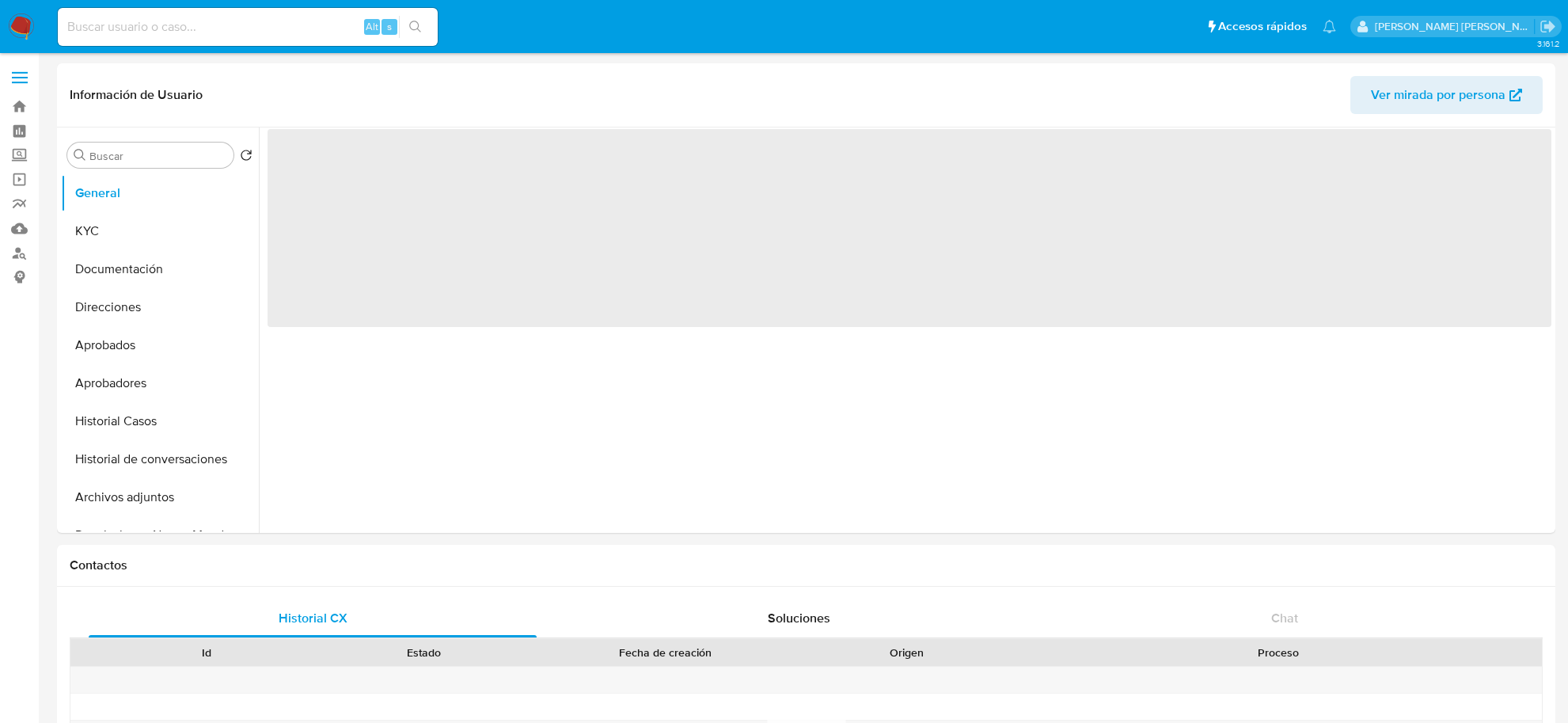
select select "10"
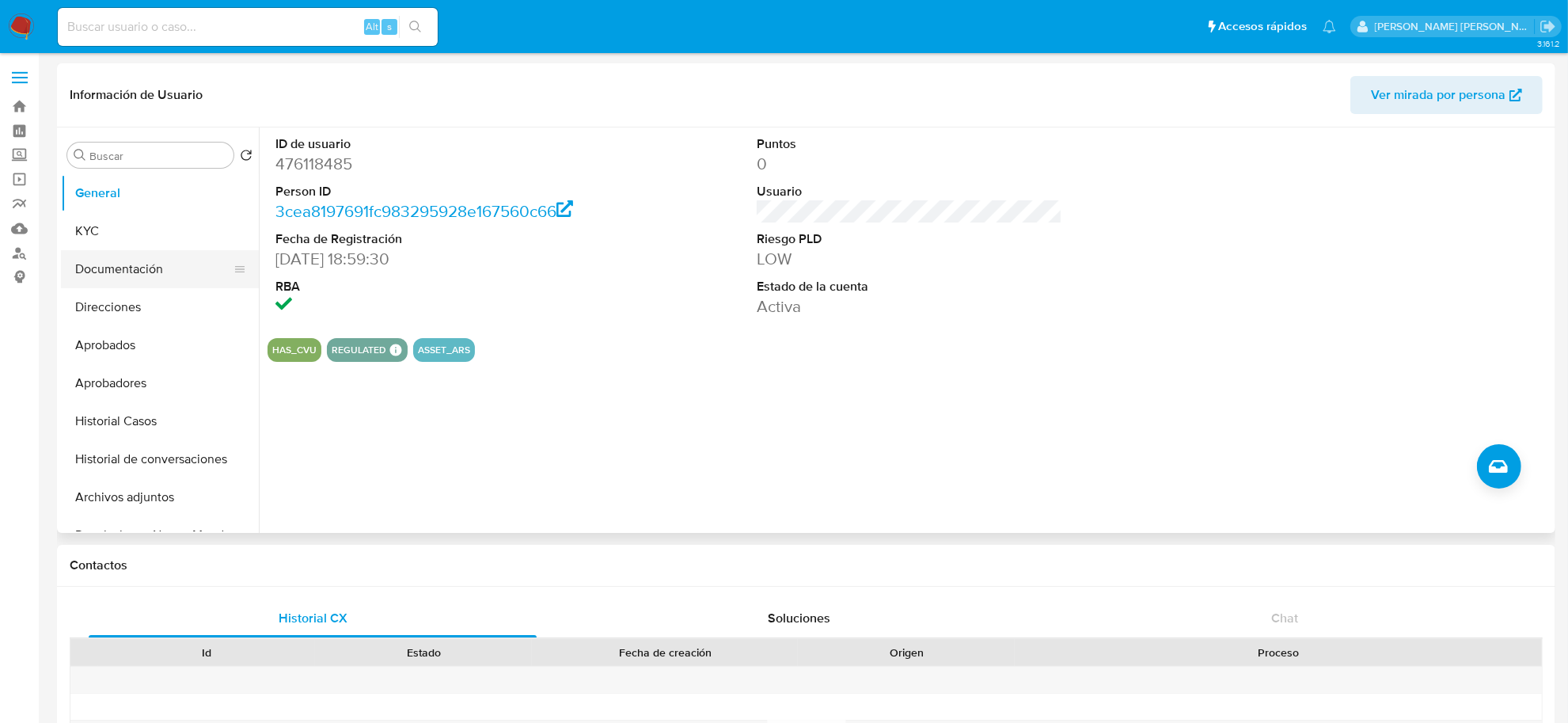
click at [128, 280] on button "Documentación" at bounding box center [154, 269] width 186 height 38
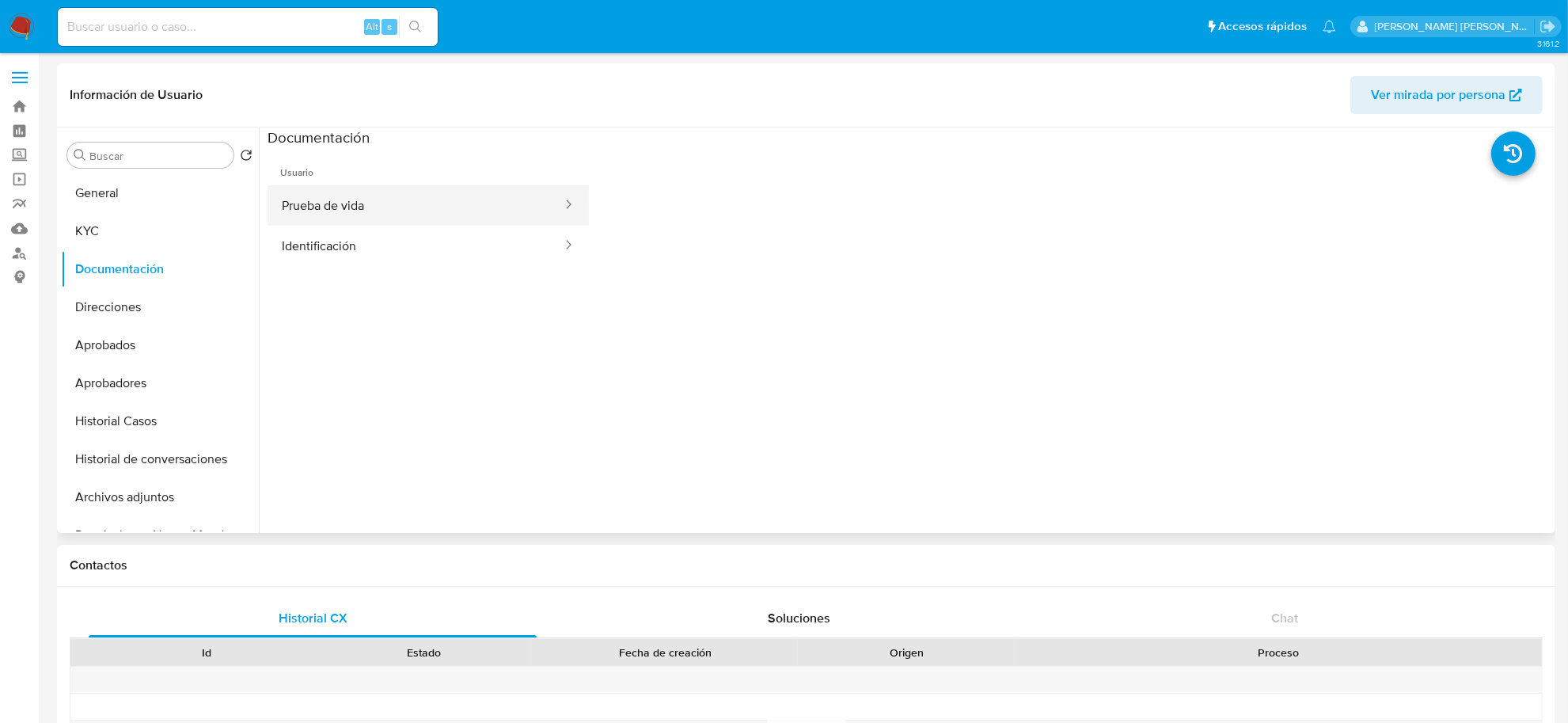
click at [341, 218] on button "Prueba de vida" at bounding box center [415, 205] width 296 height 40
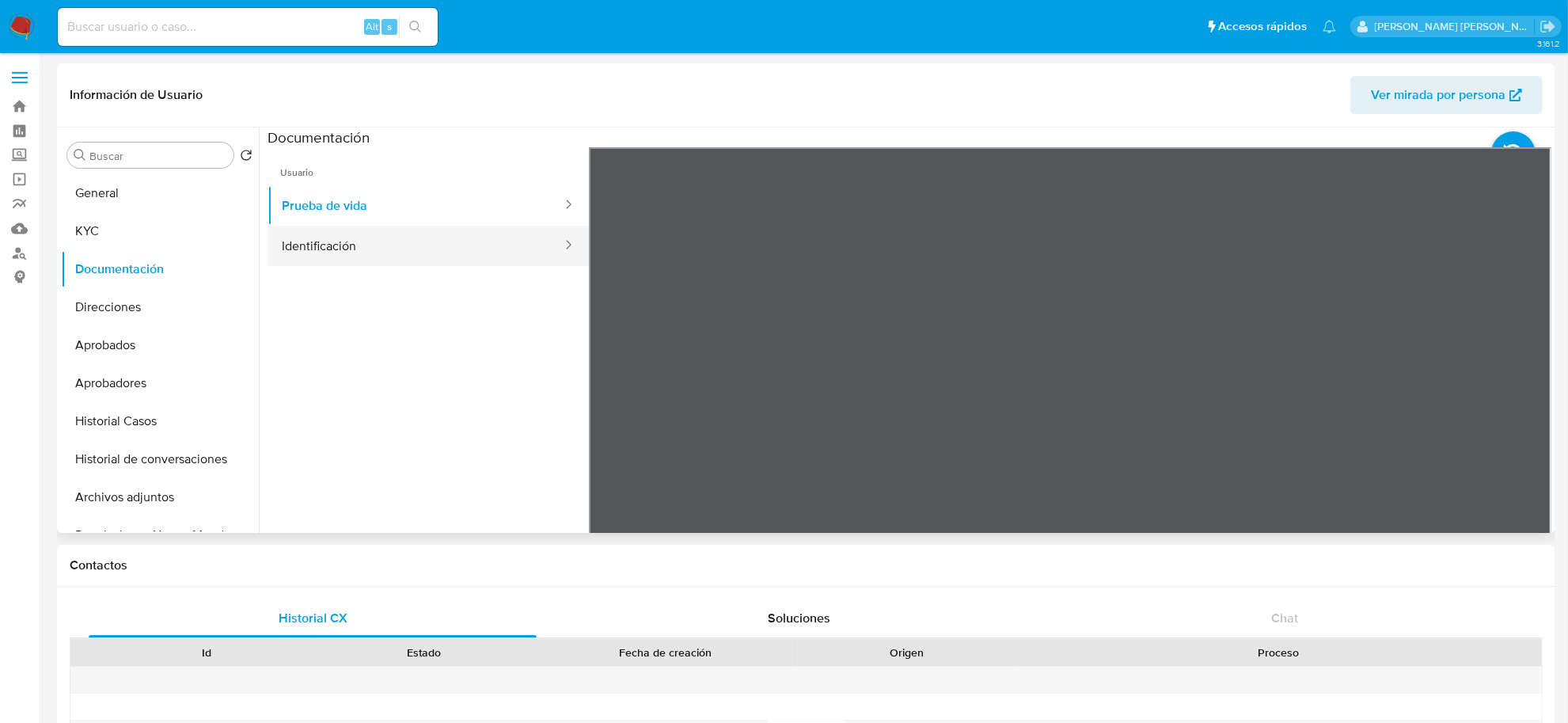
click at [314, 242] on button "Identificación" at bounding box center [415, 245] width 296 height 40
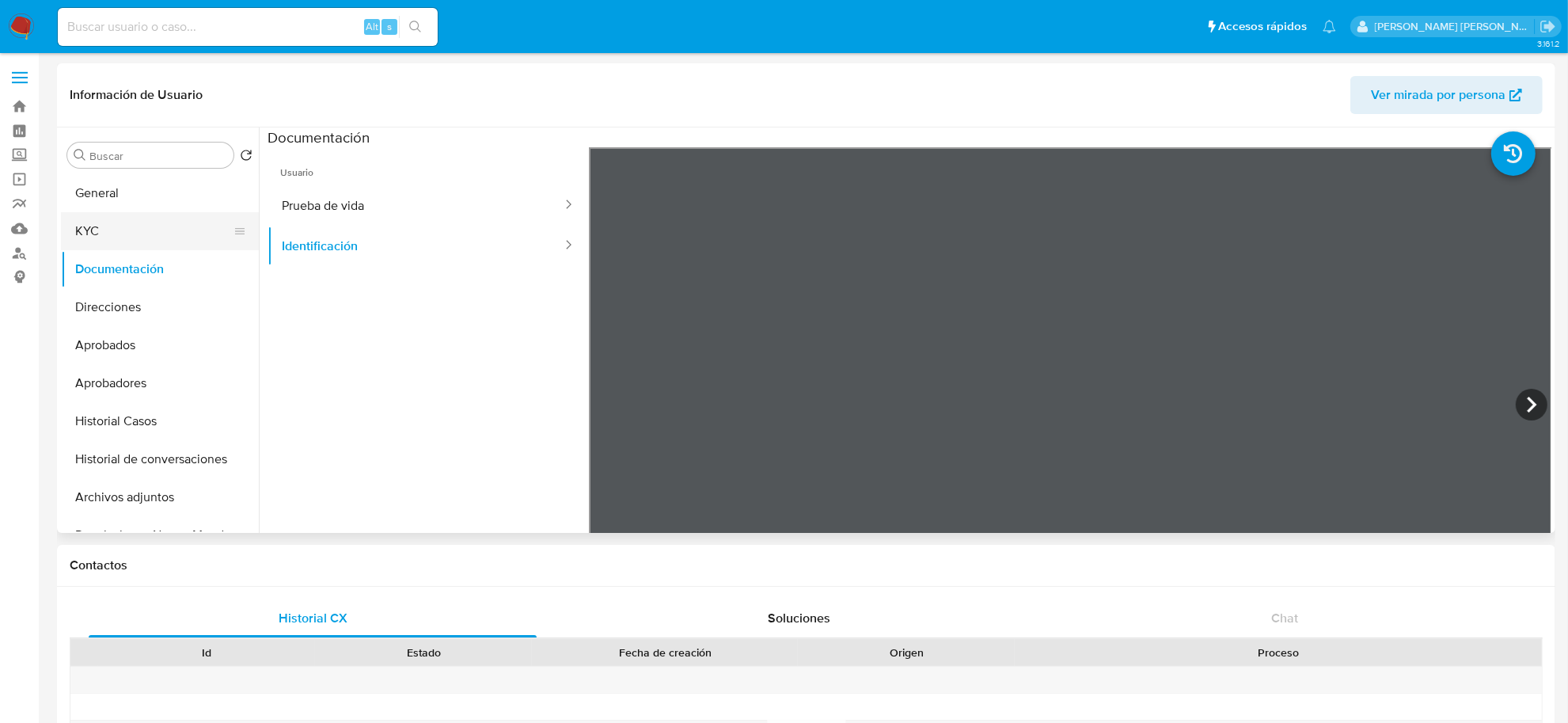
click at [77, 228] on button "KYC" at bounding box center [154, 231] width 186 height 38
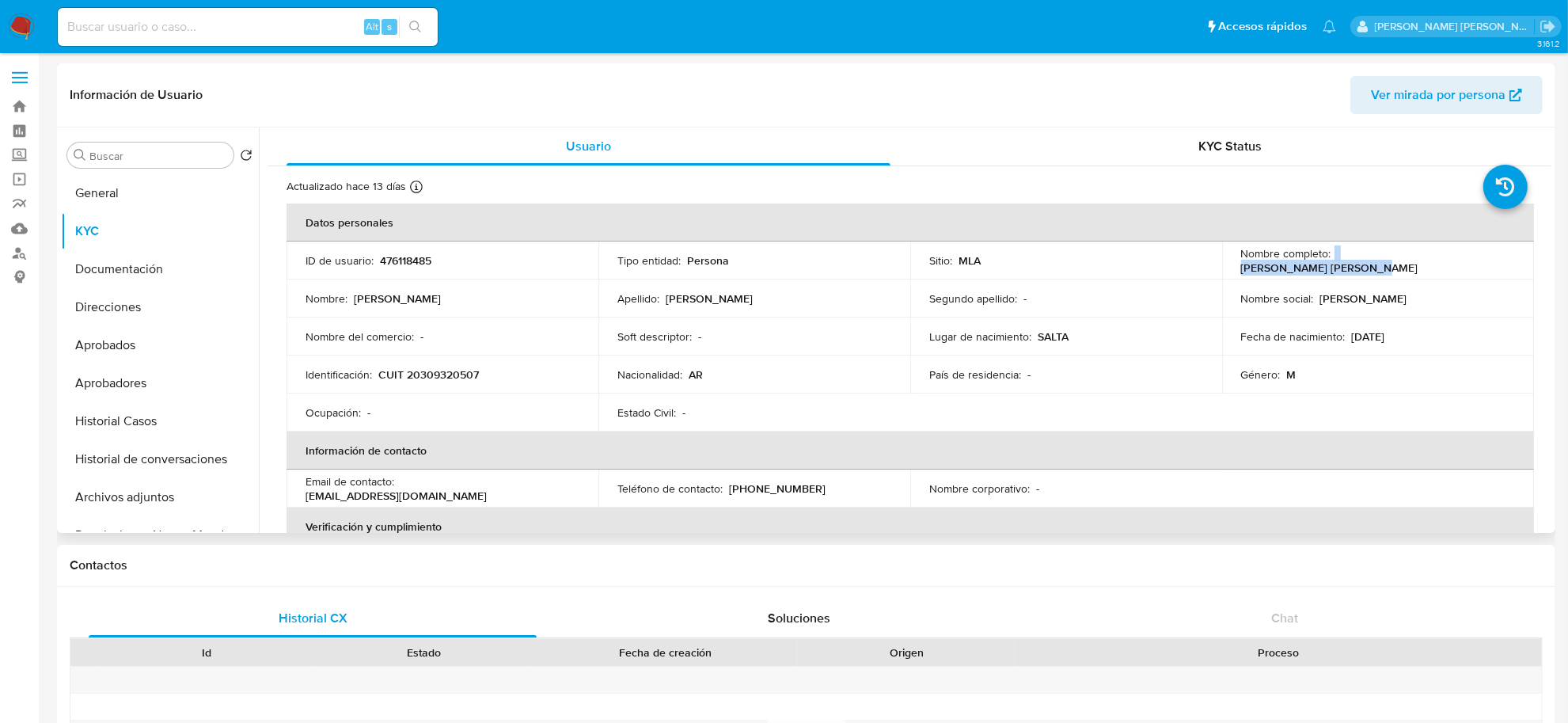
drag, startPoint x: 1328, startPoint y: 259, endPoint x: 1461, endPoint y: 270, distance: 133.5
click at [1461, 270] on td "Nombre completo : [PERSON_NAME] [PERSON_NAME]" at bounding box center [1378, 260] width 312 height 38
click at [440, 374] on p "CUIT 20309320507" at bounding box center [428, 375] width 100 height 14
copy p "20309320507"
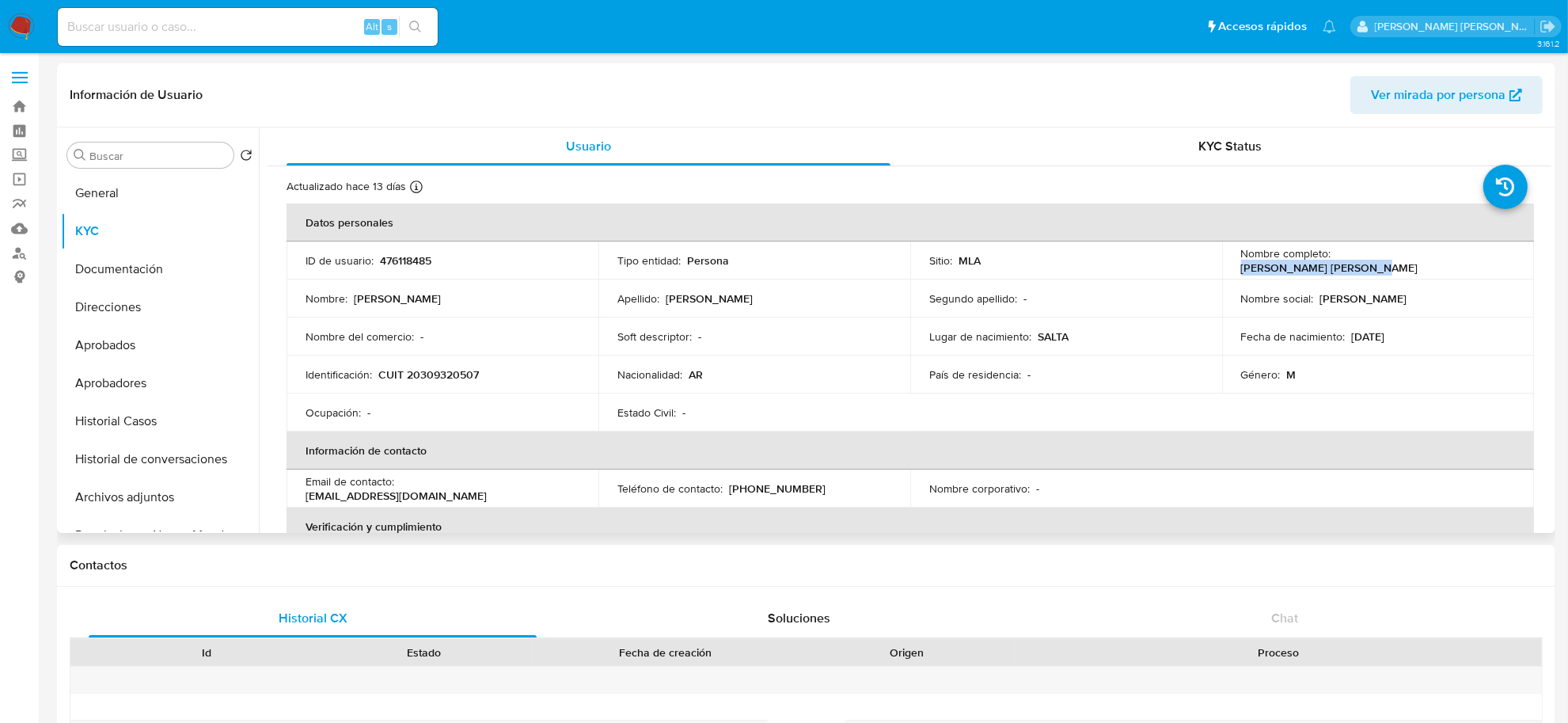
drag, startPoint x: 1332, startPoint y: 256, endPoint x: 1478, endPoint y: 266, distance: 146.3
click at [1478, 266] on div "Nombre completo : [PERSON_NAME] [PERSON_NAME]" at bounding box center [1378, 260] width 273 height 28
copy p "[PERSON_NAME] [PERSON_NAME]"
drag, startPoint x: 377, startPoint y: 374, endPoint x: 499, endPoint y: 380, distance: 122.1
click at [499, 380] on div "Identificación : CUIT 20309320507" at bounding box center [442, 375] width 273 height 14
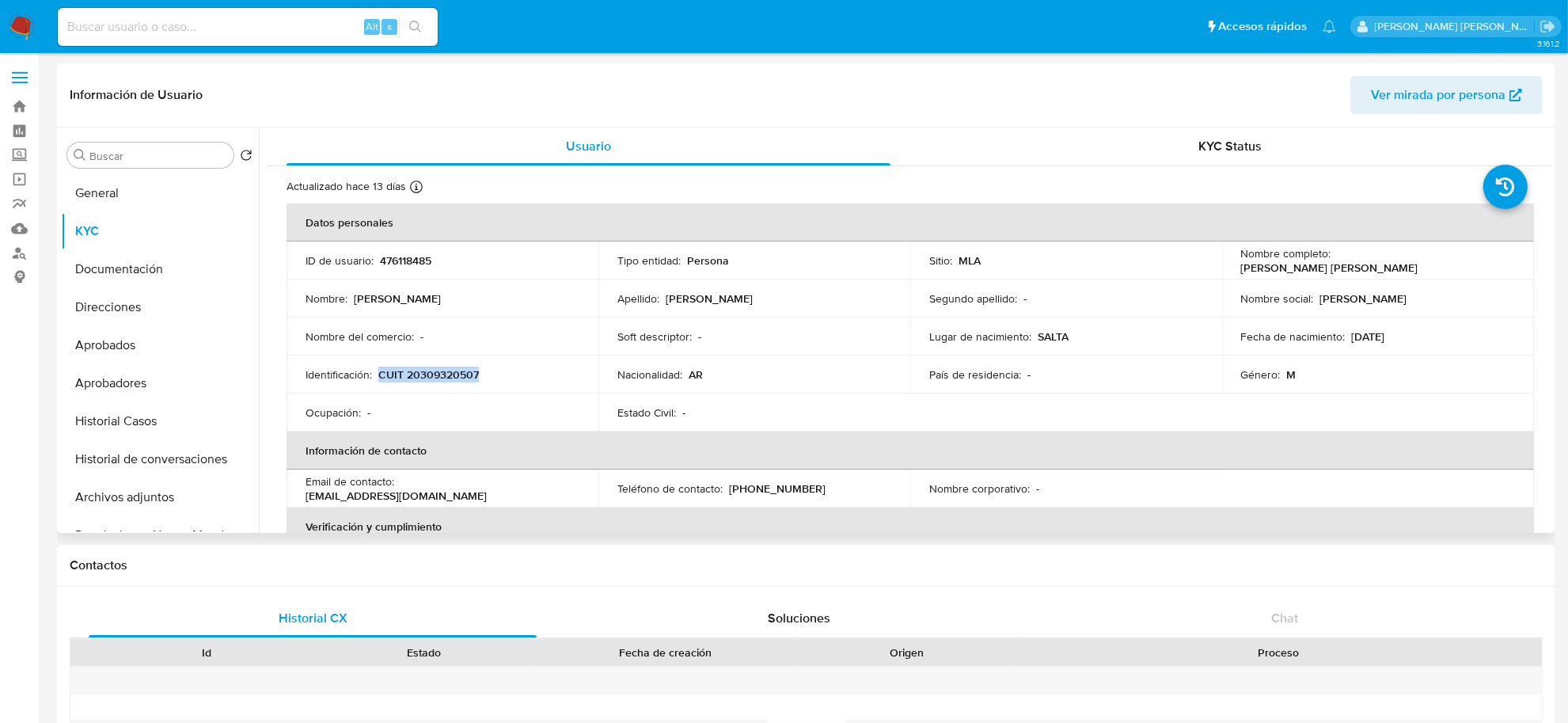
copy p "CUIT 20309320507"
click at [289, 36] on input at bounding box center [248, 27] width 380 height 20
paste input "2615273036"
type input "2615273036"
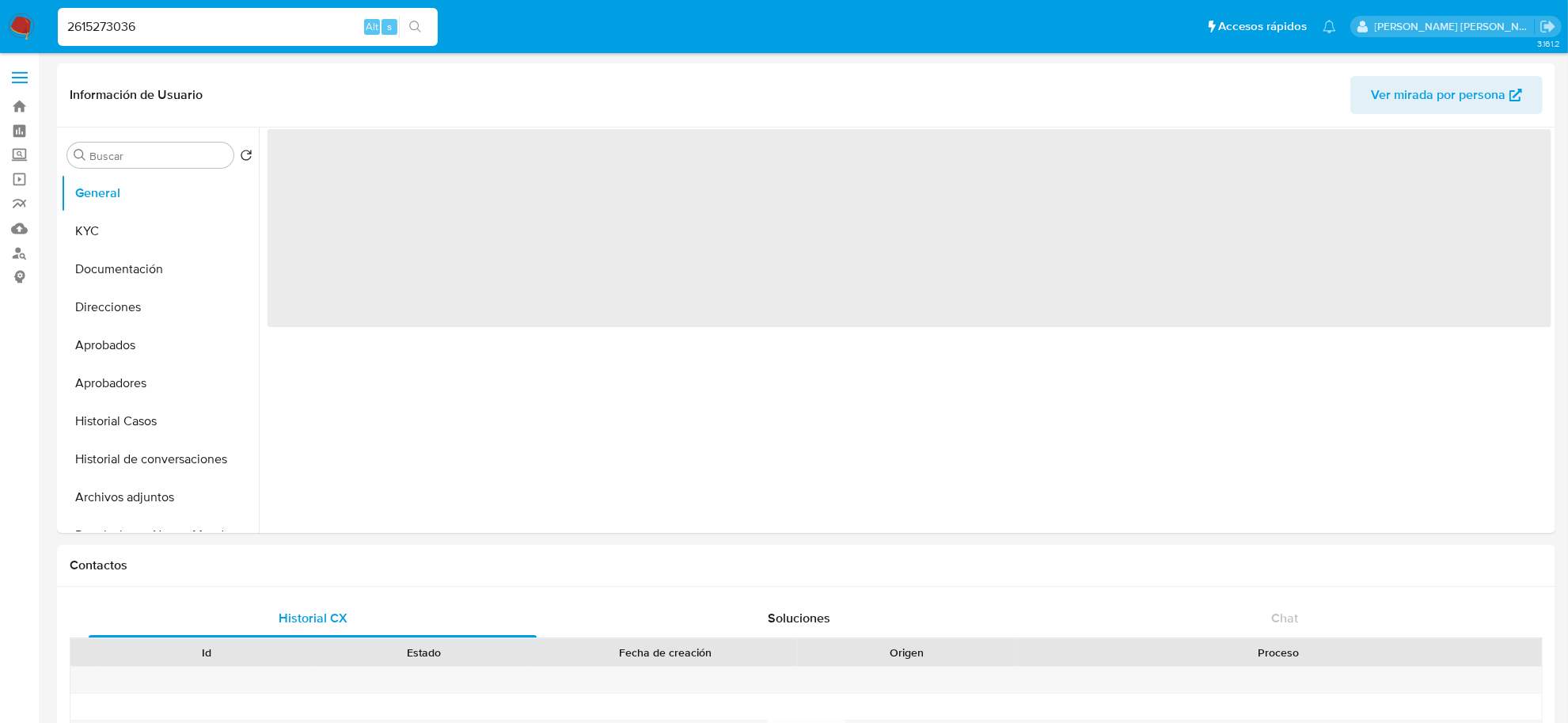
select select "10"
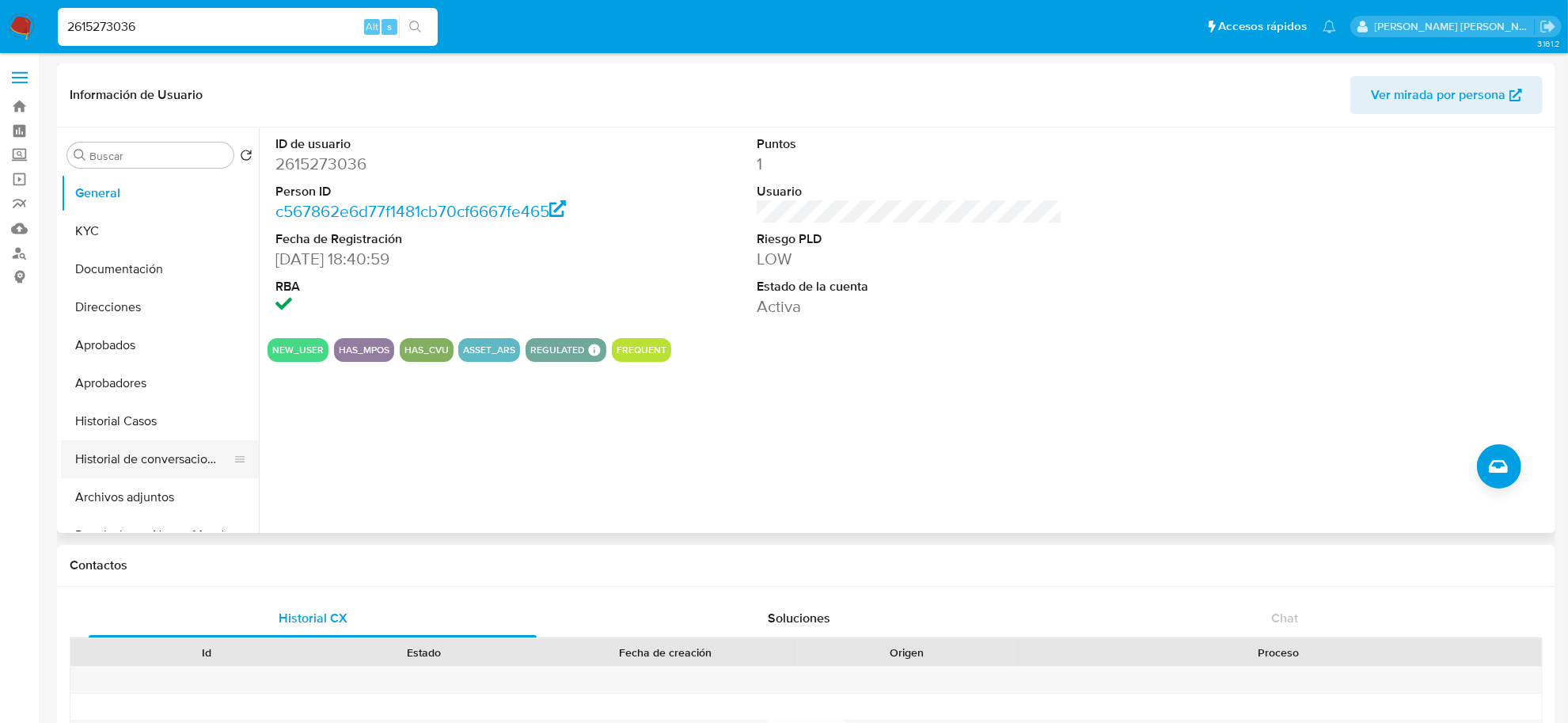
click at [159, 462] on button "Historial de conversaciones" at bounding box center [154, 459] width 186 height 38
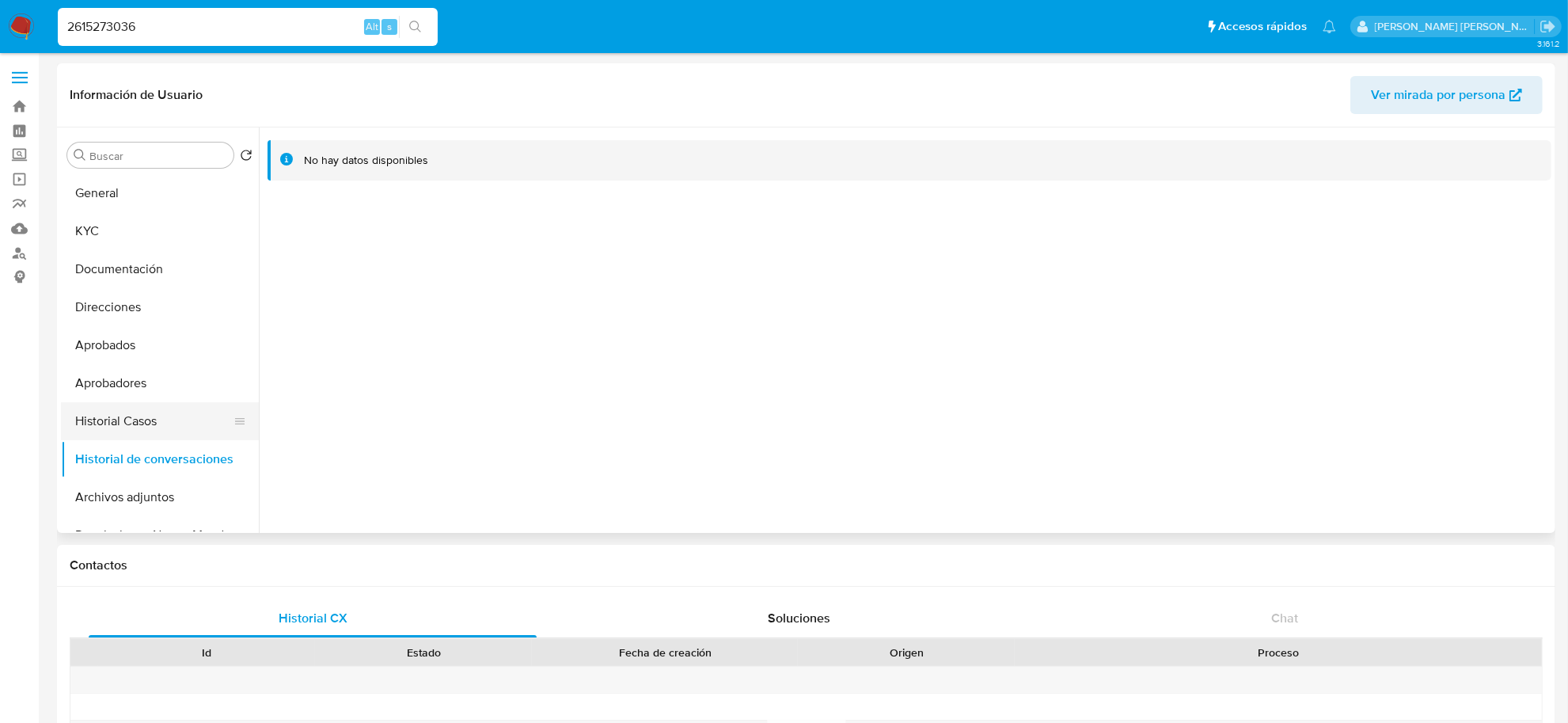
click at [115, 429] on button "Historial Casos" at bounding box center [154, 421] width 186 height 38
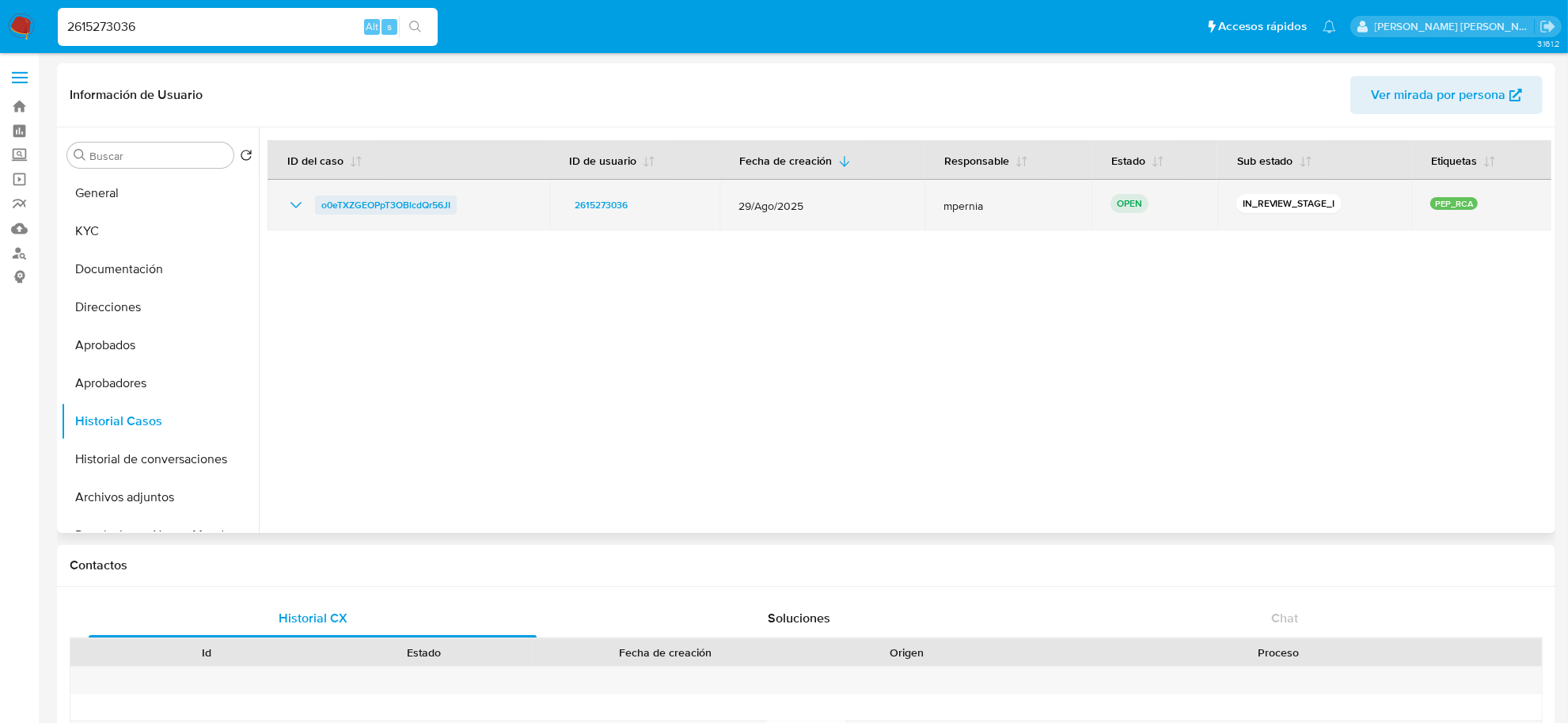
click at [360, 201] on span "o0eTXZGEOPpT3OBlcdQr56JI" at bounding box center [385, 204] width 129 height 19
click at [378, 203] on span "o0eTXZGEOPpT3OBlcdQr56JI" at bounding box center [385, 204] width 129 height 19
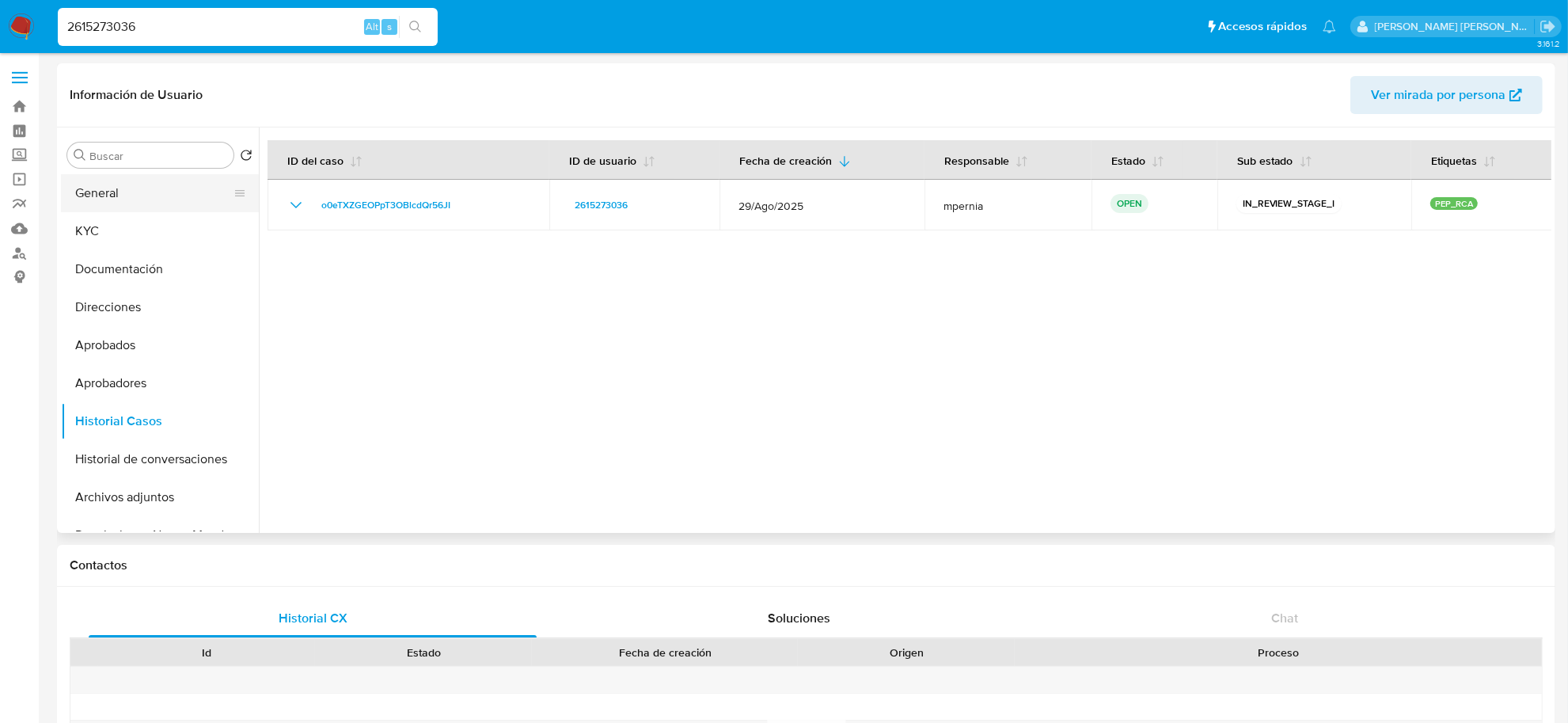
click at [85, 199] on button "General" at bounding box center [154, 193] width 186 height 38
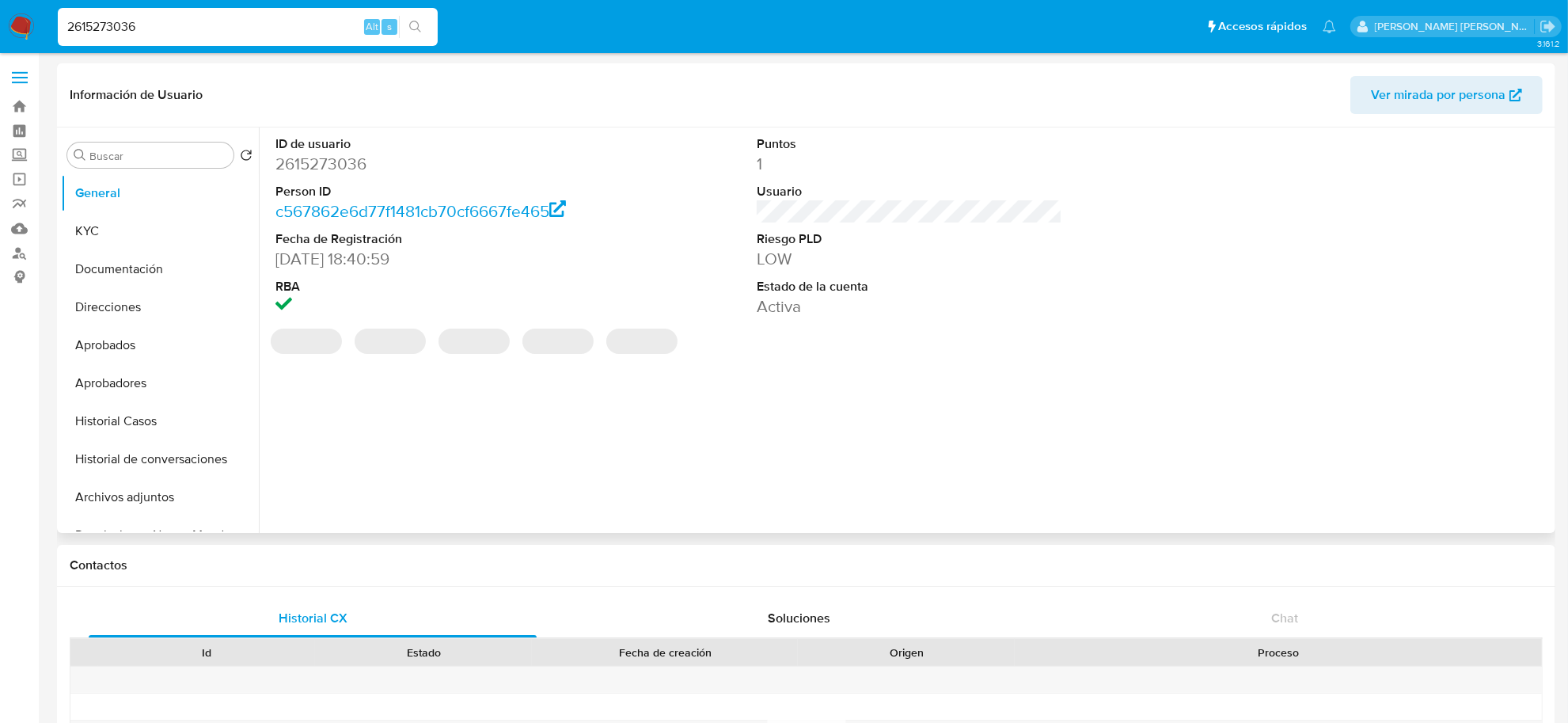
click at [329, 172] on dd "2615273036" at bounding box center [428, 163] width 305 height 22
copy dd "2615273036"
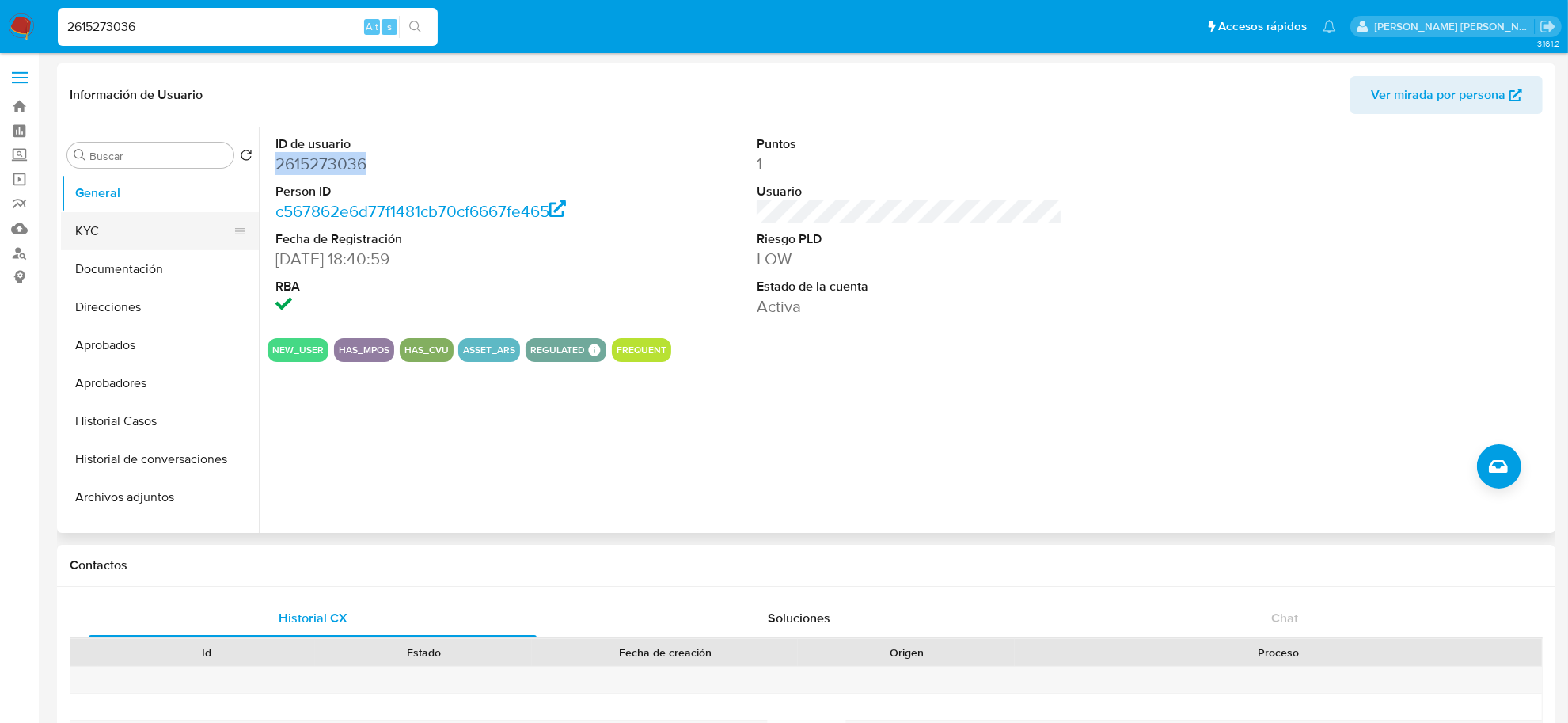
click at [117, 230] on button "KYC" at bounding box center [154, 231] width 186 height 38
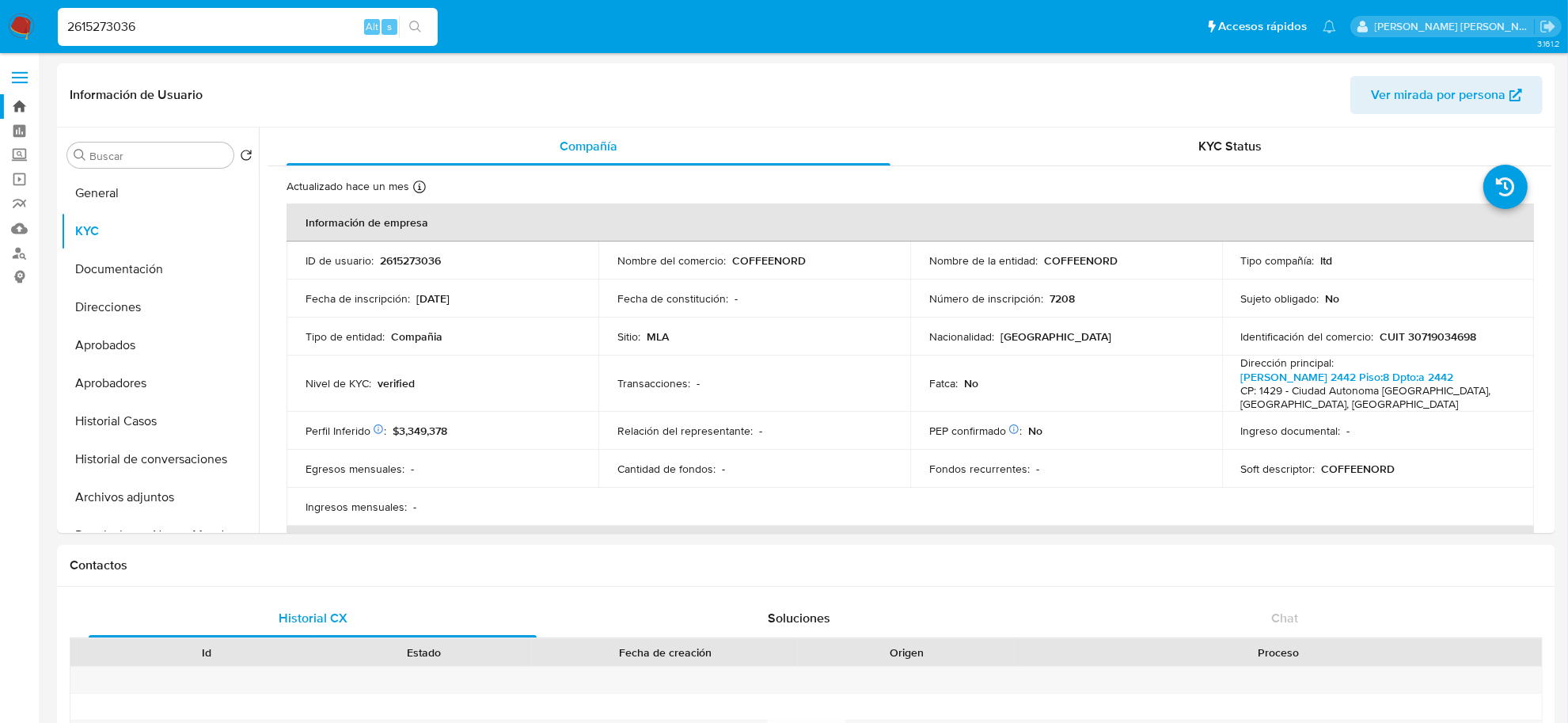
click at [22, 101] on link "Bandeja" at bounding box center [94, 107] width 188 height 25
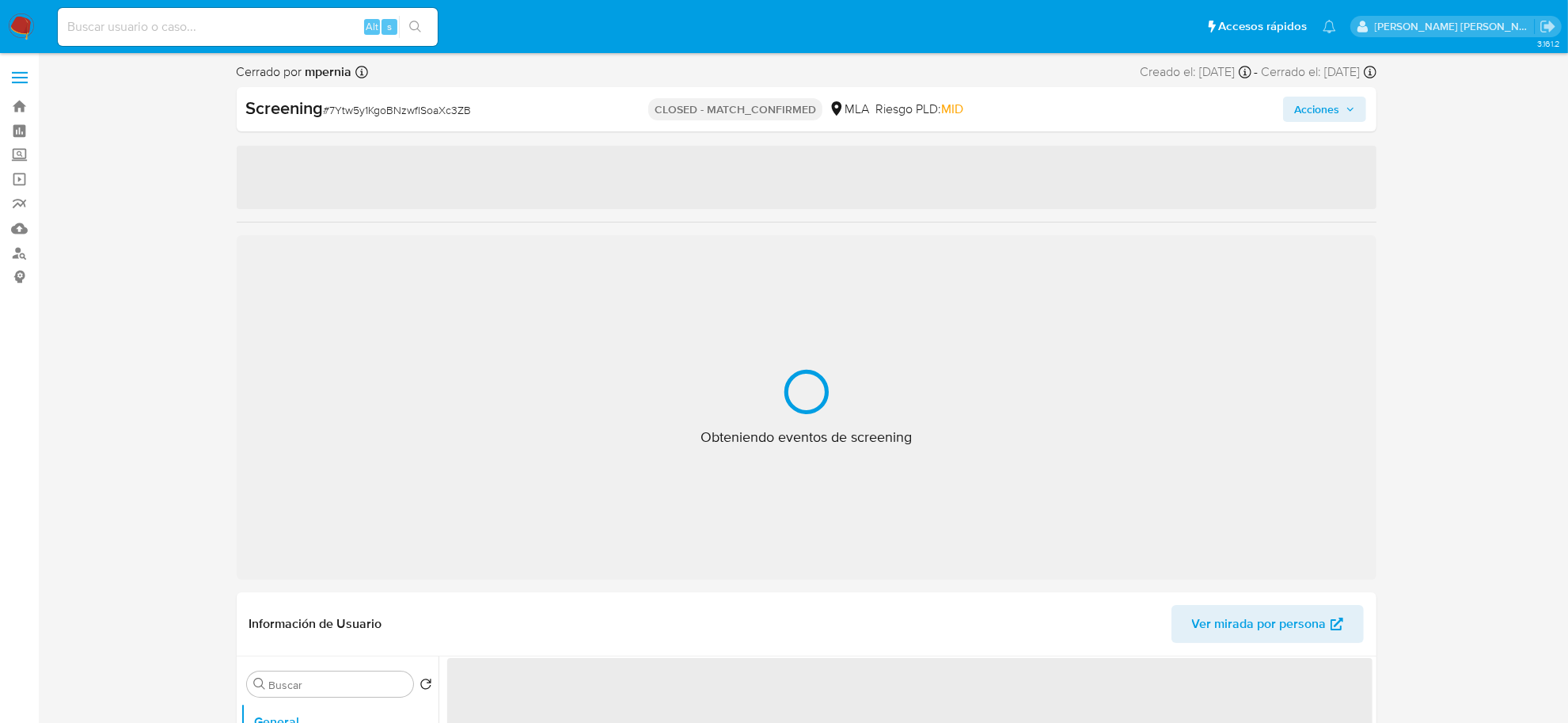
select select "10"
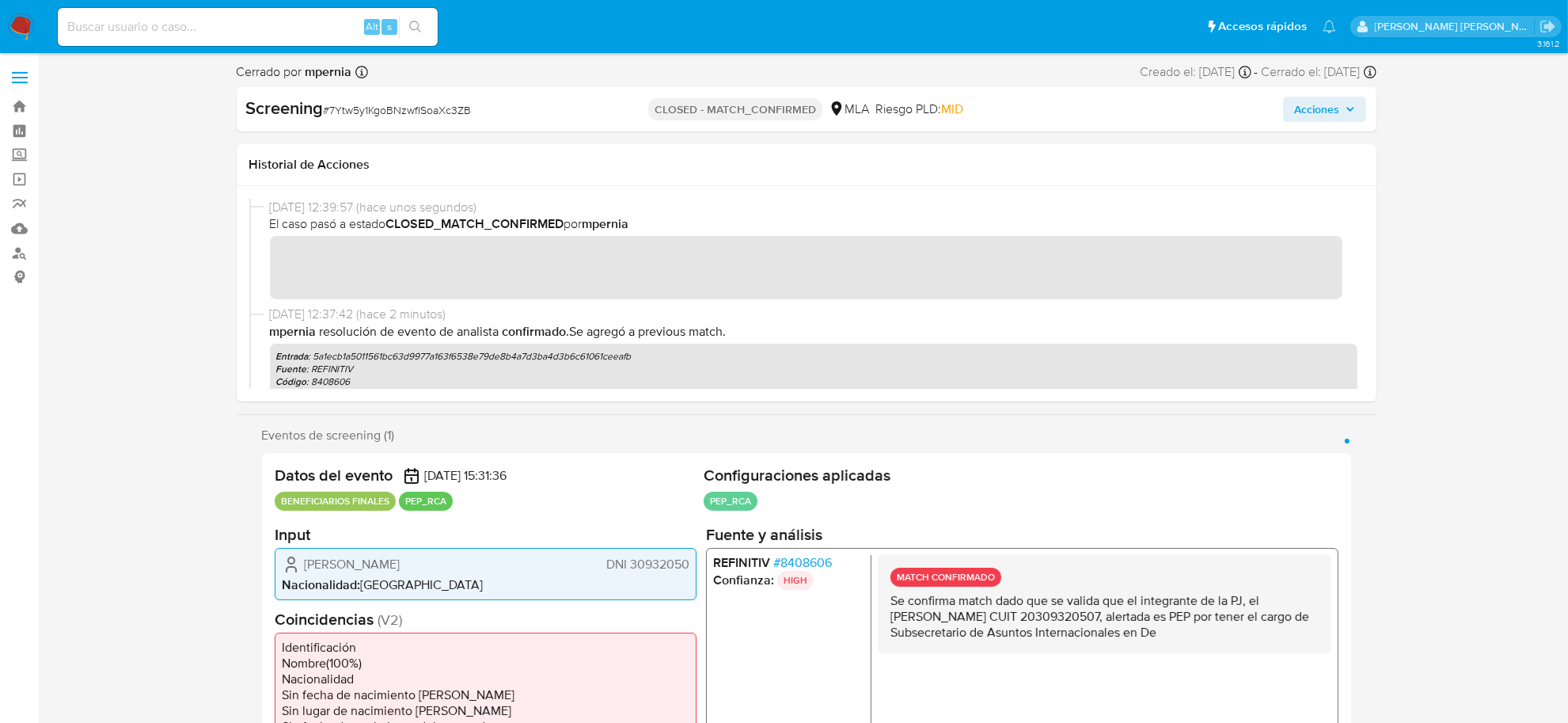
click at [1343, 99] on span "Acciones" at bounding box center [1325, 109] width 61 height 22
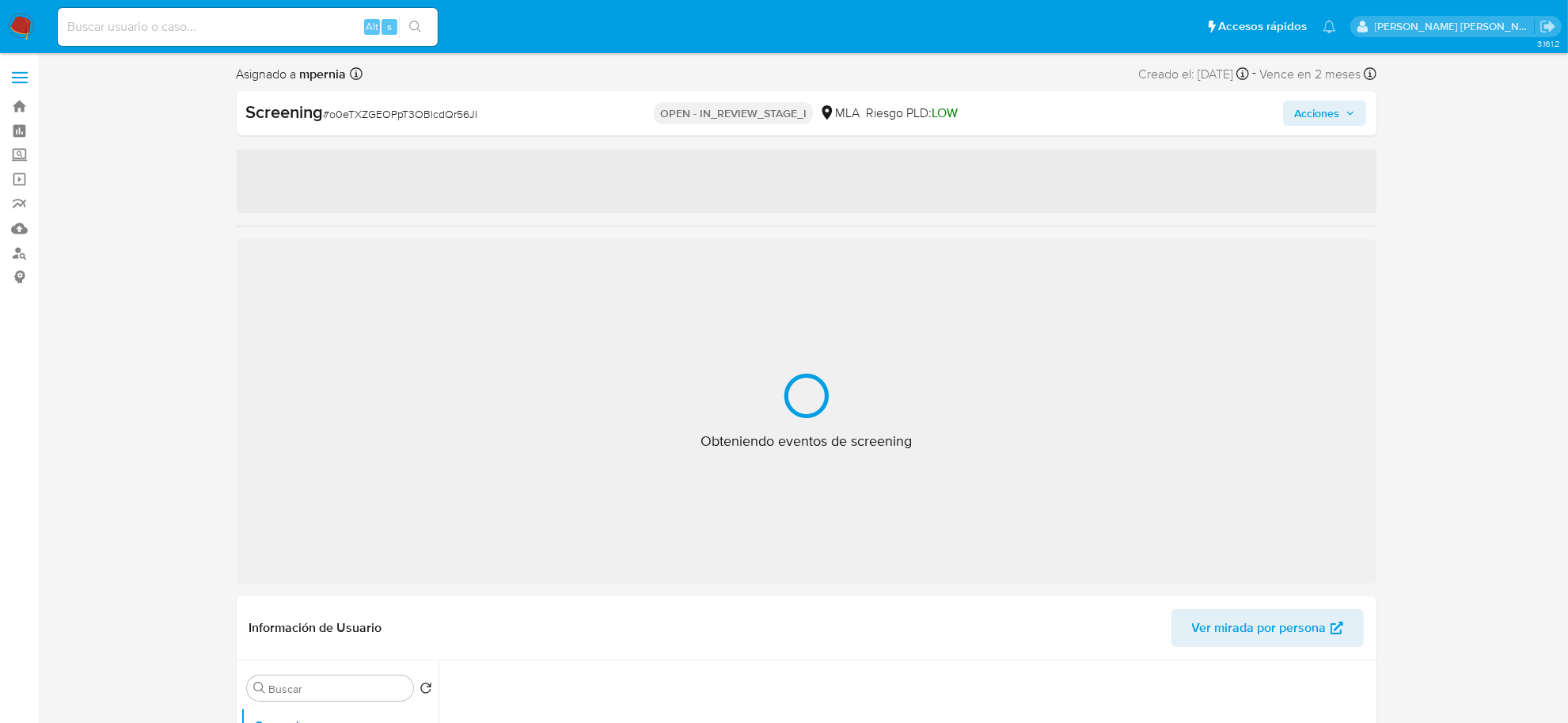
click at [1342, 116] on span "Acciones" at bounding box center [1325, 113] width 61 height 22
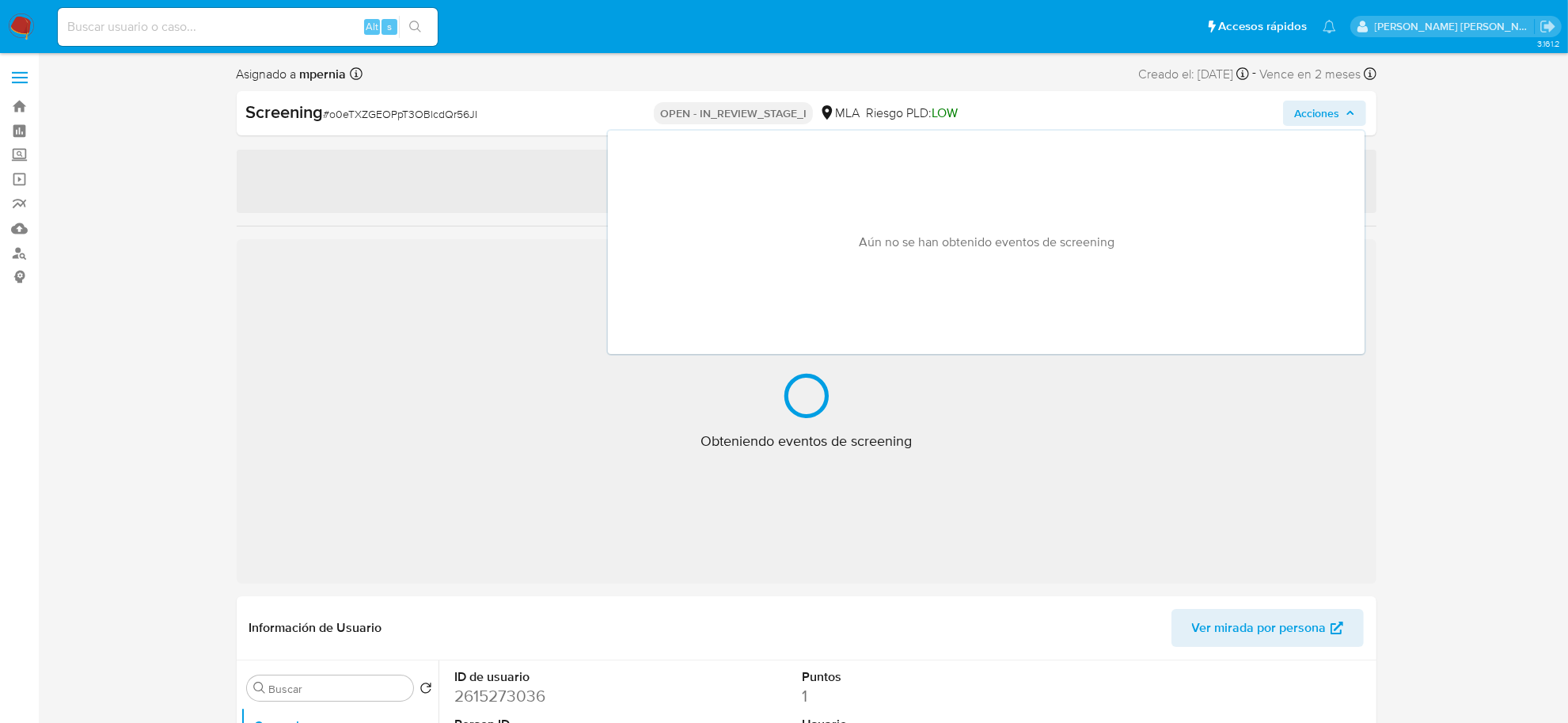
select select "10"
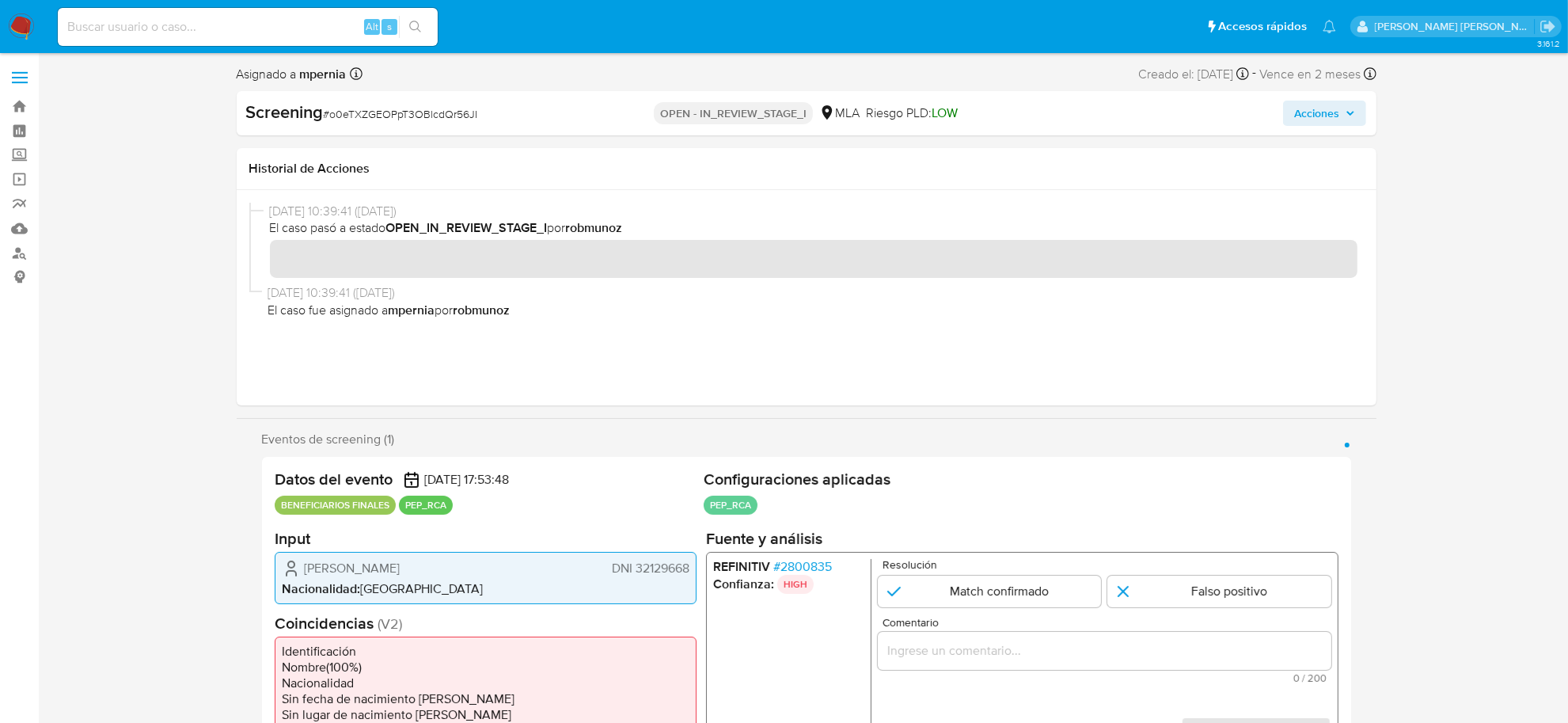
click at [1347, 120] on span "Acciones" at bounding box center [1325, 113] width 61 height 22
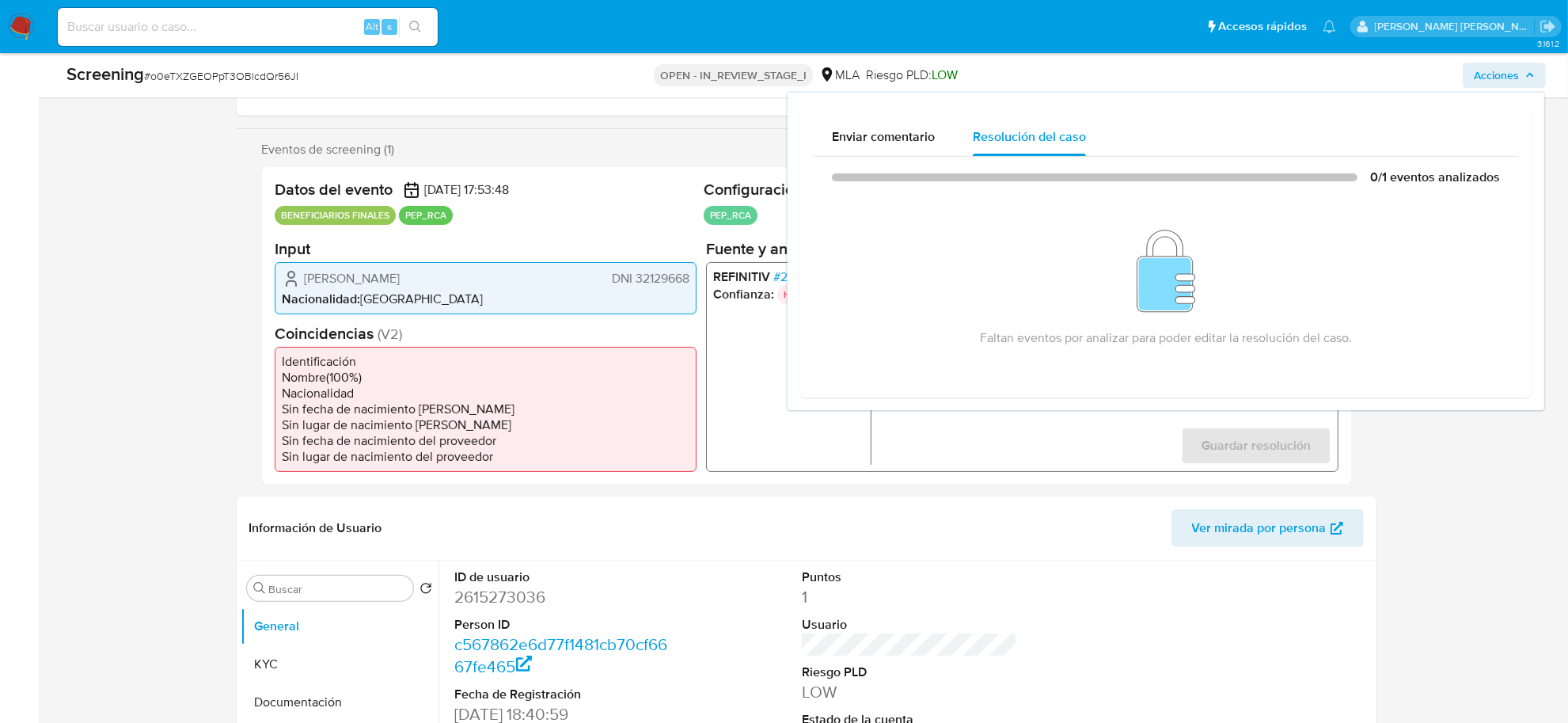
scroll to position [236, 0]
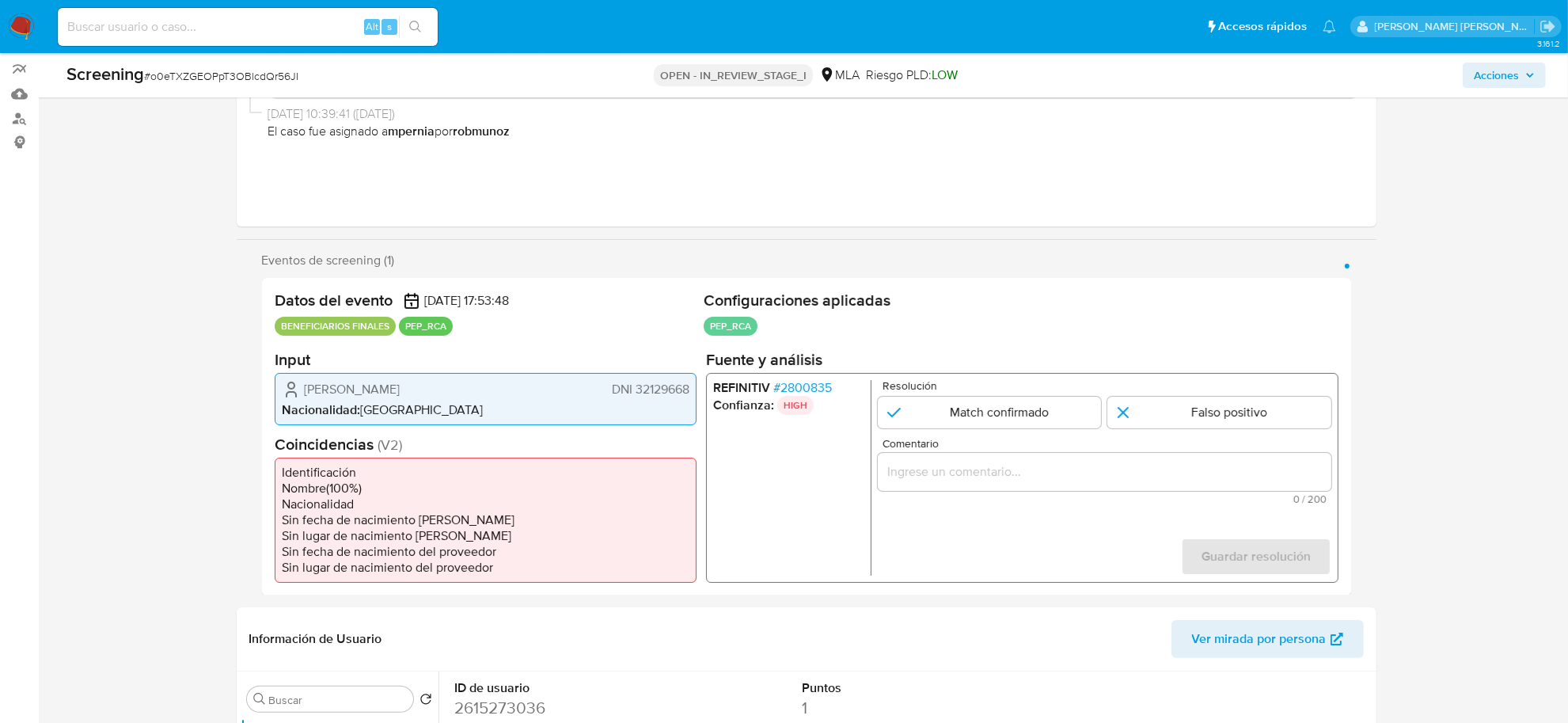
scroll to position [38, 0]
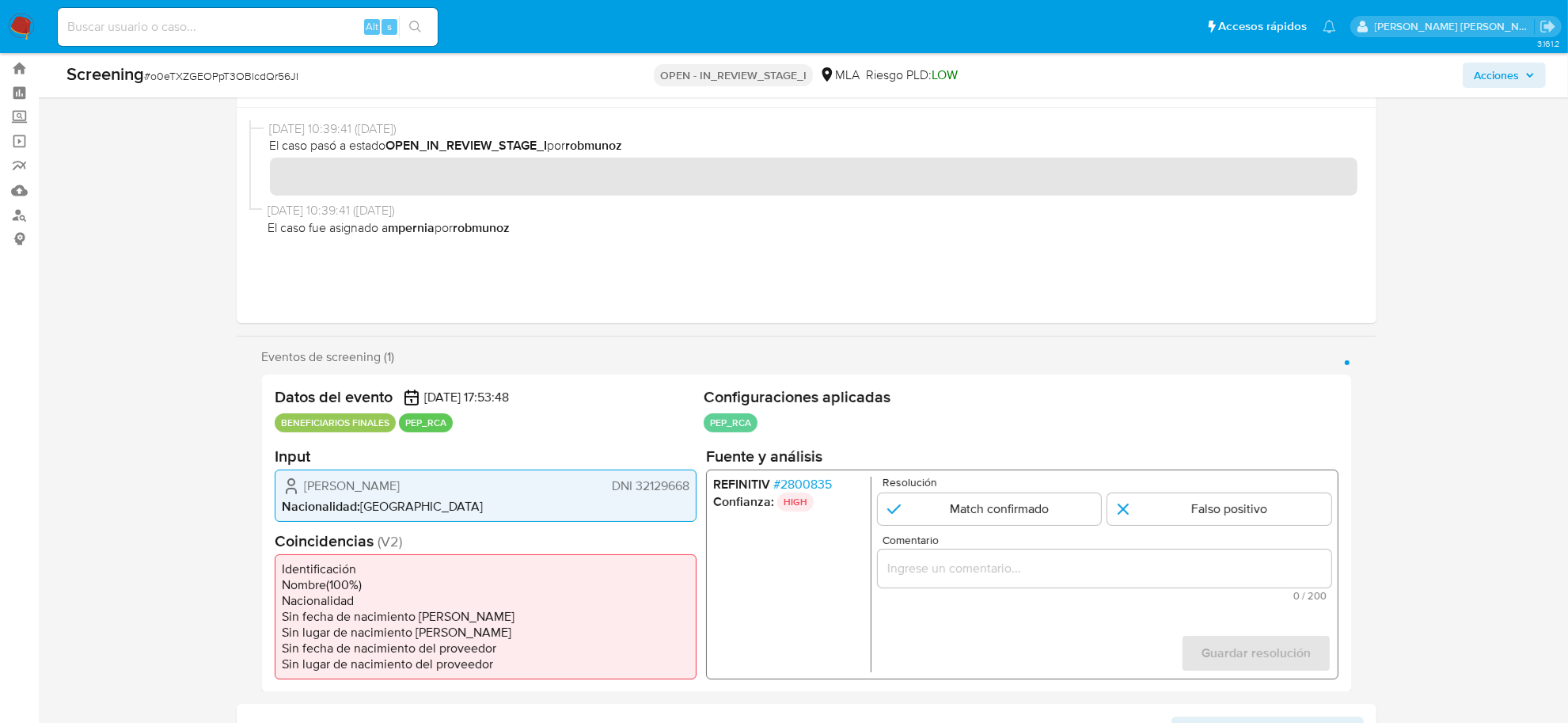
click at [796, 478] on span "# 2800835" at bounding box center [802, 484] width 59 height 16
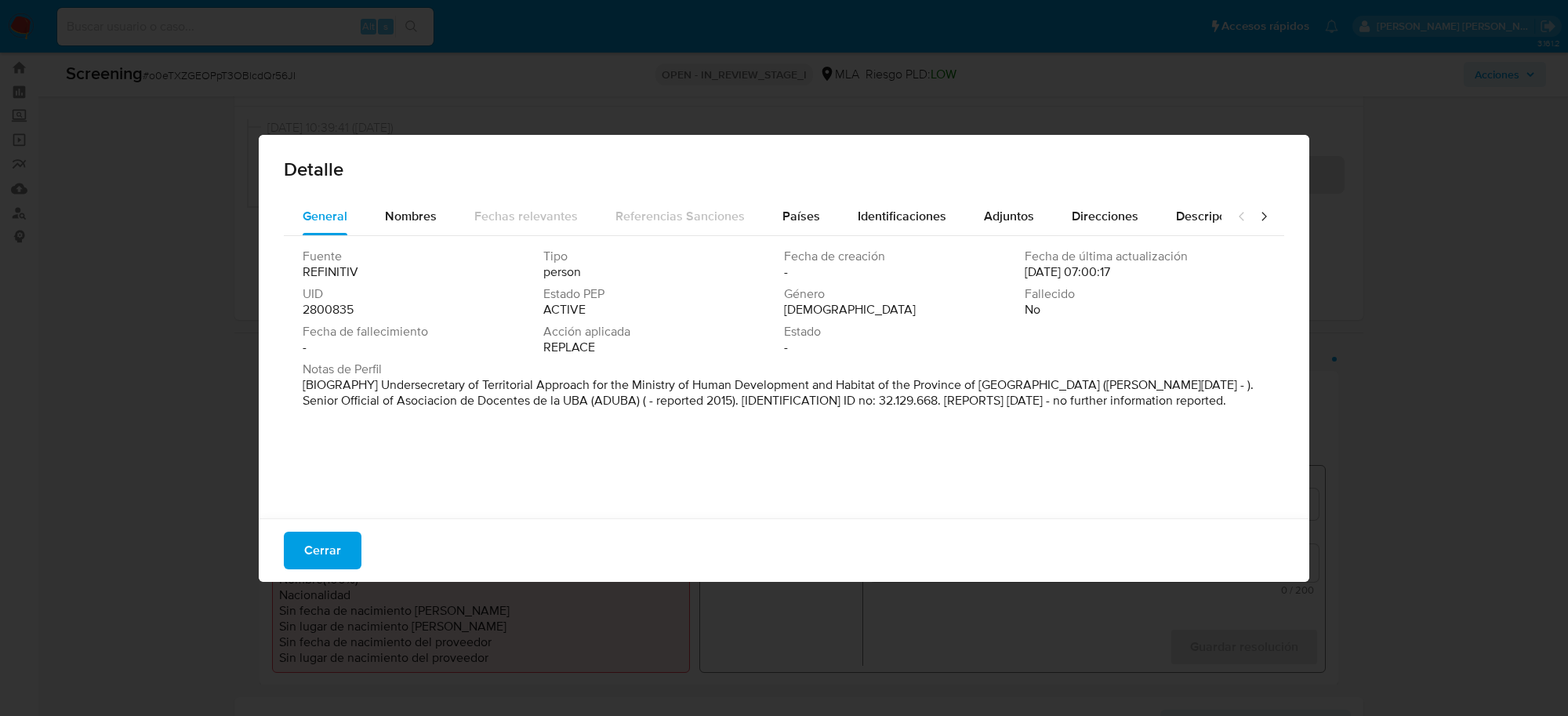
drag, startPoint x: 397, startPoint y: 394, endPoint x: 417, endPoint y: 410, distance: 25.6
click at [417, 408] on p "[BIOGRAPHY] Undersecretary of Territorial Approach for the Ministry of Human De…" at bounding box center [782, 393] width 959 height 32
click at [320, 550] on span "Cerrar" at bounding box center [323, 550] width 37 height 34
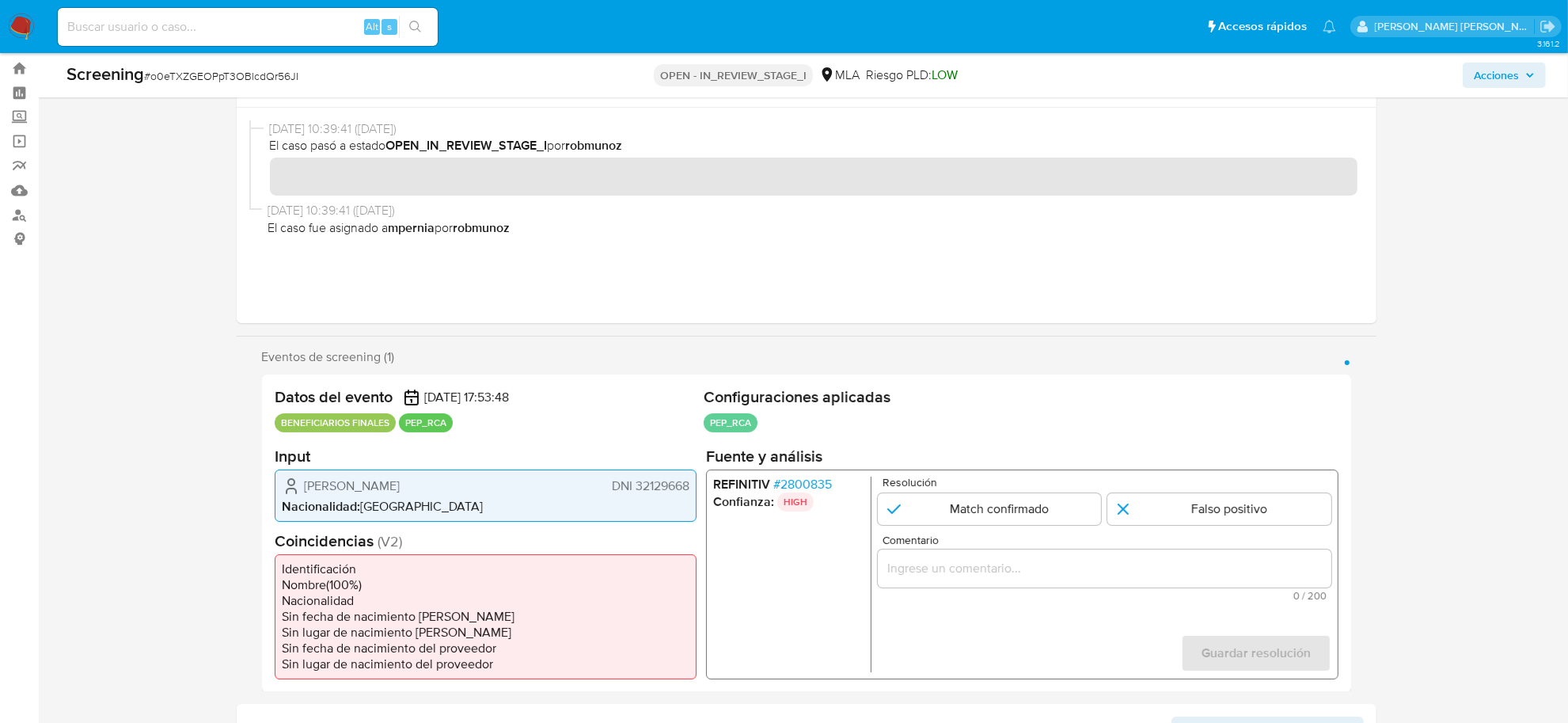
drag, startPoint x: 473, startPoint y: 488, endPoint x: 303, endPoint y: 491, distance: 170.0
click at [303, 491] on div "Guillermo Federico Barberis DNI 32129668" at bounding box center [485, 485] width 408 height 19
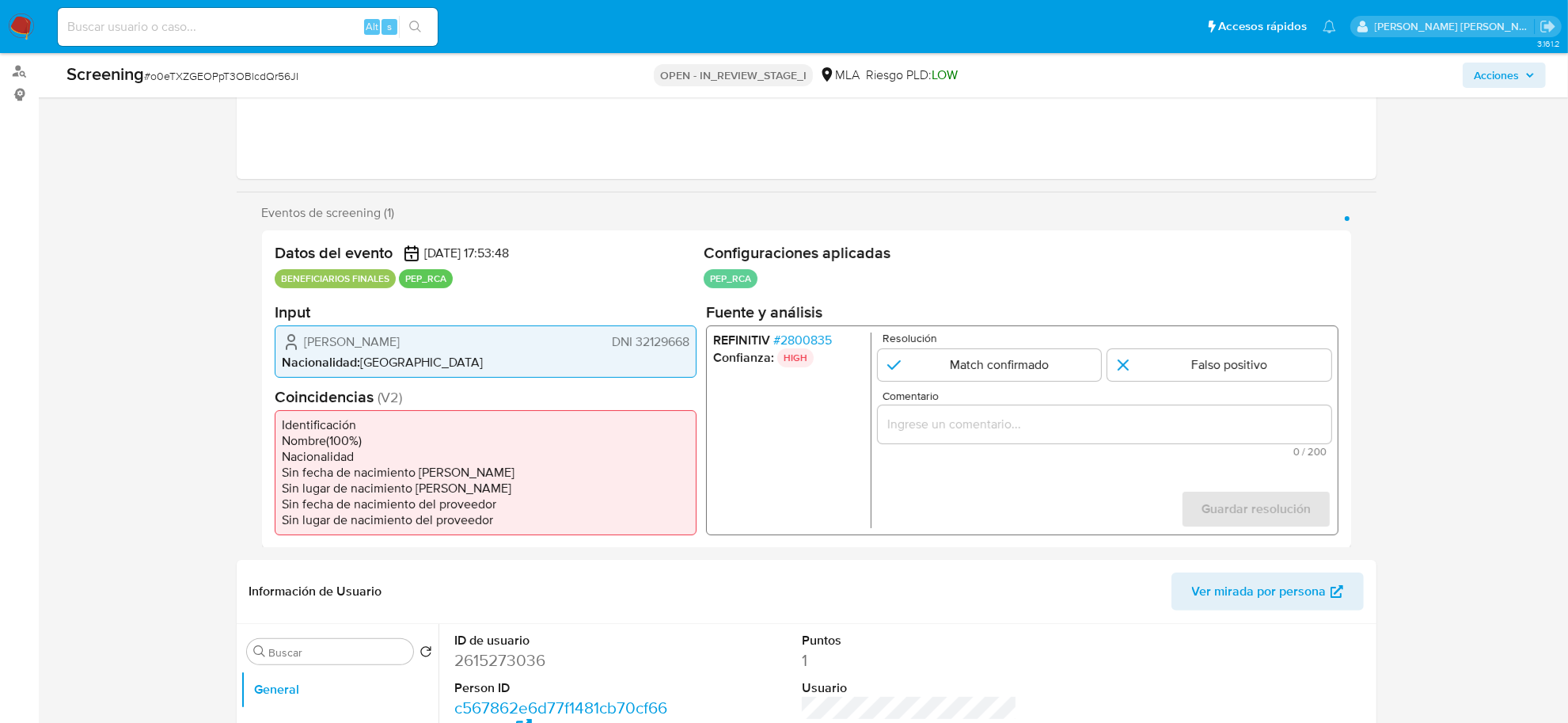
scroll to position [137, 0]
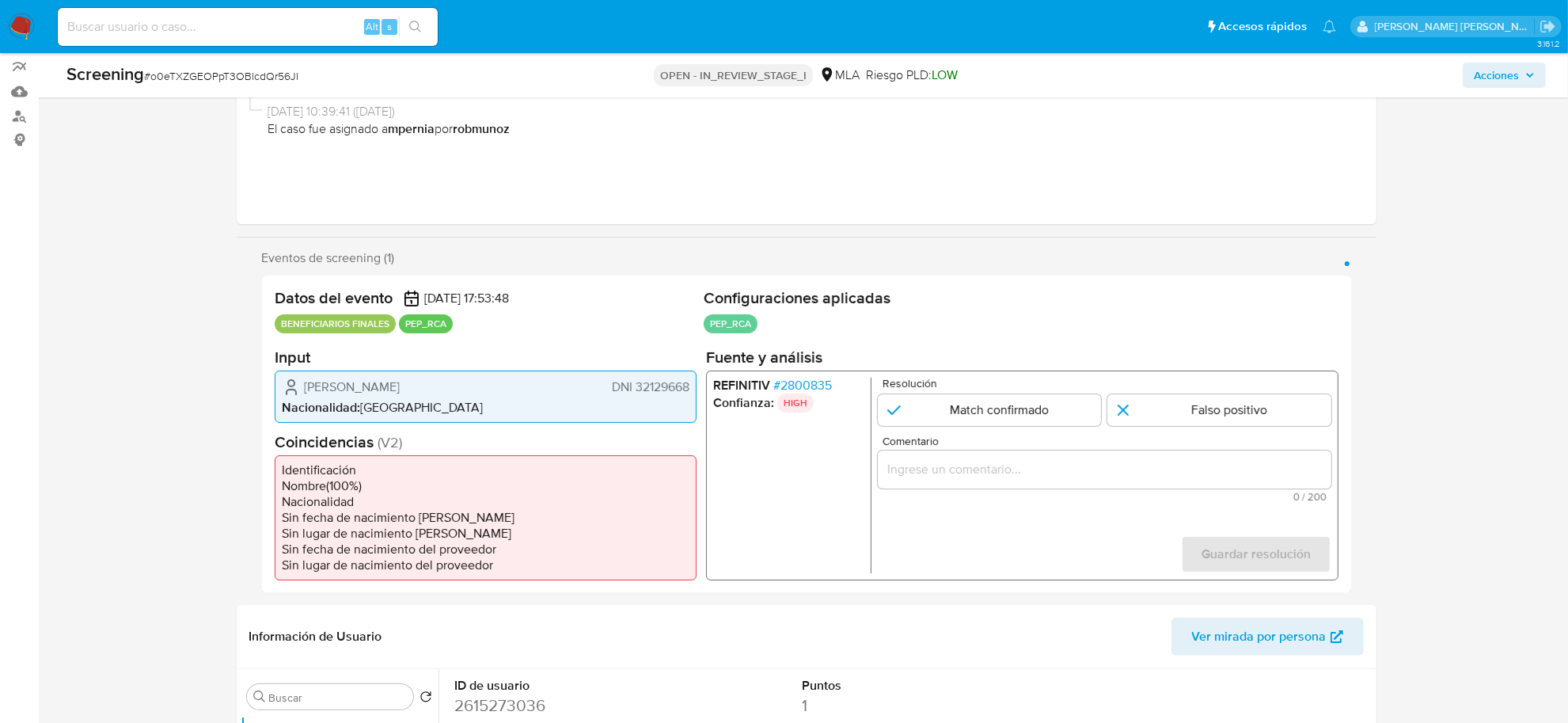
click at [657, 381] on span "DNI 32129668" at bounding box center [649, 386] width 77 height 16
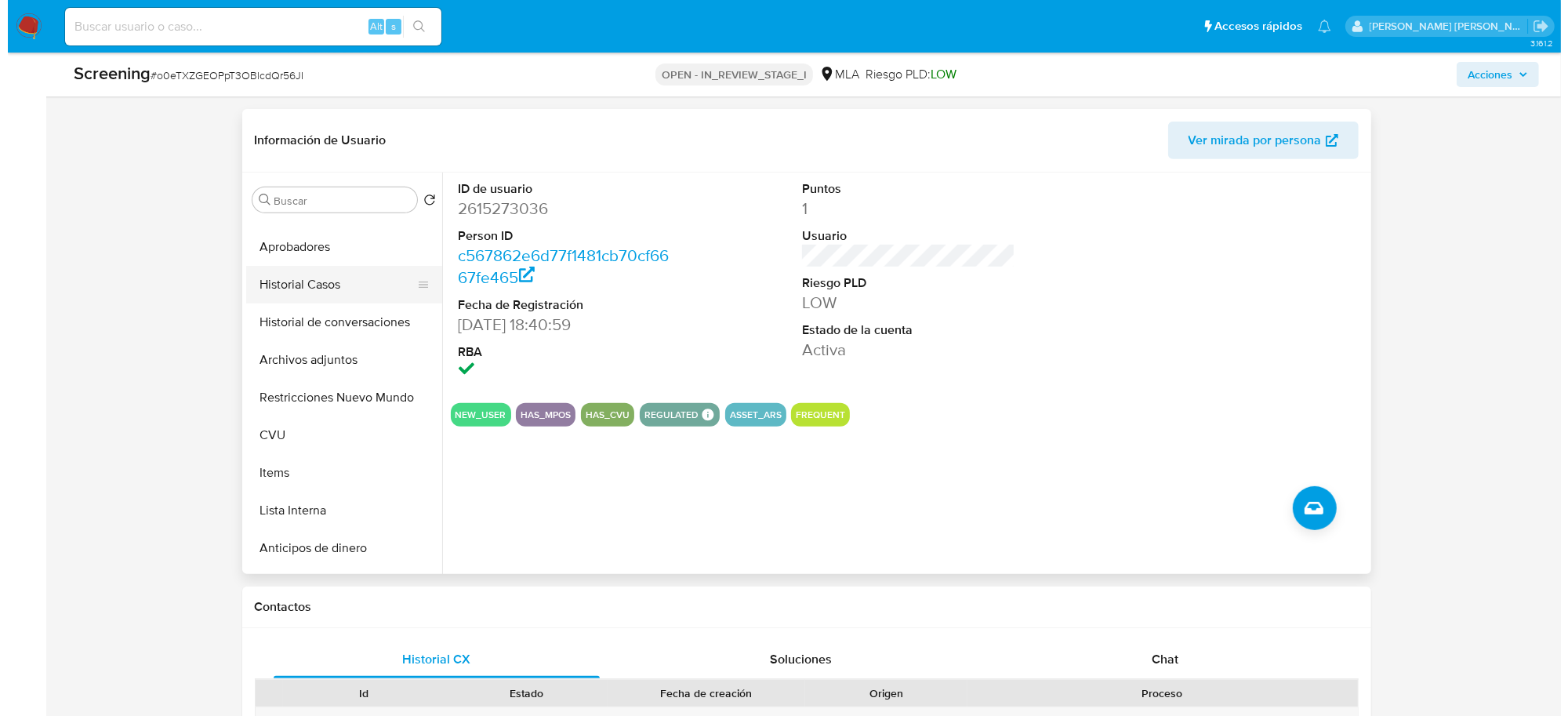
scroll to position [196, 0]
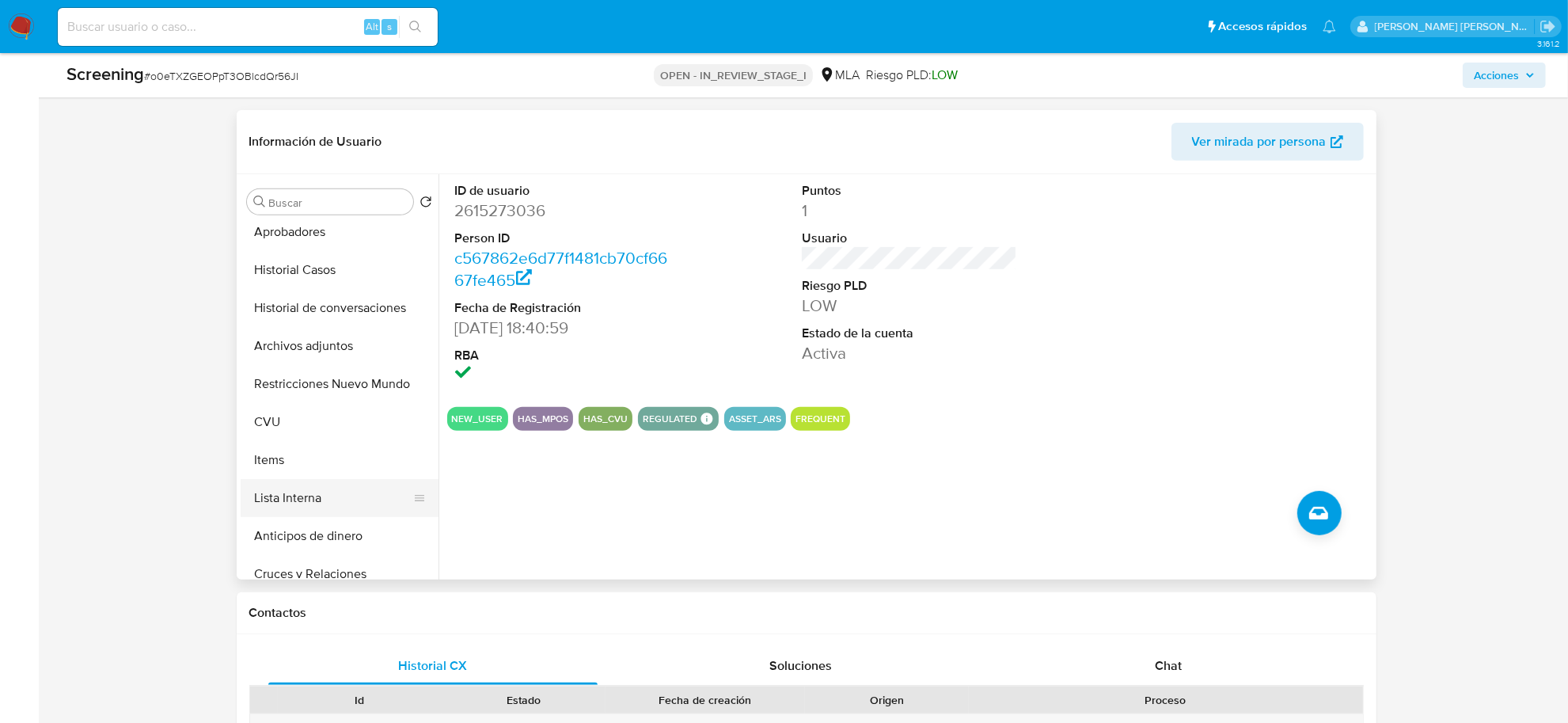
click at [298, 496] on button "Lista Interna" at bounding box center [333, 497] width 186 height 38
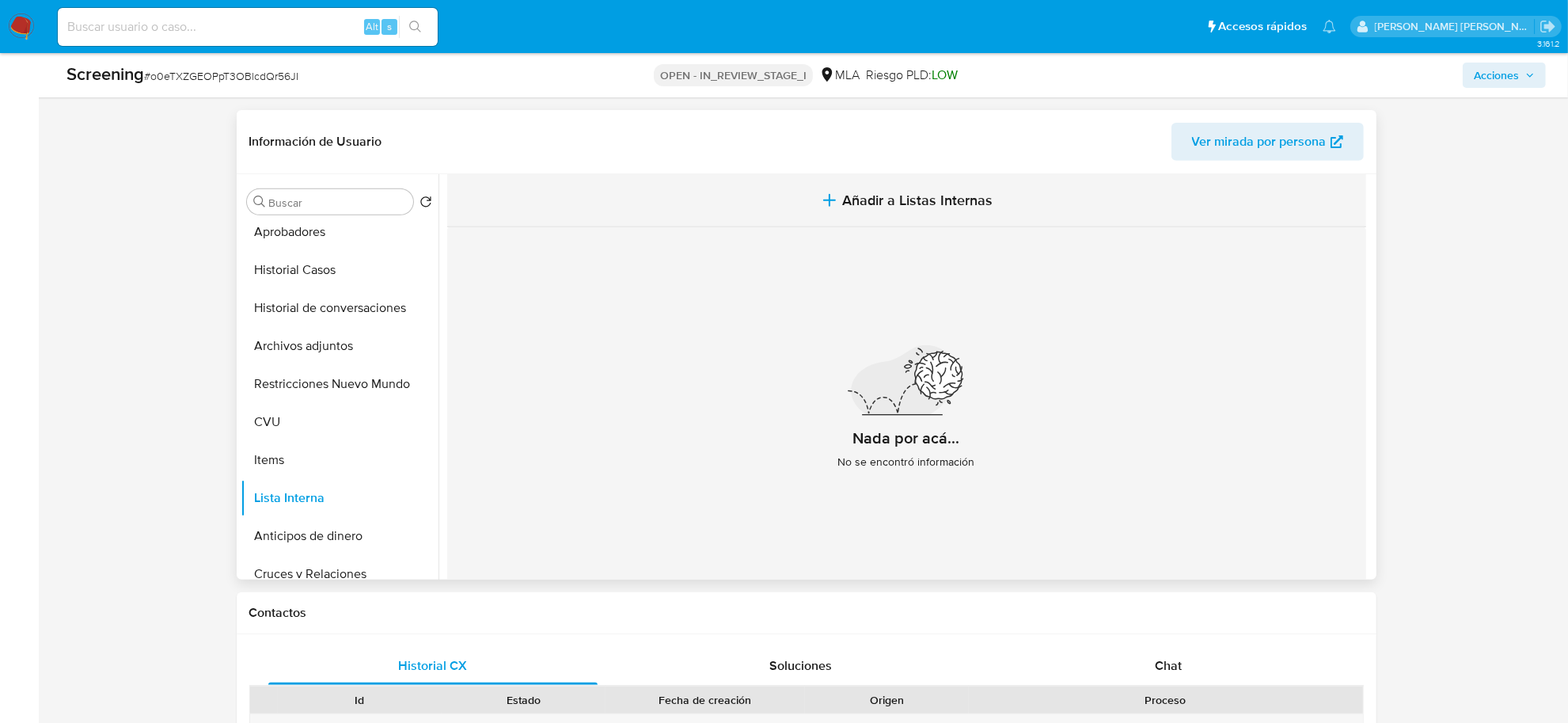
click at [869, 188] on button "Añadir a Listas Internas" at bounding box center [907, 201] width 919 height 53
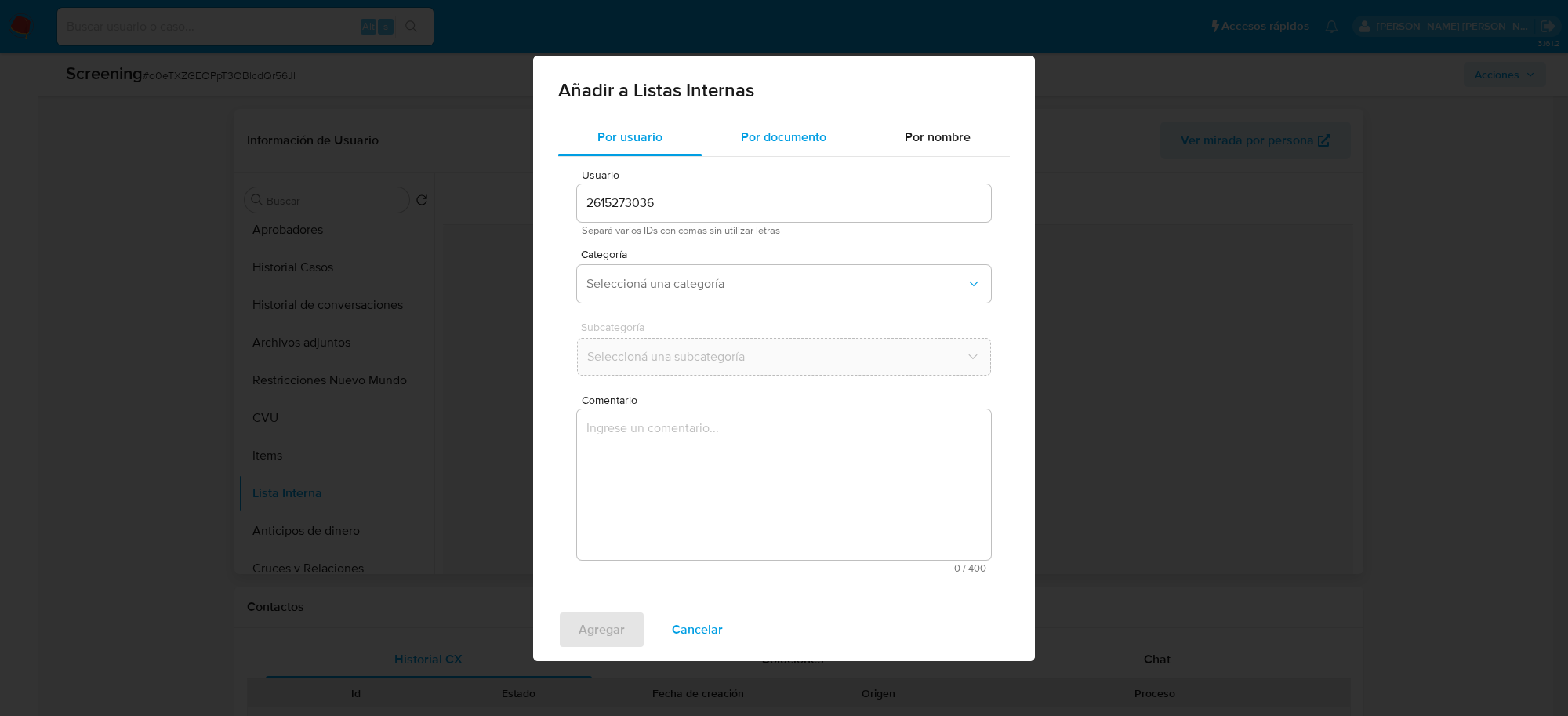
click at [770, 135] on span "Por documento" at bounding box center [784, 136] width 85 height 18
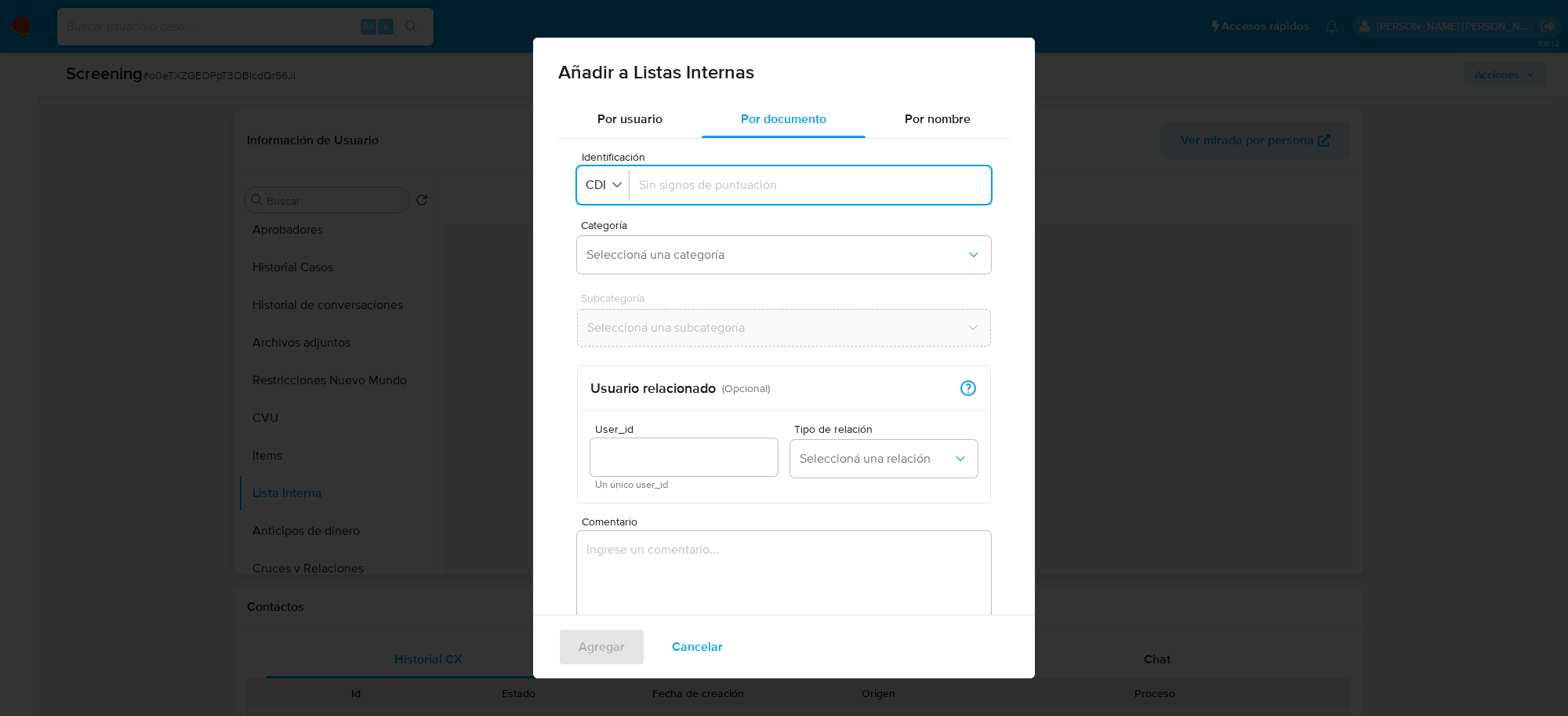
click at [603, 198] on div "Identificación CDI" at bounding box center [603, 185] width 53 height 28
click at [611, 189] on icon "button" at bounding box center [617, 184] width 14 height 14
click at [600, 285] on span "CUIT" at bounding box center [601, 290] width 27 height 16
click at [692, 185] on input "Identificación" at bounding box center [814, 186] width 336 height 18
type input "20321296689"
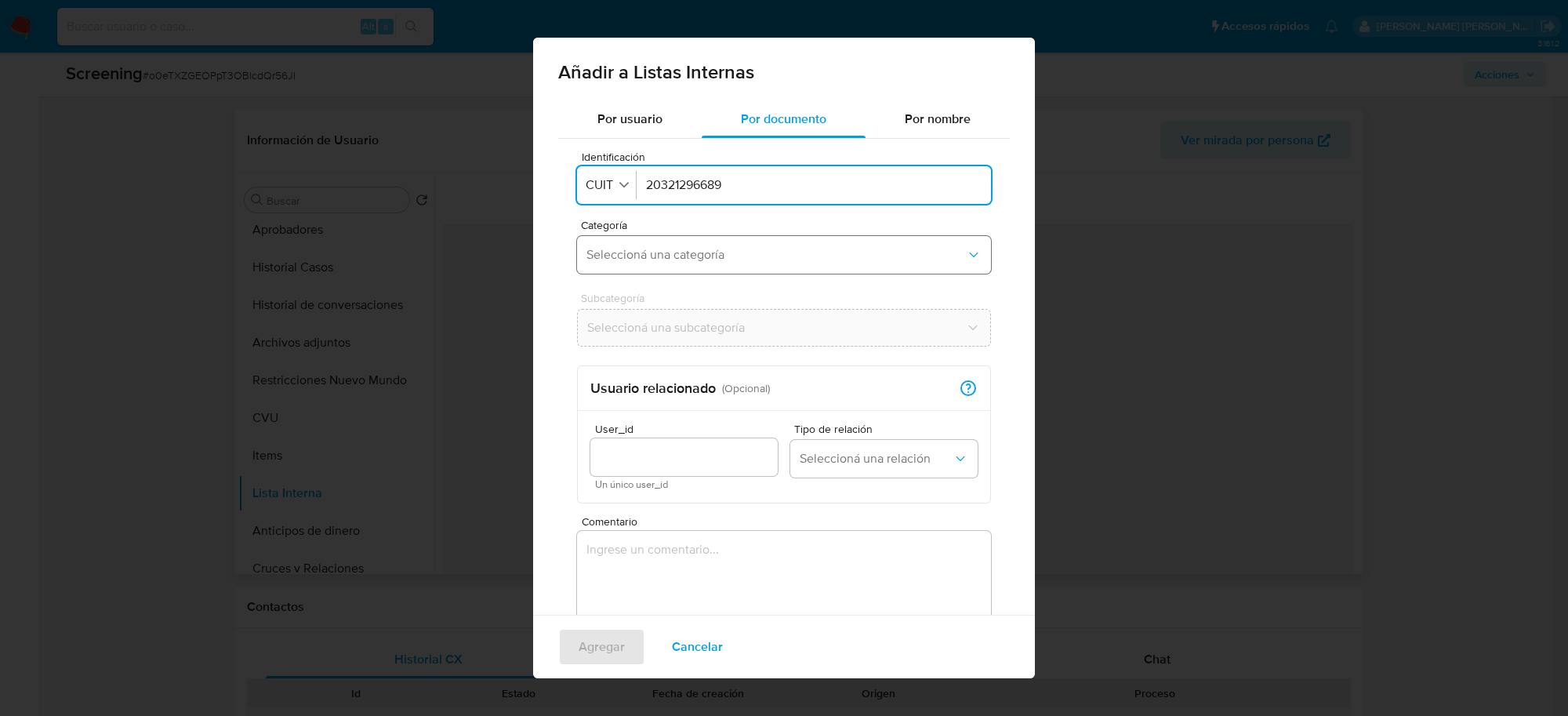
click at [682, 247] on span "Seleccioná una categoría" at bounding box center [777, 255] width 380 height 16
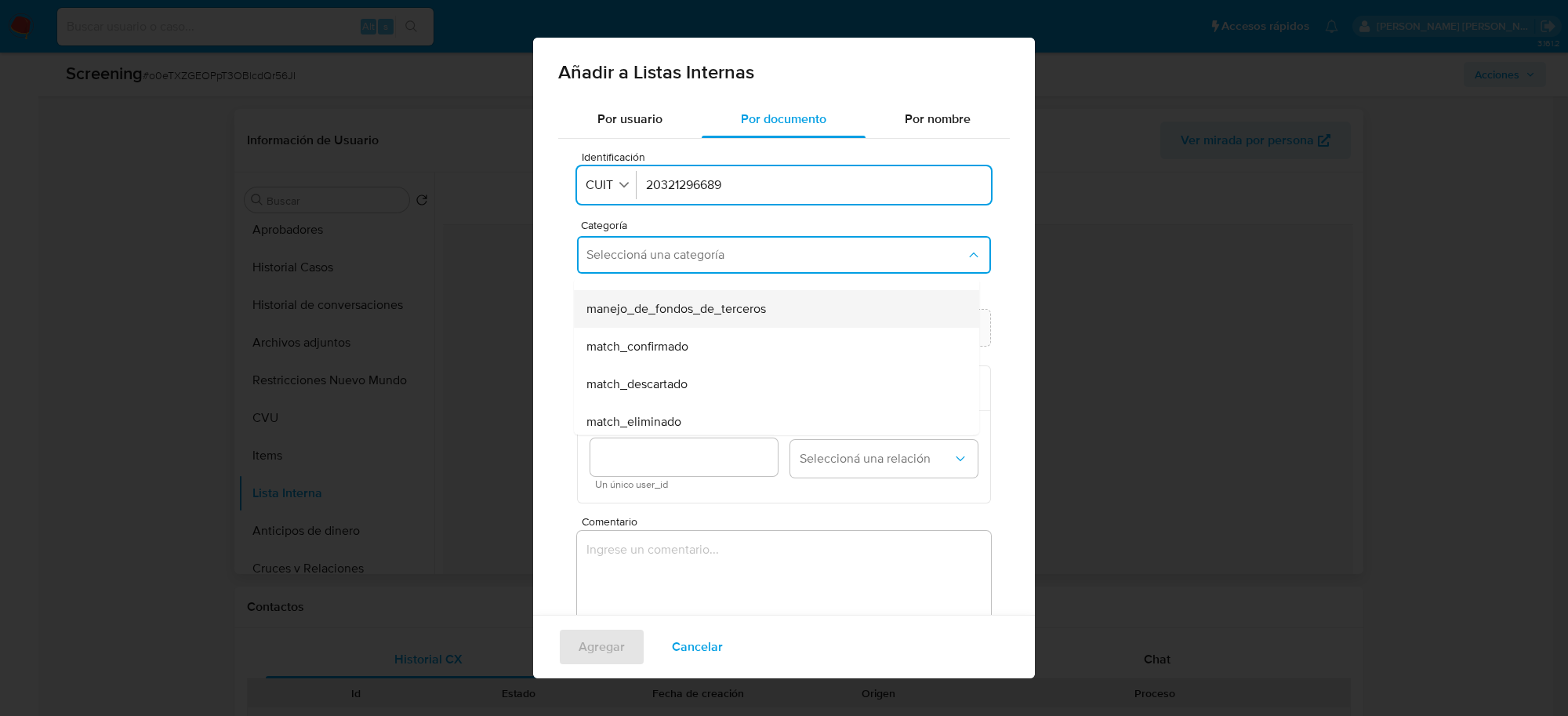
scroll to position [98, 0]
click at [652, 312] on span "match_confirmado" at bounding box center [638, 312] width 102 height 16
click at [647, 333] on span "Seleccioná una subcategoría" at bounding box center [777, 328] width 380 height 16
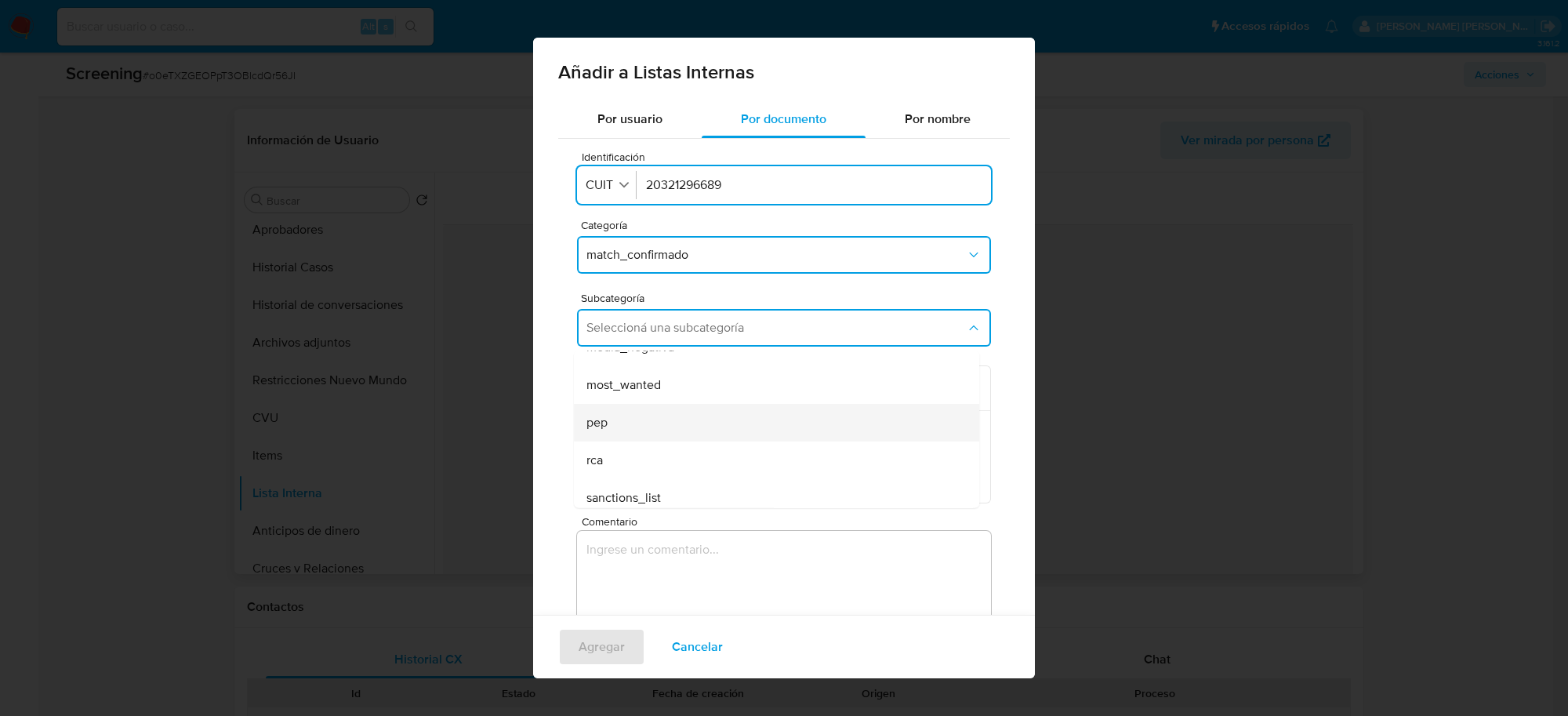
click at [612, 425] on div "pep" at bounding box center [772, 422] width 371 height 38
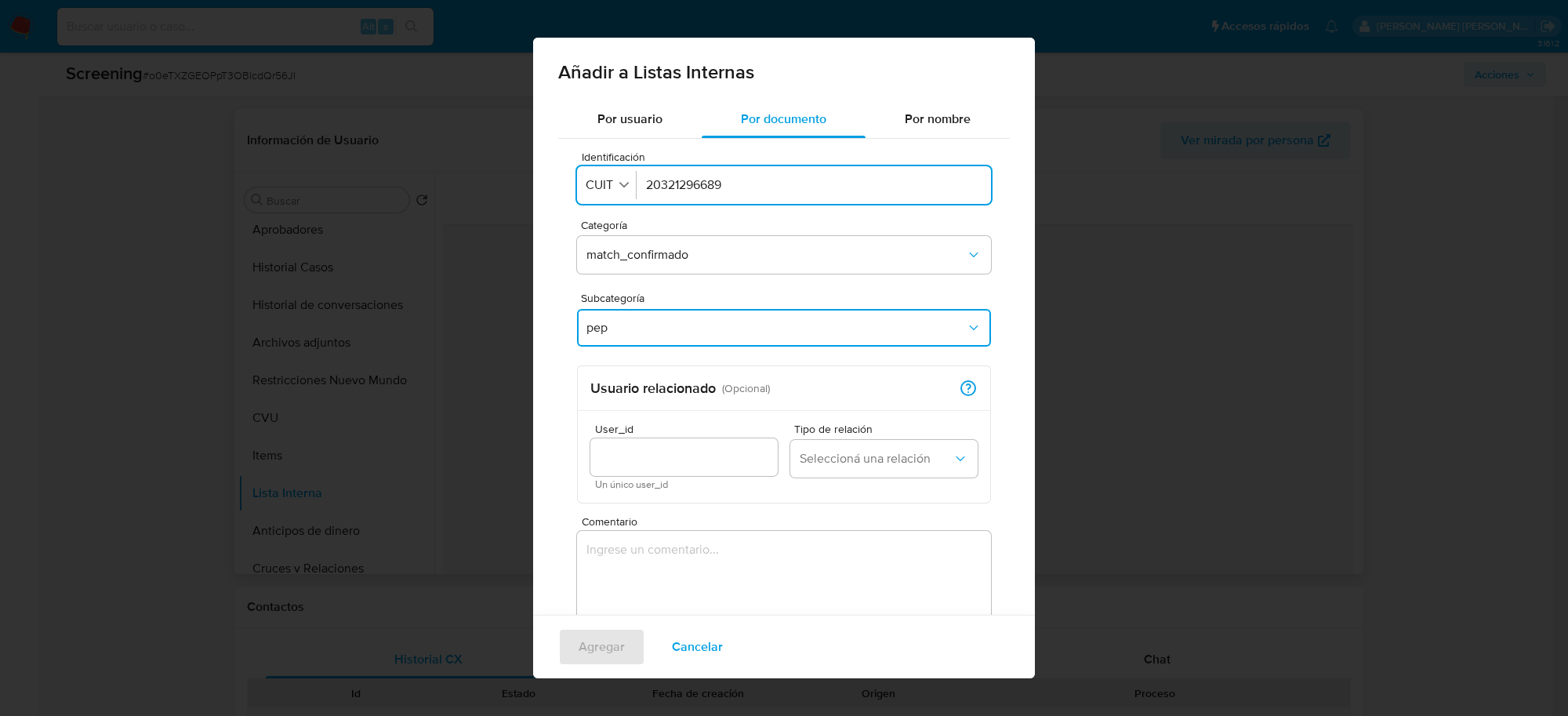
click at [641, 459] on input "User_id" at bounding box center [683, 457] width 187 height 20
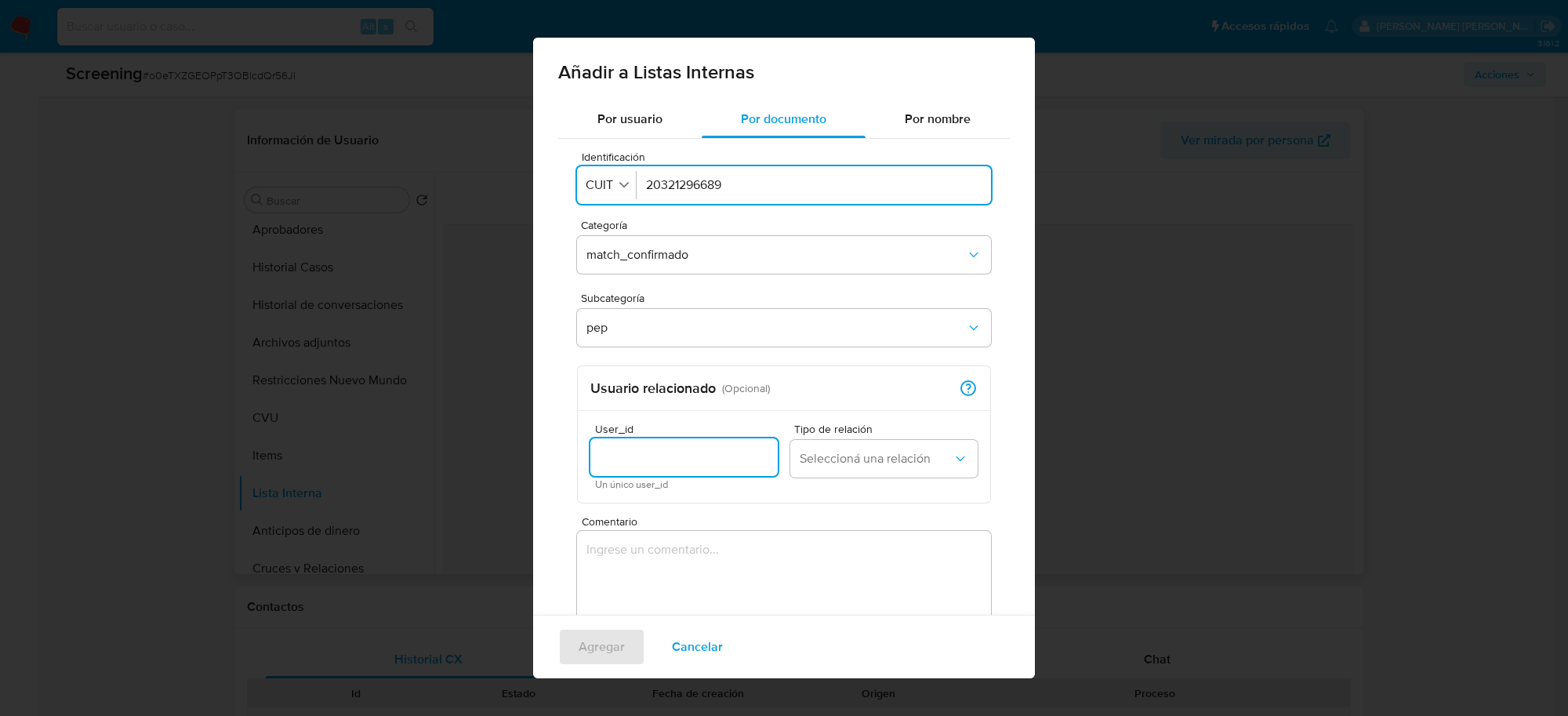
click at [639, 459] on input "User_id" at bounding box center [683, 457] width 187 height 20
paste input "2615273036"
type input "2615273036"
click at [864, 469] on button "Seleccioná una relación" at bounding box center [884, 458] width 187 height 38
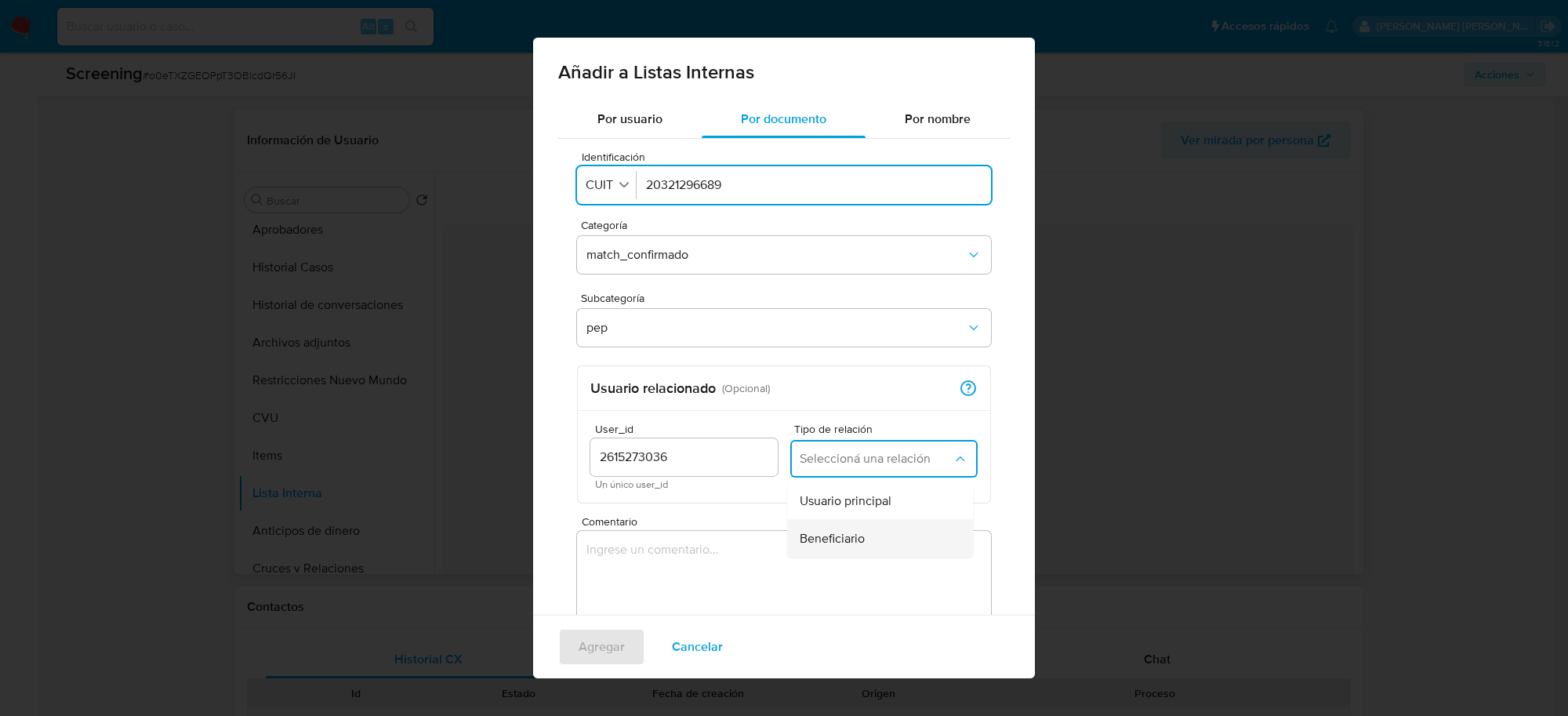
click at [832, 533] on span "Beneficiario" at bounding box center [832, 539] width 65 height 16
click at [686, 577] on textarea "Comentario" at bounding box center [784, 606] width 414 height 150
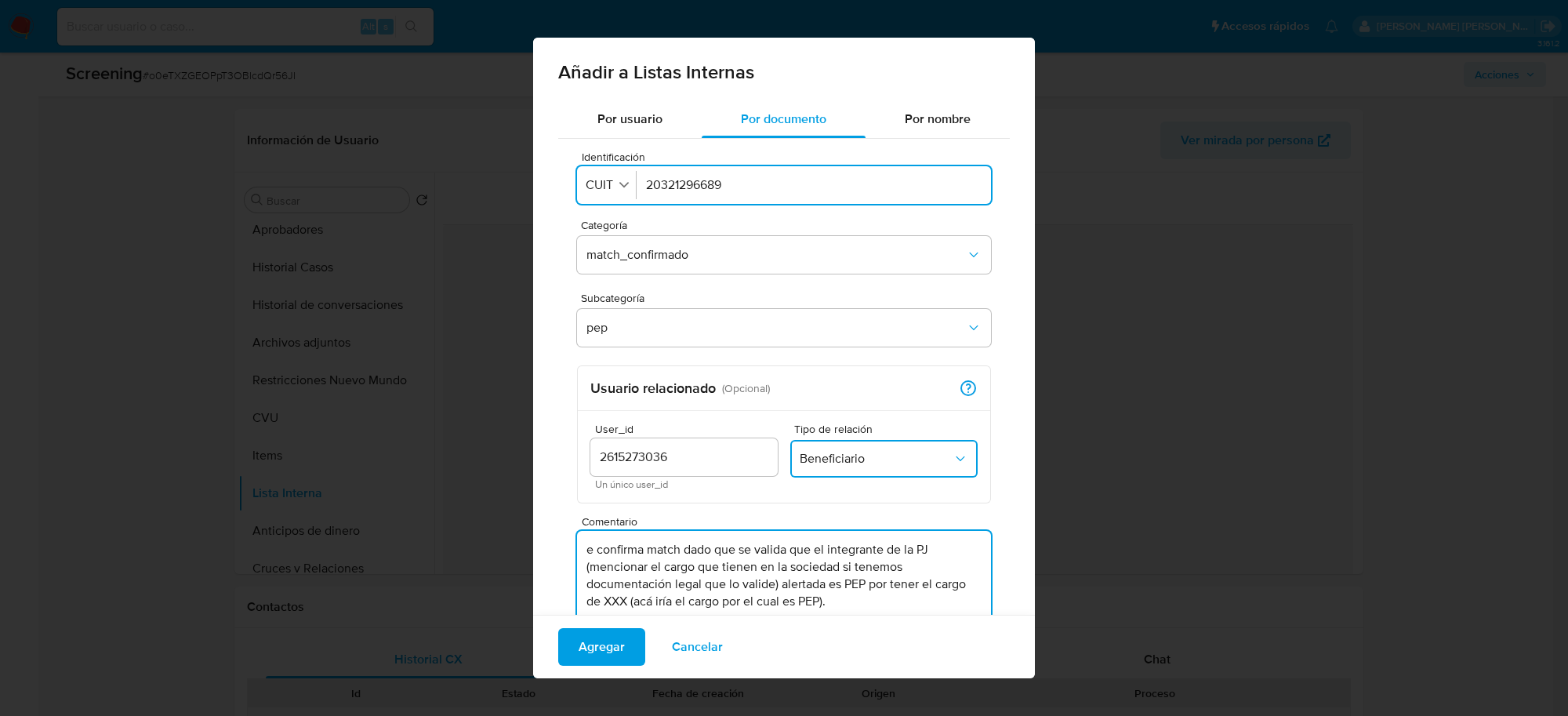
click at [587, 547] on textarea "e confirma match dado que se valida que el integrante de la PJ (mencionar el ca…" at bounding box center [784, 606] width 414 height 150
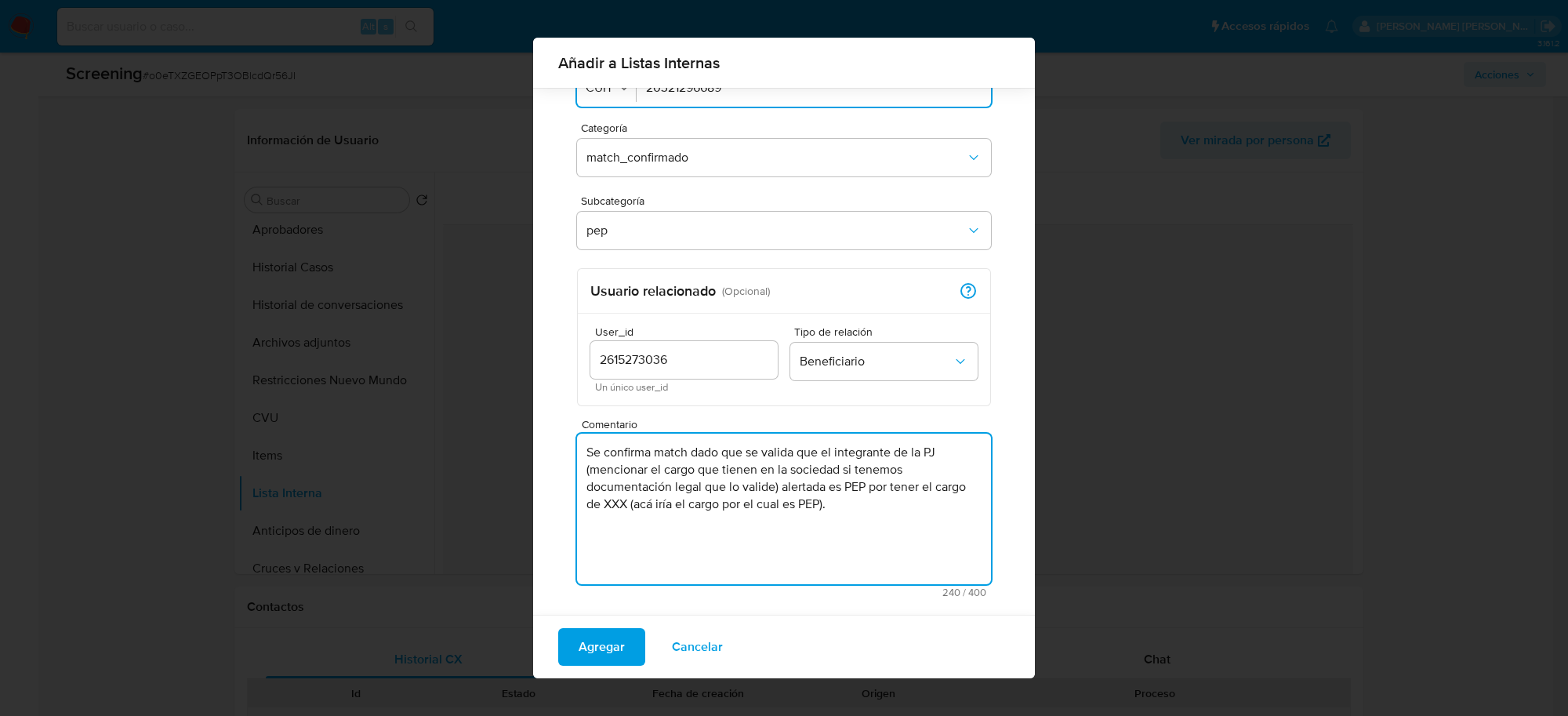
drag, startPoint x: 777, startPoint y: 488, endPoint x: 584, endPoint y: 471, distance: 193.7
click at [584, 471] on textarea "Se confirma match dado que se valida que el integrante de la PJ (mencionar el c…" at bounding box center [784, 508] width 414 height 150
paste textarea "[PERSON_NAME]"
paste textarea "CUIT 20321296689"
drag, startPoint x: 705, startPoint y: 490, endPoint x: 965, endPoint y: 495, distance: 260.0
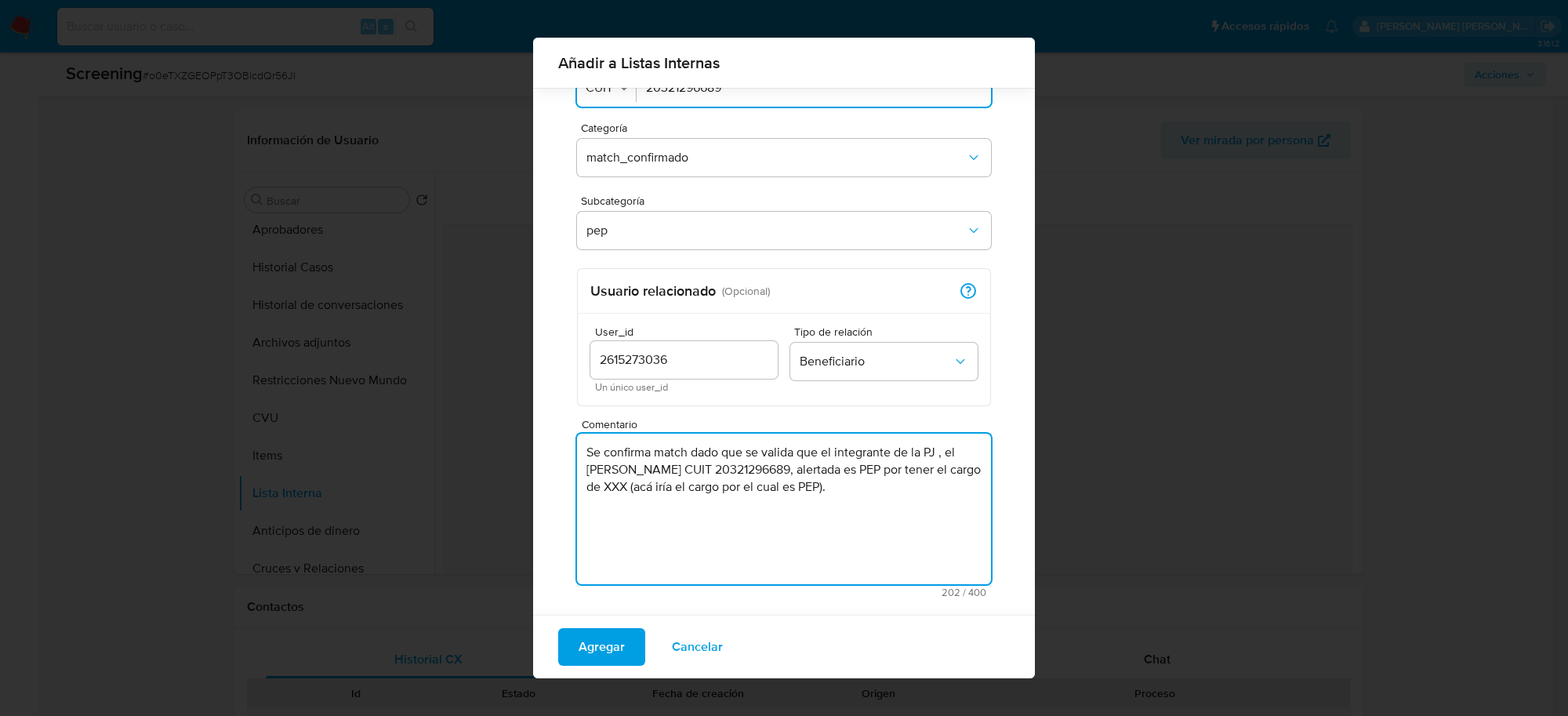
click at [965, 495] on textarea "Se confirma match dado que se valida que el integrante de la PJ , el Sr. Guille…" at bounding box center [784, 508] width 414 height 150
paste textarea "Subsecretario de Enfoque Territorial del Ministerio de Desarrollo Humano y Hábi…"
drag, startPoint x: 829, startPoint y: 526, endPoint x: 584, endPoint y: 459, distance: 254.0
click at [584, 459] on textarea "Se confirma match dado que se valida que el integrante de la PJ , el Sr. Guille…" at bounding box center [784, 508] width 414 height 150
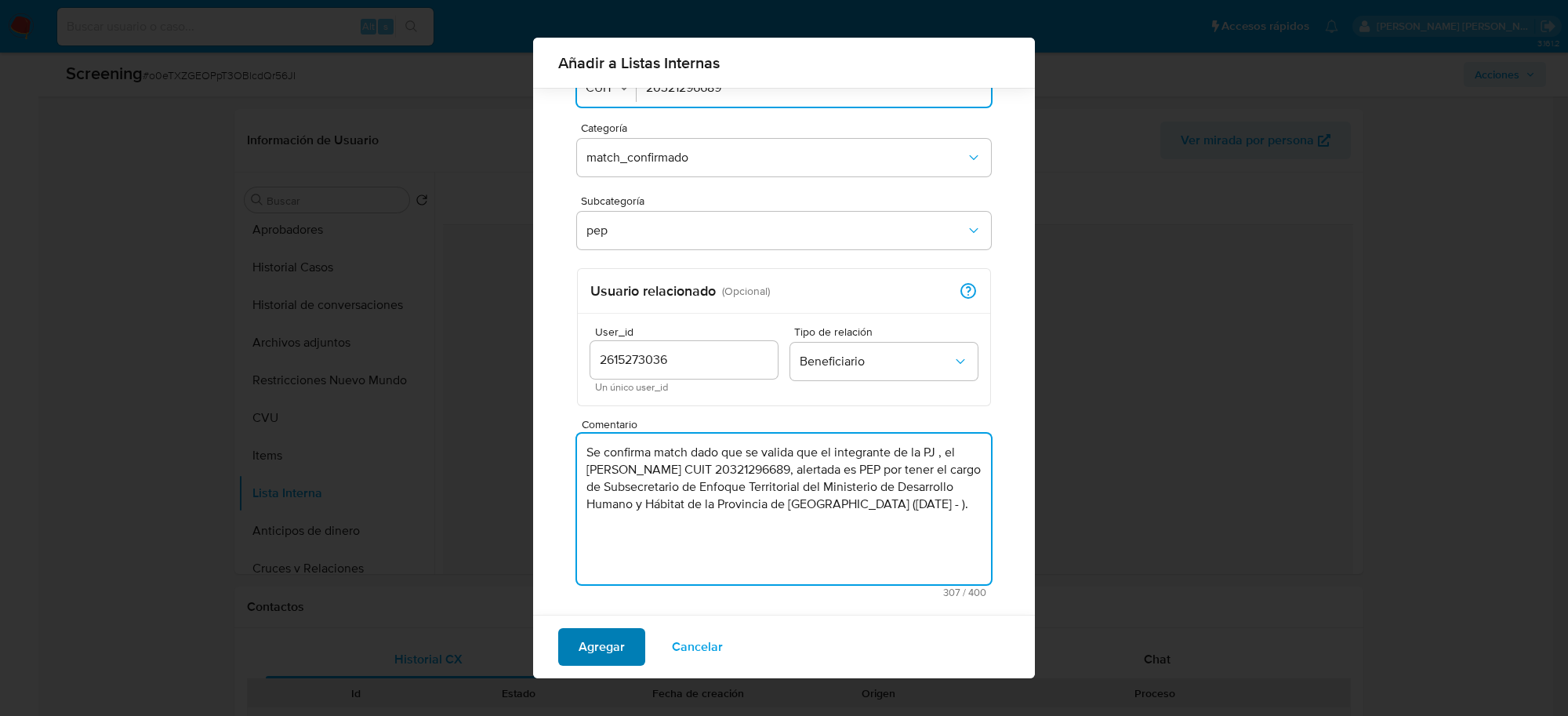
type textarea "Se confirma match dado que se valida que el integrante de la PJ , el Sr. Guille…"
click at [609, 657] on span "Agregar" at bounding box center [602, 647] width 47 height 34
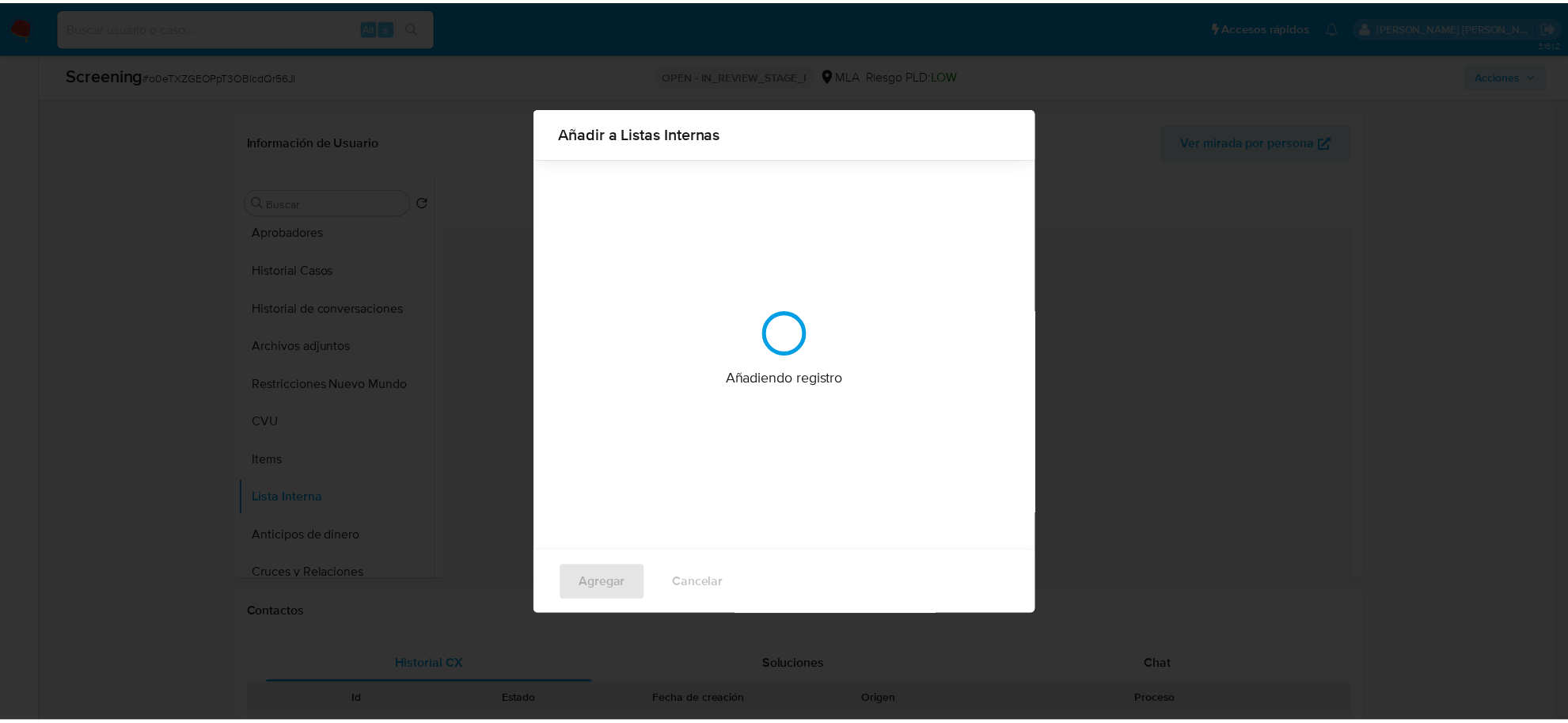
scroll to position [0, 0]
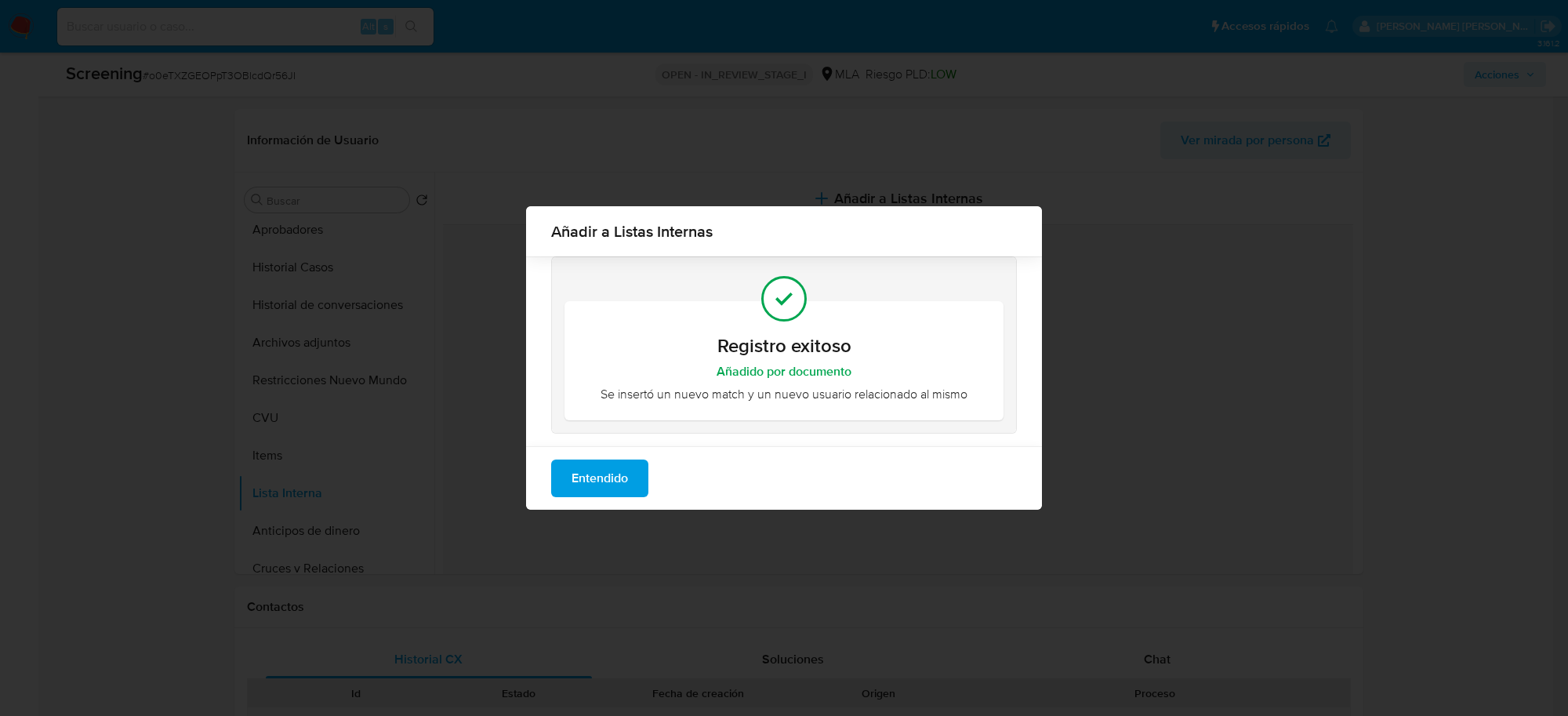
click at [588, 476] on span "Entendido" at bounding box center [600, 478] width 56 height 34
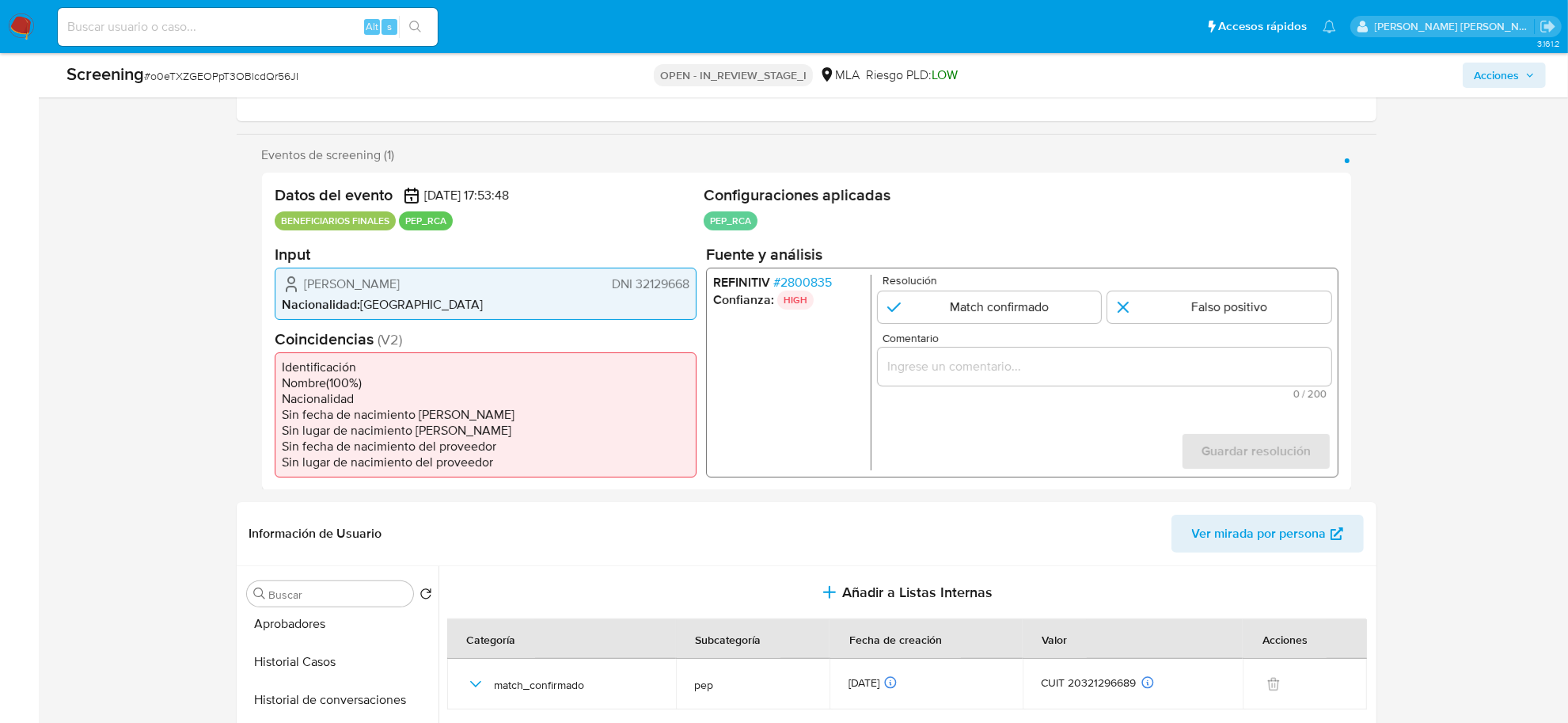
scroll to position [236, 0]
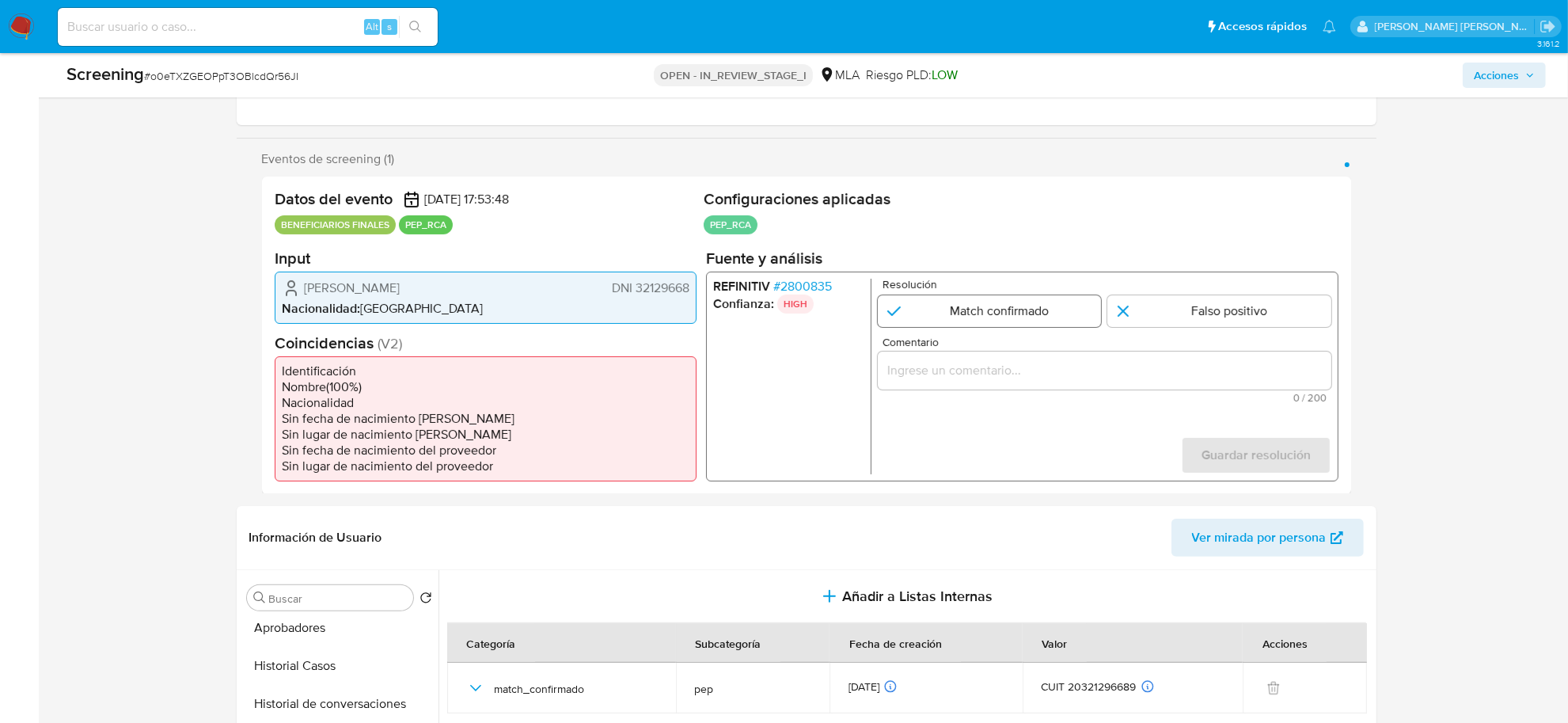
click at [1008, 310] on input "1 de 1" at bounding box center [989, 311] width 224 height 32
radio input "true"
click at [996, 369] on input "Comentario" at bounding box center [1104, 369] width 454 height 20
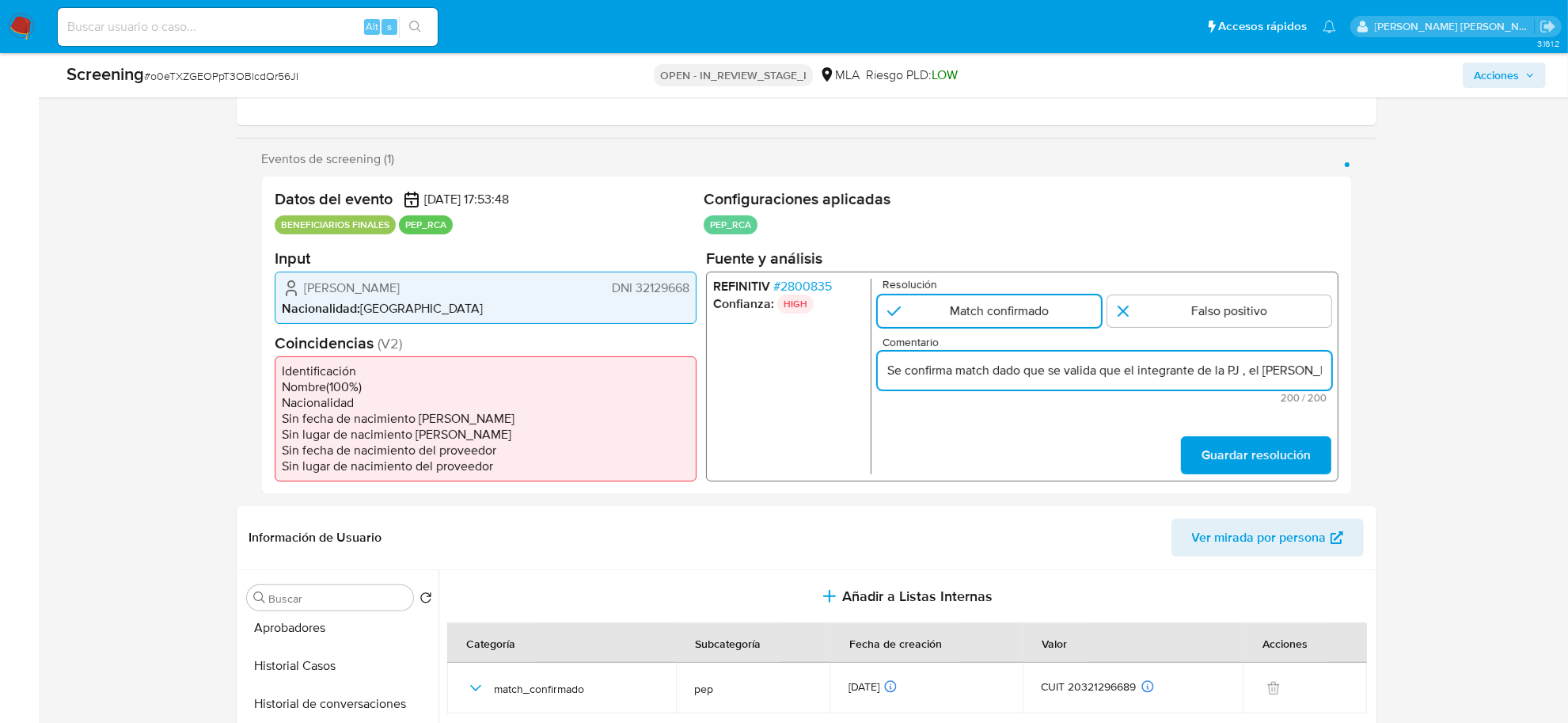
scroll to position [0, 681]
type input "Se confirma match dado que se valida que el integrante de la PJ , el Sr. Guille…"
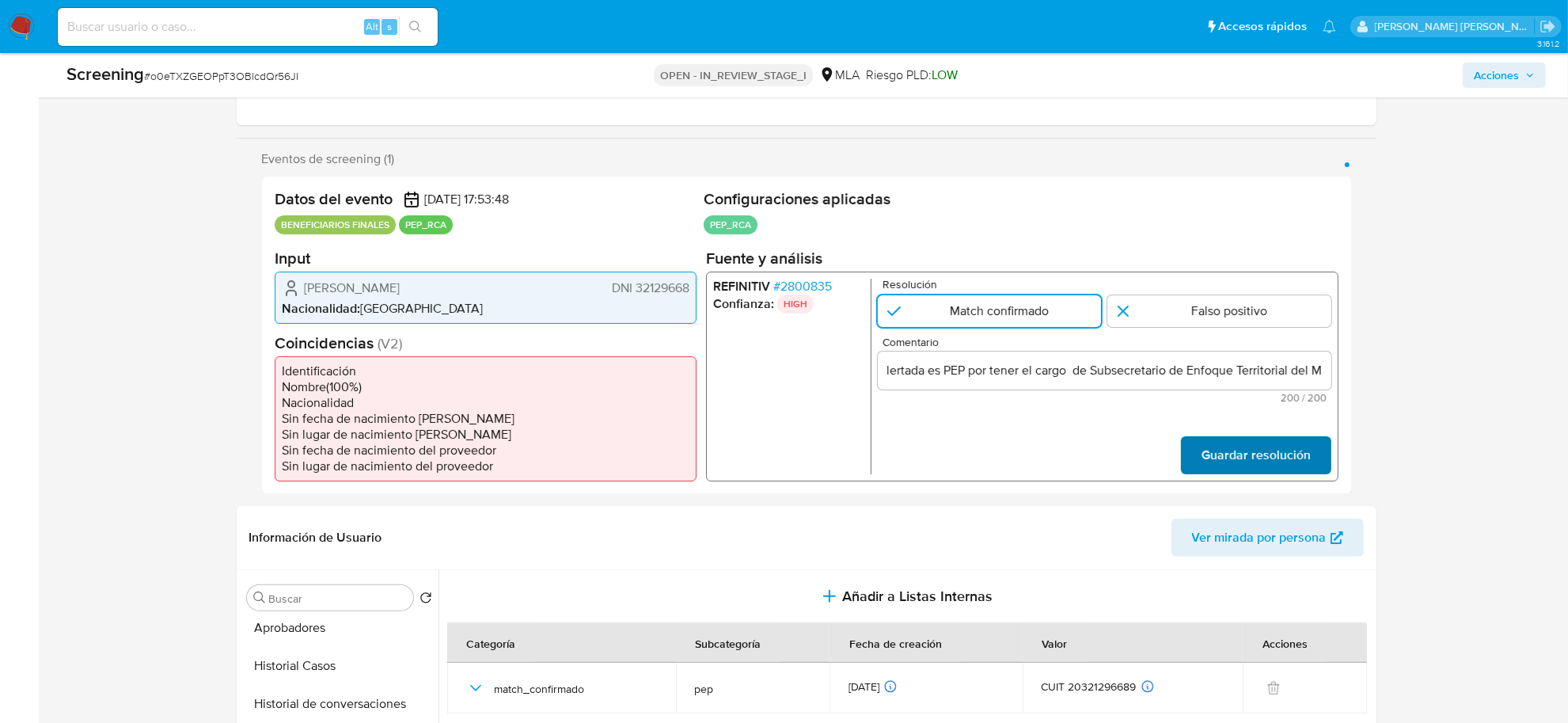
click at [1263, 459] on span "Guardar resolución" at bounding box center [1255, 454] width 109 height 35
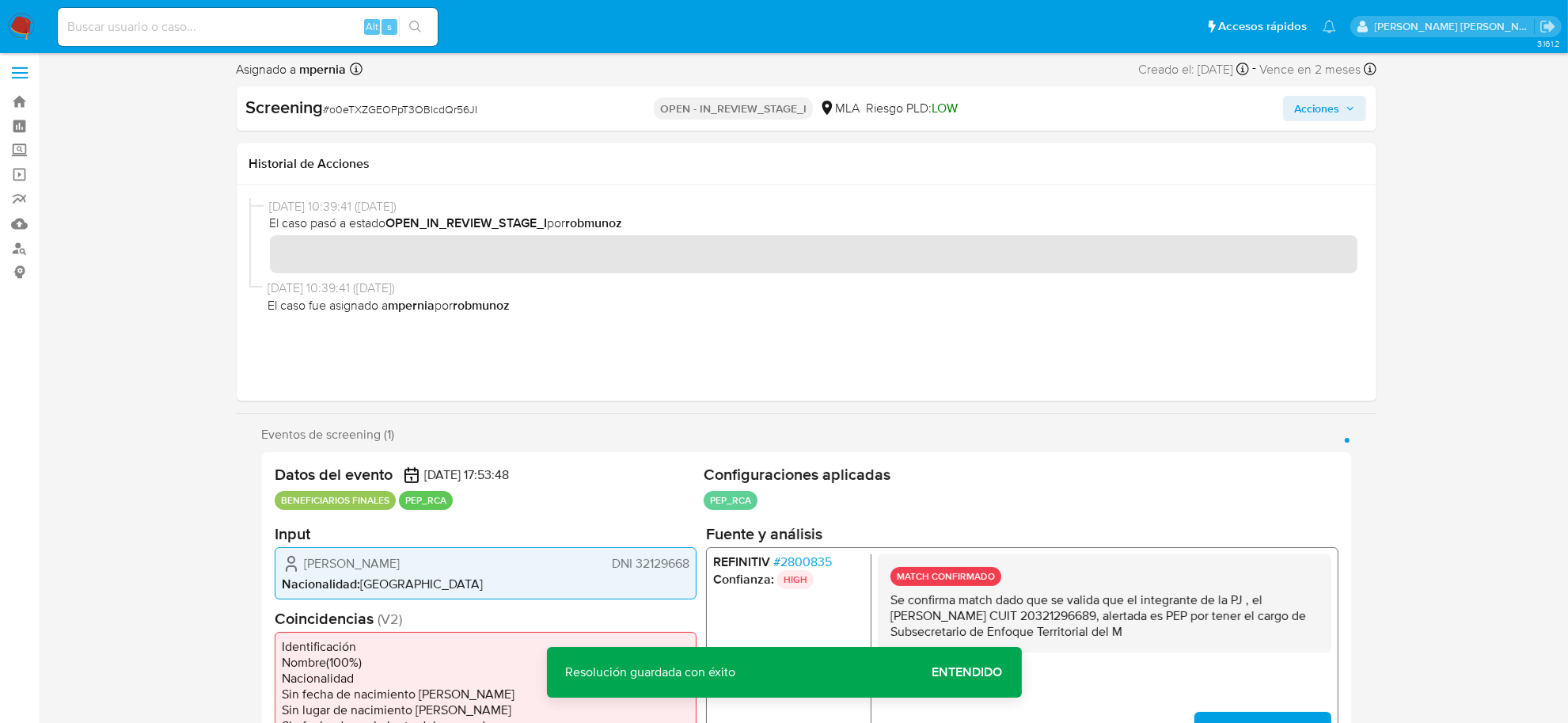
scroll to position [0, 0]
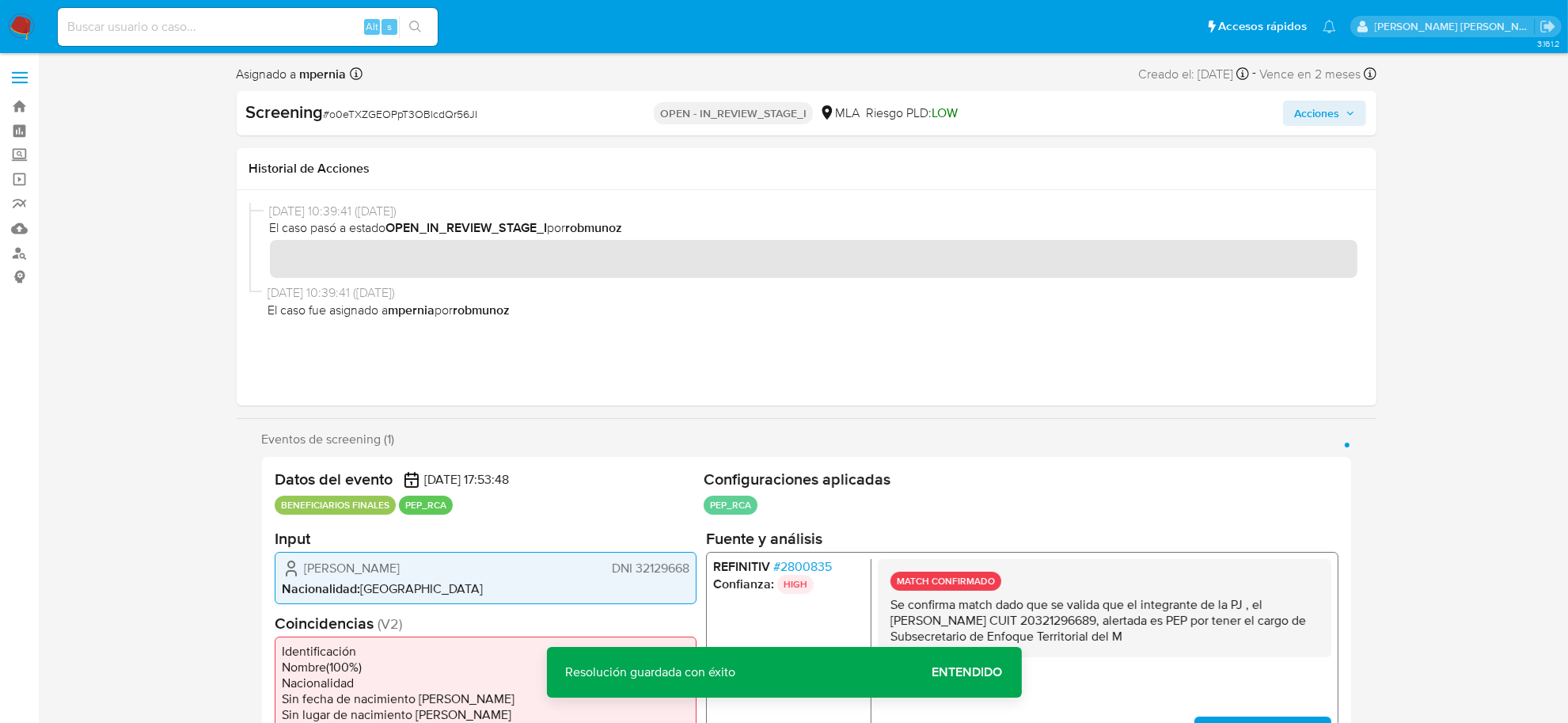
click at [1325, 107] on span "Acciones" at bounding box center [1317, 113] width 45 height 26
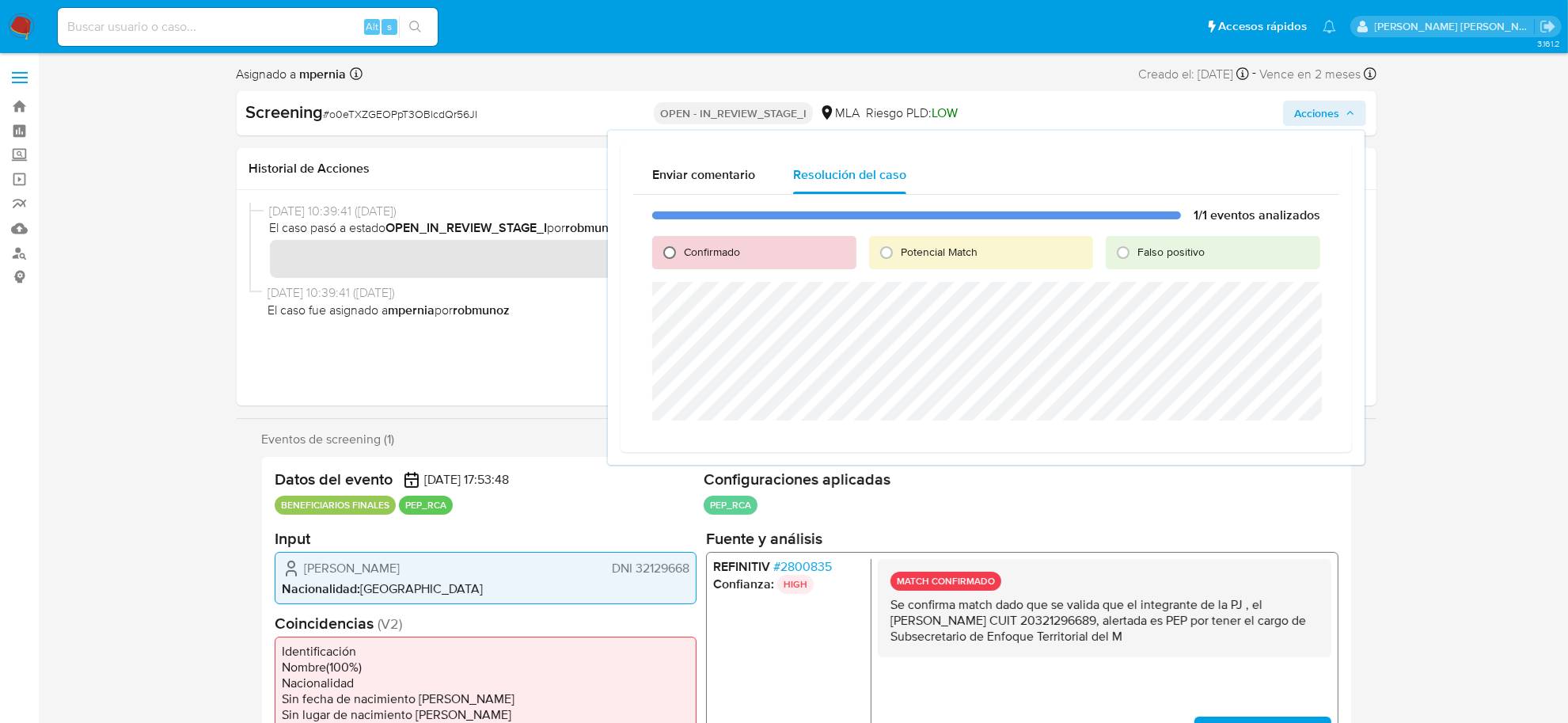
click at [663, 253] on input "Confirmado" at bounding box center [669, 252] width 26 height 26
radio input "true"
click at [1268, 438] on span "Cerrar Caso" at bounding box center [1265, 439] width 76 height 22
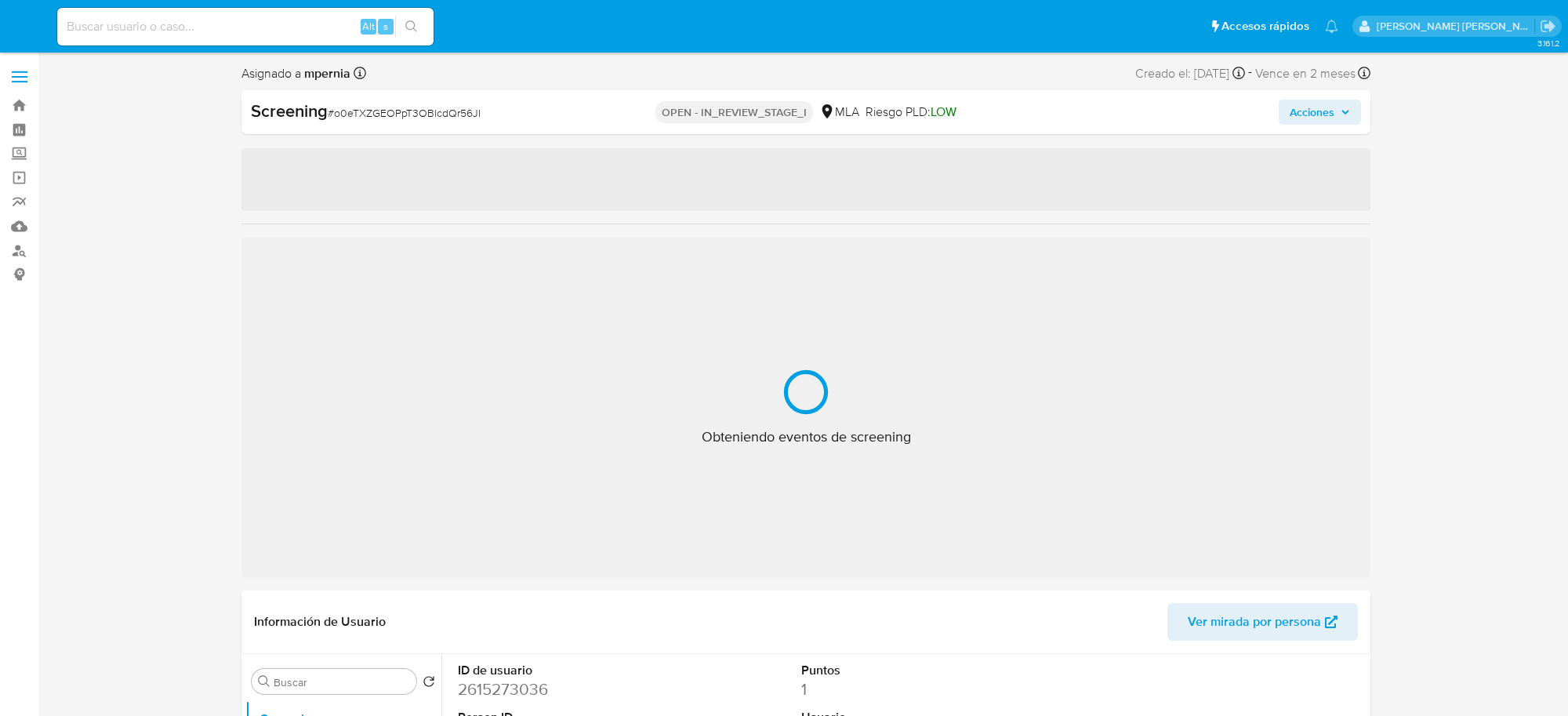
select select "10"
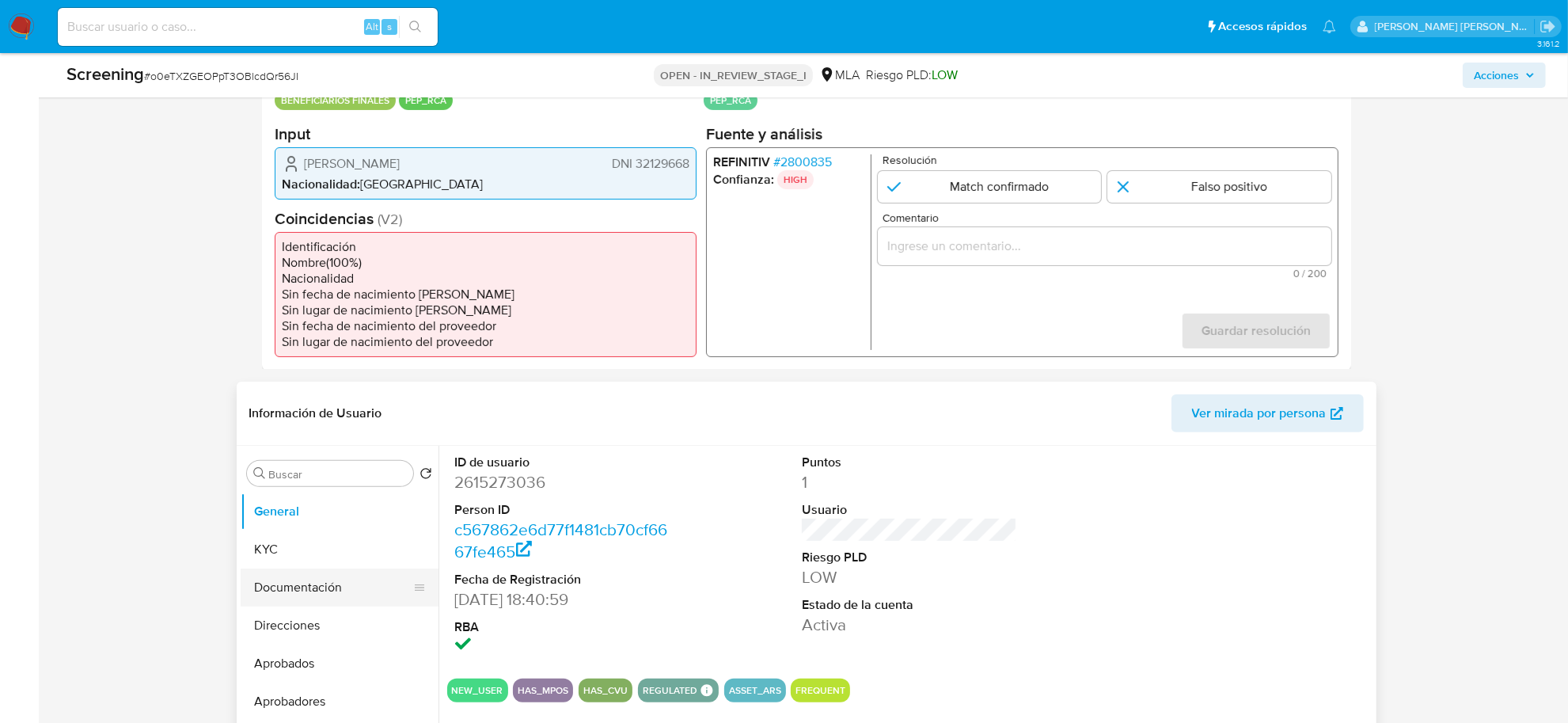
scroll to position [396, 0]
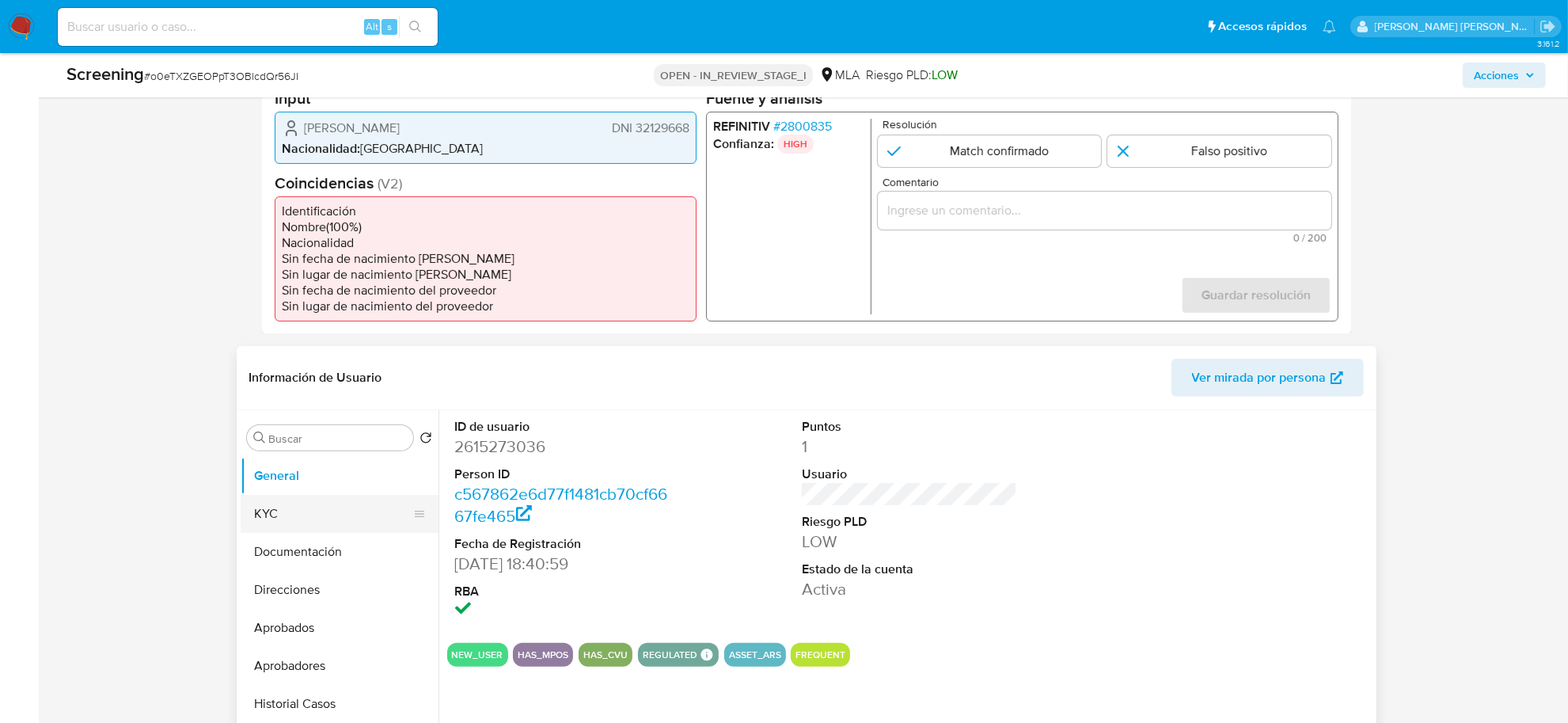
click at [307, 515] on button "KYC" at bounding box center [333, 513] width 186 height 38
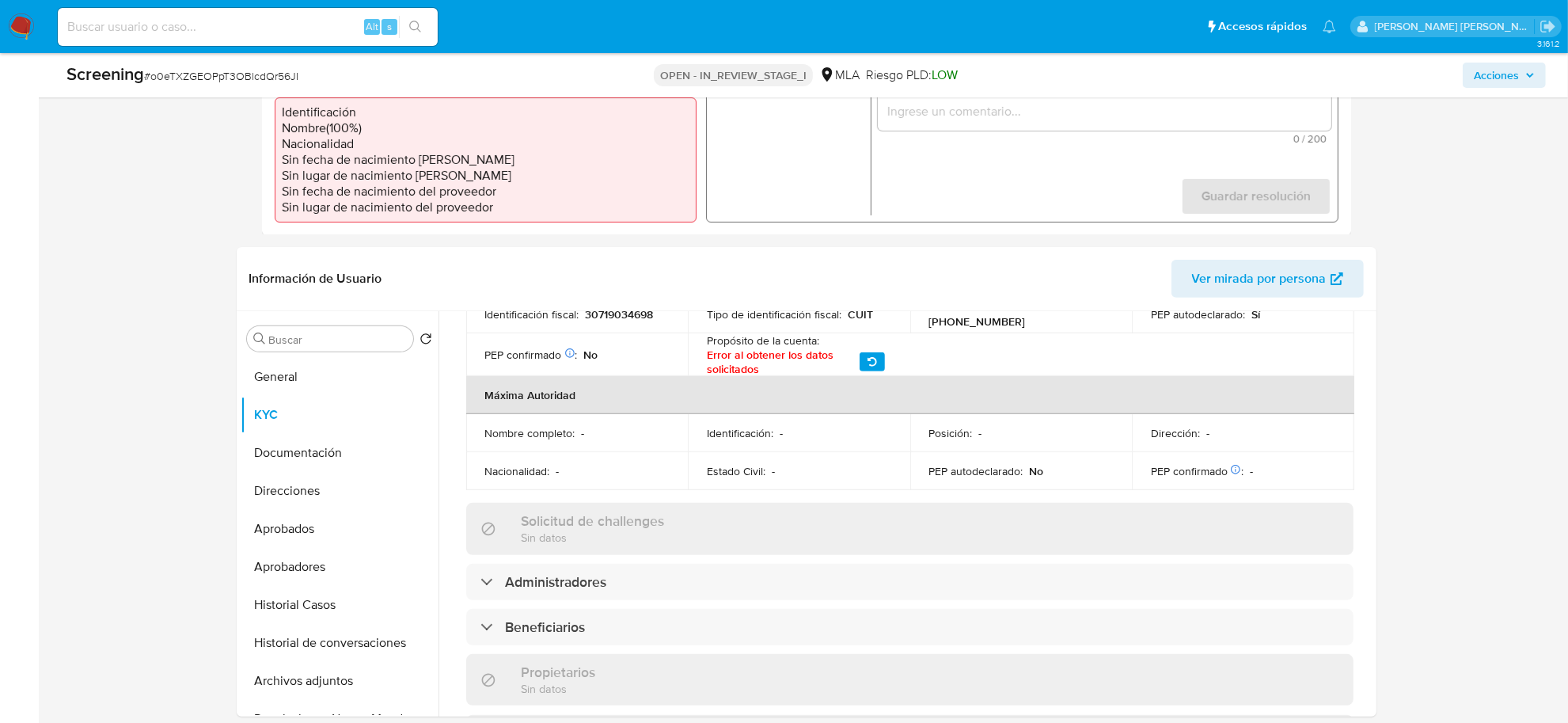
scroll to position [854, 0]
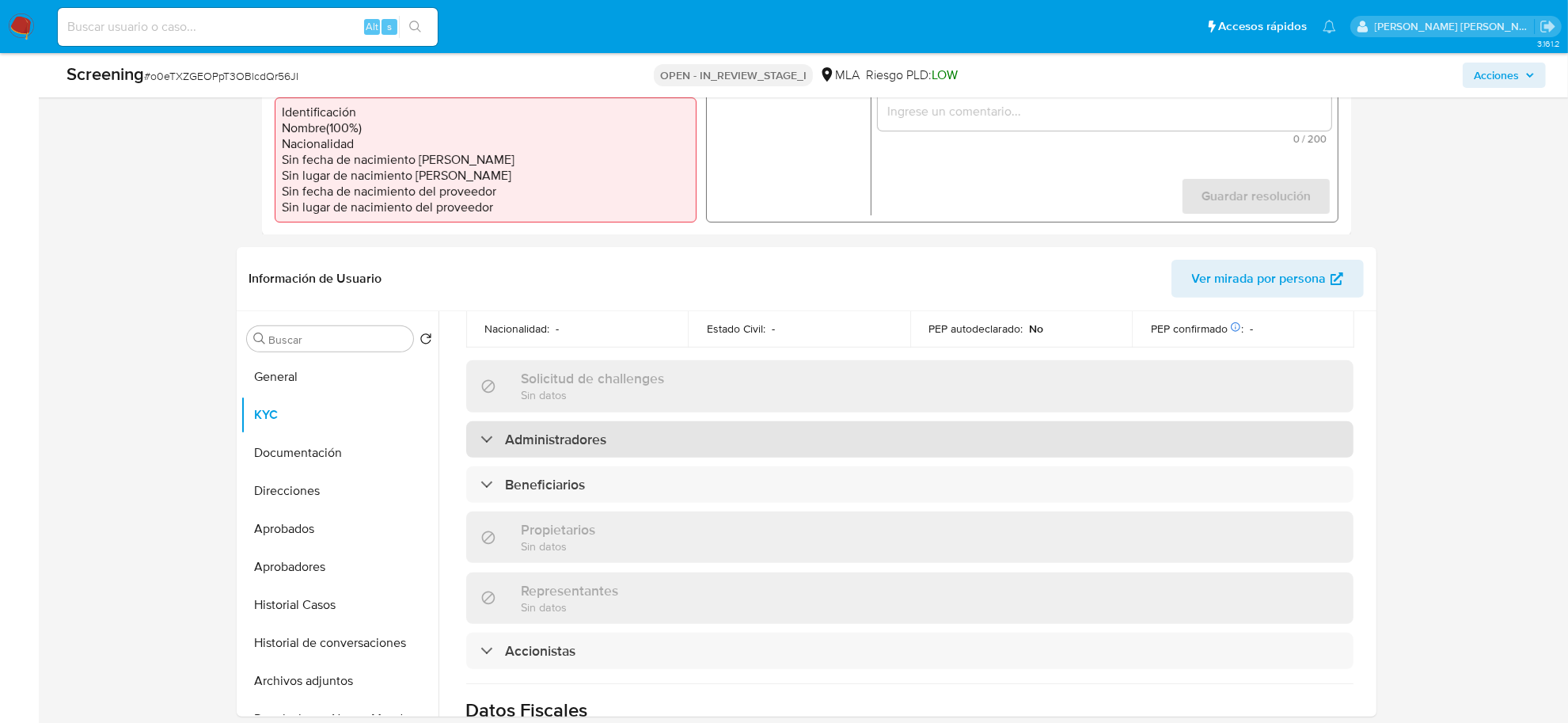
click at [524, 431] on h3 "Administradores" at bounding box center [557, 440] width 101 height 18
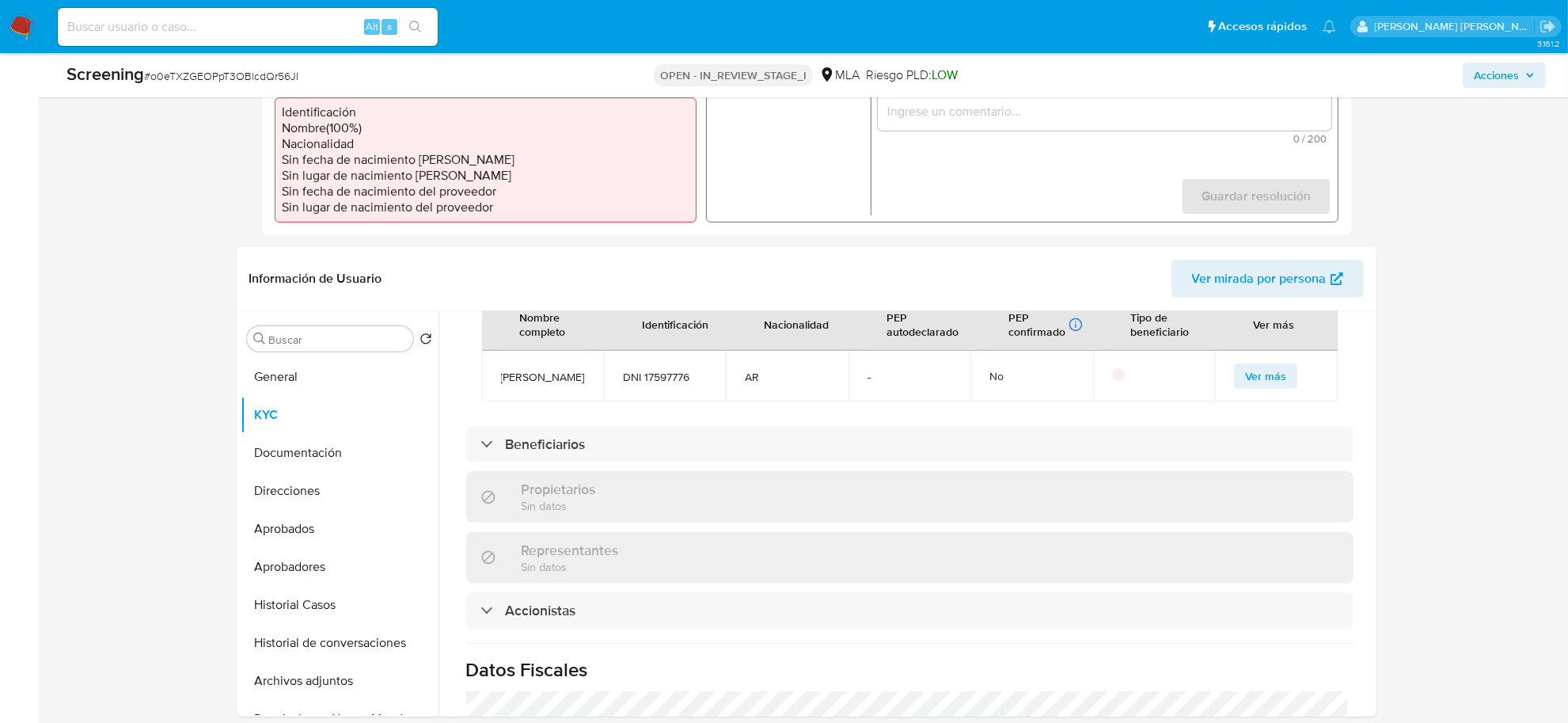
scroll to position [1052, 0]
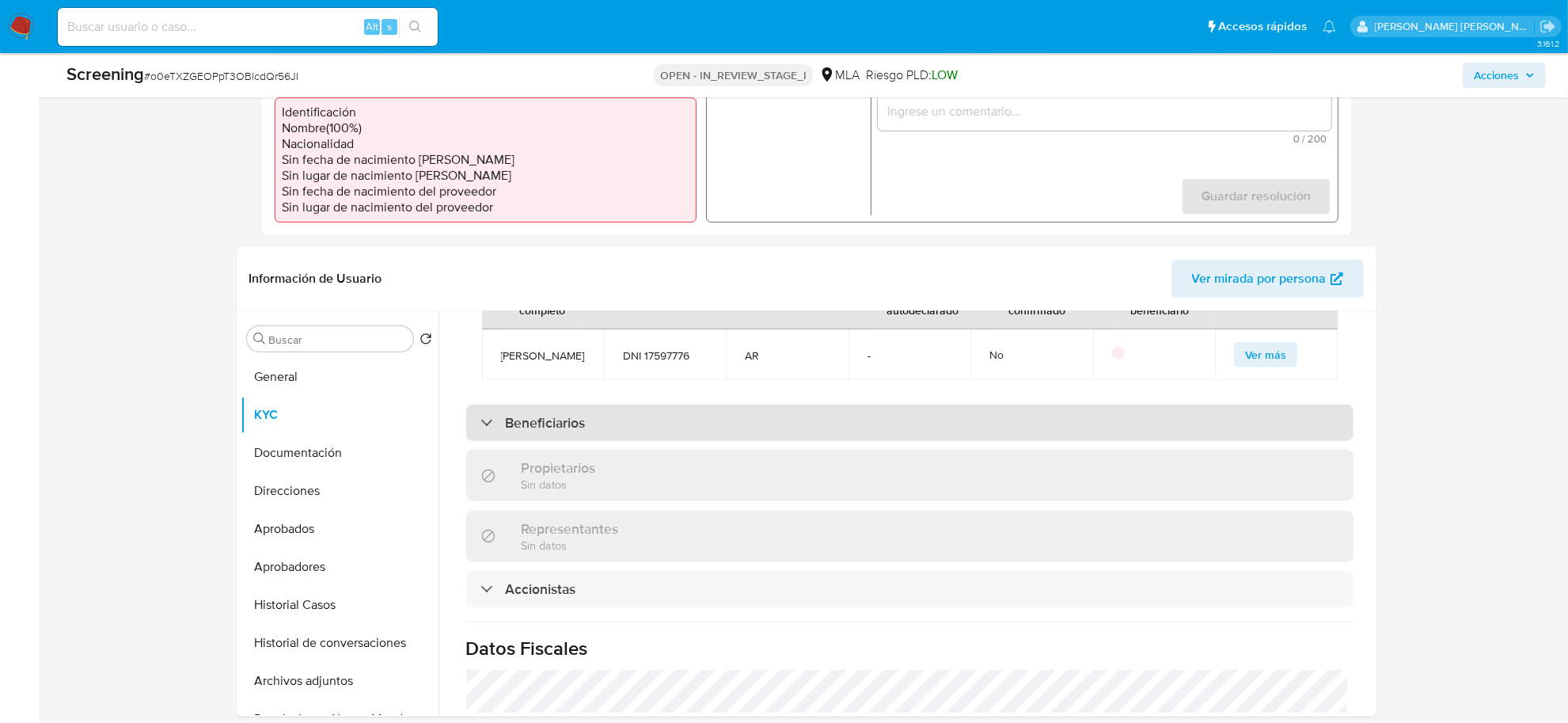
click at [520, 414] on h3 "Beneficiarios" at bounding box center [546, 423] width 80 height 18
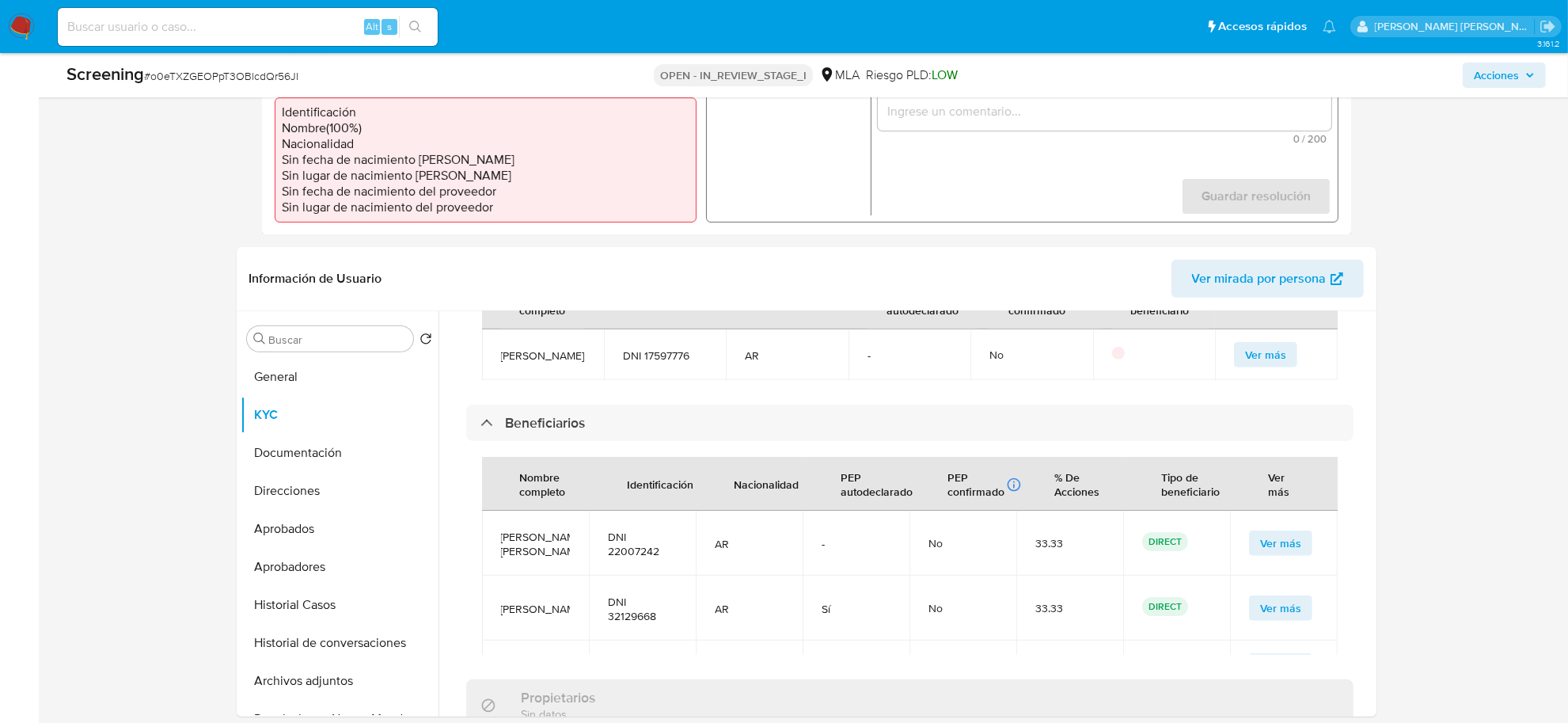
click at [528, 602] on span "[PERSON_NAME]" at bounding box center [535, 609] width 69 height 14
click at [280, 385] on button "General" at bounding box center [333, 377] width 186 height 38
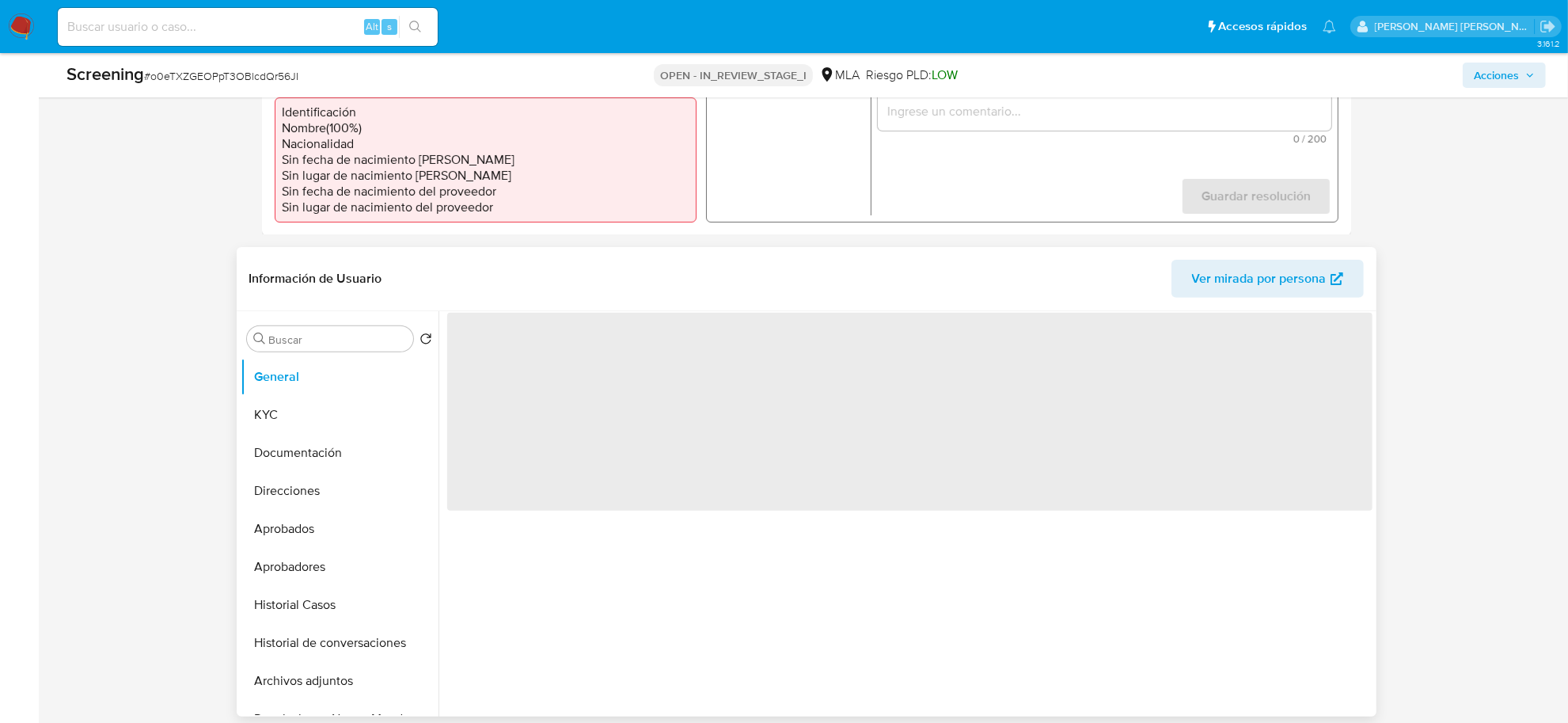
scroll to position [0, 0]
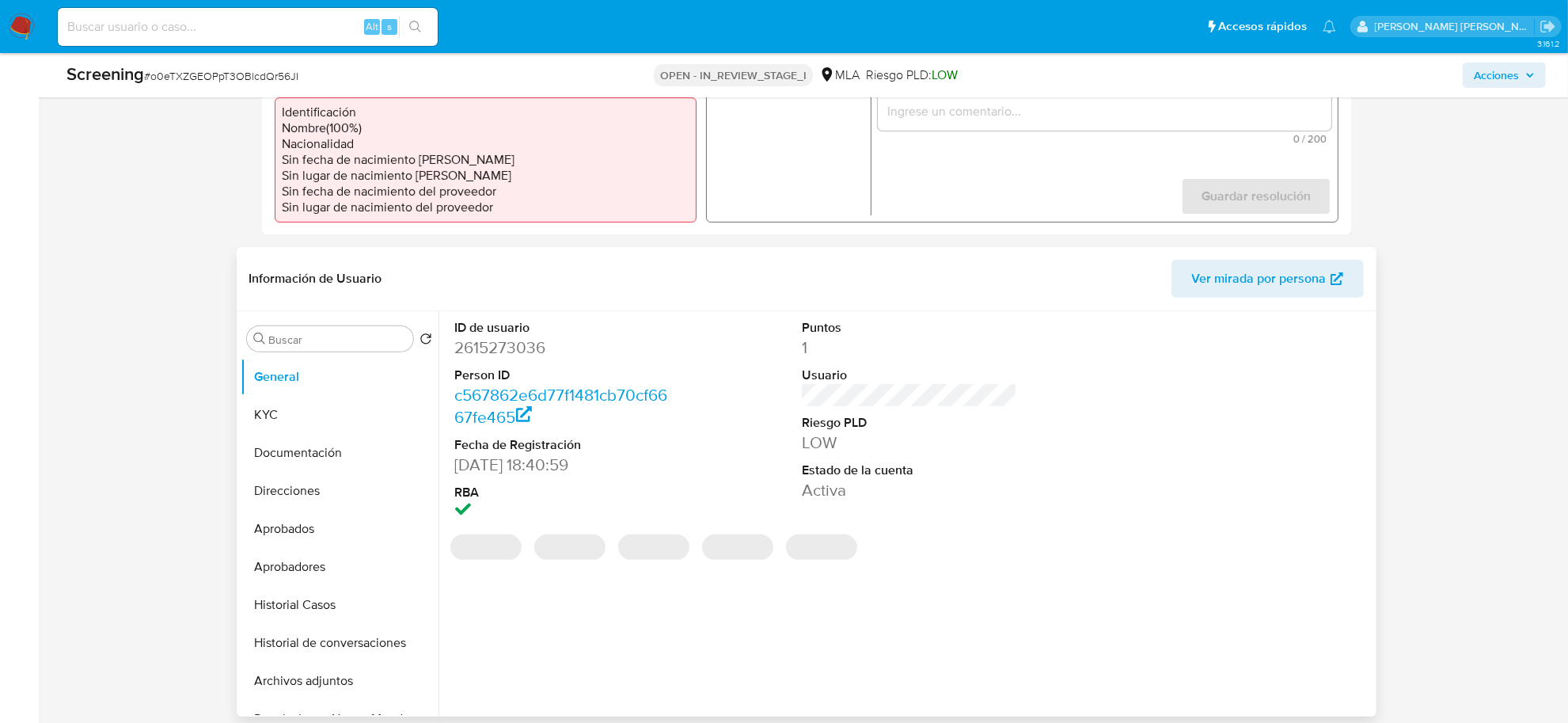
click at [487, 353] on dd "2615273036" at bounding box center [563, 347] width 216 height 22
copy dd "2615273036"
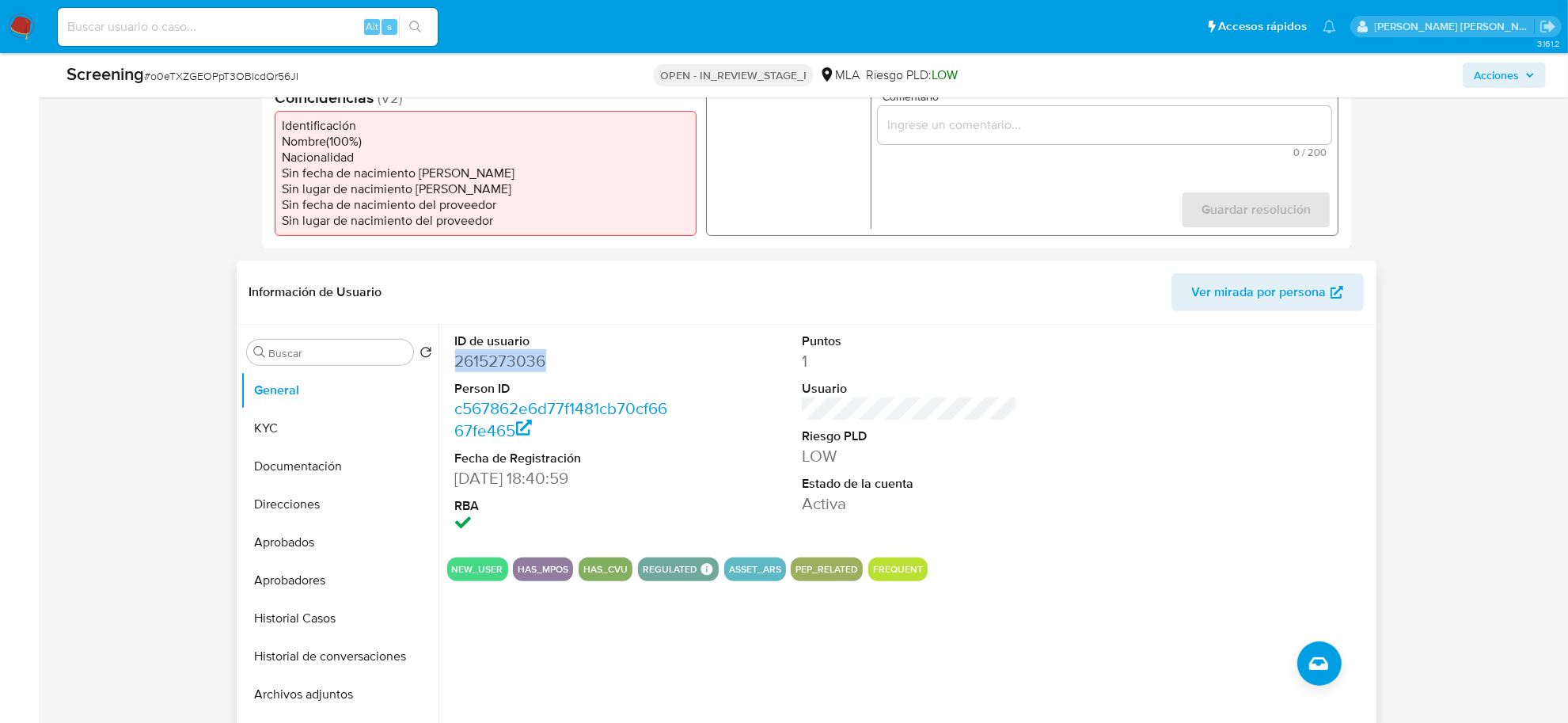
scroll to position [495, 0]
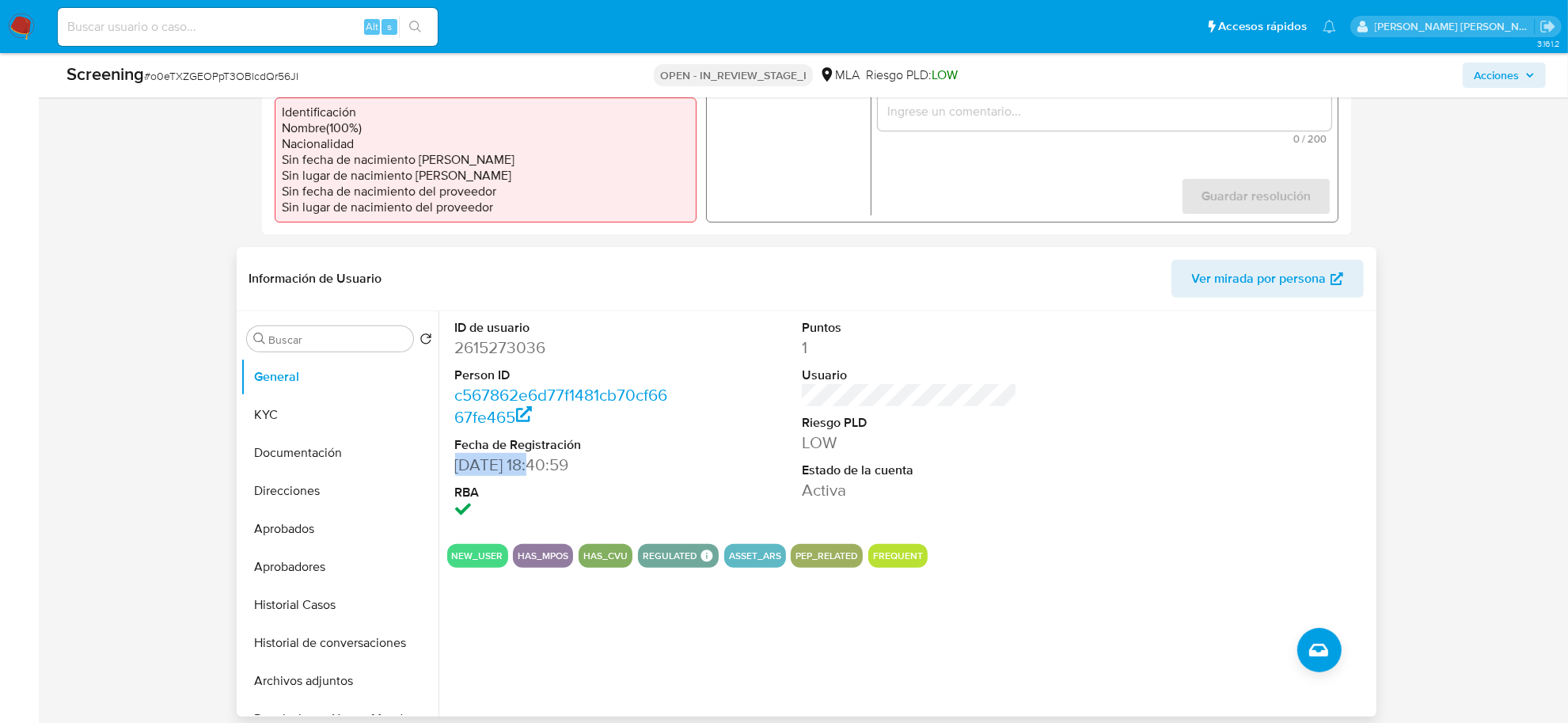
drag, startPoint x: 542, startPoint y: 465, endPoint x: 454, endPoint y: 471, distance: 88.2
click at [455, 471] on dd "07/08/2025 18:40:59" at bounding box center [563, 465] width 216 height 22
copy dd "07/08/2025"
click at [273, 406] on button "KYC" at bounding box center [333, 415] width 186 height 38
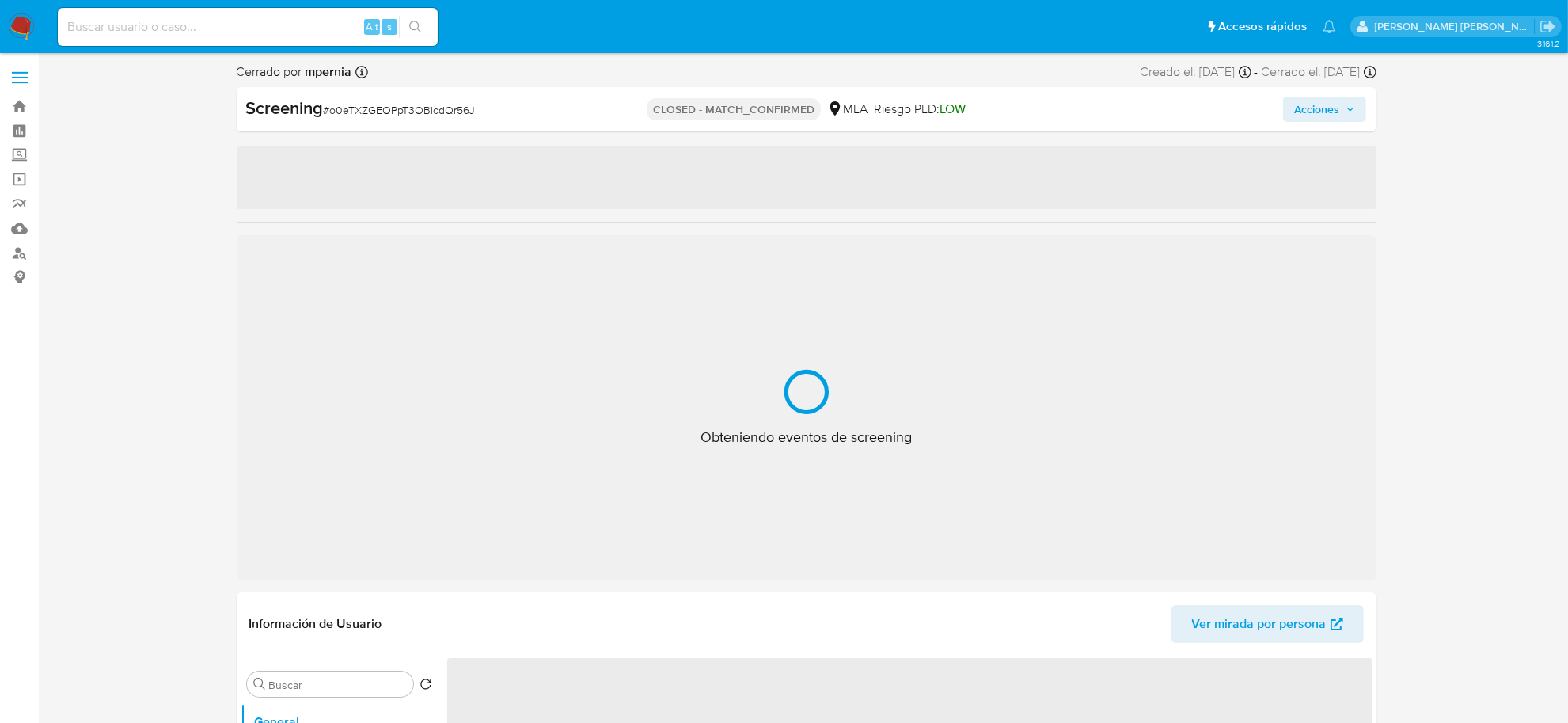
select select "10"
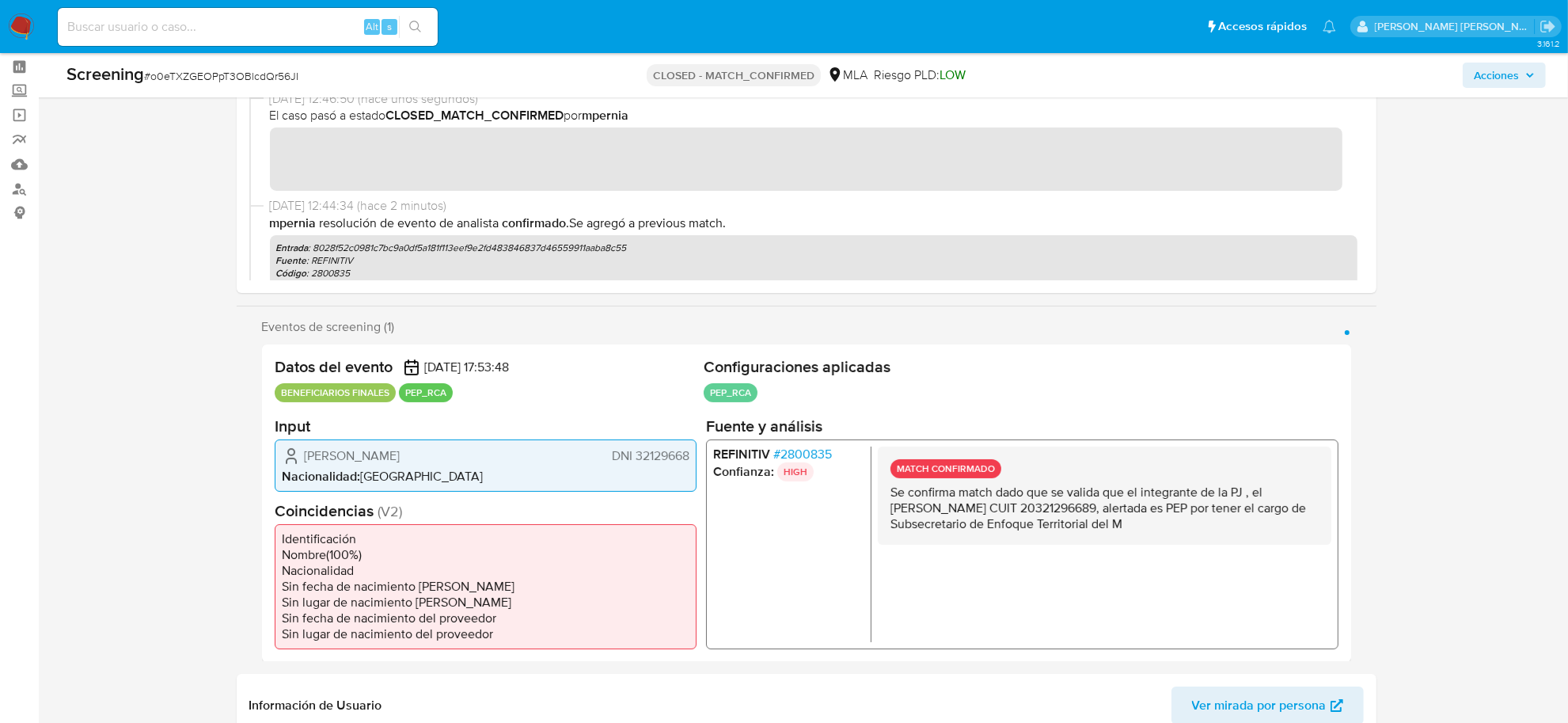
scroll to position [99, 0]
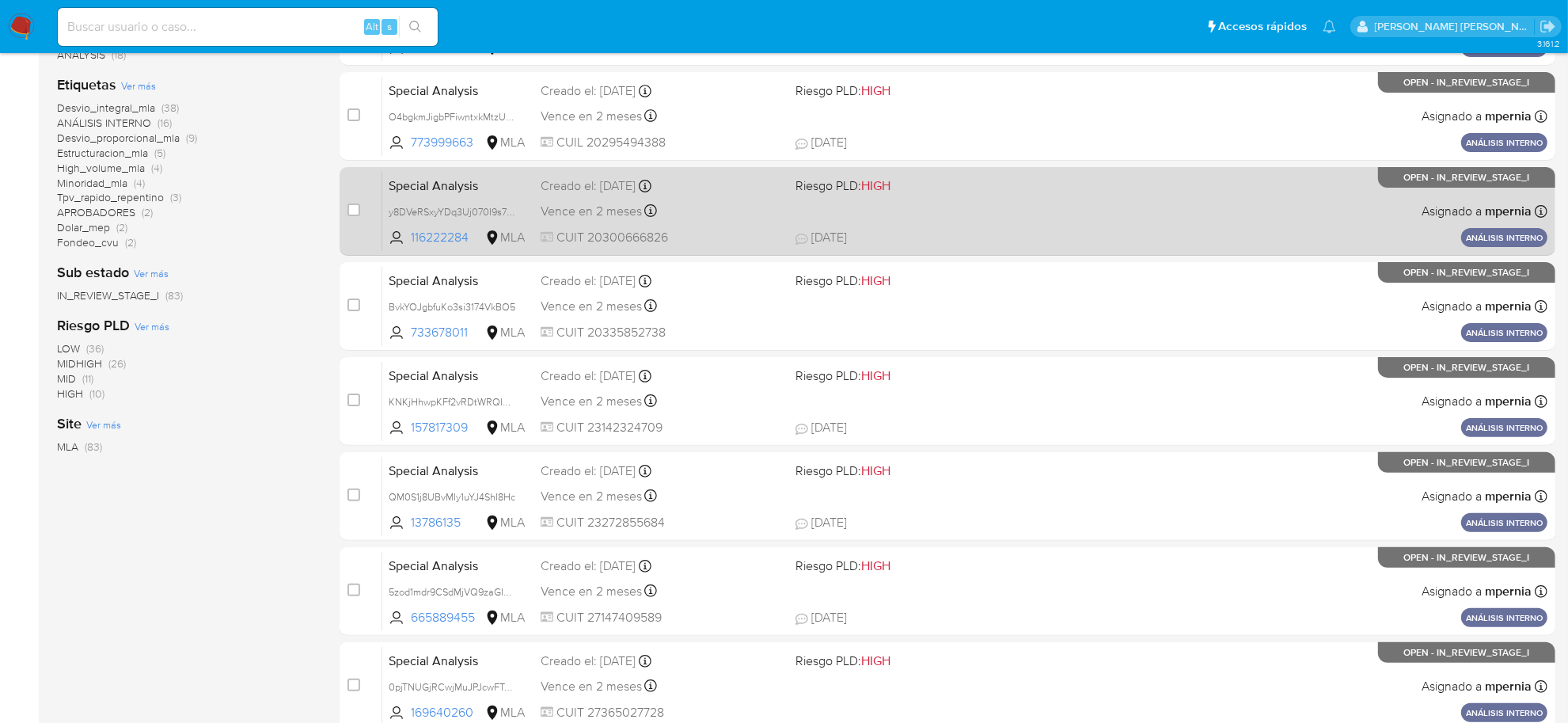
scroll to position [88, 0]
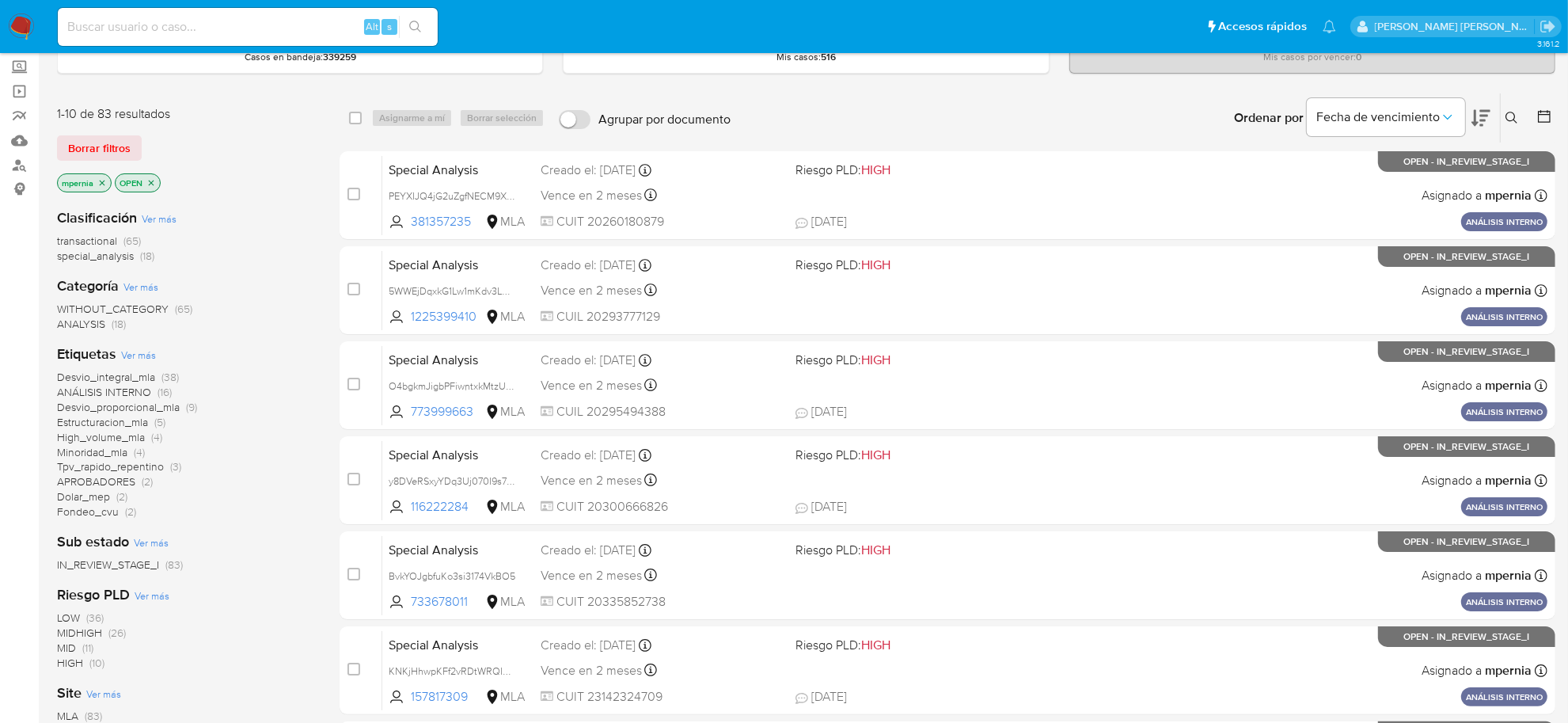
click at [108, 259] on span "special_analysis" at bounding box center [95, 256] width 76 height 16
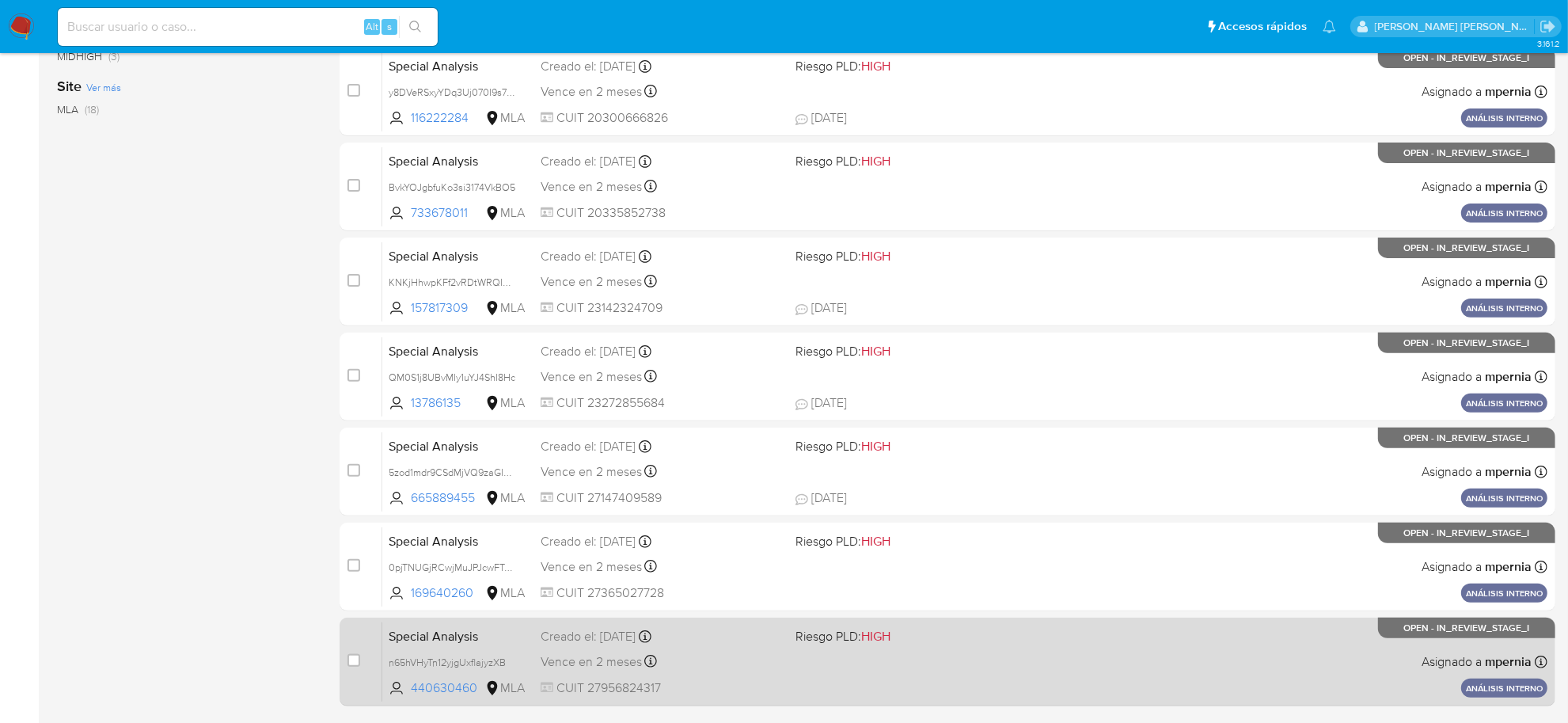
scroll to position [583, 0]
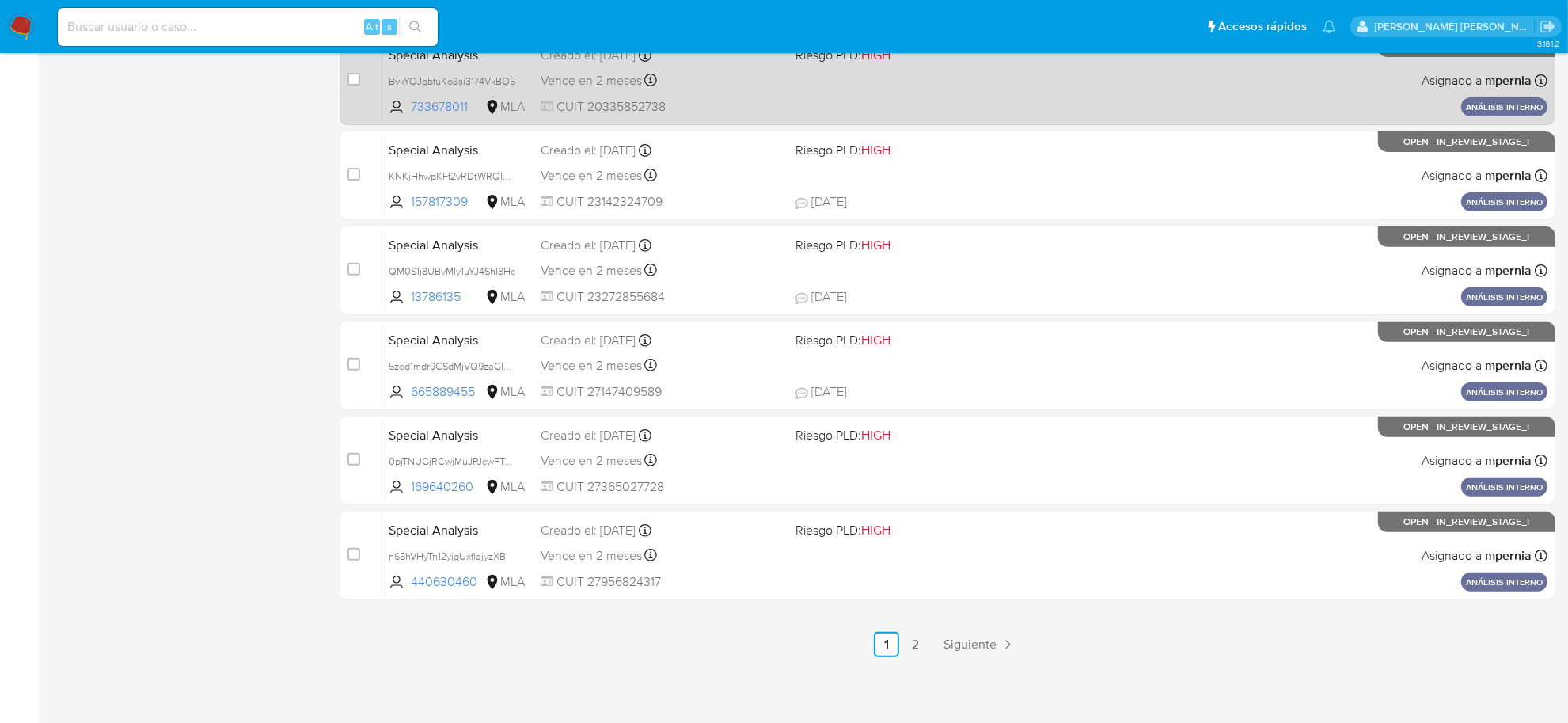
click at [916, 643] on link "2" at bounding box center [915, 644] width 26 height 26
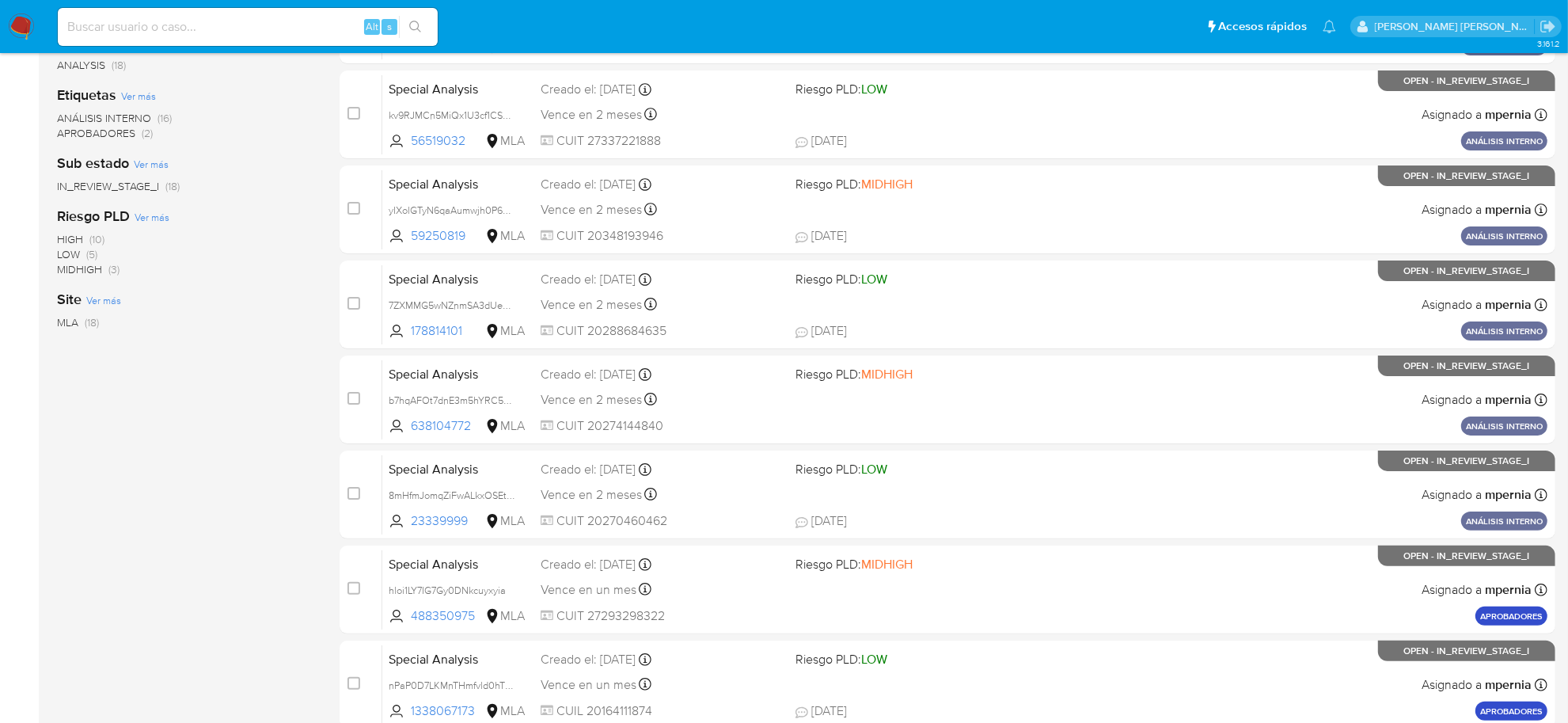
scroll to position [393, 0]
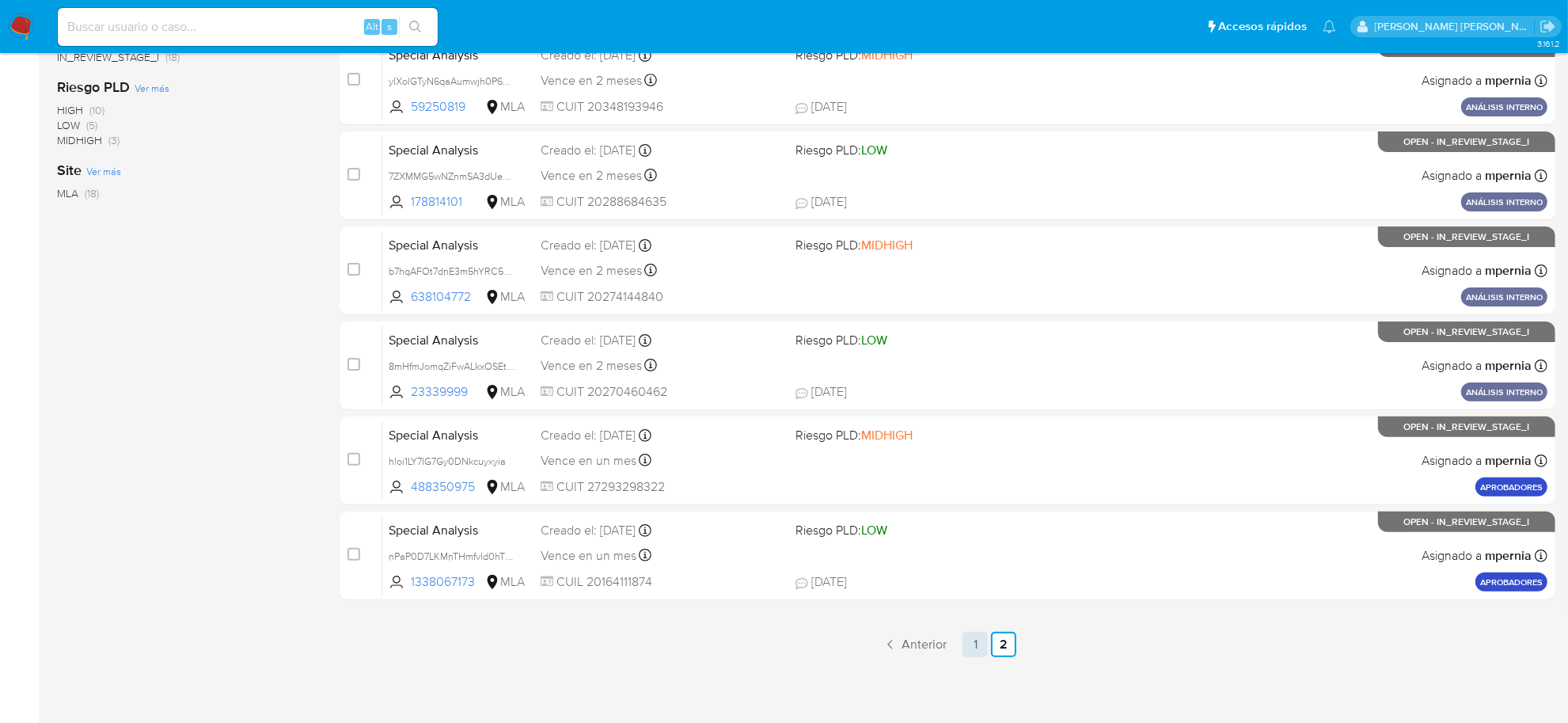
click at [970, 644] on link "1" at bounding box center [975, 644] width 26 height 26
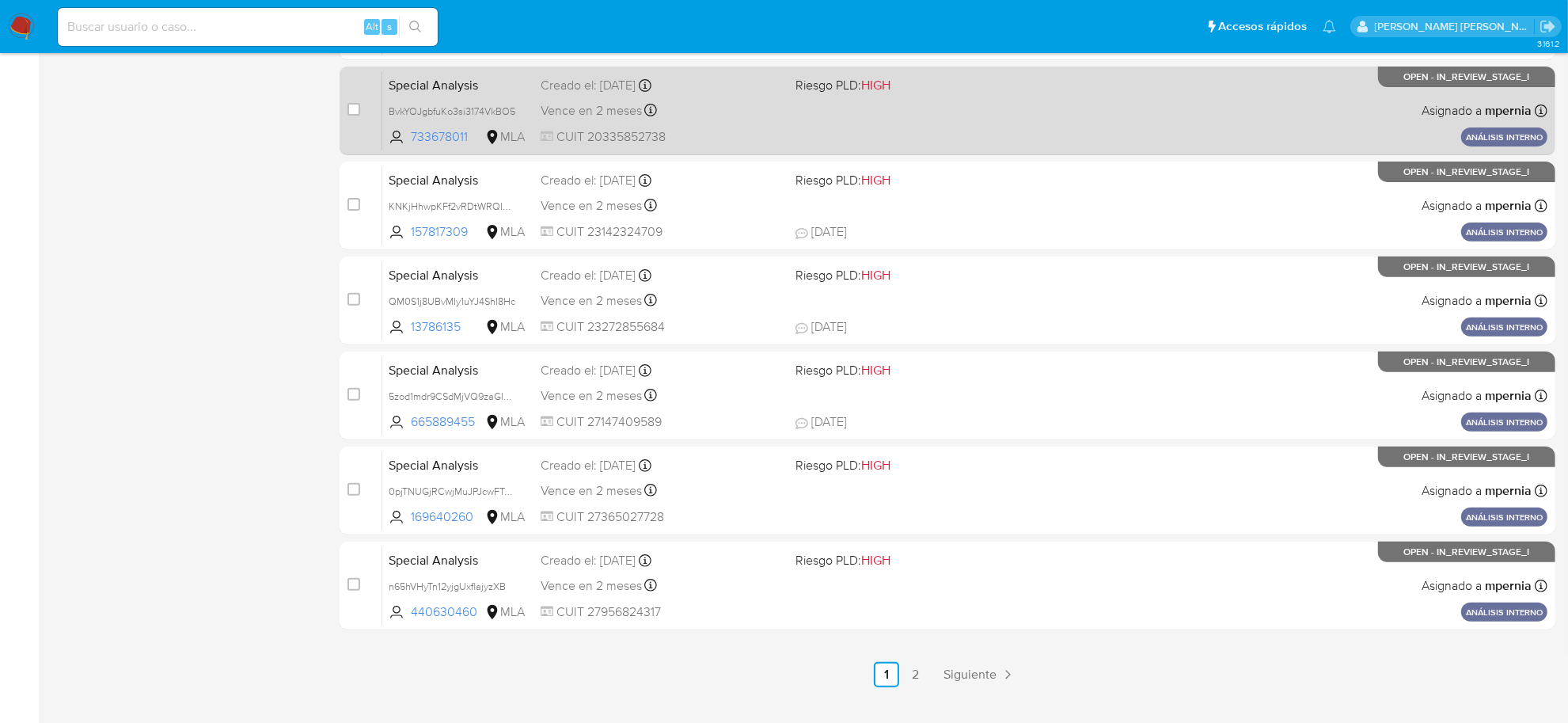
scroll to position [583, 0]
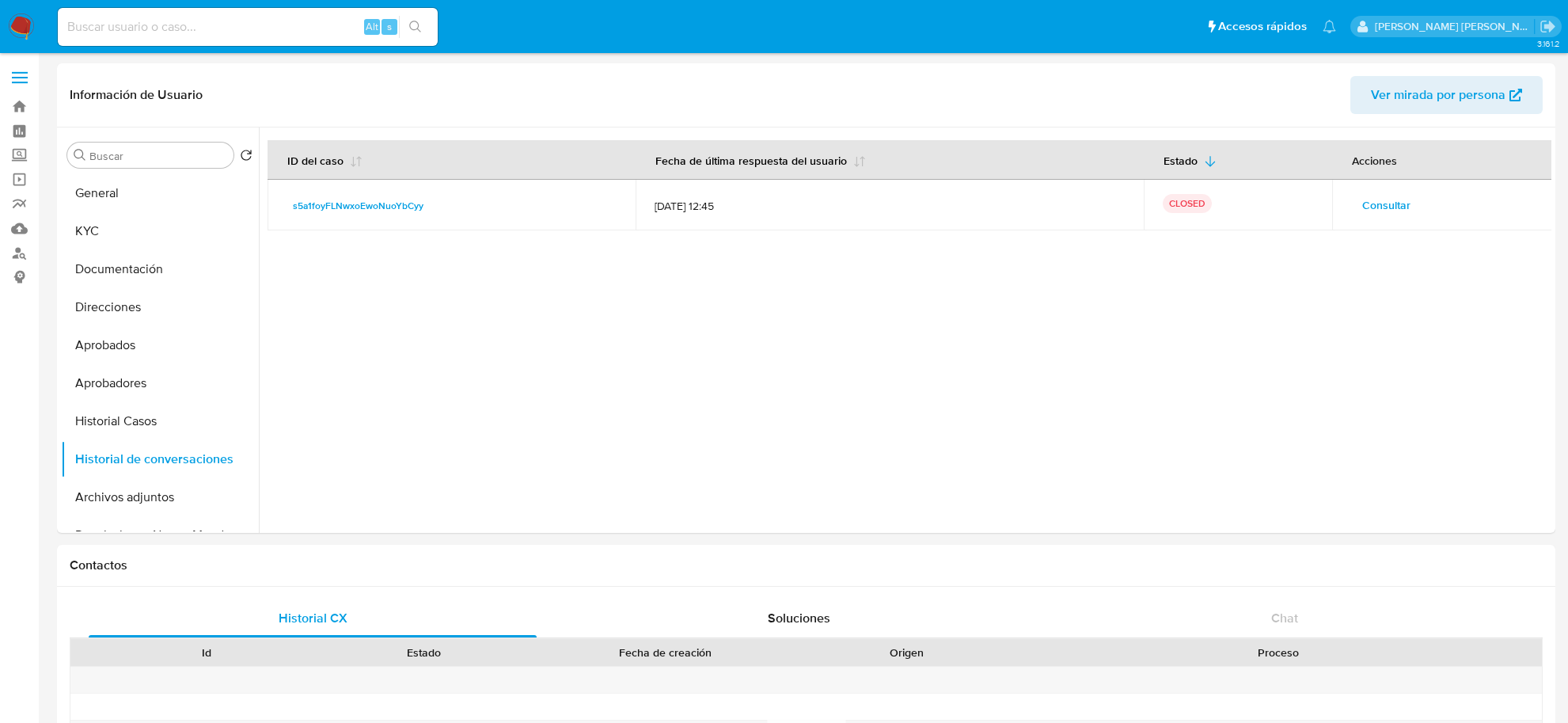
select select "10"
click at [129, 422] on button "Historial Casos" at bounding box center [154, 421] width 186 height 38
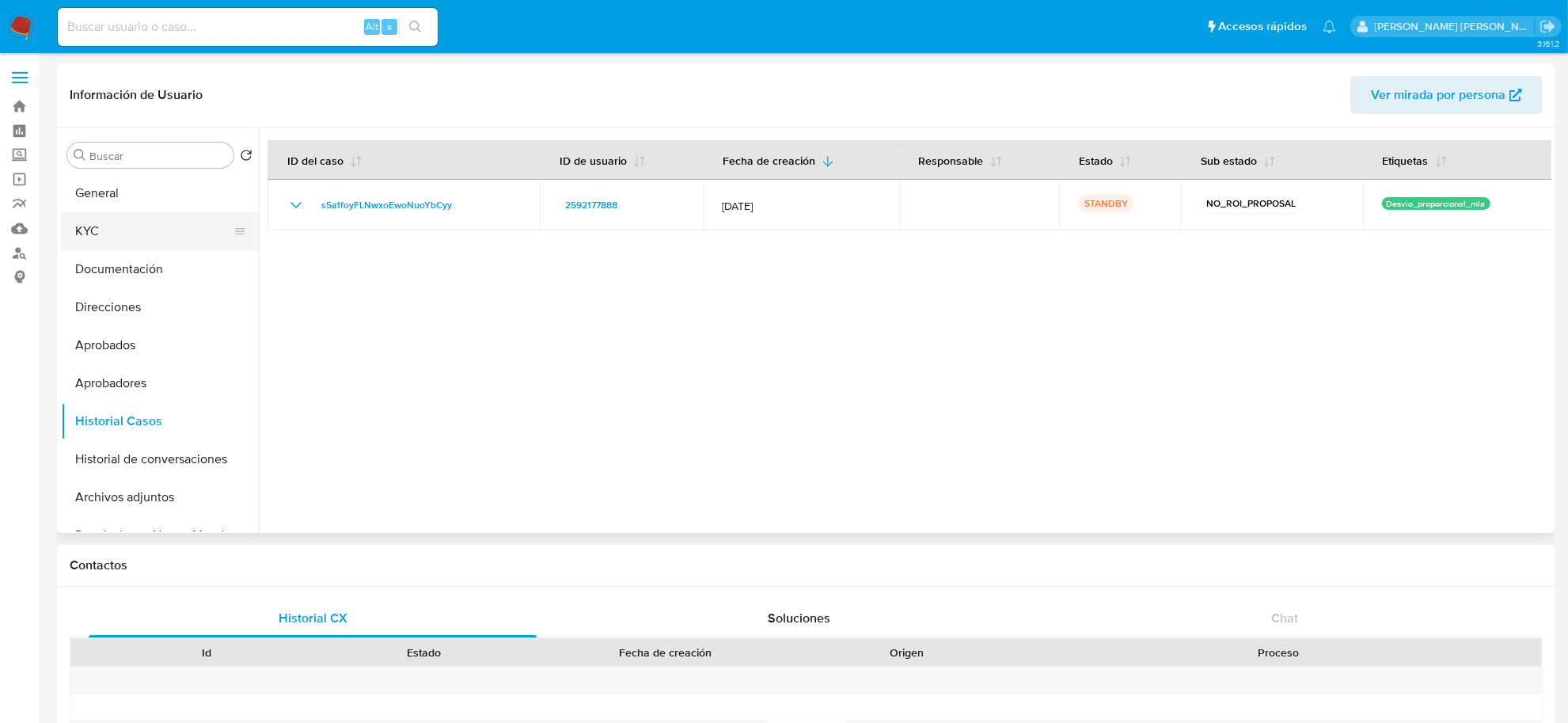
click at [117, 247] on button "KYC" at bounding box center [154, 231] width 186 height 38
